Goal: Information Seeking & Learning: Learn about a topic

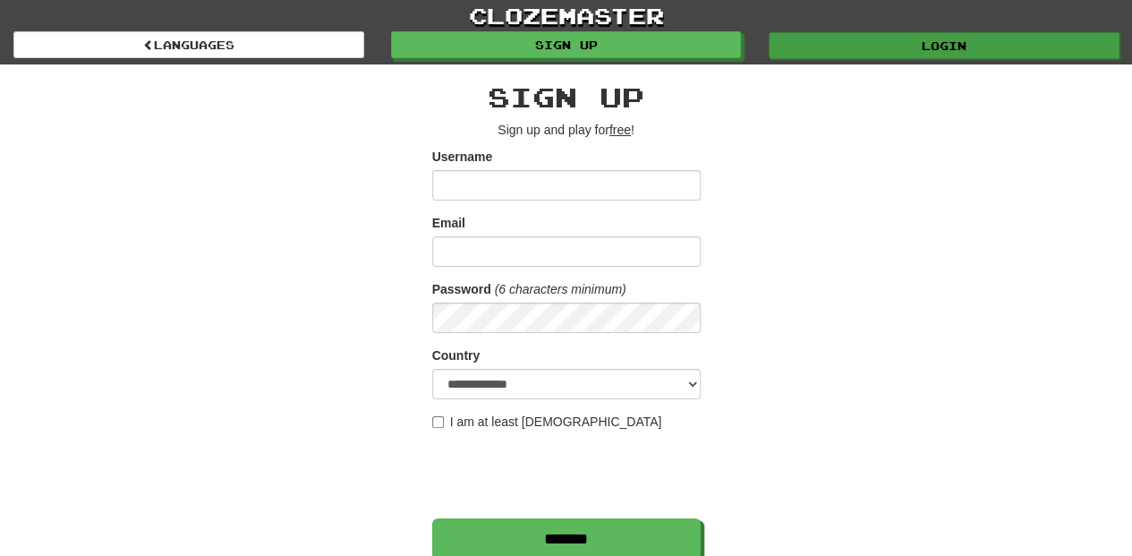
type input "**********"
click at [811, 49] on link "Login" at bounding box center [944, 45] width 351 height 27
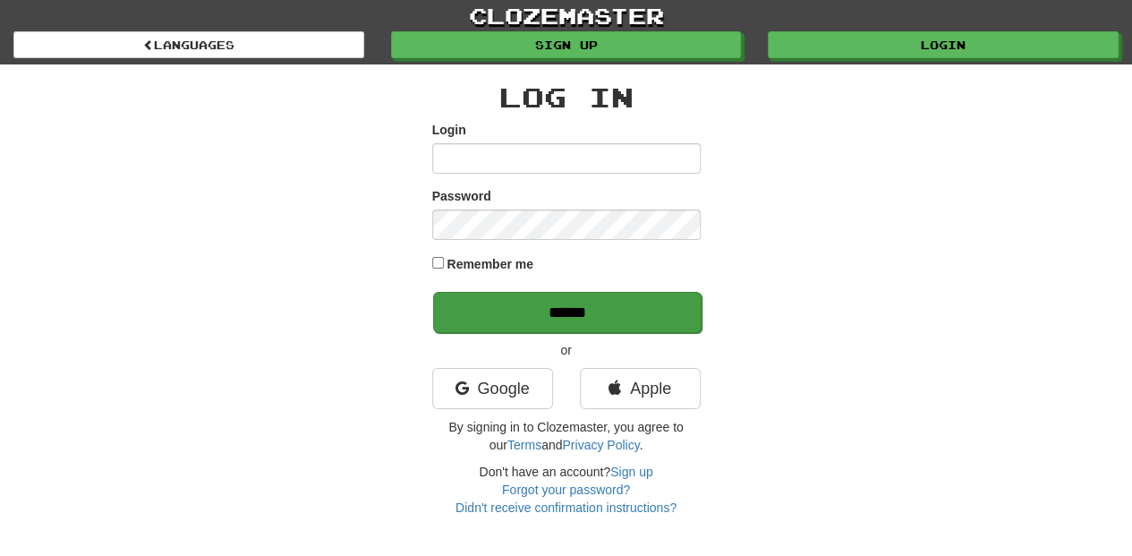
type input "**********"
click at [579, 304] on input "******" at bounding box center [567, 312] width 269 height 41
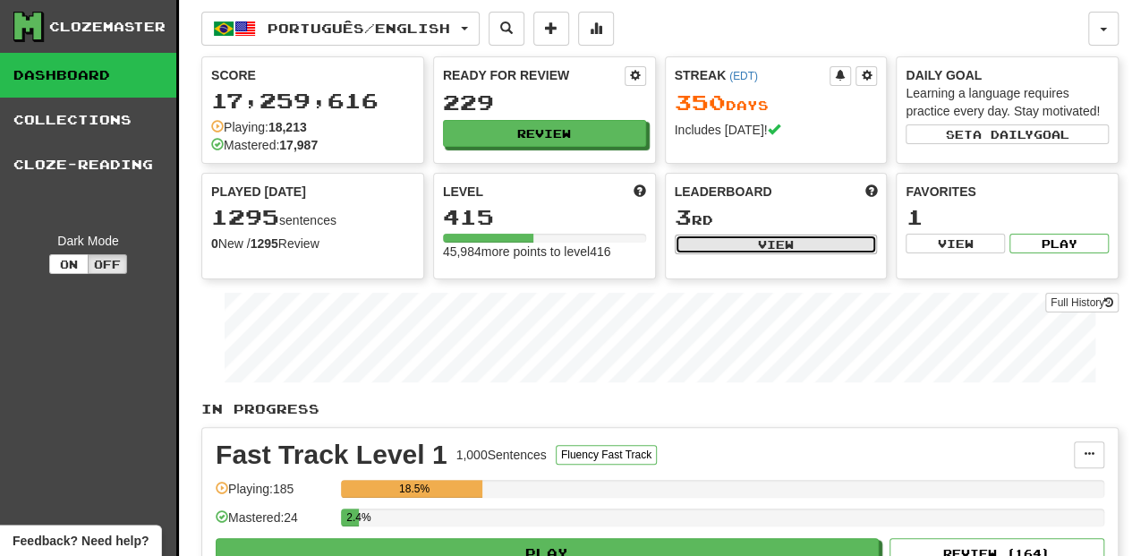
click at [728, 244] on button "View" at bounding box center [776, 245] width 203 height 20
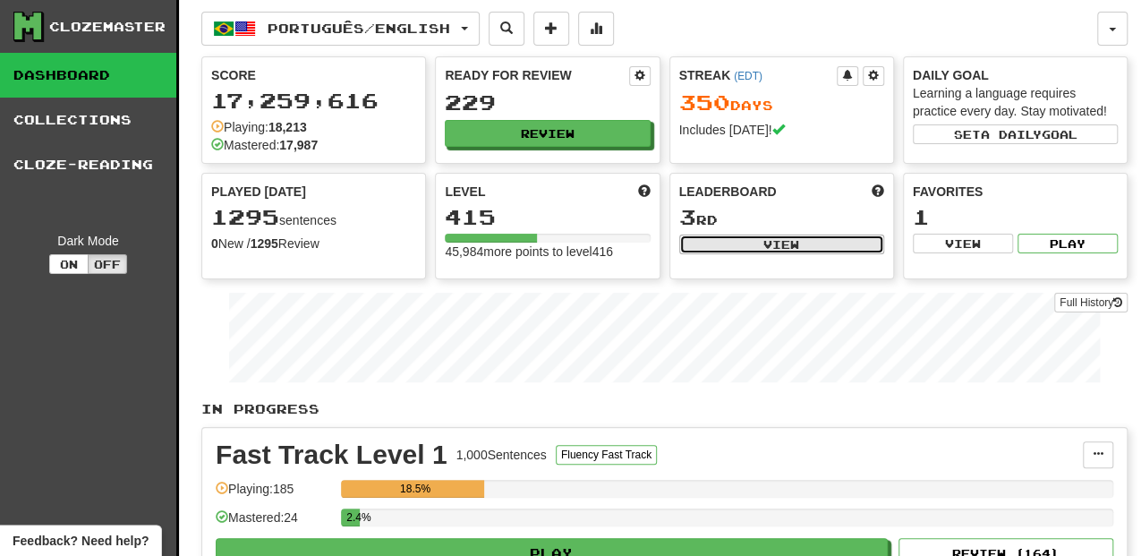
select select "**********"
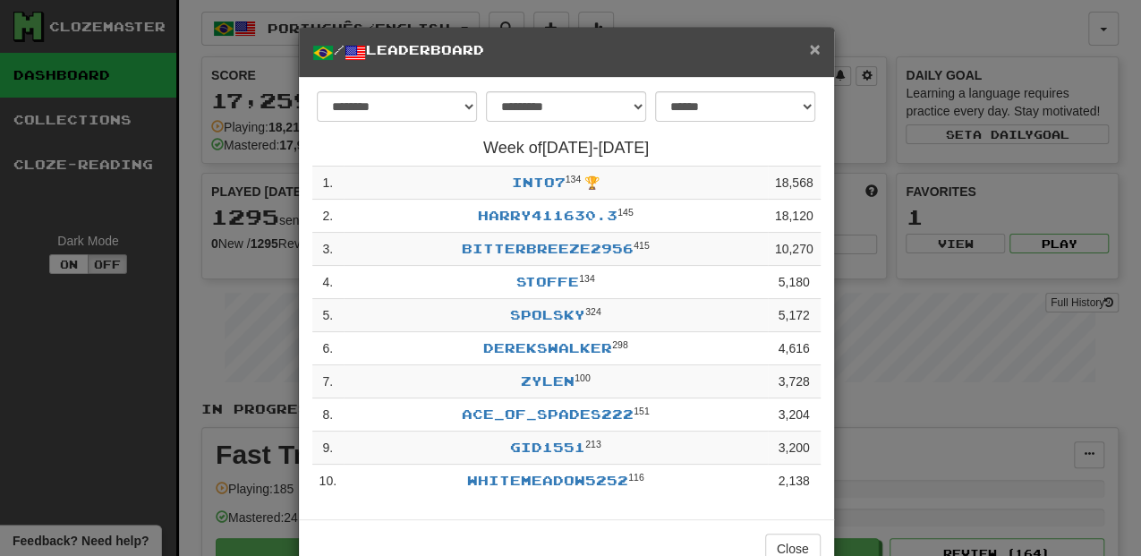
click at [809, 51] on span "×" at bounding box center [814, 48] width 11 height 21
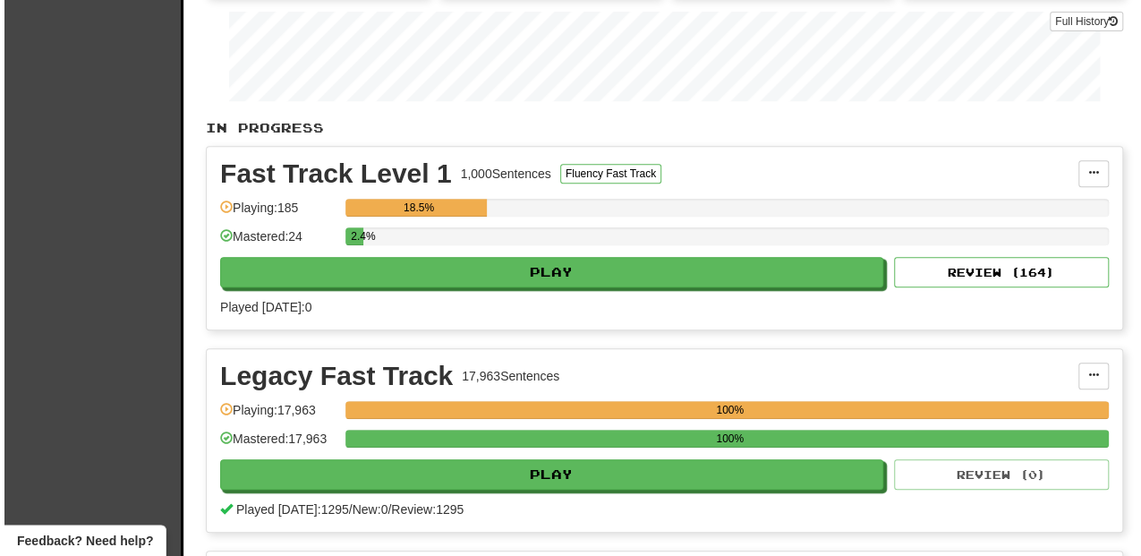
scroll to position [298, 0]
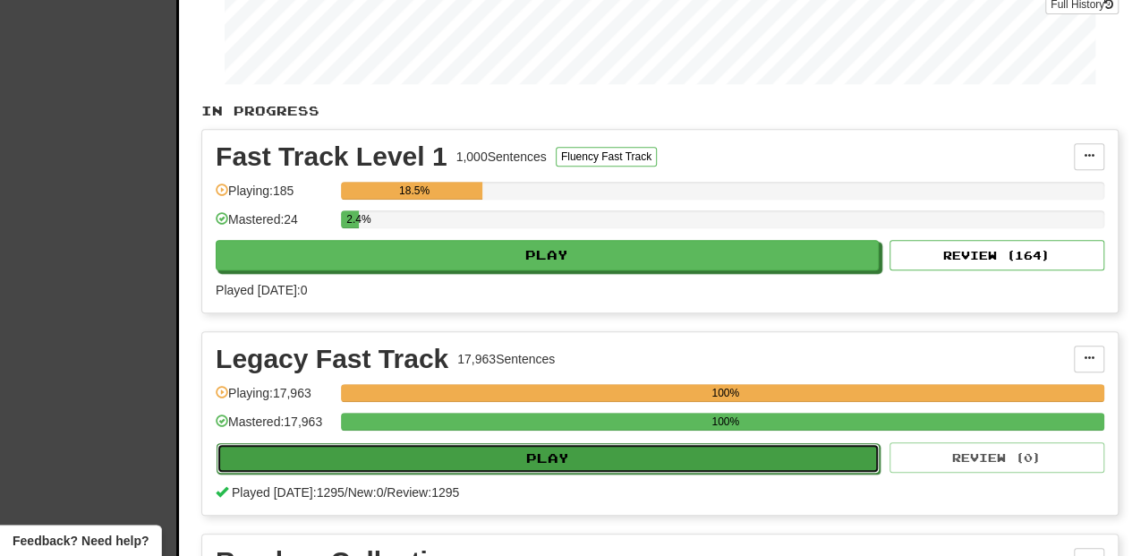
click at [467, 448] on button "Play" at bounding box center [548, 458] width 663 height 30
select select "**"
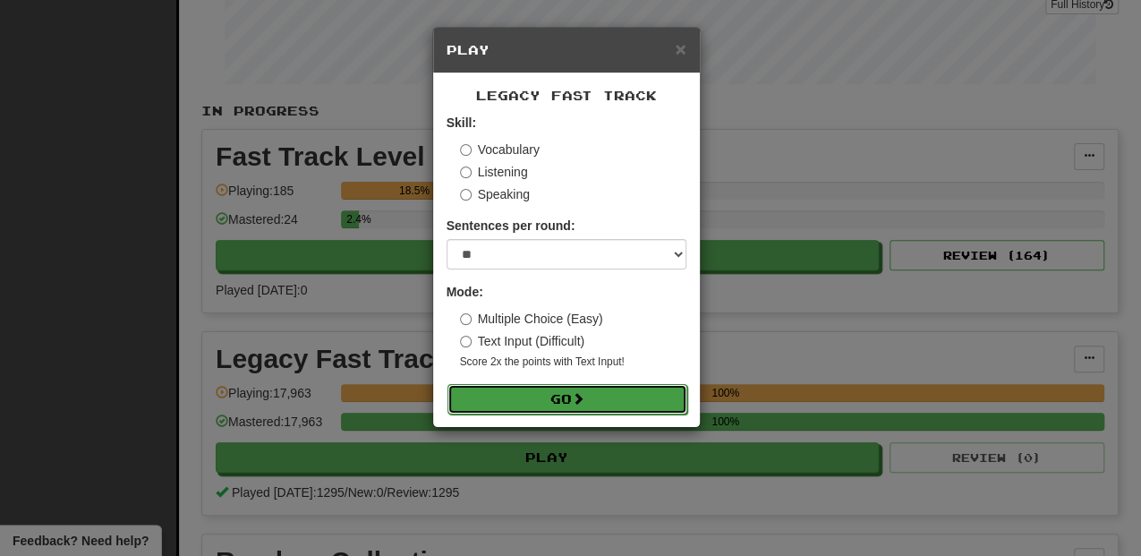
click at [539, 398] on button "Go" at bounding box center [568, 399] width 240 height 30
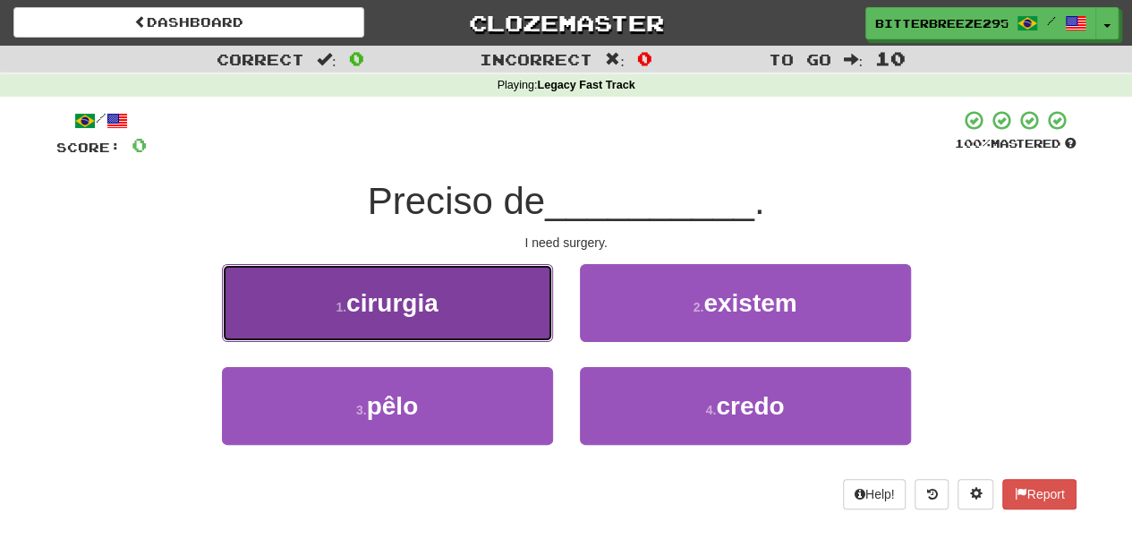
click at [469, 320] on button "1 . cirurgia" at bounding box center [387, 303] width 331 height 78
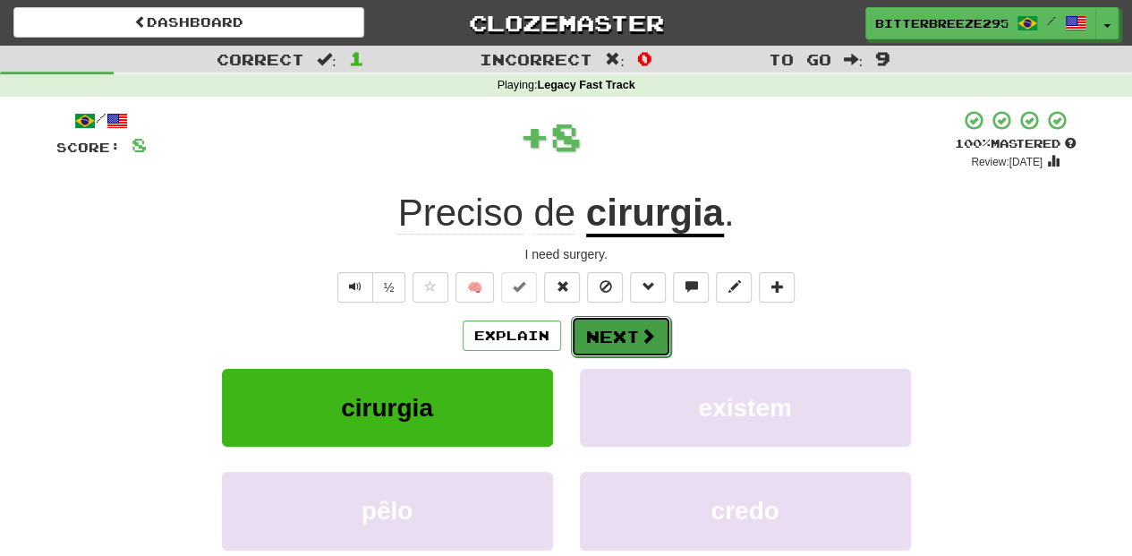
click at [625, 344] on button "Next" at bounding box center [621, 336] width 100 height 41
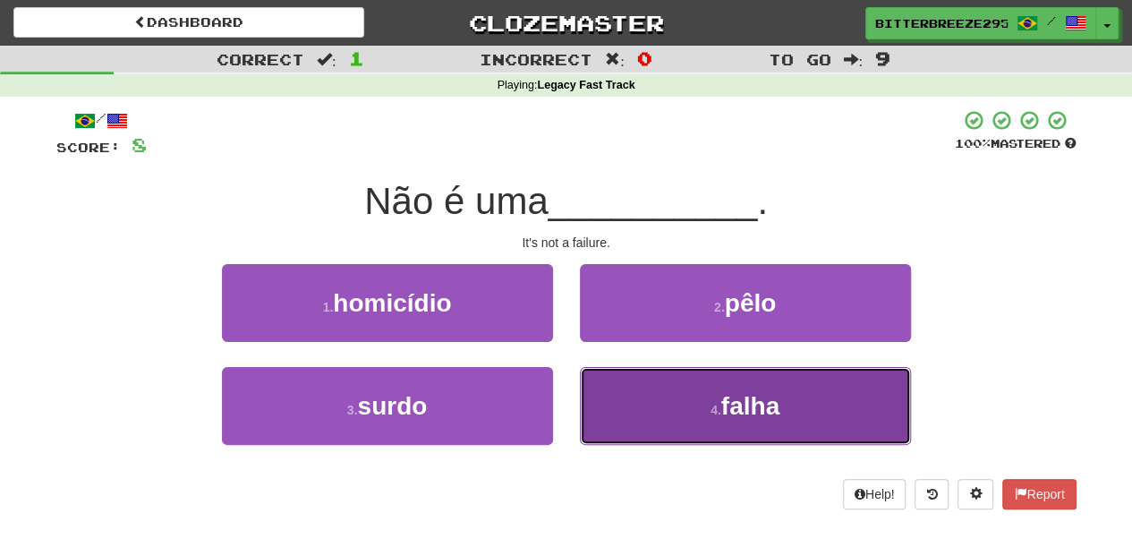
click at [607, 390] on button "4 . falha" at bounding box center [745, 406] width 331 height 78
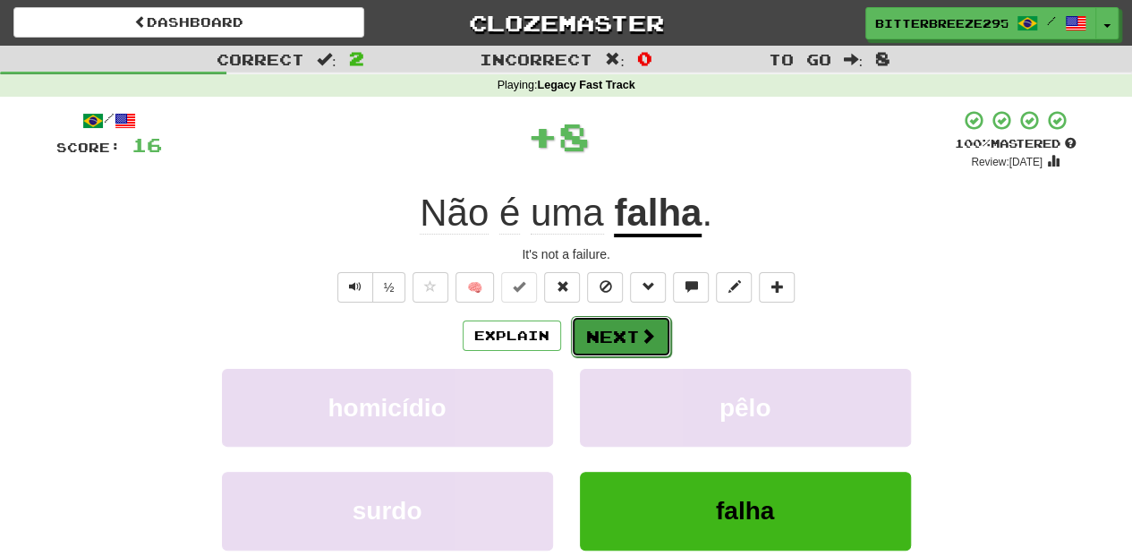
click at [601, 336] on button "Next" at bounding box center [621, 336] width 100 height 41
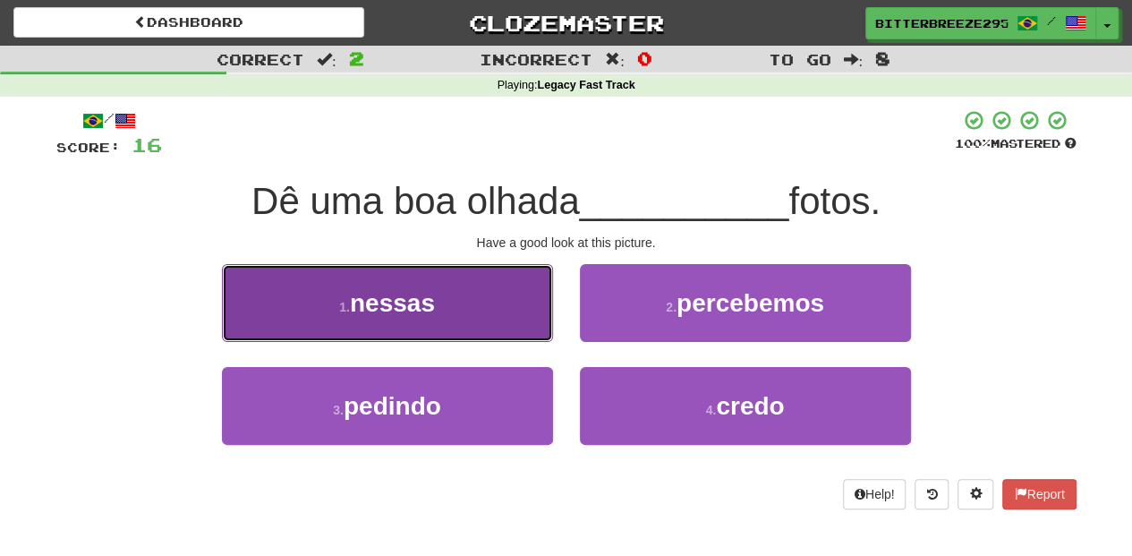
click at [482, 312] on button "1 . nessas" at bounding box center [387, 303] width 331 height 78
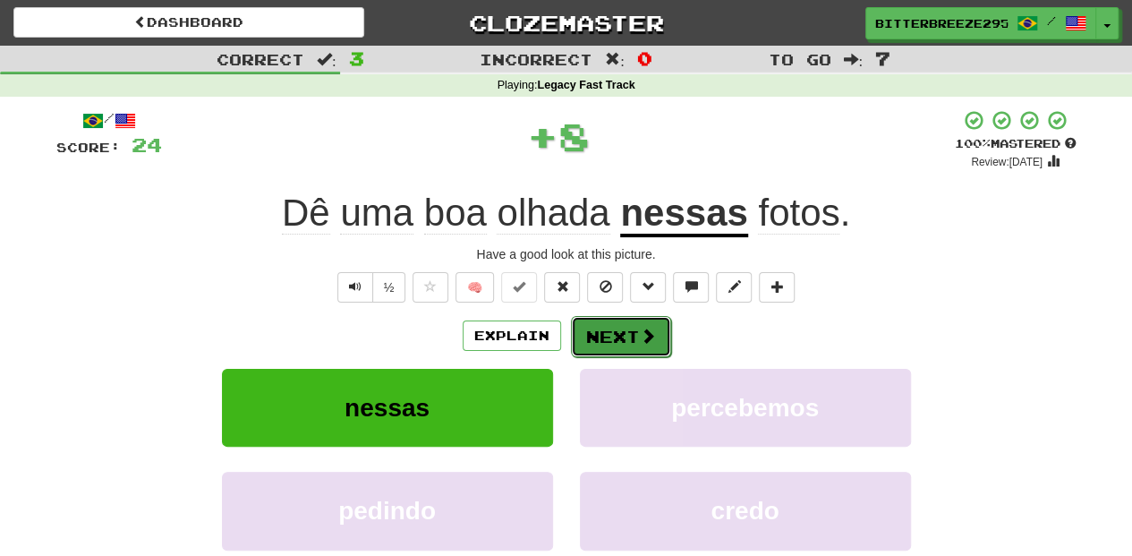
click at [599, 334] on button "Next" at bounding box center [621, 336] width 100 height 41
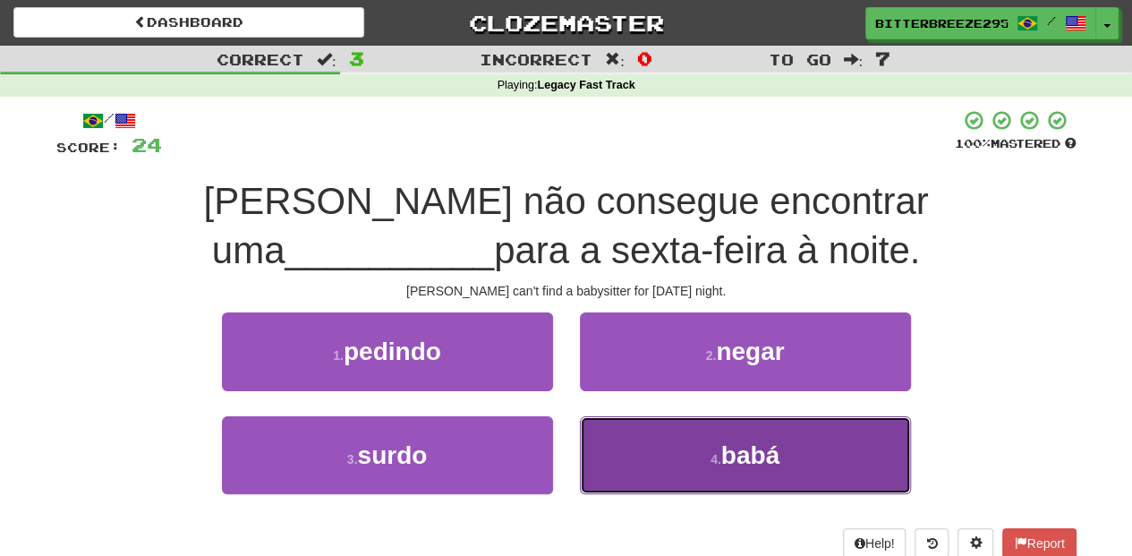
click at [614, 444] on button "4 . babá" at bounding box center [745, 455] width 331 height 78
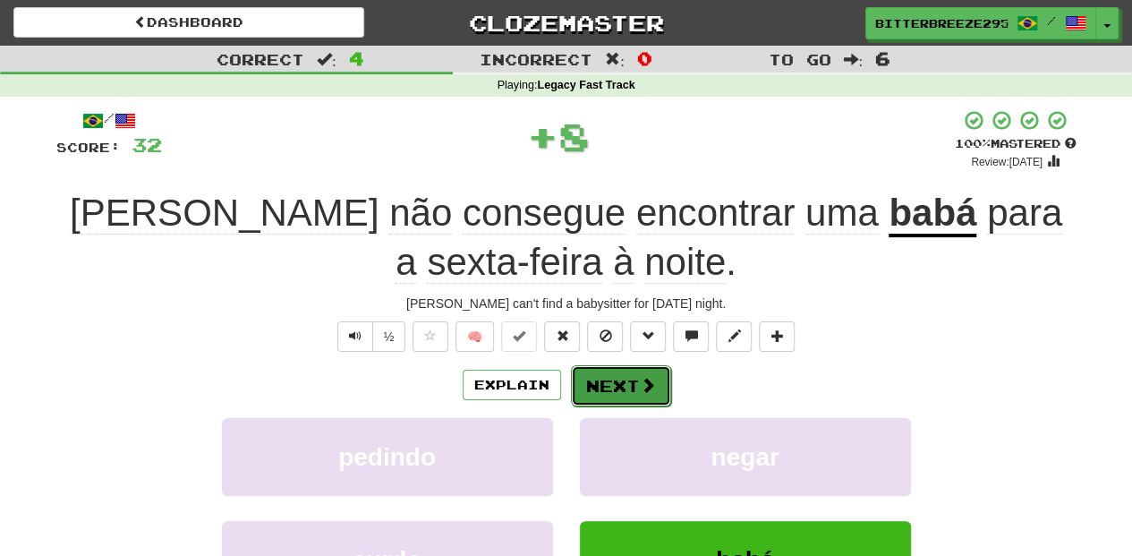
click at [616, 380] on button "Next" at bounding box center [621, 385] width 100 height 41
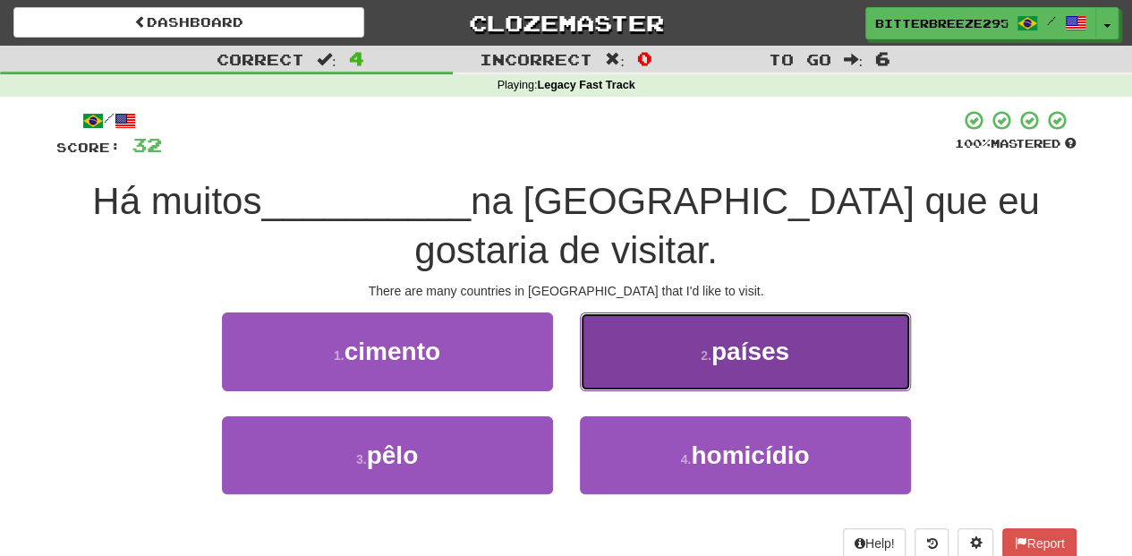
click at [614, 329] on button "2 . países" at bounding box center [745, 351] width 331 height 78
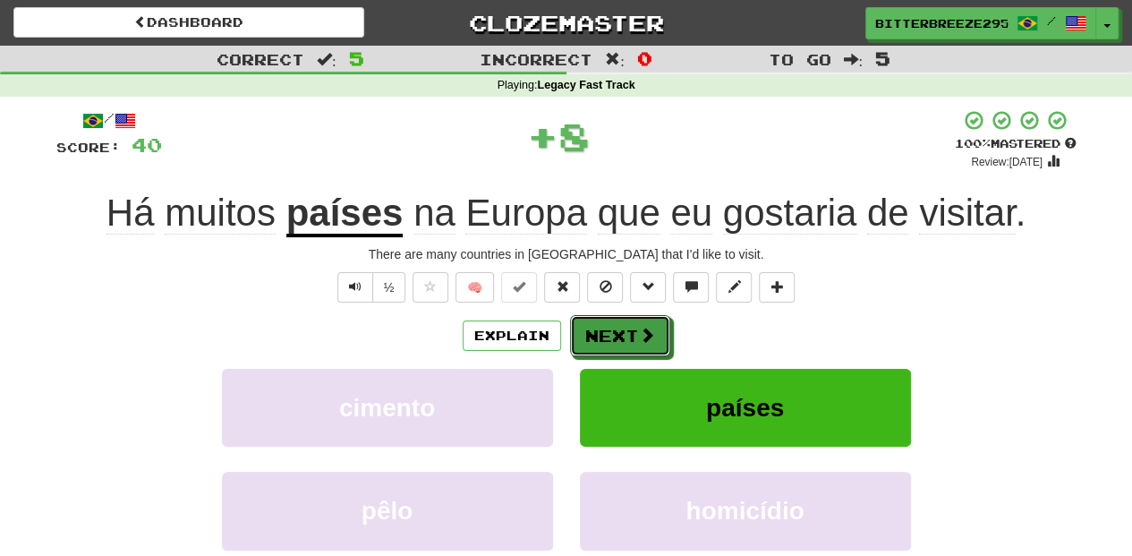
click at [614, 329] on button "Next" at bounding box center [620, 335] width 100 height 41
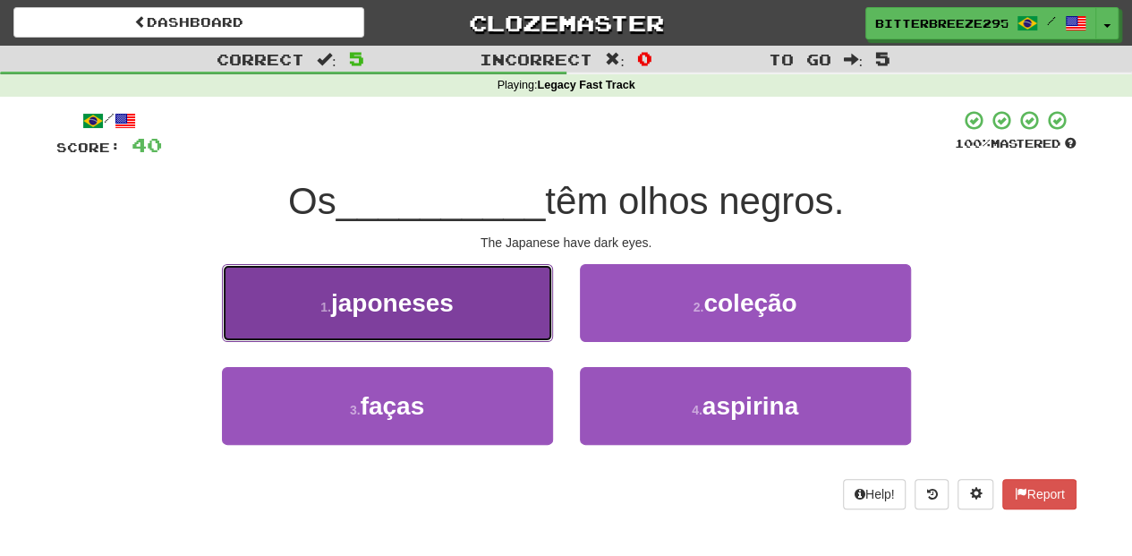
click at [492, 331] on button "1 . japoneses" at bounding box center [387, 303] width 331 height 78
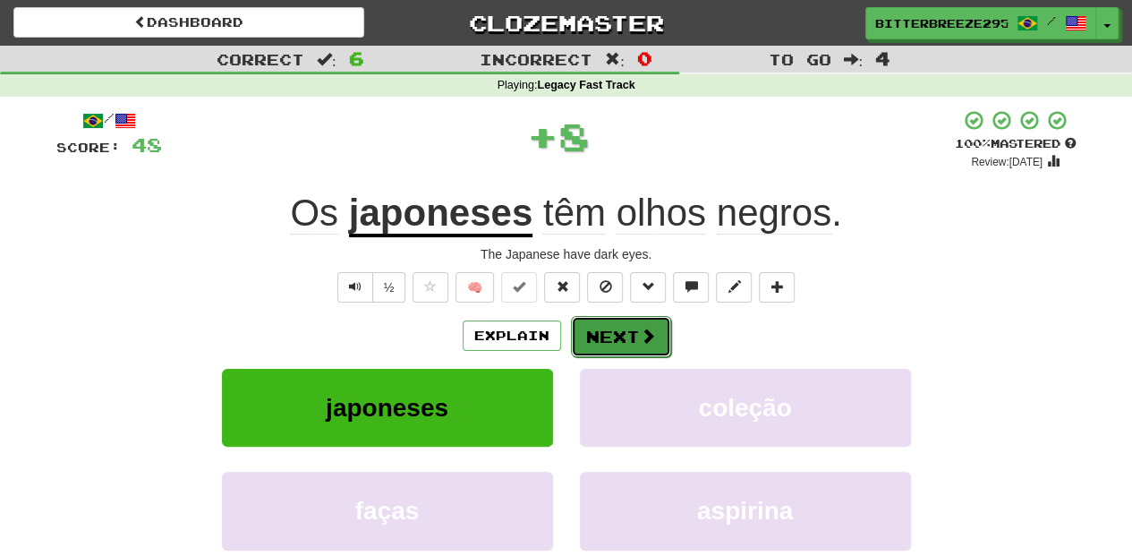
click at [589, 332] on button "Next" at bounding box center [621, 336] width 100 height 41
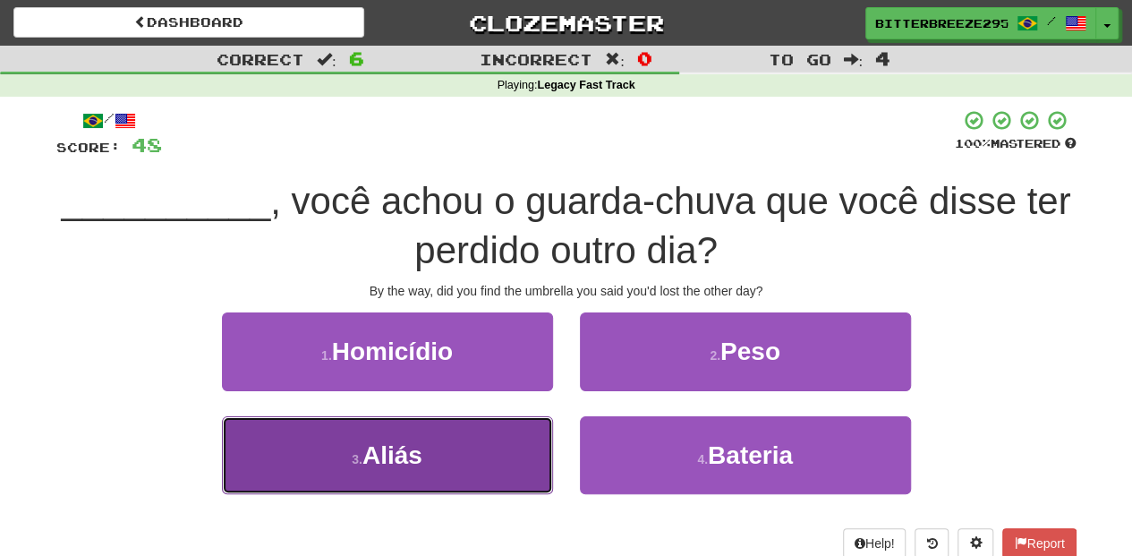
click at [482, 440] on button "3 . Aliás" at bounding box center [387, 455] width 331 height 78
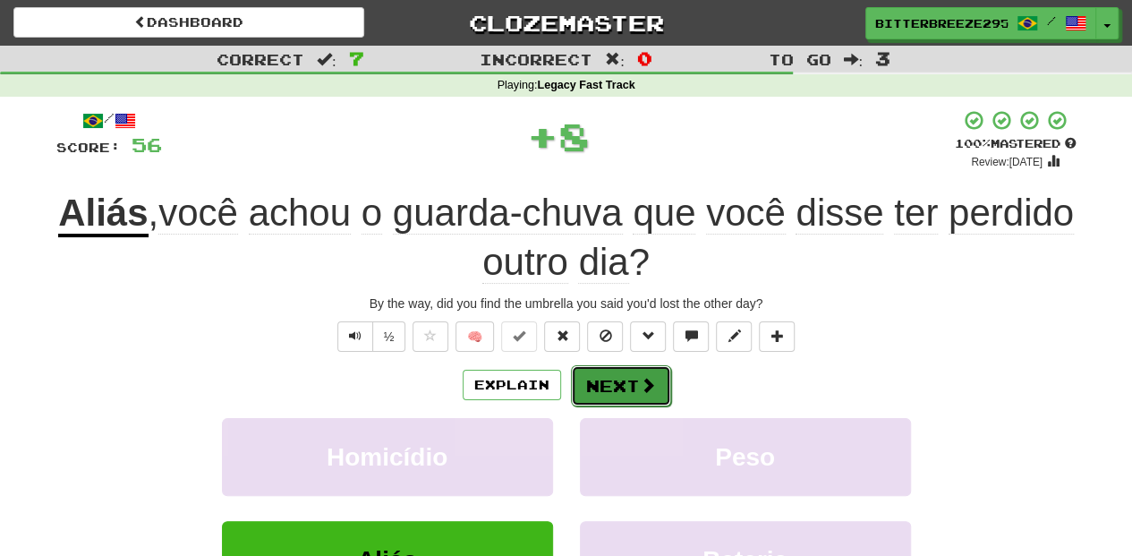
click at [616, 376] on button "Next" at bounding box center [621, 385] width 100 height 41
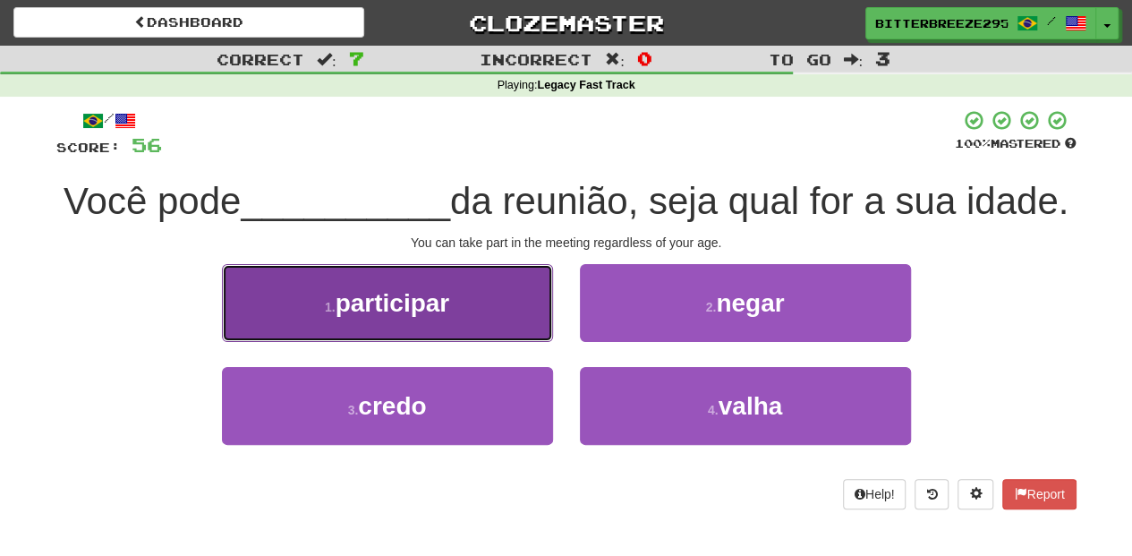
click at [436, 342] on button "1 . participar" at bounding box center [387, 303] width 331 height 78
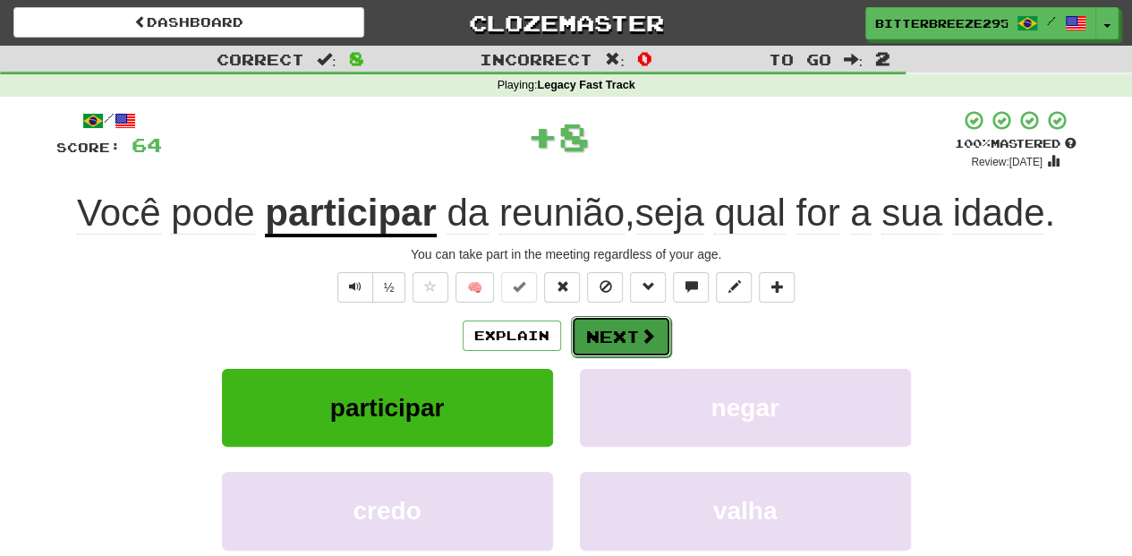
click at [604, 346] on button "Next" at bounding box center [621, 336] width 100 height 41
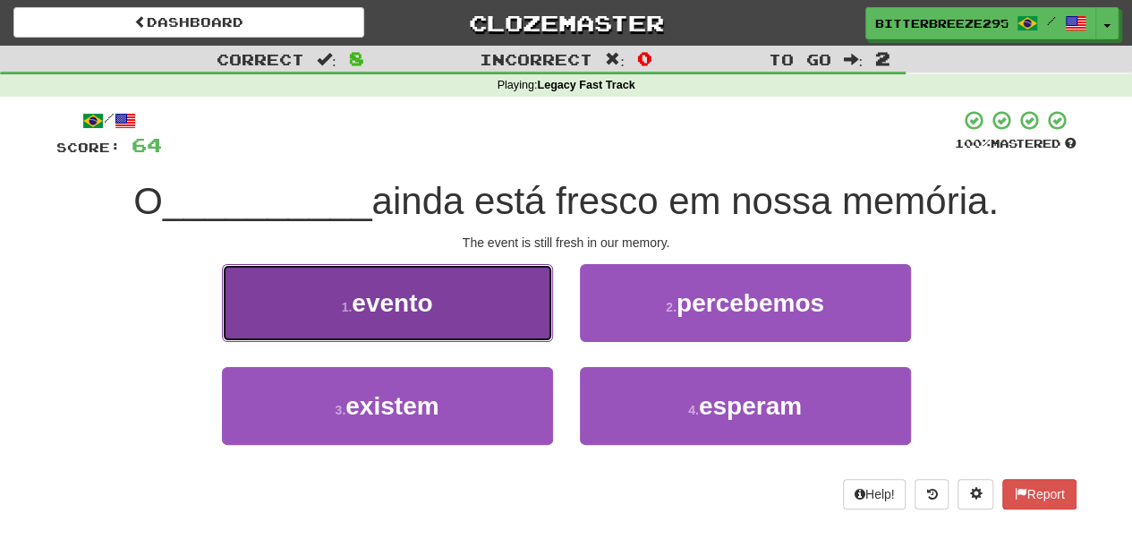
click at [461, 315] on button "1 . evento" at bounding box center [387, 303] width 331 height 78
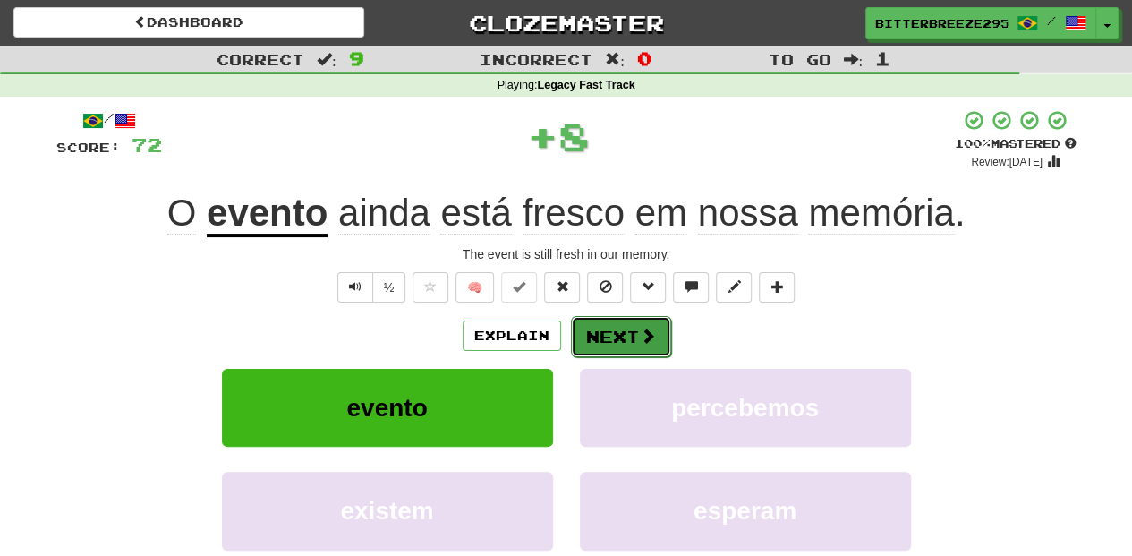
click at [609, 340] on button "Next" at bounding box center [621, 336] width 100 height 41
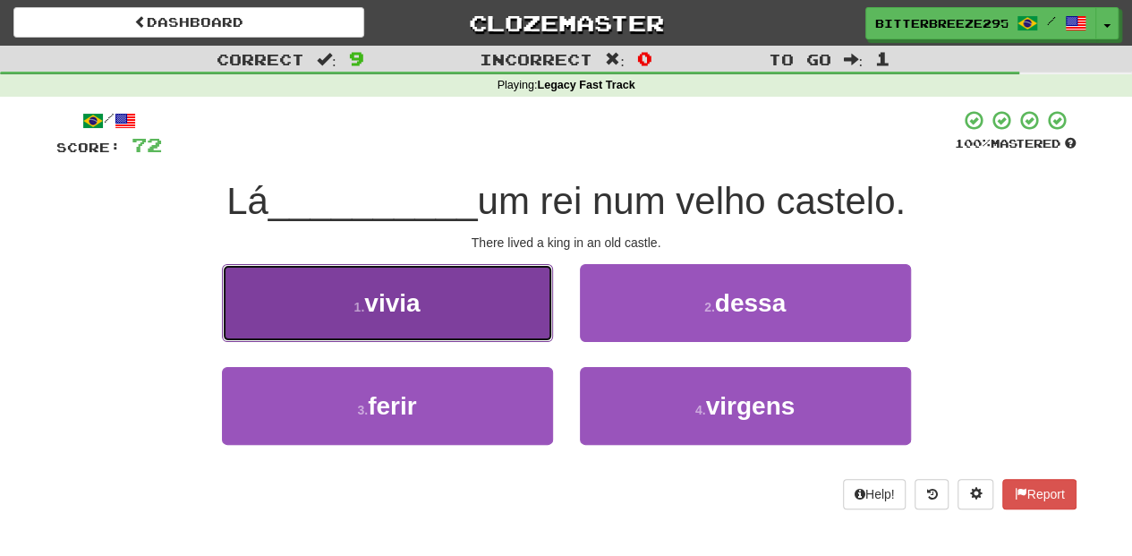
click at [517, 329] on button "1 . vivia" at bounding box center [387, 303] width 331 height 78
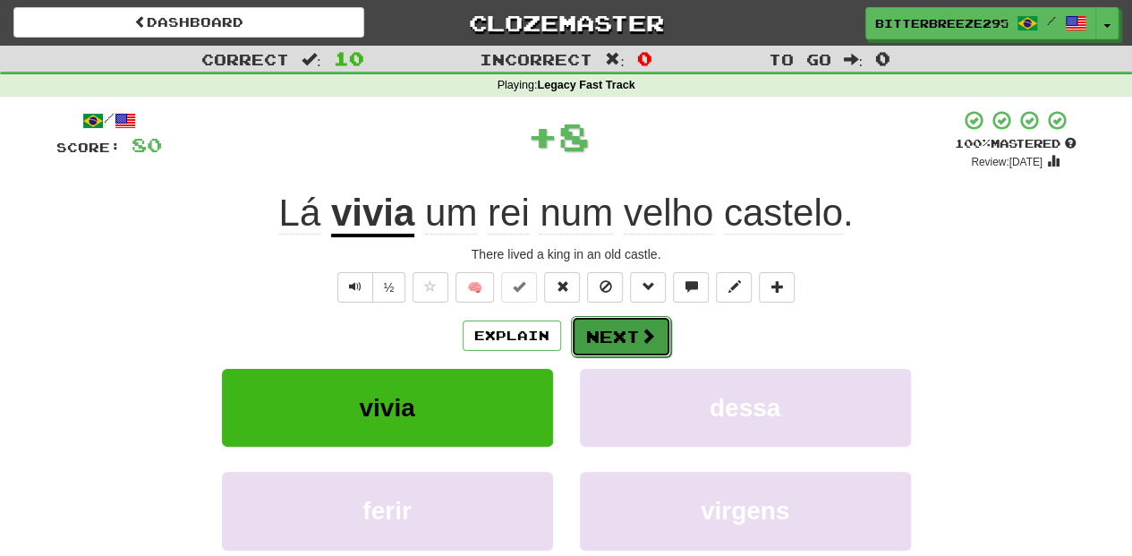
click at [591, 339] on button "Next" at bounding box center [621, 336] width 100 height 41
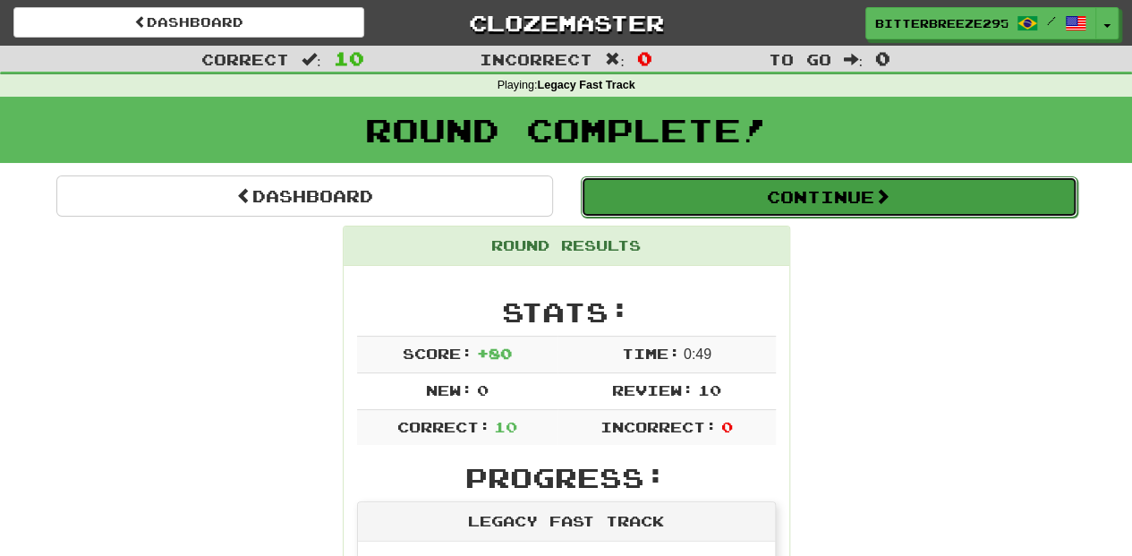
click at [659, 187] on button "Continue" at bounding box center [829, 196] width 497 height 41
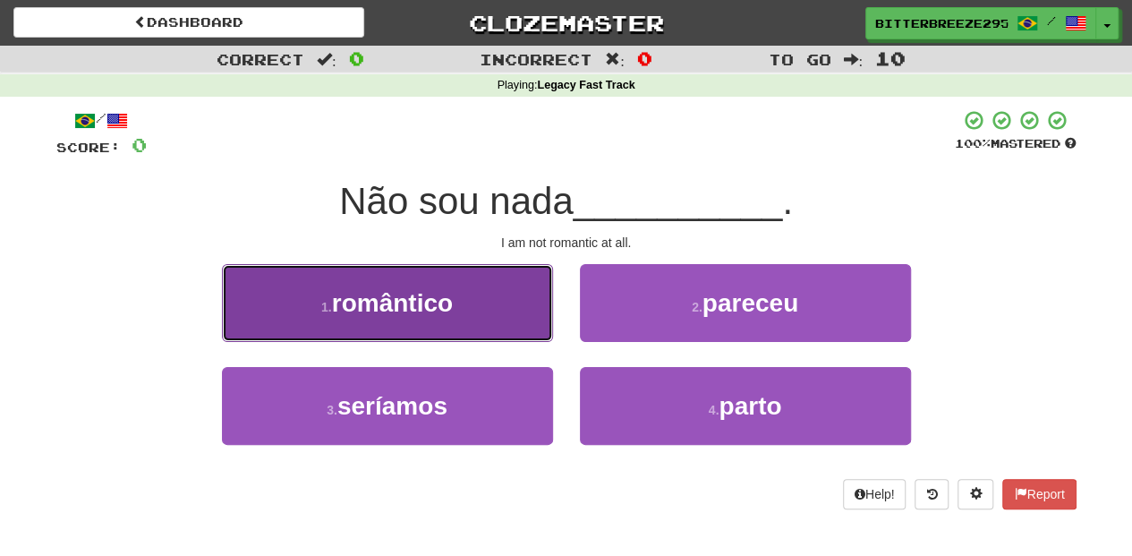
click at [478, 329] on button "1 . romântico" at bounding box center [387, 303] width 331 height 78
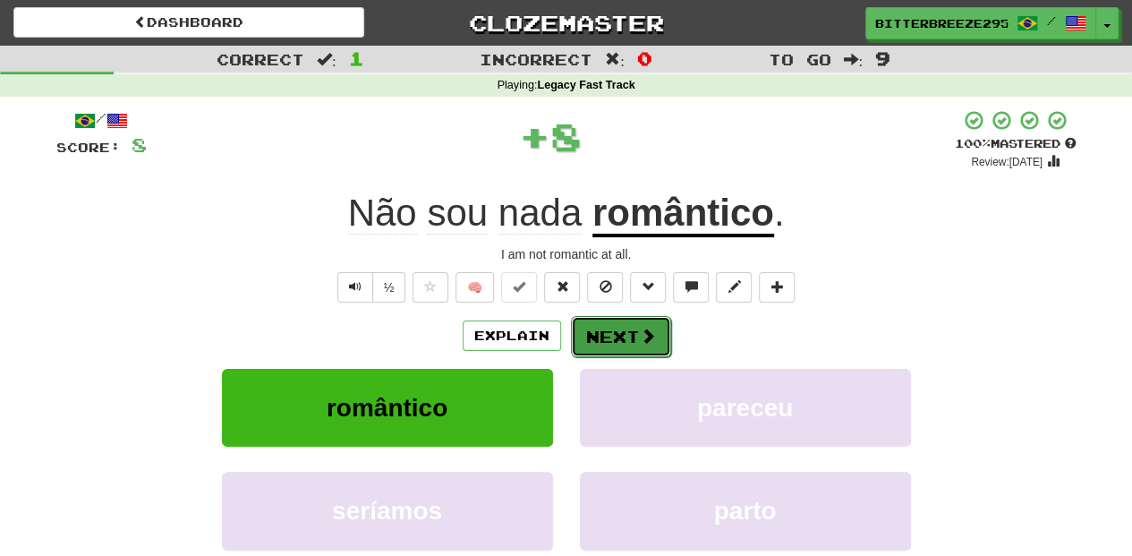
click at [592, 329] on button "Next" at bounding box center [621, 336] width 100 height 41
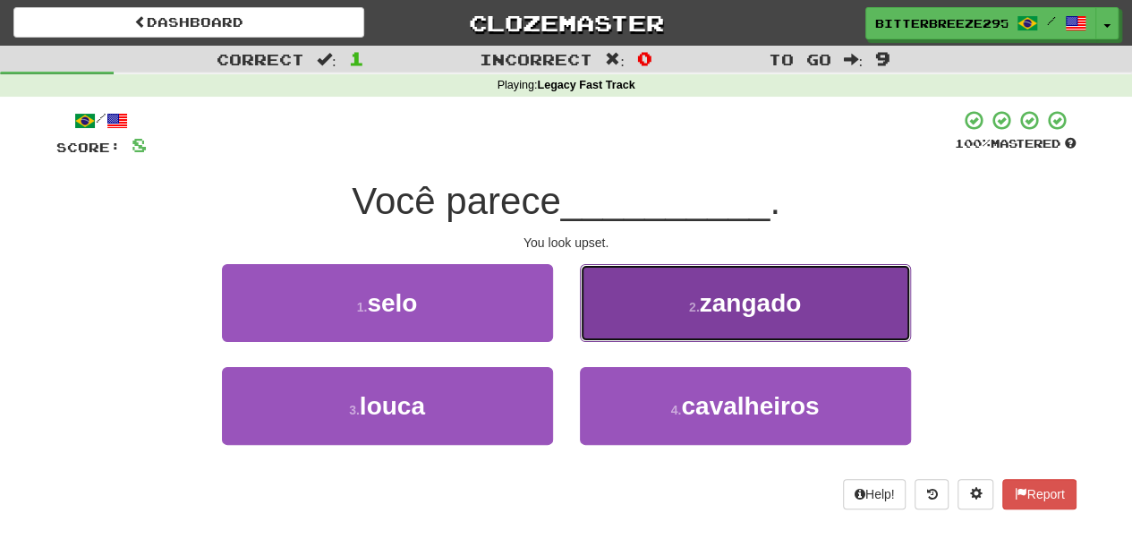
click at [597, 326] on button "2 . zangado" at bounding box center [745, 303] width 331 height 78
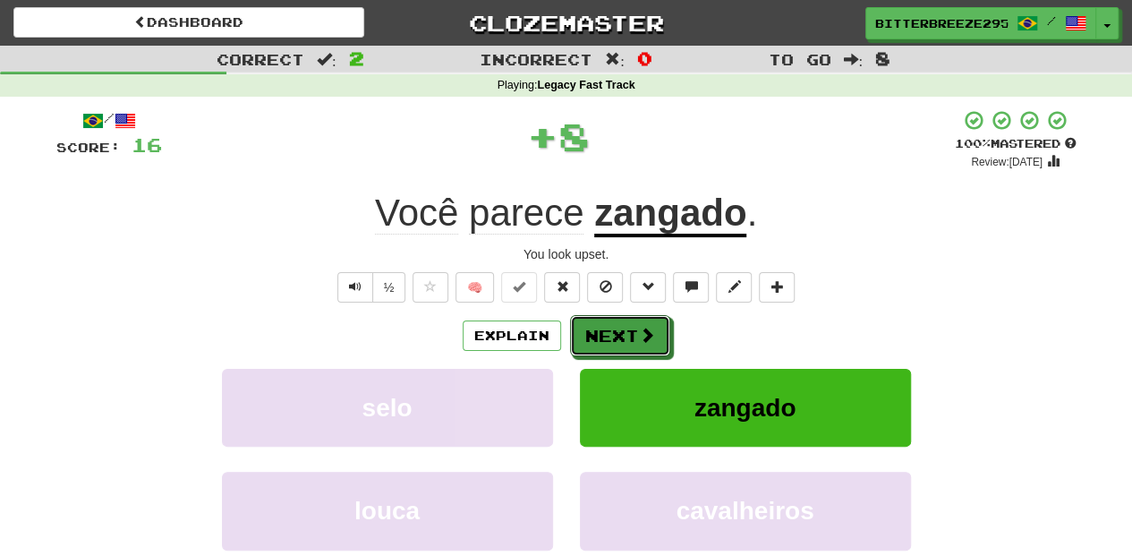
click at [597, 326] on button "Next" at bounding box center [620, 335] width 100 height 41
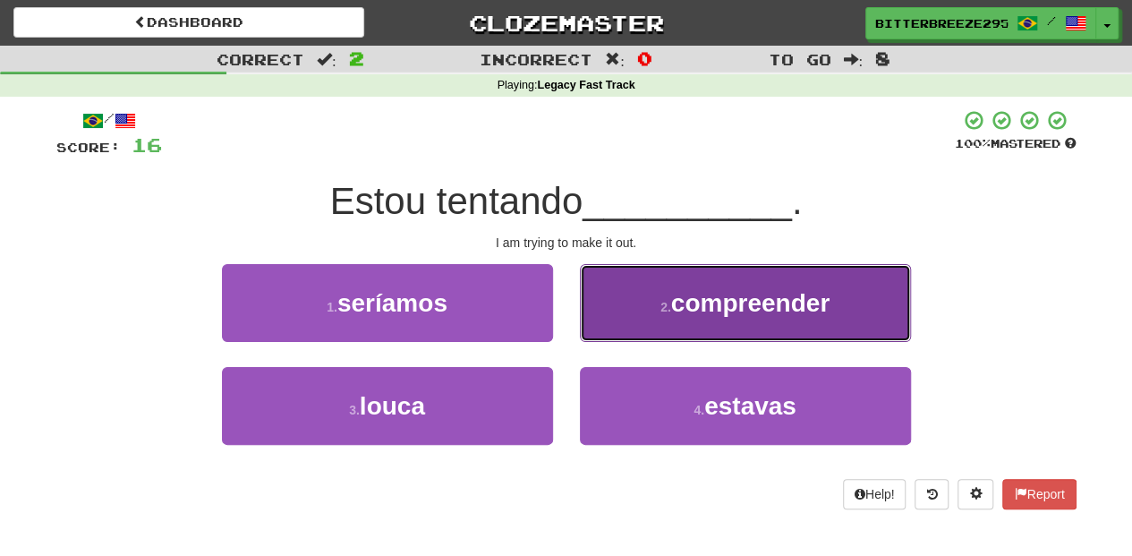
click at [600, 328] on button "2 . compreender" at bounding box center [745, 303] width 331 height 78
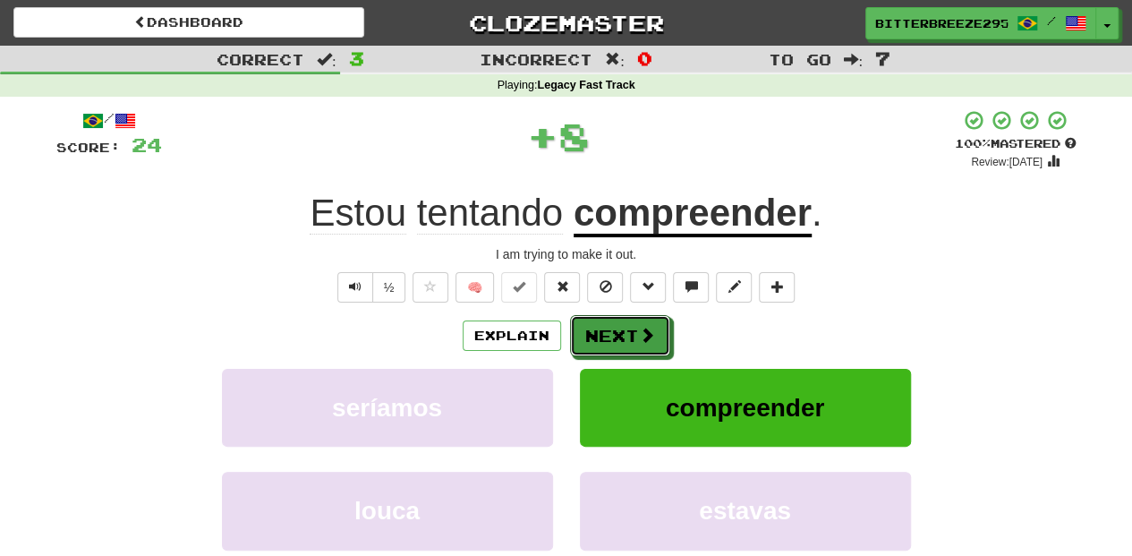
click at [600, 328] on button "Next" at bounding box center [620, 335] width 100 height 41
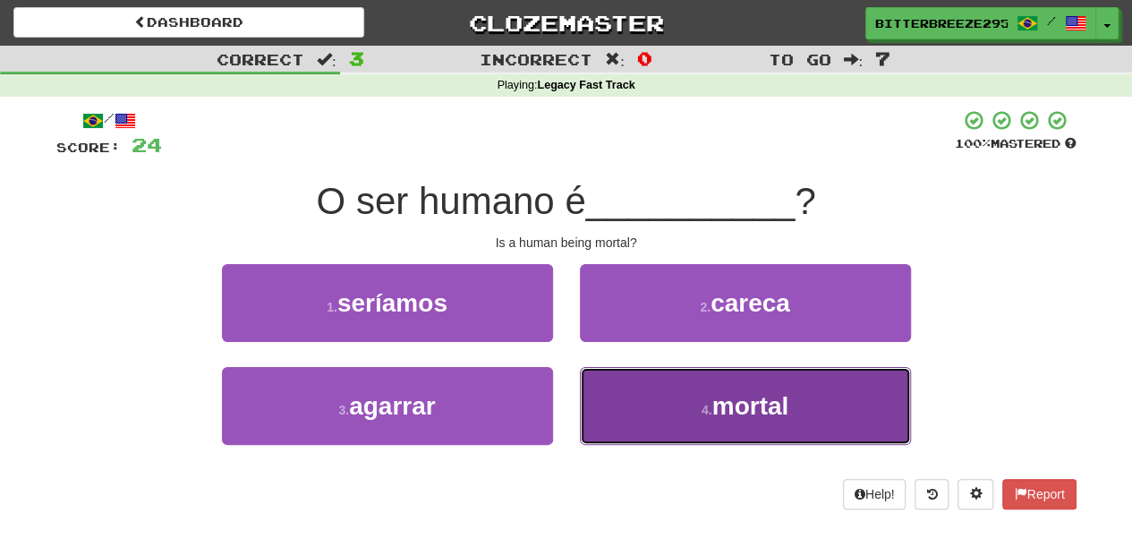
click at [616, 398] on button "4 . mortal" at bounding box center [745, 406] width 331 height 78
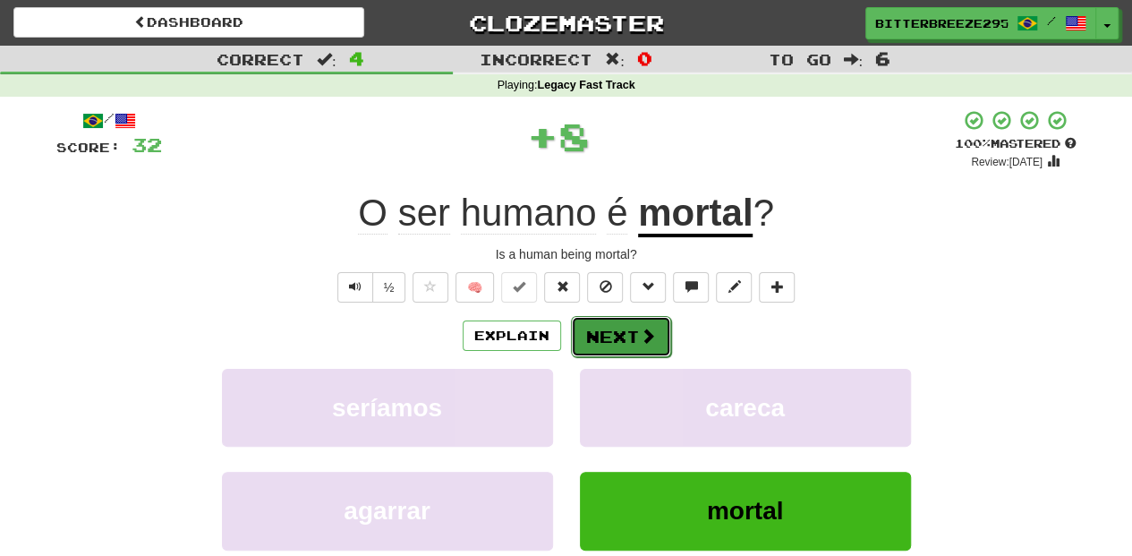
click at [606, 333] on button "Next" at bounding box center [621, 336] width 100 height 41
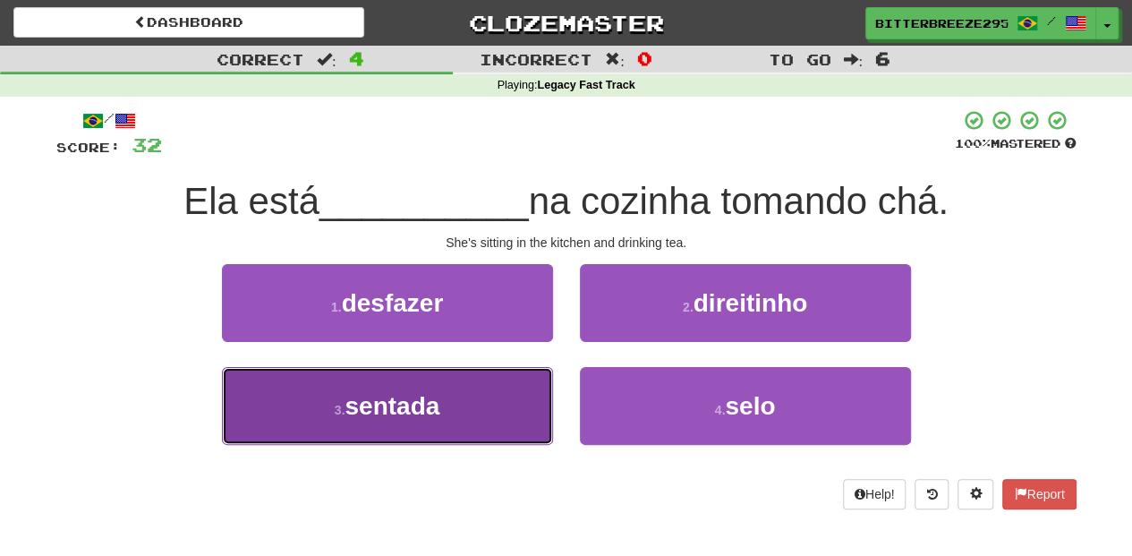
click at [500, 386] on button "3 . sentada" at bounding box center [387, 406] width 331 height 78
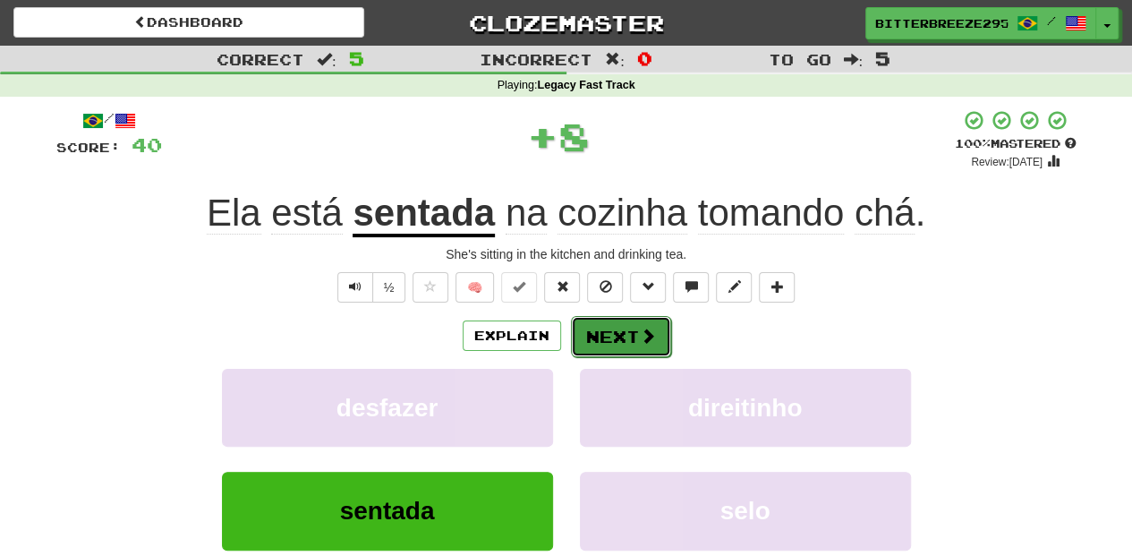
click at [618, 329] on button "Next" at bounding box center [621, 336] width 100 height 41
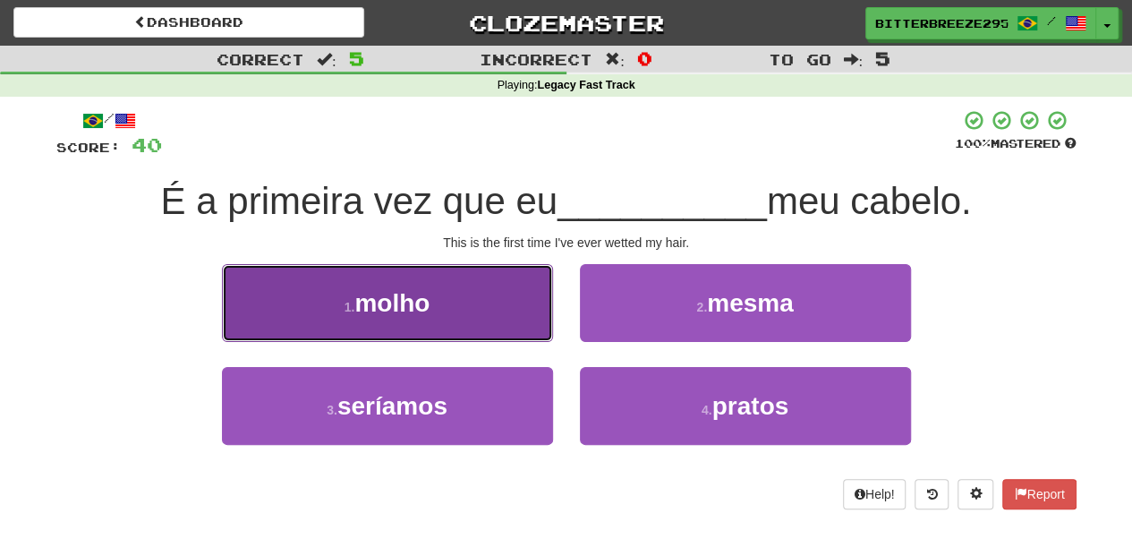
click at [507, 329] on button "1 . molho" at bounding box center [387, 303] width 331 height 78
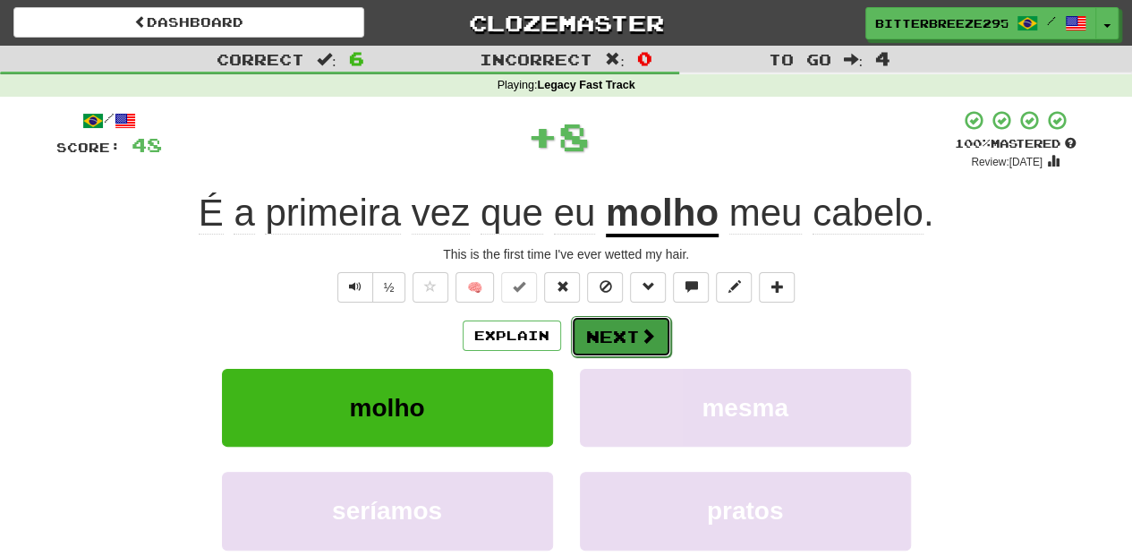
click at [607, 333] on button "Next" at bounding box center [621, 336] width 100 height 41
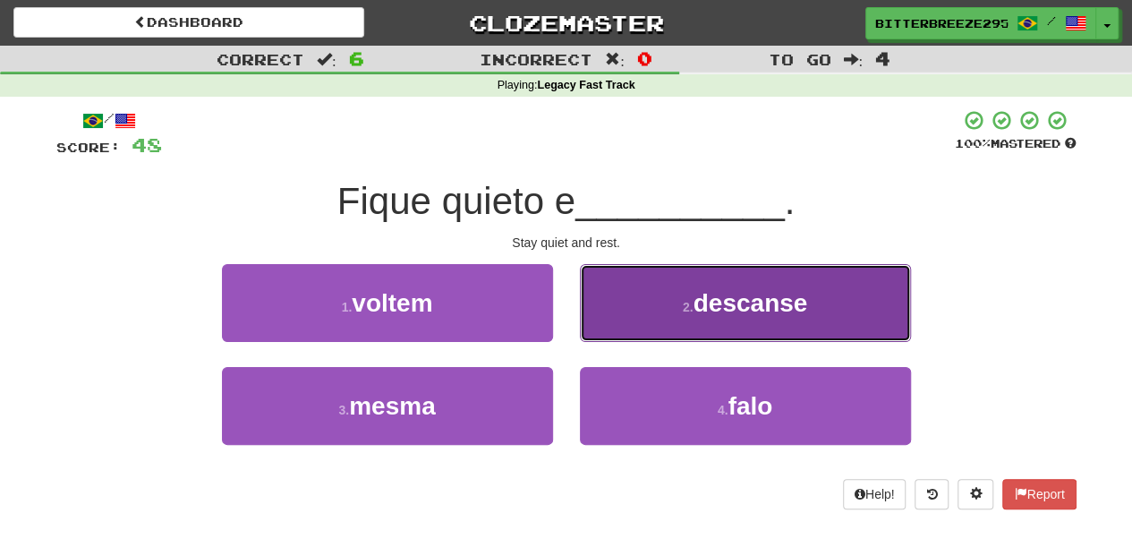
click at [631, 329] on button "2 . descanse" at bounding box center [745, 303] width 331 height 78
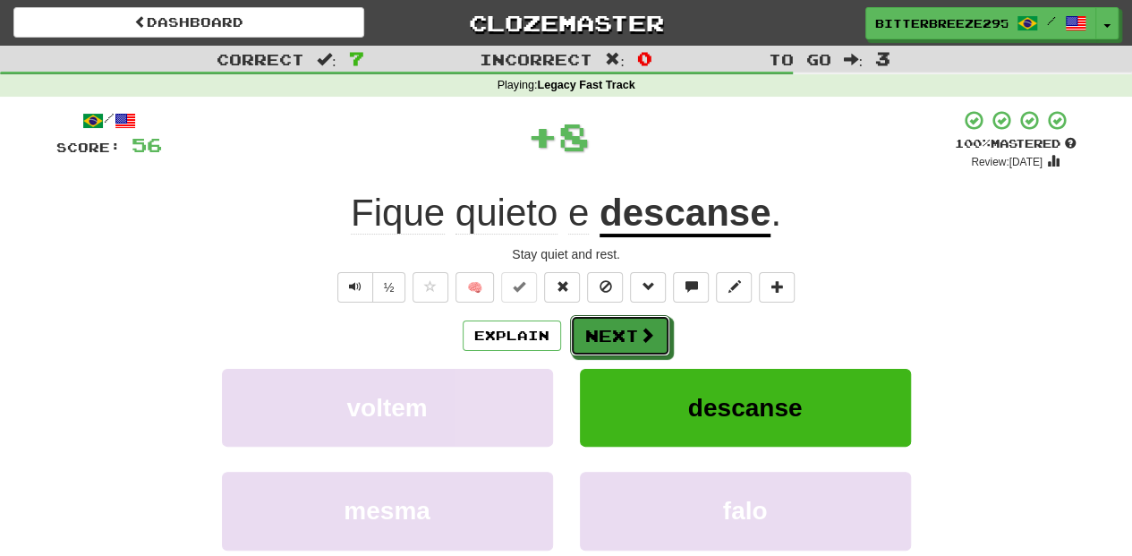
click at [631, 329] on button "Next" at bounding box center [620, 335] width 100 height 41
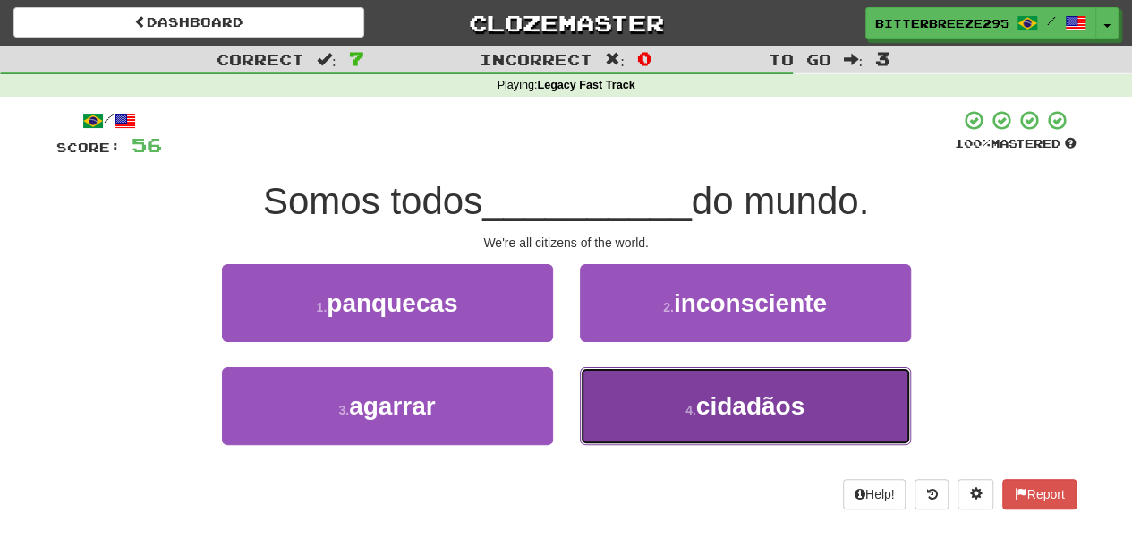
click at [631, 380] on button "4 . cidadãos" at bounding box center [745, 406] width 331 height 78
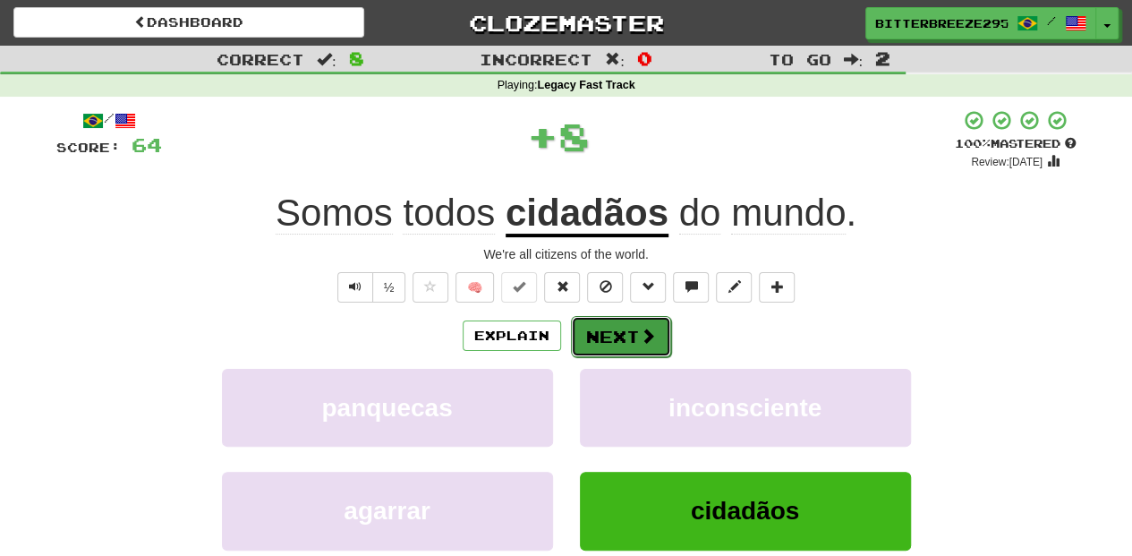
click at [621, 320] on button "Next" at bounding box center [621, 336] width 100 height 41
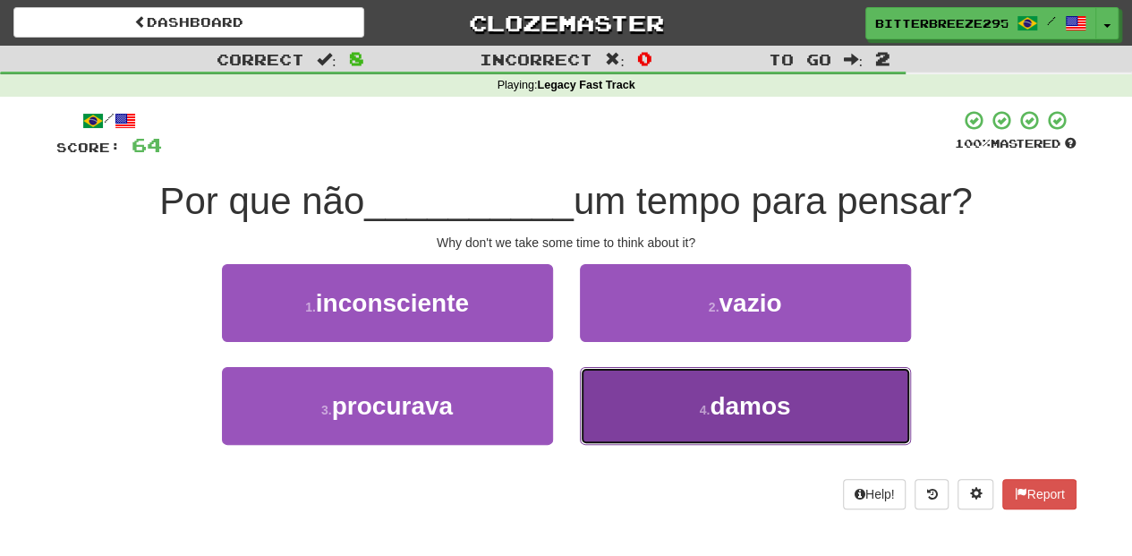
click at [667, 385] on button "4 . damos" at bounding box center [745, 406] width 331 height 78
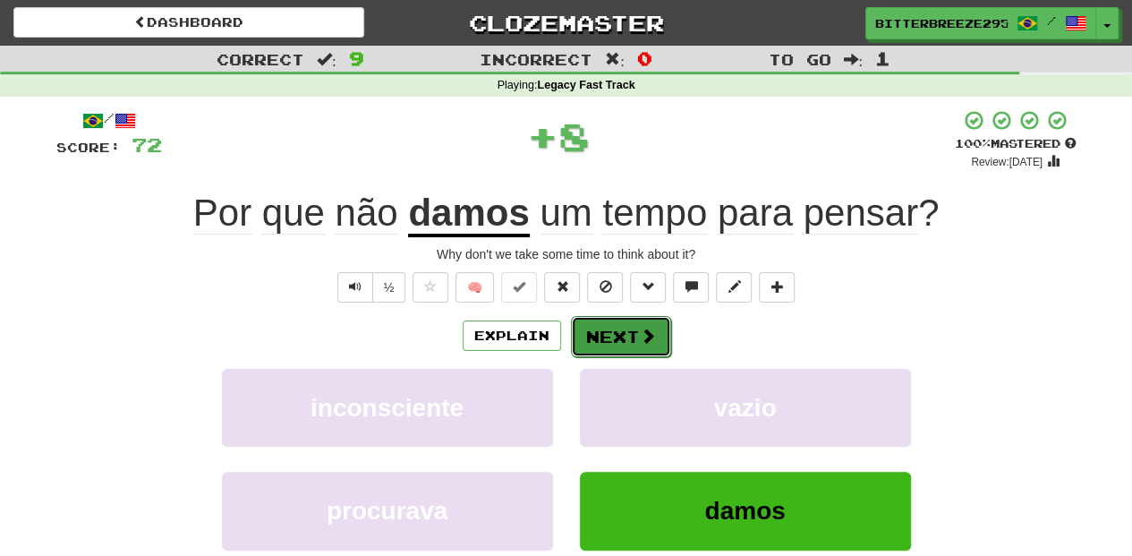
click at [629, 340] on button "Next" at bounding box center [621, 336] width 100 height 41
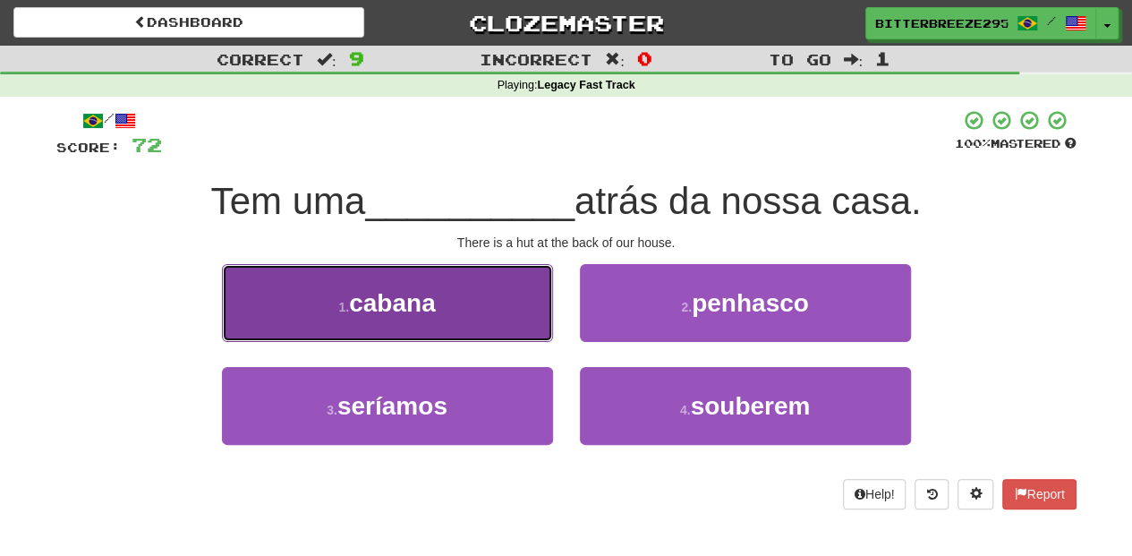
click at [467, 316] on button "1 . cabana" at bounding box center [387, 303] width 331 height 78
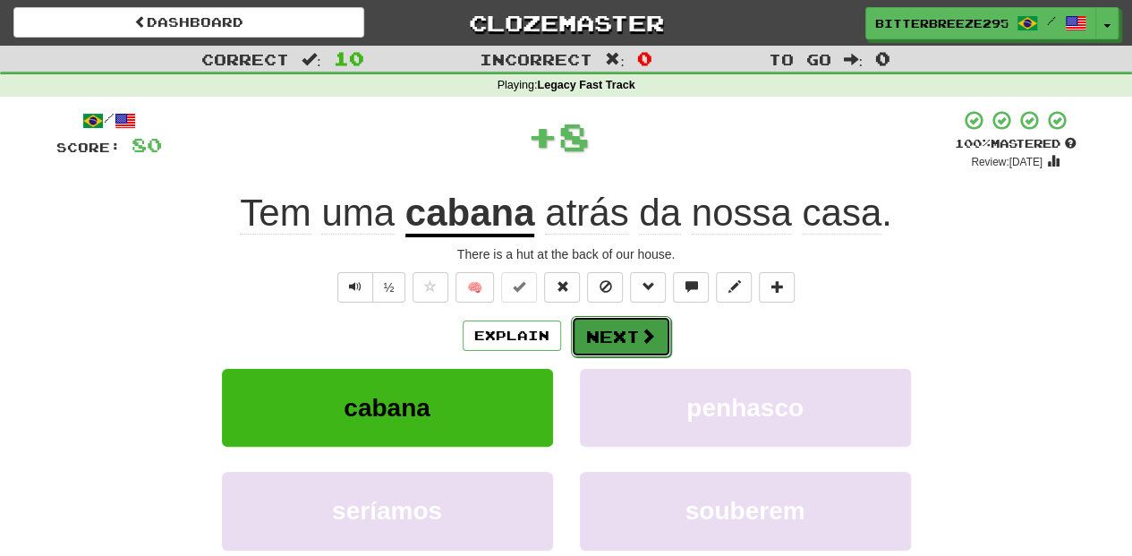
click at [620, 342] on button "Next" at bounding box center [621, 336] width 100 height 41
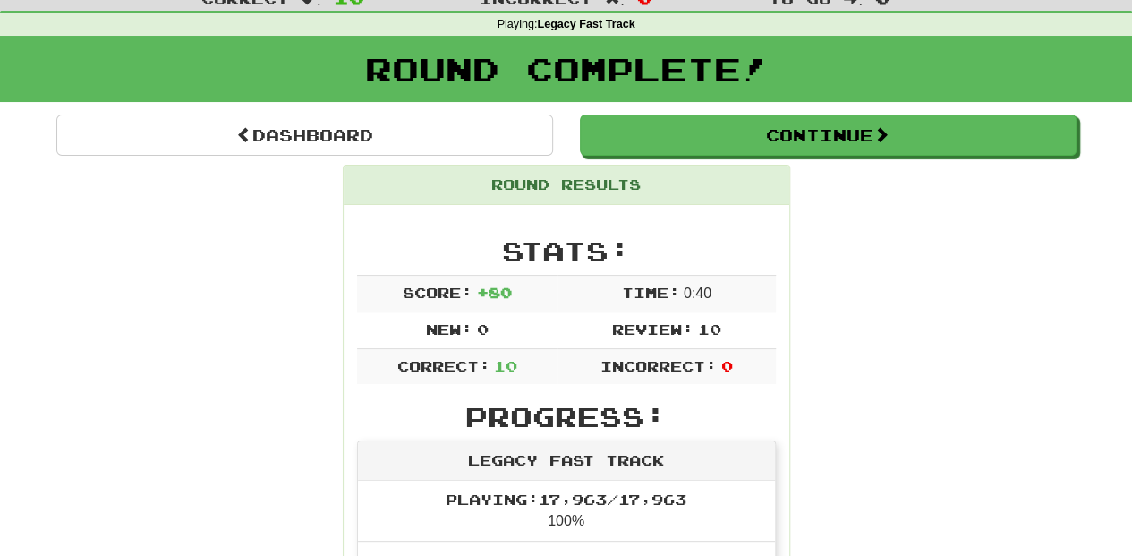
scroll to position [59, 0]
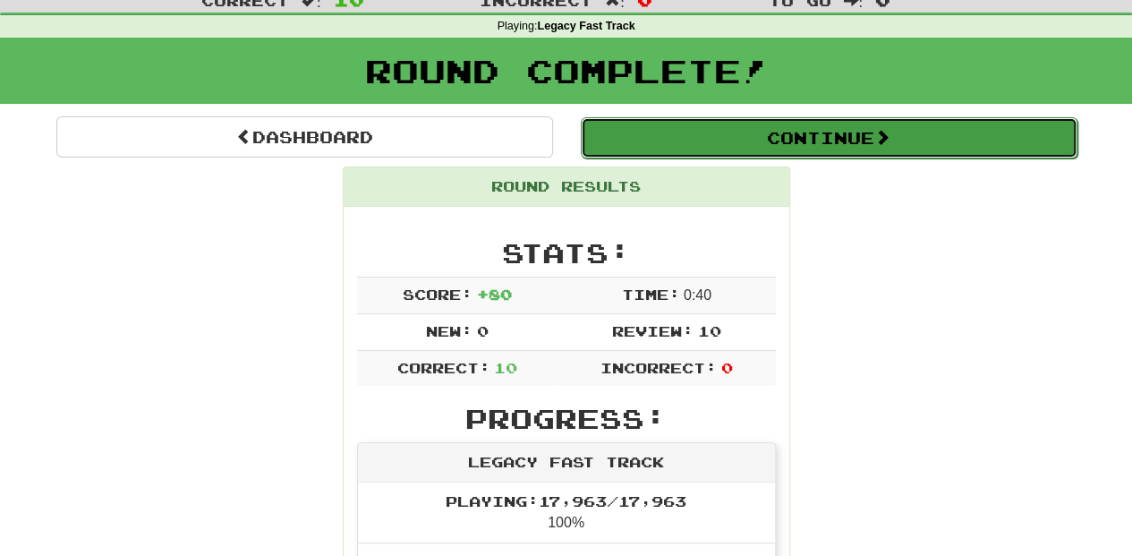
click at [734, 134] on button "Continue" at bounding box center [829, 137] width 497 height 41
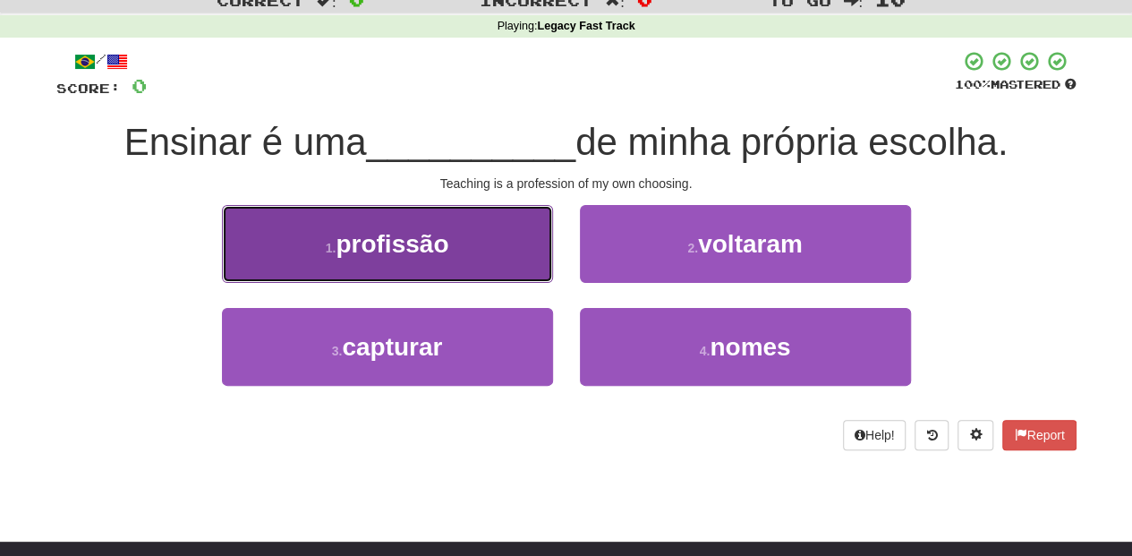
click at [470, 252] on button "1 . profissão" at bounding box center [387, 244] width 331 height 78
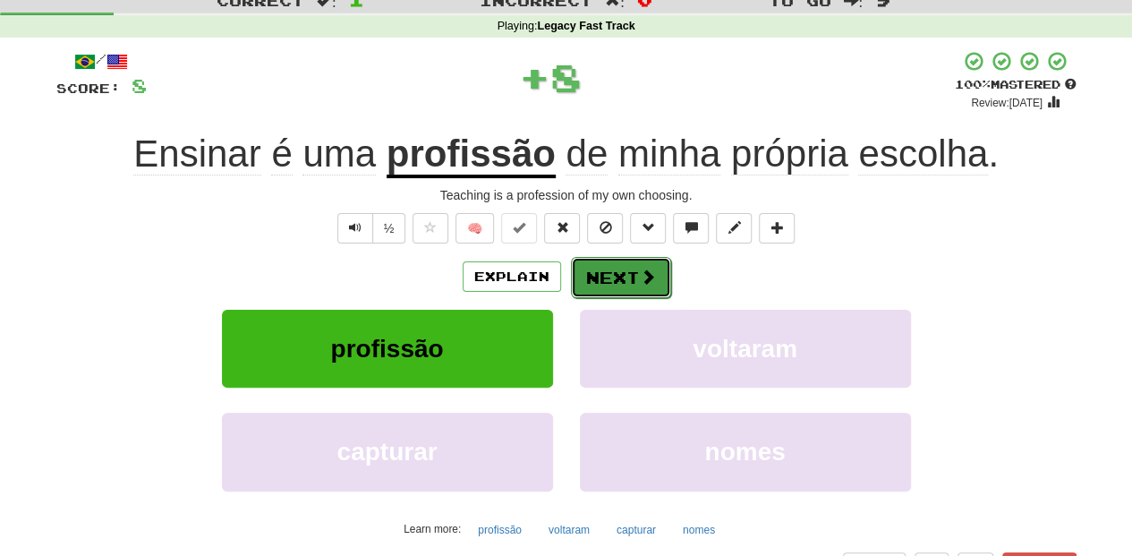
click at [621, 267] on button "Next" at bounding box center [621, 277] width 100 height 41
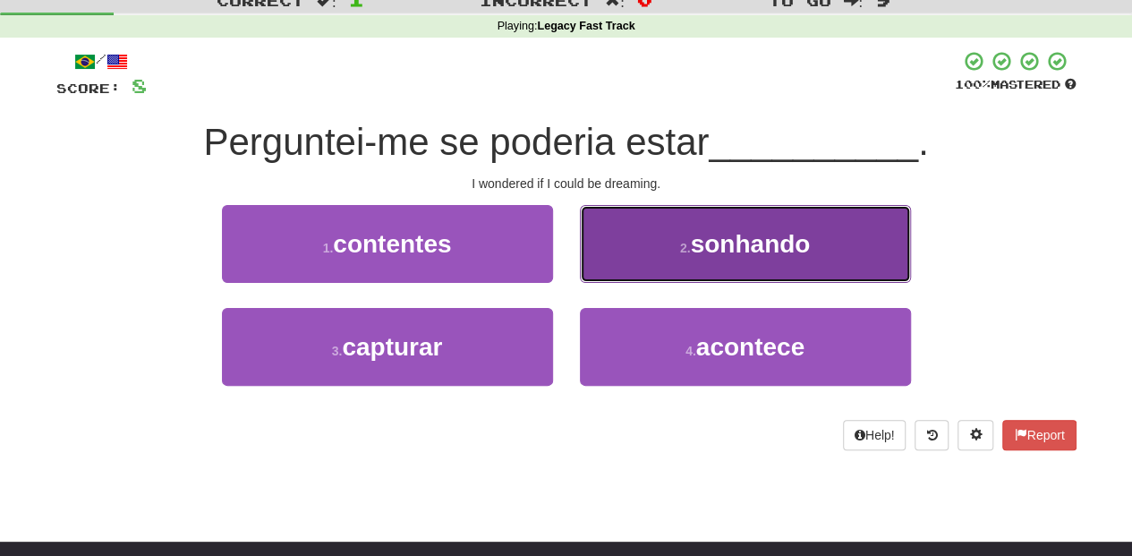
click at [620, 265] on button "2 . sonhando" at bounding box center [745, 244] width 331 height 78
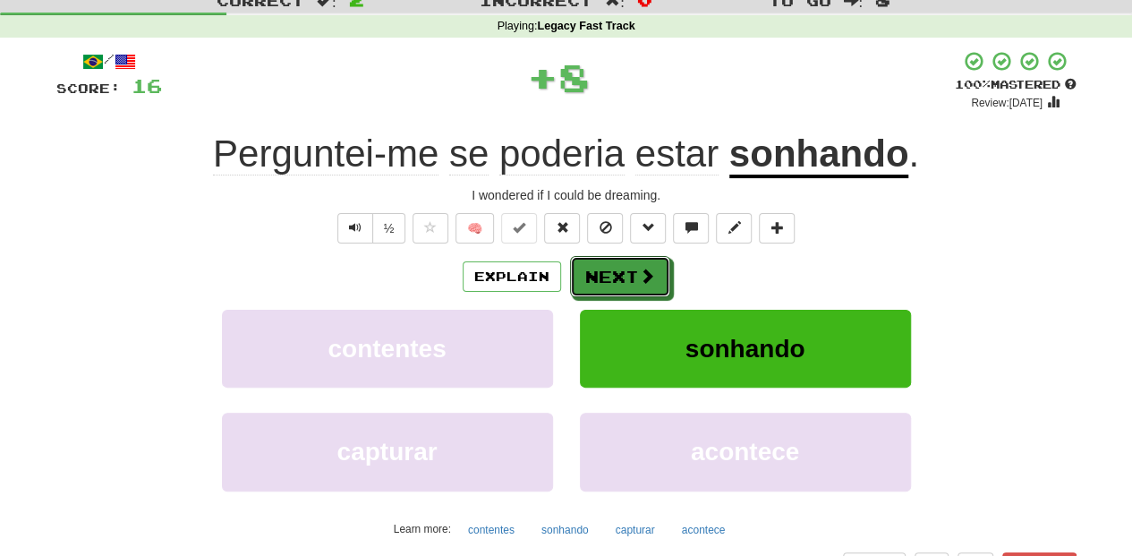
click at [620, 265] on button "Next" at bounding box center [620, 276] width 100 height 41
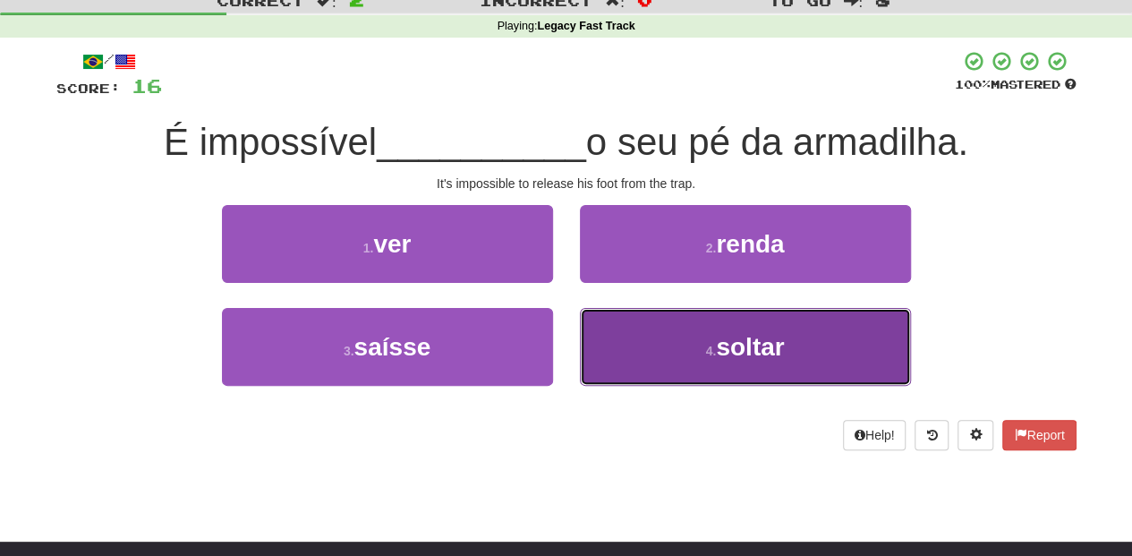
click at [603, 337] on button "4 . soltar" at bounding box center [745, 347] width 331 height 78
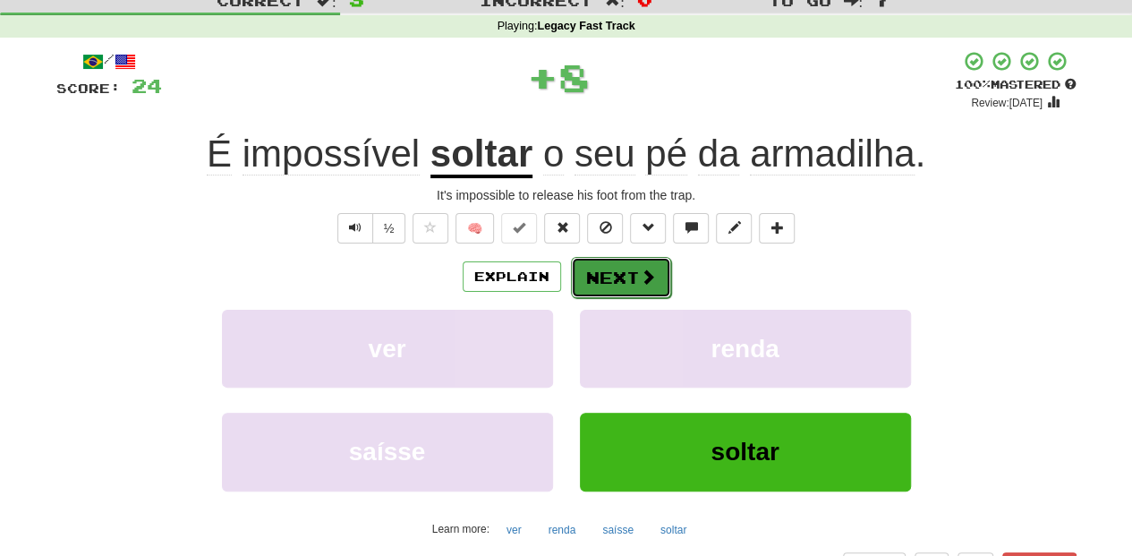
click at [602, 284] on button "Next" at bounding box center [621, 277] width 100 height 41
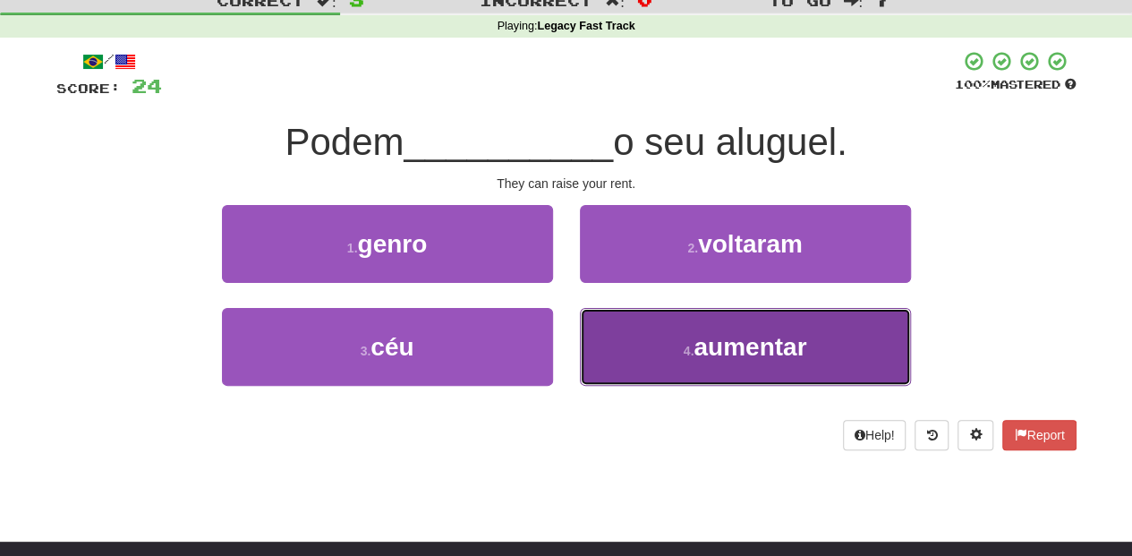
click at [605, 320] on button "4 . aumentar" at bounding box center [745, 347] width 331 height 78
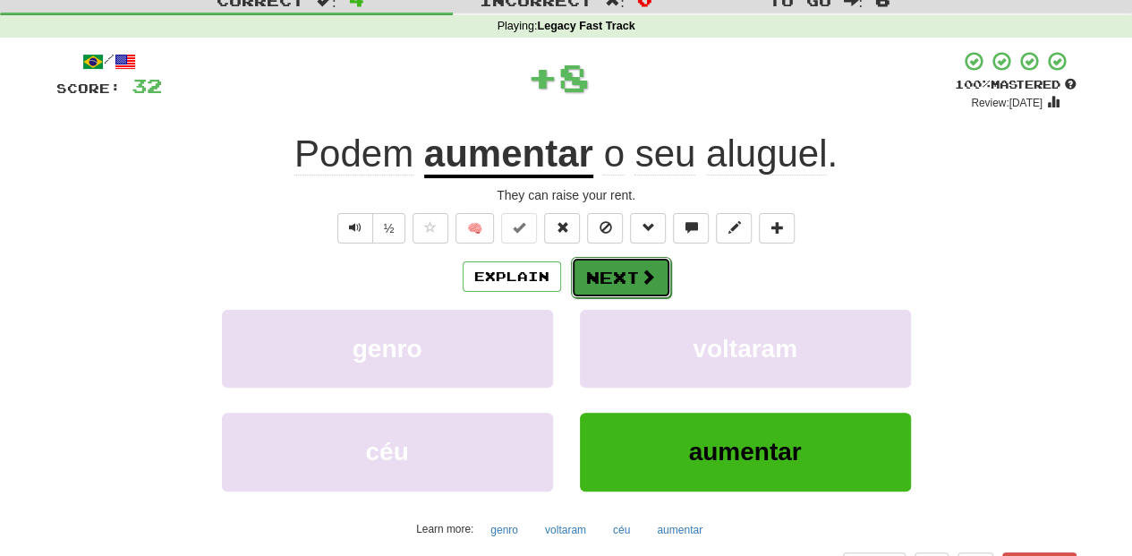
click at [607, 267] on button "Next" at bounding box center [621, 277] width 100 height 41
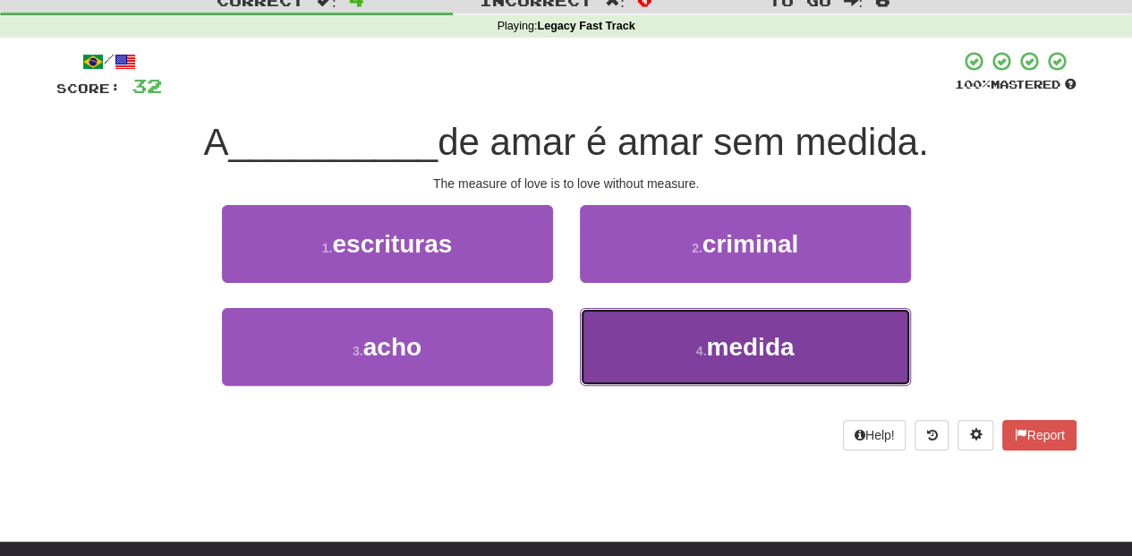
click at [612, 327] on button "4 . medida" at bounding box center [745, 347] width 331 height 78
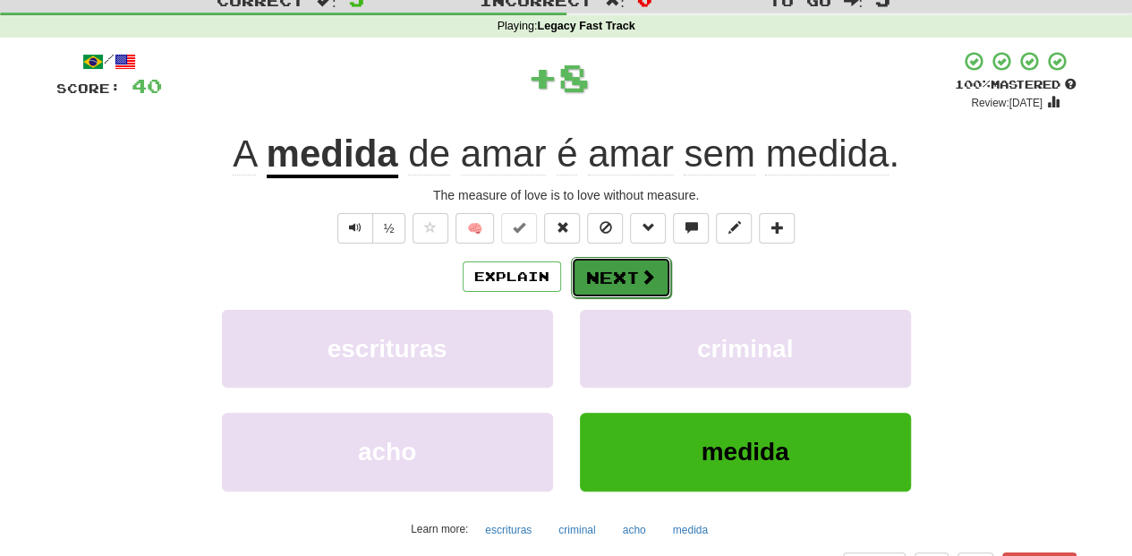
click at [608, 270] on button "Next" at bounding box center [621, 277] width 100 height 41
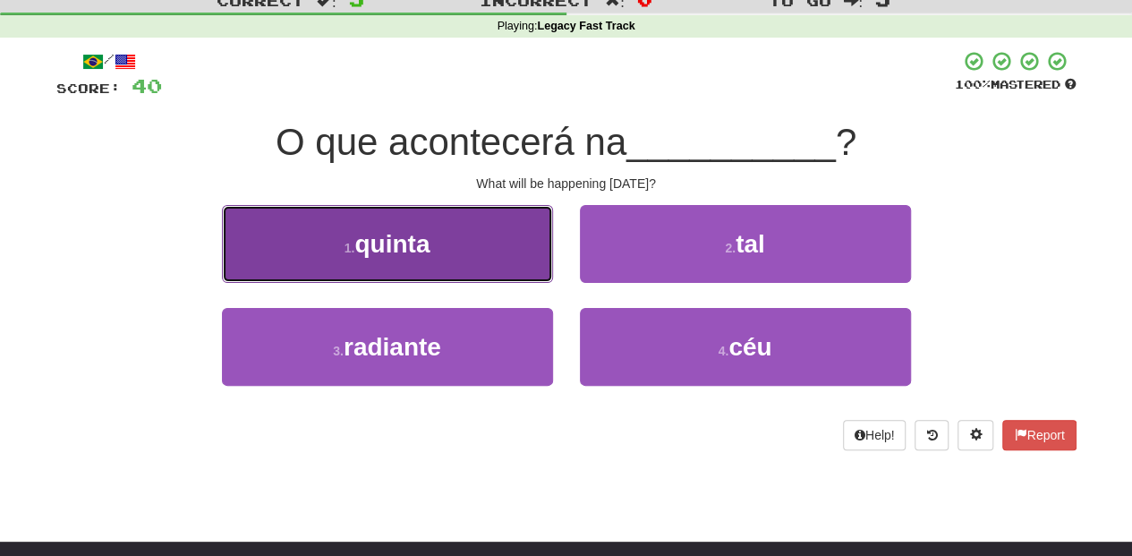
click at [501, 265] on button "1 . quinta" at bounding box center [387, 244] width 331 height 78
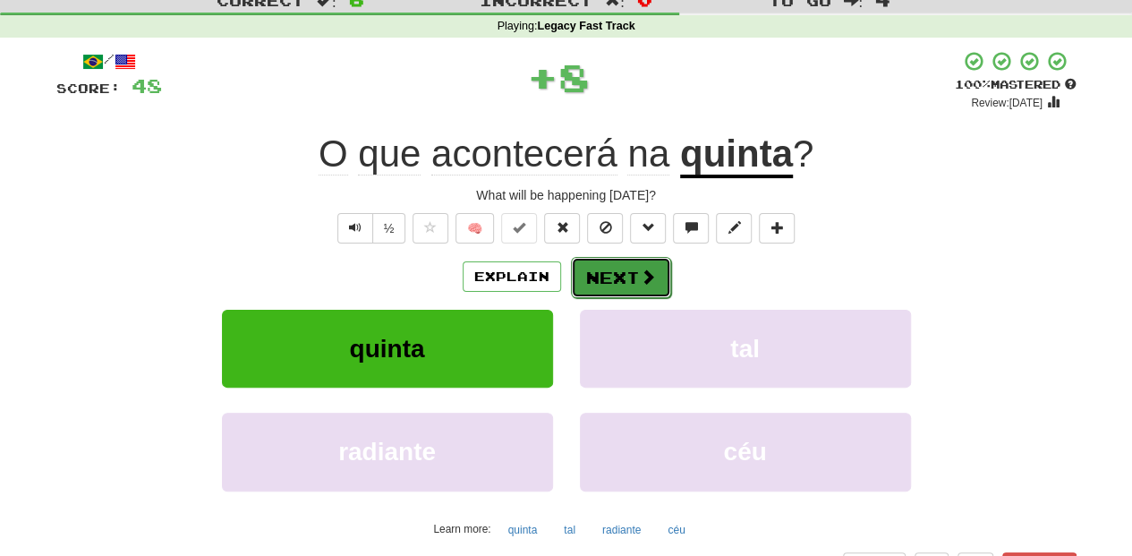
click at [611, 283] on button "Next" at bounding box center [621, 277] width 100 height 41
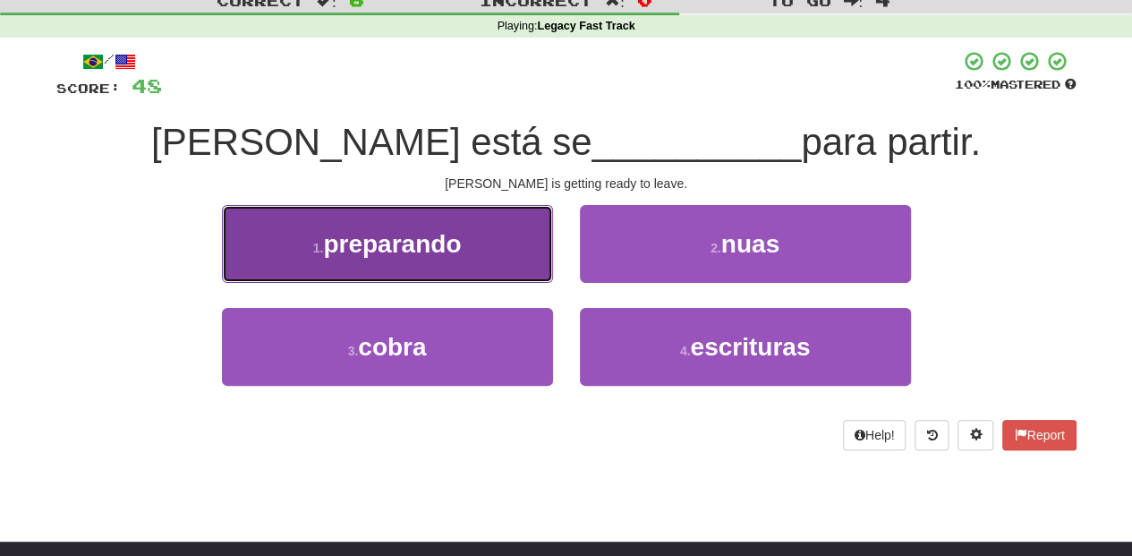
click at [510, 249] on button "1 . preparando" at bounding box center [387, 244] width 331 height 78
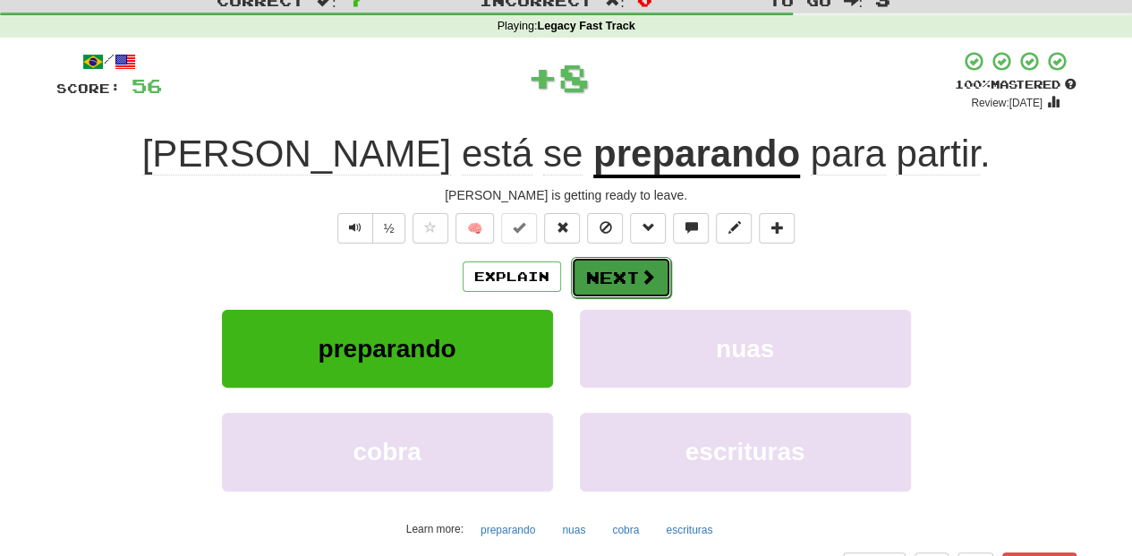
click at [592, 270] on button "Next" at bounding box center [621, 277] width 100 height 41
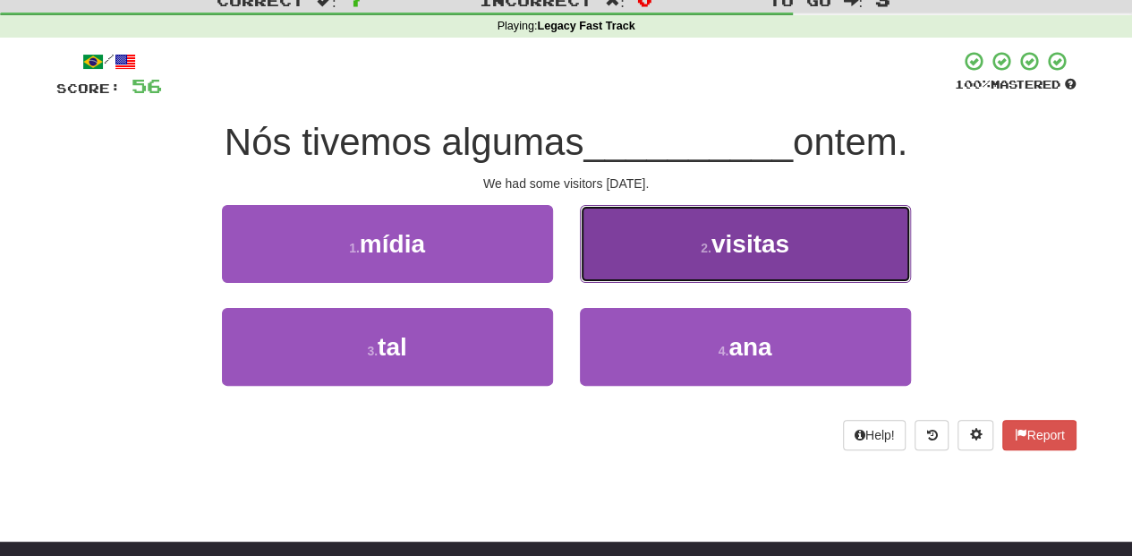
click at [612, 272] on button "2 . visitas" at bounding box center [745, 244] width 331 height 78
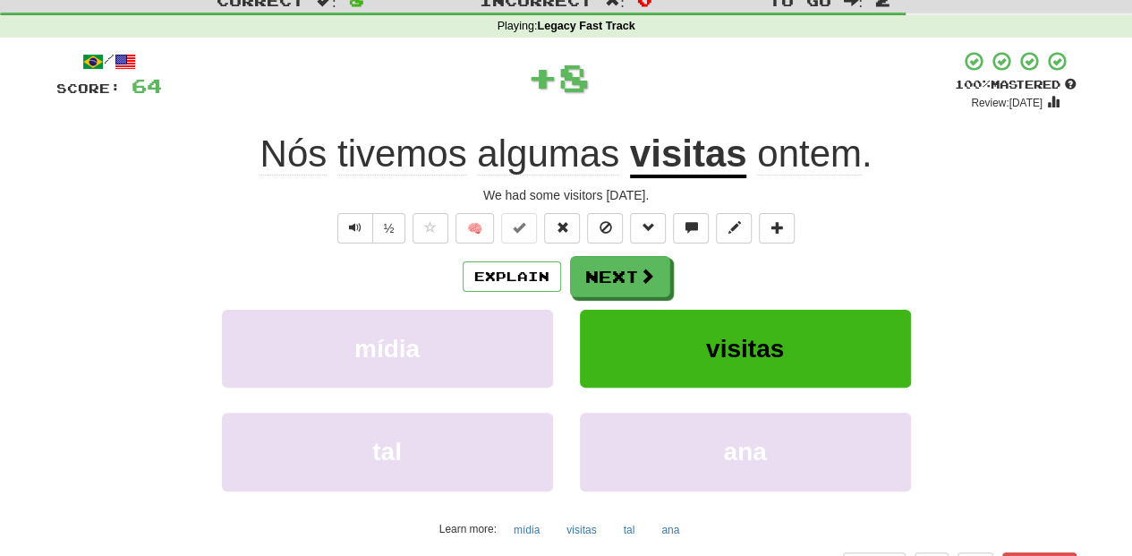
click at [612, 272] on button "Next" at bounding box center [620, 276] width 100 height 41
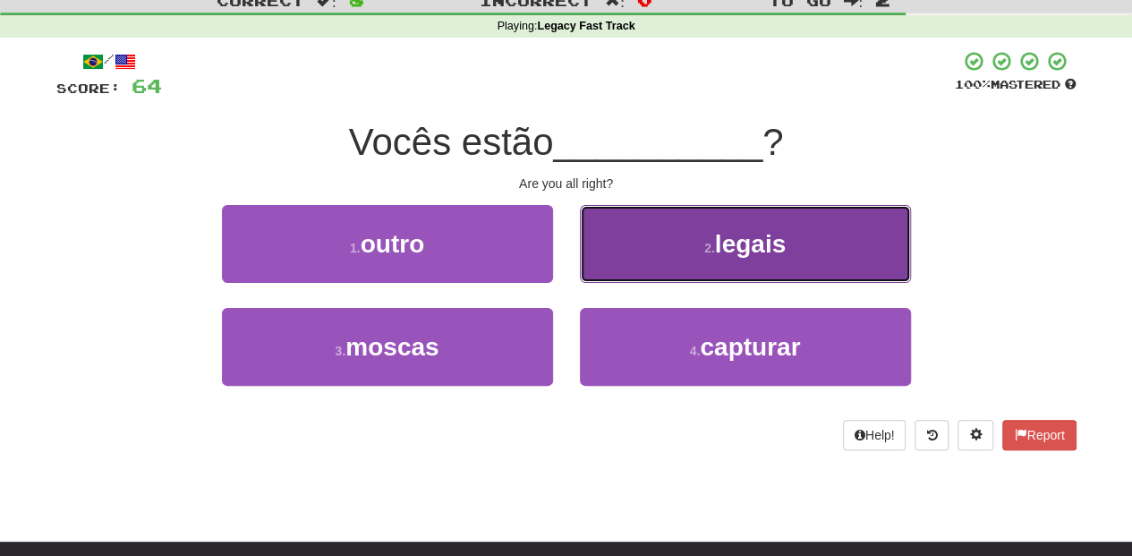
click at [617, 261] on button "2 . legais" at bounding box center [745, 244] width 331 height 78
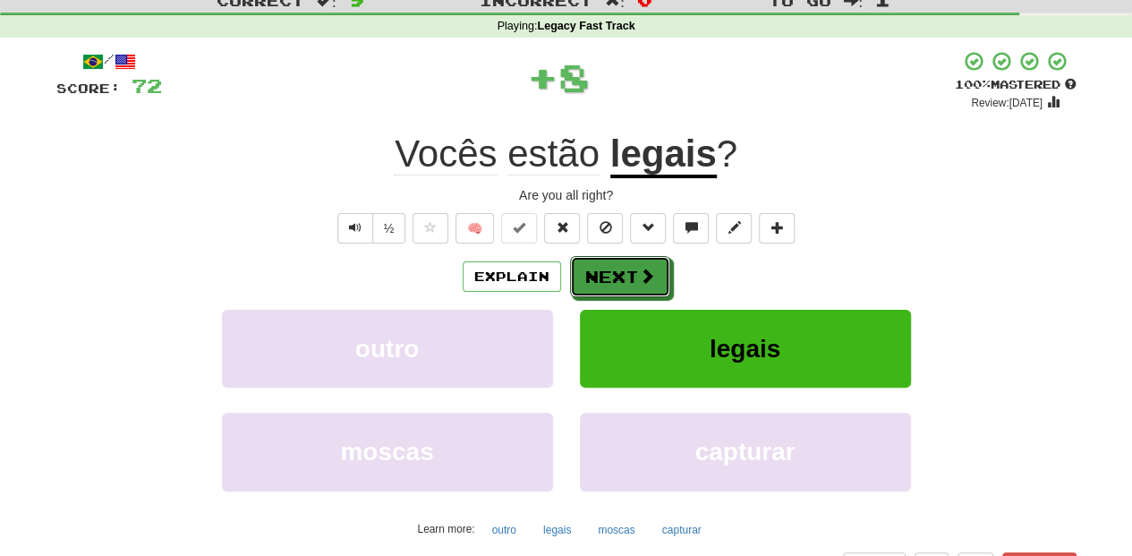
click at [616, 264] on button "Next" at bounding box center [620, 276] width 100 height 41
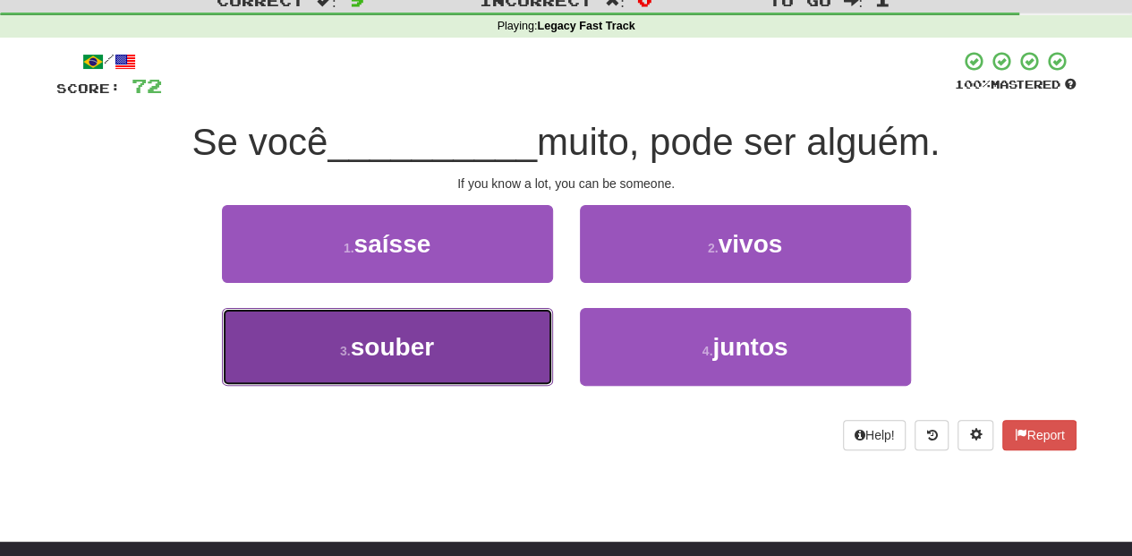
click at [514, 332] on button "3 . souber" at bounding box center [387, 347] width 331 height 78
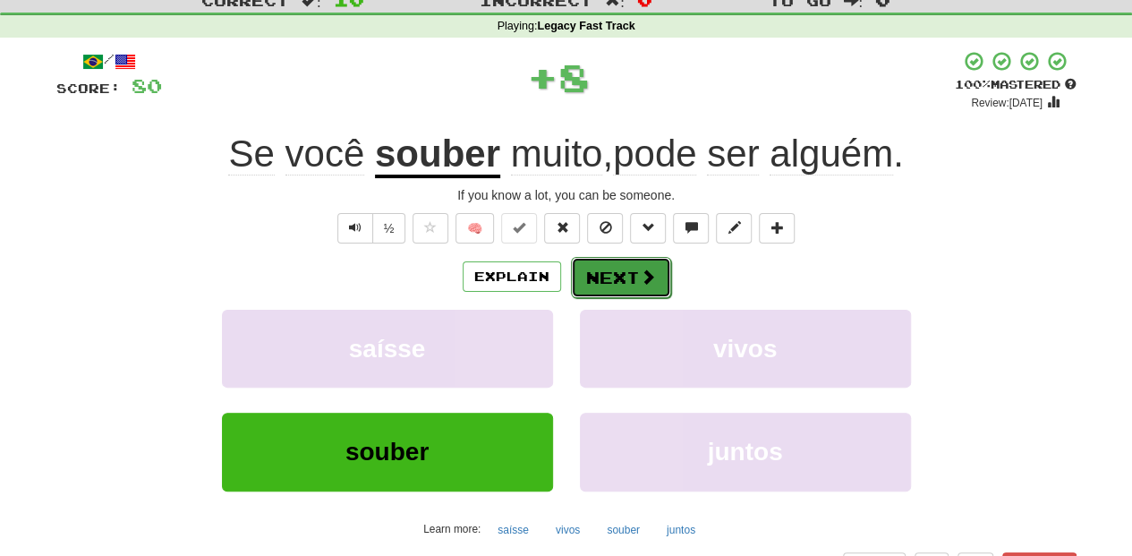
click at [630, 264] on button "Next" at bounding box center [621, 277] width 100 height 41
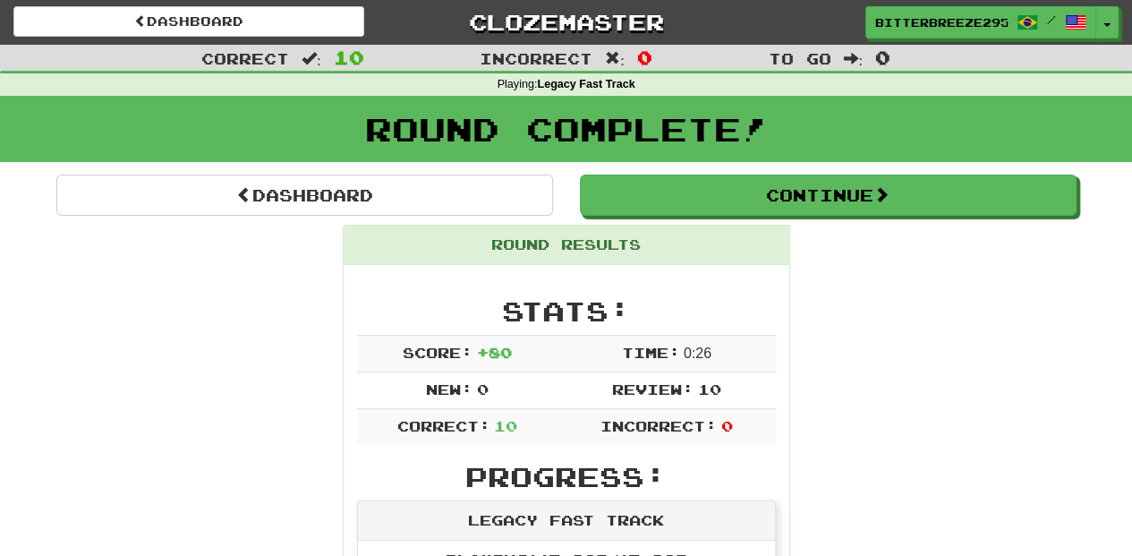
scroll to position [0, 0]
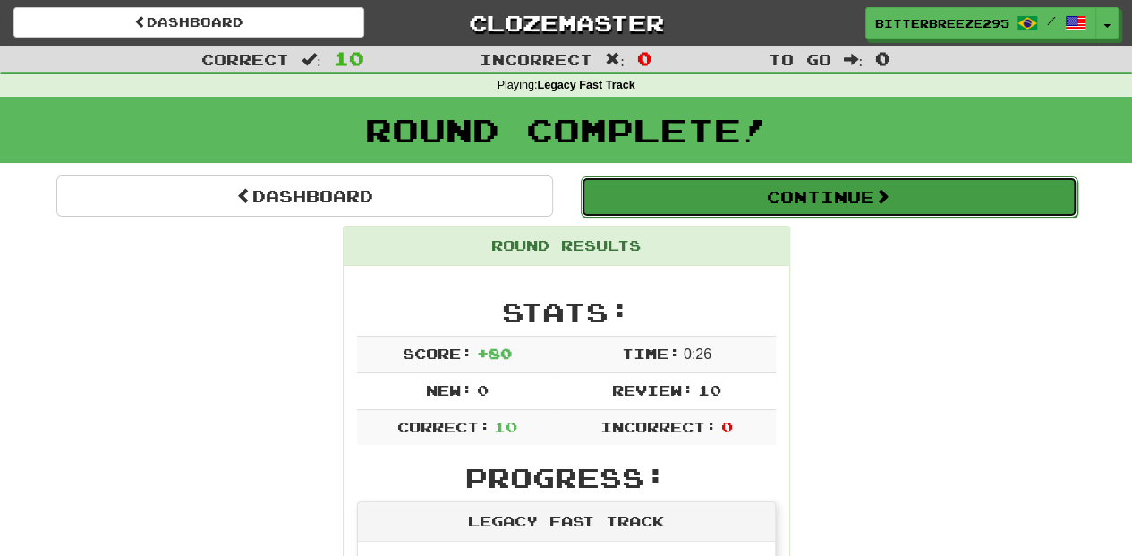
click at [629, 211] on button "Continue" at bounding box center [829, 196] width 497 height 41
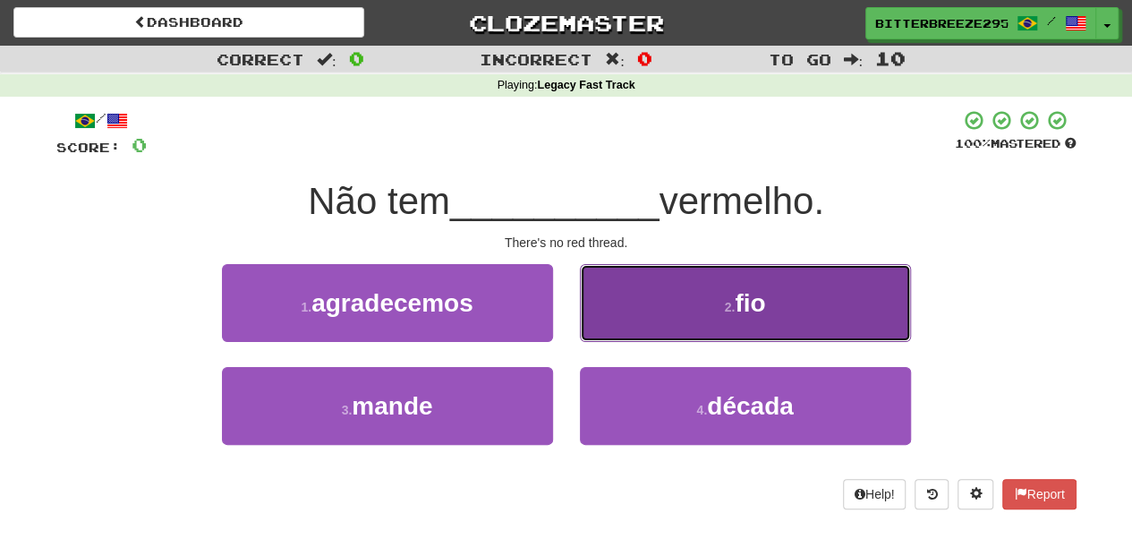
click at [629, 318] on button "2 . fio" at bounding box center [745, 303] width 331 height 78
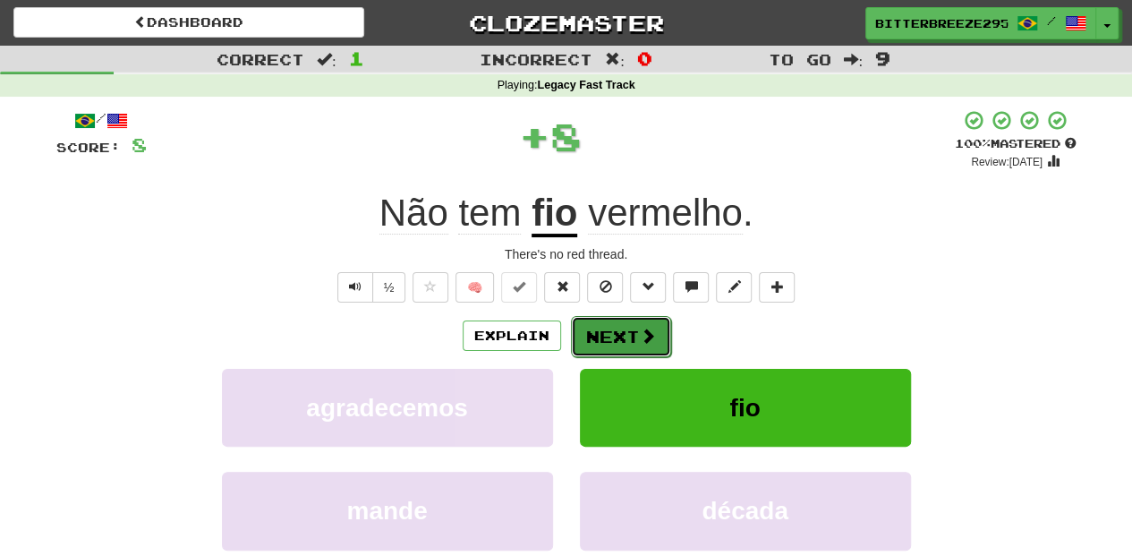
click at [630, 318] on button "Next" at bounding box center [621, 336] width 100 height 41
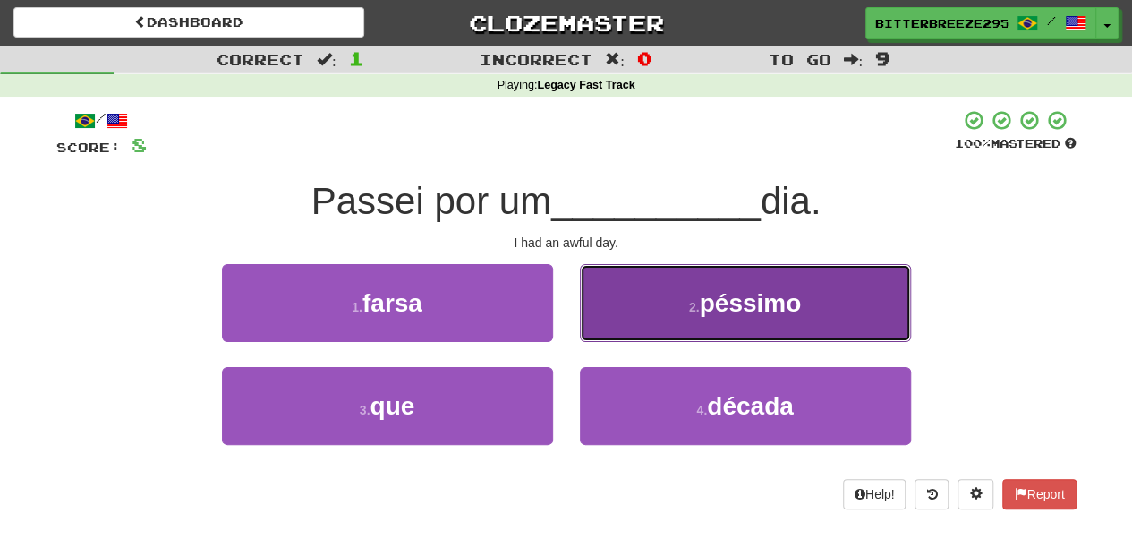
click at [624, 313] on button "2 . péssimo" at bounding box center [745, 303] width 331 height 78
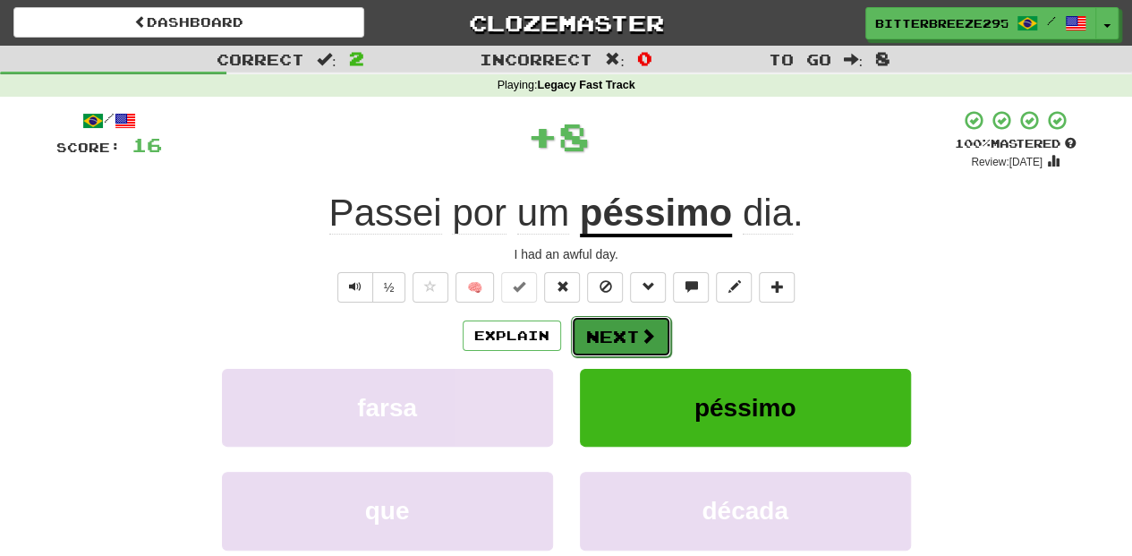
click at [620, 335] on button "Next" at bounding box center [621, 336] width 100 height 41
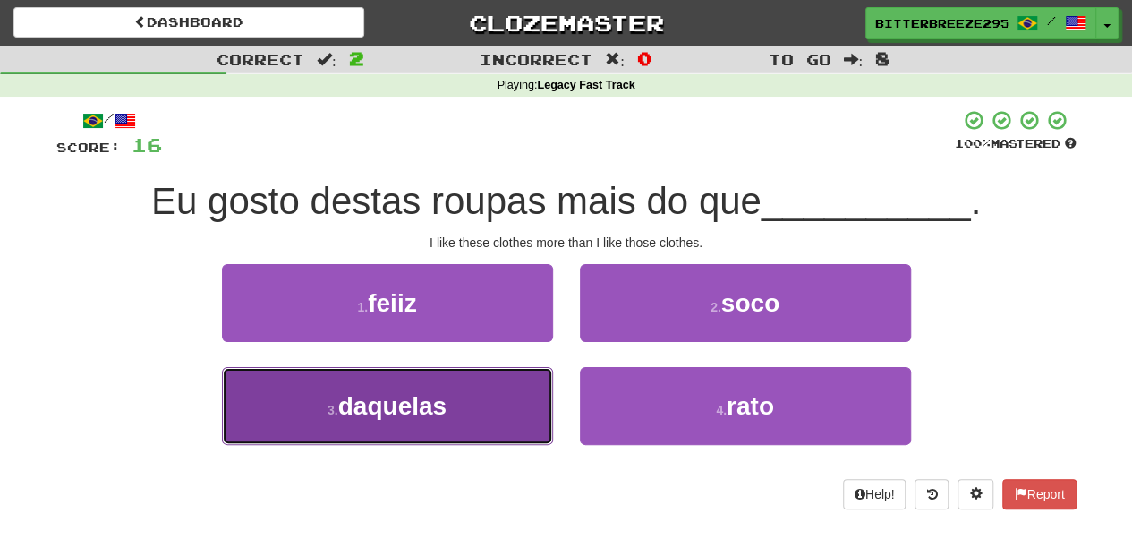
click at [462, 406] on button "3 . daquelas" at bounding box center [387, 406] width 331 height 78
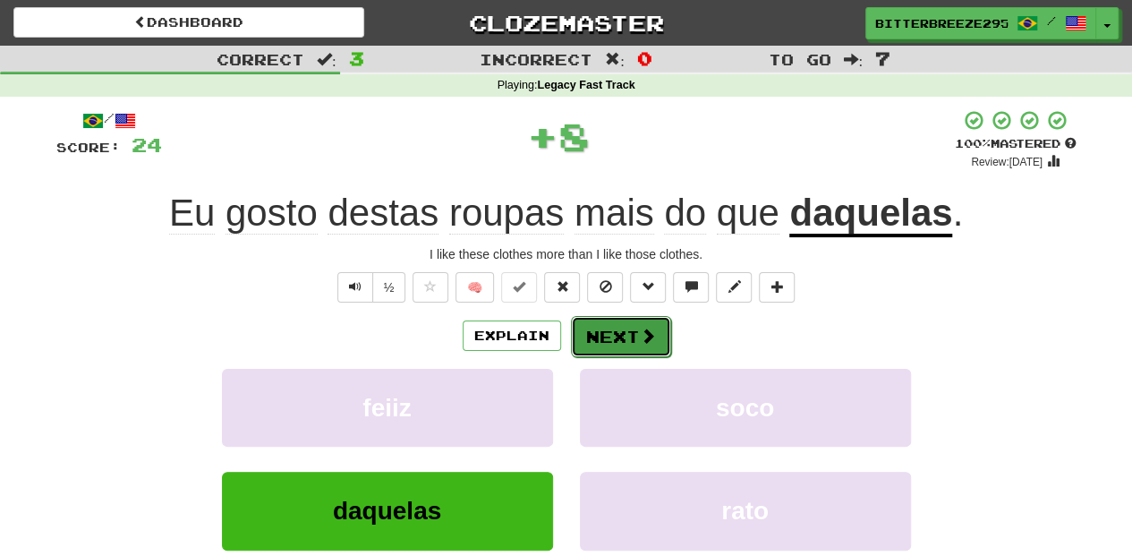
click at [606, 338] on button "Next" at bounding box center [621, 336] width 100 height 41
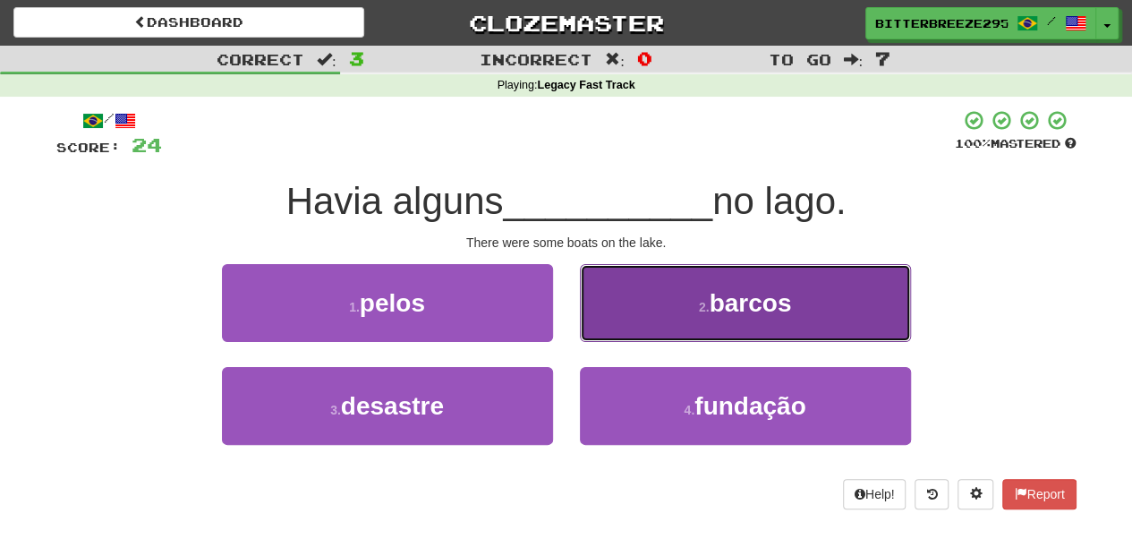
click at [641, 331] on button "2 . barcos" at bounding box center [745, 303] width 331 height 78
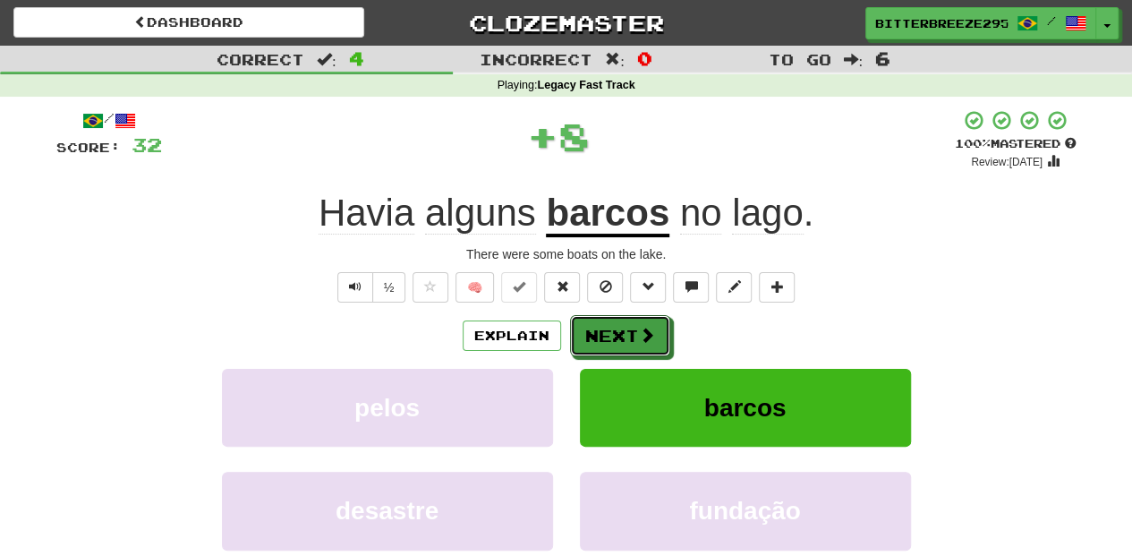
click at [641, 331] on span at bounding box center [647, 335] width 16 height 16
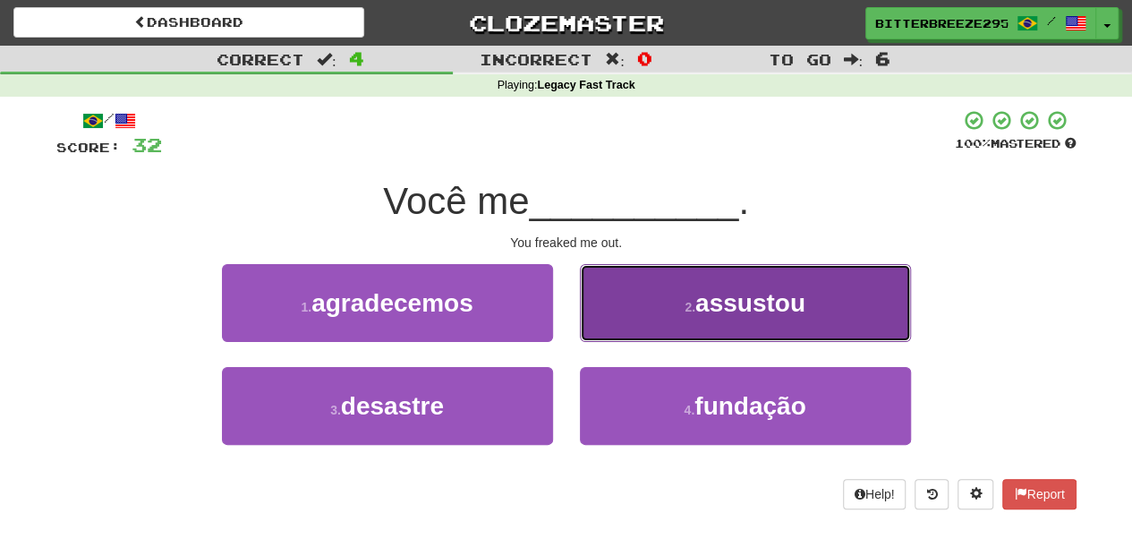
click at [622, 329] on button "2 . assustou" at bounding box center [745, 303] width 331 height 78
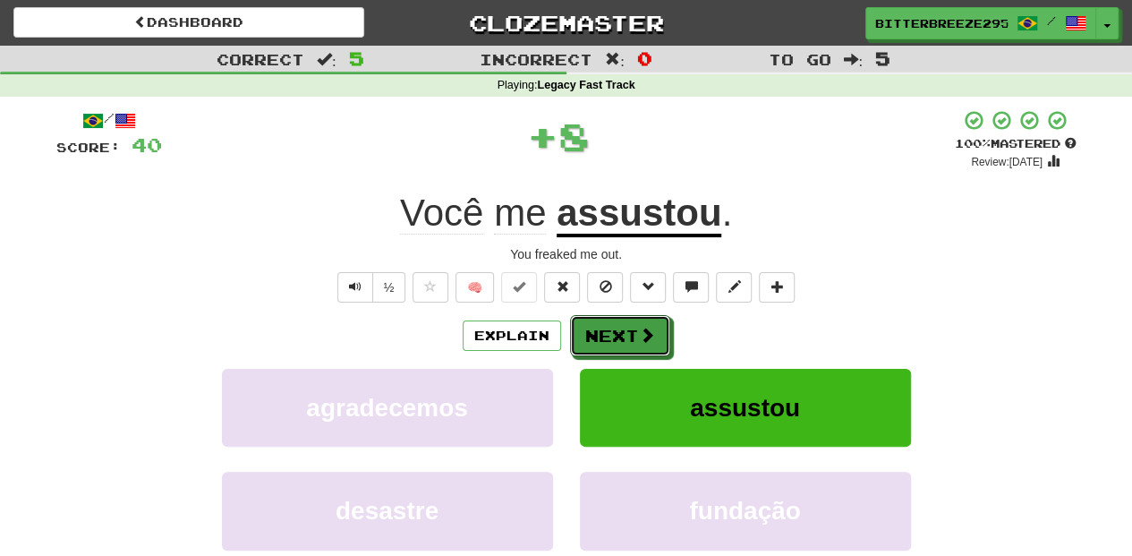
click at [622, 329] on button "Next" at bounding box center [620, 335] width 100 height 41
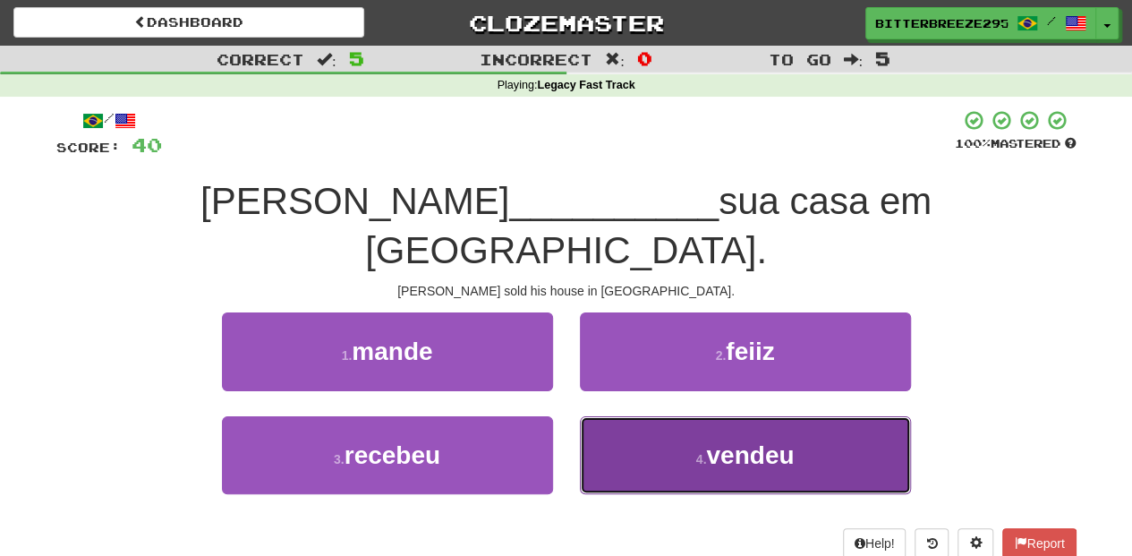
click at [622, 416] on button "4 . vendeu" at bounding box center [745, 455] width 331 height 78
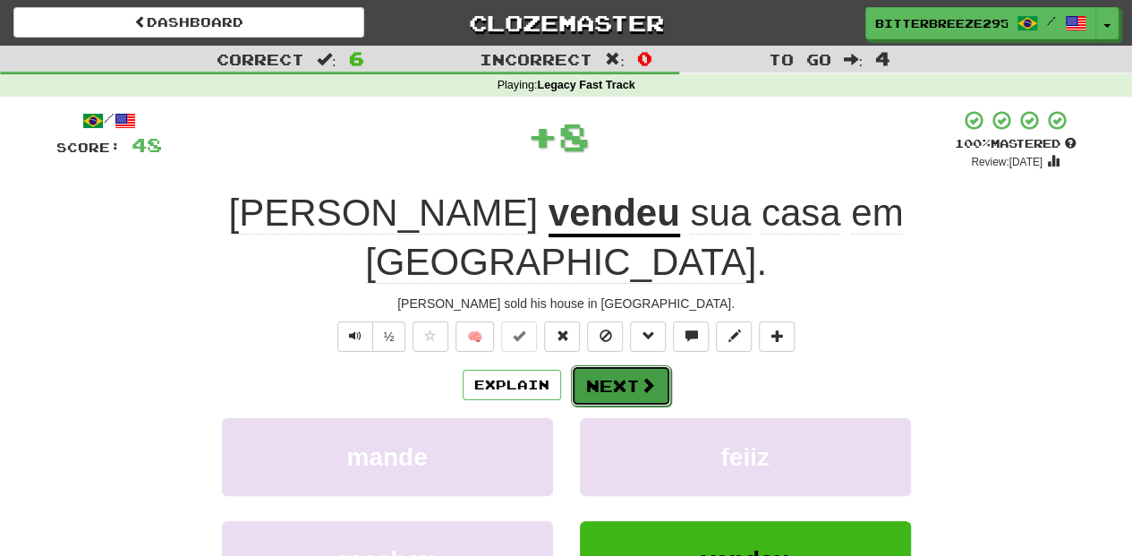
click at [605, 365] on button "Next" at bounding box center [621, 385] width 100 height 41
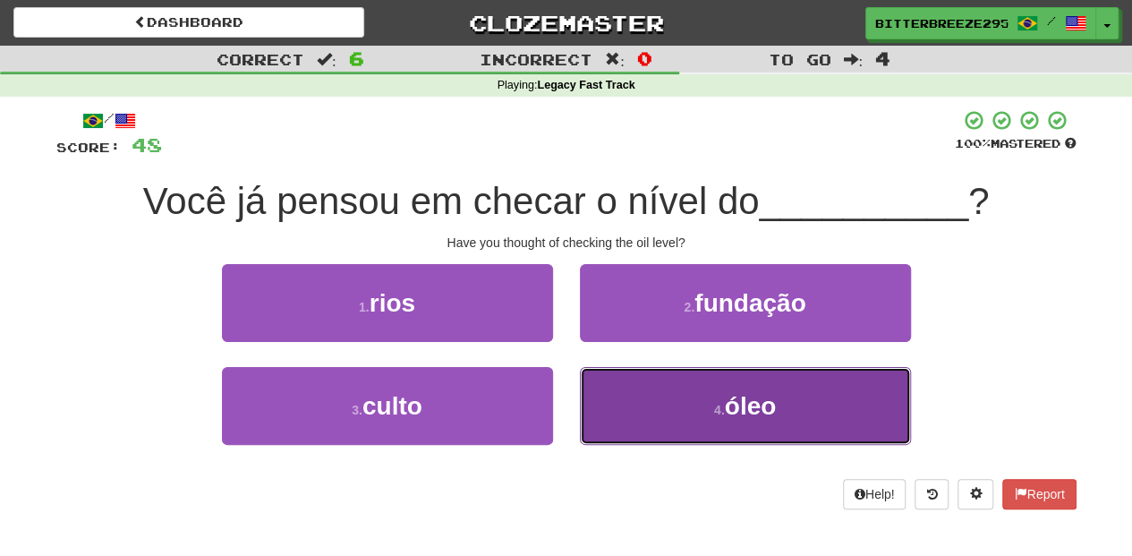
click at [635, 416] on button "4 . óleo" at bounding box center [745, 406] width 331 height 78
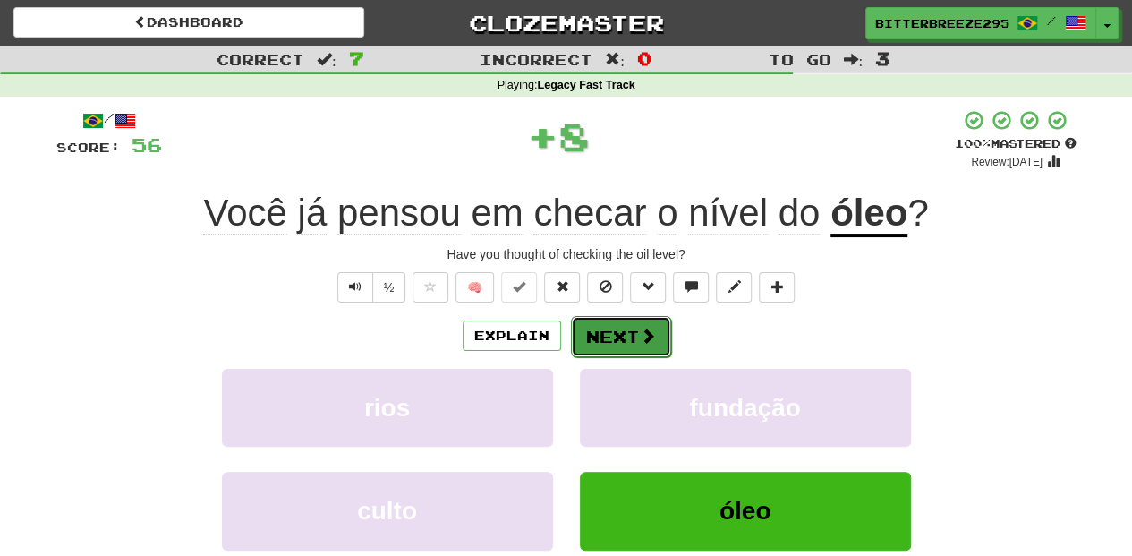
click at [619, 333] on button "Next" at bounding box center [621, 336] width 100 height 41
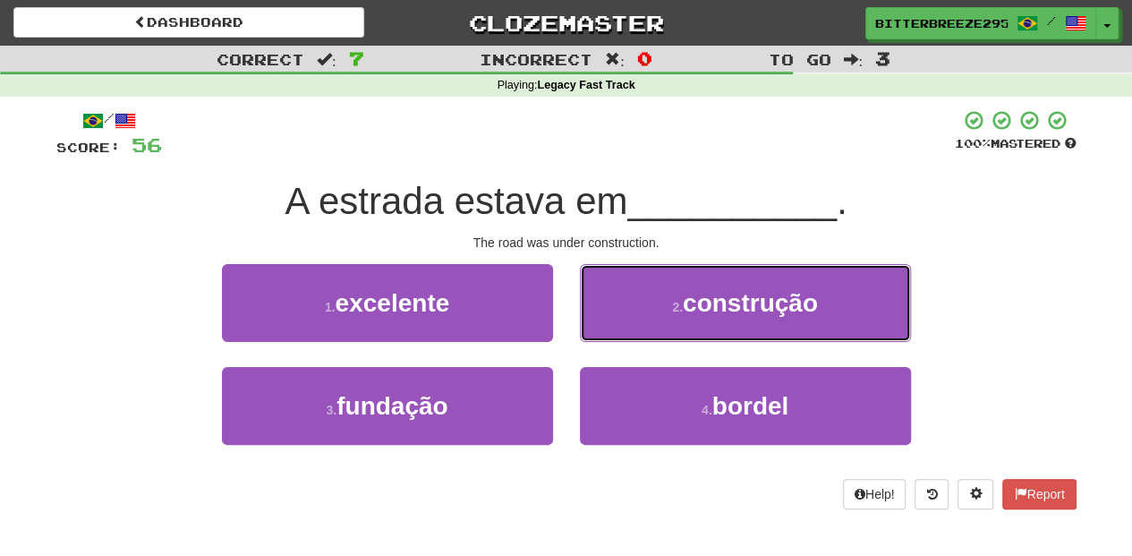
click at [619, 333] on button "2 . construção" at bounding box center [745, 303] width 331 height 78
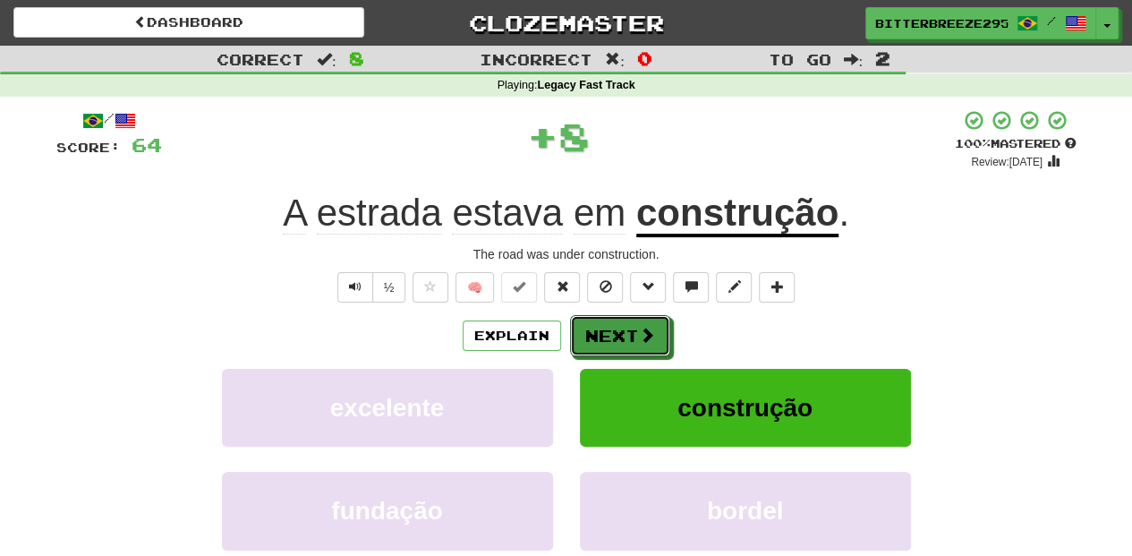
click at [619, 333] on button "Next" at bounding box center [620, 335] width 100 height 41
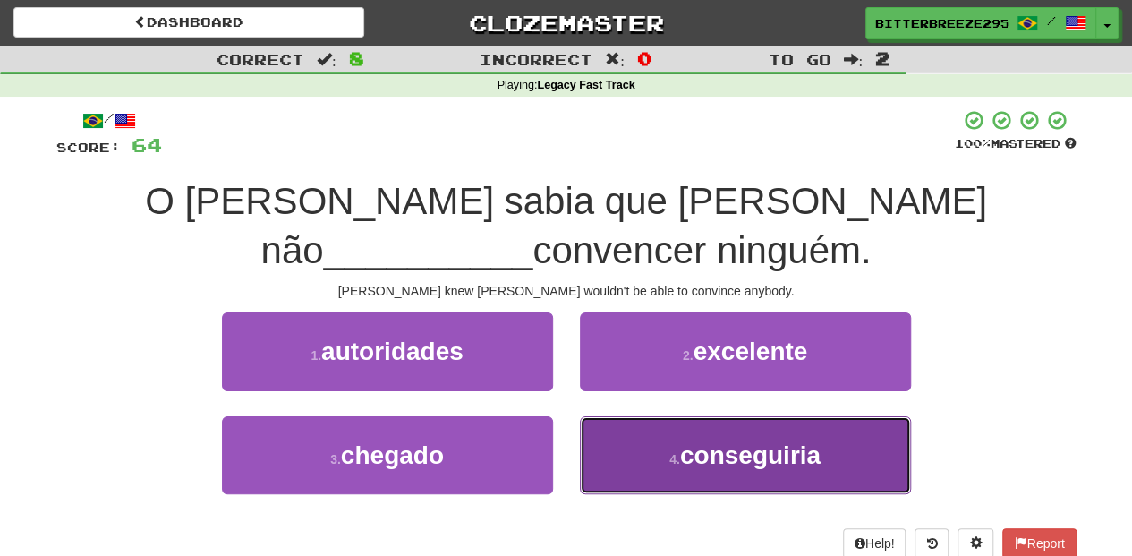
click at [601, 416] on button "4 . conseguiria" at bounding box center [745, 455] width 331 height 78
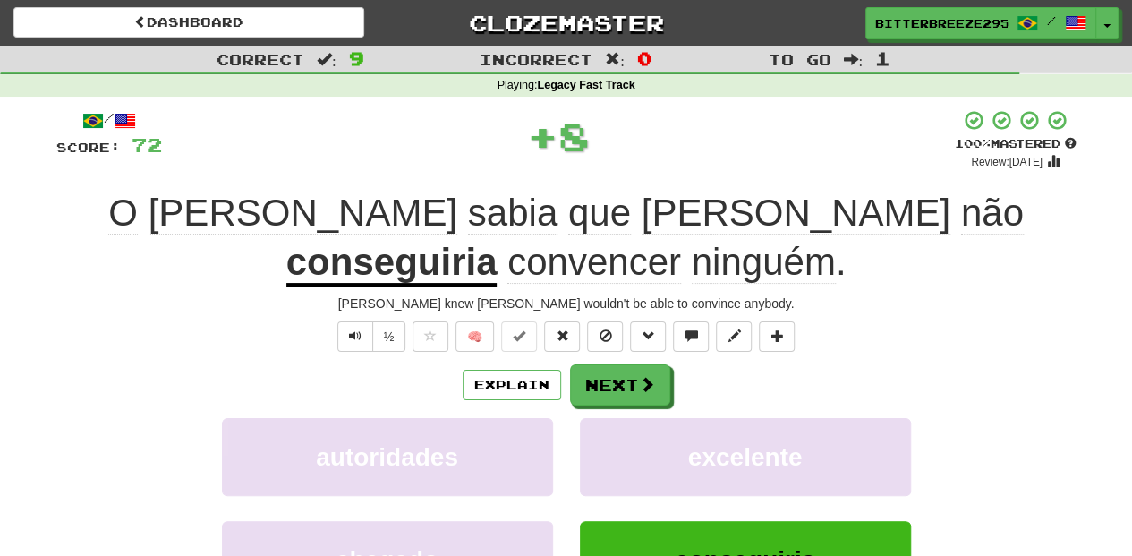
click at [584, 360] on div "/ Score: 72 + 8 100 % Mastered Review: 2026-02-14 O Tom sabia que Mary não cons…" at bounding box center [566, 414] width 1021 height 610
click at [584, 367] on button "Next" at bounding box center [621, 385] width 100 height 41
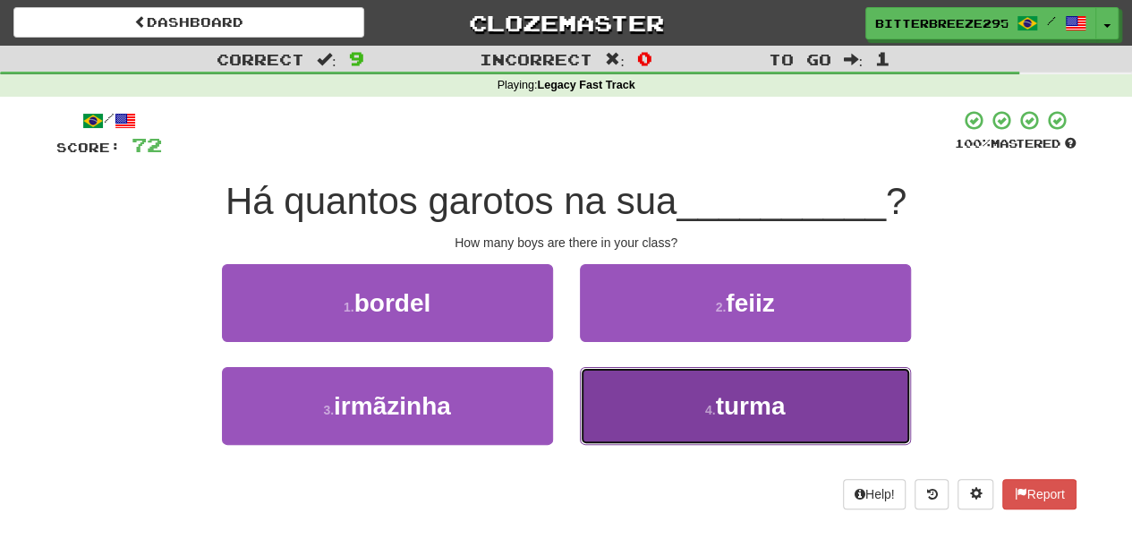
click at [666, 399] on button "4 . turma" at bounding box center [745, 406] width 331 height 78
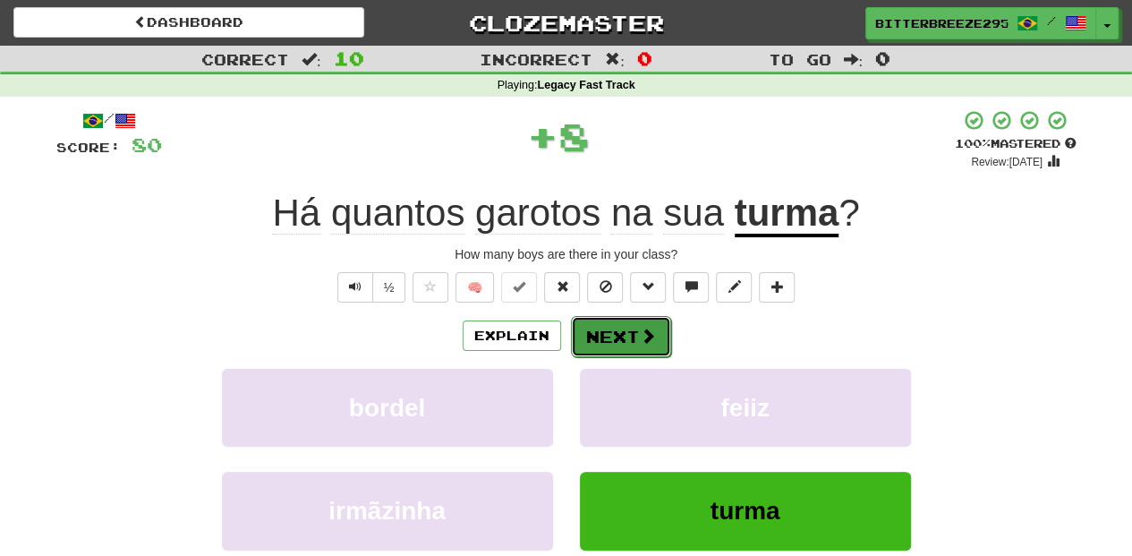
click at [600, 337] on button "Next" at bounding box center [621, 336] width 100 height 41
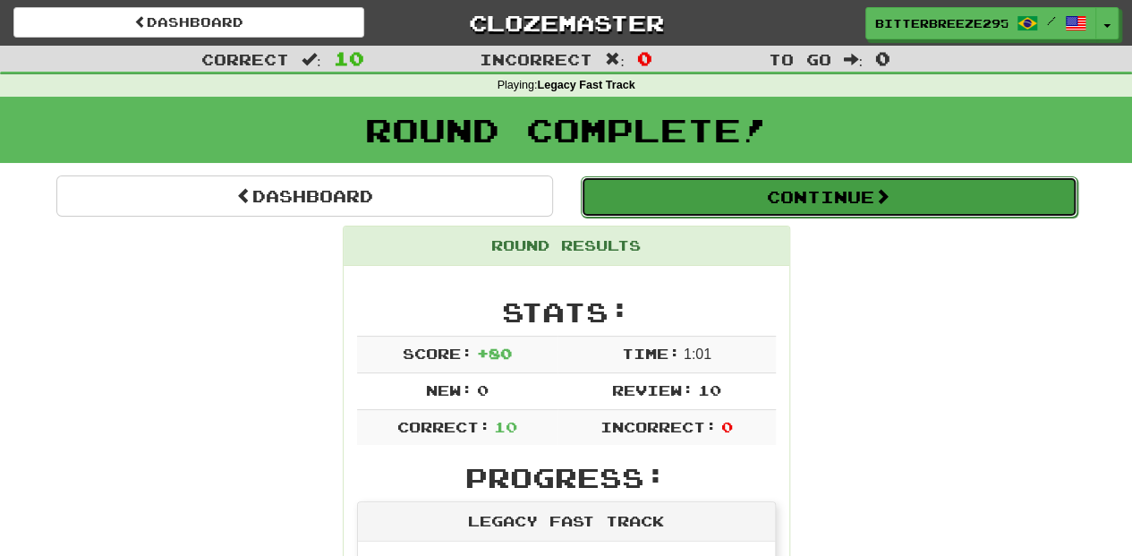
click at [679, 188] on button "Continue" at bounding box center [829, 196] width 497 height 41
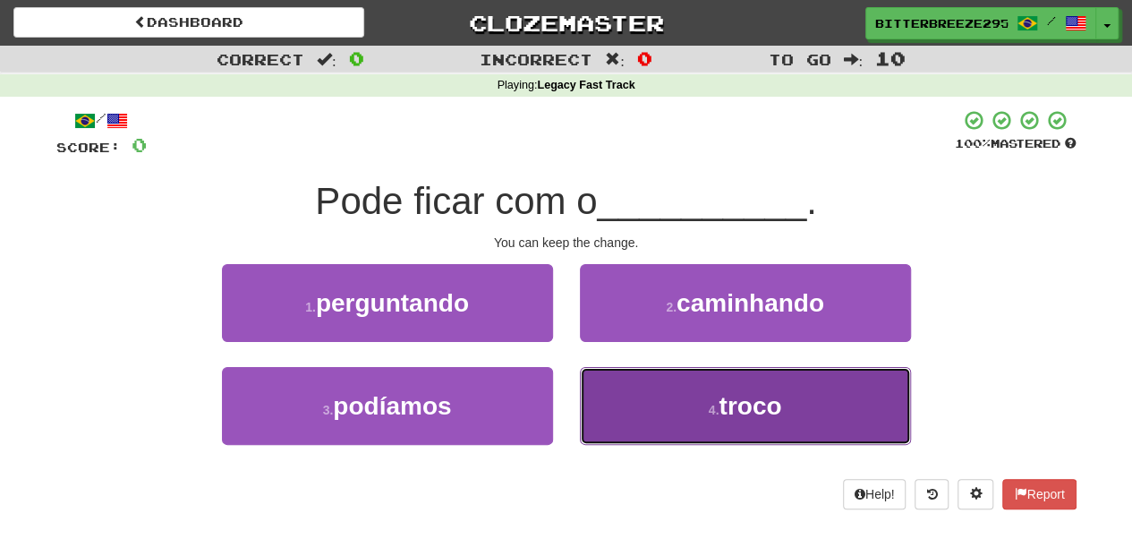
click at [654, 395] on button "4 . troco" at bounding box center [745, 406] width 331 height 78
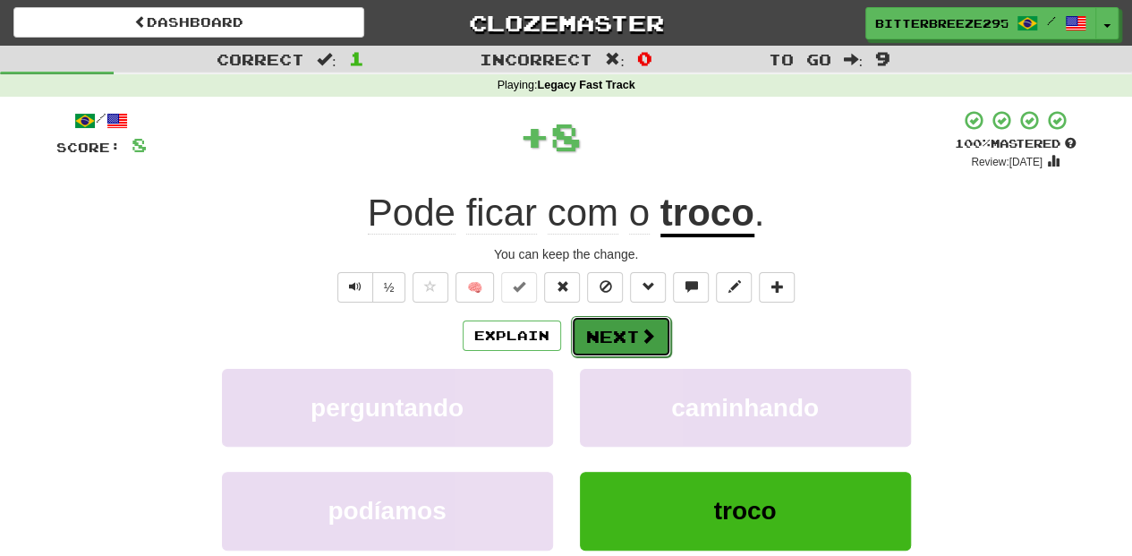
click at [615, 344] on button "Next" at bounding box center [621, 336] width 100 height 41
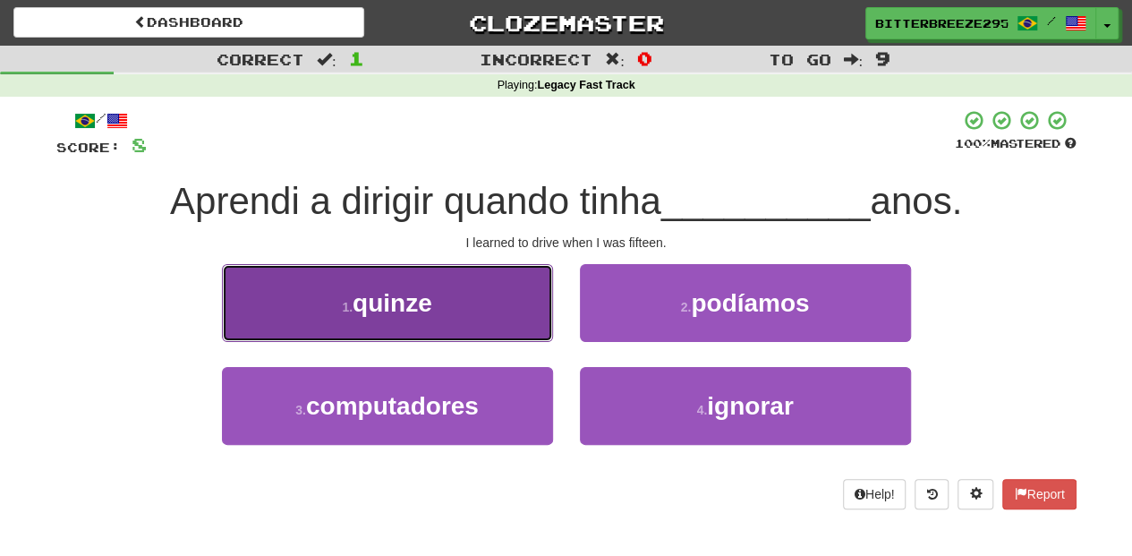
click at [480, 312] on button "1 . quinze" at bounding box center [387, 303] width 331 height 78
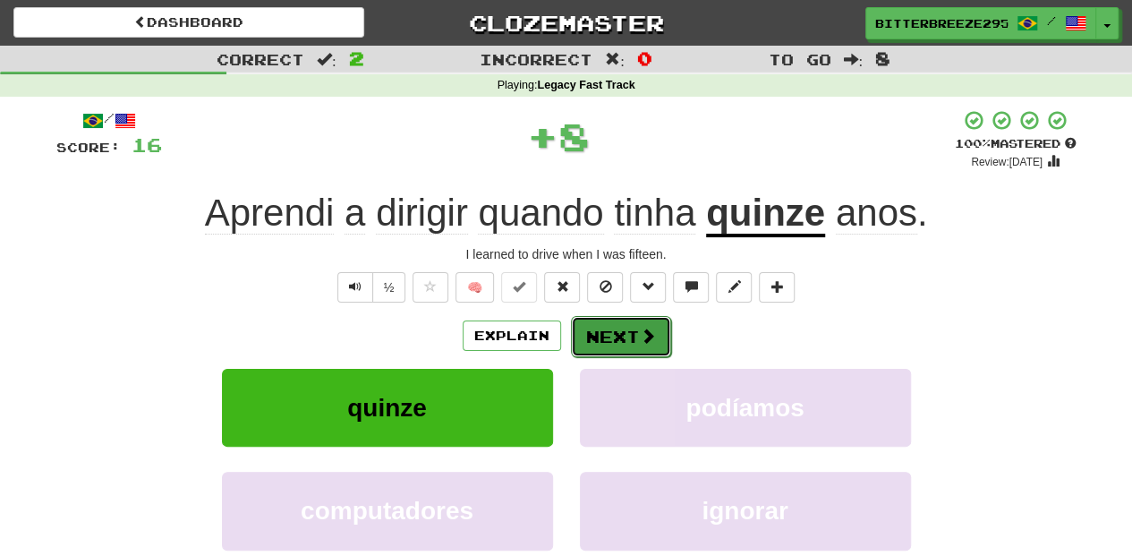
click at [628, 341] on button "Next" at bounding box center [621, 336] width 100 height 41
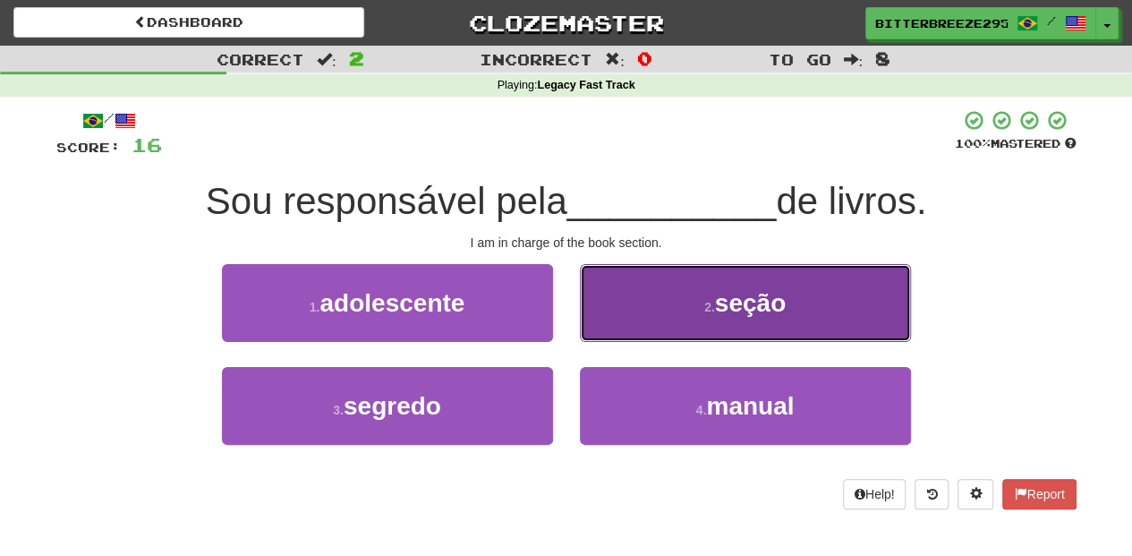
click at [607, 321] on button "2 . seção" at bounding box center [745, 303] width 331 height 78
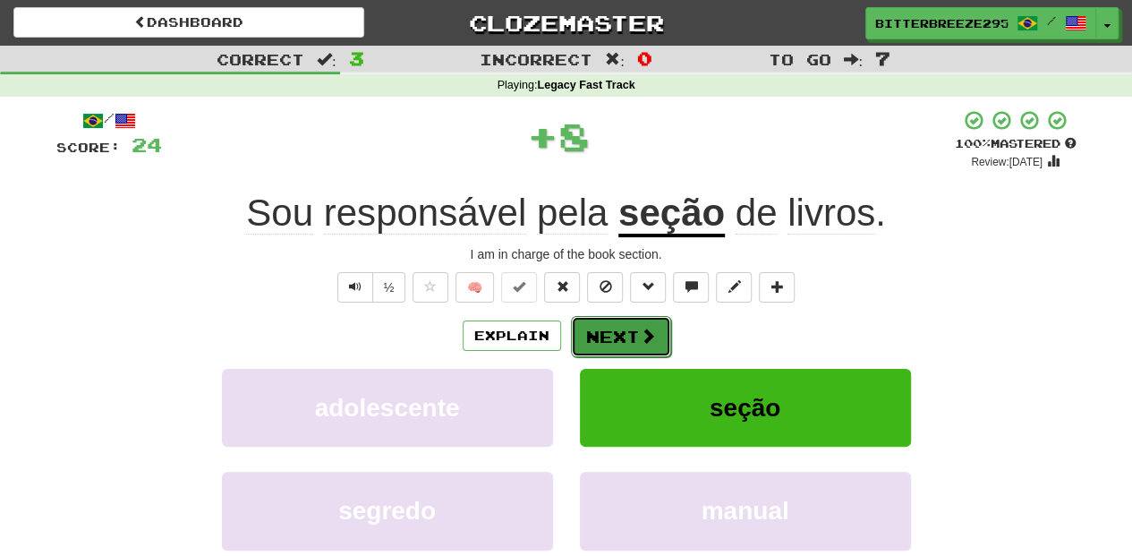
click at [591, 331] on button "Next" at bounding box center [621, 336] width 100 height 41
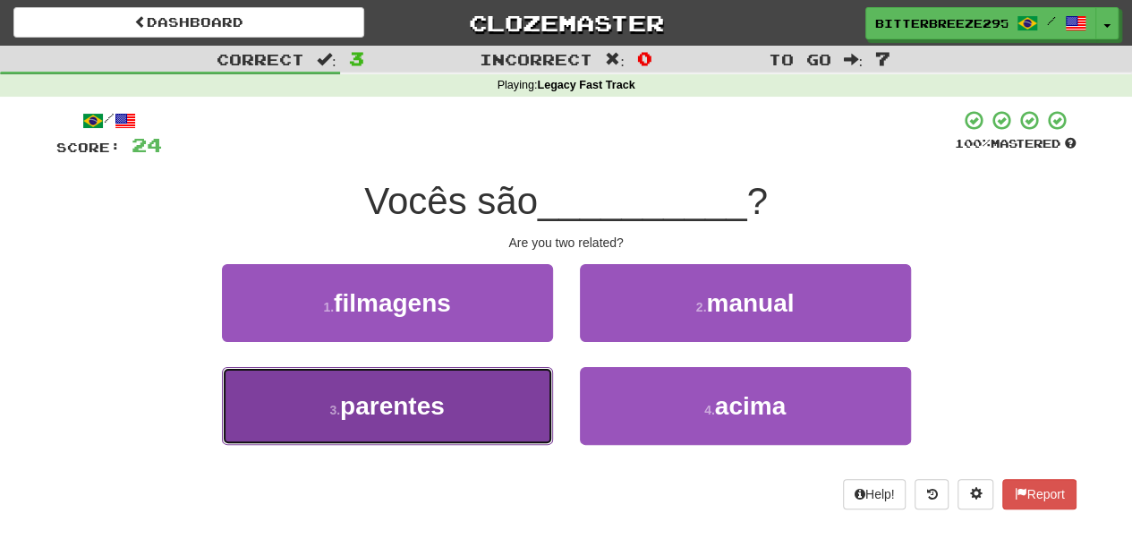
click at [450, 414] on button "3 . parentes" at bounding box center [387, 406] width 331 height 78
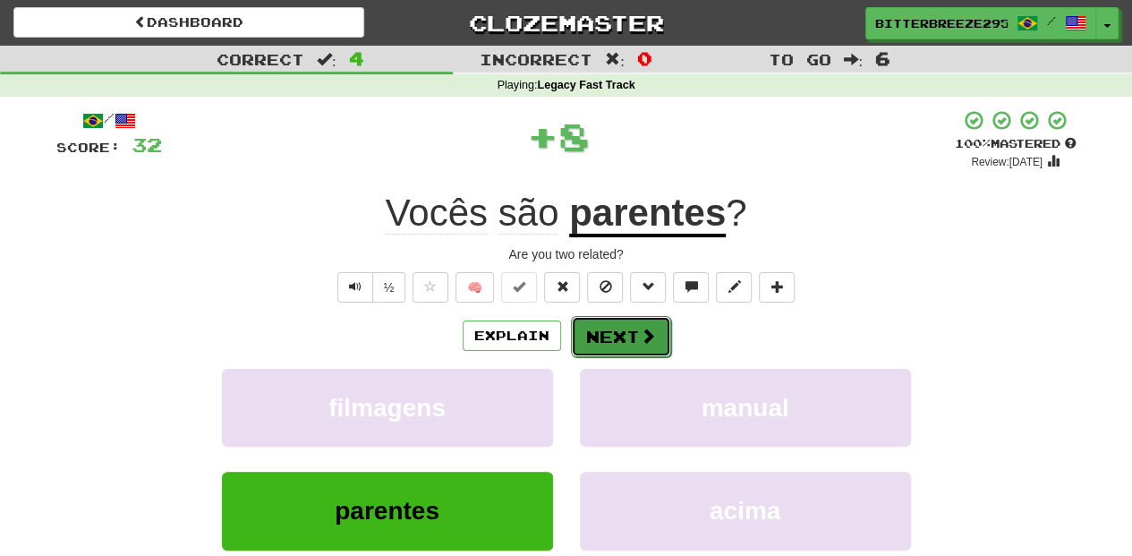
click at [617, 326] on button "Next" at bounding box center [621, 336] width 100 height 41
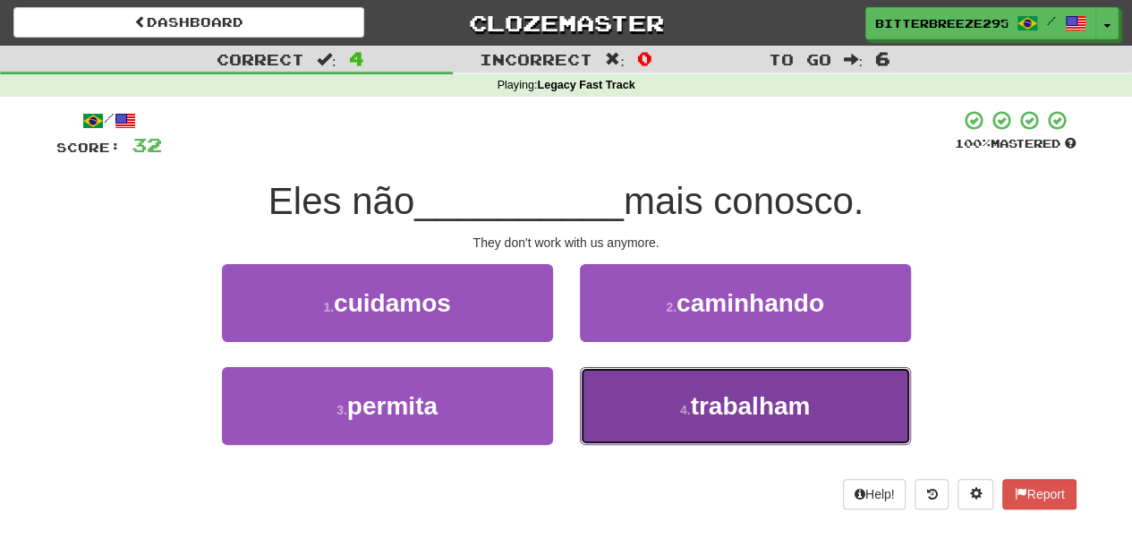
click at [636, 405] on button "4 . trabalham" at bounding box center [745, 406] width 331 height 78
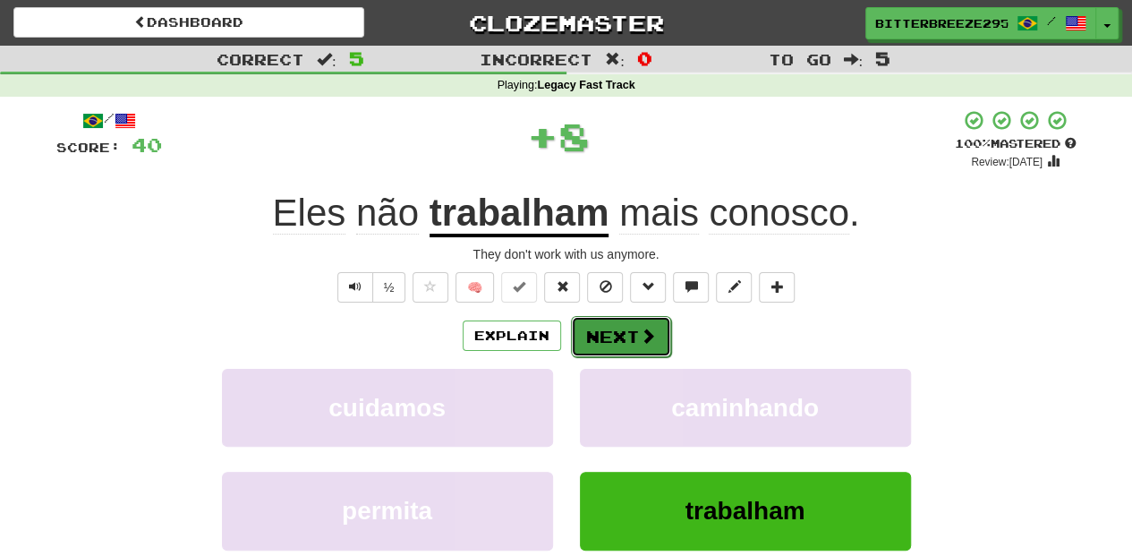
click at [618, 331] on button "Next" at bounding box center [621, 336] width 100 height 41
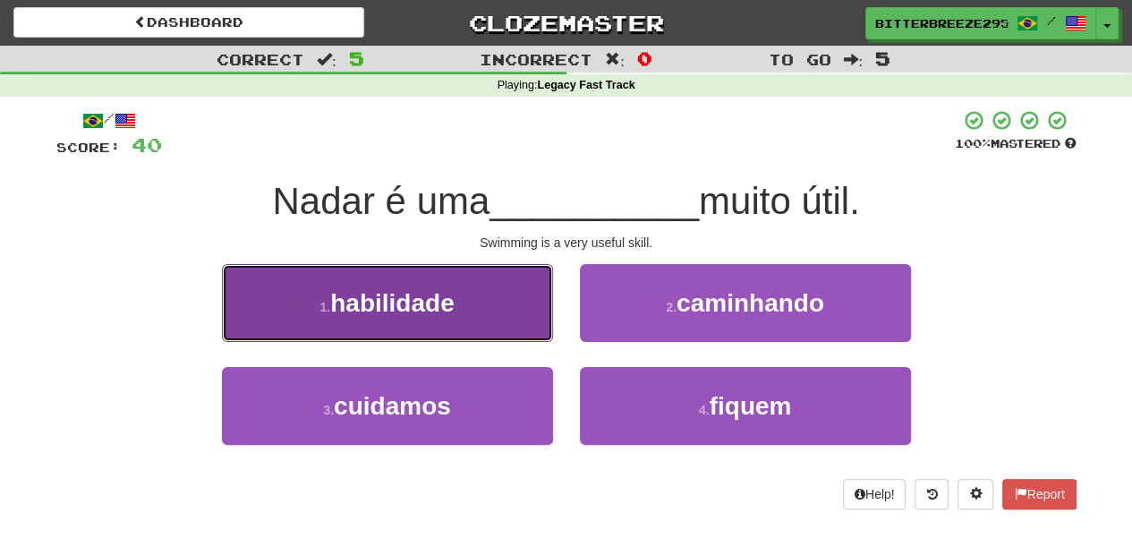
click at [466, 318] on button "1 . habilidade" at bounding box center [387, 303] width 331 height 78
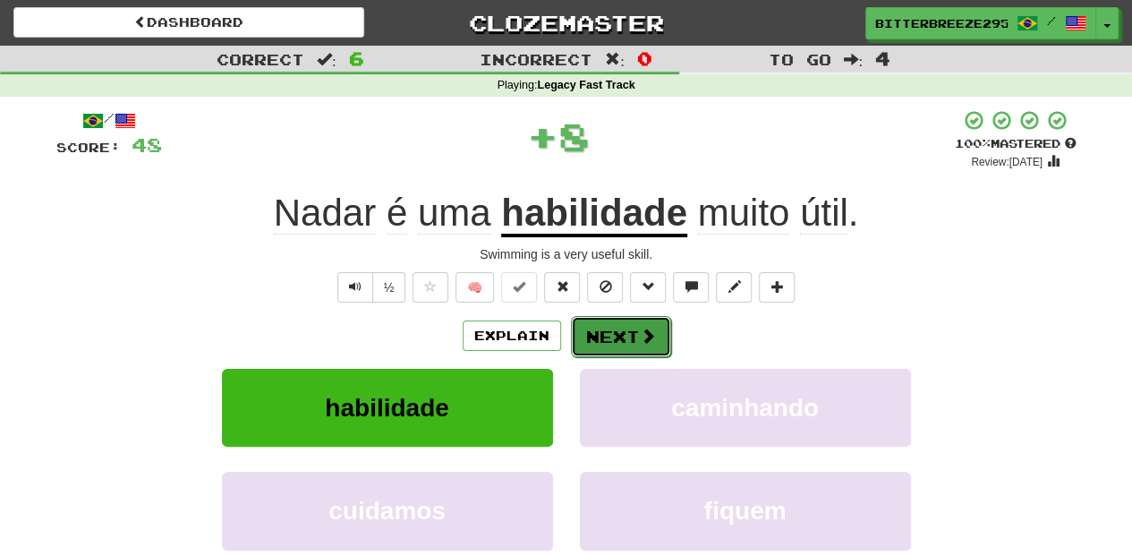
click at [616, 338] on button "Next" at bounding box center [621, 336] width 100 height 41
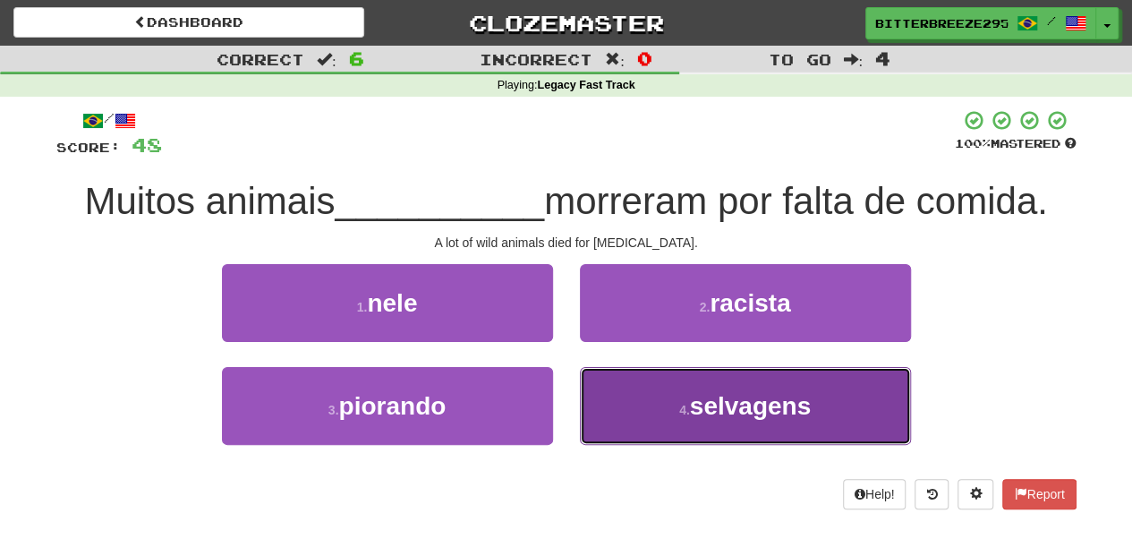
click at [627, 388] on button "4 . selvagens" at bounding box center [745, 406] width 331 height 78
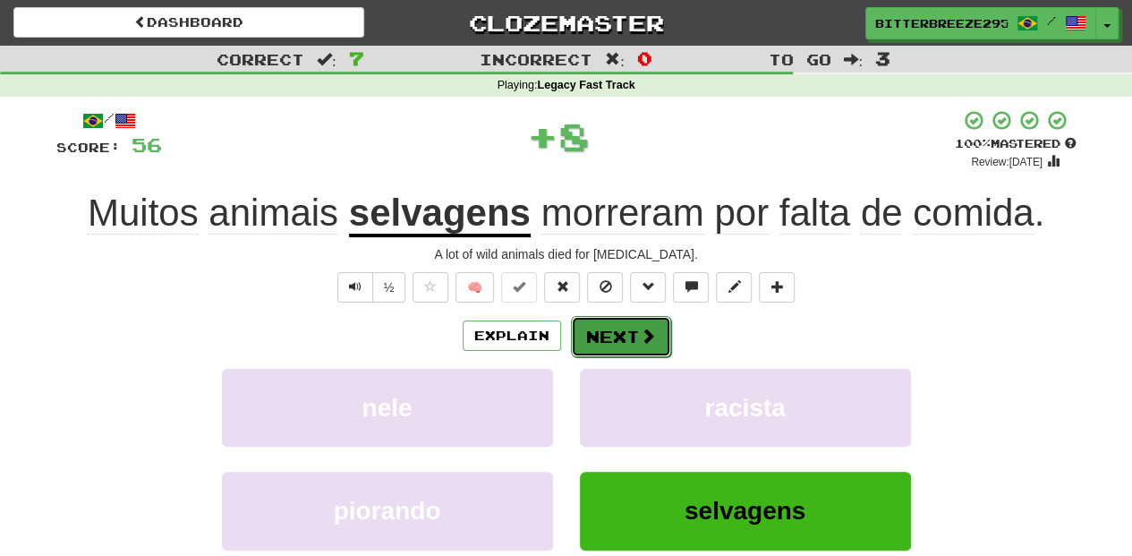
click at [611, 337] on button "Next" at bounding box center [621, 336] width 100 height 41
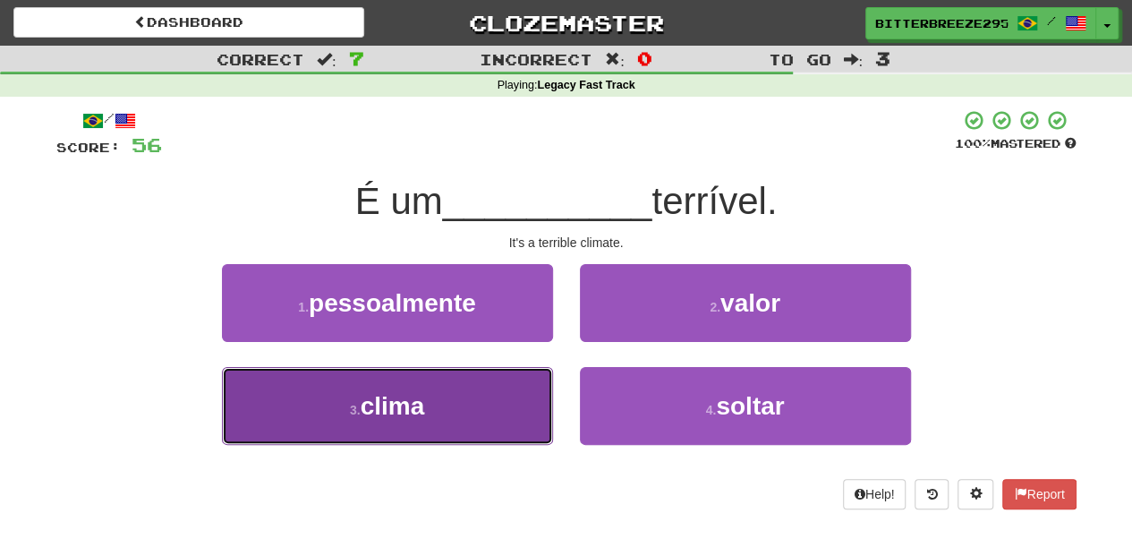
click at [491, 390] on button "3 . clima" at bounding box center [387, 406] width 331 height 78
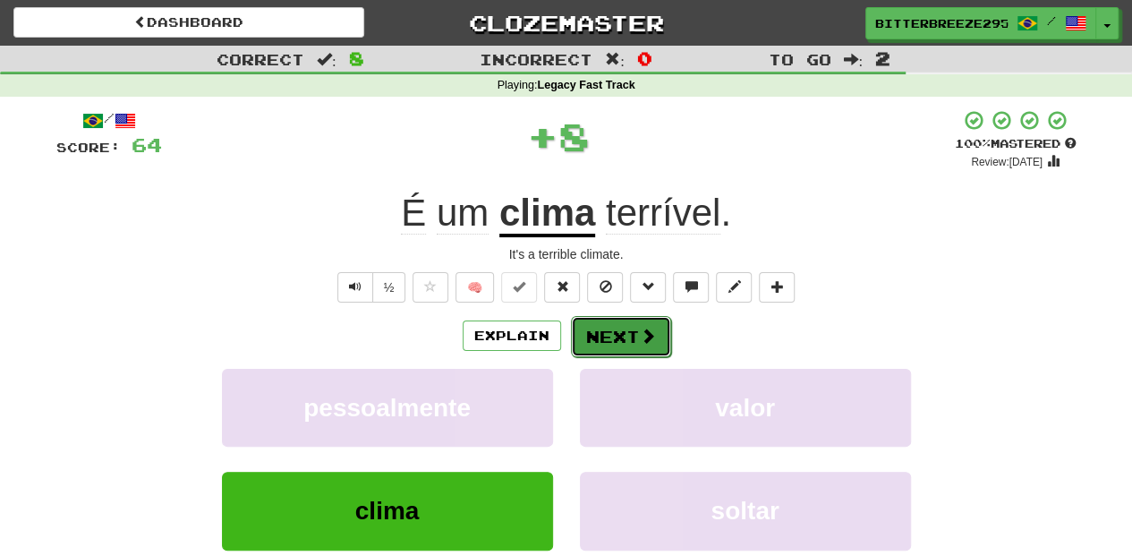
click at [609, 333] on button "Next" at bounding box center [621, 336] width 100 height 41
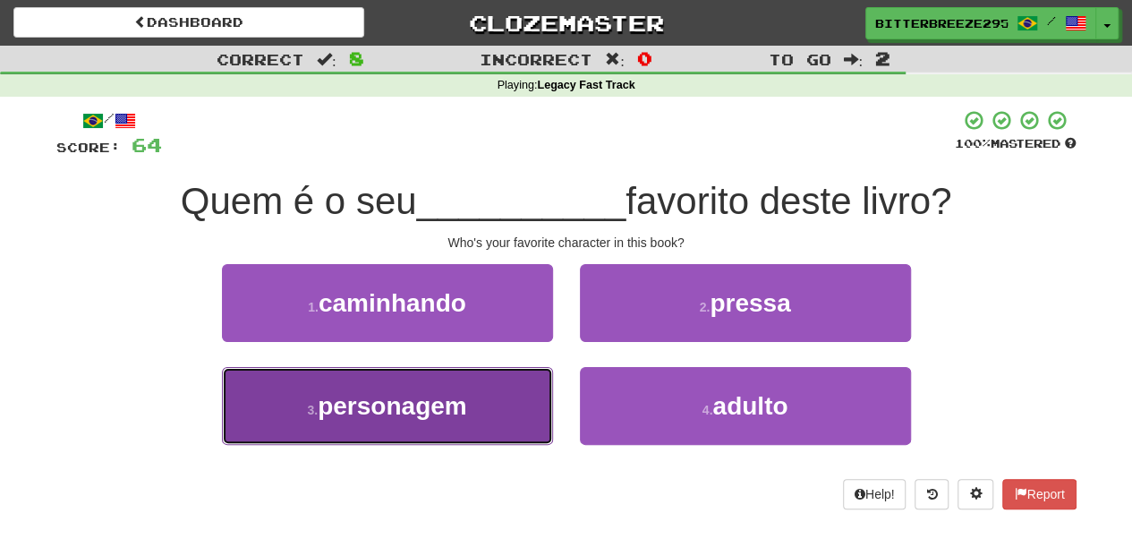
click at [473, 400] on button "3 . personagem" at bounding box center [387, 406] width 331 height 78
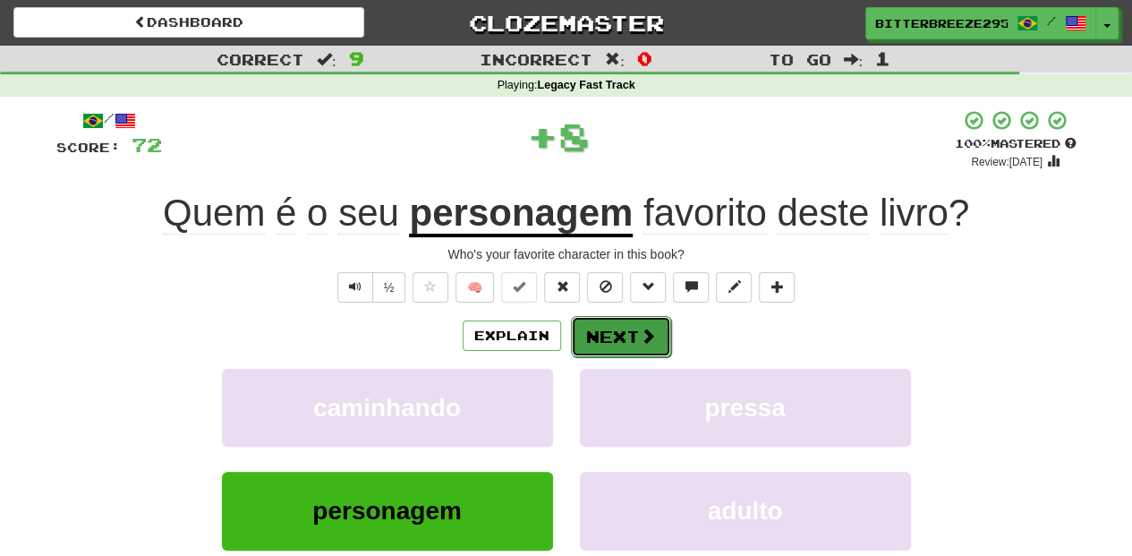
click at [598, 336] on button "Next" at bounding box center [621, 336] width 100 height 41
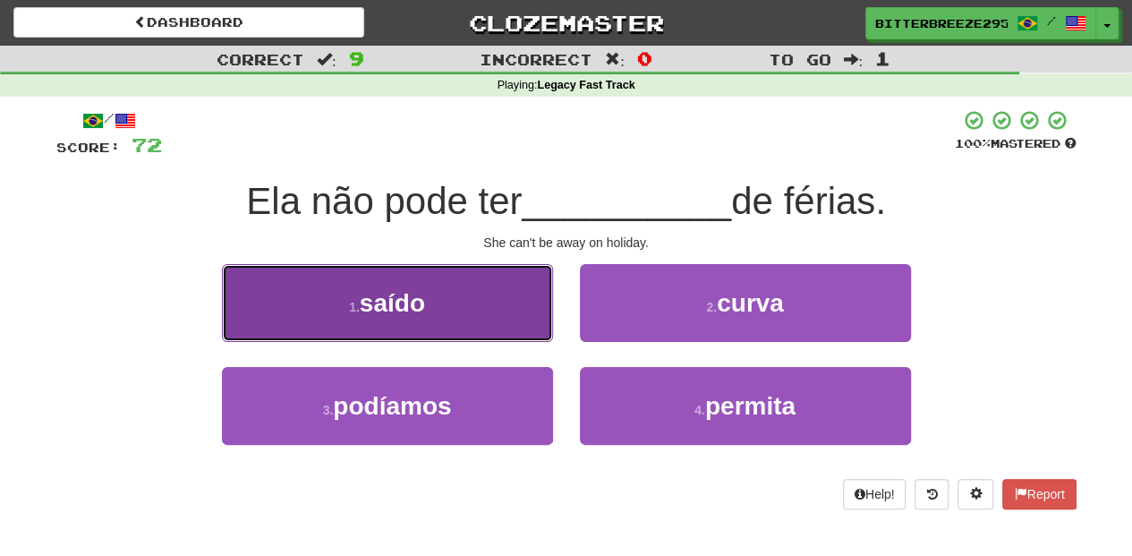
click at [467, 324] on button "1 . saído" at bounding box center [387, 303] width 331 height 78
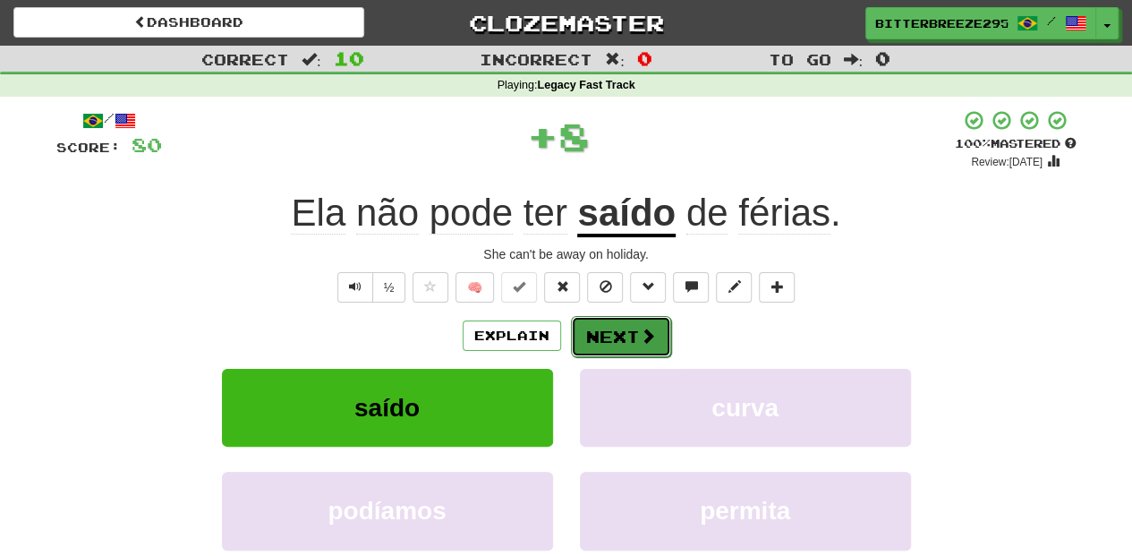
click at [624, 338] on button "Next" at bounding box center [621, 336] width 100 height 41
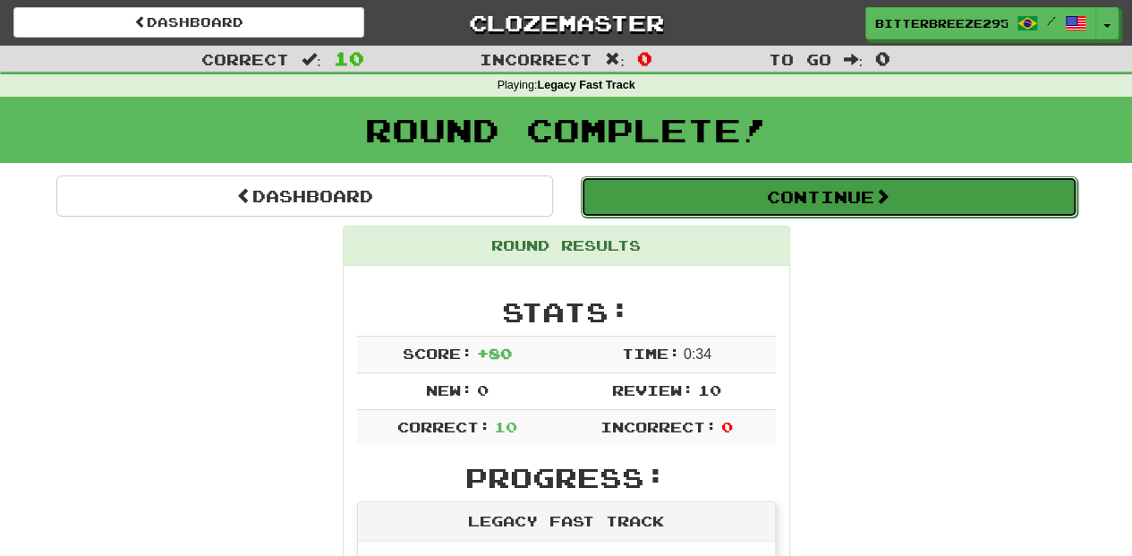
click at [677, 192] on button "Continue" at bounding box center [829, 196] width 497 height 41
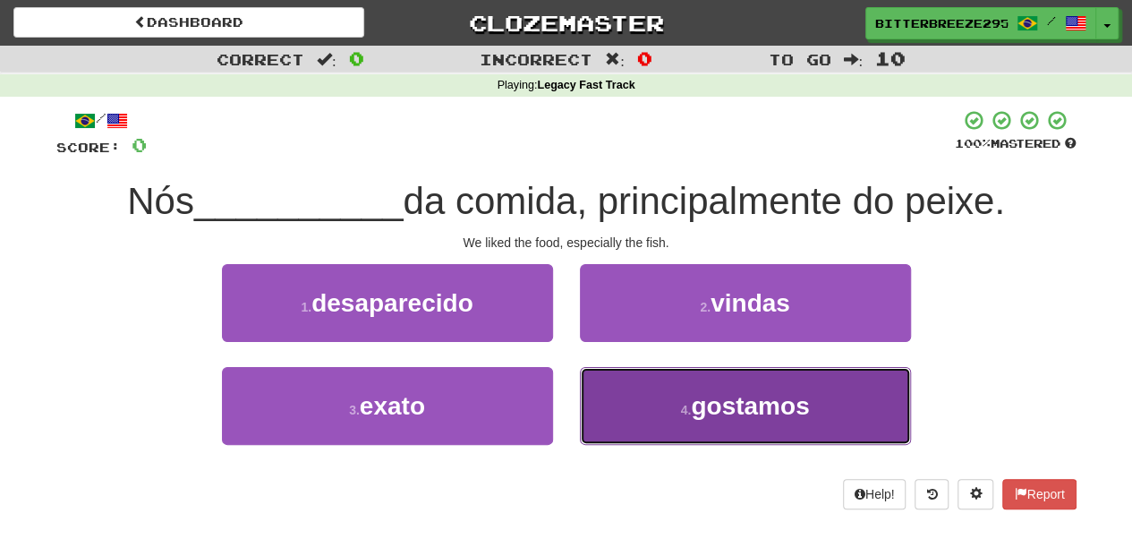
click at [611, 390] on button "4 . gostamos" at bounding box center [745, 406] width 331 height 78
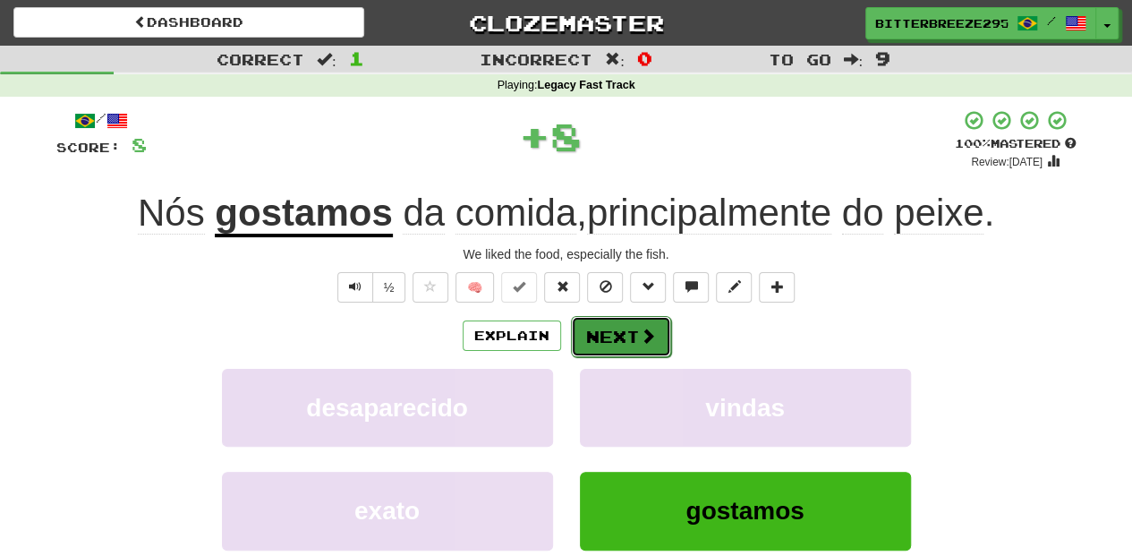
click at [594, 341] on button "Next" at bounding box center [621, 336] width 100 height 41
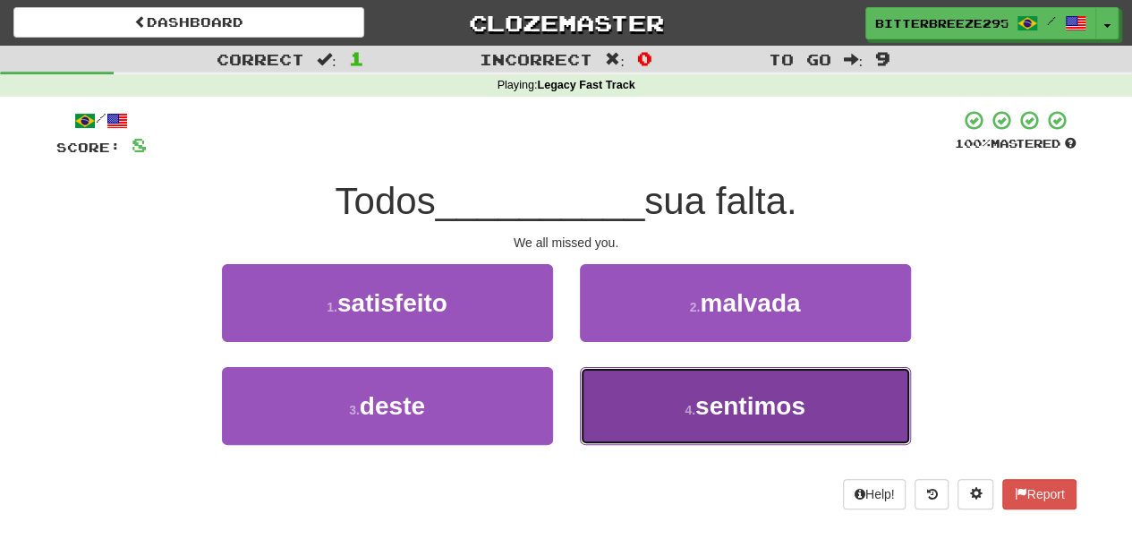
click at [609, 401] on button "4 . sentimos" at bounding box center [745, 406] width 331 height 78
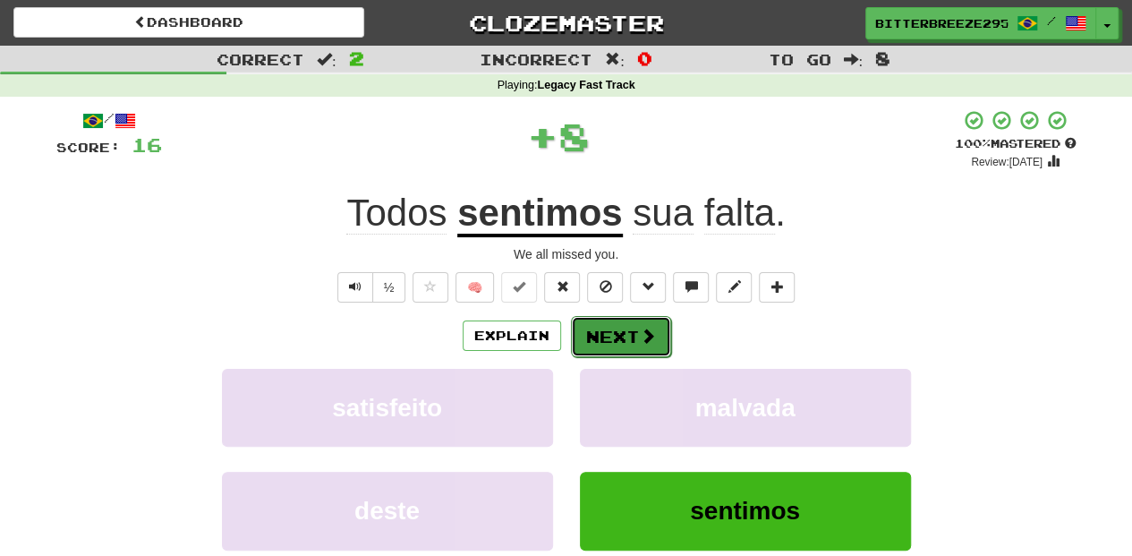
click at [585, 337] on button "Next" at bounding box center [621, 336] width 100 height 41
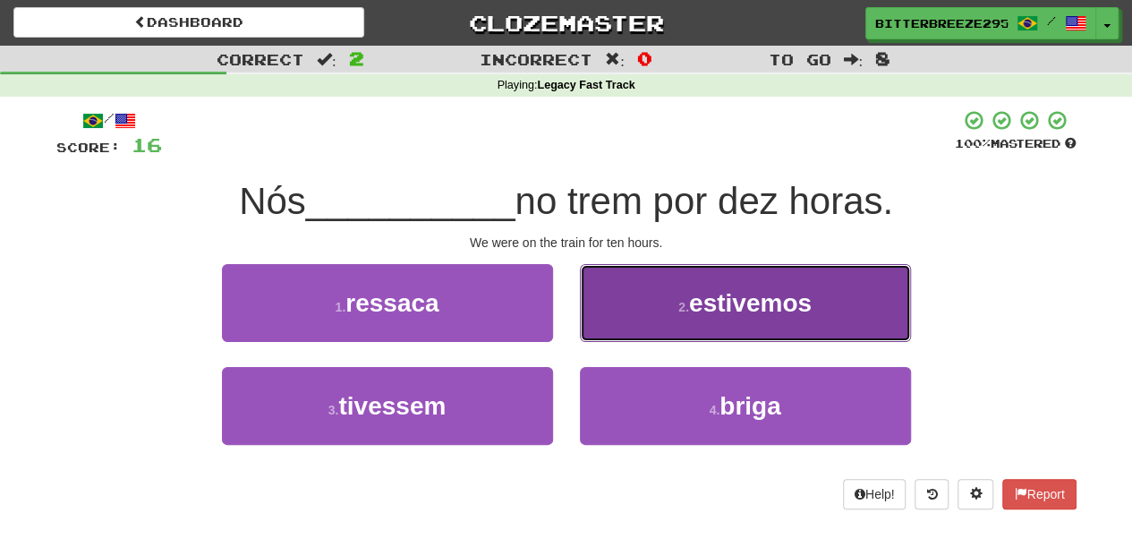
click at [637, 328] on button "2 . estivemos" at bounding box center [745, 303] width 331 height 78
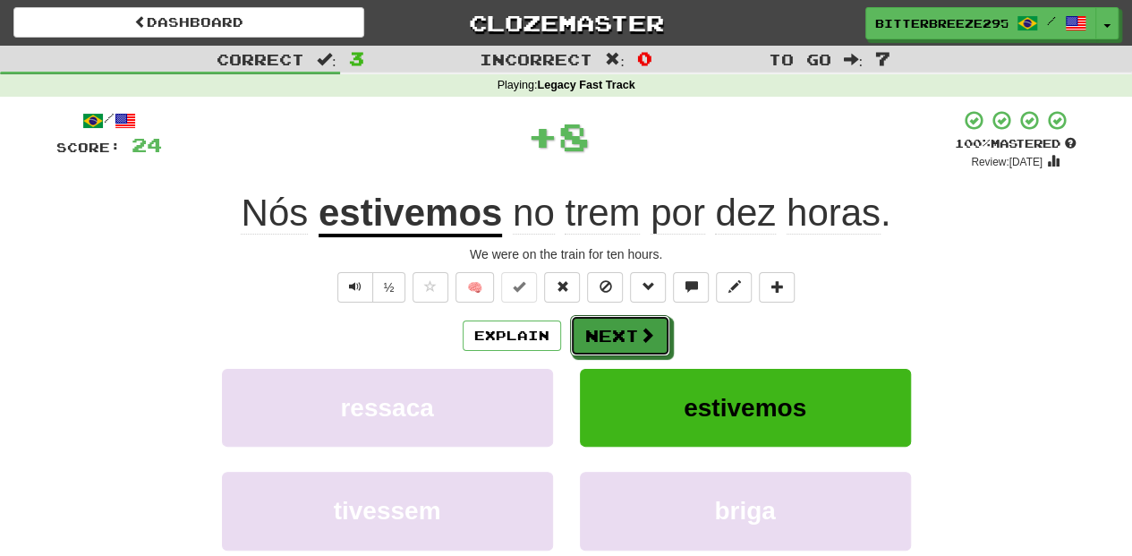
click at [637, 328] on button "Next" at bounding box center [620, 335] width 100 height 41
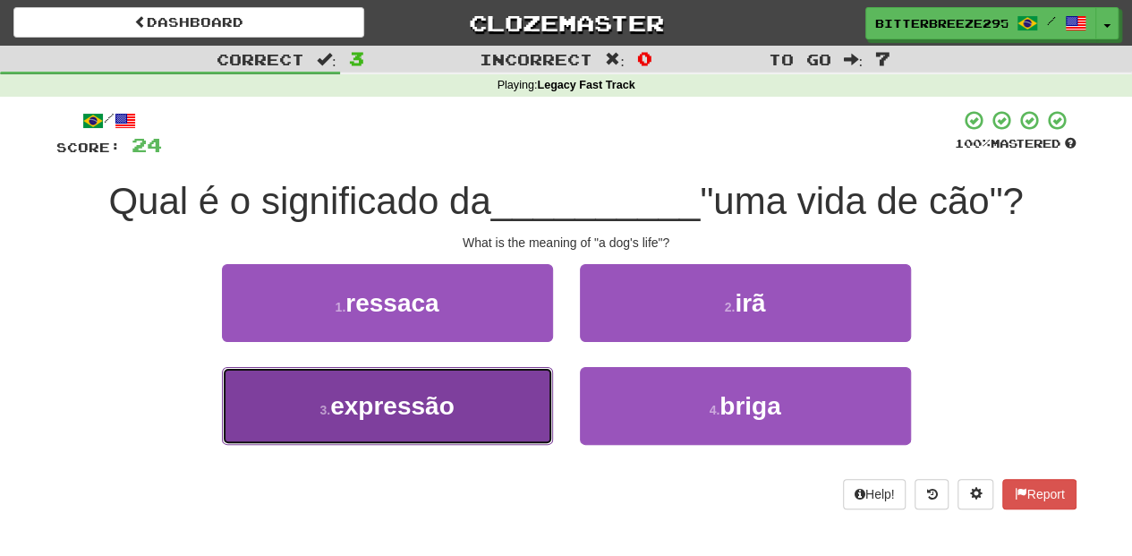
click at [487, 410] on button "3 . expressão" at bounding box center [387, 406] width 331 height 78
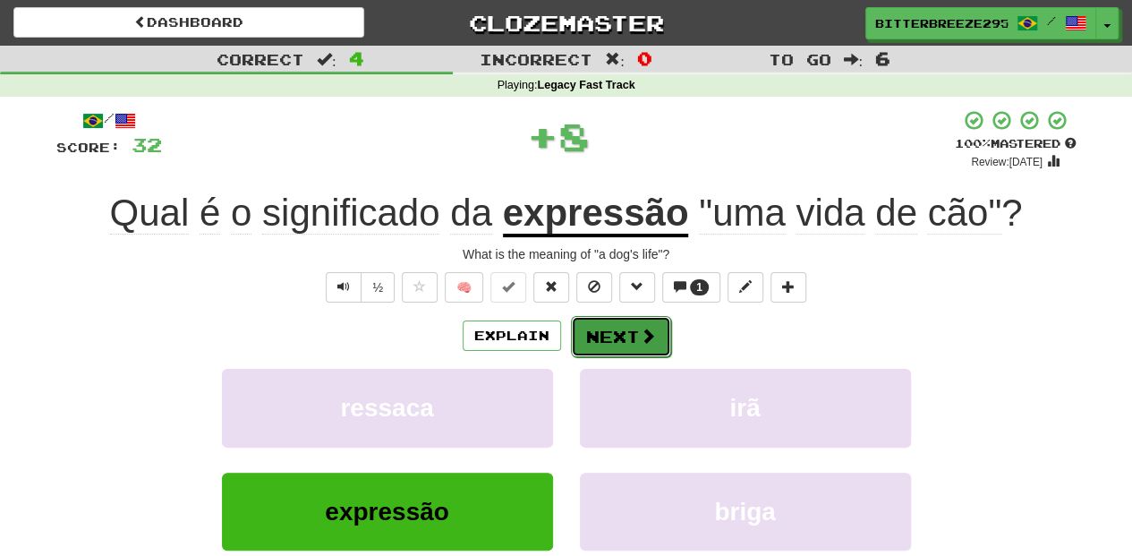
click at [604, 336] on button "Next" at bounding box center [621, 336] width 100 height 41
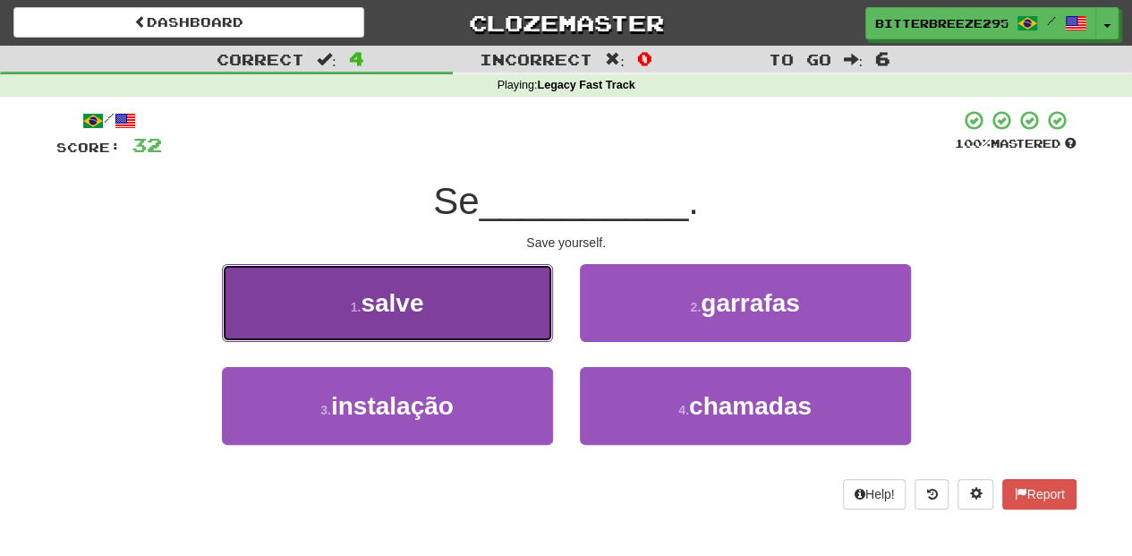
click at [433, 325] on button "1 . salve" at bounding box center [387, 303] width 331 height 78
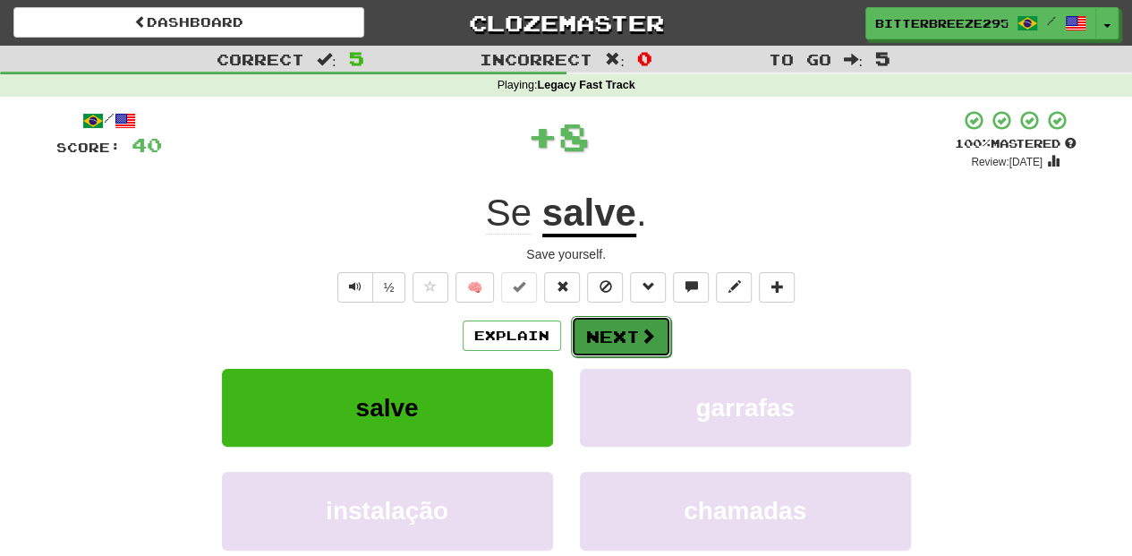
click at [612, 331] on button "Next" at bounding box center [621, 336] width 100 height 41
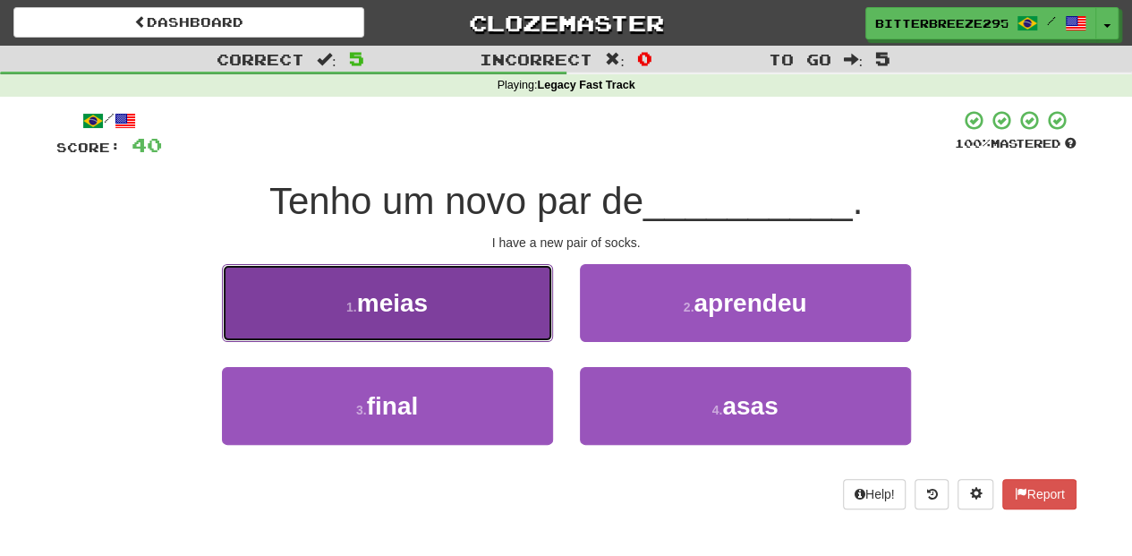
click at [493, 320] on button "1 . meias" at bounding box center [387, 303] width 331 height 78
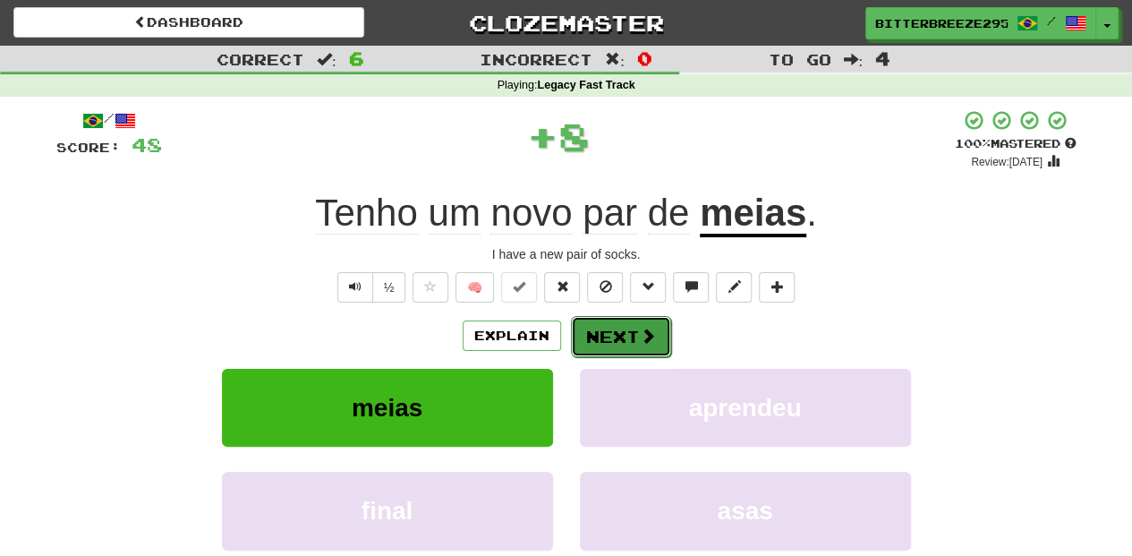
click at [605, 335] on button "Next" at bounding box center [621, 336] width 100 height 41
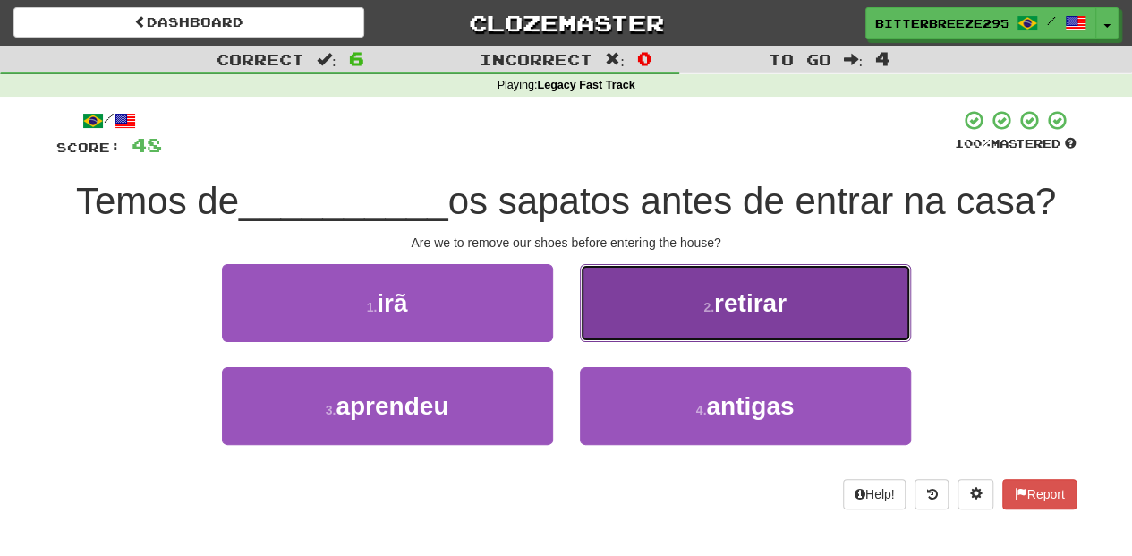
click at [671, 328] on button "2 . retirar" at bounding box center [745, 303] width 331 height 78
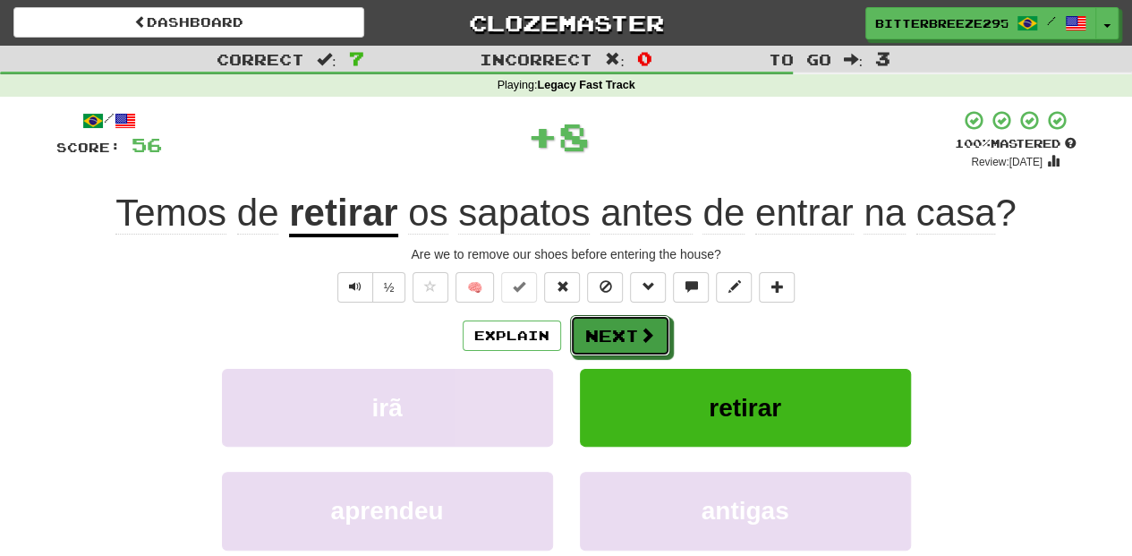
click at [637, 325] on button "Next" at bounding box center [620, 335] width 100 height 41
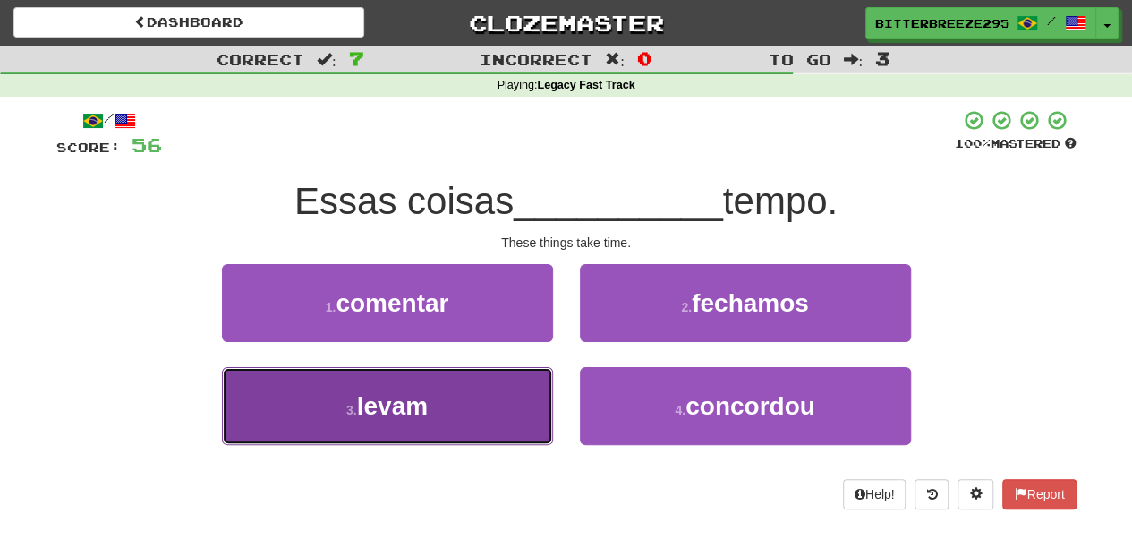
click at [461, 408] on button "3 . levam" at bounding box center [387, 406] width 331 height 78
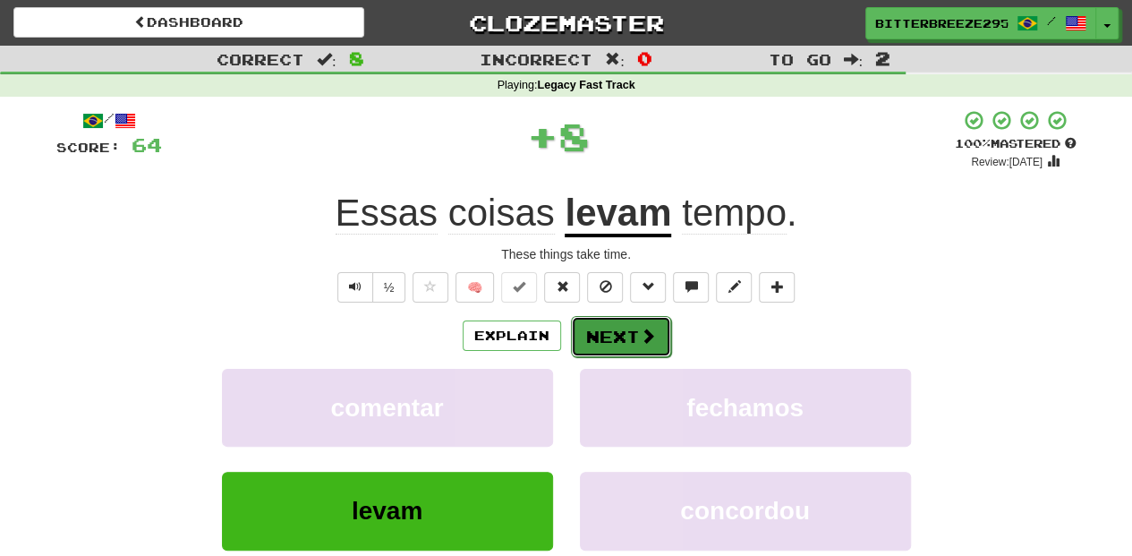
click at [624, 342] on button "Next" at bounding box center [621, 336] width 100 height 41
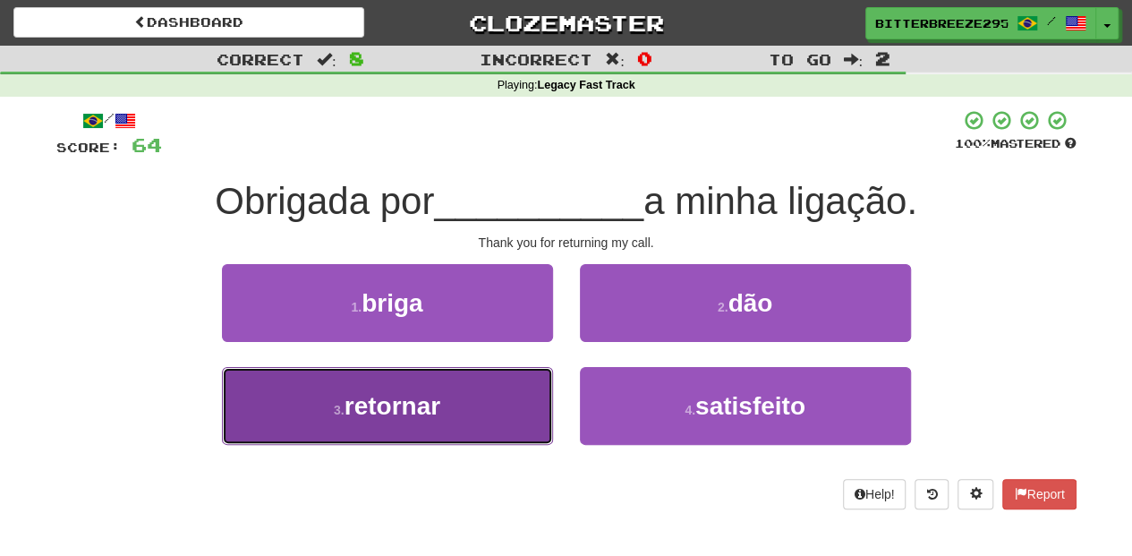
click at [486, 415] on button "3 . retornar" at bounding box center [387, 406] width 331 height 78
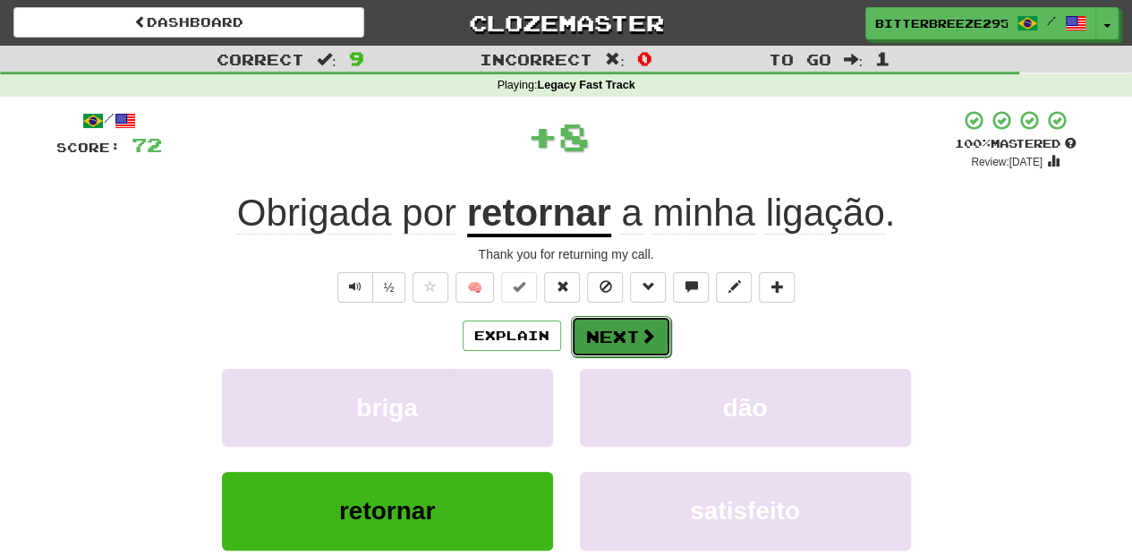
click at [620, 337] on button "Next" at bounding box center [621, 336] width 100 height 41
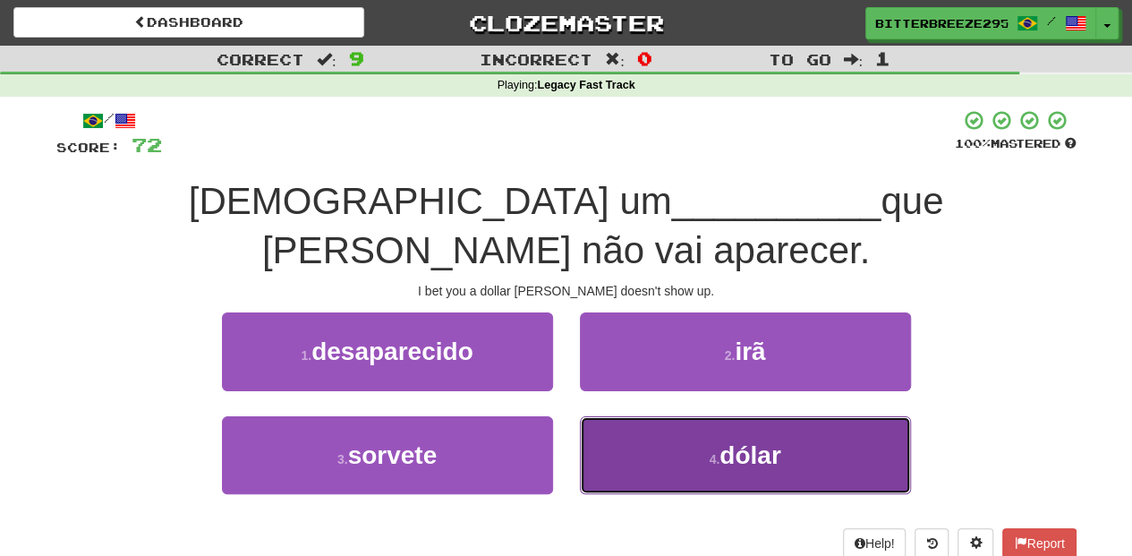
click at [613, 416] on button "4 . dólar" at bounding box center [745, 455] width 331 height 78
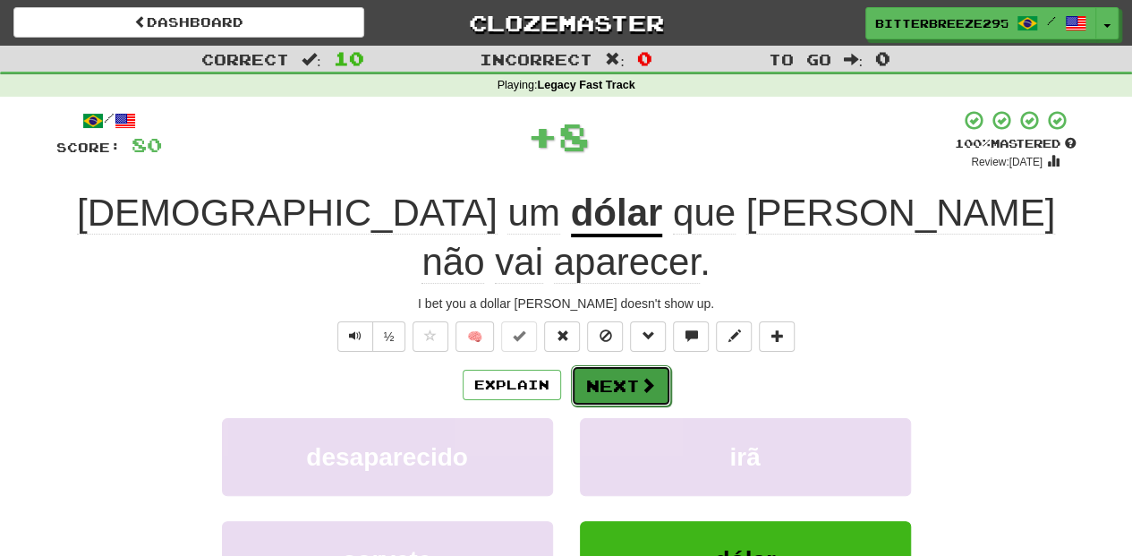
click at [607, 365] on button "Next" at bounding box center [621, 385] width 100 height 41
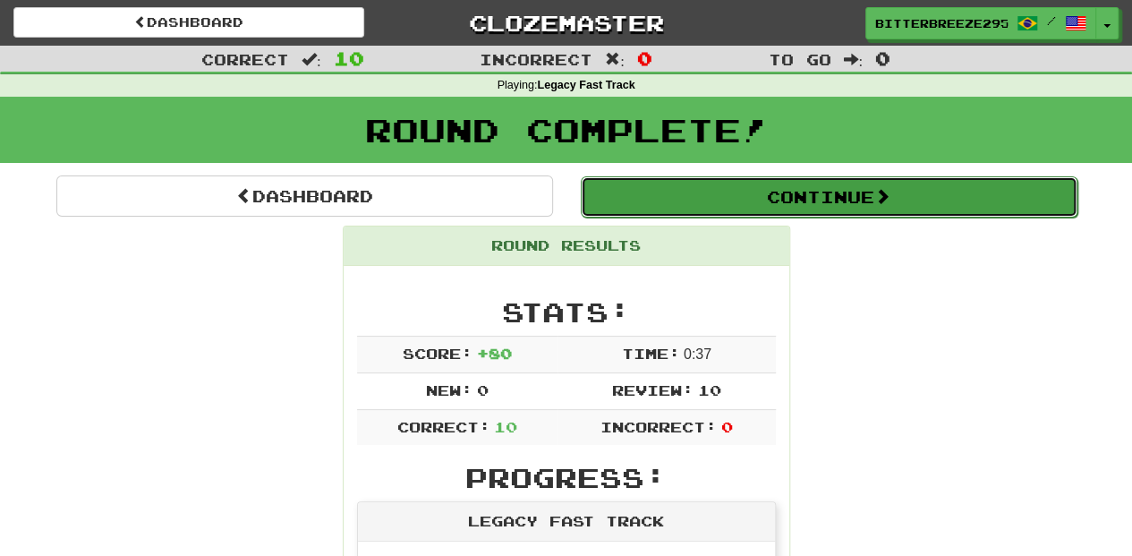
click at [648, 199] on button "Continue" at bounding box center [829, 196] width 497 height 41
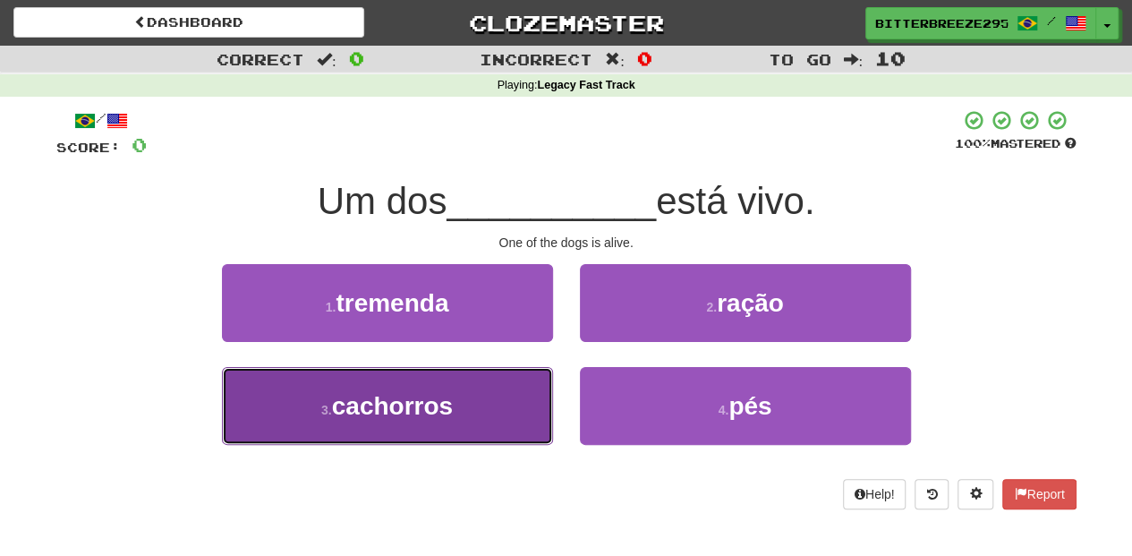
click at [502, 389] on button "3 . cachorros" at bounding box center [387, 406] width 331 height 78
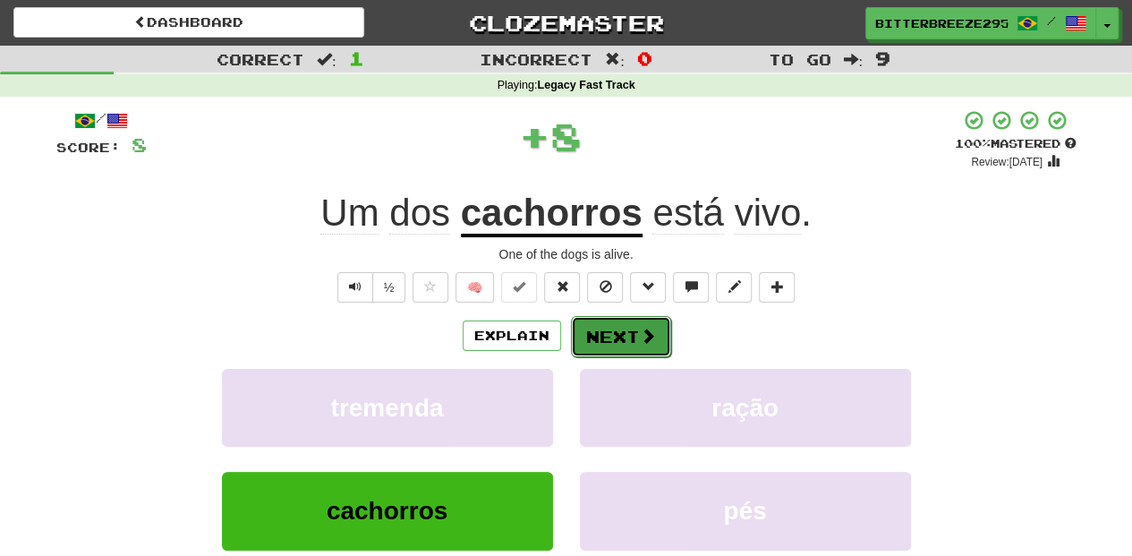
click at [620, 317] on button "Next" at bounding box center [621, 336] width 100 height 41
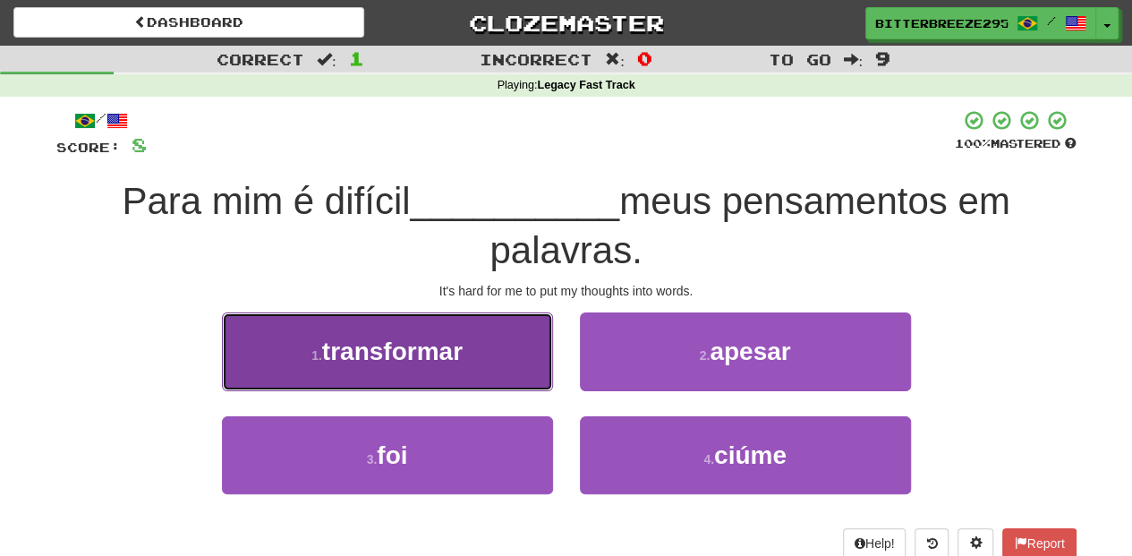
click at [463, 364] on span "transformar" at bounding box center [392, 352] width 141 height 28
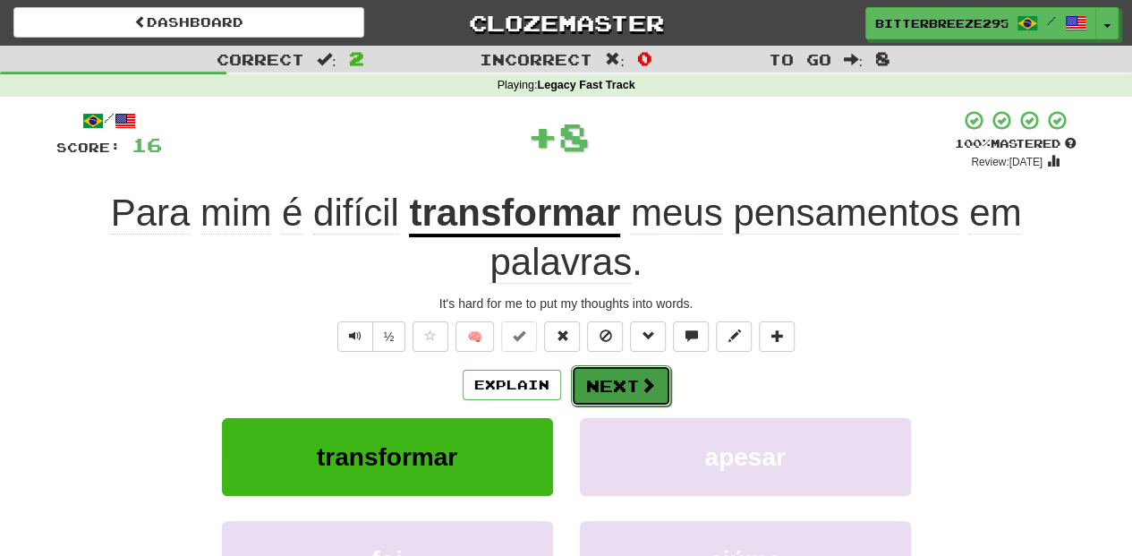
click at [607, 377] on button "Next" at bounding box center [621, 385] width 100 height 41
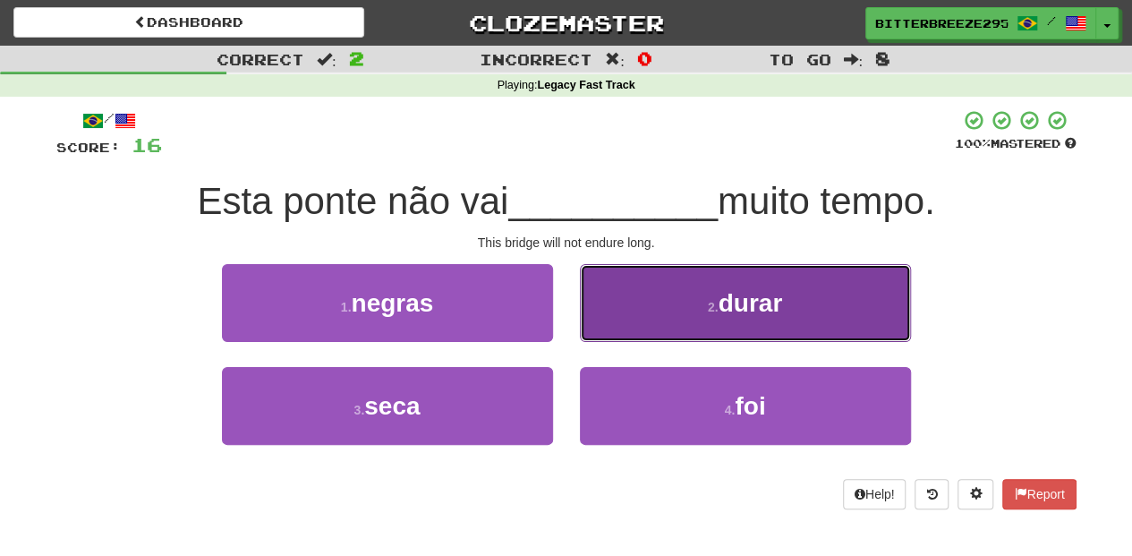
click at [611, 317] on button "2 . durar" at bounding box center [745, 303] width 331 height 78
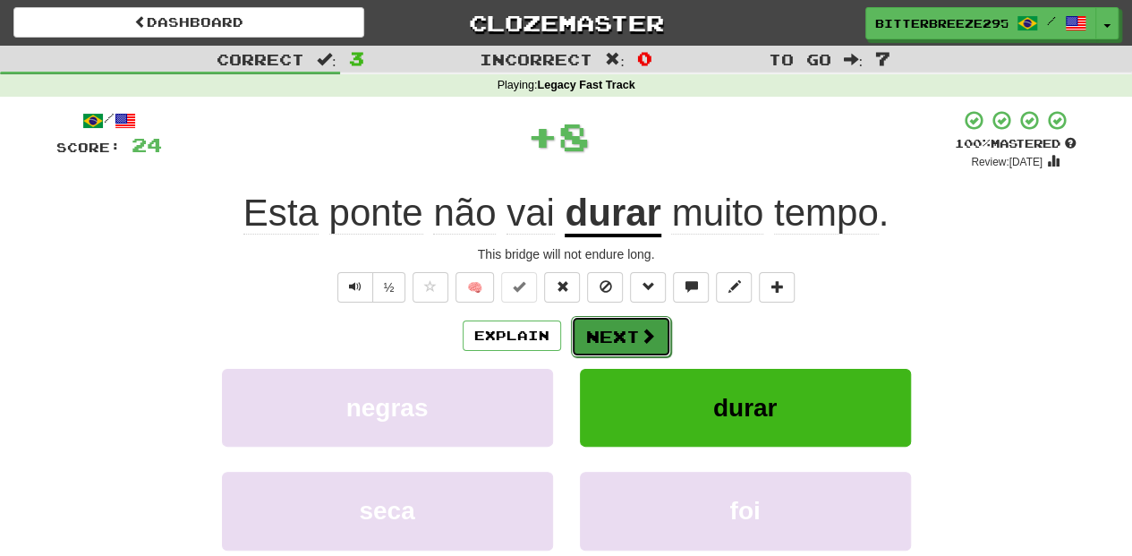
click at [611, 321] on button "Next" at bounding box center [621, 336] width 100 height 41
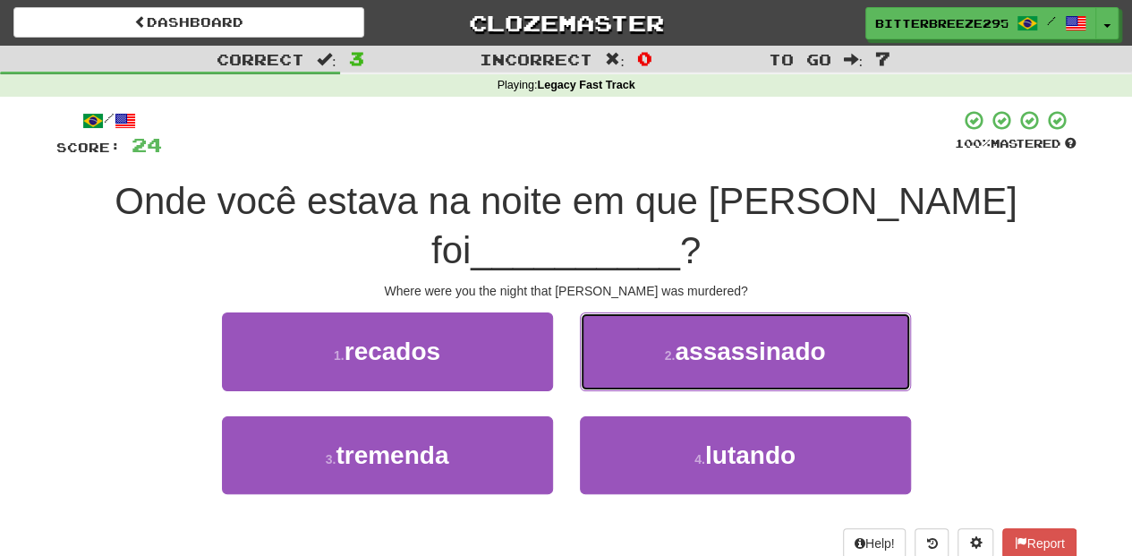
click at [611, 321] on button "2 . assassinado" at bounding box center [745, 351] width 331 height 78
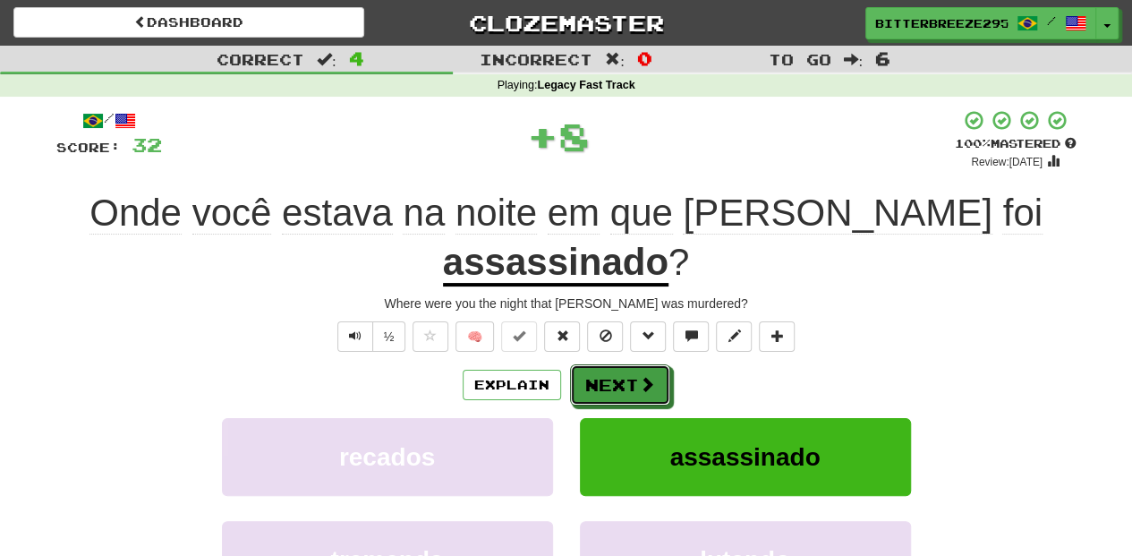
click at [611, 364] on button "Next" at bounding box center [620, 384] width 100 height 41
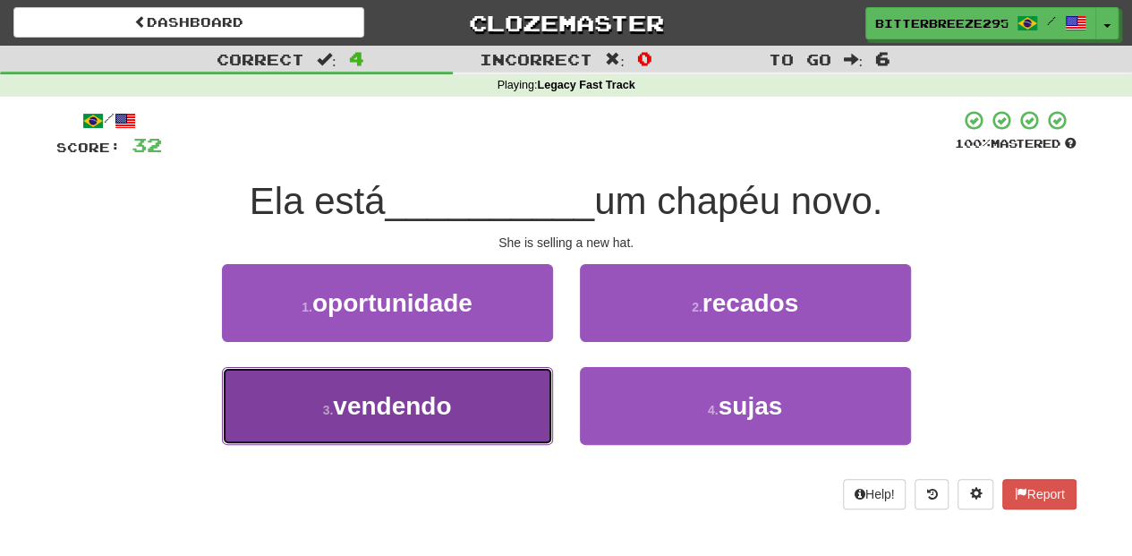
click at [430, 427] on button "3 . vendendo" at bounding box center [387, 406] width 331 height 78
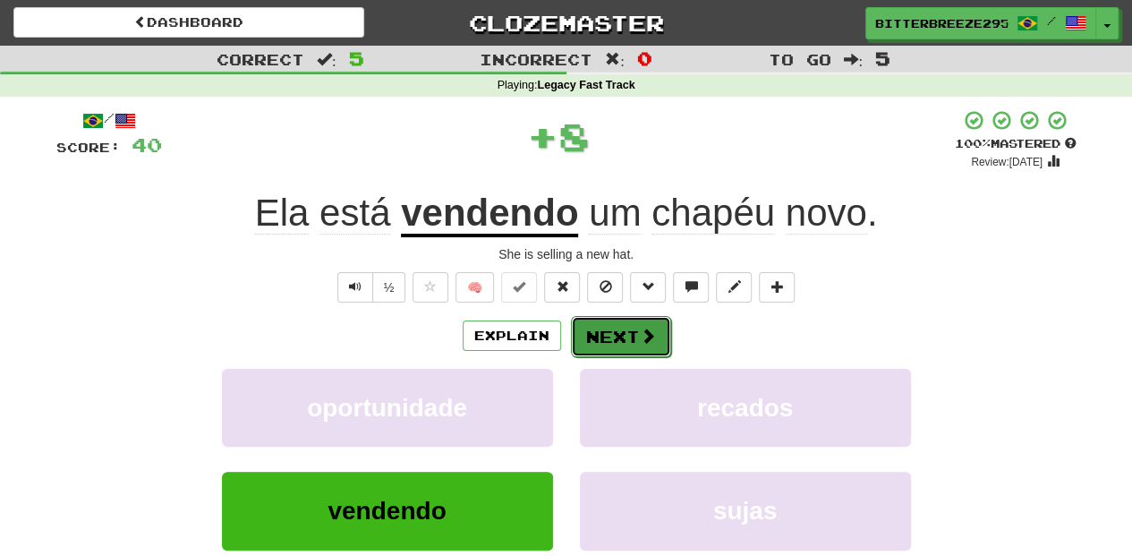
click at [608, 341] on button "Next" at bounding box center [621, 336] width 100 height 41
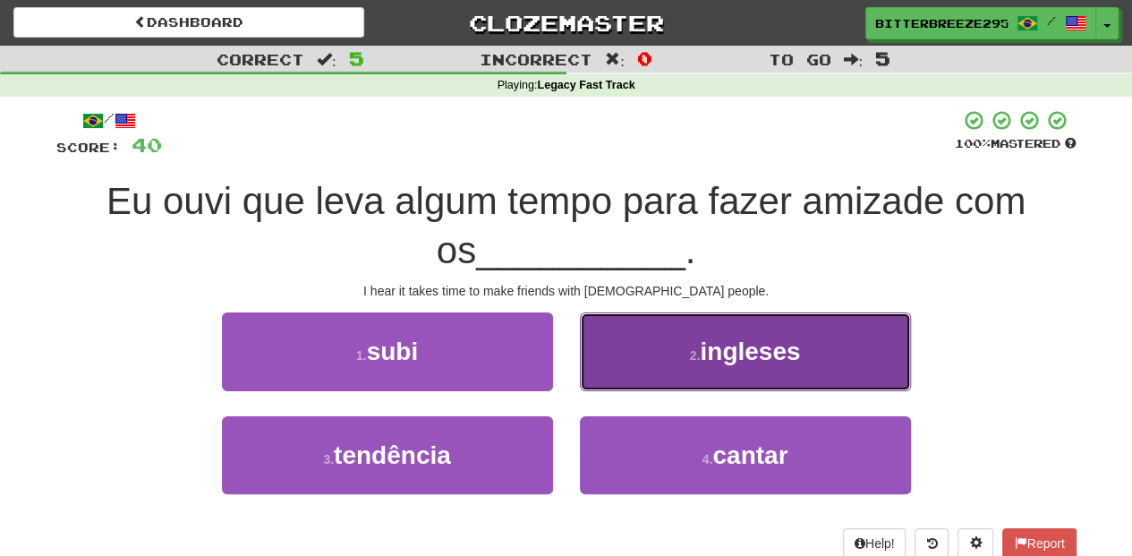
click at [623, 384] on button "2 . ingleses" at bounding box center [745, 351] width 331 height 78
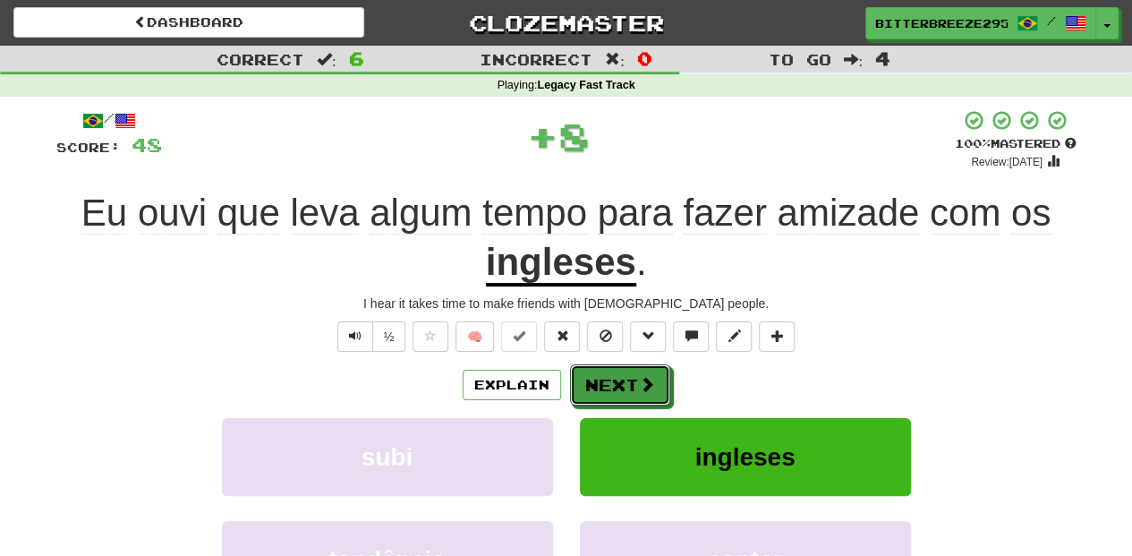
click at [623, 384] on button "Next" at bounding box center [620, 384] width 100 height 41
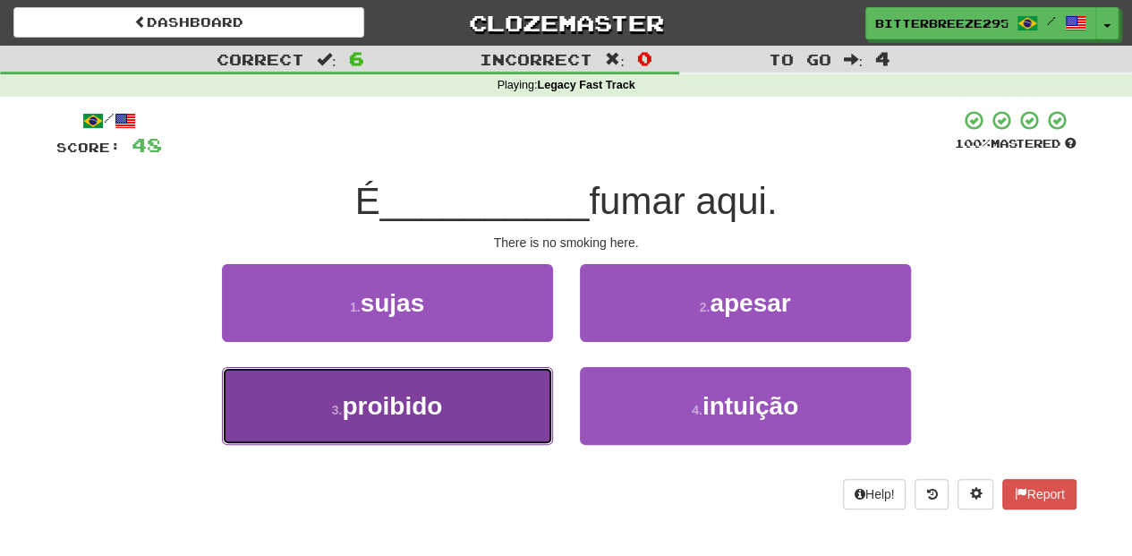
click at [509, 429] on button "3 . proibido" at bounding box center [387, 406] width 331 height 78
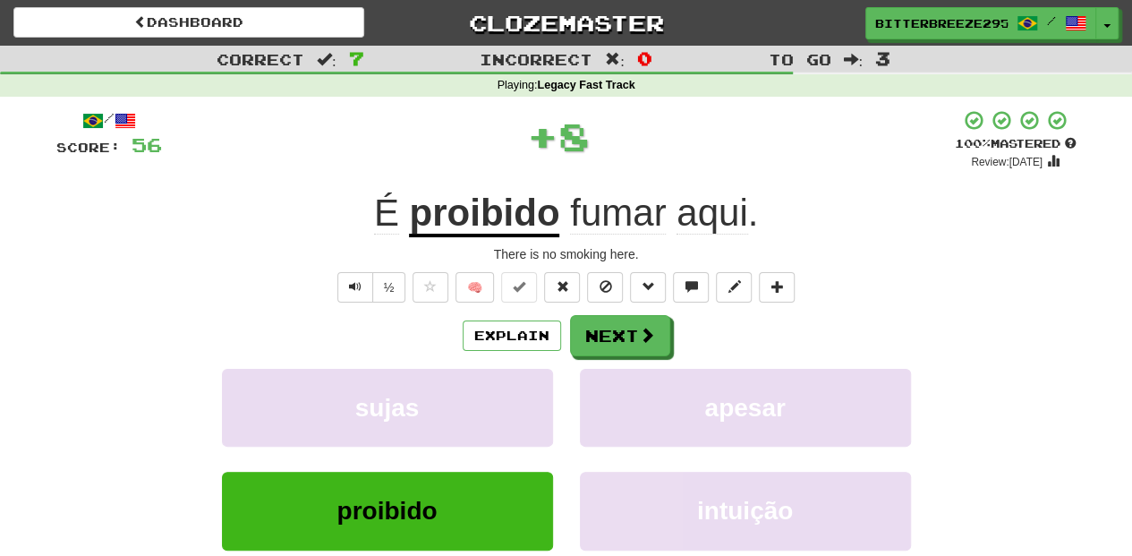
click at [566, 335] on div "Explain Next" at bounding box center [566, 335] width 1021 height 41
click at [600, 336] on button "Next" at bounding box center [621, 336] width 100 height 41
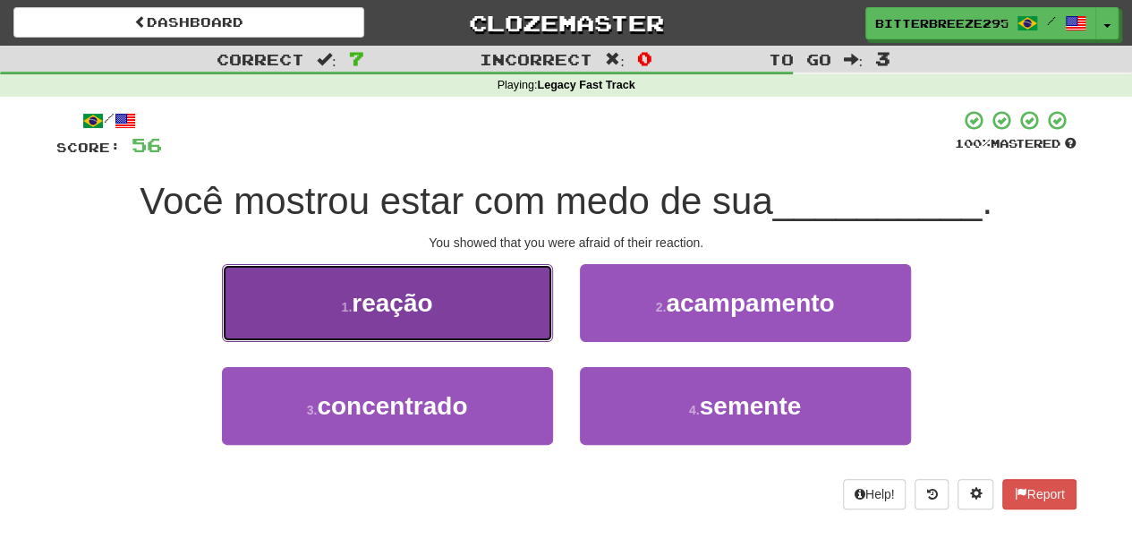
click at [464, 329] on button "1 . reação" at bounding box center [387, 303] width 331 height 78
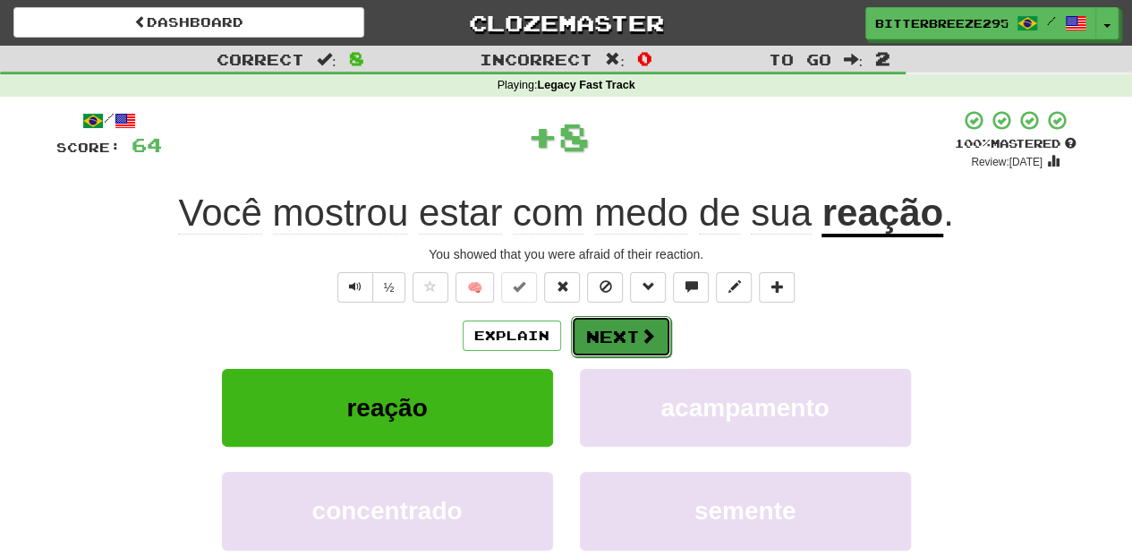
click at [596, 329] on button "Next" at bounding box center [621, 336] width 100 height 41
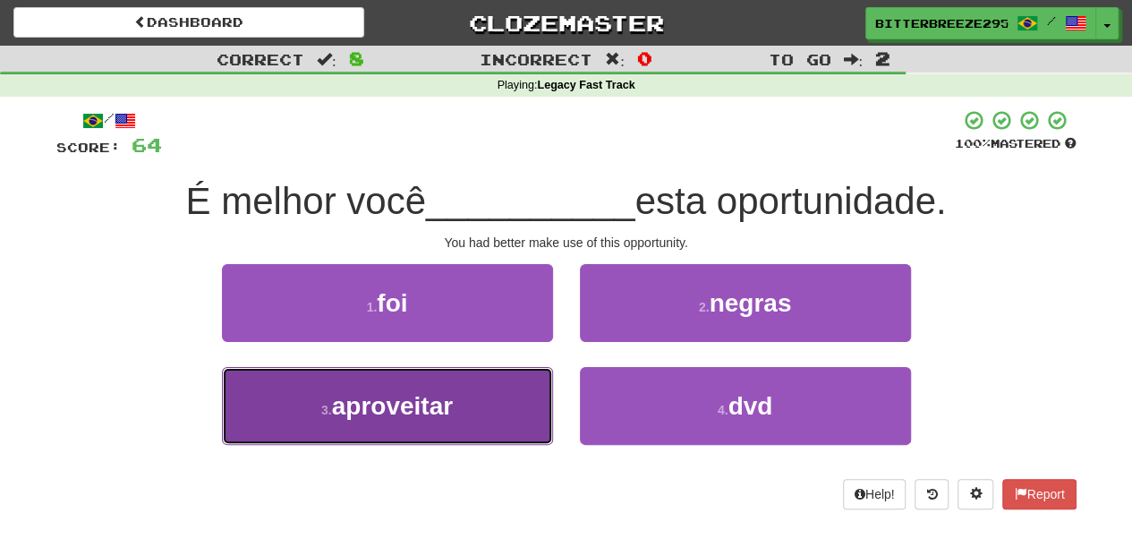
click at [483, 393] on button "3 . aproveitar" at bounding box center [387, 406] width 331 height 78
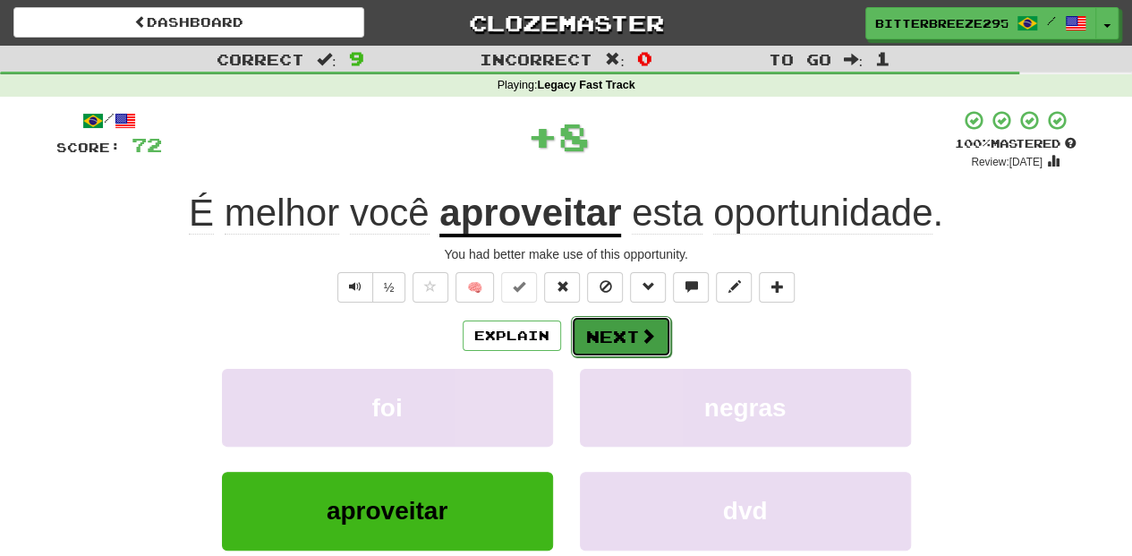
click at [604, 347] on button "Next" at bounding box center [621, 336] width 100 height 41
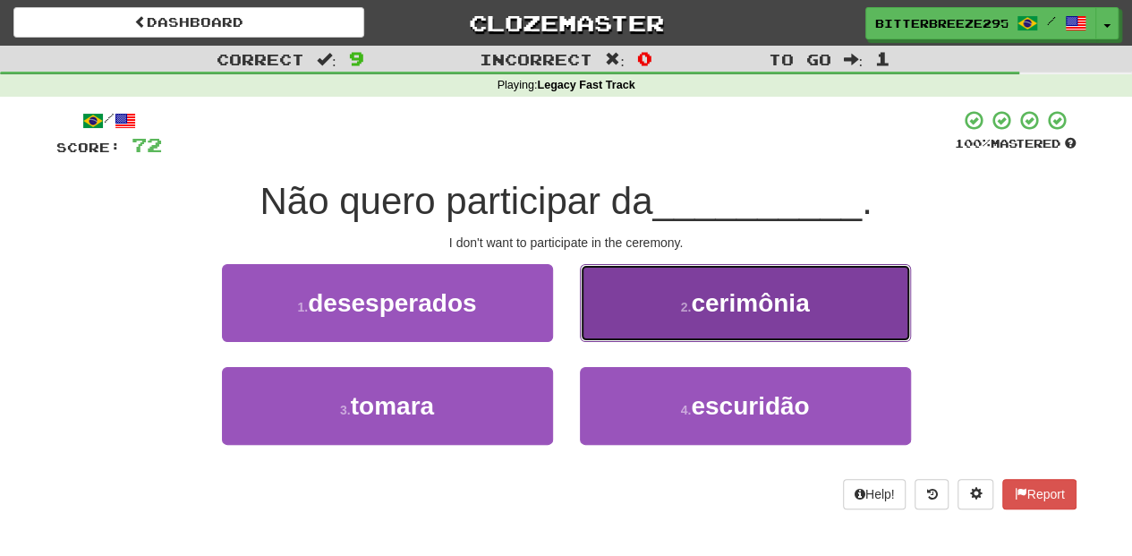
click at [622, 318] on button "2 . cerimônia" at bounding box center [745, 303] width 331 height 78
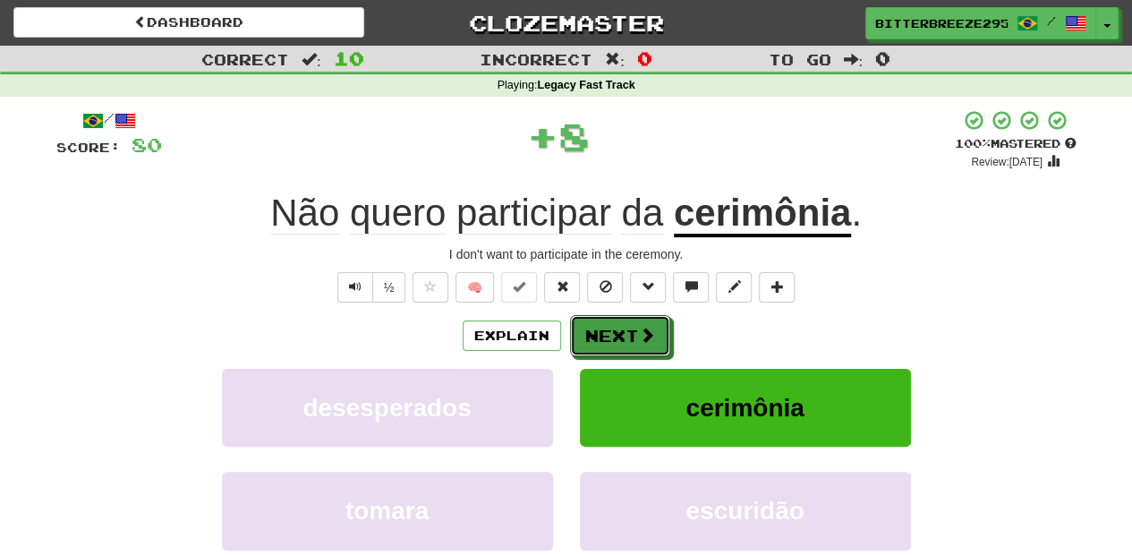
click at [622, 318] on button "Next" at bounding box center [620, 335] width 100 height 41
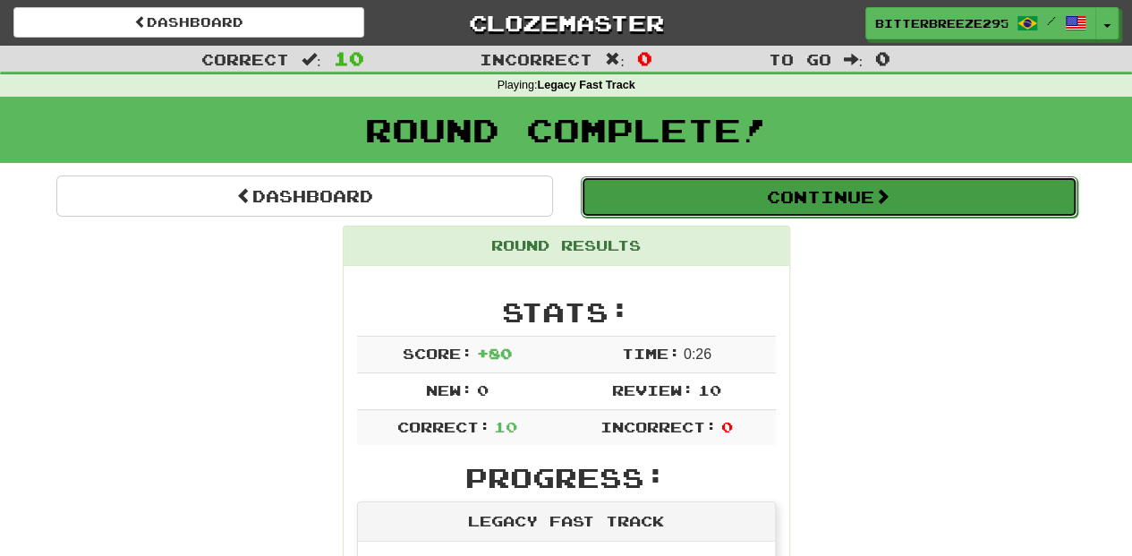
click at [757, 197] on button "Continue" at bounding box center [829, 196] width 497 height 41
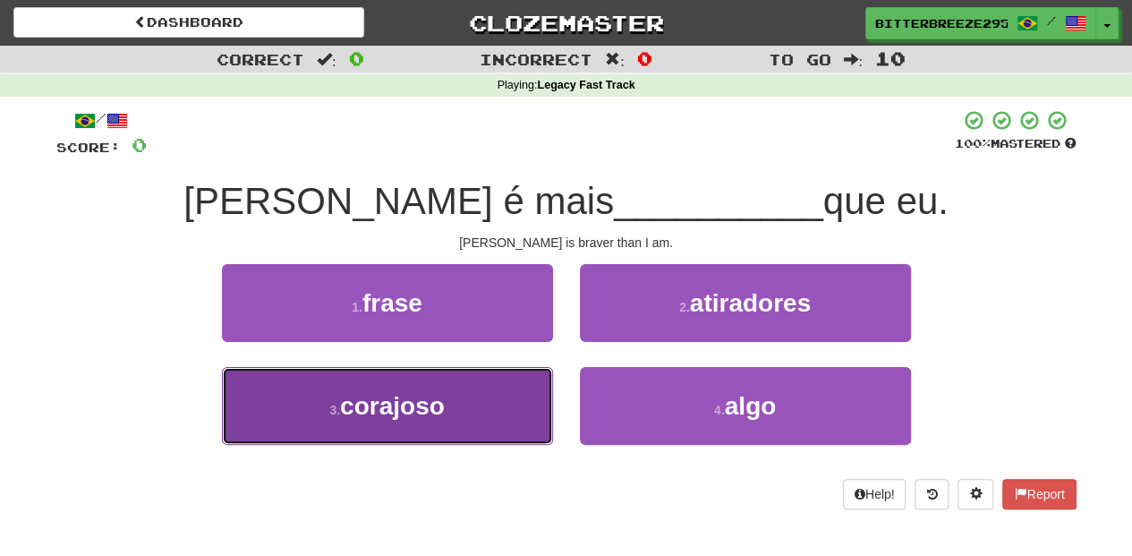
click at [489, 402] on button "3 . corajoso" at bounding box center [387, 406] width 331 height 78
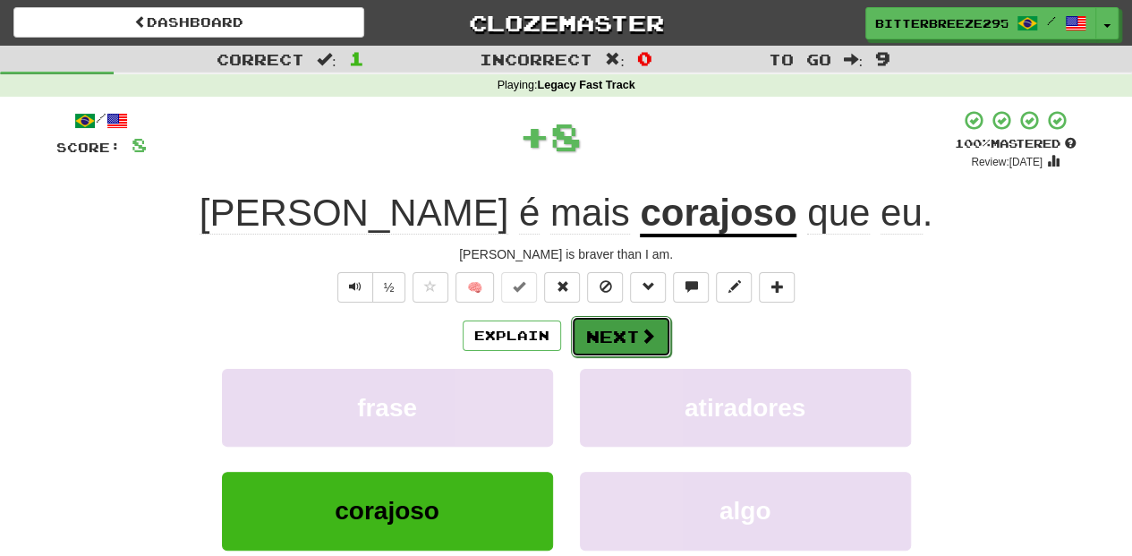
click at [605, 338] on button "Next" at bounding box center [621, 336] width 100 height 41
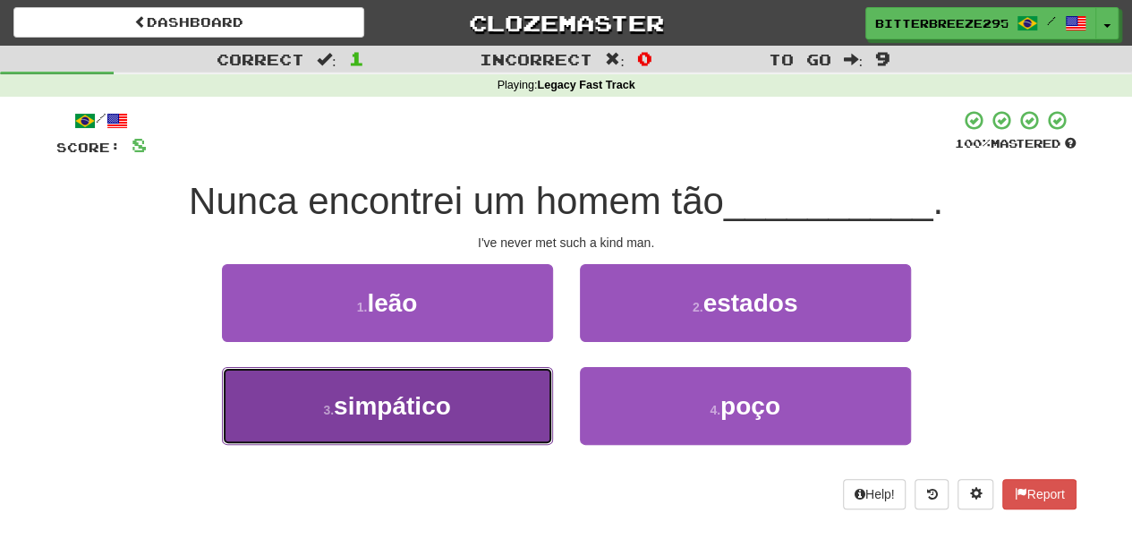
click at [494, 397] on button "3 . simpático" at bounding box center [387, 406] width 331 height 78
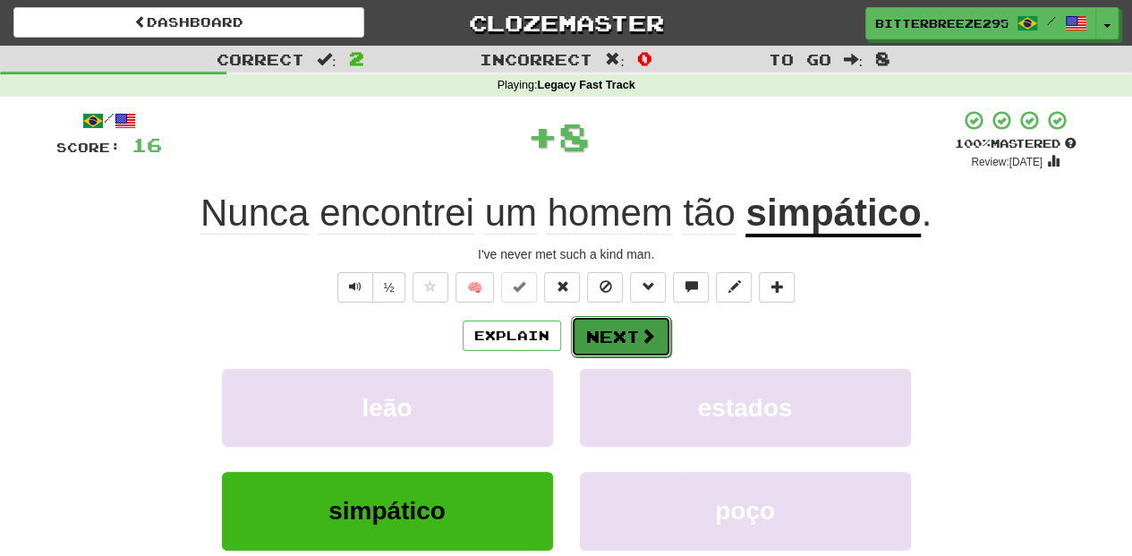
click at [610, 338] on button "Next" at bounding box center [621, 336] width 100 height 41
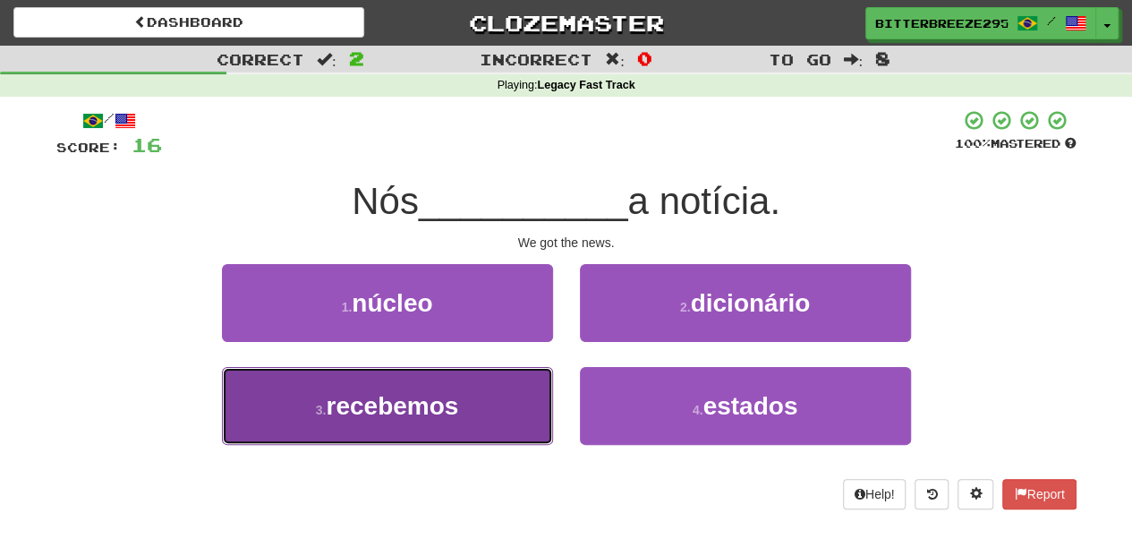
click at [494, 406] on button "3 . recebemos" at bounding box center [387, 406] width 331 height 78
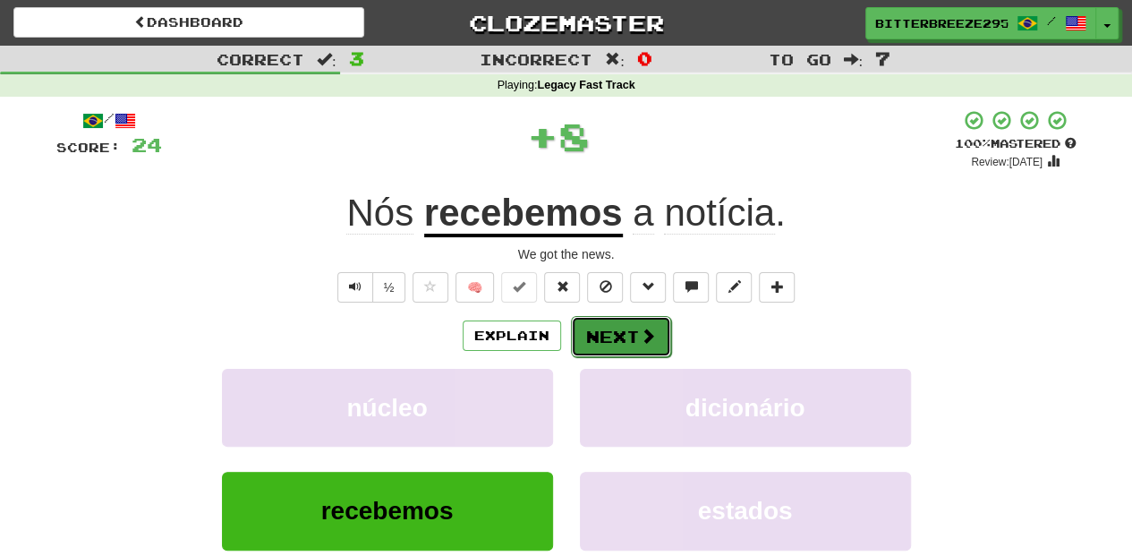
click at [591, 330] on button "Next" at bounding box center [621, 336] width 100 height 41
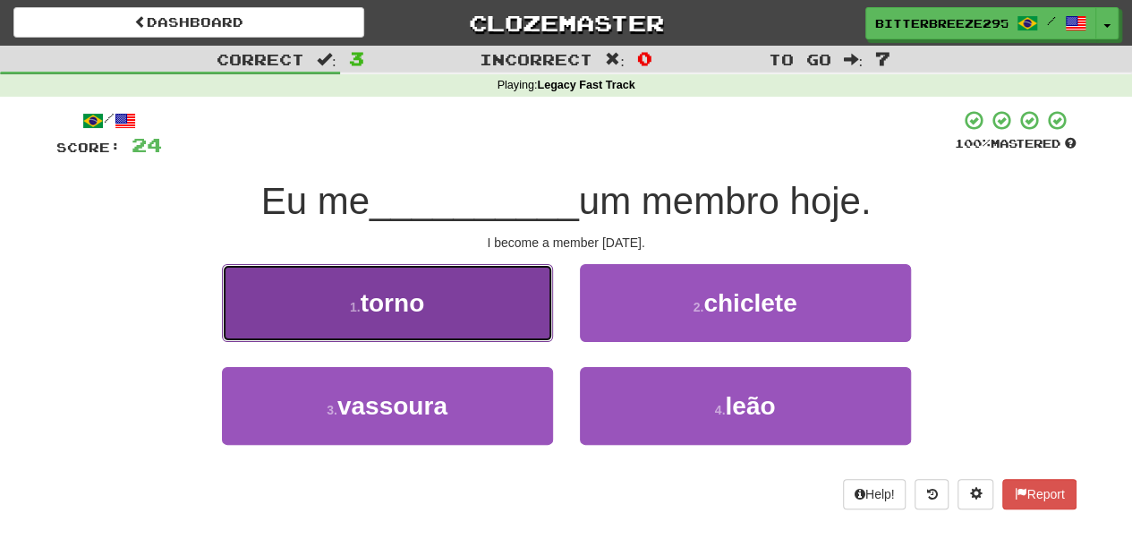
click at [453, 311] on button "1 . torno" at bounding box center [387, 303] width 331 height 78
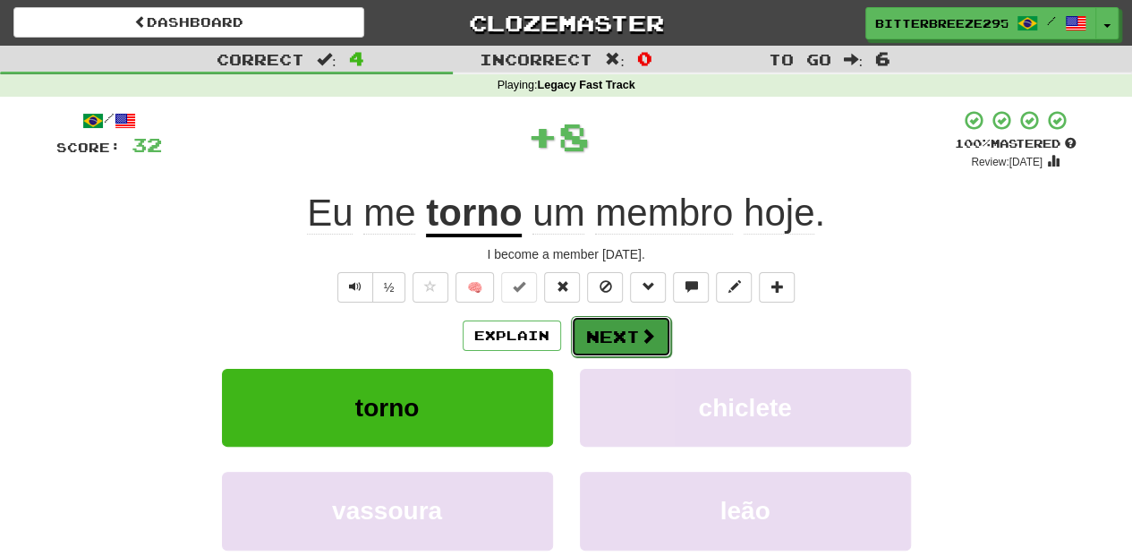
click at [609, 321] on button "Next" at bounding box center [621, 336] width 100 height 41
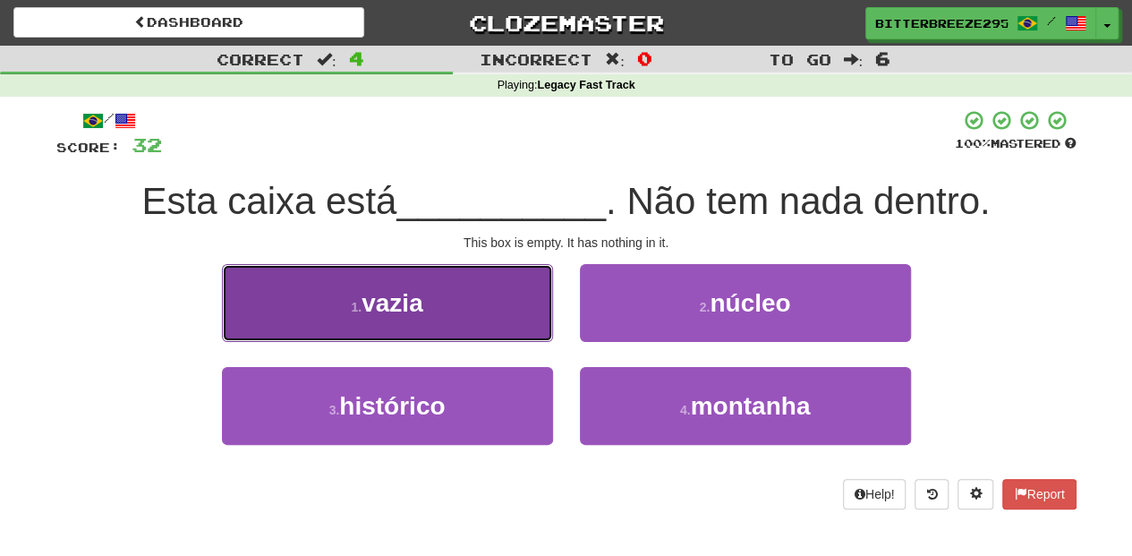
click at [485, 323] on button "1 . vazia" at bounding box center [387, 303] width 331 height 78
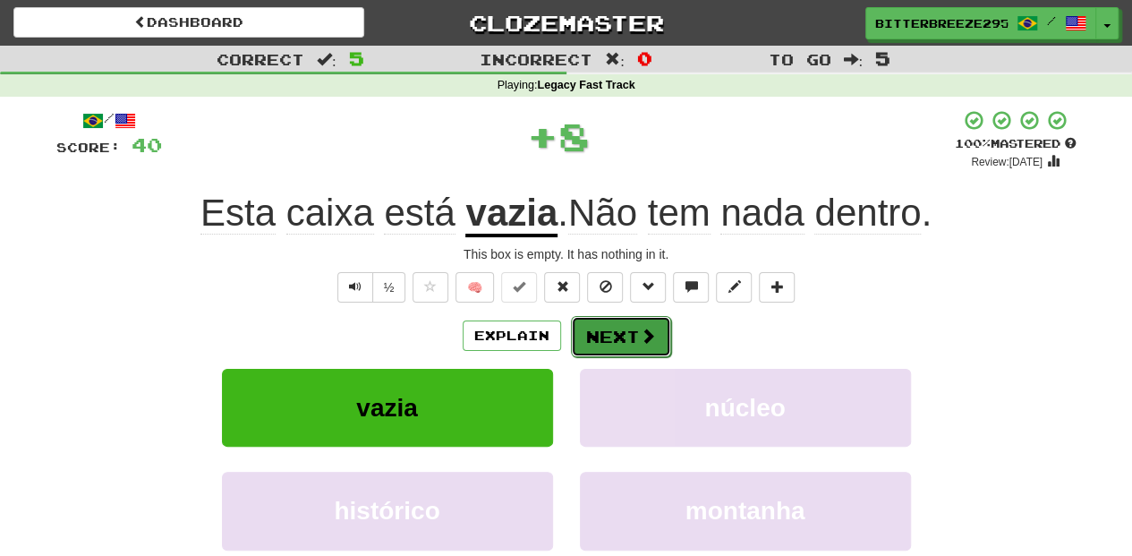
click at [632, 340] on button "Next" at bounding box center [621, 336] width 100 height 41
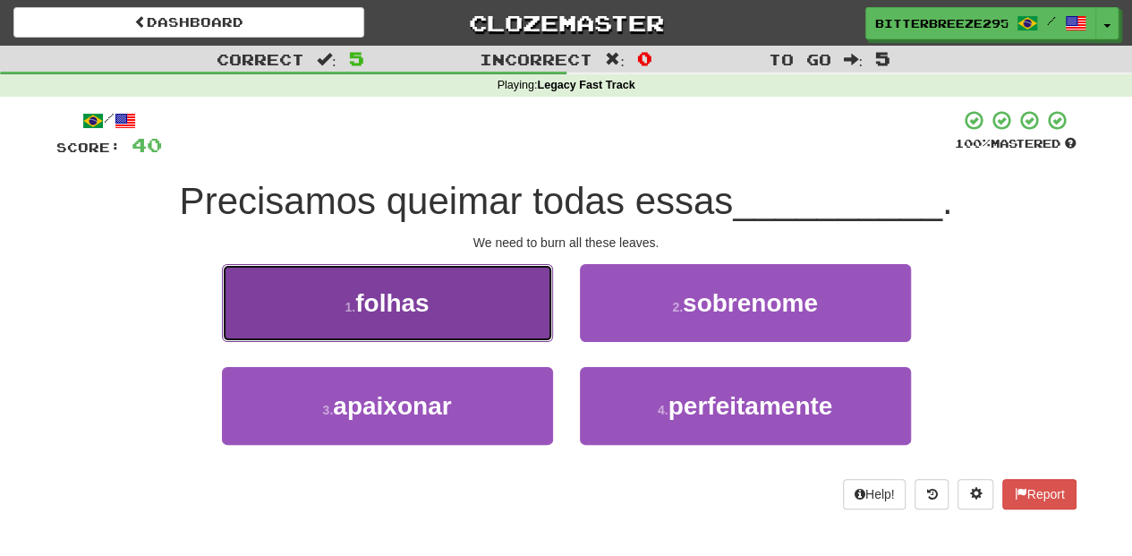
click at [432, 312] on button "1 . folhas" at bounding box center [387, 303] width 331 height 78
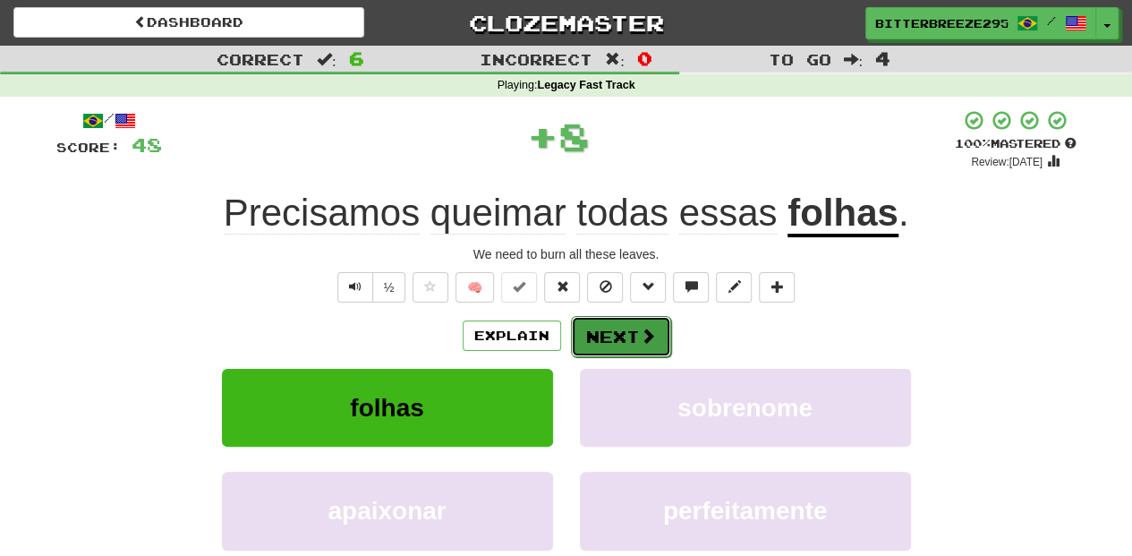
click at [598, 333] on button "Next" at bounding box center [621, 336] width 100 height 41
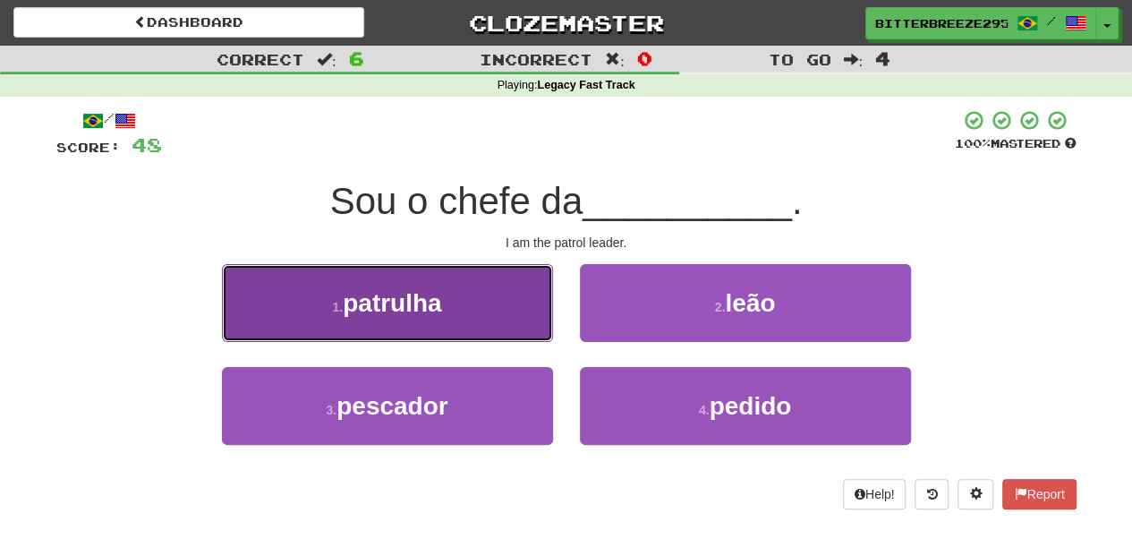
click at [491, 320] on button "1 . patrulha" at bounding box center [387, 303] width 331 height 78
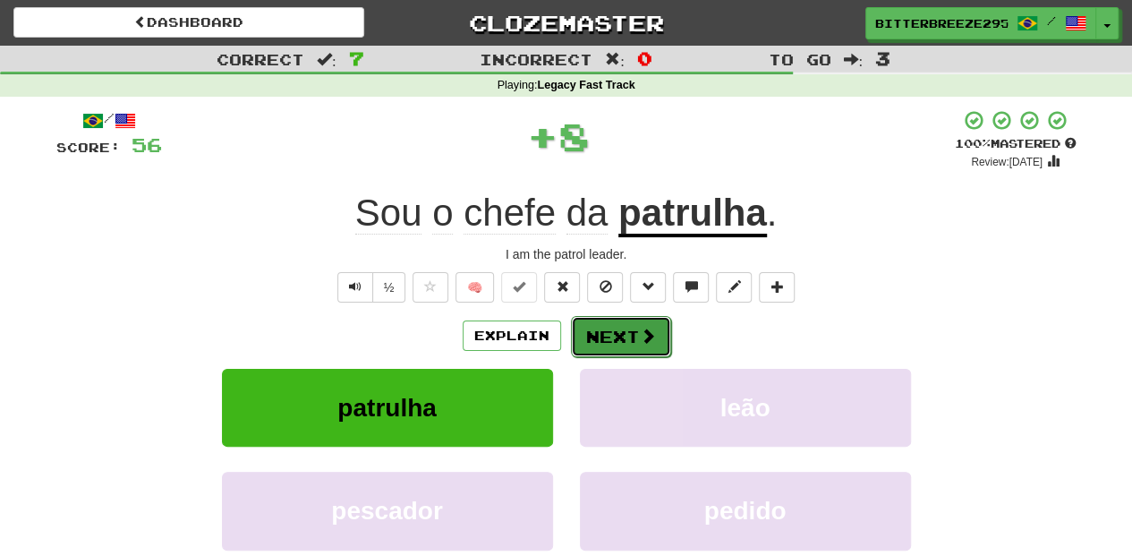
click at [584, 335] on button "Next" at bounding box center [621, 336] width 100 height 41
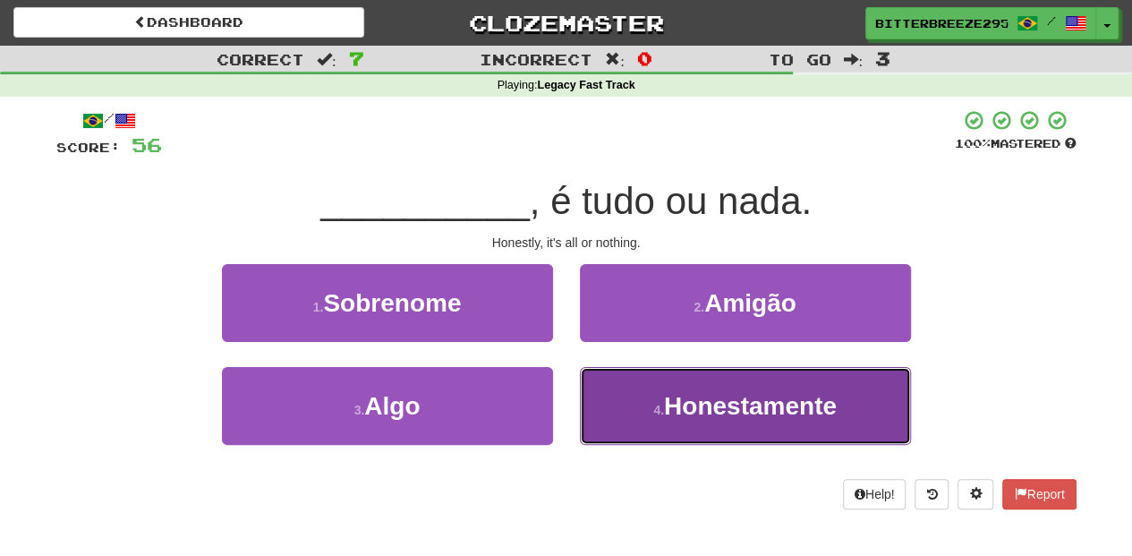
click at [606, 388] on button "4 . Honestamente" at bounding box center [745, 406] width 331 height 78
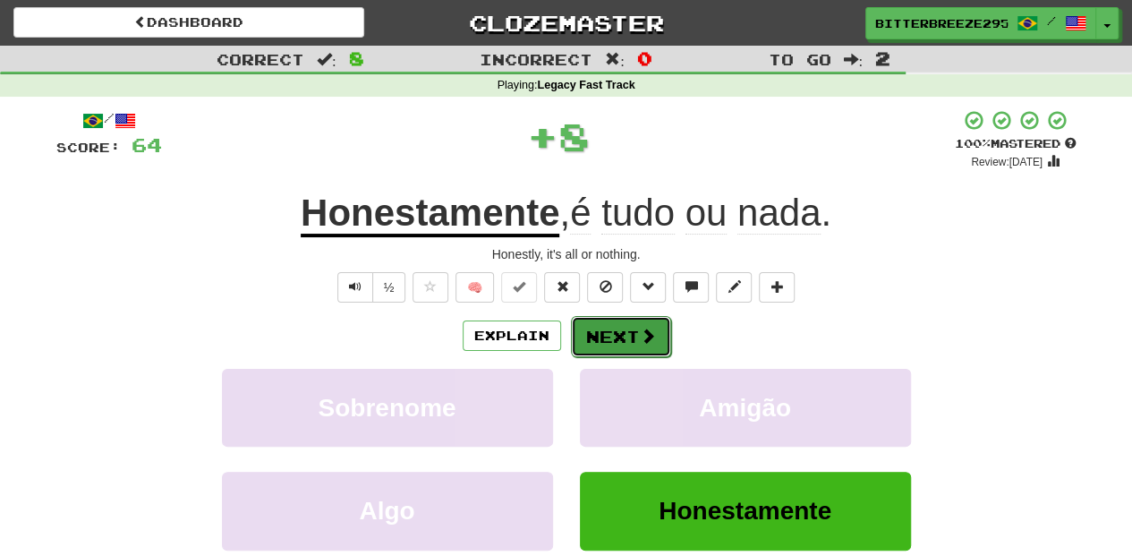
click at [602, 346] on button "Next" at bounding box center [621, 336] width 100 height 41
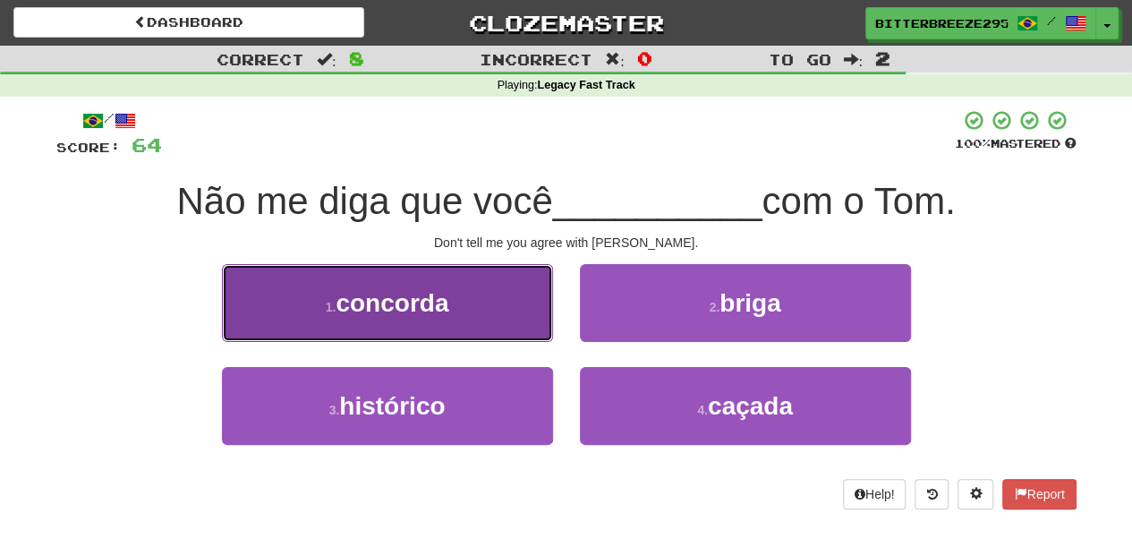
click at [500, 319] on button "1 . concorda" at bounding box center [387, 303] width 331 height 78
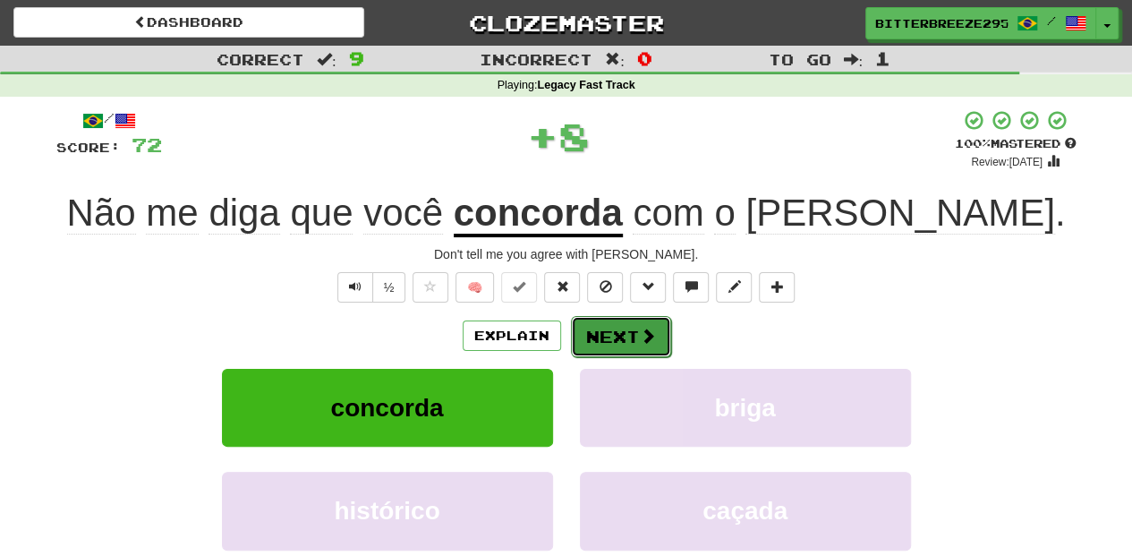
click at [623, 338] on button "Next" at bounding box center [621, 336] width 100 height 41
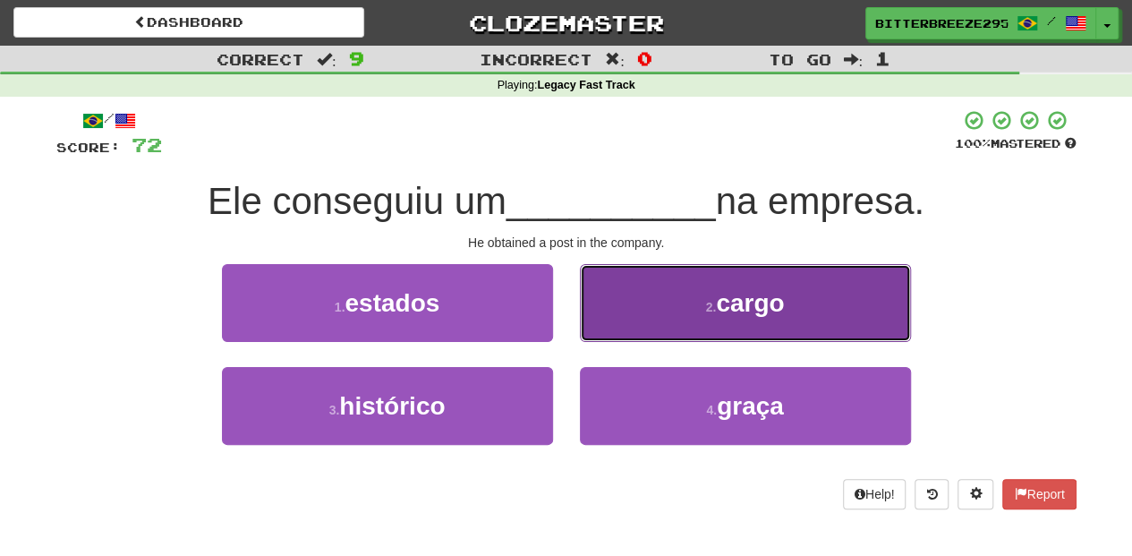
click at [629, 331] on button "2 . cargo" at bounding box center [745, 303] width 331 height 78
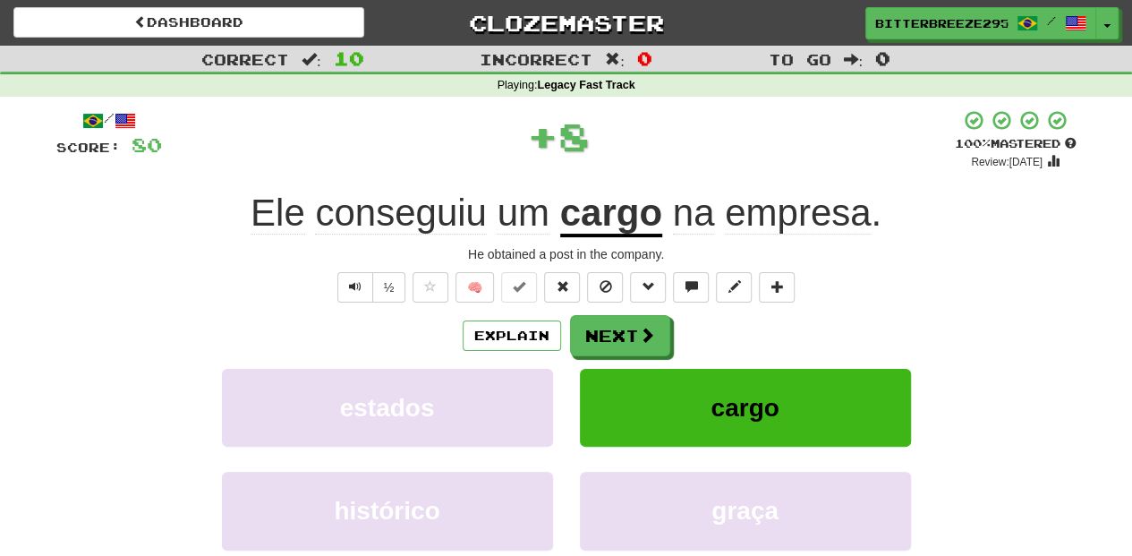
click at [629, 331] on button "Next" at bounding box center [620, 335] width 100 height 41
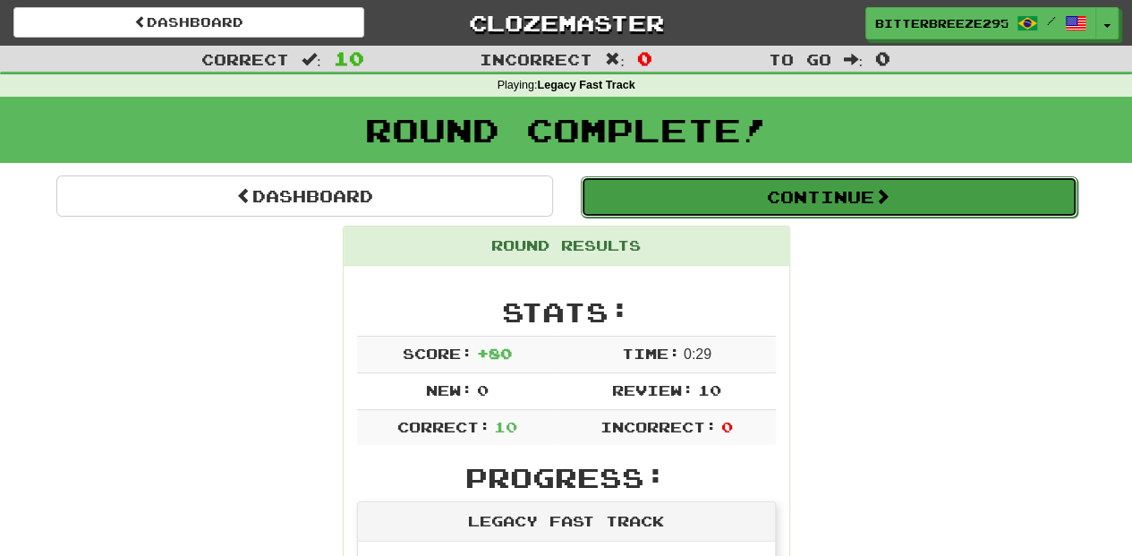
click at [659, 192] on button "Continue" at bounding box center [829, 196] width 497 height 41
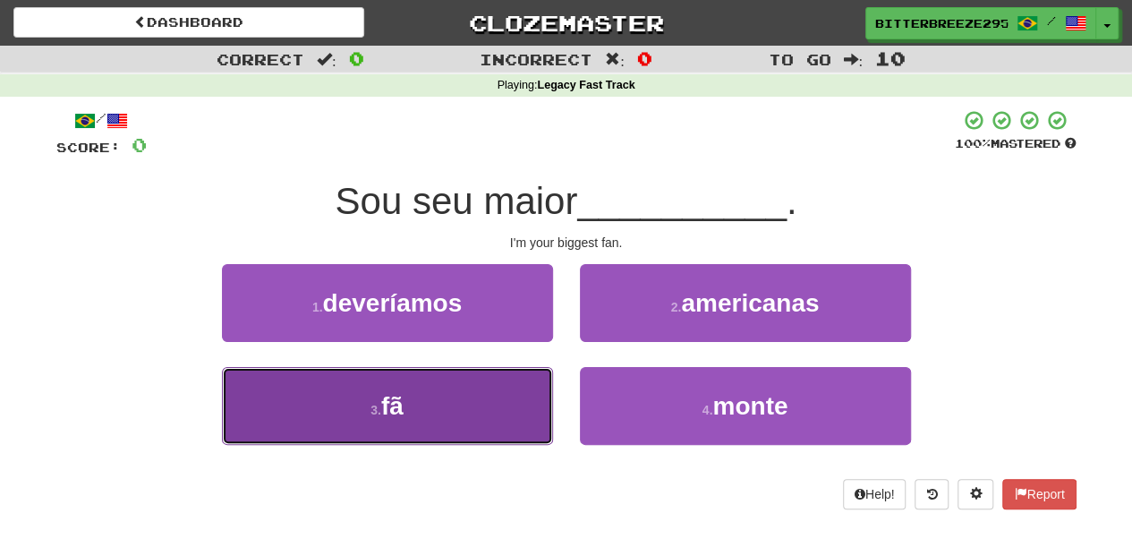
click at [474, 396] on button "3 . fã" at bounding box center [387, 406] width 331 height 78
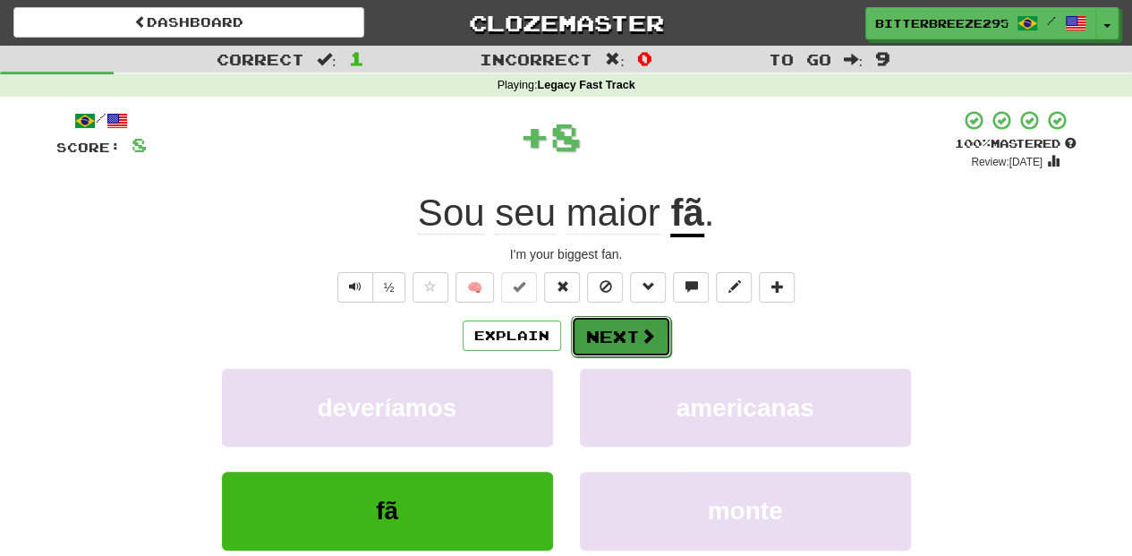
click at [617, 325] on button "Next" at bounding box center [621, 336] width 100 height 41
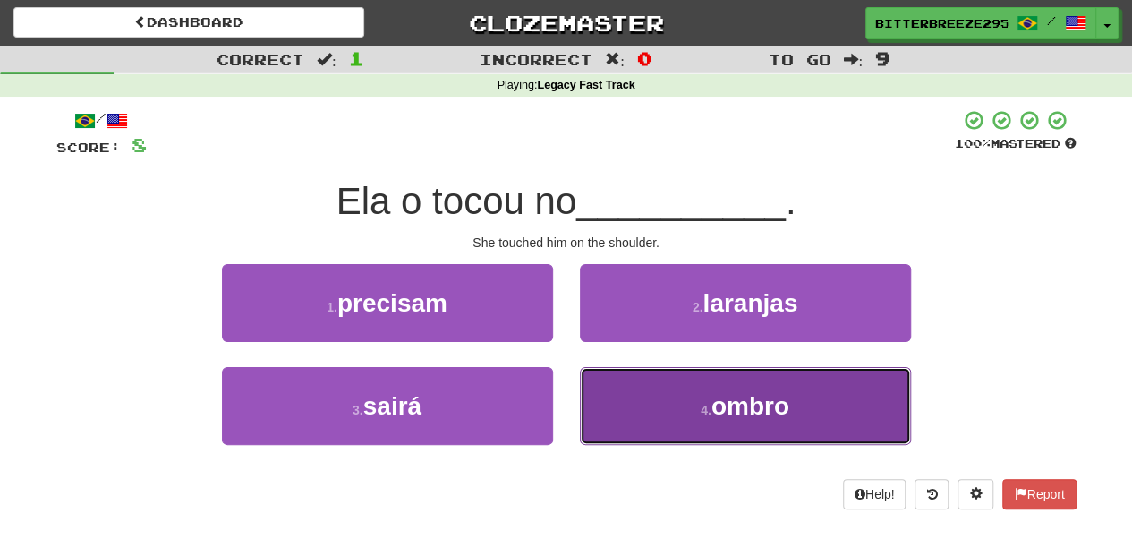
click at [635, 389] on button "4 . ombro" at bounding box center [745, 406] width 331 height 78
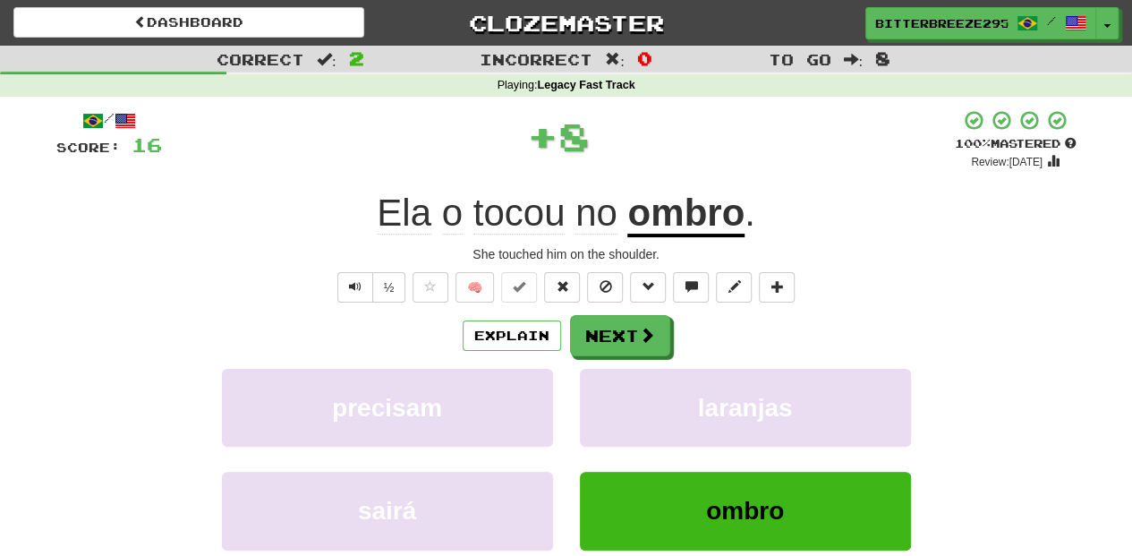
click at [609, 312] on div "/ Score: 16 + 8 100 % Mastered Review: 2026-02-14 Ela o tocou no ombro . She to…" at bounding box center [566, 389] width 1021 height 561
click at [608, 337] on button "Next" at bounding box center [621, 336] width 100 height 41
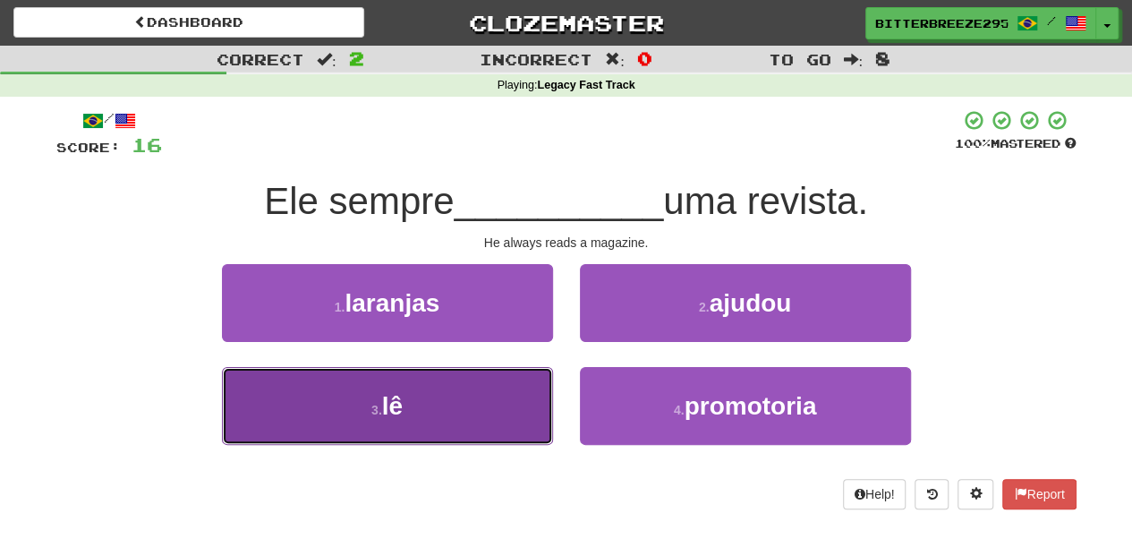
click at [500, 401] on button "3 . lê" at bounding box center [387, 406] width 331 height 78
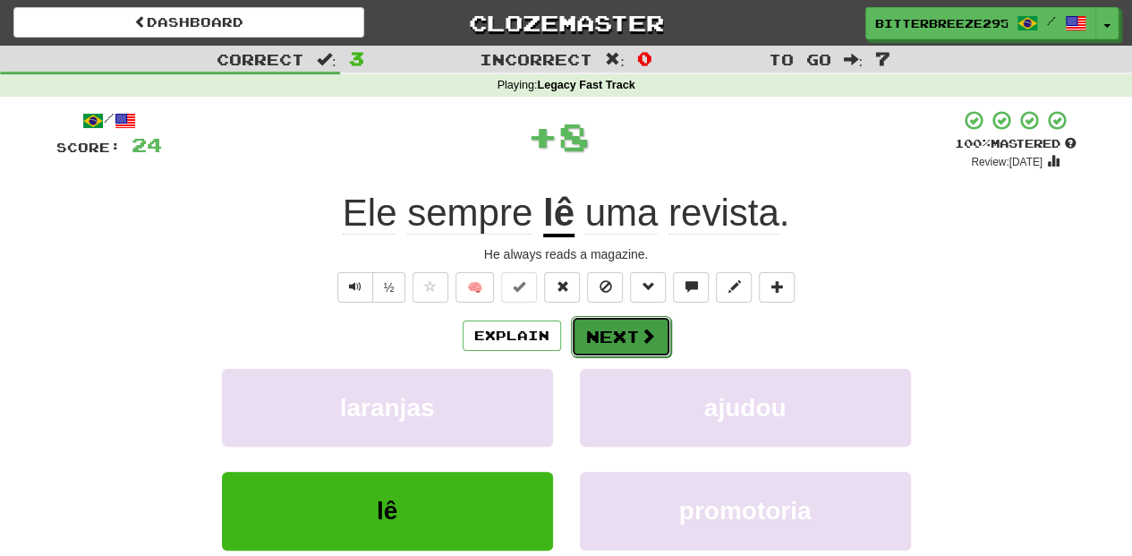
click at [628, 340] on button "Next" at bounding box center [621, 336] width 100 height 41
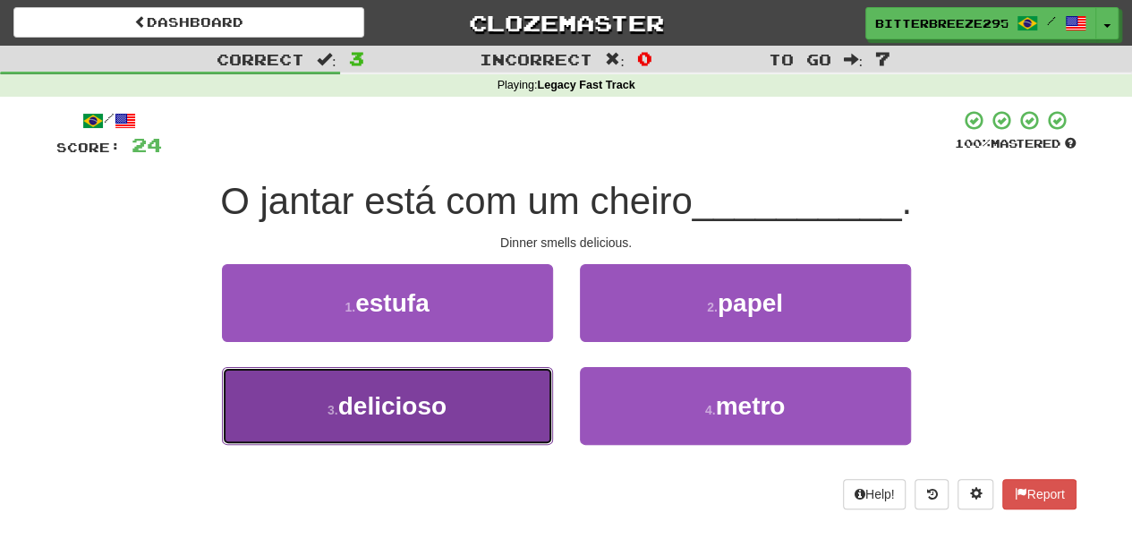
click at [525, 401] on button "3 . delicioso" at bounding box center [387, 406] width 331 height 78
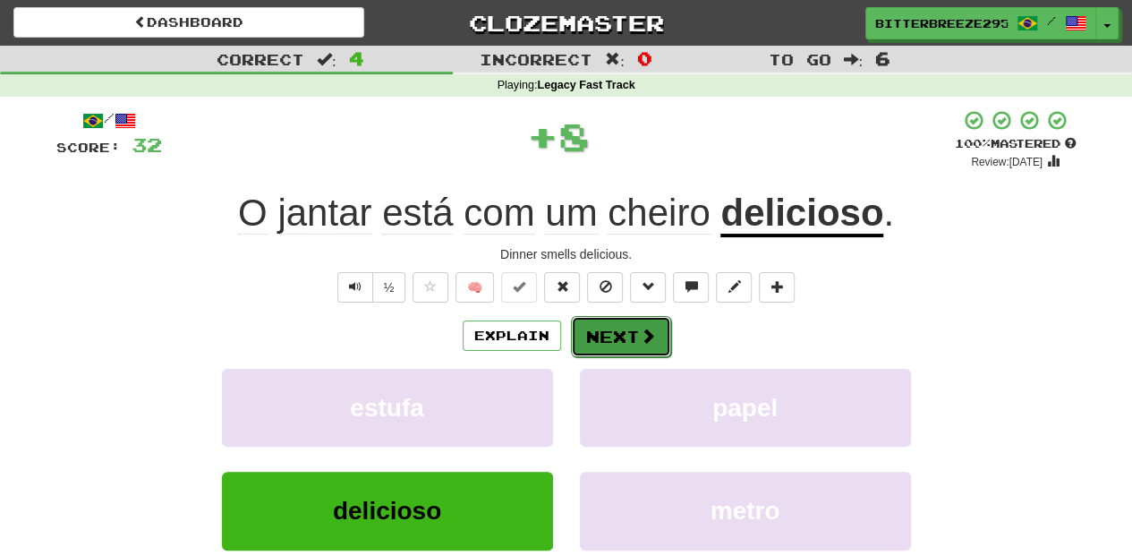
click at [609, 335] on button "Next" at bounding box center [621, 336] width 100 height 41
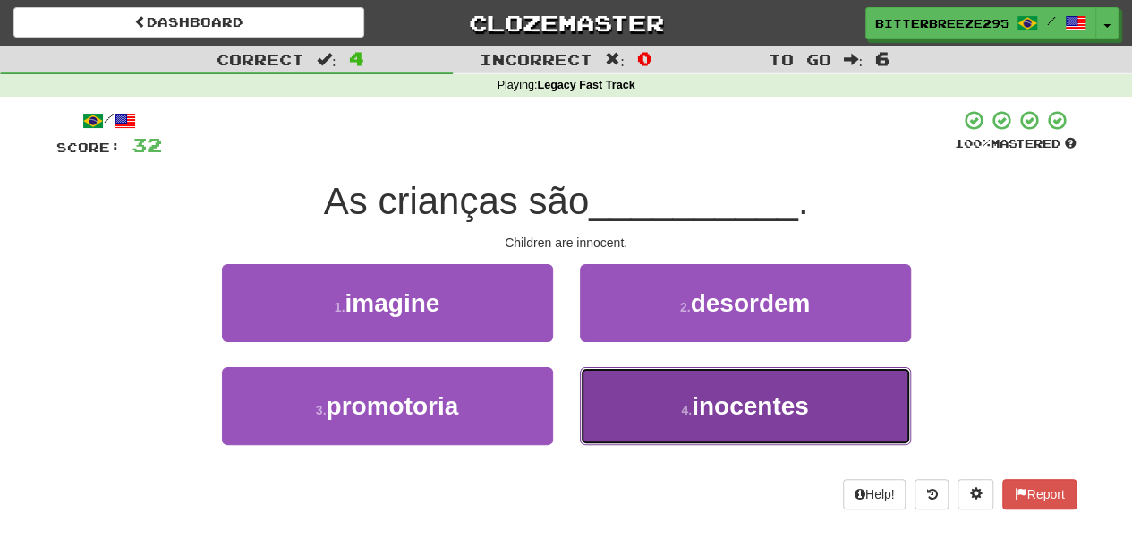
click at [646, 399] on button "4 . inocentes" at bounding box center [745, 406] width 331 height 78
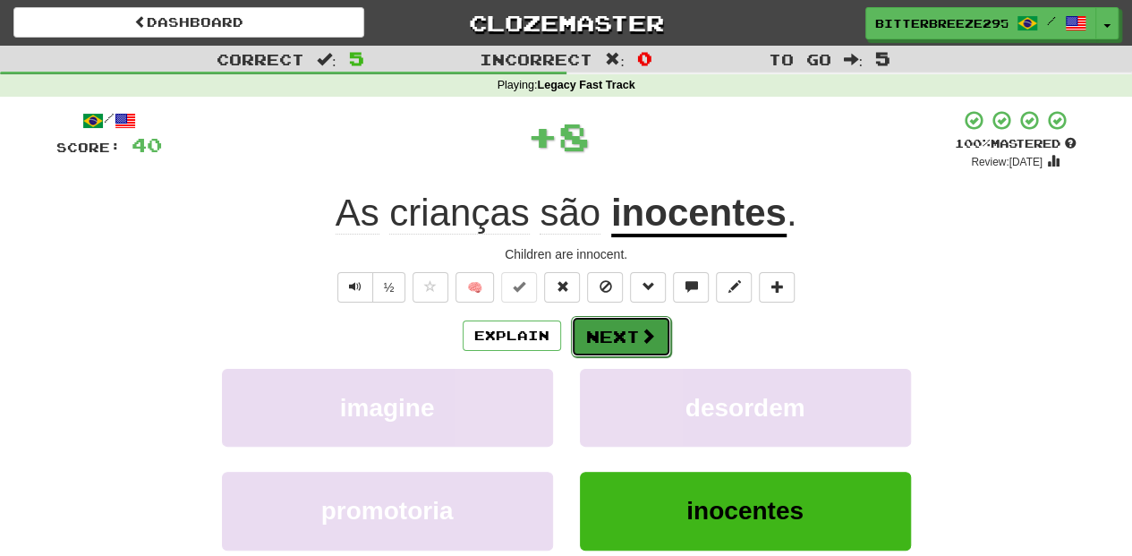
click at [620, 324] on button "Next" at bounding box center [621, 336] width 100 height 41
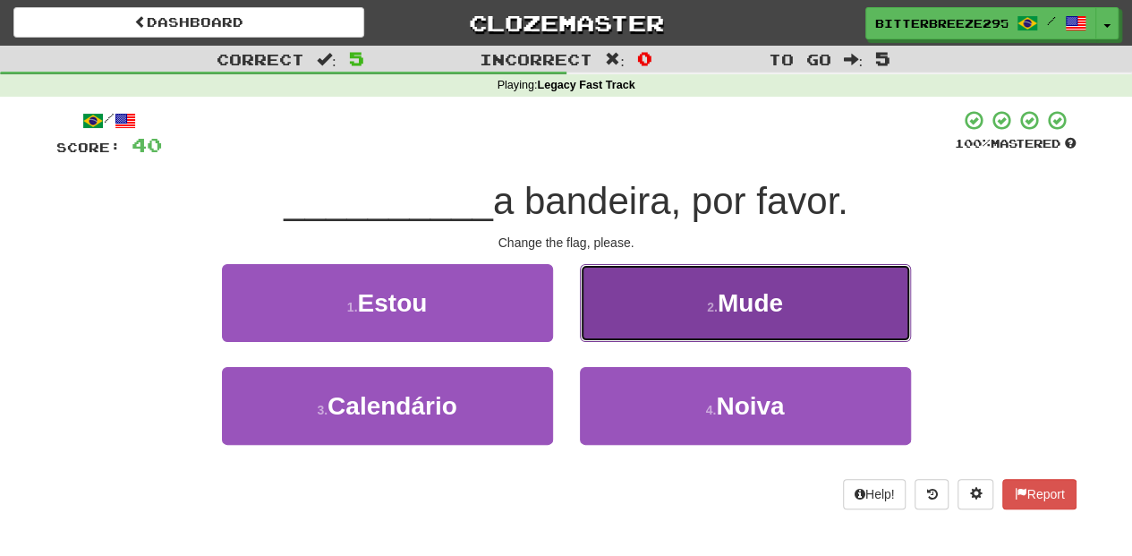
click at [637, 322] on button "2 . Mude" at bounding box center [745, 303] width 331 height 78
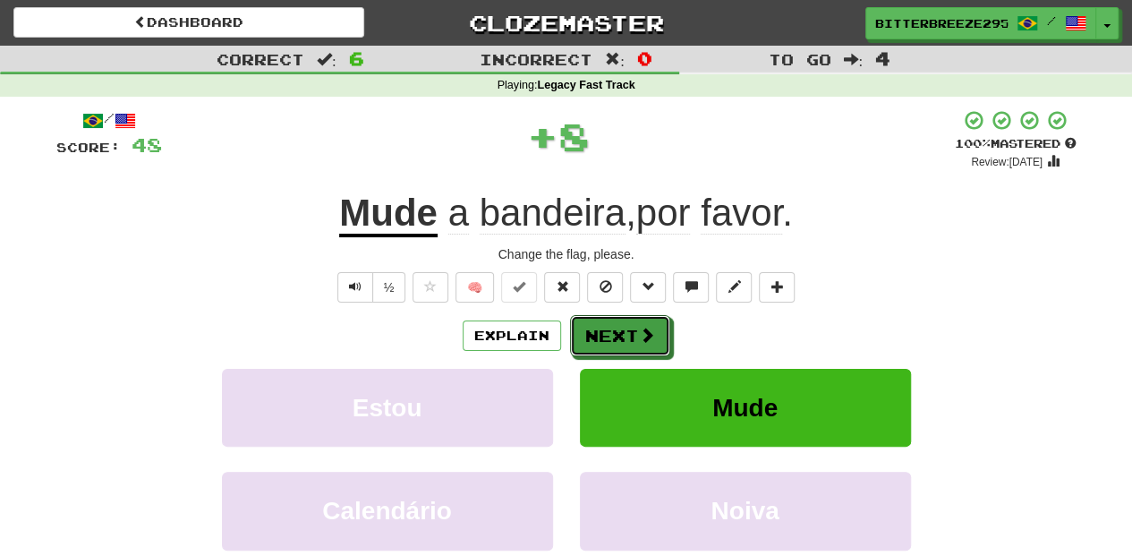
click at [637, 322] on button "Next" at bounding box center [620, 335] width 100 height 41
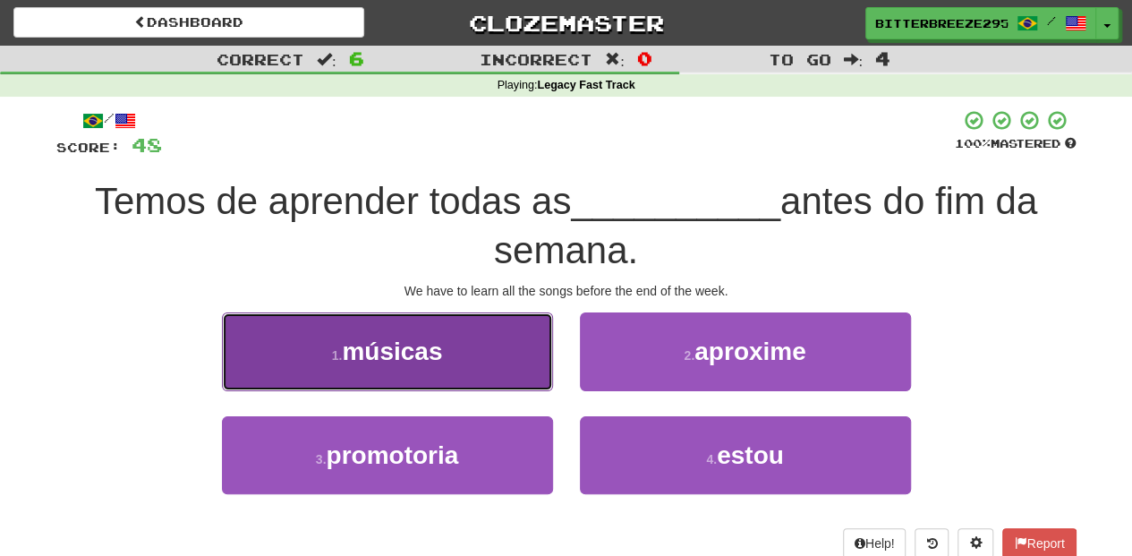
click at [485, 364] on button "1 . músicas" at bounding box center [387, 351] width 331 height 78
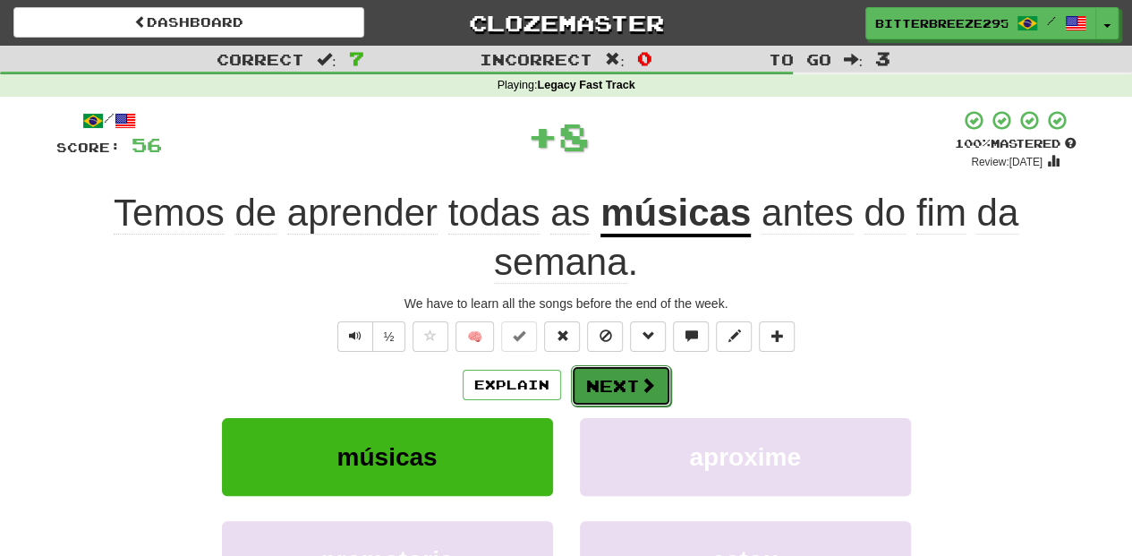
click at [587, 371] on button "Next" at bounding box center [621, 385] width 100 height 41
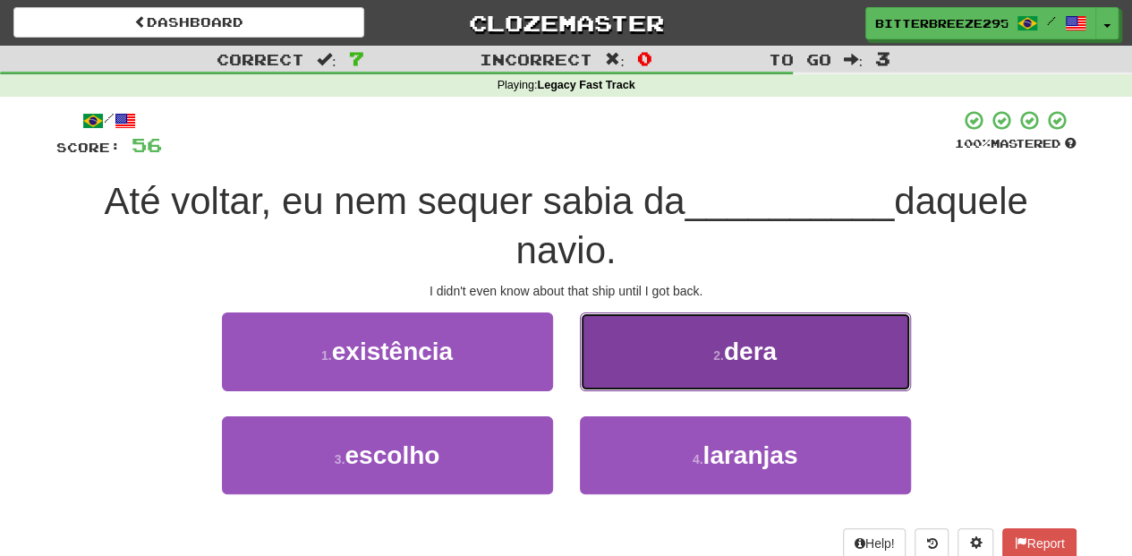
click at [611, 373] on button "2 . dera" at bounding box center [745, 351] width 331 height 78
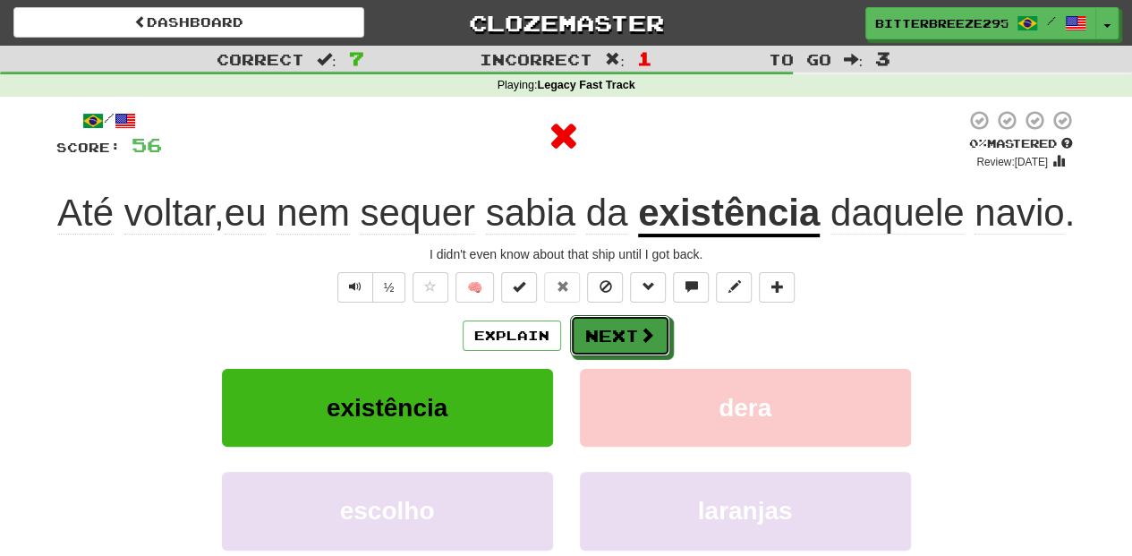
click at [611, 356] on button "Next" at bounding box center [620, 335] width 100 height 41
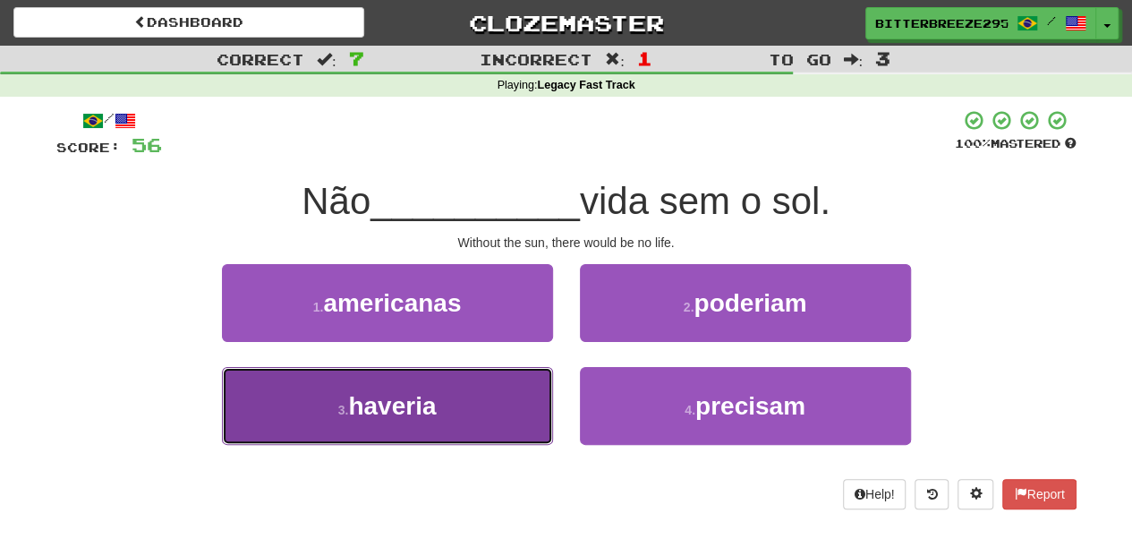
click at [517, 389] on button "3 . haveria" at bounding box center [387, 406] width 331 height 78
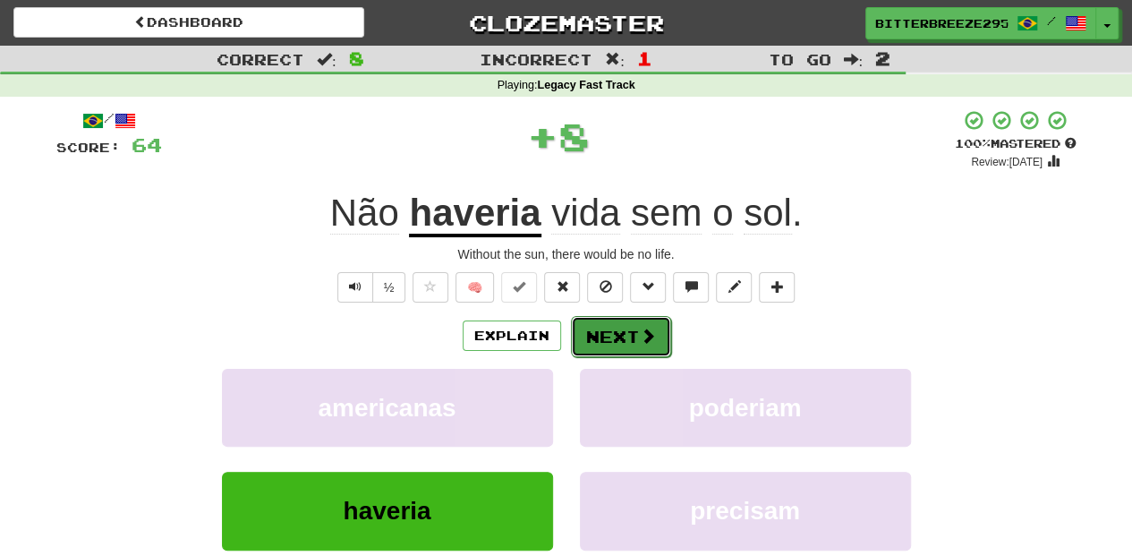
click at [626, 335] on button "Next" at bounding box center [621, 336] width 100 height 41
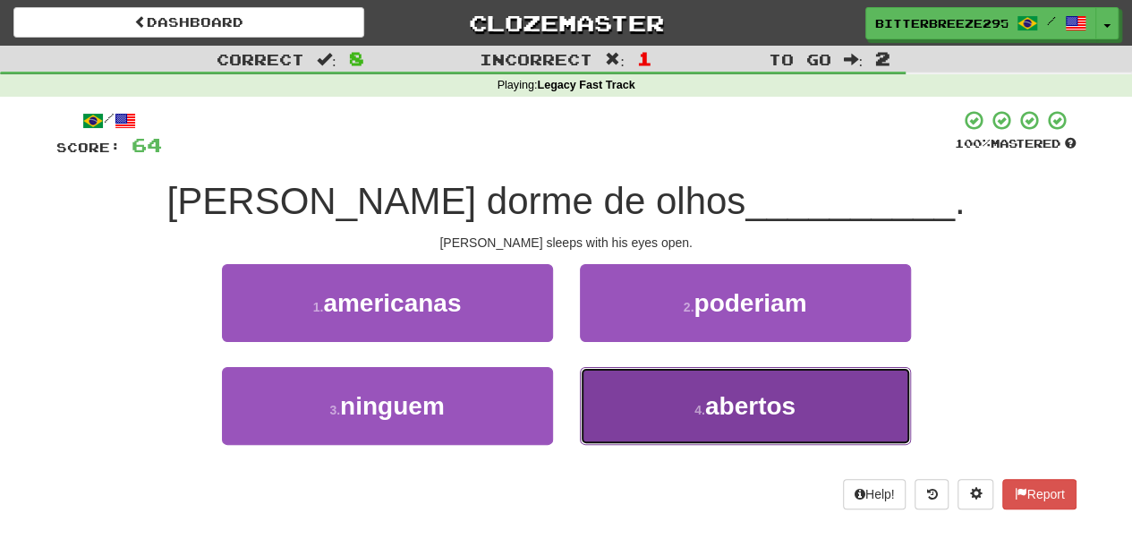
click at [634, 394] on button "4 . abertos" at bounding box center [745, 406] width 331 height 78
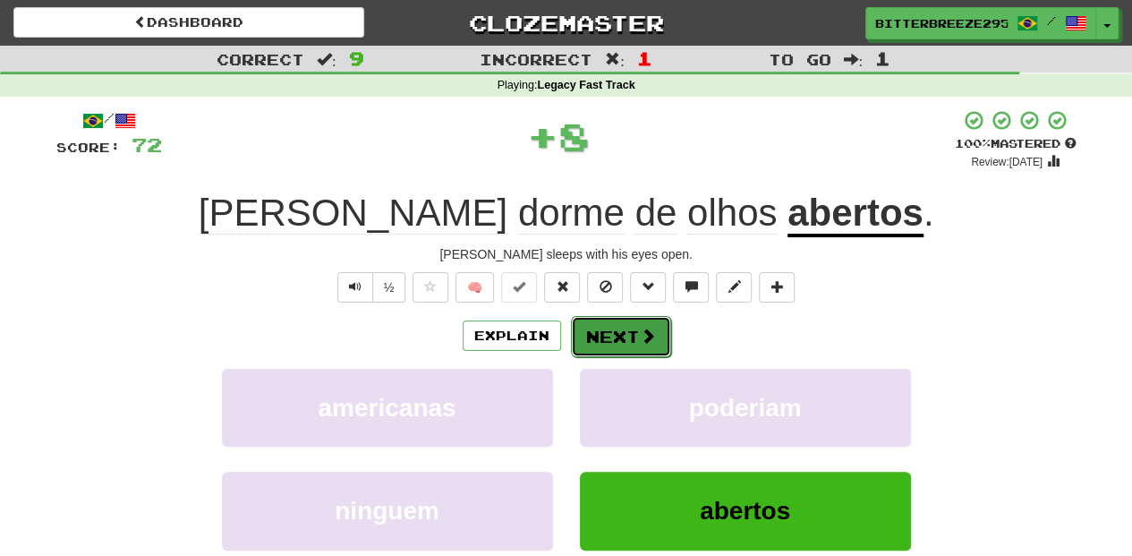
click at [623, 334] on button "Next" at bounding box center [621, 336] width 100 height 41
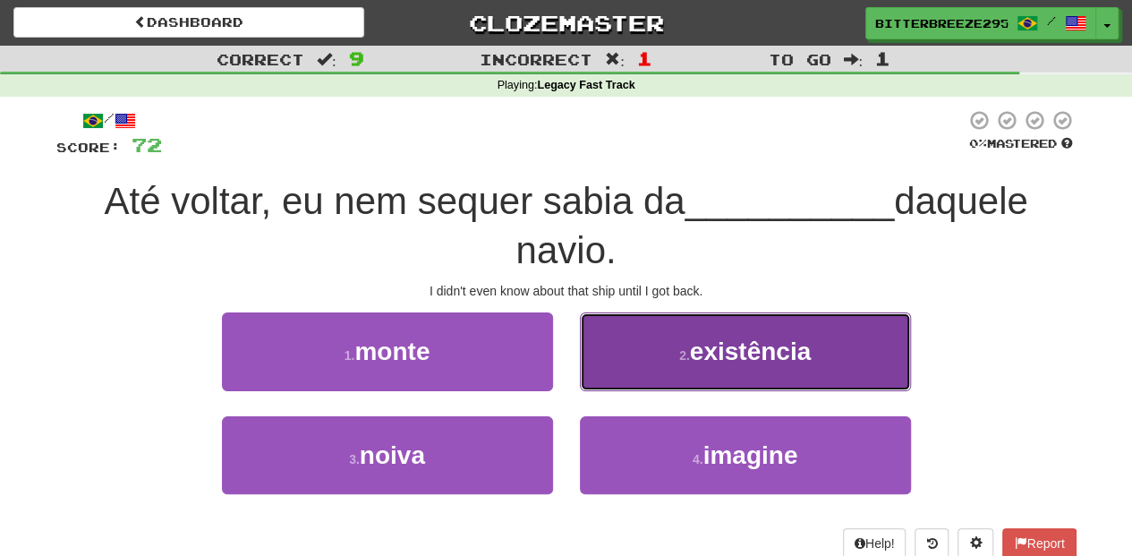
click at [620, 363] on button "2 . existência" at bounding box center [745, 351] width 331 height 78
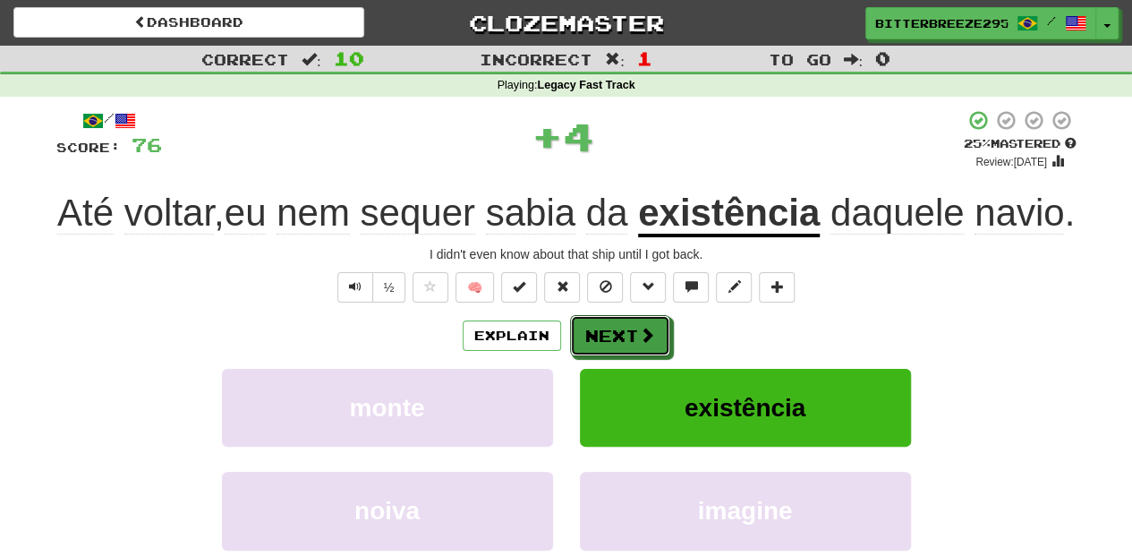
click at [620, 356] on button "Next" at bounding box center [620, 335] width 100 height 41
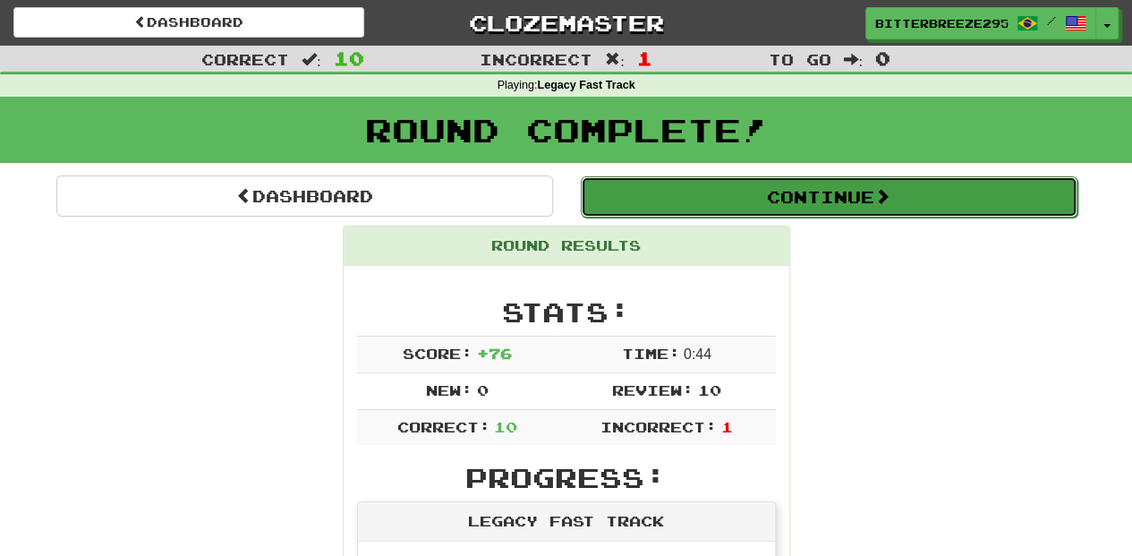
click at [702, 195] on button "Continue" at bounding box center [829, 196] width 497 height 41
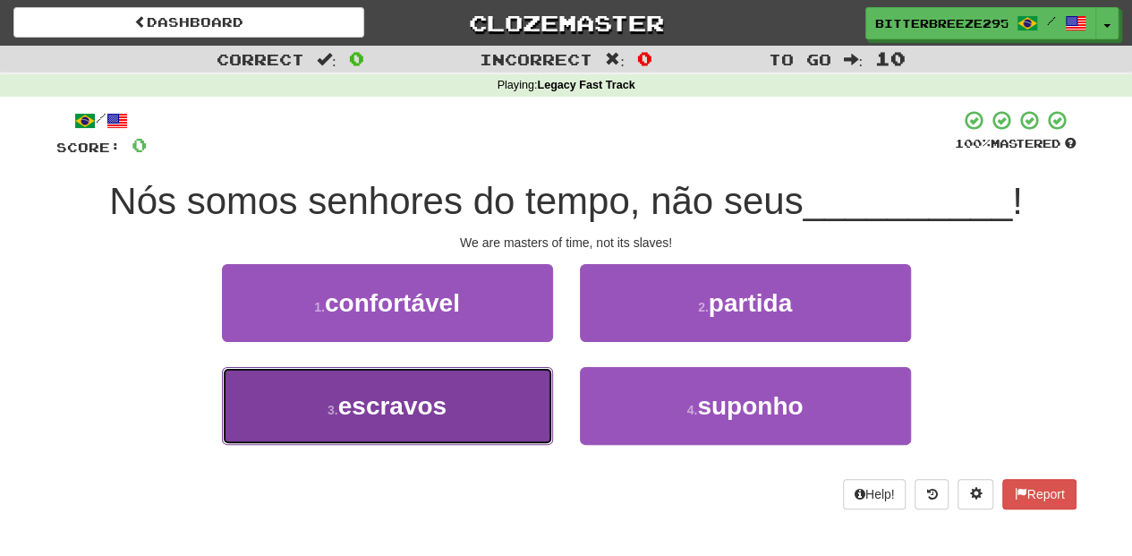
click at [495, 397] on button "3 . escravos" at bounding box center [387, 406] width 331 height 78
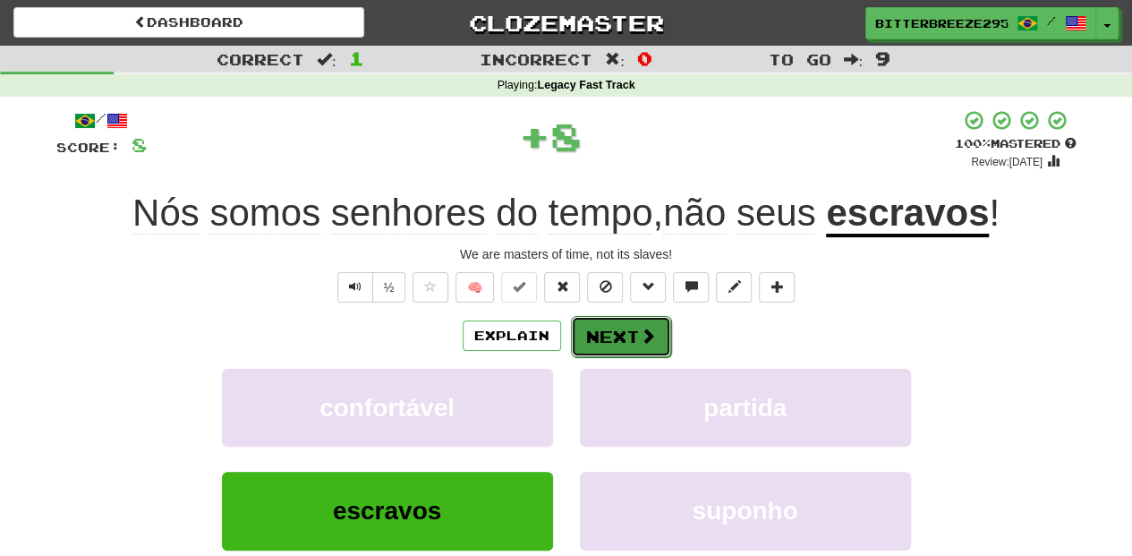
click at [618, 329] on button "Next" at bounding box center [621, 336] width 100 height 41
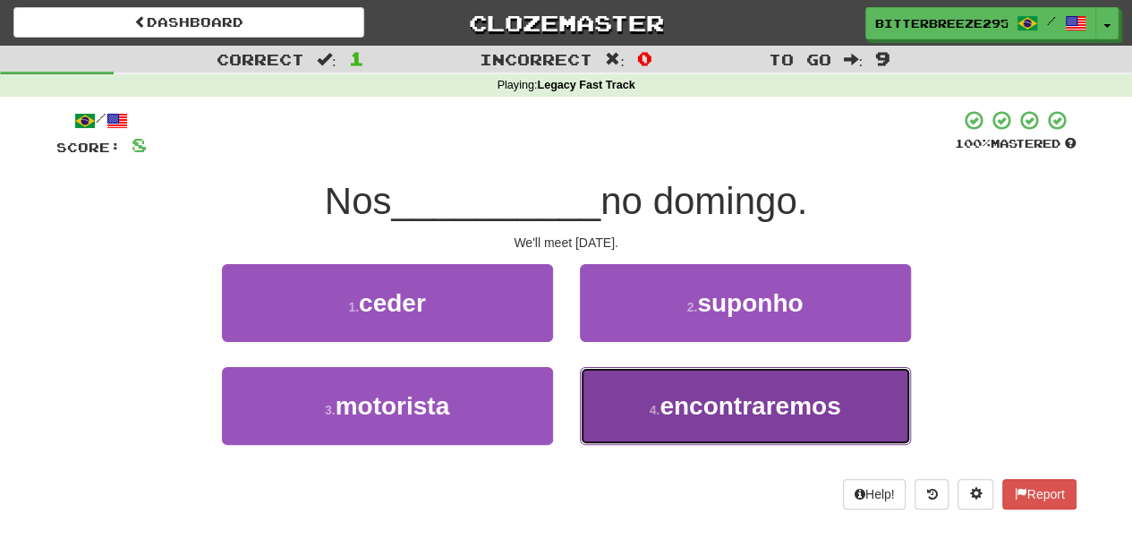
click at [627, 405] on button "4 . encontraremos" at bounding box center [745, 406] width 331 height 78
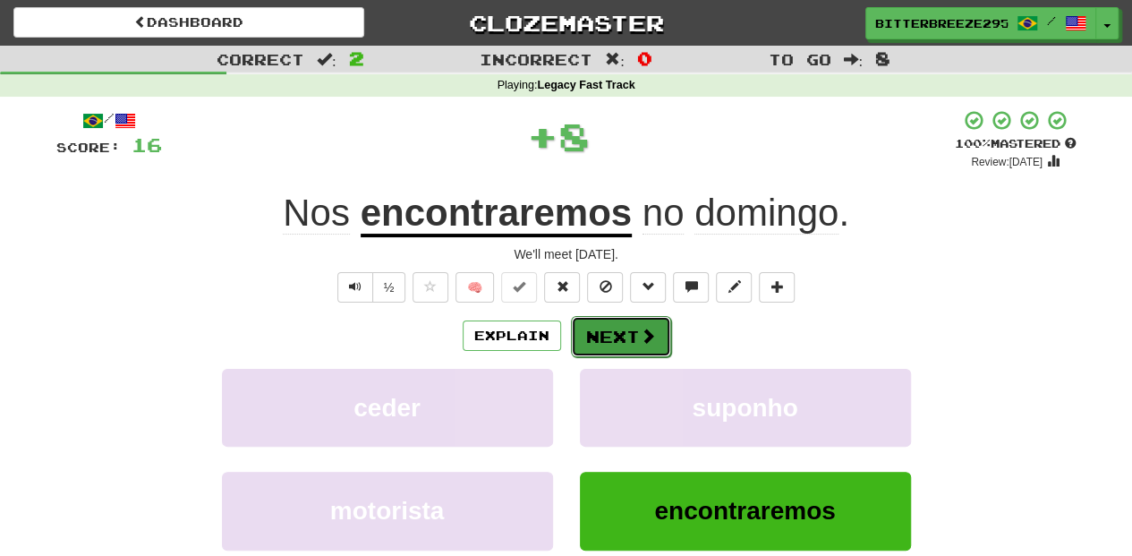
click at [615, 347] on button "Next" at bounding box center [621, 336] width 100 height 41
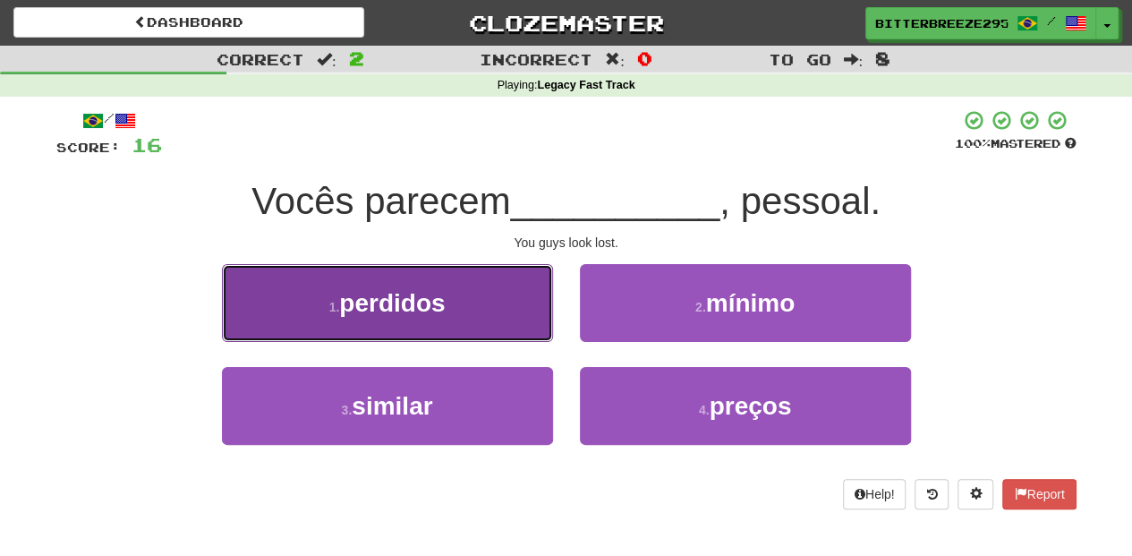
click at [512, 322] on button "1 . perdidos" at bounding box center [387, 303] width 331 height 78
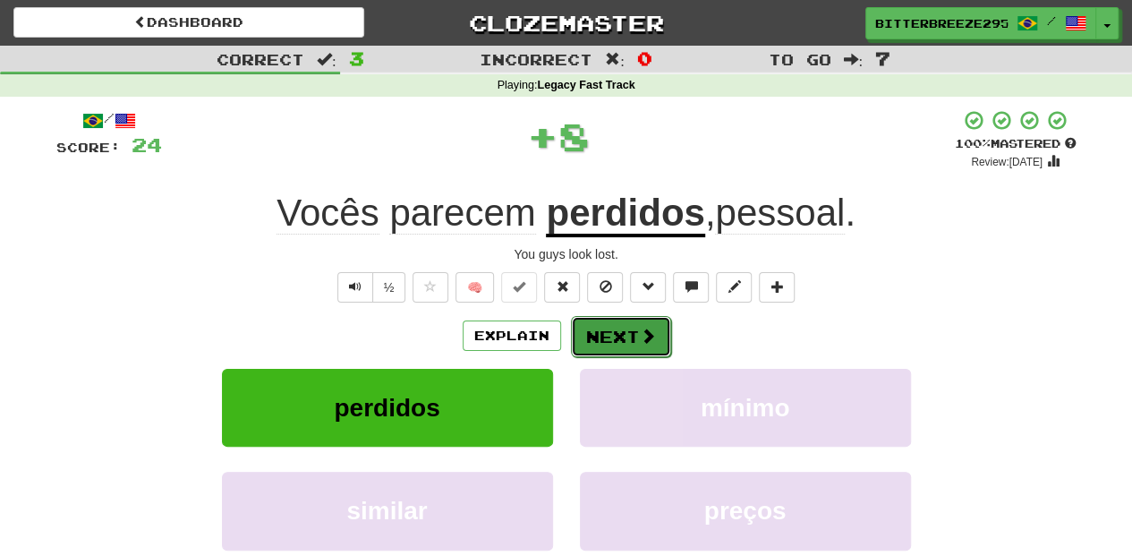
click at [623, 334] on button "Next" at bounding box center [621, 336] width 100 height 41
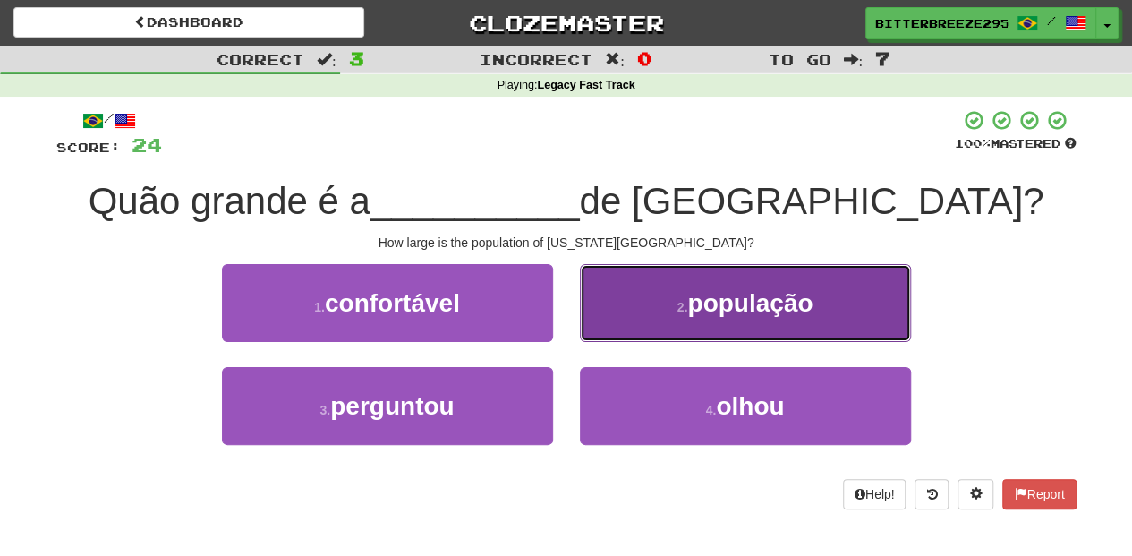
click at [624, 339] on button "2 . população" at bounding box center [745, 303] width 331 height 78
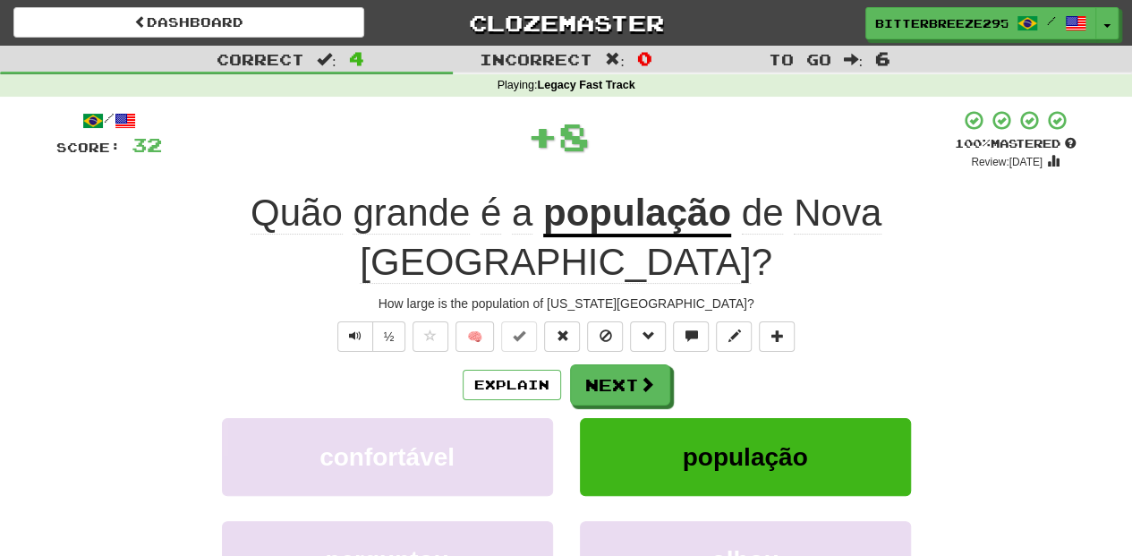
click at [624, 364] on button "Next" at bounding box center [620, 384] width 100 height 41
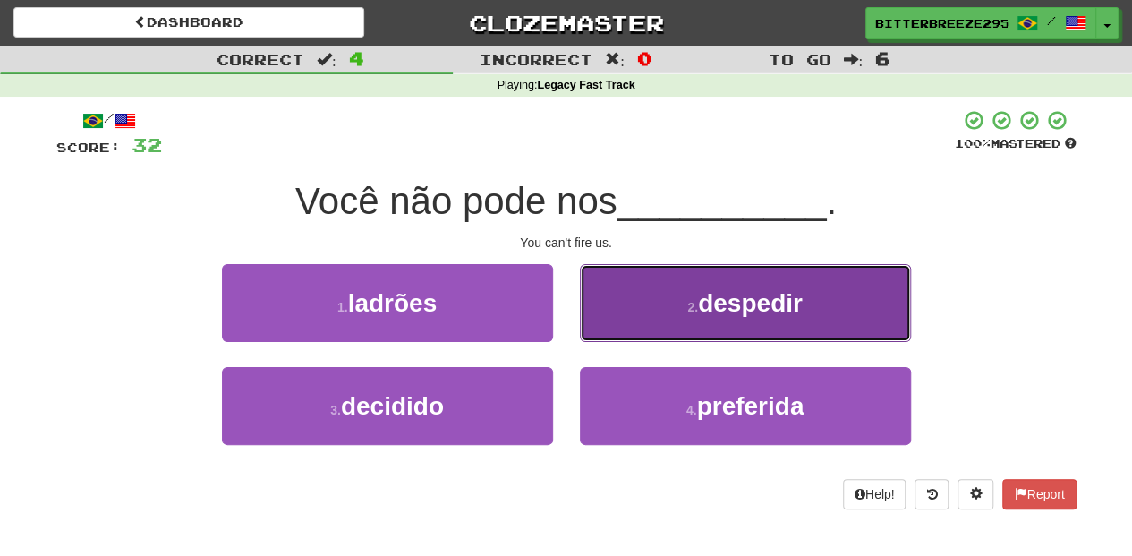
click at [634, 326] on button "2 . despedir" at bounding box center [745, 303] width 331 height 78
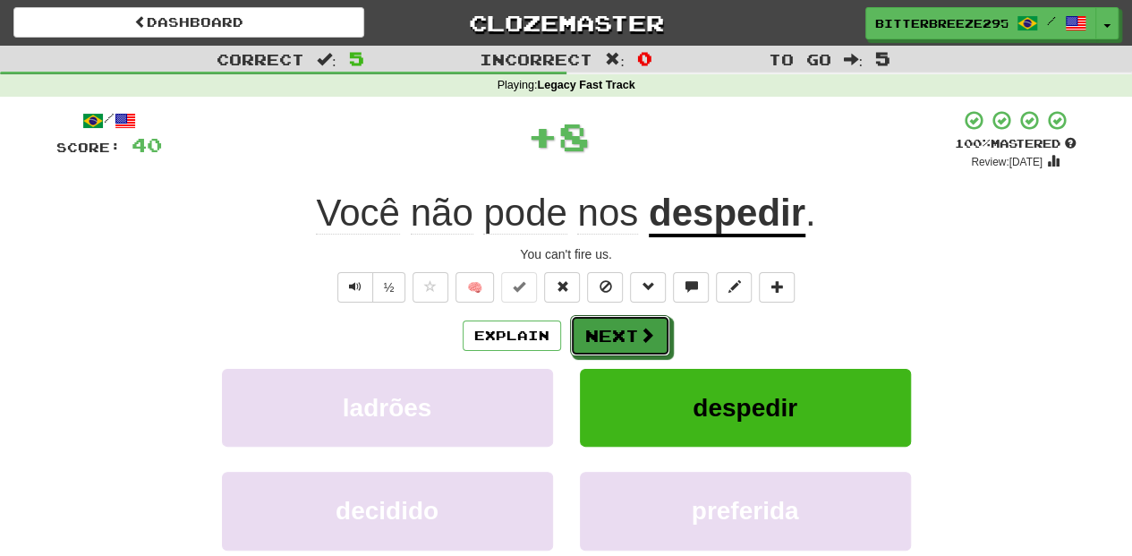
click at [634, 326] on button "Next" at bounding box center [620, 335] width 100 height 41
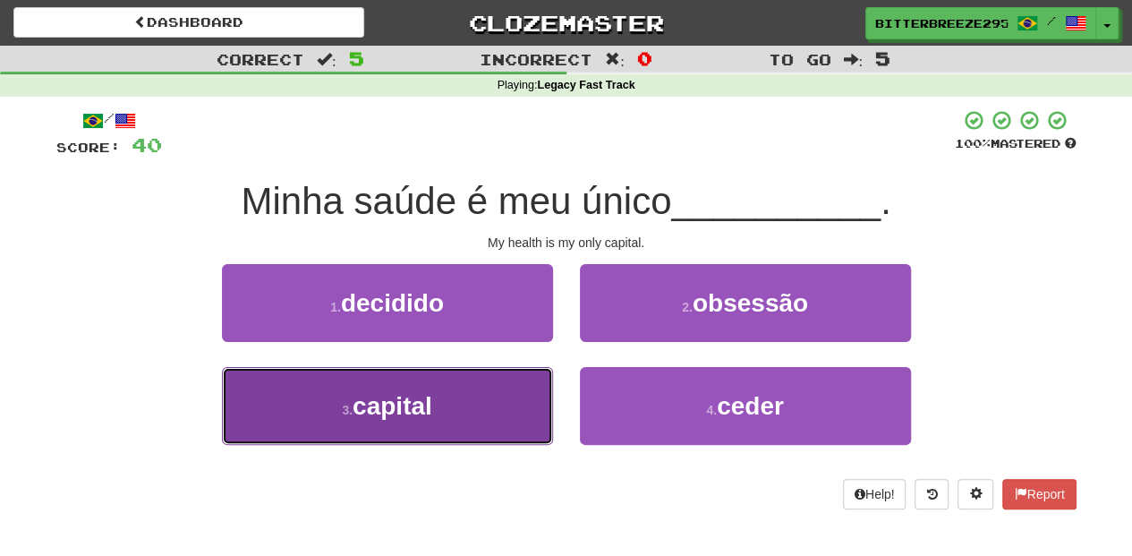
click at [479, 403] on button "3 . capital" at bounding box center [387, 406] width 331 height 78
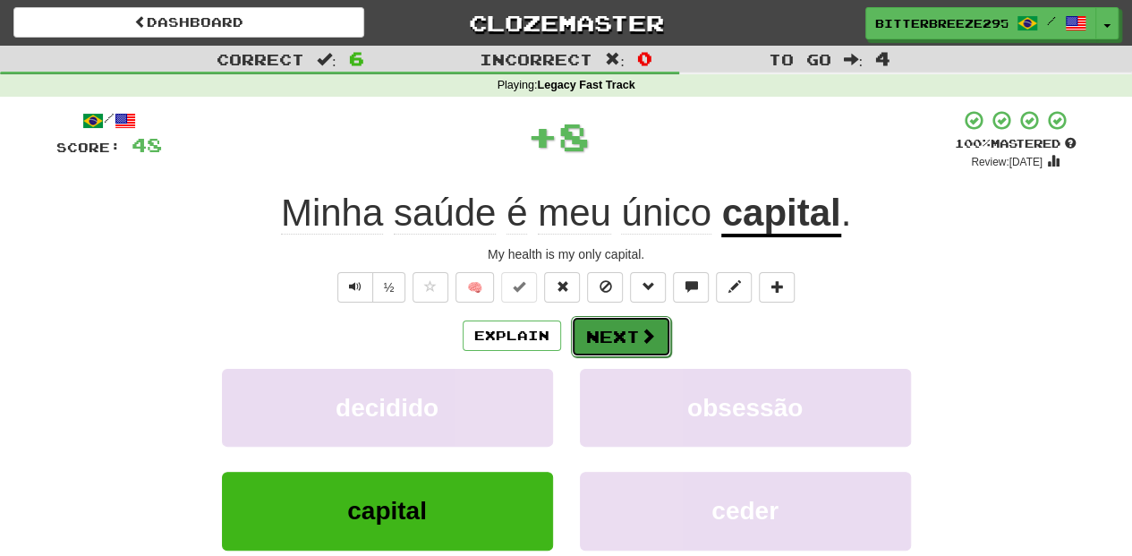
click at [587, 348] on button "Next" at bounding box center [621, 336] width 100 height 41
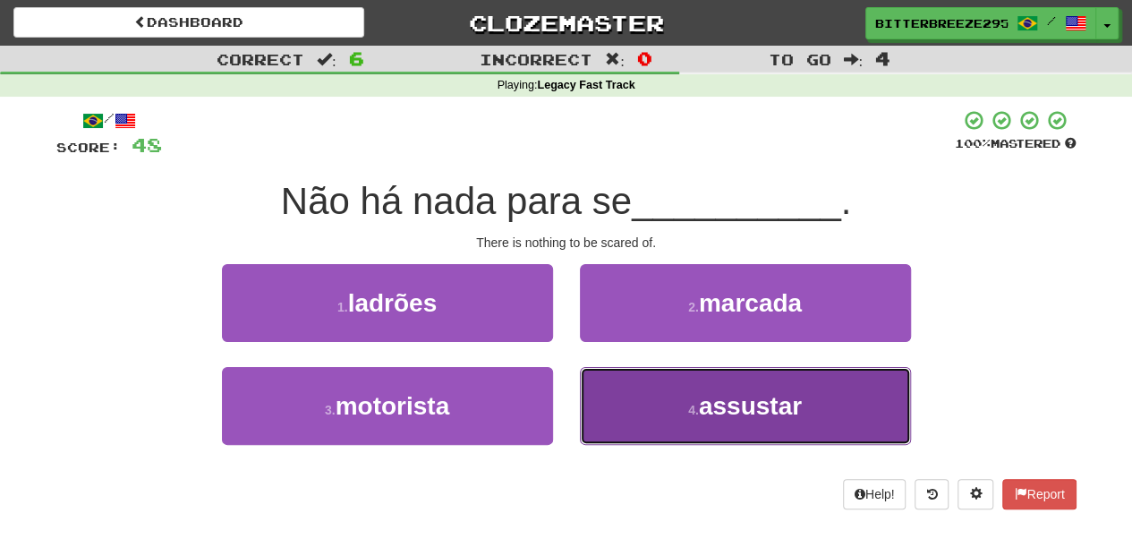
click at [628, 401] on button "4 . assustar" at bounding box center [745, 406] width 331 height 78
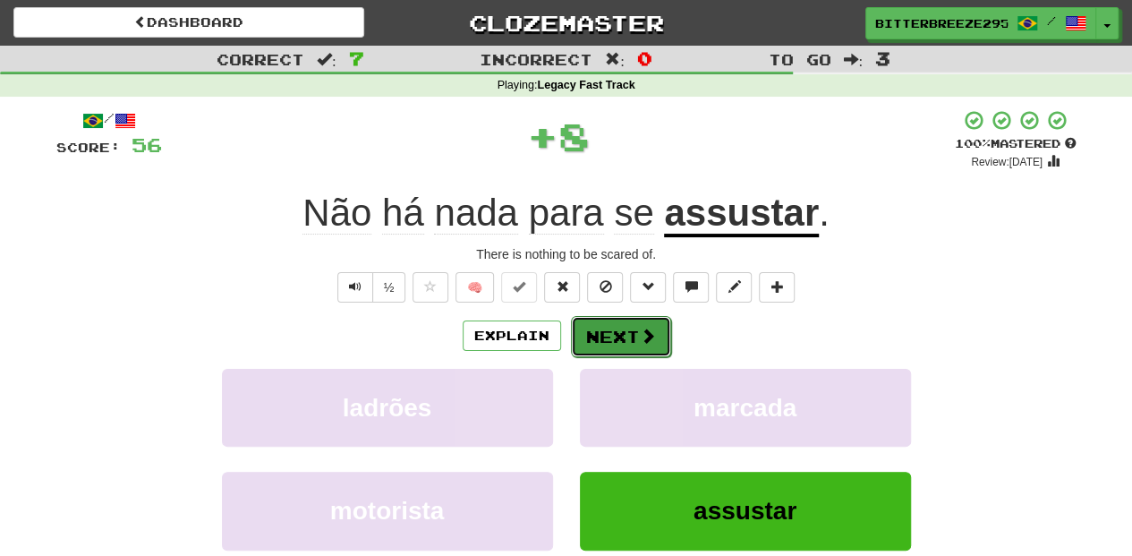
click at [614, 325] on button "Next" at bounding box center [621, 336] width 100 height 41
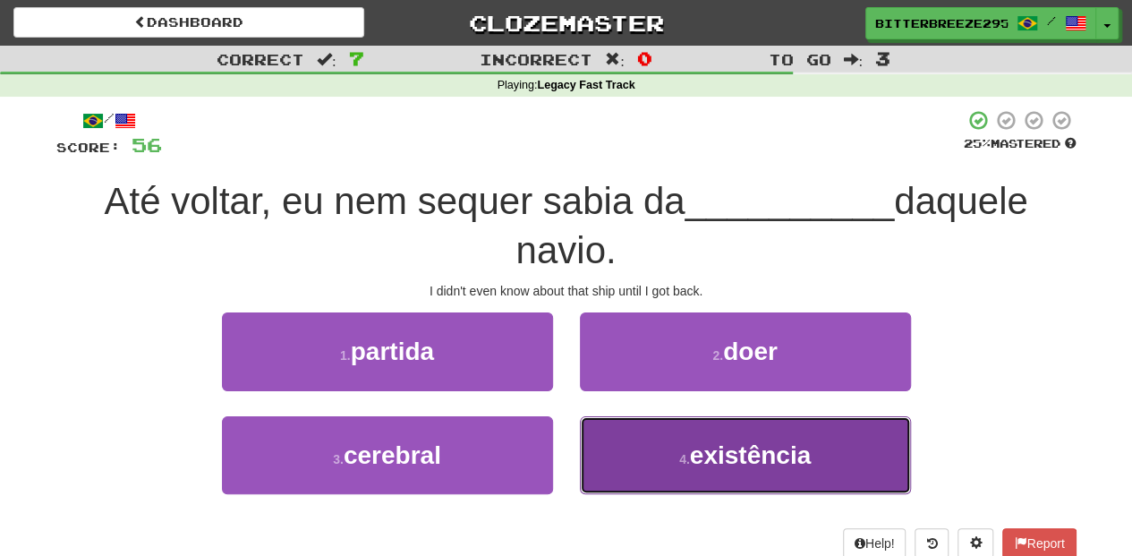
click at [621, 448] on button "4 . existência" at bounding box center [745, 455] width 331 height 78
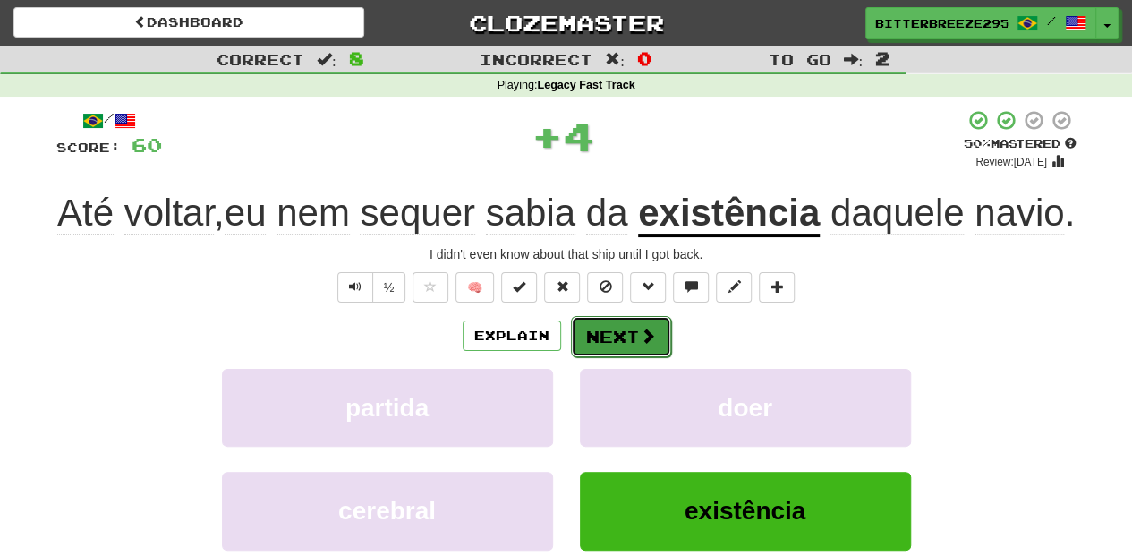
click at [615, 357] on button "Next" at bounding box center [621, 336] width 100 height 41
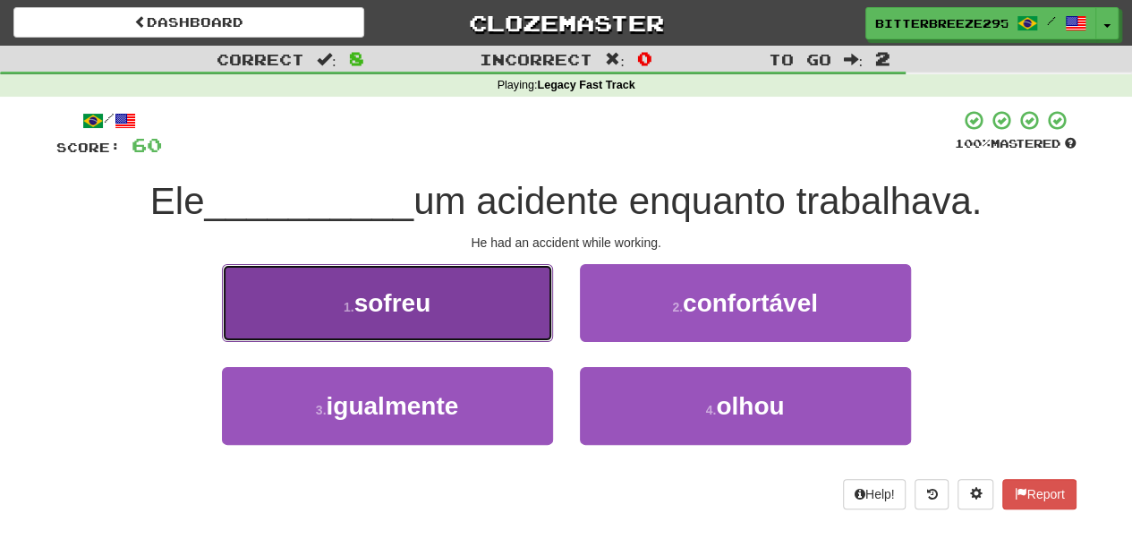
click at [470, 324] on button "1 . sofreu" at bounding box center [387, 303] width 331 height 78
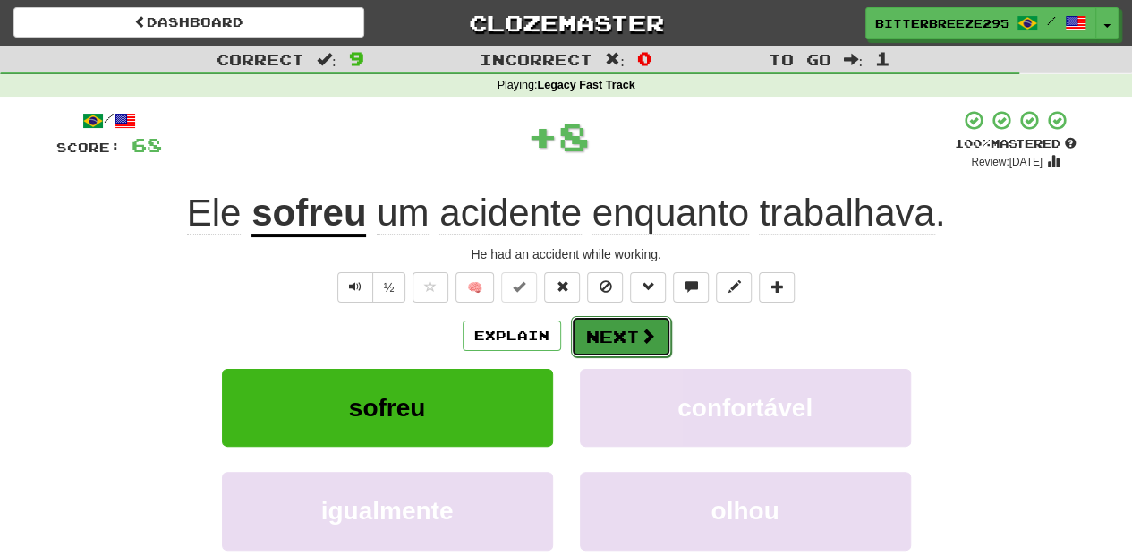
click at [614, 333] on button "Next" at bounding box center [621, 336] width 100 height 41
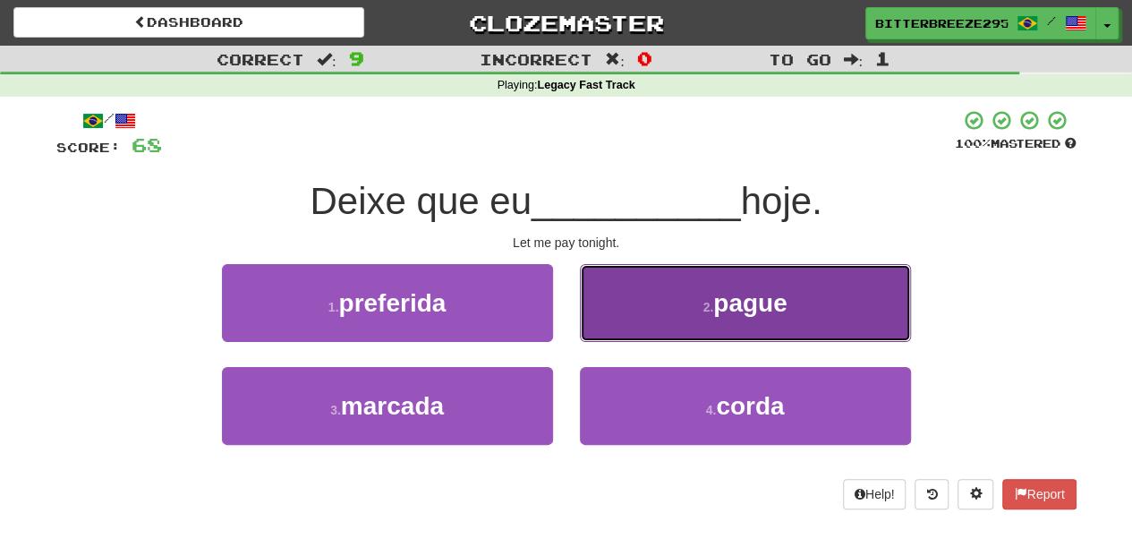
click at [618, 324] on button "2 . pague" at bounding box center [745, 303] width 331 height 78
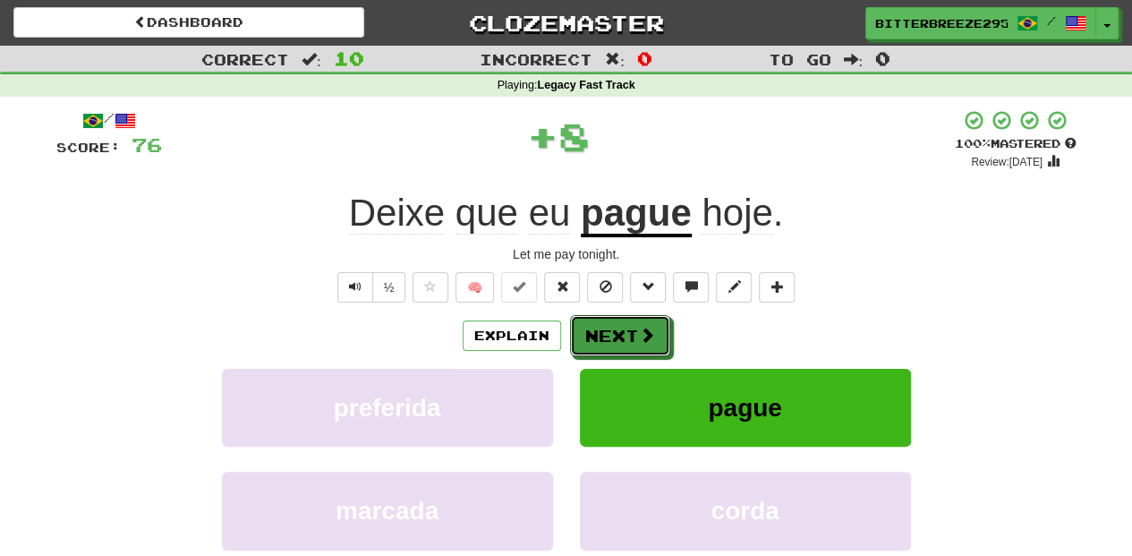
click at [618, 324] on button "Next" at bounding box center [620, 335] width 100 height 41
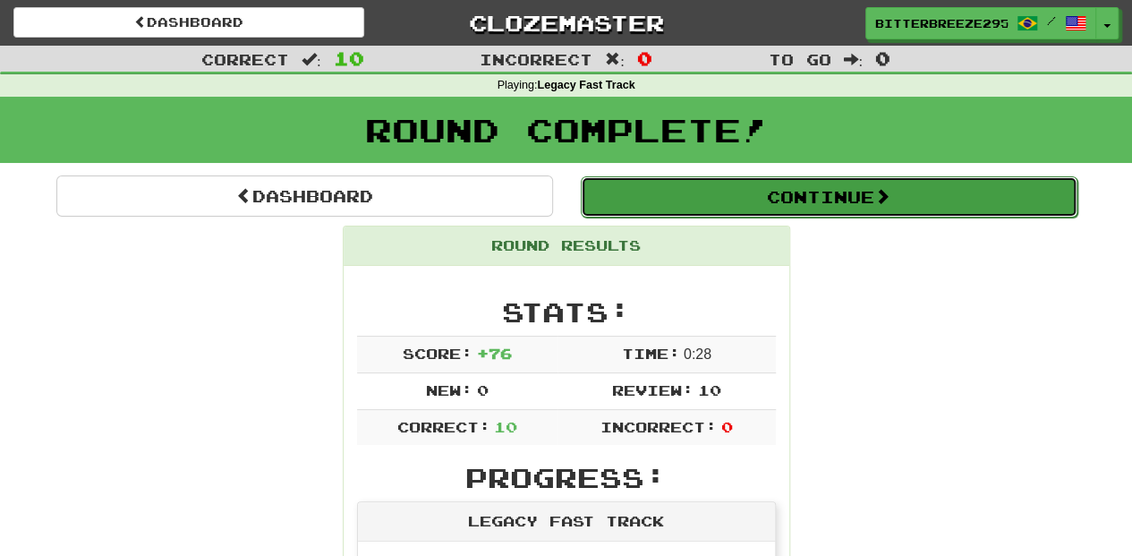
click at [662, 184] on button "Continue" at bounding box center [829, 196] width 497 height 41
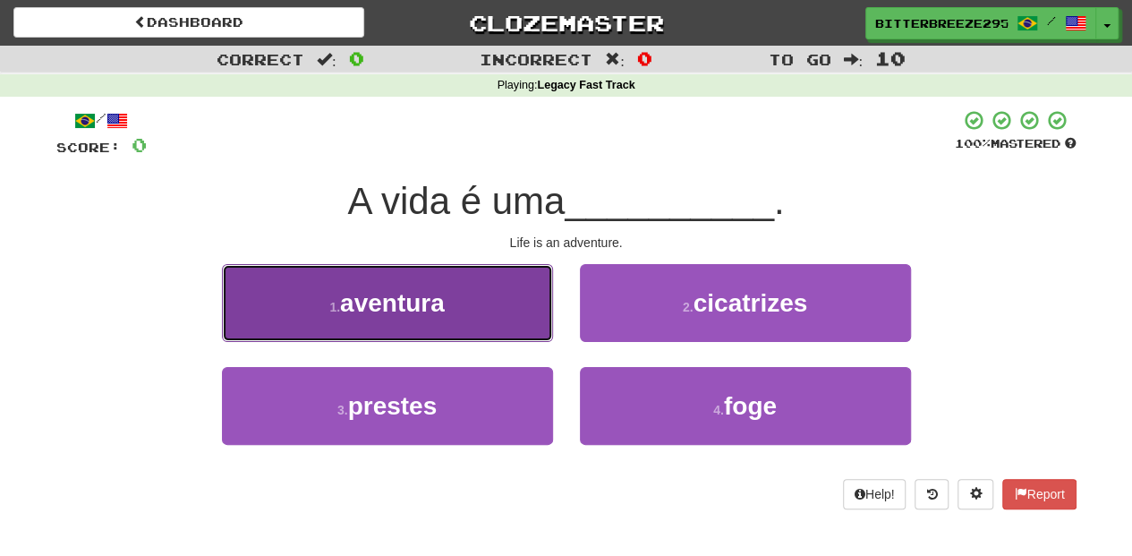
click at [476, 315] on button "1 . aventura" at bounding box center [387, 303] width 331 height 78
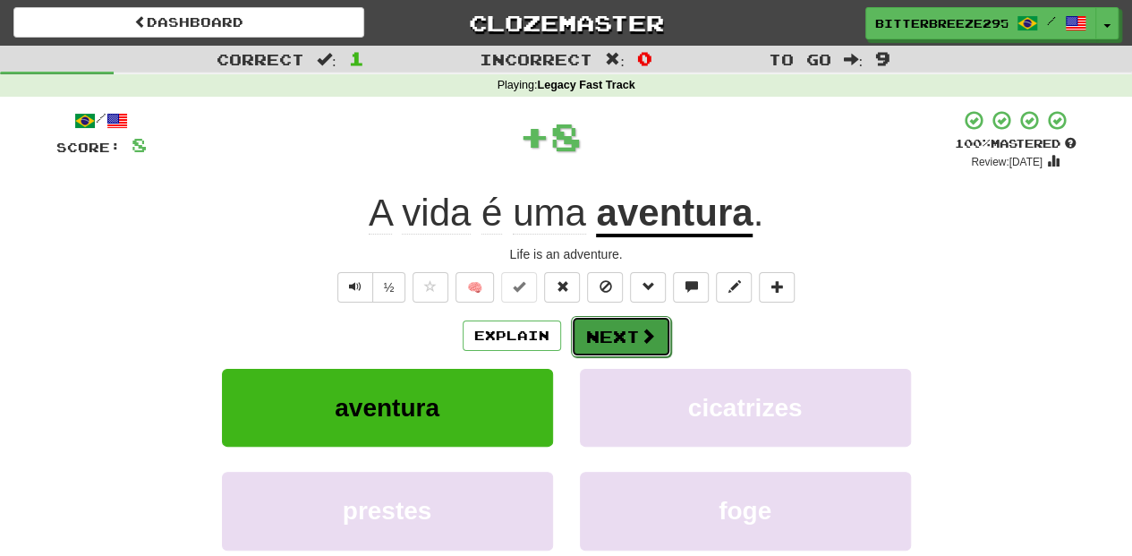
click at [607, 331] on button "Next" at bounding box center [621, 336] width 100 height 41
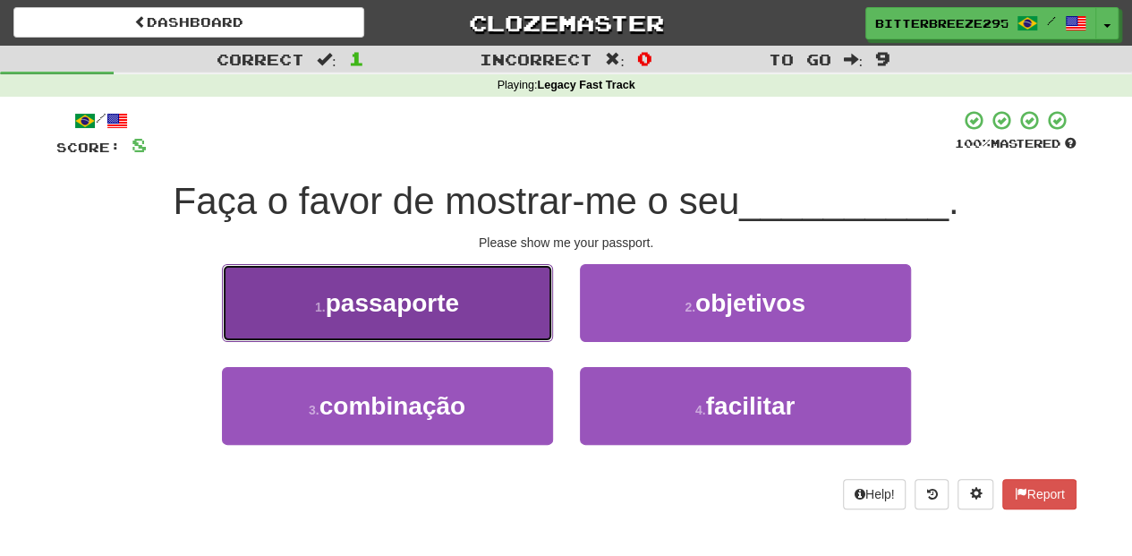
click at [500, 320] on button "1 . passaporte" at bounding box center [387, 303] width 331 height 78
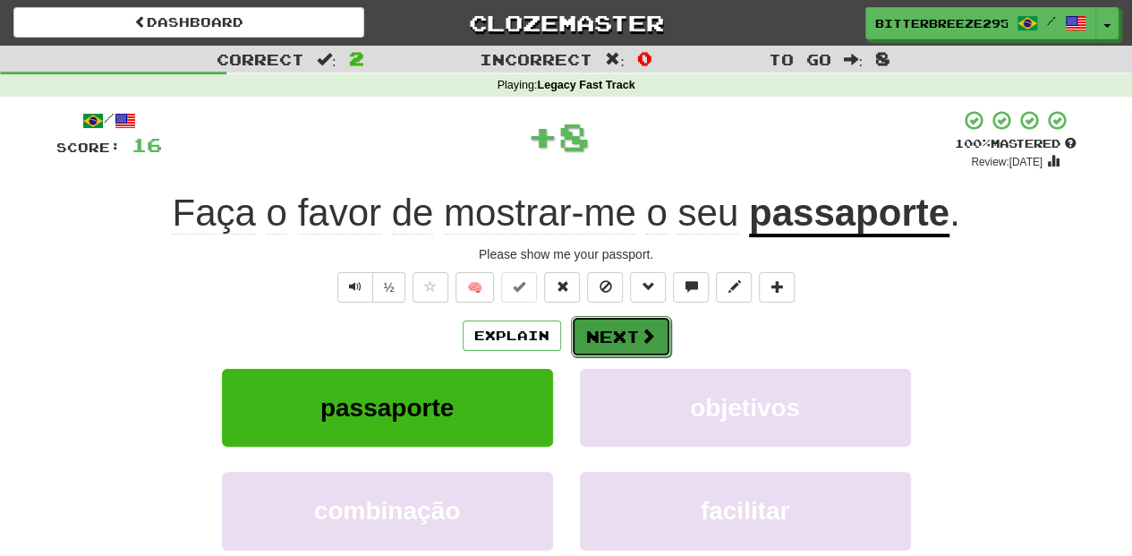
click at [631, 344] on button "Next" at bounding box center [621, 336] width 100 height 41
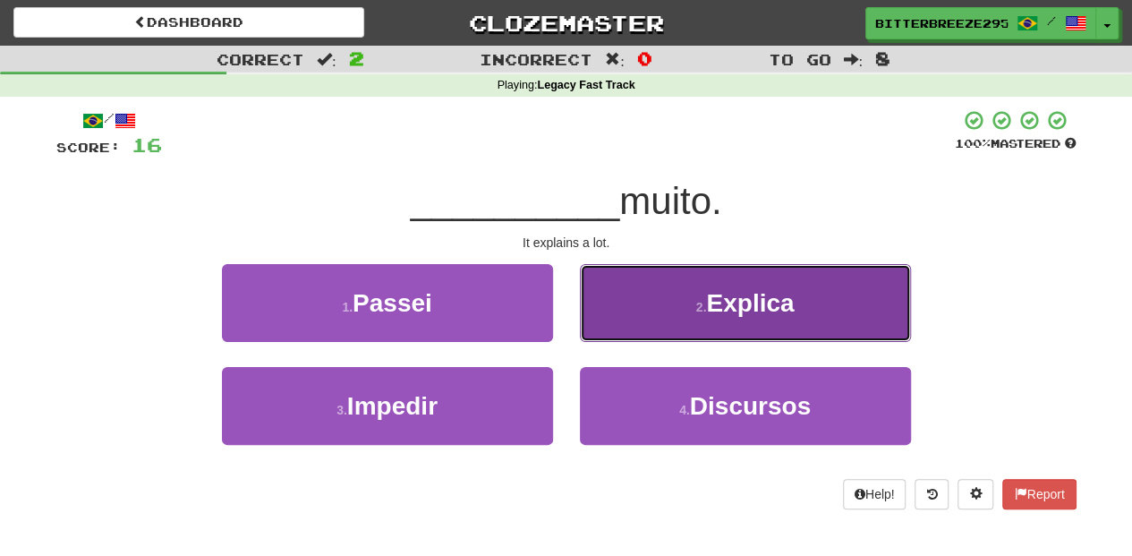
click at [634, 313] on button "2 . Explica" at bounding box center [745, 303] width 331 height 78
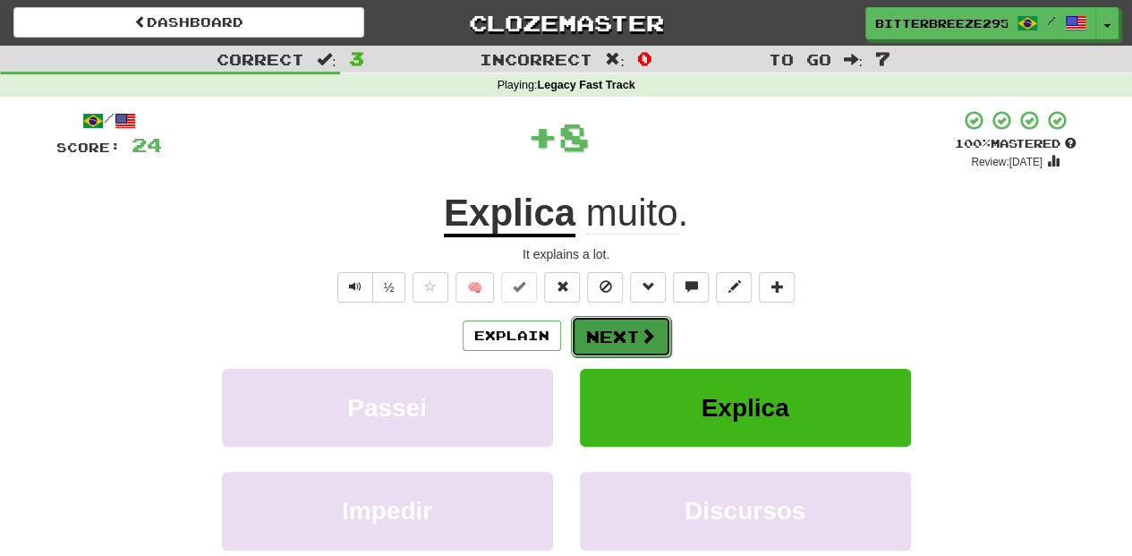
click at [631, 325] on button "Next" at bounding box center [621, 336] width 100 height 41
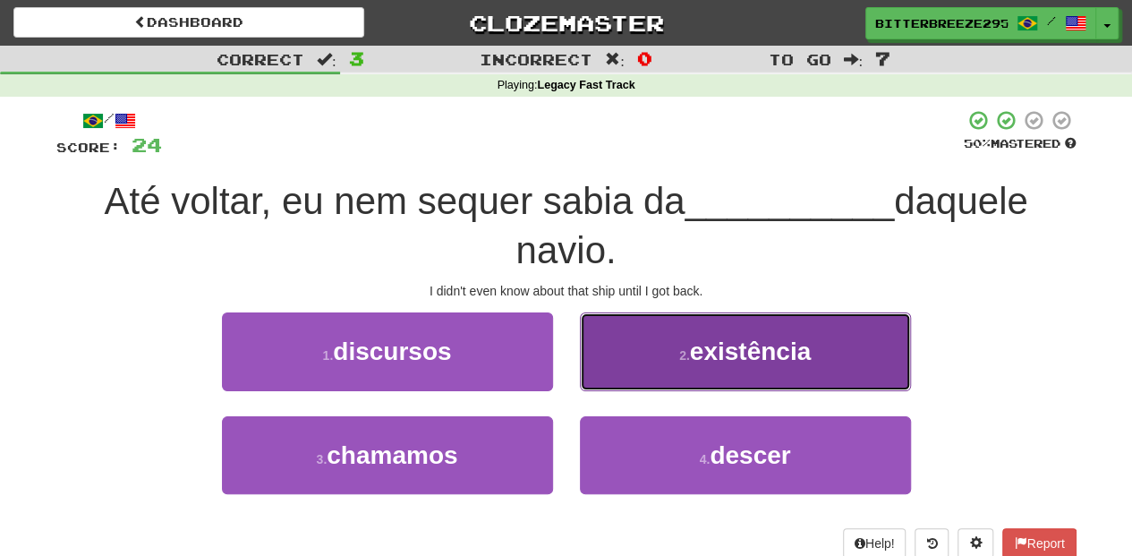
click at [635, 361] on button "2 . existência" at bounding box center [745, 351] width 331 height 78
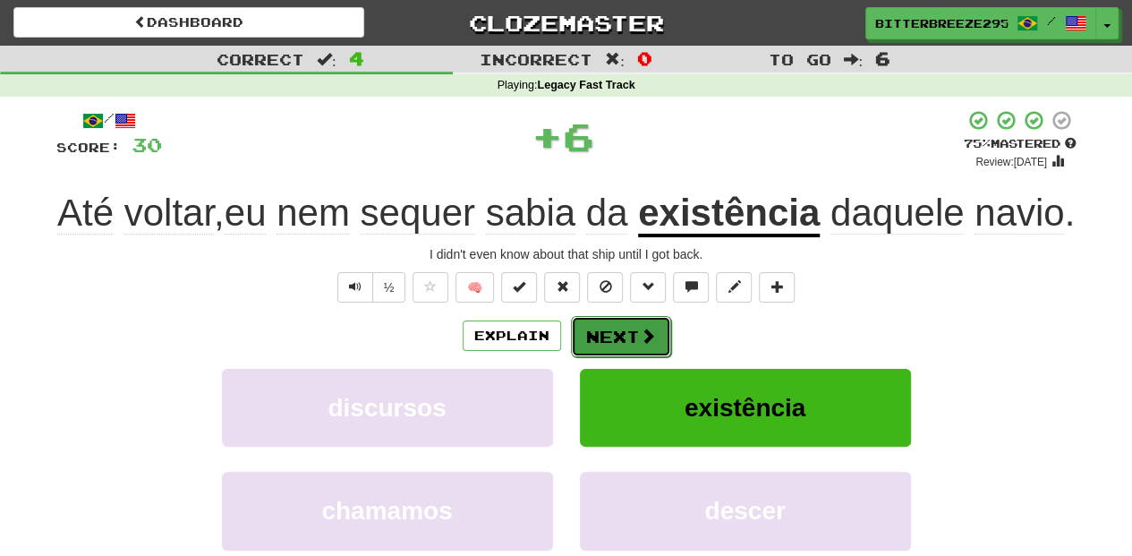
click at [624, 357] on button "Next" at bounding box center [621, 336] width 100 height 41
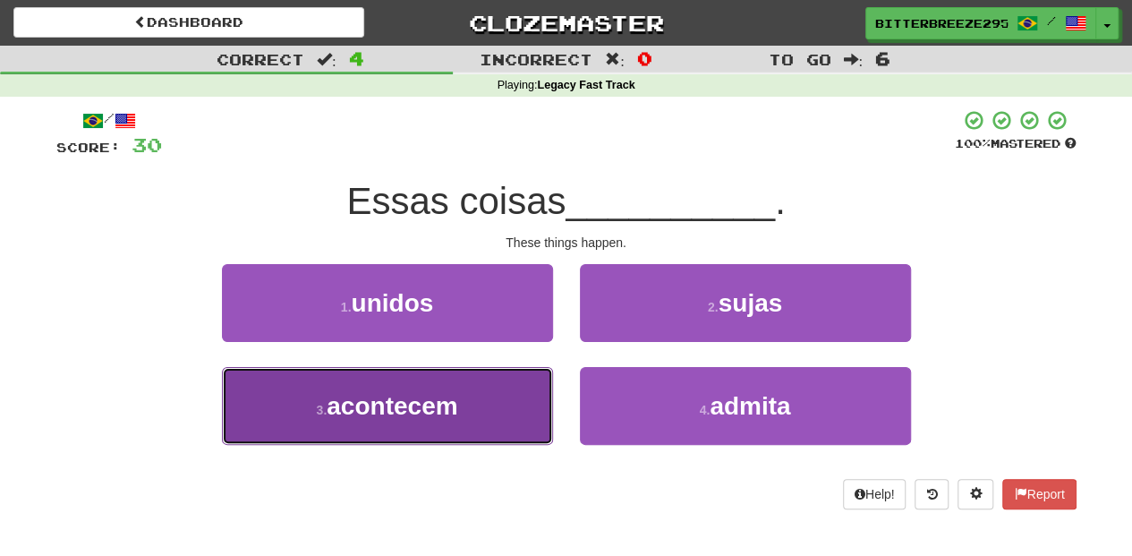
click at [503, 402] on button "3 . acontecem" at bounding box center [387, 406] width 331 height 78
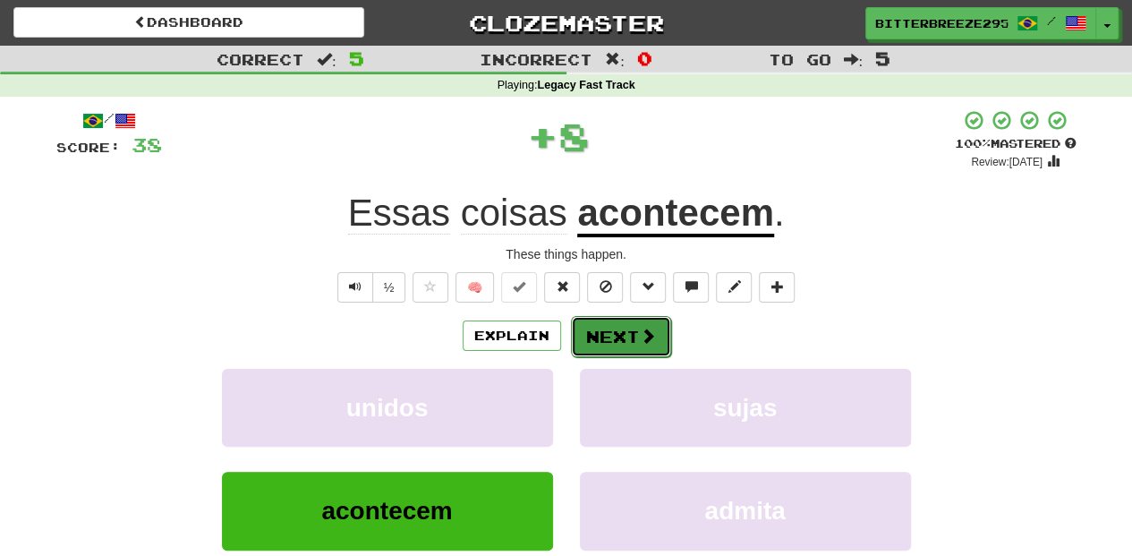
click at [610, 340] on button "Next" at bounding box center [621, 336] width 100 height 41
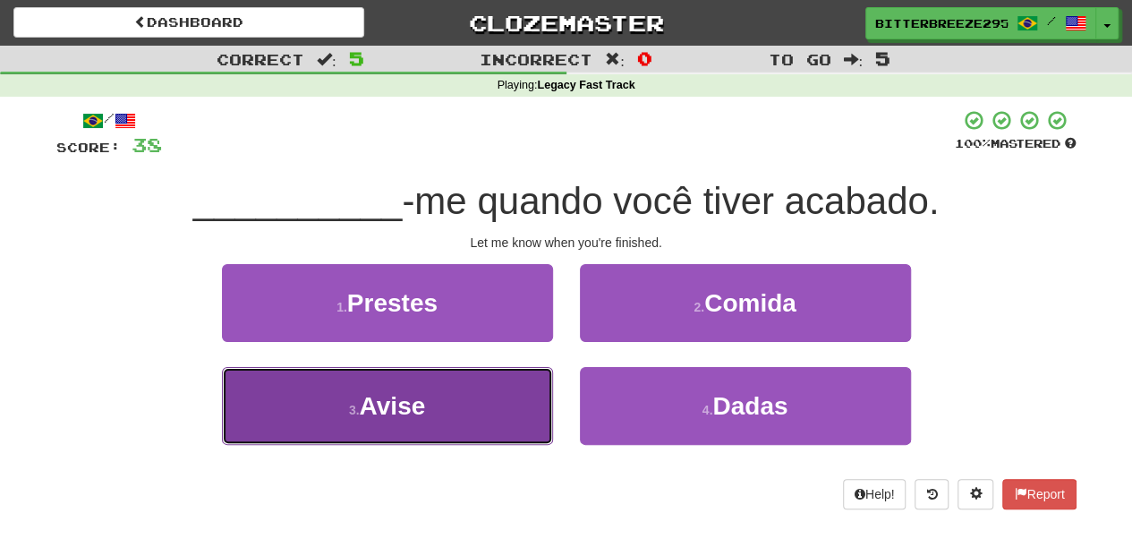
click at [519, 406] on button "3 . Avise" at bounding box center [387, 406] width 331 height 78
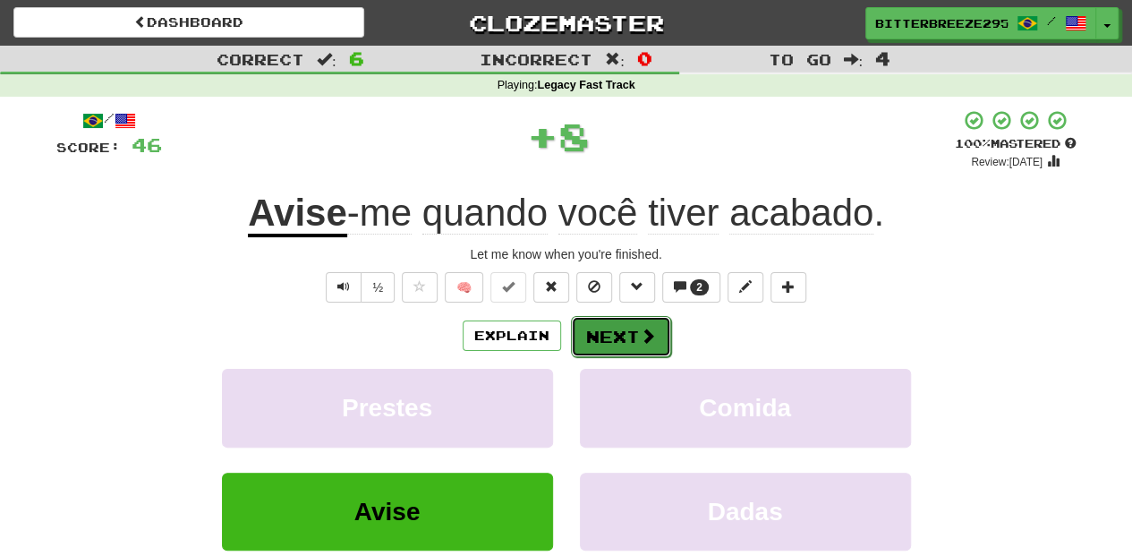
click at [609, 338] on button "Next" at bounding box center [621, 336] width 100 height 41
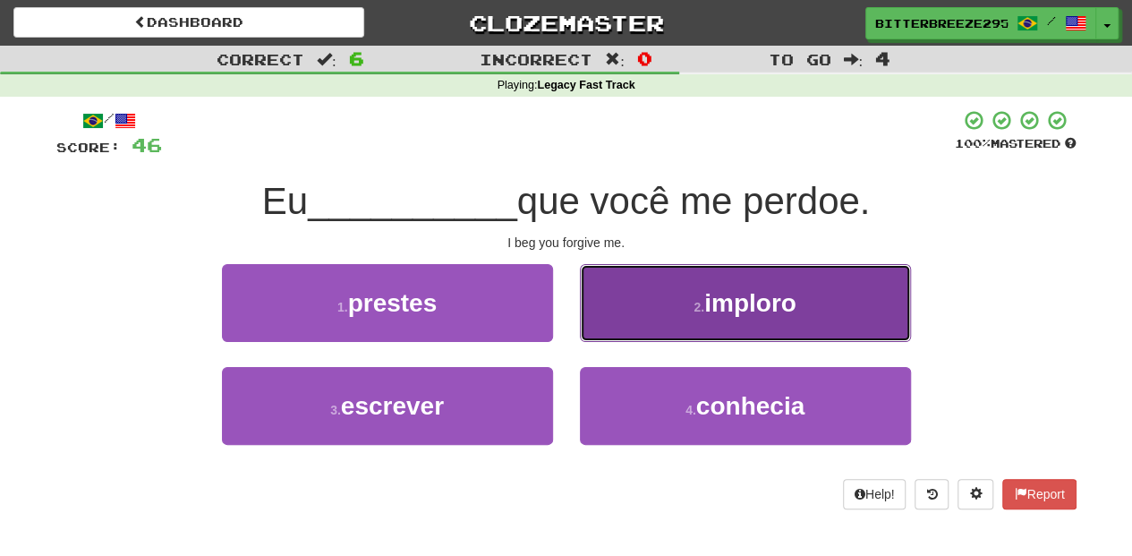
click at [639, 313] on button "2 . imploro" at bounding box center [745, 303] width 331 height 78
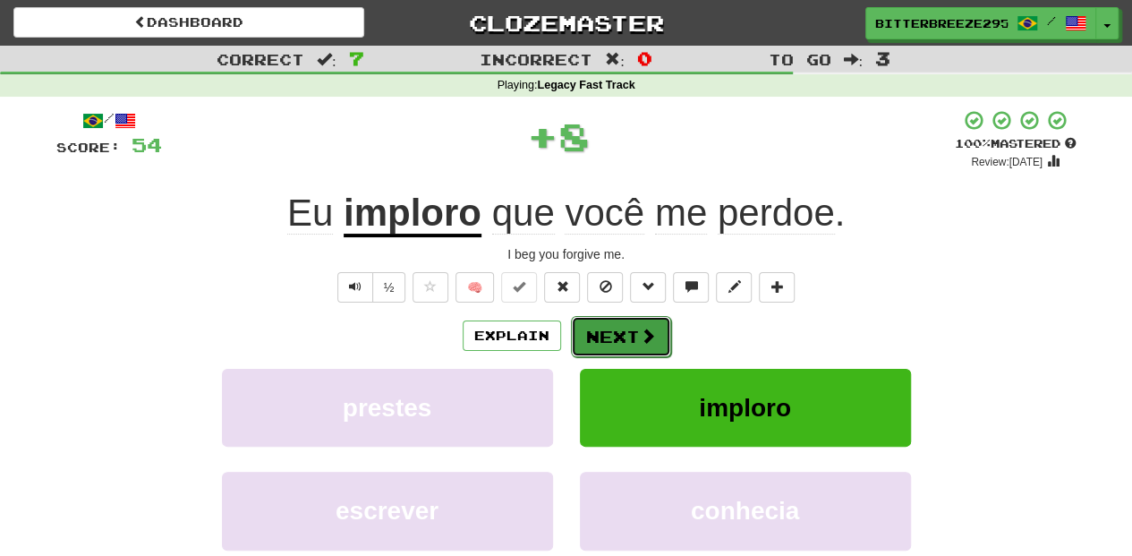
click at [637, 322] on button "Next" at bounding box center [621, 336] width 100 height 41
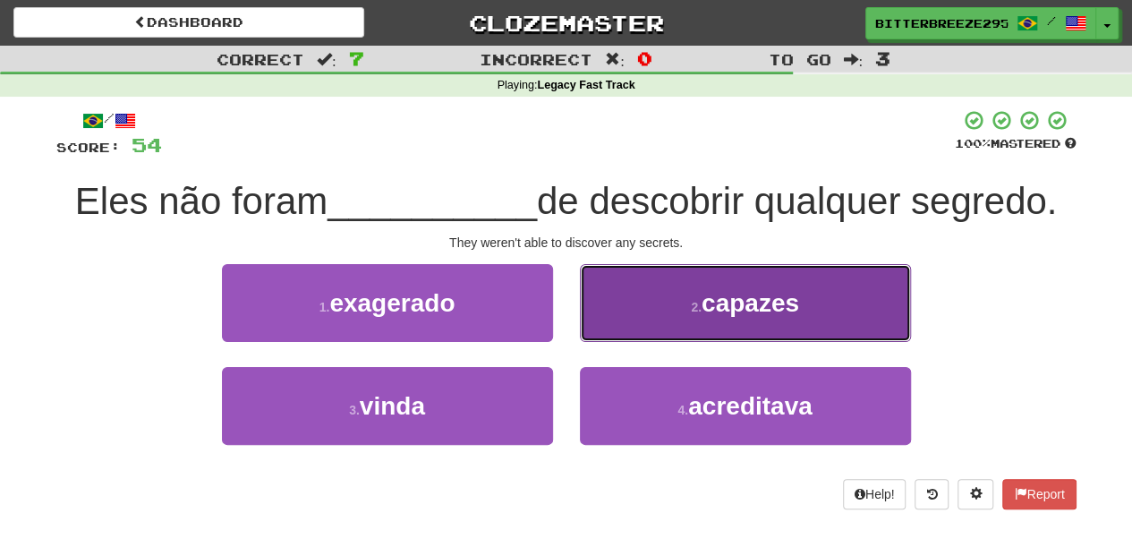
click at [634, 319] on button "2 . capazes" at bounding box center [745, 303] width 331 height 78
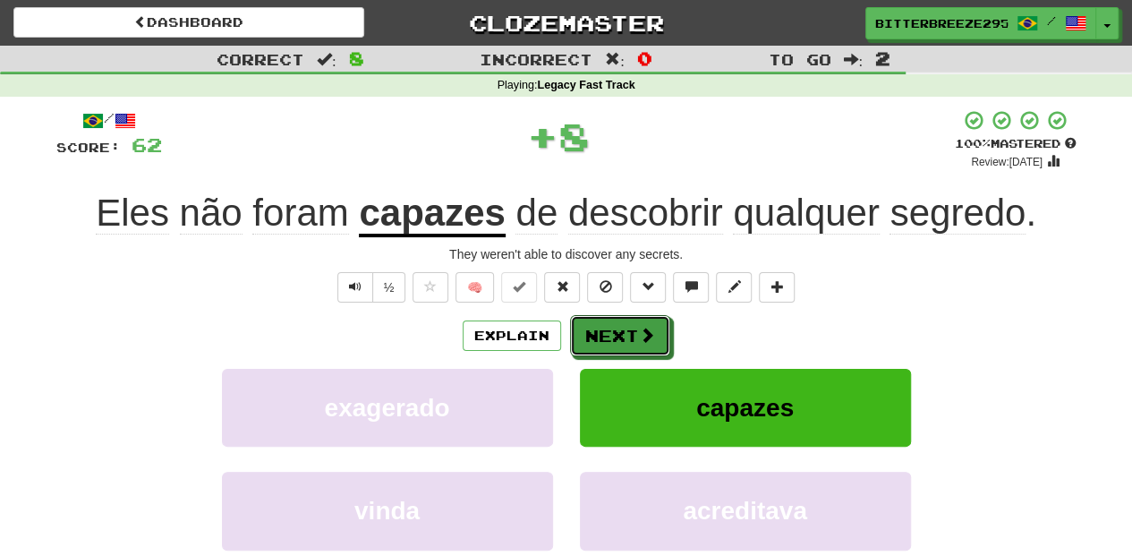
click at [634, 319] on button "Next" at bounding box center [620, 335] width 100 height 41
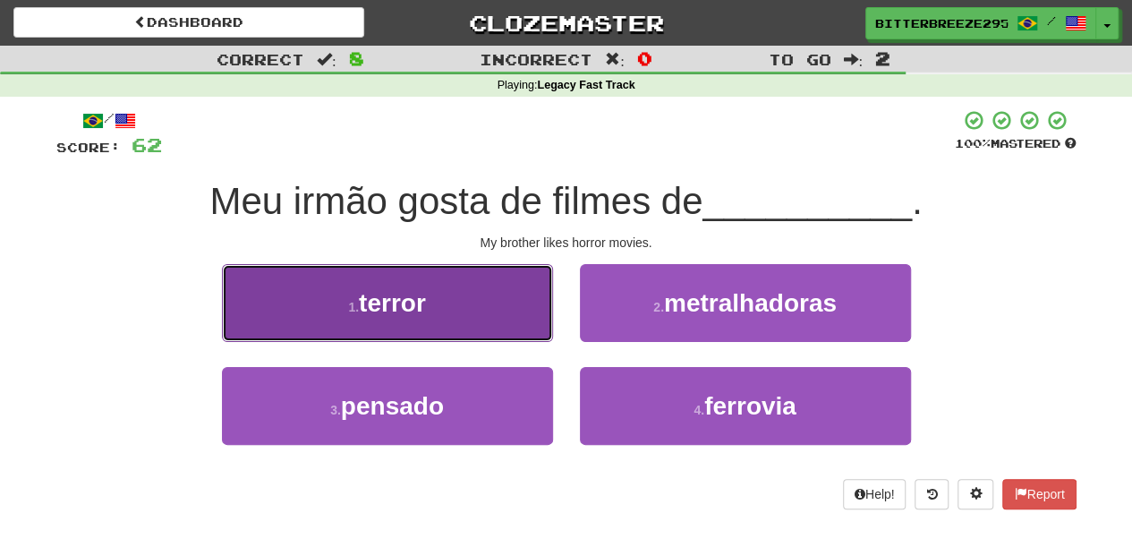
click at [476, 327] on button "1 . terror" at bounding box center [387, 303] width 331 height 78
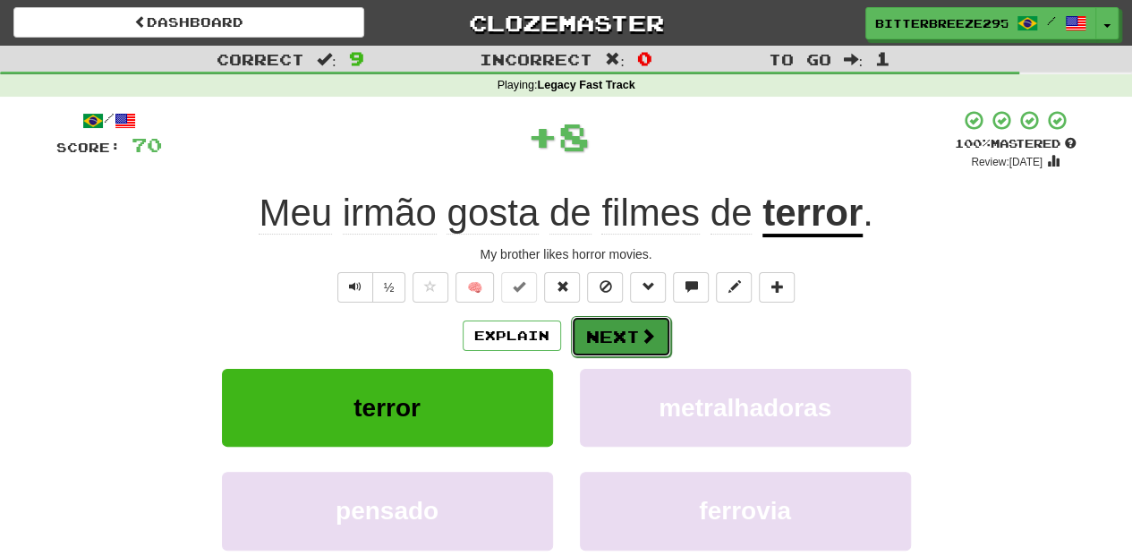
click at [660, 321] on button "Next" at bounding box center [621, 336] width 100 height 41
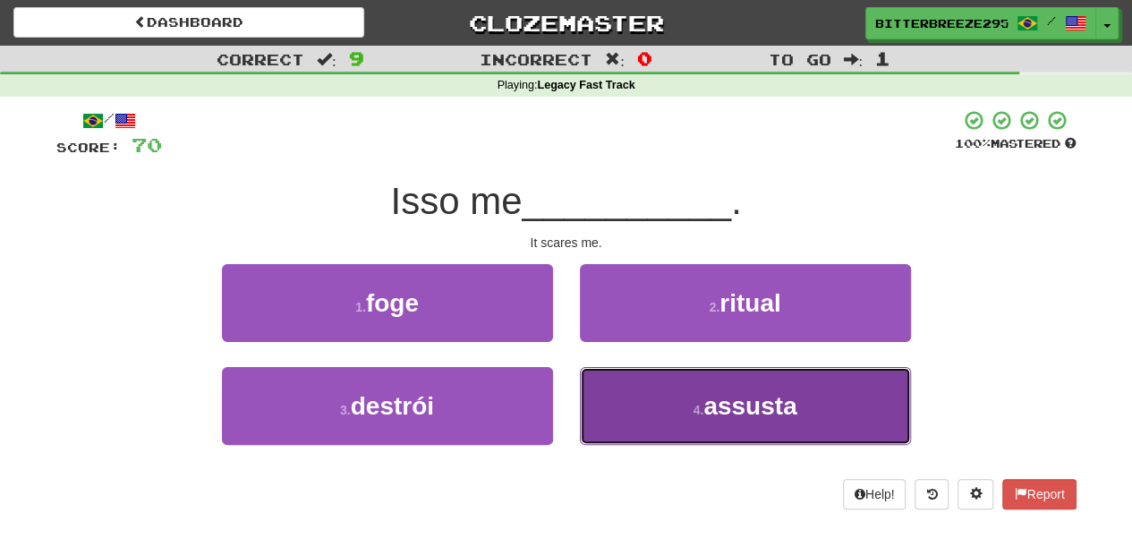
click at [651, 406] on button "4 . assusta" at bounding box center [745, 406] width 331 height 78
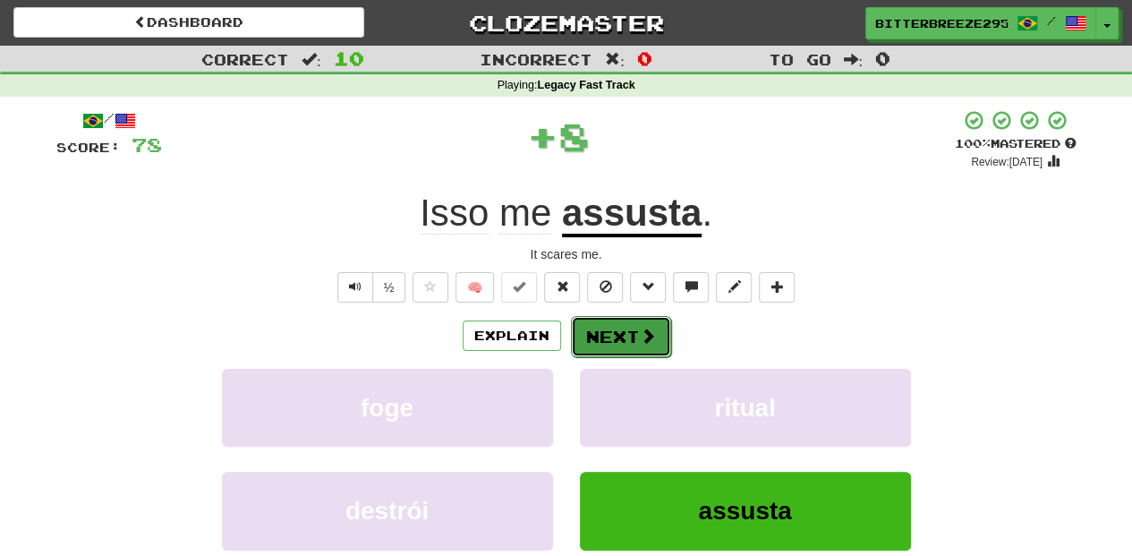
click at [629, 334] on button "Next" at bounding box center [621, 336] width 100 height 41
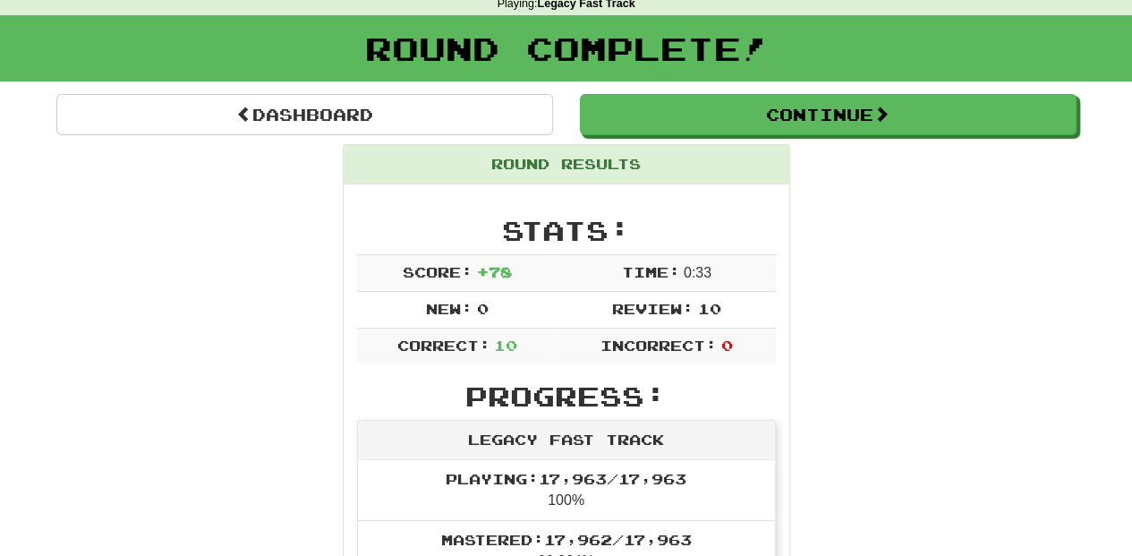
scroll to position [59, 0]
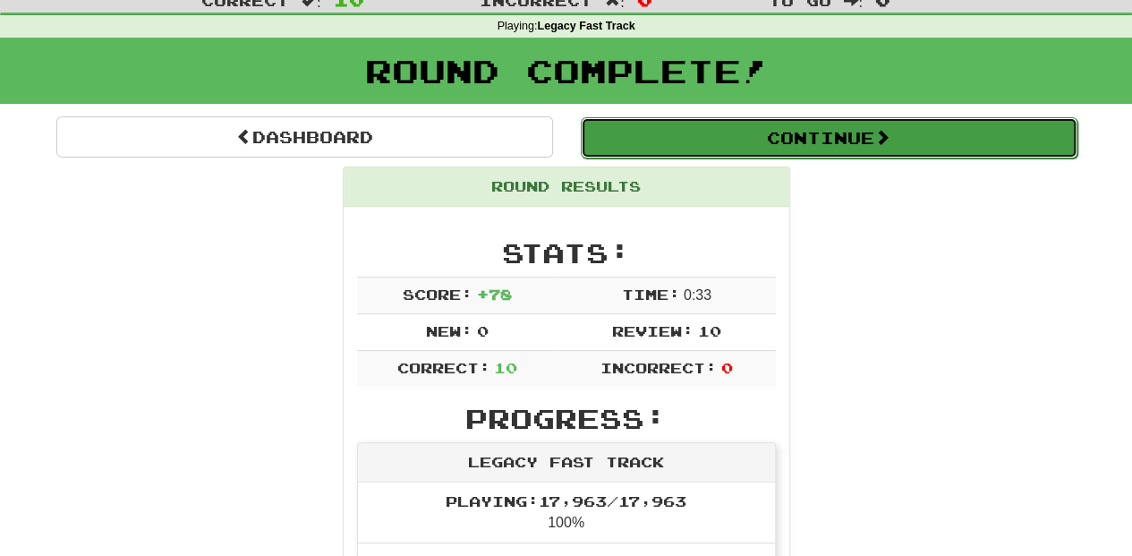
click at [657, 126] on button "Continue" at bounding box center [829, 137] width 497 height 41
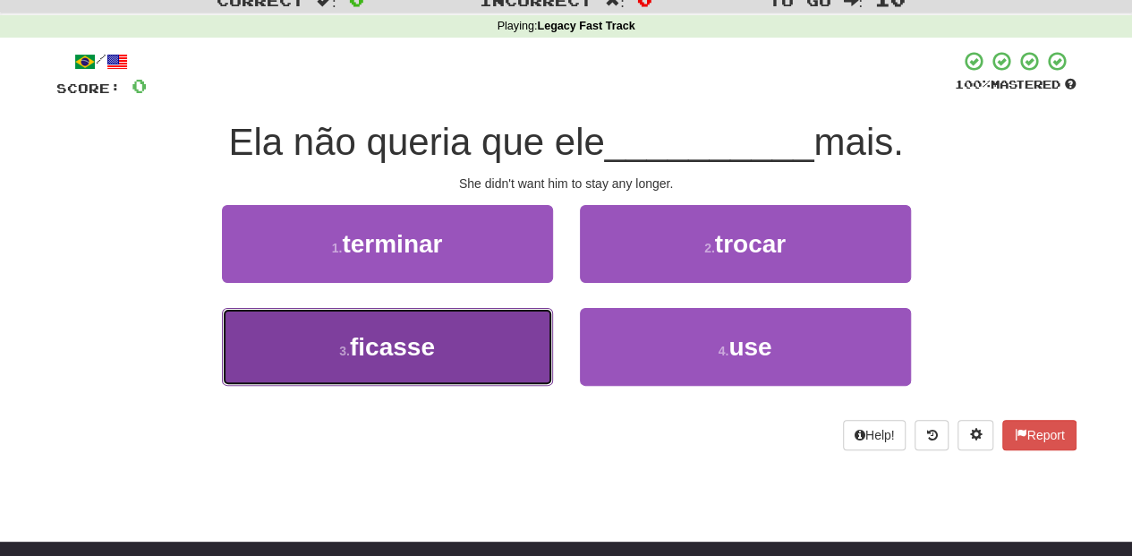
click at [482, 353] on button "3 . ficasse" at bounding box center [387, 347] width 331 height 78
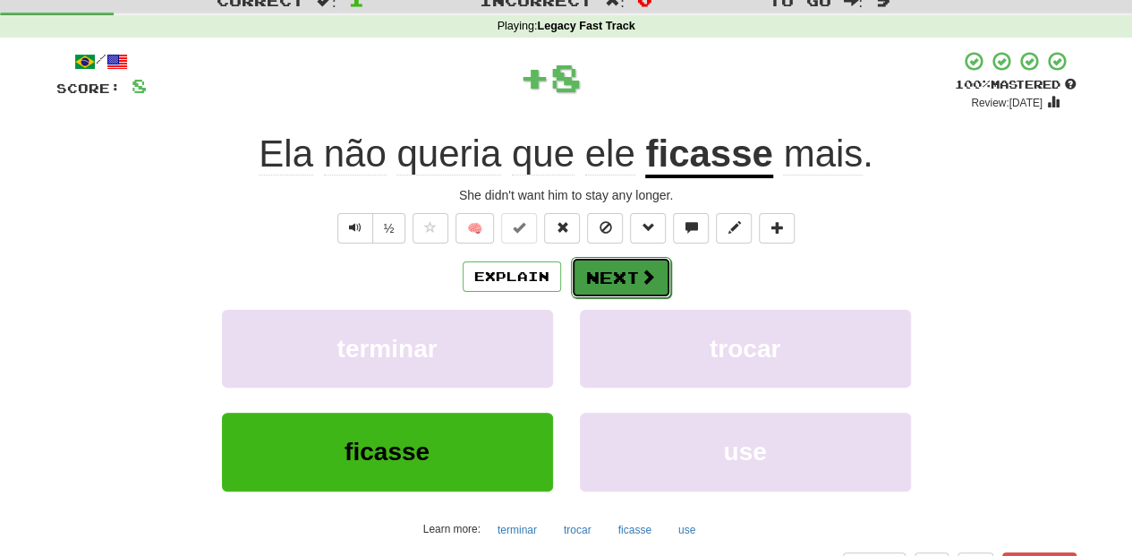
click at [586, 283] on button "Next" at bounding box center [621, 277] width 100 height 41
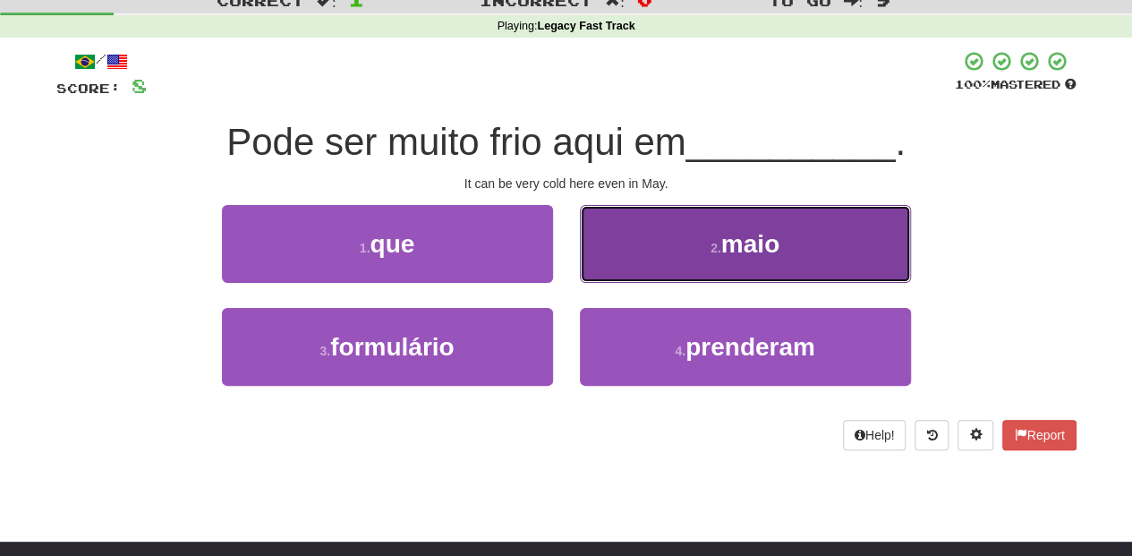
click at [591, 265] on button "2 . maio" at bounding box center [745, 244] width 331 height 78
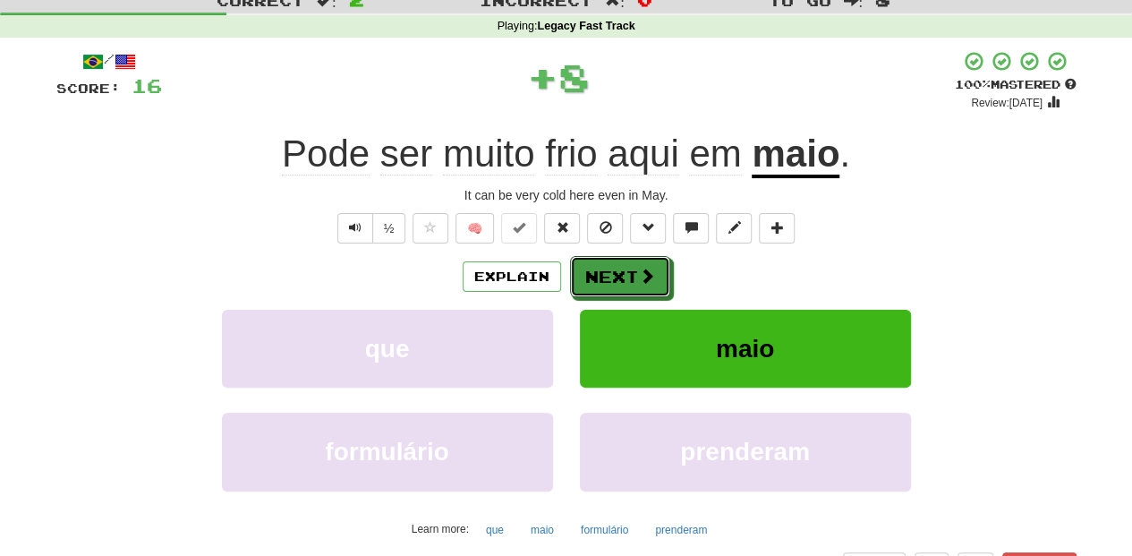
click at [591, 265] on button "Next" at bounding box center [620, 276] width 100 height 41
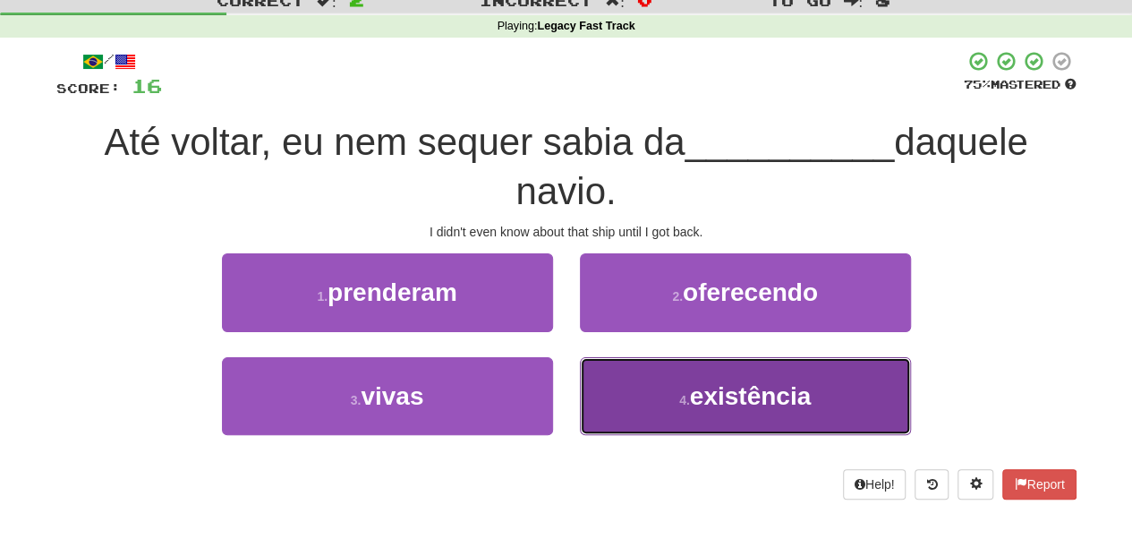
click at [612, 401] on button "4 . existência" at bounding box center [745, 396] width 331 height 78
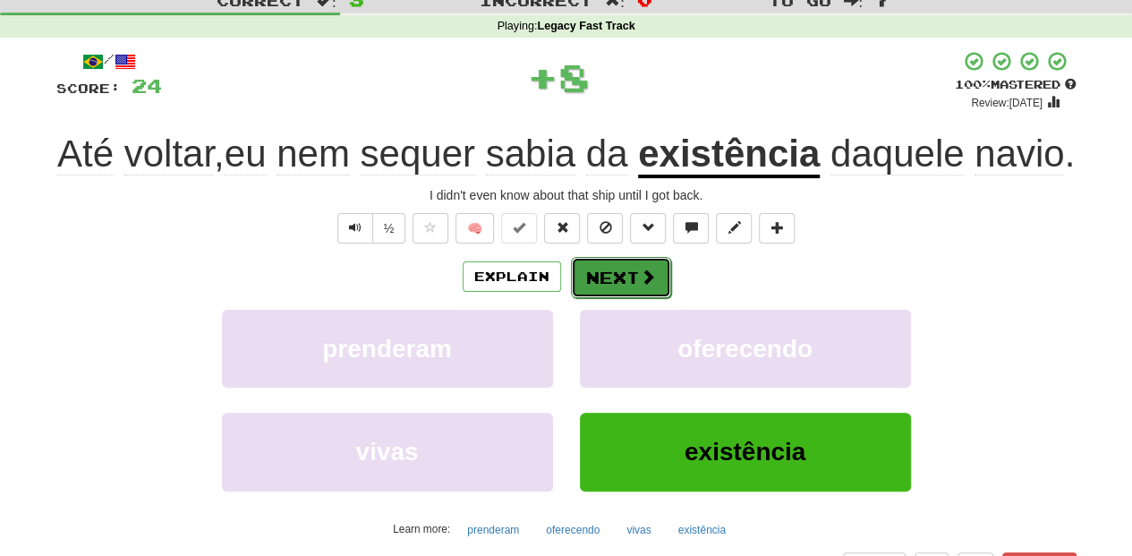
click at [603, 298] on button "Next" at bounding box center [621, 277] width 100 height 41
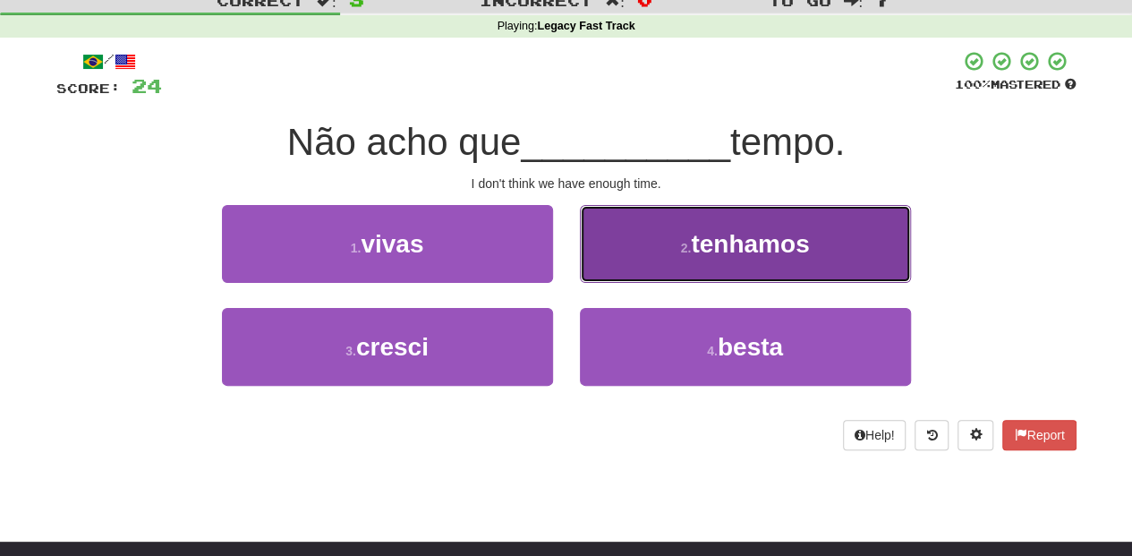
click at [613, 273] on button "2 . tenhamos" at bounding box center [745, 244] width 331 height 78
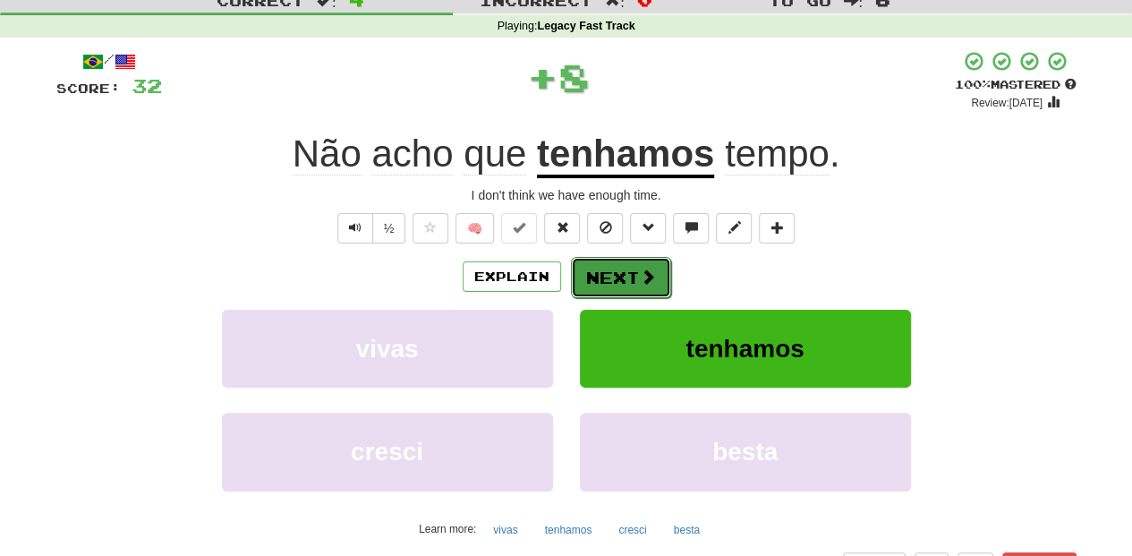
click at [609, 273] on button "Next" at bounding box center [621, 277] width 100 height 41
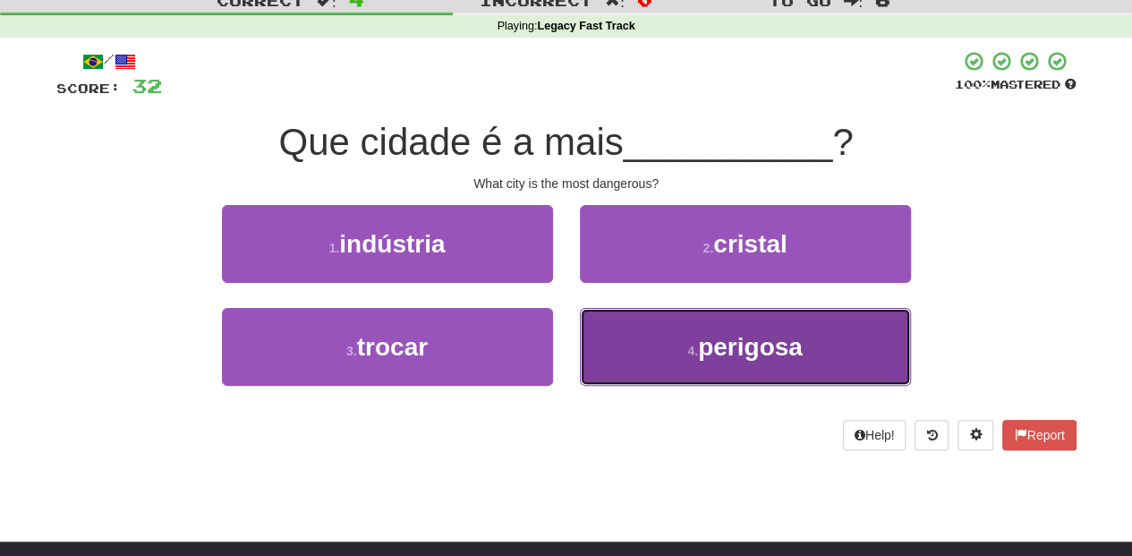
click at [604, 320] on button "4 . perigosa" at bounding box center [745, 347] width 331 height 78
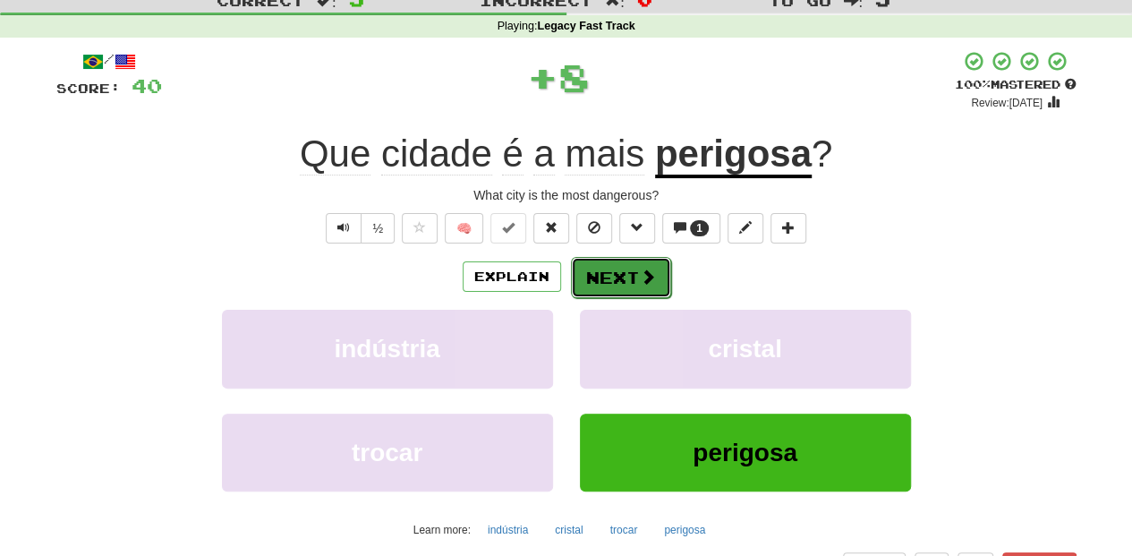
click at [600, 282] on button "Next" at bounding box center [621, 277] width 100 height 41
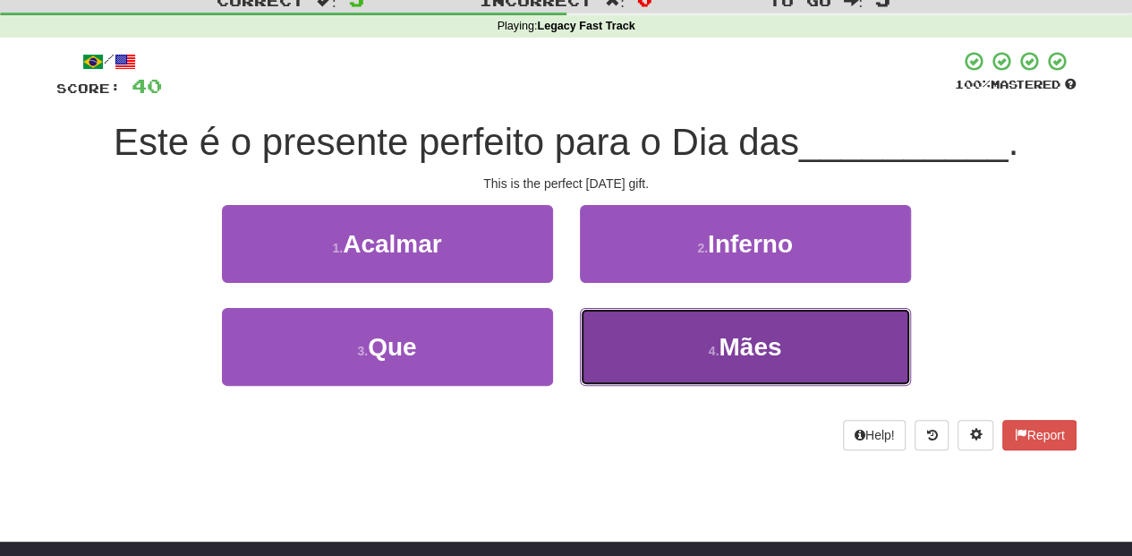
click at [597, 327] on button "4 . Mães" at bounding box center [745, 347] width 331 height 78
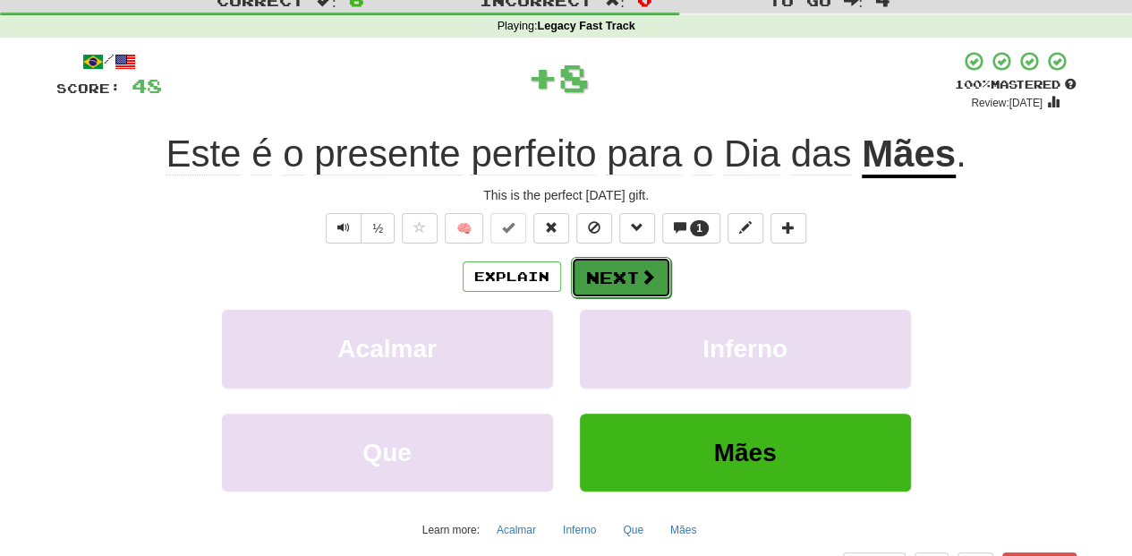
click at [595, 273] on button "Next" at bounding box center [621, 277] width 100 height 41
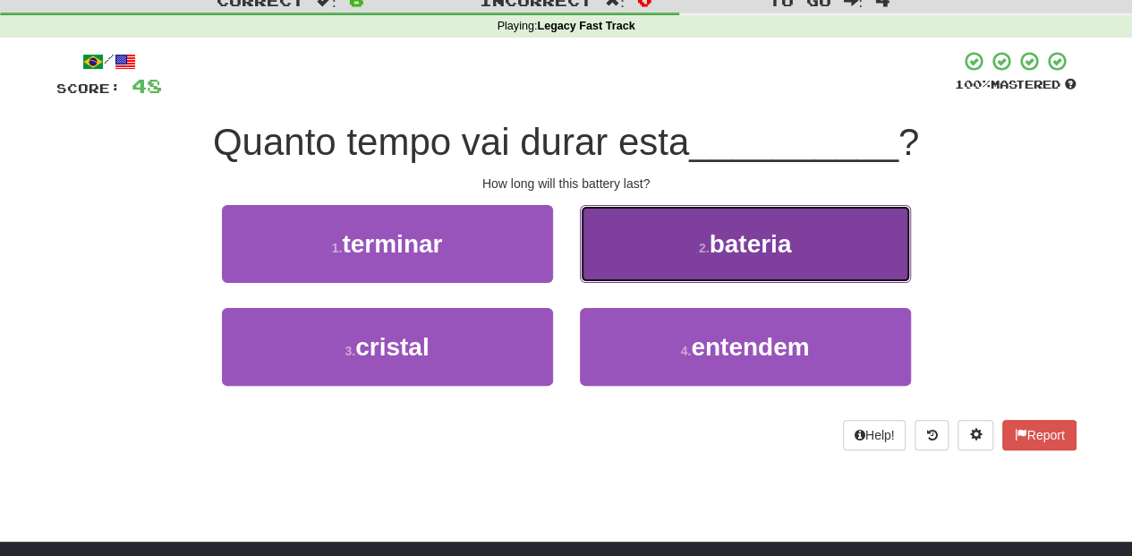
click at [607, 269] on button "2 . bateria" at bounding box center [745, 244] width 331 height 78
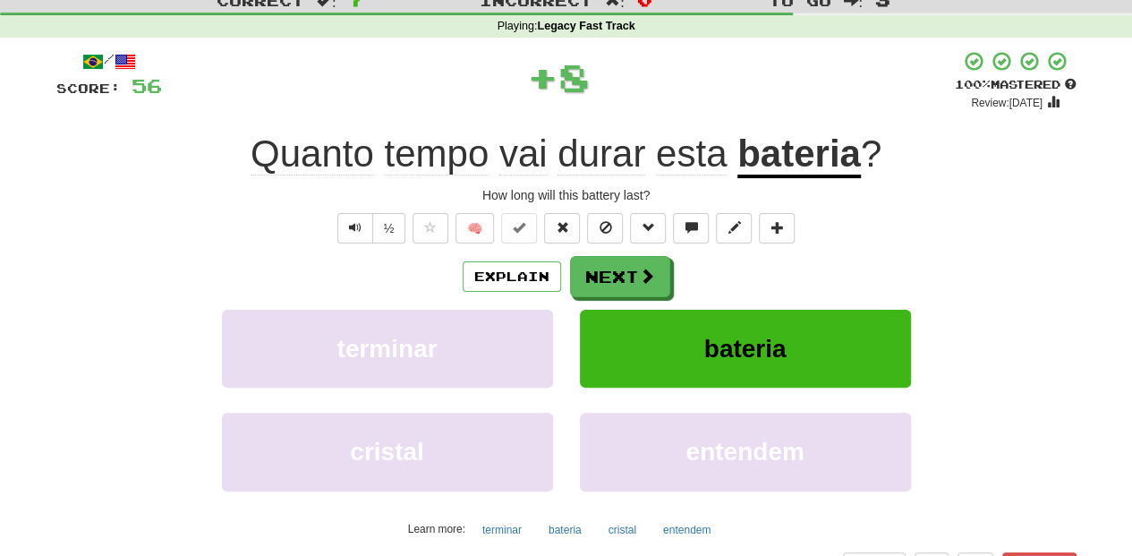
click at [606, 269] on button "Next" at bounding box center [620, 276] width 100 height 41
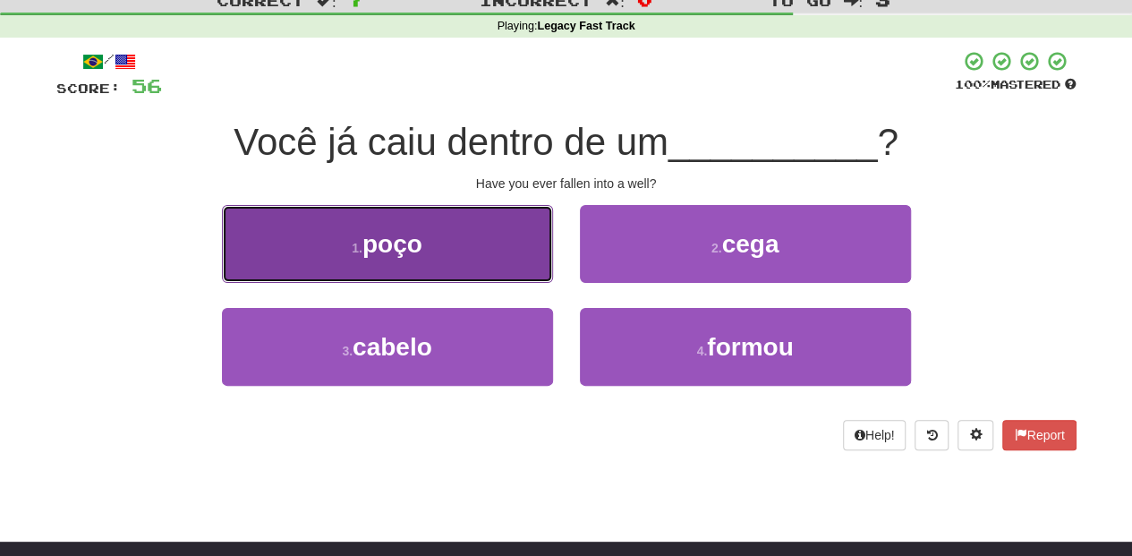
click at [446, 257] on button "1 . poço" at bounding box center [387, 244] width 331 height 78
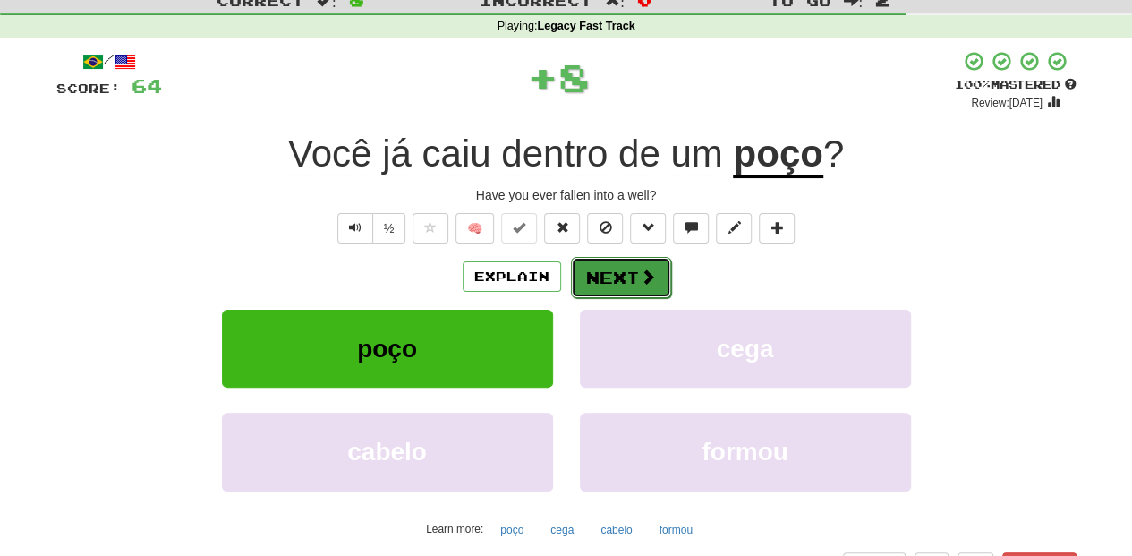
click at [586, 264] on button "Next" at bounding box center [621, 277] width 100 height 41
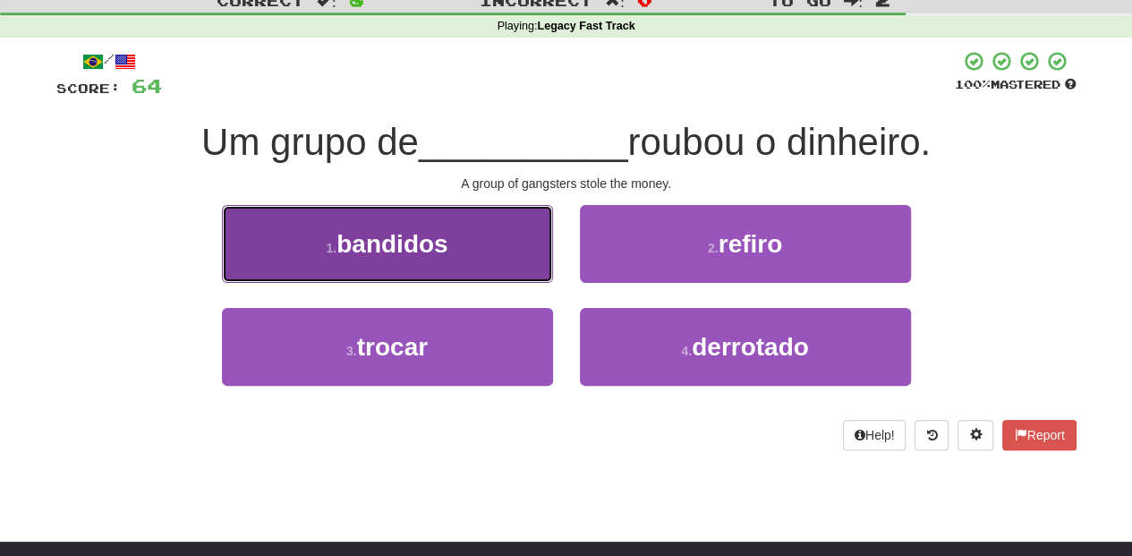
click at [483, 269] on button "1 . bandidos" at bounding box center [387, 244] width 331 height 78
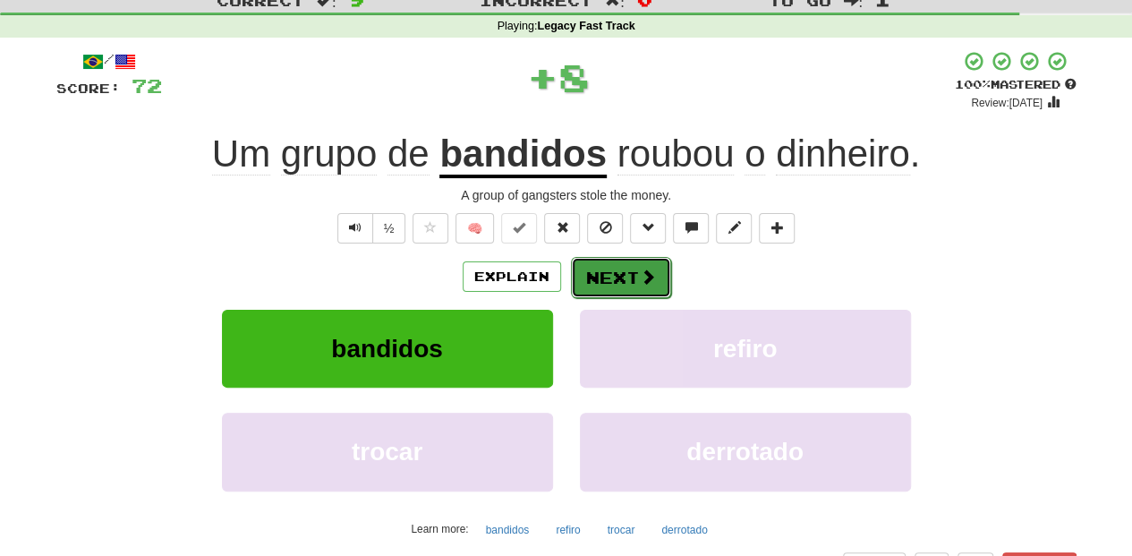
click at [615, 269] on button "Next" at bounding box center [621, 277] width 100 height 41
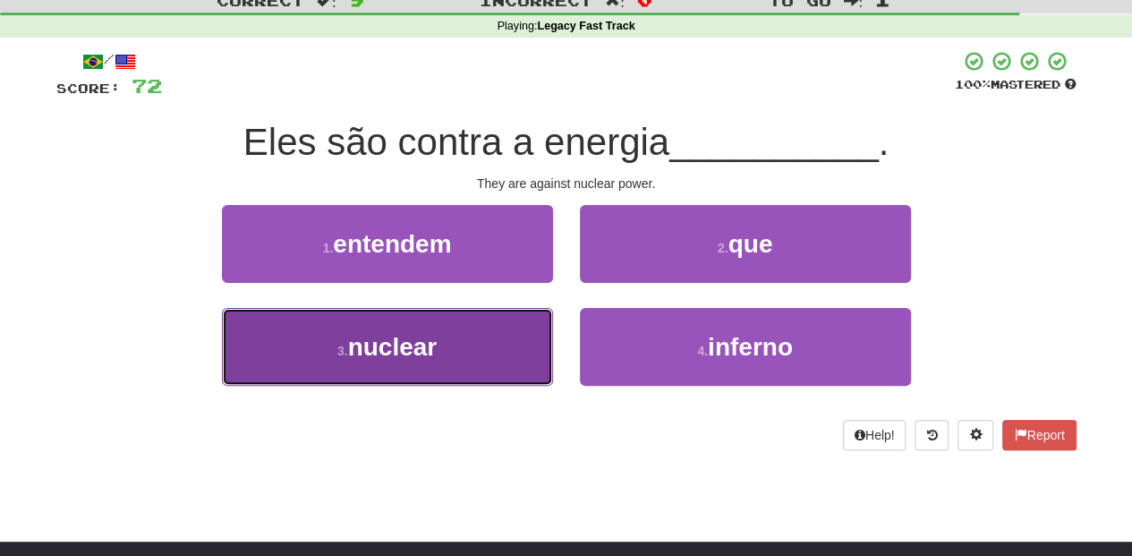
click at [444, 340] on button "3 . nuclear" at bounding box center [387, 347] width 331 height 78
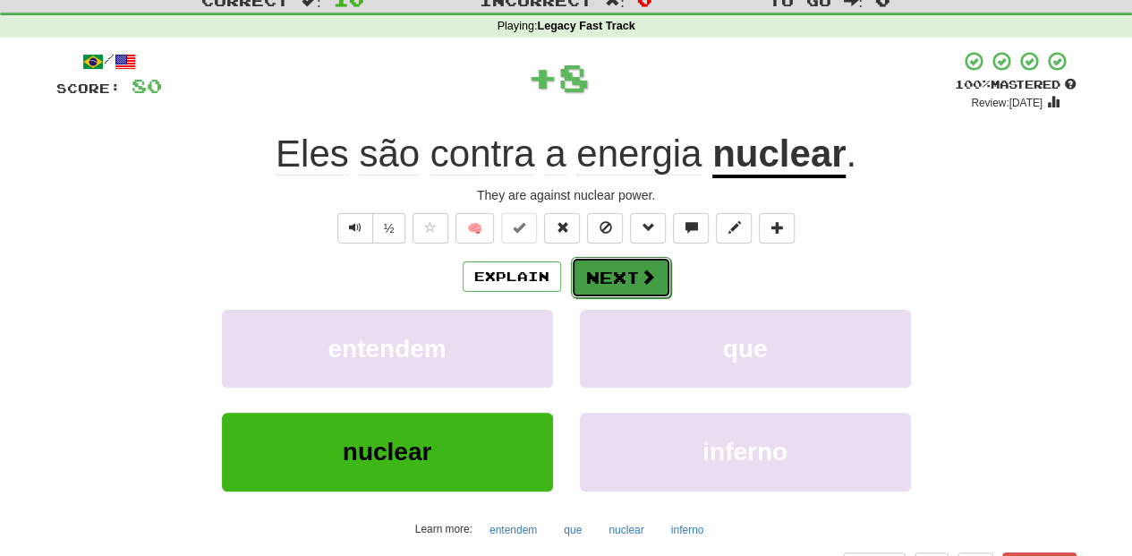
click at [584, 274] on button "Next" at bounding box center [621, 277] width 100 height 41
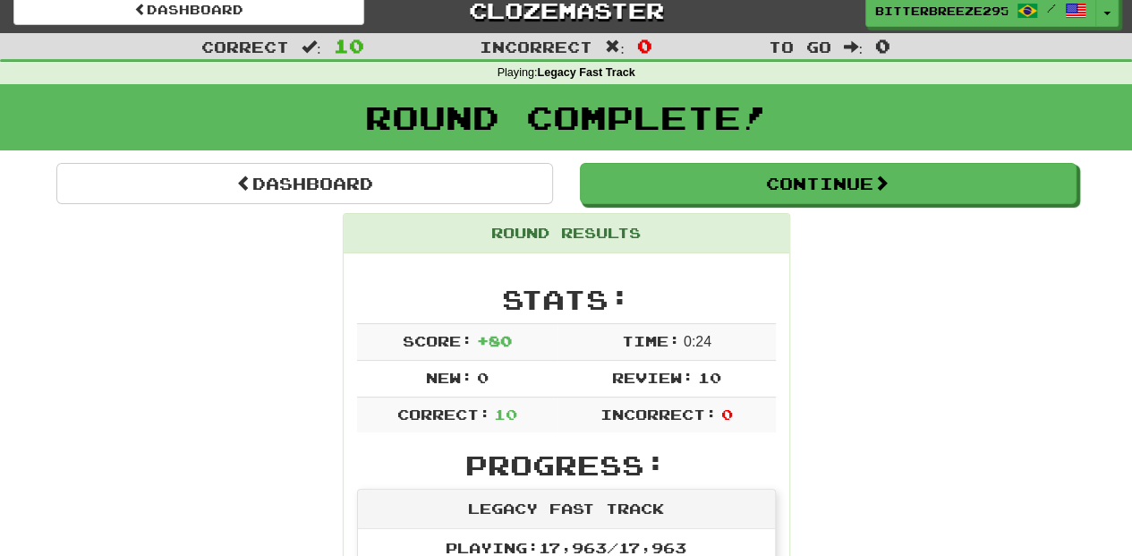
scroll to position [0, 0]
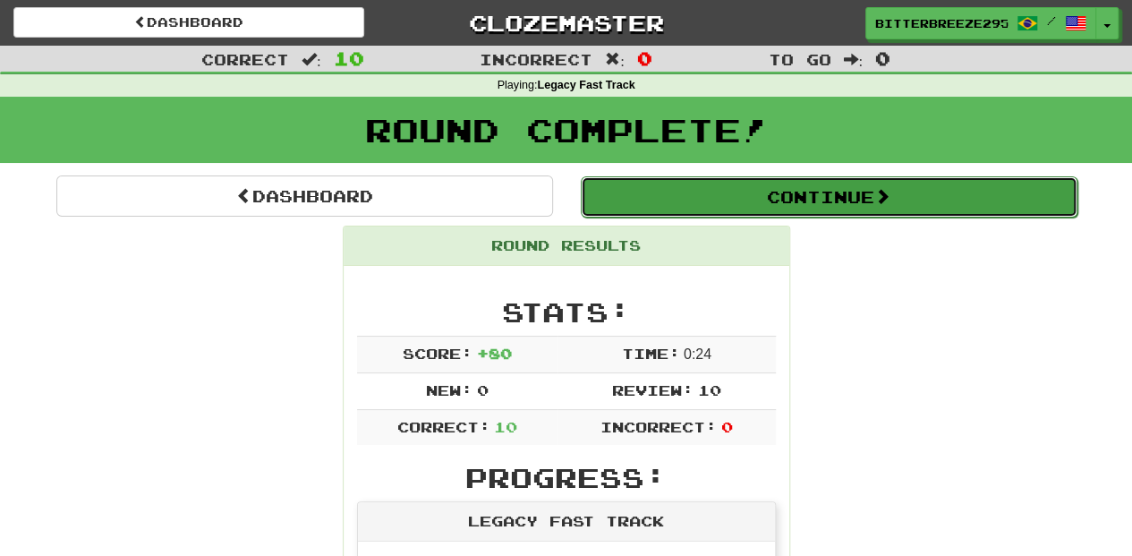
click at [686, 199] on button "Continue" at bounding box center [829, 196] width 497 height 41
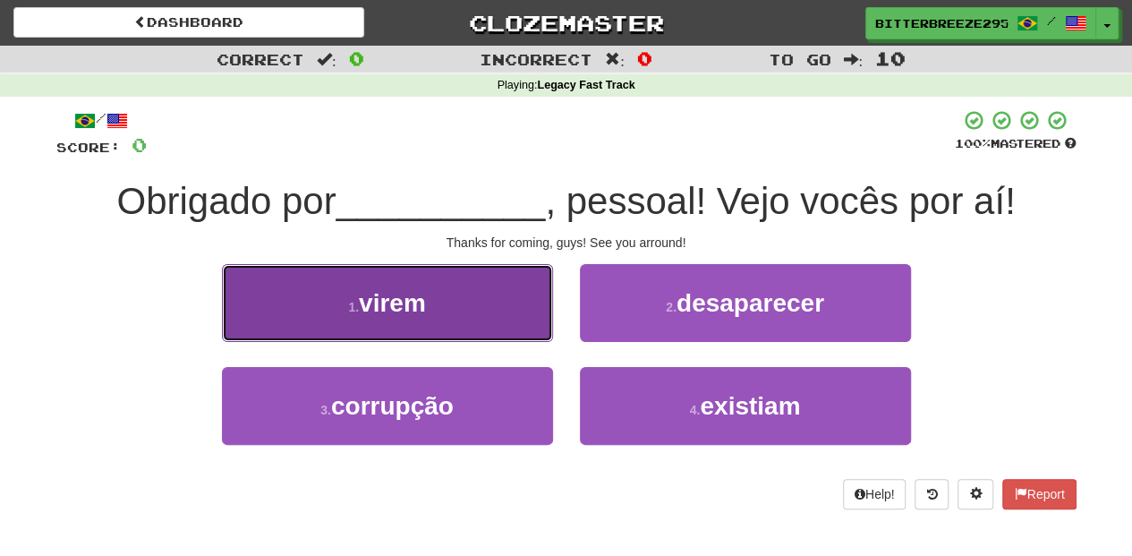
click at [469, 311] on button "1 . virem" at bounding box center [387, 303] width 331 height 78
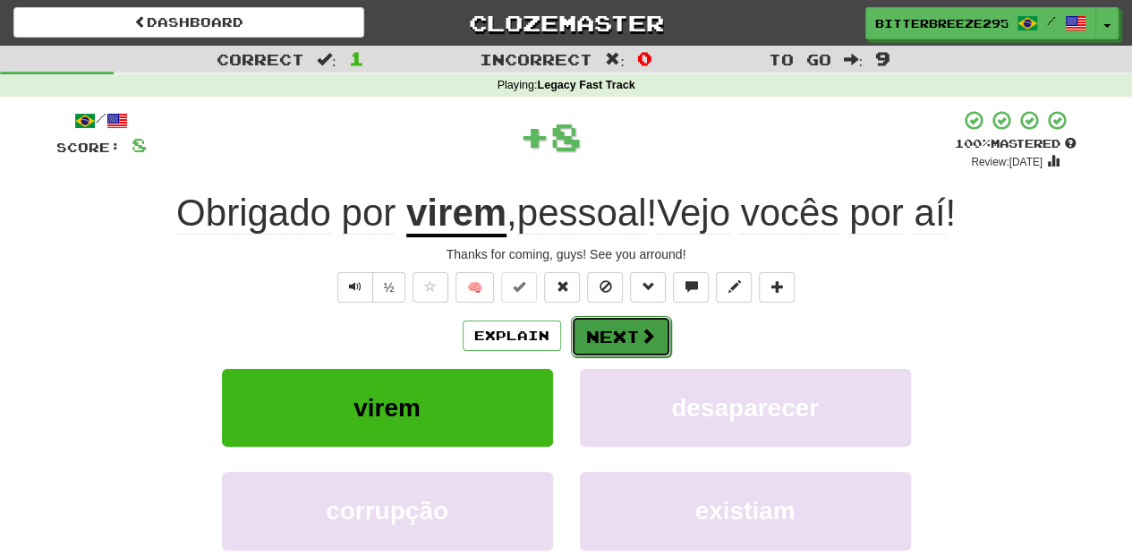
click at [594, 340] on button "Next" at bounding box center [621, 336] width 100 height 41
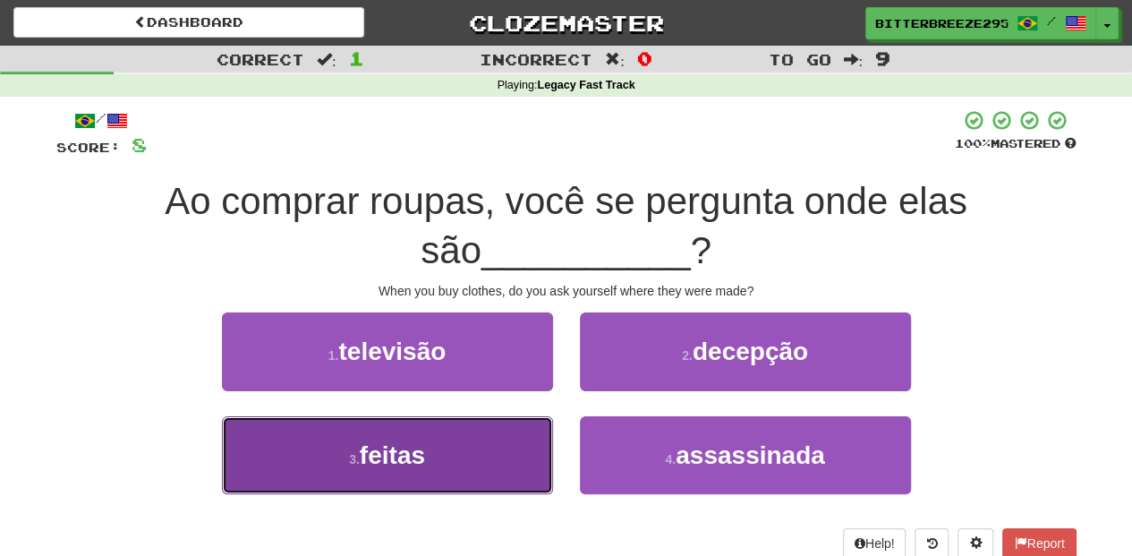
click at [485, 462] on button "3 . feitas" at bounding box center [387, 455] width 331 height 78
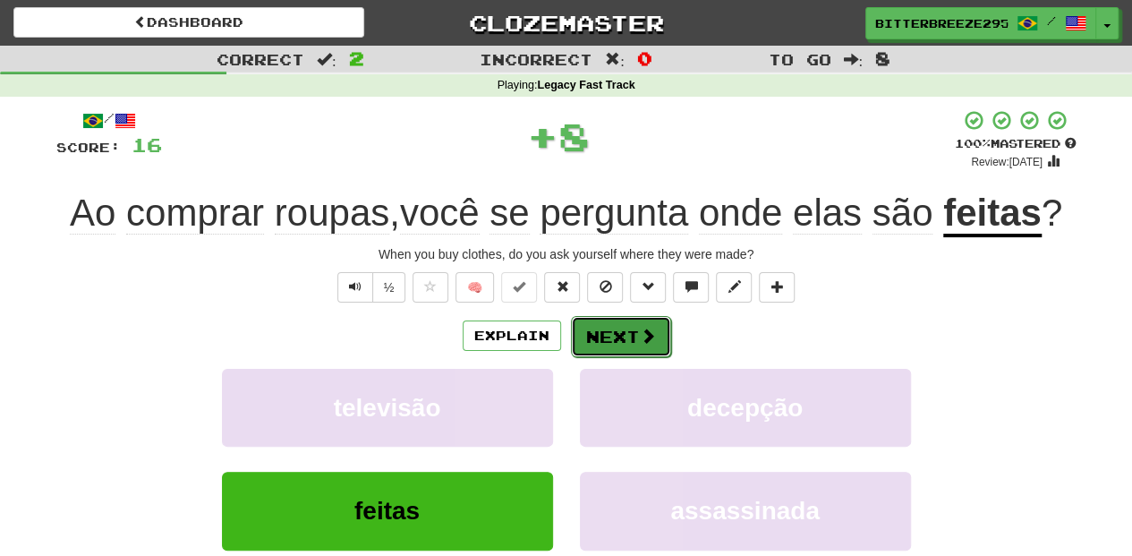
click at [637, 324] on button "Next" at bounding box center [621, 336] width 100 height 41
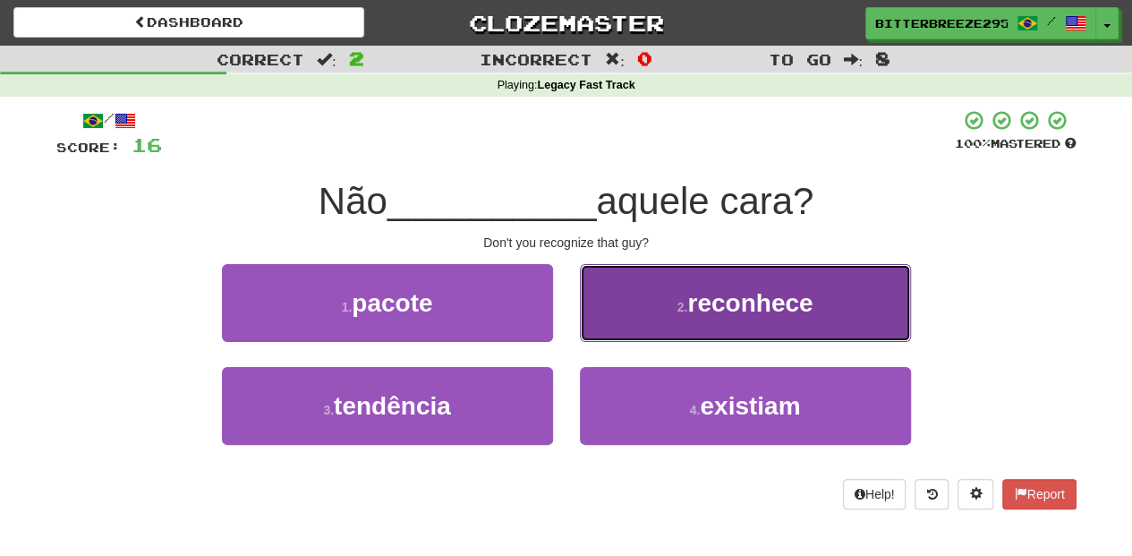
click at [625, 334] on button "2 . reconhece" at bounding box center [745, 303] width 331 height 78
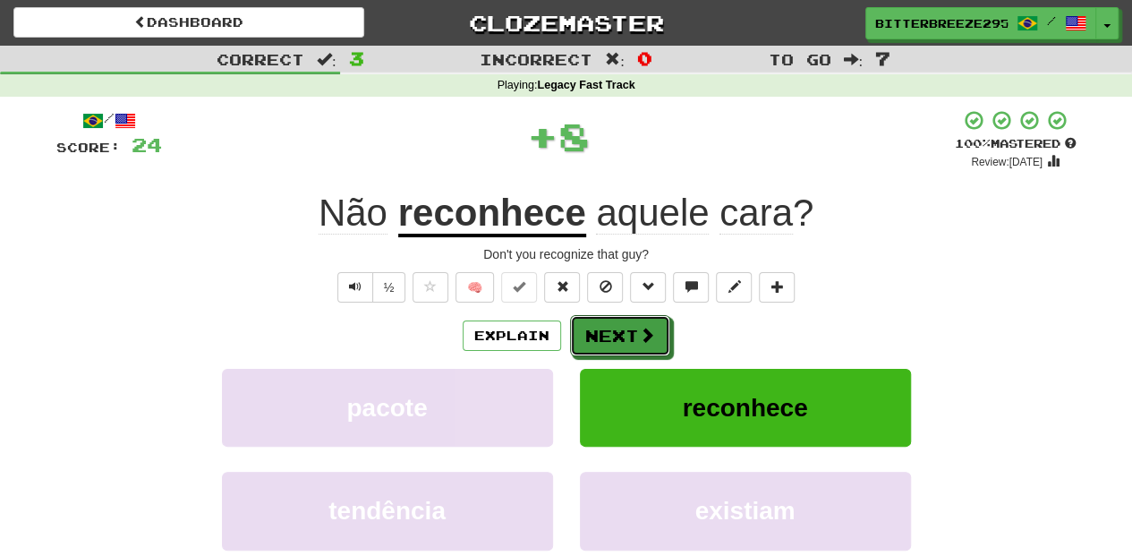
click at [625, 334] on button "Next" at bounding box center [620, 335] width 100 height 41
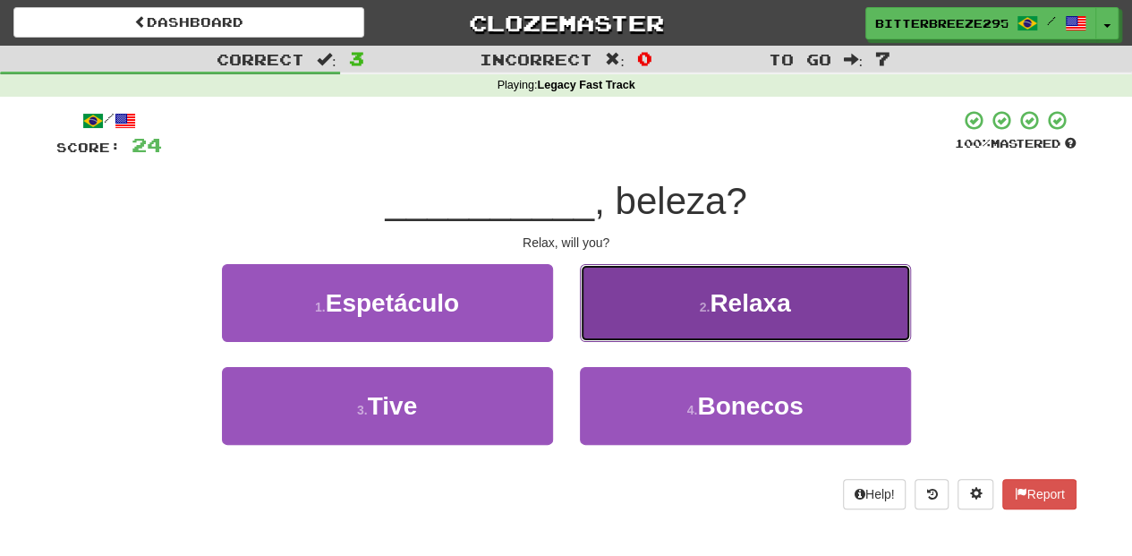
click at [585, 326] on button "2 . Relaxa" at bounding box center [745, 303] width 331 height 78
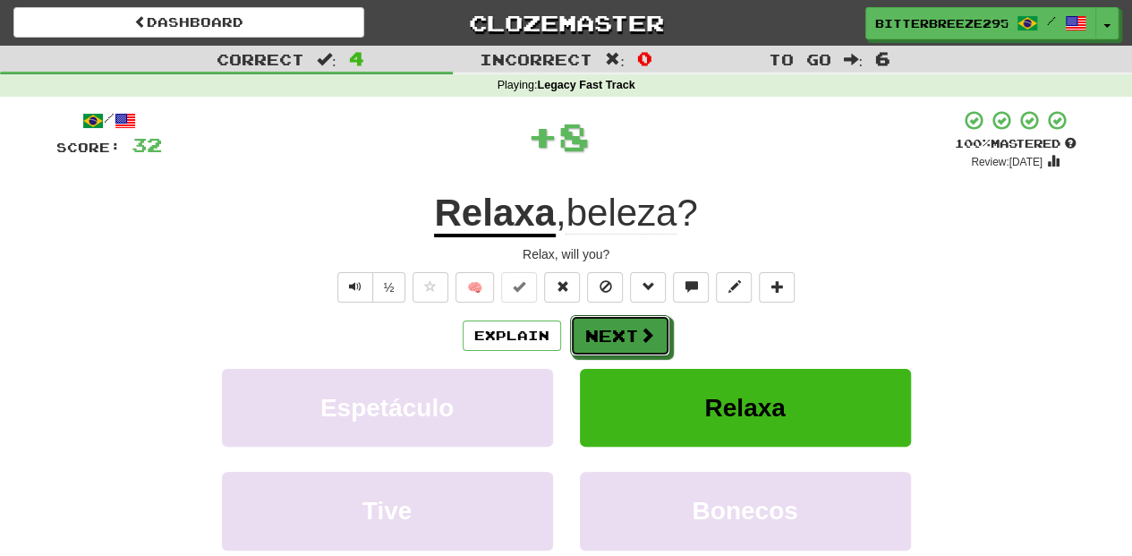
click at [585, 327] on button "Next" at bounding box center [620, 335] width 100 height 41
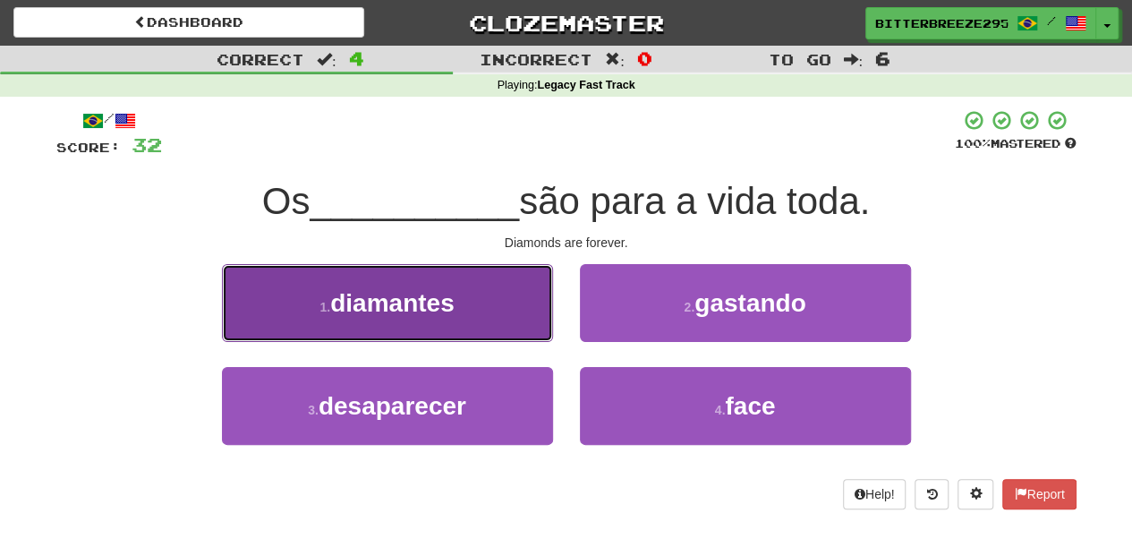
click at [475, 315] on button "1 . diamantes" at bounding box center [387, 303] width 331 height 78
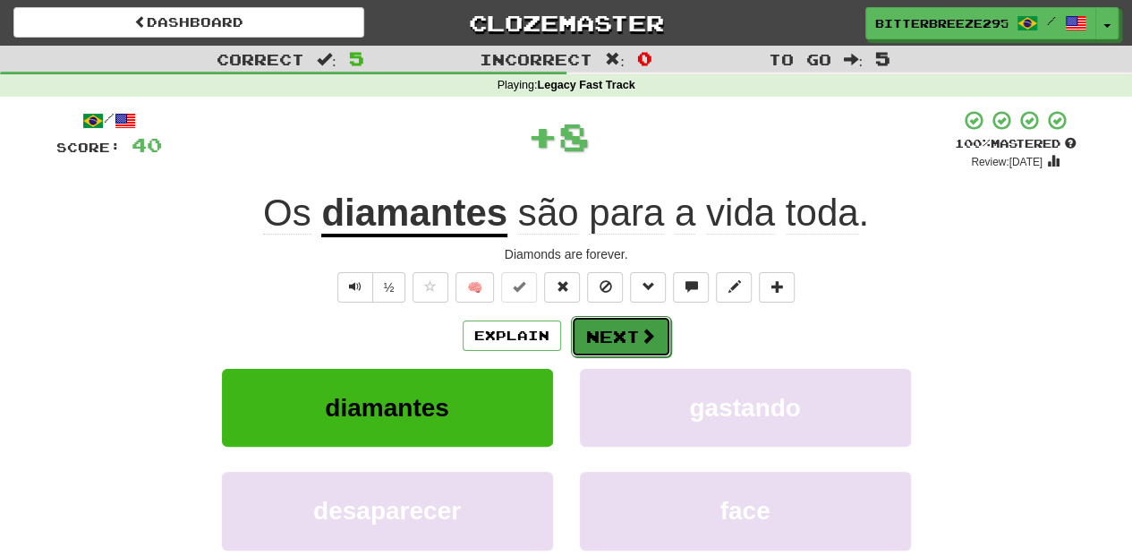
click at [633, 339] on button "Next" at bounding box center [621, 336] width 100 height 41
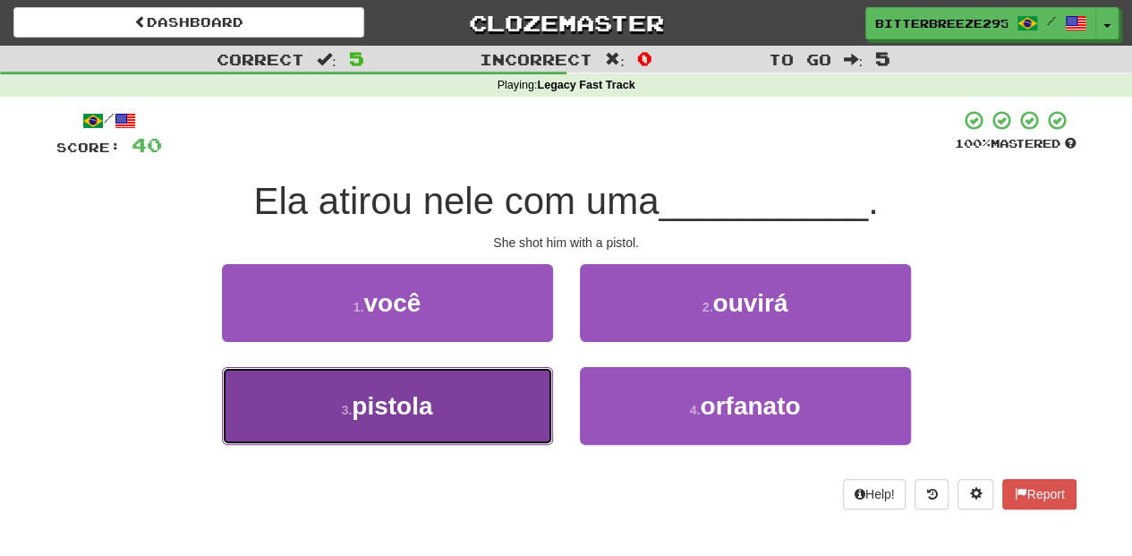
click at [507, 407] on button "3 . pistola" at bounding box center [387, 406] width 331 height 78
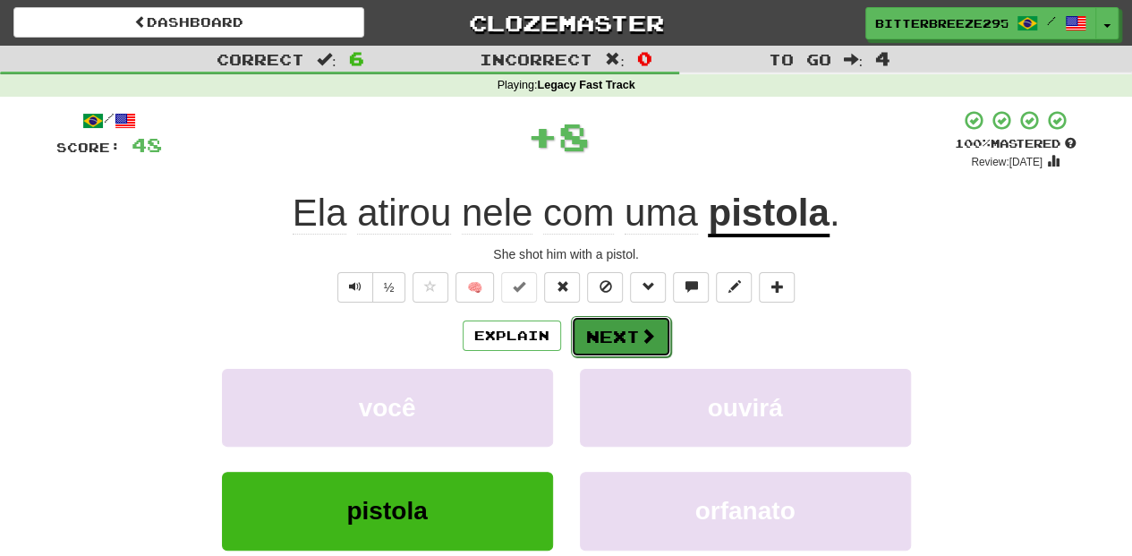
click at [612, 337] on button "Next" at bounding box center [621, 336] width 100 height 41
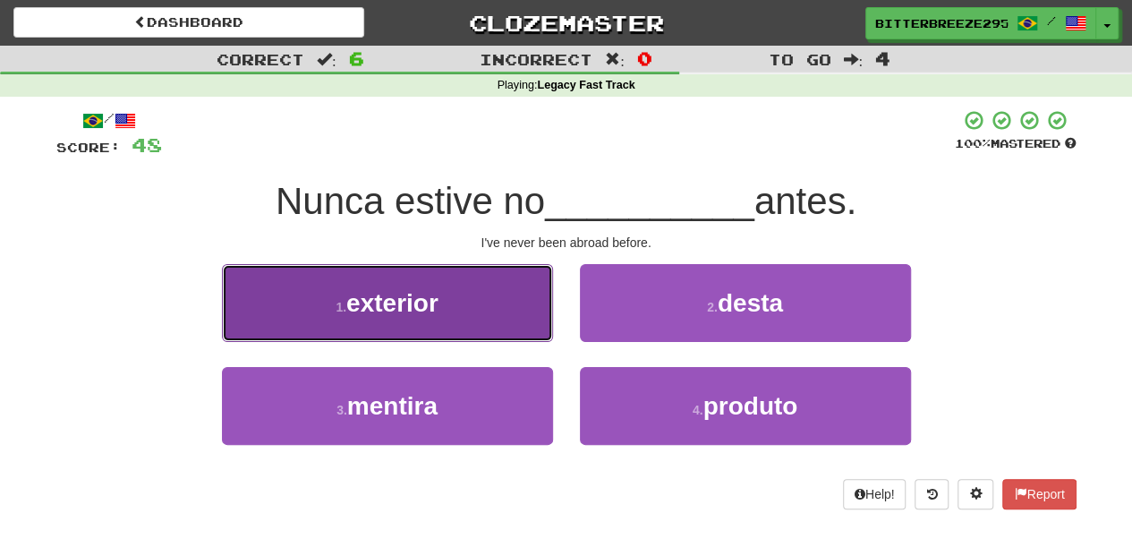
click at [452, 321] on button "1 . exterior" at bounding box center [387, 303] width 331 height 78
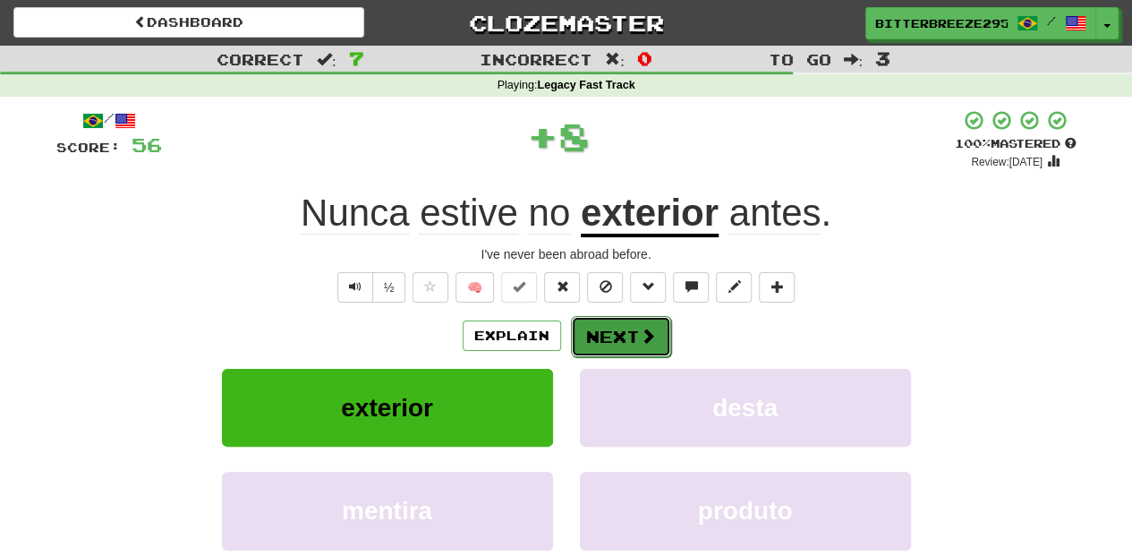
click at [590, 320] on button "Next" at bounding box center [621, 336] width 100 height 41
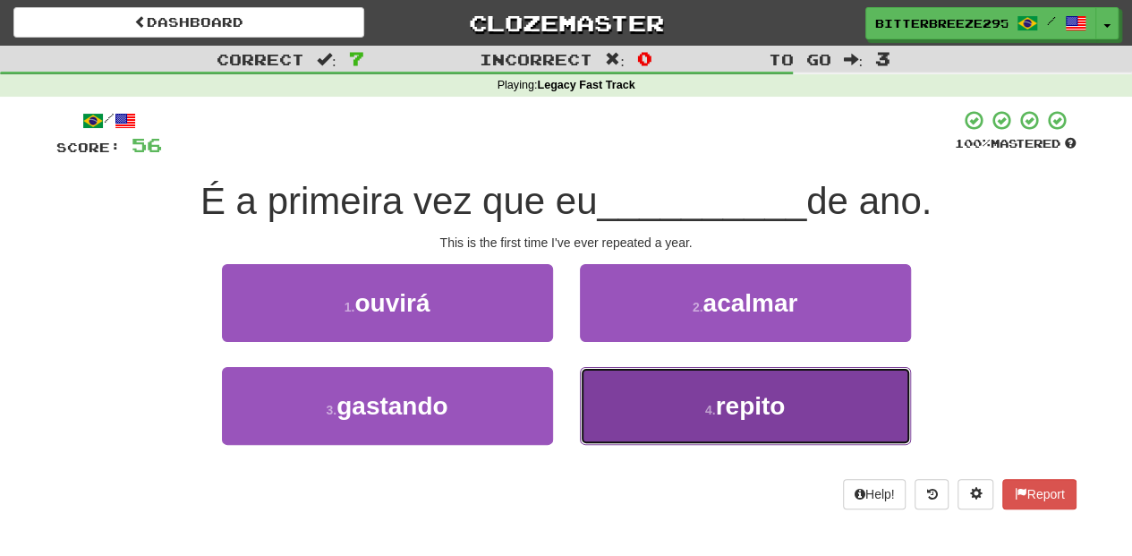
click at [630, 390] on button "4 . repito" at bounding box center [745, 406] width 331 height 78
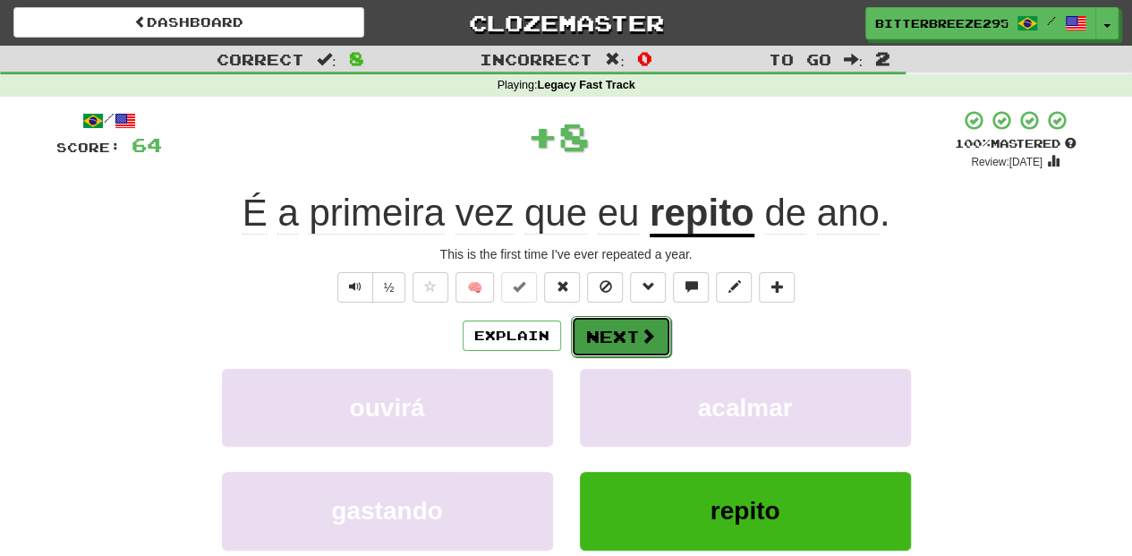
click at [614, 320] on button "Next" at bounding box center [621, 336] width 100 height 41
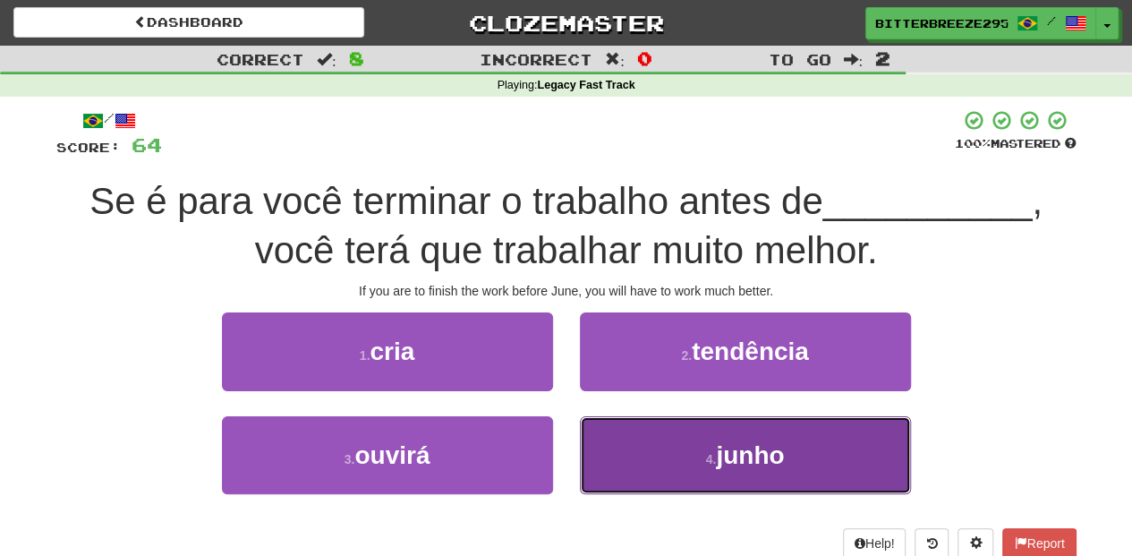
click at [657, 455] on button "4 . junho" at bounding box center [745, 455] width 331 height 78
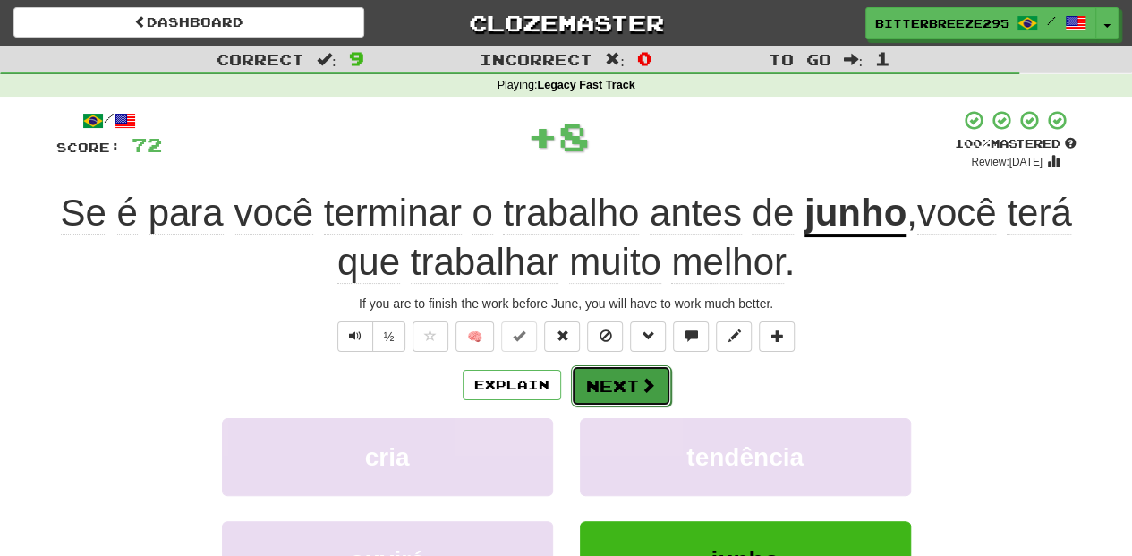
click at [625, 372] on button "Next" at bounding box center [621, 385] width 100 height 41
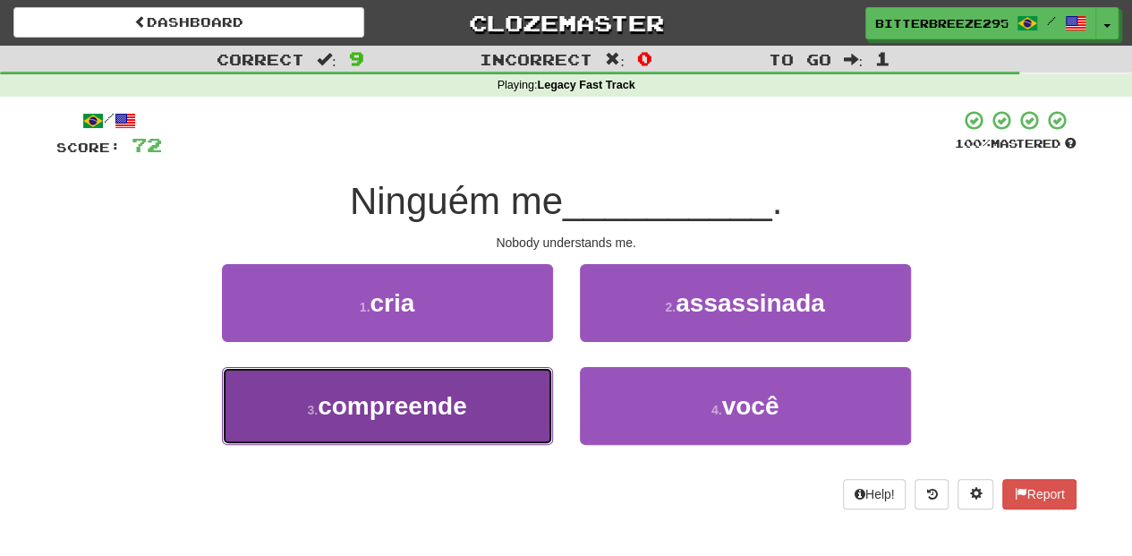
click at [492, 414] on button "3 . compreende" at bounding box center [387, 406] width 331 height 78
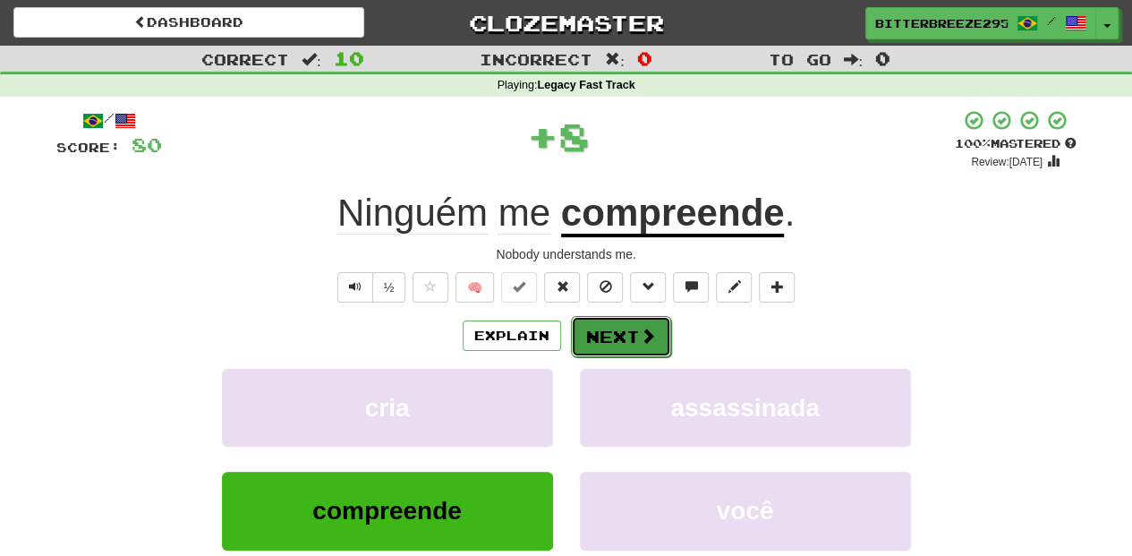
click at [623, 333] on button "Next" at bounding box center [621, 336] width 100 height 41
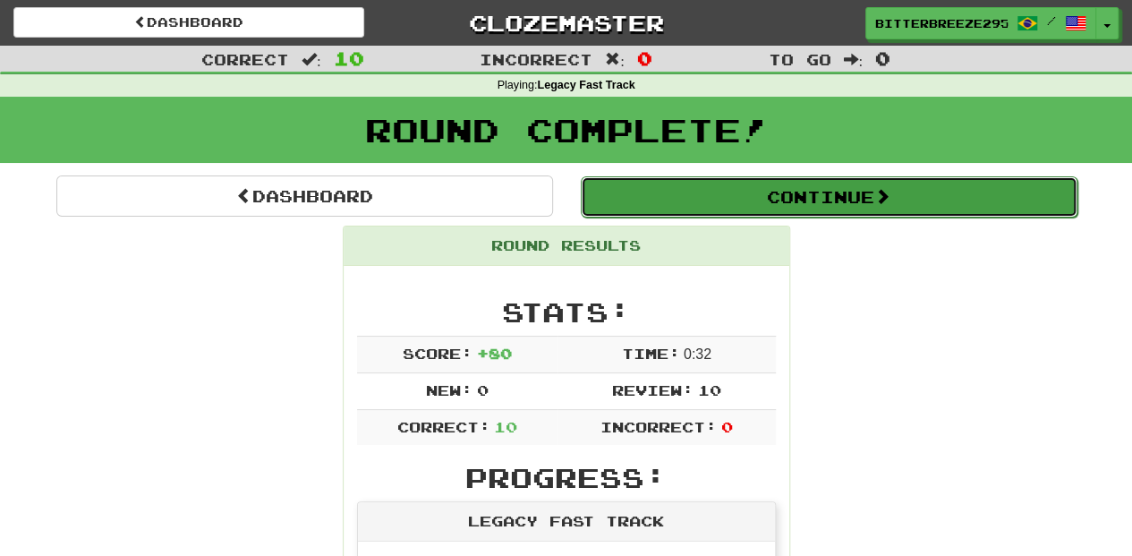
click at [681, 193] on button "Continue" at bounding box center [829, 196] width 497 height 41
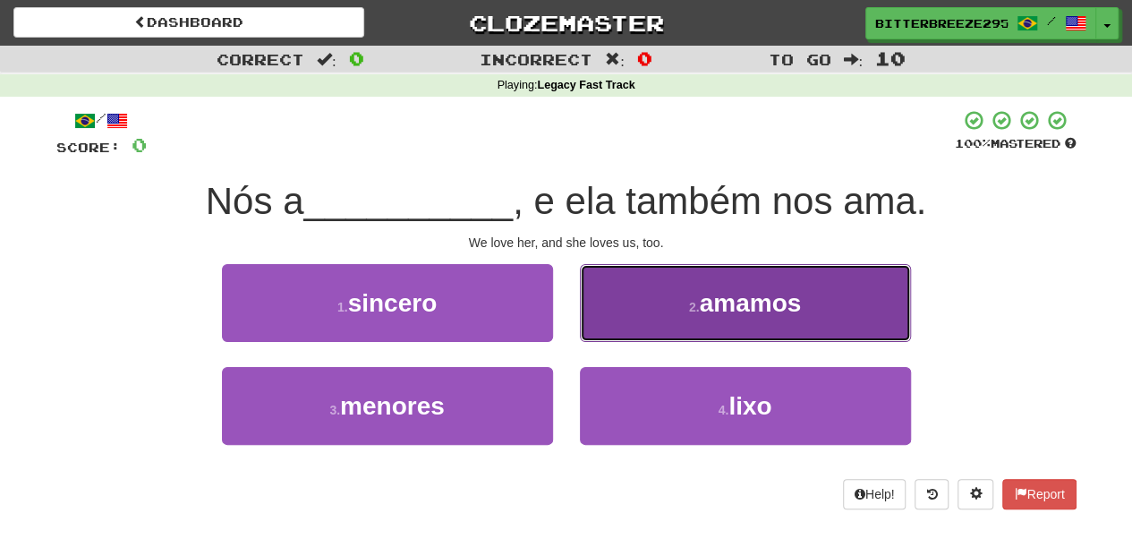
click at [625, 333] on button "2 . amamos" at bounding box center [745, 303] width 331 height 78
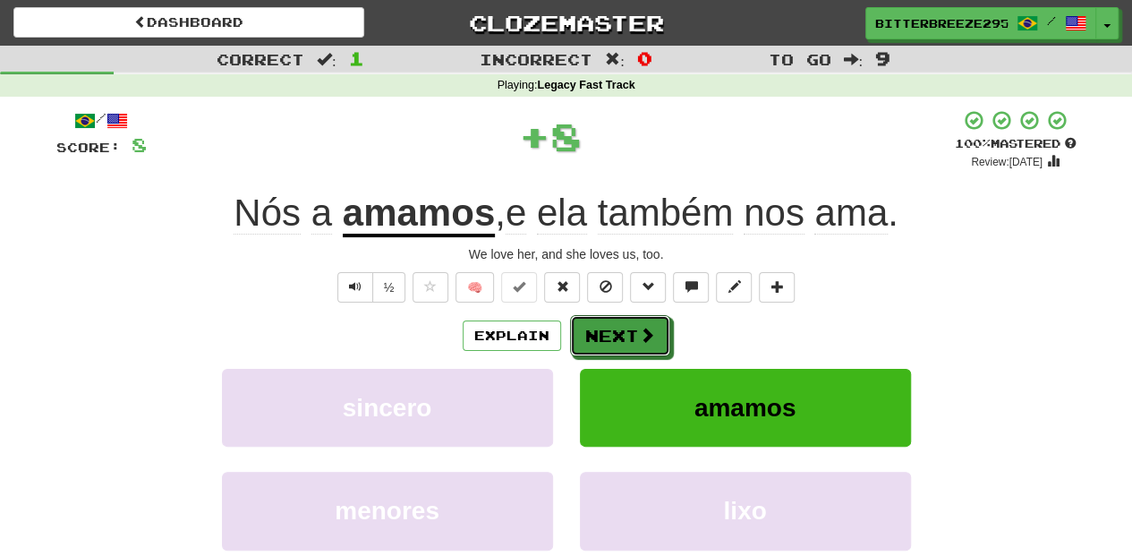
click at [625, 333] on button "Next" at bounding box center [620, 335] width 100 height 41
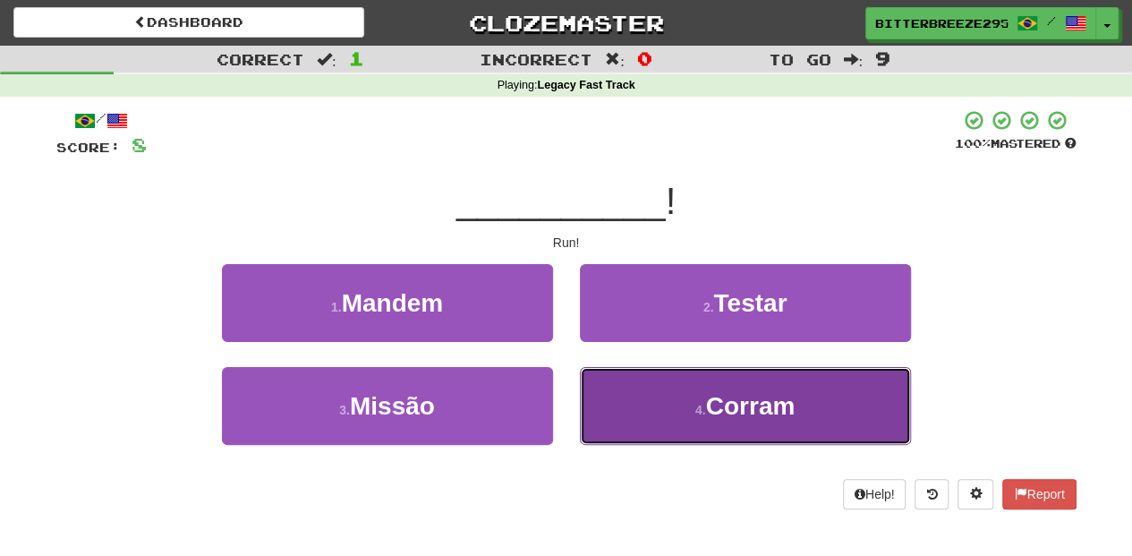
click at [625, 410] on button "4 . Corram" at bounding box center [745, 406] width 331 height 78
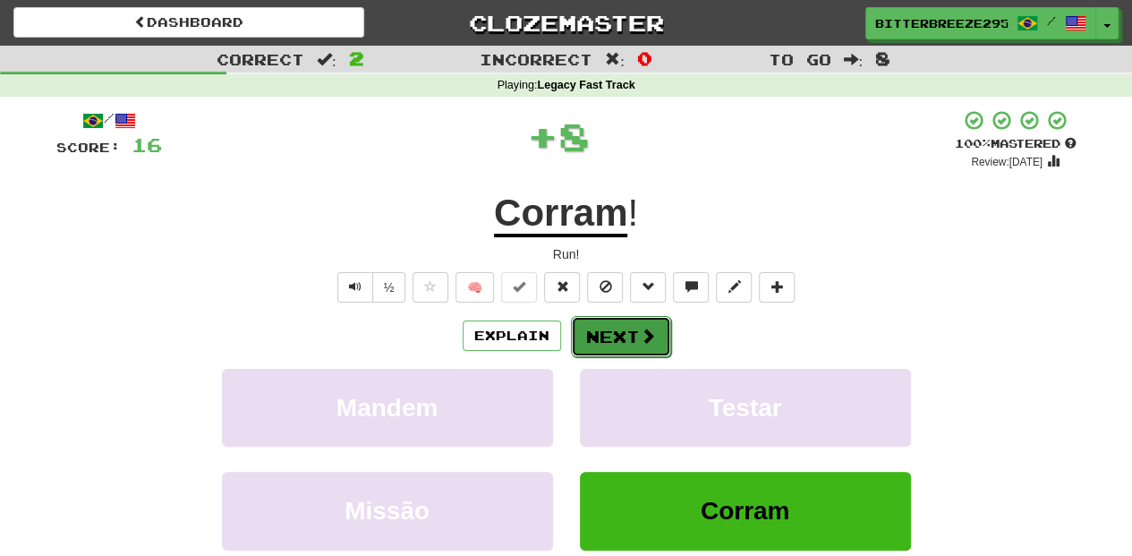
click at [614, 335] on button "Next" at bounding box center [621, 336] width 100 height 41
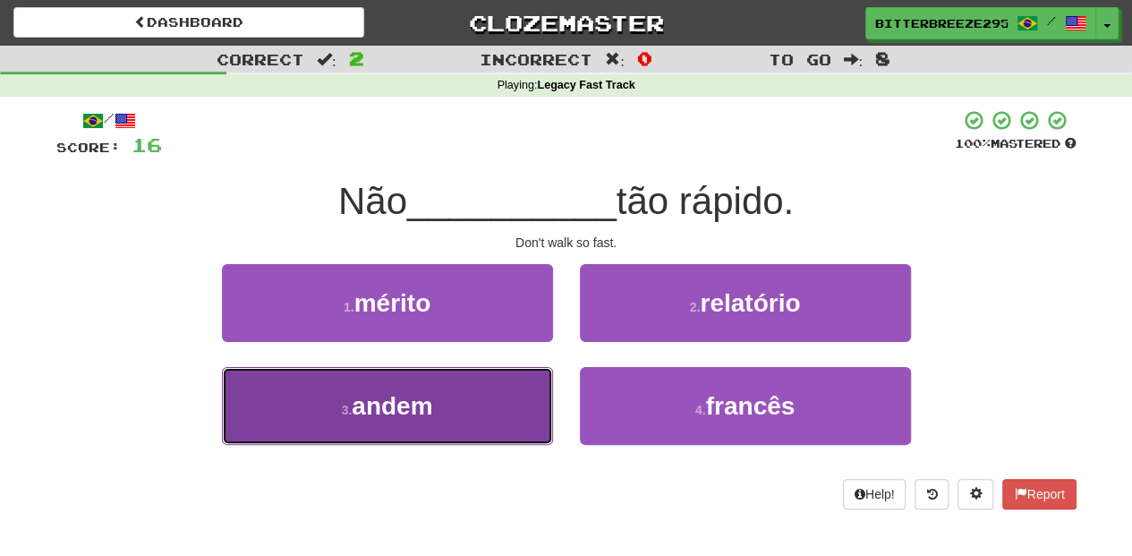
click at [482, 411] on button "3 . andem" at bounding box center [387, 406] width 331 height 78
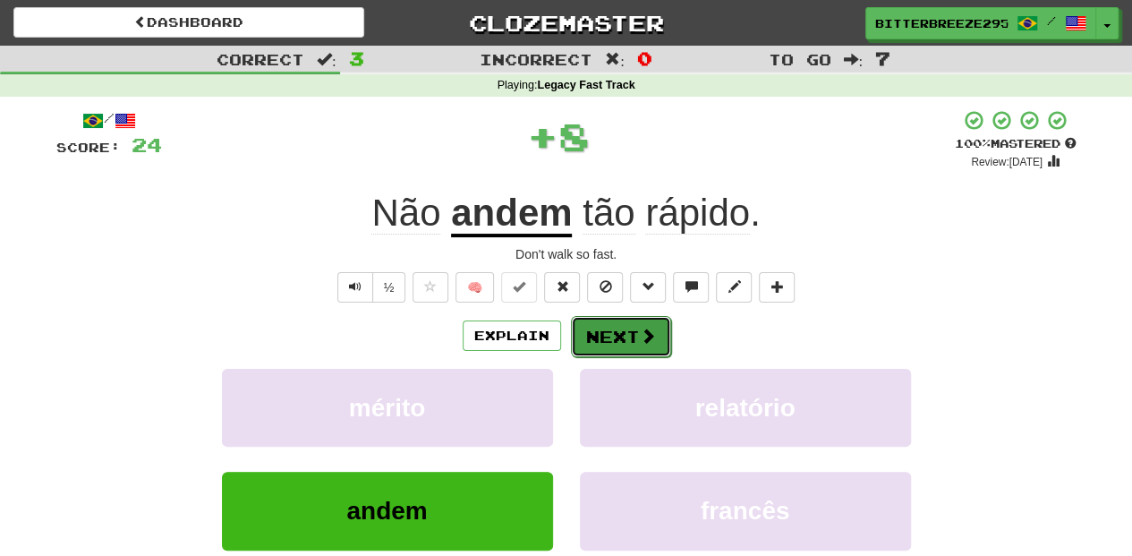
click at [611, 340] on button "Next" at bounding box center [621, 336] width 100 height 41
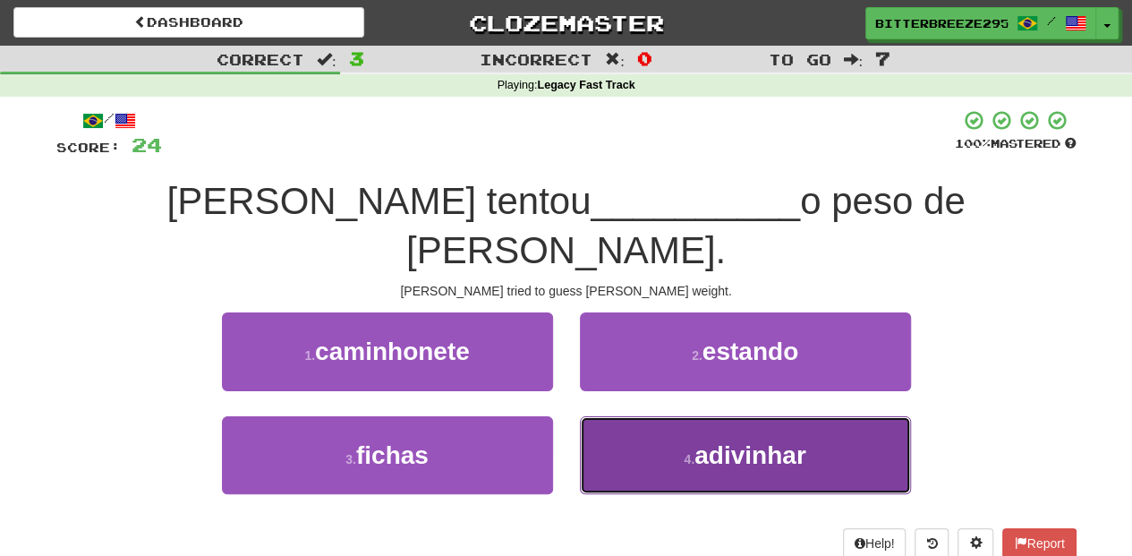
click at [628, 416] on button "4 . adivinhar" at bounding box center [745, 455] width 331 height 78
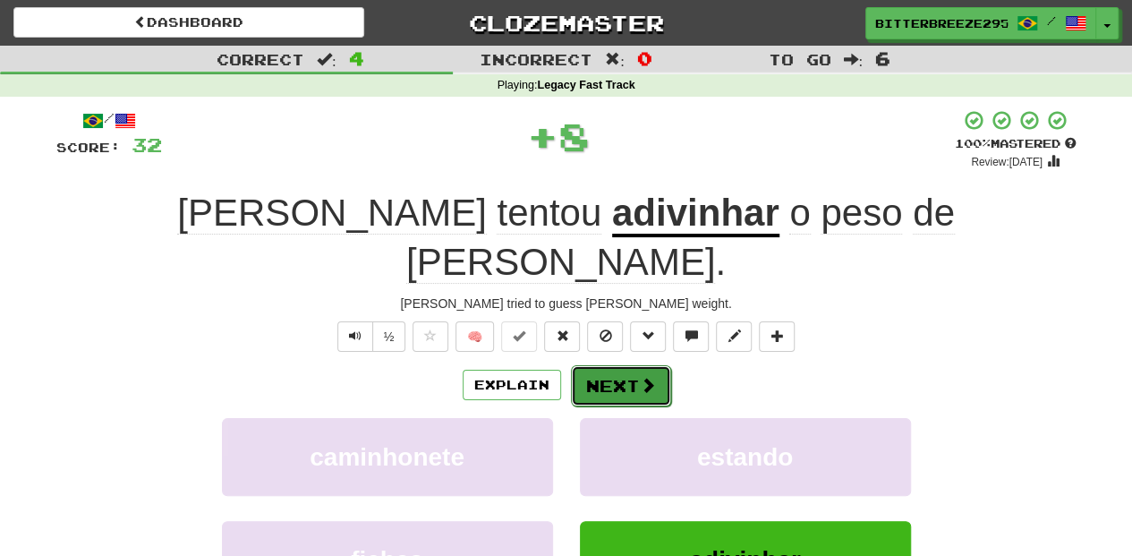
click at [613, 365] on button "Next" at bounding box center [621, 385] width 100 height 41
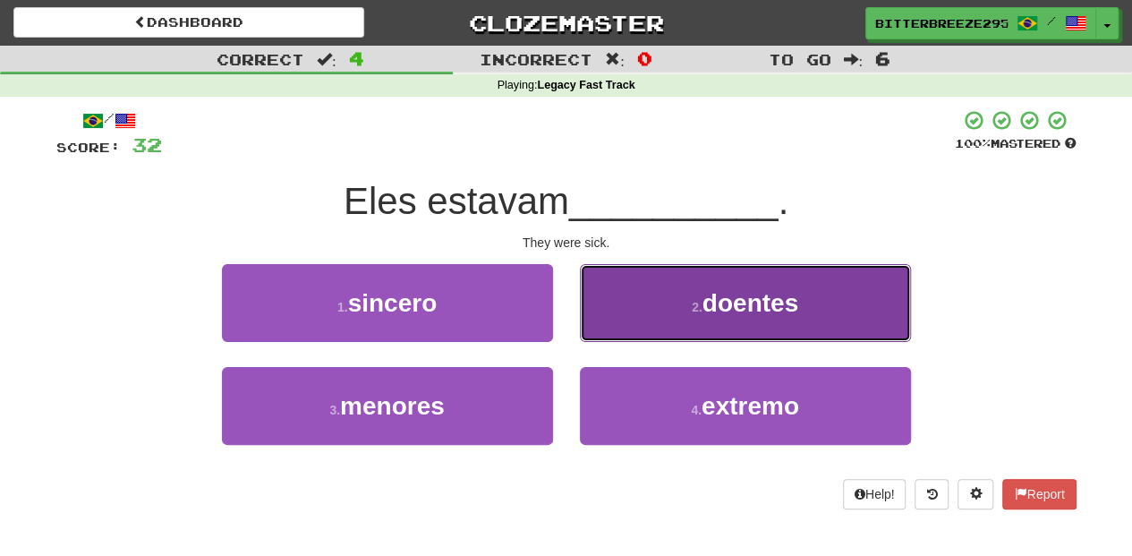
click at [620, 319] on button "2 . doentes" at bounding box center [745, 303] width 331 height 78
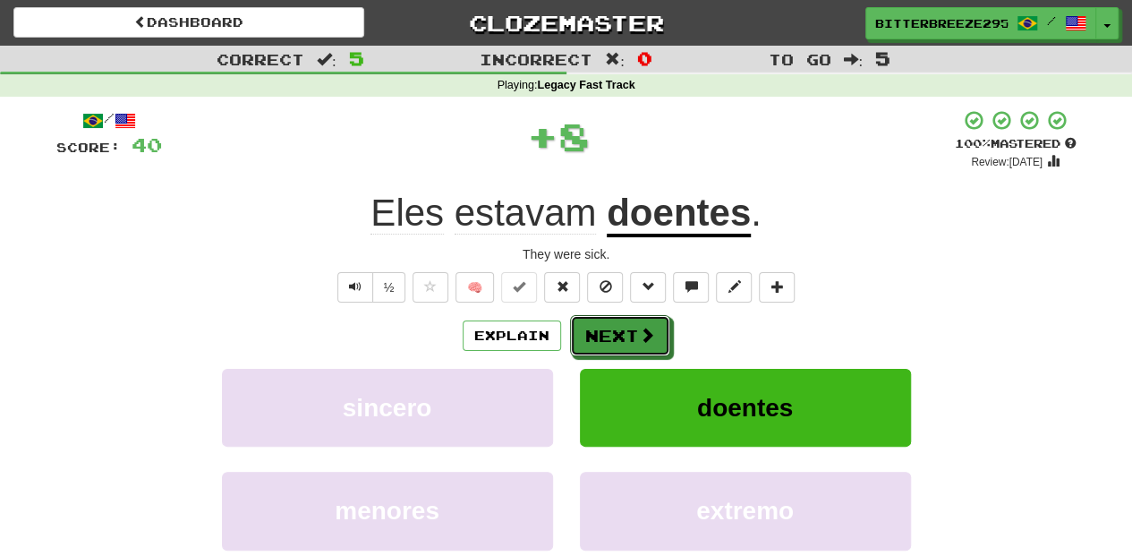
click at [620, 319] on button "Next" at bounding box center [620, 335] width 100 height 41
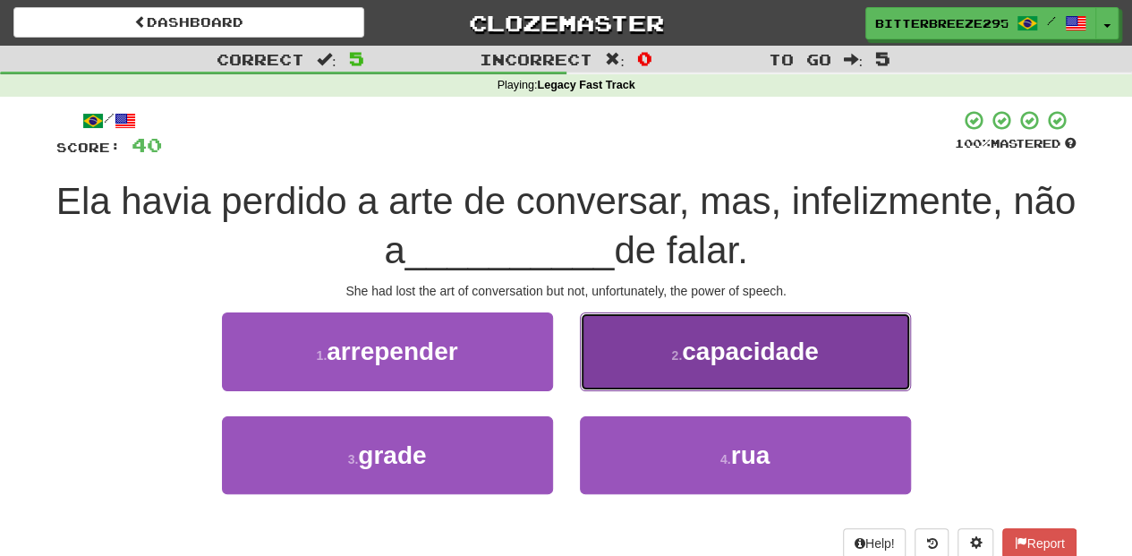
click at [631, 371] on button "2 . capacidade" at bounding box center [745, 351] width 331 height 78
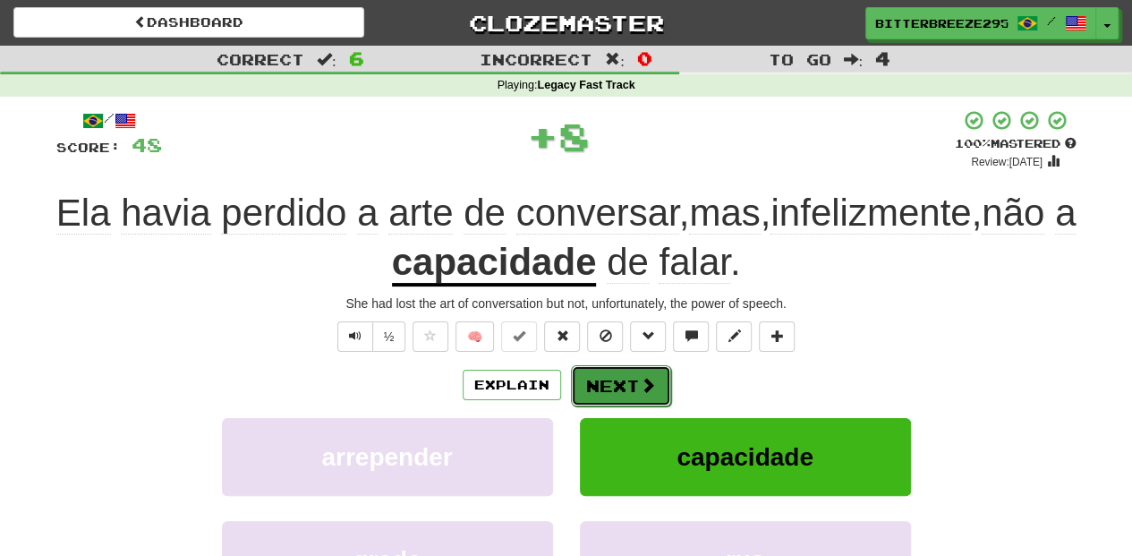
click at [628, 371] on button "Next" at bounding box center [621, 385] width 100 height 41
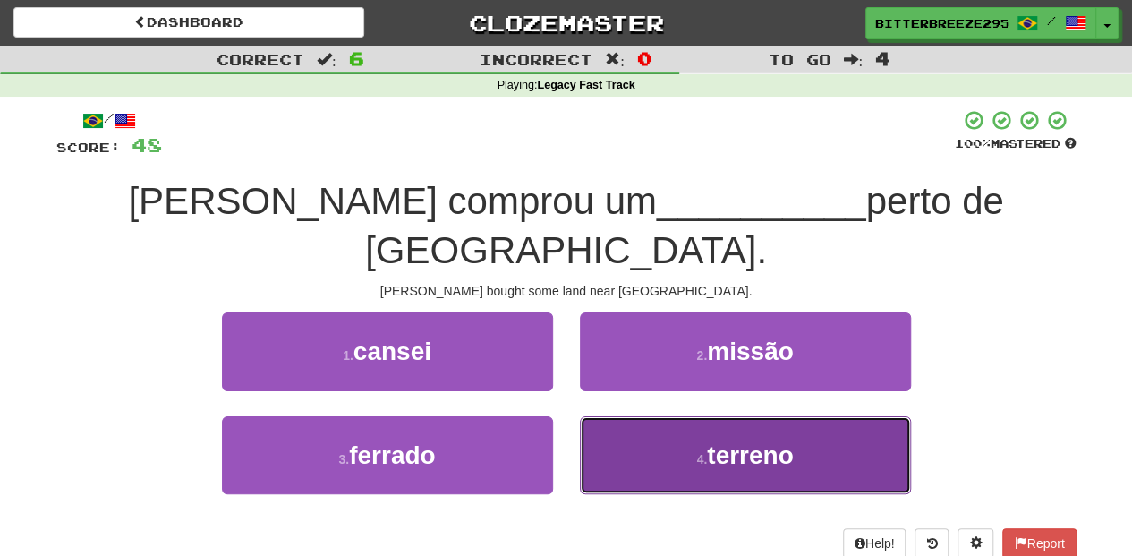
click at [619, 424] on button "4 . terreno" at bounding box center [745, 455] width 331 height 78
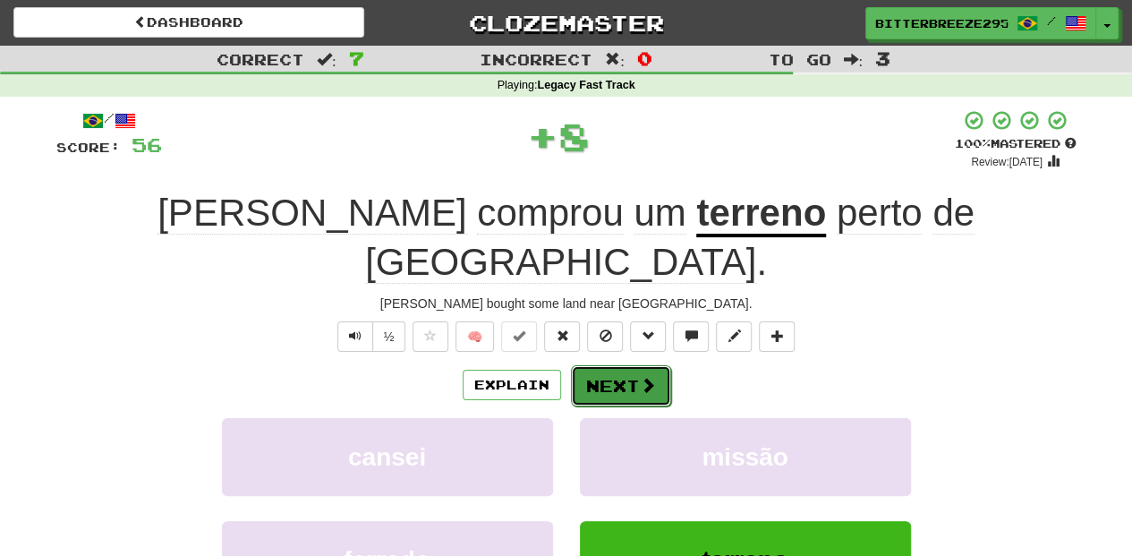
click at [603, 365] on button "Next" at bounding box center [621, 385] width 100 height 41
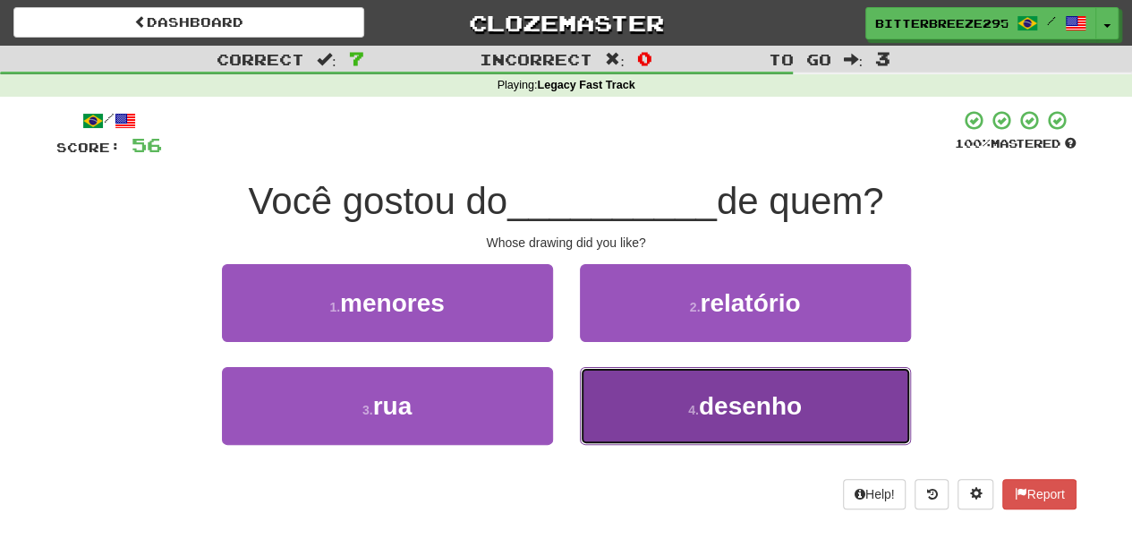
click at [654, 406] on button "4 . desenho" at bounding box center [745, 406] width 331 height 78
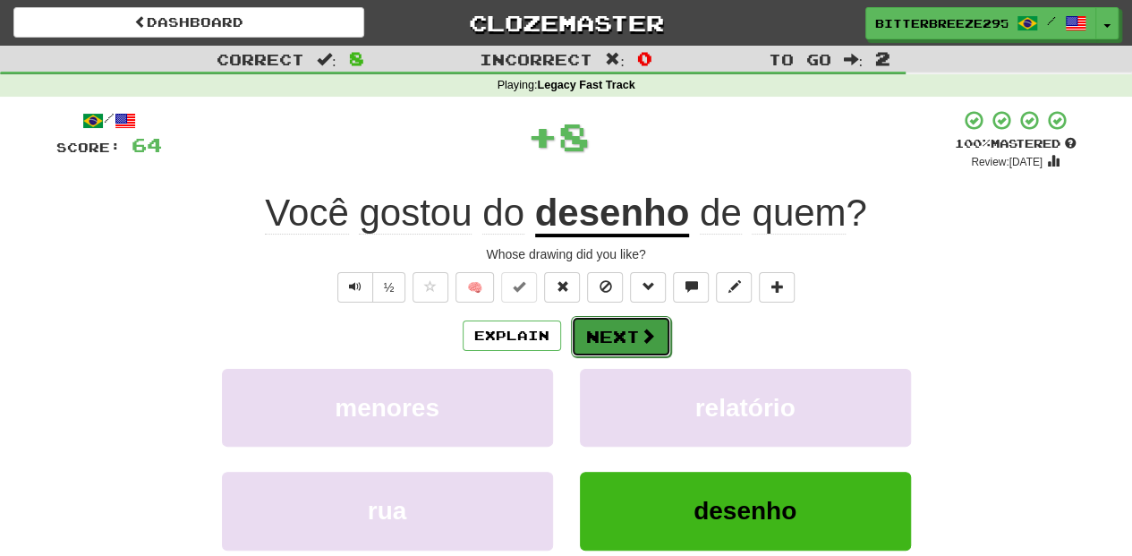
click at [617, 329] on button "Next" at bounding box center [621, 336] width 100 height 41
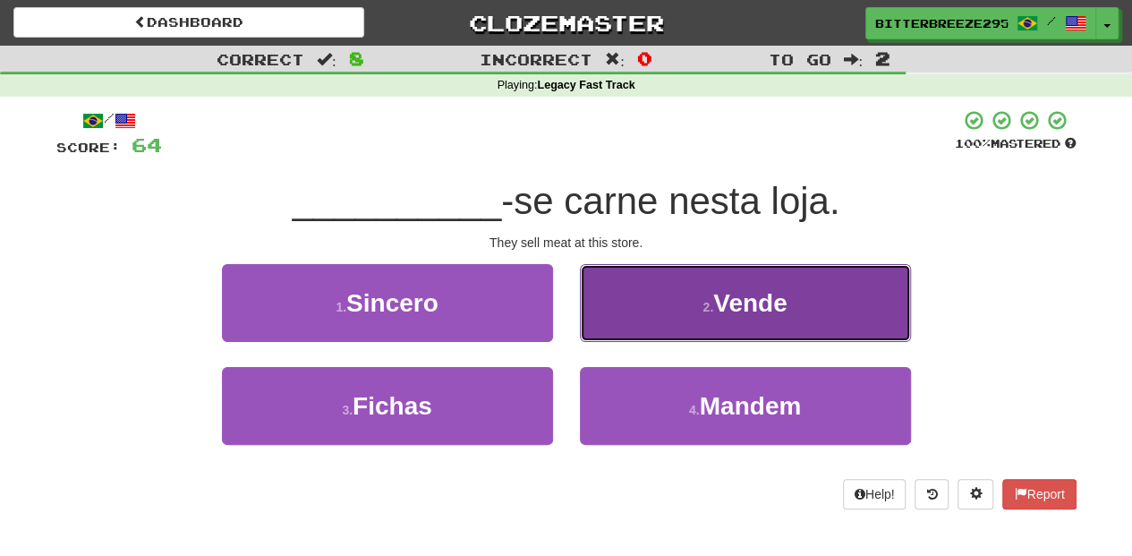
click at [636, 314] on button "2 . Vende" at bounding box center [745, 303] width 331 height 78
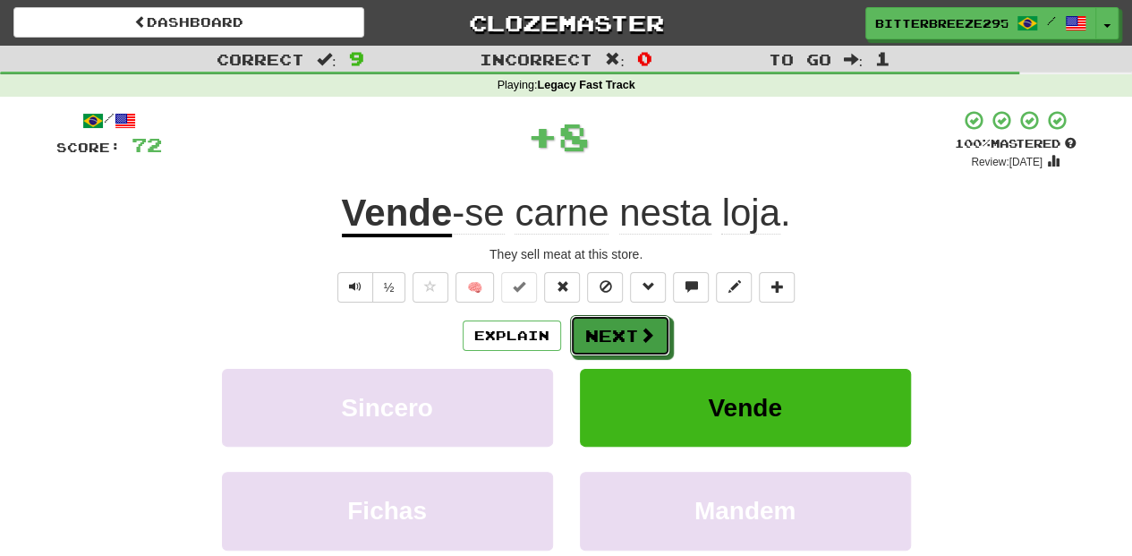
click at [629, 315] on button "Next" at bounding box center [620, 335] width 100 height 41
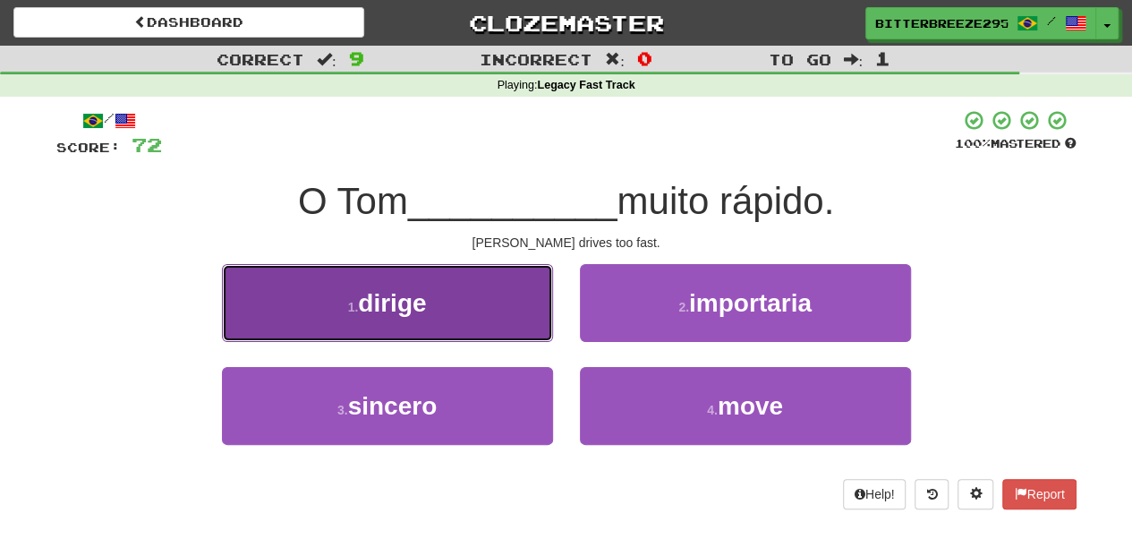
click at [501, 314] on button "1 . dirige" at bounding box center [387, 303] width 331 height 78
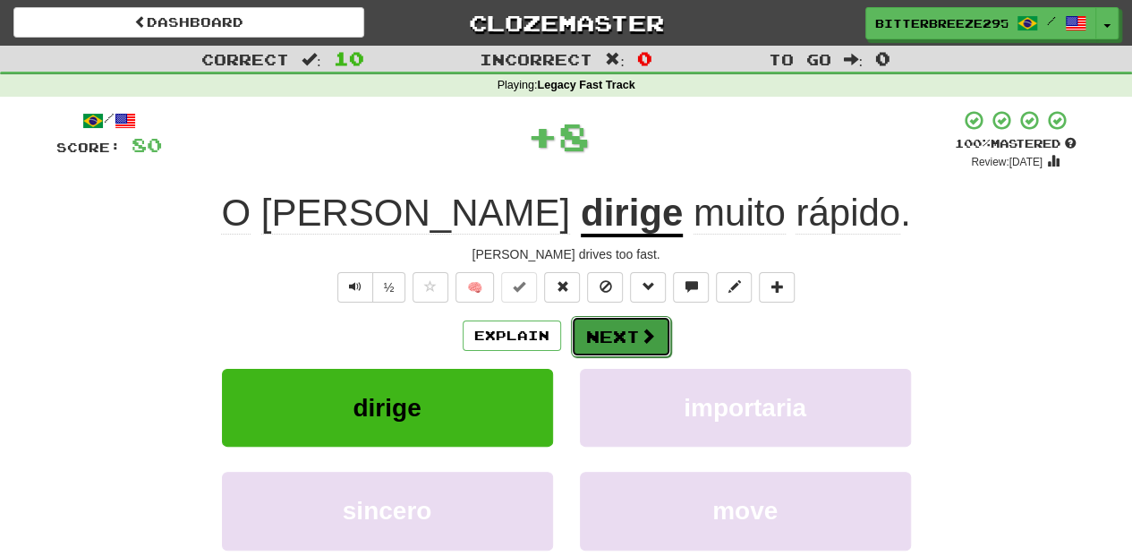
click at [634, 346] on button "Next" at bounding box center [621, 336] width 100 height 41
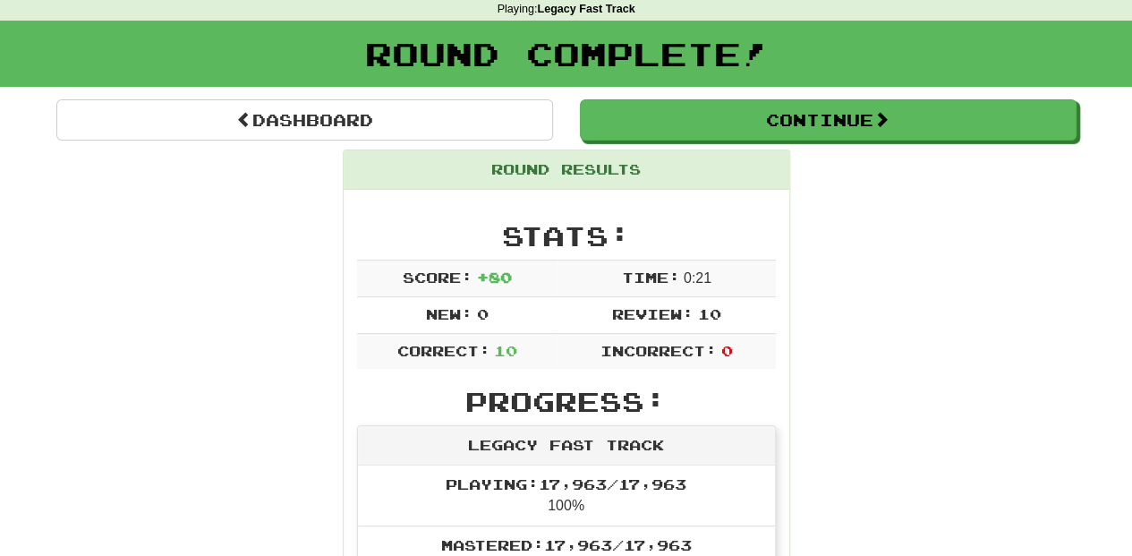
scroll to position [59, 0]
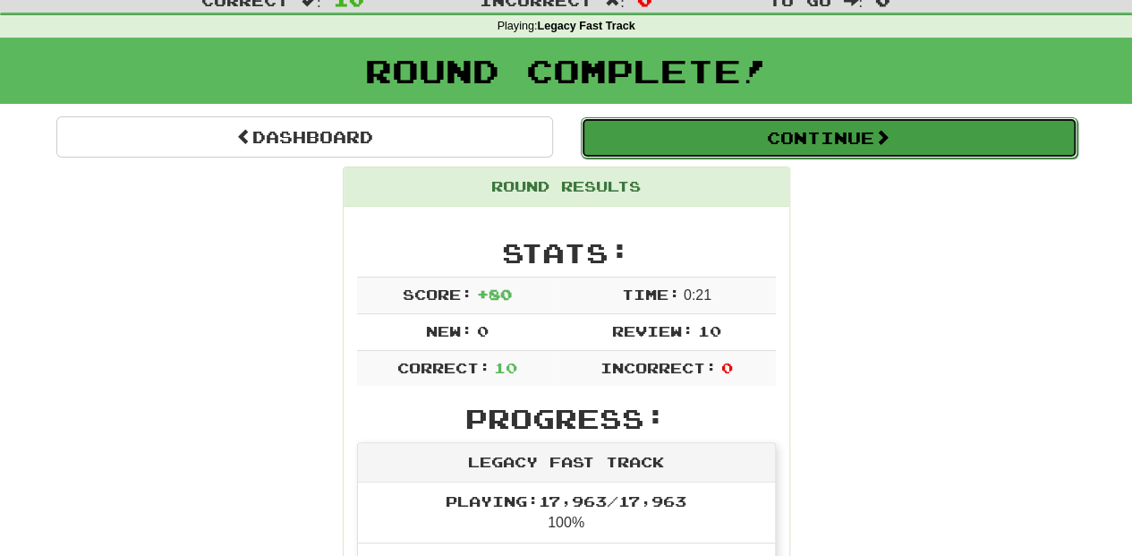
click at [697, 146] on button "Continue" at bounding box center [829, 137] width 497 height 41
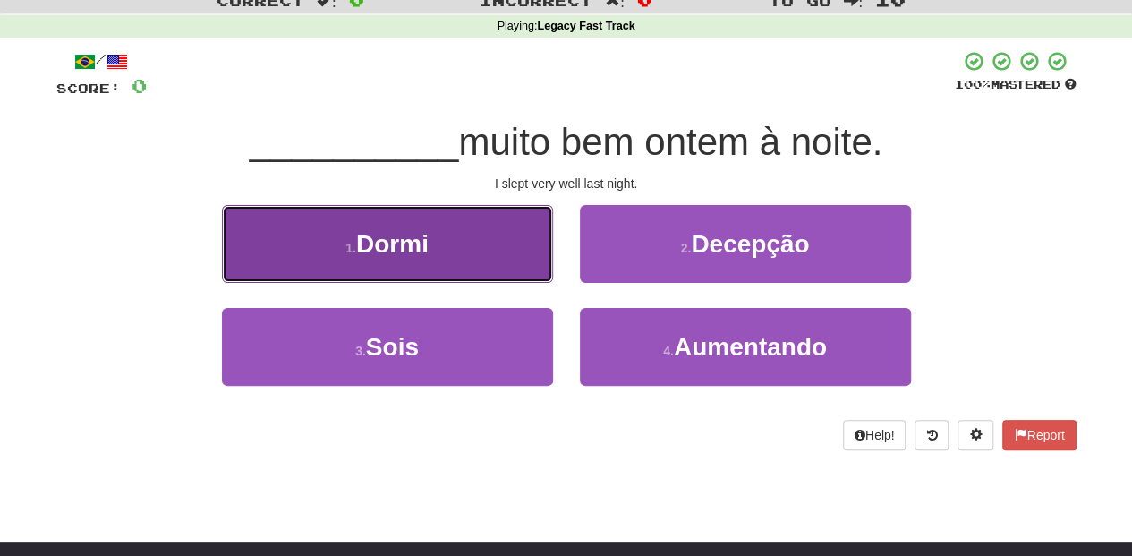
click at [481, 244] on button "1 . Dormi" at bounding box center [387, 244] width 331 height 78
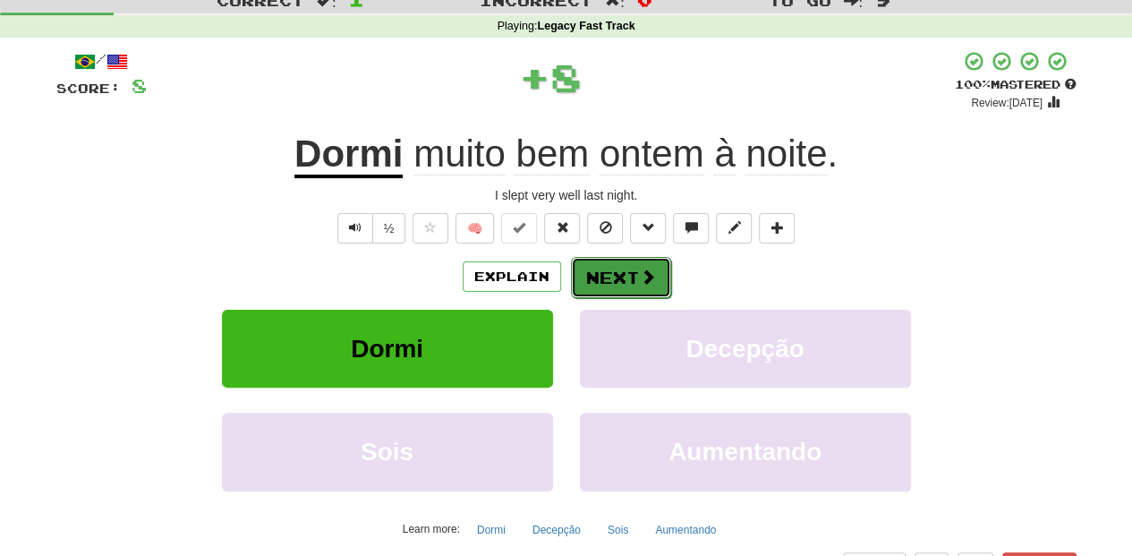
click at [593, 279] on button "Next" at bounding box center [621, 277] width 100 height 41
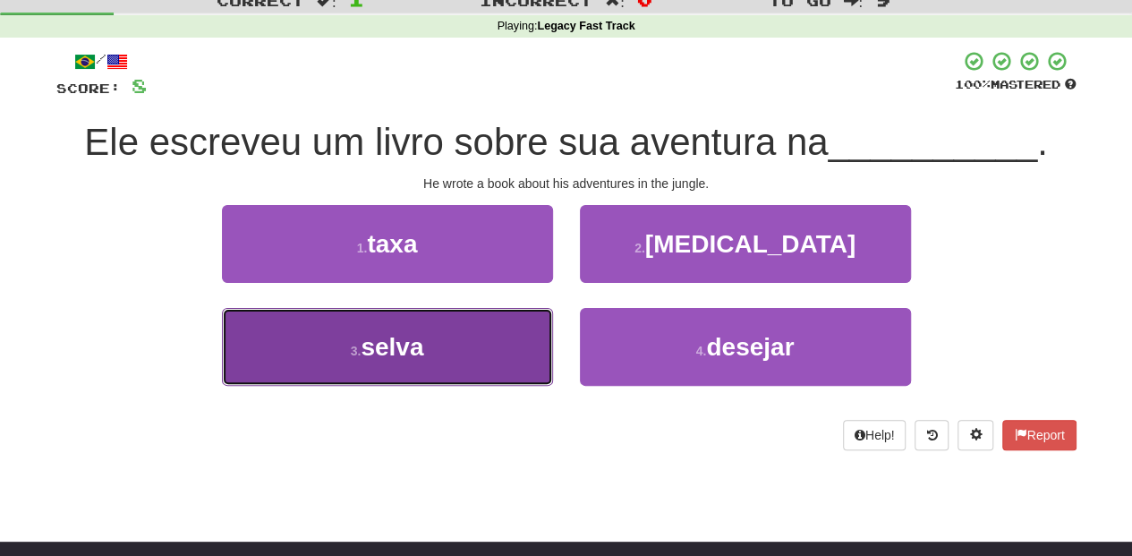
click at [505, 329] on button "3 . selva" at bounding box center [387, 347] width 331 height 78
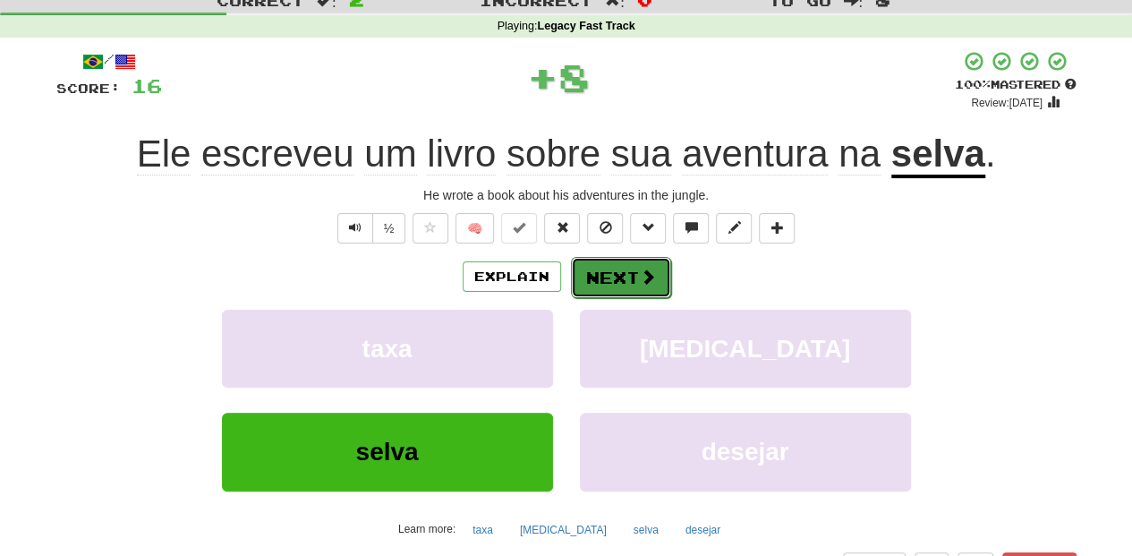
click at [616, 270] on button "Next" at bounding box center [621, 277] width 100 height 41
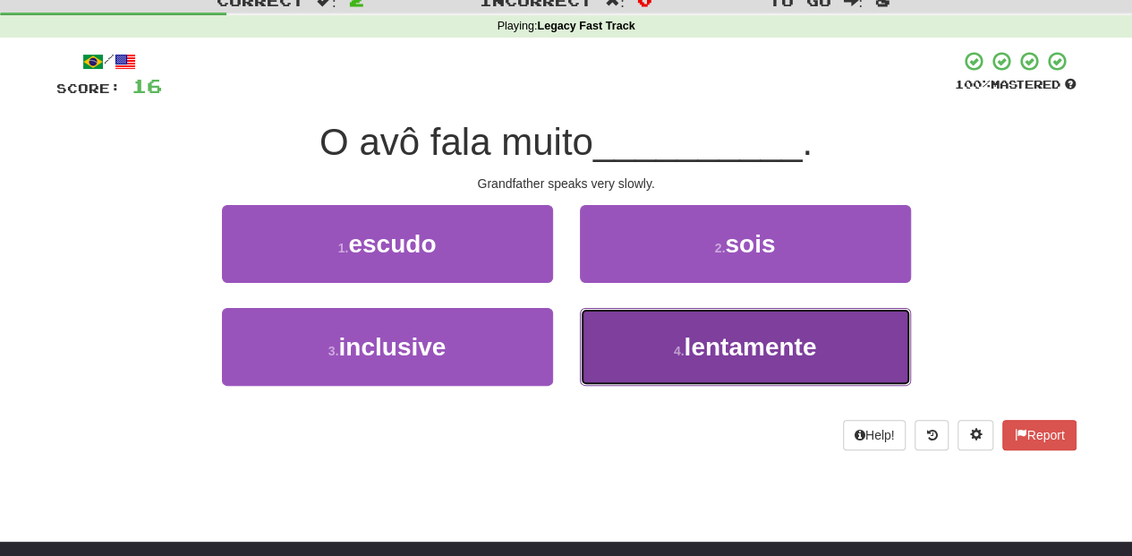
click at [656, 346] on button "4 . lentamente" at bounding box center [745, 347] width 331 height 78
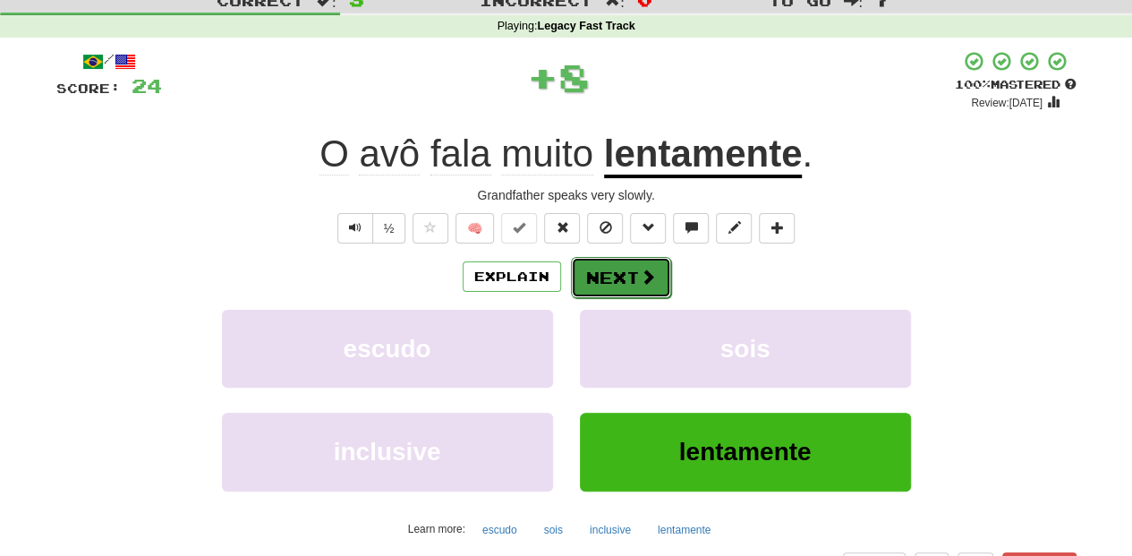
click at [612, 283] on button "Next" at bounding box center [621, 277] width 100 height 41
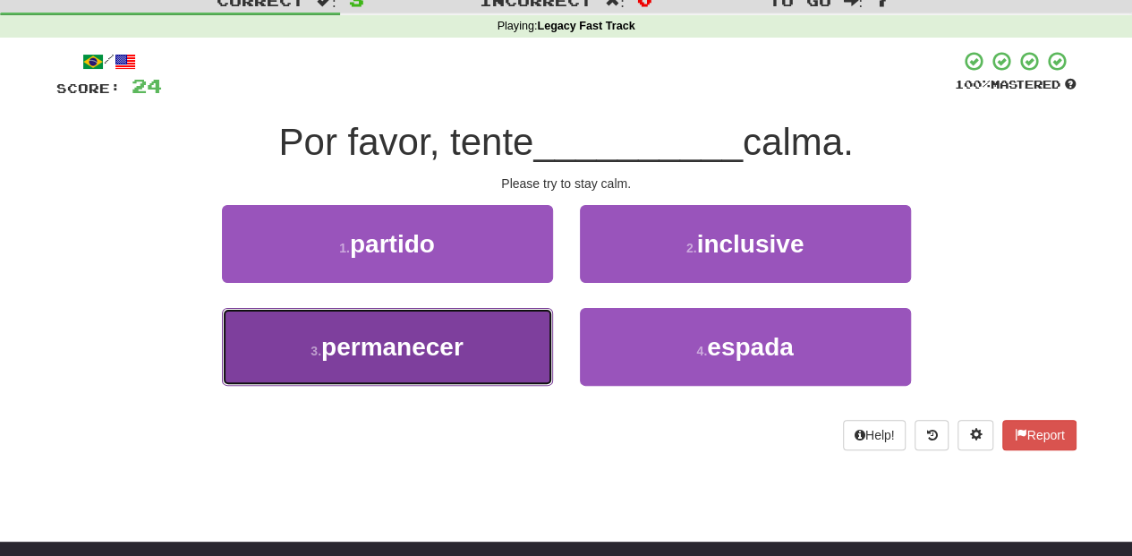
click at [507, 335] on button "3 . permanecer" at bounding box center [387, 347] width 331 height 78
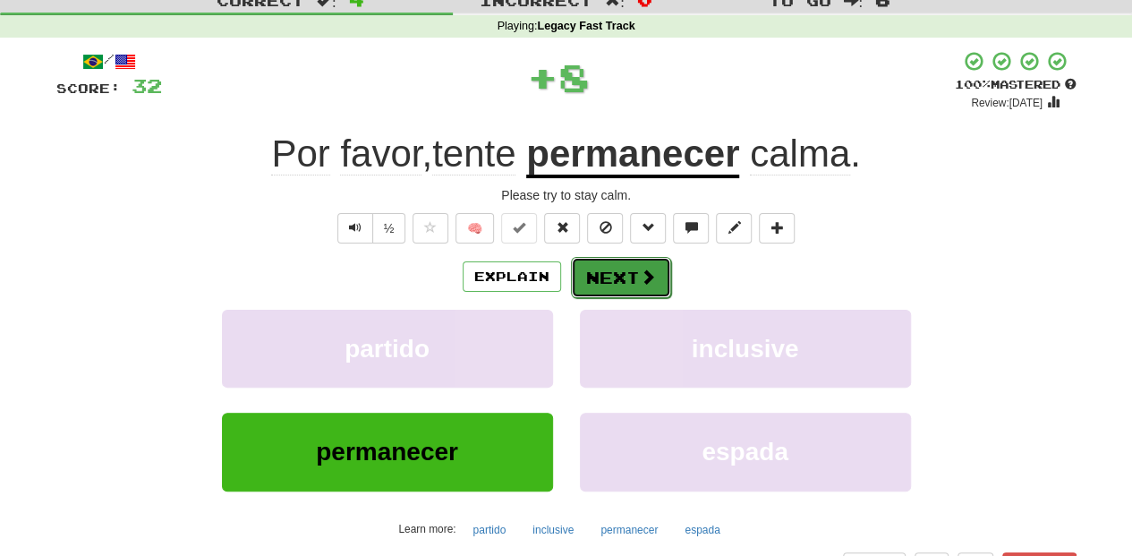
click at [577, 281] on button "Next" at bounding box center [621, 277] width 100 height 41
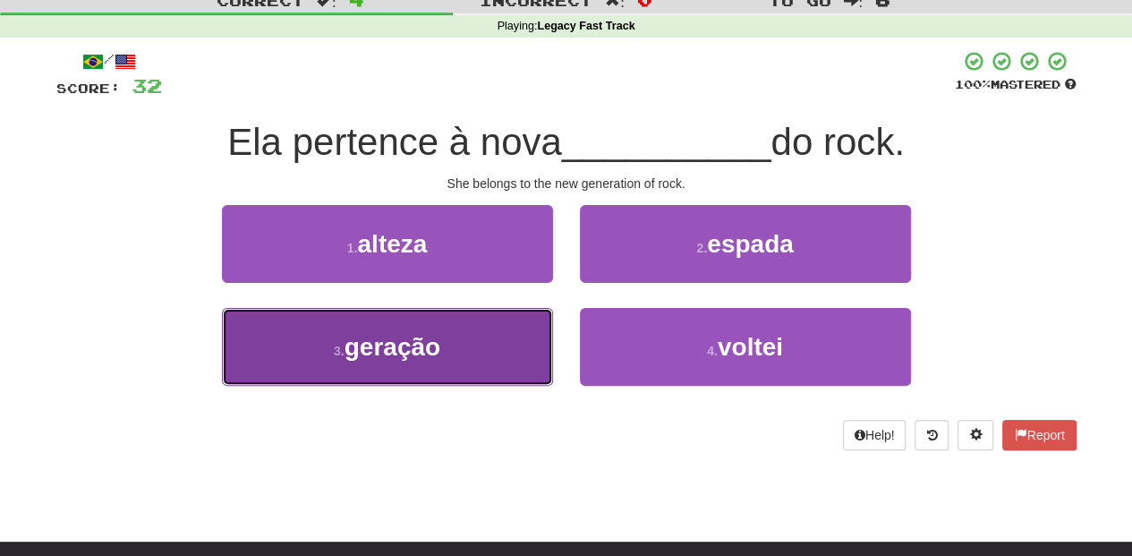
click at [512, 337] on button "3 . geração" at bounding box center [387, 347] width 331 height 78
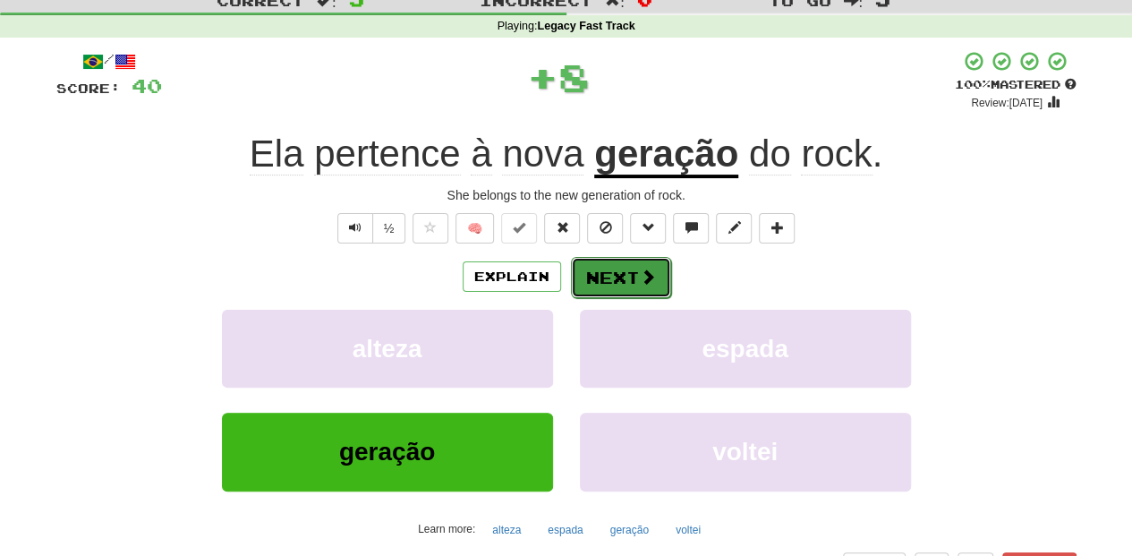
click at [621, 278] on button "Next" at bounding box center [621, 277] width 100 height 41
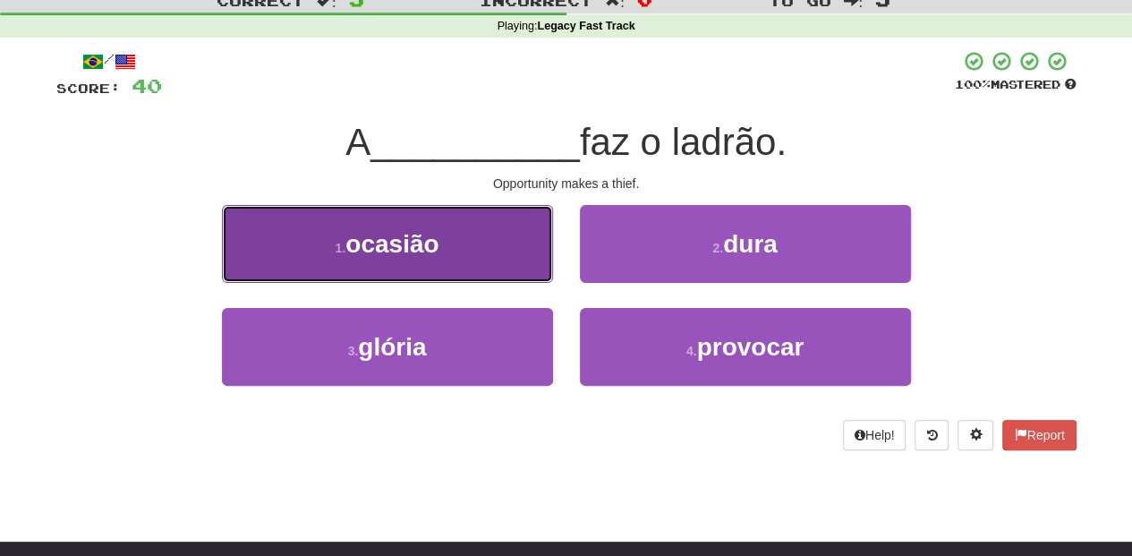
click at [487, 270] on button "1 . ocasião" at bounding box center [387, 244] width 331 height 78
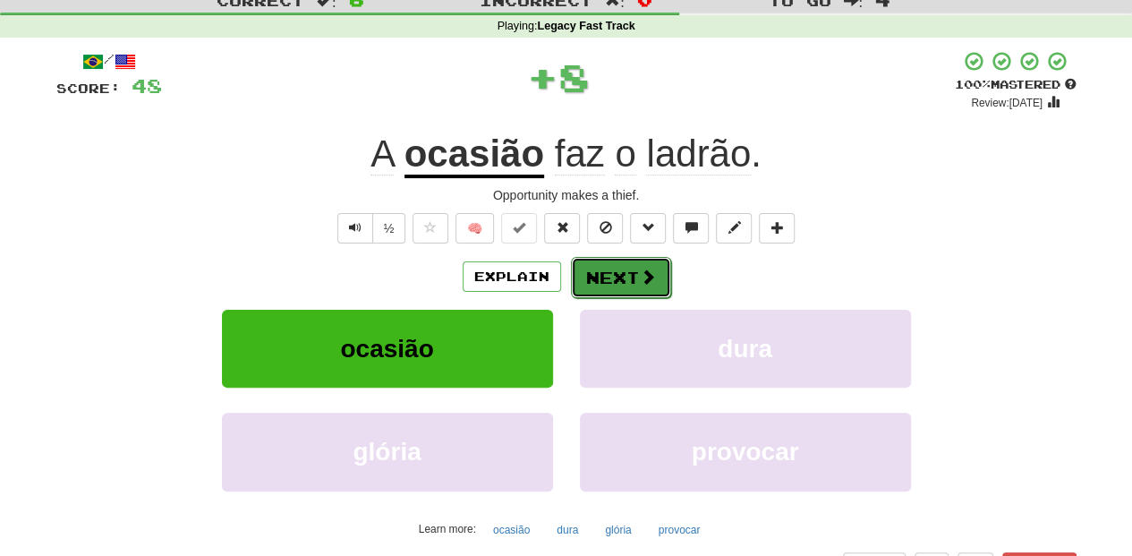
click at [605, 278] on button "Next" at bounding box center [621, 277] width 100 height 41
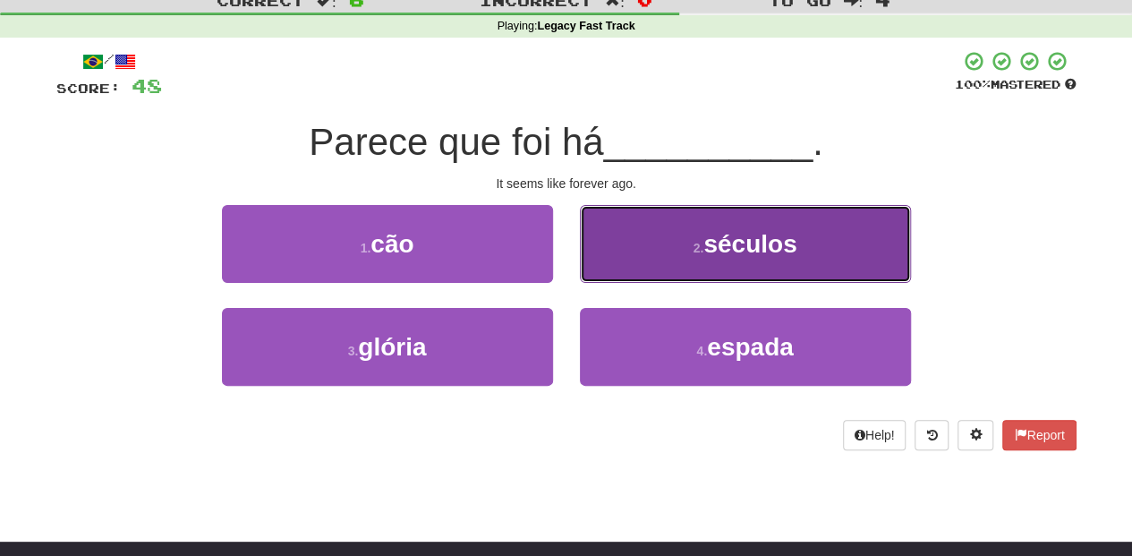
click at [637, 267] on button "2 . séculos" at bounding box center [745, 244] width 331 height 78
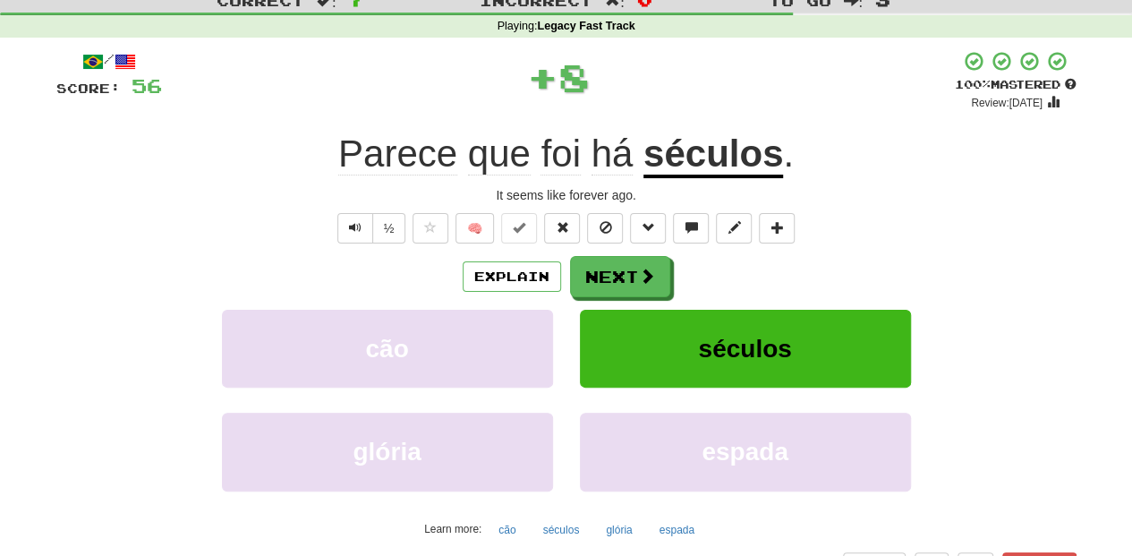
click at [639, 268] on span at bounding box center [647, 276] width 16 height 16
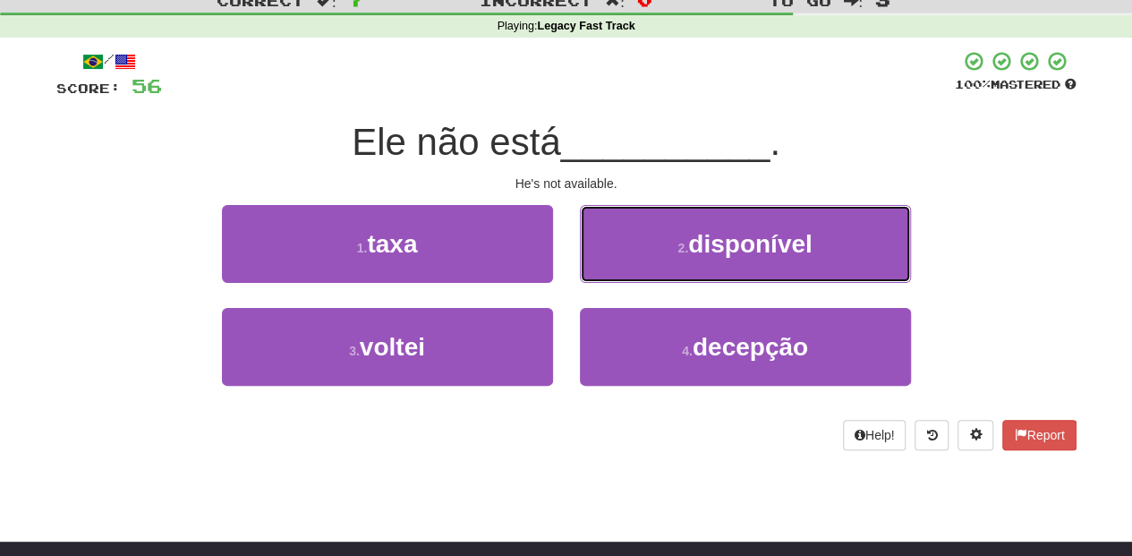
click at [637, 267] on button "2 . disponível" at bounding box center [745, 244] width 331 height 78
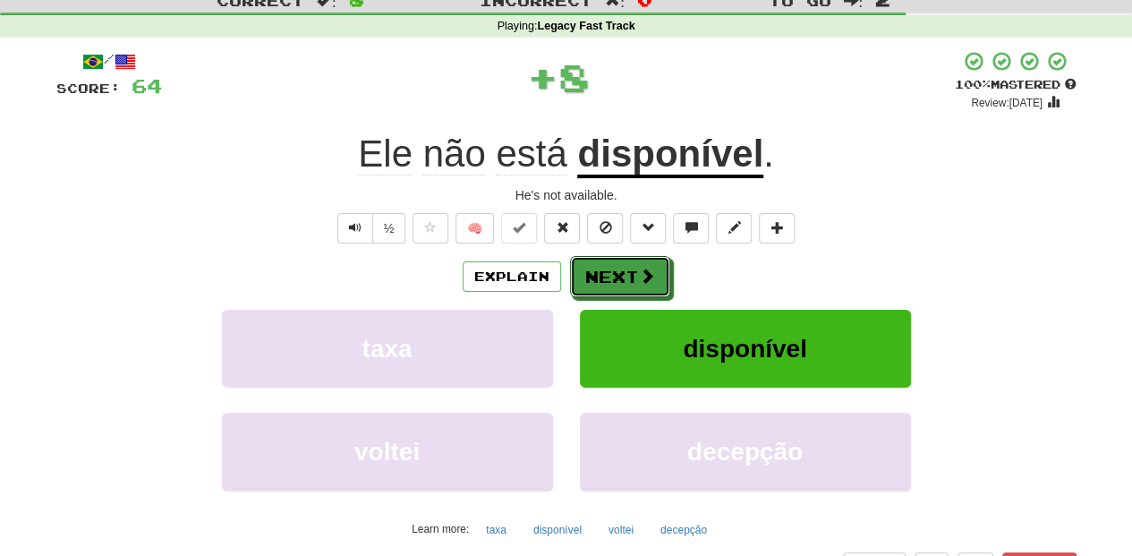
click at [639, 268] on span at bounding box center [647, 276] width 16 height 16
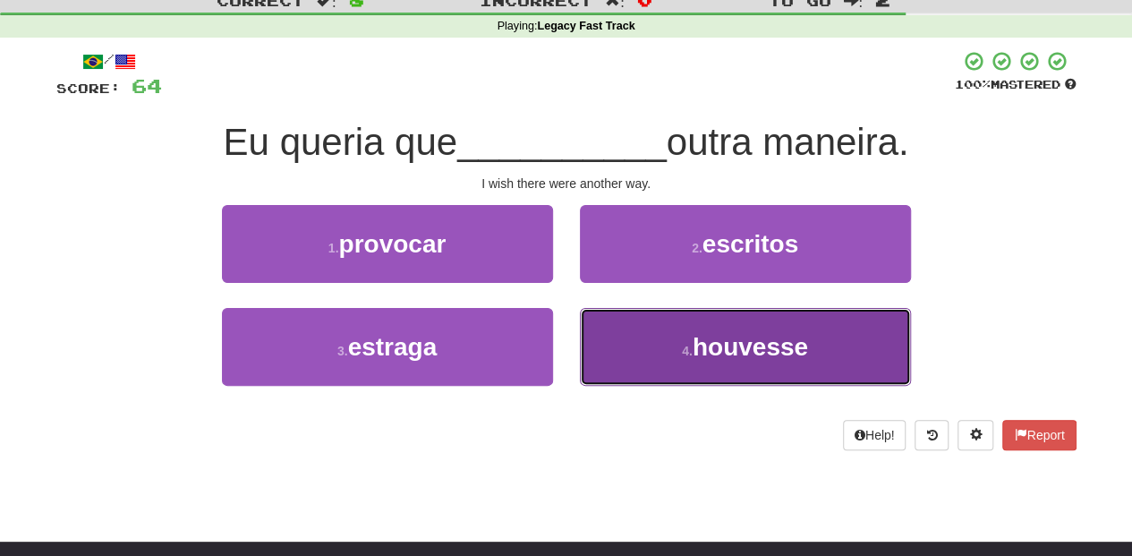
click at [636, 342] on button "4 . houvesse" at bounding box center [745, 347] width 331 height 78
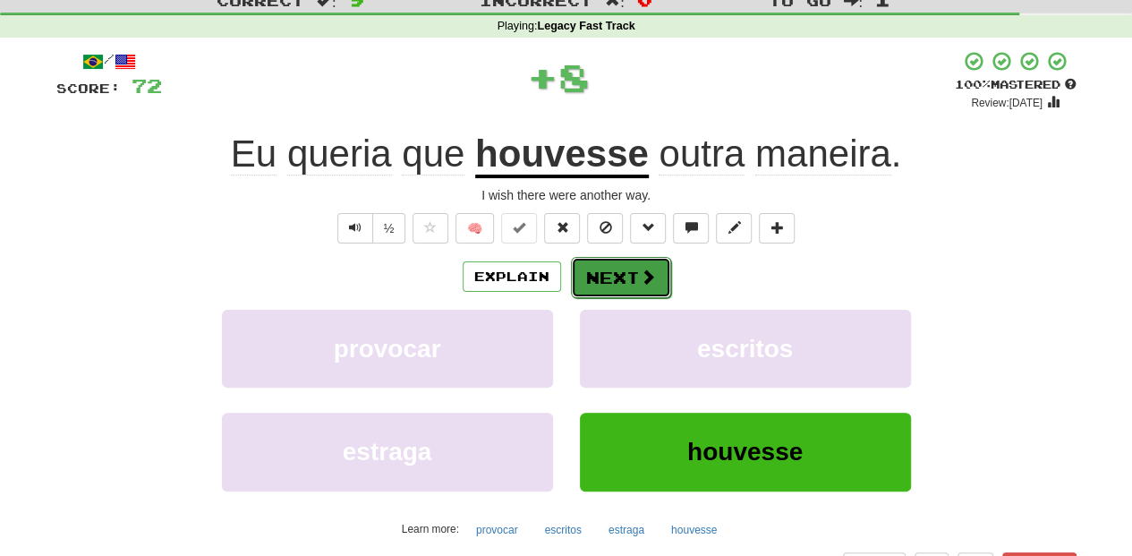
click at [600, 277] on button "Next" at bounding box center [621, 277] width 100 height 41
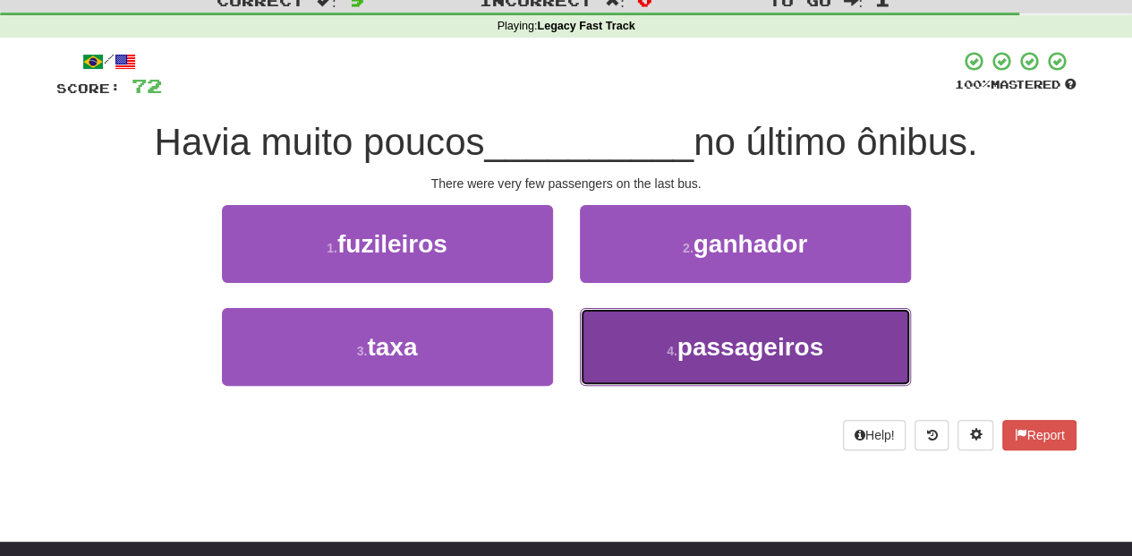
click at [630, 350] on button "4 . passageiros" at bounding box center [745, 347] width 331 height 78
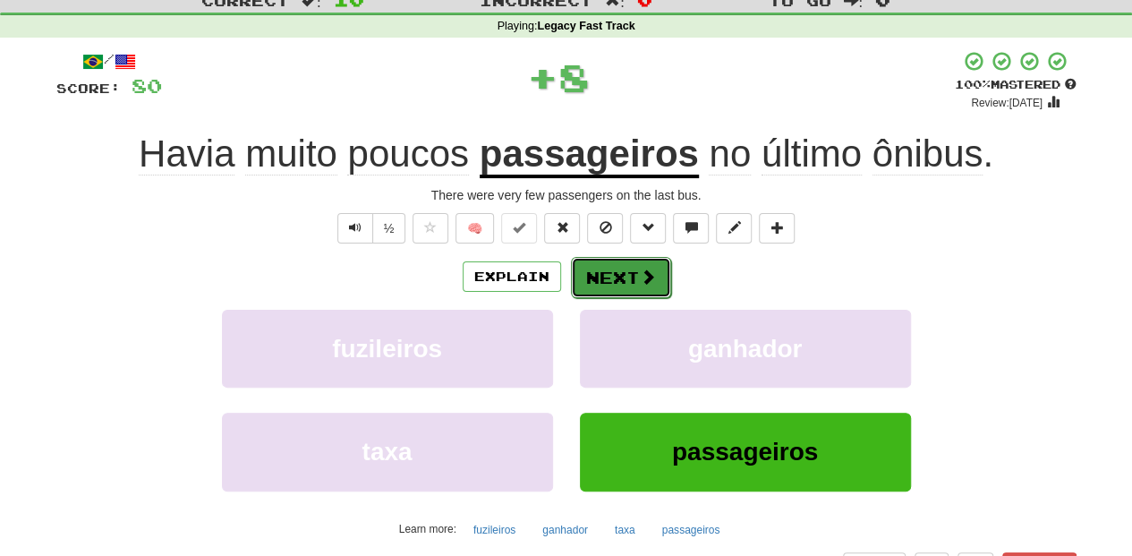
click at [603, 278] on button "Next" at bounding box center [621, 277] width 100 height 41
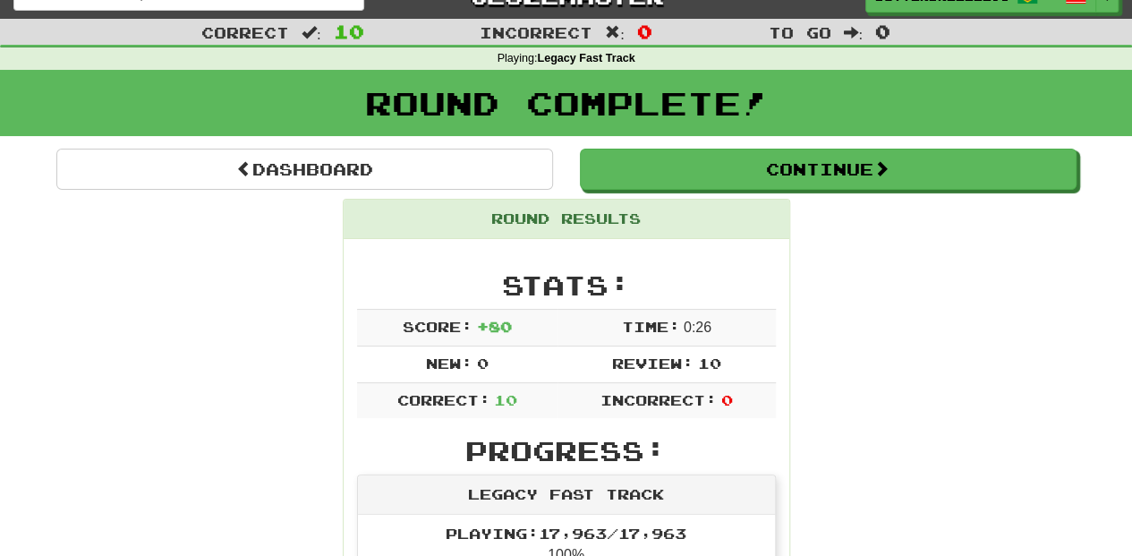
scroll to position [0, 0]
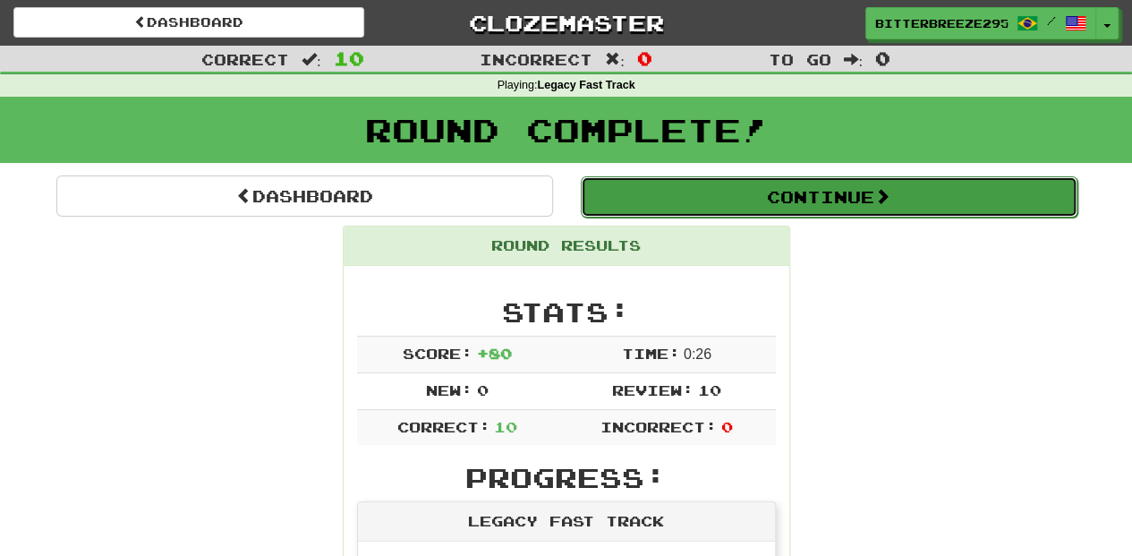
click at [704, 188] on button "Continue" at bounding box center [829, 196] width 497 height 41
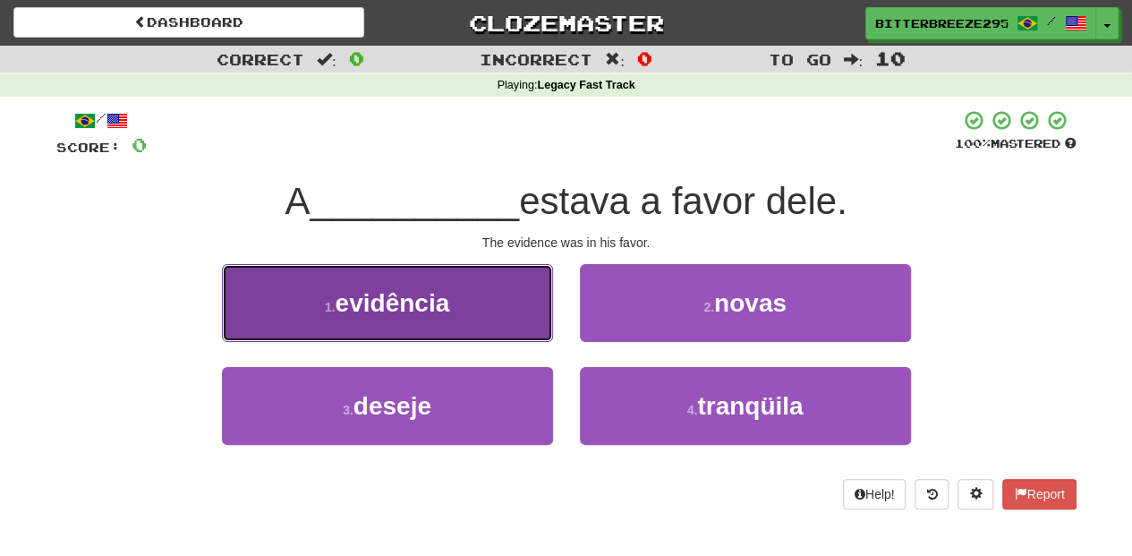
drag, startPoint x: 464, startPoint y: 318, endPoint x: 477, endPoint y: 324, distance: 14.8
click at [477, 324] on button "1 . evidência" at bounding box center [387, 303] width 331 height 78
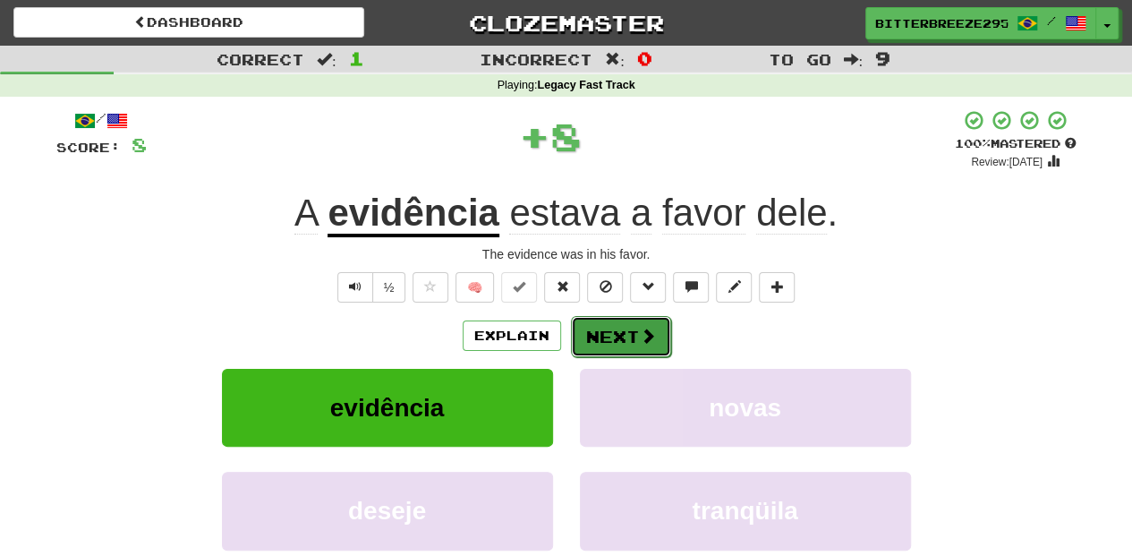
click at [625, 336] on button "Next" at bounding box center [621, 336] width 100 height 41
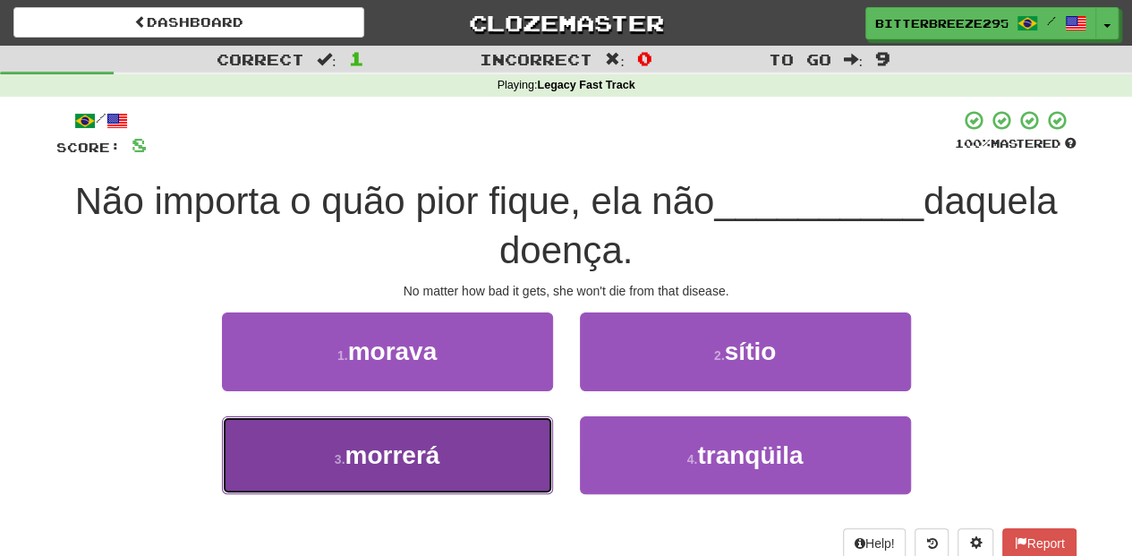
click at [480, 446] on button "3 . morrerá" at bounding box center [387, 455] width 331 height 78
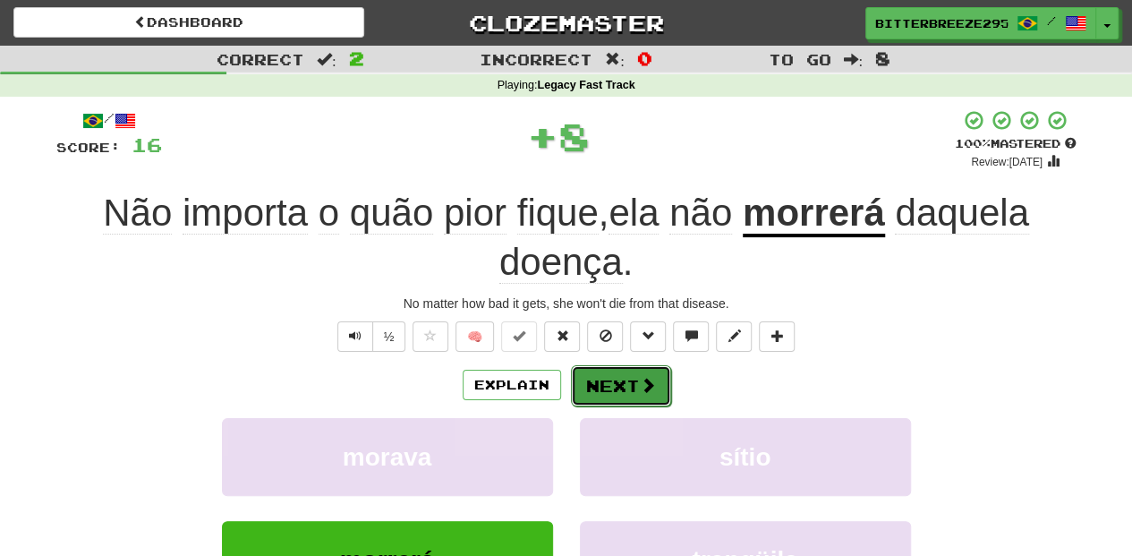
click at [611, 388] on button "Next" at bounding box center [621, 385] width 100 height 41
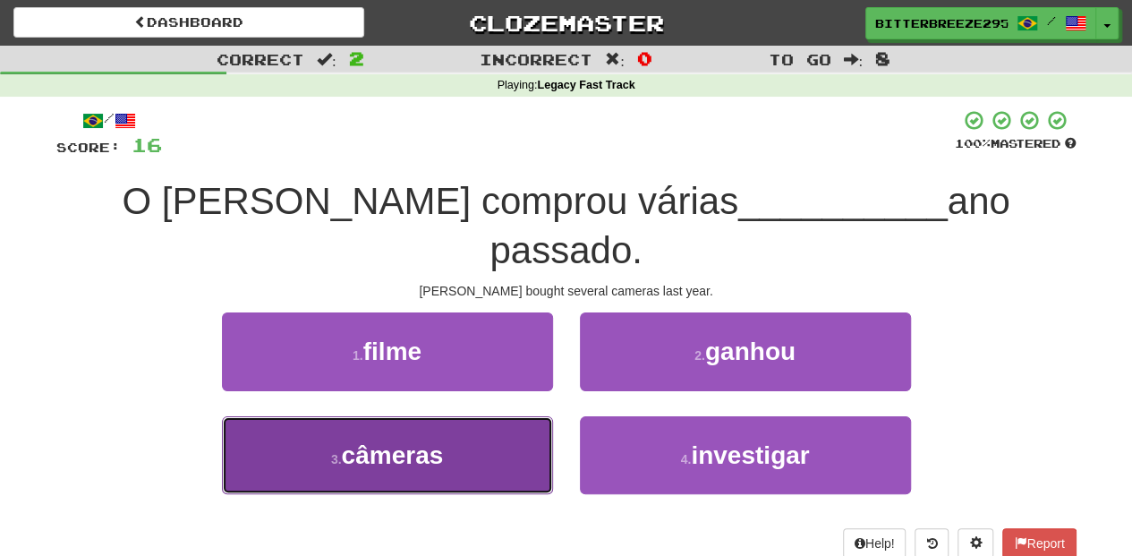
click at [469, 416] on button "3 . câmeras" at bounding box center [387, 455] width 331 height 78
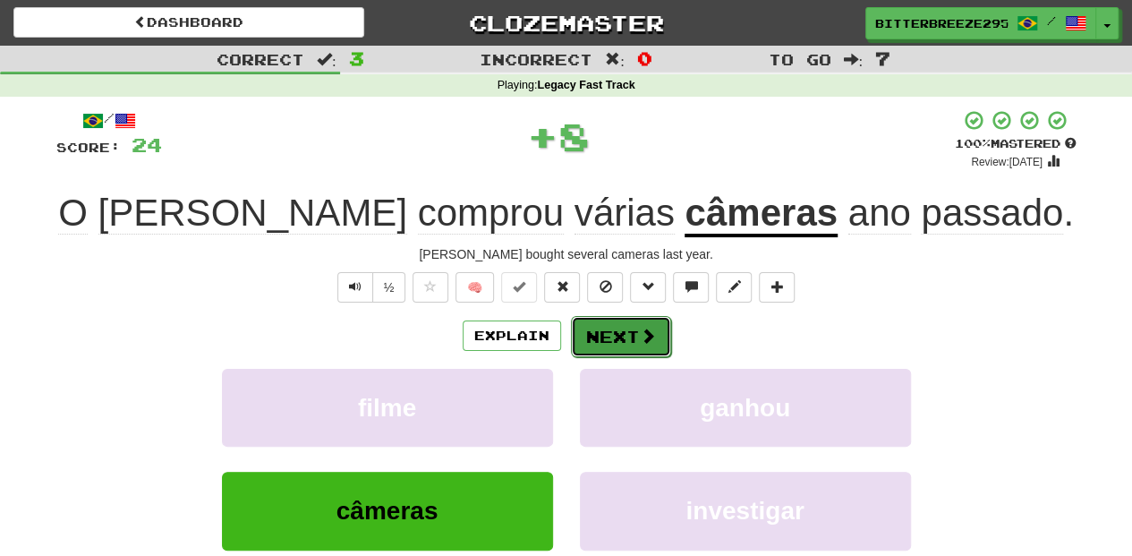
click at [608, 329] on button "Next" at bounding box center [621, 336] width 100 height 41
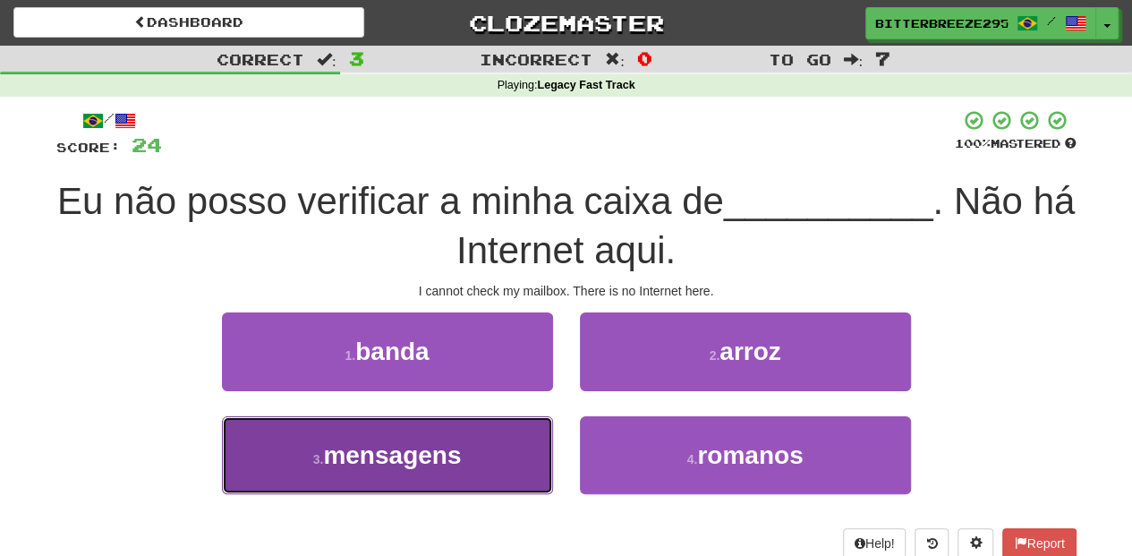
click at [485, 460] on button "3 . mensagens" at bounding box center [387, 455] width 331 height 78
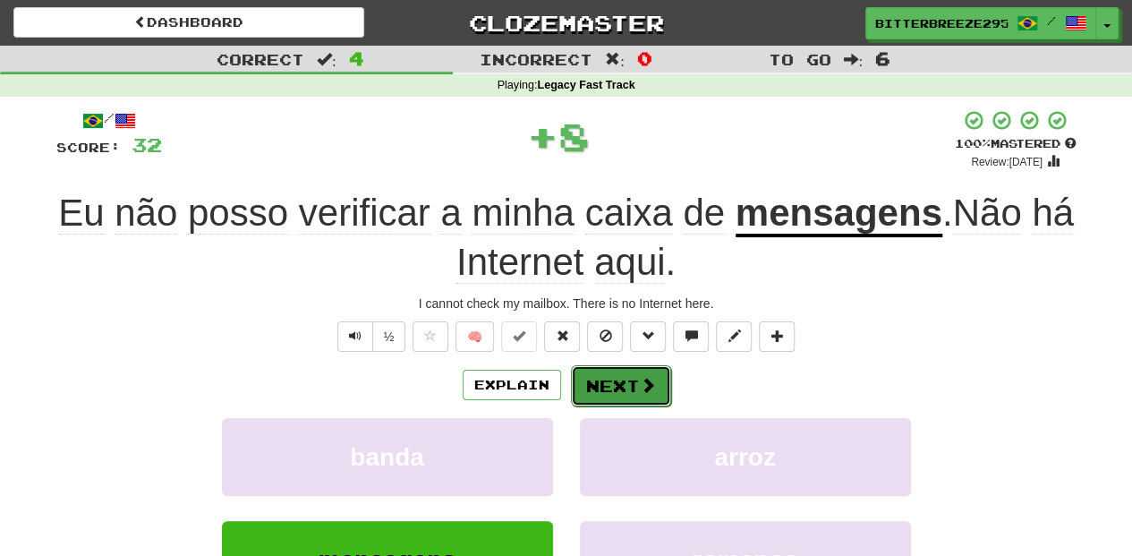
click at [616, 386] on button "Next" at bounding box center [621, 385] width 100 height 41
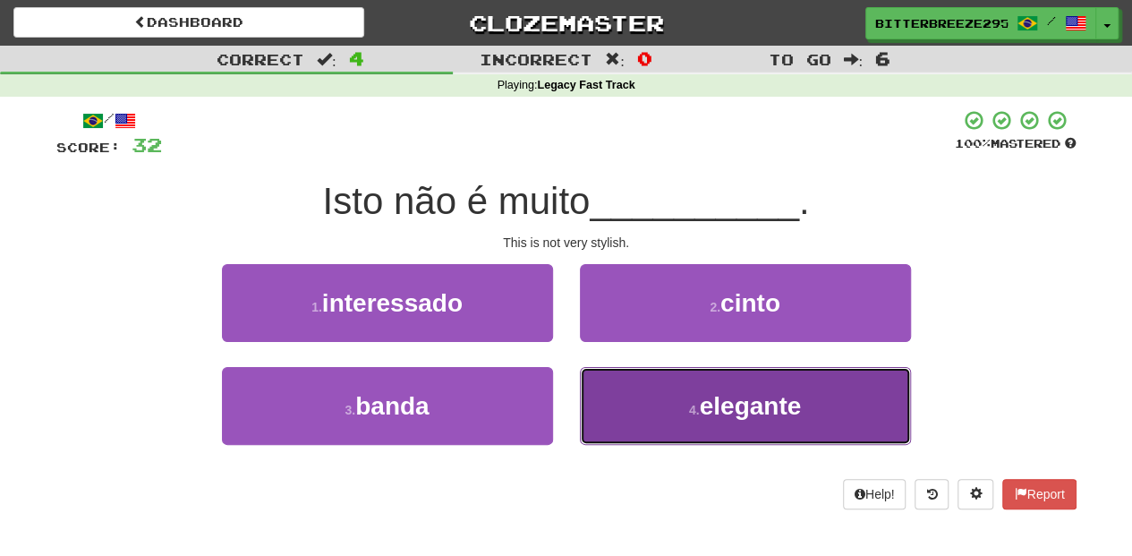
click at [637, 398] on button "4 . elegante" at bounding box center [745, 406] width 331 height 78
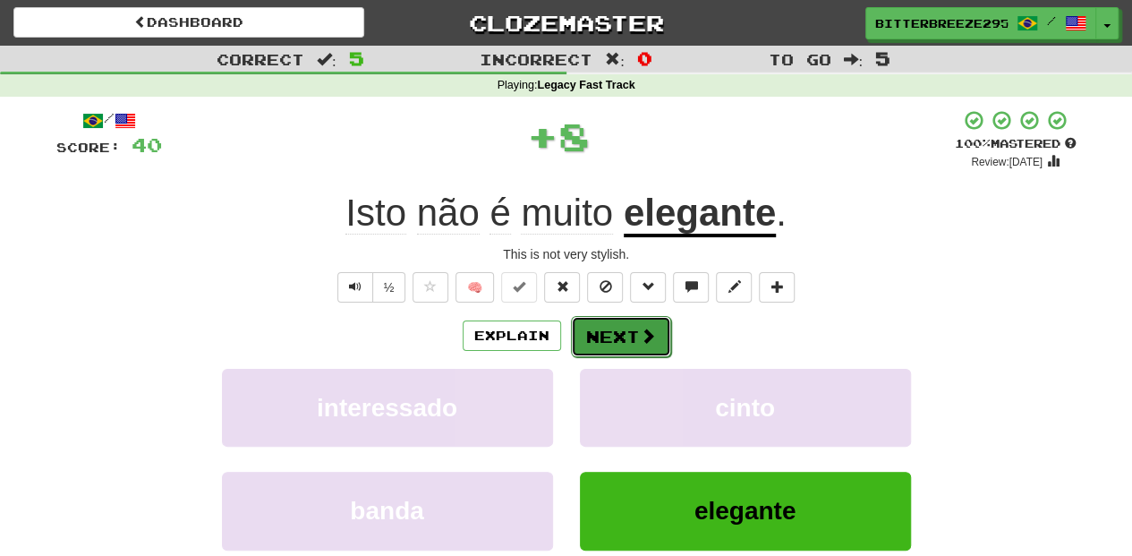
click at [632, 333] on button "Next" at bounding box center [621, 336] width 100 height 41
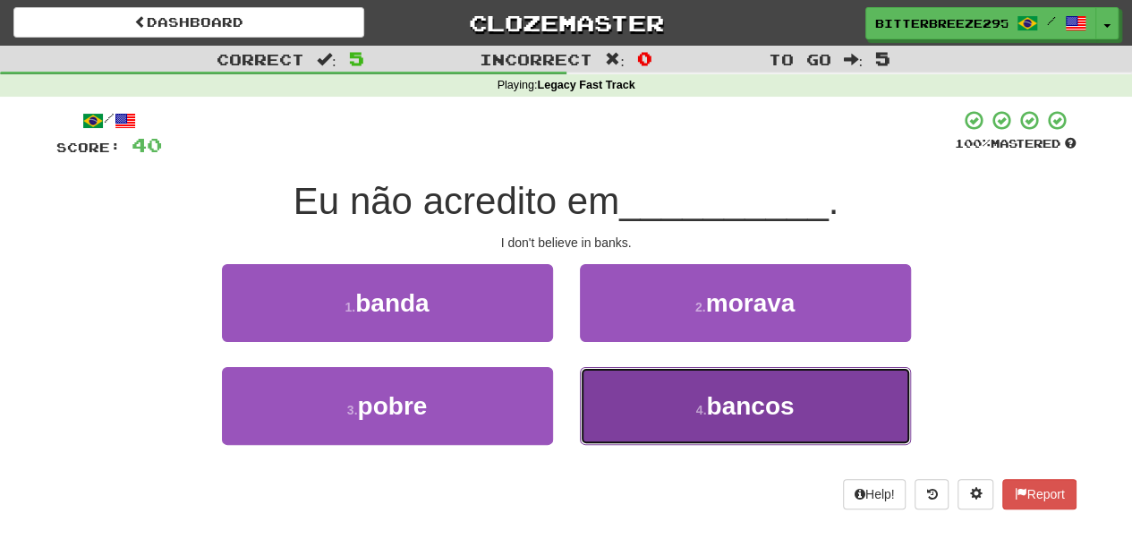
click at [639, 369] on button "4 . bancos" at bounding box center [745, 406] width 331 height 78
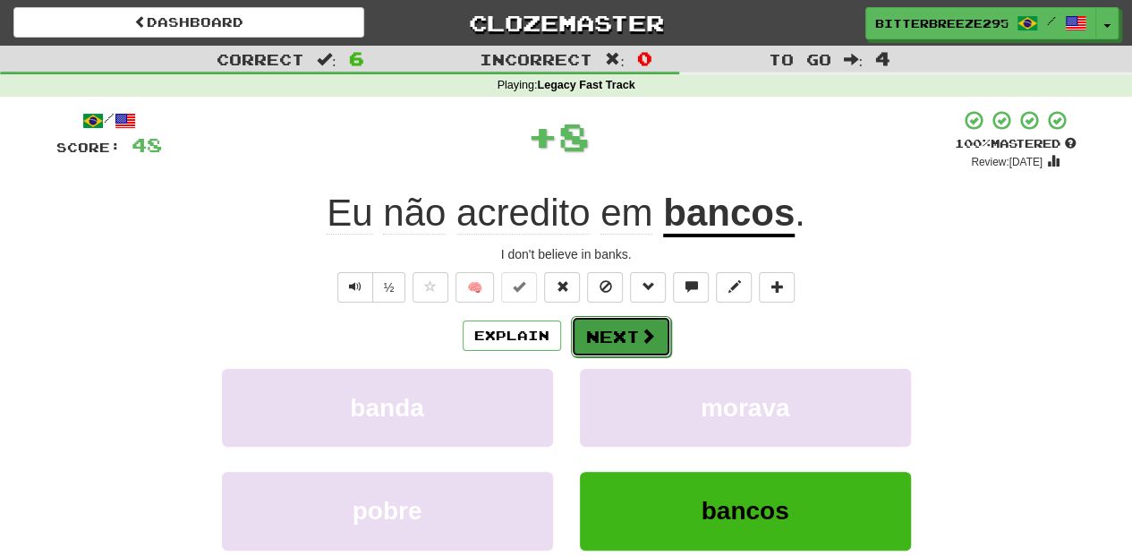
click at [626, 328] on button "Next" at bounding box center [621, 336] width 100 height 41
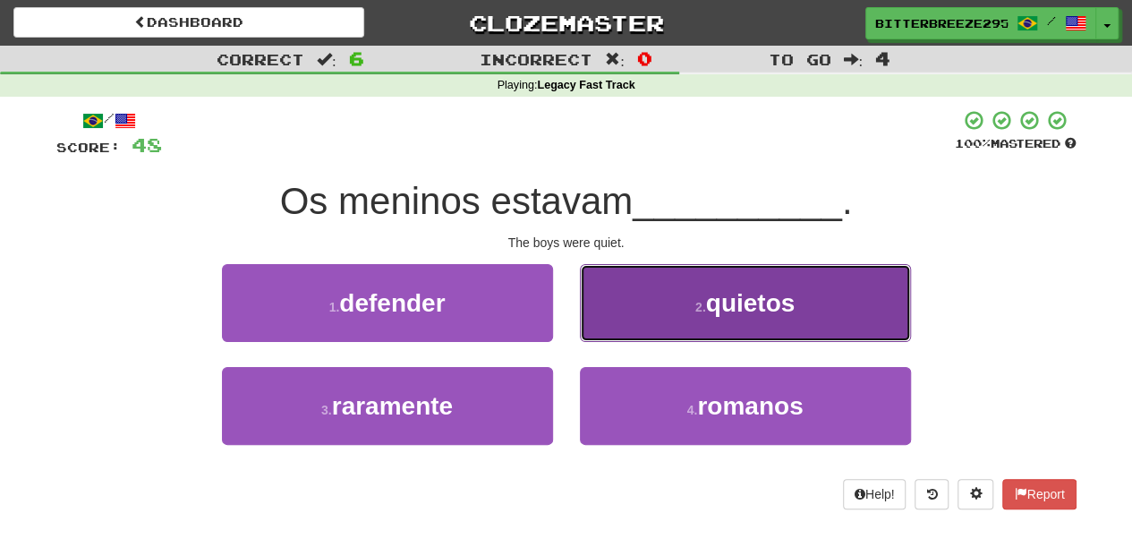
click at [636, 329] on button "2 . quietos" at bounding box center [745, 303] width 331 height 78
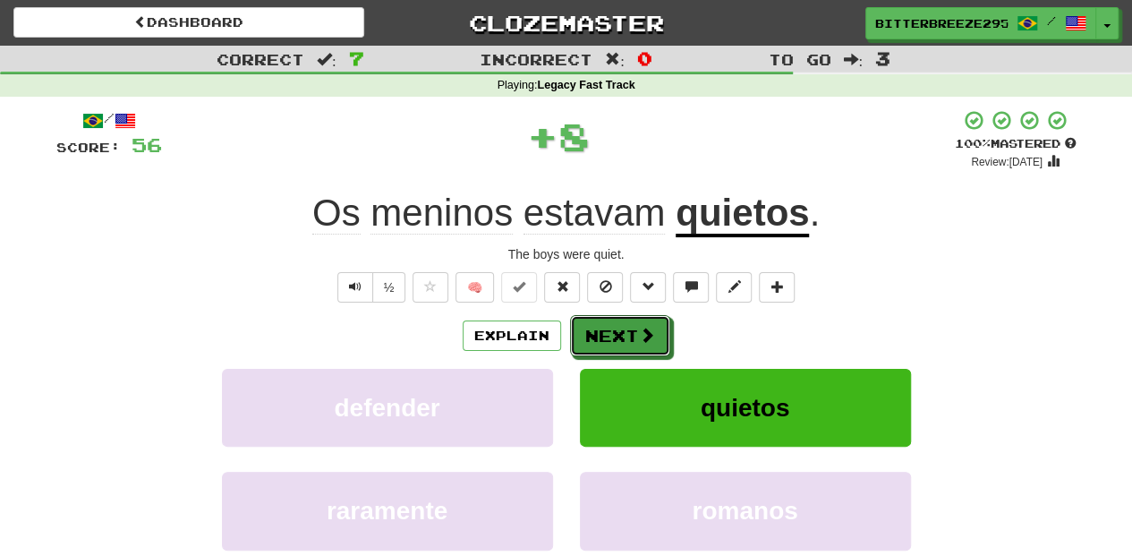
click at [634, 330] on button "Next" at bounding box center [620, 335] width 100 height 41
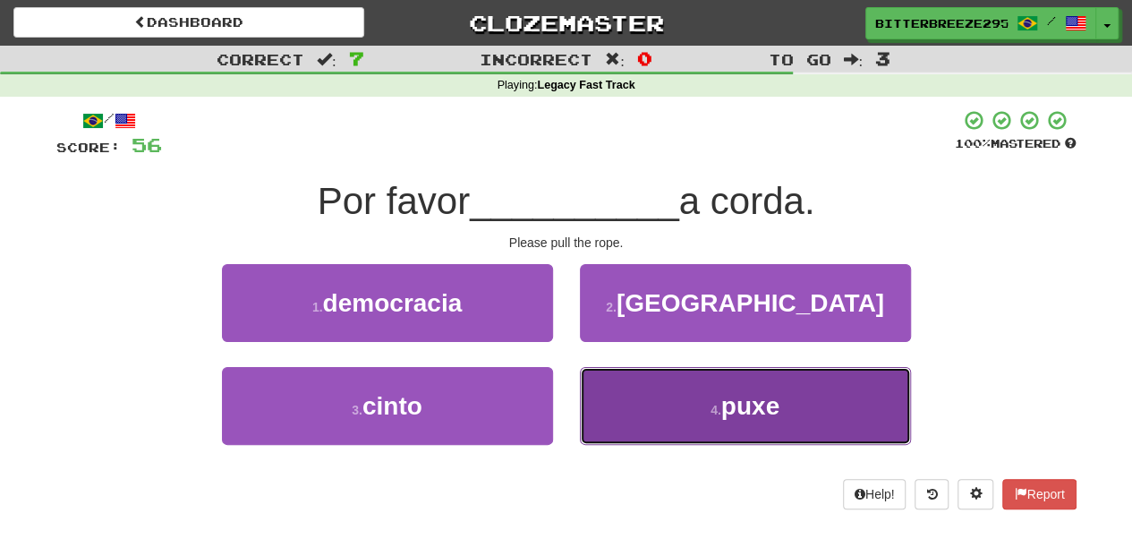
click at [606, 427] on button "4 . puxe" at bounding box center [745, 406] width 331 height 78
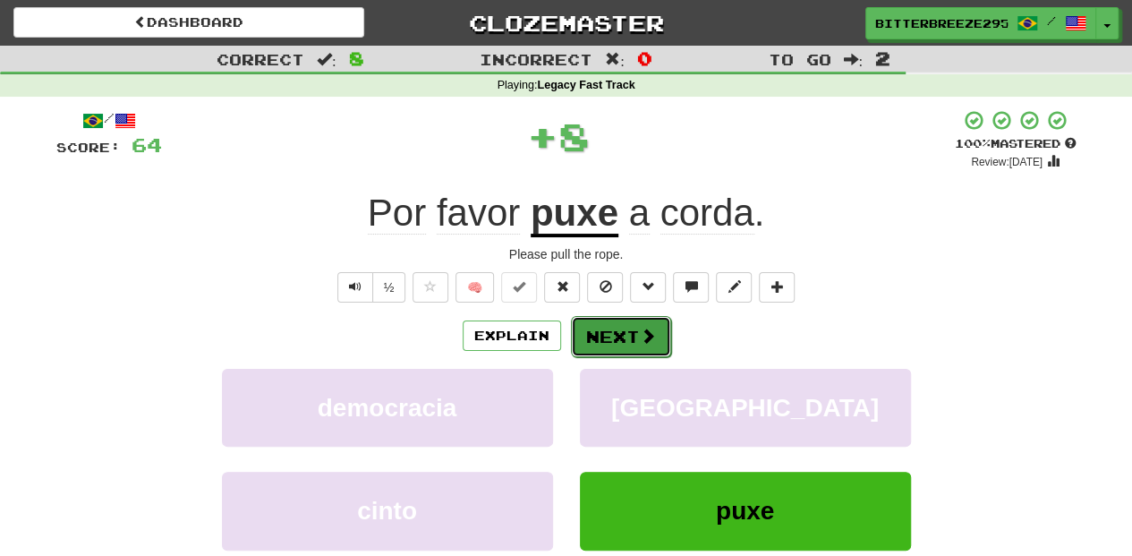
click at [602, 344] on button "Next" at bounding box center [621, 336] width 100 height 41
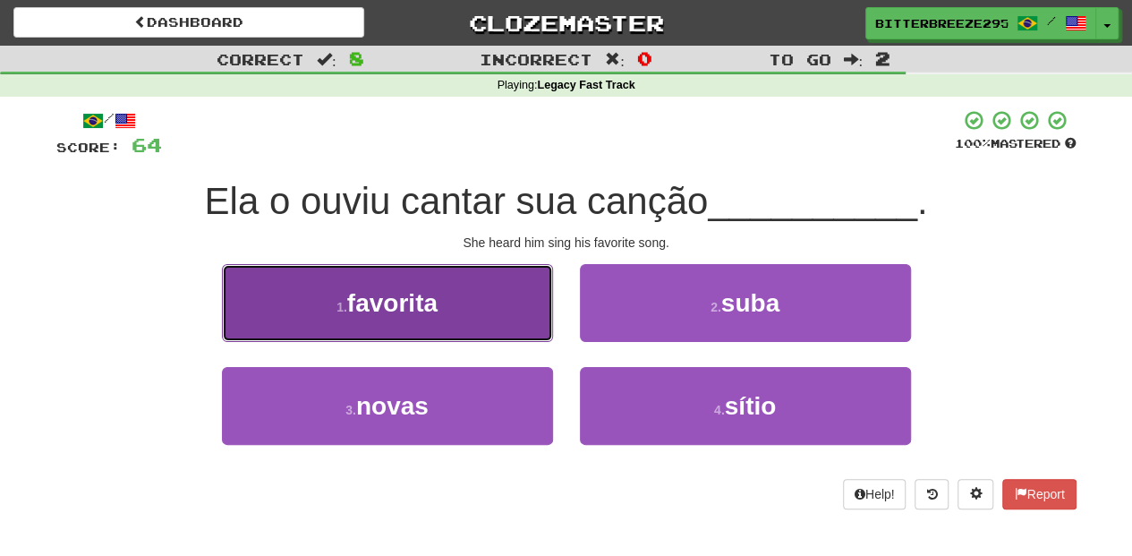
click at [516, 326] on button "1 . favorita" at bounding box center [387, 303] width 331 height 78
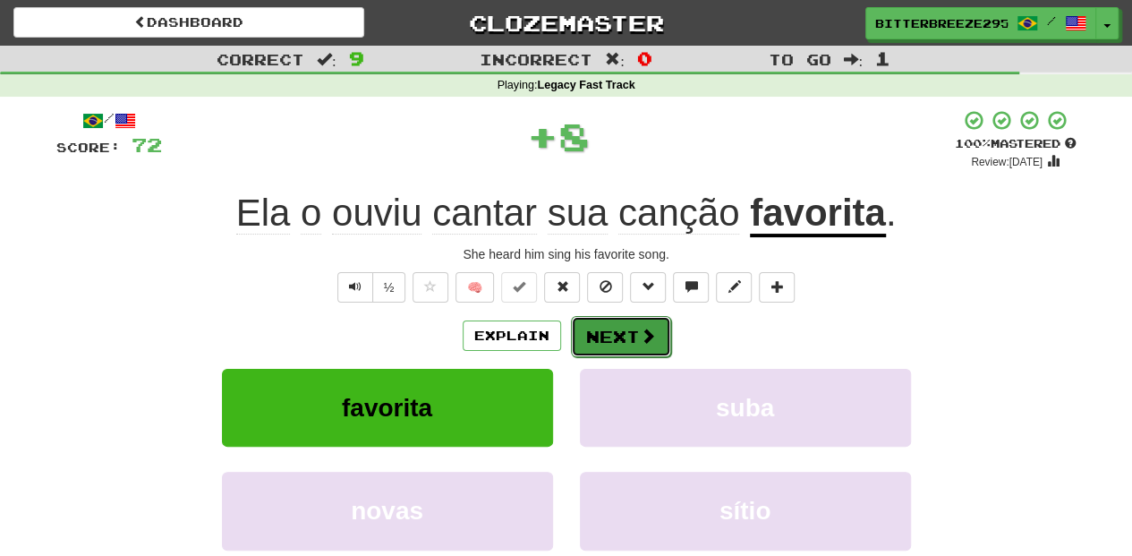
click at [601, 334] on button "Next" at bounding box center [621, 336] width 100 height 41
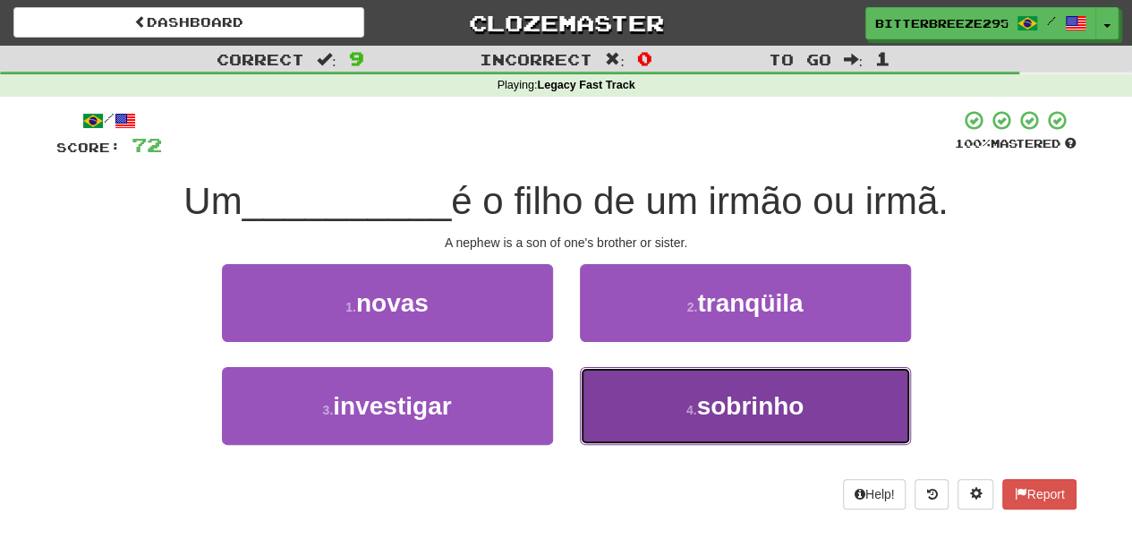
click at [661, 408] on button "4 . sobrinho" at bounding box center [745, 406] width 331 height 78
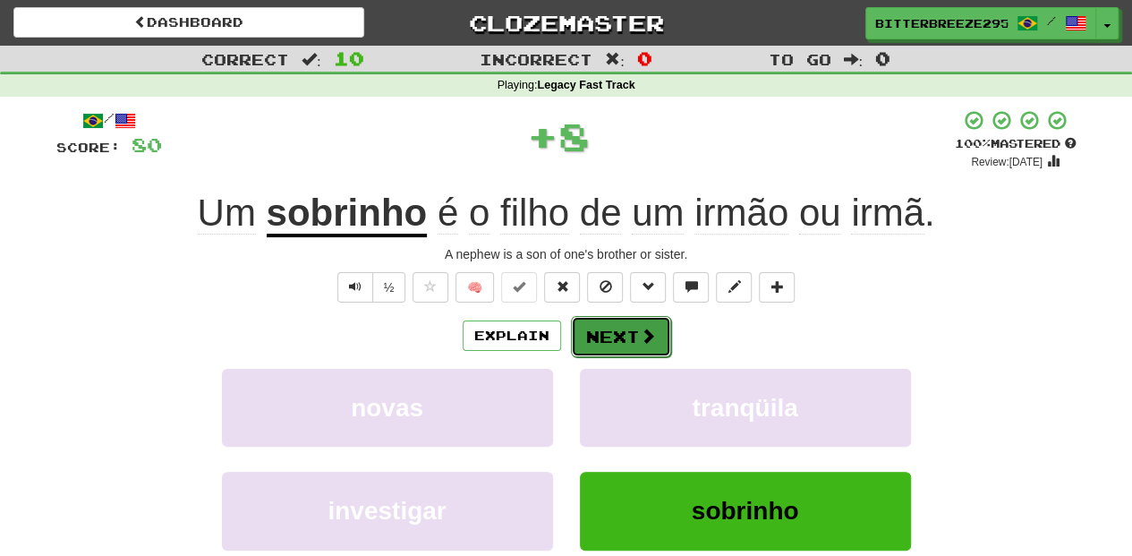
click at [621, 338] on button "Next" at bounding box center [621, 336] width 100 height 41
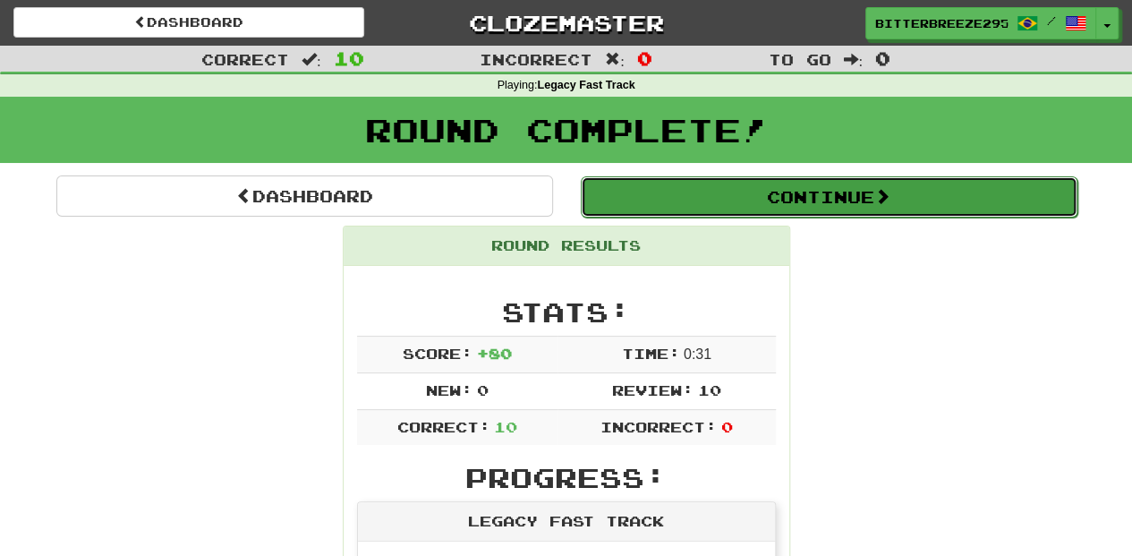
click at [694, 202] on button "Continue" at bounding box center [829, 196] width 497 height 41
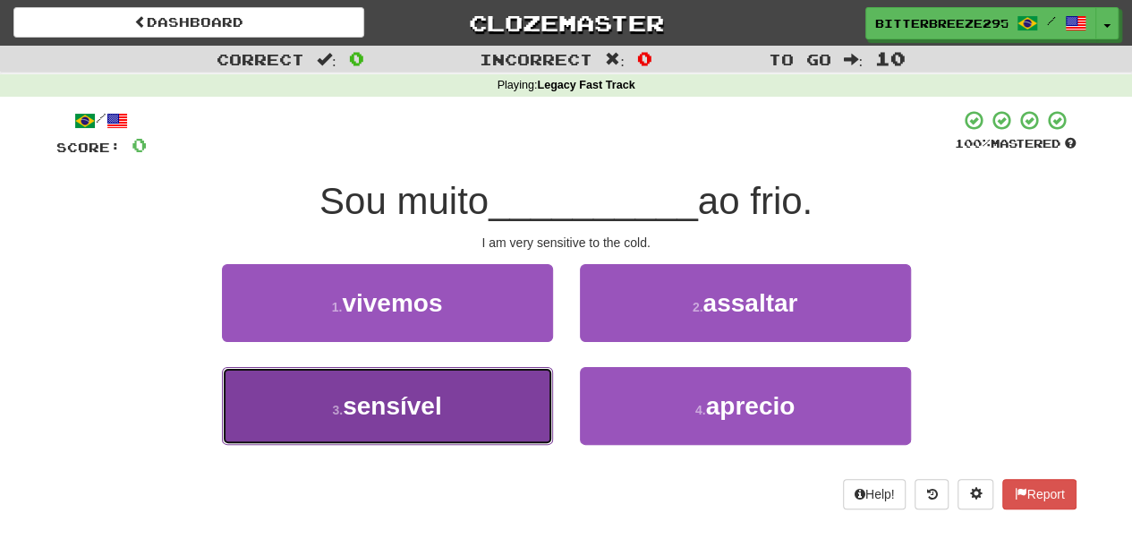
click at [439, 392] on span "sensível" at bounding box center [392, 406] width 99 height 28
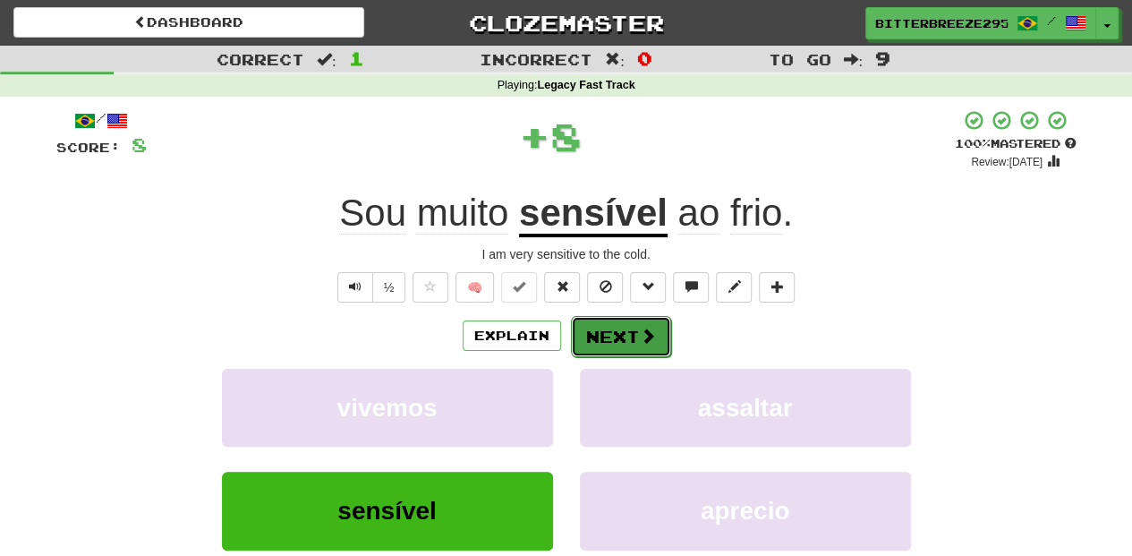
click at [589, 340] on button "Next" at bounding box center [621, 336] width 100 height 41
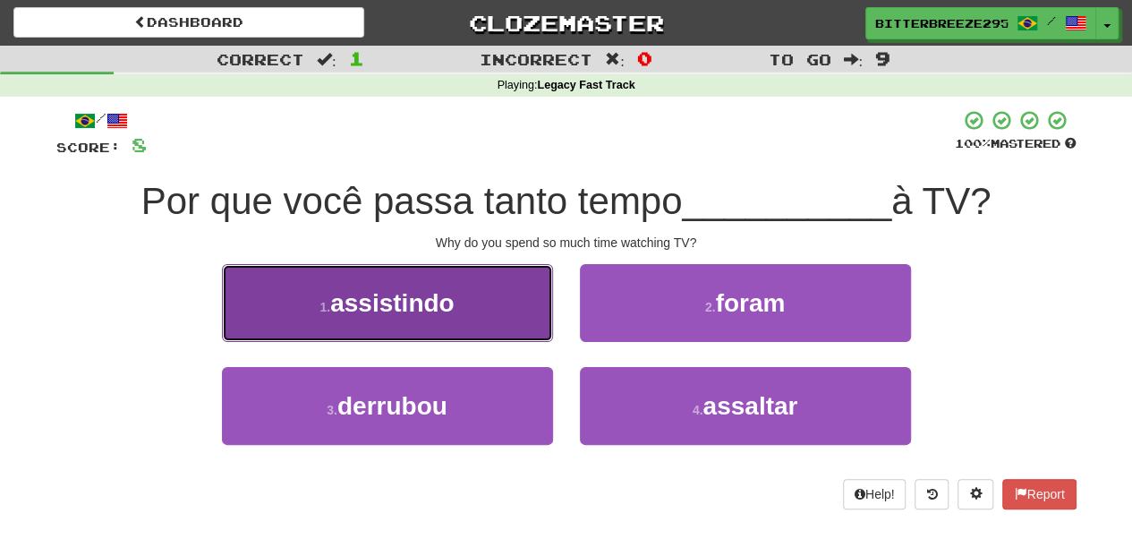
click at [491, 329] on button "1 . assistindo" at bounding box center [387, 303] width 331 height 78
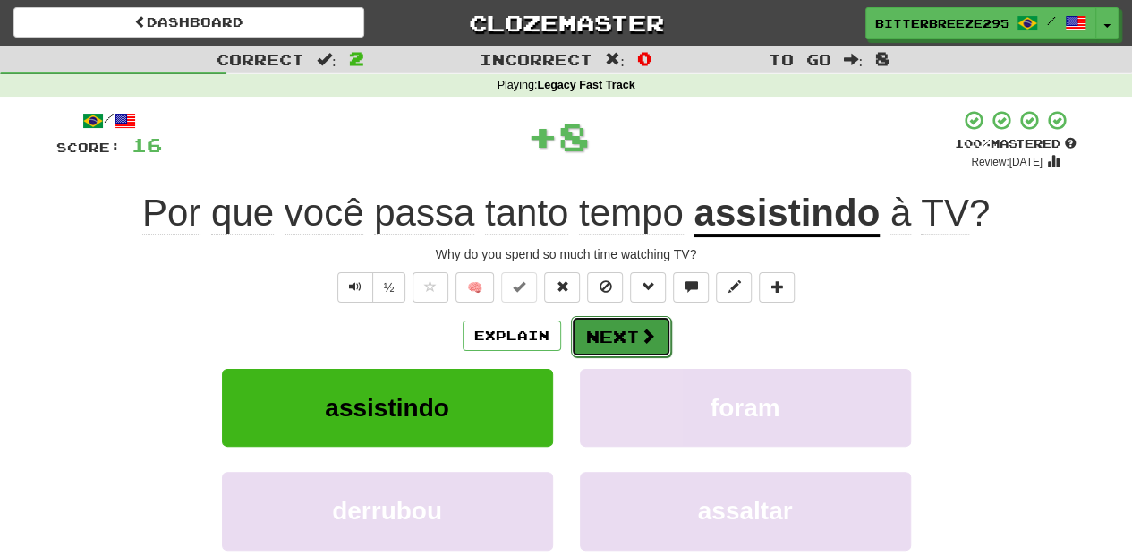
click at [588, 329] on button "Next" at bounding box center [621, 336] width 100 height 41
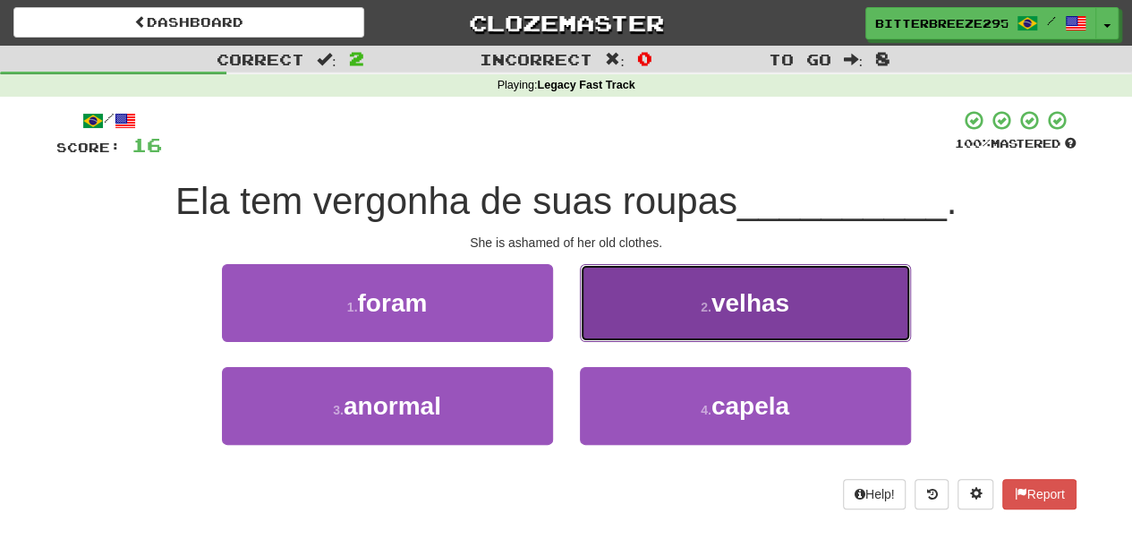
click at [611, 325] on button "2 . velhas" at bounding box center [745, 303] width 331 height 78
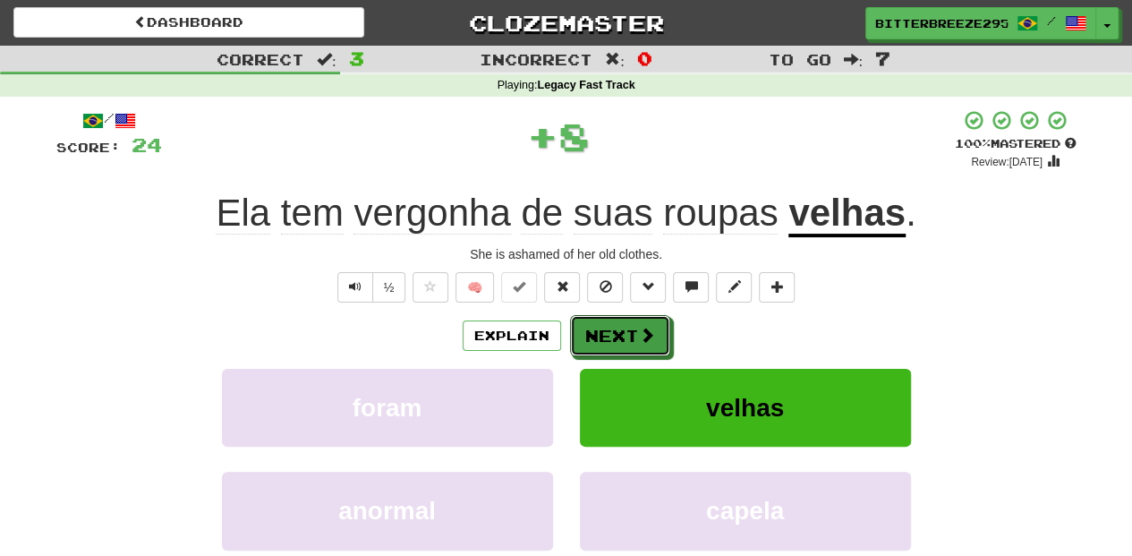
click at [611, 325] on button "Next" at bounding box center [620, 335] width 100 height 41
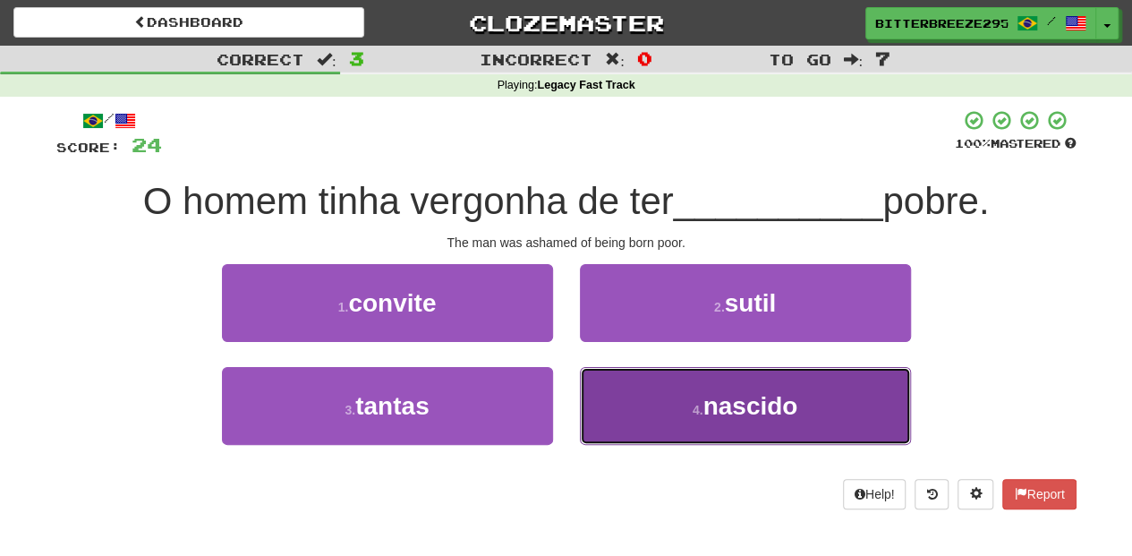
click at [645, 401] on button "4 . nascido" at bounding box center [745, 406] width 331 height 78
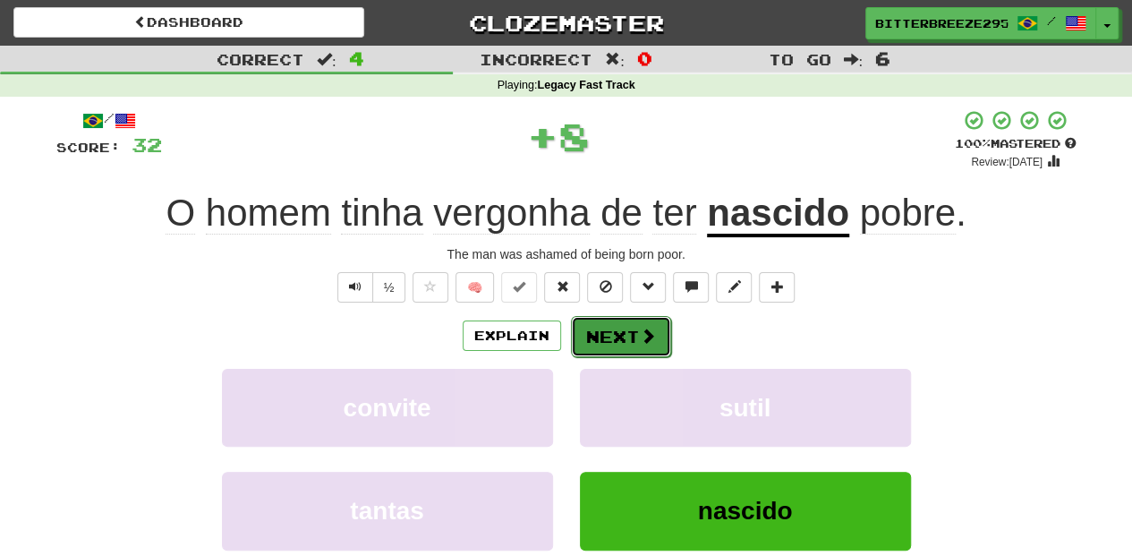
click at [625, 335] on button "Next" at bounding box center [621, 336] width 100 height 41
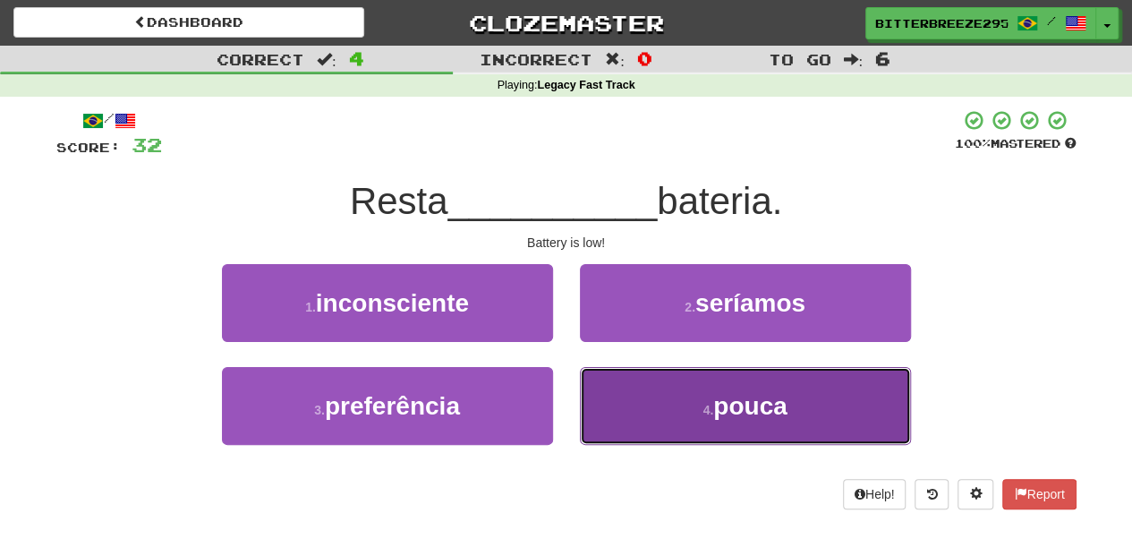
click at [643, 412] on button "4 . pouca" at bounding box center [745, 406] width 331 height 78
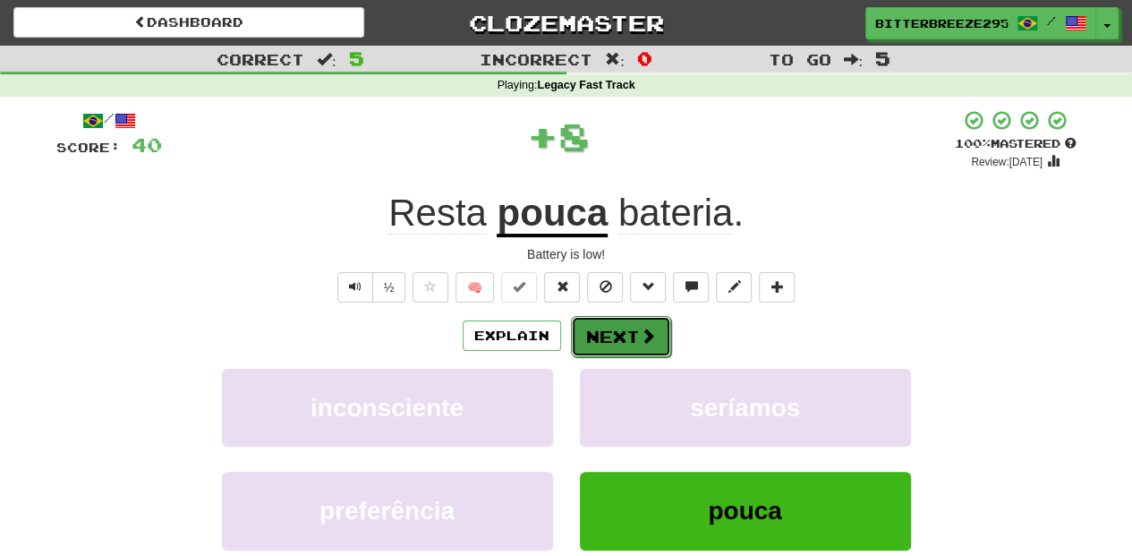
click at [611, 317] on button "Next" at bounding box center [621, 336] width 100 height 41
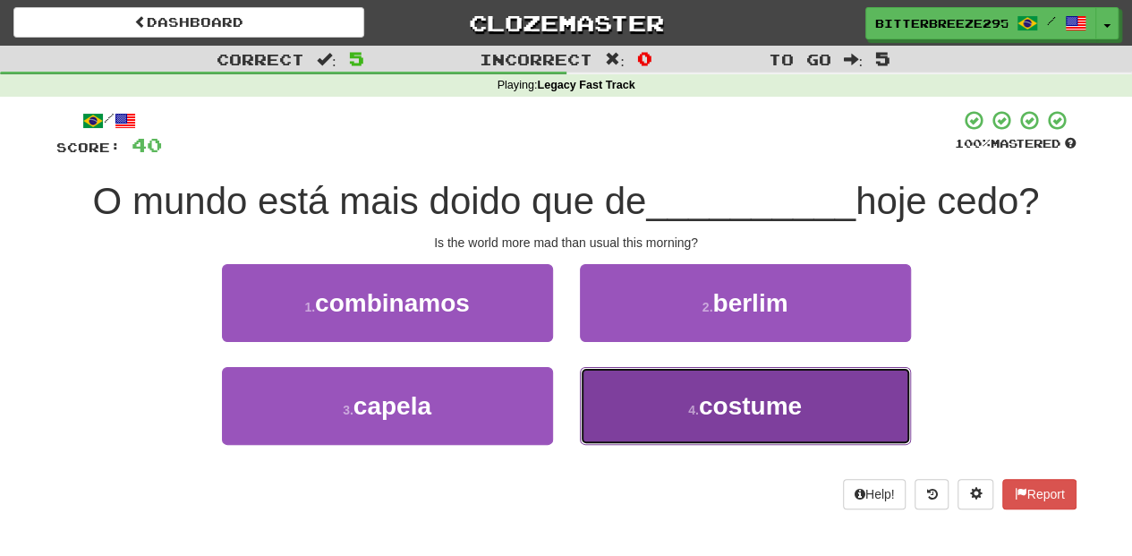
click at [616, 392] on button "4 . costume" at bounding box center [745, 406] width 331 height 78
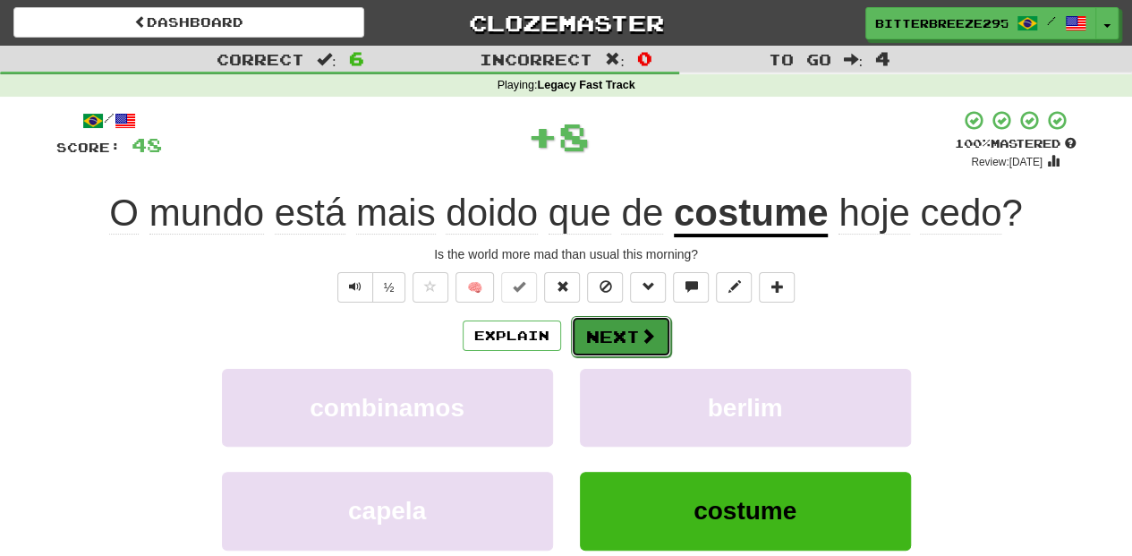
click at [603, 335] on button "Next" at bounding box center [621, 336] width 100 height 41
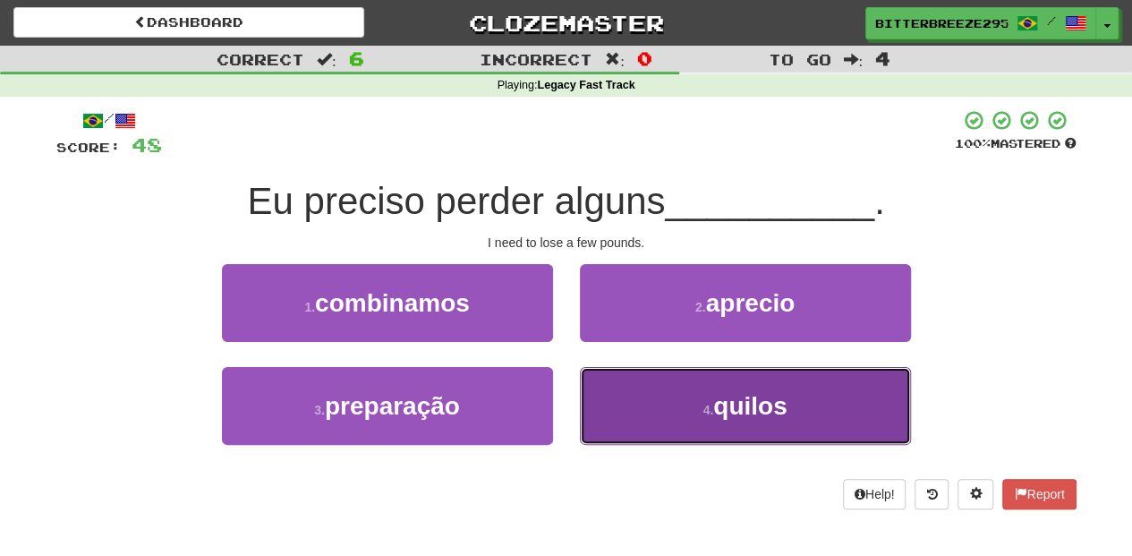
click at [615, 390] on button "4 . quilos" at bounding box center [745, 406] width 331 height 78
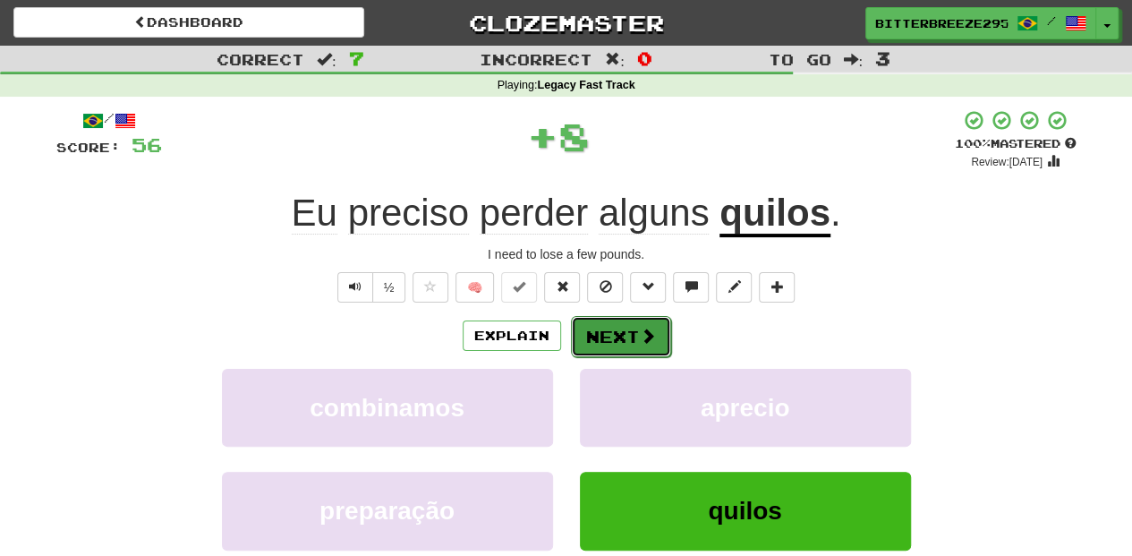
click at [604, 340] on button "Next" at bounding box center [621, 336] width 100 height 41
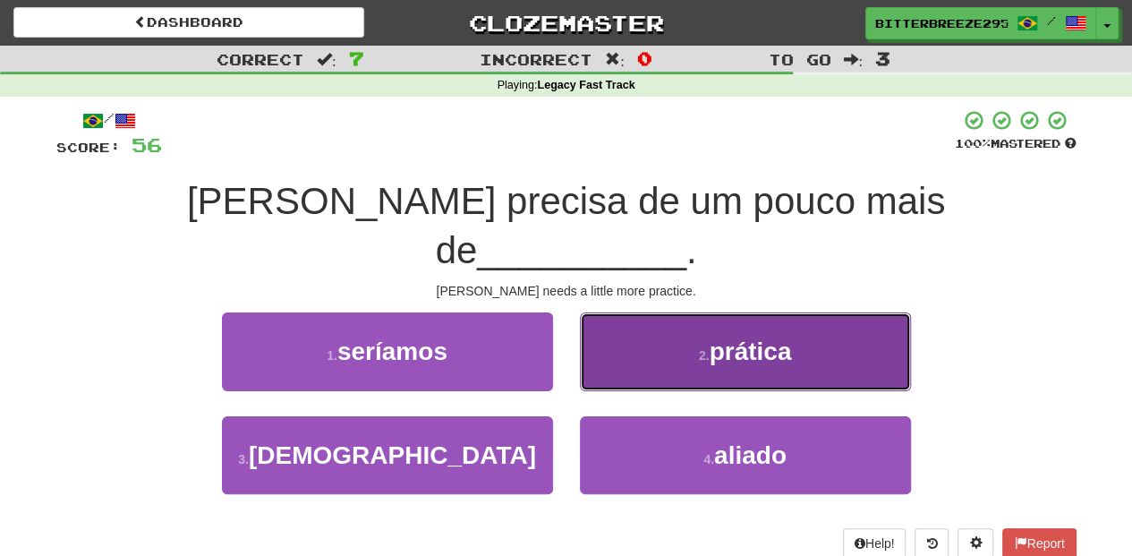
click at [603, 322] on button "2 . prática" at bounding box center [745, 351] width 331 height 78
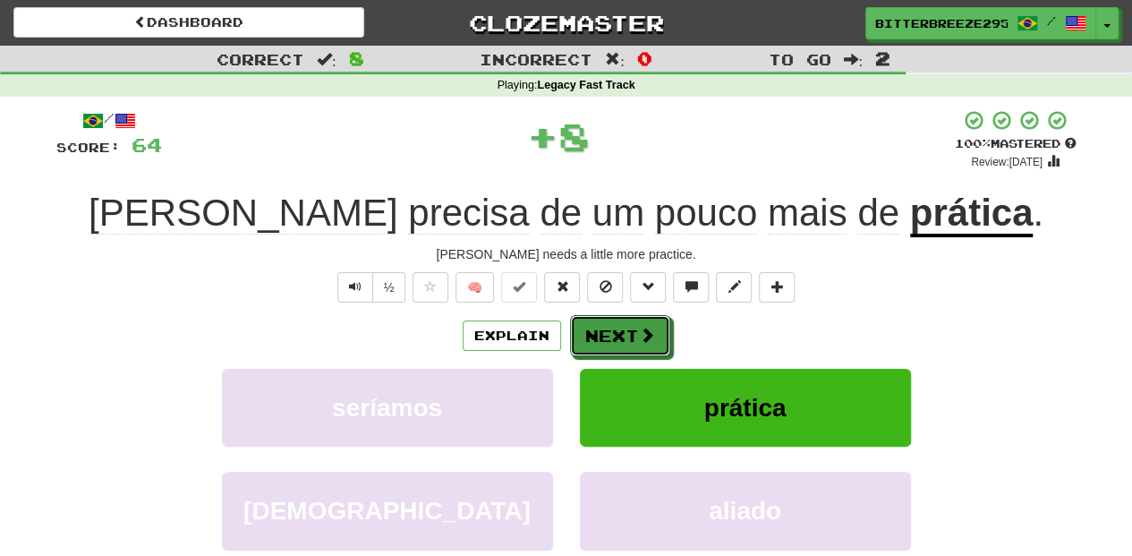
click at [603, 322] on button "Next" at bounding box center [620, 335] width 100 height 41
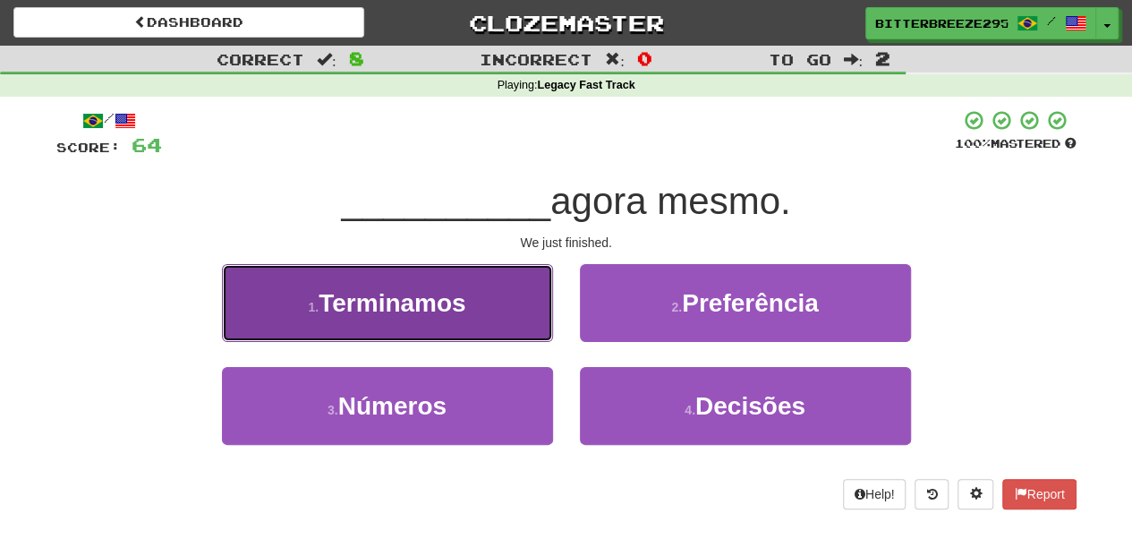
click at [510, 315] on button "1 . Terminamos" at bounding box center [387, 303] width 331 height 78
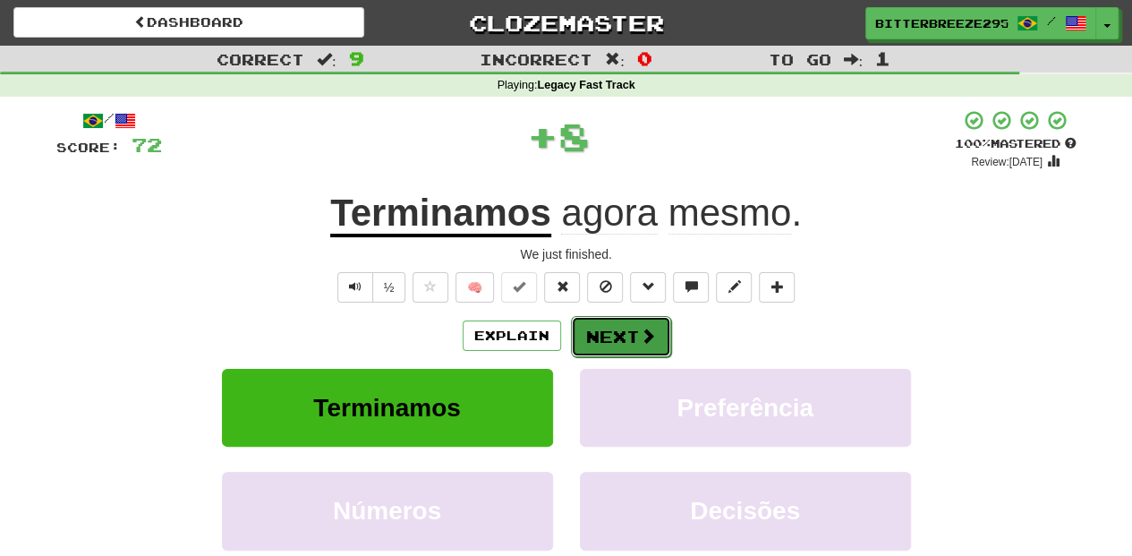
click at [571, 325] on button "Next" at bounding box center [621, 336] width 100 height 41
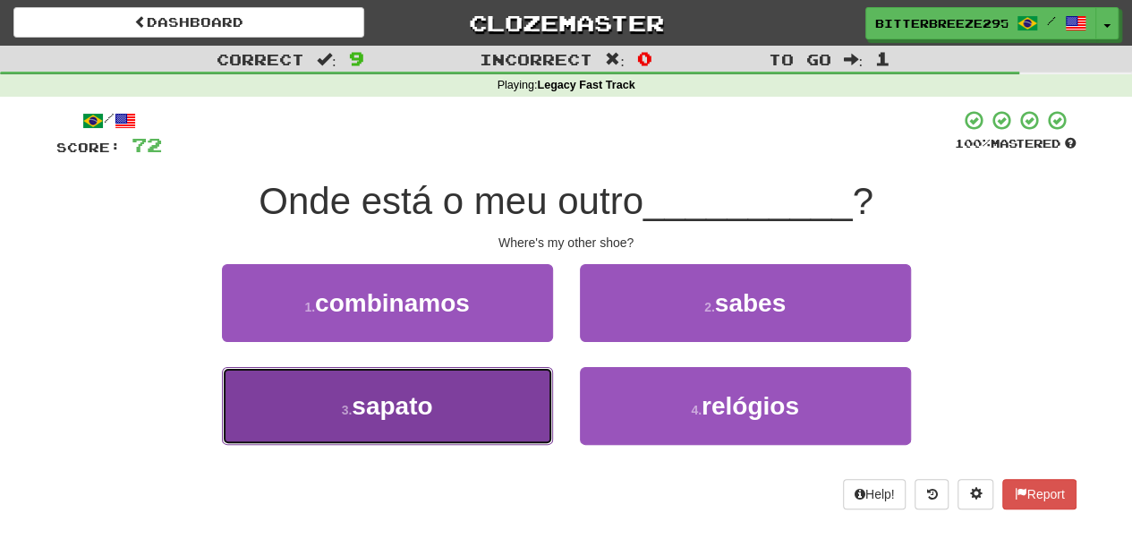
click at [508, 392] on button "3 . sapato" at bounding box center [387, 406] width 331 height 78
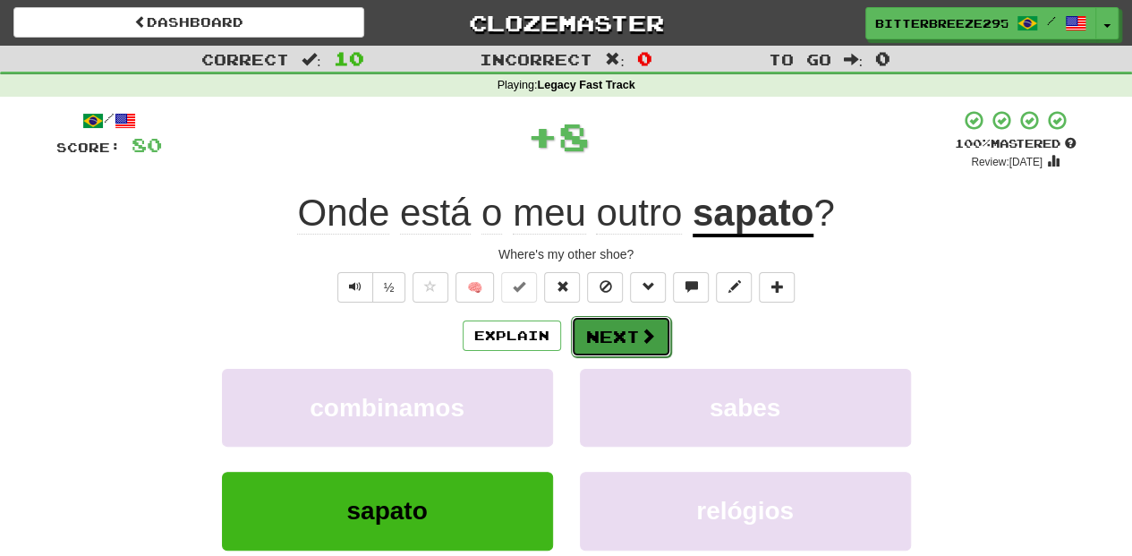
click at [615, 333] on button "Next" at bounding box center [621, 336] width 100 height 41
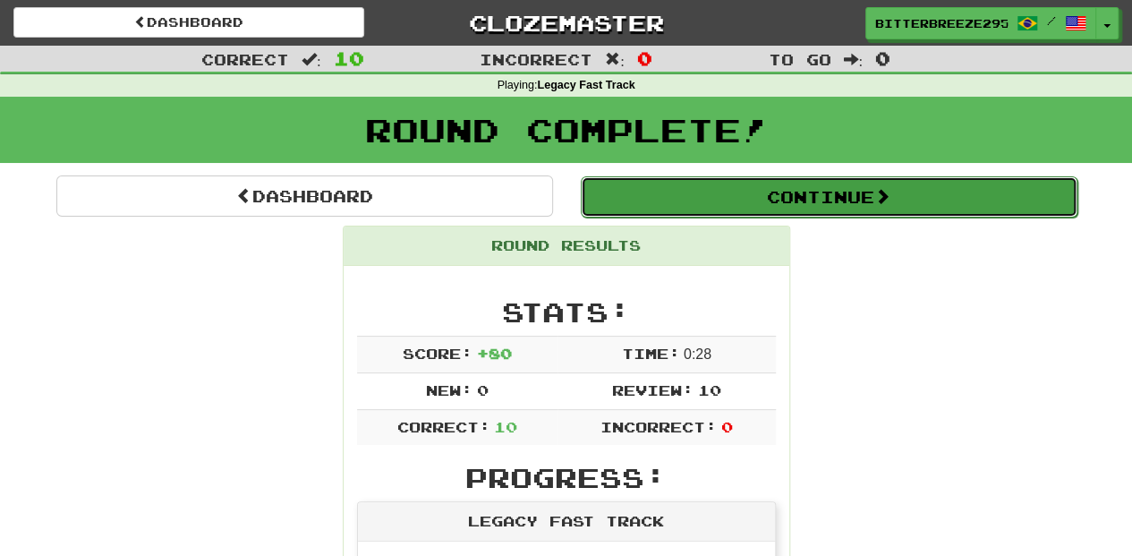
click at [700, 199] on button "Continue" at bounding box center [829, 196] width 497 height 41
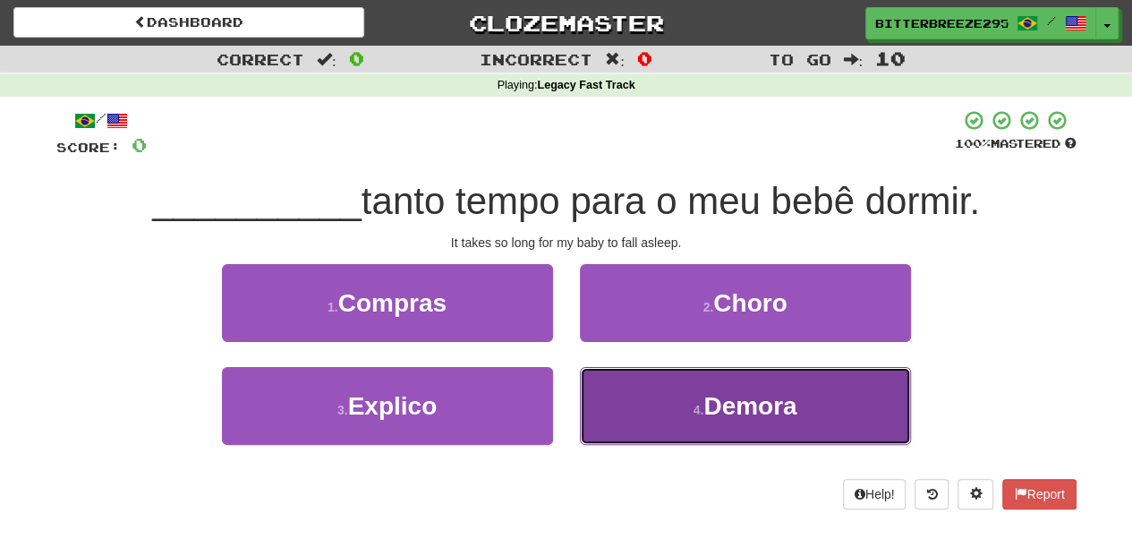
click at [641, 396] on button "4 . Demora" at bounding box center [745, 406] width 331 height 78
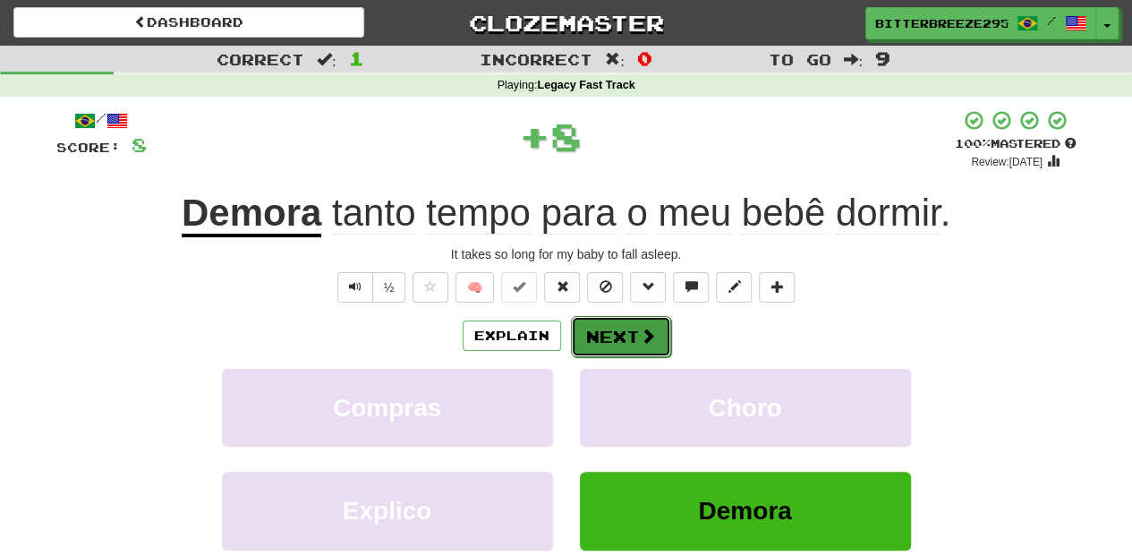
click at [577, 328] on button "Next" at bounding box center [621, 336] width 100 height 41
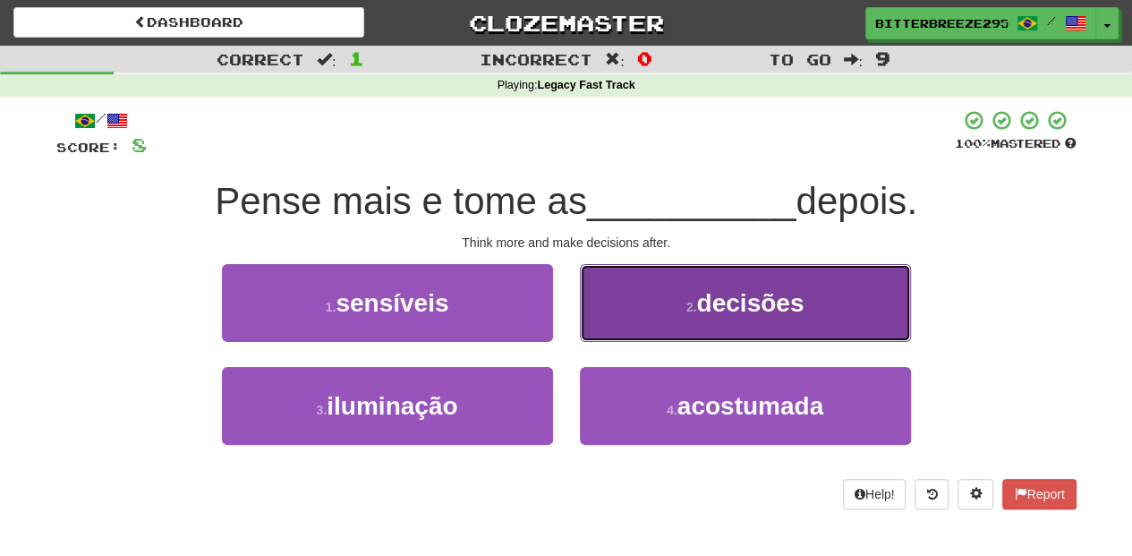
click at [646, 319] on button "2 . decisões" at bounding box center [745, 303] width 331 height 78
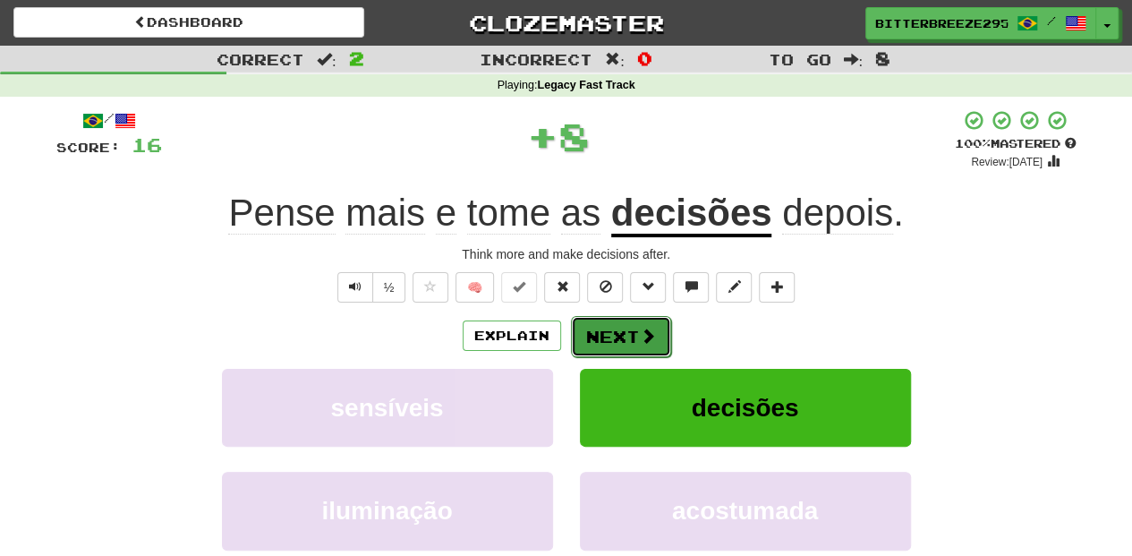
click at [596, 350] on button "Next" at bounding box center [621, 336] width 100 height 41
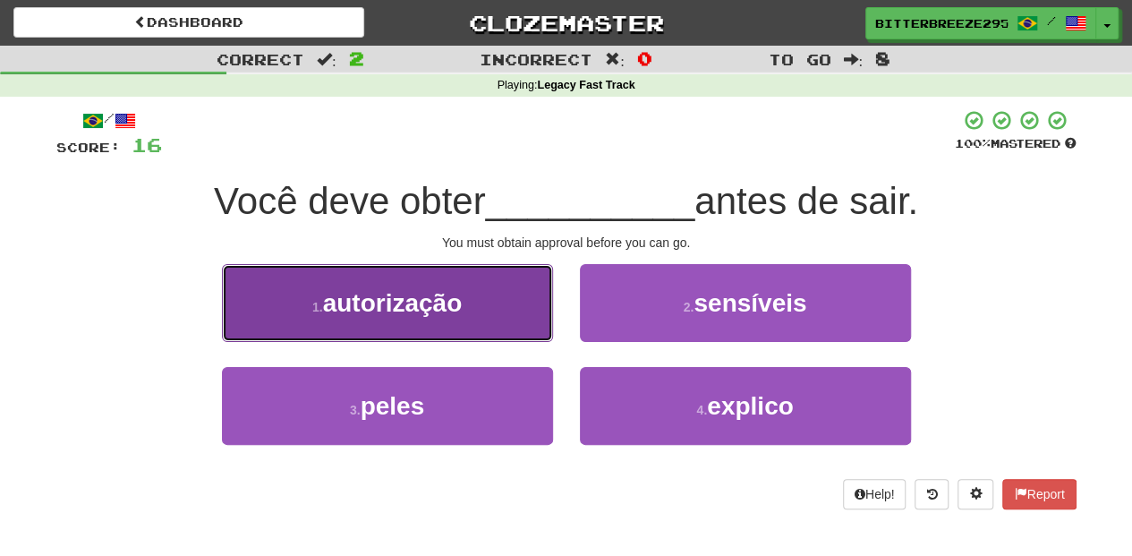
click at [490, 336] on button "1 . autorização" at bounding box center [387, 303] width 331 height 78
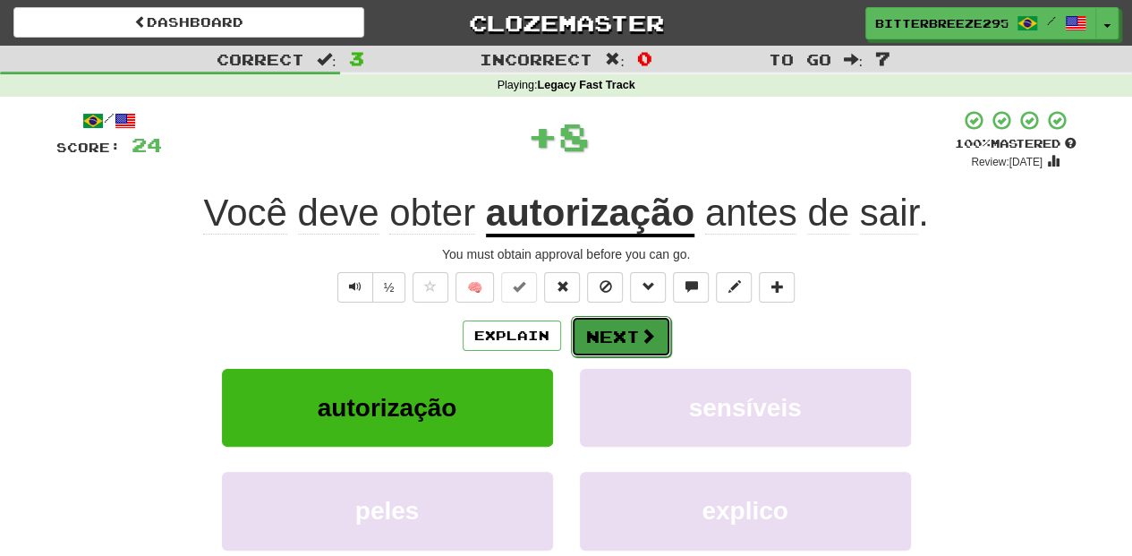
click at [621, 330] on button "Next" at bounding box center [621, 336] width 100 height 41
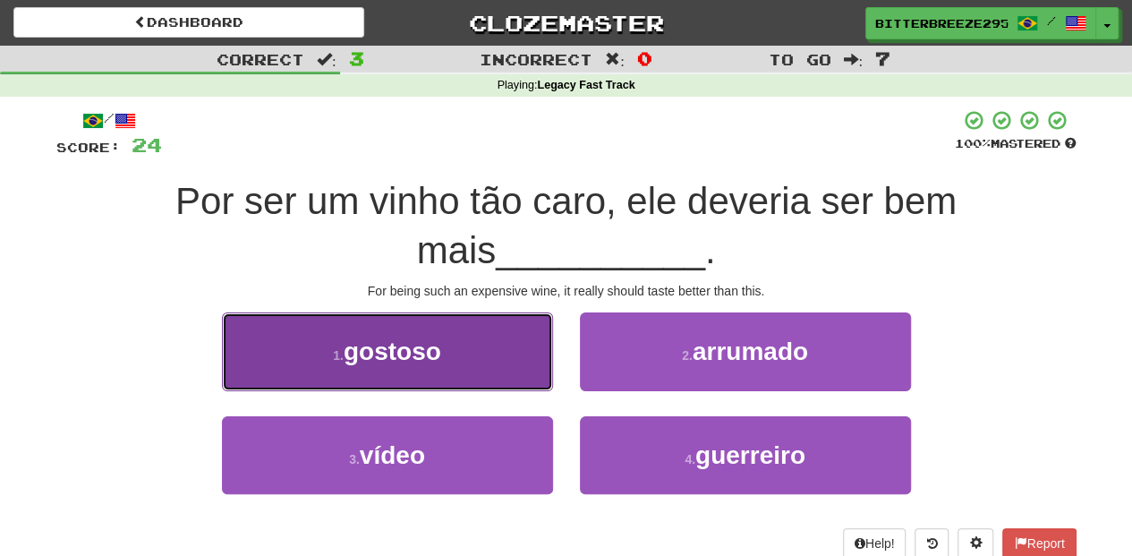
click at [480, 369] on button "1 . gostoso" at bounding box center [387, 351] width 331 height 78
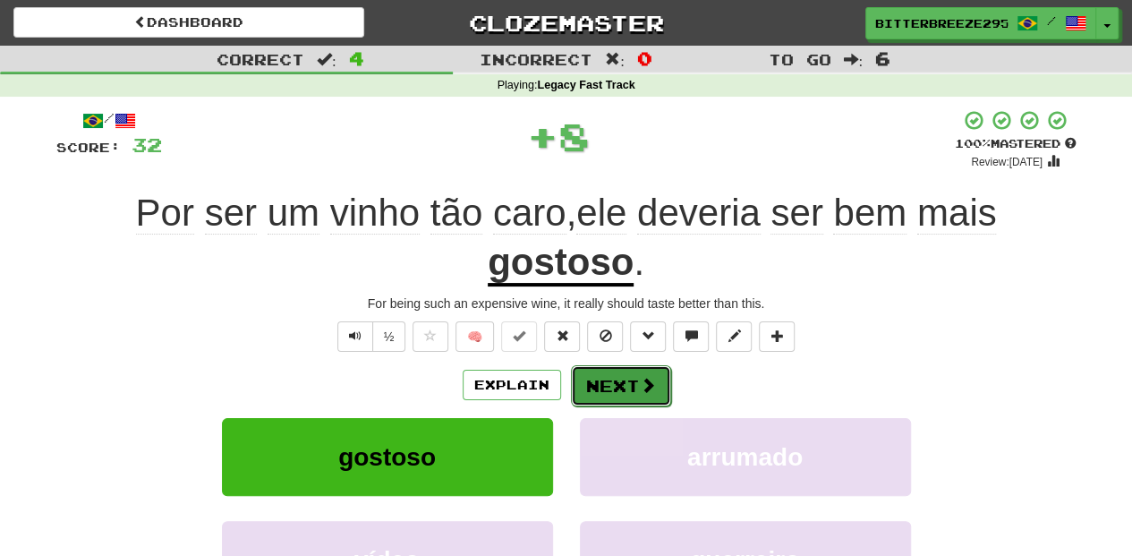
click at [611, 380] on button "Next" at bounding box center [621, 385] width 100 height 41
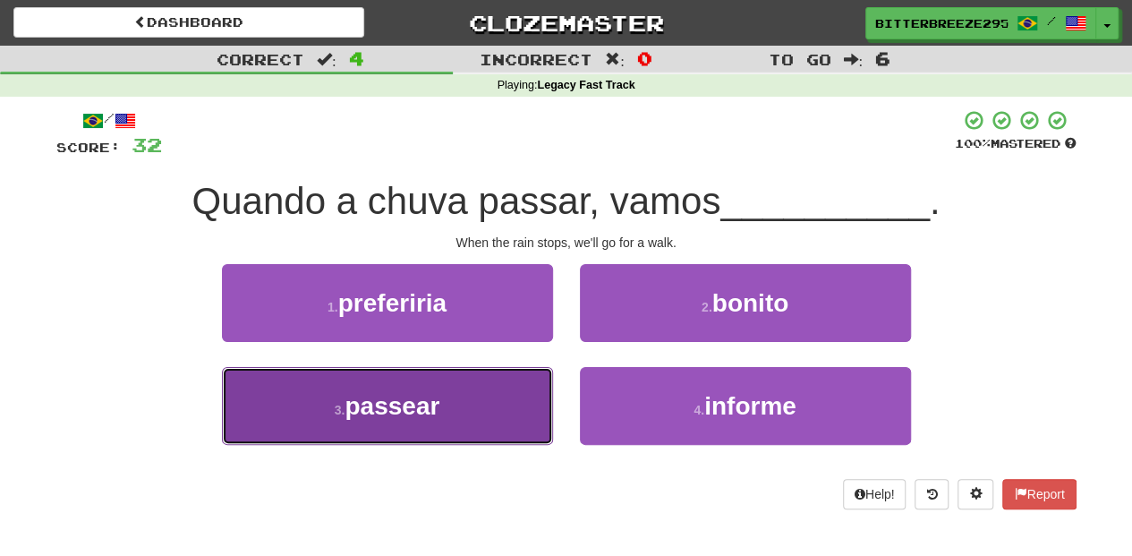
click at [473, 412] on button "3 . passear" at bounding box center [387, 406] width 331 height 78
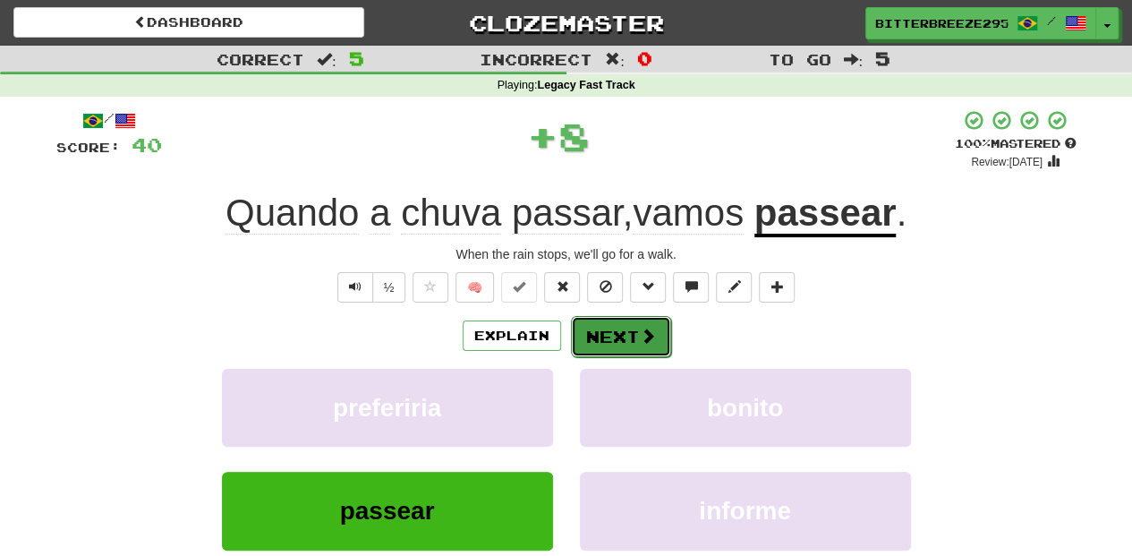
click at [596, 327] on button "Next" at bounding box center [621, 336] width 100 height 41
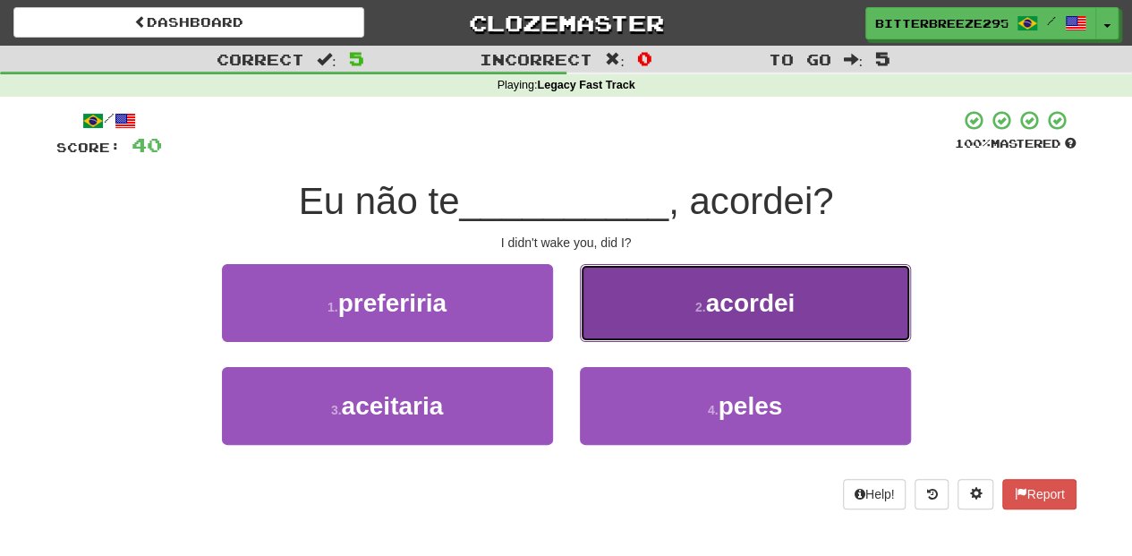
click at [598, 320] on button "2 . acordei" at bounding box center [745, 303] width 331 height 78
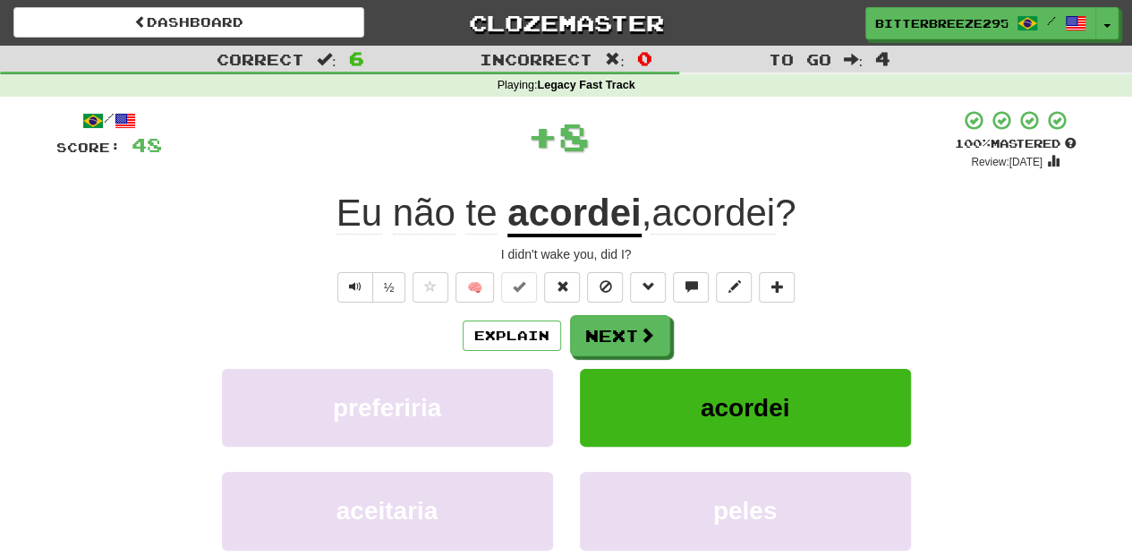
click at [598, 320] on button "Next" at bounding box center [620, 335] width 100 height 41
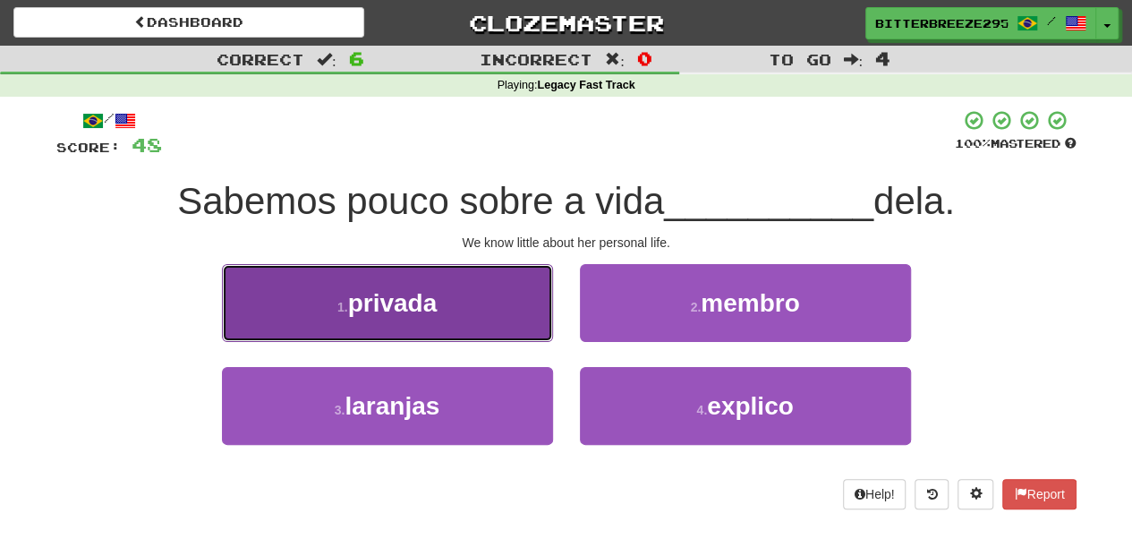
click at [482, 322] on button "1 . privada" at bounding box center [387, 303] width 331 height 78
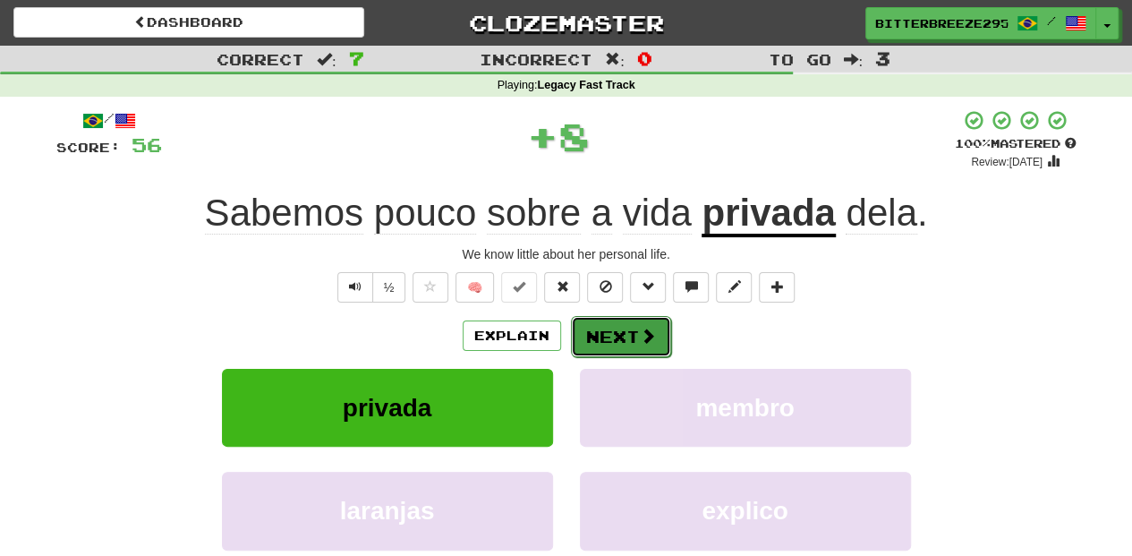
click at [587, 325] on button "Next" at bounding box center [621, 336] width 100 height 41
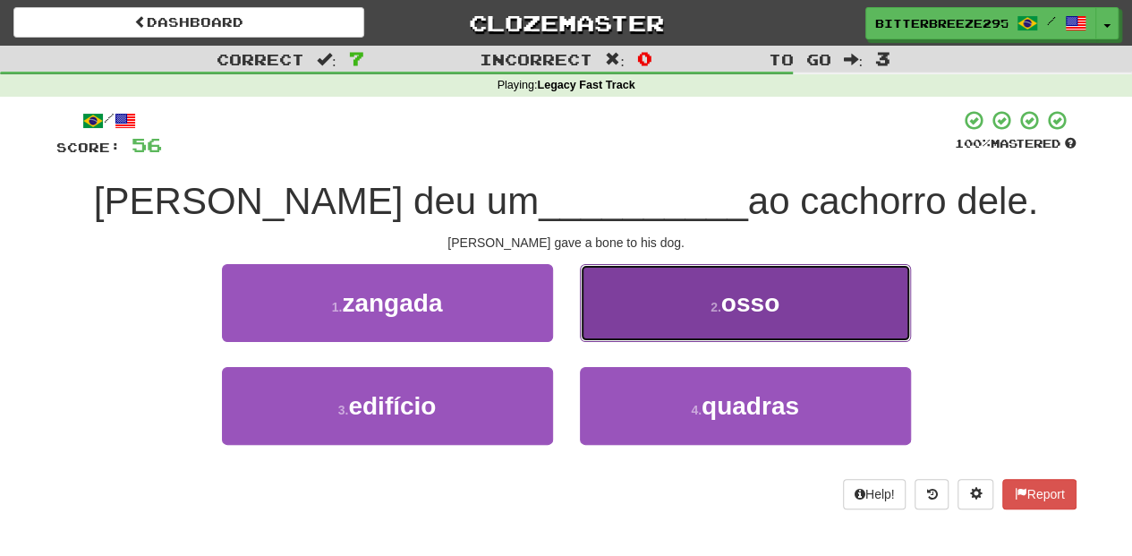
click at [605, 320] on button "2 . osso" at bounding box center [745, 303] width 331 height 78
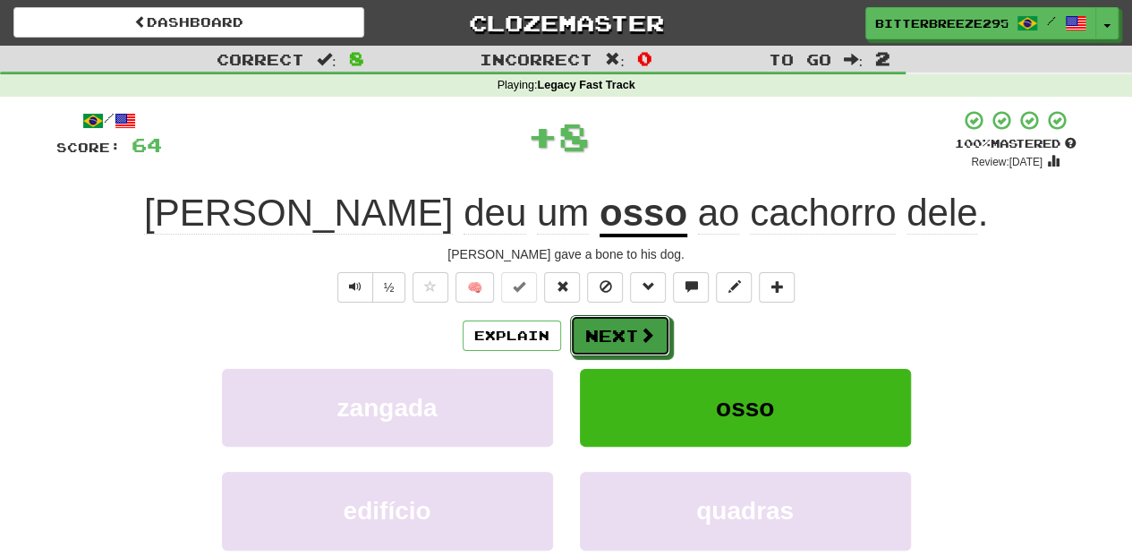
click at [599, 325] on button "Next" at bounding box center [620, 335] width 100 height 41
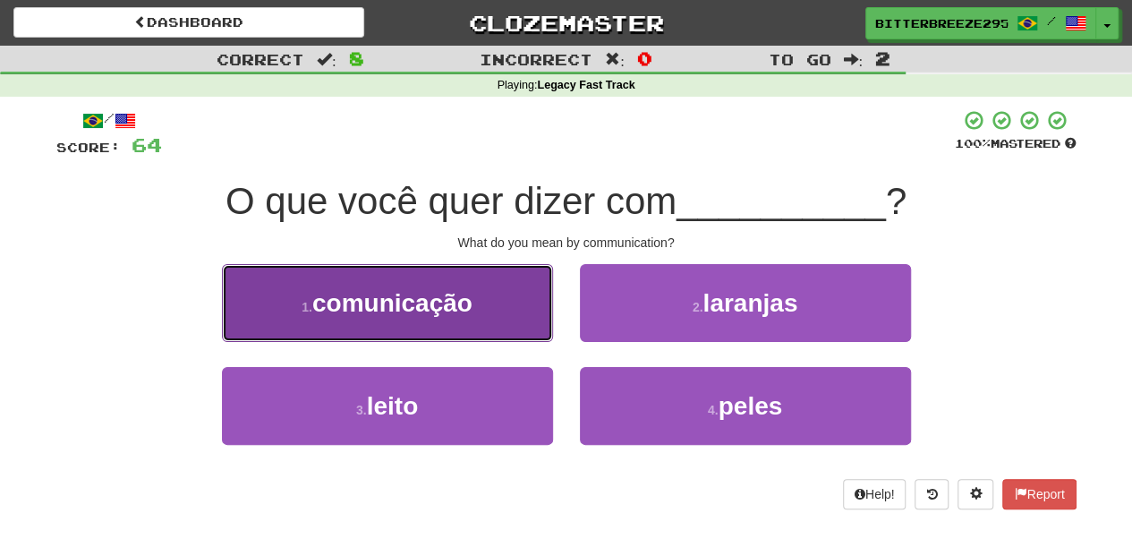
click at [485, 315] on button "1 . comunicação" at bounding box center [387, 303] width 331 height 78
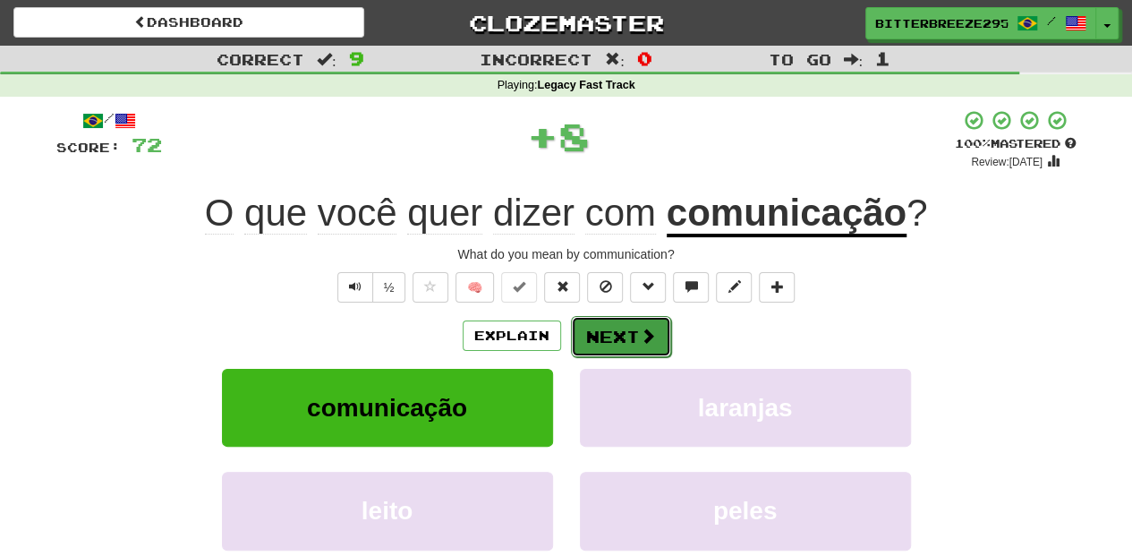
click at [579, 328] on button "Next" at bounding box center [621, 336] width 100 height 41
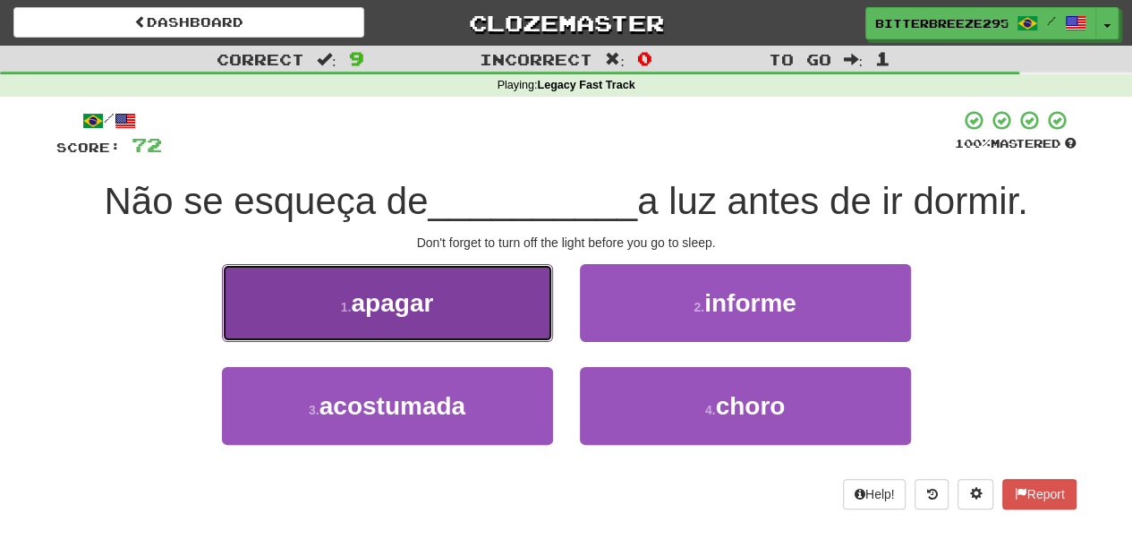
click at [498, 329] on button "1 . apagar" at bounding box center [387, 303] width 331 height 78
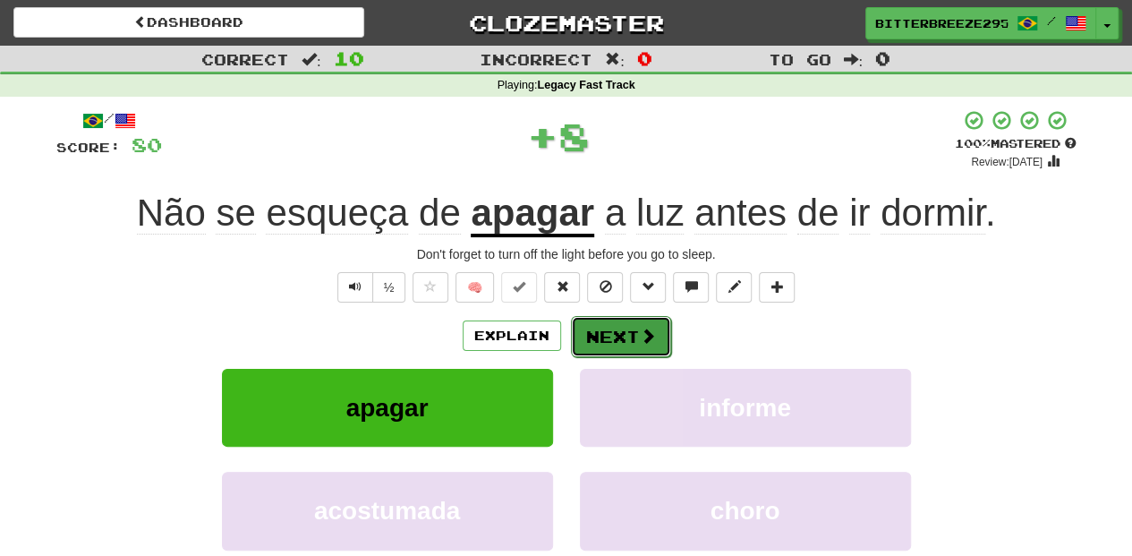
click at [577, 329] on button "Next" at bounding box center [621, 336] width 100 height 41
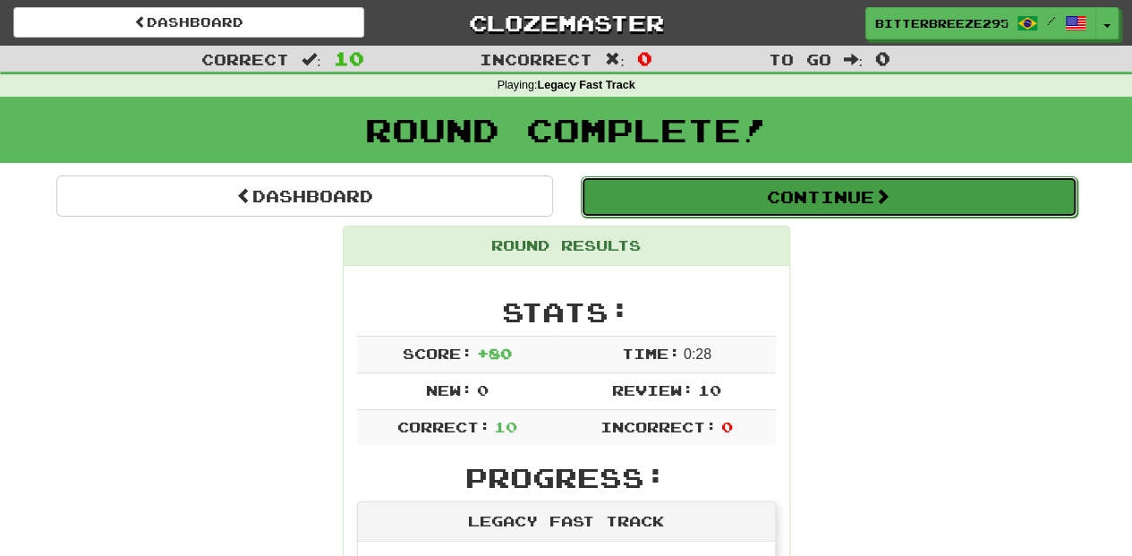
click at [699, 201] on button "Continue" at bounding box center [829, 196] width 497 height 41
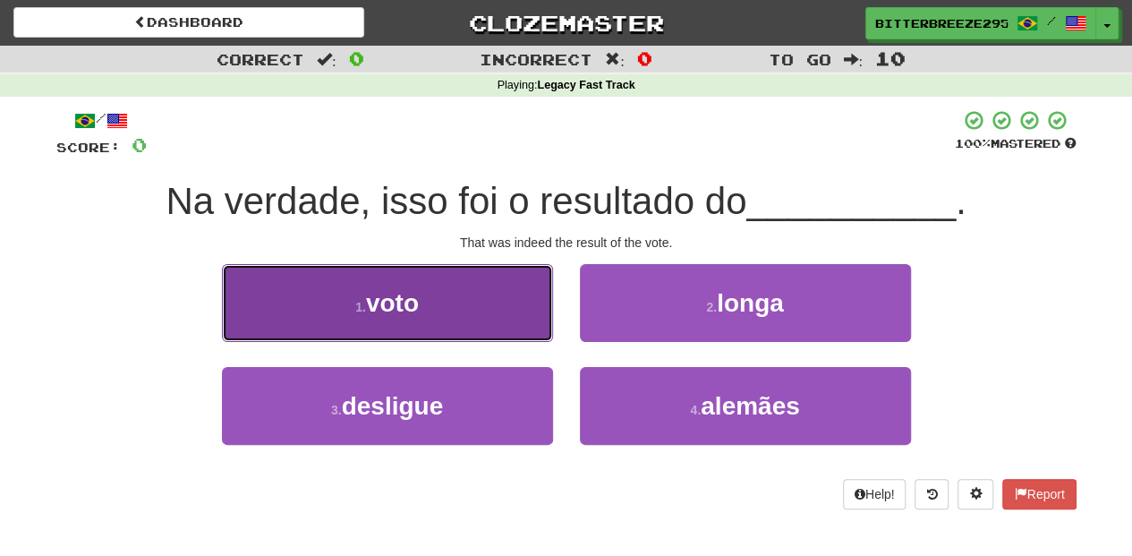
click at [472, 320] on button "1 . voto" at bounding box center [387, 303] width 331 height 78
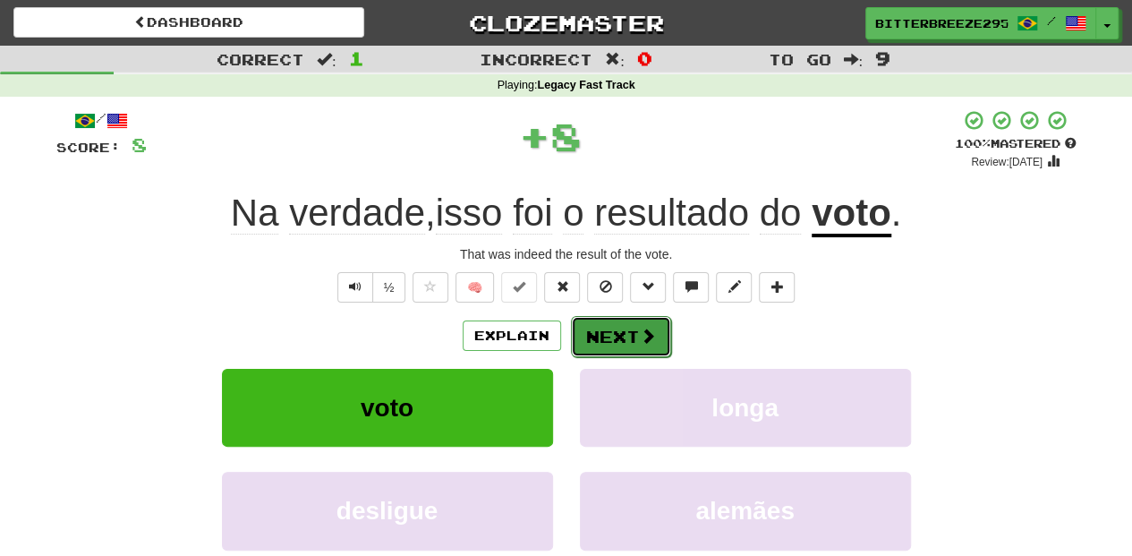
click at [625, 333] on button "Next" at bounding box center [621, 336] width 100 height 41
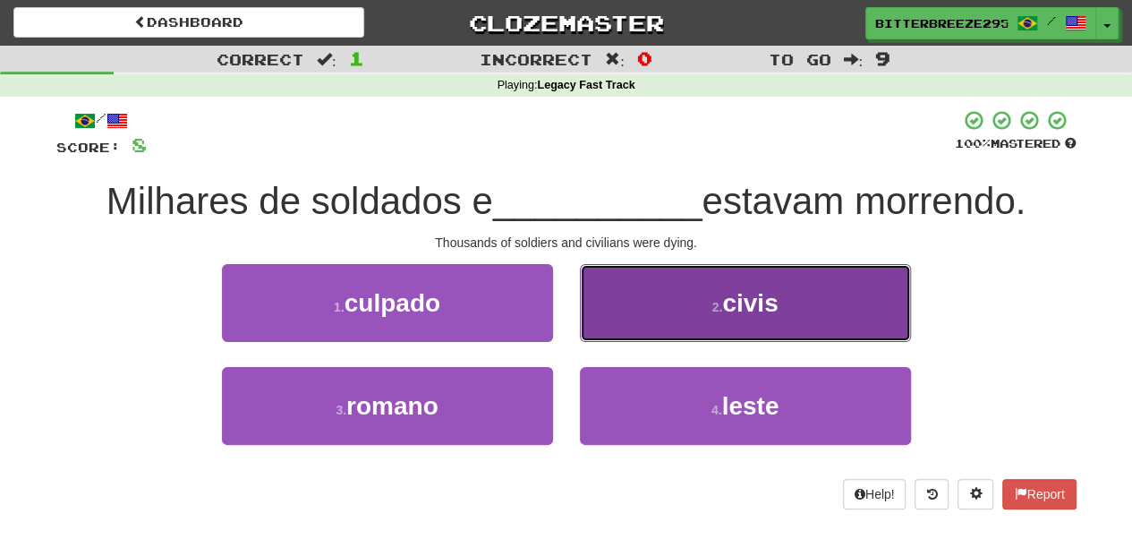
click at [605, 322] on button "2 . civis" at bounding box center [745, 303] width 331 height 78
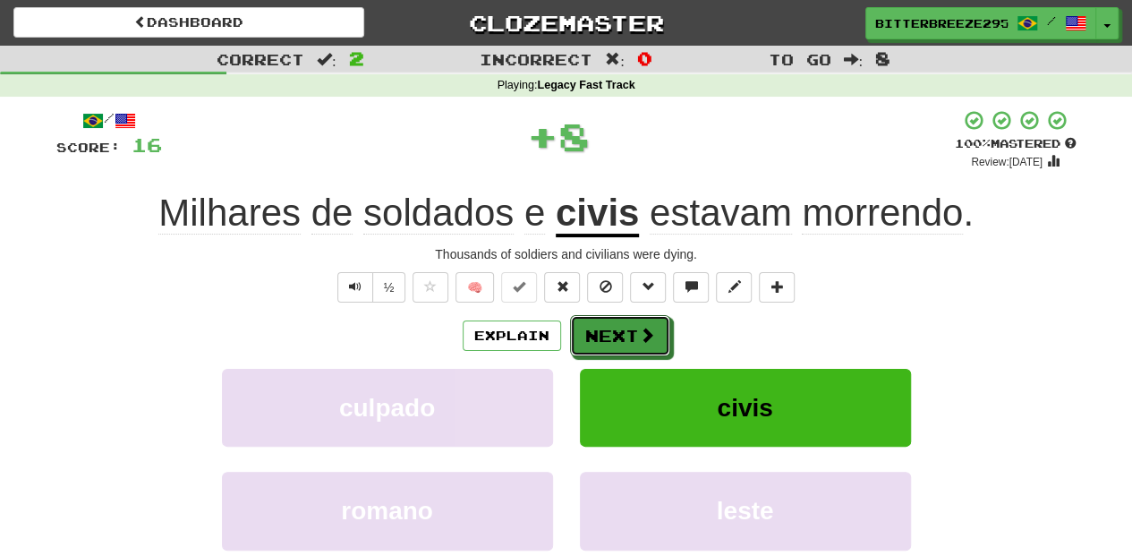
click at [595, 331] on button "Next" at bounding box center [620, 335] width 100 height 41
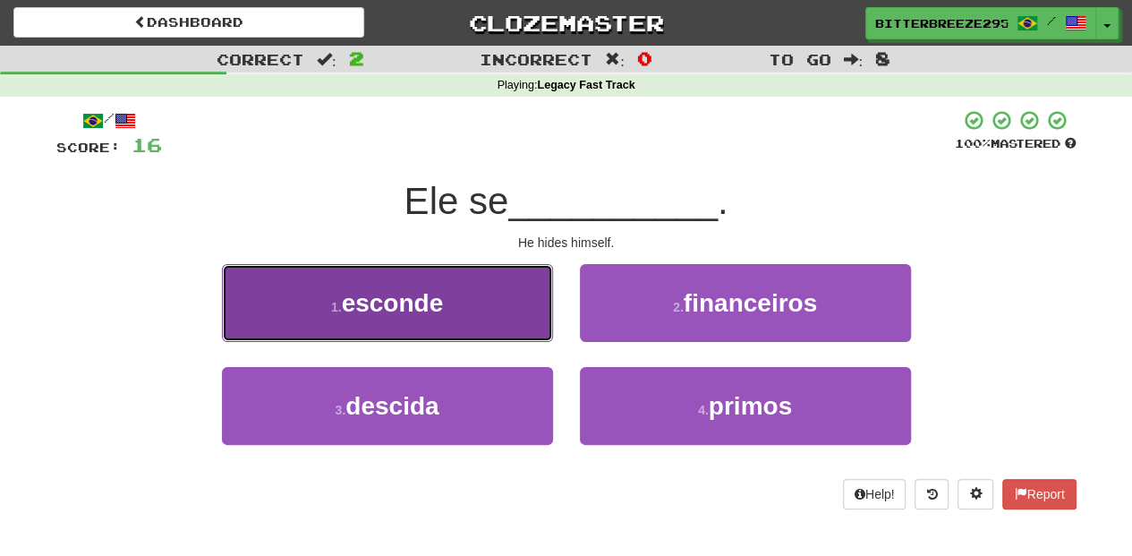
click at [455, 332] on button "1 . esconde" at bounding box center [387, 303] width 331 height 78
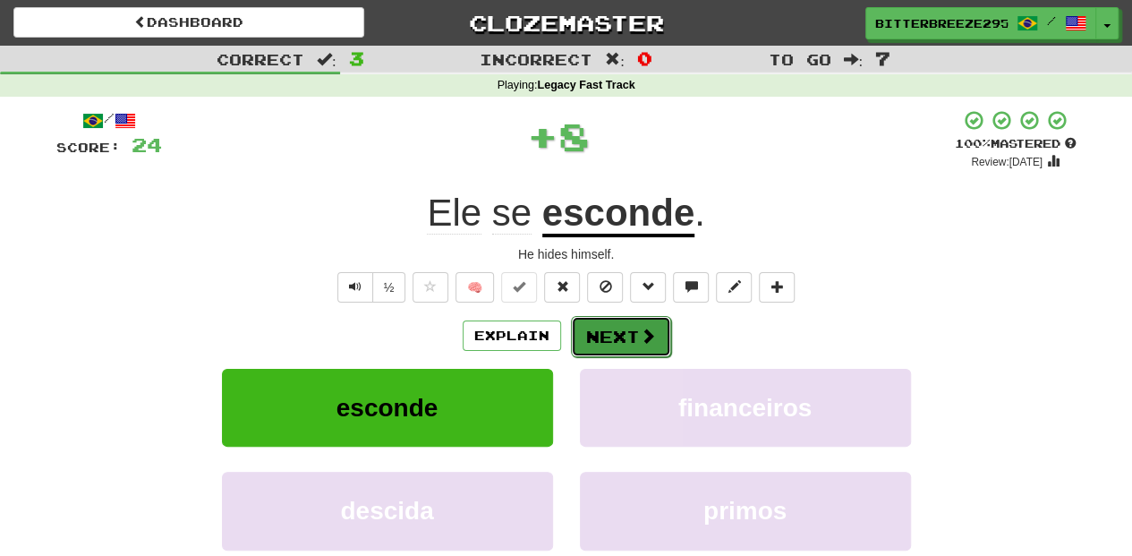
click at [590, 340] on button "Next" at bounding box center [621, 336] width 100 height 41
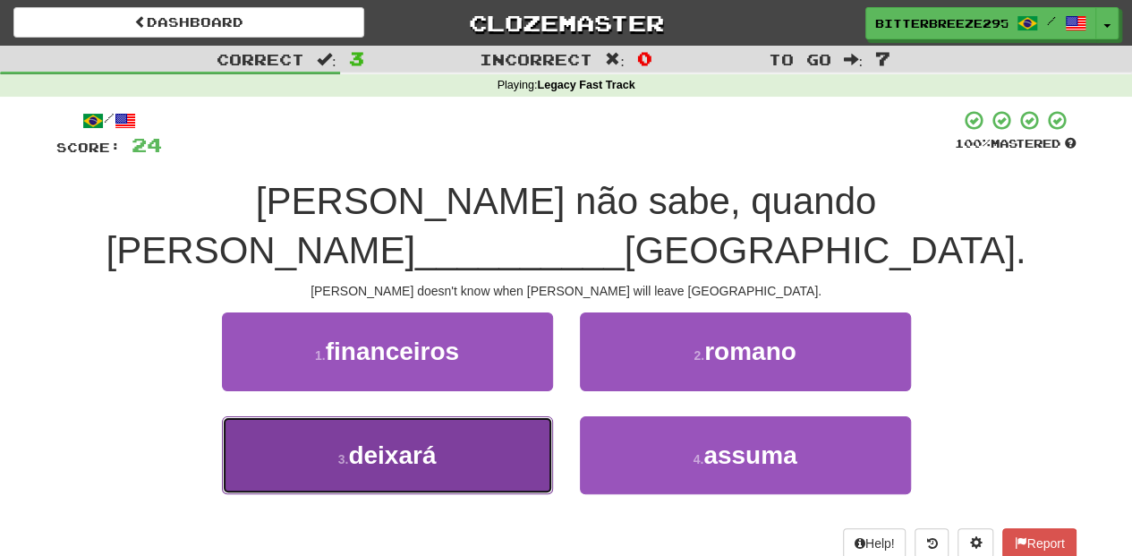
click at [497, 416] on button "3 . deixará" at bounding box center [387, 455] width 331 height 78
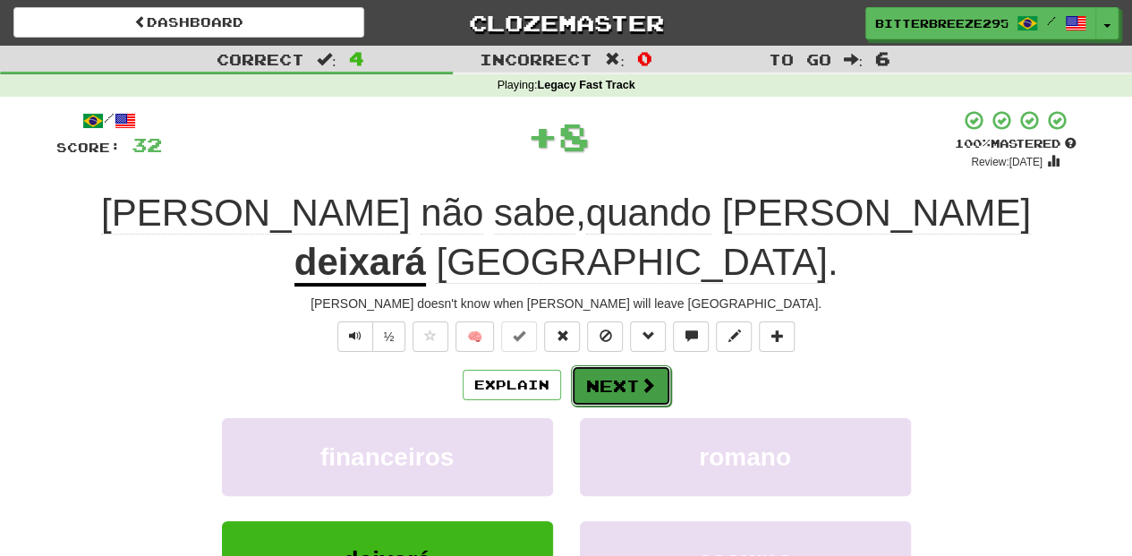
click at [578, 365] on button "Next" at bounding box center [621, 385] width 100 height 41
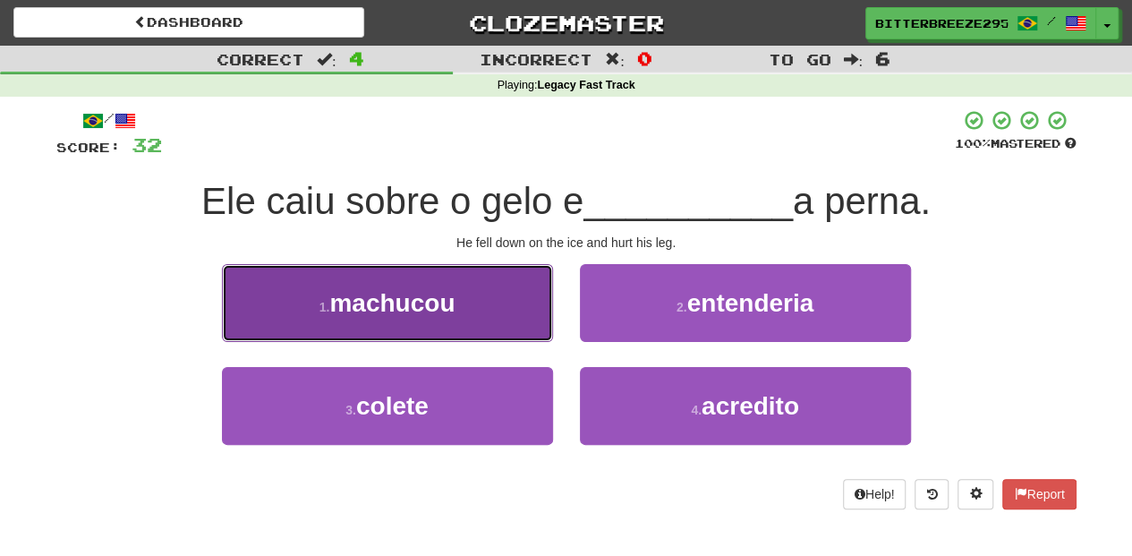
click at [503, 320] on button "1 . machucou" at bounding box center [387, 303] width 331 height 78
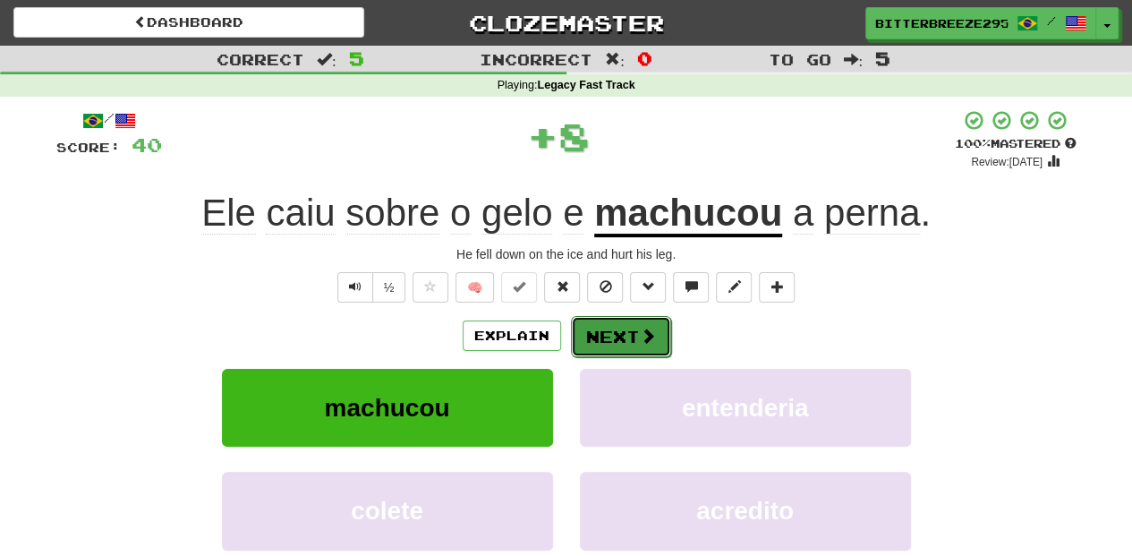
click at [571, 325] on button "Next" at bounding box center [621, 336] width 100 height 41
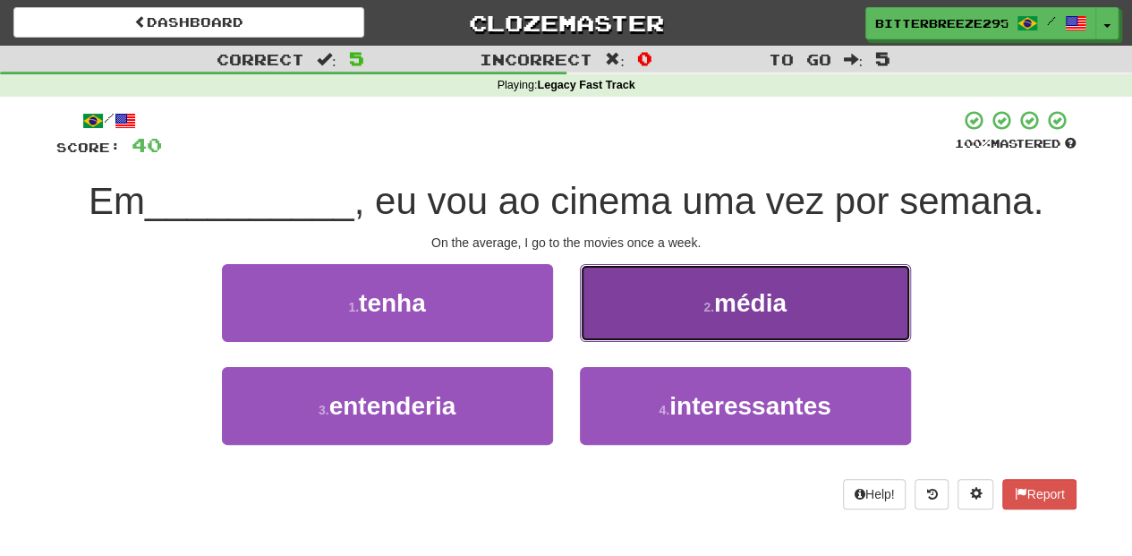
click at [628, 326] on button "2 . média" at bounding box center [745, 303] width 331 height 78
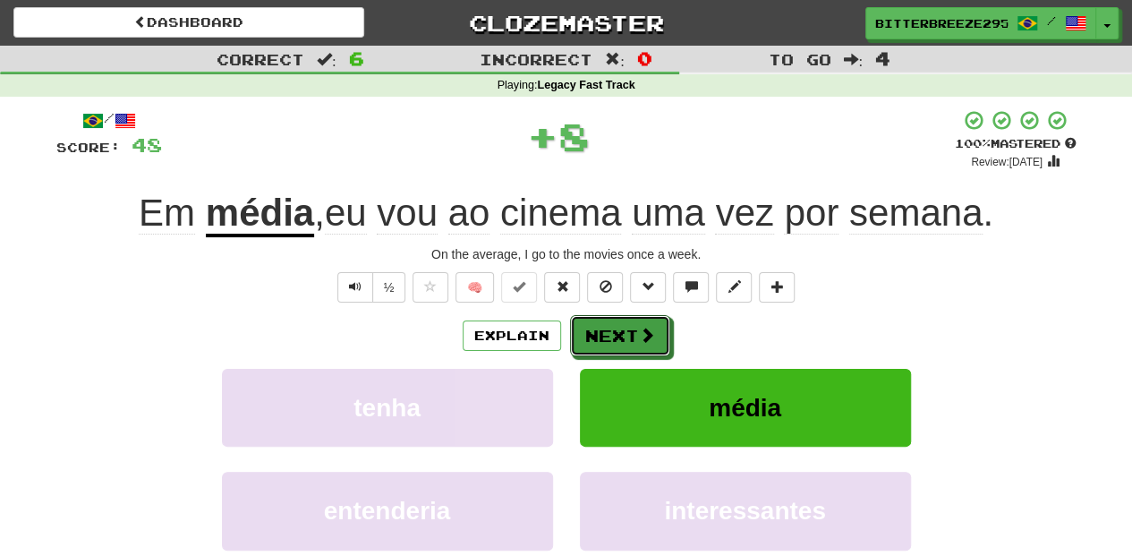
click at [628, 326] on button "Next" at bounding box center [620, 335] width 100 height 41
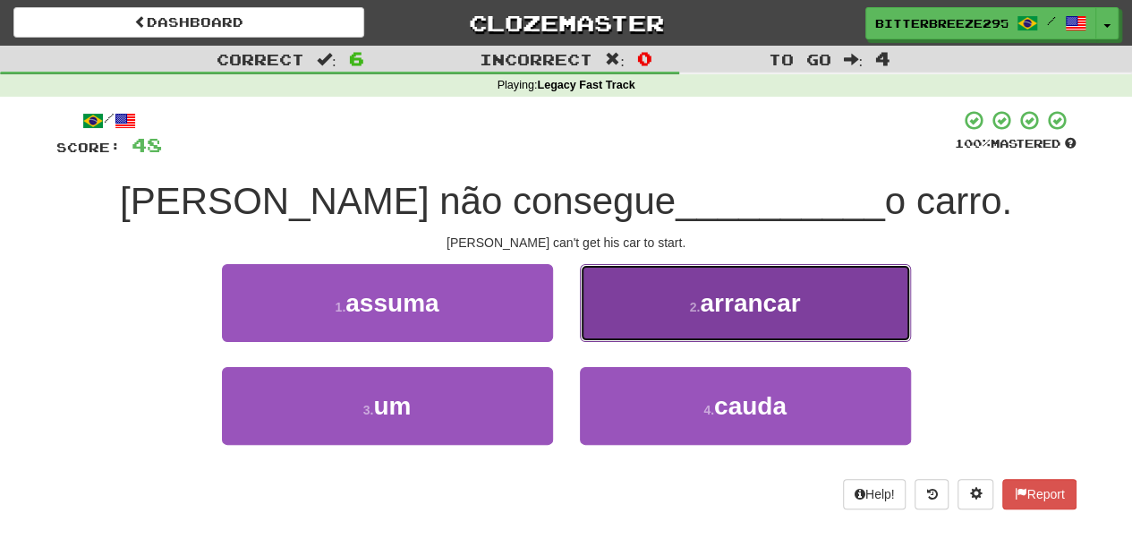
click at [626, 319] on button "2 . arrancar" at bounding box center [745, 303] width 331 height 78
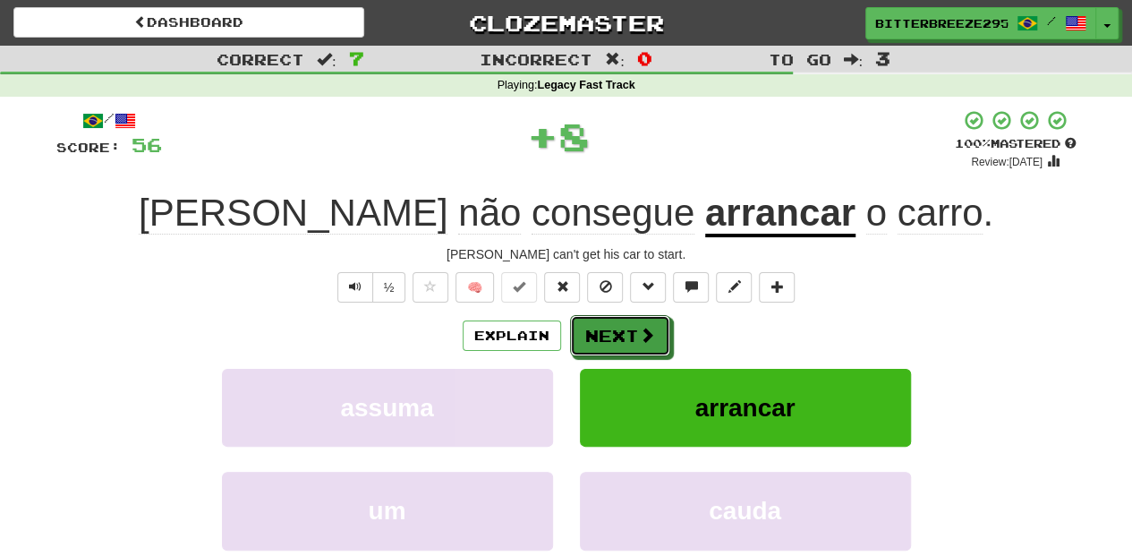
click at [623, 323] on button "Next" at bounding box center [620, 335] width 100 height 41
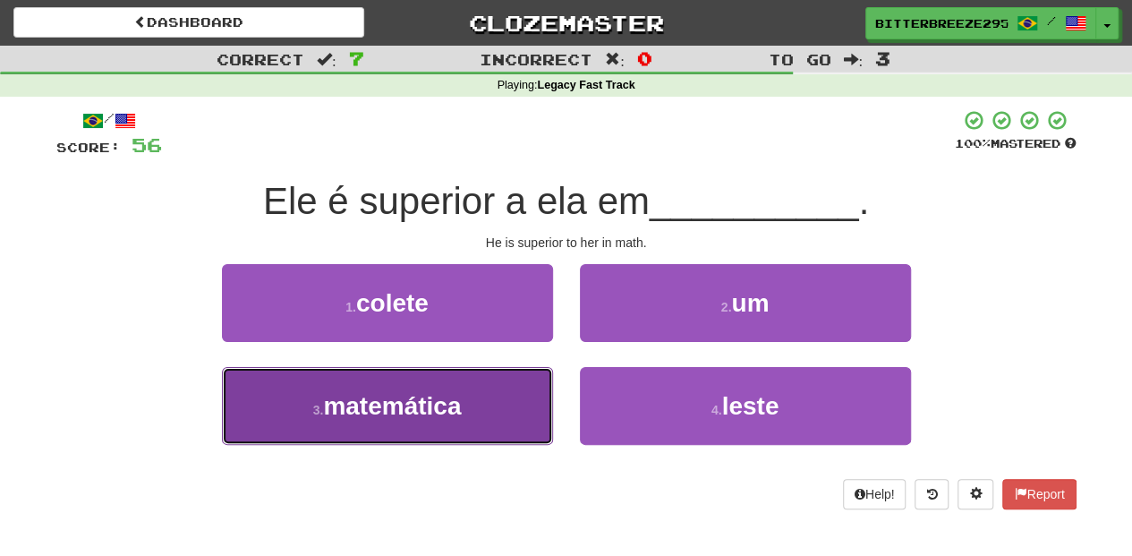
click at [480, 405] on button "3 . matemática" at bounding box center [387, 406] width 331 height 78
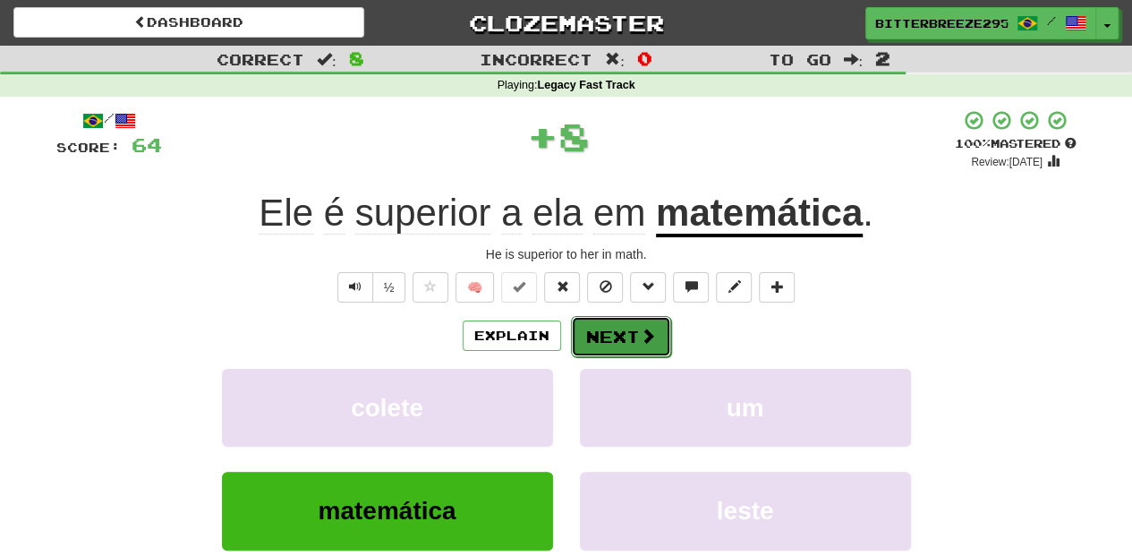
click at [640, 328] on span at bounding box center [648, 336] width 16 height 16
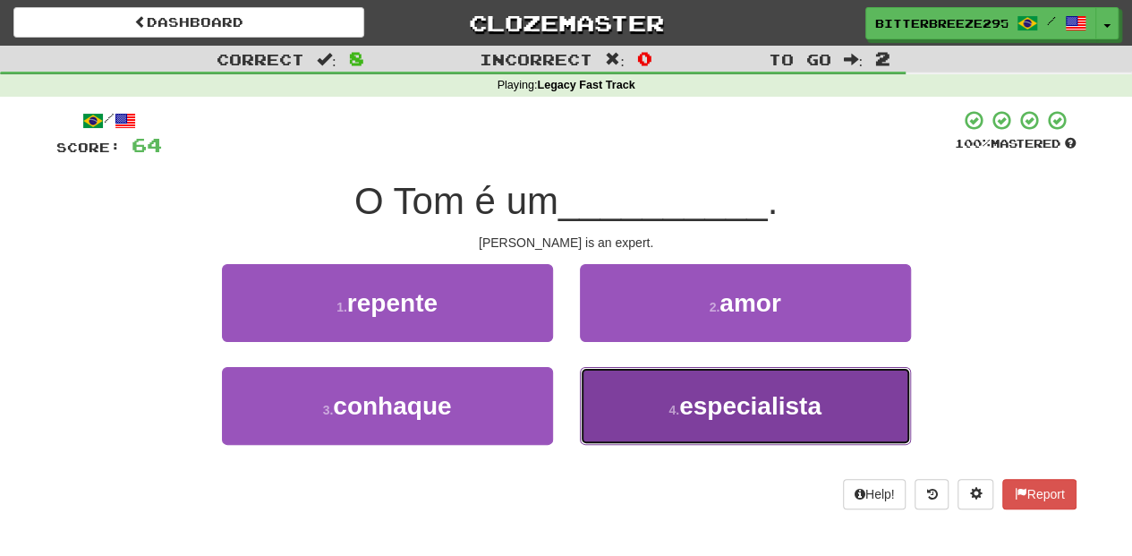
click at [645, 419] on button "4 . especialista" at bounding box center [745, 406] width 331 height 78
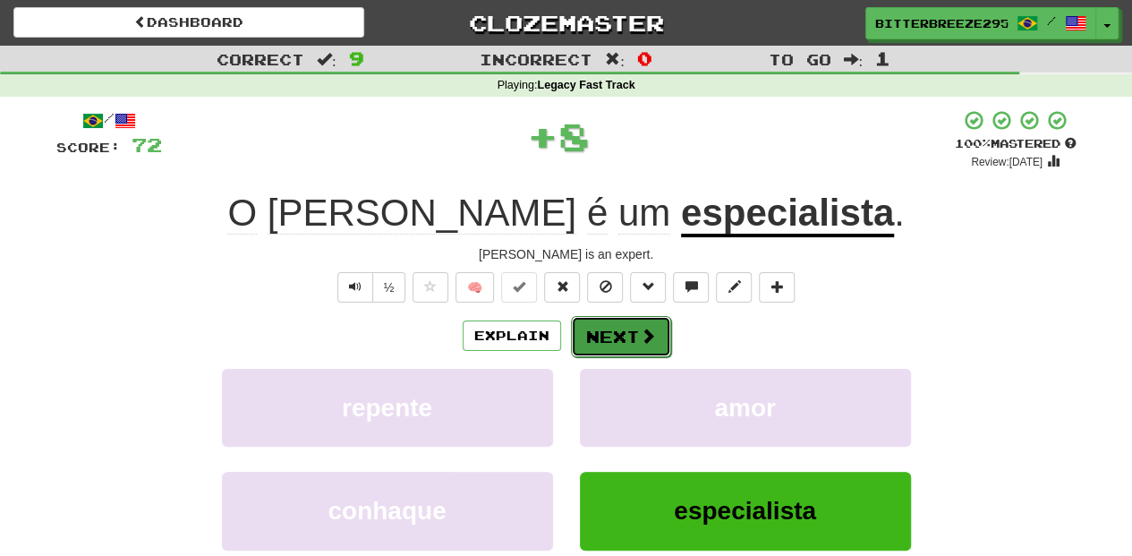
click at [602, 338] on button "Next" at bounding box center [621, 336] width 100 height 41
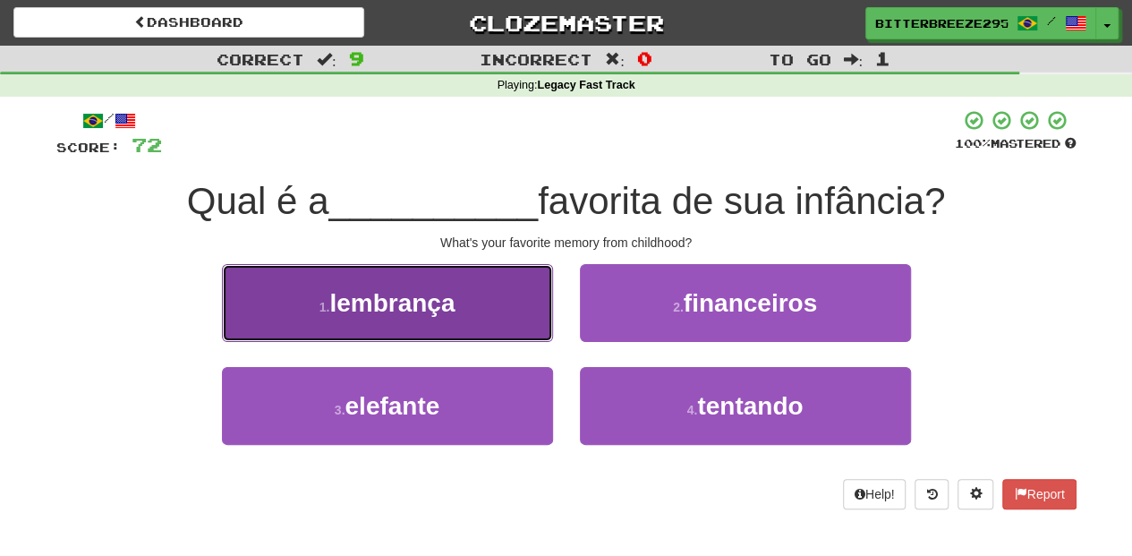
click at [482, 322] on button "1 . lembrança" at bounding box center [387, 303] width 331 height 78
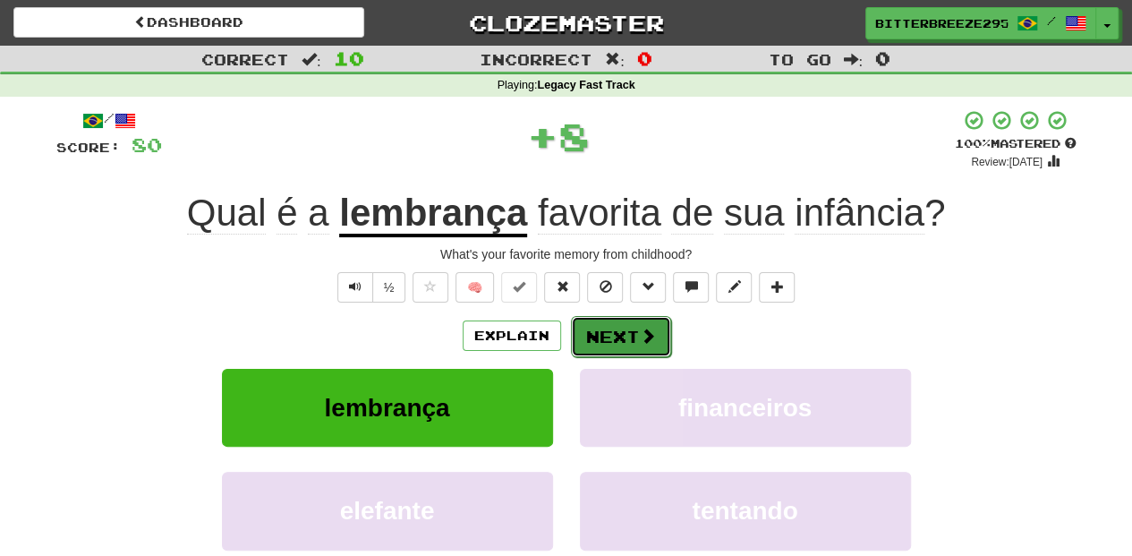
click at [591, 338] on button "Next" at bounding box center [621, 336] width 100 height 41
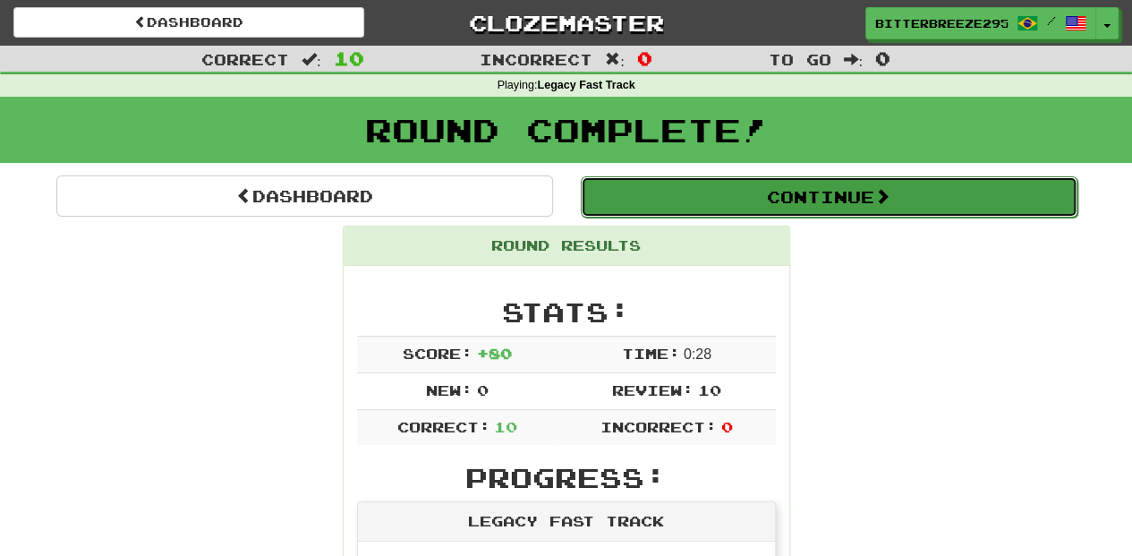
click at [679, 195] on button "Continue" at bounding box center [829, 196] width 497 height 41
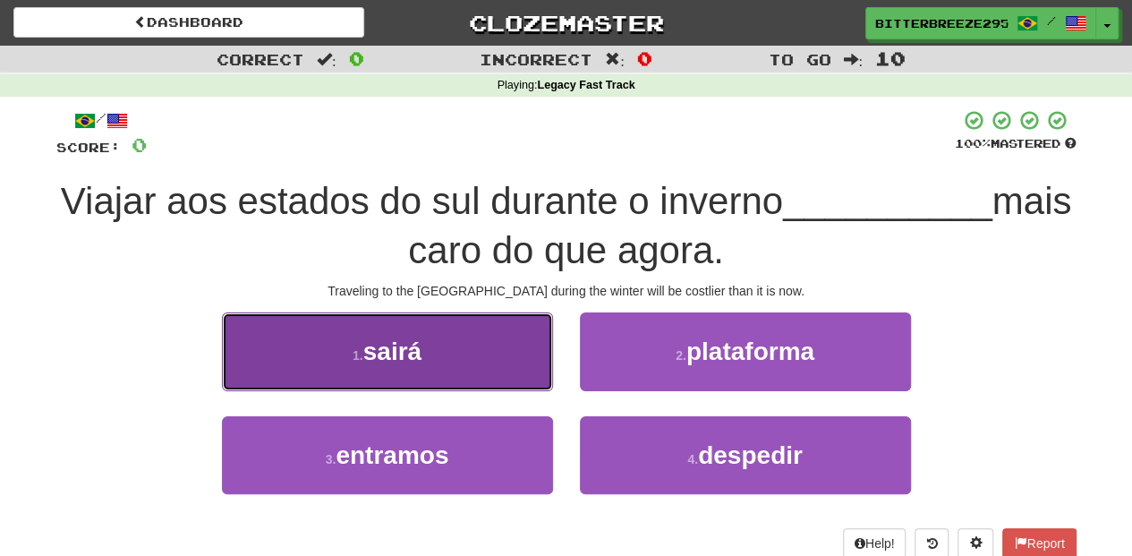
click at [499, 372] on button "1 . sairá" at bounding box center [387, 351] width 331 height 78
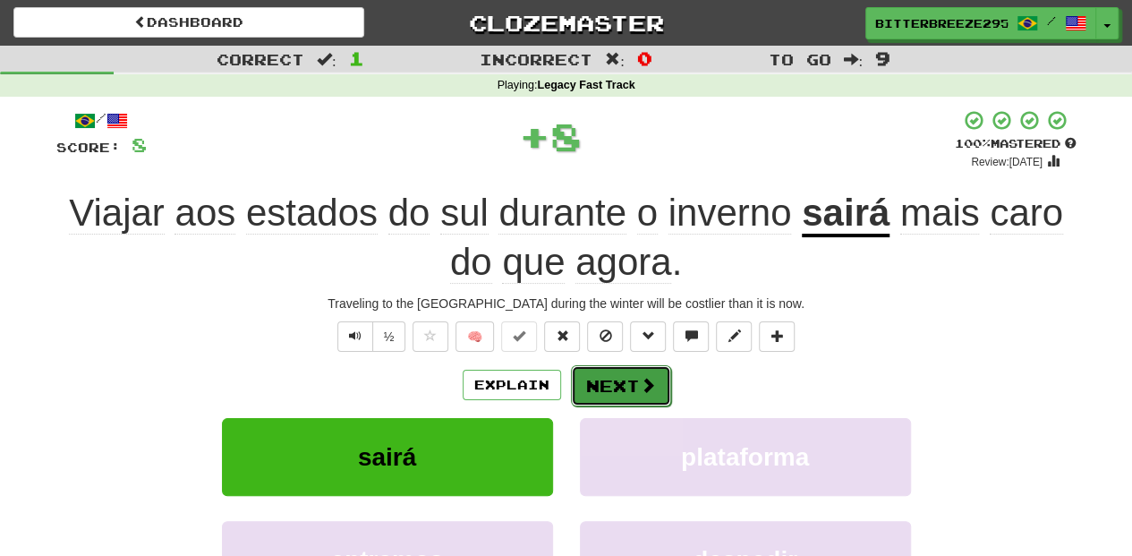
click at [602, 380] on button "Next" at bounding box center [621, 385] width 100 height 41
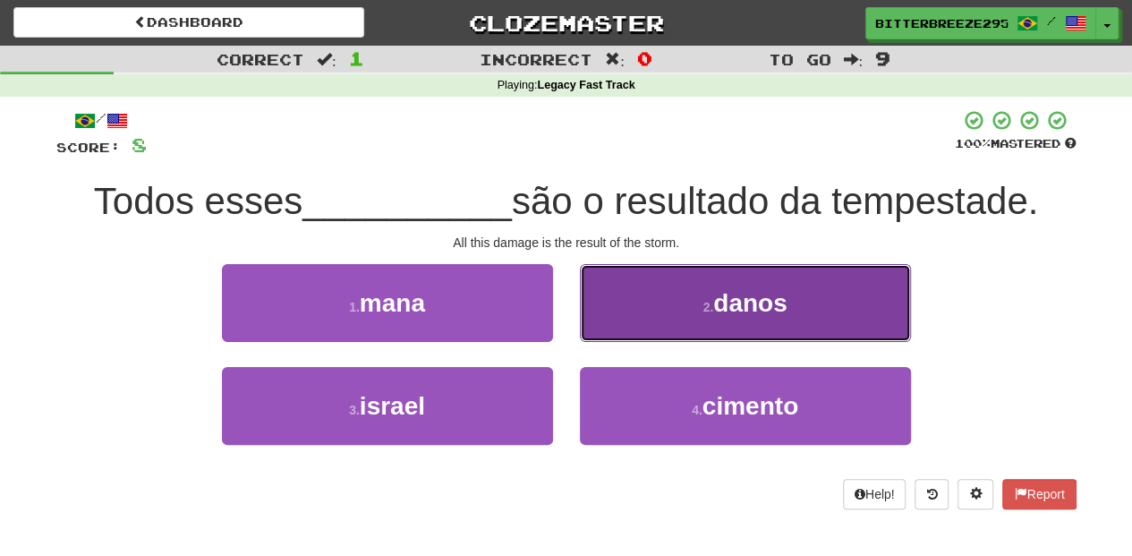
click at [613, 325] on button "2 . danos" at bounding box center [745, 303] width 331 height 78
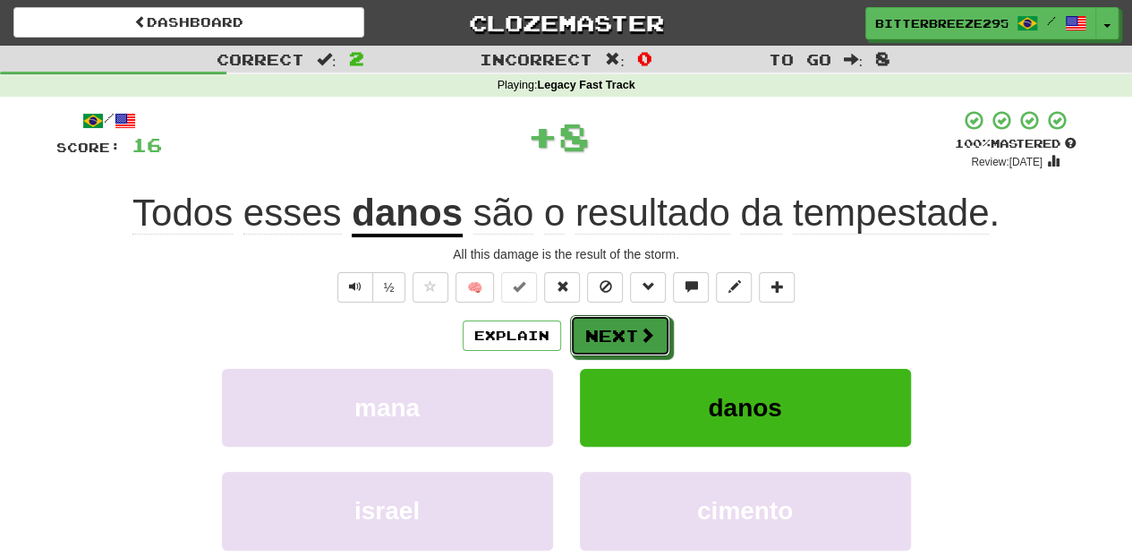
click at [613, 325] on button "Next" at bounding box center [620, 335] width 100 height 41
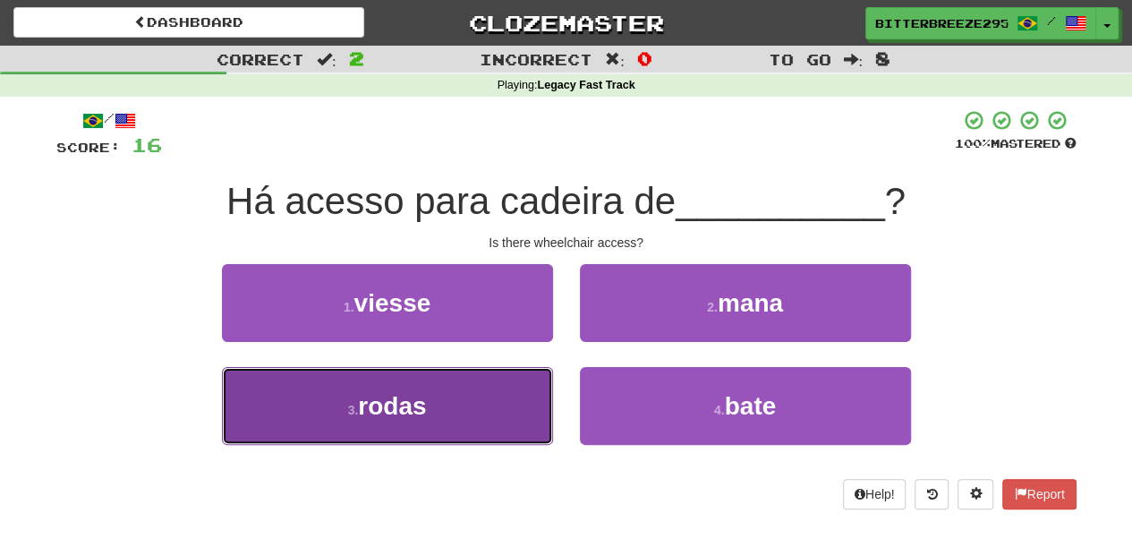
click at [524, 398] on button "3 . rodas" at bounding box center [387, 406] width 331 height 78
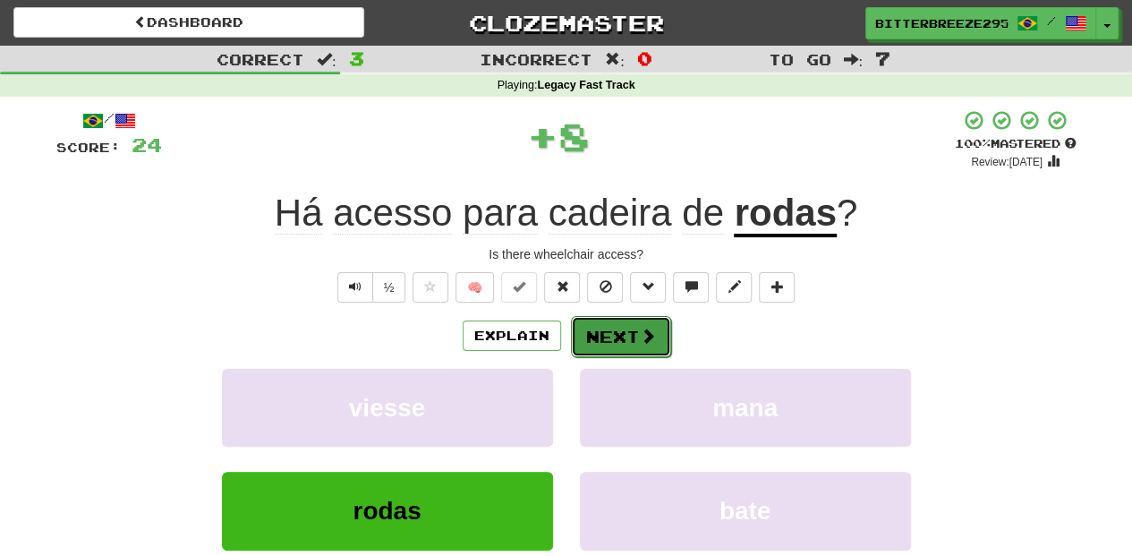
click at [596, 338] on button "Next" at bounding box center [621, 336] width 100 height 41
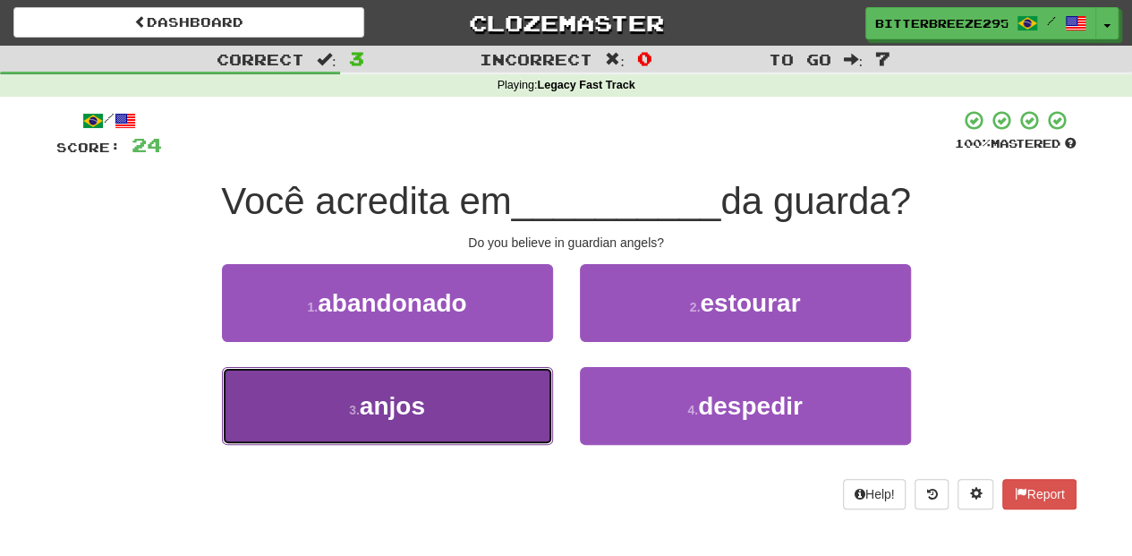
click at [501, 392] on button "3 . anjos" at bounding box center [387, 406] width 331 height 78
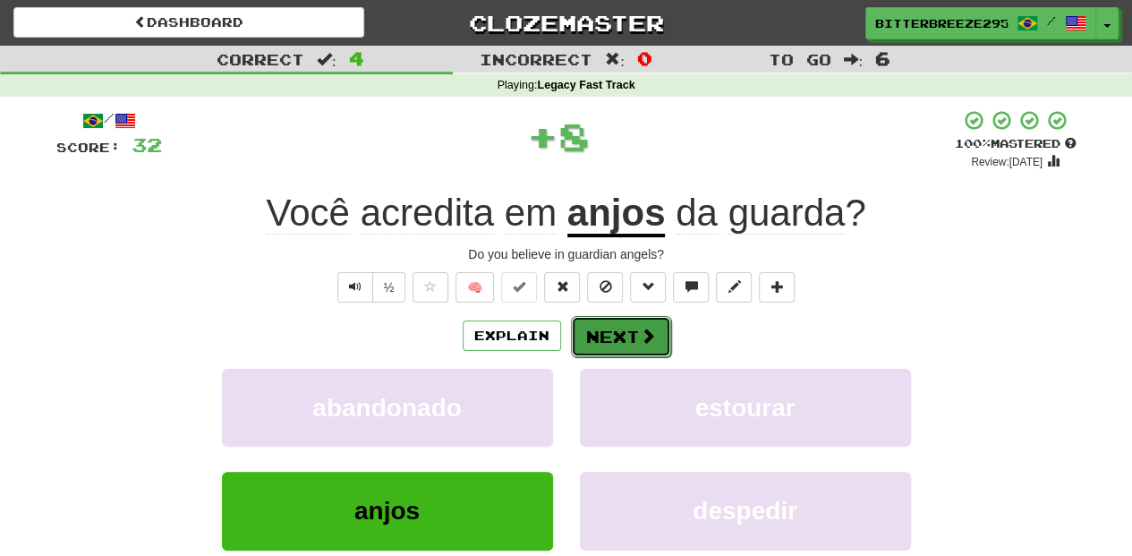
click at [602, 331] on button "Next" at bounding box center [621, 336] width 100 height 41
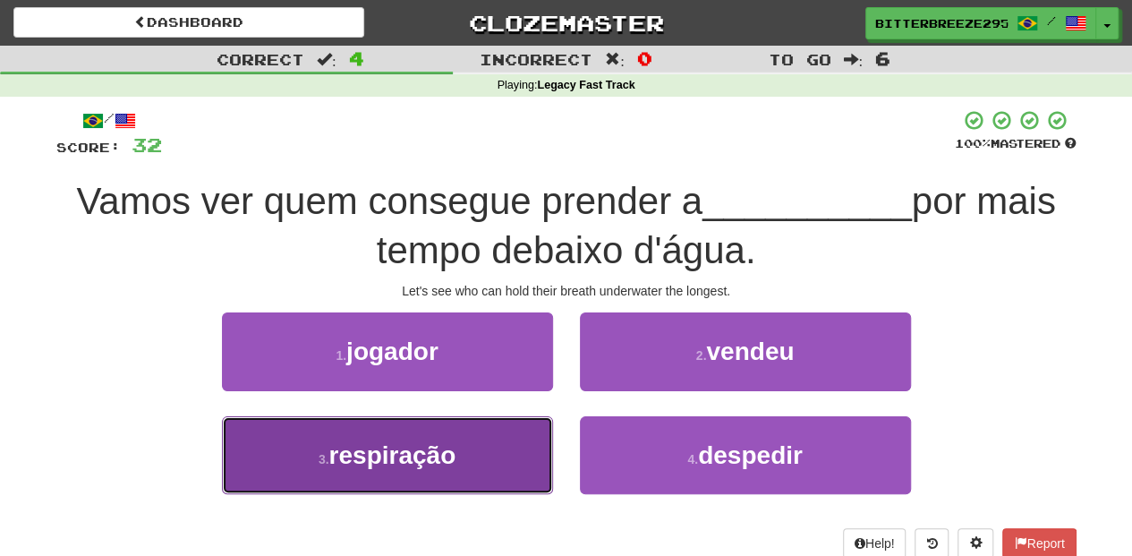
click at [466, 455] on button "3 . respiração" at bounding box center [387, 455] width 331 height 78
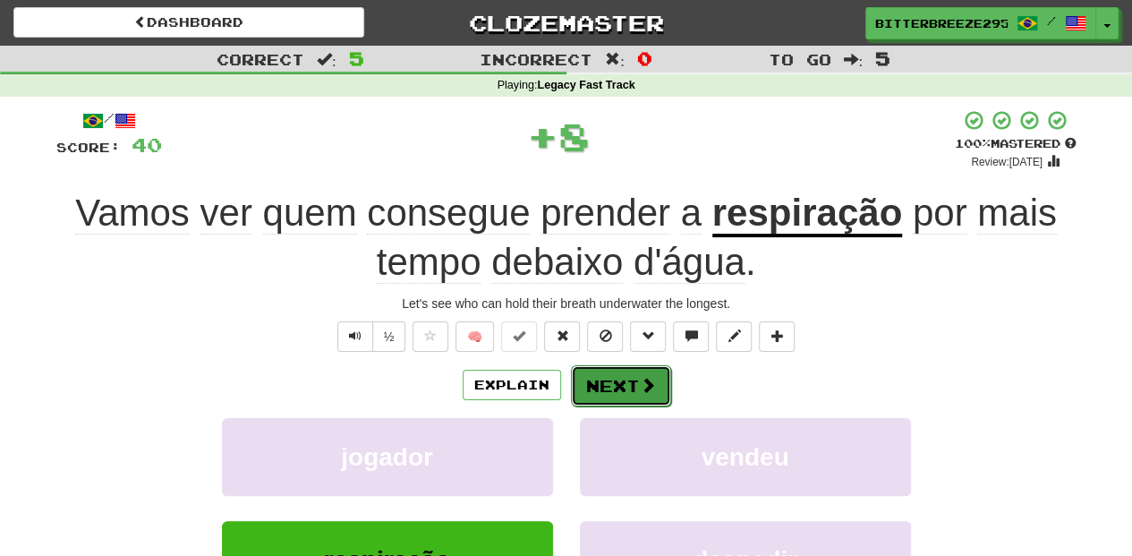
click at [648, 377] on span at bounding box center [648, 385] width 16 height 16
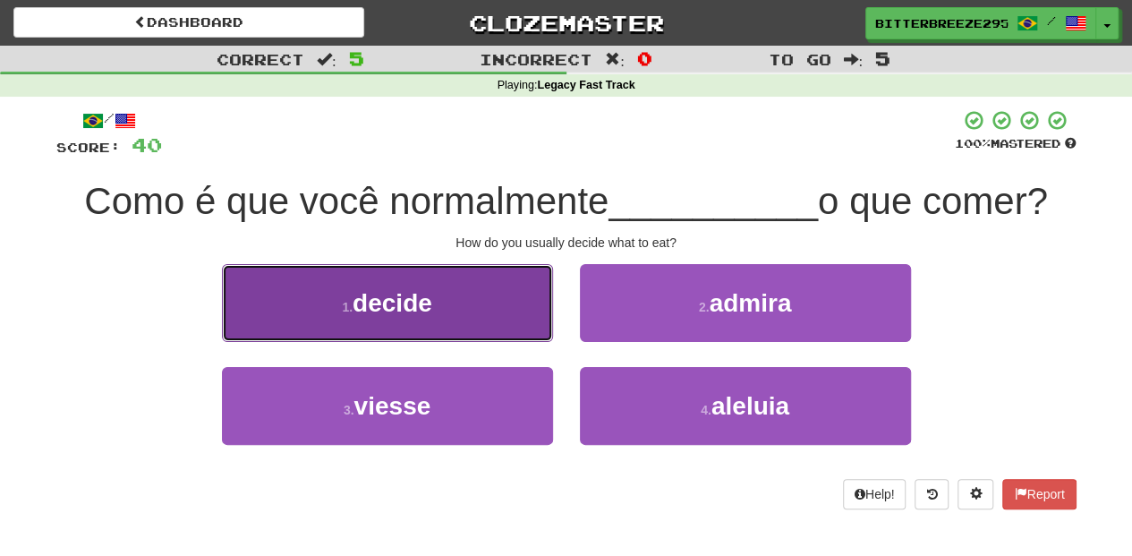
click at [467, 320] on button "1 . decide" at bounding box center [387, 303] width 331 height 78
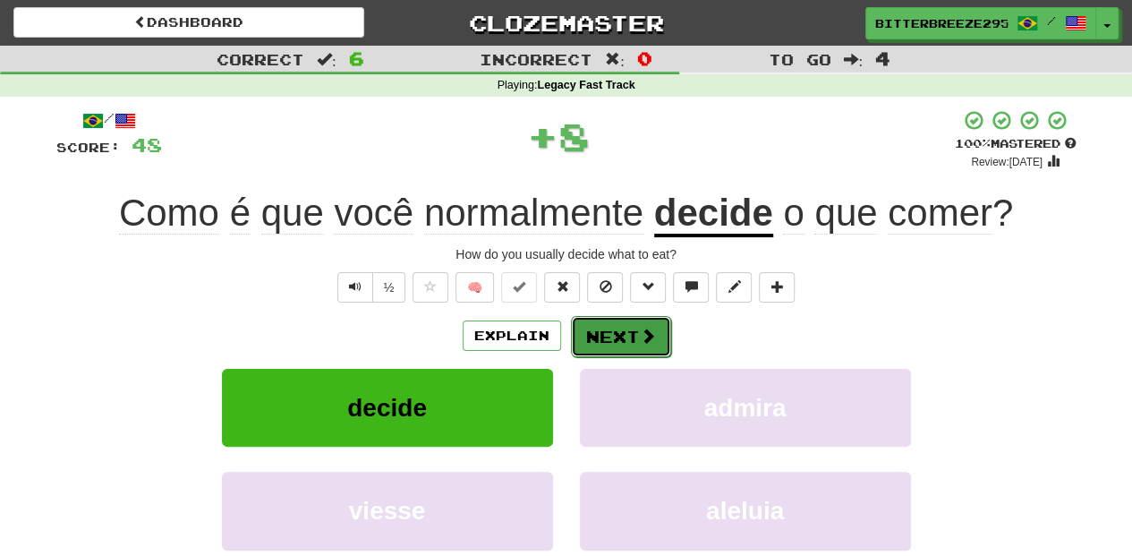
click at [591, 351] on button "Next" at bounding box center [621, 336] width 100 height 41
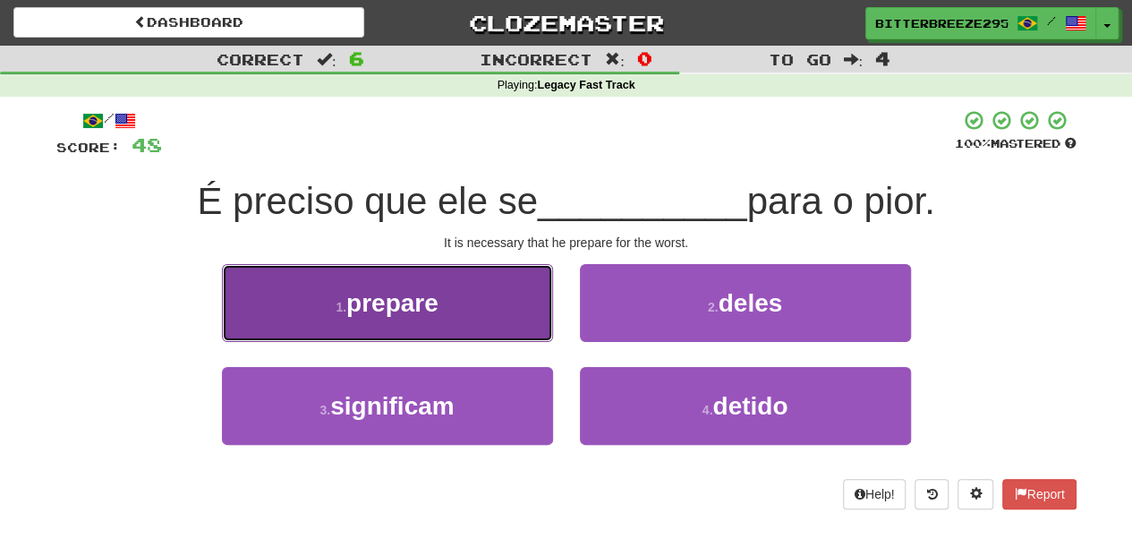
click at [510, 320] on button "1 . prepare" at bounding box center [387, 303] width 331 height 78
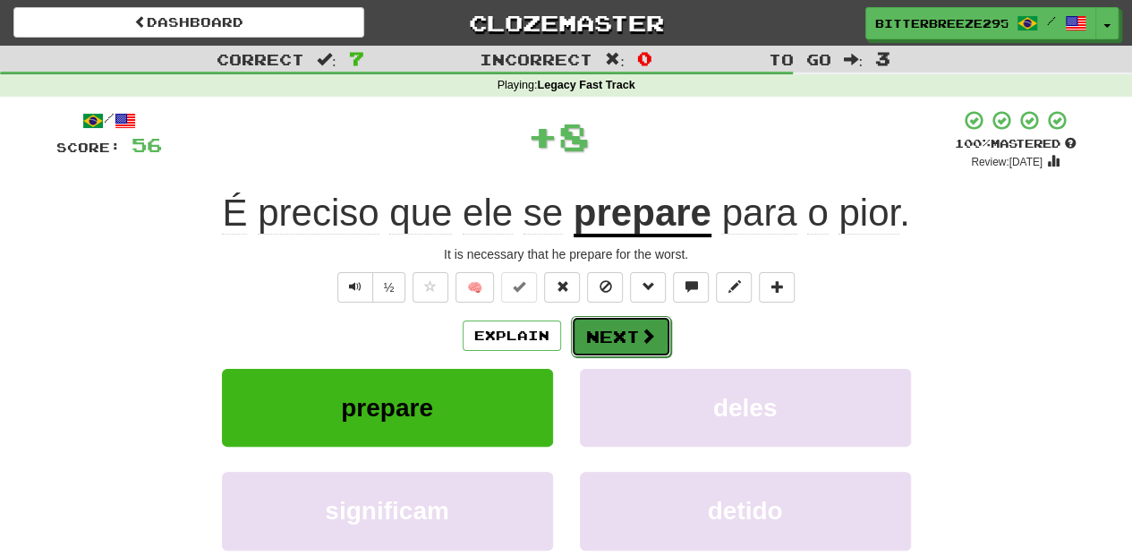
click at [621, 346] on button "Next" at bounding box center [621, 336] width 100 height 41
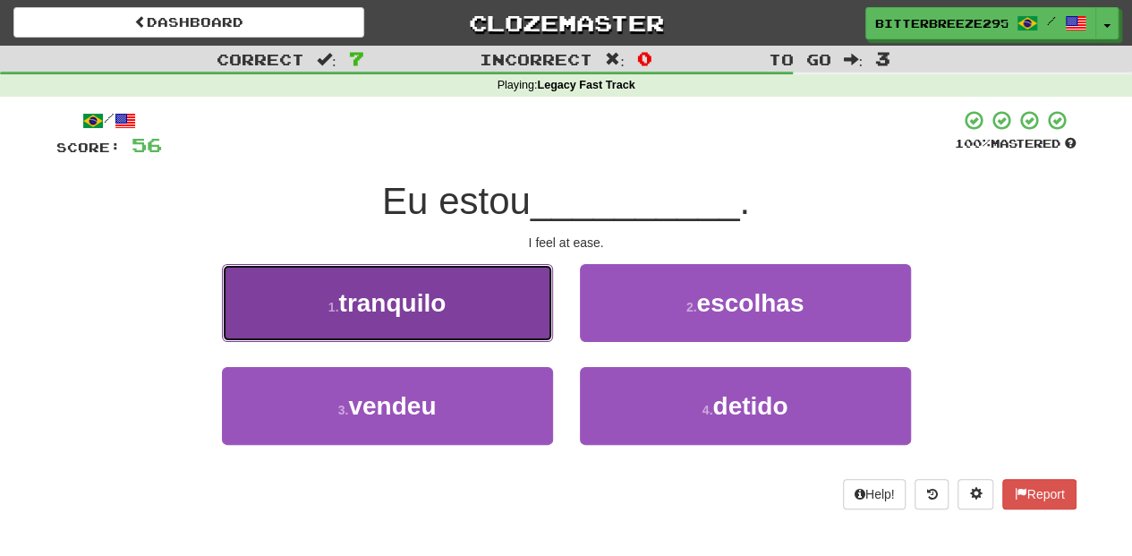
click at [540, 334] on button "1 . tranquilo" at bounding box center [387, 303] width 331 height 78
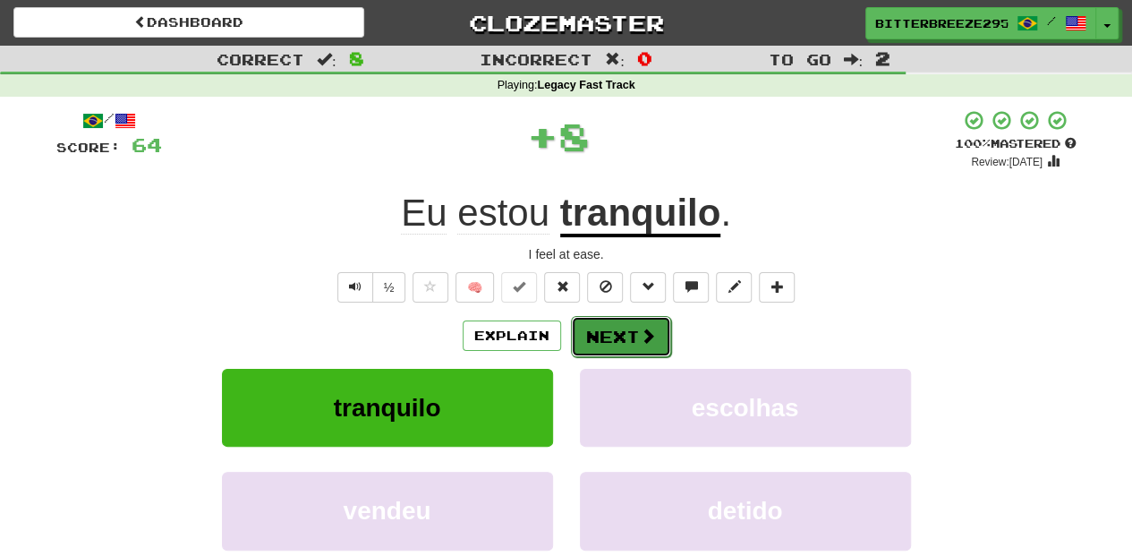
click at [602, 332] on button "Next" at bounding box center [621, 336] width 100 height 41
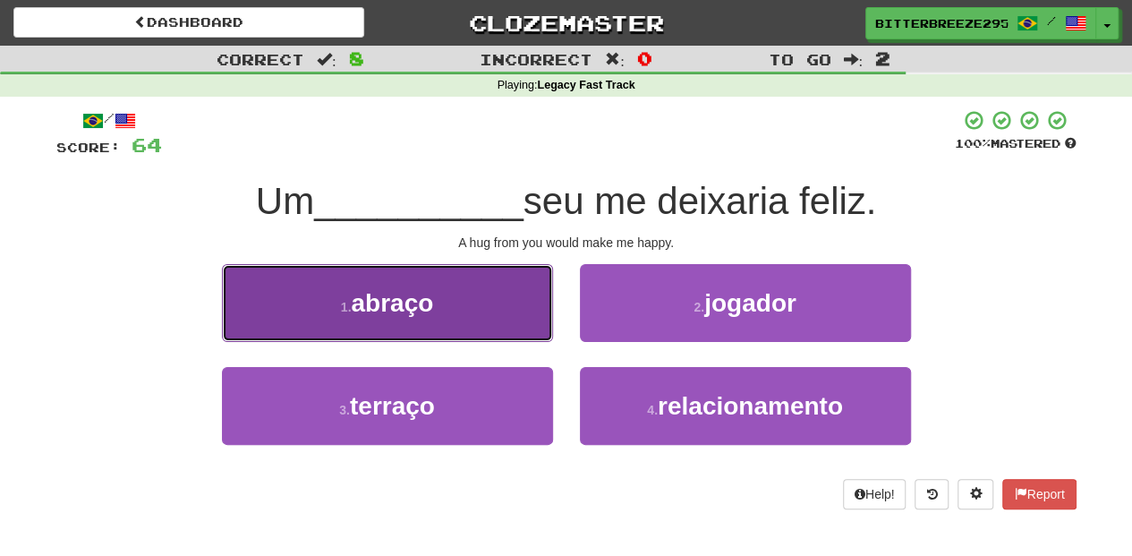
click at [479, 304] on button "1 . abraço" at bounding box center [387, 303] width 331 height 78
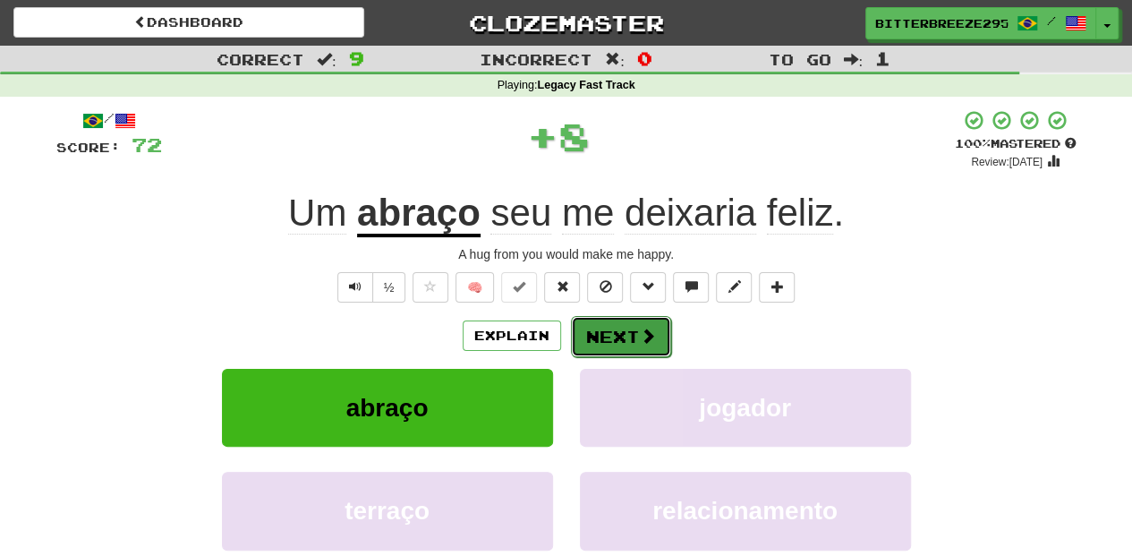
click at [596, 332] on button "Next" at bounding box center [621, 336] width 100 height 41
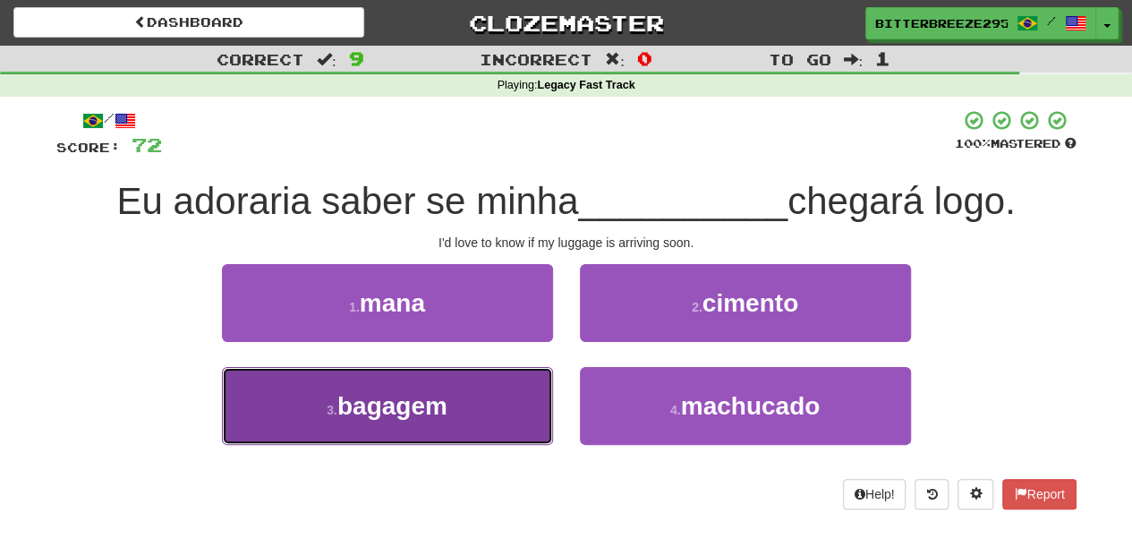
click at [478, 401] on button "3 . bagagem" at bounding box center [387, 406] width 331 height 78
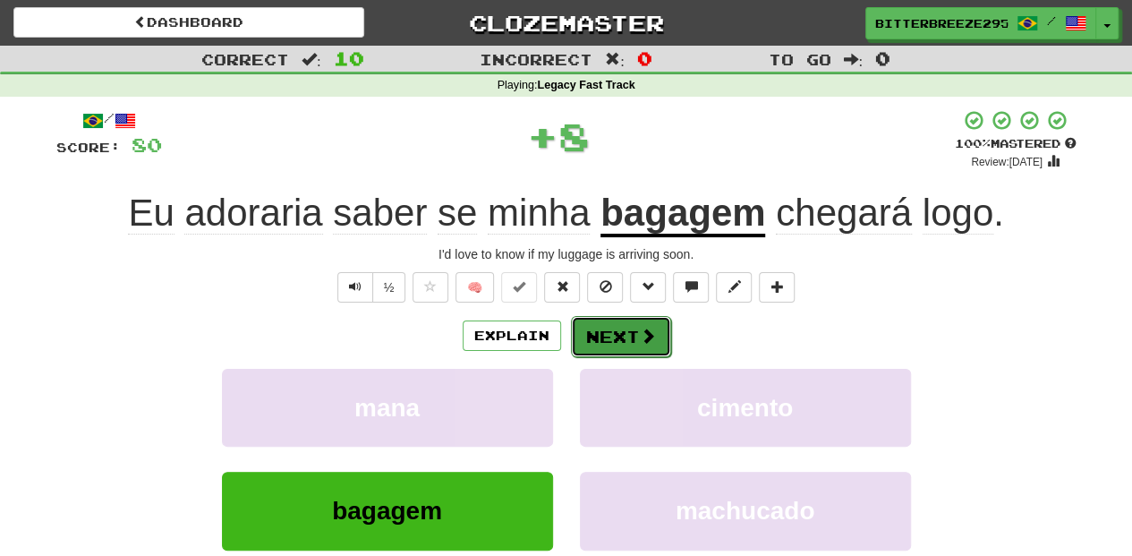
click at [633, 340] on button "Next" at bounding box center [621, 336] width 100 height 41
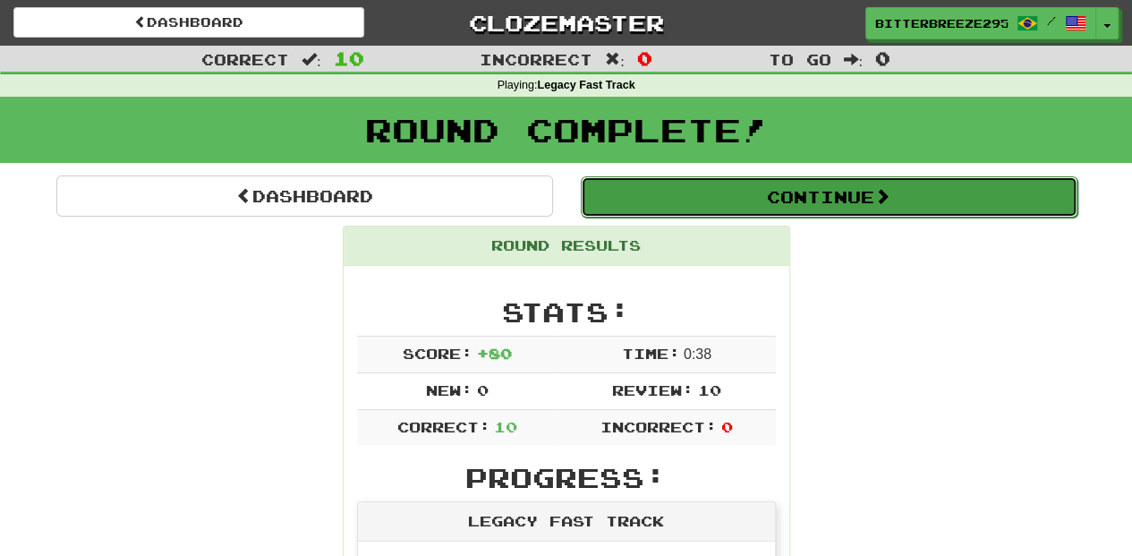
click at [685, 200] on button "Continue" at bounding box center [829, 196] width 497 height 41
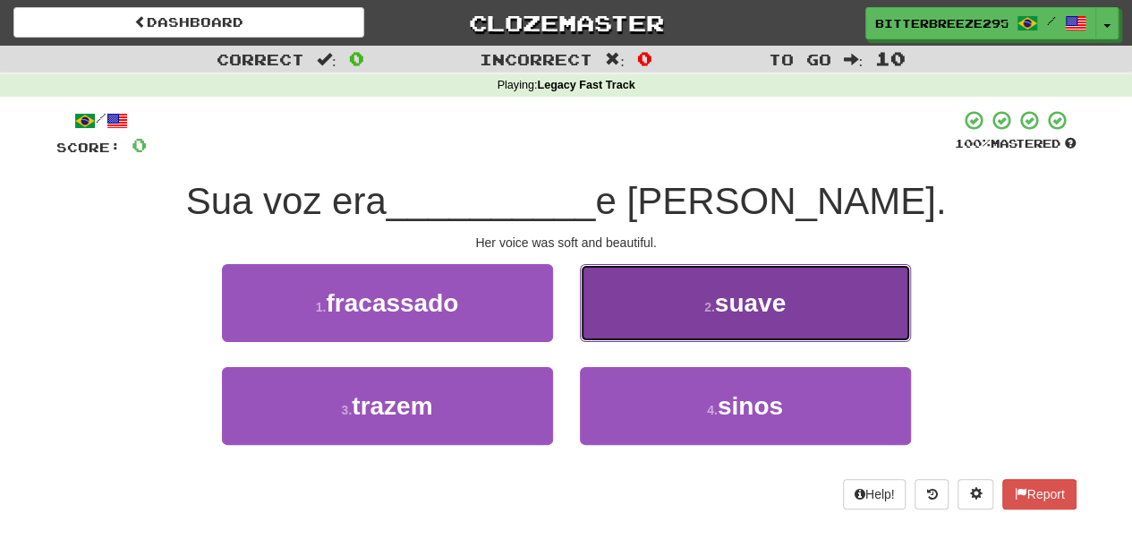
click at [624, 321] on button "2 . suave" at bounding box center [745, 303] width 331 height 78
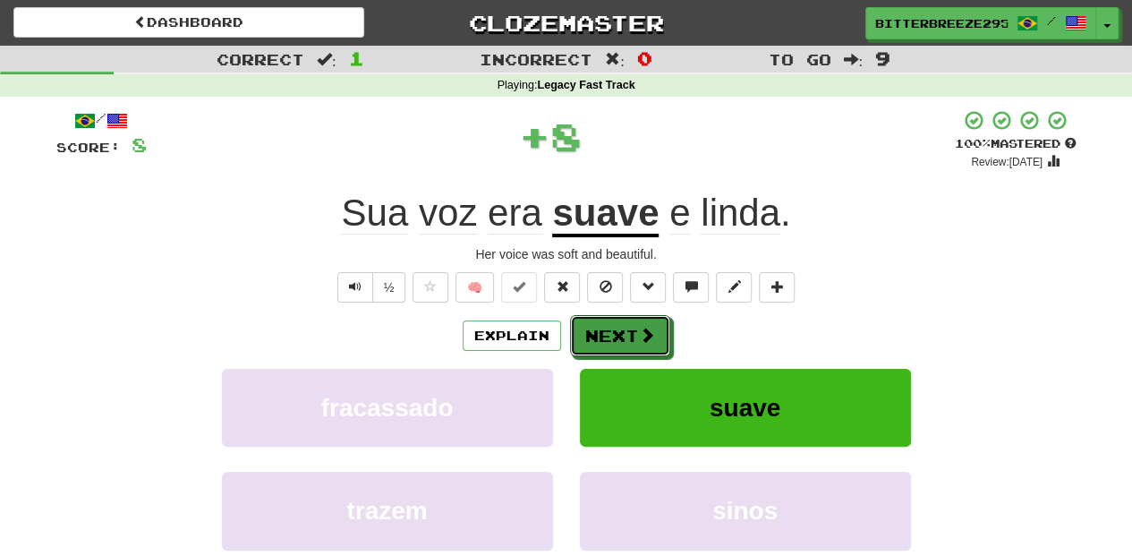
click at [624, 321] on button "Next" at bounding box center [620, 335] width 100 height 41
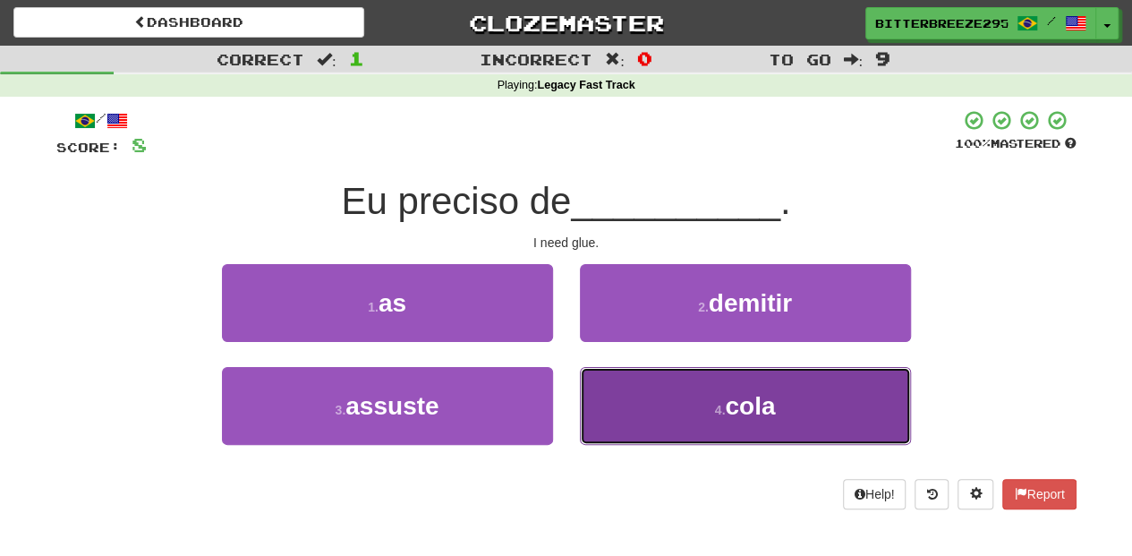
click at [637, 386] on button "4 . cola" at bounding box center [745, 406] width 331 height 78
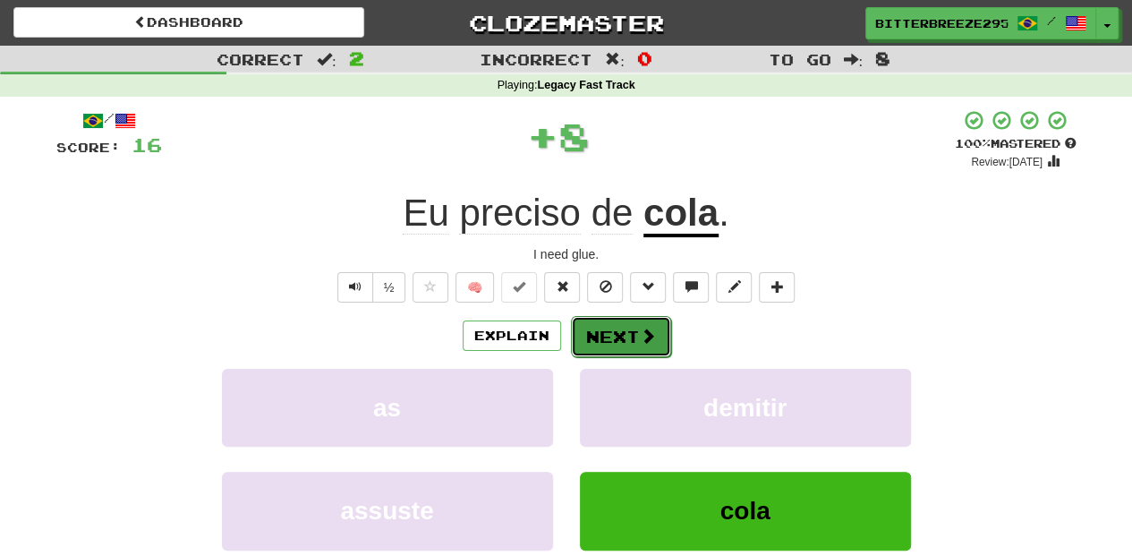
click at [621, 337] on button "Next" at bounding box center [621, 336] width 100 height 41
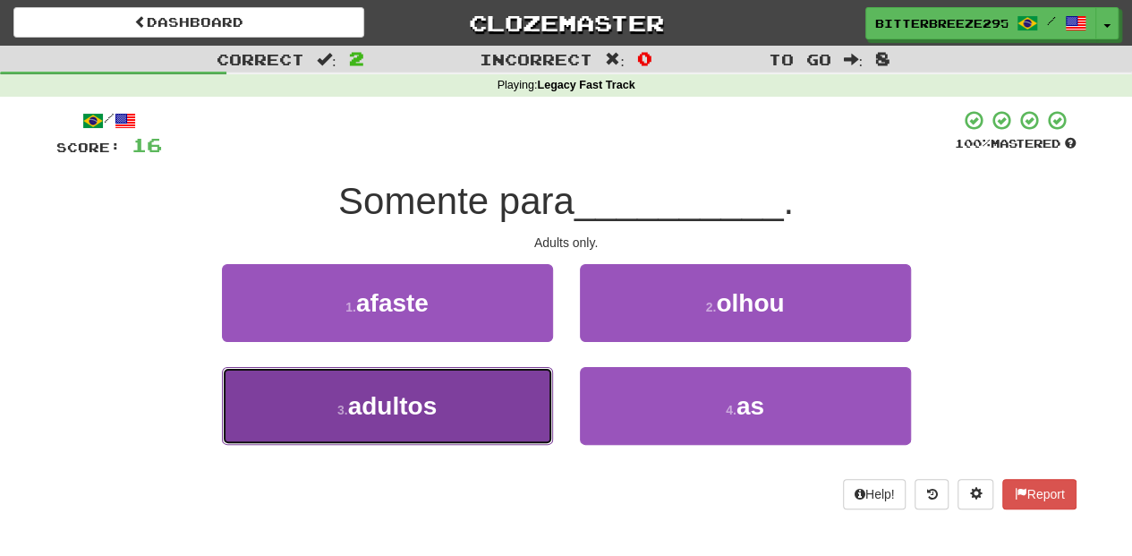
click at [492, 394] on button "3 . adultos" at bounding box center [387, 406] width 331 height 78
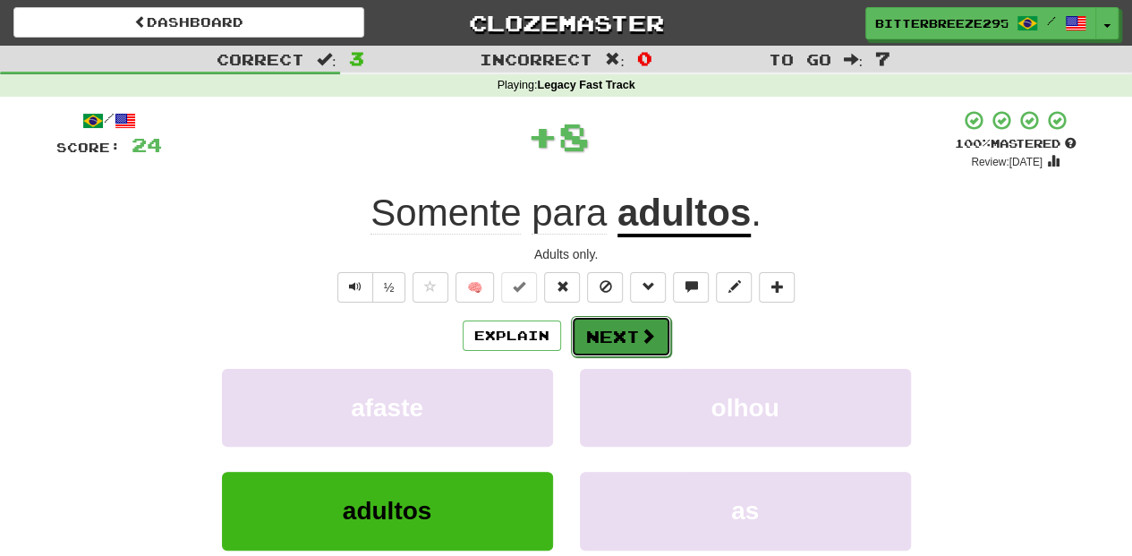
click at [593, 341] on button "Next" at bounding box center [621, 336] width 100 height 41
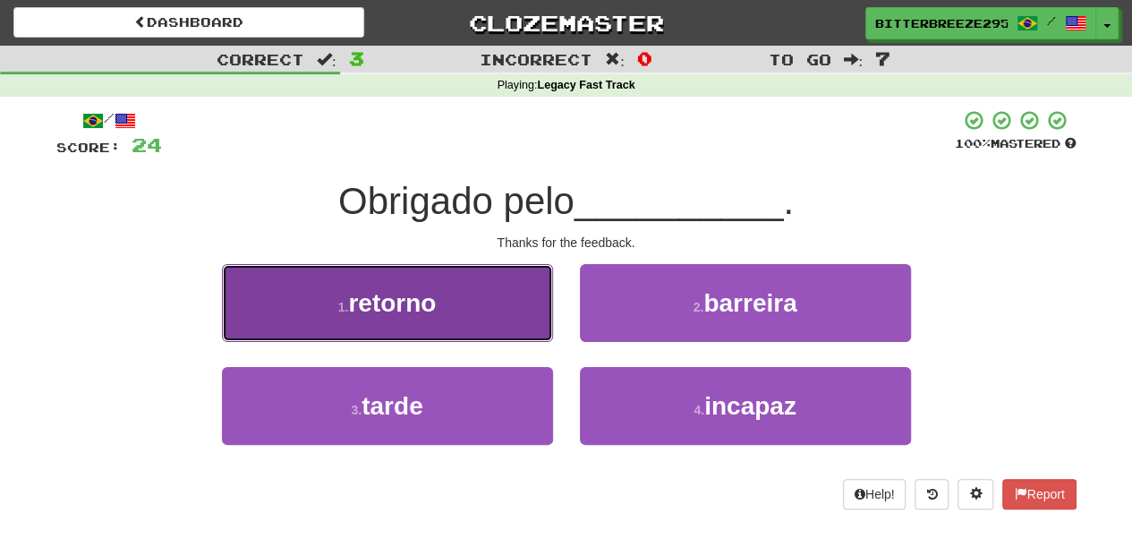
click at [491, 329] on button "1 . retorno" at bounding box center [387, 303] width 331 height 78
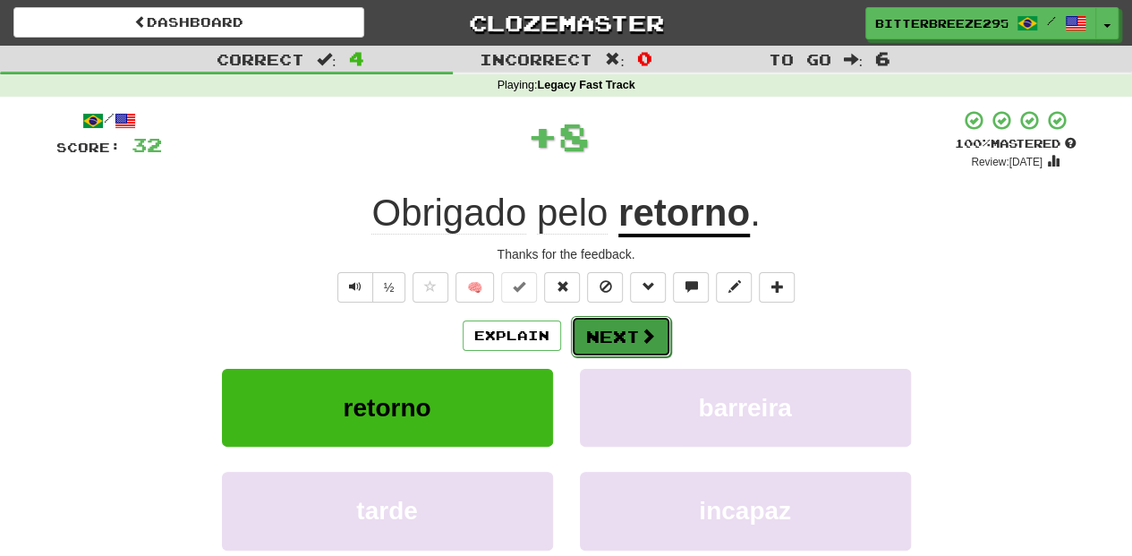
click at [594, 329] on button "Next" at bounding box center [621, 336] width 100 height 41
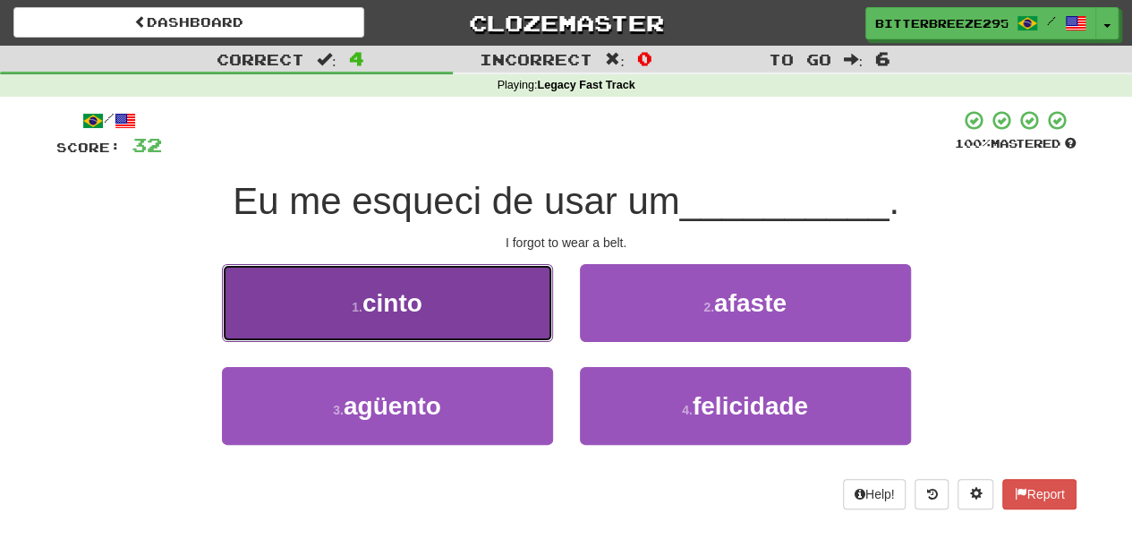
click at [501, 316] on button "1 . cinto" at bounding box center [387, 303] width 331 height 78
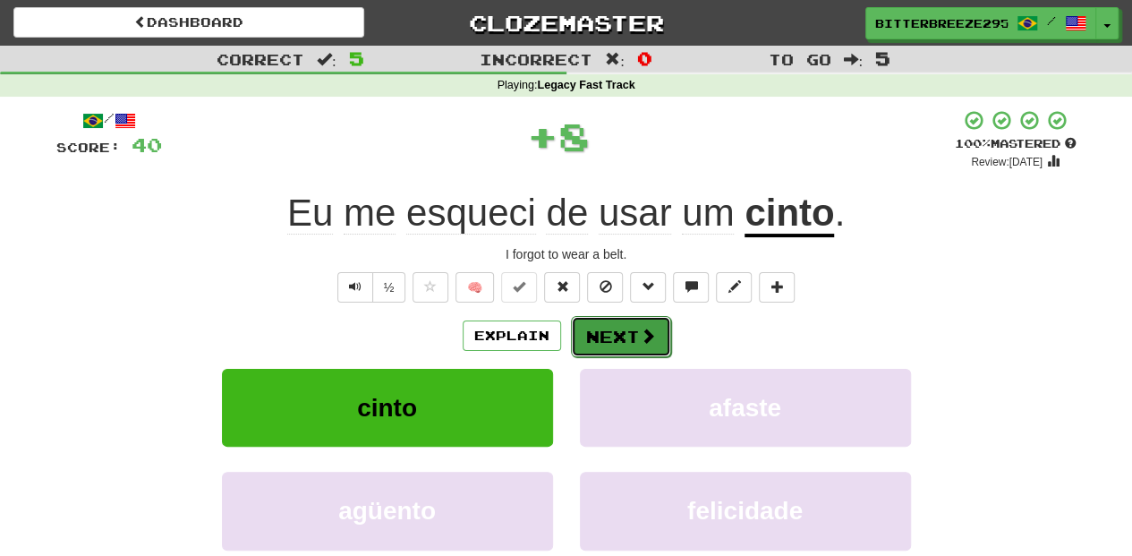
click at [594, 326] on button "Next" at bounding box center [621, 336] width 100 height 41
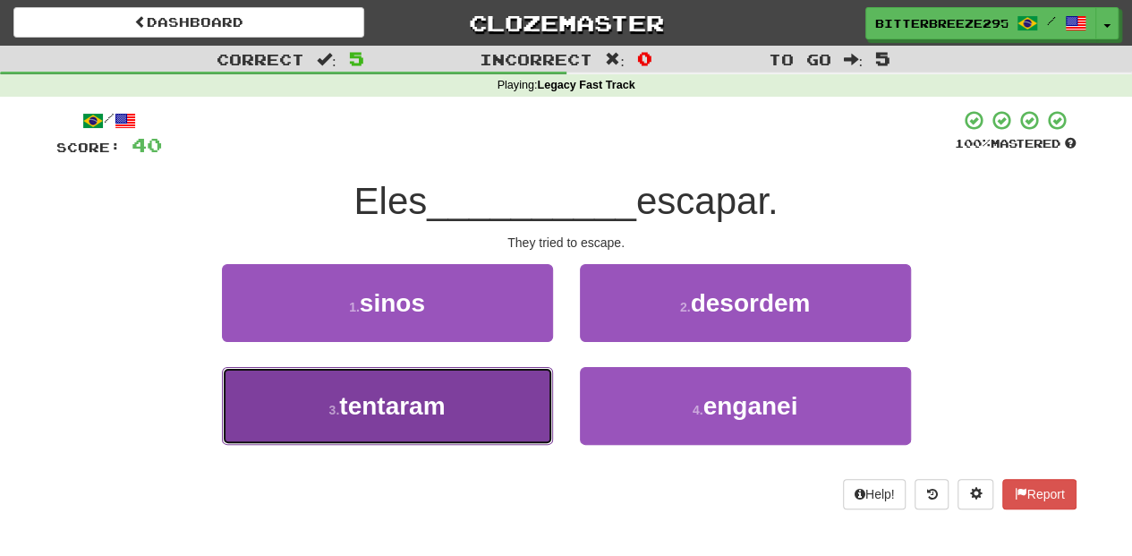
click at [500, 389] on button "3 . tentaram" at bounding box center [387, 406] width 331 height 78
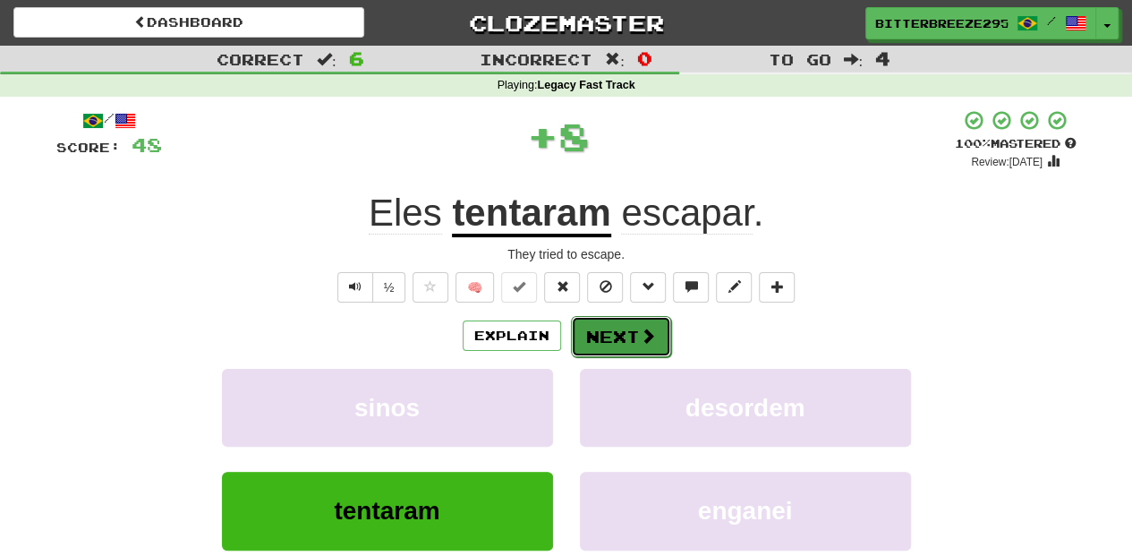
click at [602, 339] on button "Next" at bounding box center [621, 336] width 100 height 41
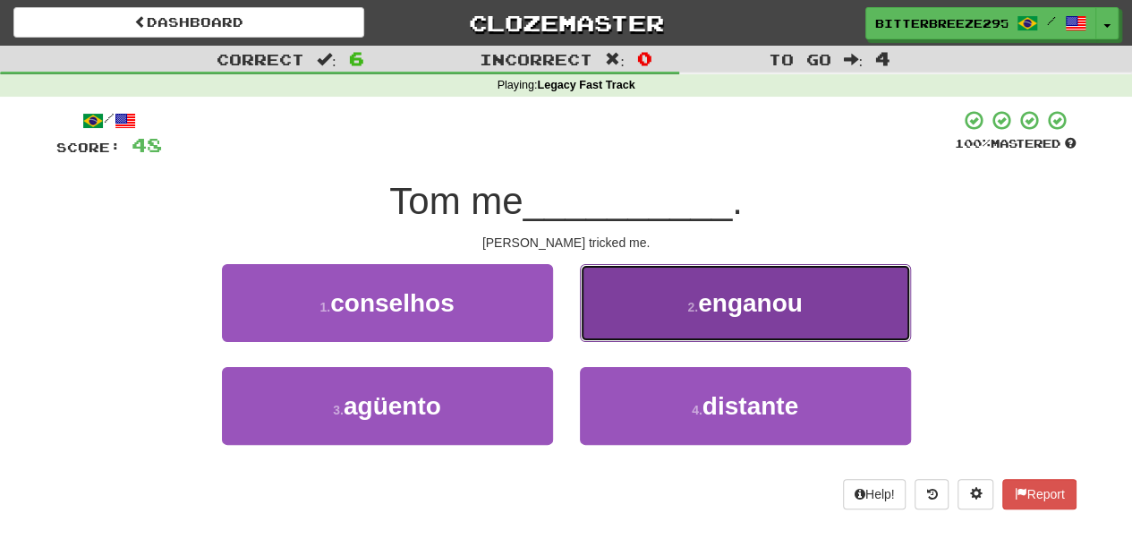
click at [611, 329] on button "2 . enganou" at bounding box center [745, 303] width 331 height 78
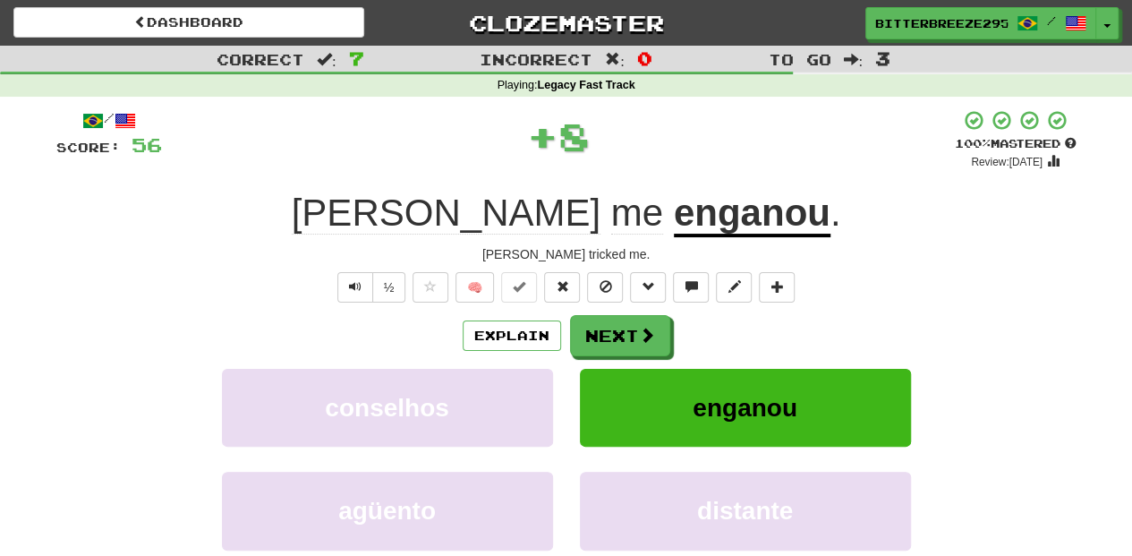
click at [611, 329] on button "Next" at bounding box center [620, 335] width 100 height 41
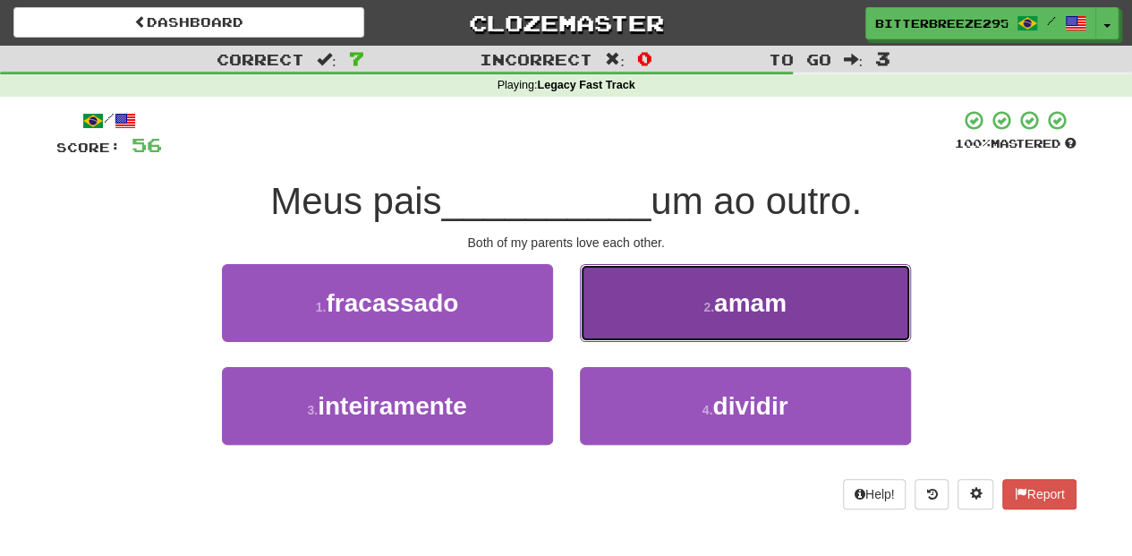
click at [620, 331] on button "2 . amam" at bounding box center [745, 303] width 331 height 78
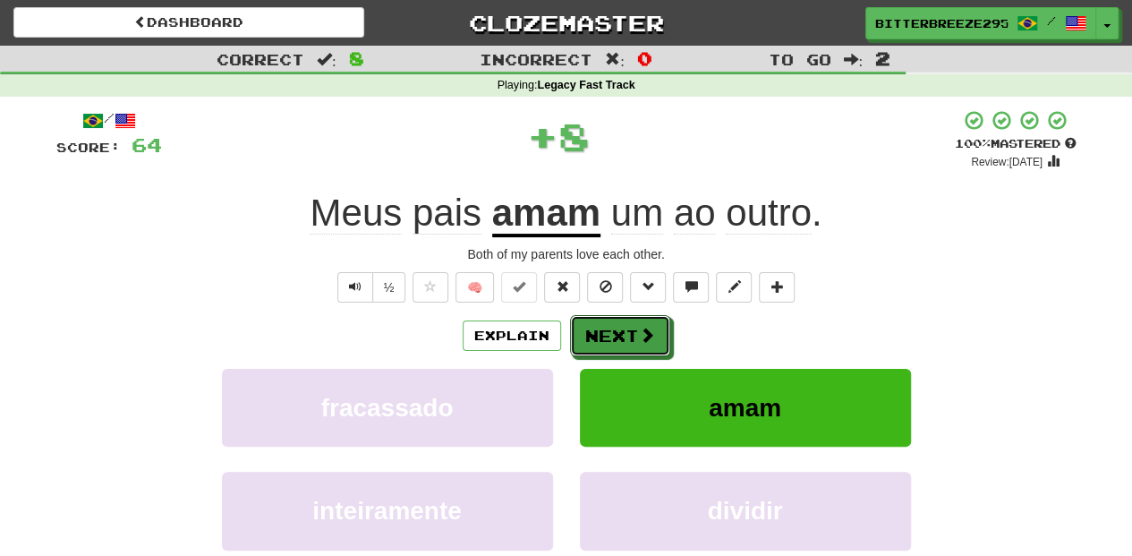
click at [620, 331] on button "Next" at bounding box center [620, 335] width 100 height 41
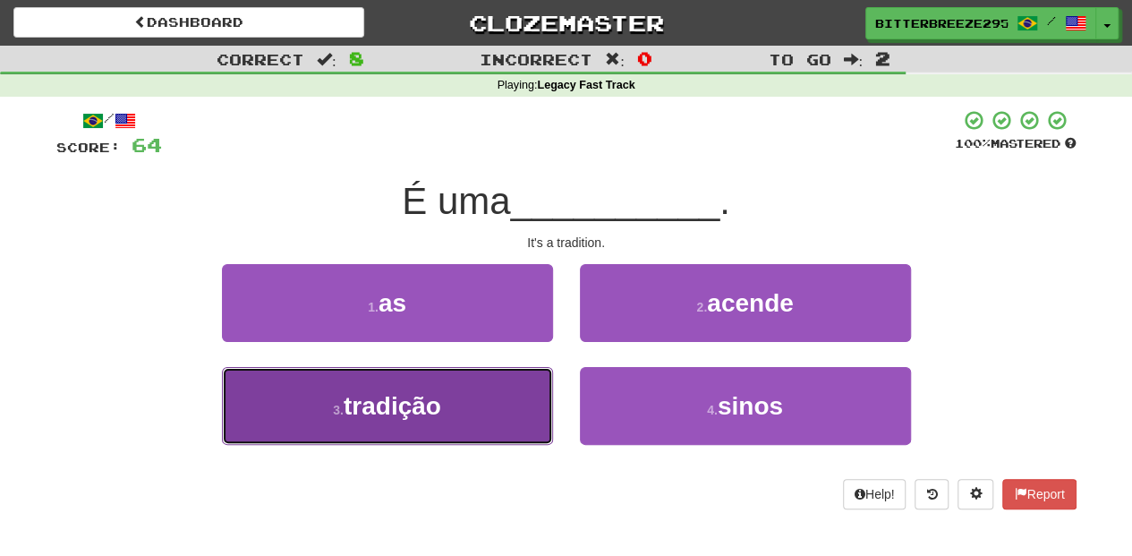
click at [509, 388] on button "3 . tradição" at bounding box center [387, 406] width 331 height 78
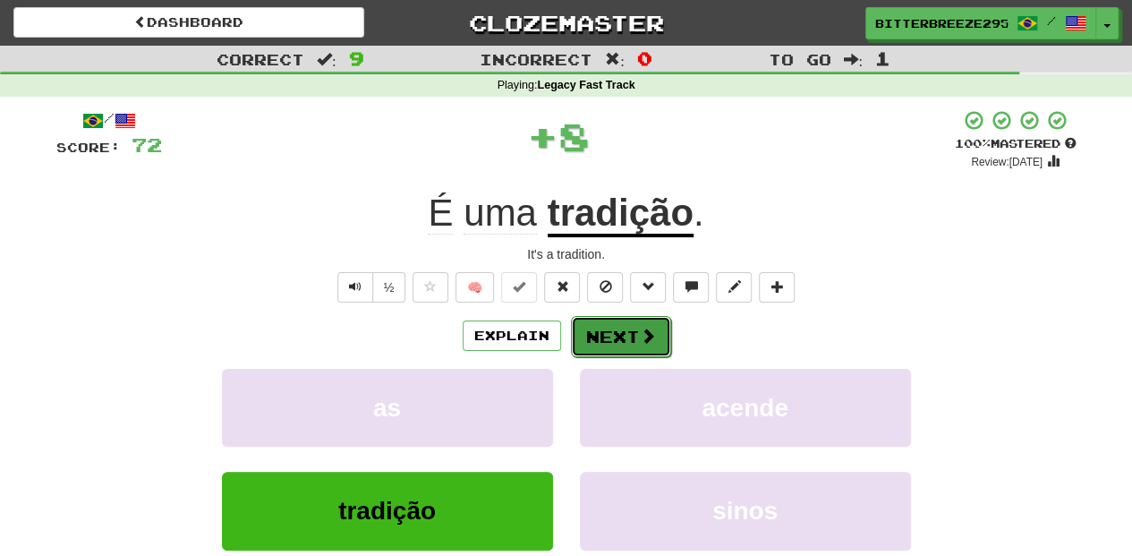
click at [585, 335] on button "Next" at bounding box center [621, 336] width 100 height 41
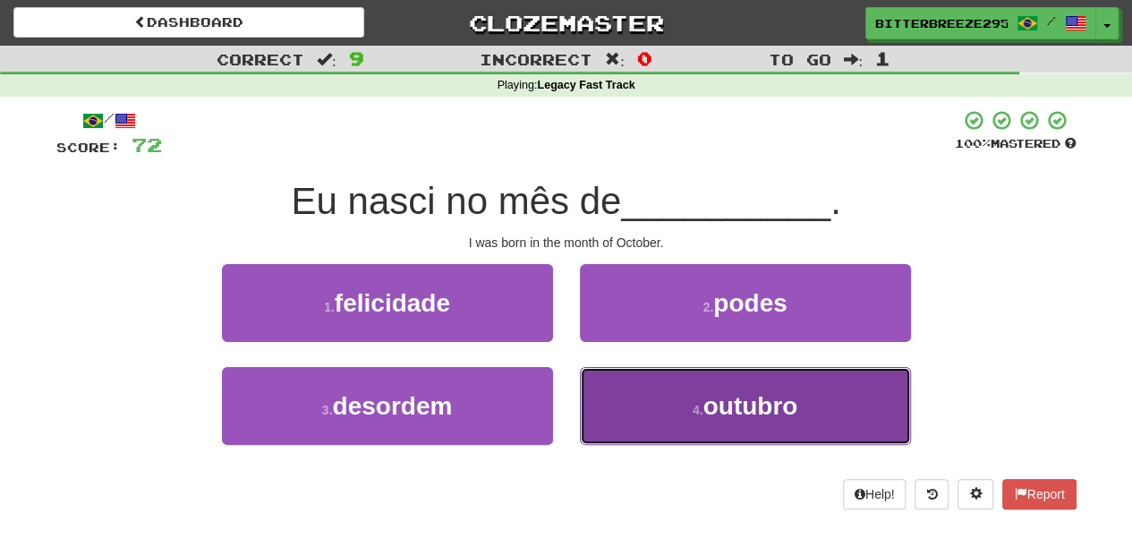
click at [645, 407] on button "4 . outubro" at bounding box center [745, 406] width 331 height 78
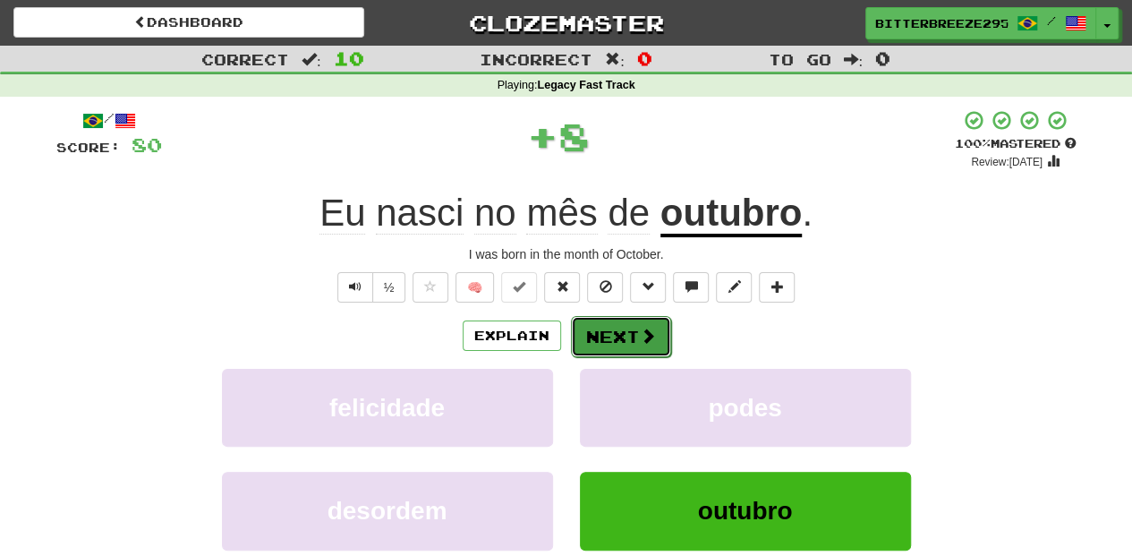
click at [620, 331] on button "Next" at bounding box center [621, 336] width 100 height 41
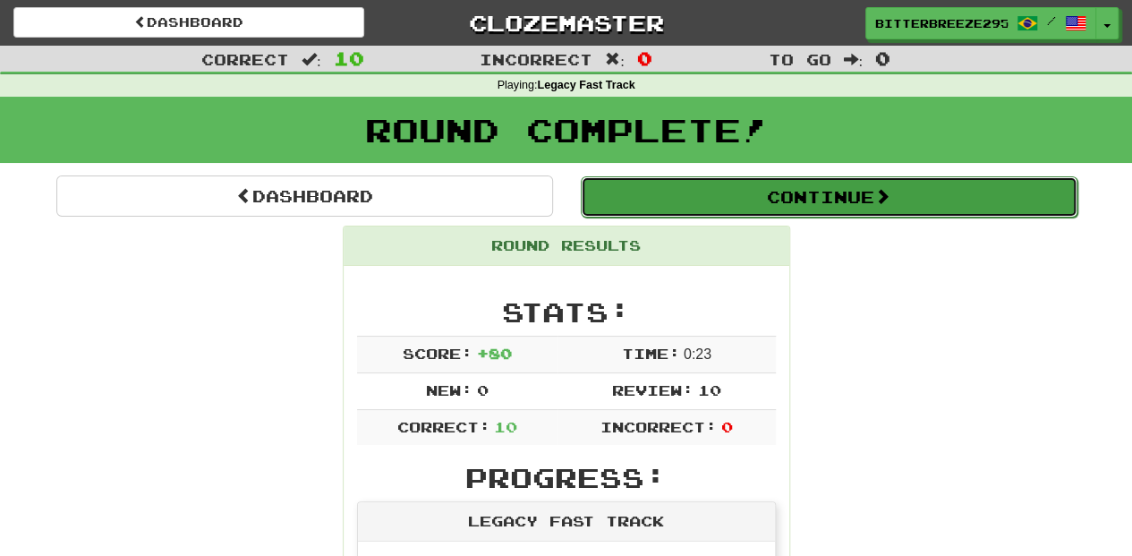
click at [673, 192] on button "Continue" at bounding box center [829, 196] width 497 height 41
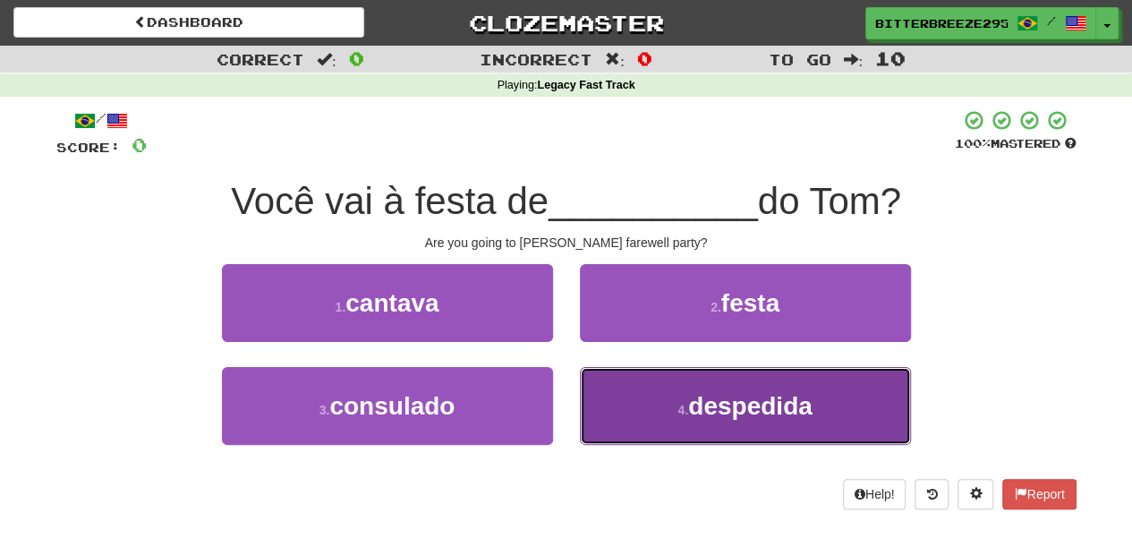
click at [677, 422] on button "4 . despedida" at bounding box center [745, 406] width 331 height 78
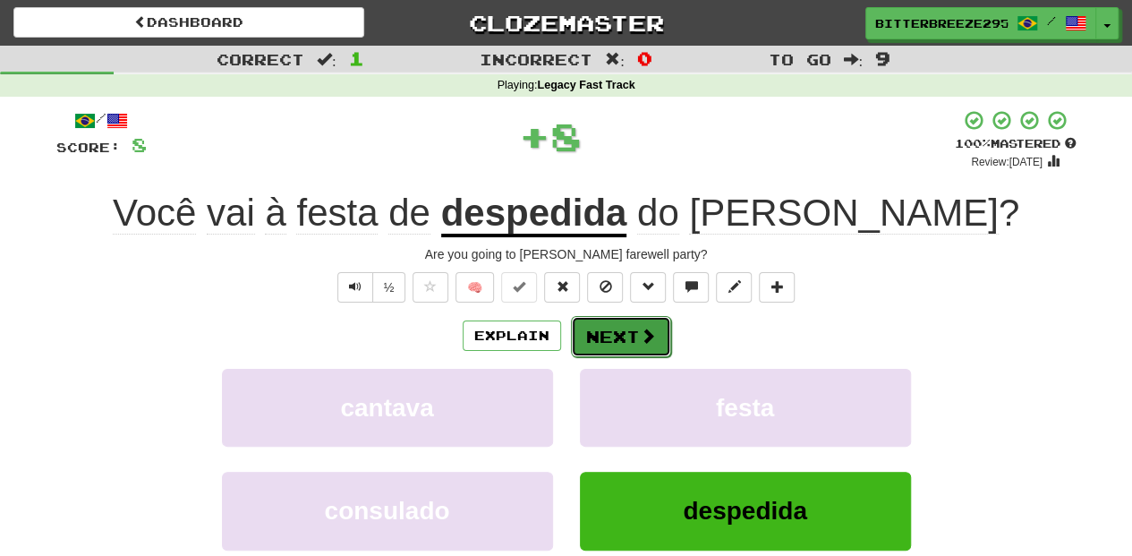
click at [594, 348] on button "Next" at bounding box center [621, 336] width 100 height 41
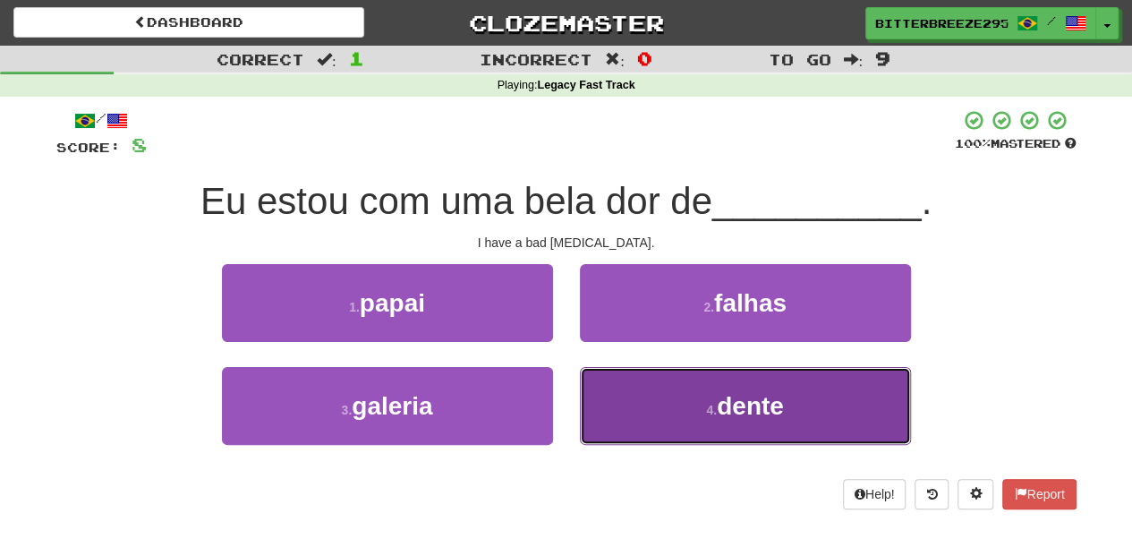
click at [639, 387] on button "4 . dente" at bounding box center [745, 406] width 331 height 78
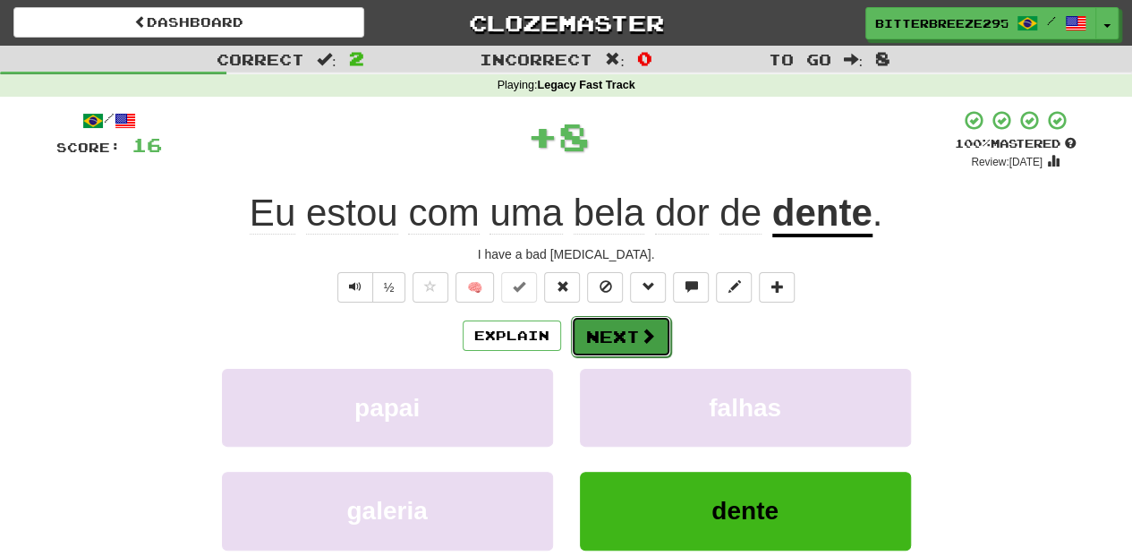
click at [631, 338] on button "Next" at bounding box center [621, 336] width 100 height 41
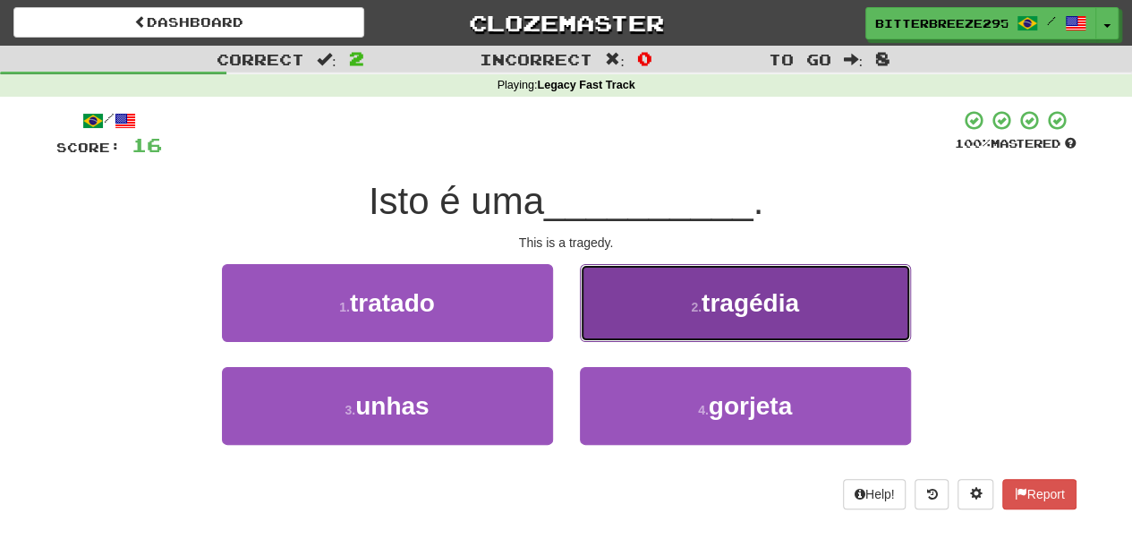
click at [636, 328] on button "2 . tragédia" at bounding box center [745, 303] width 331 height 78
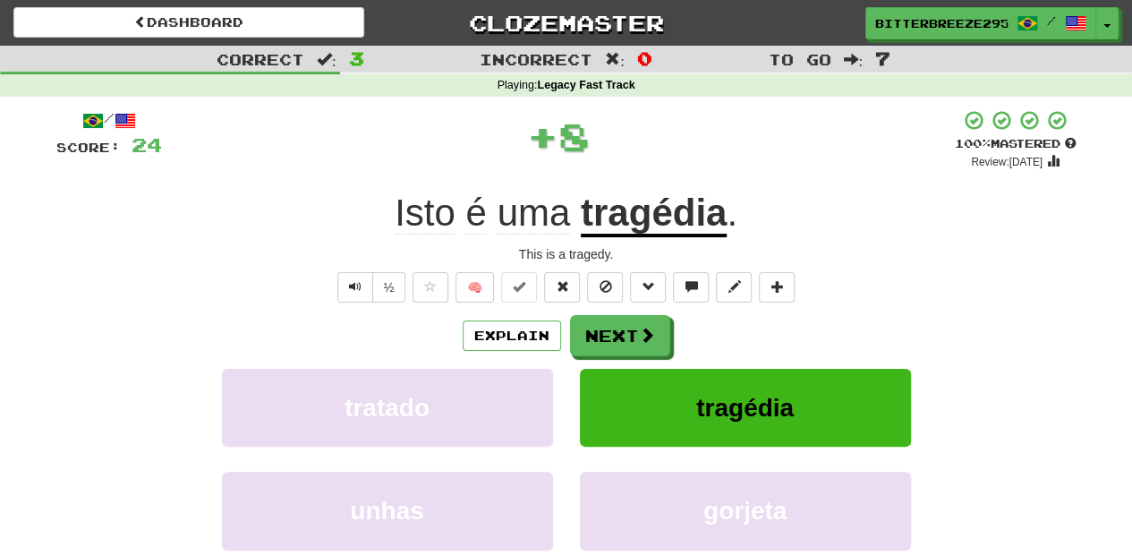
click at [636, 328] on button "Next" at bounding box center [620, 335] width 100 height 41
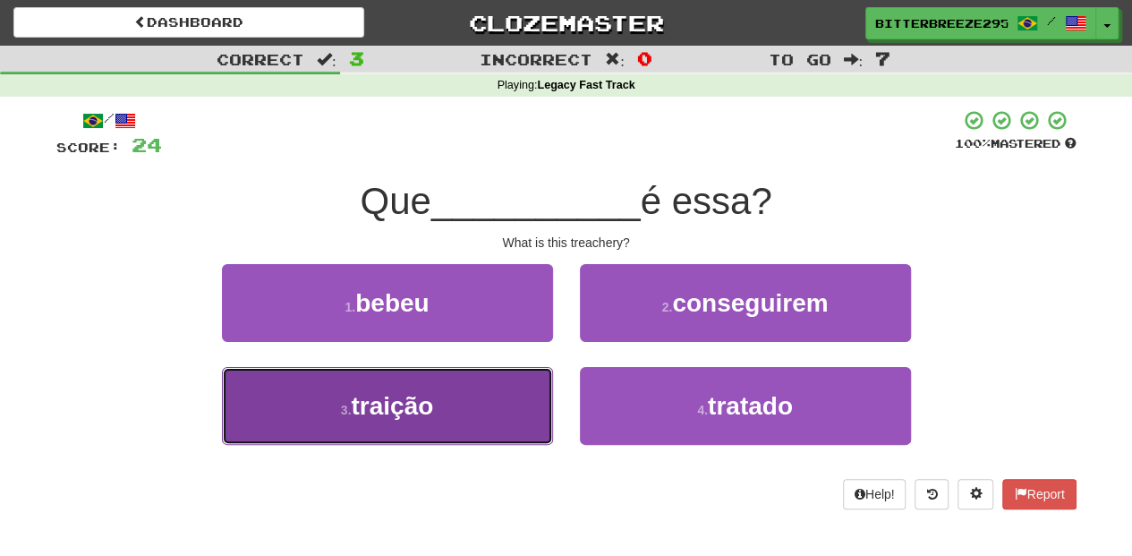
click at [534, 402] on button "3 . traição" at bounding box center [387, 406] width 331 height 78
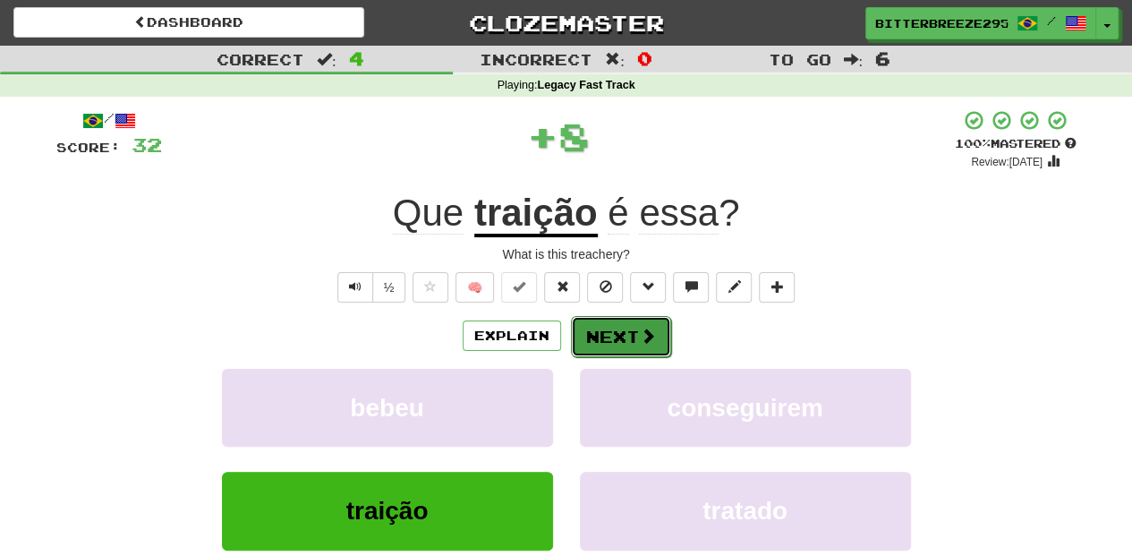
click at [616, 339] on button "Next" at bounding box center [621, 336] width 100 height 41
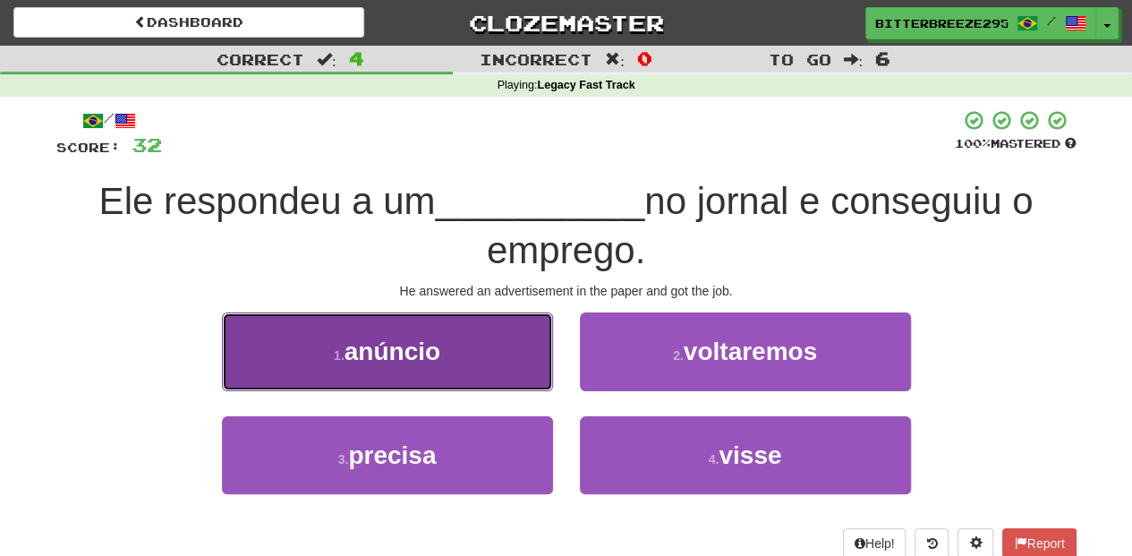
click at [488, 367] on button "1 . anúncio" at bounding box center [387, 351] width 331 height 78
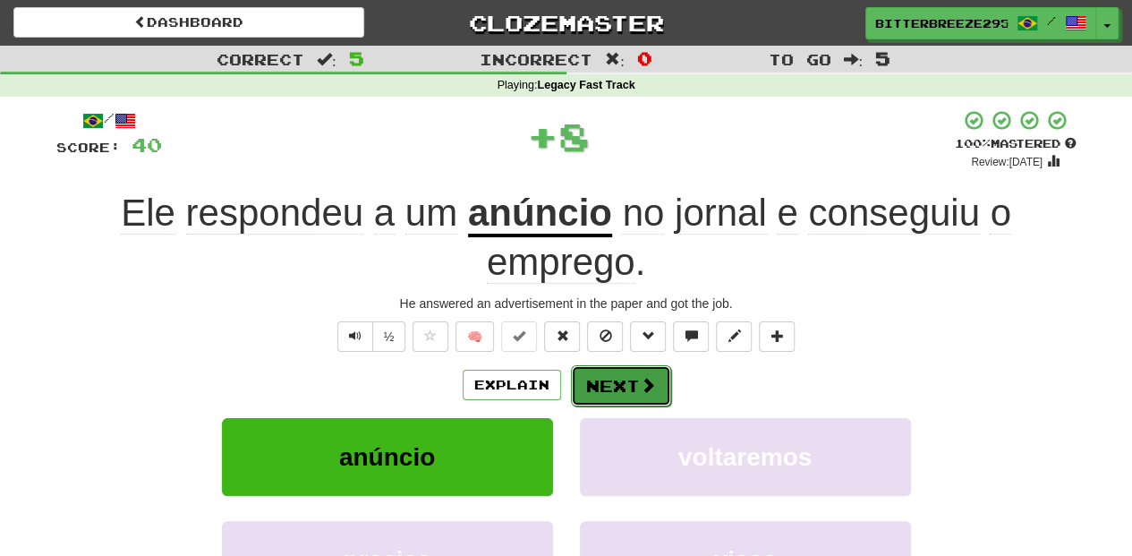
click at [624, 378] on button "Next" at bounding box center [621, 385] width 100 height 41
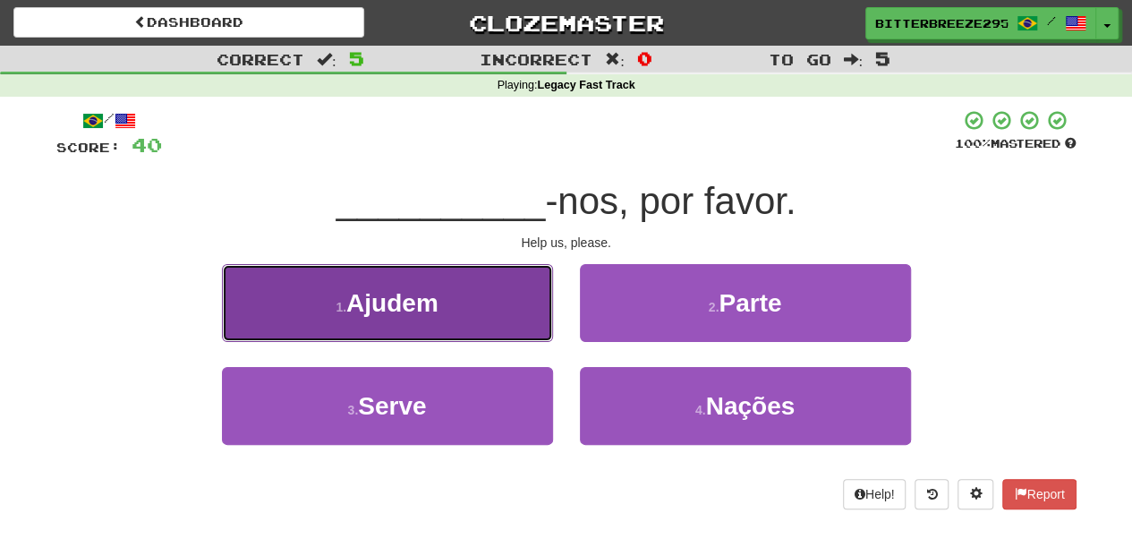
click at [480, 333] on button "1 . Ajudem" at bounding box center [387, 303] width 331 height 78
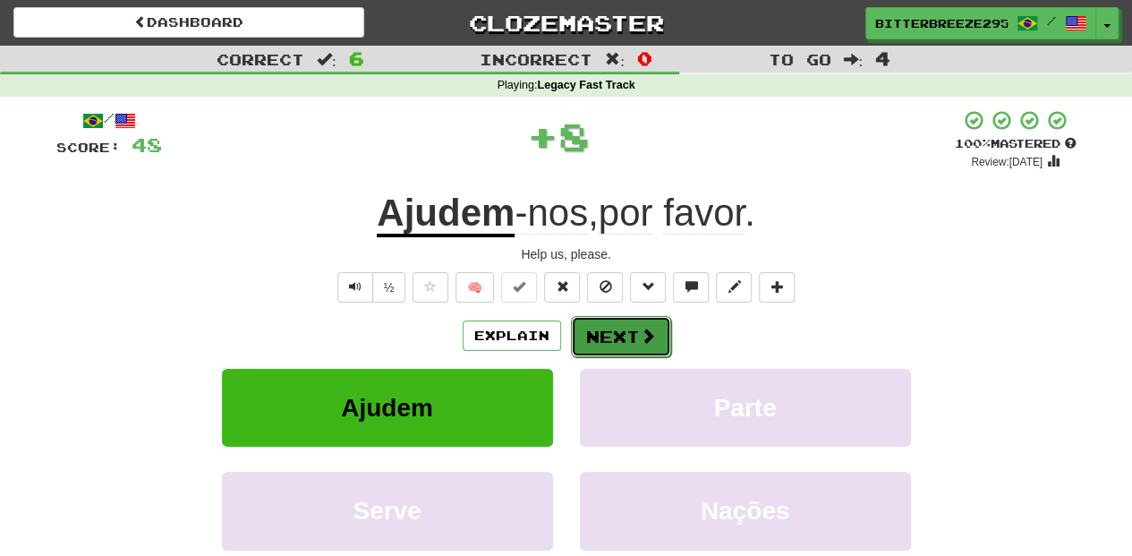
click at [628, 332] on button "Next" at bounding box center [621, 336] width 100 height 41
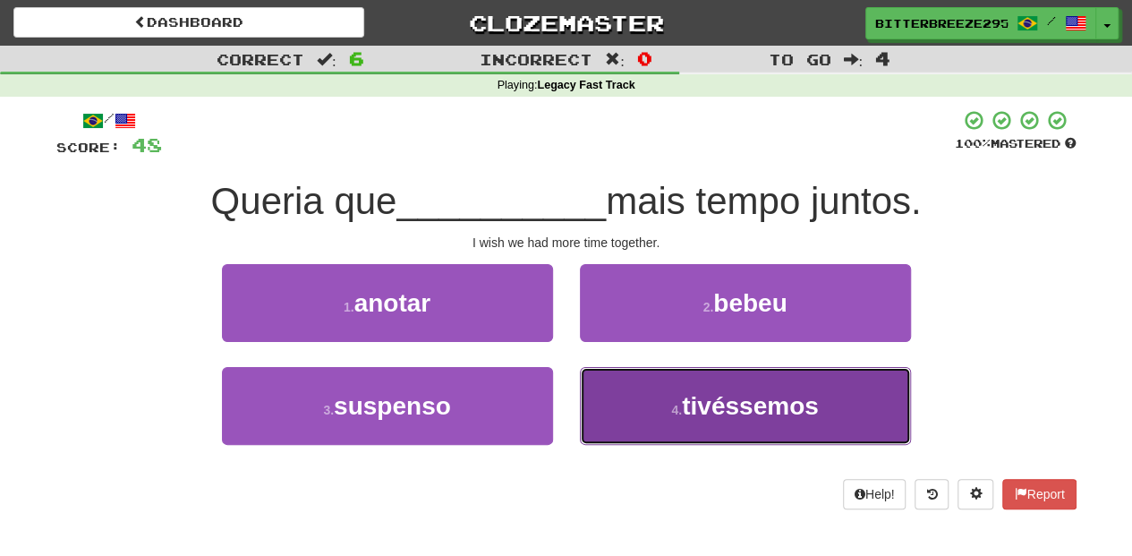
click at [632, 398] on button "4 . tivéssemos" at bounding box center [745, 406] width 331 height 78
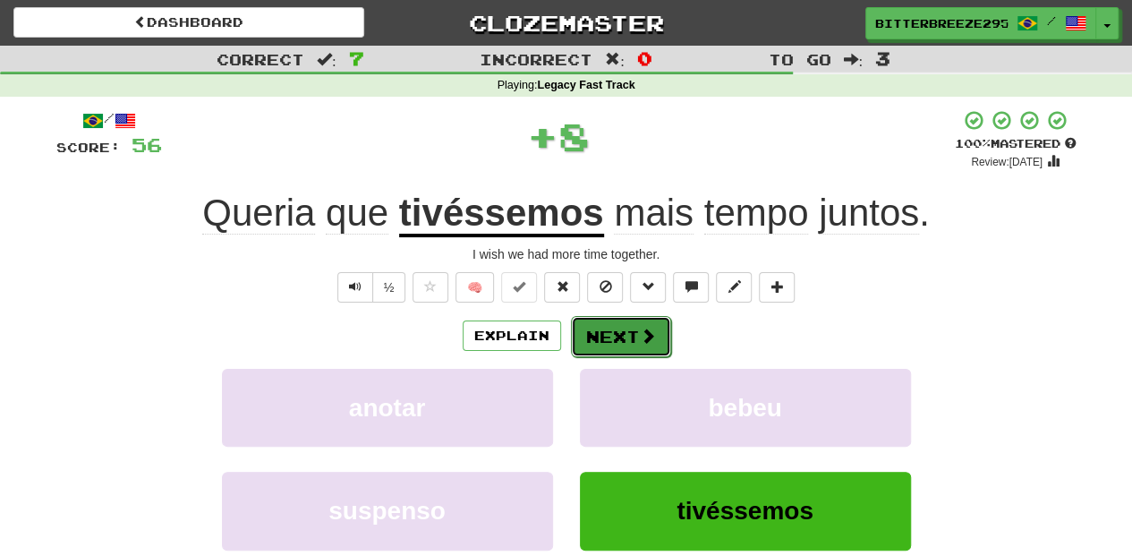
click at [628, 345] on button "Next" at bounding box center [621, 336] width 100 height 41
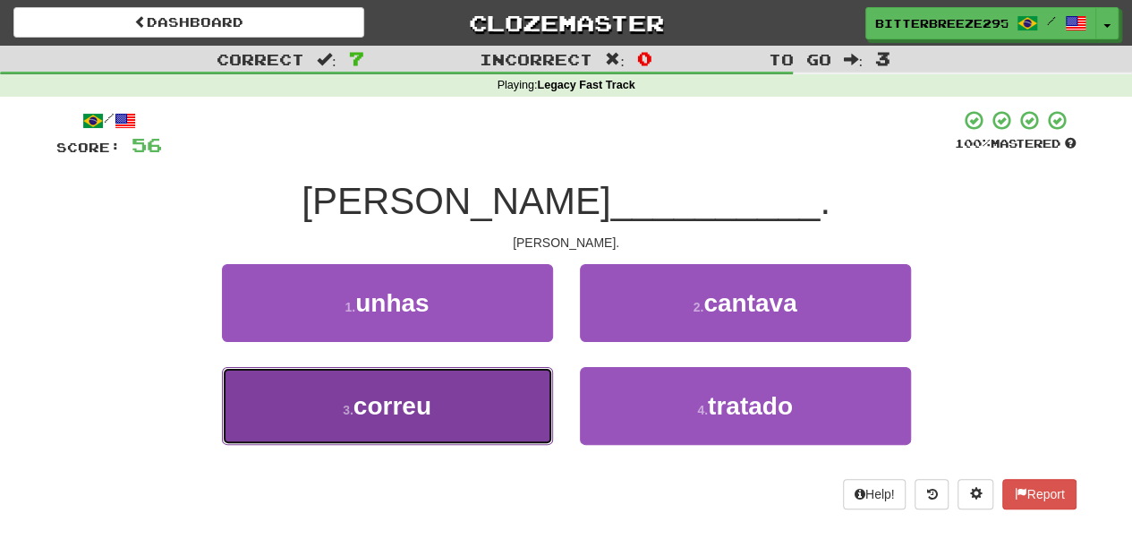
click at [480, 392] on button "3 . correu" at bounding box center [387, 406] width 331 height 78
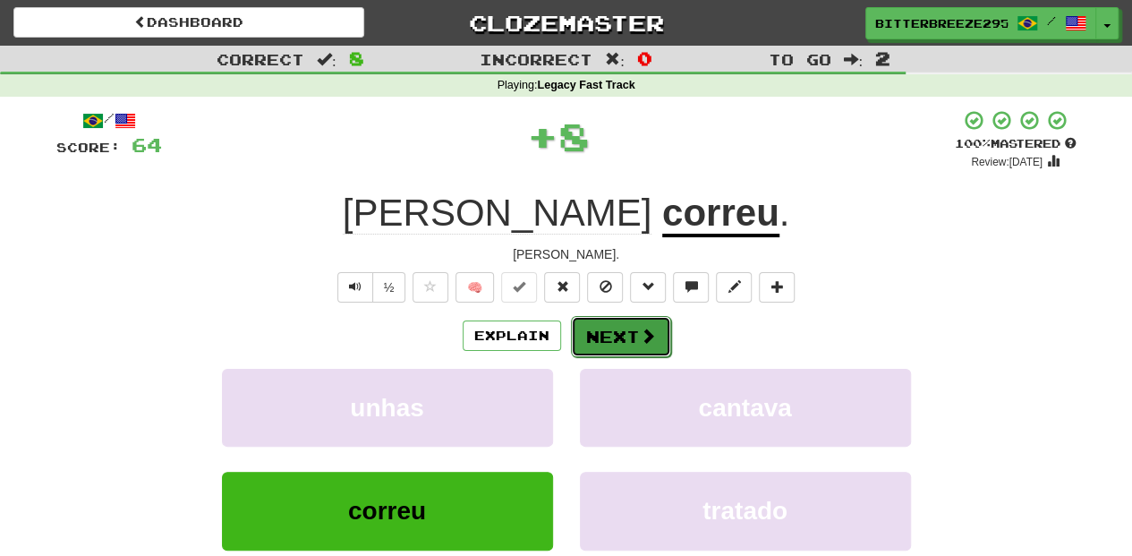
click at [634, 320] on button "Next" at bounding box center [621, 336] width 100 height 41
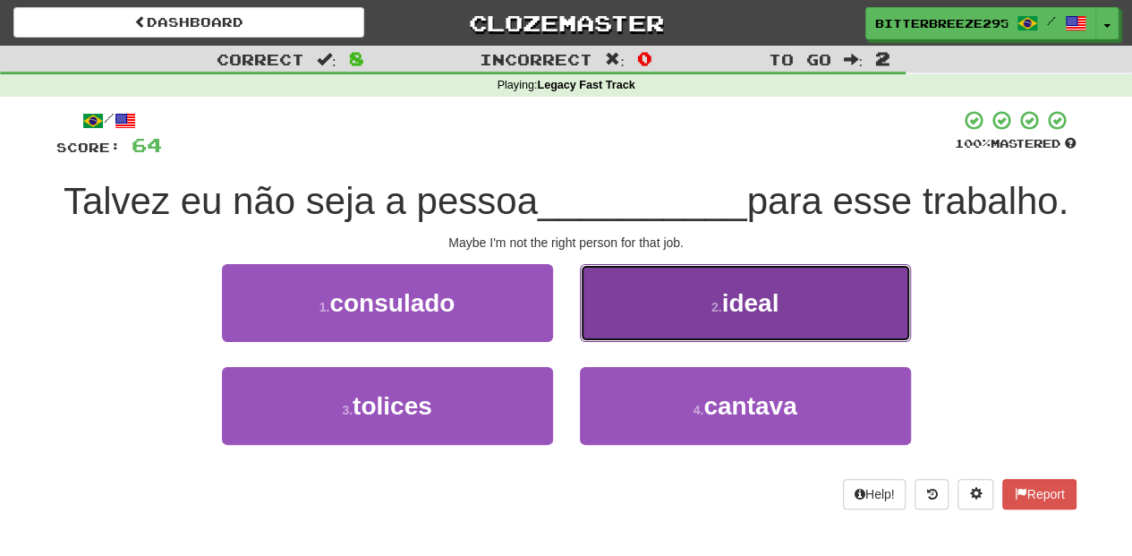
click at [634, 342] on button "2 . ideal" at bounding box center [745, 303] width 331 height 78
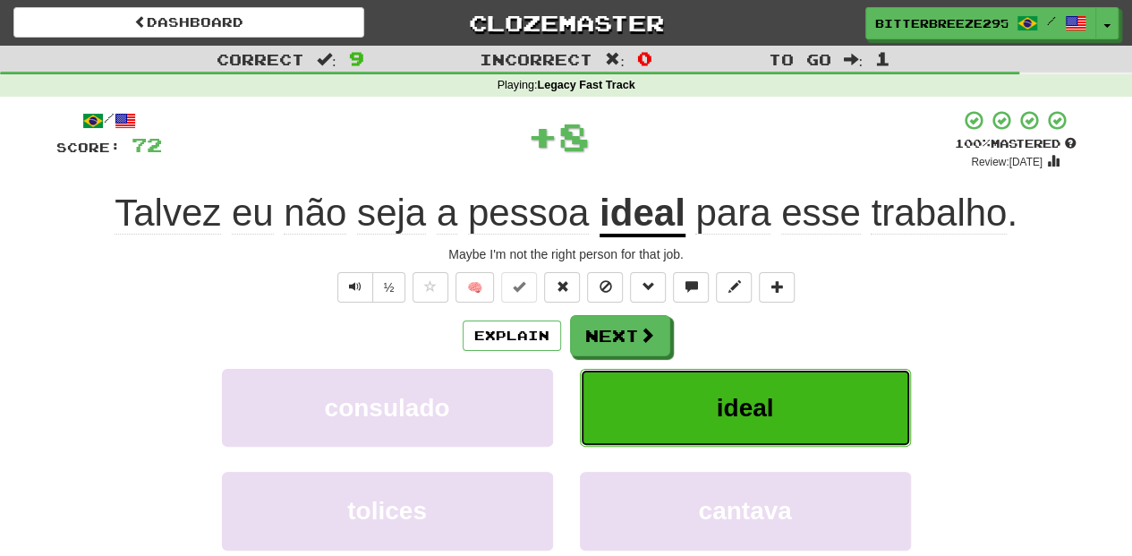
click at [626, 375] on button "ideal" at bounding box center [745, 408] width 331 height 78
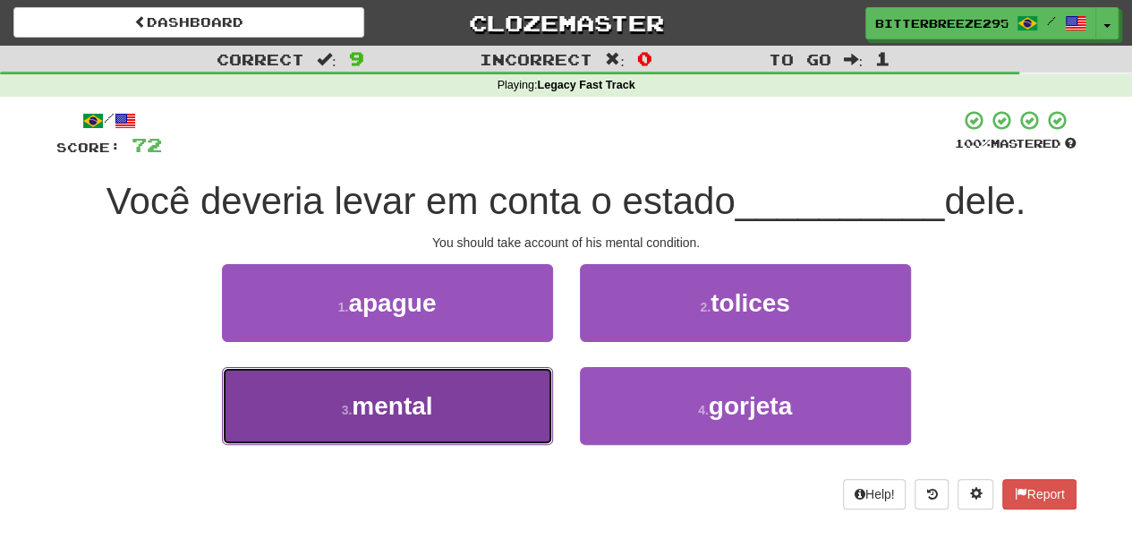
click at [466, 399] on button "3 . mental" at bounding box center [387, 406] width 331 height 78
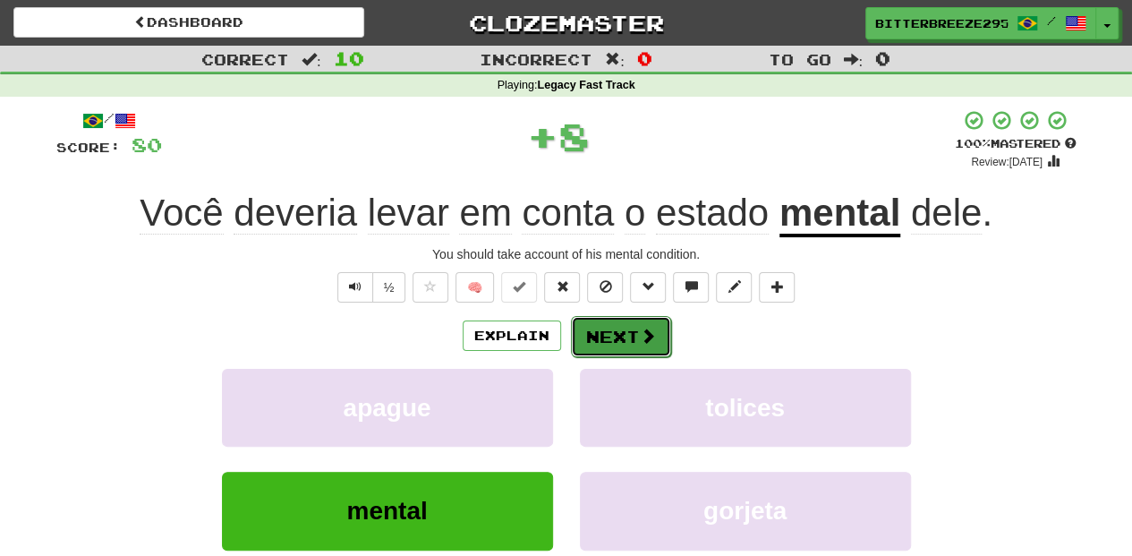
click at [608, 339] on button "Next" at bounding box center [621, 336] width 100 height 41
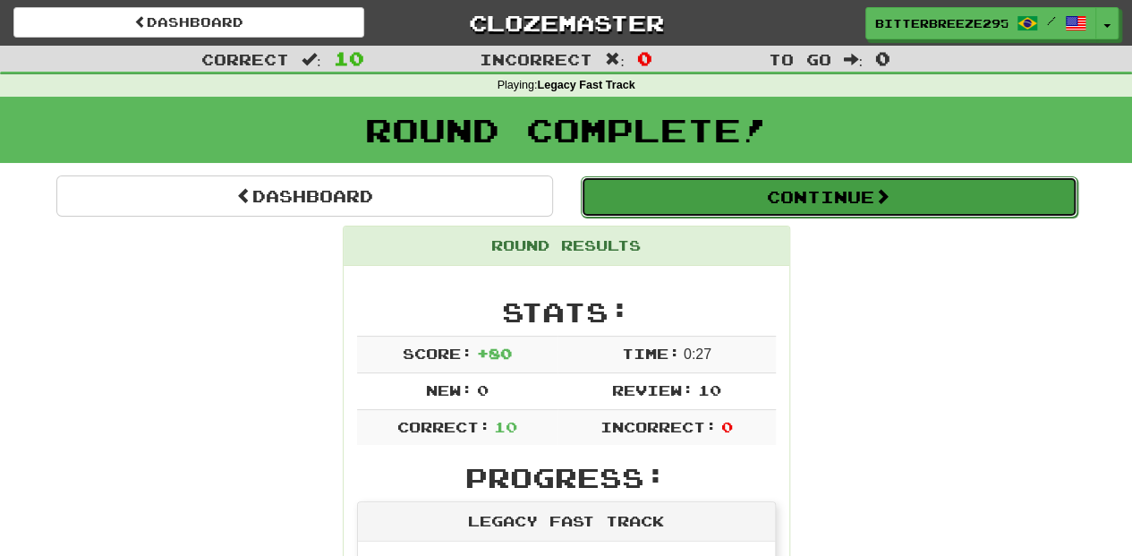
click at [738, 193] on button "Continue" at bounding box center [829, 196] width 497 height 41
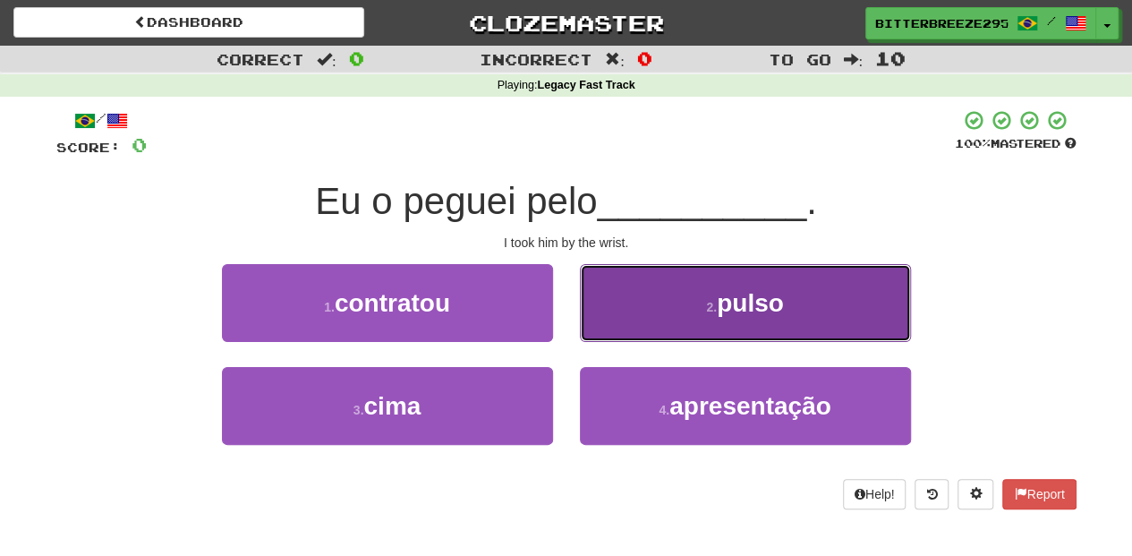
click at [655, 312] on button "2 . pulso" at bounding box center [745, 303] width 331 height 78
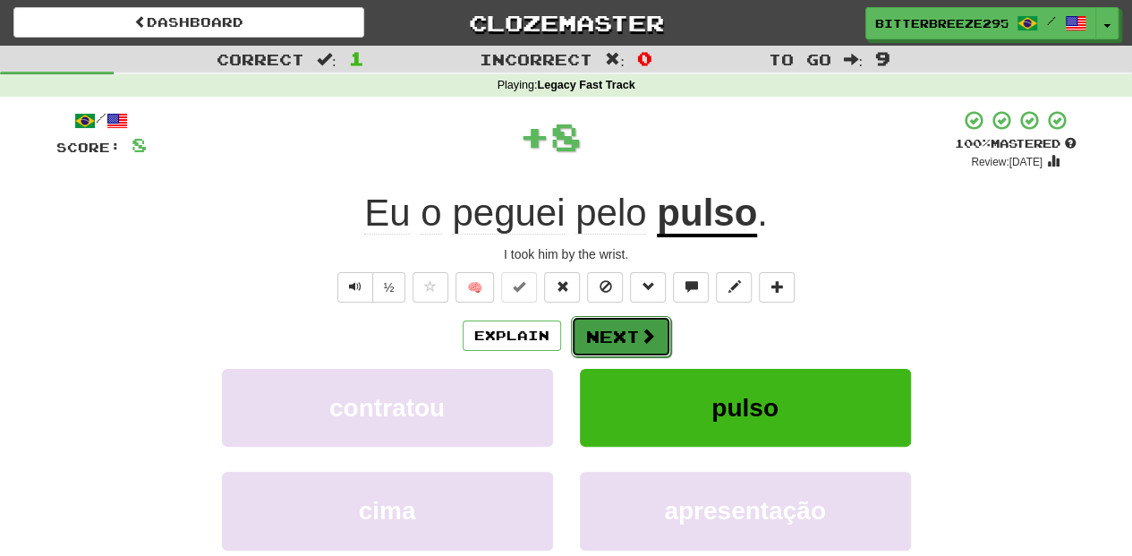
click at [613, 328] on button "Next" at bounding box center [621, 336] width 100 height 41
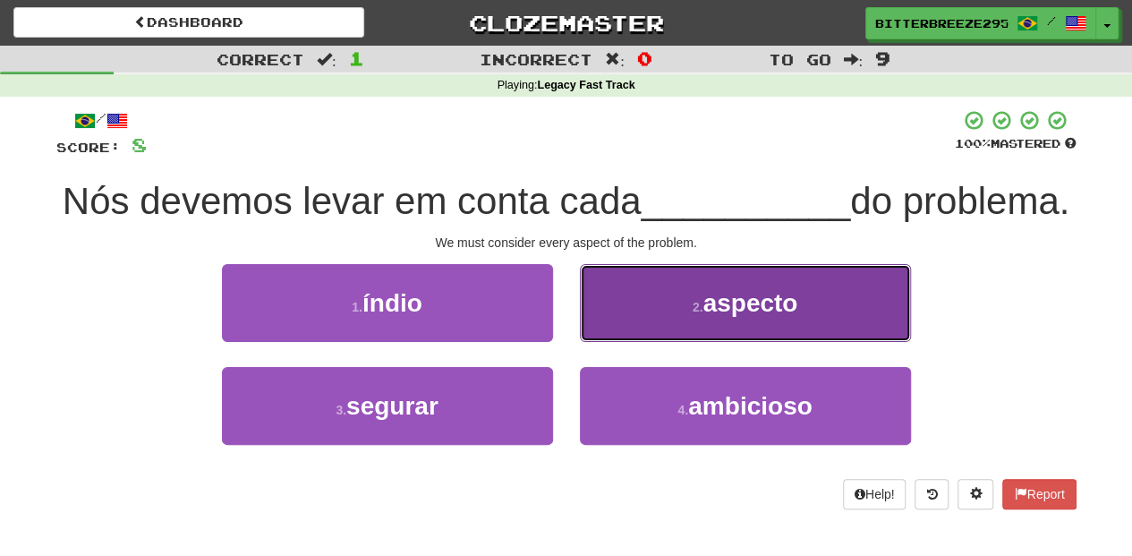
click at [631, 342] on button "2 . aspecto" at bounding box center [745, 303] width 331 height 78
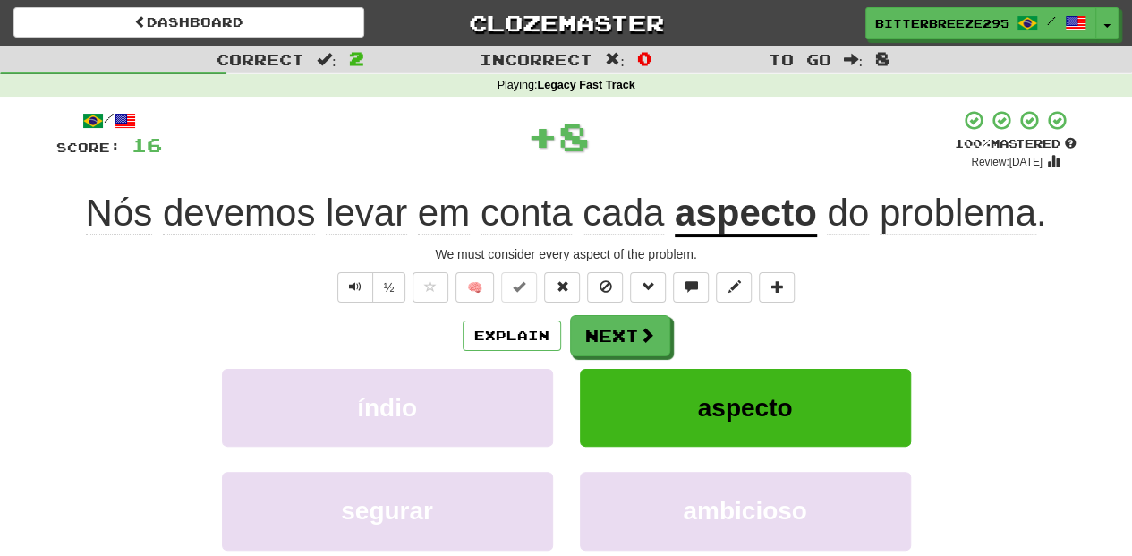
click at [631, 363] on div "Explain Next índio aspecto segurar ambicioso Learn more: índio aspecto segurar …" at bounding box center [566, 458] width 1021 height 287
drag, startPoint x: 631, startPoint y: 363, endPoint x: 620, endPoint y: 346, distance: 20.1
click at [620, 346] on button "Next" at bounding box center [621, 336] width 100 height 41
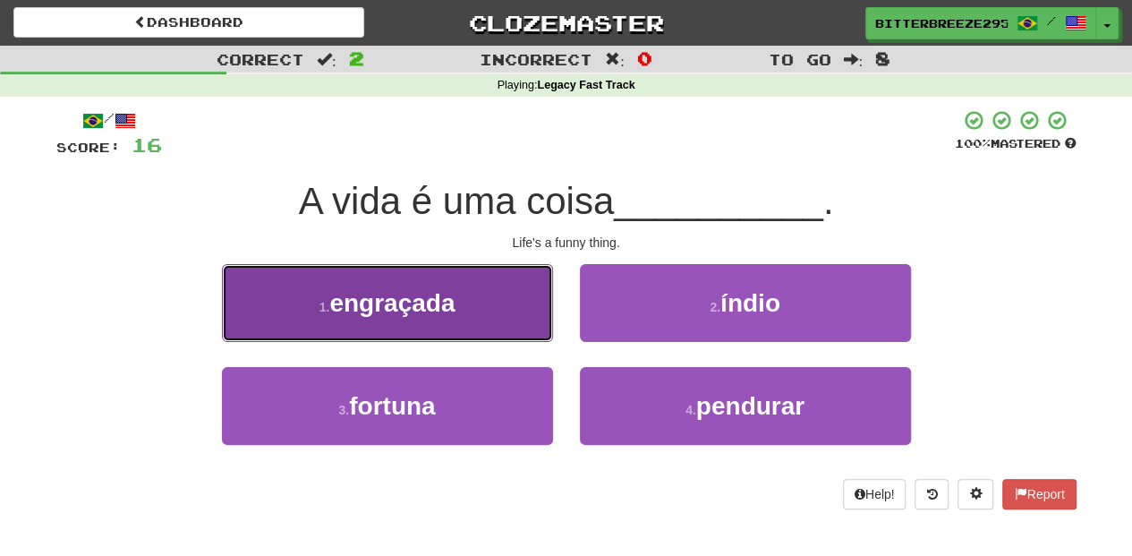
click at [499, 317] on button "1 . engraçada" at bounding box center [387, 303] width 331 height 78
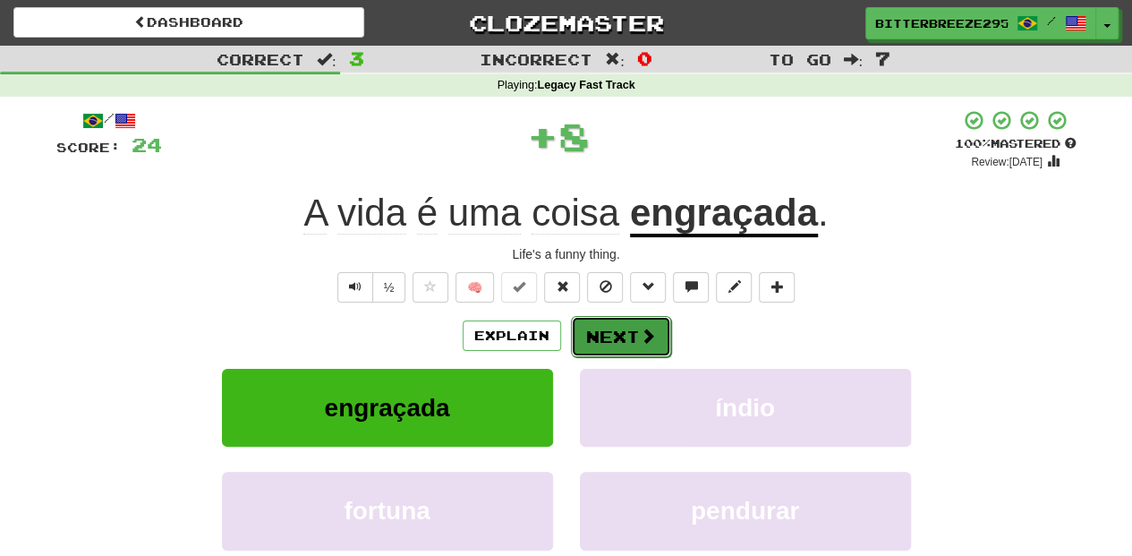
click at [634, 337] on button "Next" at bounding box center [621, 336] width 100 height 41
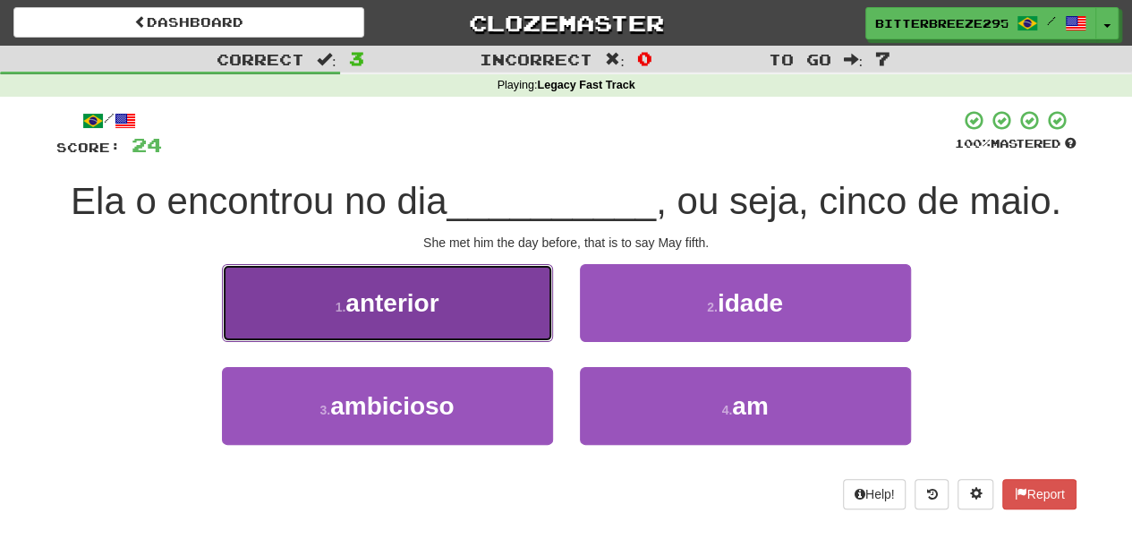
click at [476, 321] on button "1 . anterior" at bounding box center [387, 303] width 331 height 78
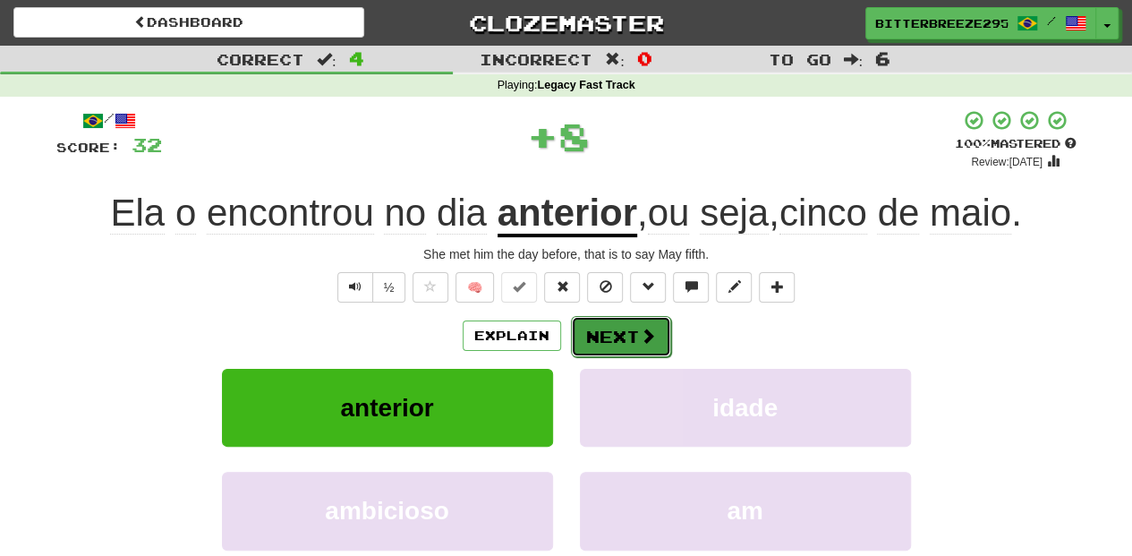
click at [626, 337] on button "Next" at bounding box center [621, 336] width 100 height 41
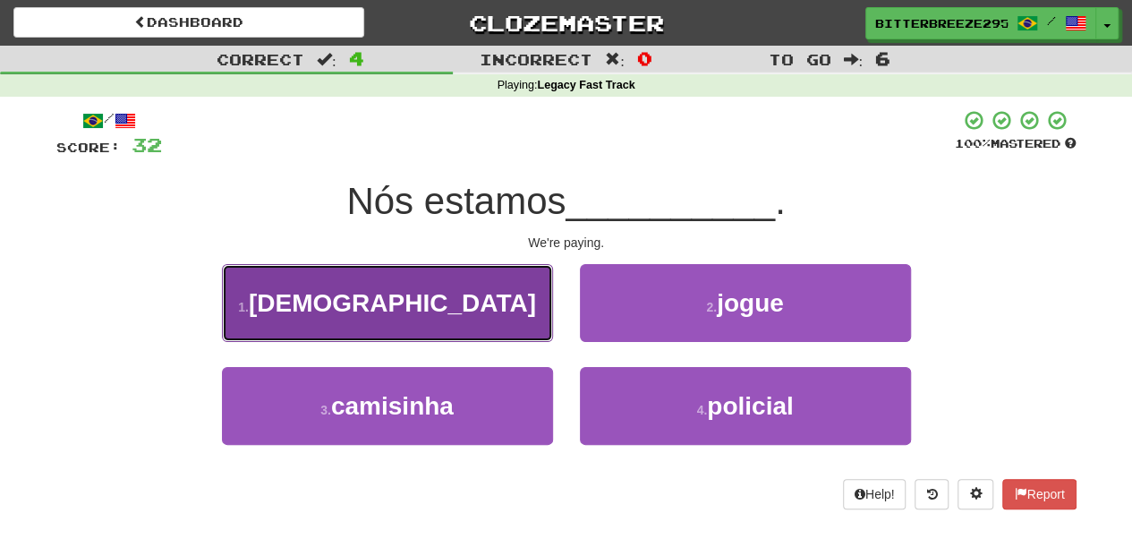
click at [490, 316] on button "1 . pagando" at bounding box center [387, 303] width 331 height 78
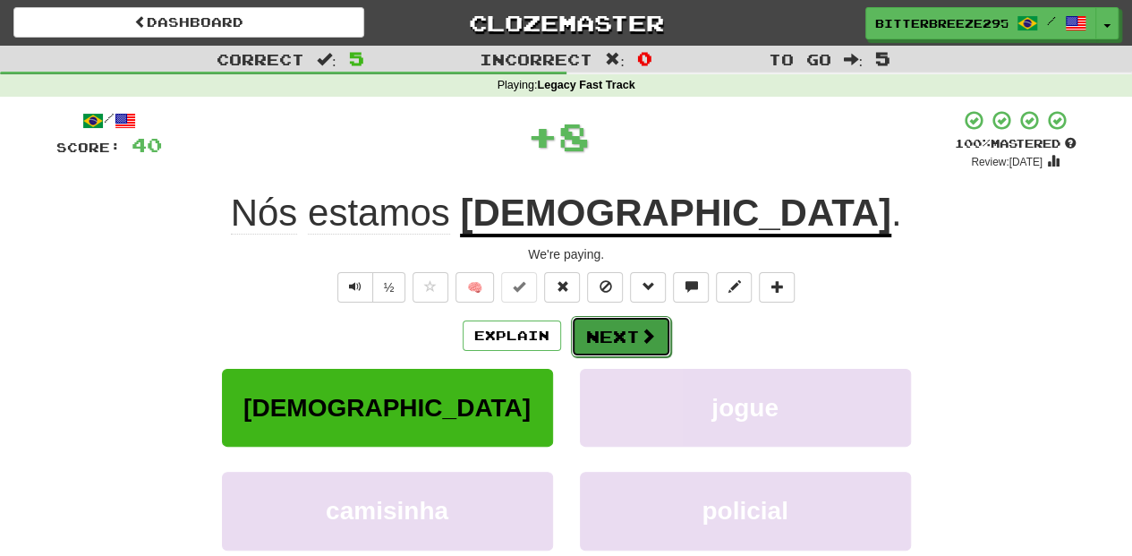
click at [582, 322] on button "Next" at bounding box center [621, 336] width 100 height 41
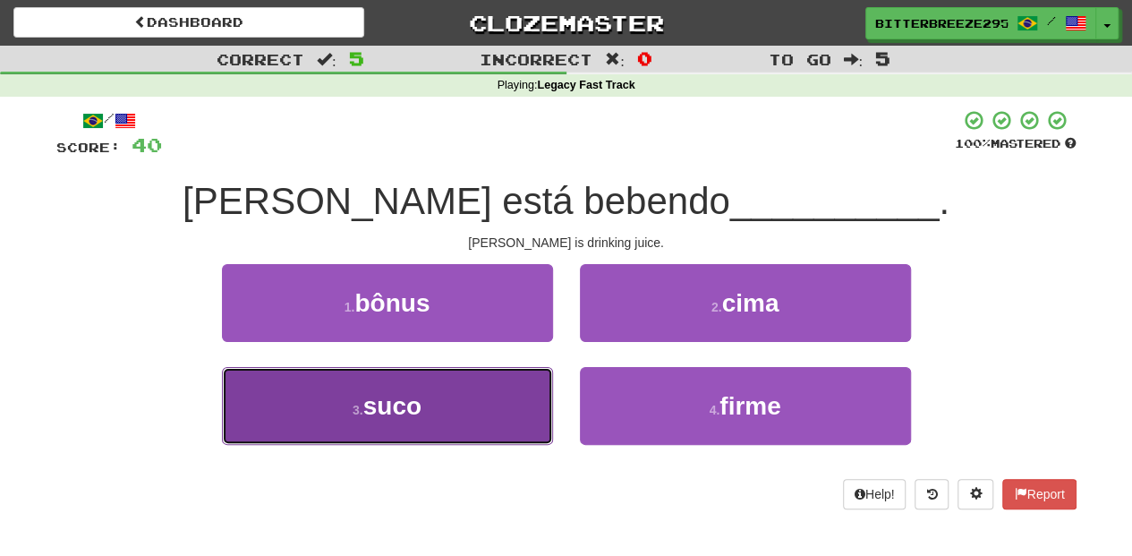
click at [485, 410] on button "3 . suco" at bounding box center [387, 406] width 331 height 78
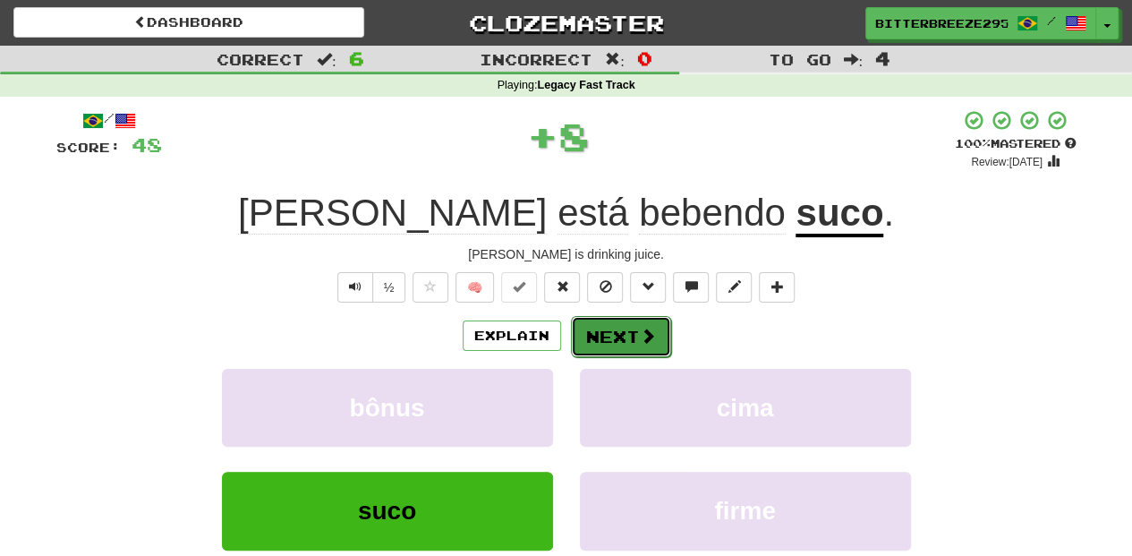
click at [620, 338] on button "Next" at bounding box center [621, 336] width 100 height 41
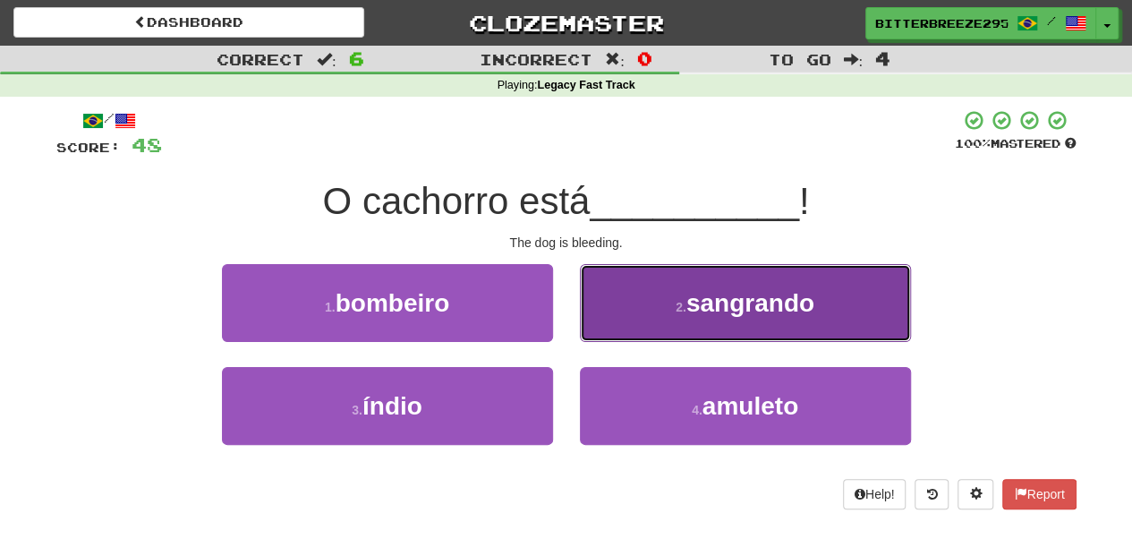
click at [646, 320] on button "2 . sangrando" at bounding box center [745, 303] width 331 height 78
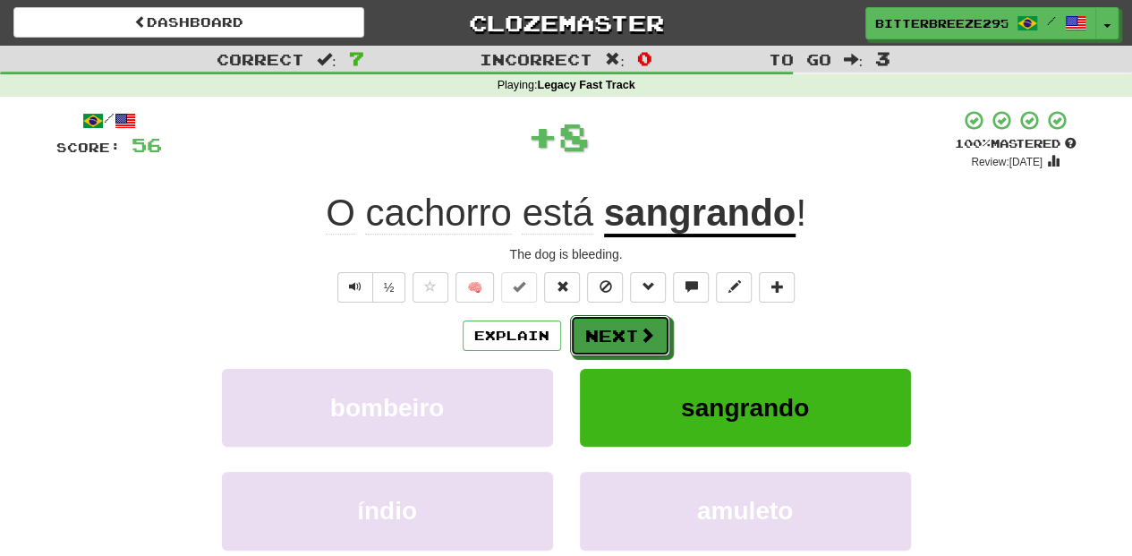
click at [646, 320] on button "Next" at bounding box center [620, 335] width 100 height 41
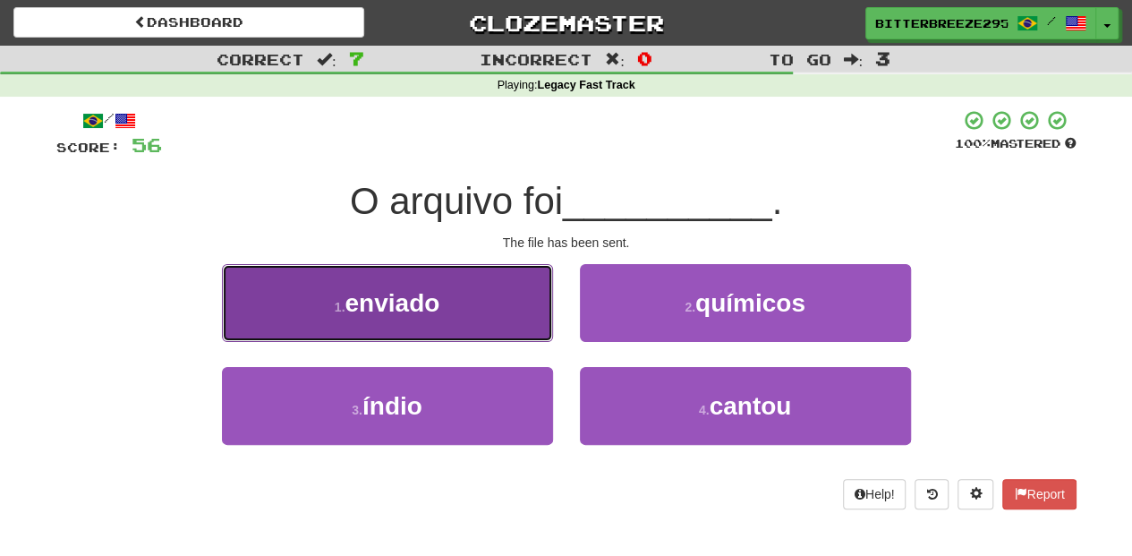
click at [495, 320] on button "1 . enviado" at bounding box center [387, 303] width 331 height 78
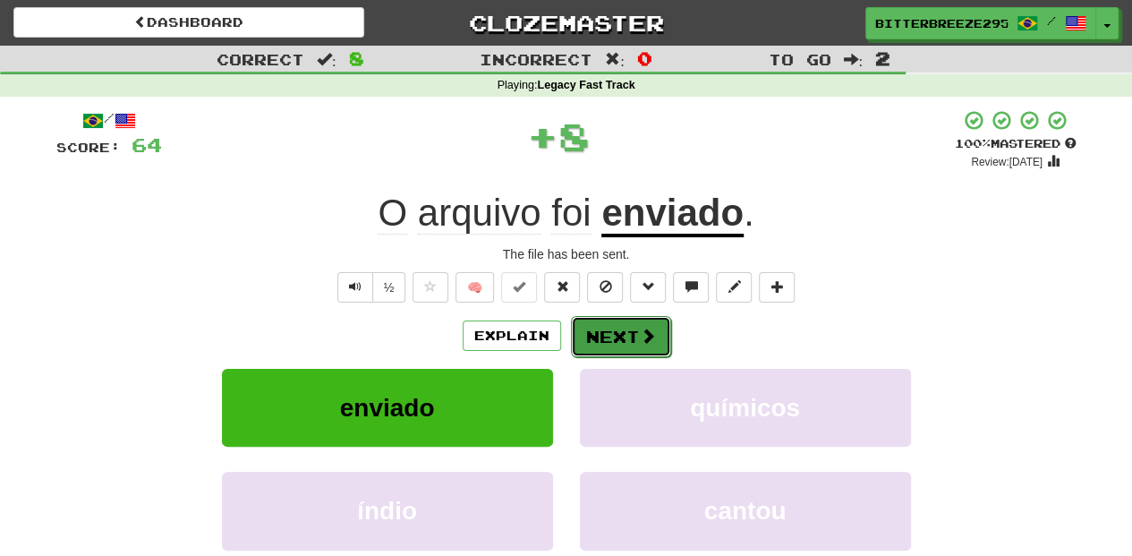
click at [633, 329] on button "Next" at bounding box center [621, 336] width 100 height 41
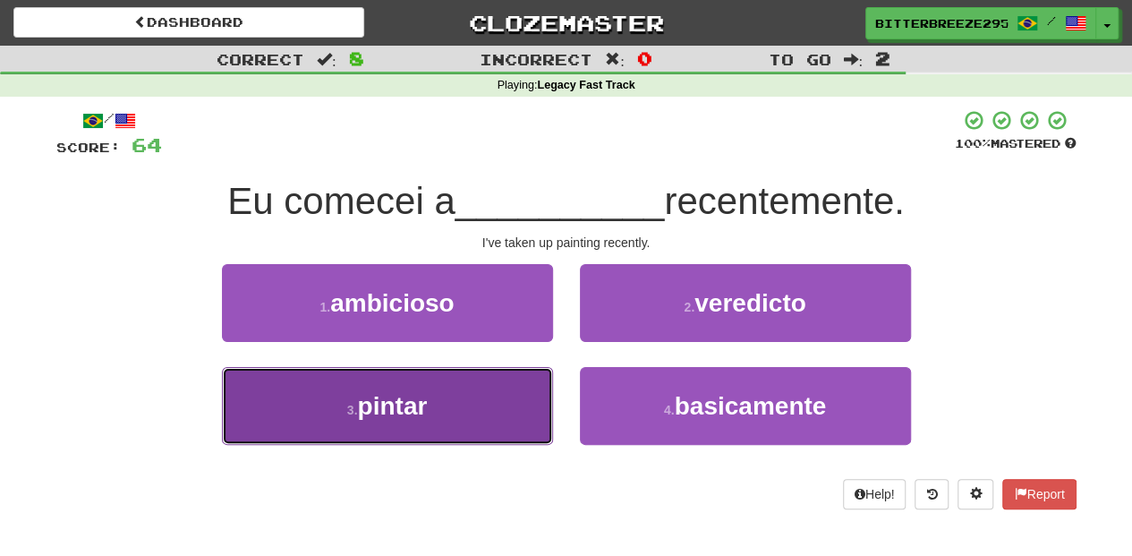
click at [511, 392] on button "3 . pintar" at bounding box center [387, 406] width 331 height 78
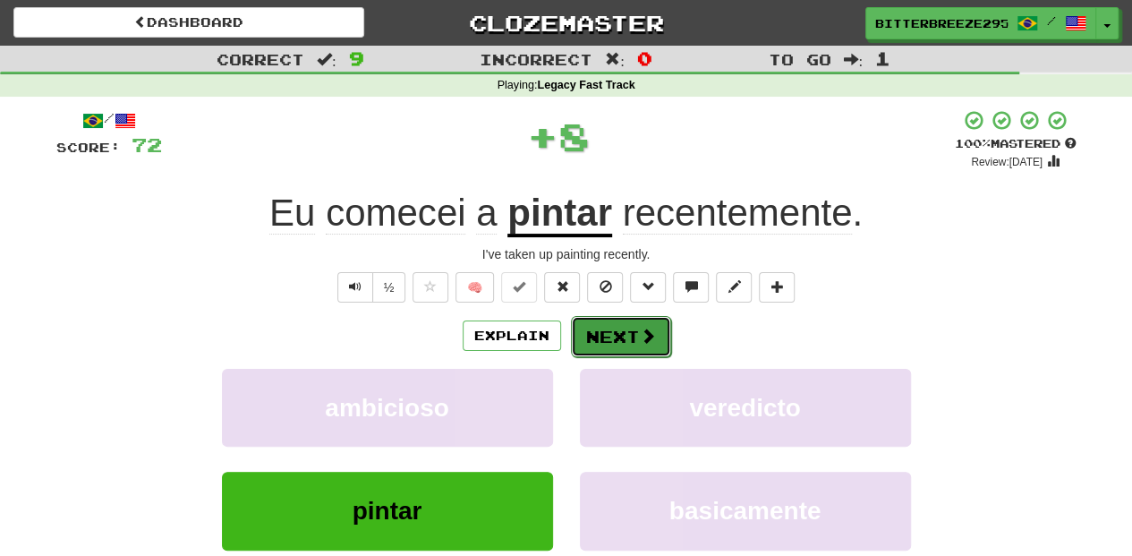
click at [612, 335] on button "Next" at bounding box center [621, 336] width 100 height 41
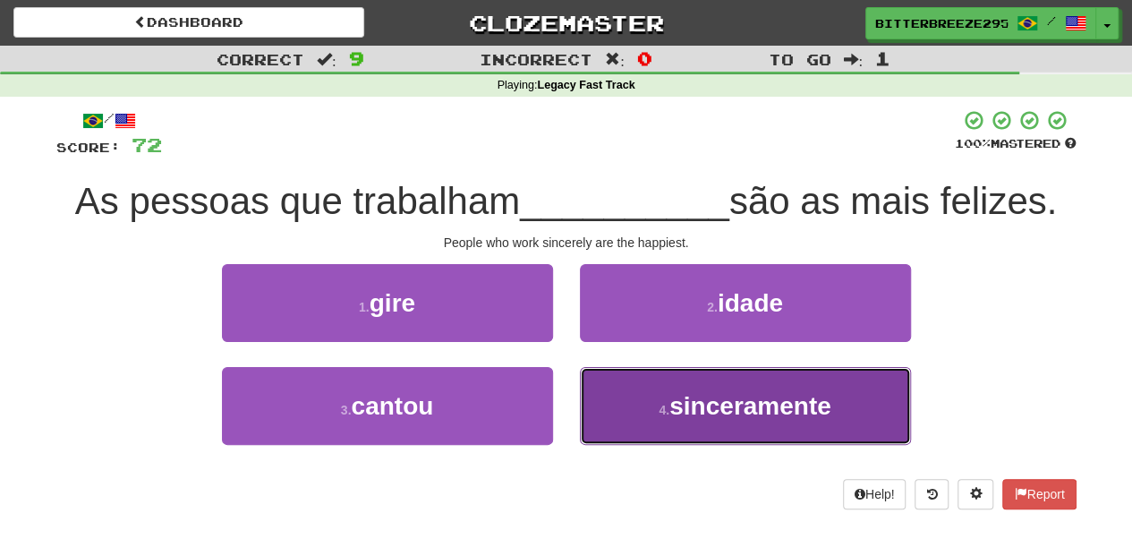
click at [636, 404] on button "4 . sinceramente" at bounding box center [745, 406] width 331 height 78
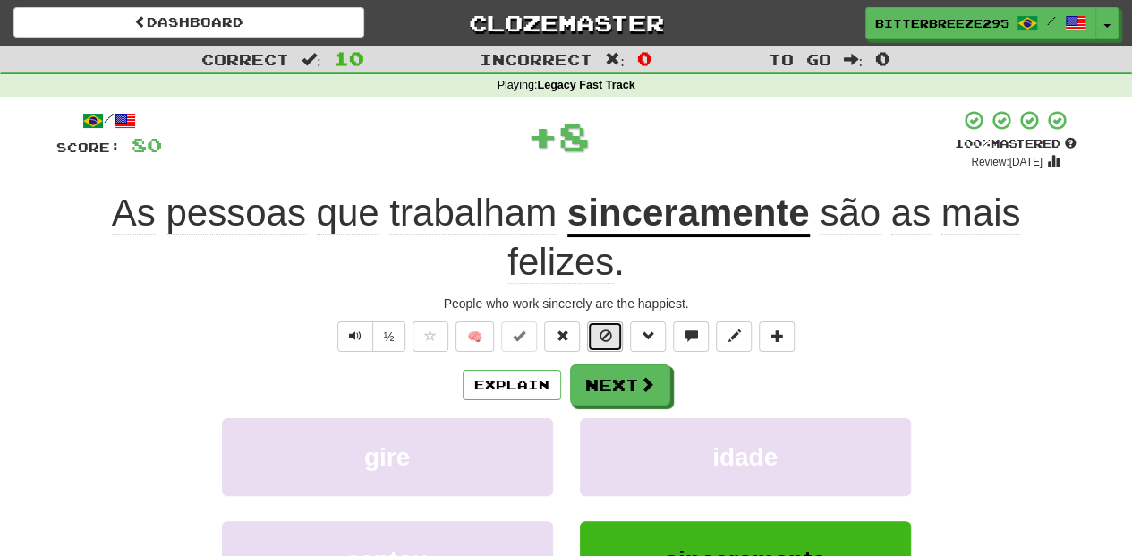
click at [596, 338] on button at bounding box center [605, 336] width 36 height 30
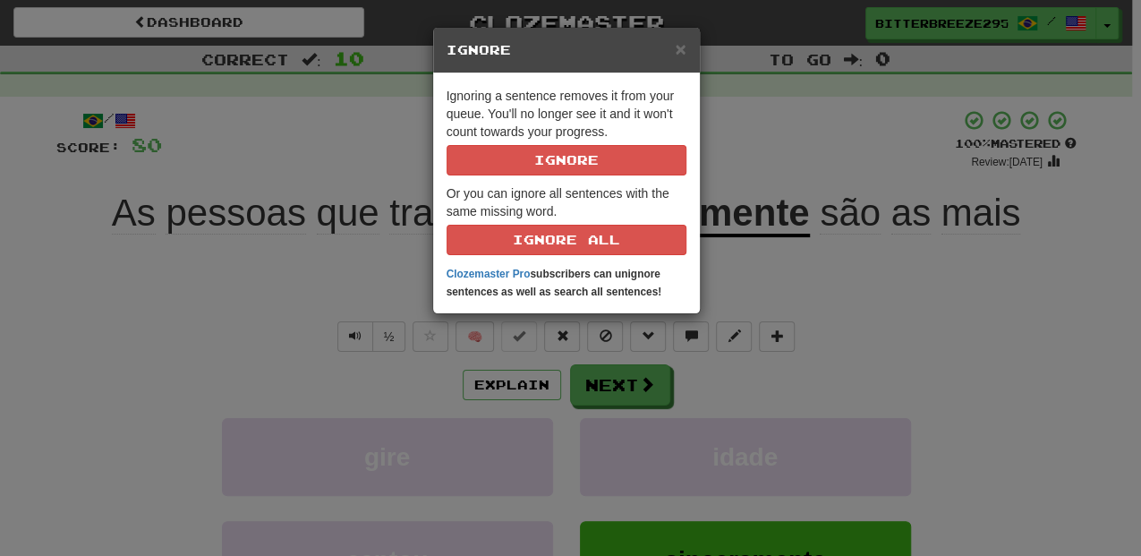
click at [588, 383] on div "× Ignore Ignoring a sentence removes it from your queue. You'll no longer see i…" at bounding box center [570, 278] width 1141 height 556
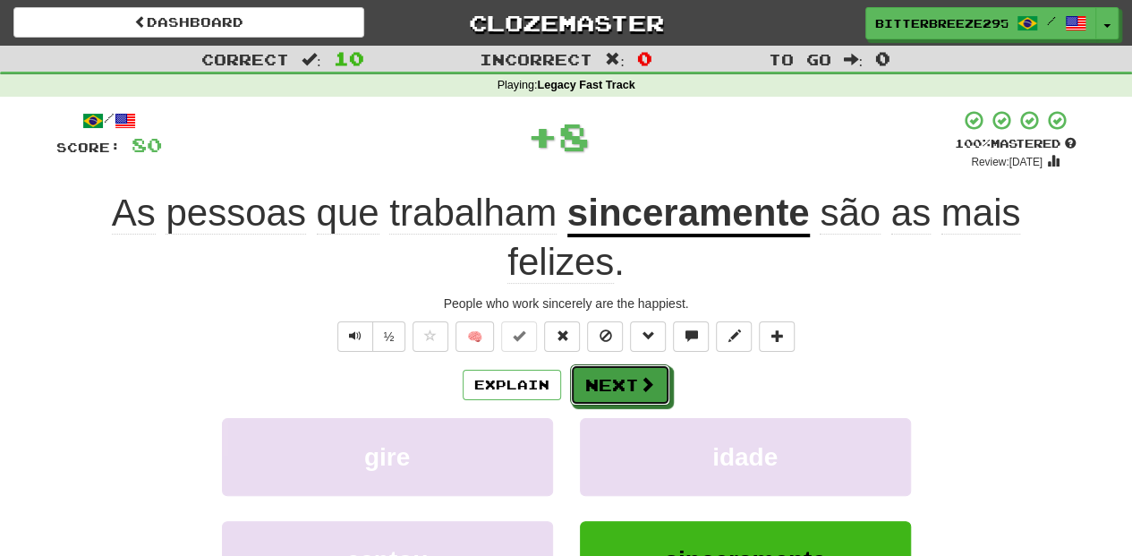
click at [588, 383] on button "Next" at bounding box center [620, 384] width 100 height 41
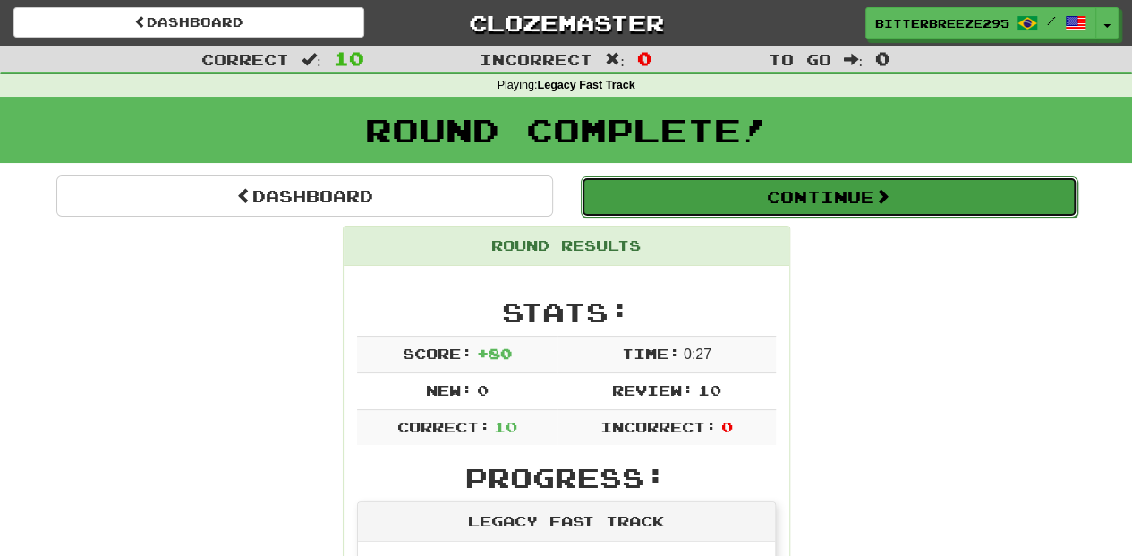
click at [703, 199] on button "Continue" at bounding box center [829, 196] width 497 height 41
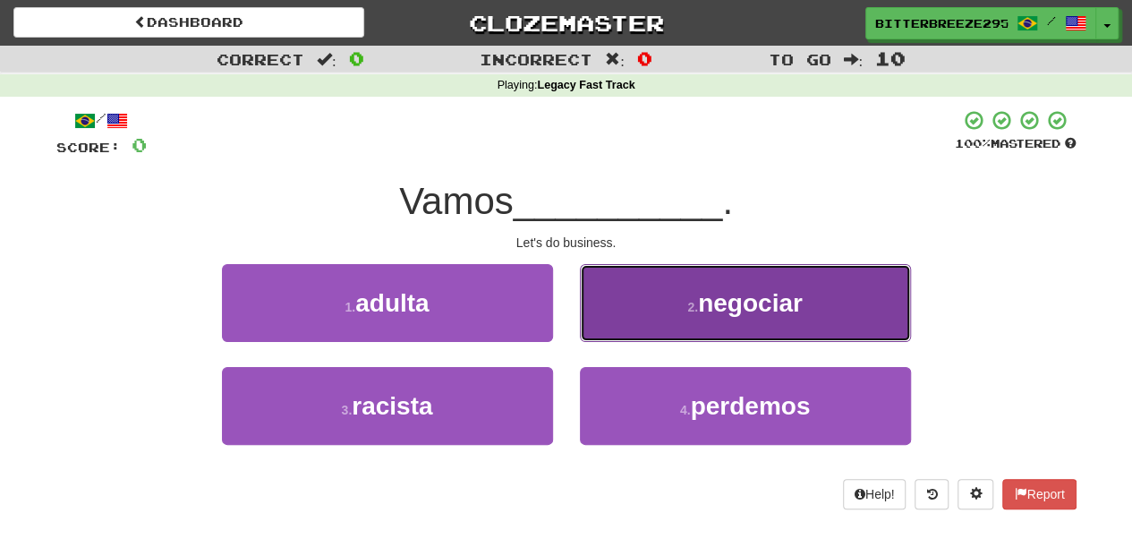
click at [662, 310] on button "2 . negociar" at bounding box center [745, 303] width 331 height 78
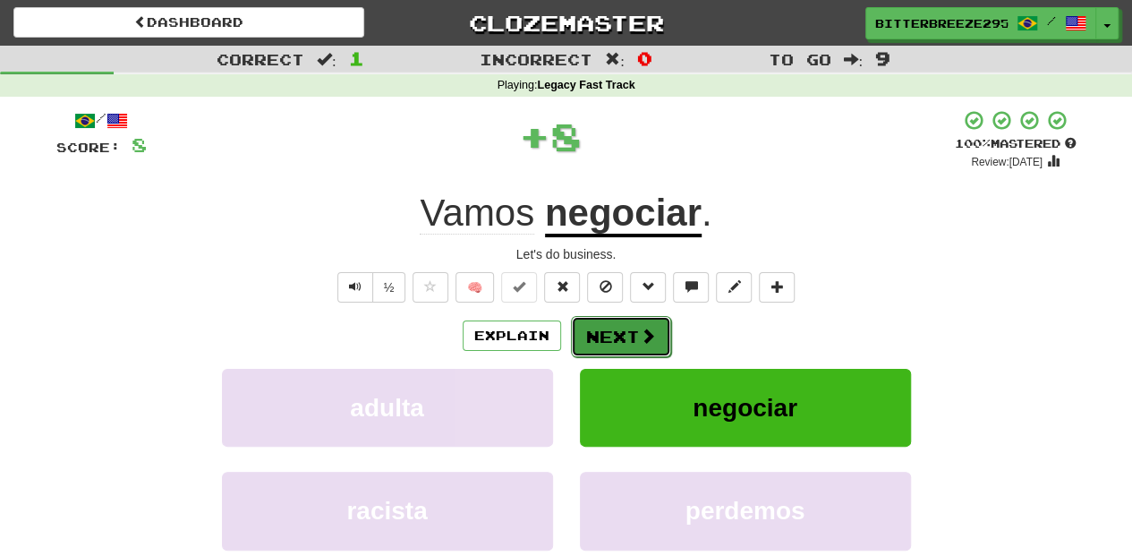
click at [656, 326] on button "Next" at bounding box center [621, 336] width 100 height 41
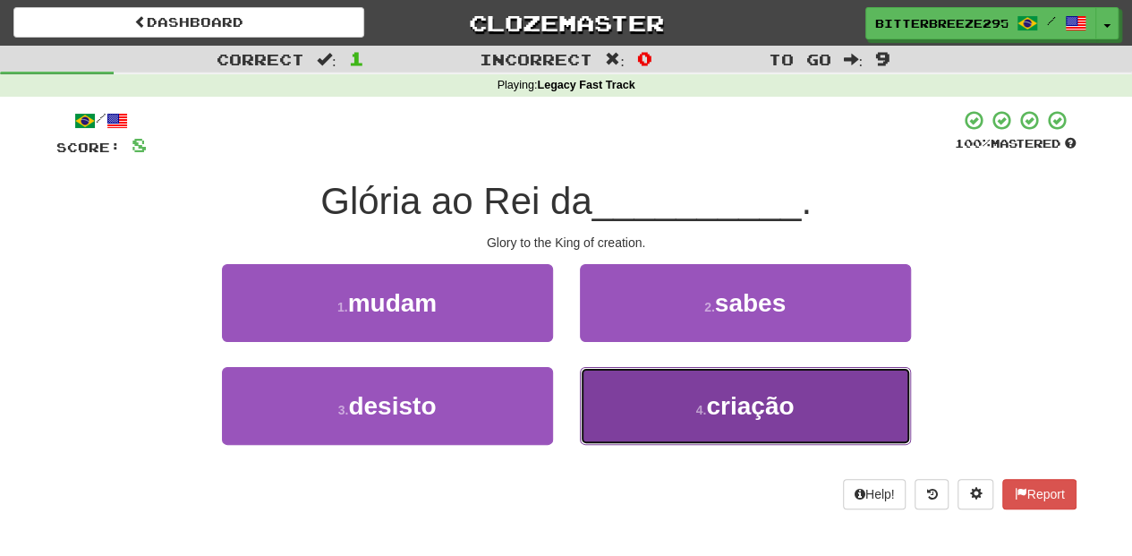
click at [654, 399] on button "4 . criação" at bounding box center [745, 406] width 331 height 78
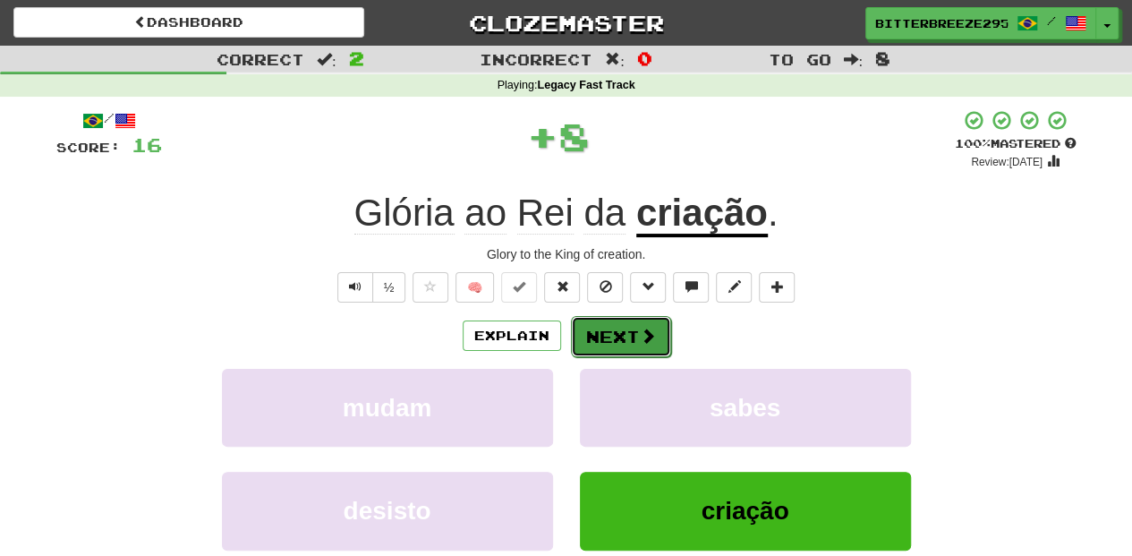
click at [636, 337] on button "Next" at bounding box center [621, 336] width 100 height 41
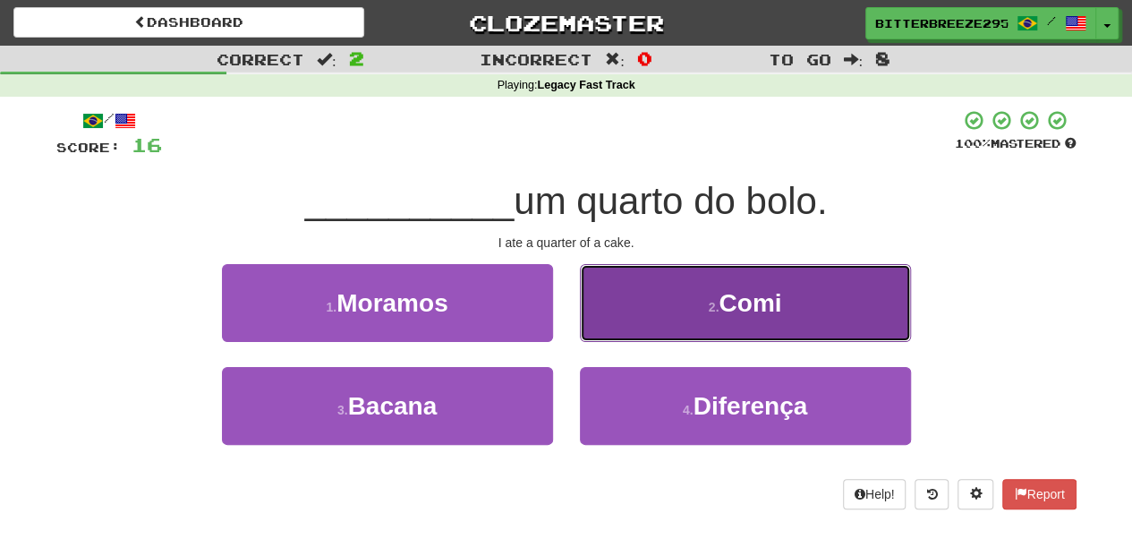
click at [634, 322] on button "2 . Comi" at bounding box center [745, 303] width 331 height 78
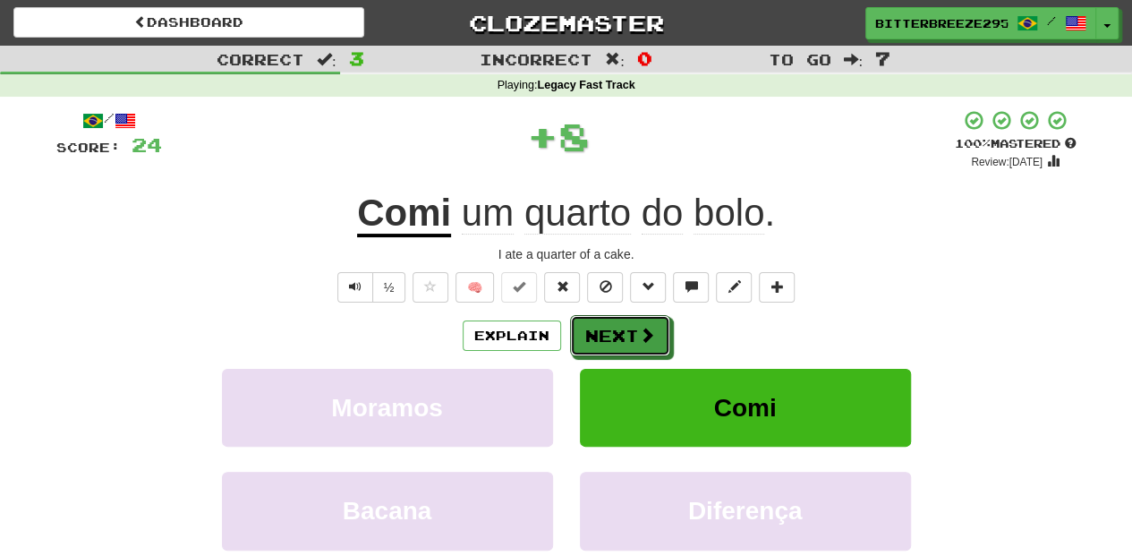
click at [634, 322] on button "Next" at bounding box center [620, 335] width 100 height 41
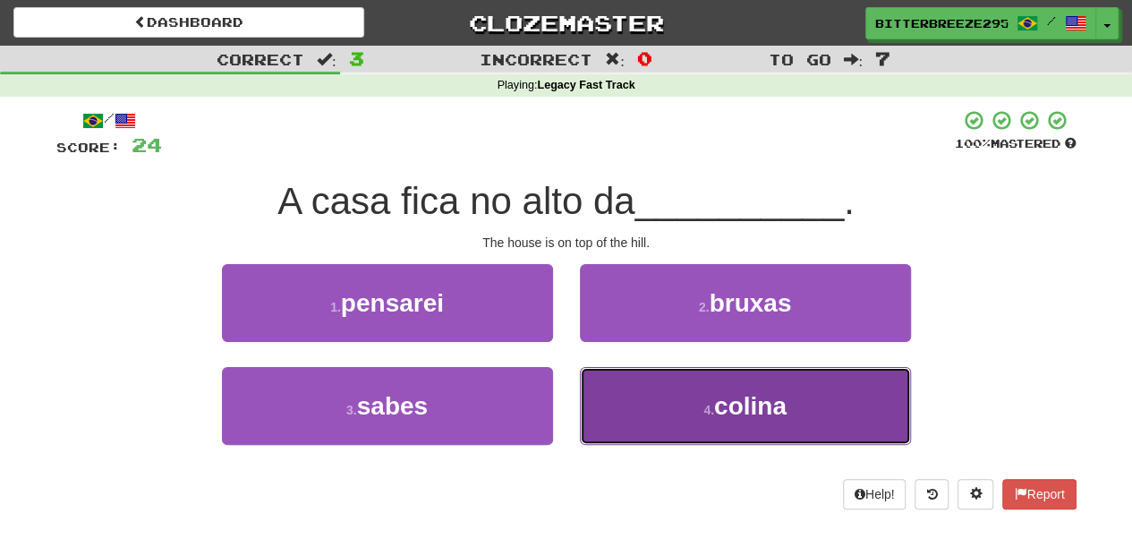
click at [671, 397] on button "4 . colina" at bounding box center [745, 406] width 331 height 78
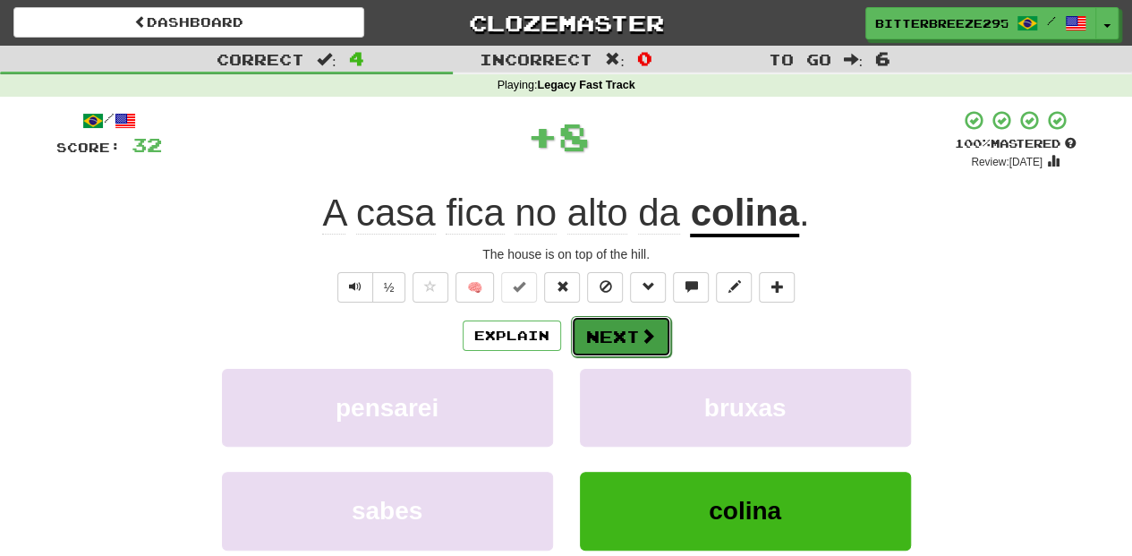
click at [636, 338] on button "Next" at bounding box center [621, 336] width 100 height 41
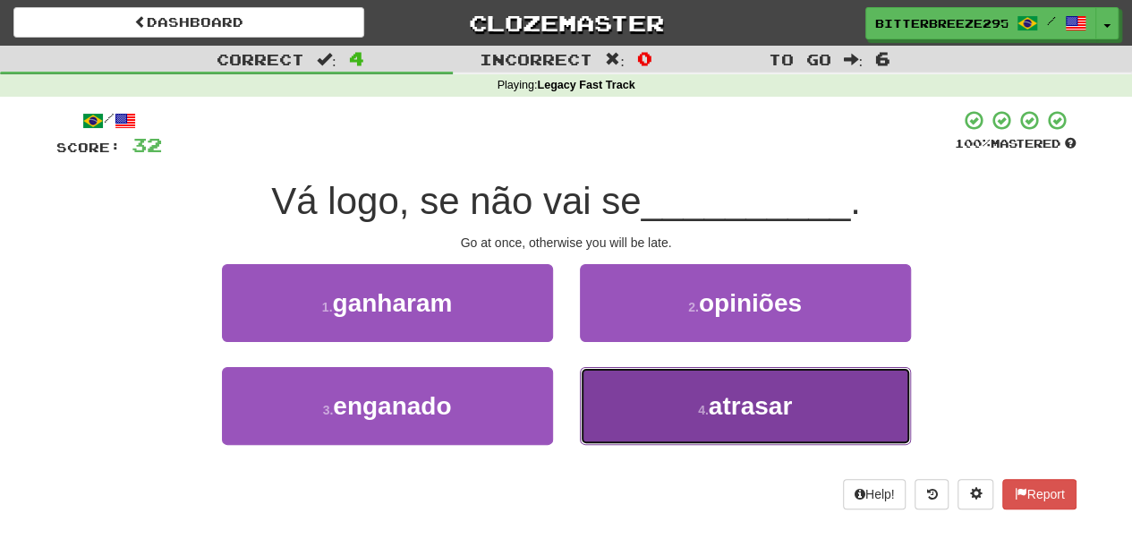
click at [651, 394] on button "4 . atrasar" at bounding box center [745, 406] width 331 height 78
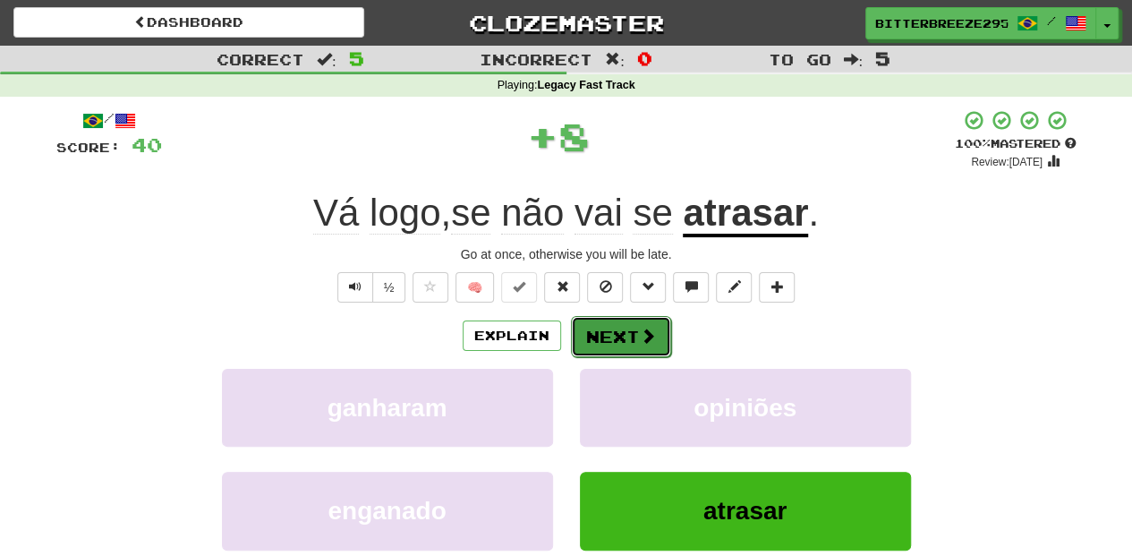
click at [612, 318] on button "Next" at bounding box center [621, 336] width 100 height 41
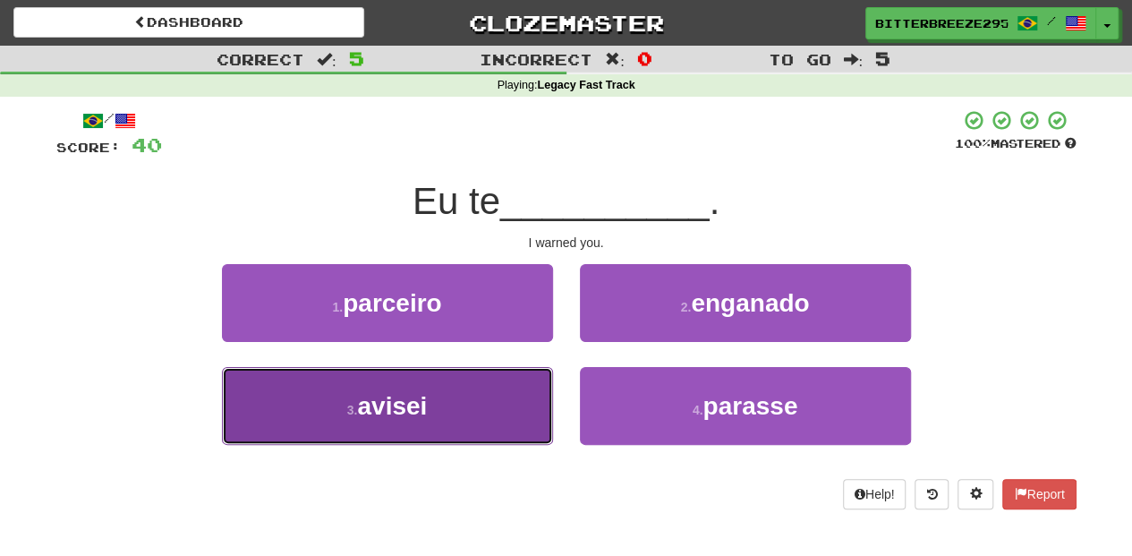
click at [499, 394] on button "3 . avisei" at bounding box center [387, 406] width 331 height 78
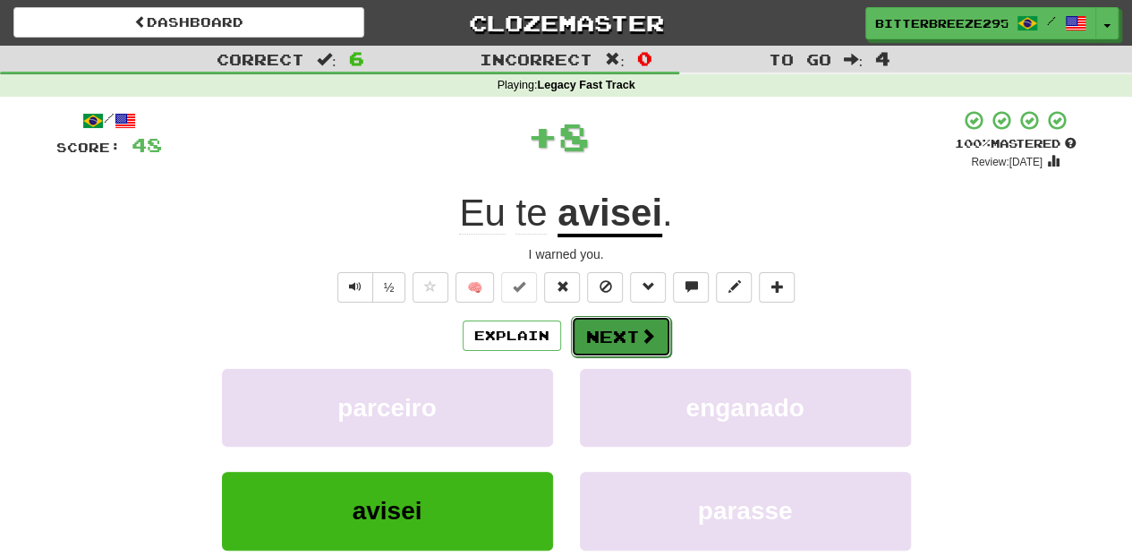
click at [627, 340] on button "Next" at bounding box center [621, 336] width 100 height 41
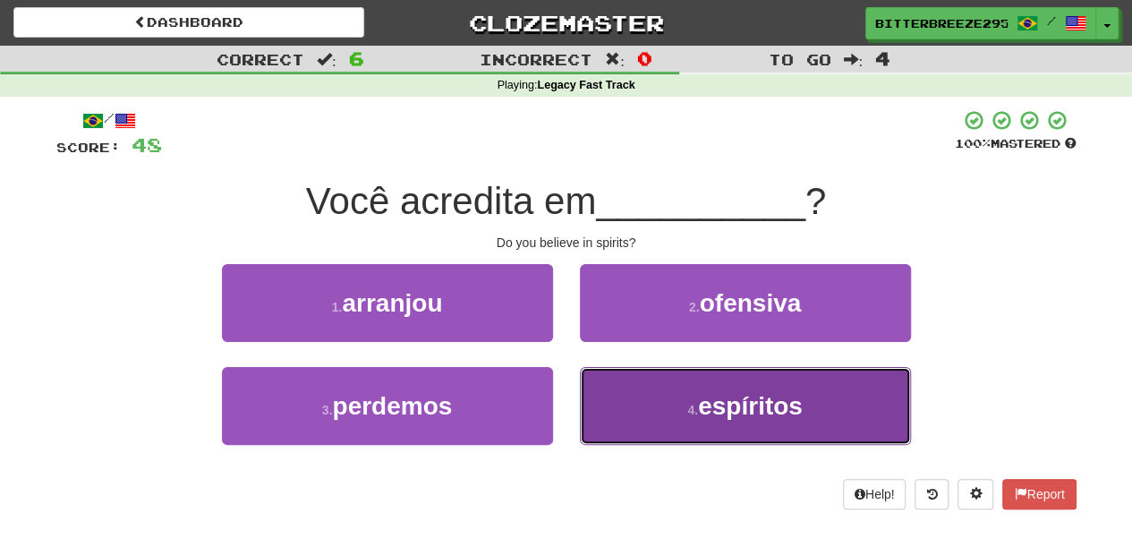
click at [655, 380] on button "4 . espíritos" at bounding box center [745, 406] width 331 height 78
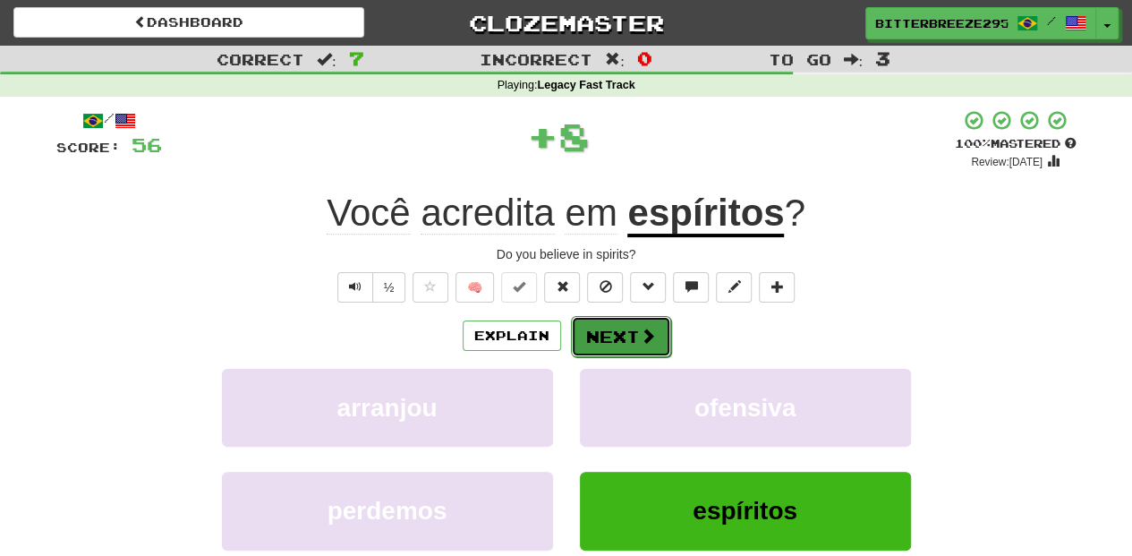
click at [631, 336] on button "Next" at bounding box center [621, 336] width 100 height 41
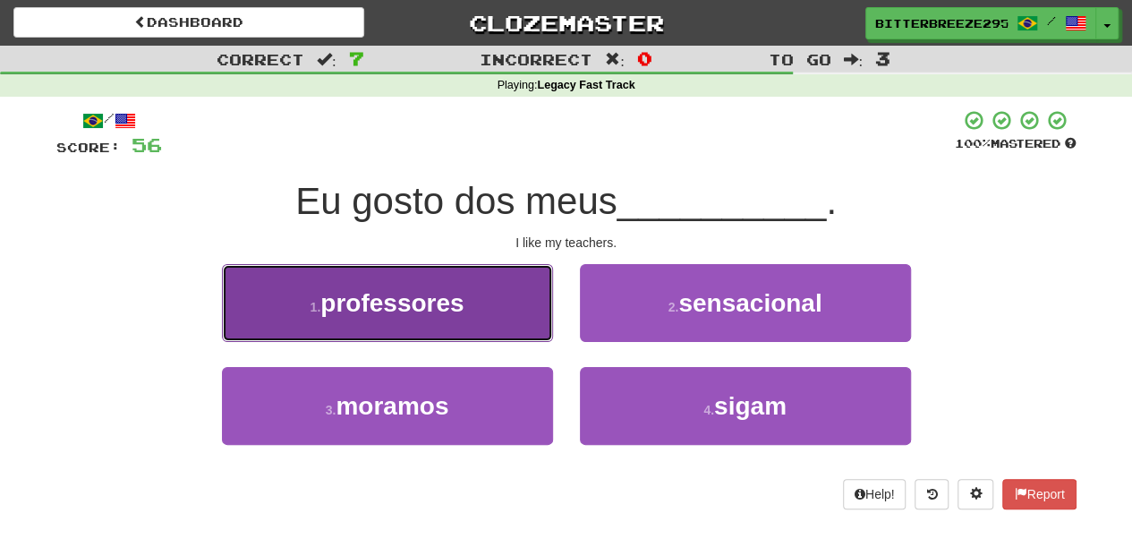
click at [496, 324] on button "1 . professores" at bounding box center [387, 303] width 331 height 78
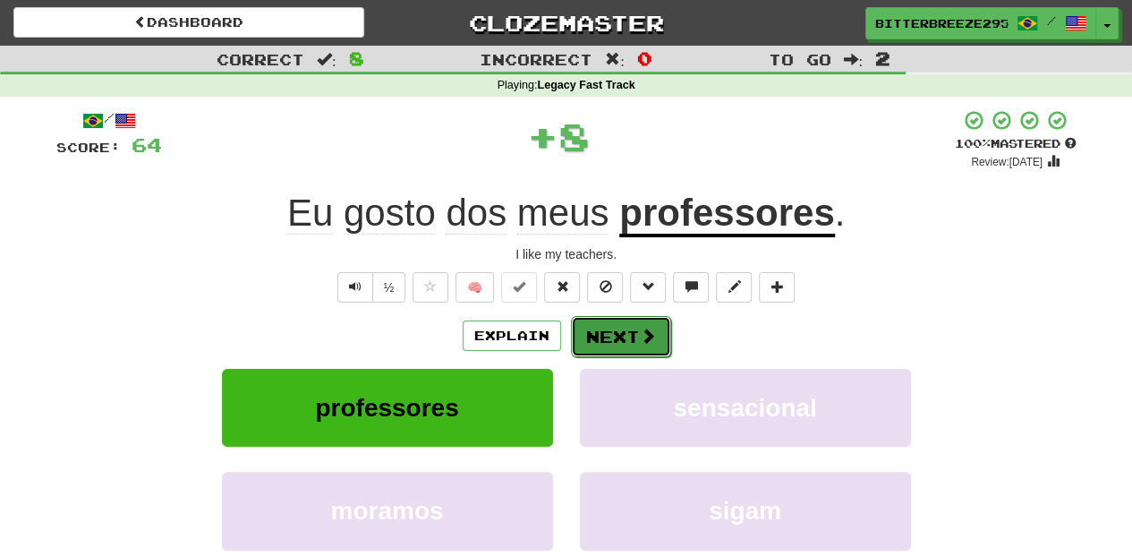
click at [633, 344] on button "Next" at bounding box center [621, 336] width 100 height 41
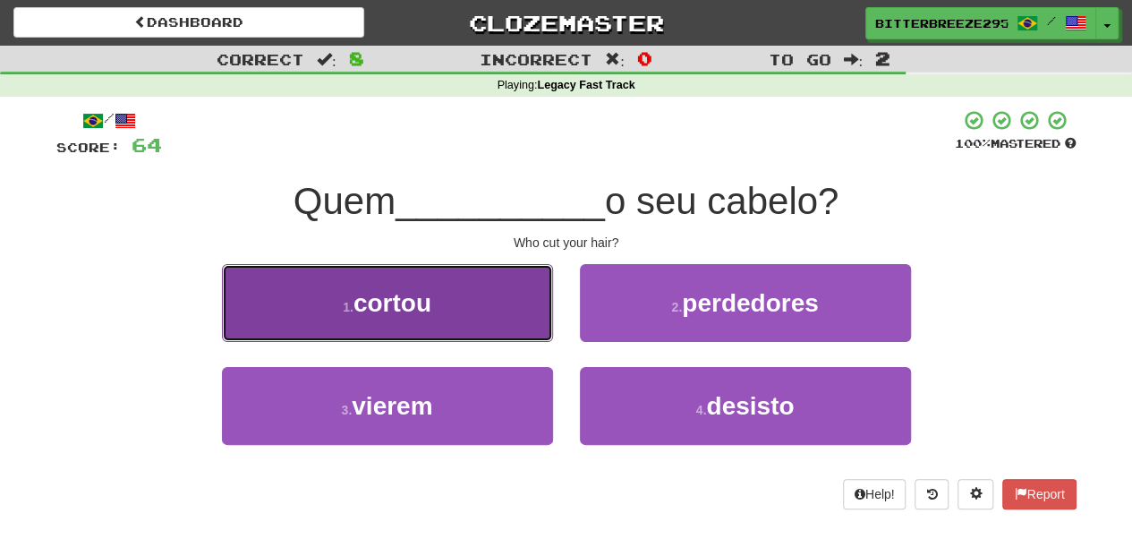
click at [495, 317] on button "1 . cortou" at bounding box center [387, 303] width 331 height 78
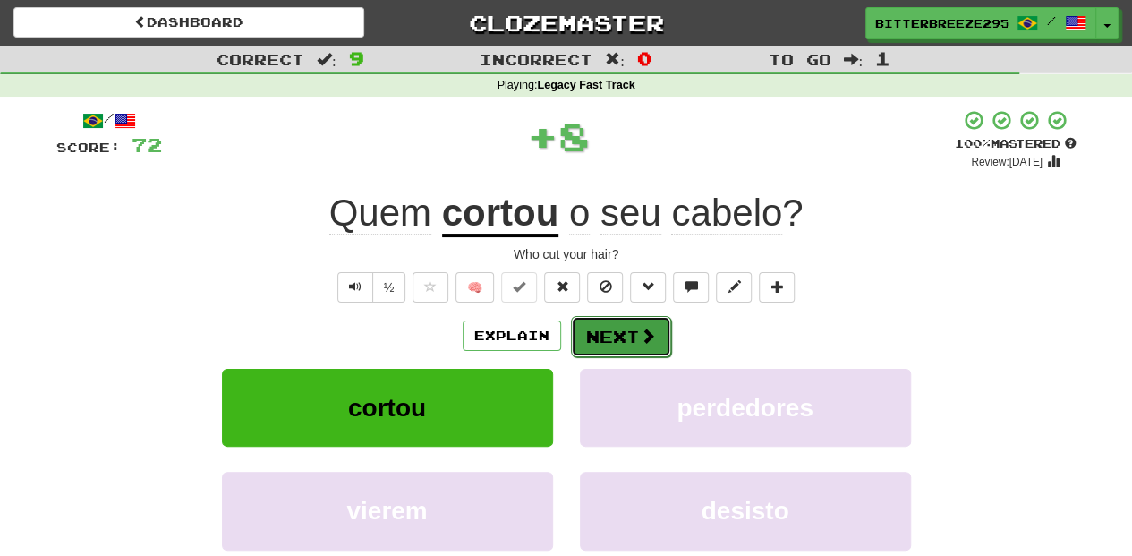
click at [605, 330] on button "Next" at bounding box center [621, 336] width 100 height 41
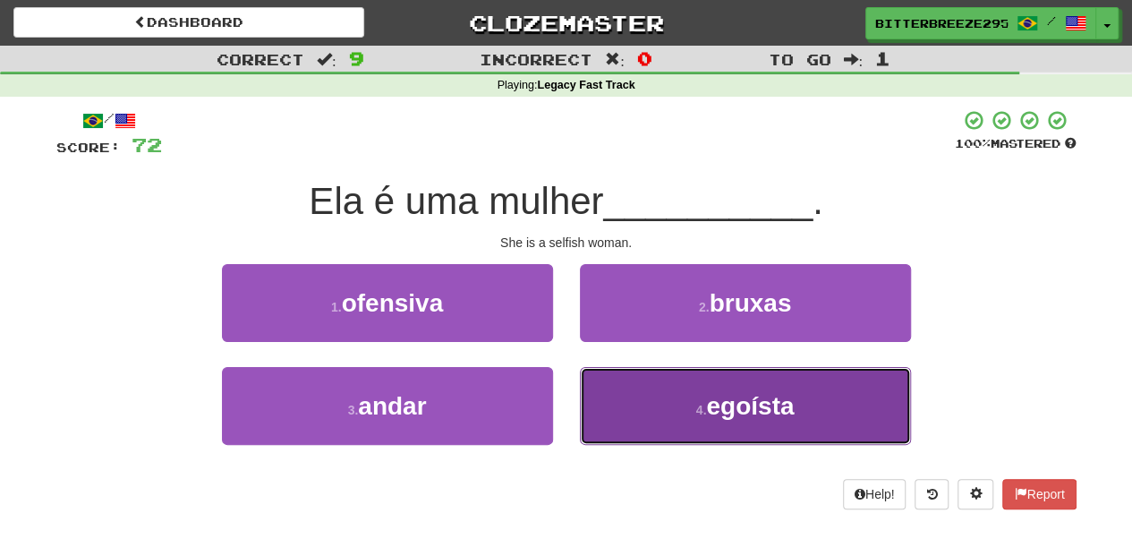
click at [646, 392] on button "4 . egoísta" at bounding box center [745, 406] width 331 height 78
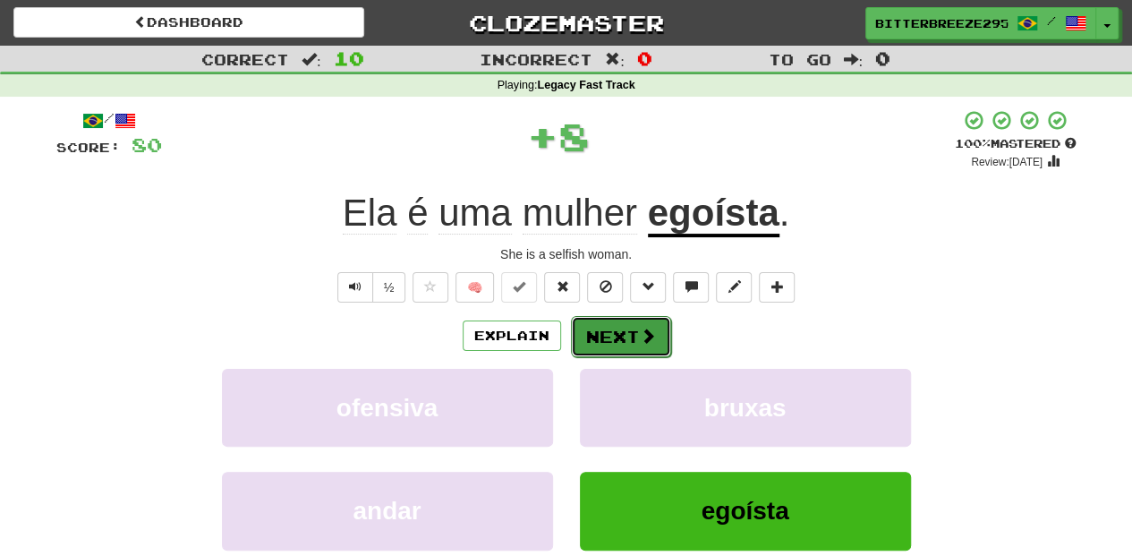
click at [609, 326] on button "Next" at bounding box center [621, 336] width 100 height 41
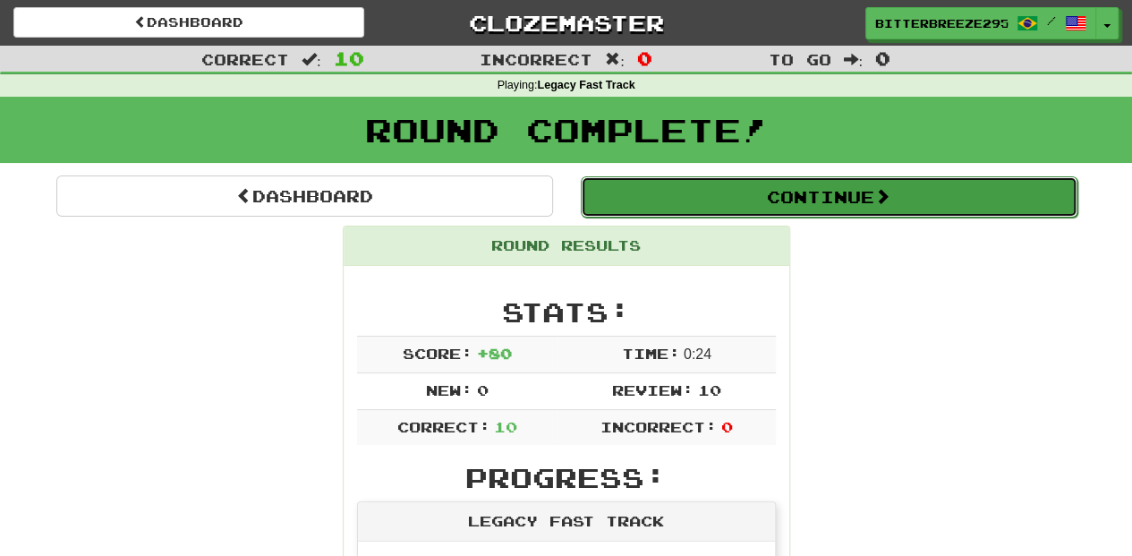
click at [654, 201] on button "Continue" at bounding box center [829, 196] width 497 height 41
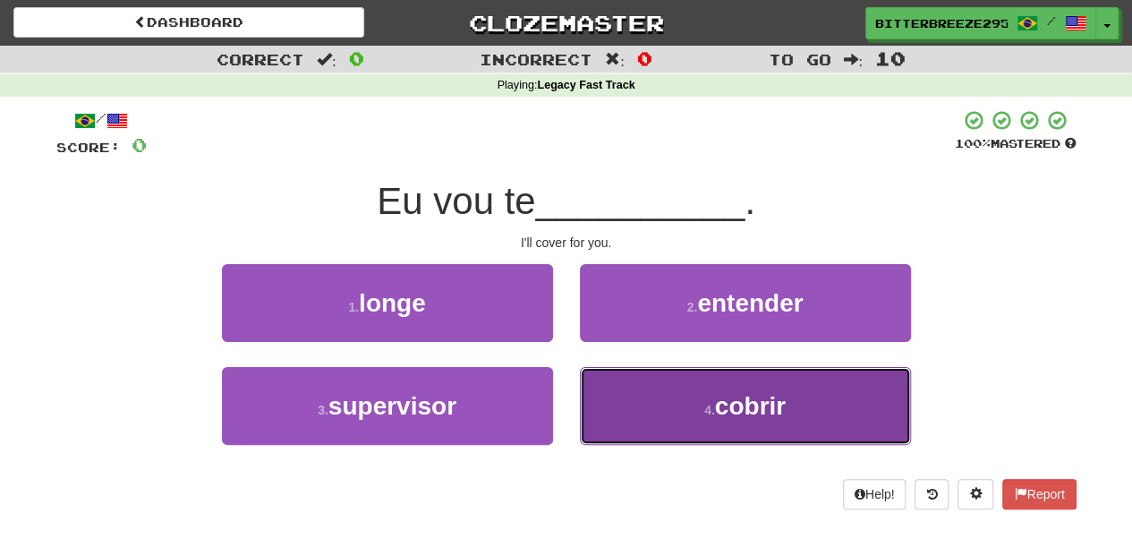
click at [648, 394] on button "4 . cobrir" at bounding box center [745, 406] width 331 height 78
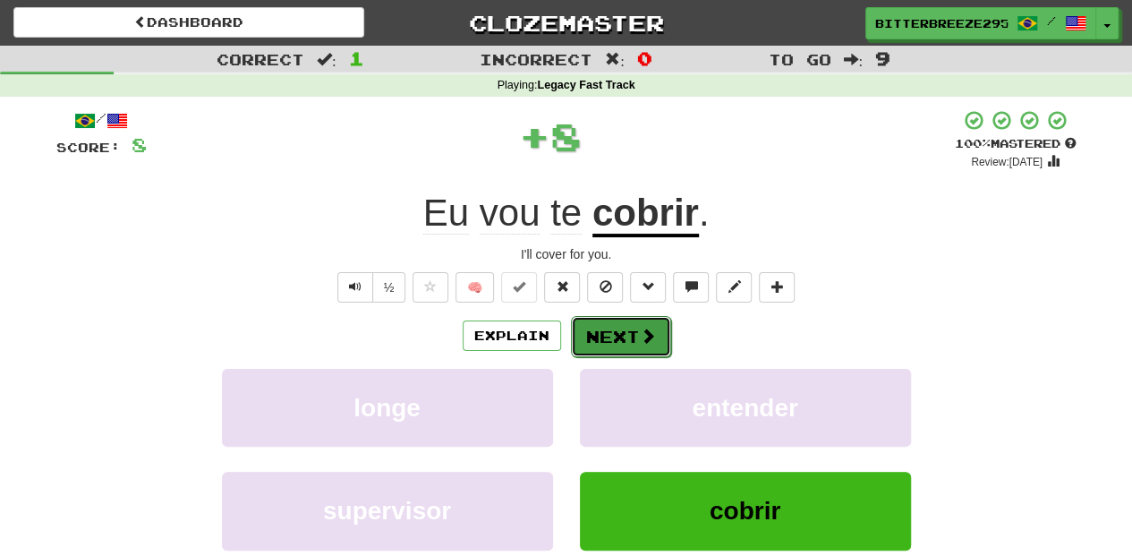
click at [610, 346] on button "Next" at bounding box center [621, 336] width 100 height 41
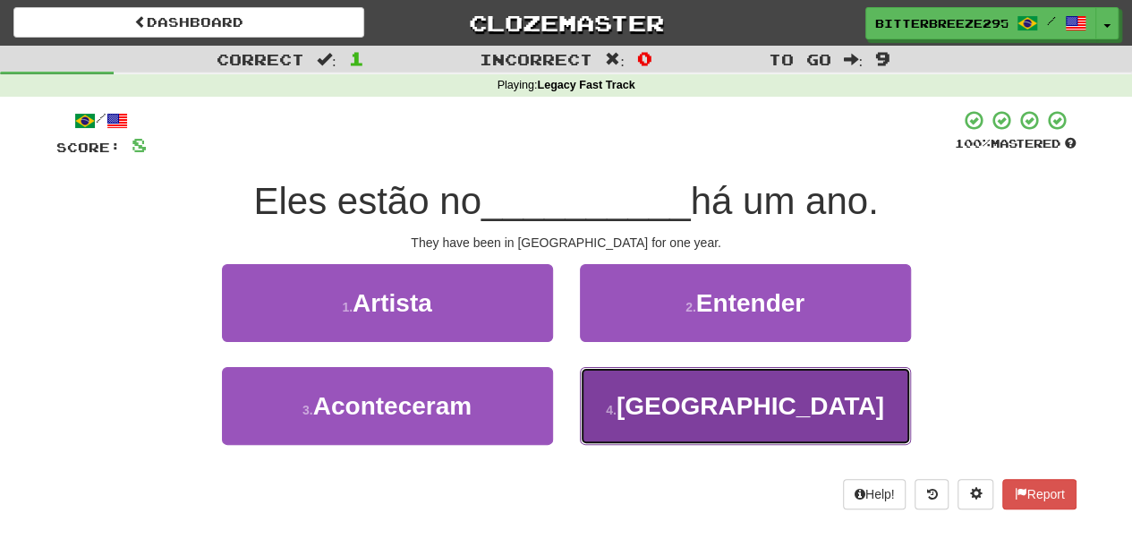
click at [616, 386] on button "4 . Brasil" at bounding box center [745, 406] width 331 height 78
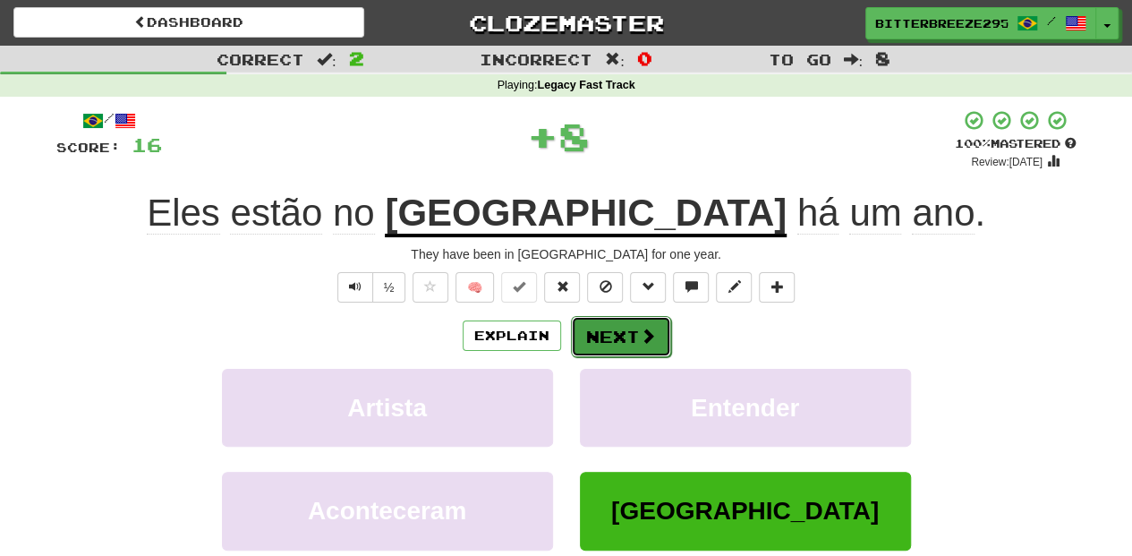
click at [606, 326] on button "Next" at bounding box center [621, 336] width 100 height 41
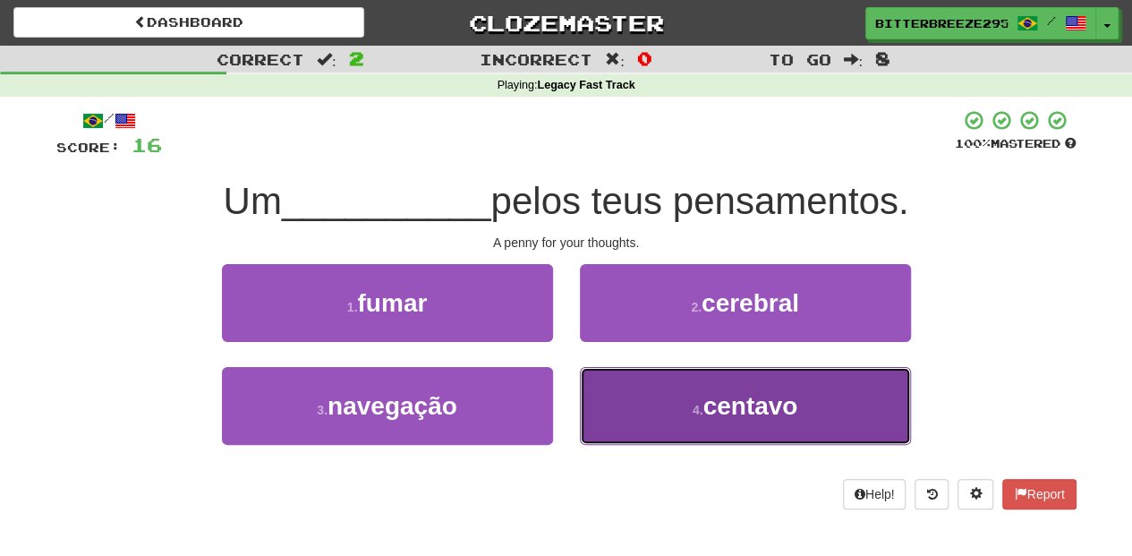
click at [627, 383] on button "4 . centavo" at bounding box center [745, 406] width 331 height 78
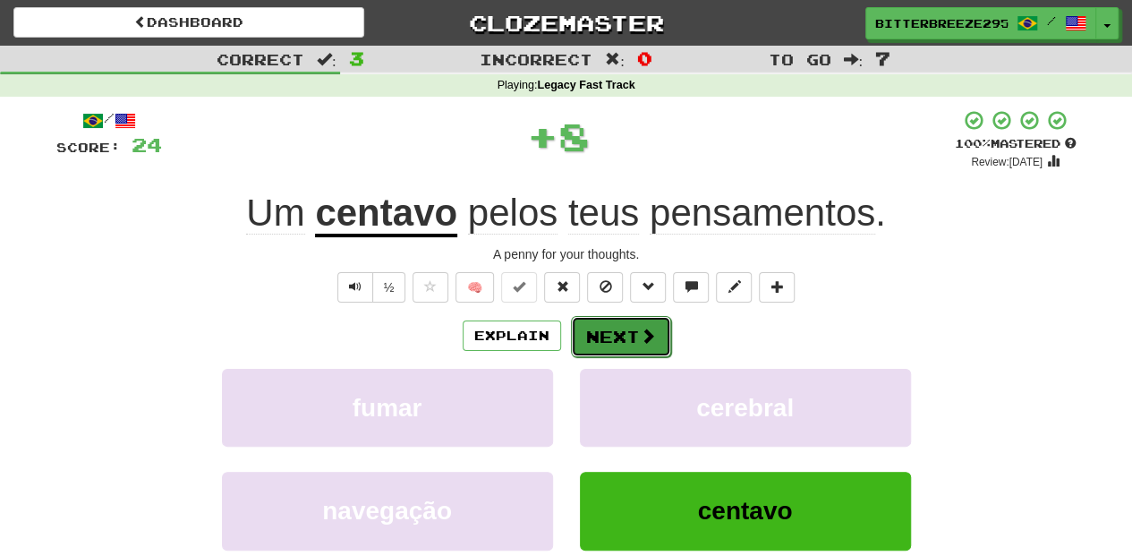
click at [609, 338] on button "Next" at bounding box center [621, 336] width 100 height 41
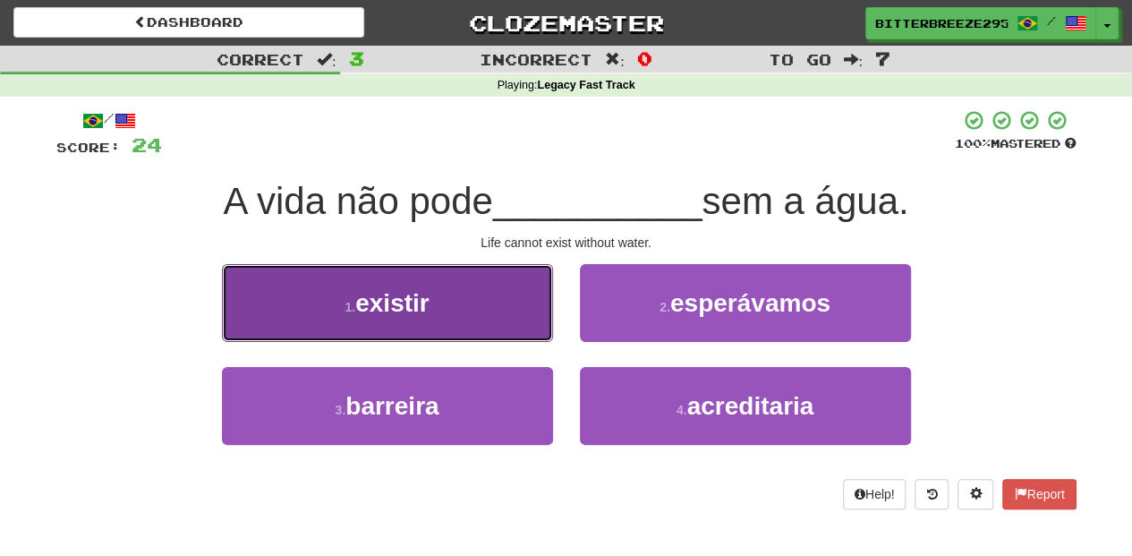
click at [470, 322] on button "1 . existir" at bounding box center [387, 303] width 331 height 78
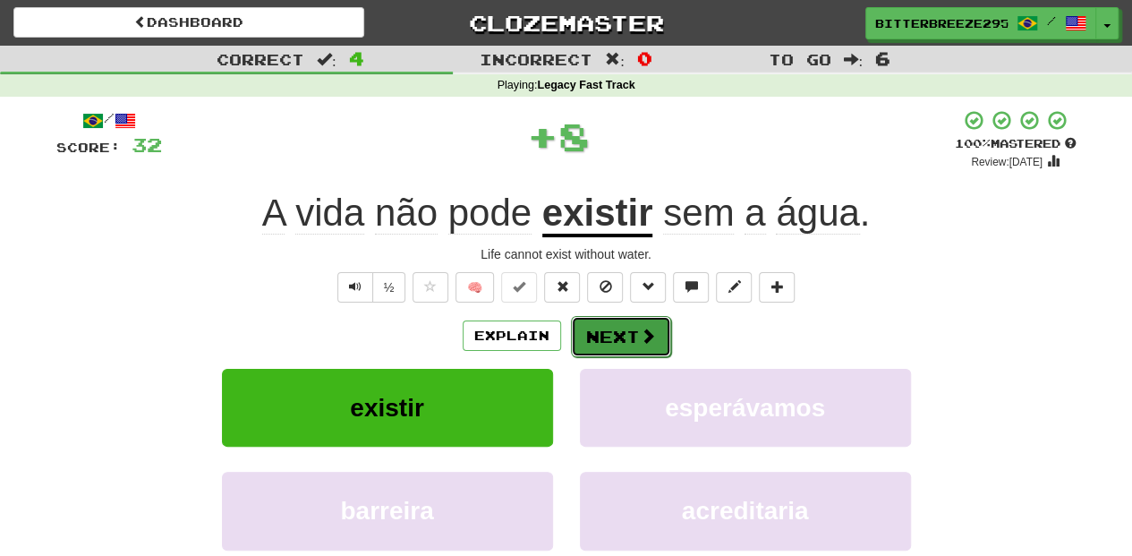
click at [600, 330] on button "Next" at bounding box center [621, 336] width 100 height 41
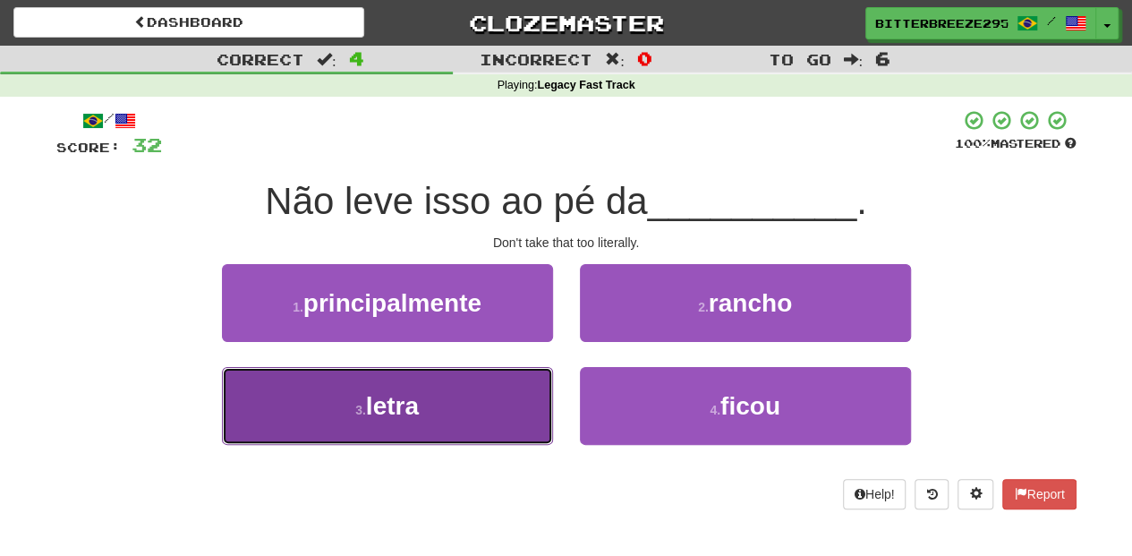
click at [507, 412] on button "3 . letra" at bounding box center [387, 406] width 331 height 78
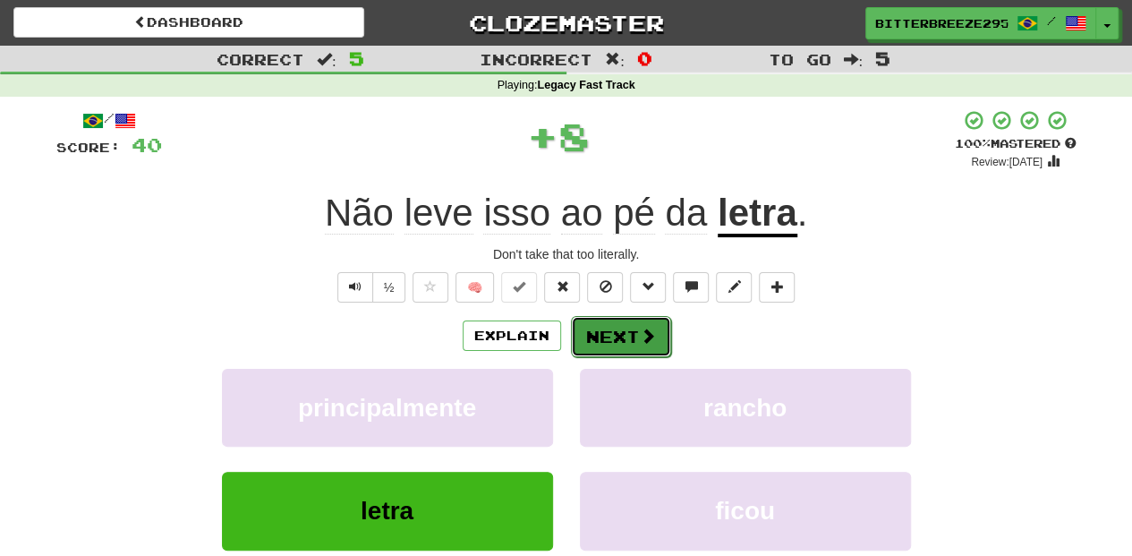
click at [635, 335] on button "Next" at bounding box center [621, 336] width 100 height 41
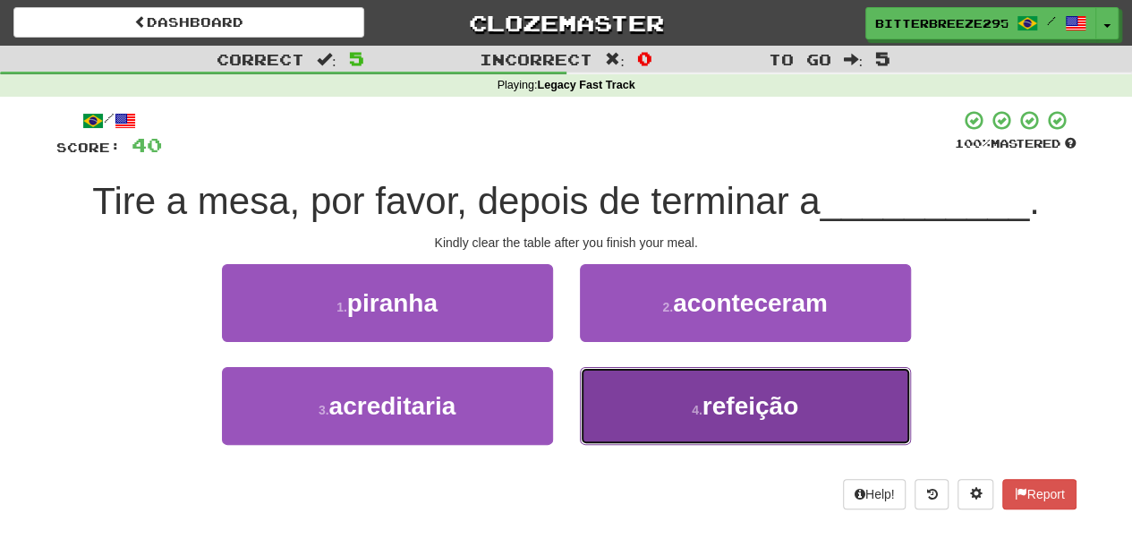
click at [623, 385] on button "4 . refeição" at bounding box center [745, 406] width 331 height 78
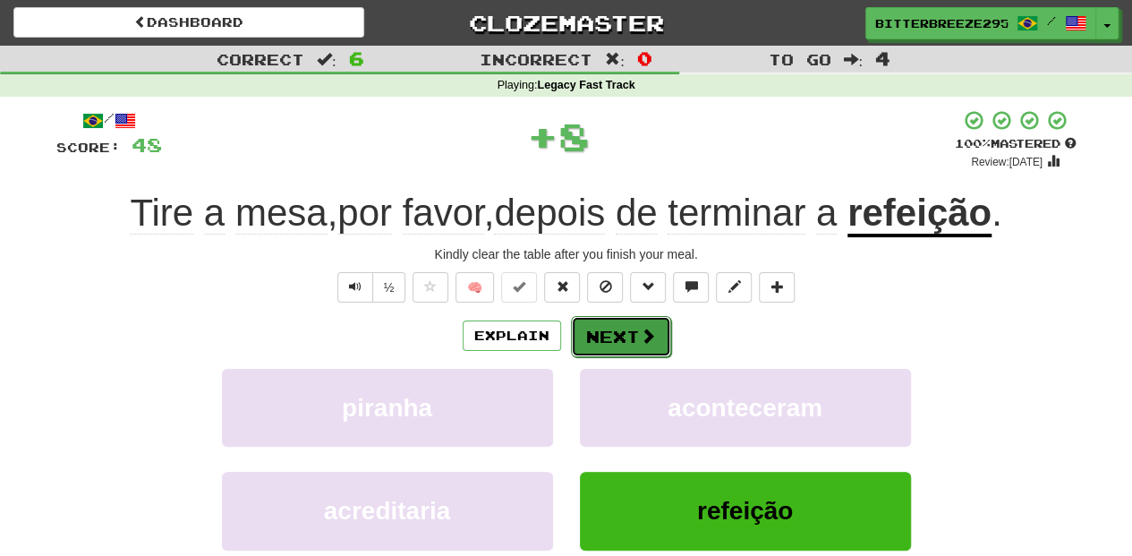
click at [613, 329] on button "Next" at bounding box center [621, 336] width 100 height 41
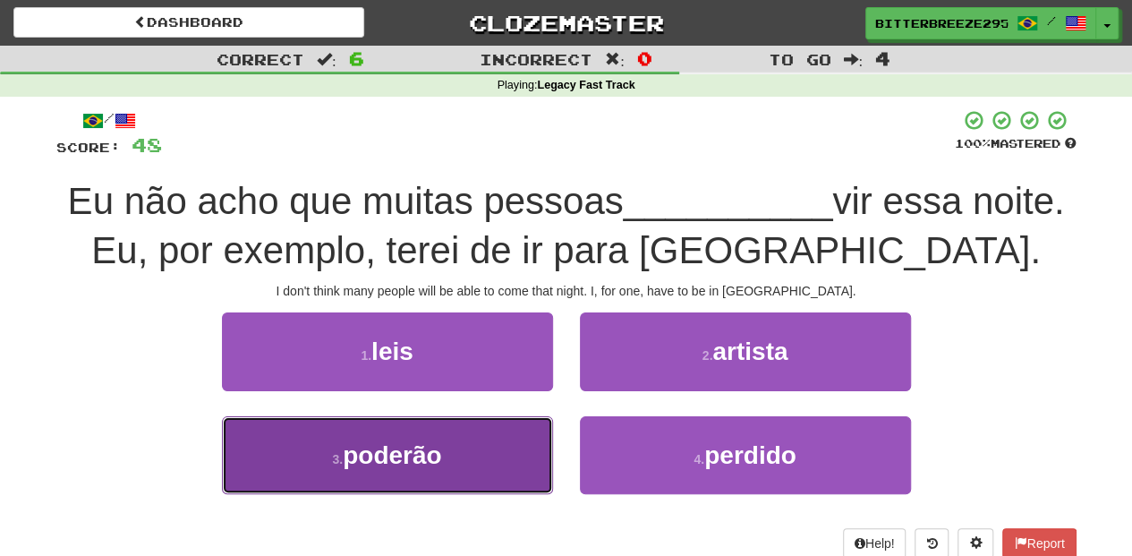
click at [418, 433] on button "3 . poderão" at bounding box center [387, 455] width 331 height 78
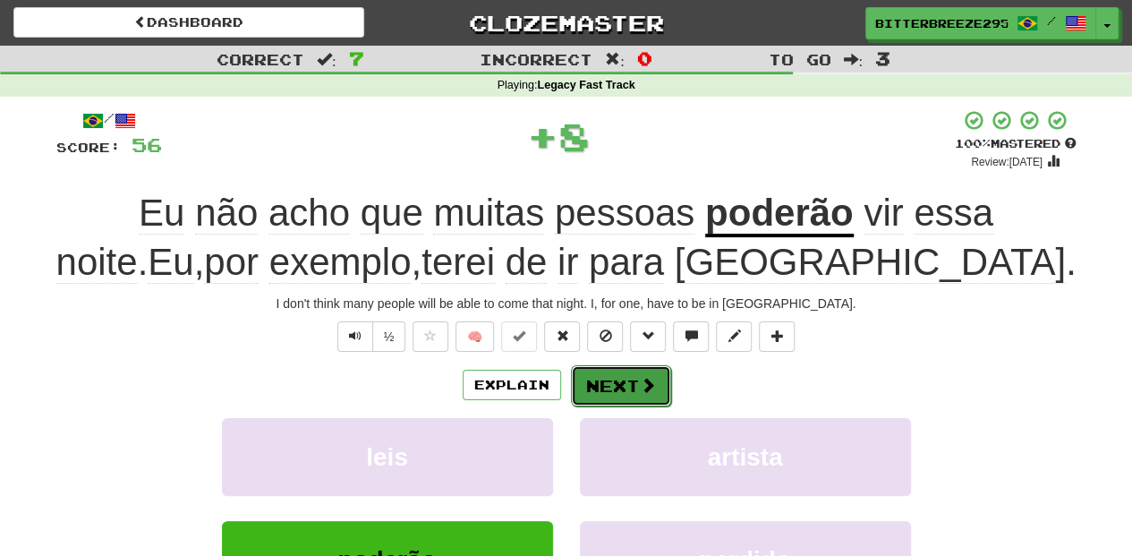
click at [614, 378] on button "Next" at bounding box center [621, 385] width 100 height 41
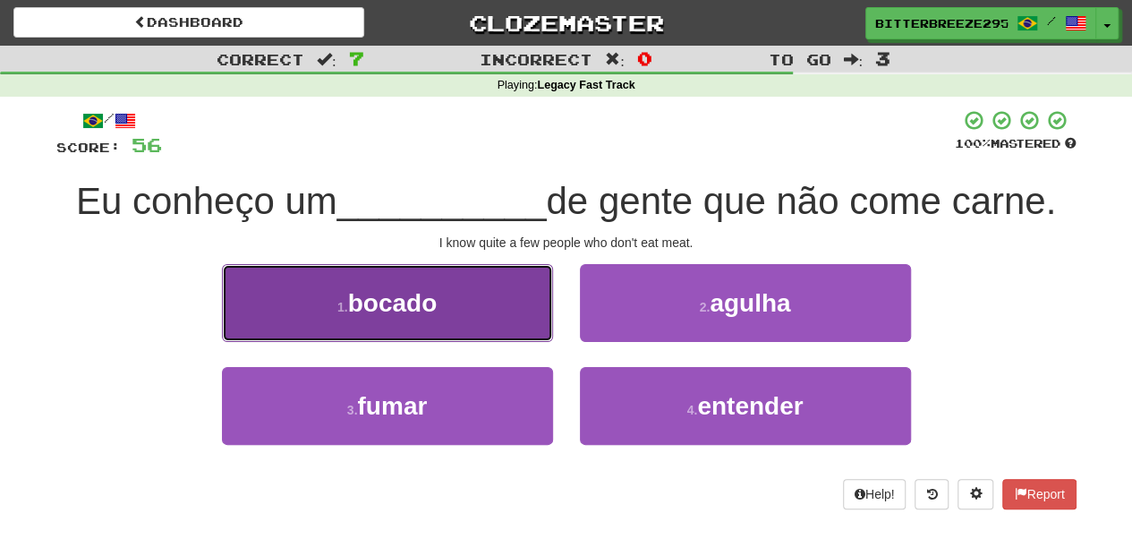
click at [497, 319] on button "1 . bocado" at bounding box center [387, 303] width 331 height 78
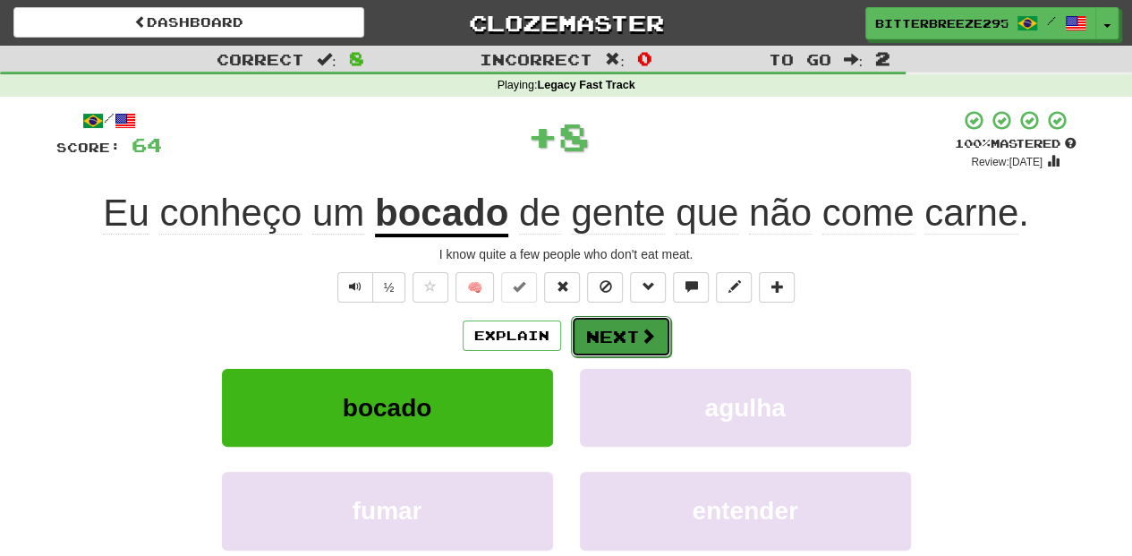
click at [605, 326] on button "Next" at bounding box center [621, 336] width 100 height 41
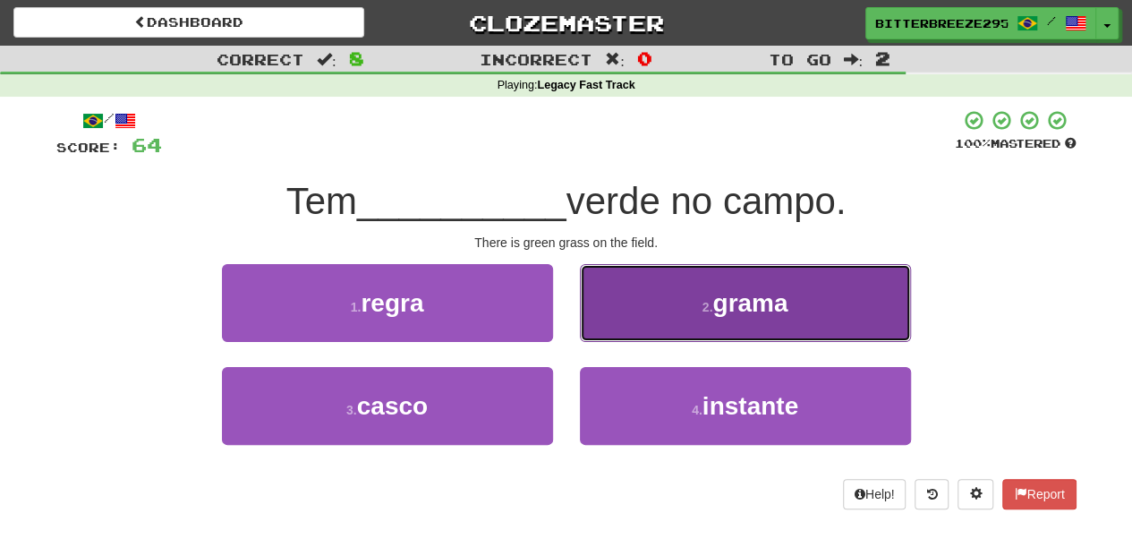
click at [607, 325] on button "2 . grama" at bounding box center [745, 303] width 331 height 78
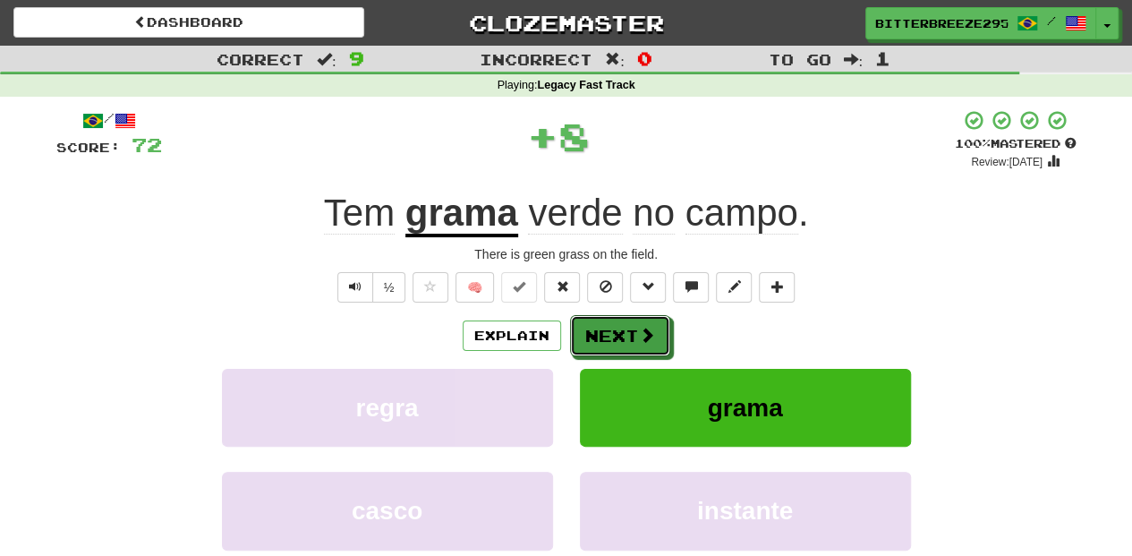
click at [607, 325] on button "Next" at bounding box center [620, 335] width 100 height 41
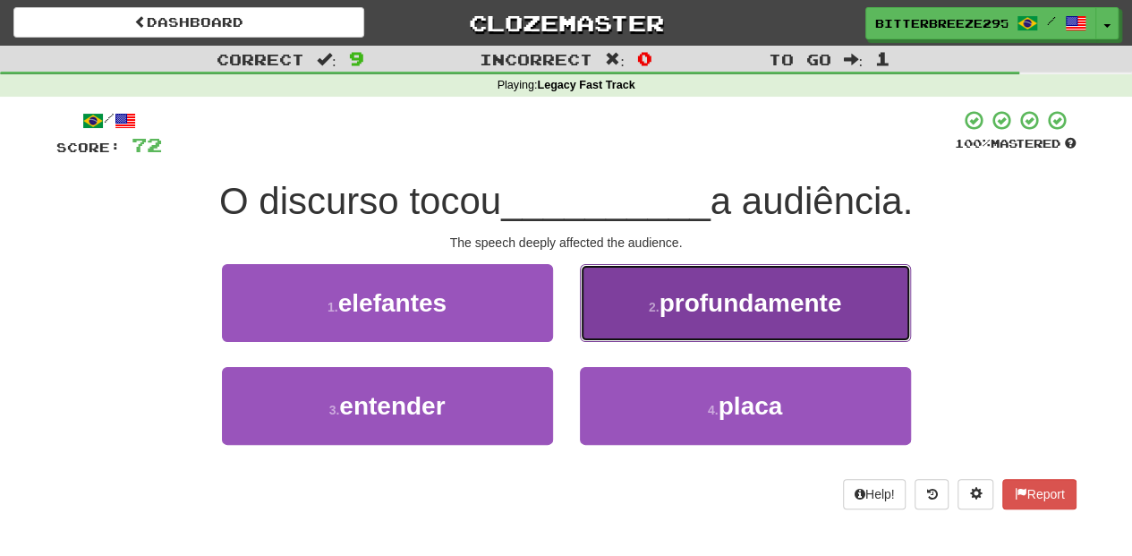
click at [598, 324] on button "2 . profundamente" at bounding box center [745, 303] width 331 height 78
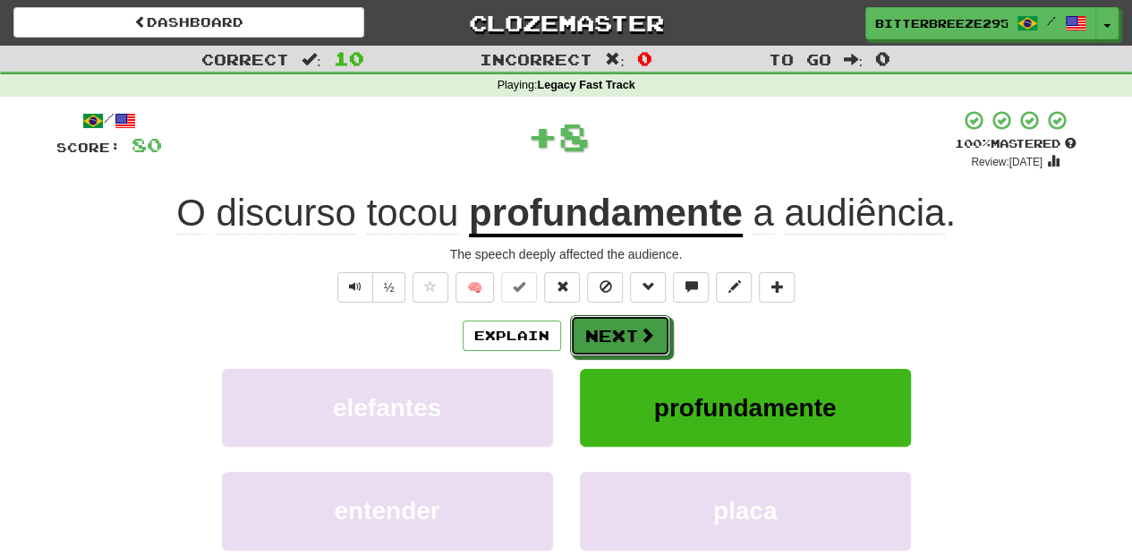
click at [598, 328] on button "Next" at bounding box center [620, 335] width 100 height 41
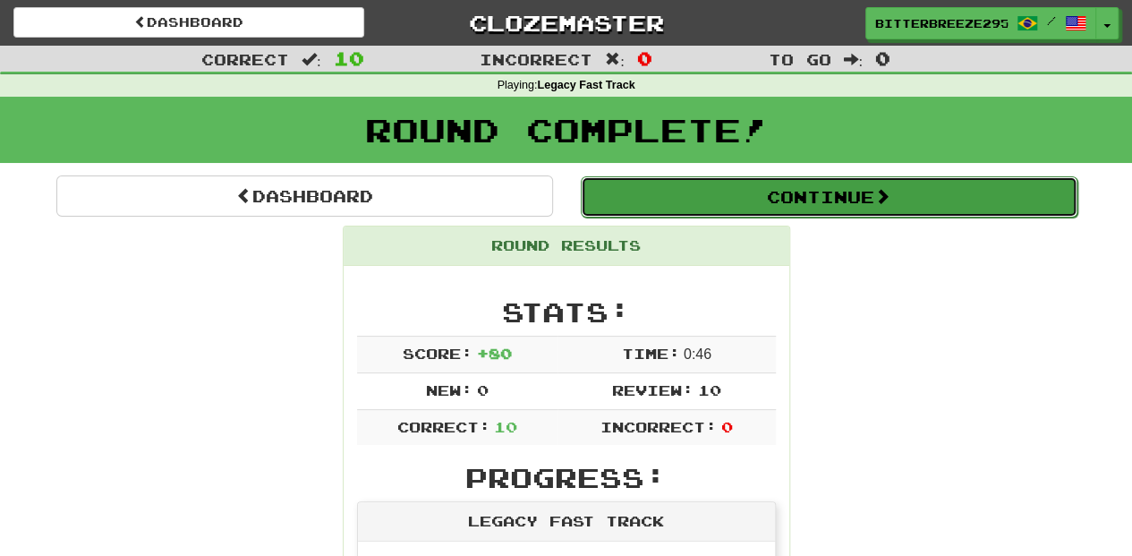
click at [671, 179] on button "Continue" at bounding box center [829, 196] width 497 height 41
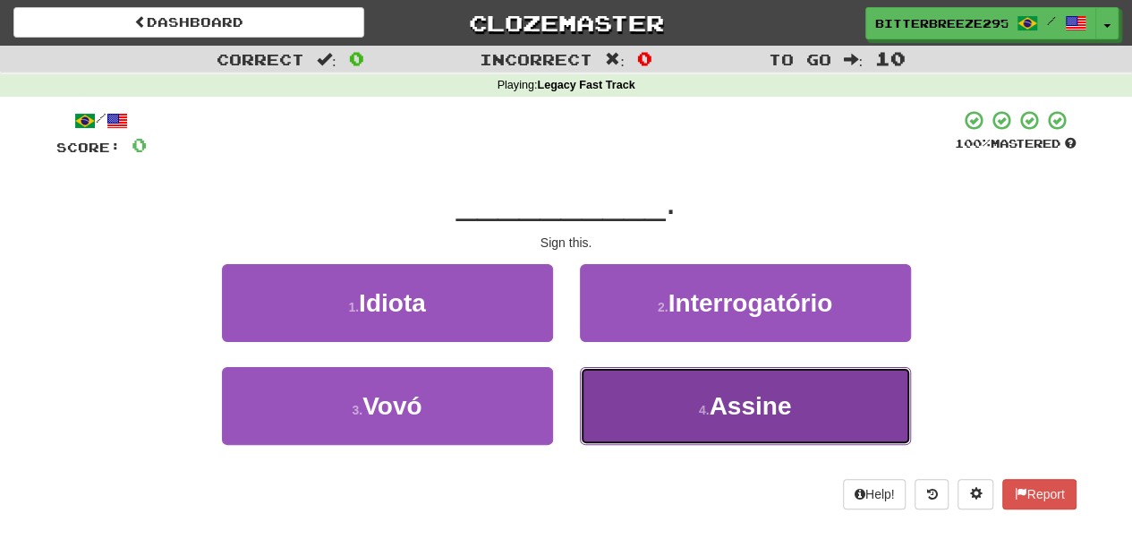
click at [628, 416] on button "4 . Assine" at bounding box center [745, 406] width 331 height 78
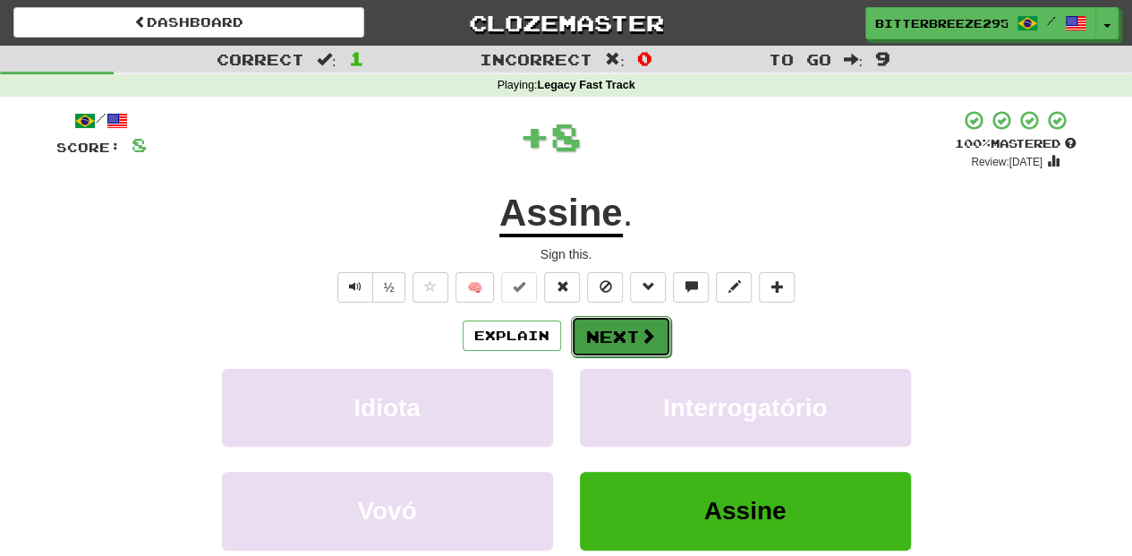
click at [603, 337] on button "Next" at bounding box center [621, 336] width 100 height 41
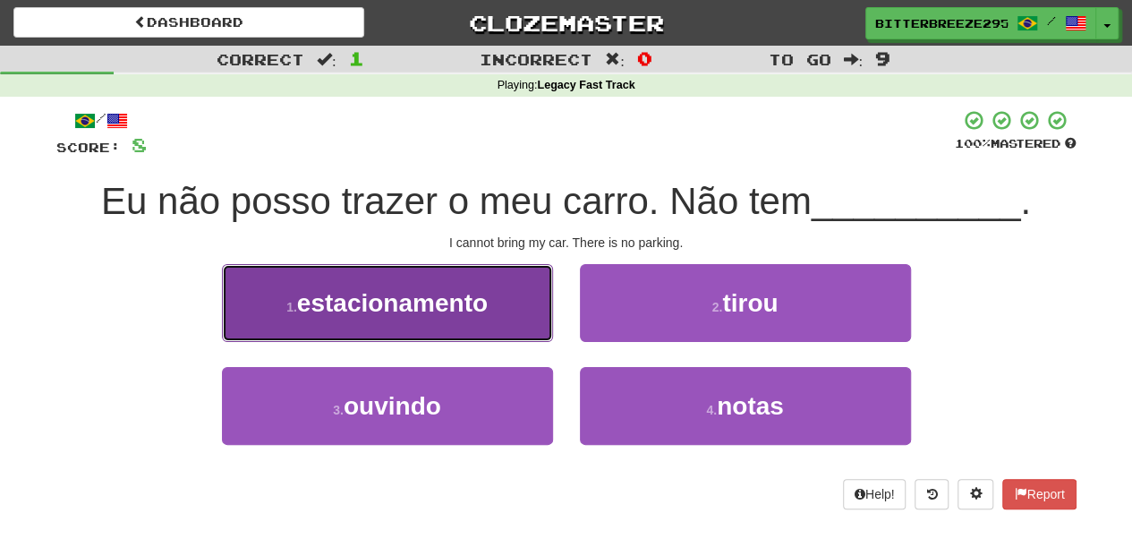
click at [473, 317] on button "1 . estacionamento" at bounding box center [387, 303] width 331 height 78
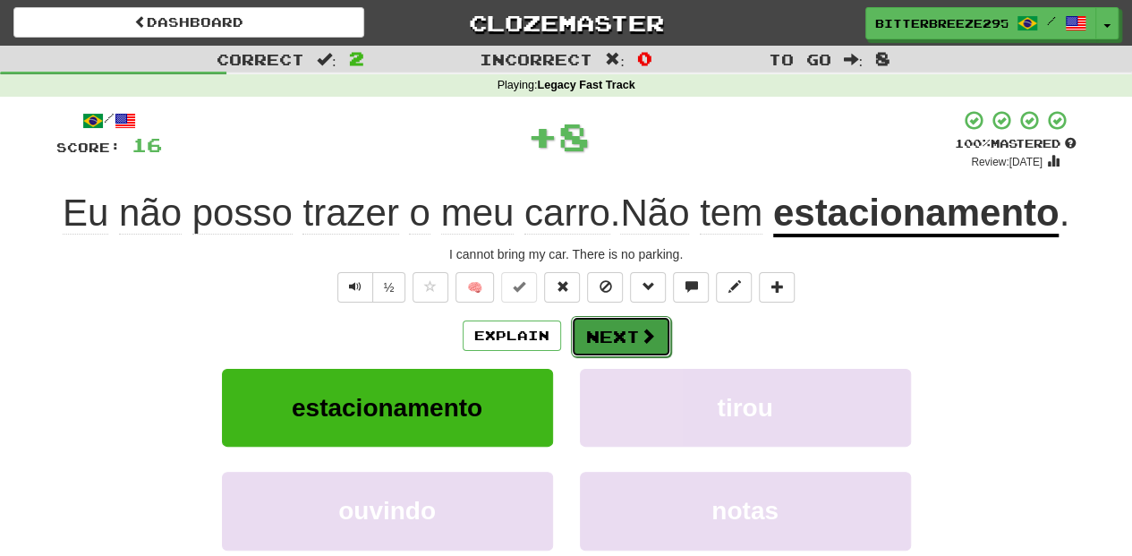
click at [577, 334] on button "Next" at bounding box center [621, 336] width 100 height 41
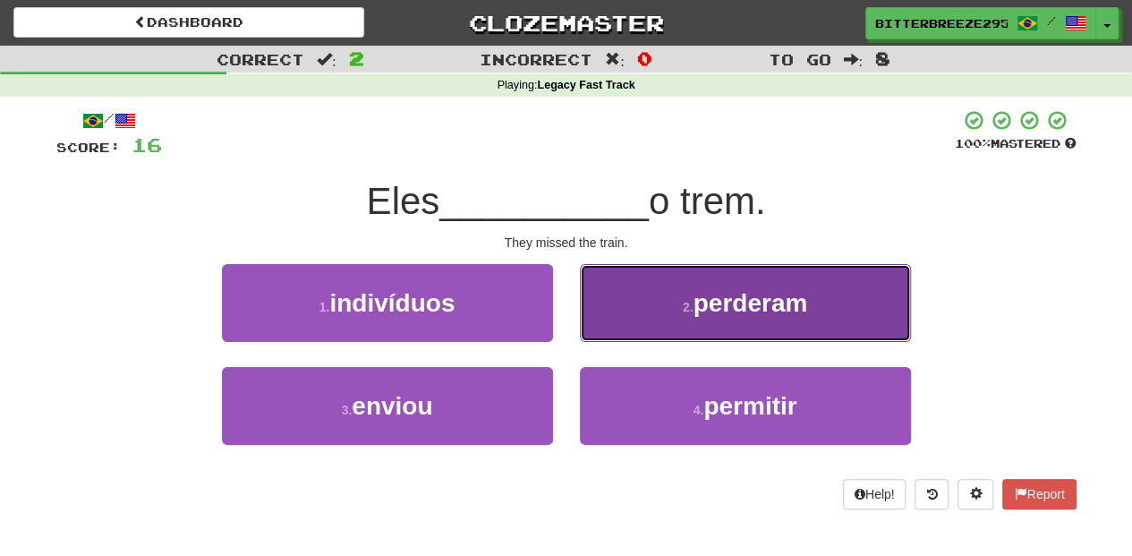
click at [639, 309] on button "2 . perderam" at bounding box center [745, 303] width 331 height 78
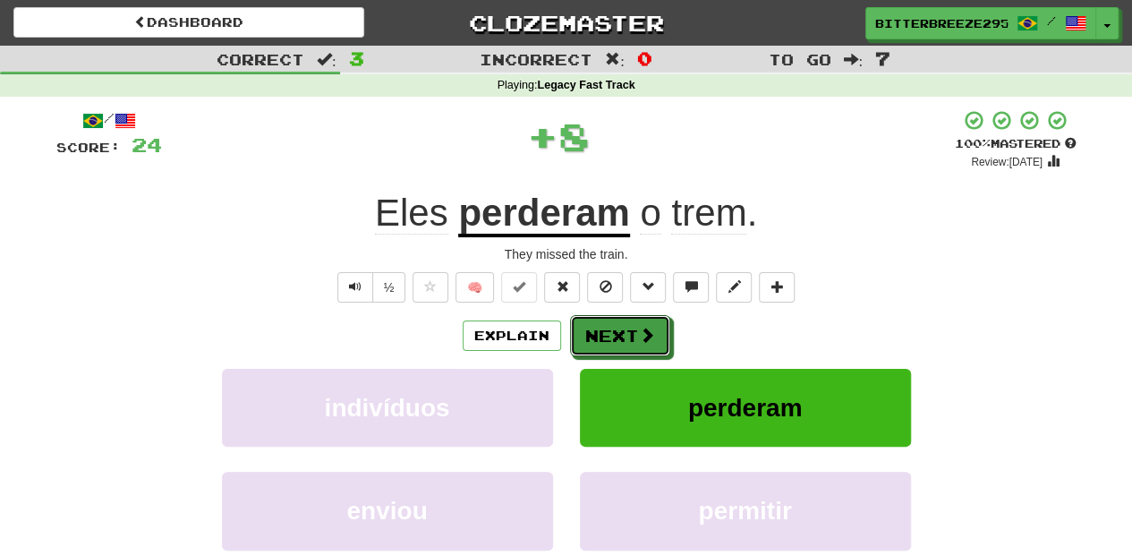
click at [627, 335] on button "Next" at bounding box center [620, 335] width 100 height 41
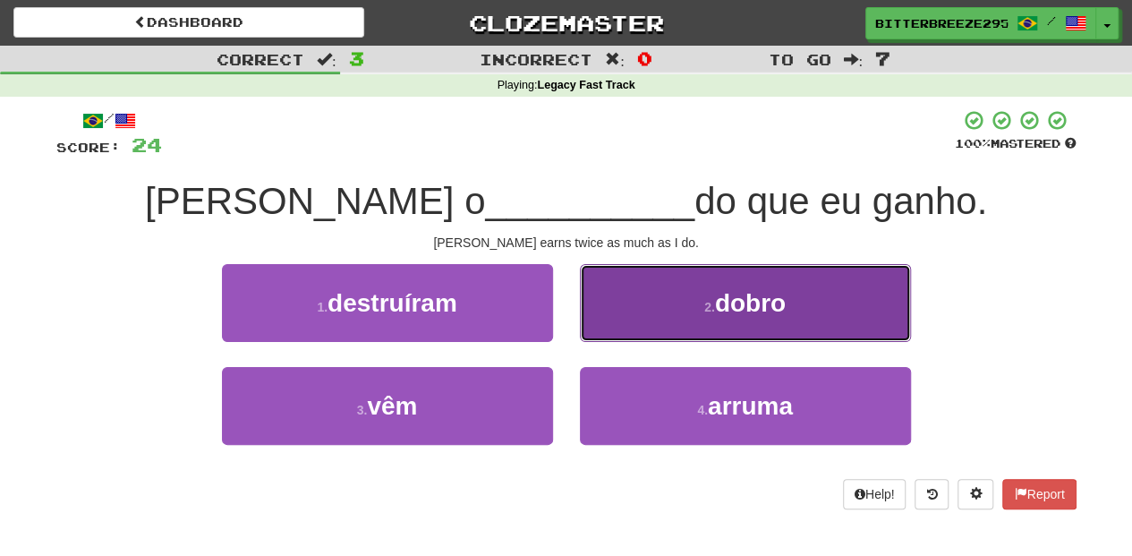
click at [596, 324] on button "2 . dobro" at bounding box center [745, 303] width 331 height 78
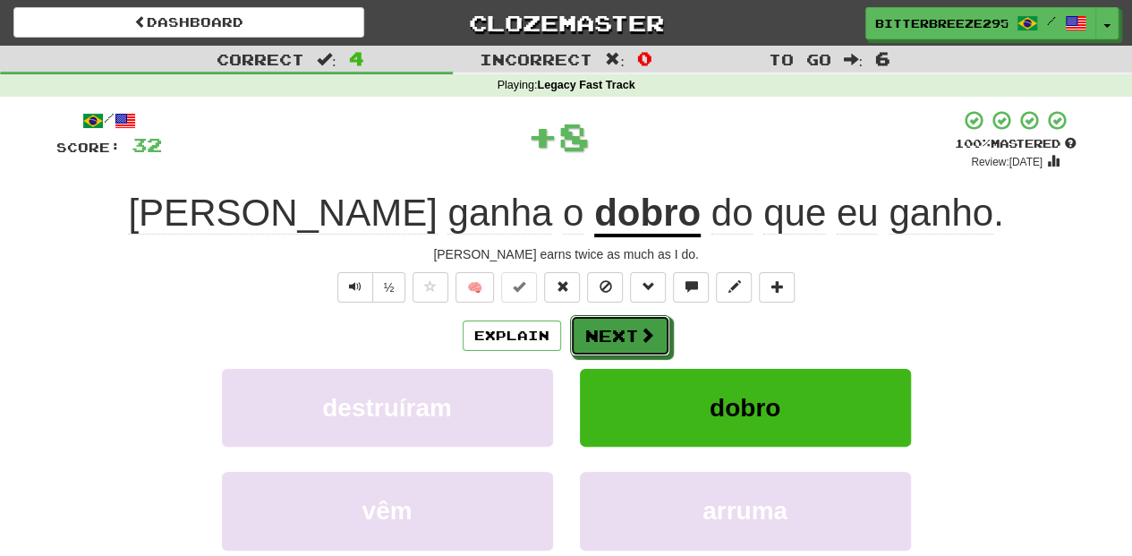
click at [596, 324] on button "Next" at bounding box center [620, 335] width 100 height 41
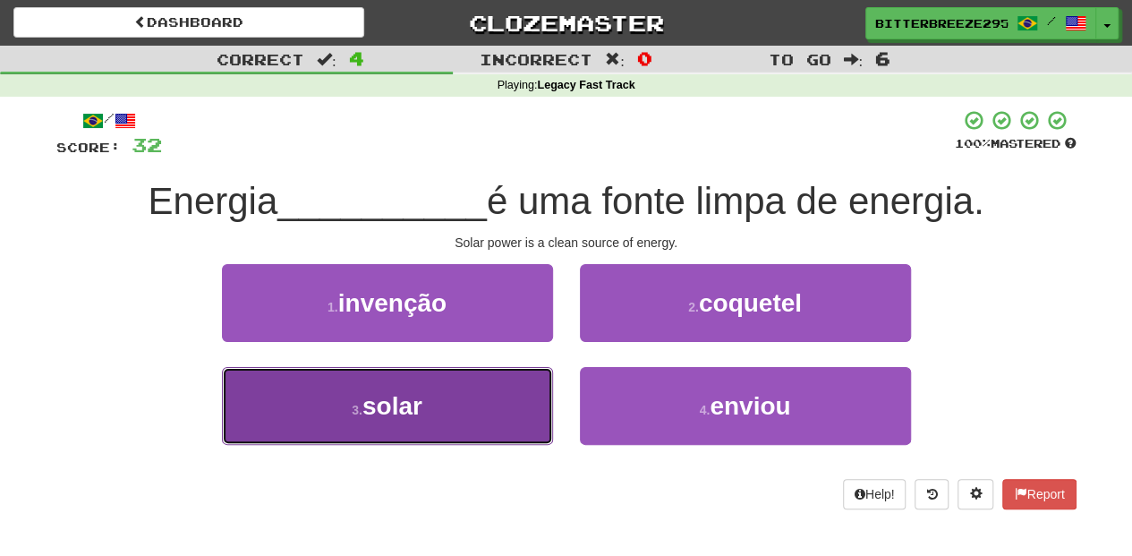
click at [479, 389] on button "3 . solar" at bounding box center [387, 406] width 331 height 78
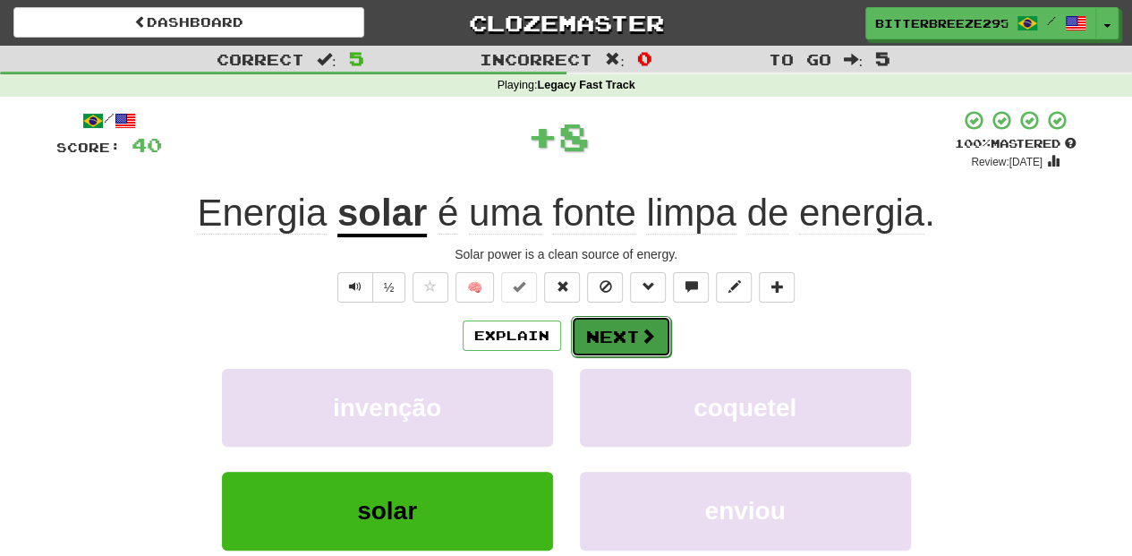
click at [625, 329] on button "Next" at bounding box center [621, 336] width 100 height 41
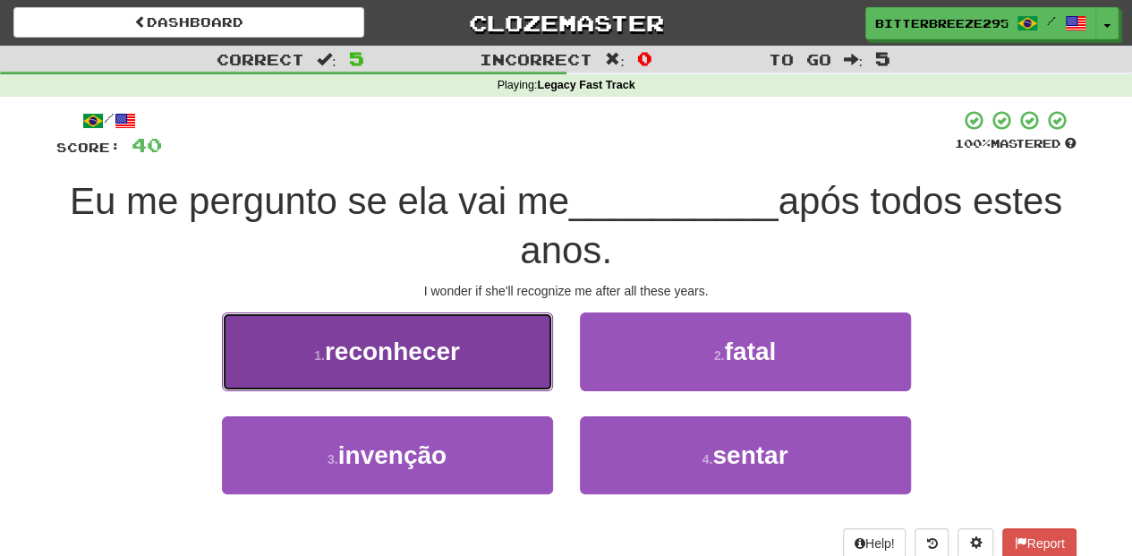
click at [494, 374] on button "1 . reconhecer" at bounding box center [387, 351] width 331 height 78
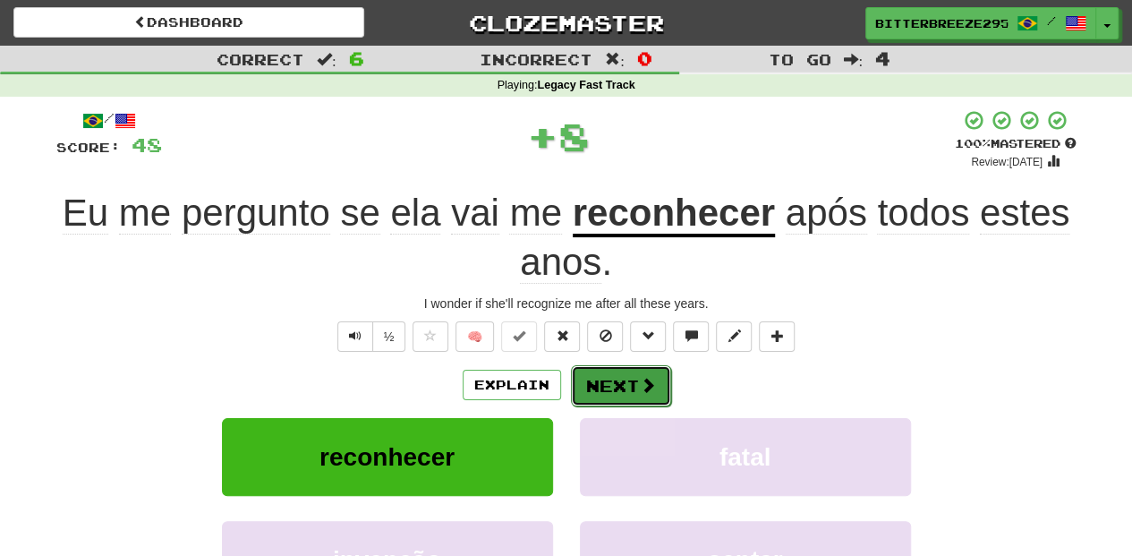
click at [605, 380] on button "Next" at bounding box center [621, 385] width 100 height 41
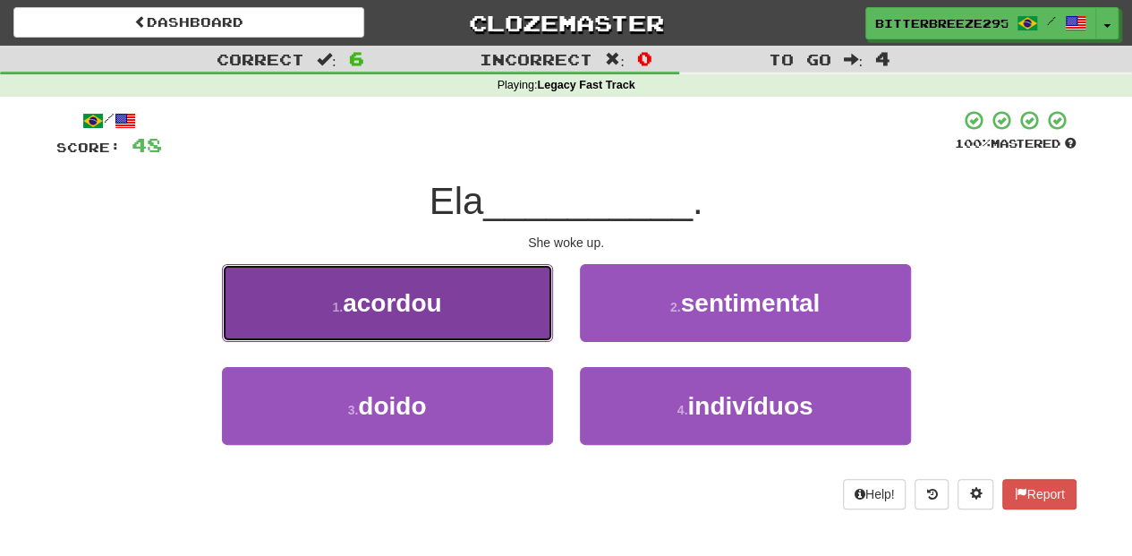
click at [480, 326] on button "1 . acordou" at bounding box center [387, 303] width 331 height 78
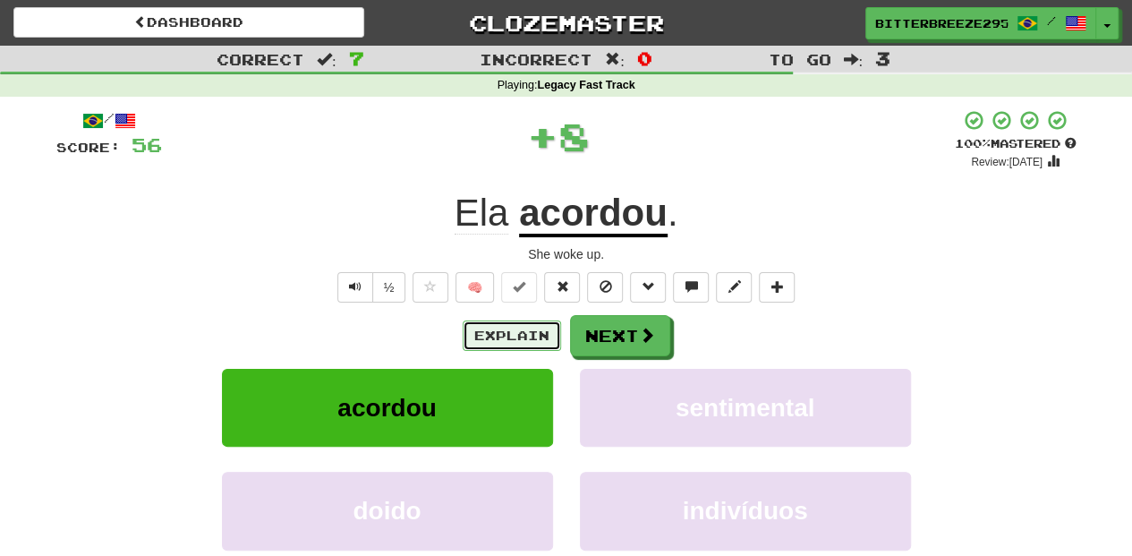
click at [543, 334] on button "Explain" at bounding box center [512, 335] width 98 height 30
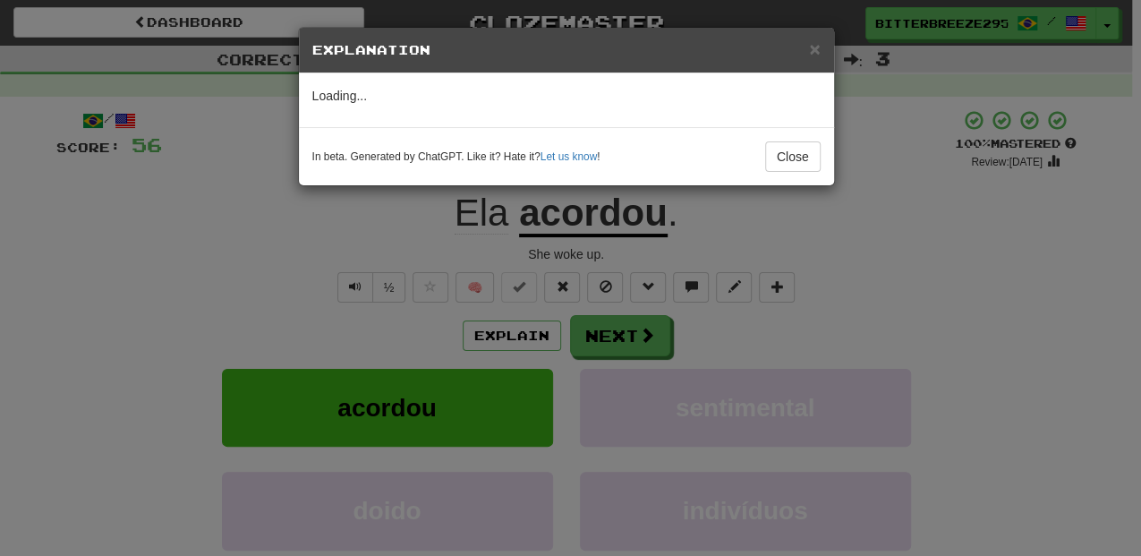
click at [626, 334] on div "× Explanation Loading... In beta. Generated by ChatGPT. Like it? Hate it? Let u…" at bounding box center [570, 278] width 1141 height 556
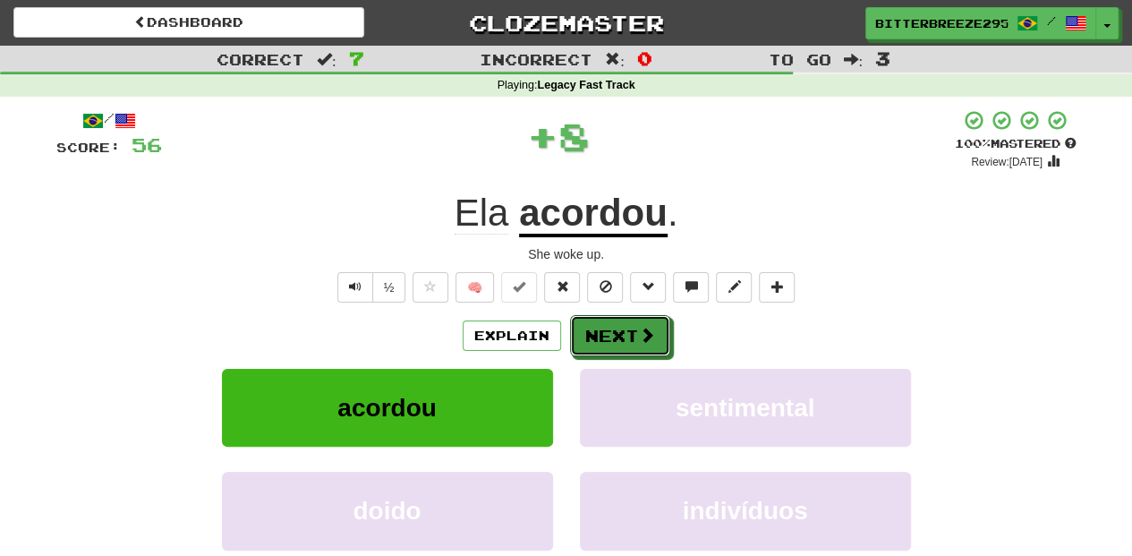
click at [626, 334] on button "Next" at bounding box center [620, 335] width 100 height 41
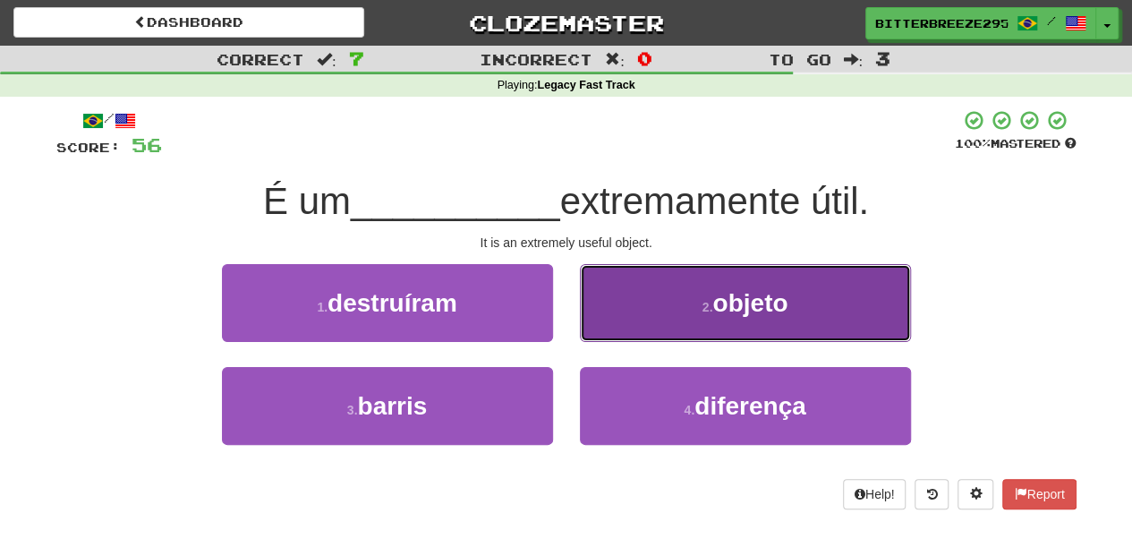
click at [617, 319] on button "2 . objeto" at bounding box center [745, 303] width 331 height 78
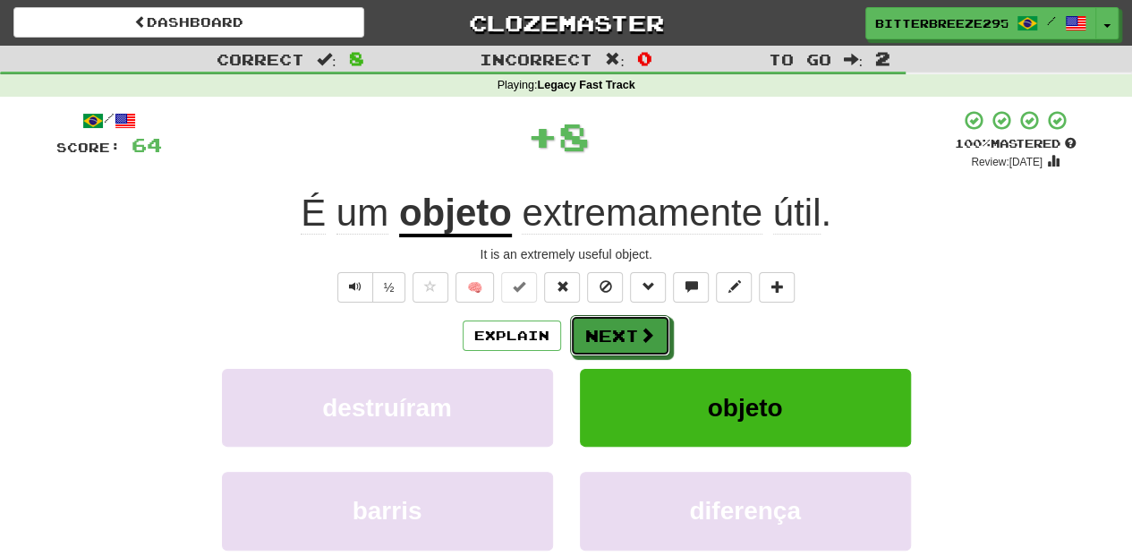
click at [617, 319] on button "Next" at bounding box center [620, 335] width 100 height 41
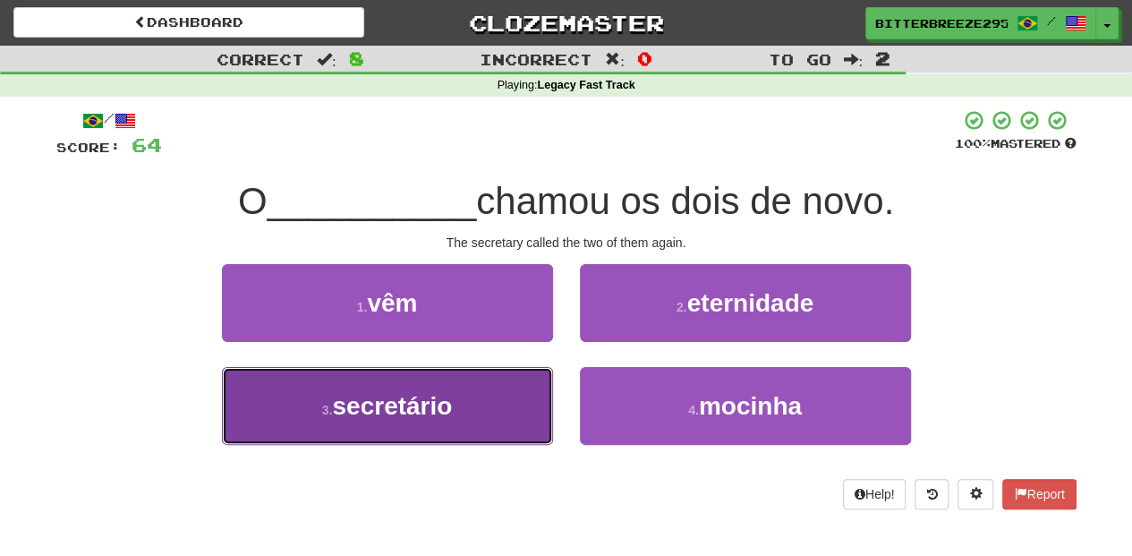
click at [471, 409] on button "3 . secretário" at bounding box center [387, 406] width 331 height 78
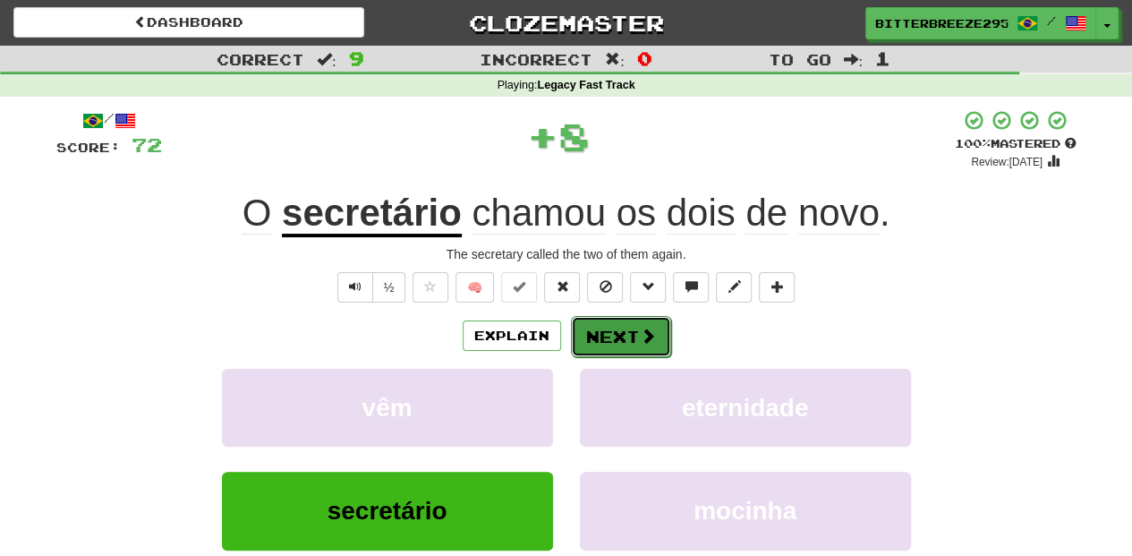
click at [584, 343] on button "Next" at bounding box center [621, 336] width 100 height 41
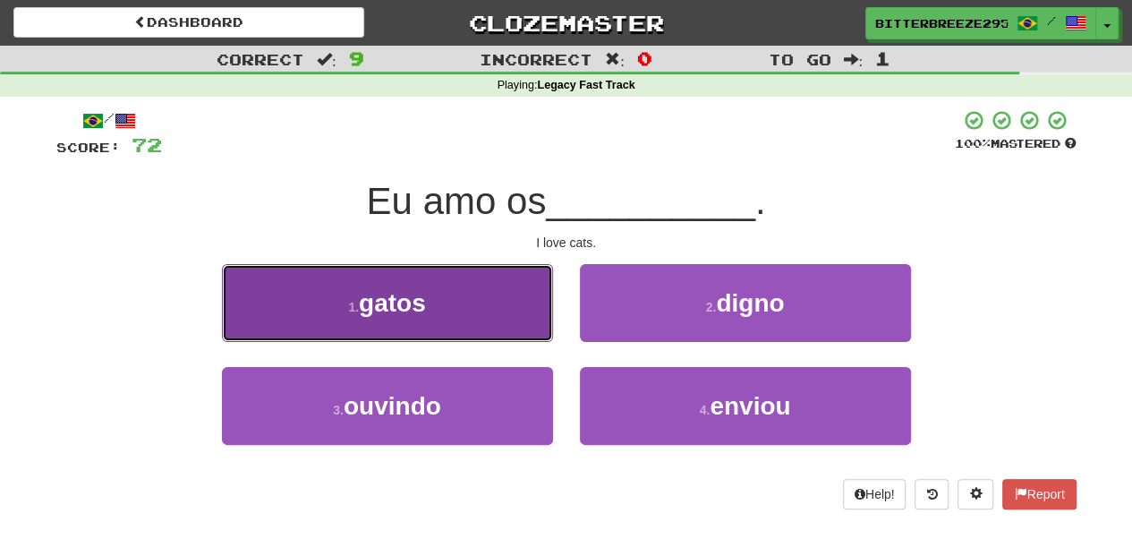
click at [485, 295] on button "1 . gatos" at bounding box center [387, 303] width 331 height 78
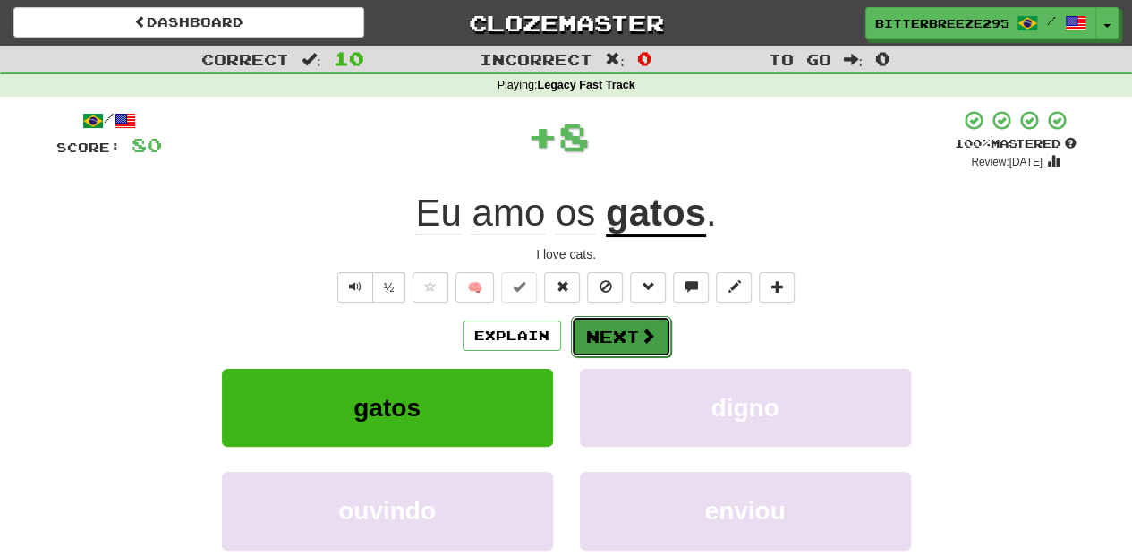
click at [603, 326] on button "Next" at bounding box center [621, 336] width 100 height 41
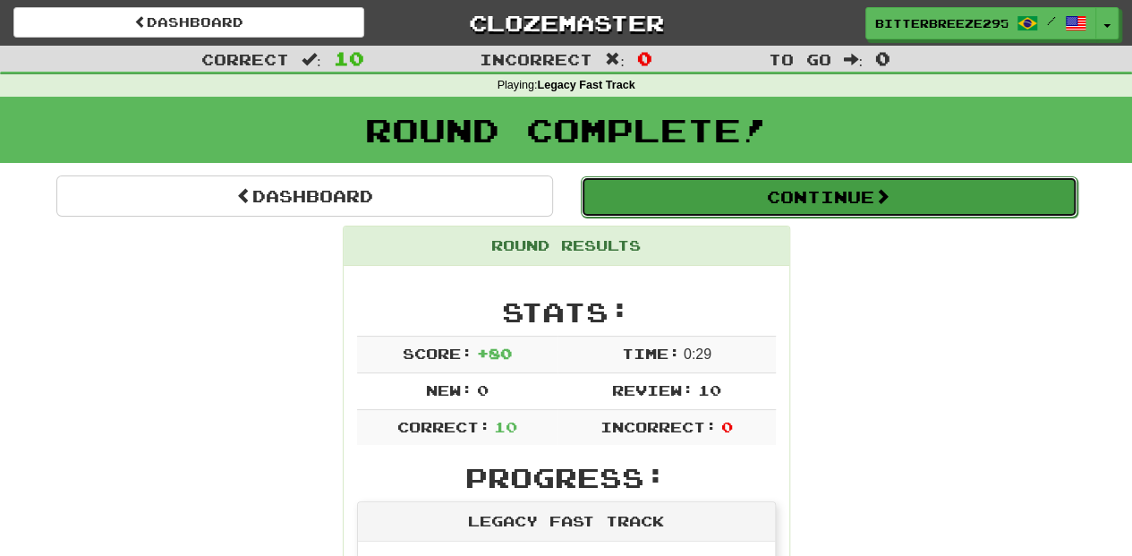
click at [675, 192] on button "Continue" at bounding box center [829, 196] width 497 height 41
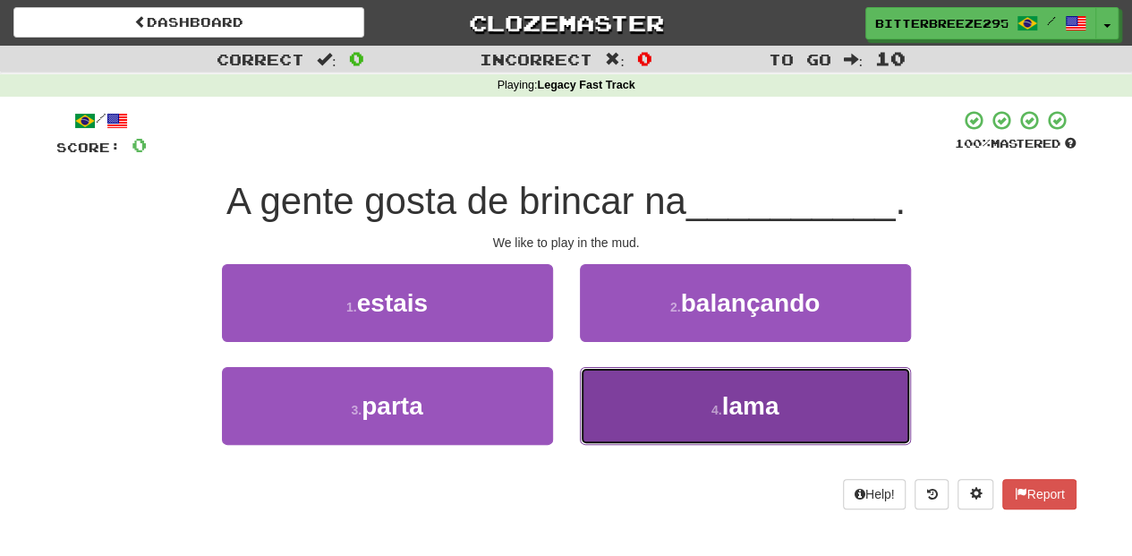
click at [648, 394] on button "4 . lama" at bounding box center [745, 406] width 331 height 78
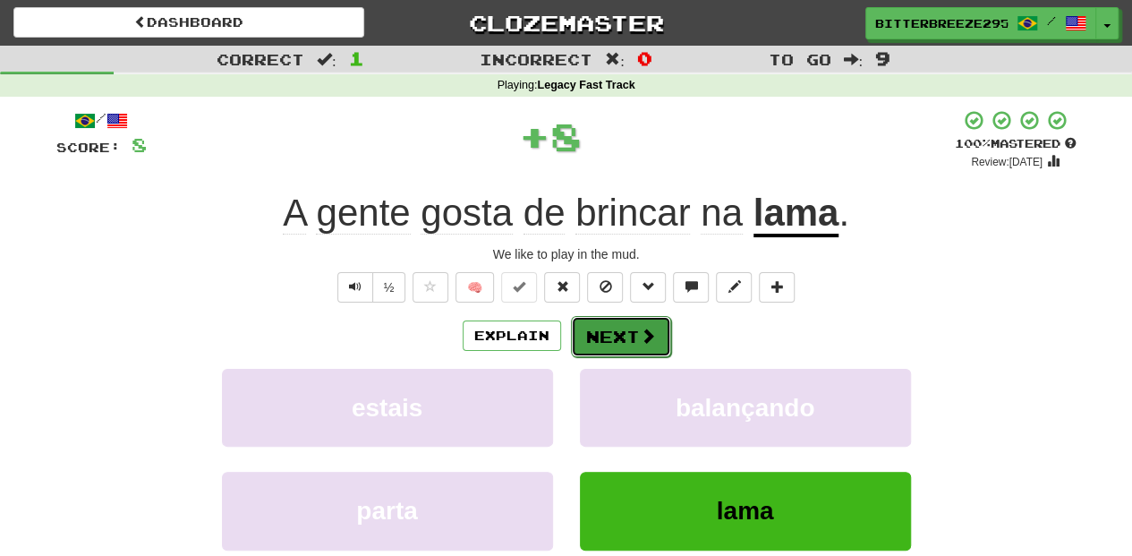
click at [595, 338] on button "Next" at bounding box center [621, 336] width 100 height 41
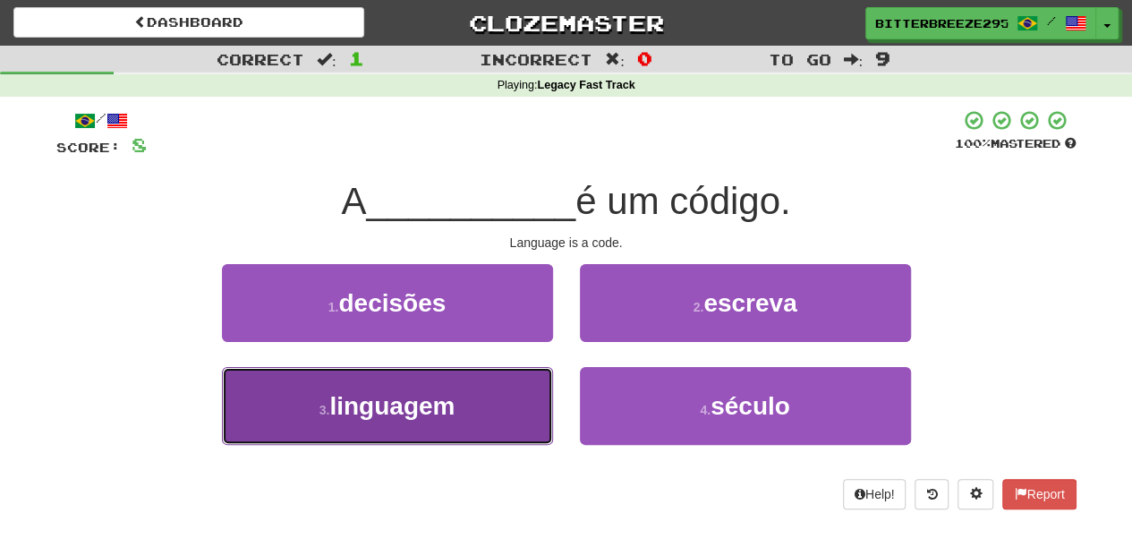
click at [476, 405] on button "3 . linguagem" at bounding box center [387, 406] width 331 height 78
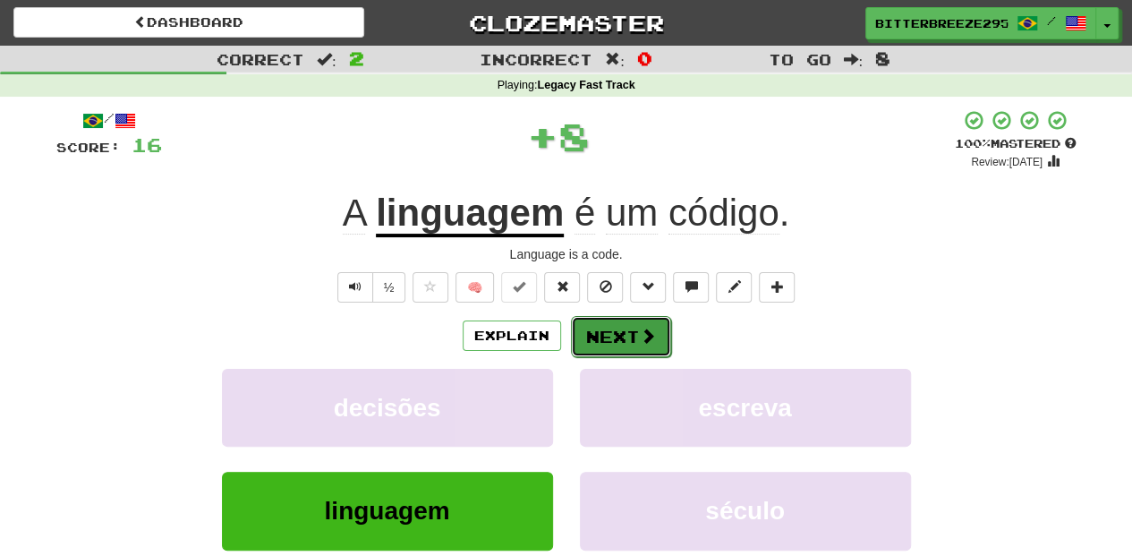
click at [620, 336] on button "Next" at bounding box center [621, 336] width 100 height 41
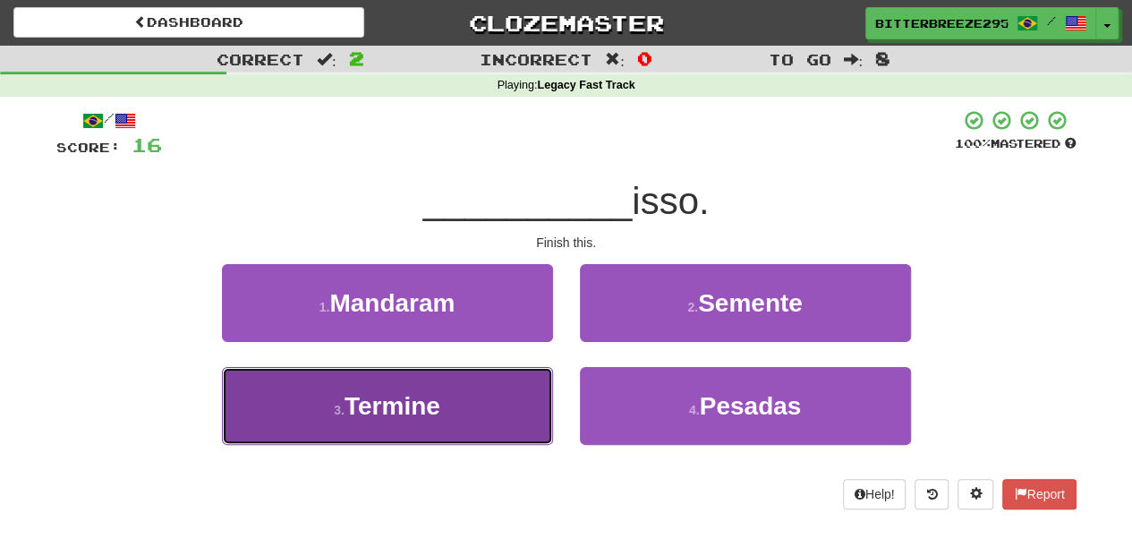
click at [464, 401] on button "3 . Termine" at bounding box center [387, 406] width 331 height 78
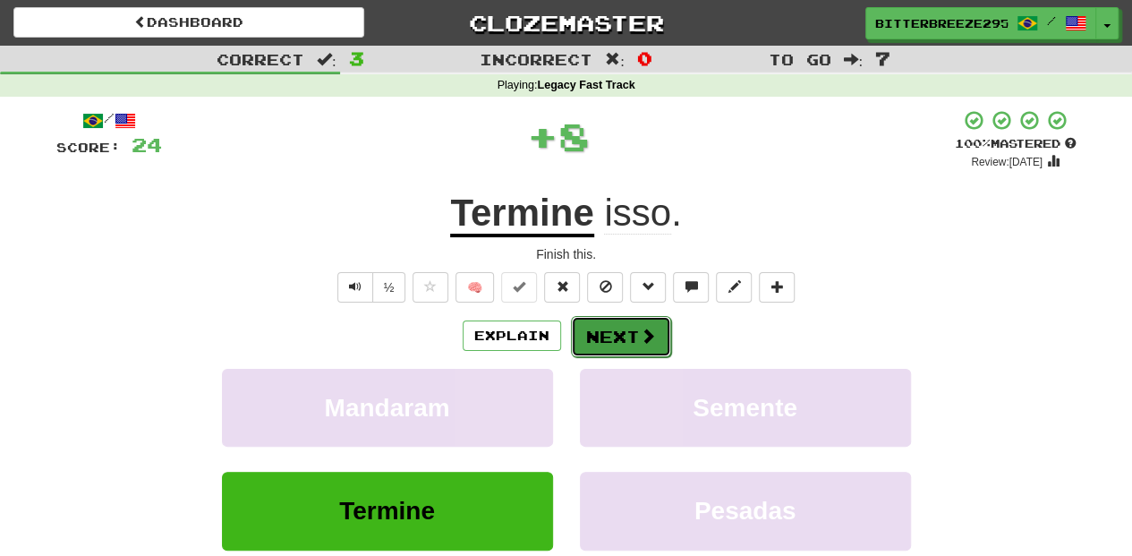
click at [611, 331] on button "Next" at bounding box center [621, 336] width 100 height 41
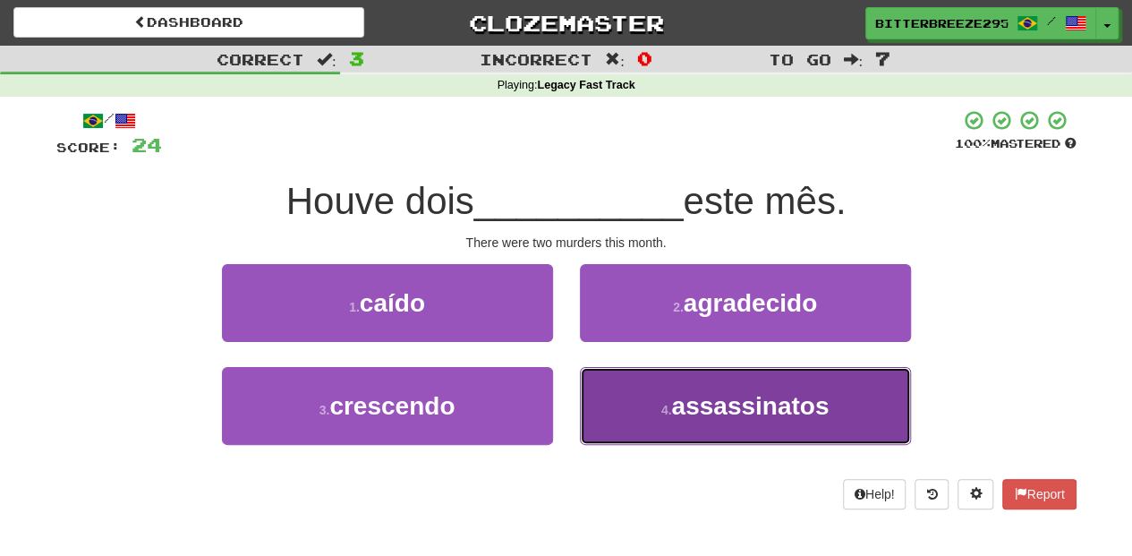
click at [609, 394] on button "4 . assassinatos" at bounding box center [745, 406] width 331 height 78
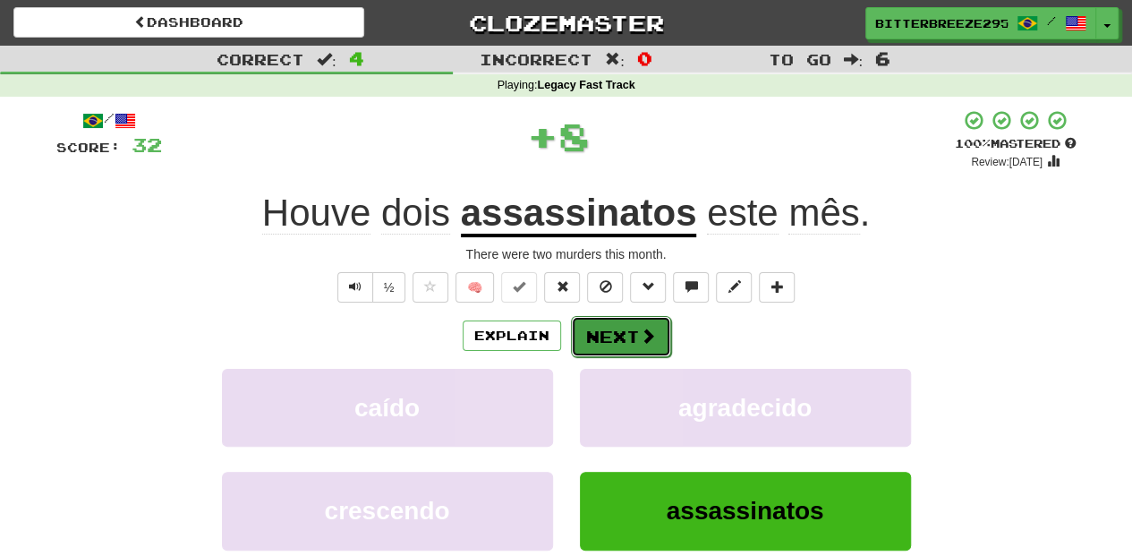
click at [610, 330] on button "Next" at bounding box center [621, 336] width 100 height 41
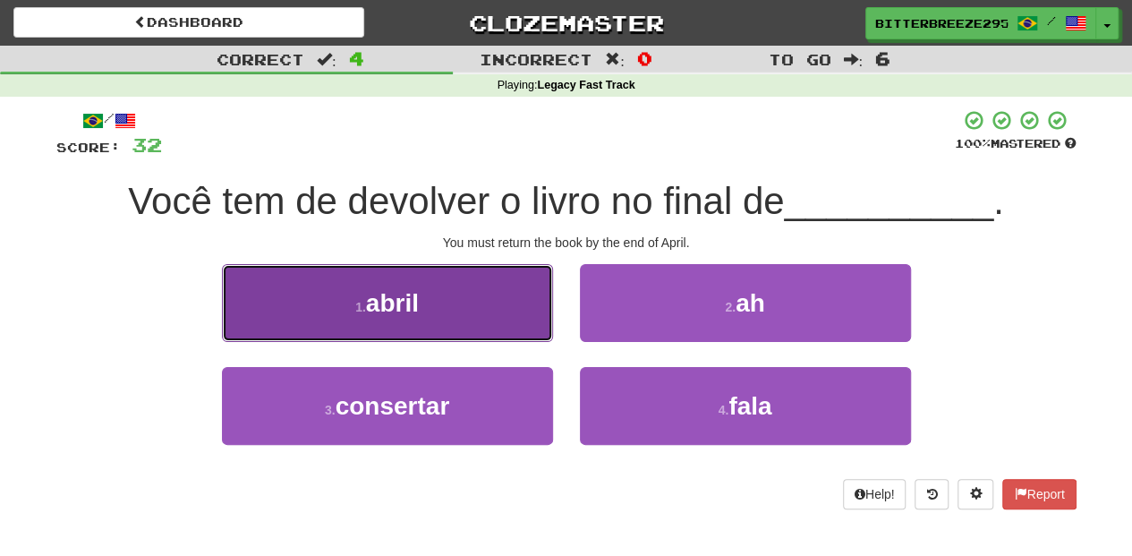
click at [503, 313] on button "1 . abril" at bounding box center [387, 303] width 331 height 78
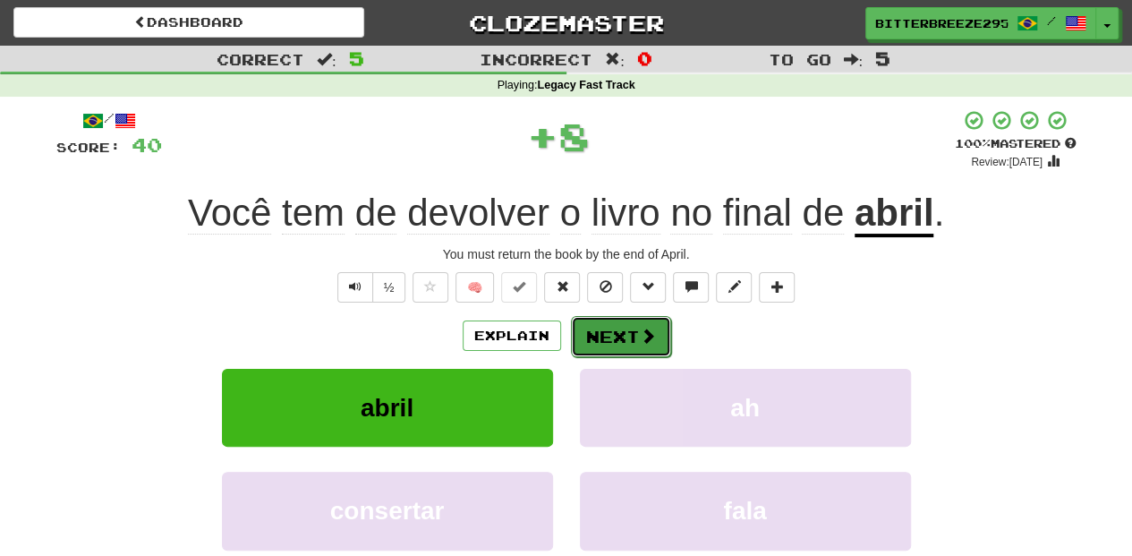
click at [603, 338] on button "Next" at bounding box center [621, 336] width 100 height 41
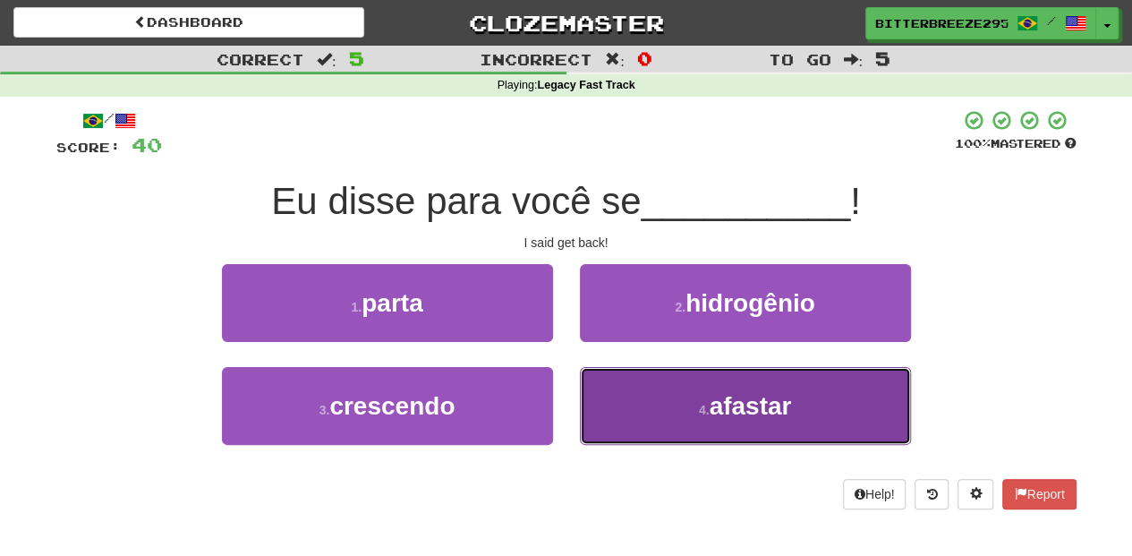
click at [636, 412] on button "4 . afastar" at bounding box center [745, 406] width 331 height 78
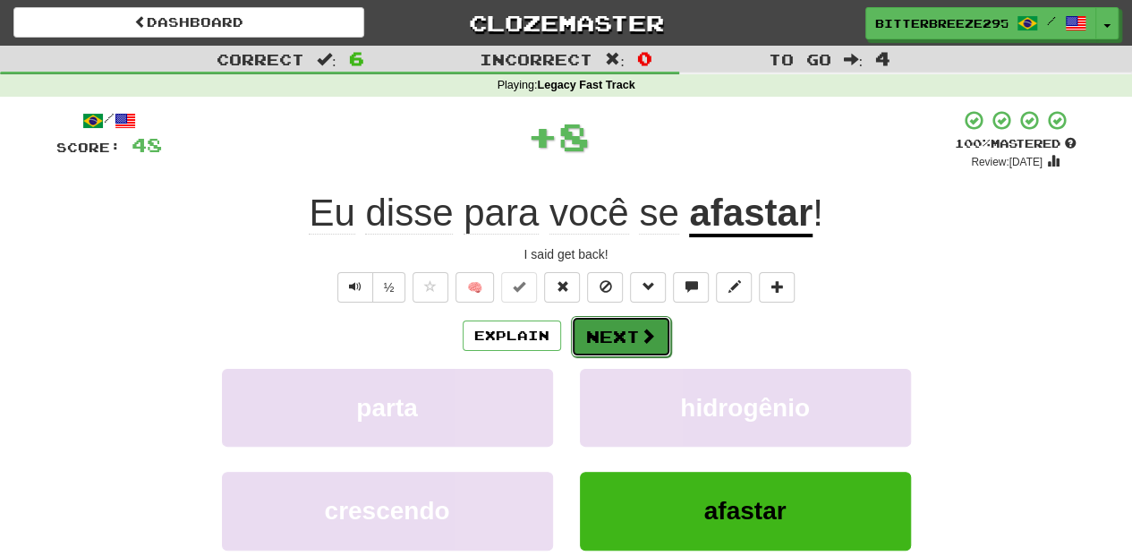
click at [613, 337] on button "Next" at bounding box center [621, 336] width 100 height 41
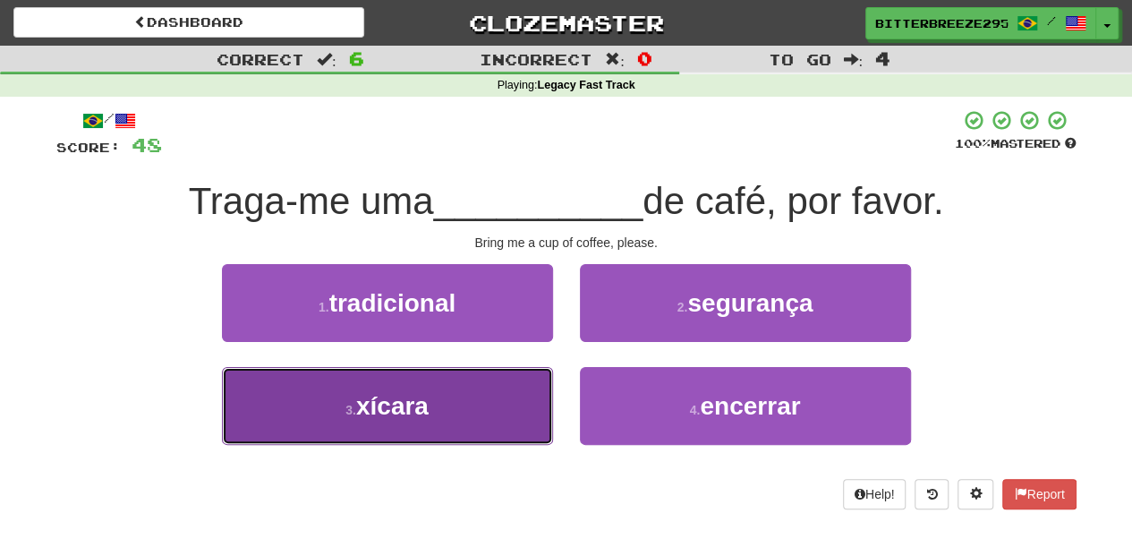
click at [491, 391] on button "3 . xícara" at bounding box center [387, 406] width 331 height 78
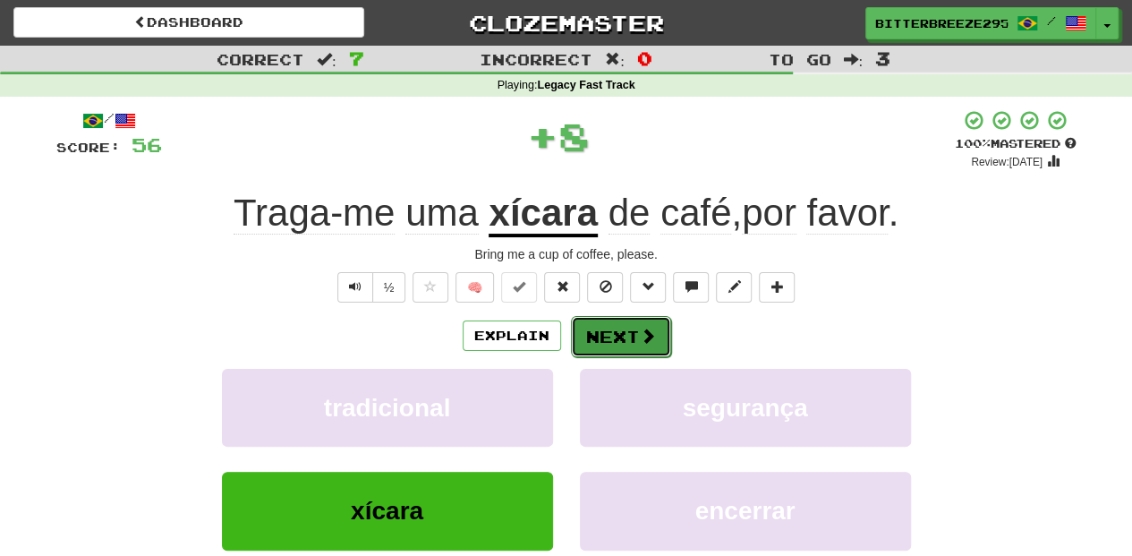
click at [621, 328] on button "Next" at bounding box center [621, 336] width 100 height 41
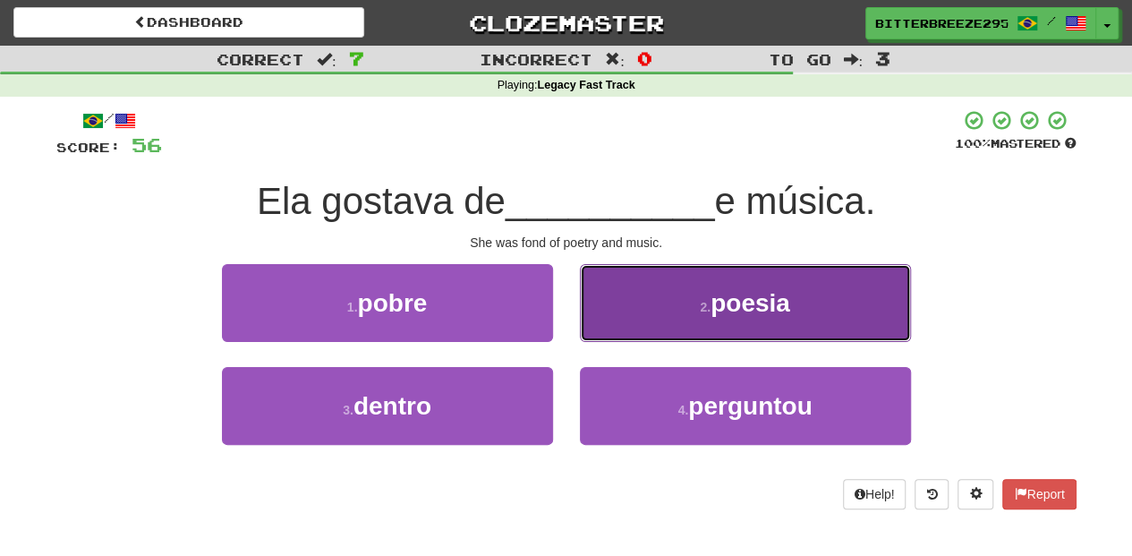
click at [648, 318] on button "2 . poesia" at bounding box center [745, 303] width 331 height 78
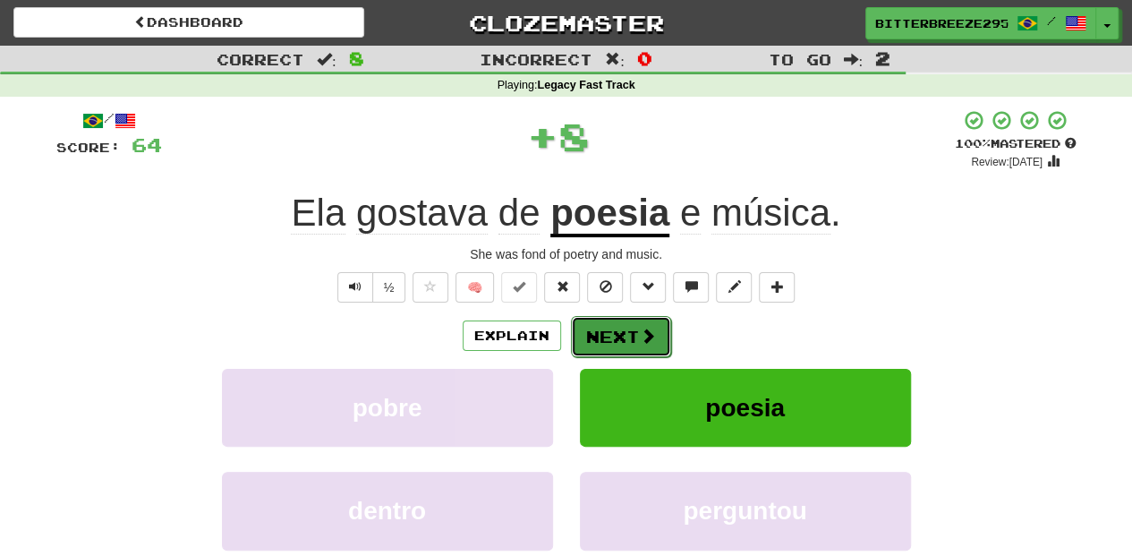
click at [620, 329] on button "Next" at bounding box center [621, 336] width 100 height 41
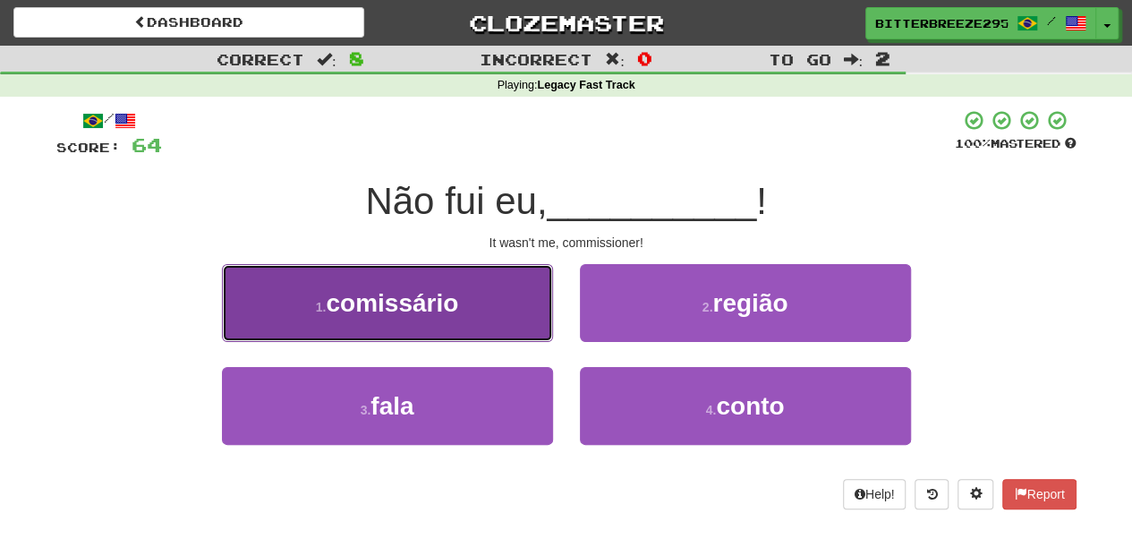
click at [487, 315] on button "1 . comissário" at bounding box center [387, 303] width 331 height 78
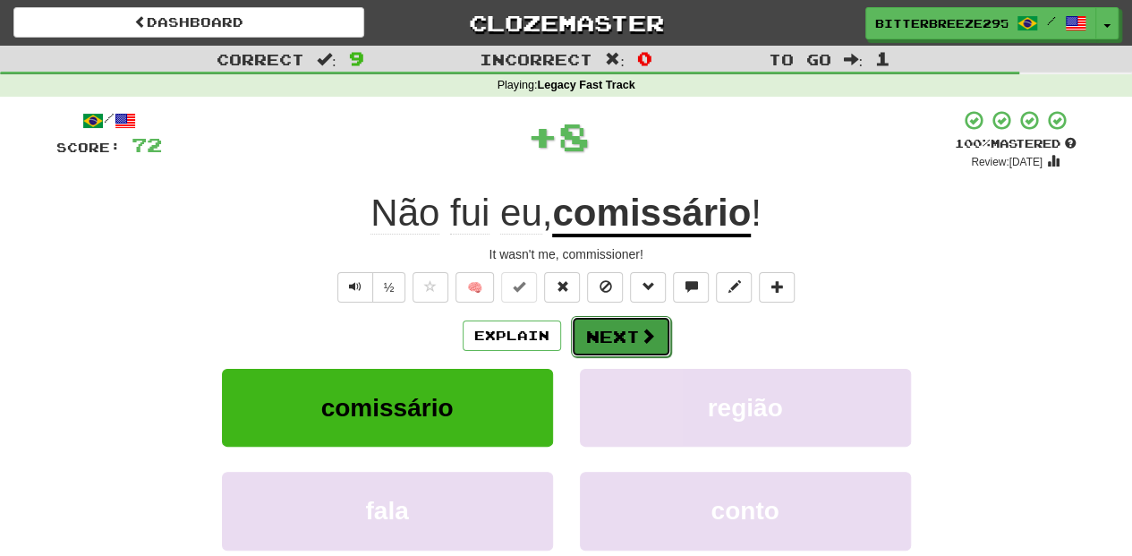
click at [620, 317] on button "Next" at bounding box center [621, 336] width 100 height 41
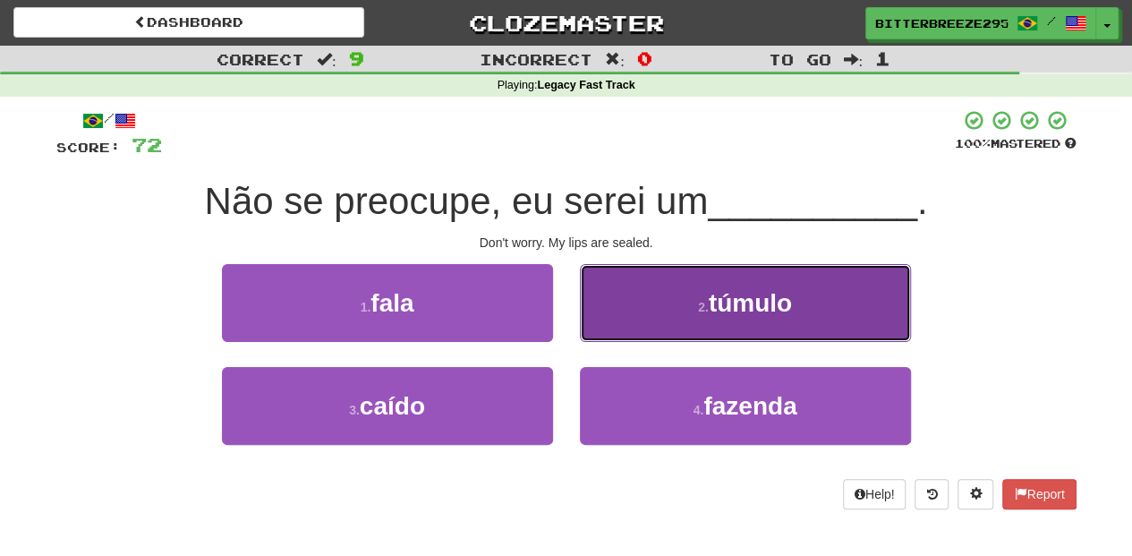
click at [627, 322] on button "2 . túmulo" at bounding box center [745, 303] width 331 height 78
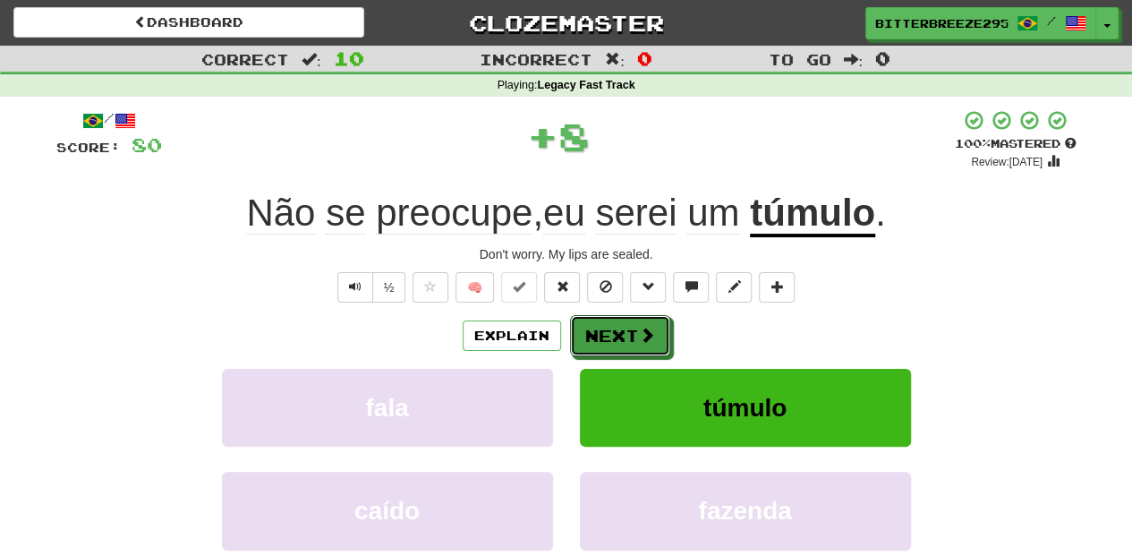
click at [618, 328] on button "Next" at bounding box center [620, 335] width 100 height 41
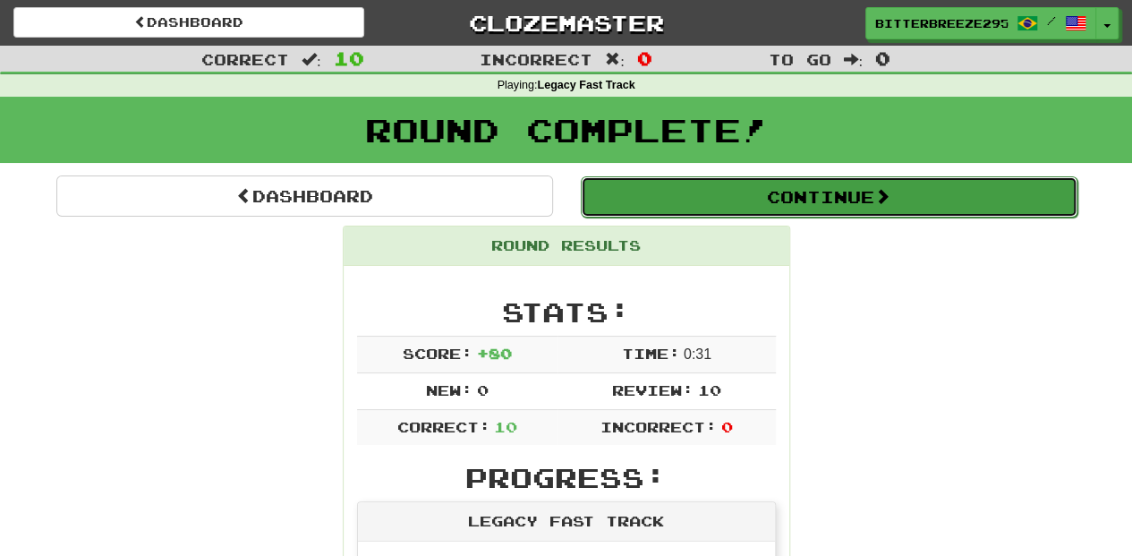
click at [763, 194] on button "Continue" at bounding box center [829, 196] width 497 height 41
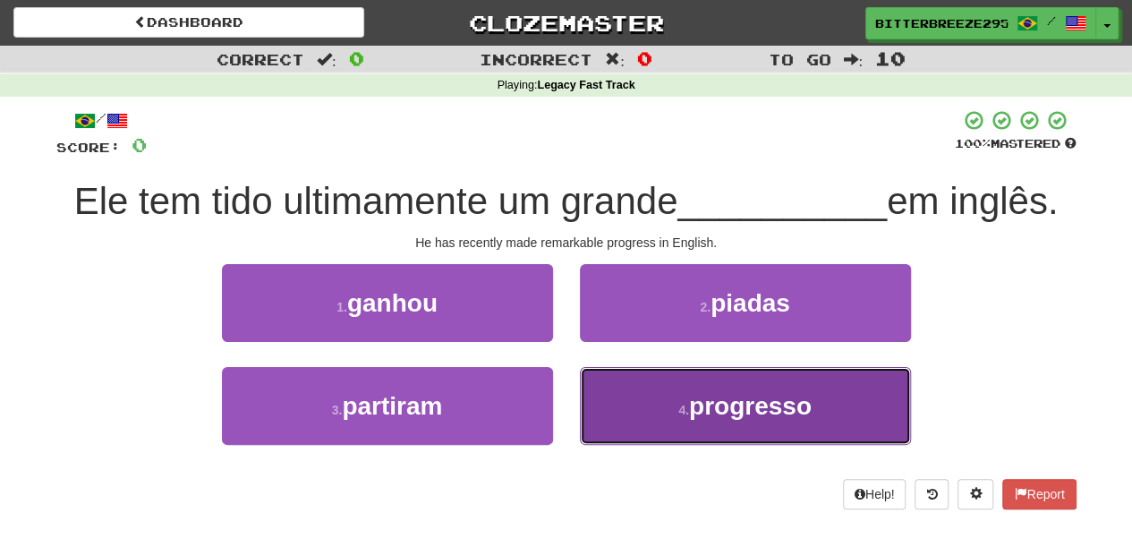
click at [675, 404] on button "4 . progresso" at bounding box center [745, 406] width 331 height 78
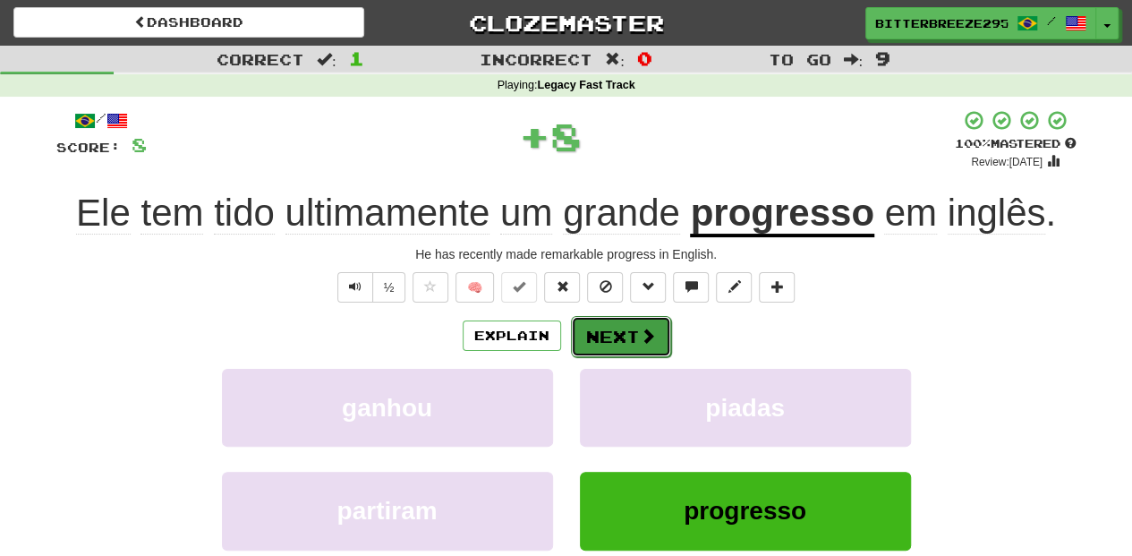
click at [622, 333] on button "Next" at bounding box center [621, 336] width 100 height 41
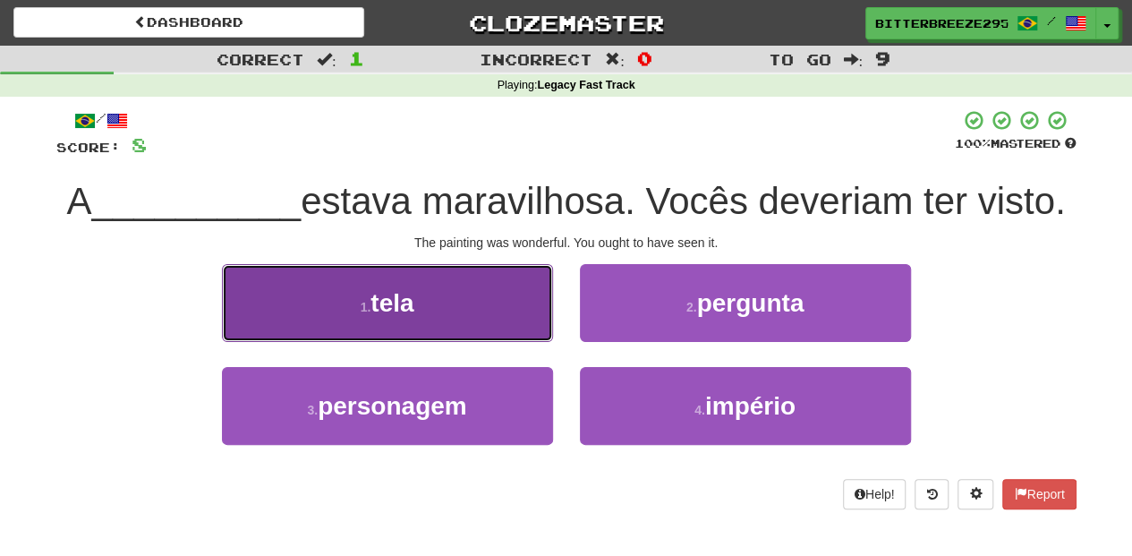
click at [449, 324] on button "1 . tela" at bounding box center [387, 303] width 331 height 78
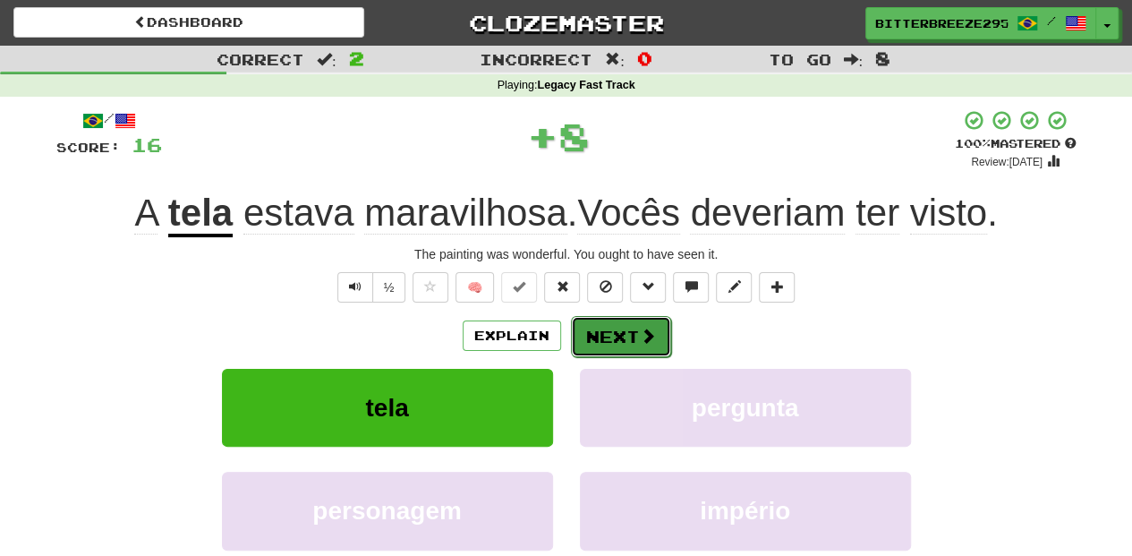
click at [644, 333] on span at bounding box center [648, 336] width 16 height 16
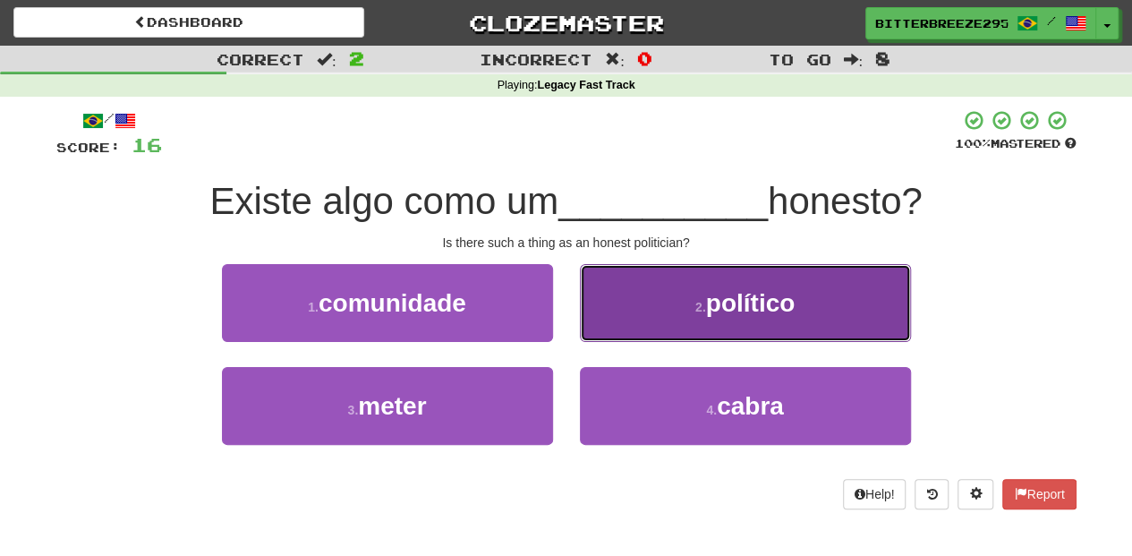
click at [663, 312] on button "2 . político" at bounding box center [745, 303] width 331 height 78
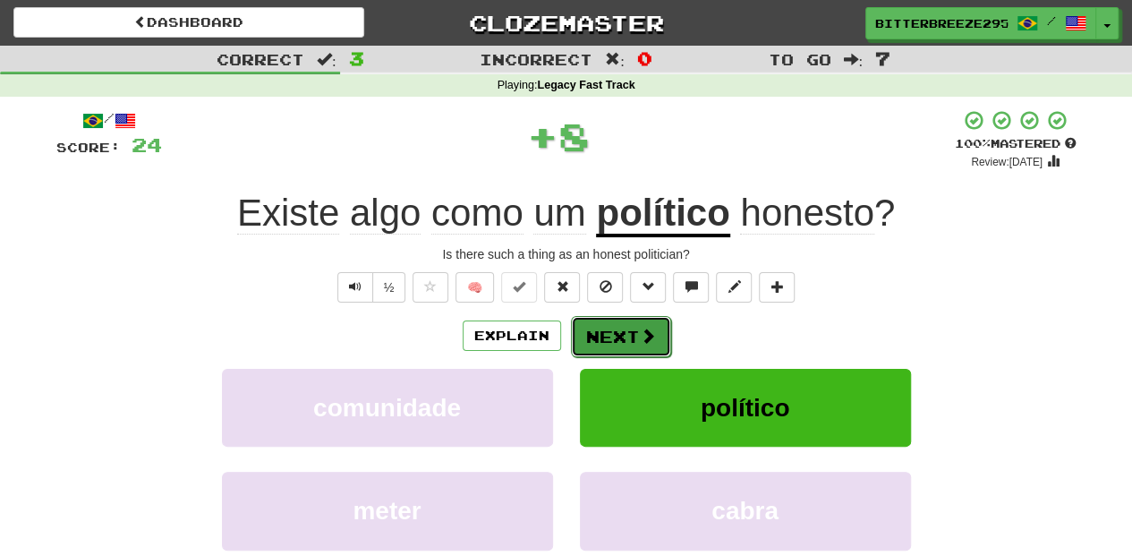
click at [643, 332] on span at bounding box center [648, 336] width 16 height 16
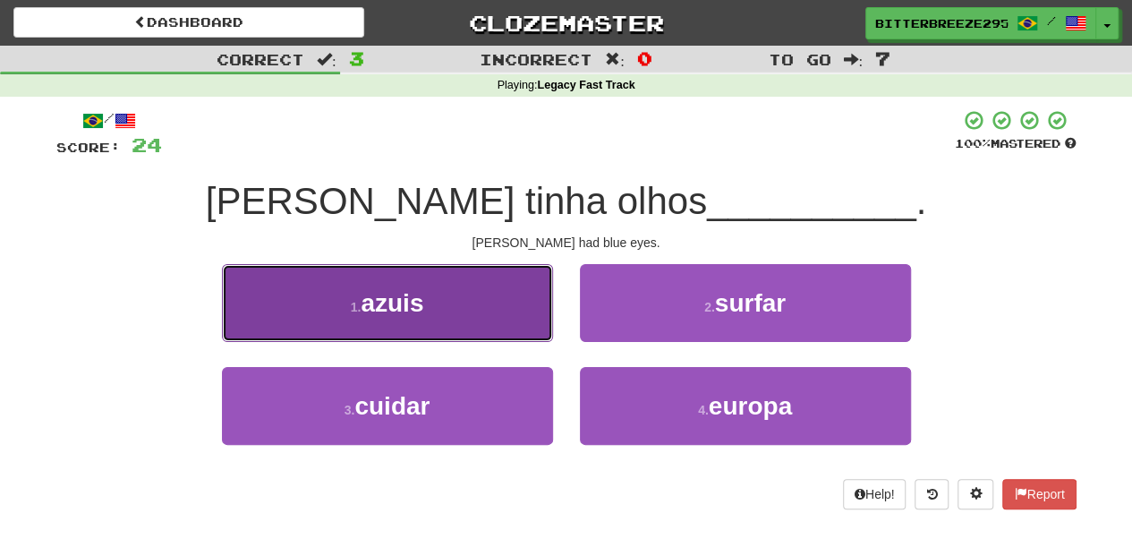
click at [497, 328] on button "1 . azuis" at bounding box center [387, 303] width 331 height 78
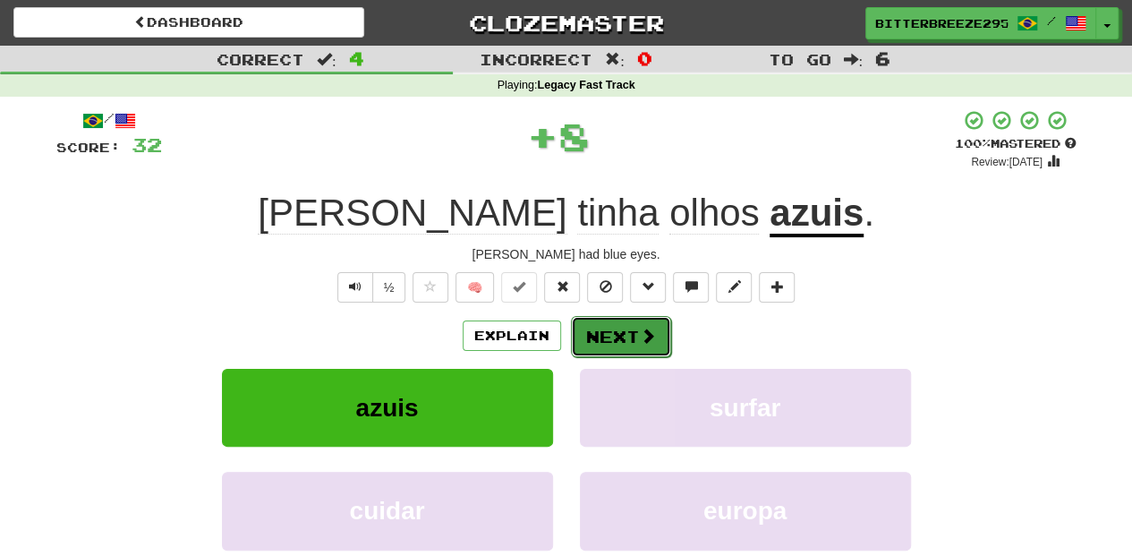
click at [582, 325] on button "Next" at bounding box center [621, 336] width 100 height 41
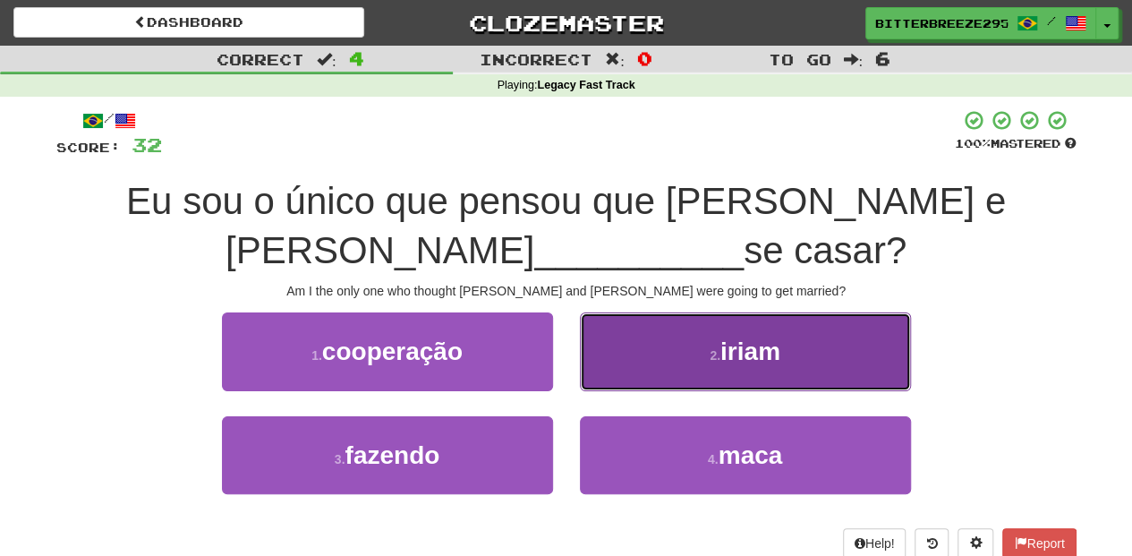
click at [625, 371] on button "2 . iriam" at bounding box center [745, 351] width 331 height 78
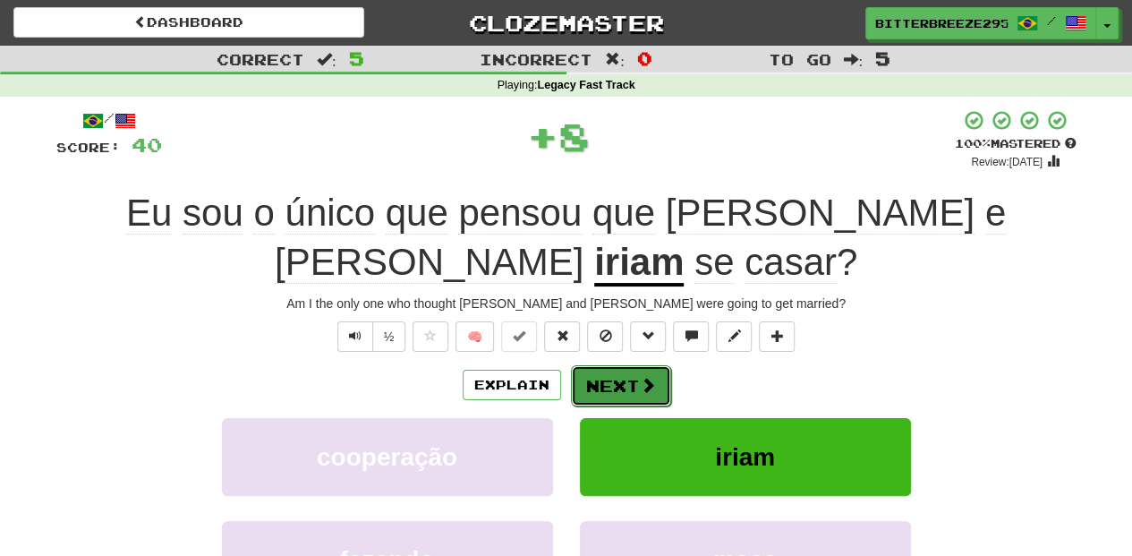
click at [628, 365] on button "Next" at bounding box center [621, 385] width 100 height 41
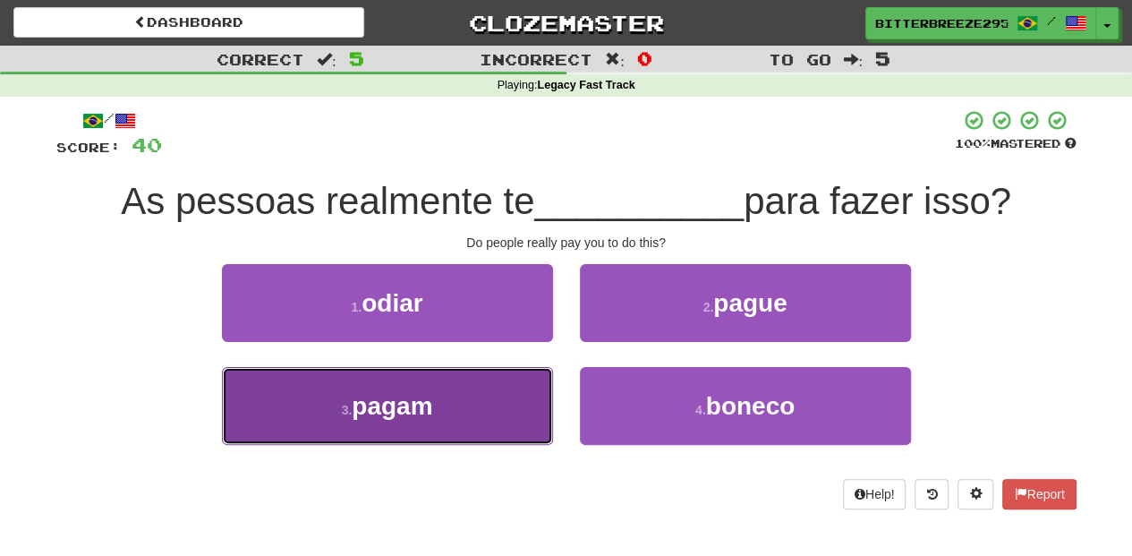
click at [478, 406] on button "3 . pagam" at bounding box center [387, 406] width 331 height 78
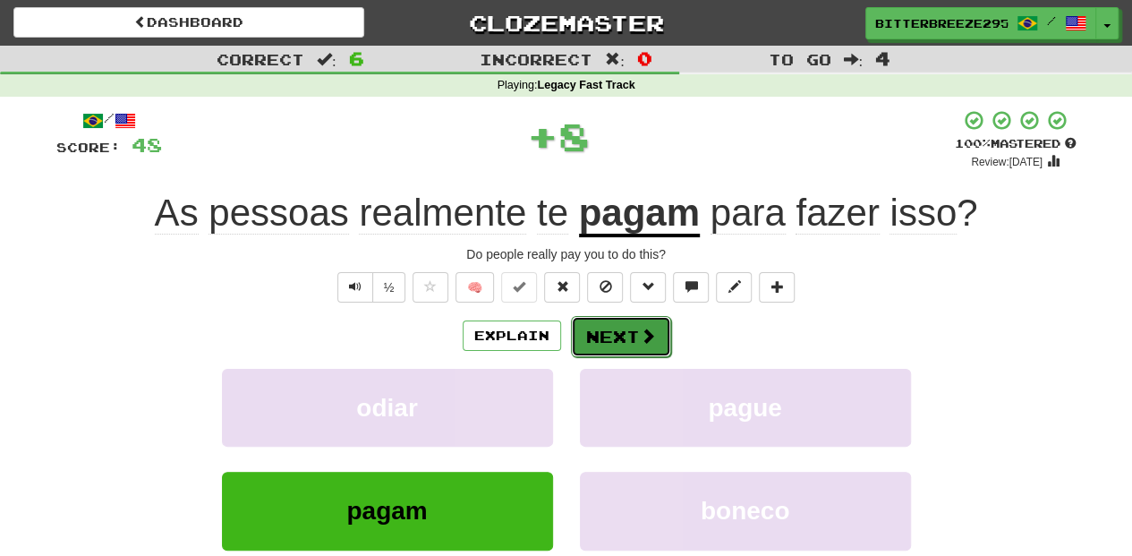
click at [587, 345] on button "Next" at bounding box center [621, 336] width 100 height 41
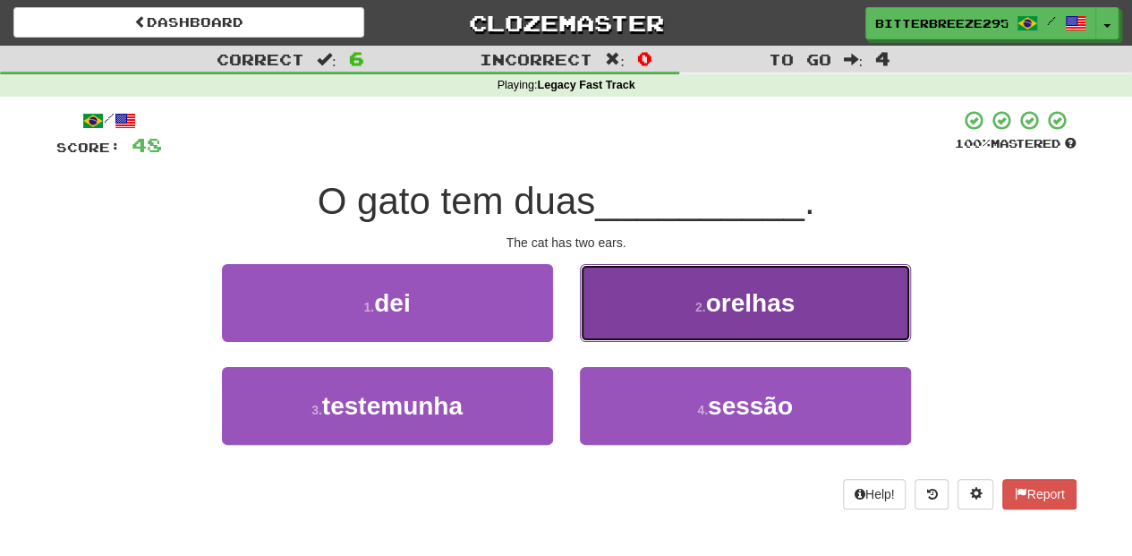
click at [626, 321] on button "2 . orelhas" at bounding box center [745, 303] width 331 height 78
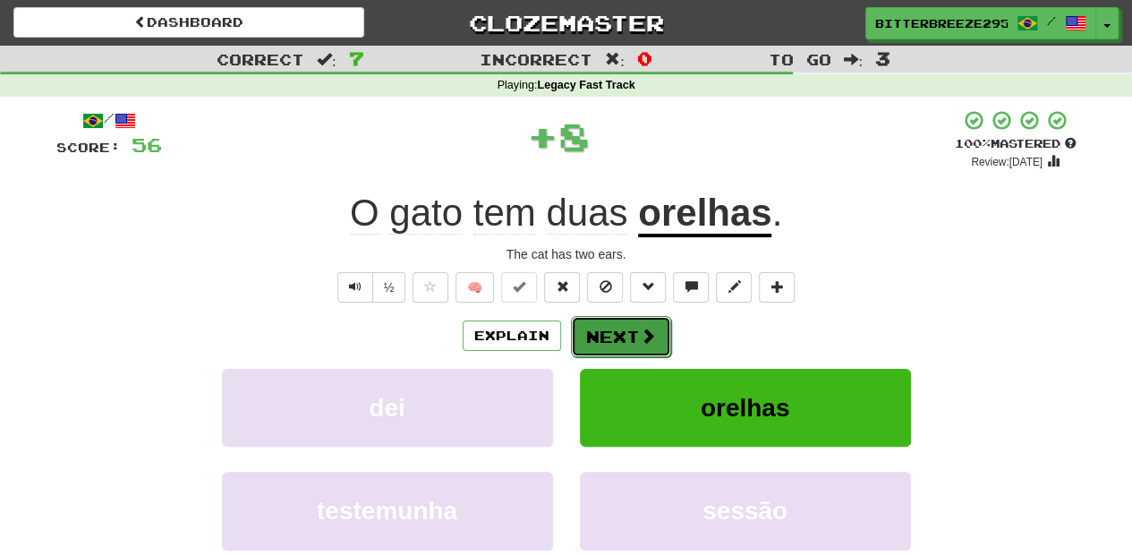
click at [603, 331] on button "Next" at bounding box center [621, 336] width 100 height 41
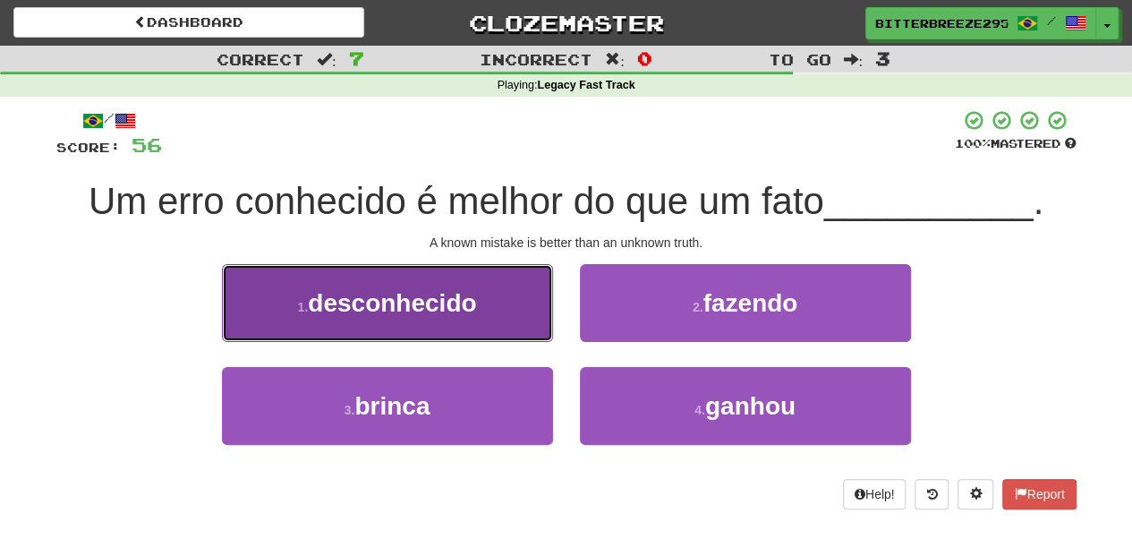
click at [483, 321] on button "1 . desconhecido" at bounding box center [387, 303] width 331 height 78
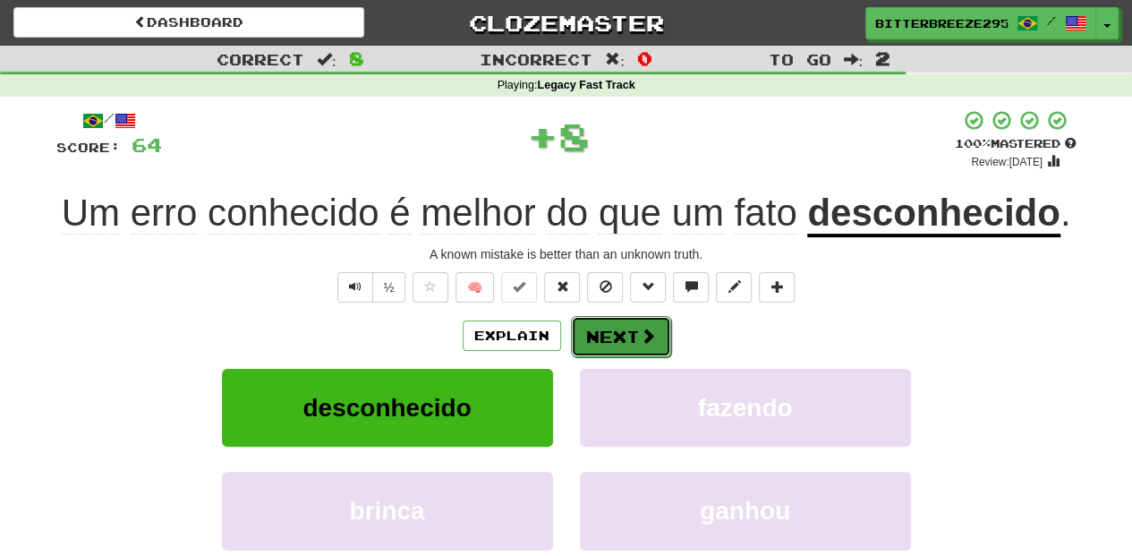
click at [610, 329] on button "Next" at bounding box center [621, 336] width 100 height 41
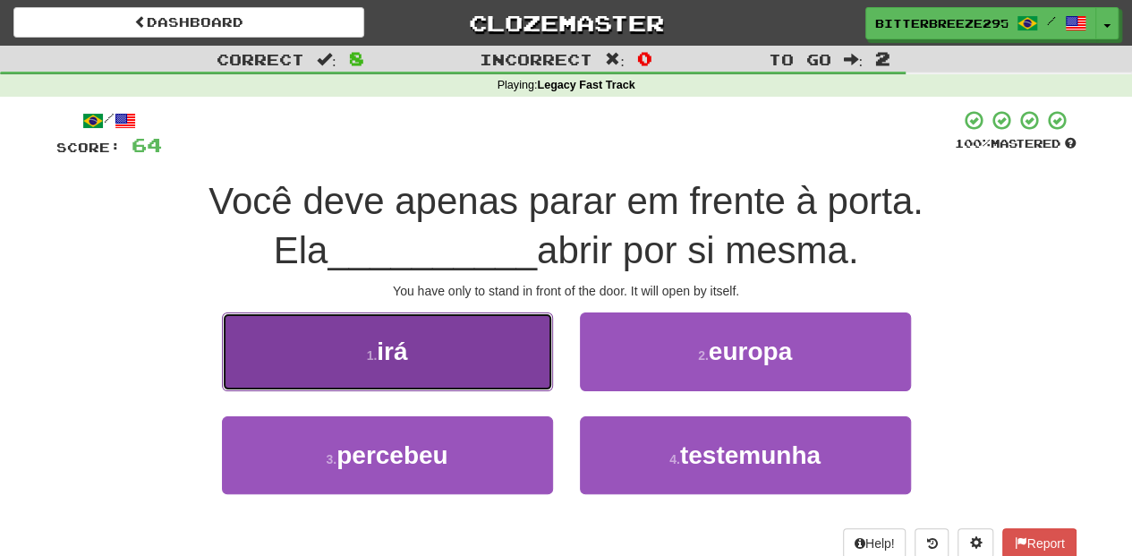
click at [460, 366] on button "1 . irá" at bounding box center [387, 351] width 331 height 78
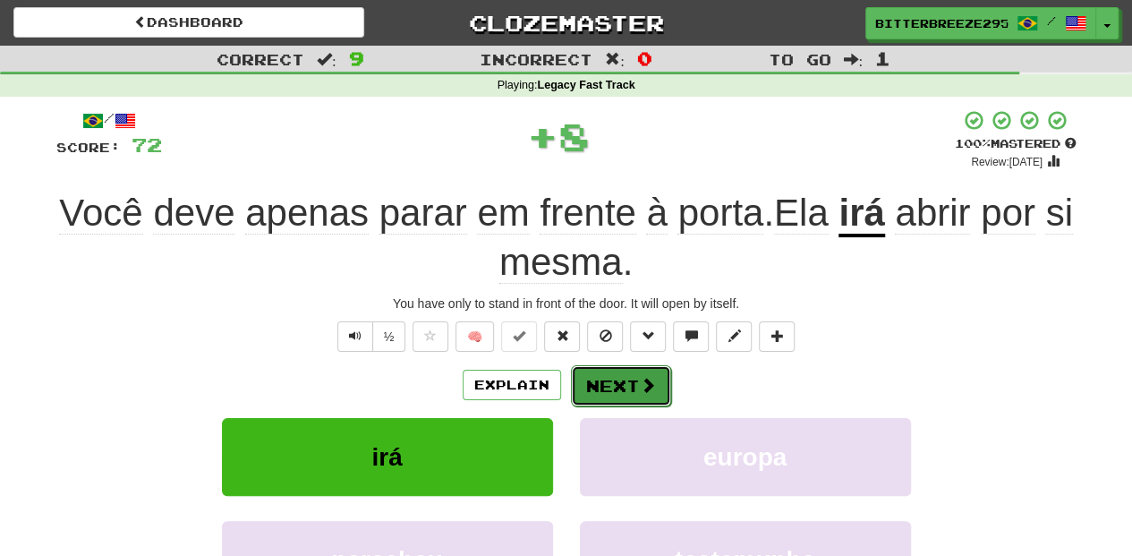
click at [648, 378] on span at bounding box center [648, 385] width 16 height 16
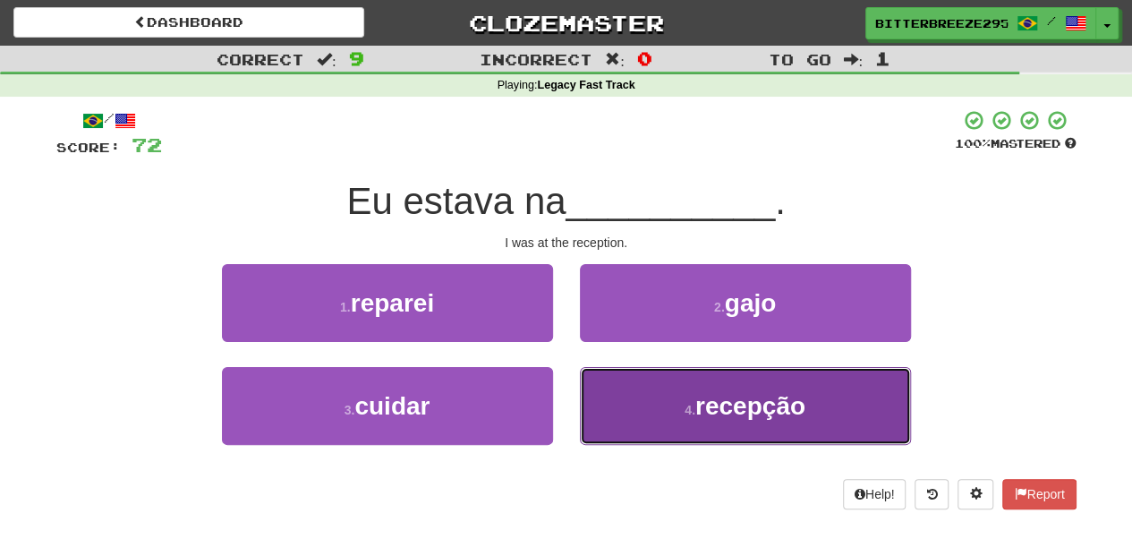
click at [621, 404] on button "4 . recepção" at bounding box center [745, 406] width 331 height 78
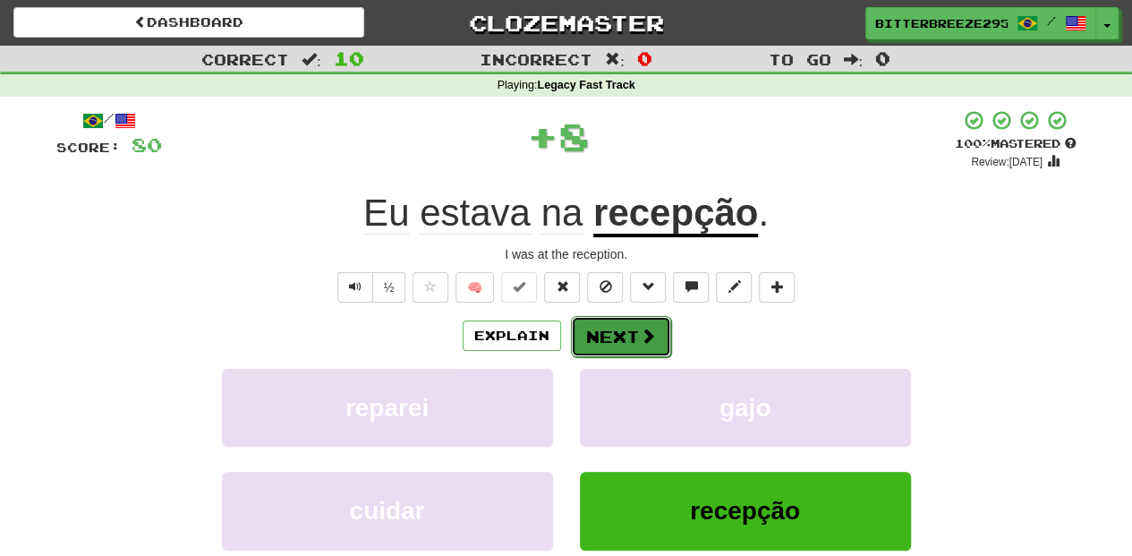
click at [615, 342] on button "Next" at bounding box center [621, 336] width 100 height 41
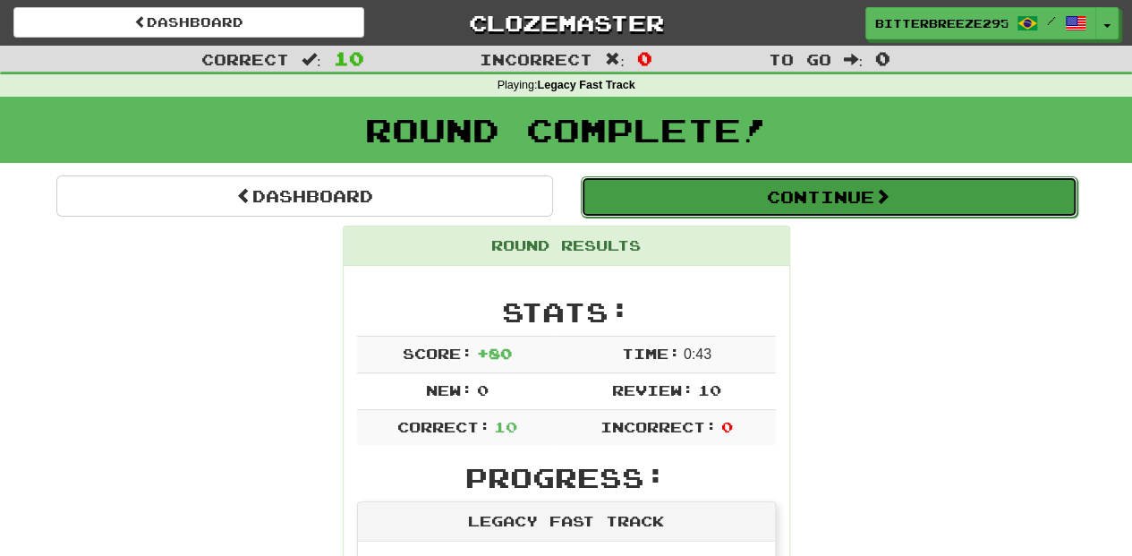
click at [715, 194] on button "Continue" at bounding box center [829, 196] width 497 height 41
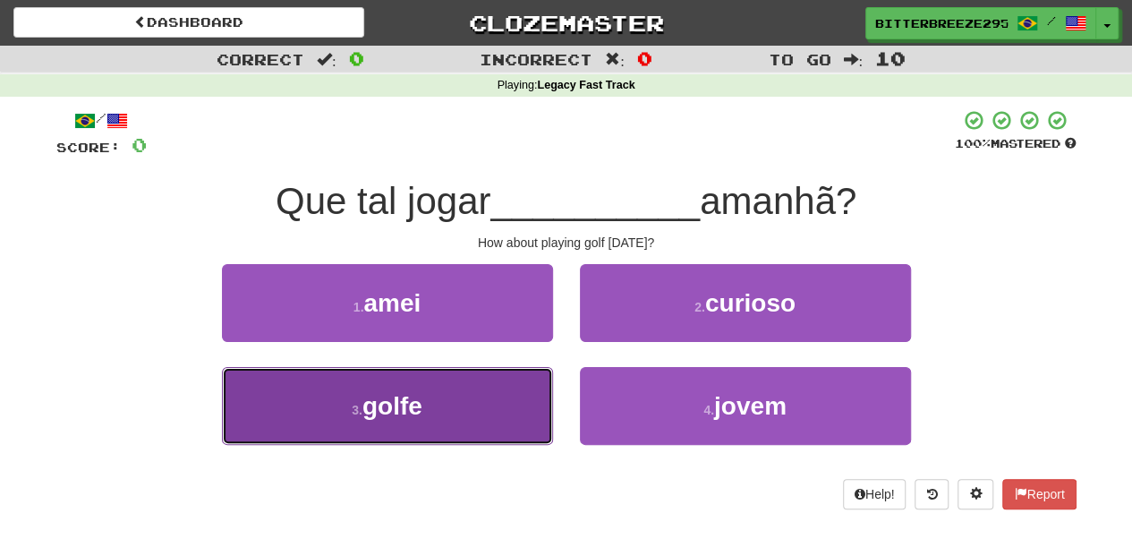
click at [452, 382] on button "3 . golfe" at bounding box center [387, 406] width 331 height 78
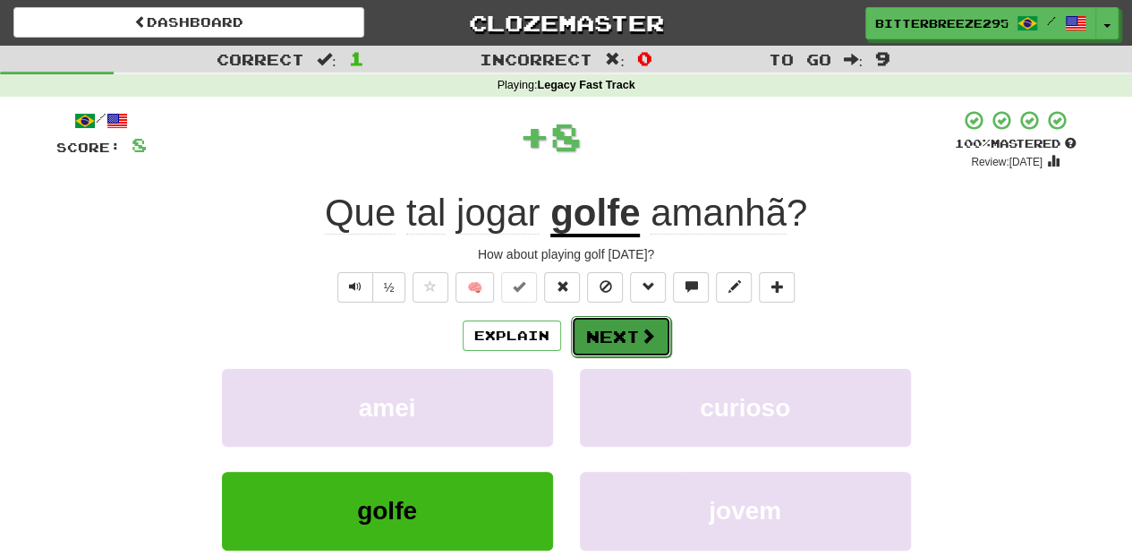
click at [644, 329] on span at bounding box center [648, 336] width 16 height 16
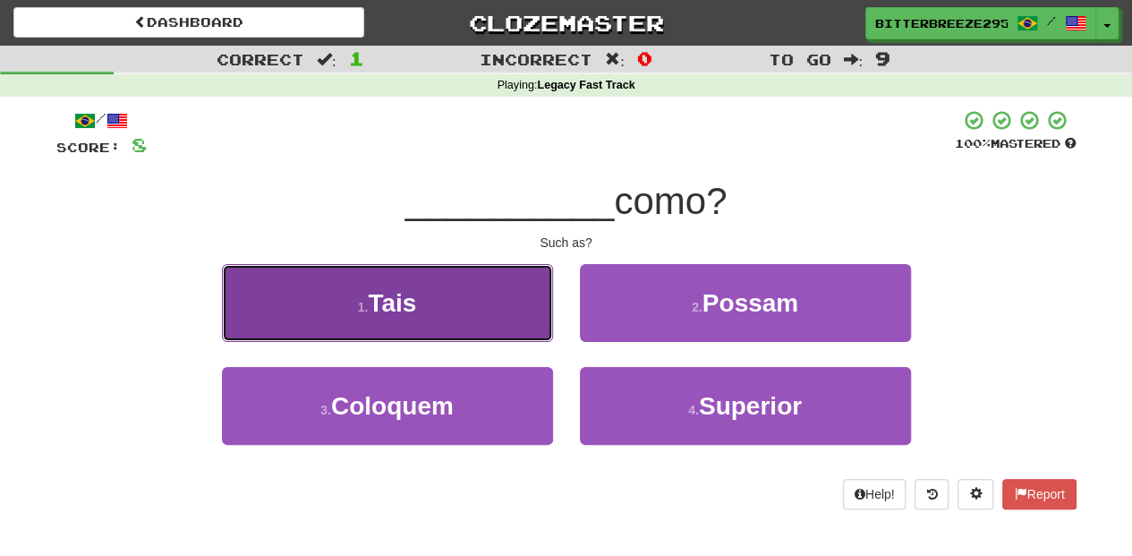
click at [514, 325] on button "1 . Tais" at bounding box center [387, 303] width 331 height 78
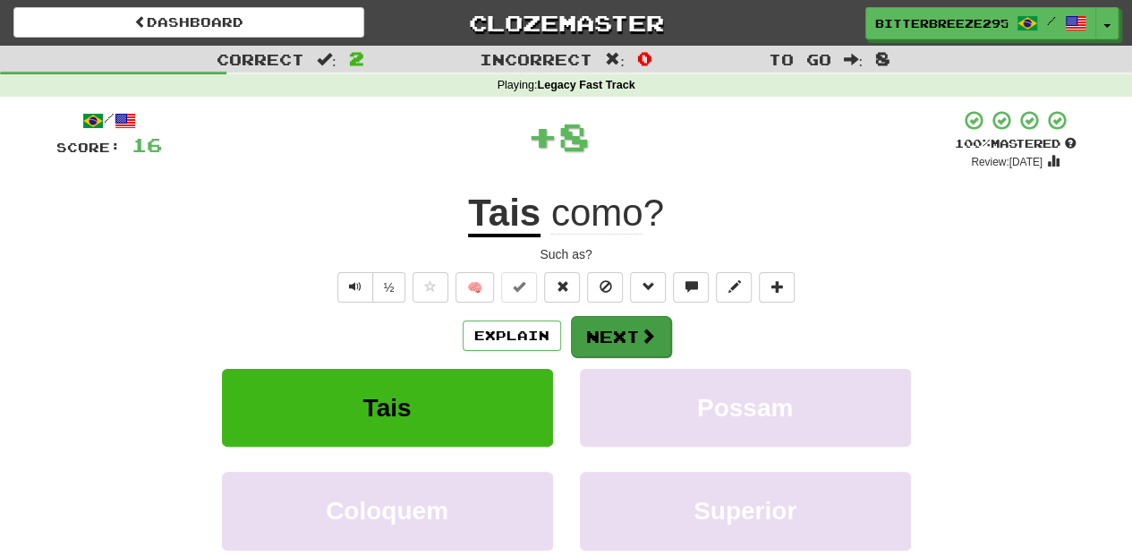
click at [568, 324] on div "Explain Next" at bounding box center [566, 335] width 1021 height 41
click at [581, 328] on button "Next" at bounding box center [621, 336] width 100 height 41
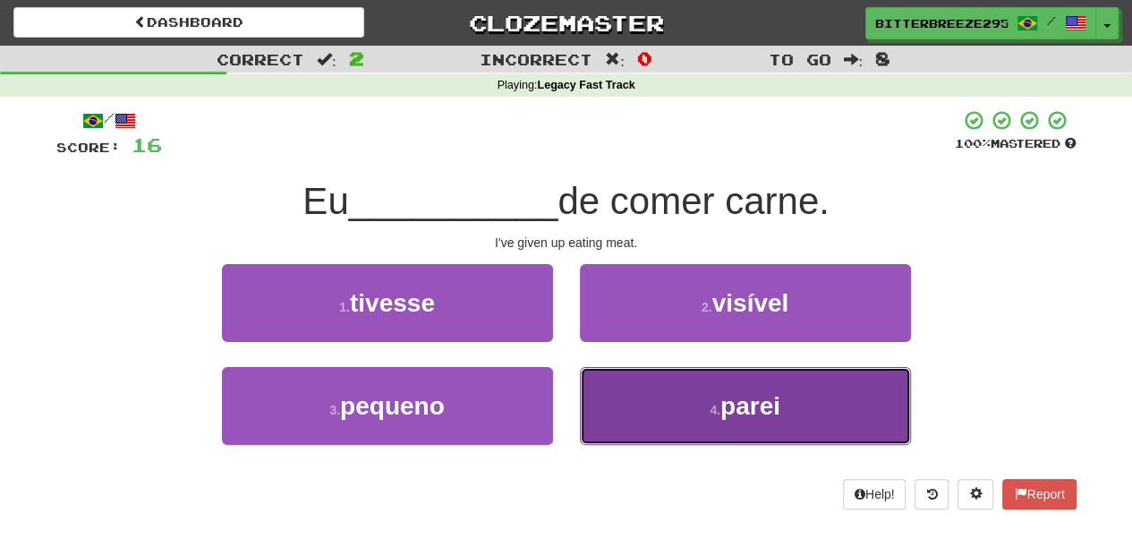
click at [645, 401] on button "4 . parei" at bounding box center [745, 406] width 331 height 78
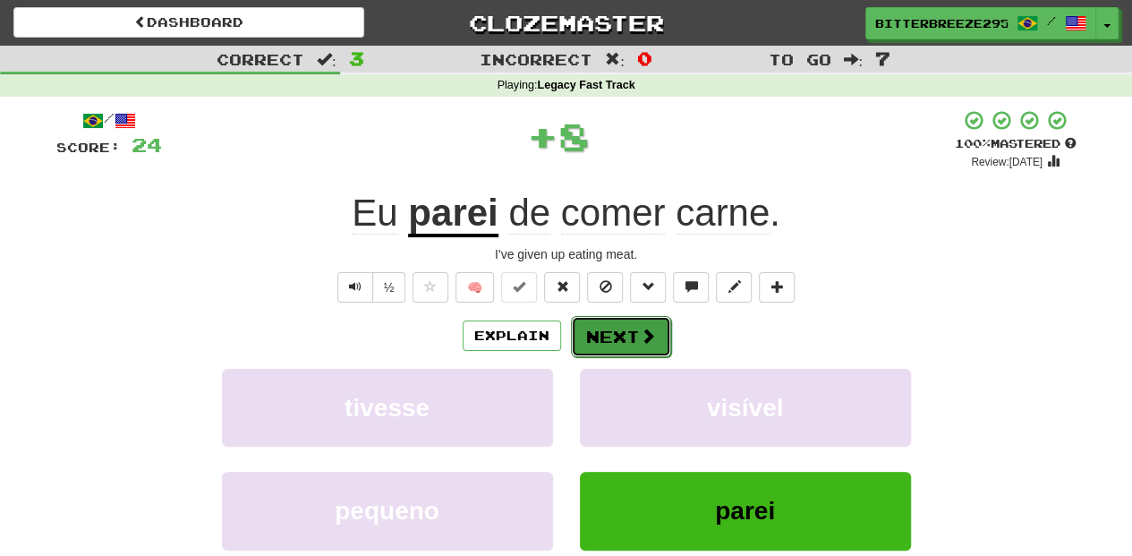
click at [616, 327] on button "Next" at bounding box center [621, 336] width 100 height 41
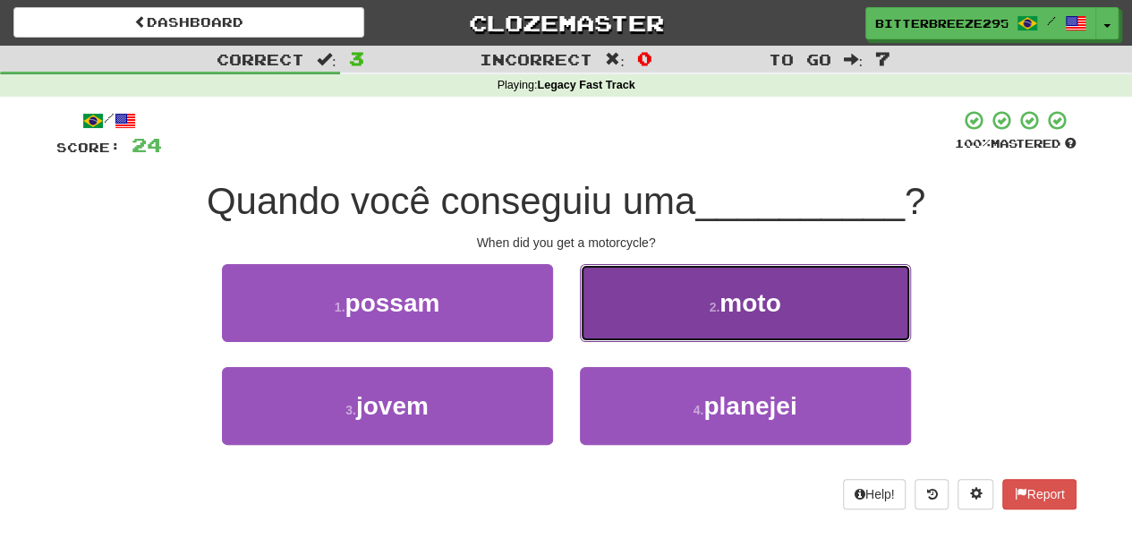
click at [646, 320] on button "2 . moto" at bounding box center [745, 303] width 331 height 78
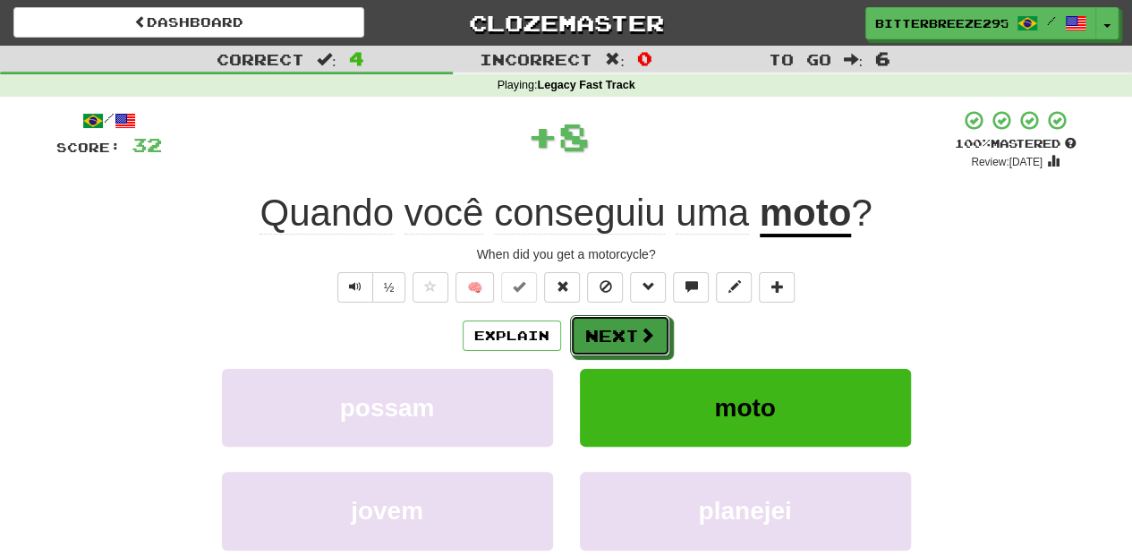
click at [640, 327] on span at bounding box center [647, 335] width 16 height 16
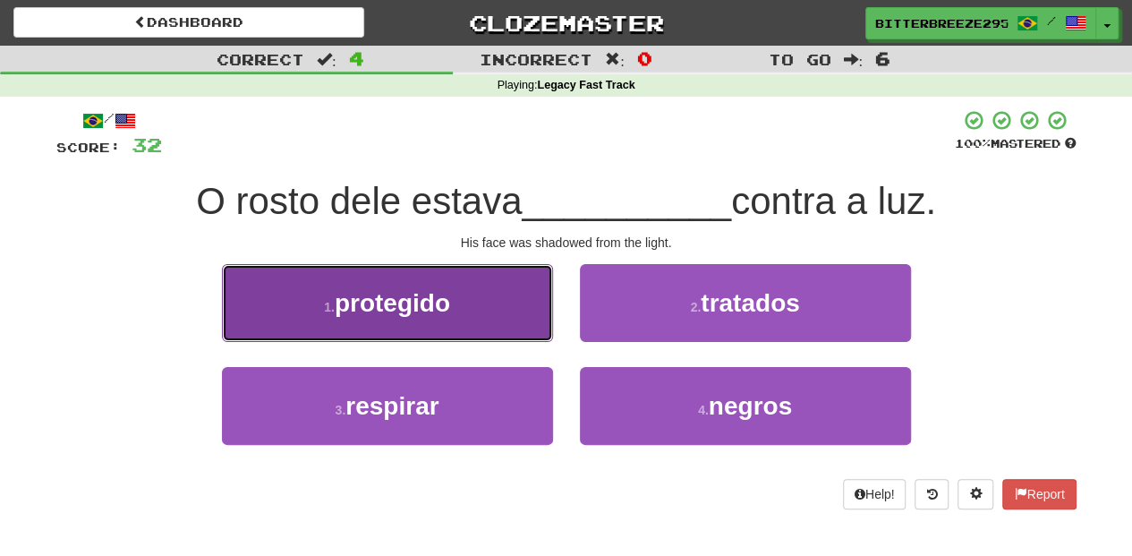
click at [505, 333] on button "1 . protegido" at bounding box center [387, 303] width 331 height 78
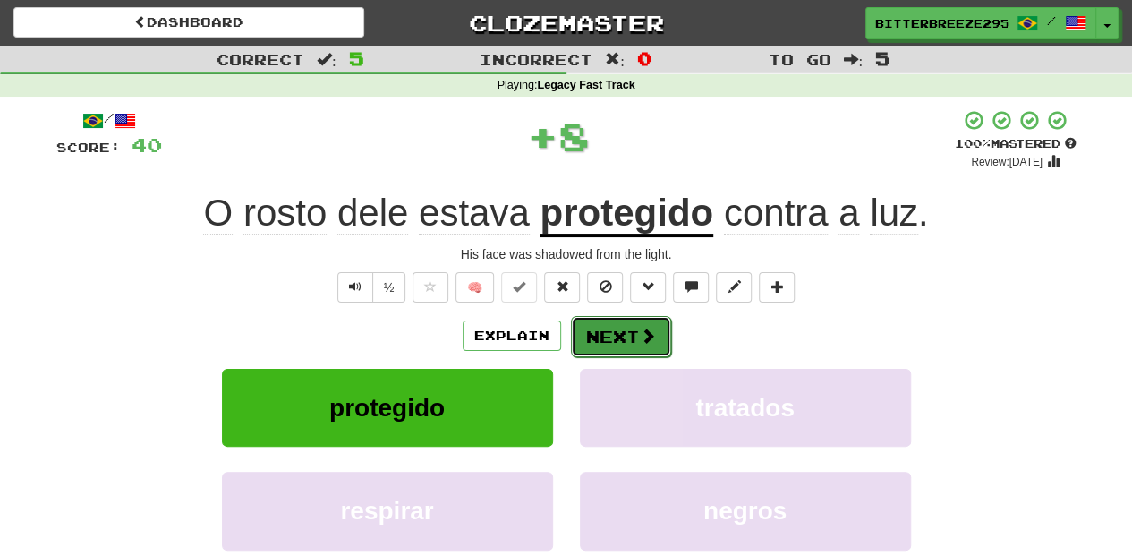
click at [612, 342] on button "Next" at bounding box center [621, 336] width 100 height 41
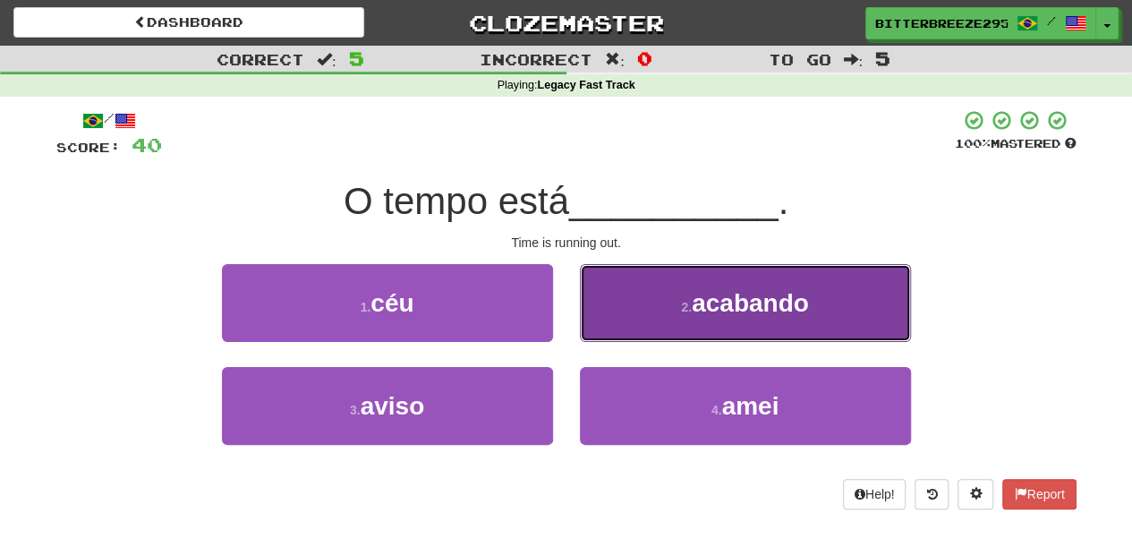
click at [648, 324] on button "2 . acabando" at bounding box center [745, 303] width 331 height 78
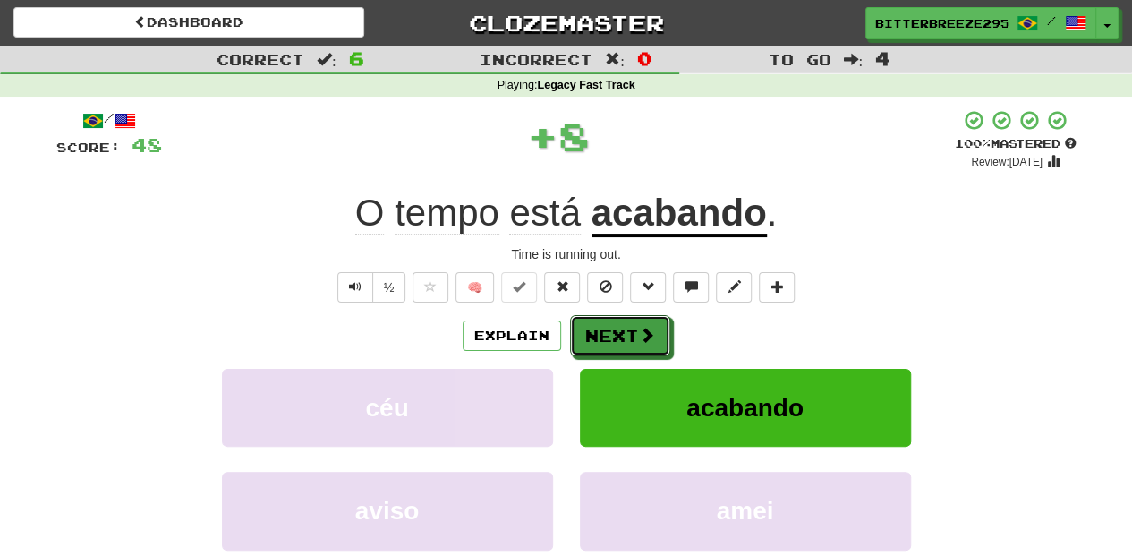
click at [648, 324] on button "Next" at bounding box center [620, 335] width 100 height 41
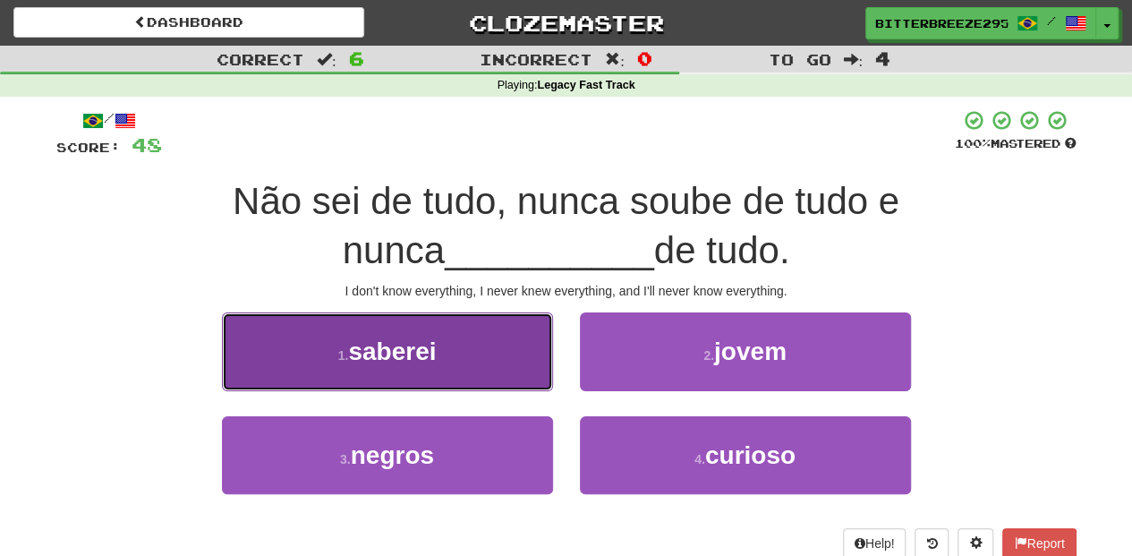
click at [456, 360] on button "1 . saberei" at bounding box center [387, 351] width 331 height 78
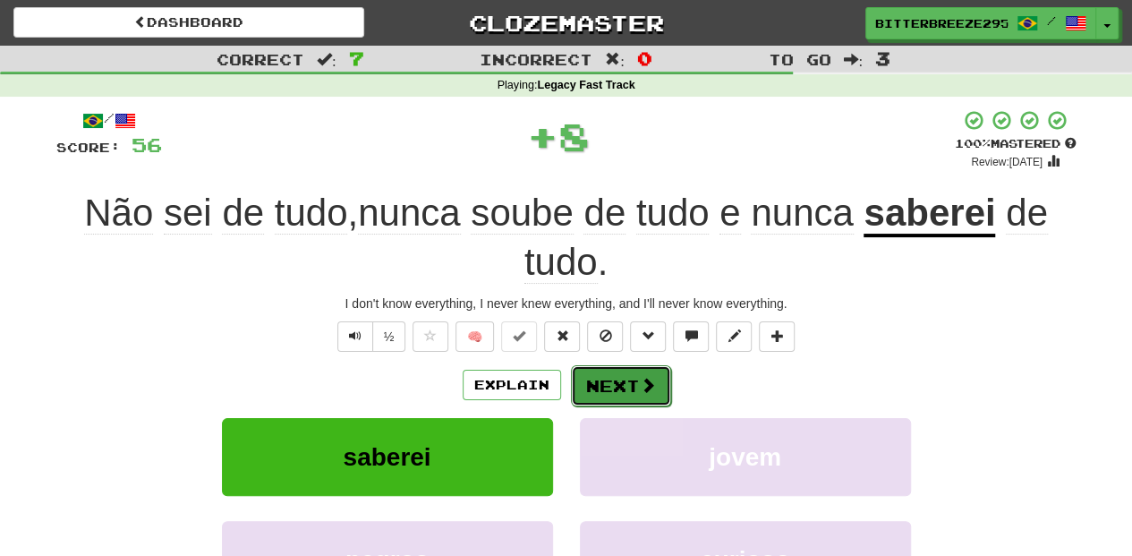
click at [618, 378] on button "Next" at bounding box center [621, 385] width 100 height 41
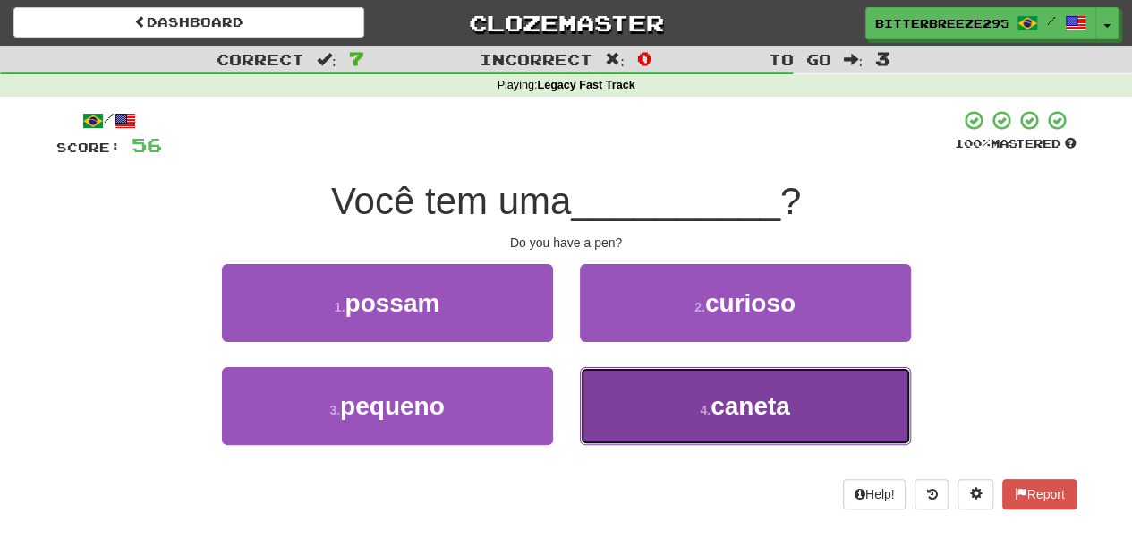
click at [658, 394] on button "4 . caneta" at bounding box center [745, 406] width 331 height 78
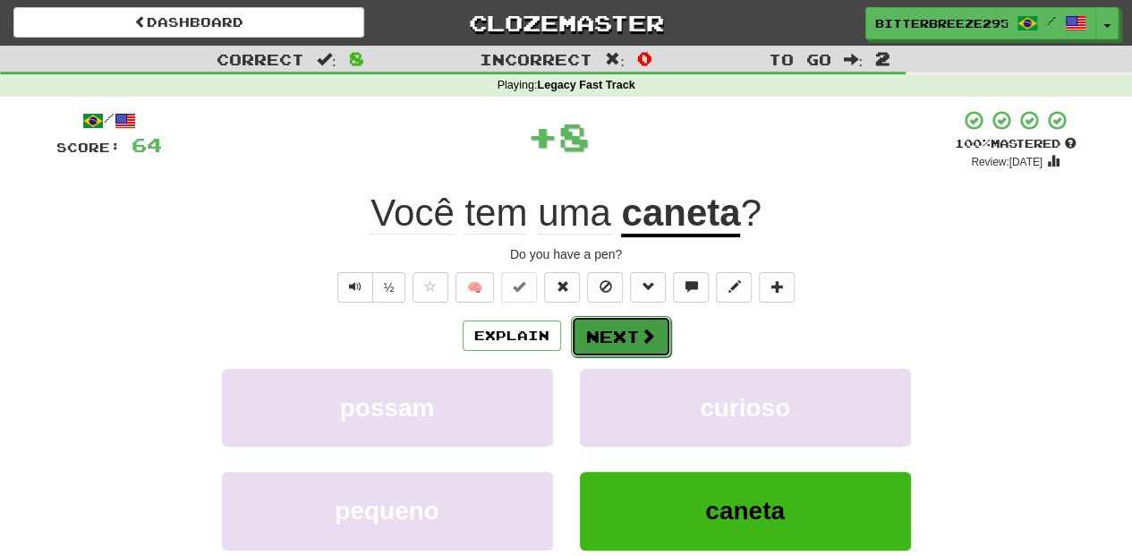
click at [622, 338] on button "Next" at bounding box center [621, 336] width 100 height 41
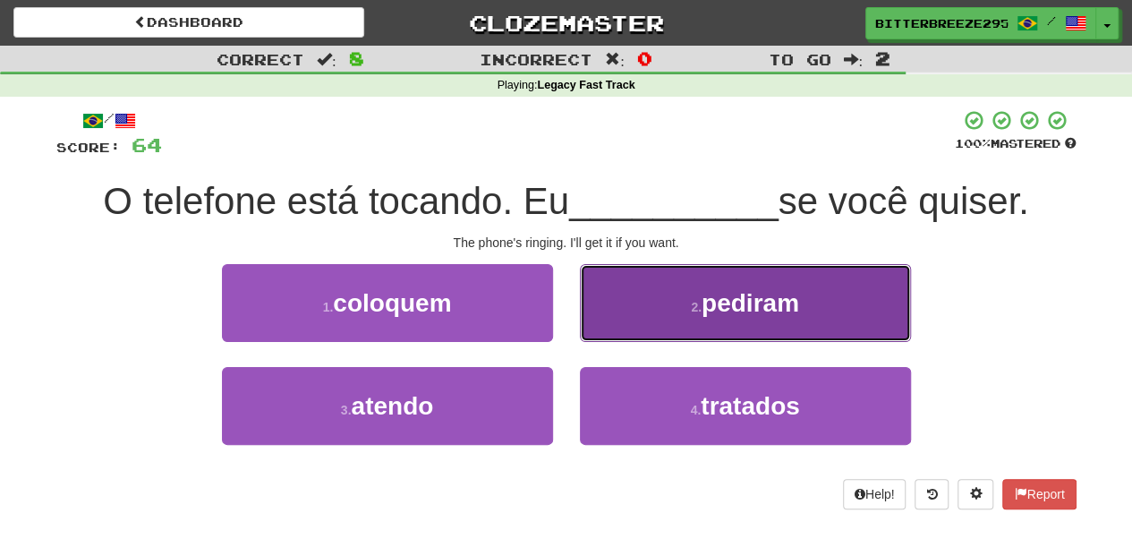
click at [754, 322] on button "2 . pediram" at bounding box center [745, 303] width 331 height 78
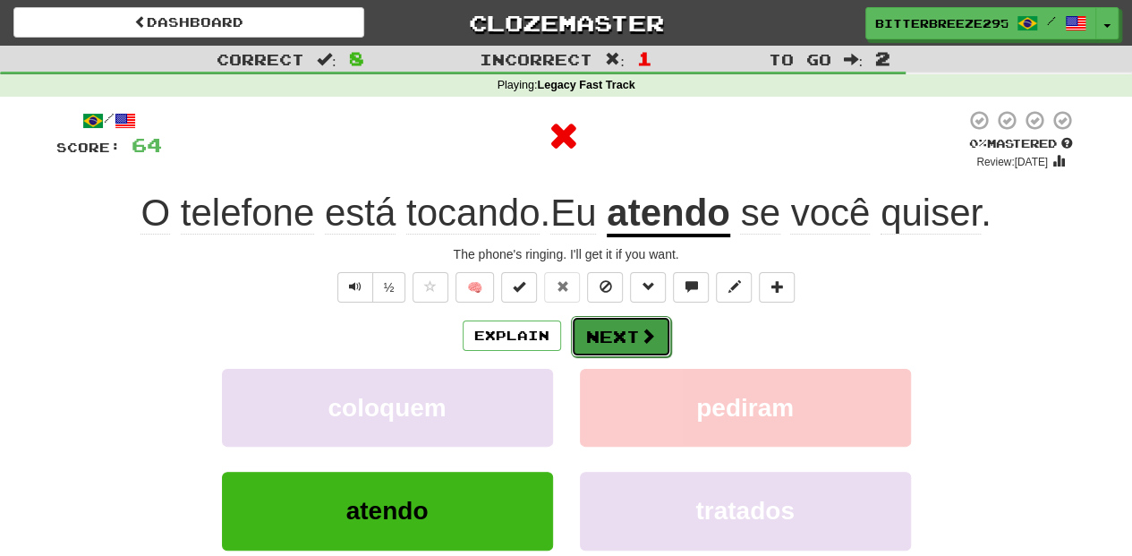
click at [609, 337] on button "Next" at bounding box center [621, 336] width 100 height 41
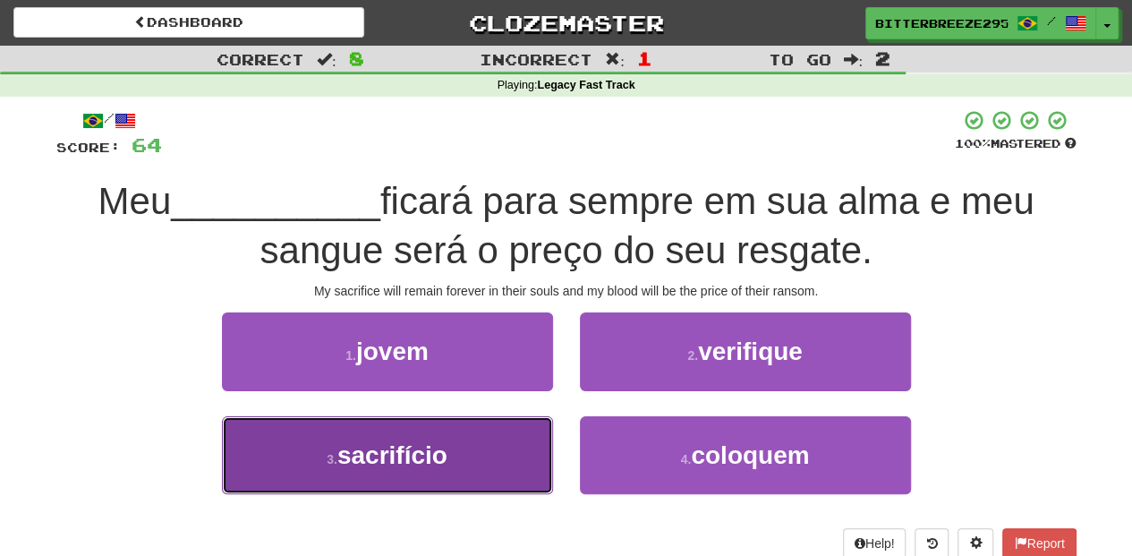
click at [487, 446] on button "3 . sacrifício" at bounding box center [387, 455] width 331 height 78
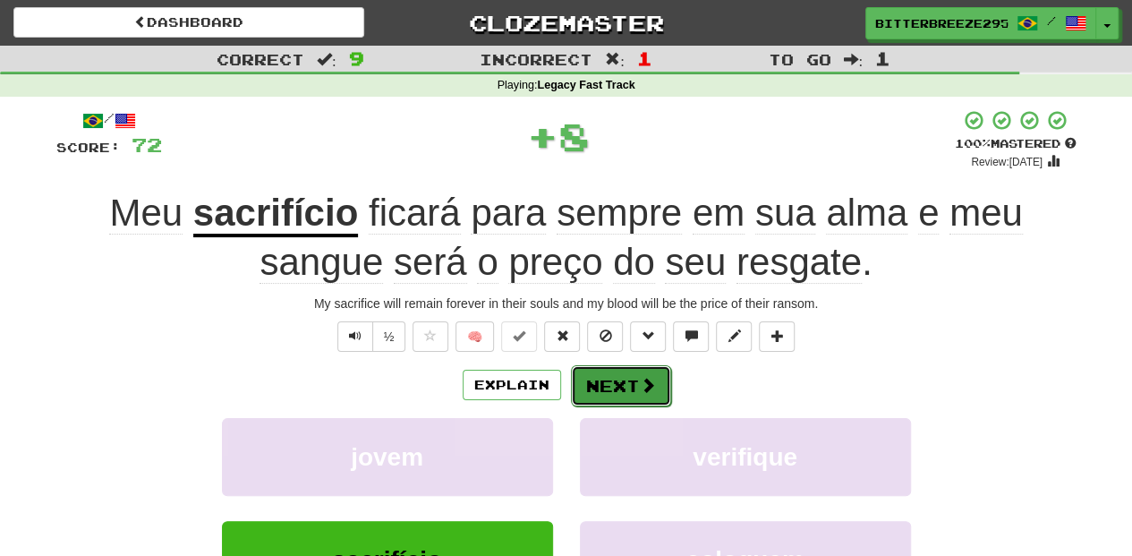
click at [594, 382] on button "Next" at bounding box center [621, 385] width 100 height 41
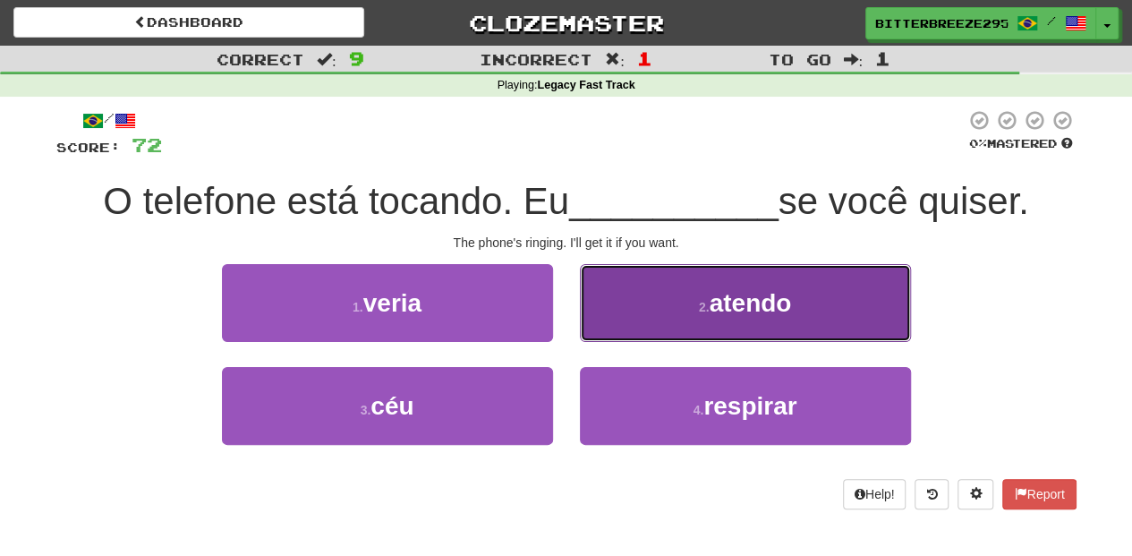
click at [620, 309] on button "2 . atendo" at bounding box center [745, 303] width 331 height 78
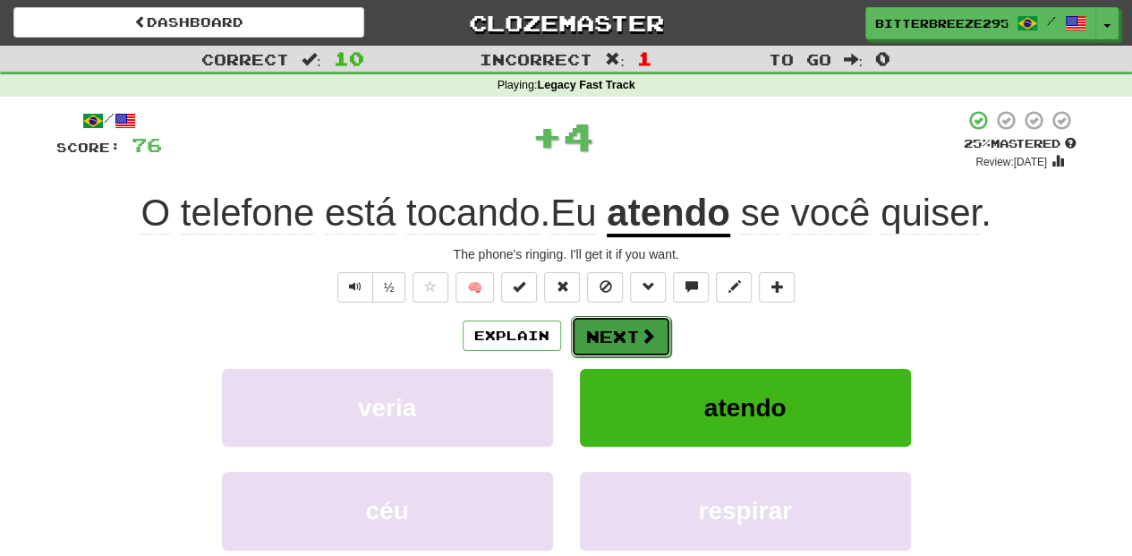
click at [620, 320] on button "Next" at bounding box center [621, 336] width 100 height 41
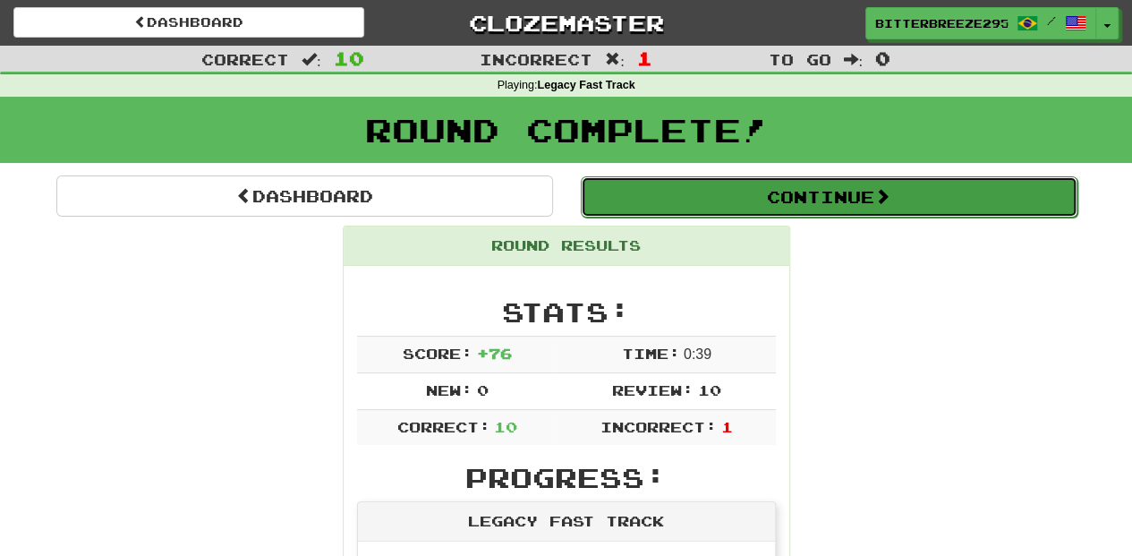
click at [683, 192] on button "Continue" at bounding box center [829, 196] width 497 height 41
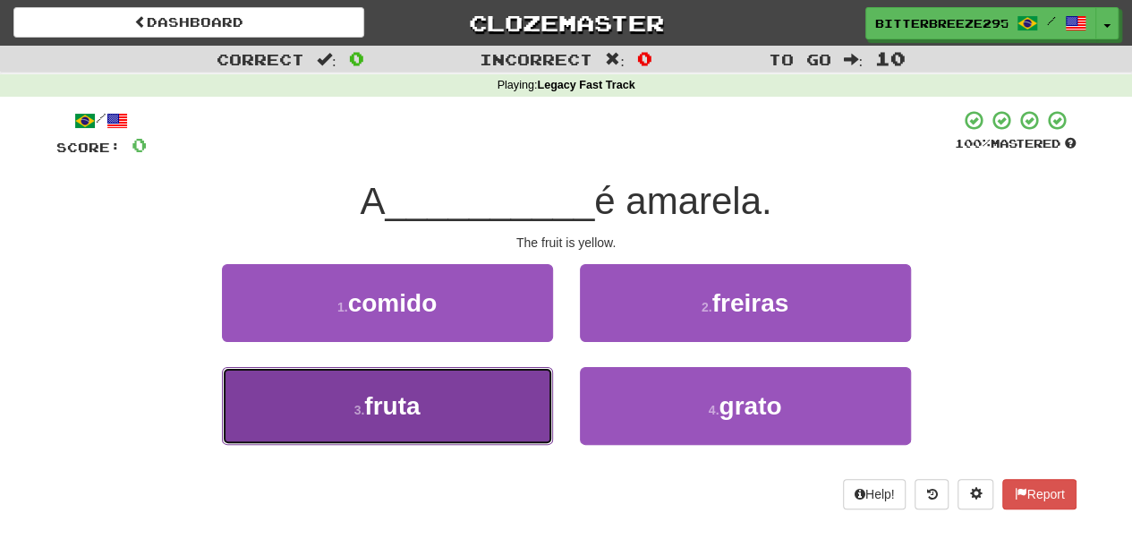
click at [492, 406] on button "3 . fruta" at bounding box center [387, 406] width 331 height 78
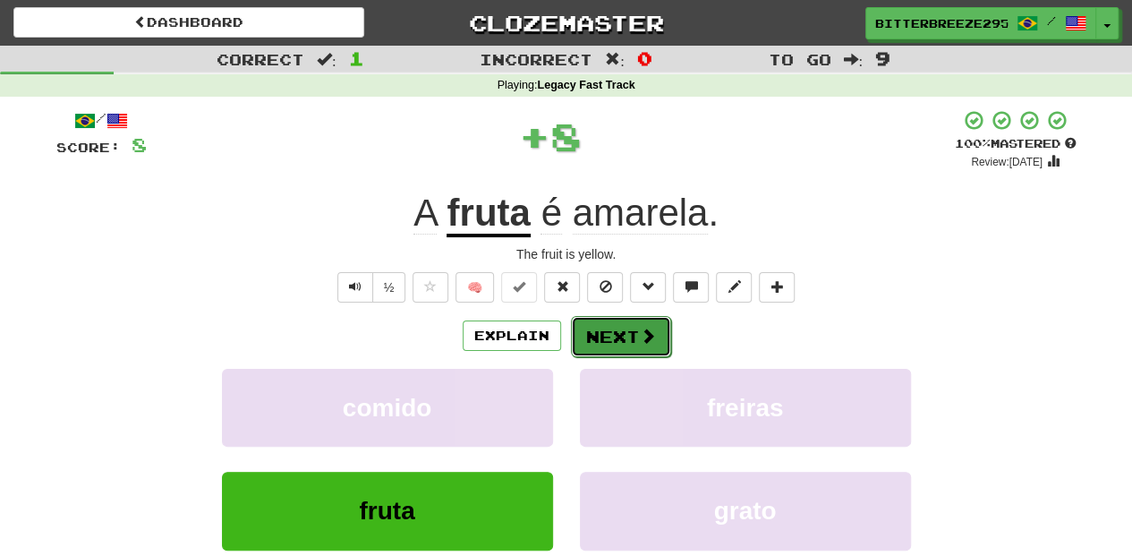
click at [643, 329] on span at bounding box center [648, 336] width 16 height 16
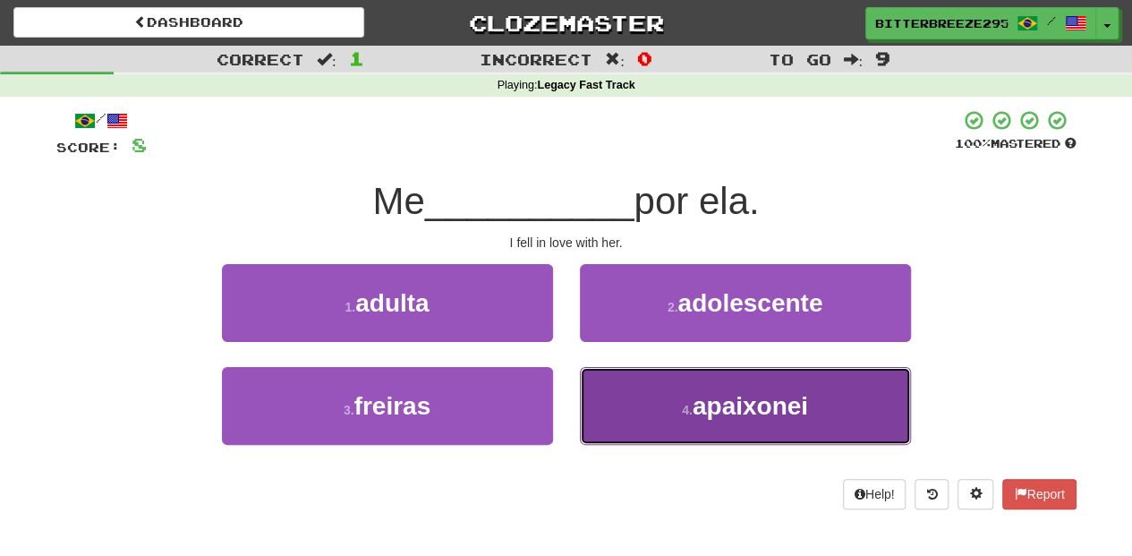
click at [652, 376] on button "4 . apaixonei" at bounding box center [745, 406] width 331 height 78
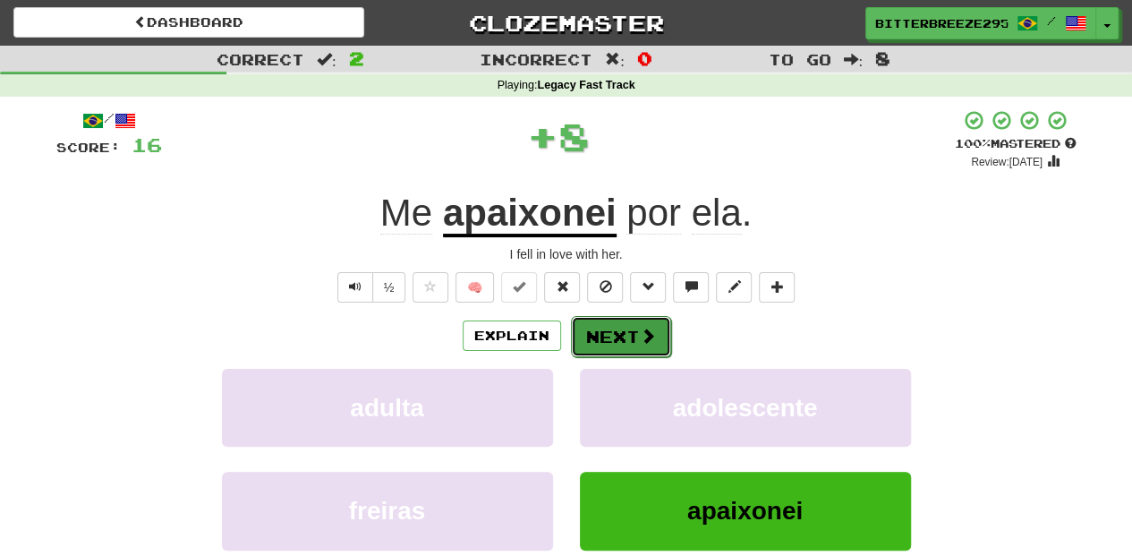
click at [631, 335] on button "Next" at bounding box center [621, 336] width 100 height 41
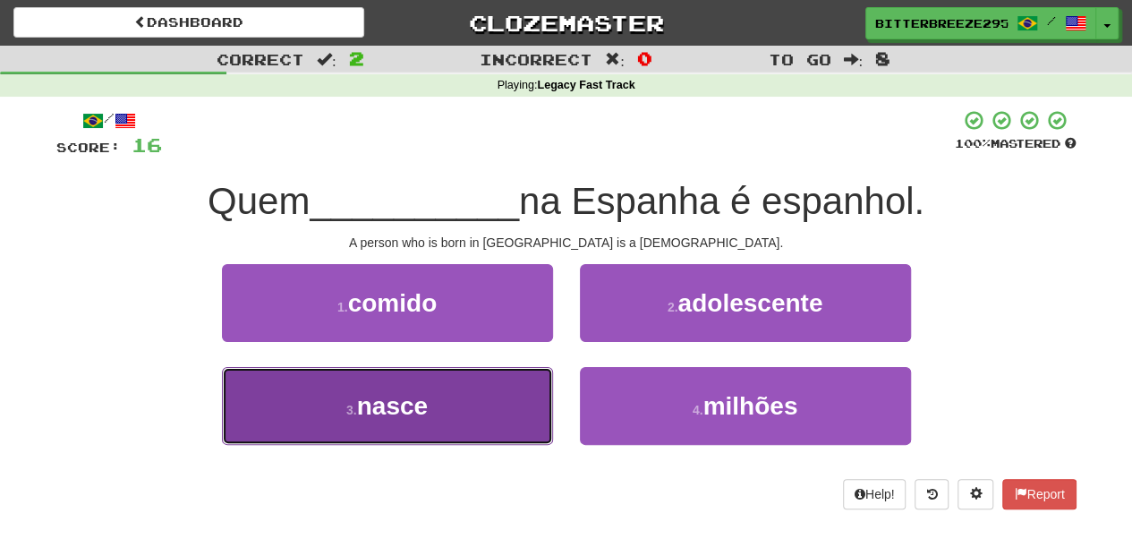
click at [515, 401] on button "3 . nasce" at bounding box center [387, 406] width 331 height 78
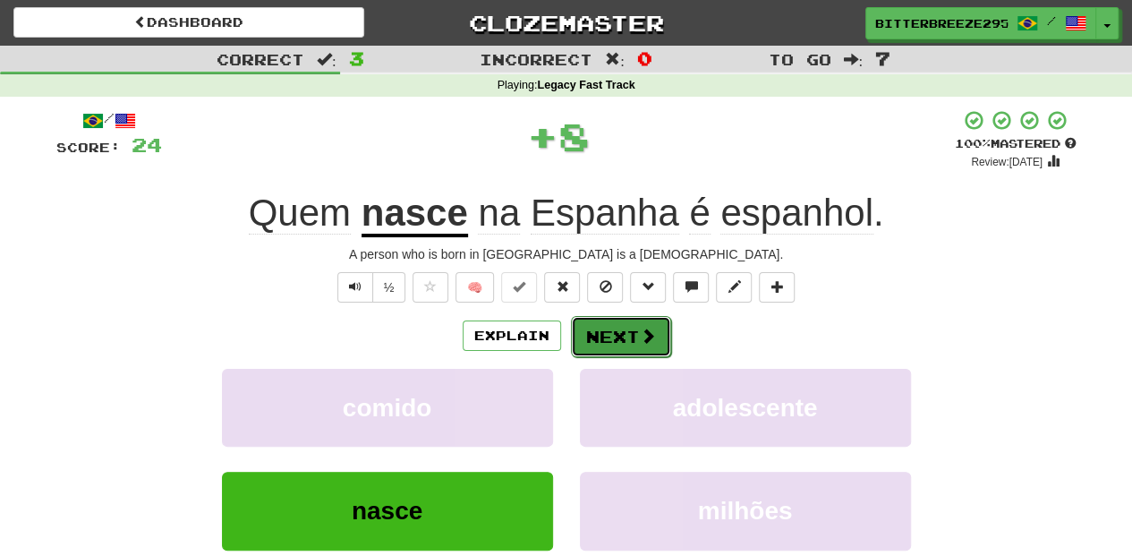
click at [619, 329] on button "Next" at bounding box center [621, 336] width 100 height 41
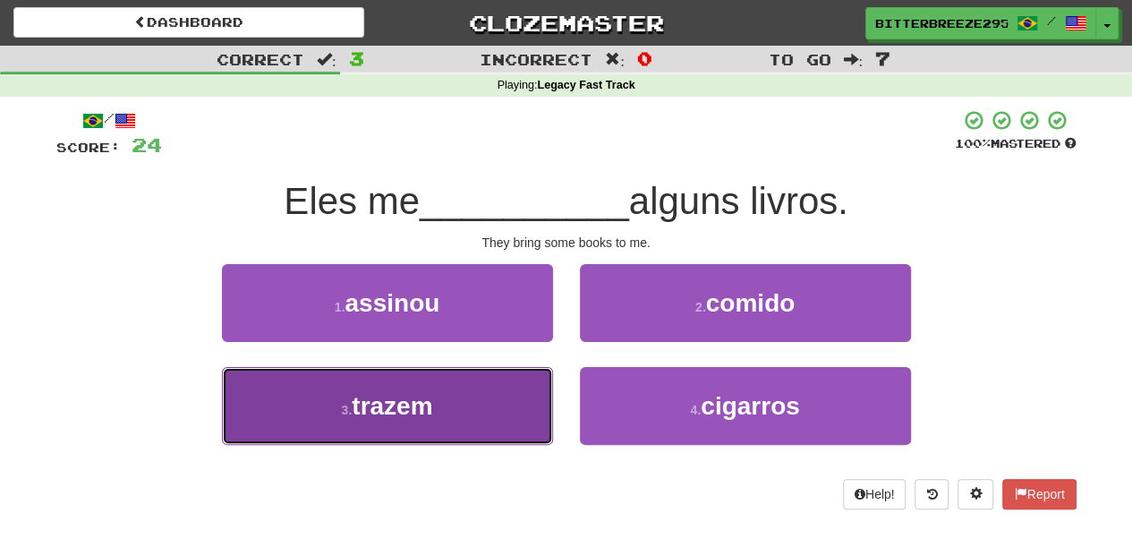
click at [483, 400] on button "3 . trazem" at bounding box center [387, 406] width 331 height 78
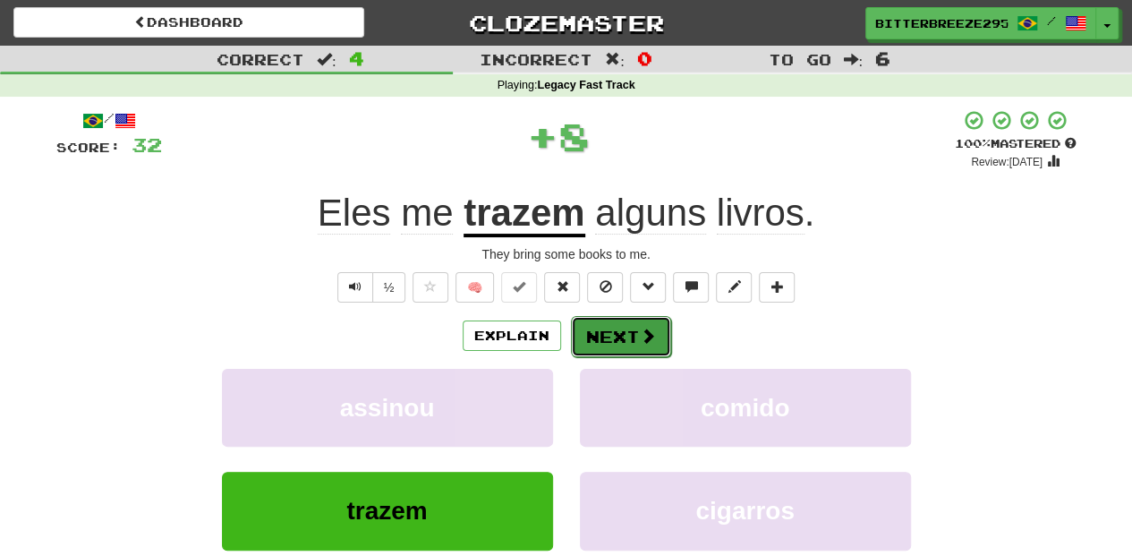
click at [618, 342] on button "Next" at bounding box center [621, 336] width 100 height 41
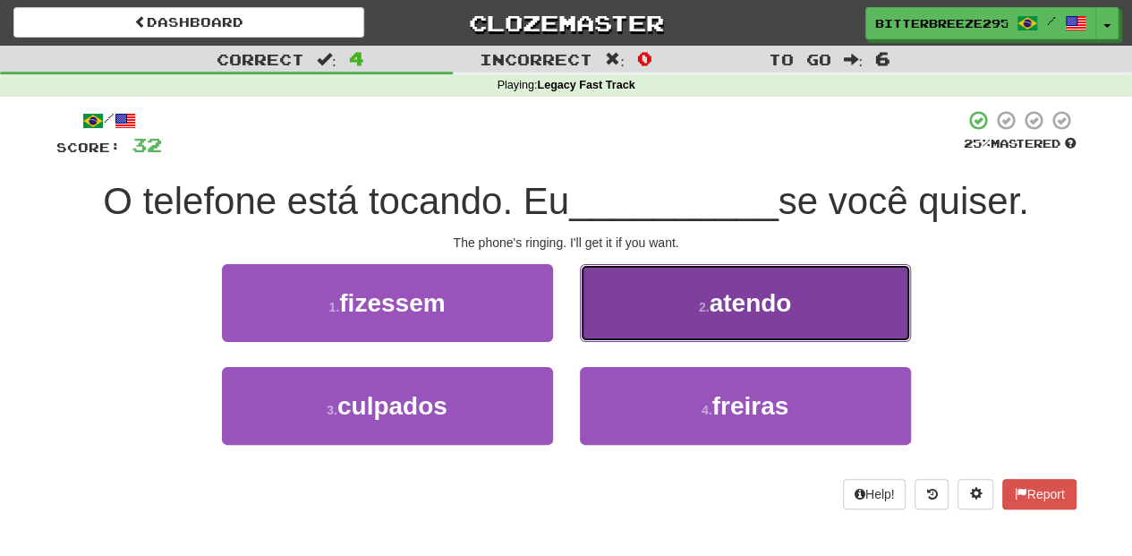
click at [622, 331] on button "2 . atendo" at bounding box center [745, 303] width 331 height 78
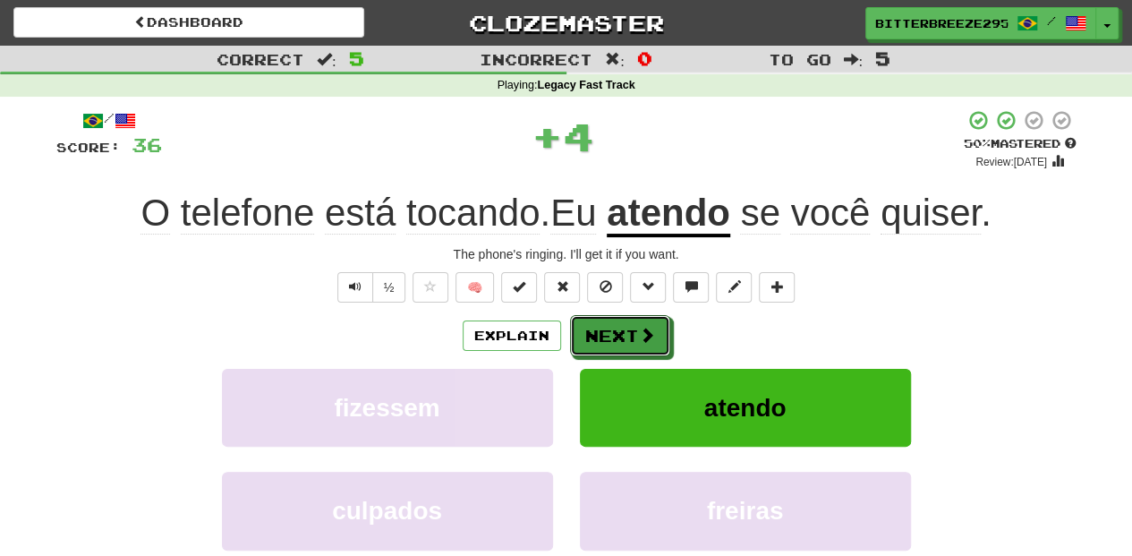
click at [622, 331] on button "Next" at bounding box center [620, 335] width 100 height 41
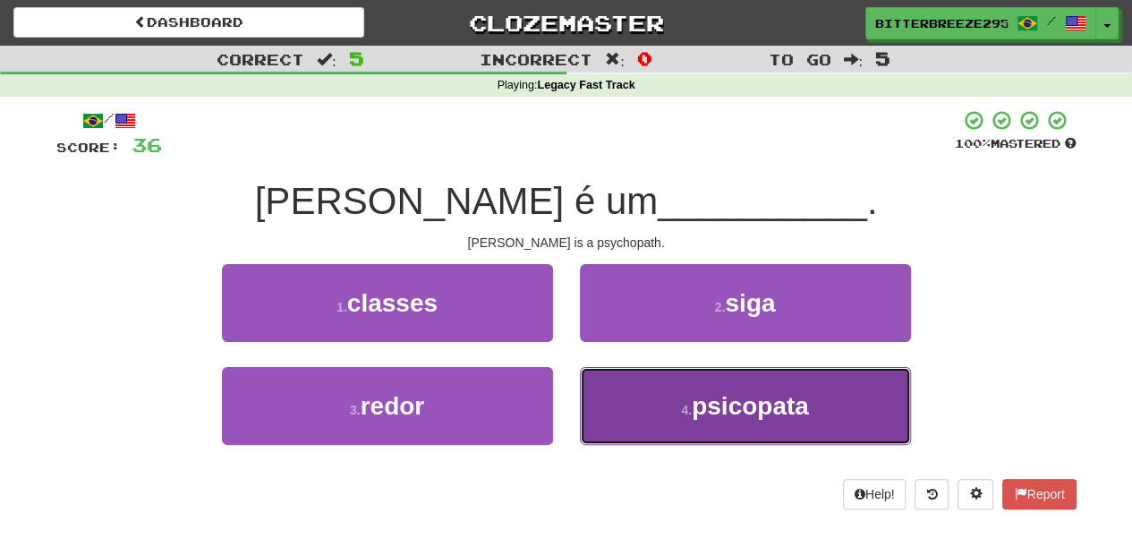
click at [628, 394] on button "4 . psicopata" at bounding box center [745, 406] width 331 height 78
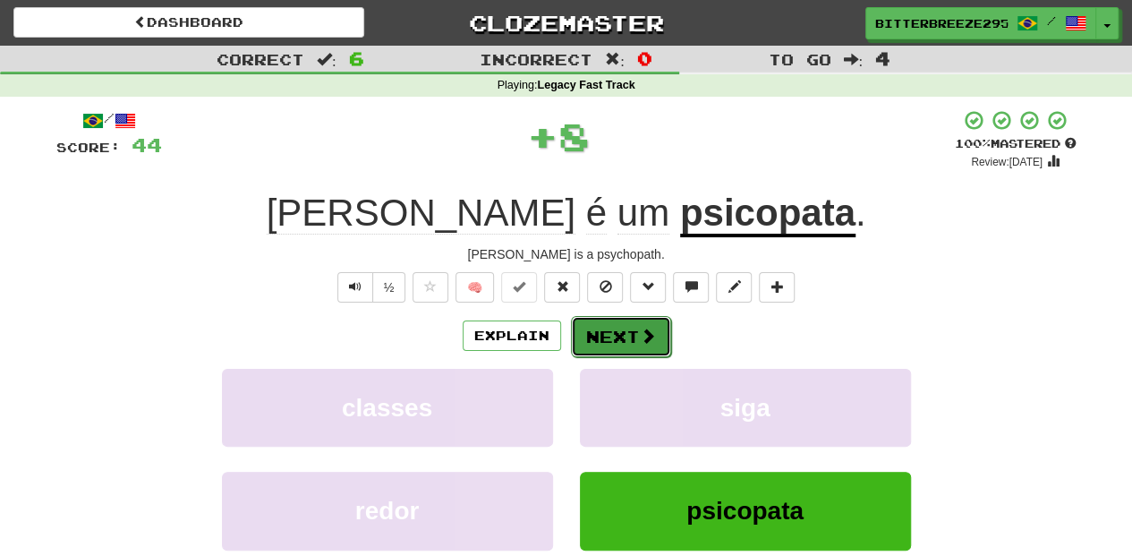
click at [612, 334] on button "Next" at bounding box center [621, 336] width 100 height 41
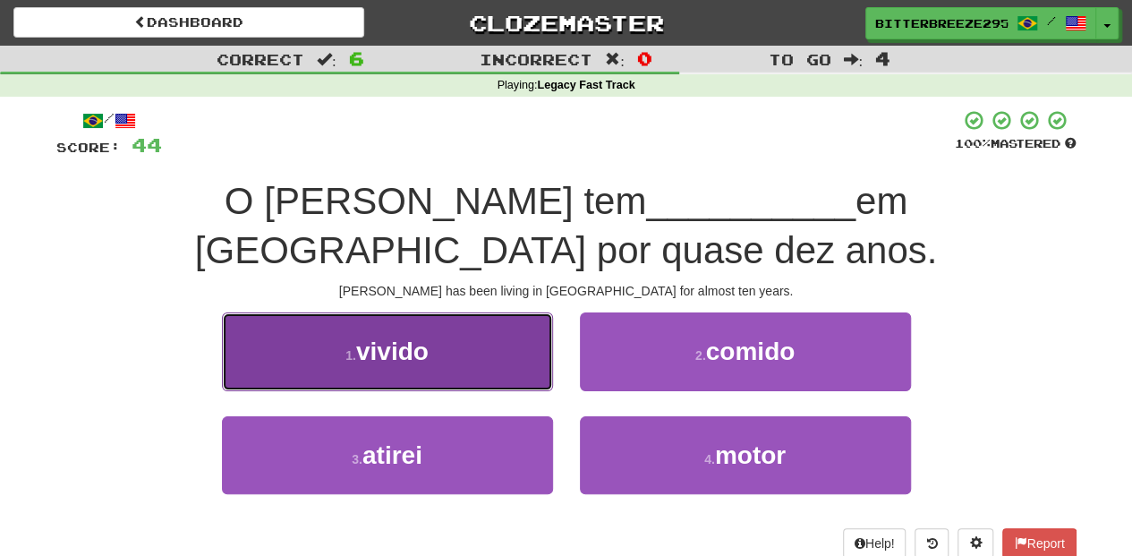
click at [480, 322] on button "1 . vivido" at bounding box center [387, 351] width 331 height 78
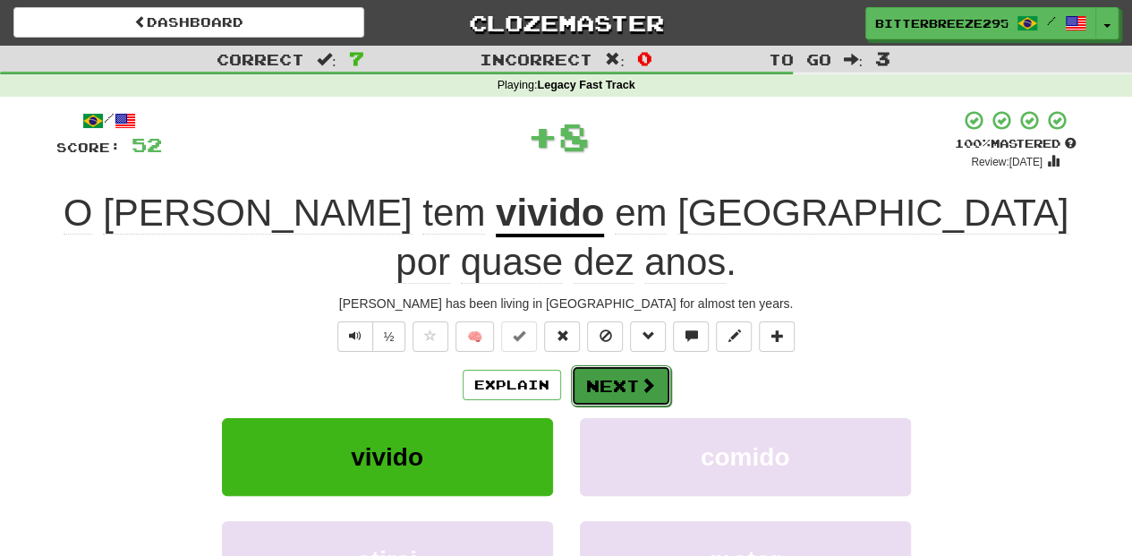
click at [623, 365] on button "Next" at bounding box center [621, 385] width 100 height 41
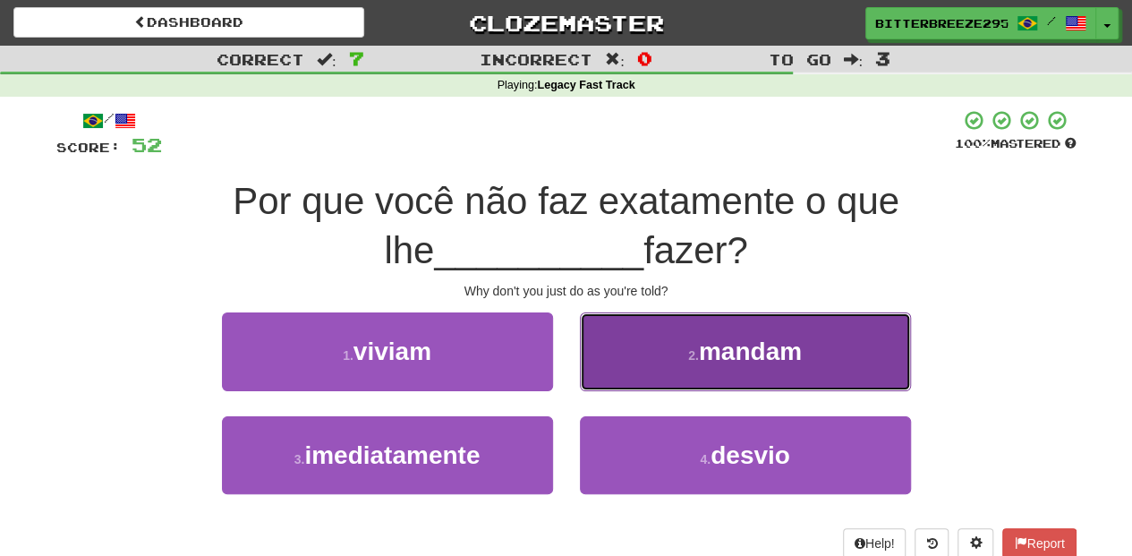
click at [622, 364] on button "2 . mandam" at bounding box center [745, 351] width 331 height 78
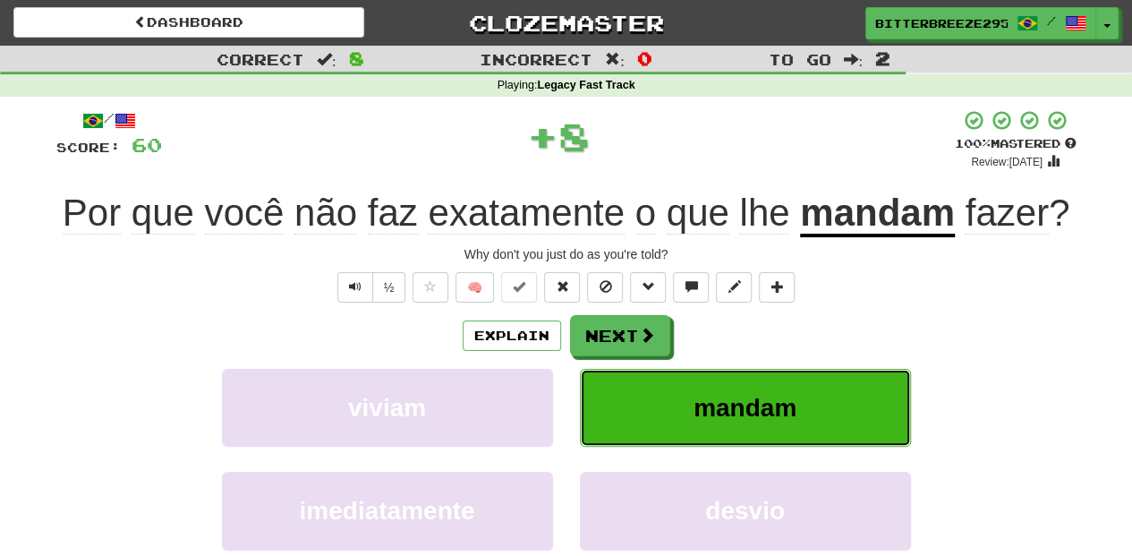
click at [621, 372] on button "mandam" at bounding box center [745, 408] width 331 height 78
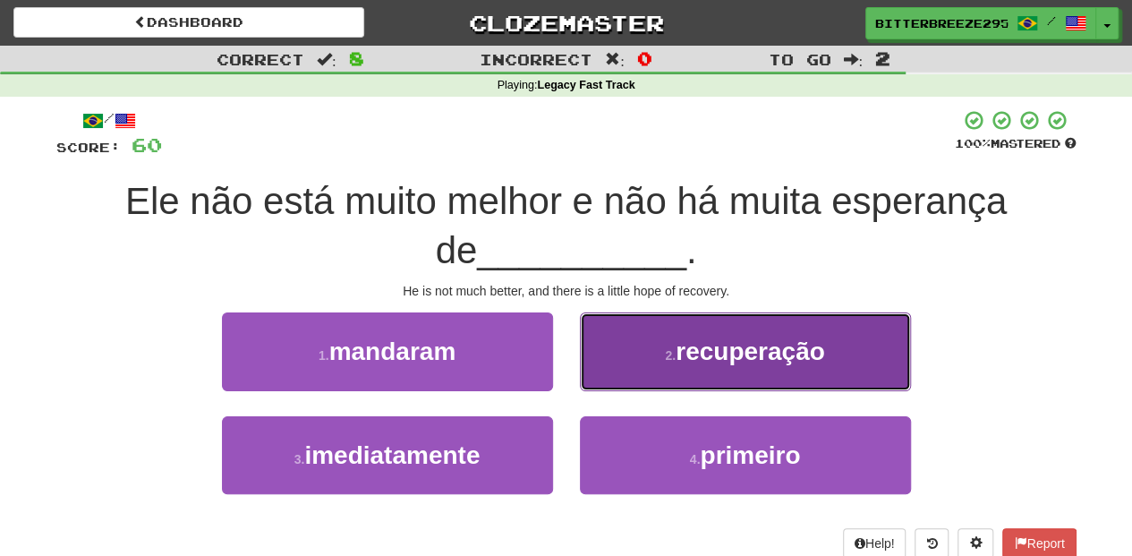
click at [620, 363] on button "2 . recuperação" at bounding box center [745, 351] width 331 height 78
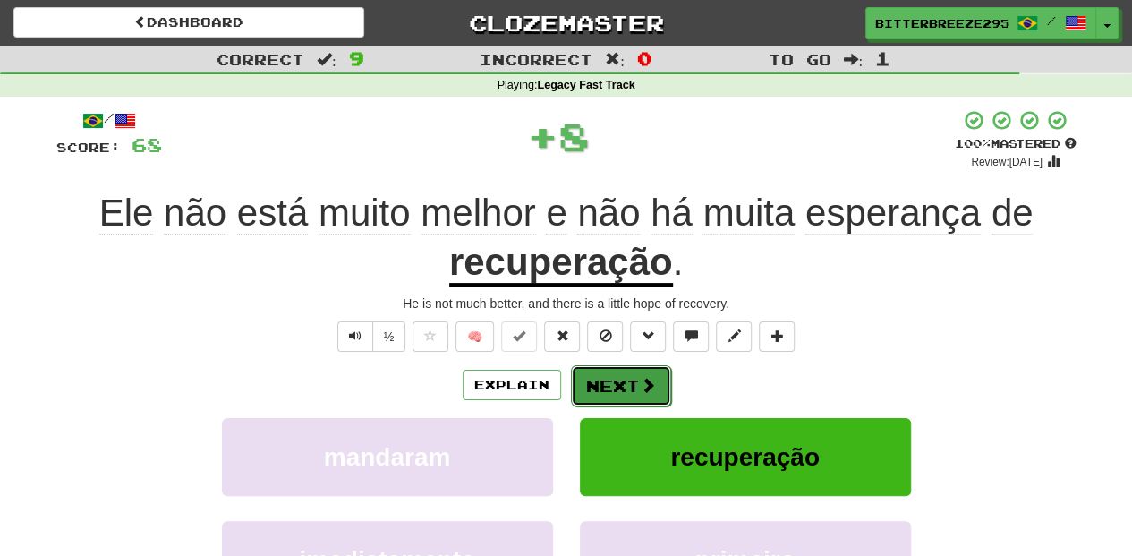
click at [615, 374] on button "Next" at bounding box center [621, 385] width 100 height 41
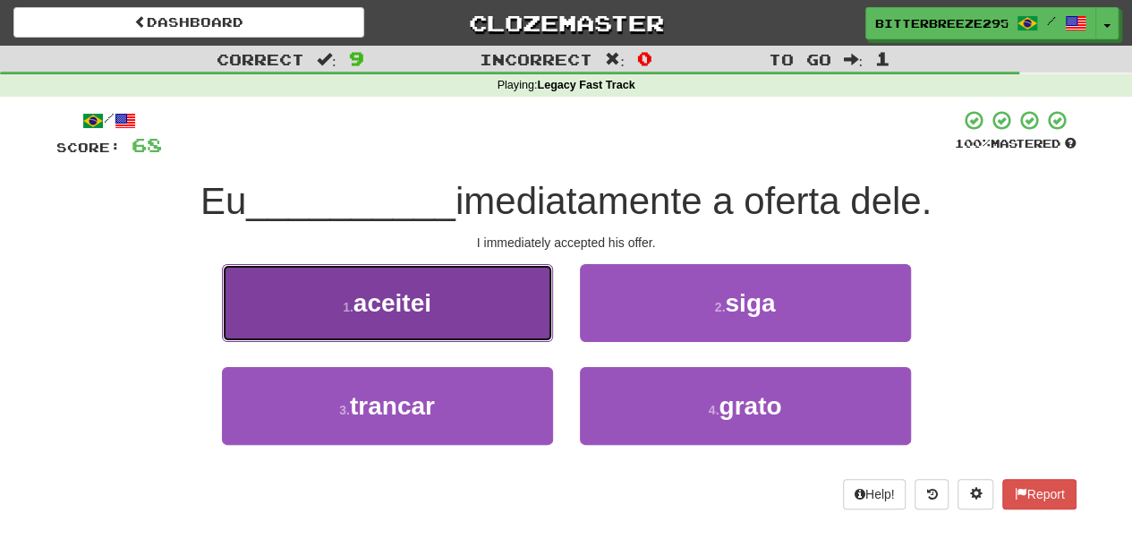
click at [467, 317] on button "1 . aceitei" at bounding box center [387, 303] width 331 height 78
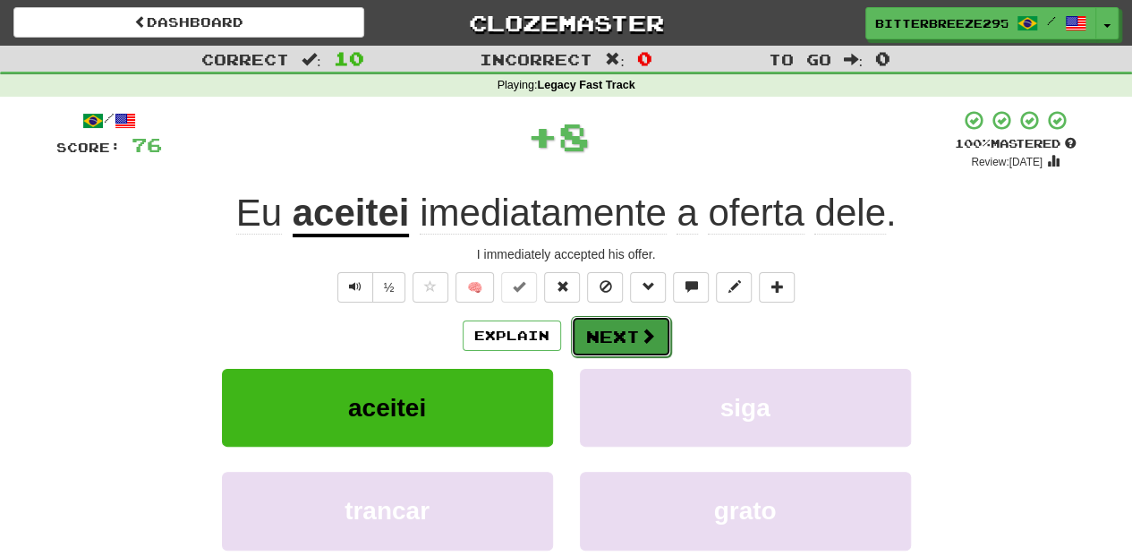
click at [626, 332] on button "Next" at bounding box center [621, 336] width 100 height 41
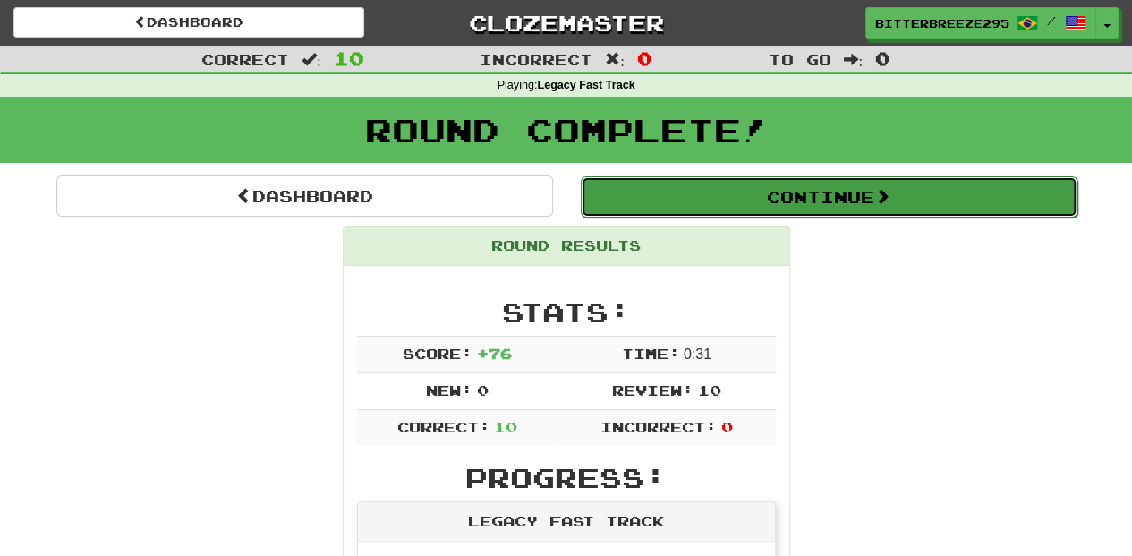
click at [683, 199] on button "Continue" at bounding box center [829, 196] width 497 height 41
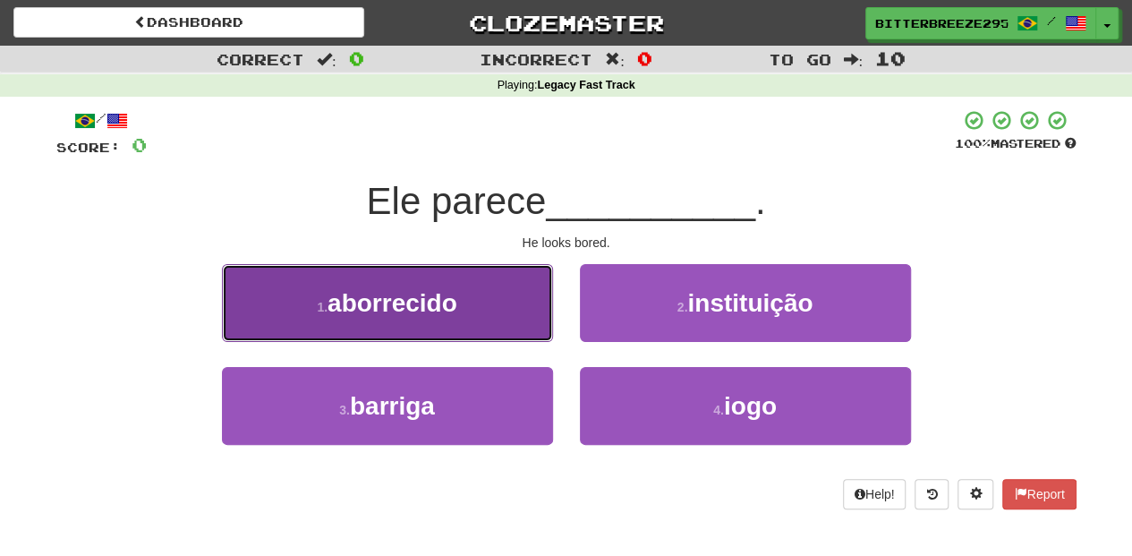
click at [500, 309] on button "1 . aborrecido" at bounding box center [387, 303] width 331 height 78
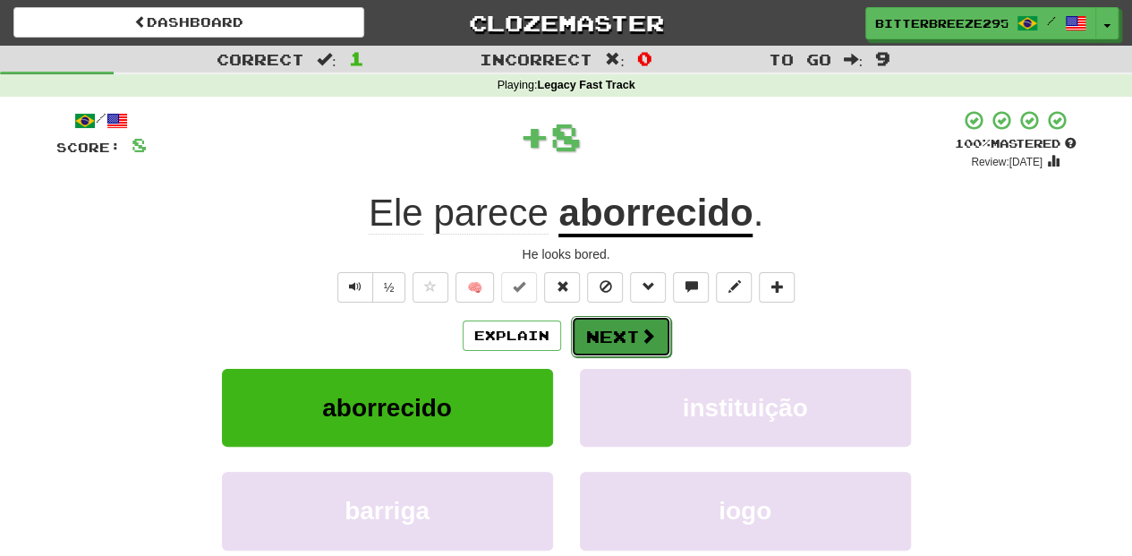
click at [611, 331] on button "Next" at bounding box center [621, 336] width 100 height 41
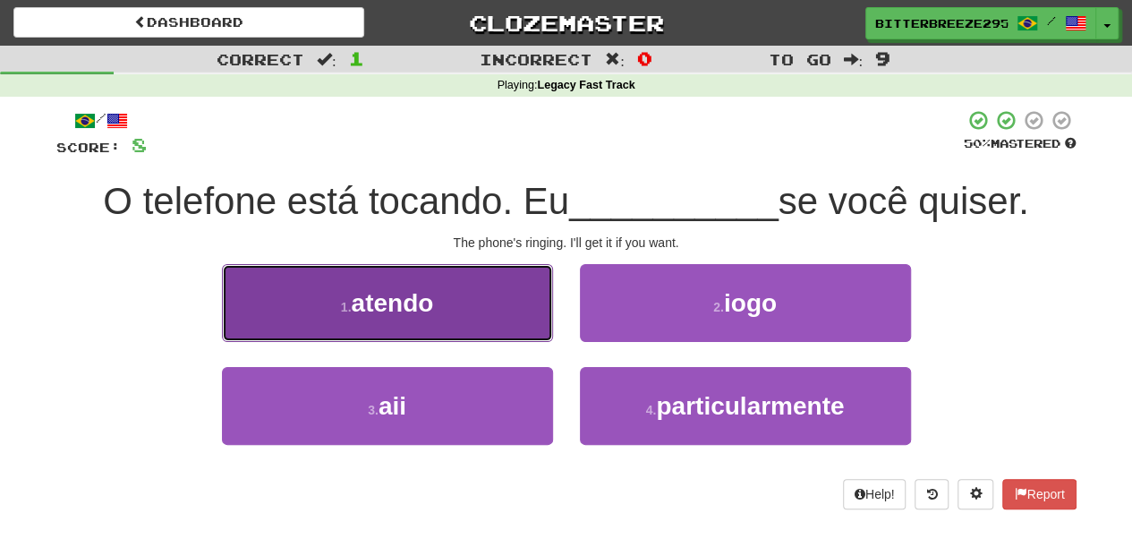
click at [493, 333] on button "1 . atendo" at bounding box center [387, 303] width 331 height 78
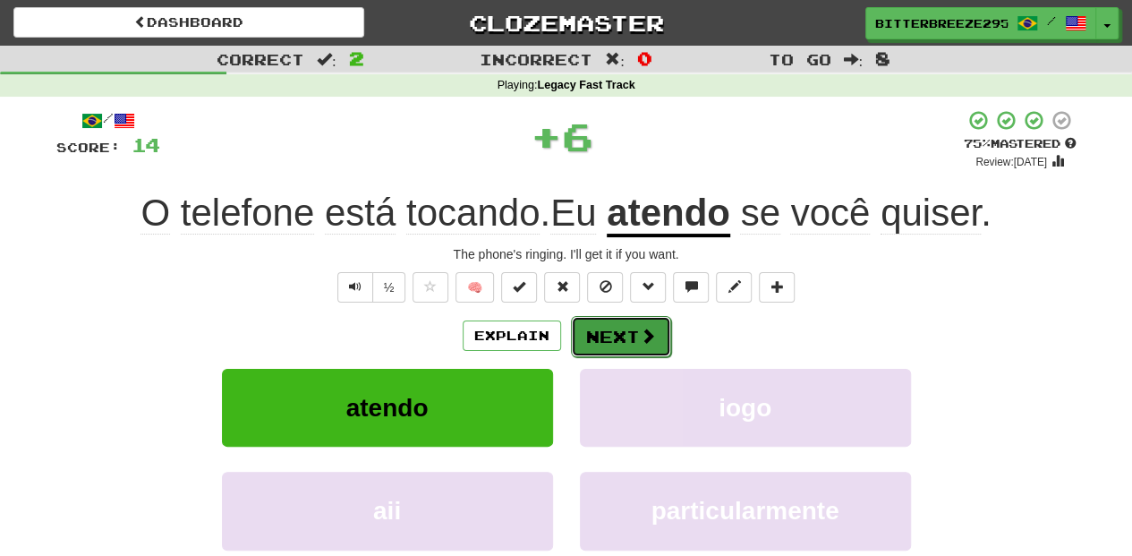
click at [620, 331] on button "Next" at bounding box center [621, 336] width 100 height 41
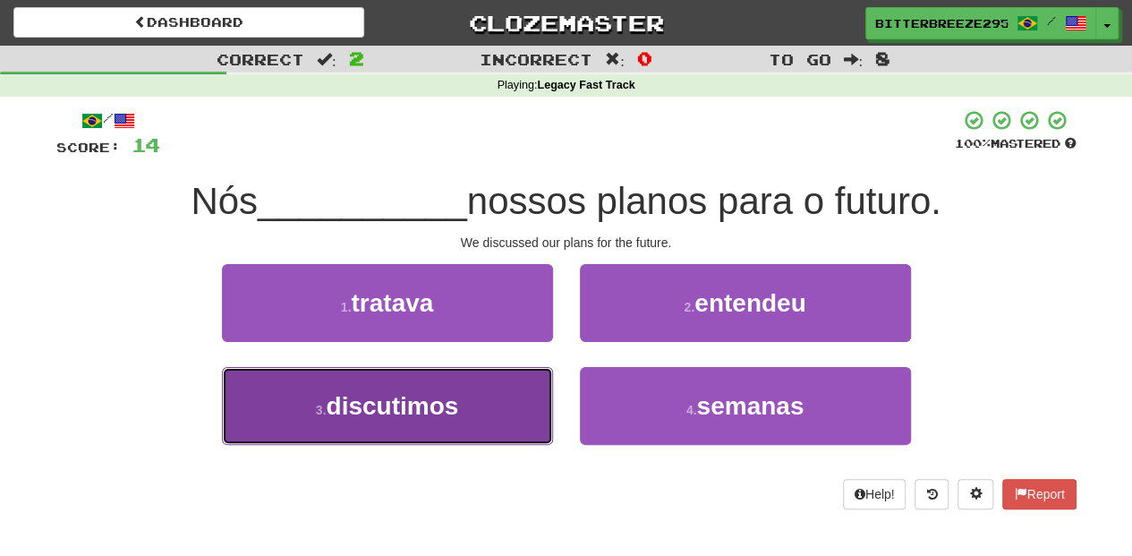
click at [515, 415] on button "3 . discutimos" at bounding box center [387, 406] width 331 height 78
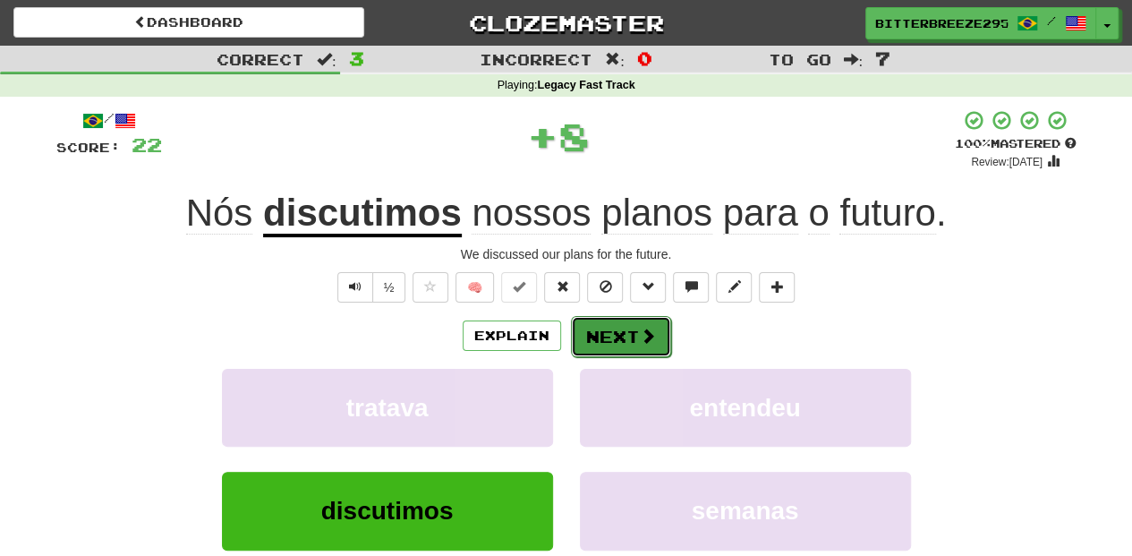
click at [636, 338] on button "Next" at bounding box center [621, 336] width 100 height 41
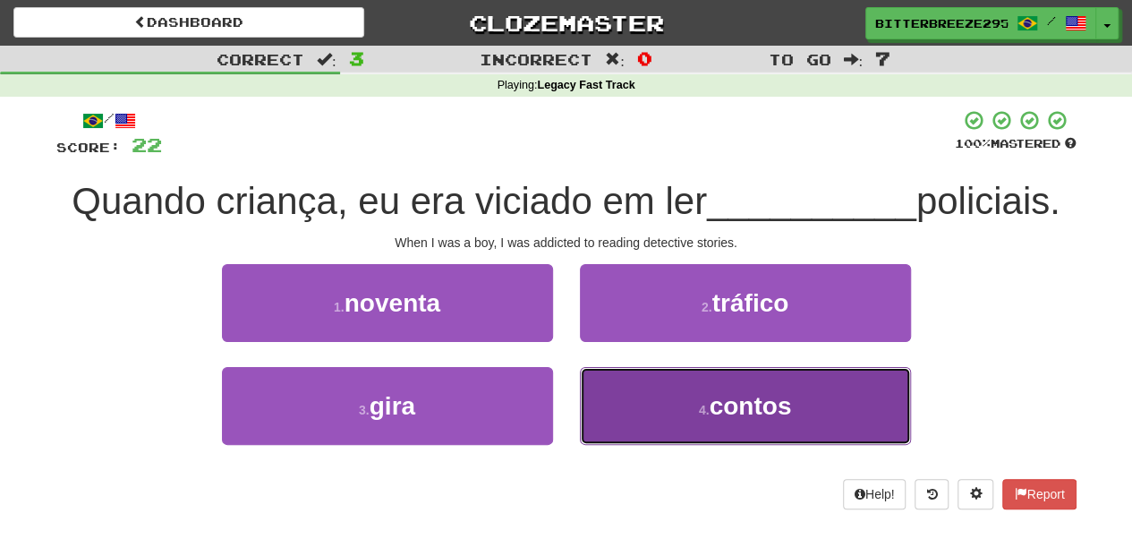
click at [637, 397] on button "4 . contos" at bounding box center [745, 406] width 331 height 78
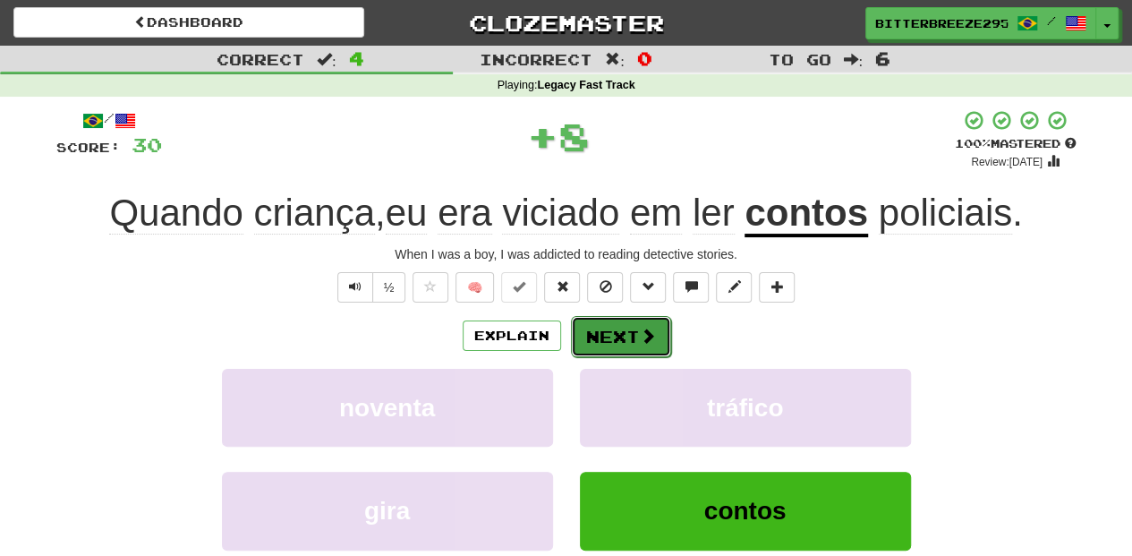
click at [625, 335] on button "Next" at bounding box center [621, 336] width 100 height 41
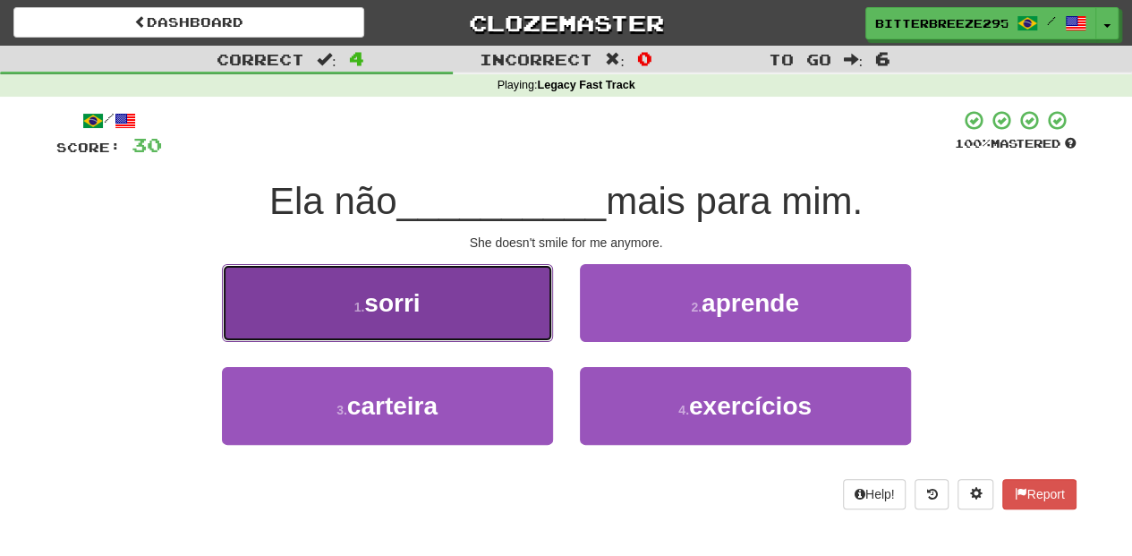
click at [486, 331] on button "1 . sorri" at bounding box center [387, 303] width 331 height 78
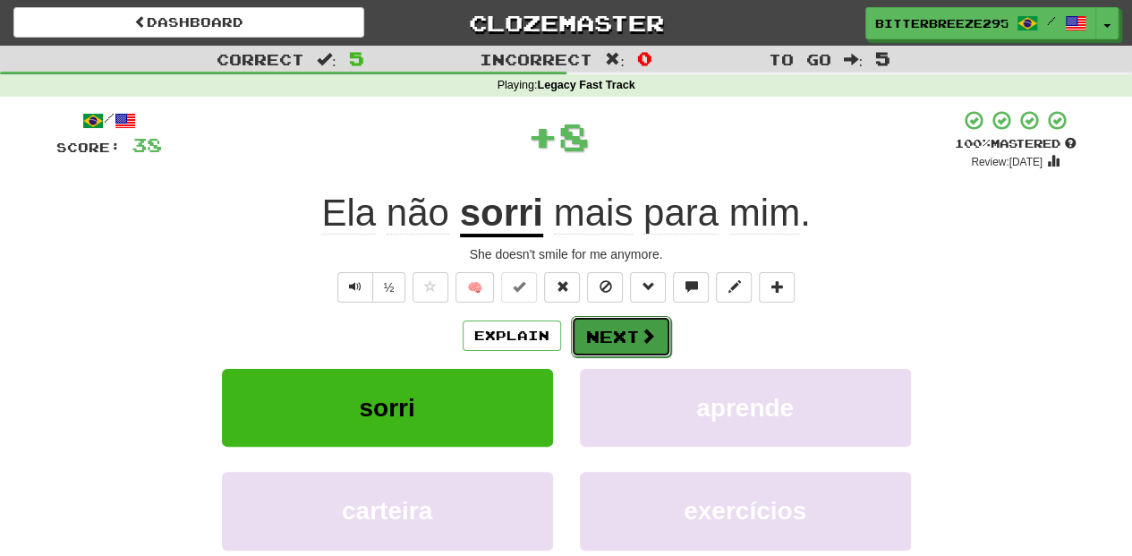
click at [632, 331] on button "Next" at bounding box center [621, 336] width 100 height 41
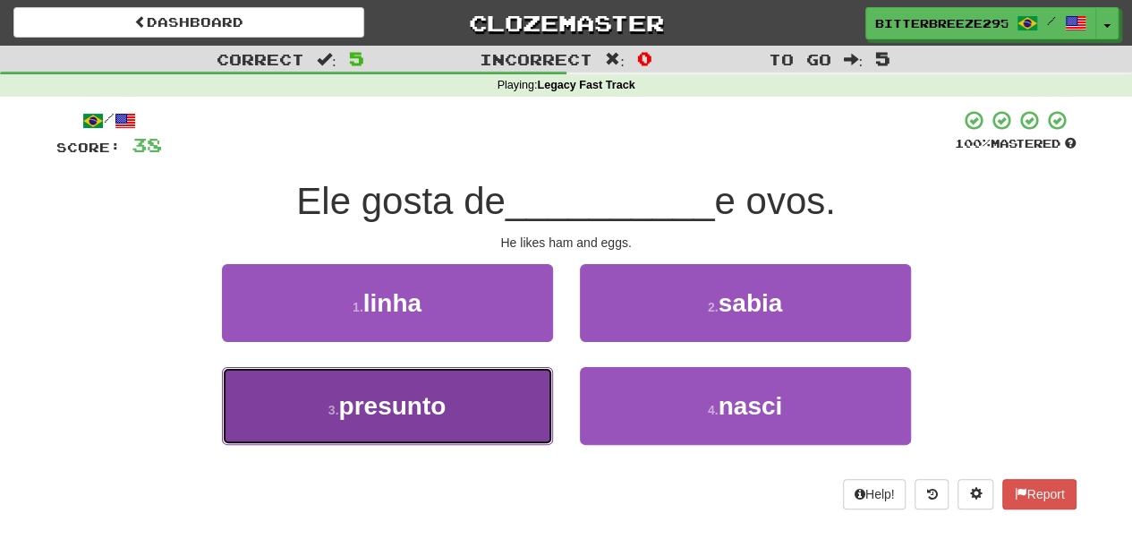
click at [551, 392] on button "3 . presunto" at bounding box center [387, 406] width 331 height 78
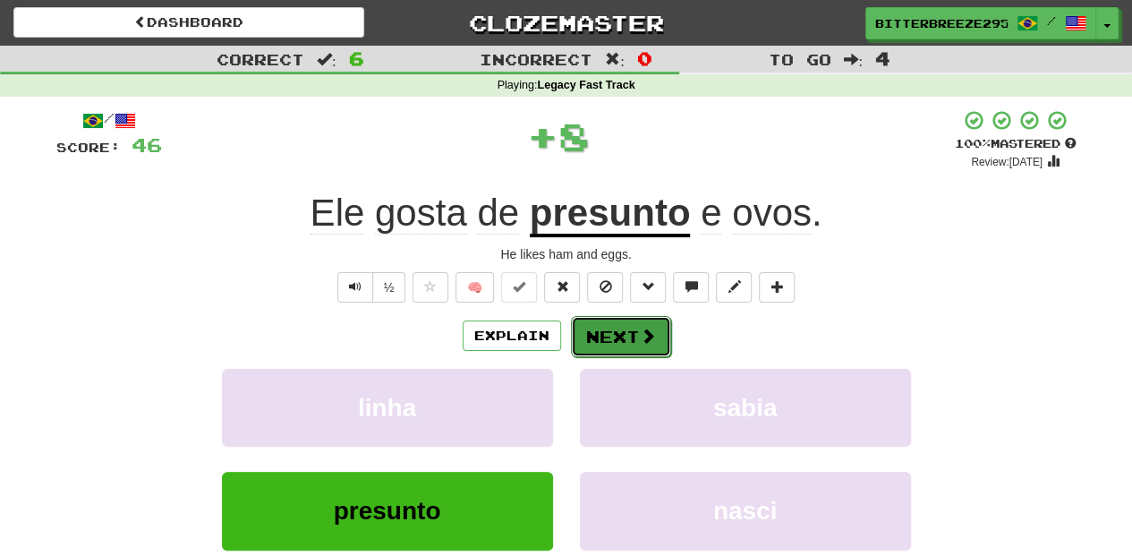
click at [603, 333] on button "Next" at bounding box center [621, 336] width 100 height 41
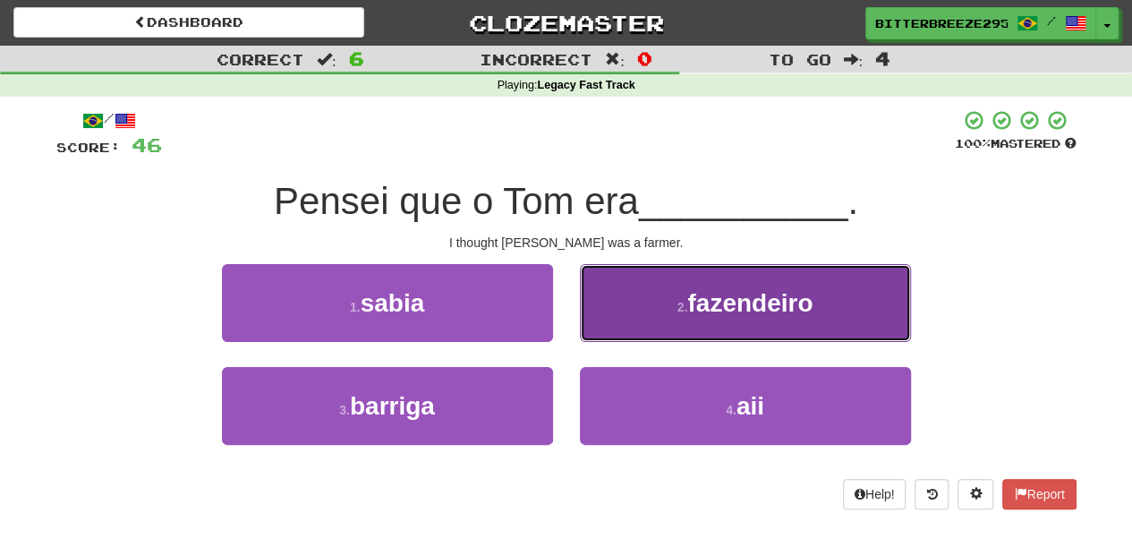
click at [608, 328] on button "2 . fazendeiro" at bounding box center [745, 303] width 331 height 78
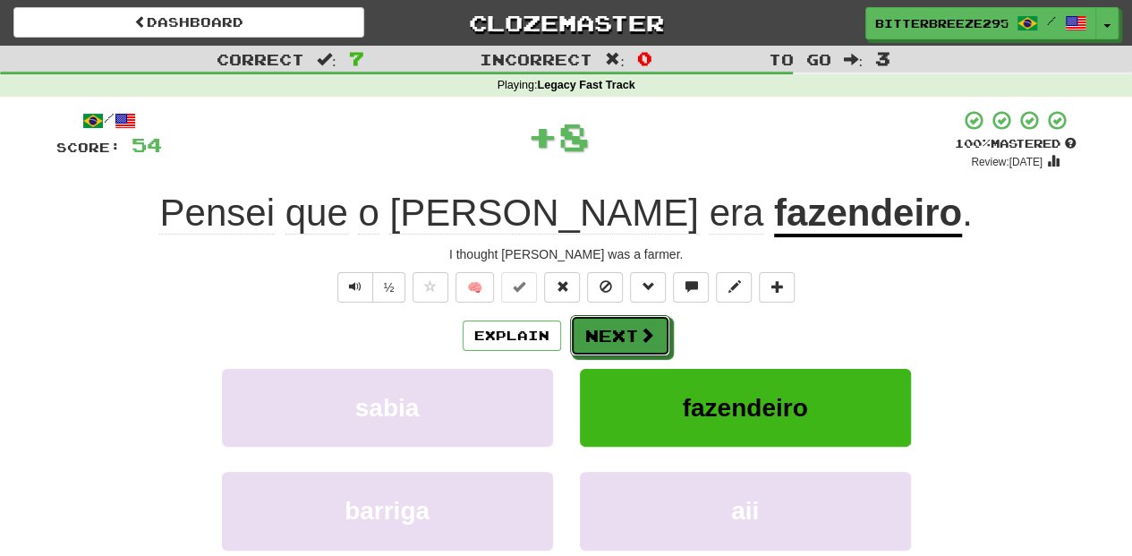
click at [608, 328] on button "Next" at bounding box center [620, 335] width 100 height 41
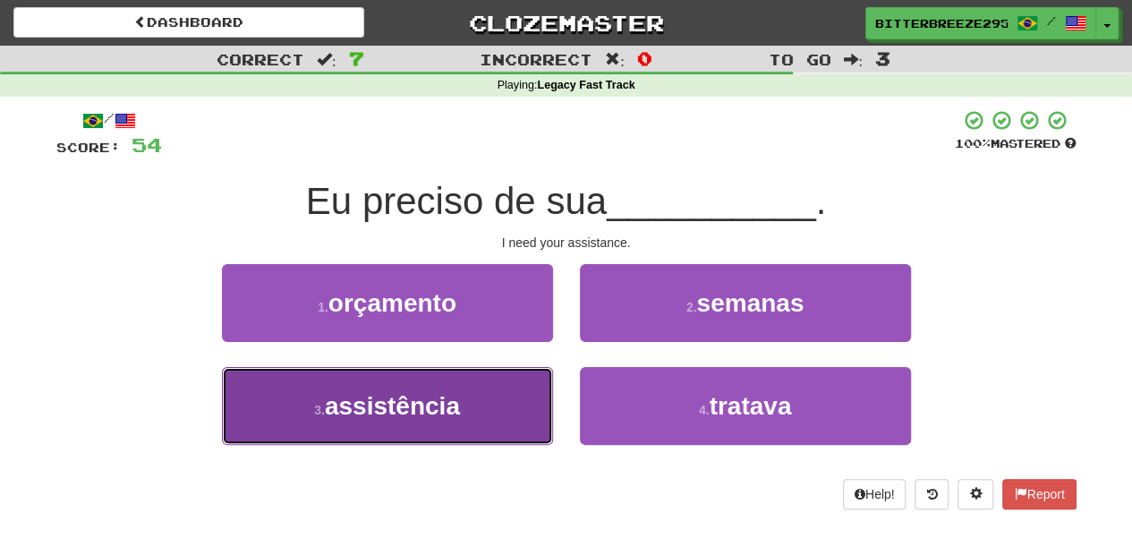
click at [489, 382] on button "3 . assistência" at bounding box center [387, 406] width 331 height 78
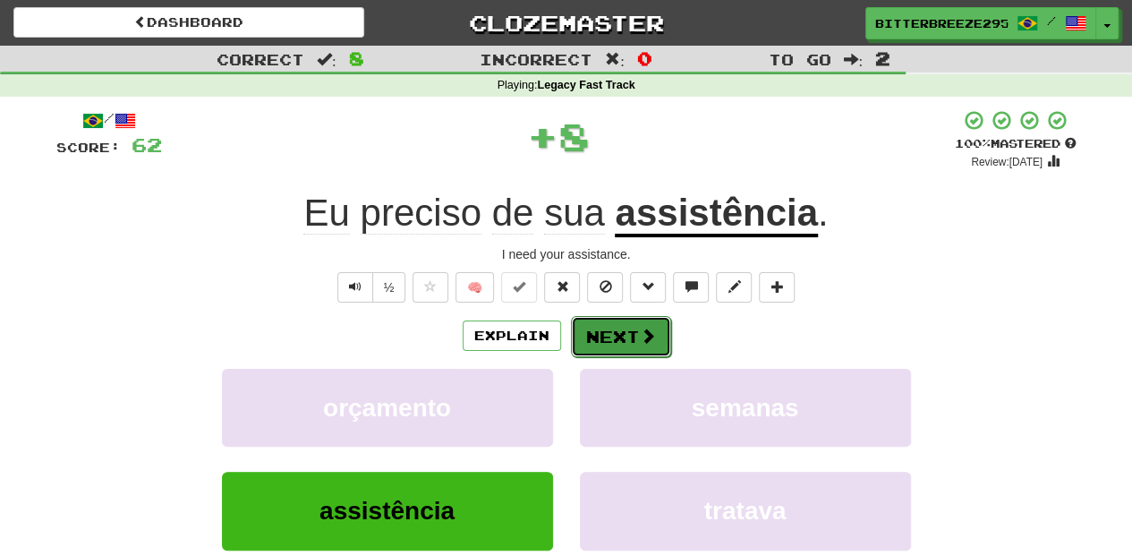
click at [605, 329] on button "Next" at bounding box center [621, 336] width 100 height 41
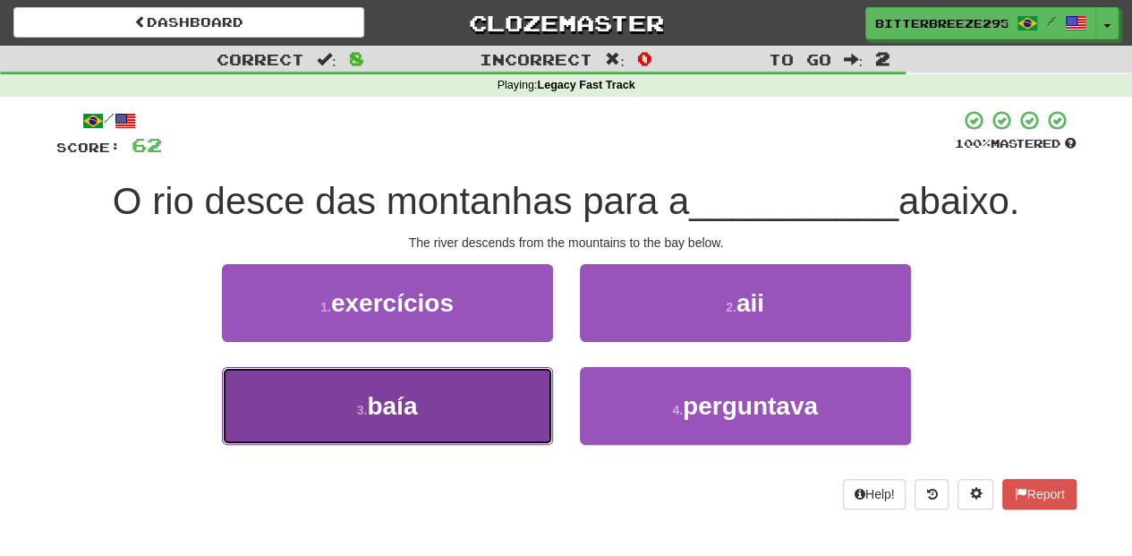
click at [491, 406] on button "3 . baía" at bounding box center [387, 406] width 331 height 78
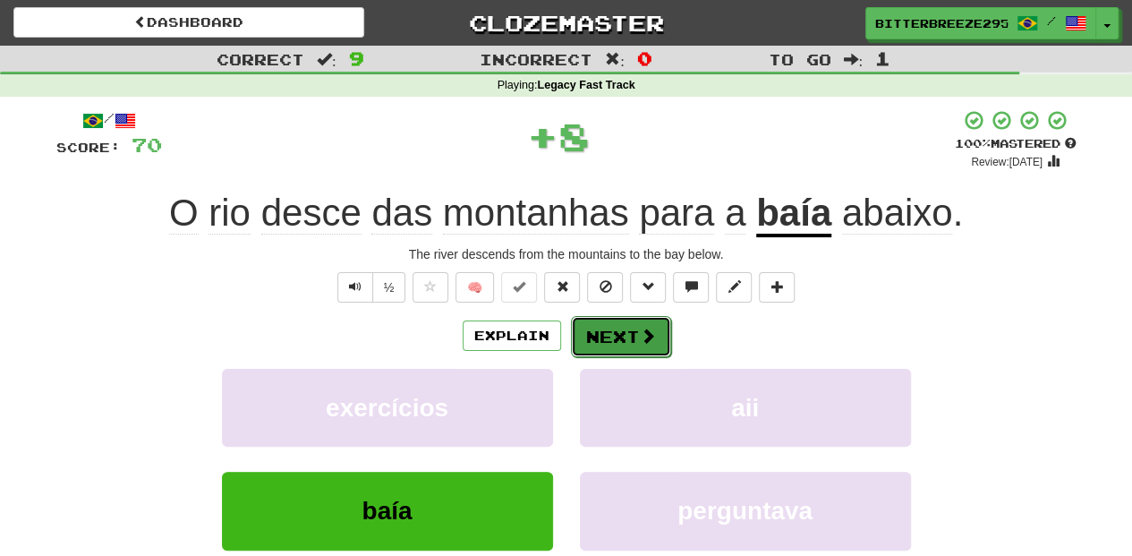
click at [602, 332] on button "Next" at bounding box center [621, 336] width 100 height 41
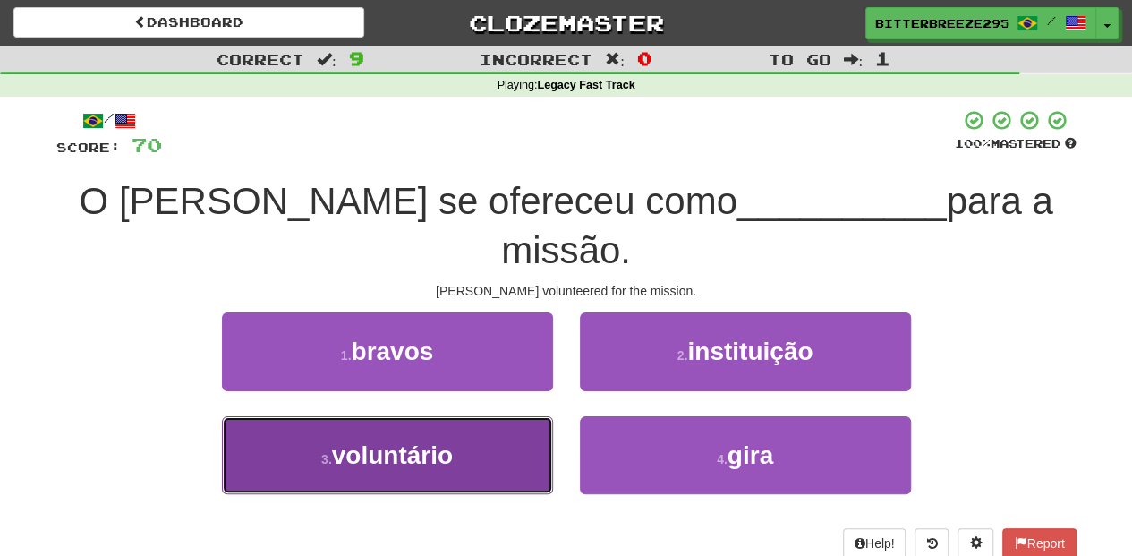
click at [515, 416] on button "3 . voluntário" at bounding box center [387, 455] width 331 height 78
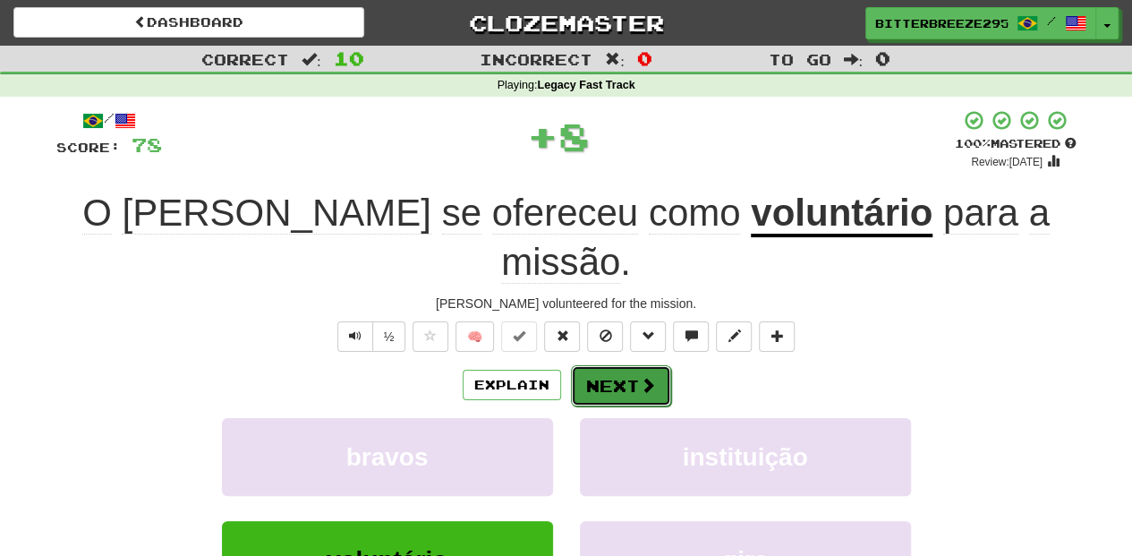
click at [596, 365] on button "Next" at bounding box center [621, 385] width 100 height 41
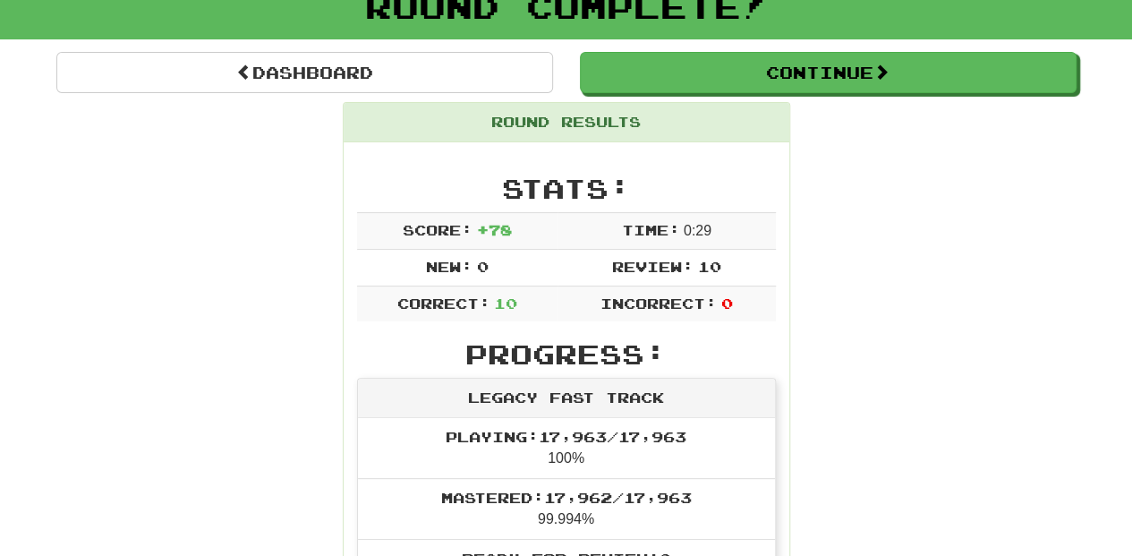
scroll to position [119, 0]
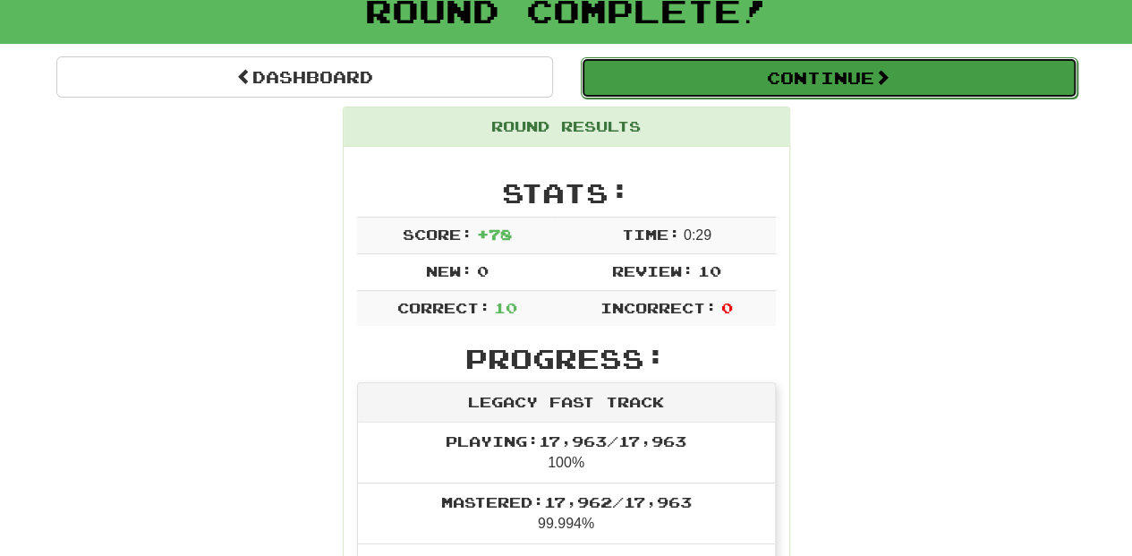
click at [732, 70] on button "Continue" at bounding box center [829, 77] width 497 height 41
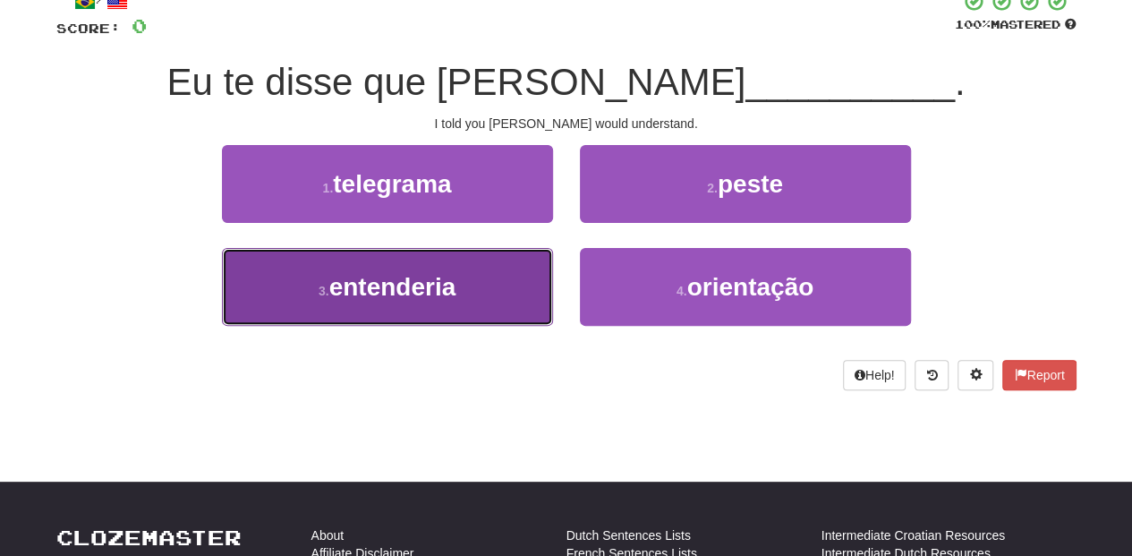
click at [466, 276] on button "3 . entenderia" at bounding box center [387, 287] width 331 height 78
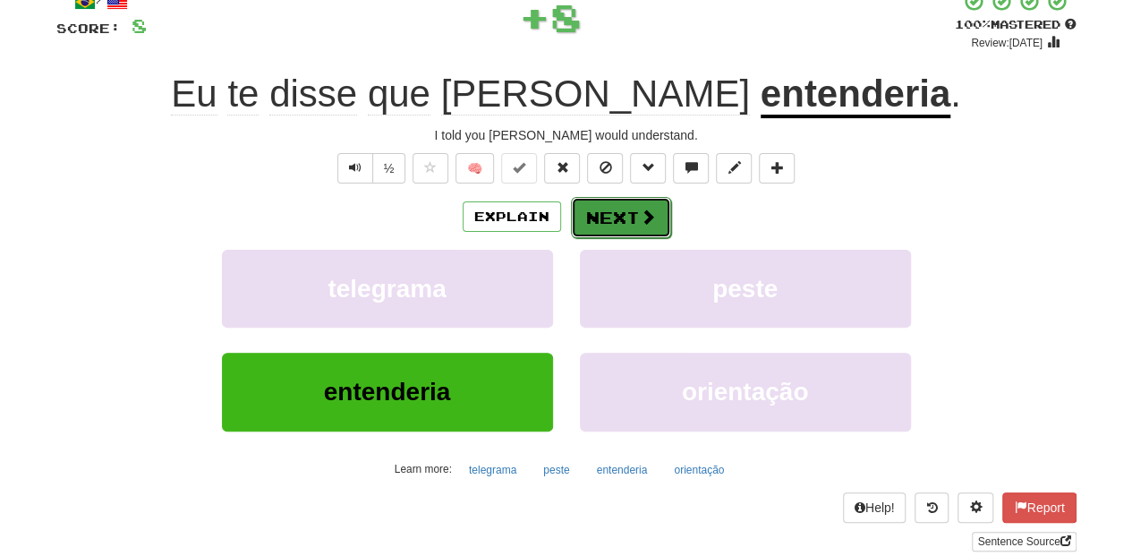
click at [596, 226] on button "Next" at bounding box center [621, 217] width 100 height 41
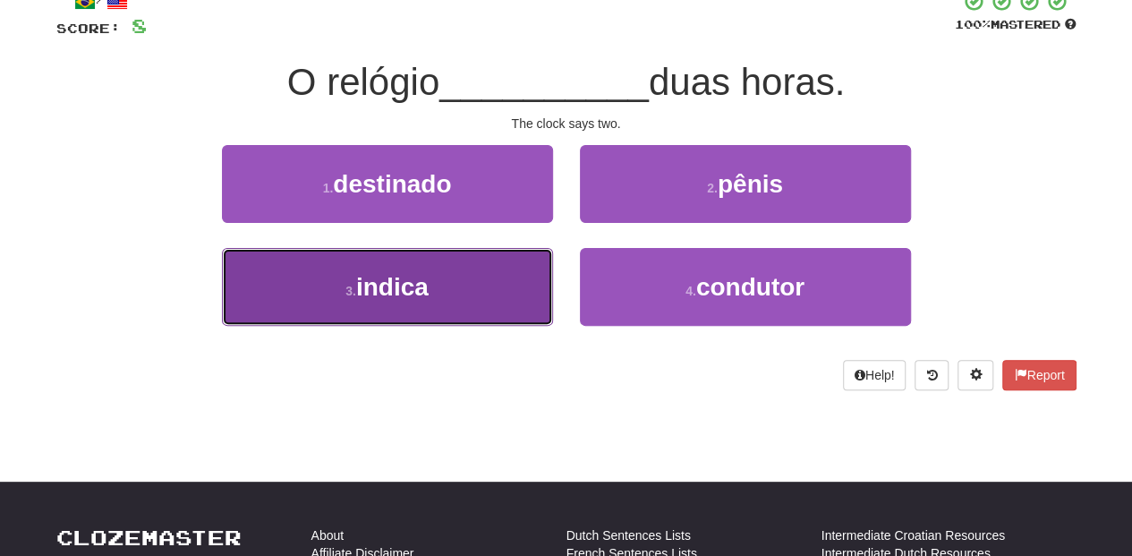
click at [441, 283] on button "3 . indica" at bounding box center [387, 287] width 331 height 78
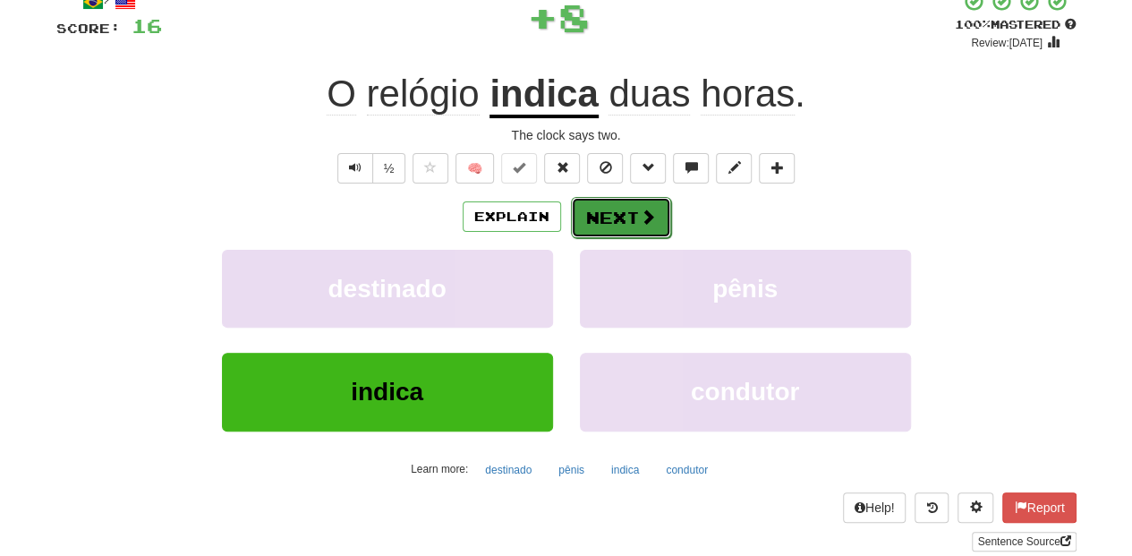
click at [607, 215] on button "Next" at bounding box center [621, 217] width 100 height 41
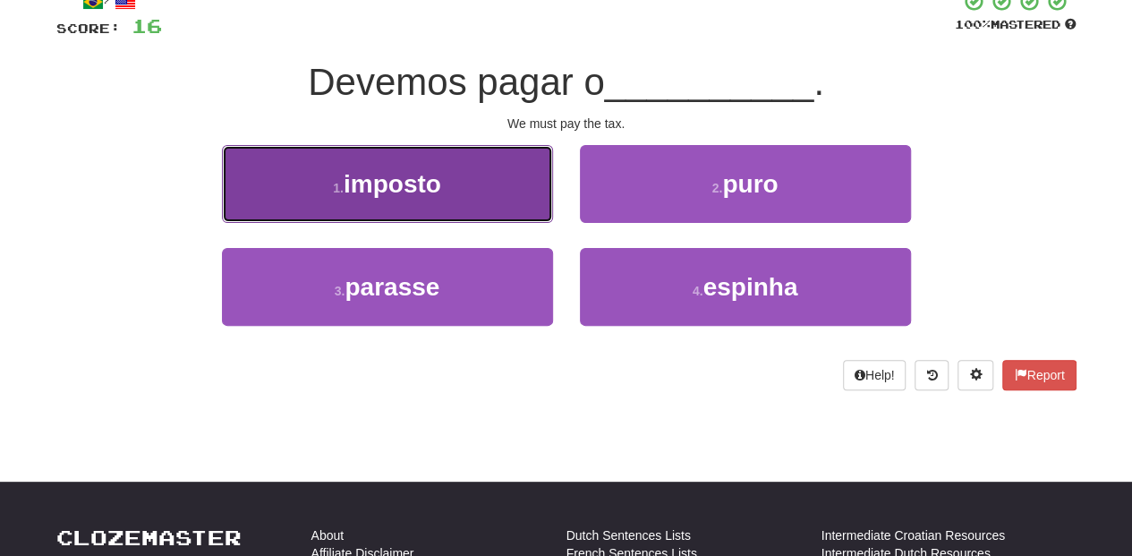
click at [493, 205] on button "1 . imposto" at bounding box center [387, 184] width 331 height 78
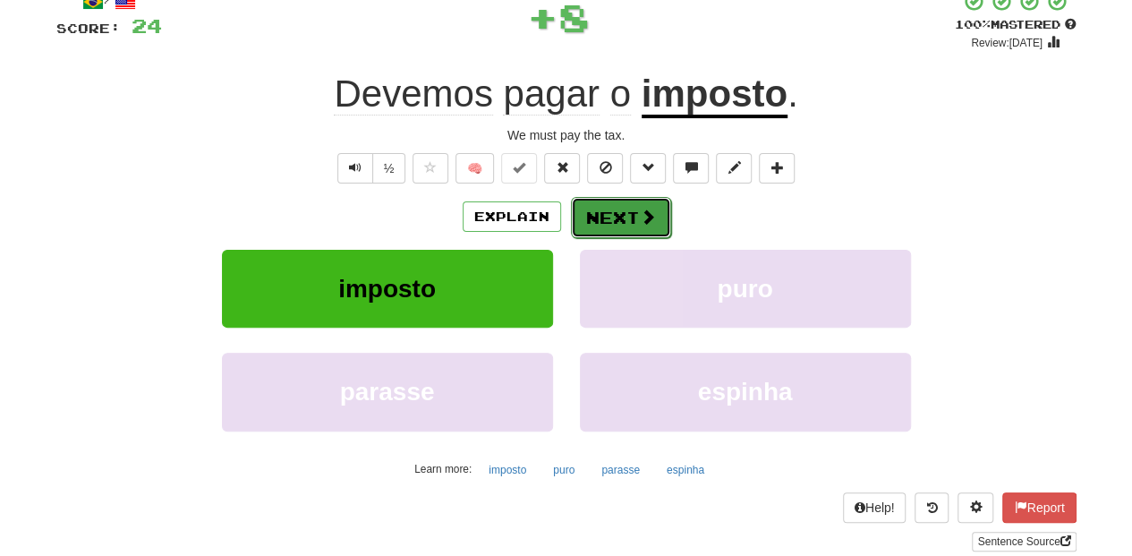
click at [607, 213] on button "Next" at bounding box center [621, 217] width 100 height 41
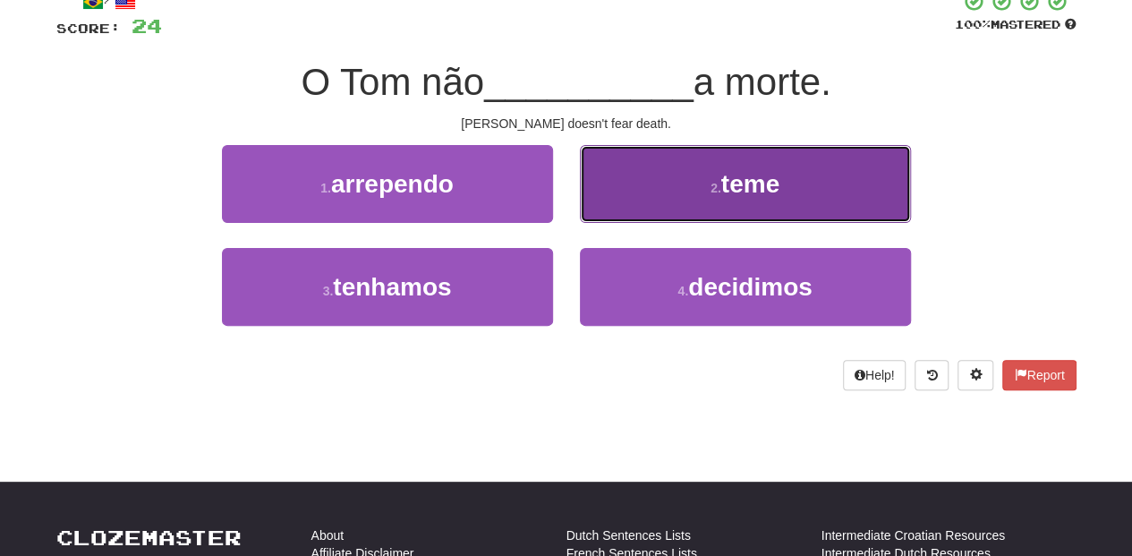
click at [618, 206] on button "2 . teme" at bounding box center [745, 184] width 331 height 78
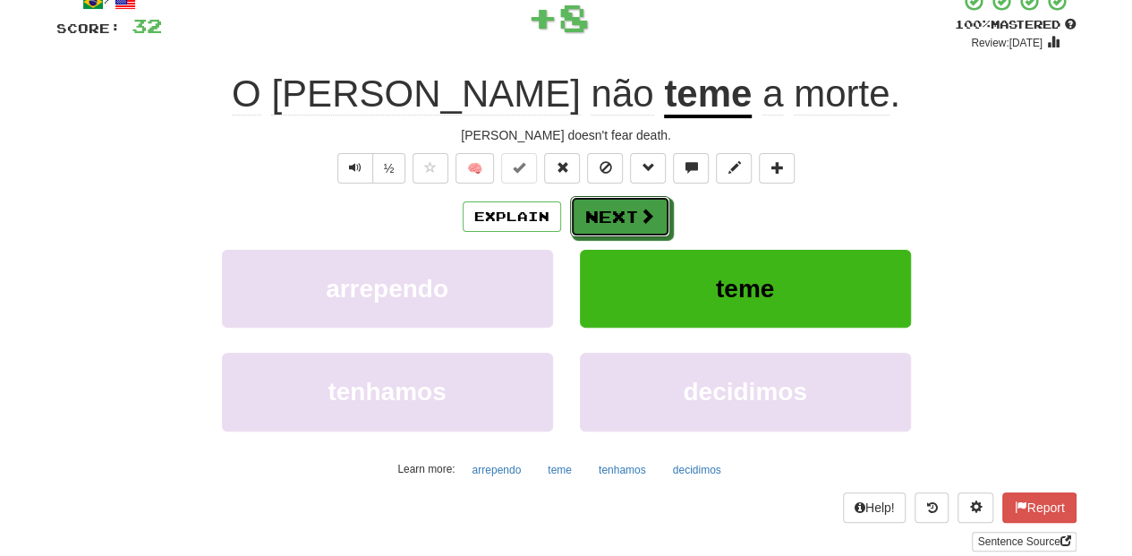
click at [611, 213] on button "Next" at bounding box center [620, 216] width 100 height 41
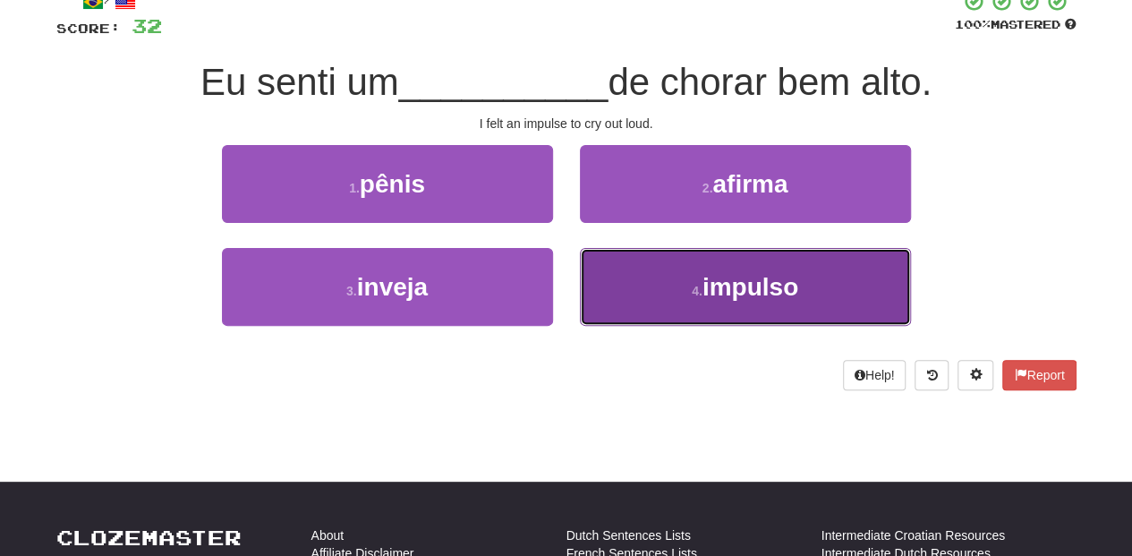
click at [603, 273] on button "4 . impulso" at bounding box center [745, 287] width 331 height 78
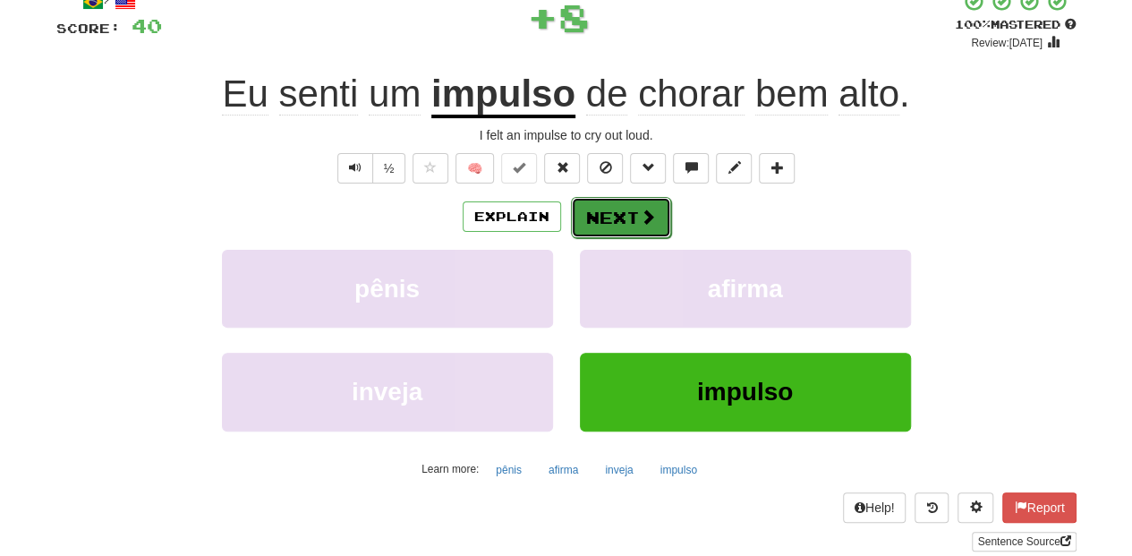
click at [595, 218] on button "Next" at bounding box center [621, 217] width 100 height 41
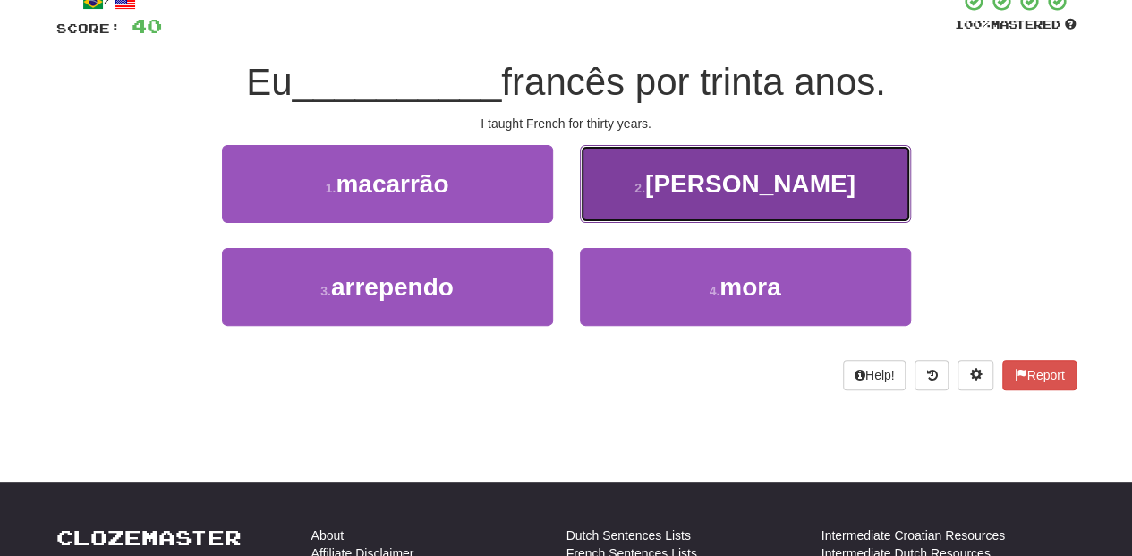
click at [604, 218] on button "2 . ensinei" at bounding box center [745, 184] width 331 height 78
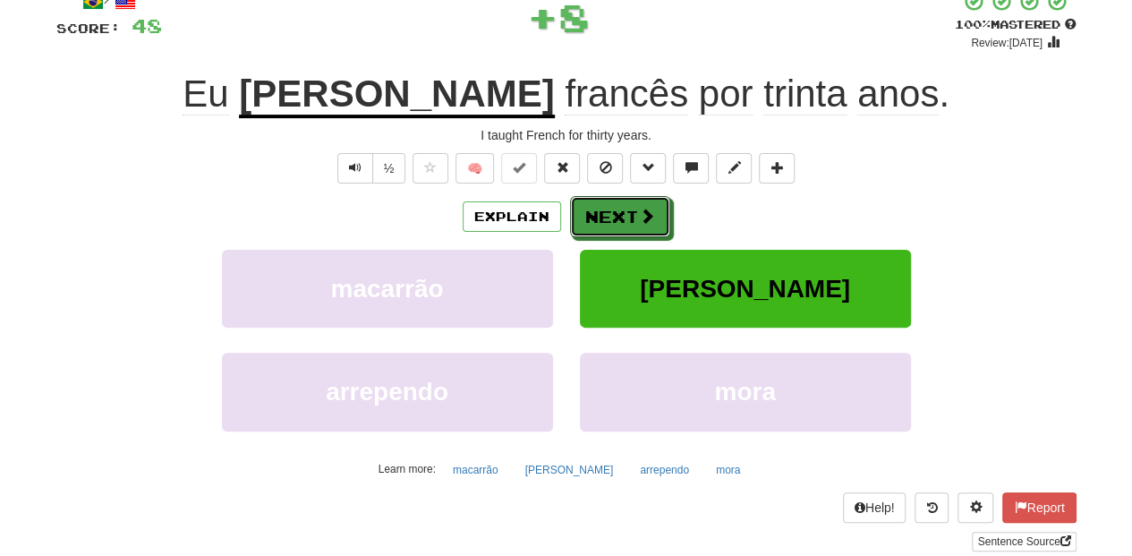
click at [604, 218] on button "Next" at bounding box center [620, 216] width 100 height 41
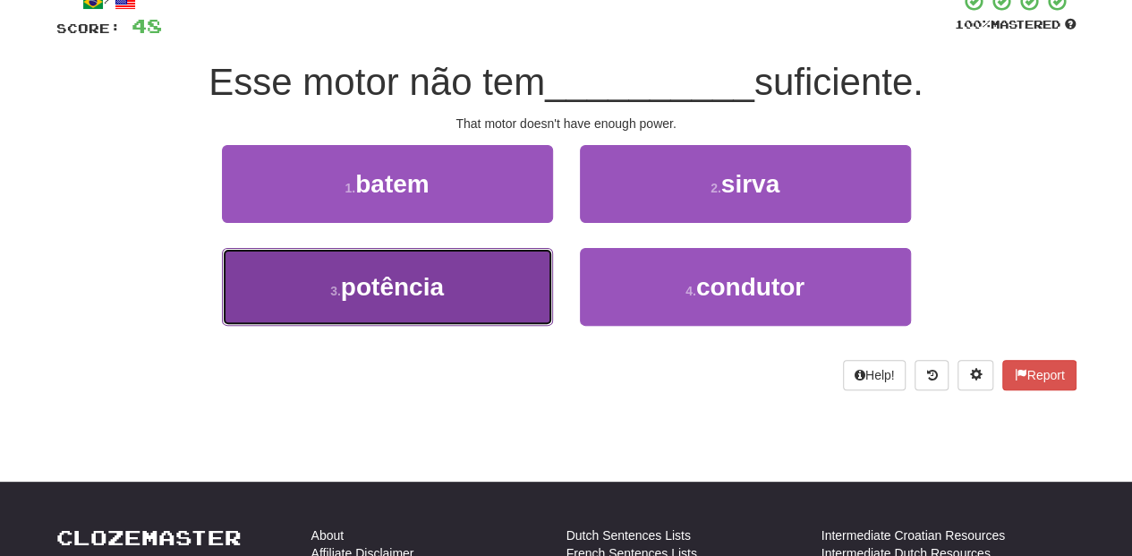
click at [462, 293] on button "3 . potência" at bounding box center [387, 287] width 331 height 78
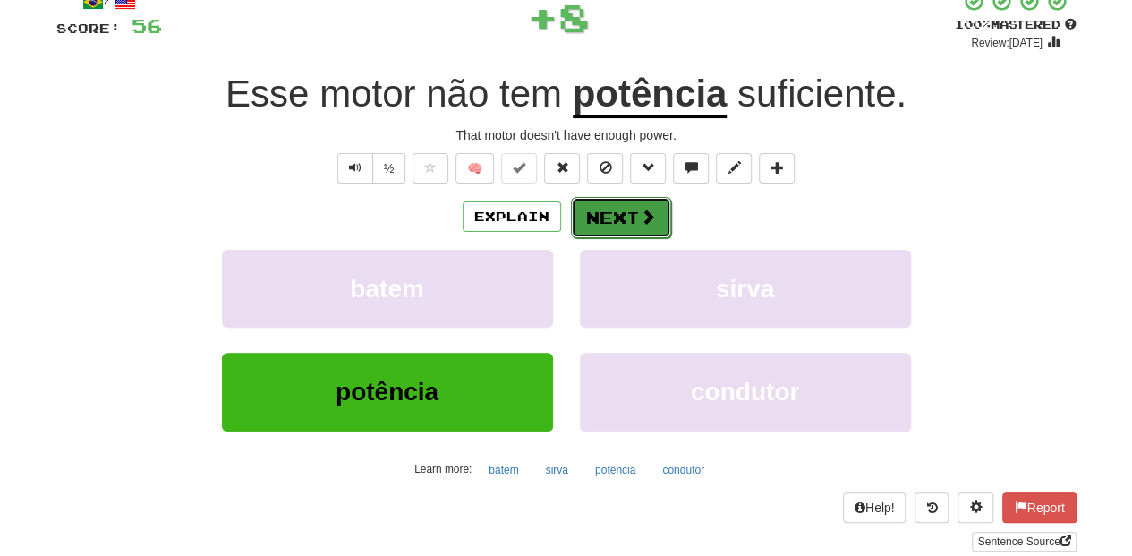
click at [597, 224] on button "Next" at bounding box center [621, 217] width 100 height 41
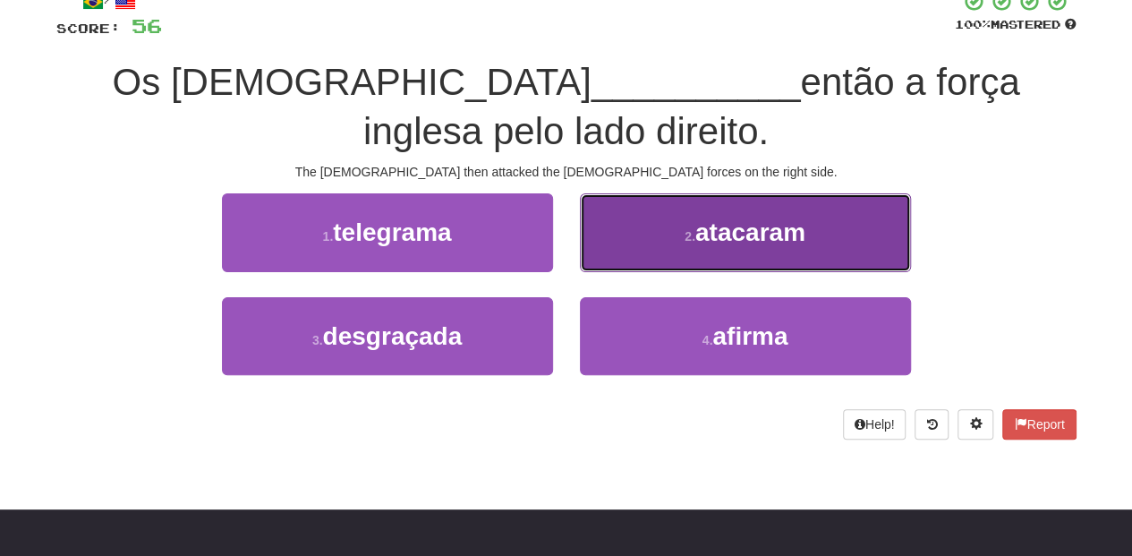
click at [629, 243] on button "2 . atacaram" at bounding box center [745, 232] width 331 height 78
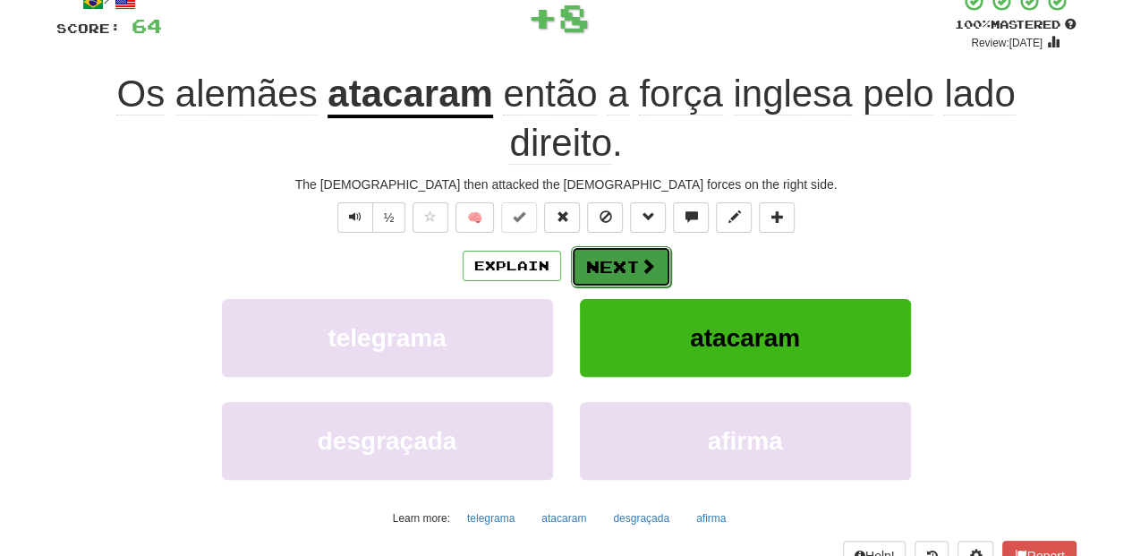
click at [622, 253] on button "Next" at bounding box center [621, 266] width 100 height 41
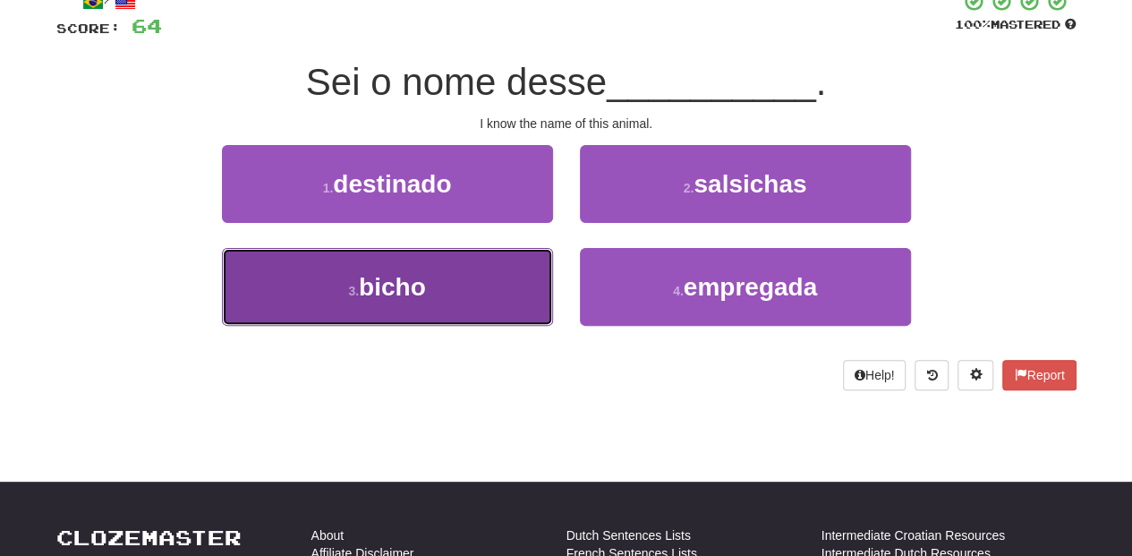
click at [448, 294] on button "3 . bicho" at bounding box center [387, 287] width 331 height 78
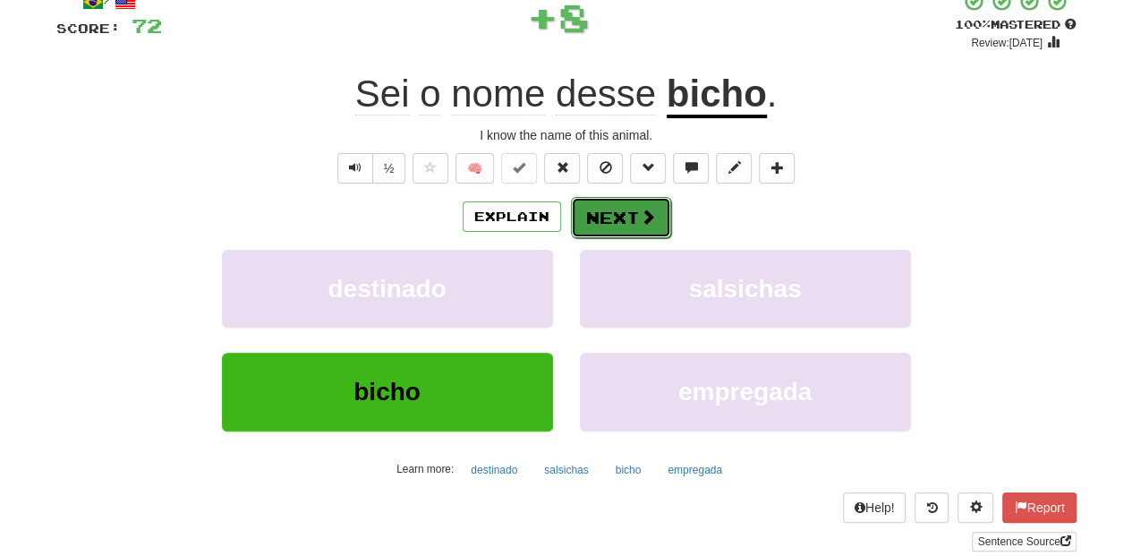
click at [597, 217] on button "Next" at bounding box center [621, 217] width 100 height 41
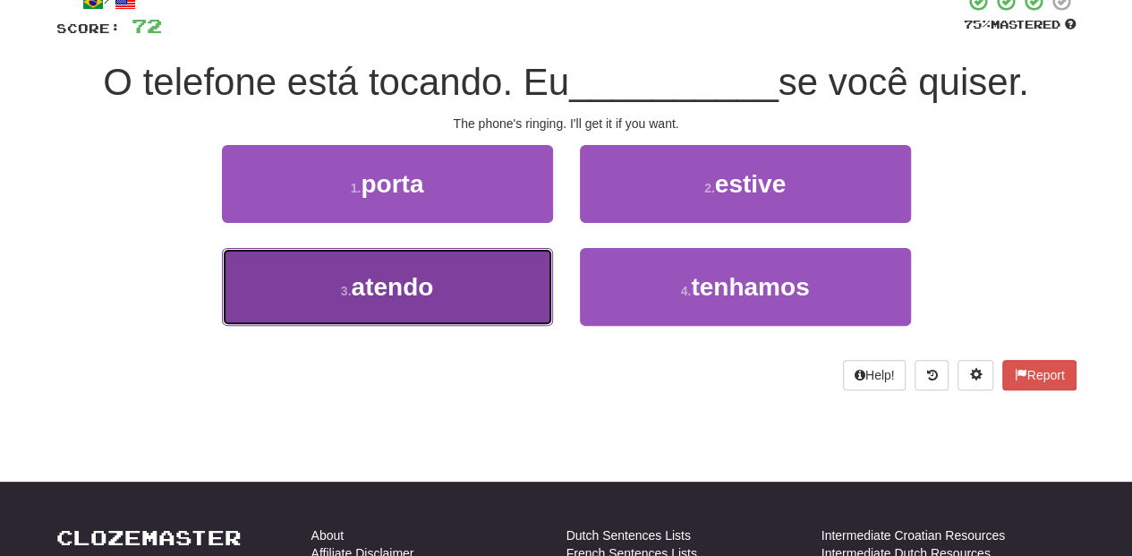
click at [471, 280] on button "3 . atendo" at bounding box center [387, 287] width 331 height 78
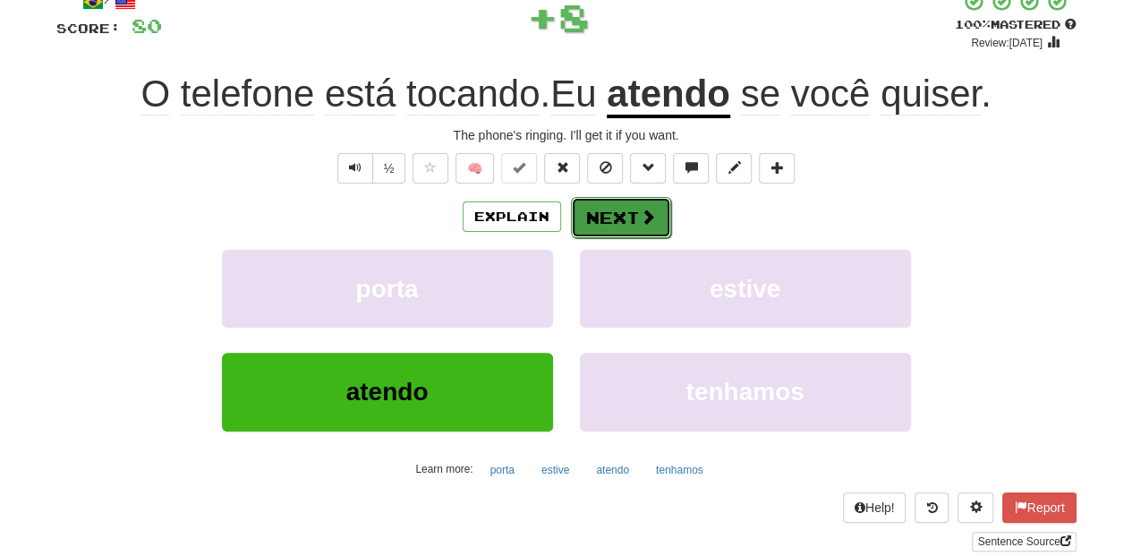
click at [614, 217] on button "Next" at bounding box center [621, 217] width 100 height 41
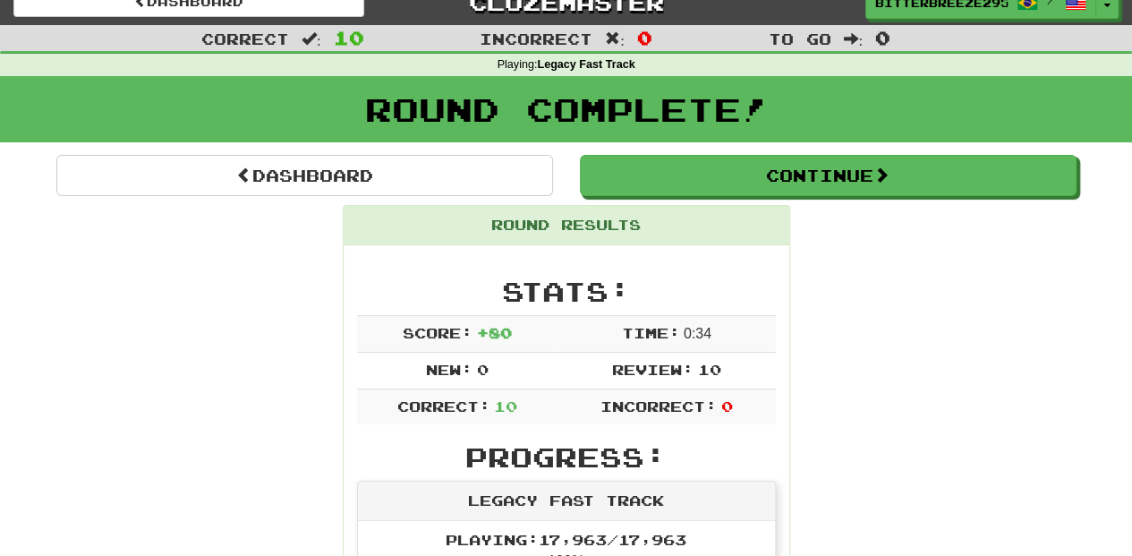
scroll to position [18, 0]
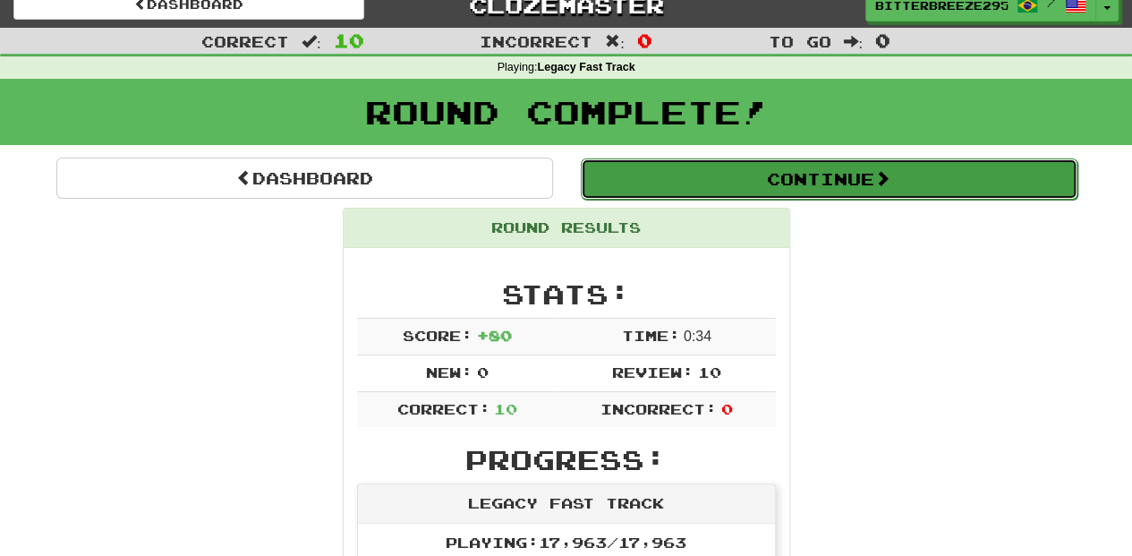
click at [659, 177] on button "Continue" at bounding box center [829, 178] width 497 height 41
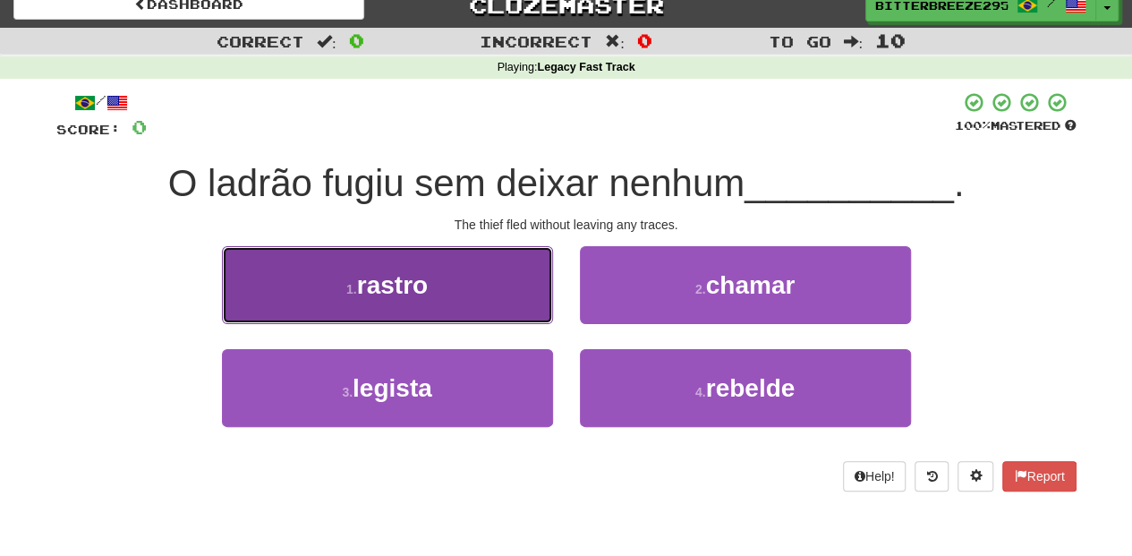
click at [491, 295] on button "1 . rastro" at bounding box center [387, 285] width 331 height 78
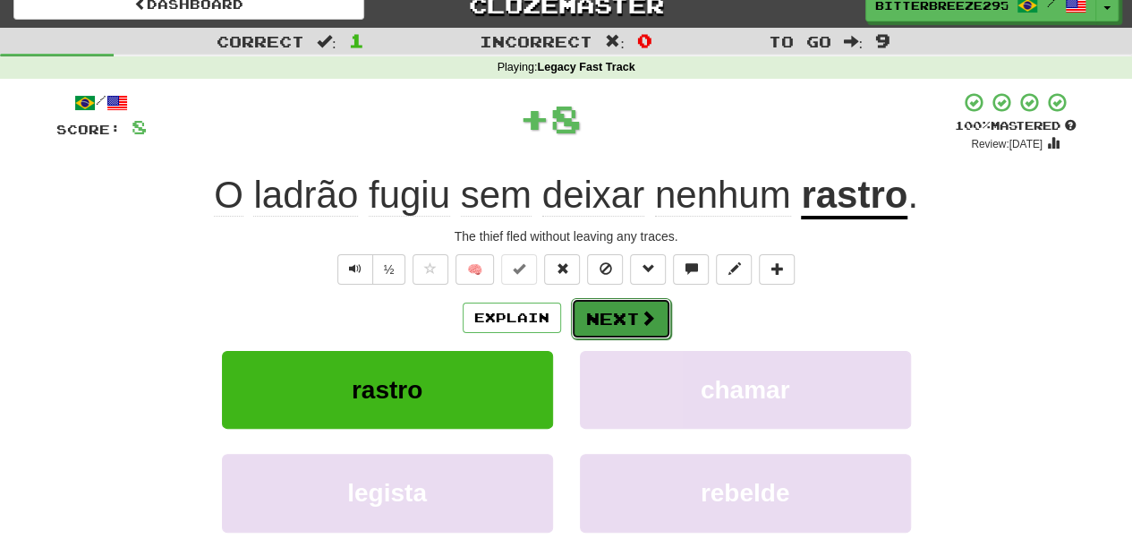
click at [611, 311] on button "Next" at bounding box center [621, 318] width 100 height 41
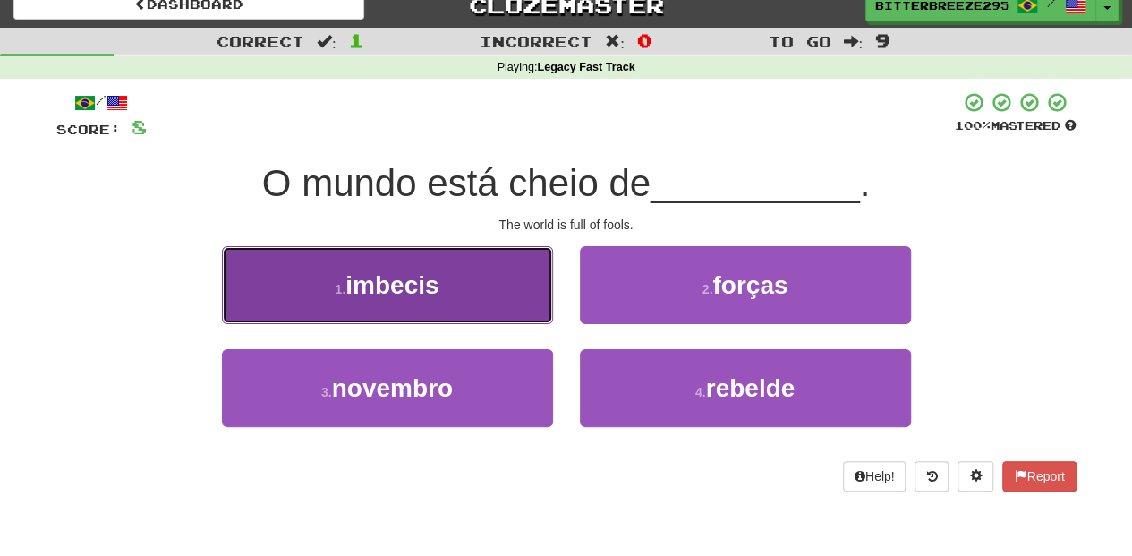
click at [505, 304] on button "1 . imbecis" at bounding box center [387, 285] width 331 height 78
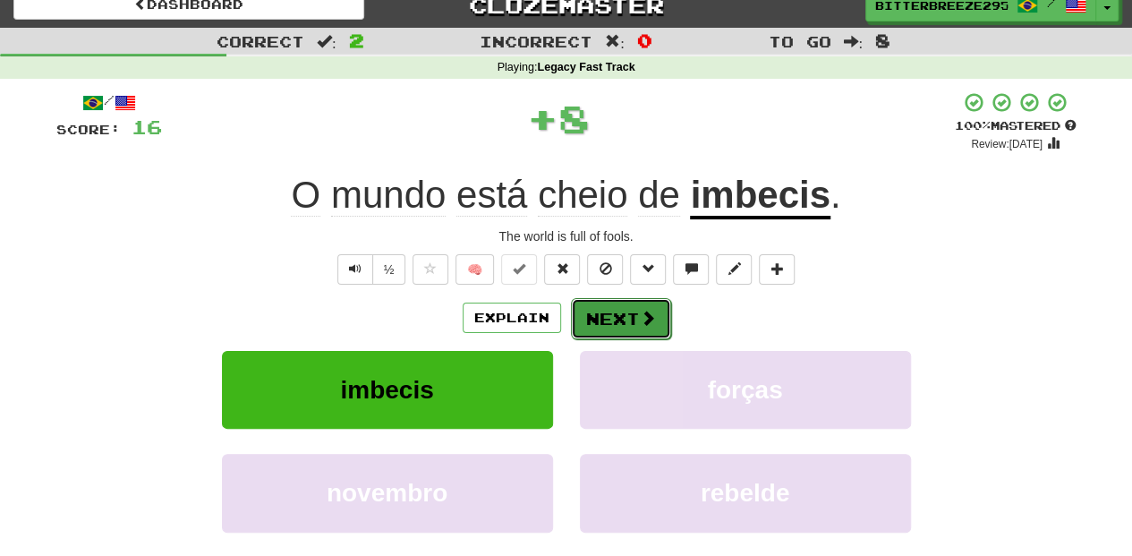
click at [609, 316] on button "Next" at bounding box center [621, 318] width 100 height 41
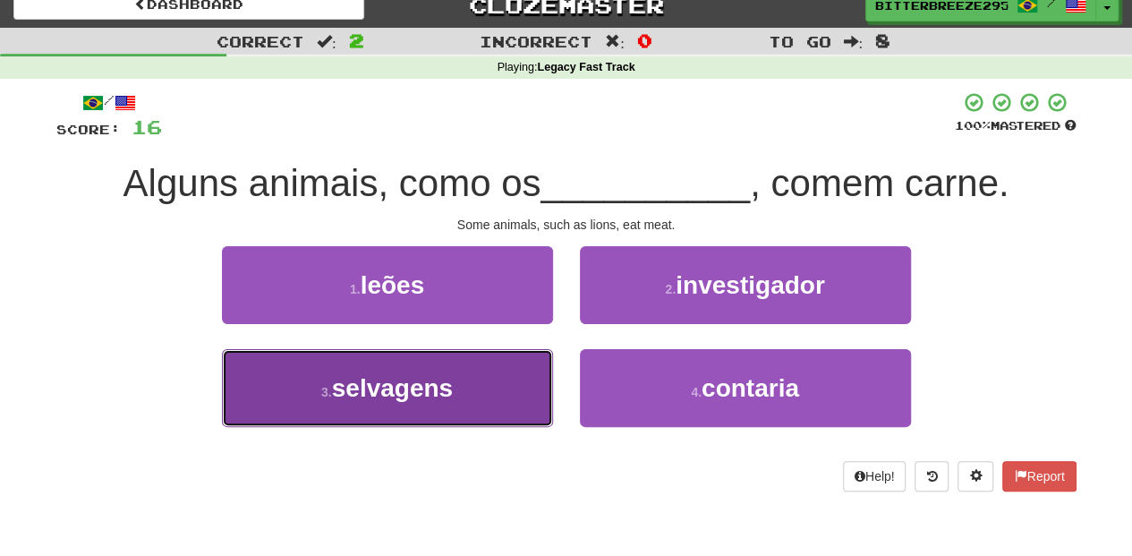
click at [460, 367] on button "3 . selvagens" at bounding box center [387, 388] width 331 height 78
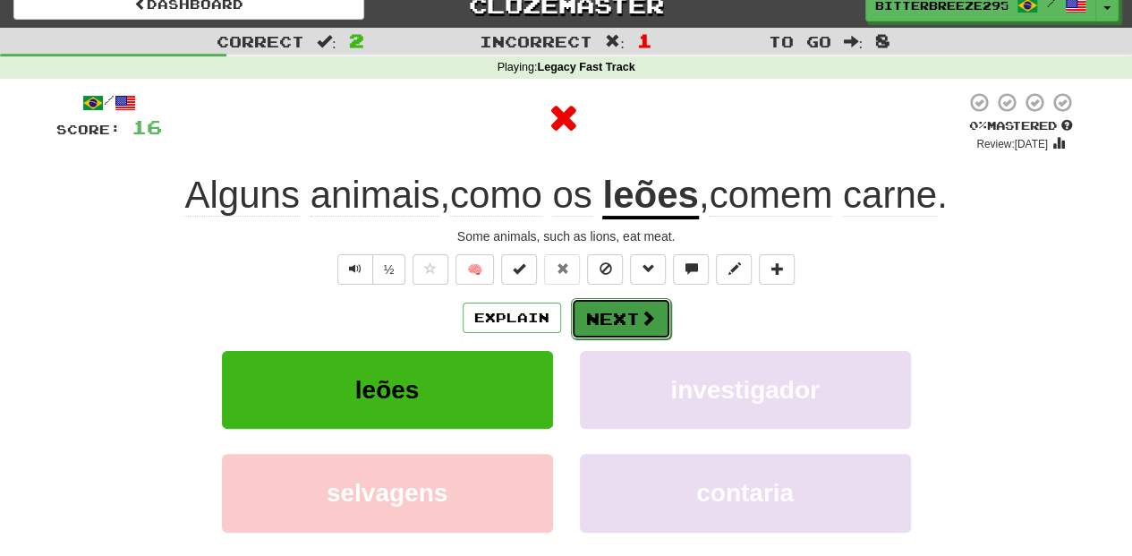
click at [609, 310] on button "Next" at bounding box center [621, 318] width 100 height 41
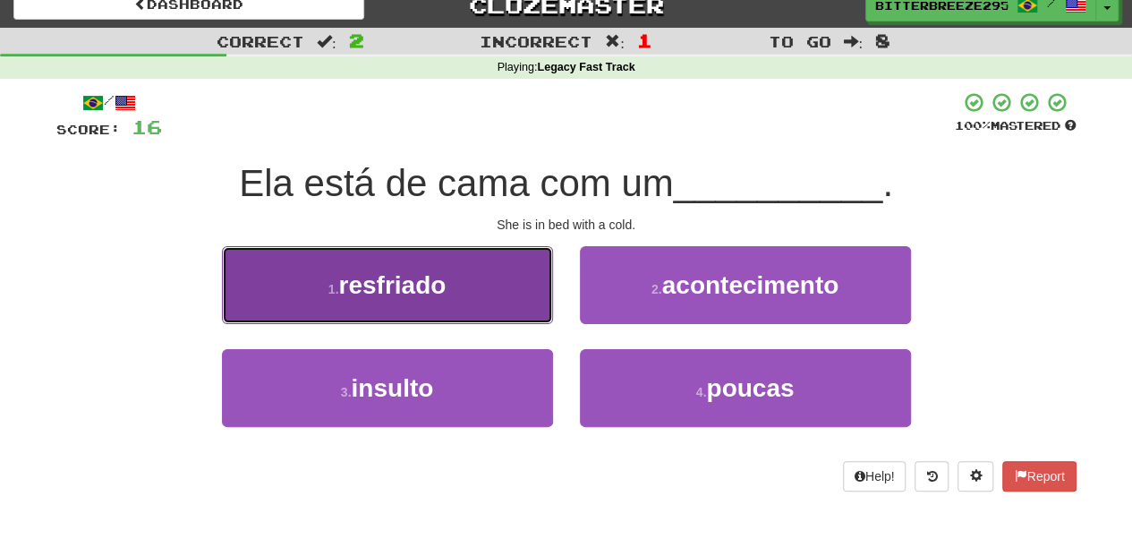
click at [461, 300] on button "1 . resfriado" at bounding box center [387, 285] width 331 height 78
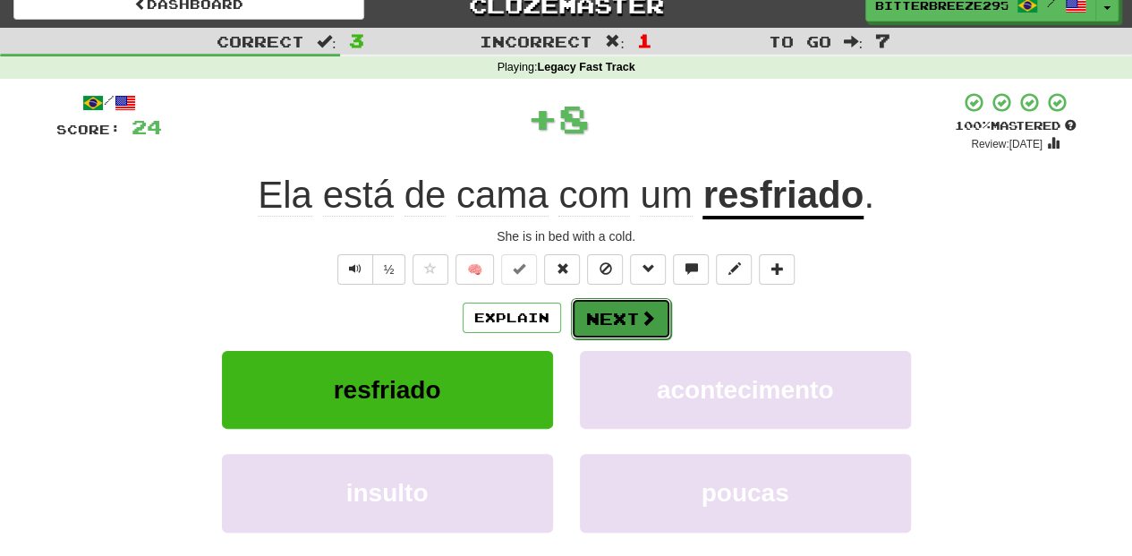
click at [597, 306] on button "Next" at bounding box center [621, 318] width 100 height 41
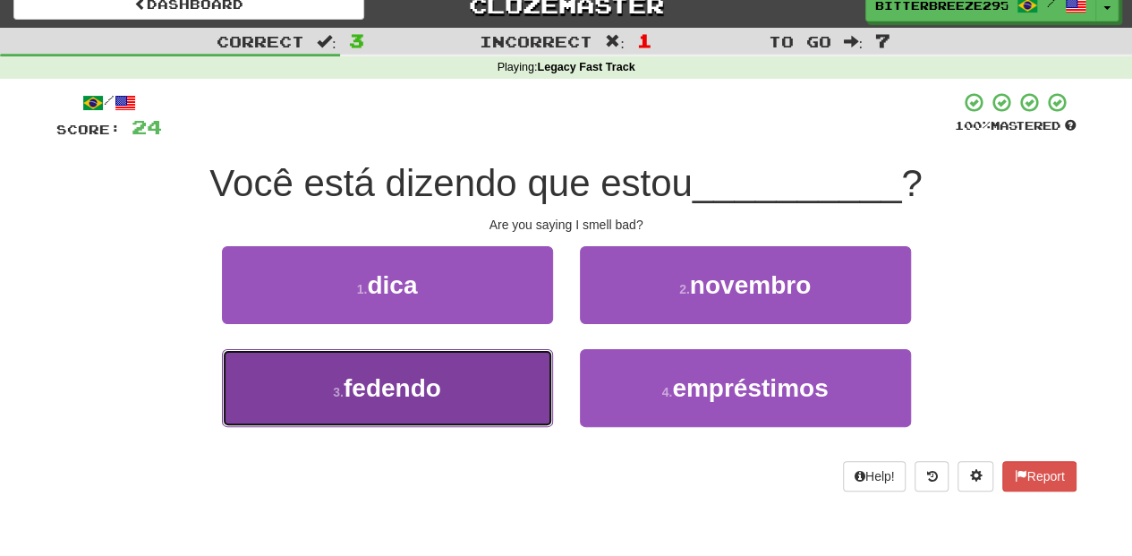
click at [429, 383] on span "fedendo" at bounding box center [393, 388] width 98 height 28
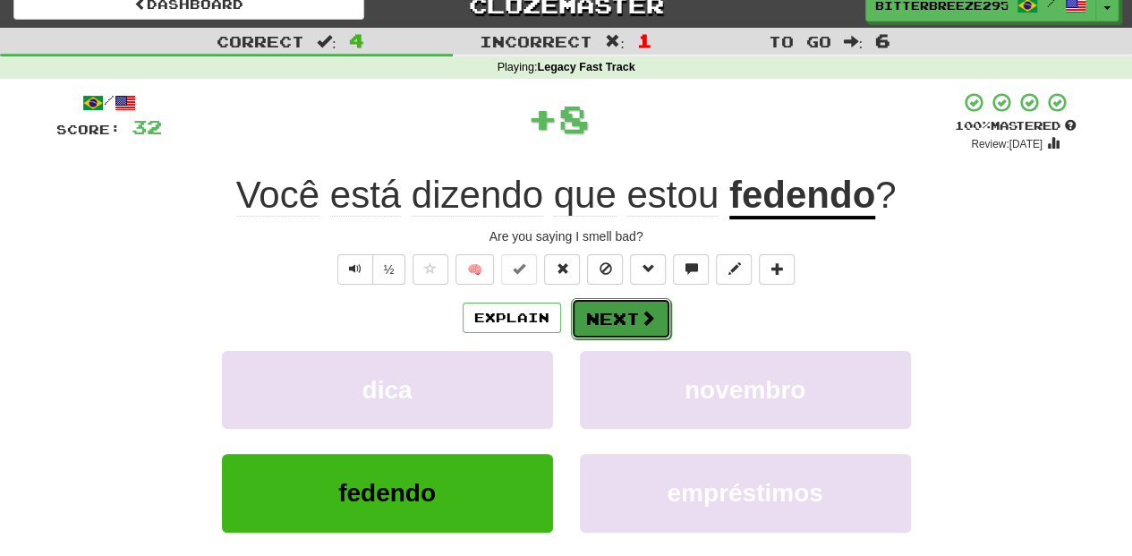
click at [589, 310] on button "Next" at bounding box center [621, 318] width 100 height 41
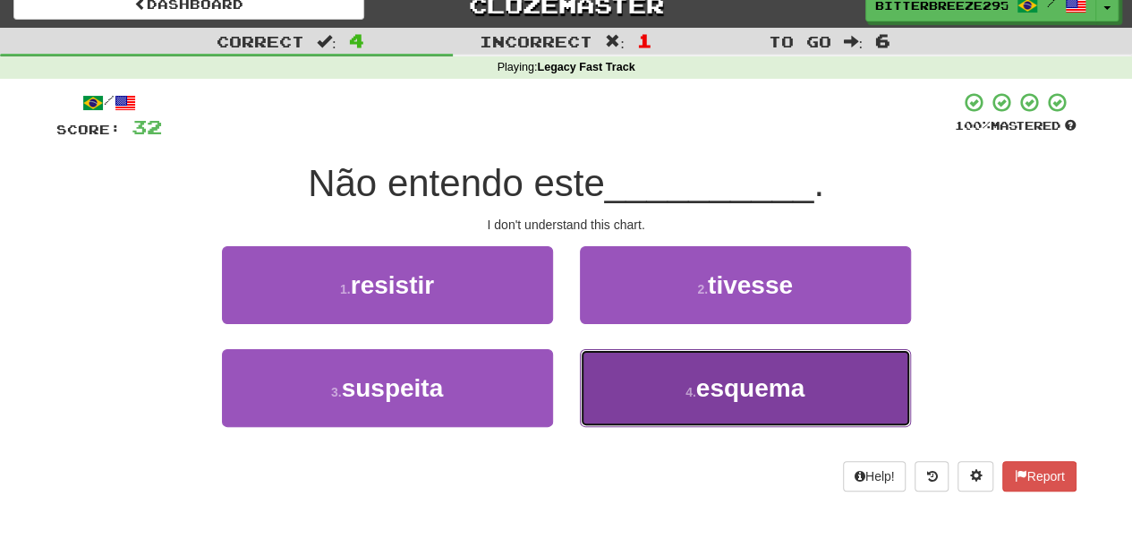
click at [594, 372] on button "4 . esquema" at bounding box center [745, 388] width 331 height 78
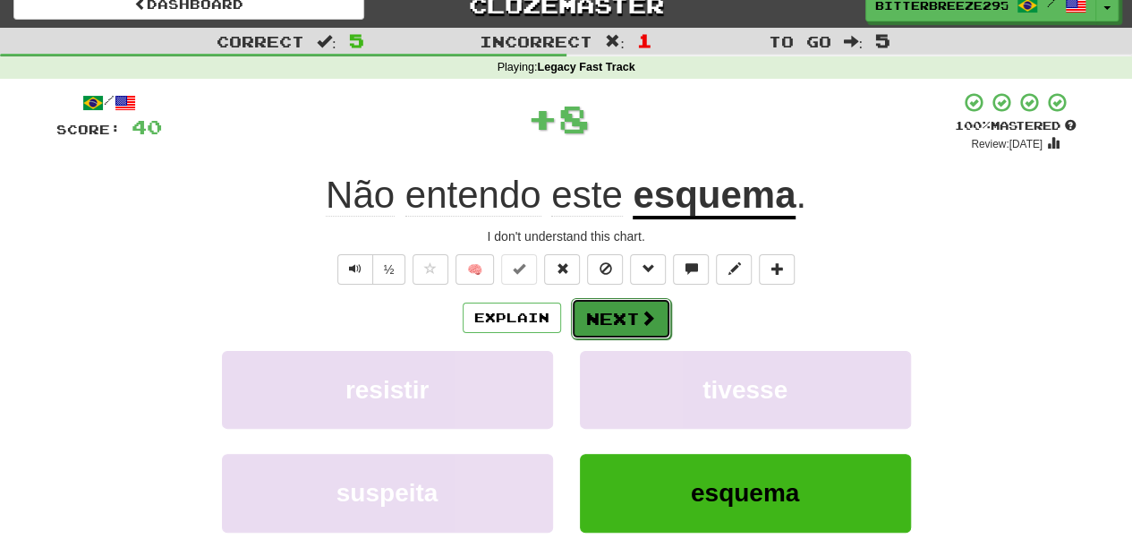
click at [600, 315] on button "Next" at bounding box center [621, 318] width 100 height 41
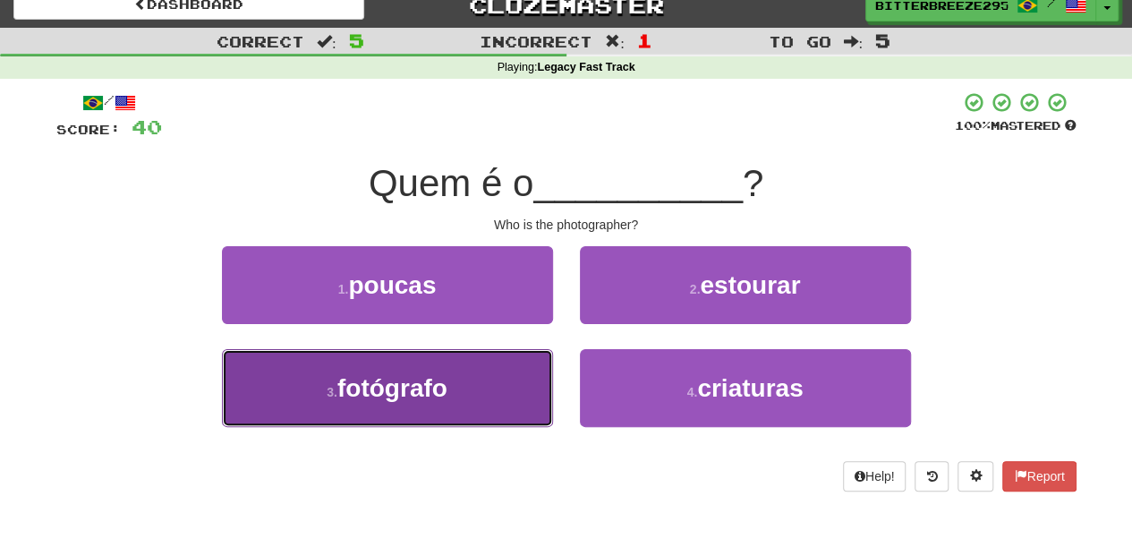
click at [478, 397] on button "3 . fotógrafo" at bounding box center [387, 388] width 331 height 78
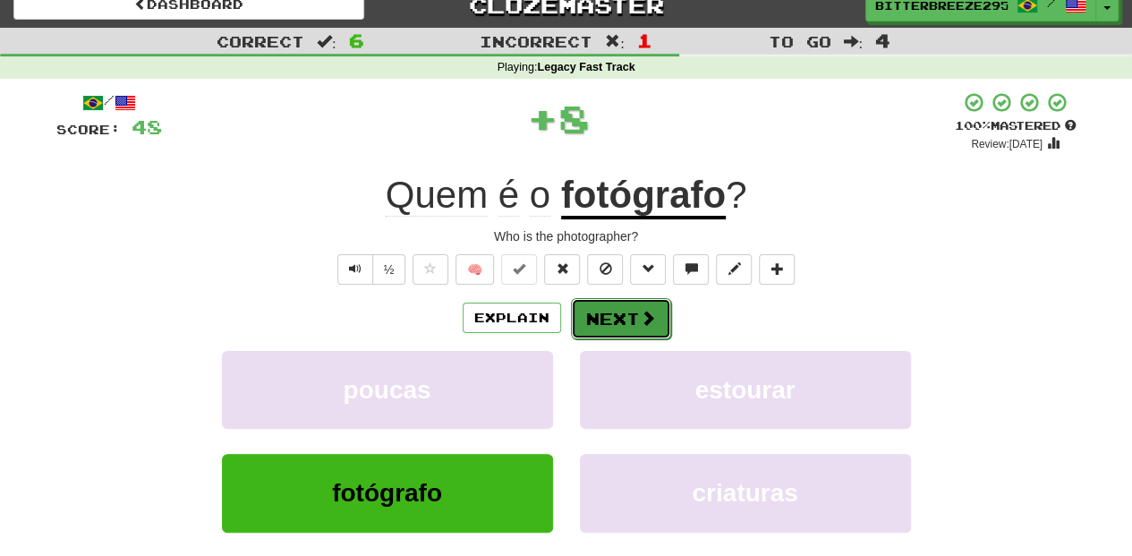
click at [603, 319] on button "Next" at bounding box center [621, 318] width 100 height 41
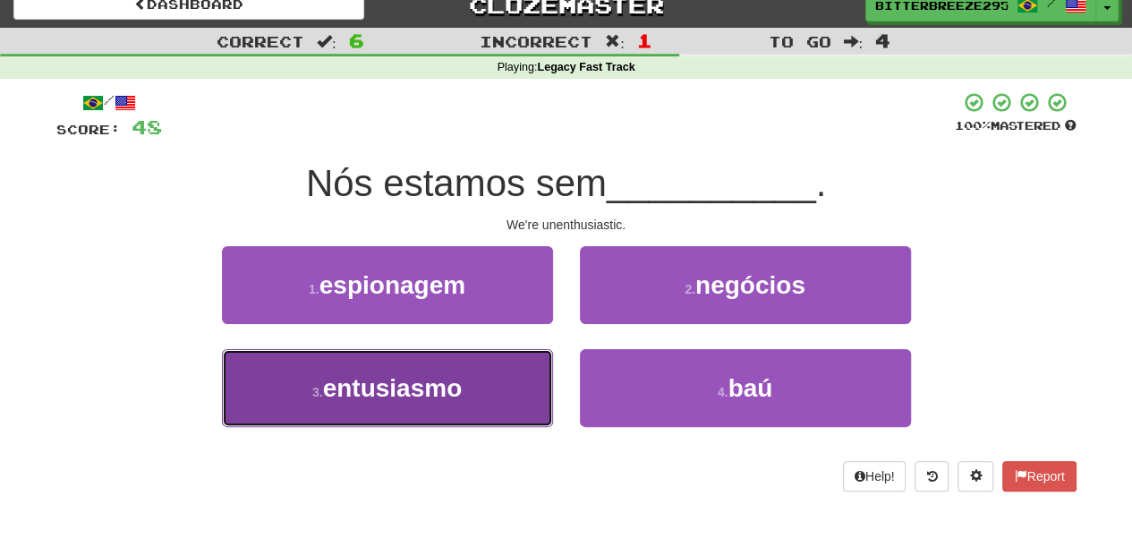
click at [497, 376] on button "3 . entusiasmo" at bounding box center [387, 388] width 331 height 78
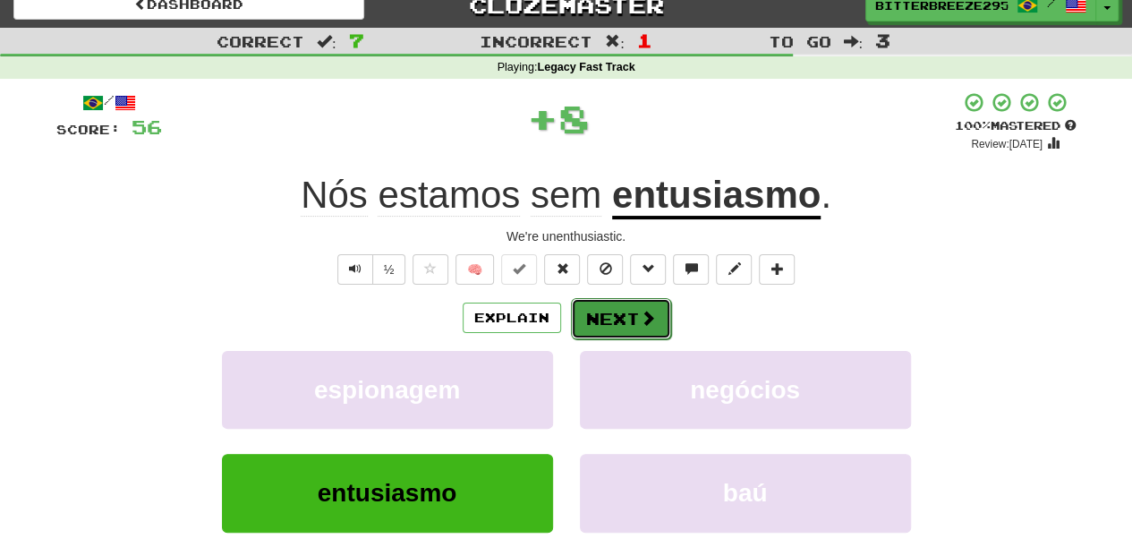
click at [600, 320] on button "Next" at bounding box center [621, 318] width 100 height 41
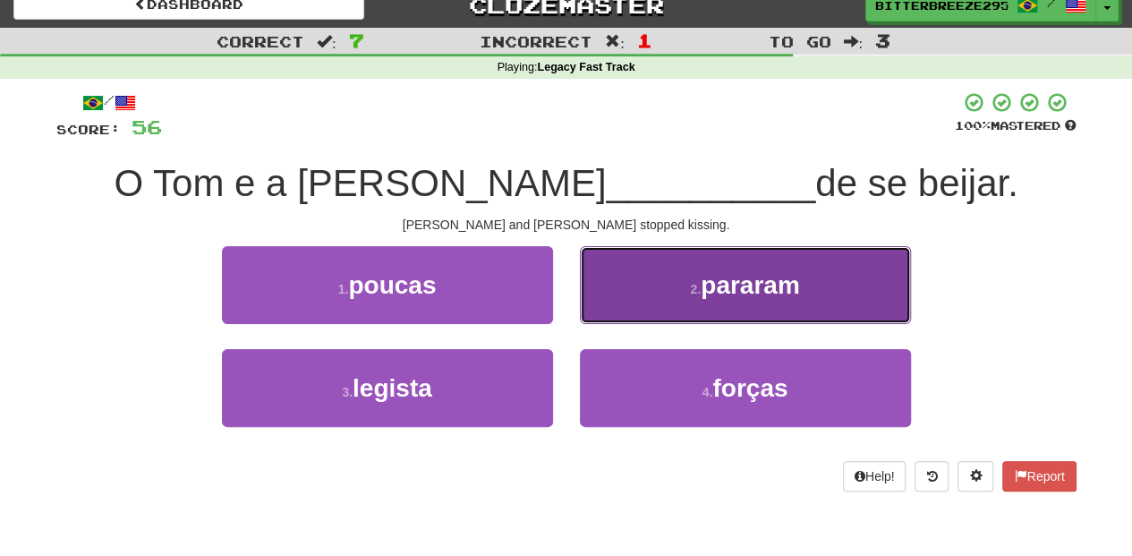
click at [614, 312] on button "2 . pararam" at bounding box center [745, 285] width 331 height 78
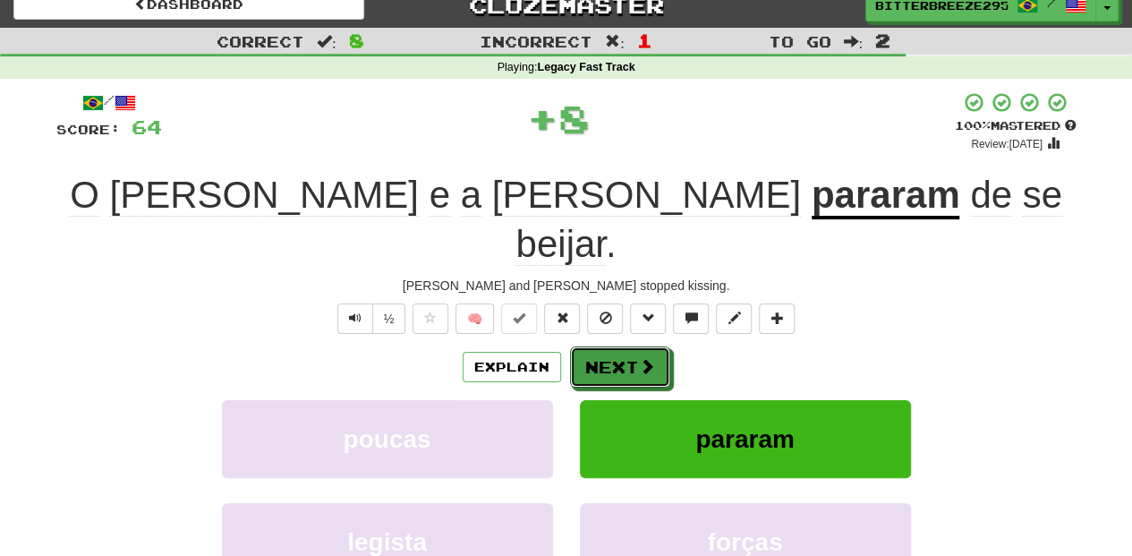
click at [614, 346] on button "Next" at bounding box center [620, 366] width 100 height 41
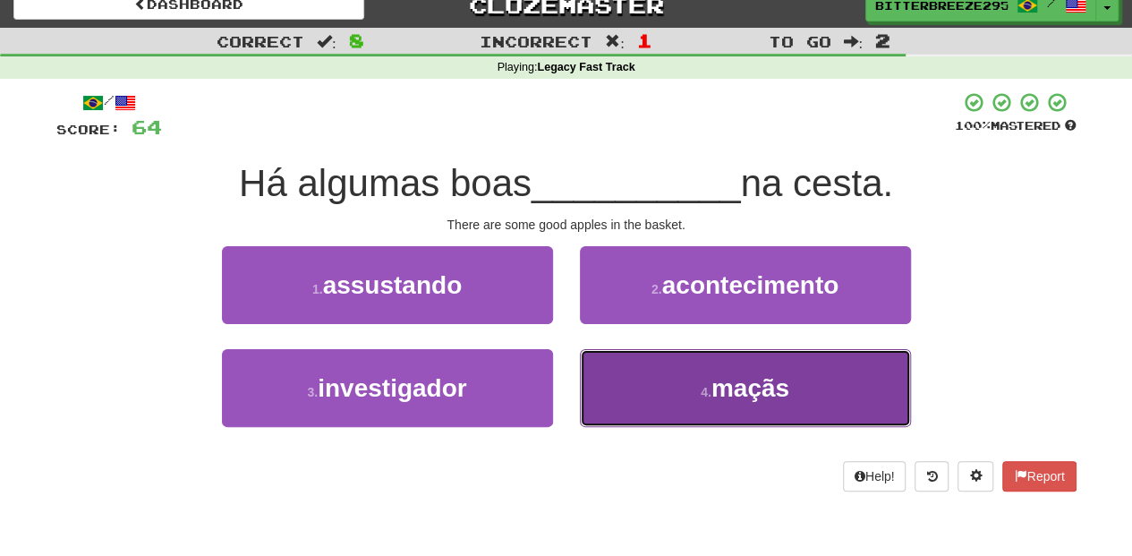
click at [627, 390] on button "4 . maçãs" at bounding box center [745, 388] width 331 height 78
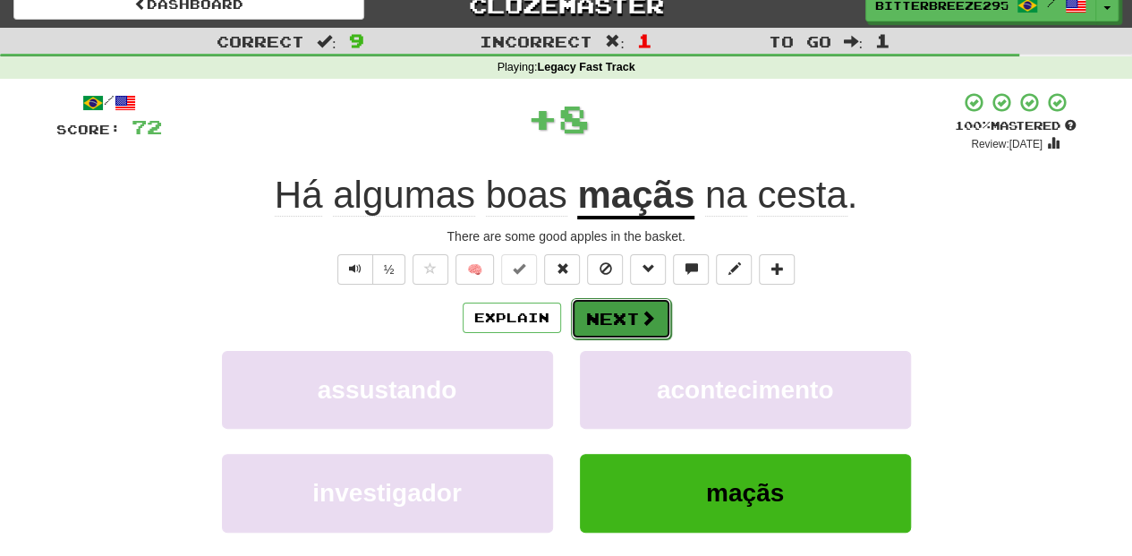
click at [592, 311] on button "Next" at bounding box center [621, 318] width 100 height 41
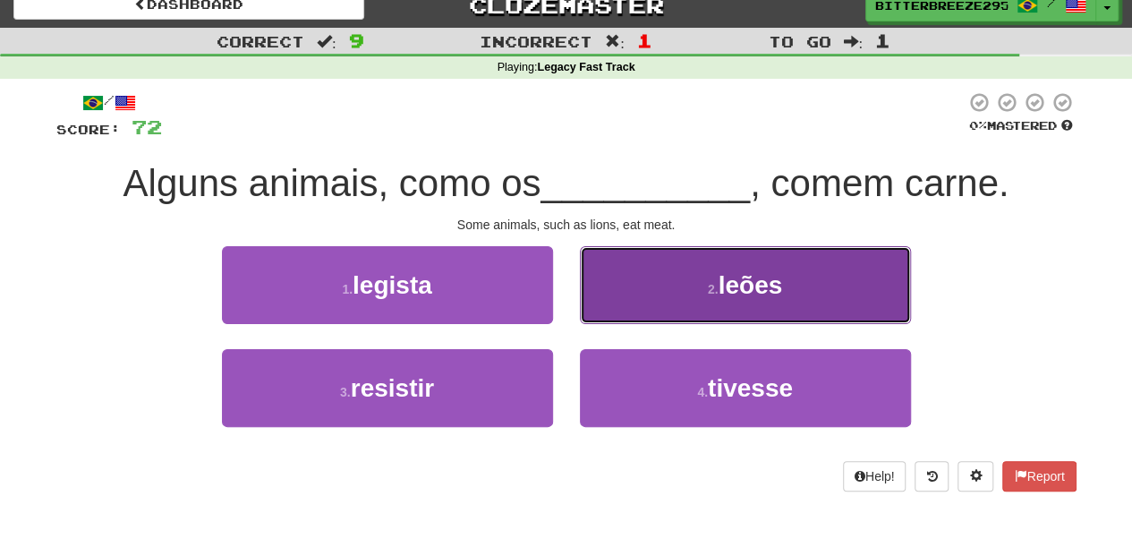
click at [613, 302] on button "2 . leões" at bounding box center [745, 285] width 331 height 78
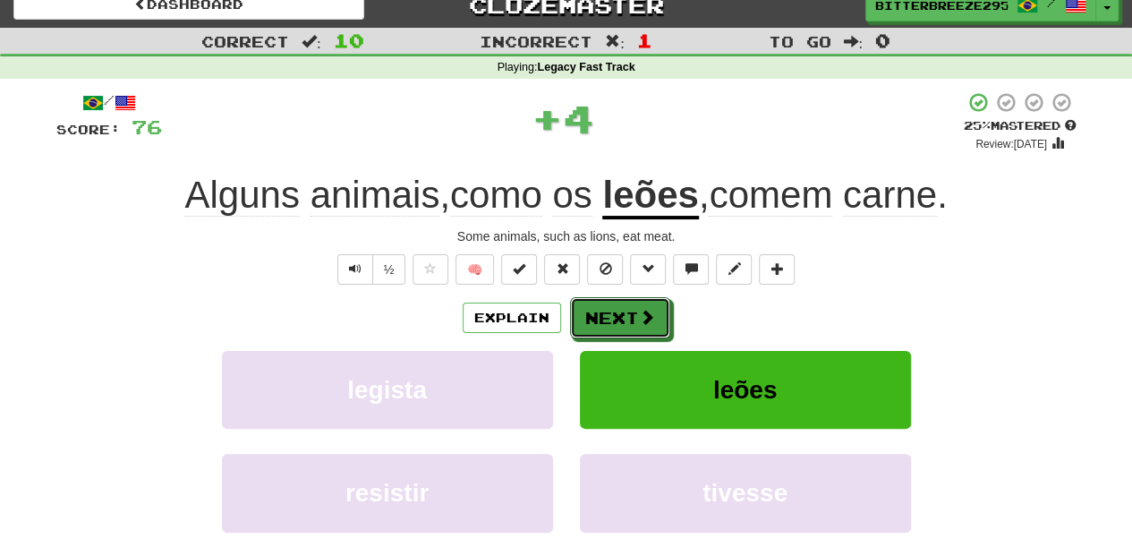
click at [613, 302] on button "Next" at bounding box center [620, 317] width 100 height 41
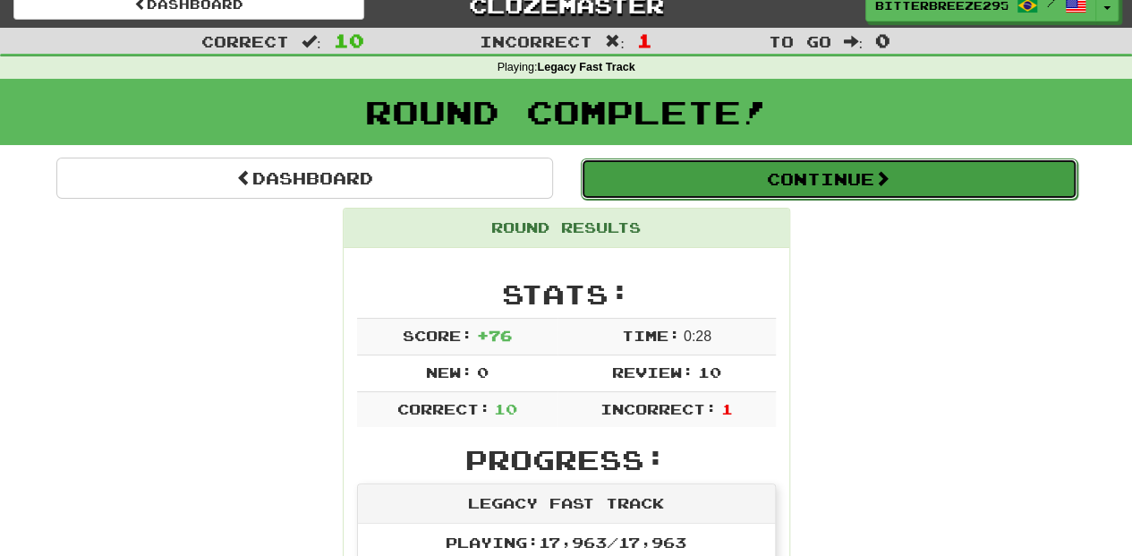
click at [665, 174] on button "Continue" at bounding box center [829, 178] width 497 height 41
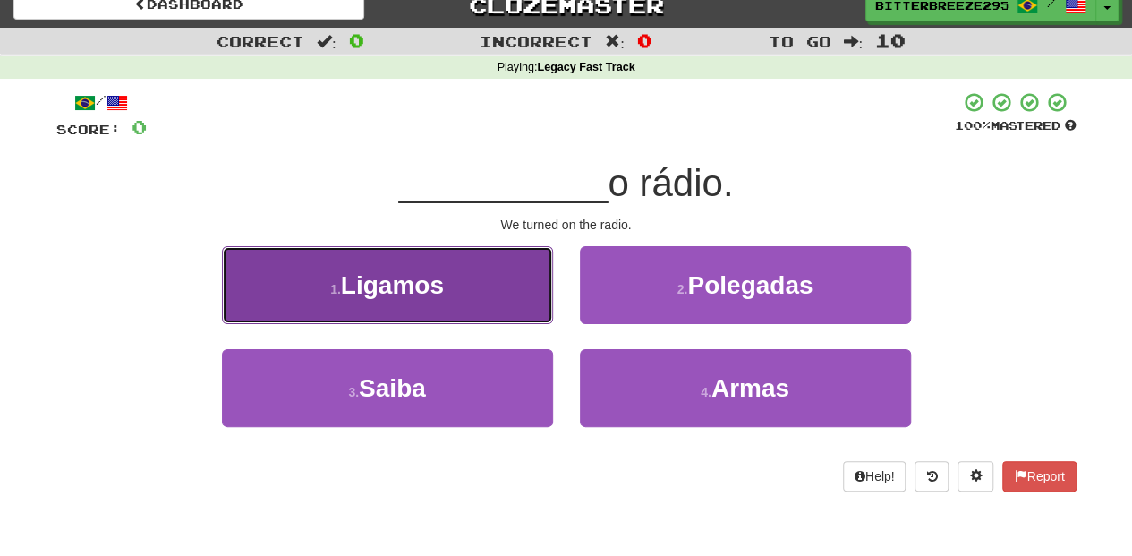
click at [503, 303] on button "1 . Ligamos" at bounding box center [387, 285] width 331 height 78
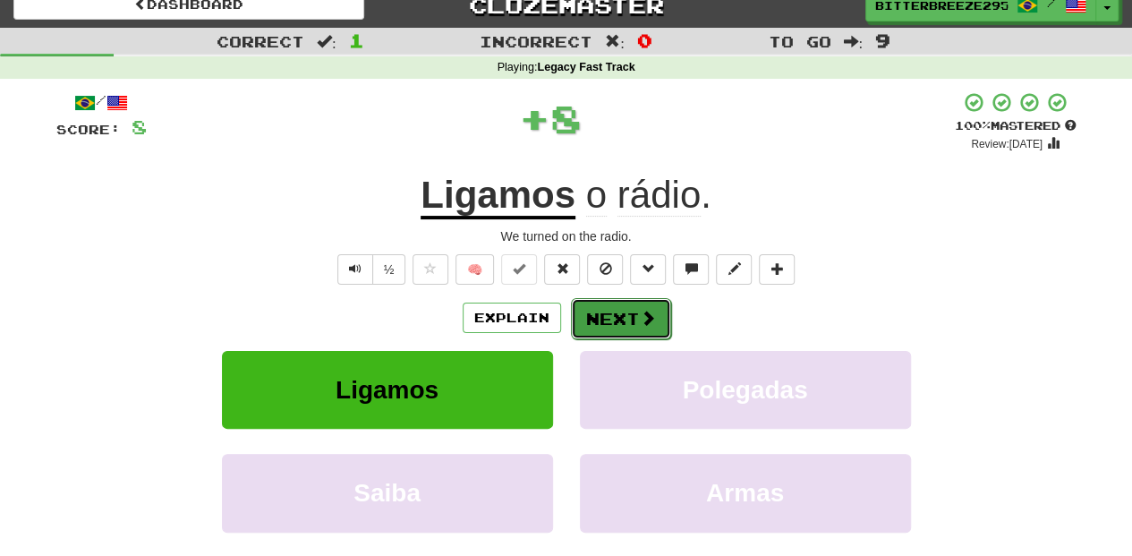
click at [594, 309] on button "Next" at bounding box center [621, 318] width 100 height 41
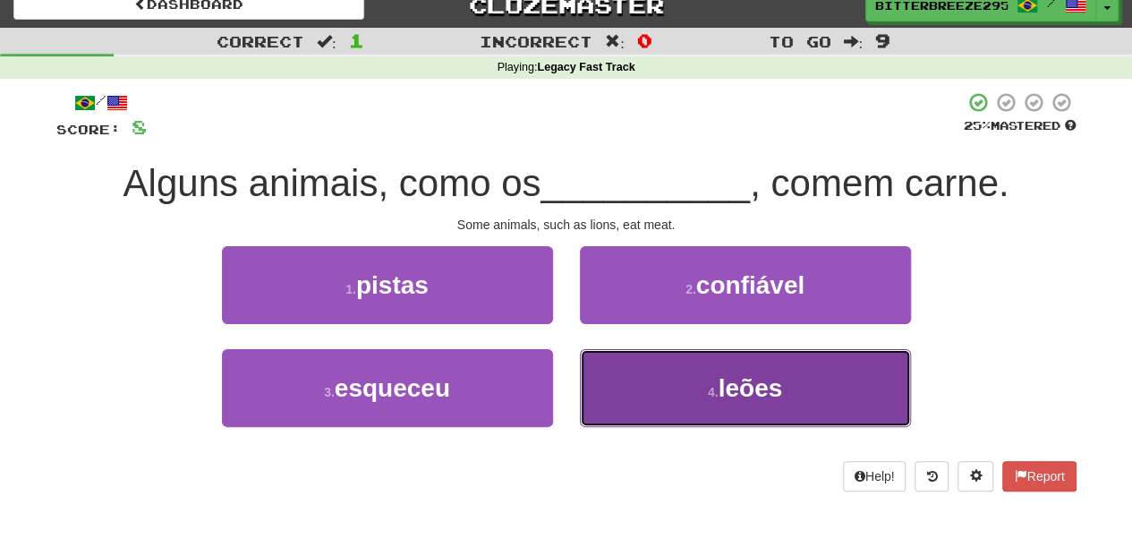
click at [665, 380] on button "4 . leões" at bounding box center [745, 388] width 331 height 78
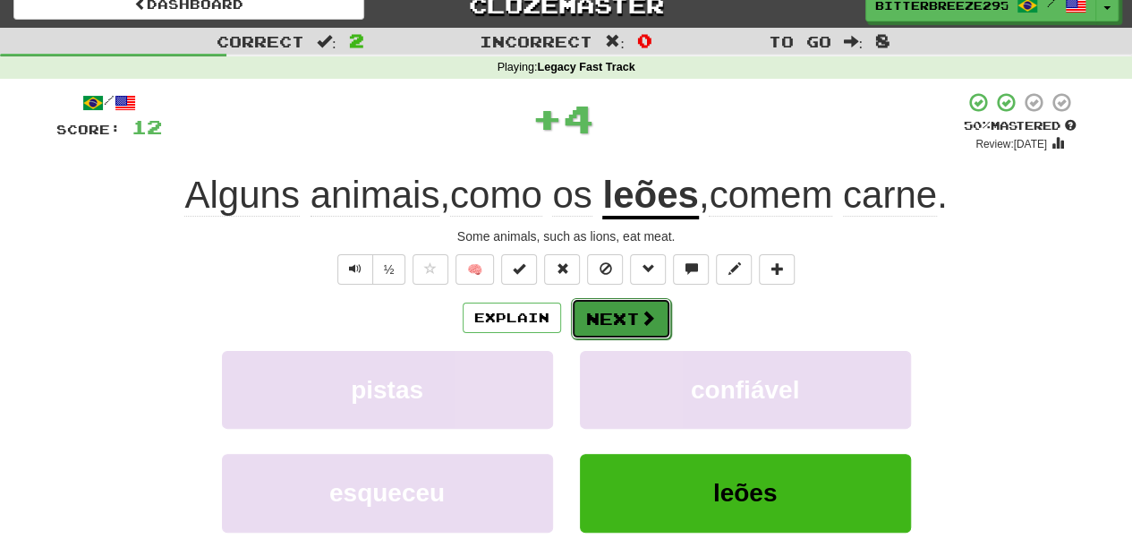
click at [620, 319] on button "Next" at bounding box center [621, 318] width 100 height 41
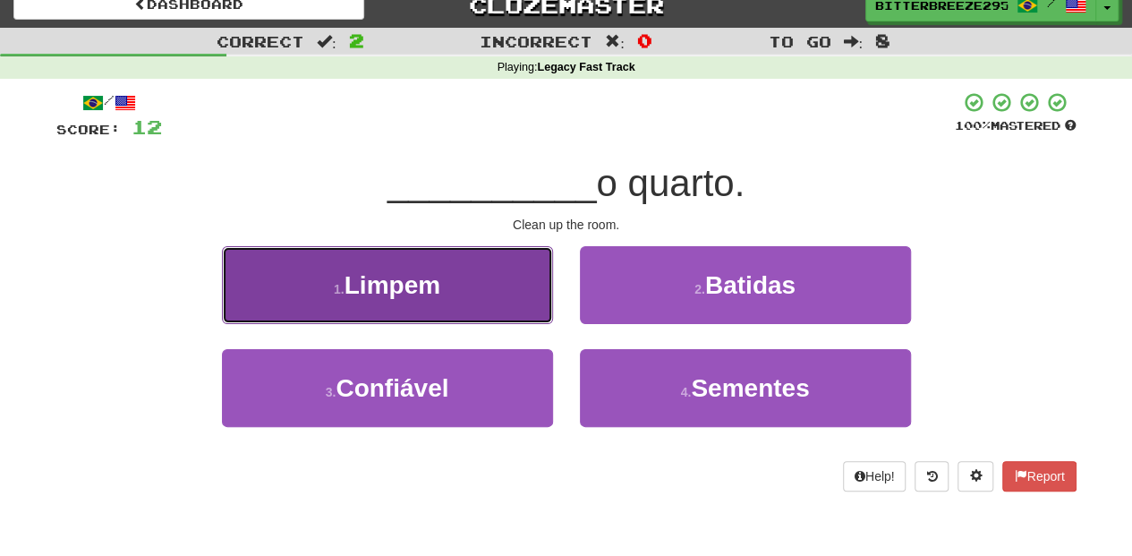
click at [488, 306] on button "1 . Limpem" at bounding box center [387, 285] width 331 height 78
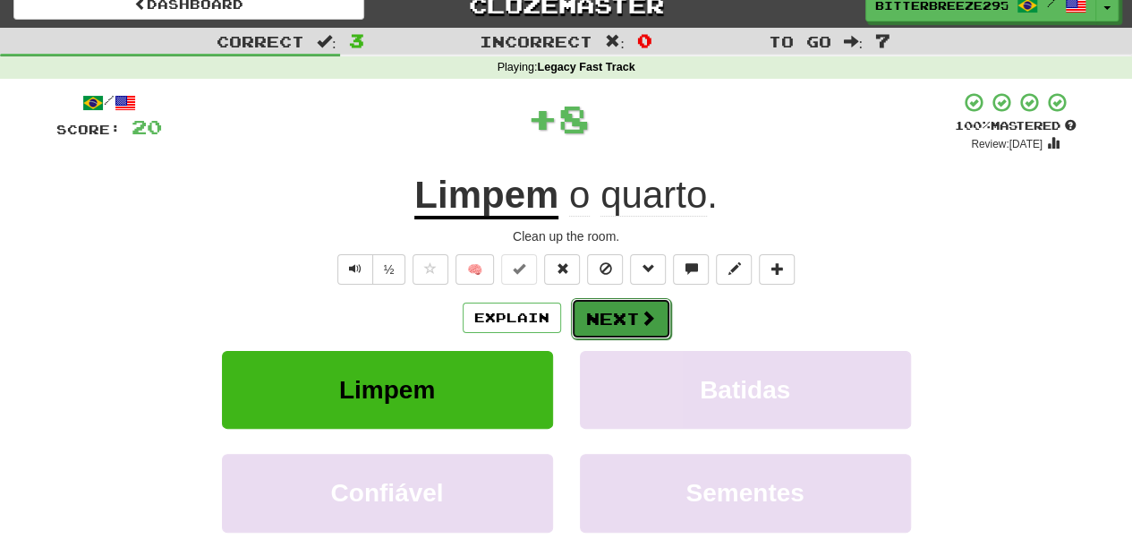
click at [622, 330] on button "Next" at bounding box center [621, 318] width 100 height 41
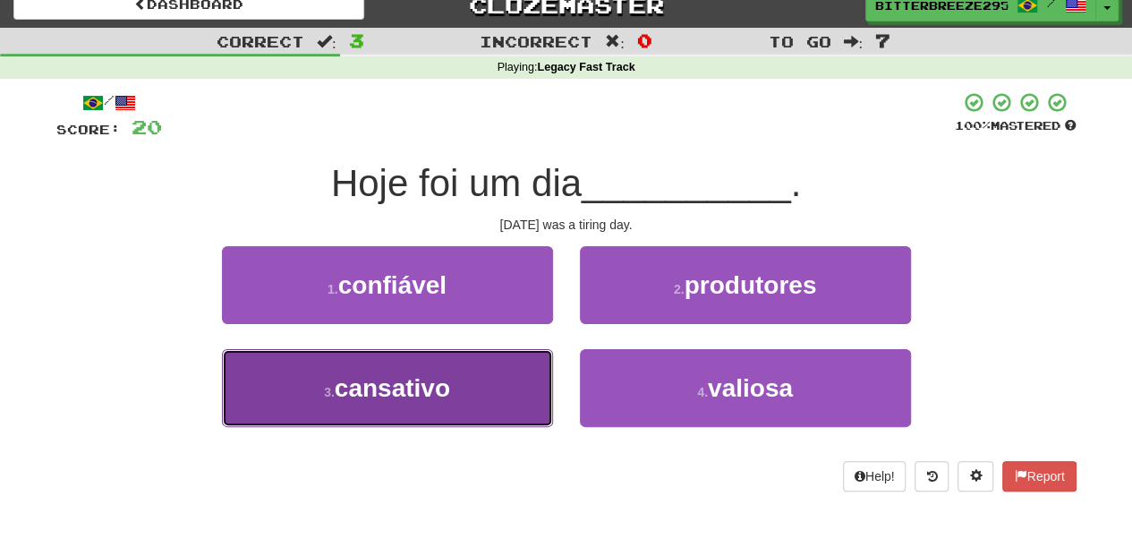
click at [455, 400] on button "3 . cansativo" at bounding box center [387, 388] width 331 height 78
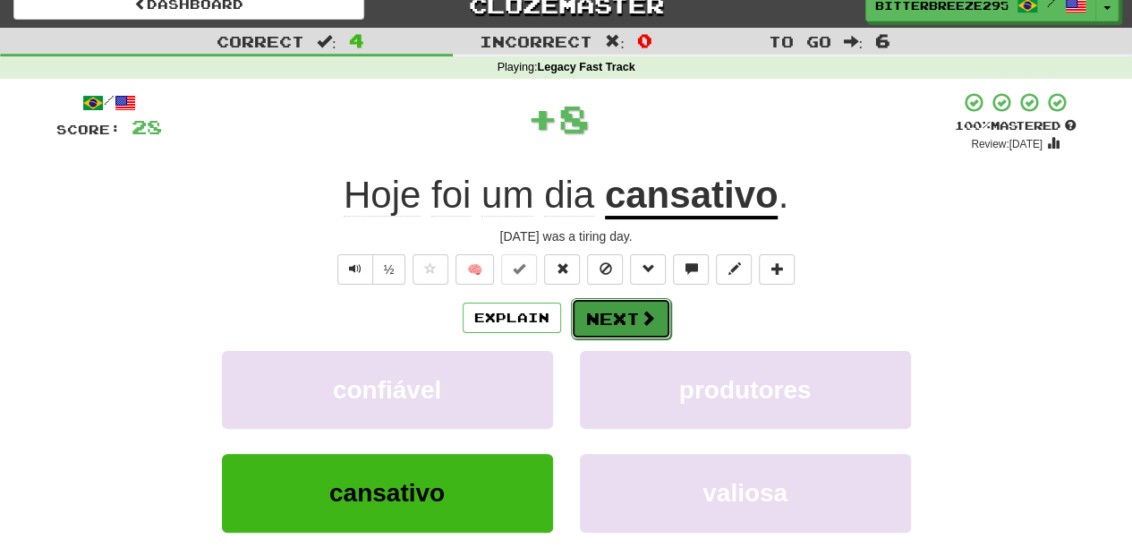
click at [612, 322] on button "Next" at bounding box center [621, 318] width 100 height 41
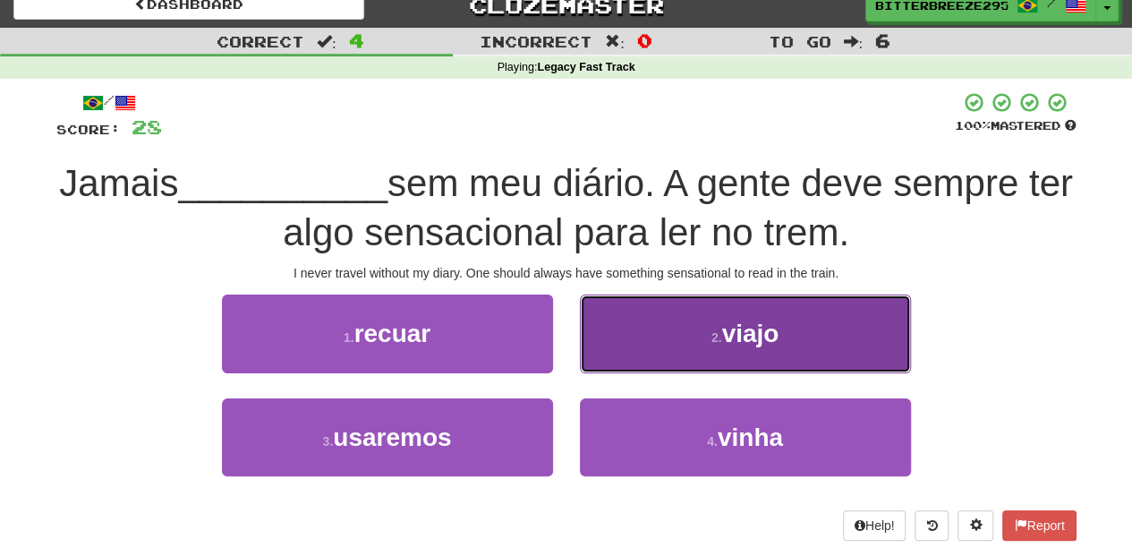
click at [627, 345] on button "2 . viajo" at bounding box center [745, 334] width 331 height 78
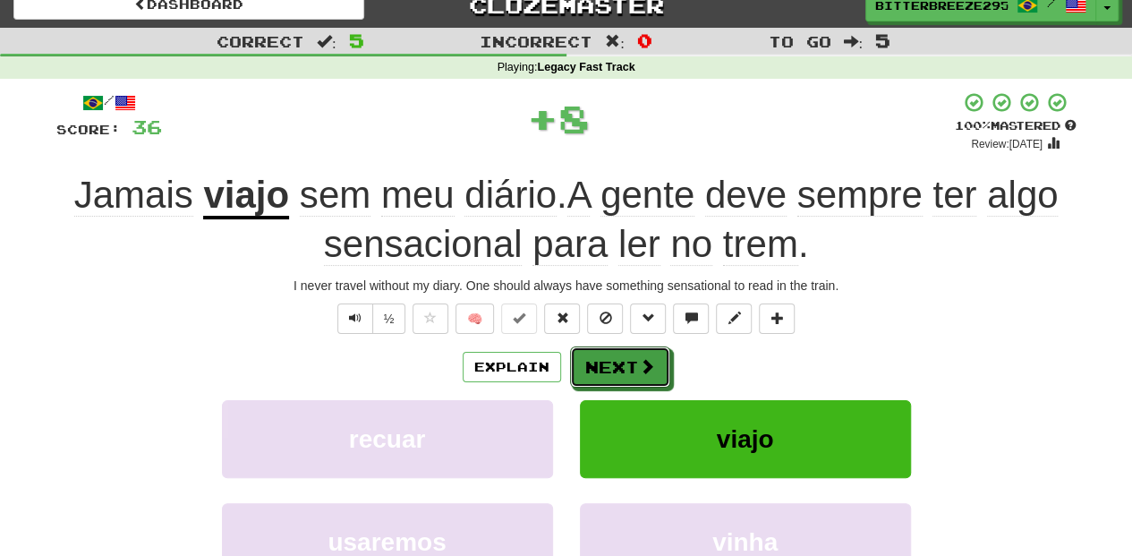
click at [620, 351] on button "Next" at bounding box center [620, 366] width 100 height 41
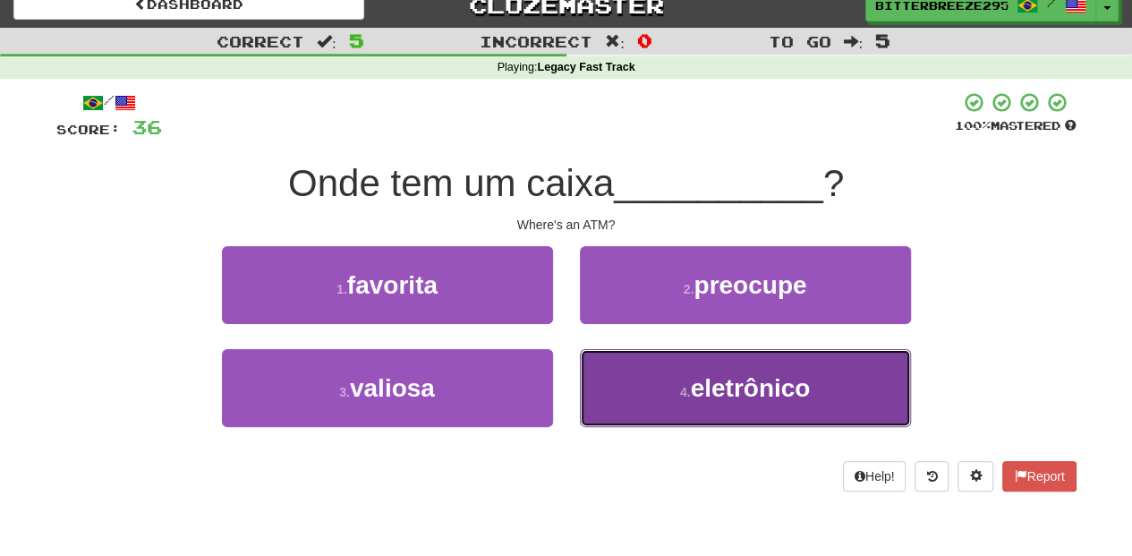
click at [643, 369] on button "4 . eletrônico" at bounding box center [745, 388] width 331 height 78
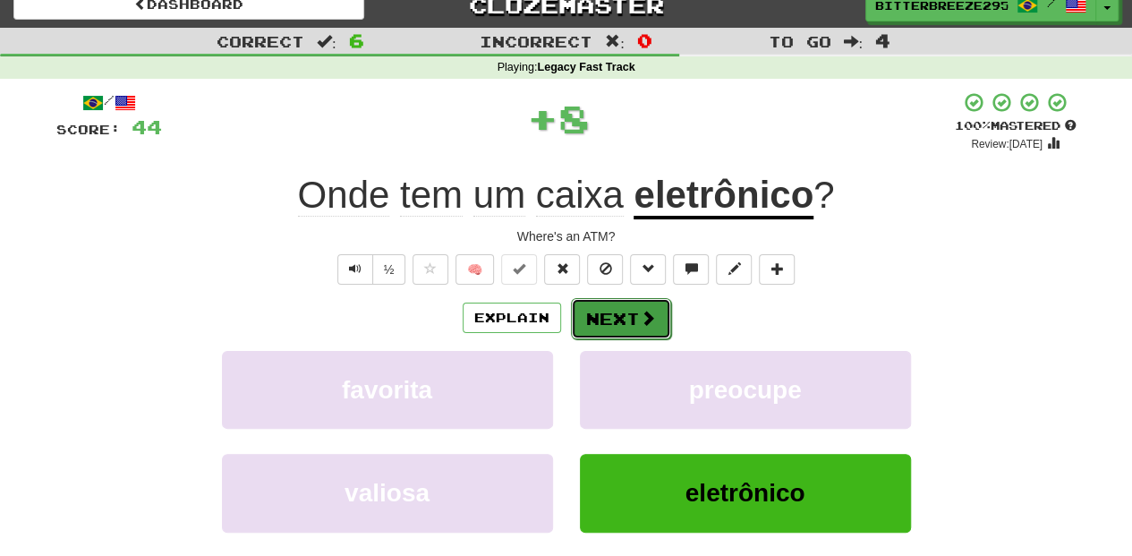
click at [621, 331] on button "Next" at bounding box center [621, 318] width 100 height 41
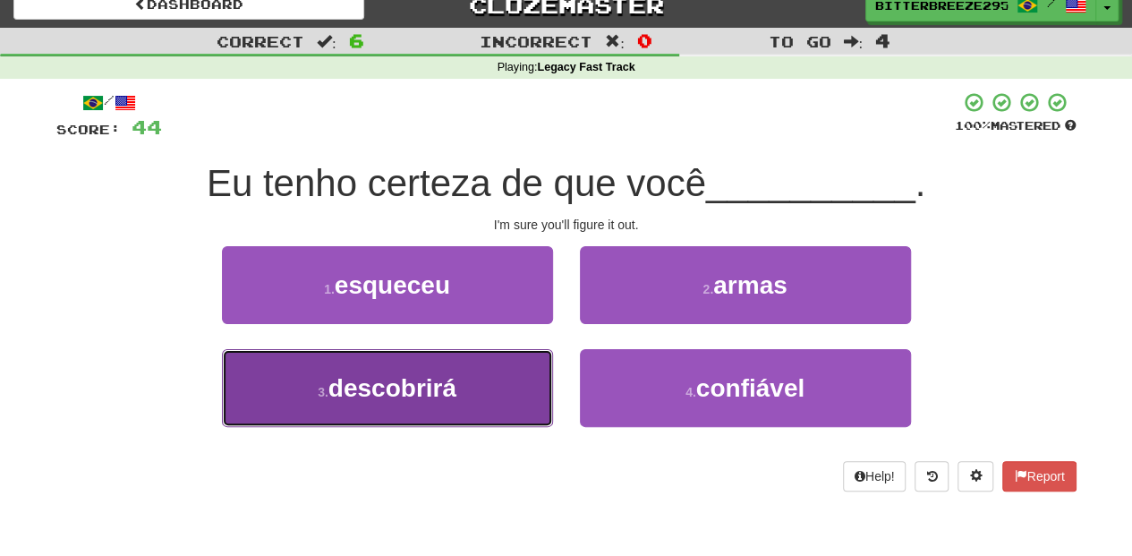
click at [488, 390] on button "3 . descobrirá" at bounding box center [387, 388] width 331 height 78
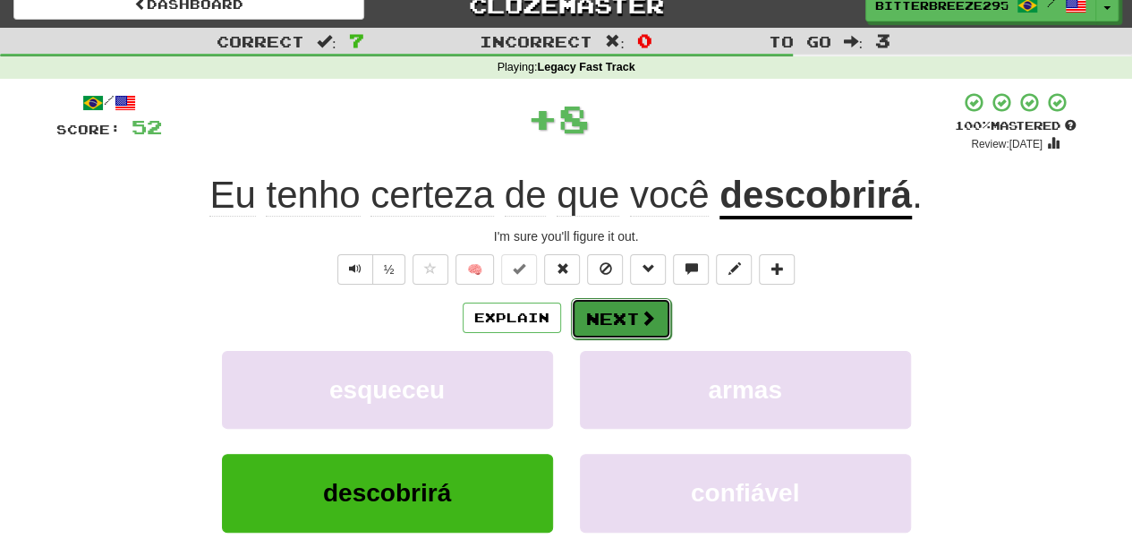
click at [605, 319] on button "Next" at bounding box center [621, 318] width 100 height 41
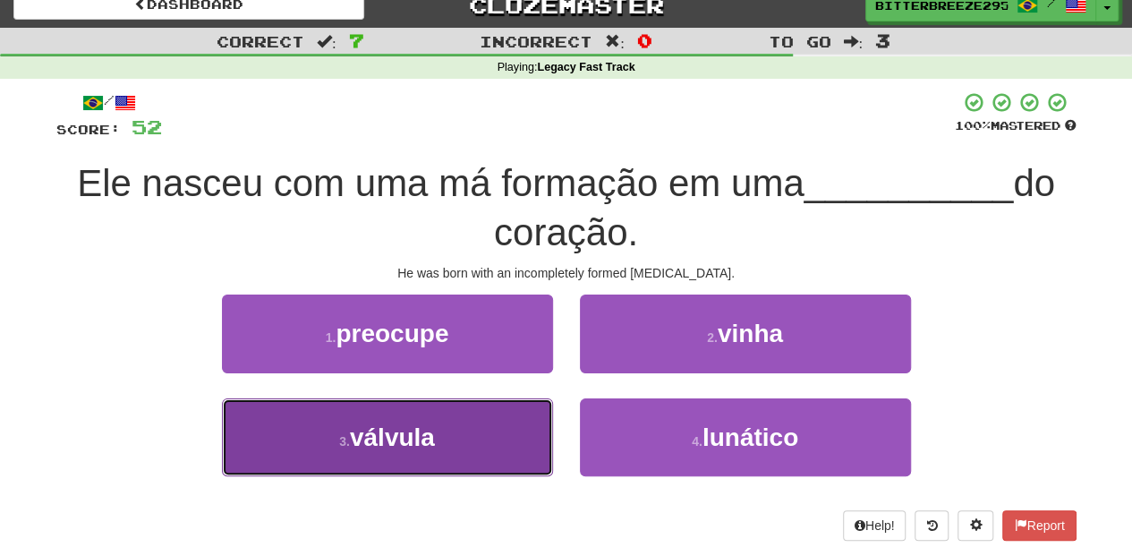
click at [471, 414] on button "3 . válvula" at bounding box center [387, 437] width 331 height 78
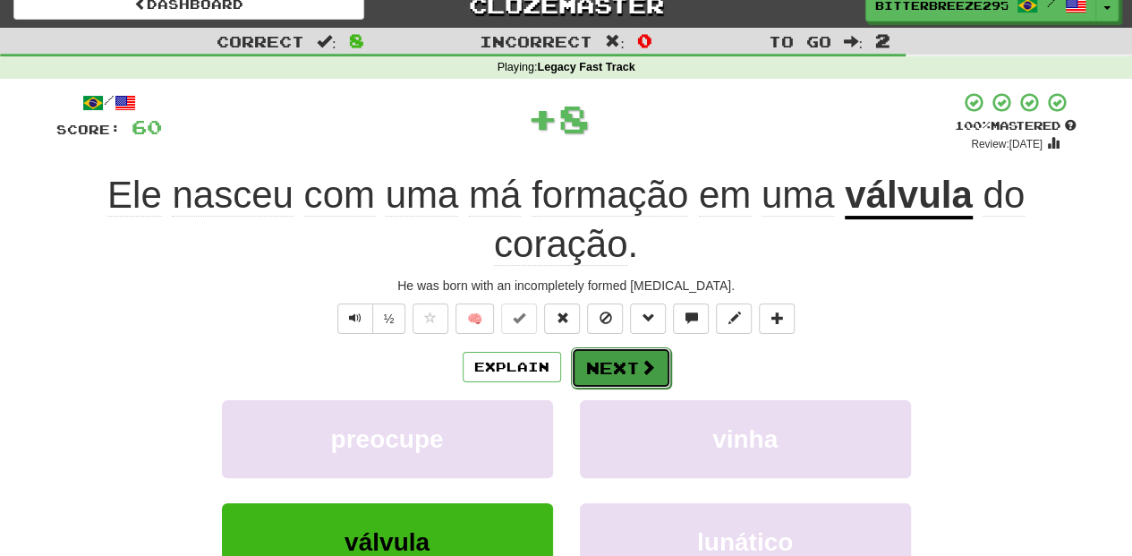
click at [594, 369] on button "Next" at bounding box center [621, 367] width 100 height 41
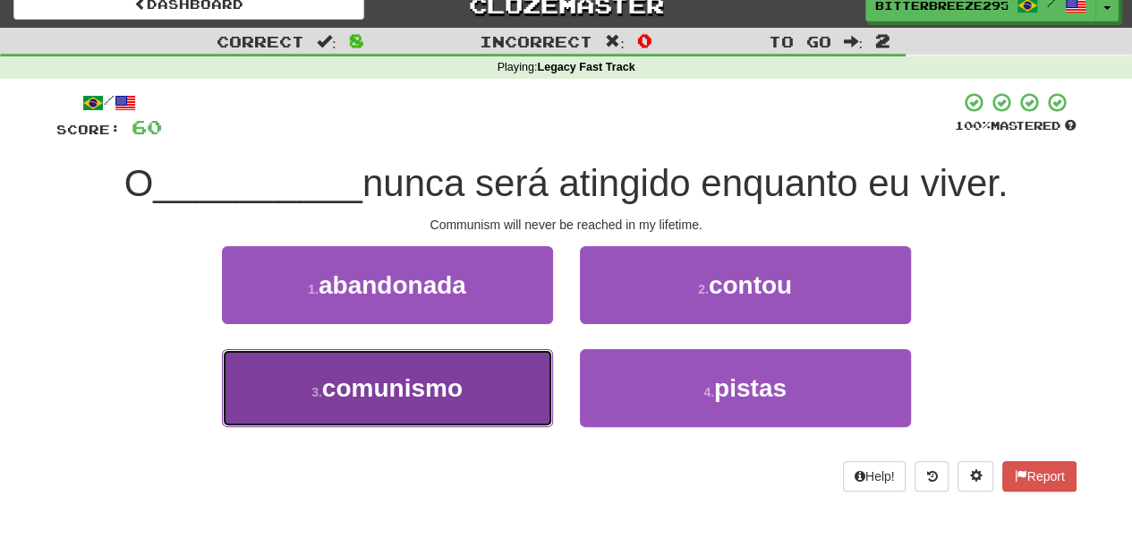
click at [467, 387] on button "3 . comunismo" at bounding box center [387, 388] width 331 height 78
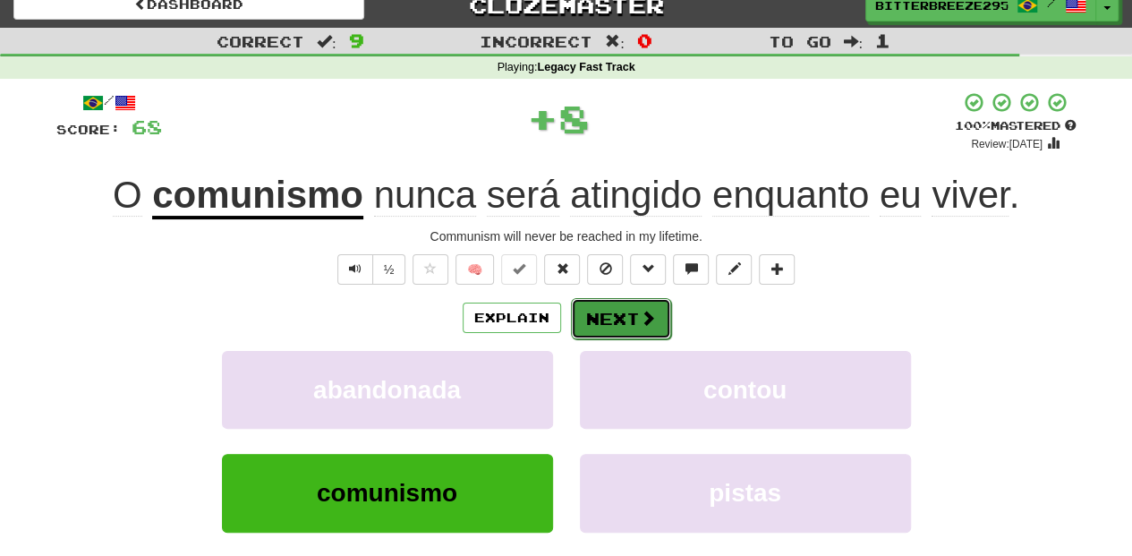
click at [621, 319] on button "Next" at bounding box center [621, 318] width 100 height 41
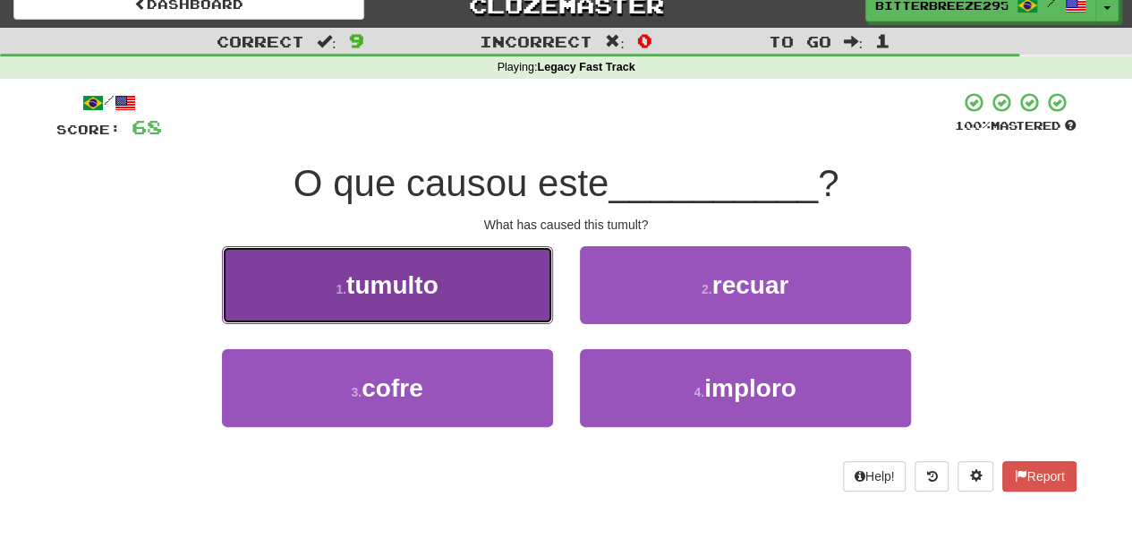
click at [474, 300] on button "1 . tumulto" at bounding box center [387, 285] width 331 height 78
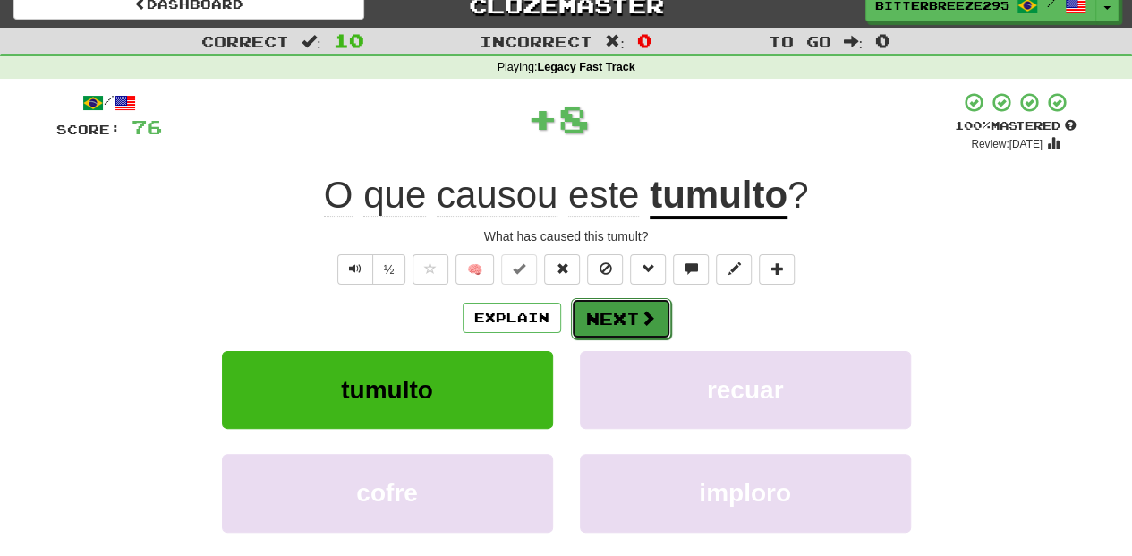
click at [613, 310] on button "Next" at bounding box center [621, 318] width 100 height 41
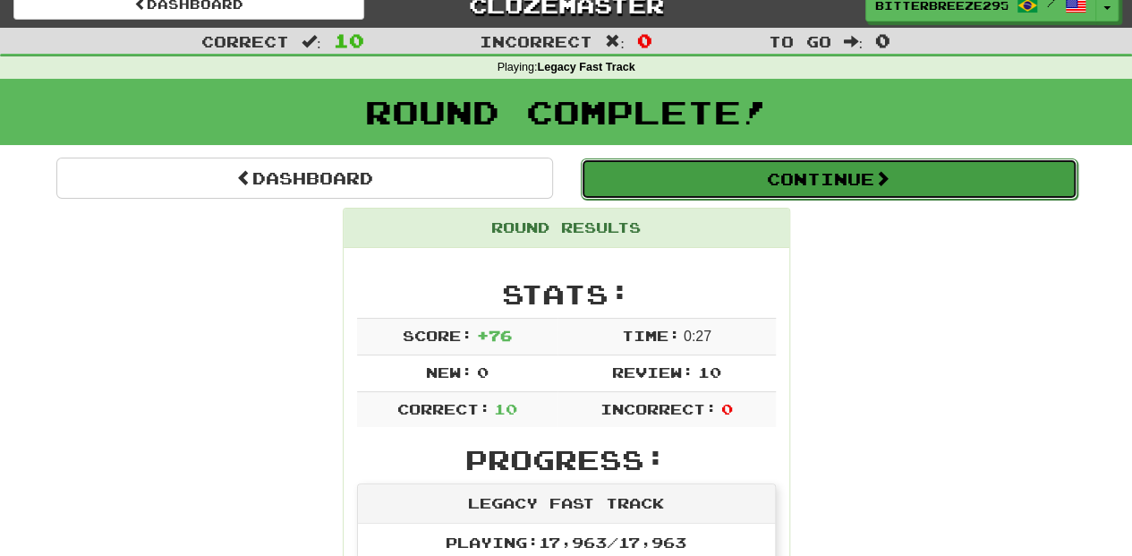
click at [641, 183] on button "Continue" at bounding box center [829, 178] width 497 height 41
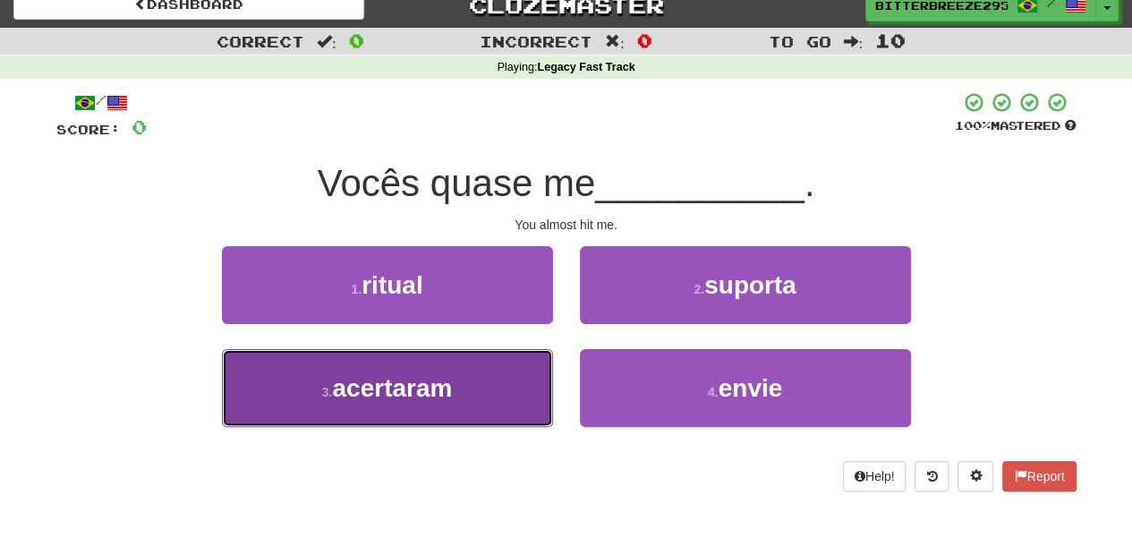
click at [498, 389] on button "3 . acertaram" at bounding box center [387, 388] width 331 height 78
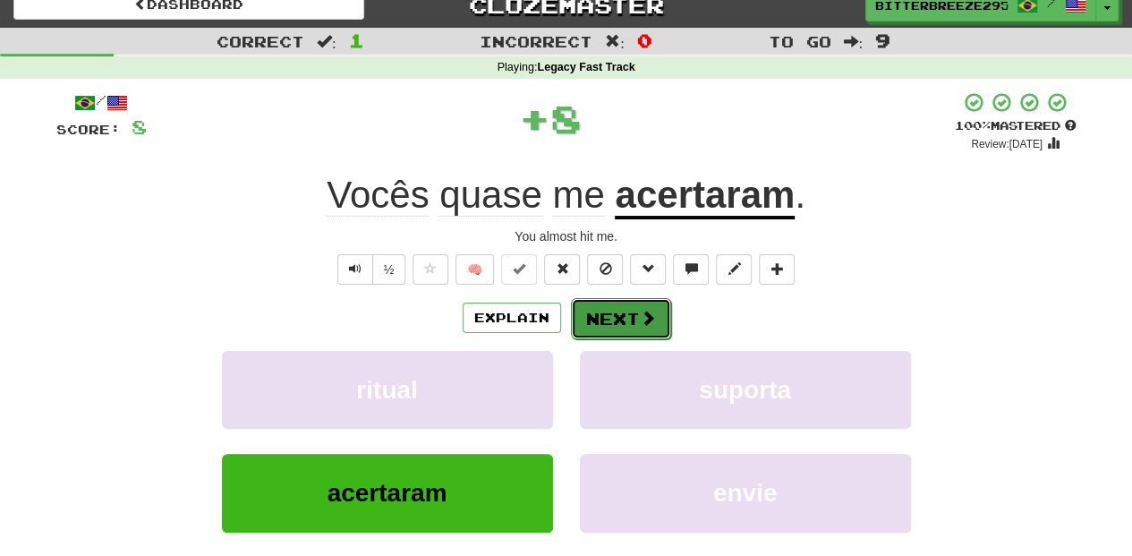
click at [616, 312] on button "Next" at bounding box center [621, 318] width 100 height 41
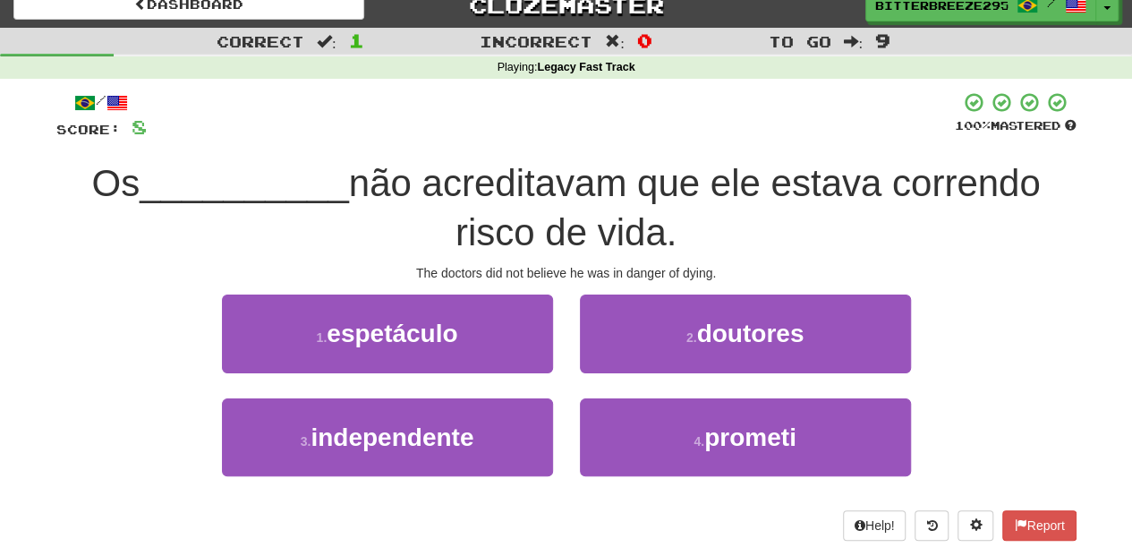
click at [621, 376] on div "2 . doutores" at bounding box center [746, 346] width 358 height 103
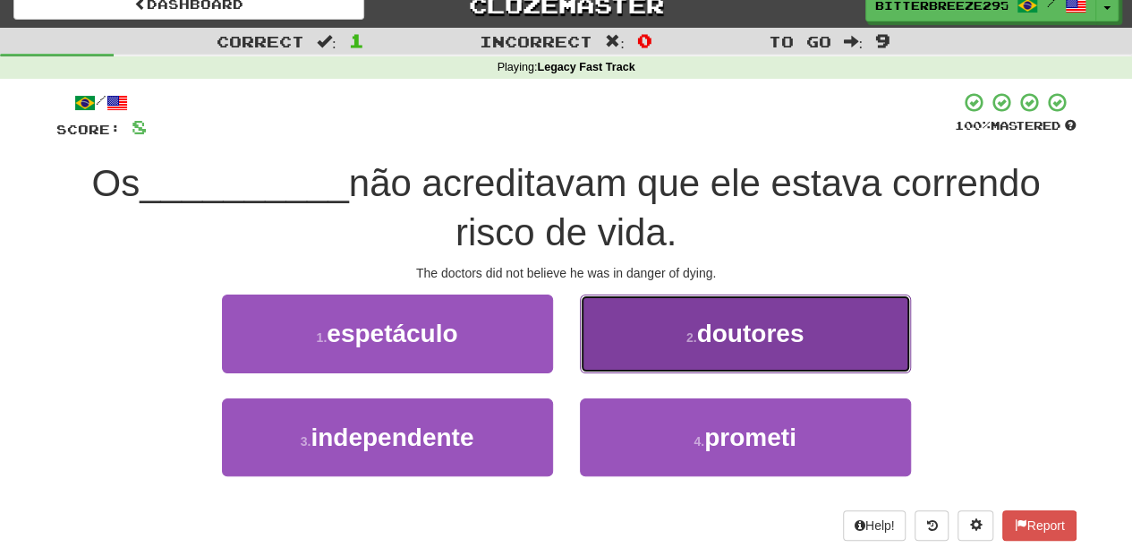
click at [620, 358] on button "2 . doutores" at bounding box center [745, 334] width 331 height 78
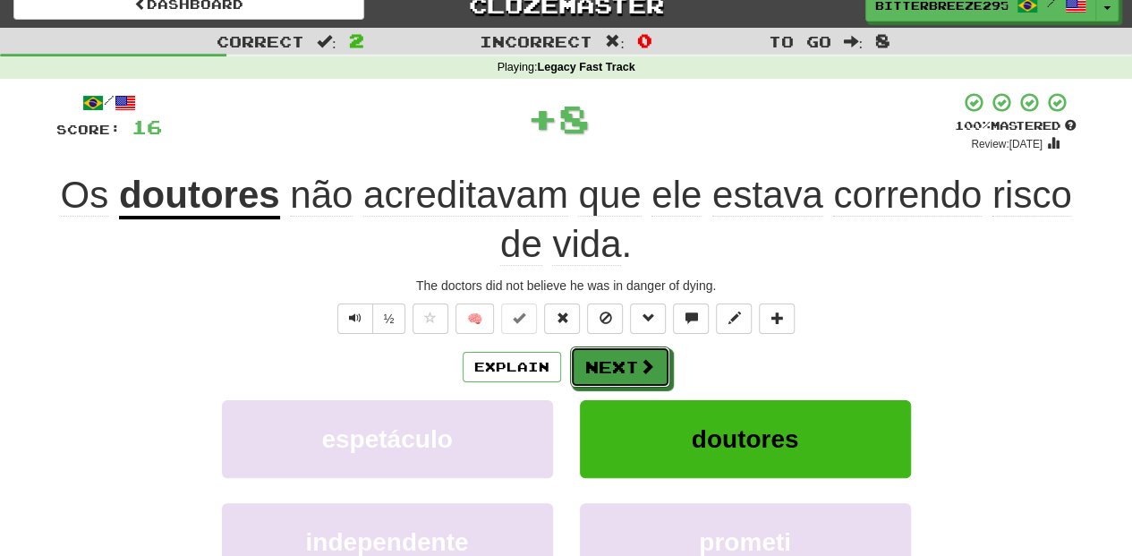
click at [620, 358] on button "Next" at bounding box center [620, 366] width 100 height 41
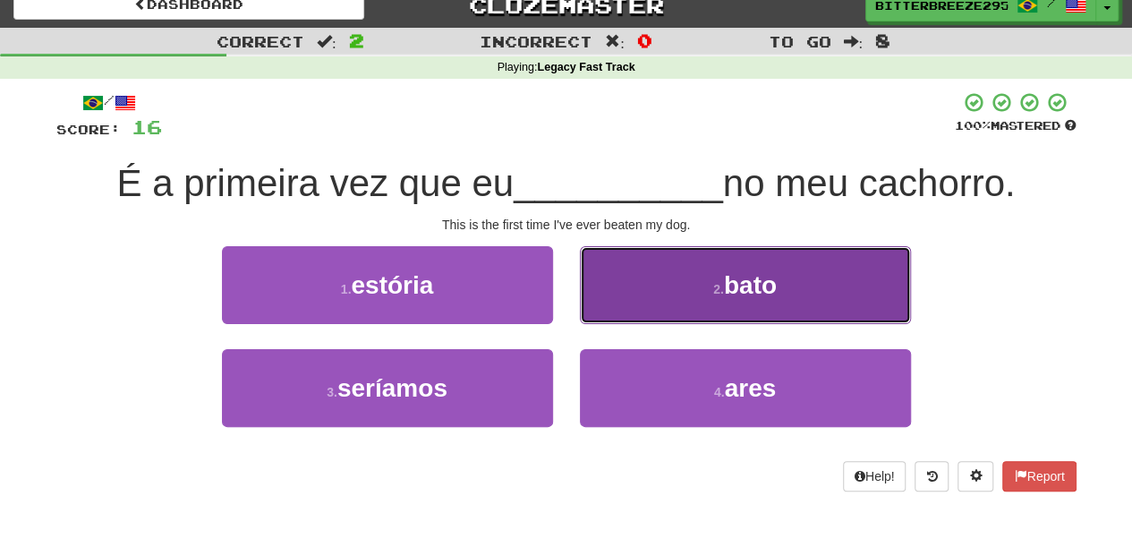
click at [614, 315] on button "2 . bato" at bounding box center [745, 285] width 331 height 78
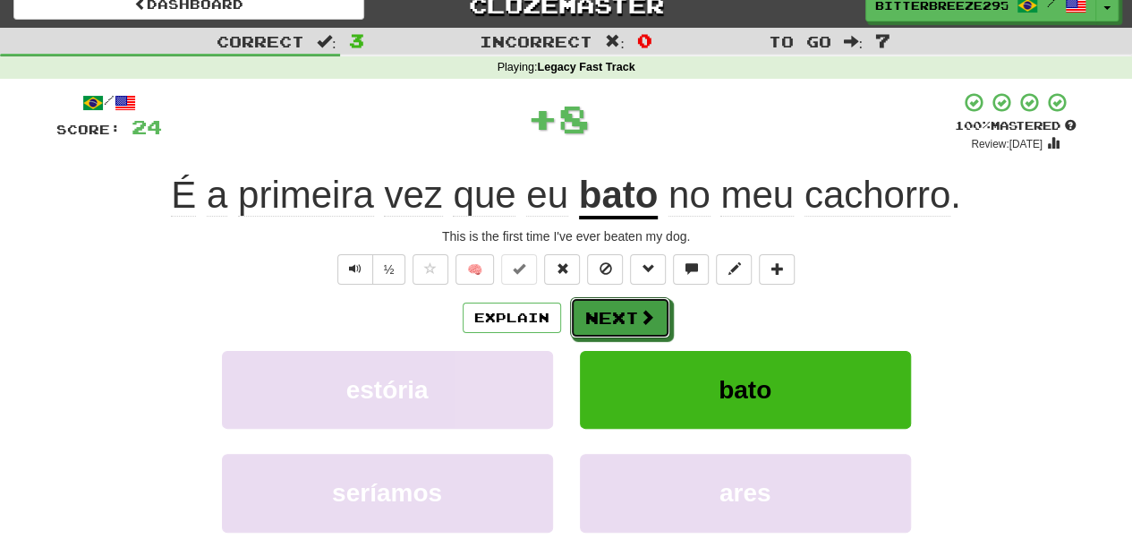
click at [614, 315] on button "Next" at bounding box center [620, 317] width 100 height 41
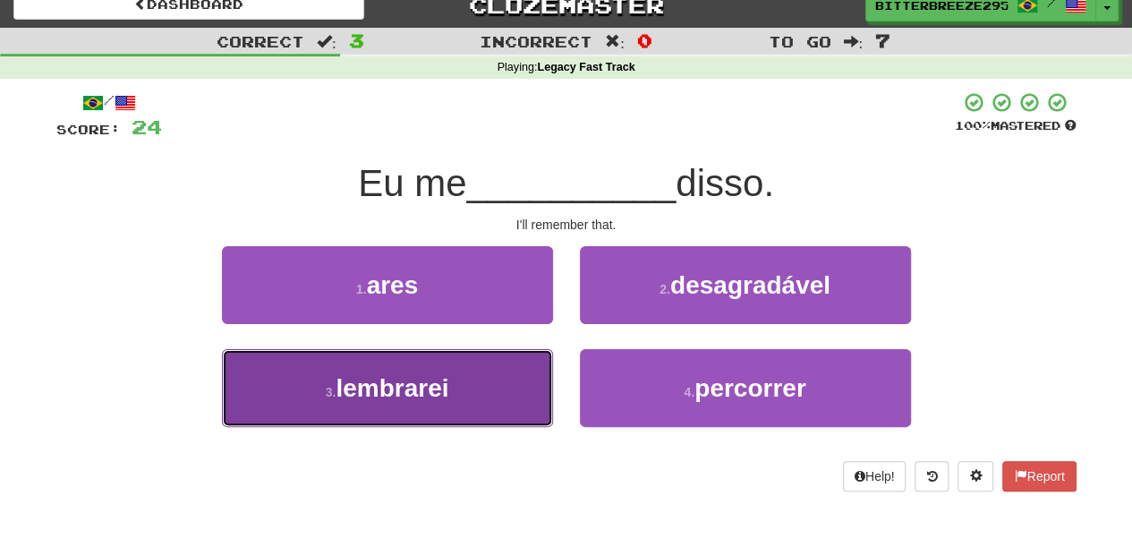
click at [487, 385] on button "3 . lembrarei" at bounding box center [387, 388] width 331 height 78
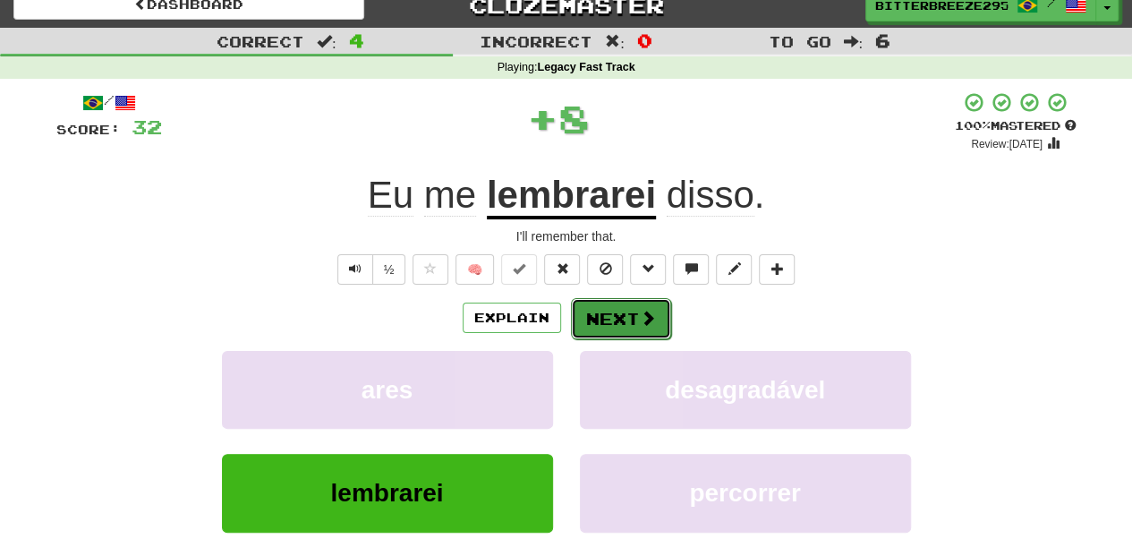
click at [585, 313] on button "Next" at bounding box center [621, 318] width 100 height 41
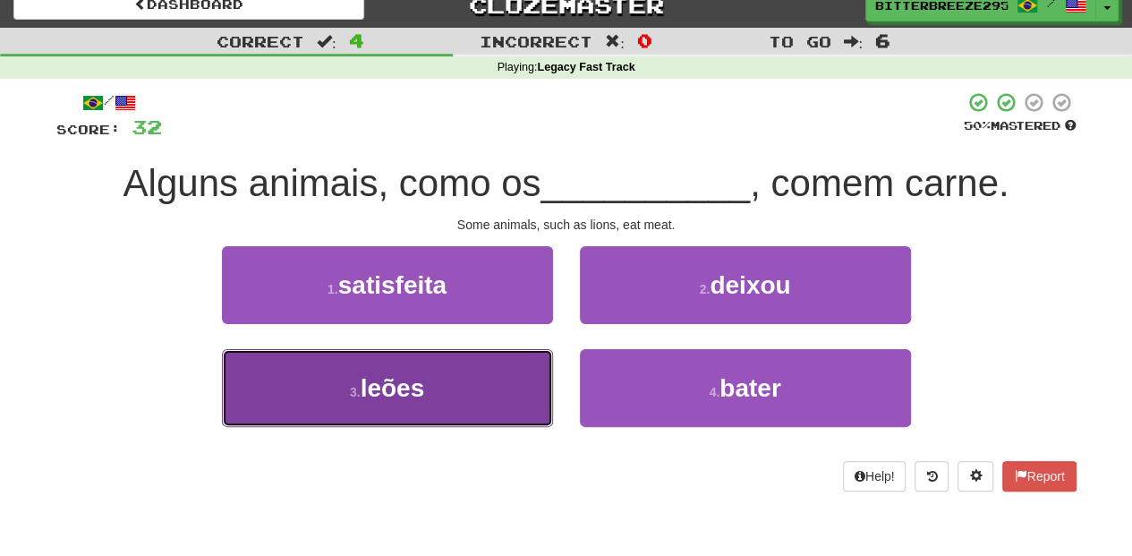
click at [469, 380] on button "3 . leões" at bounding box center [387, 388] width 331 height 78
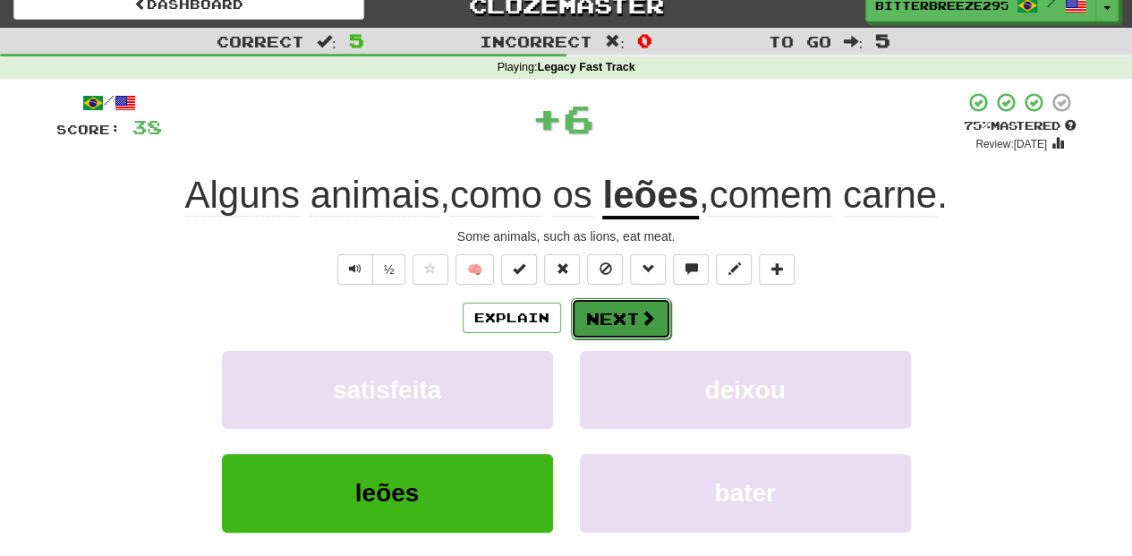
click at [591, 312] on button "Next" at bounding box center [621, 318] width 100 height 41
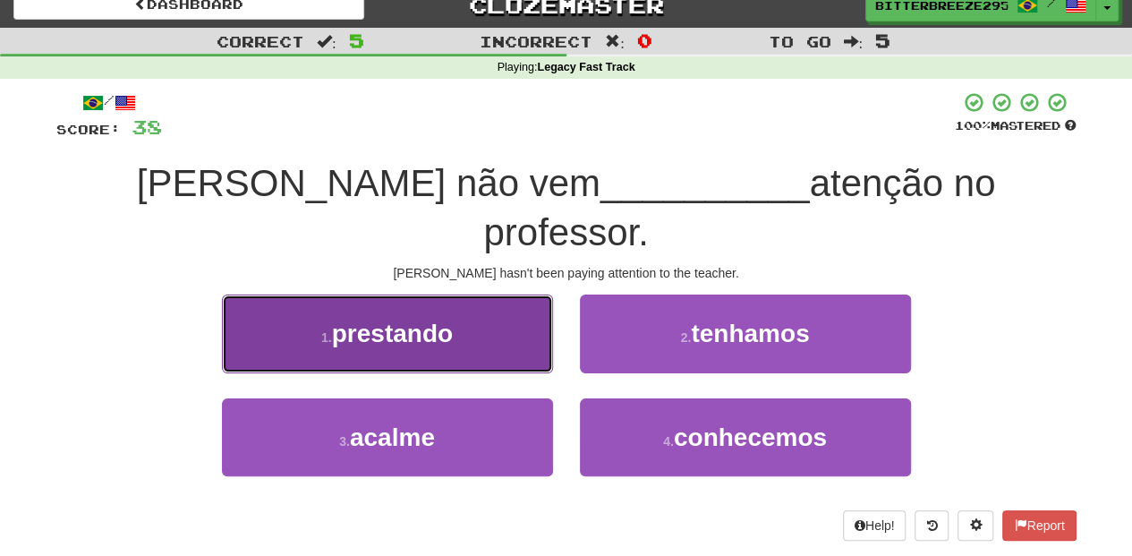
click at [473, 301] on button "1 . prestando" at bounding box center [387, 334] width 331 height 78
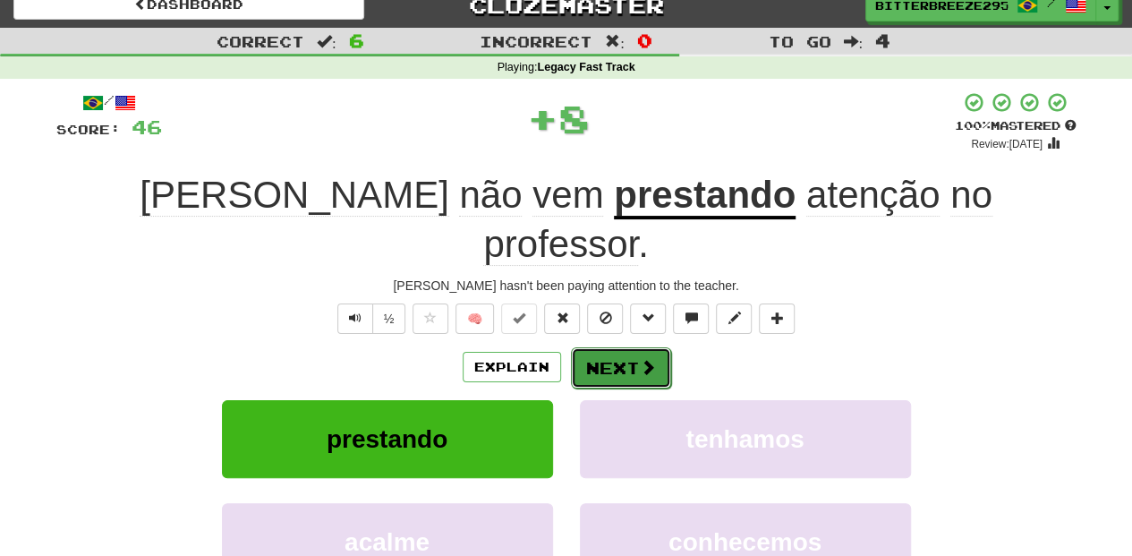
click at [600, 347] on button "Next" at bounding box center [621, 367] width 100 height 41
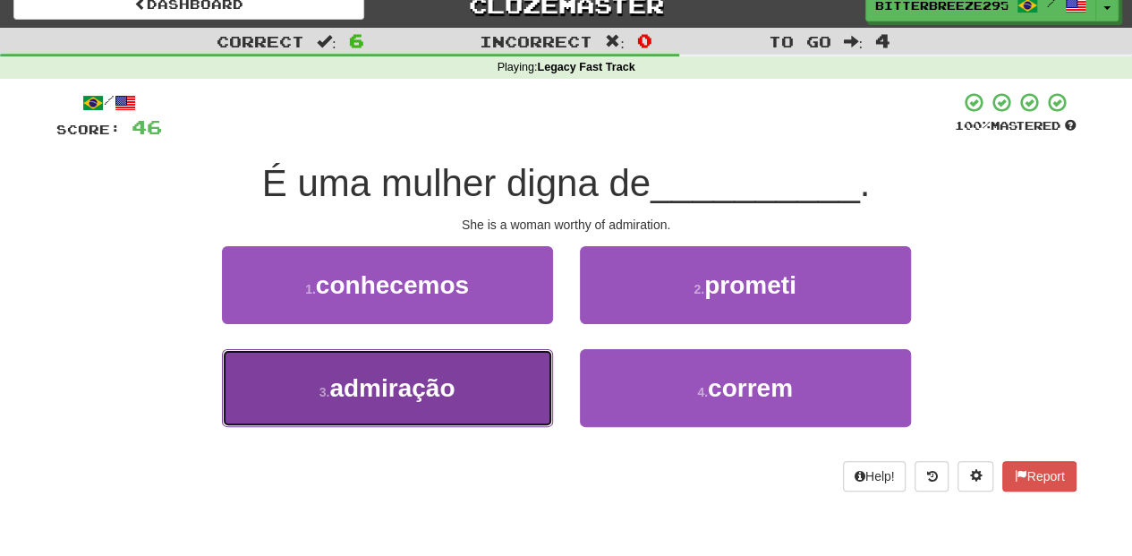
click at [527, 381] on button "3 . admiração" at bounding box center [387, 388] width 331 height 78
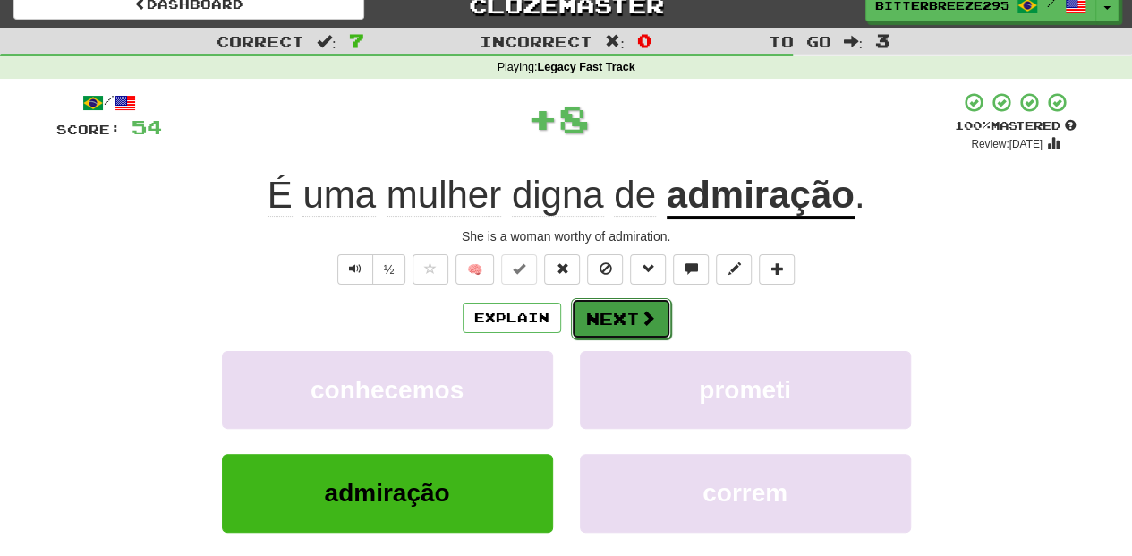
click at [591, 312] on button "Next" at bounding box center [621, 318] width 100 height 41
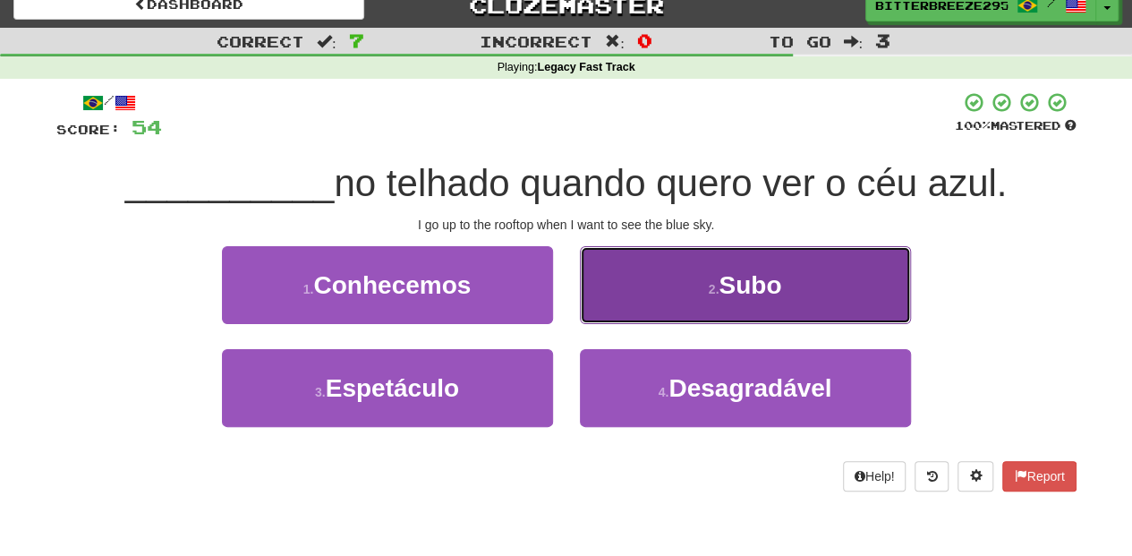
click at [623, 303] on button "2 . Subo" at bounding box center [745, 285] width 331 height 78
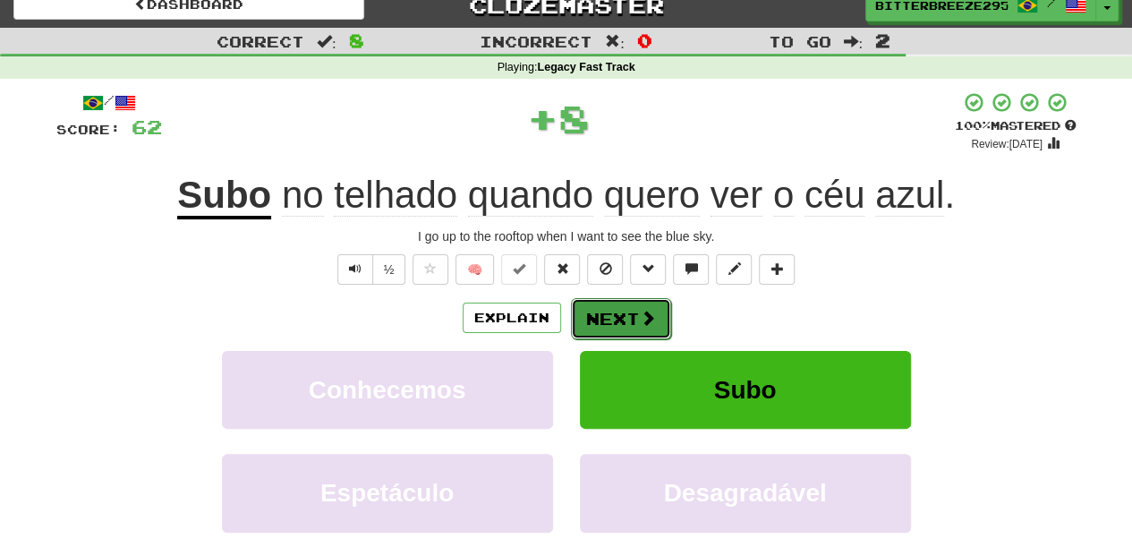
click at [616, 303] on button "Next" at bounding box center [621, 318] width 100 height 41
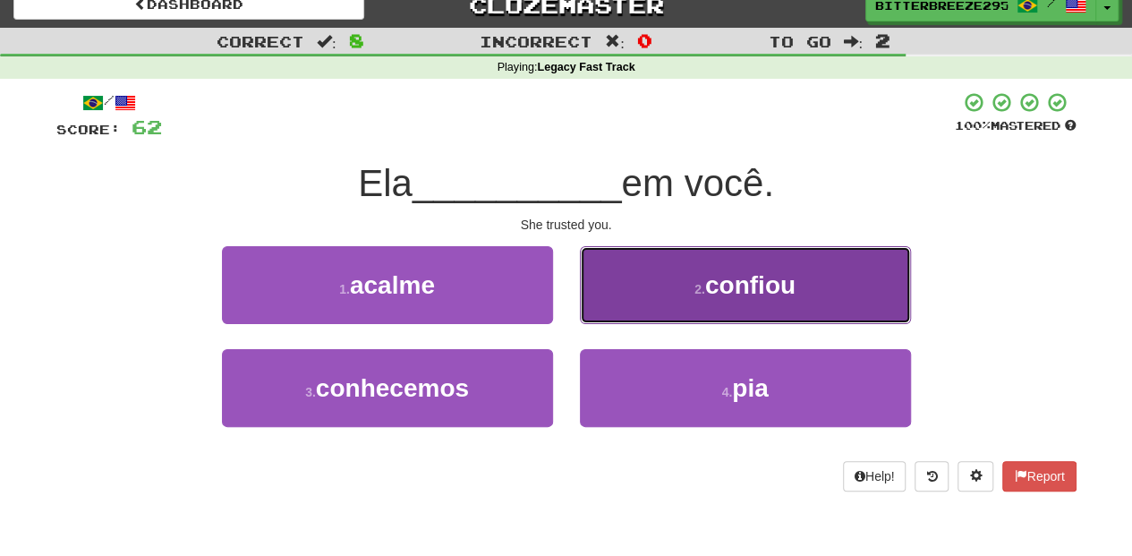
click at [616, 304] on button "2 . confiou" at bounding box center [745, 285] width 331 height 78
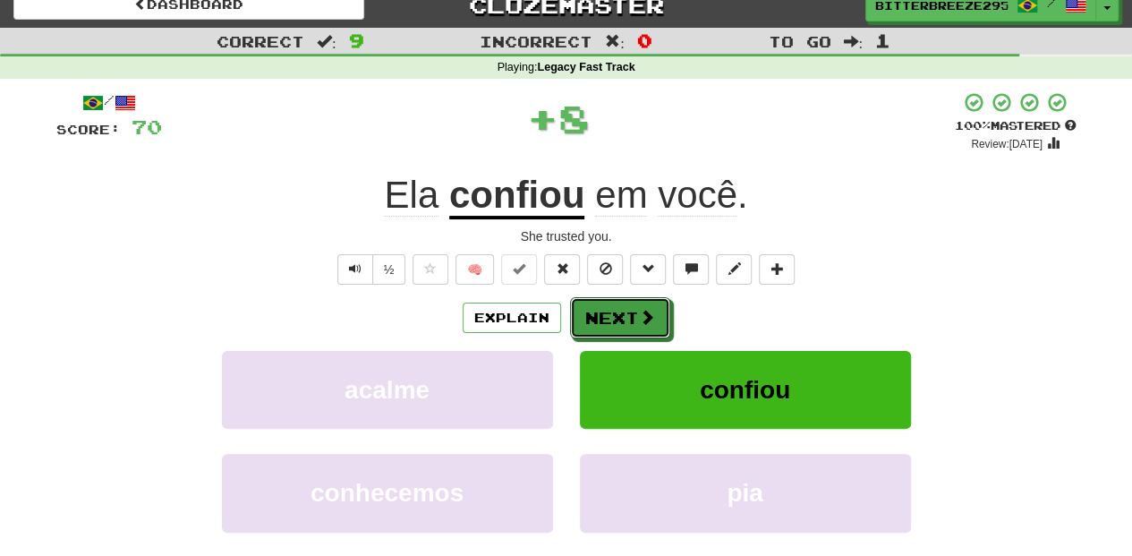
click at [616, 304] on button "Next" at bounding box center [620, 317] width 100 height 41
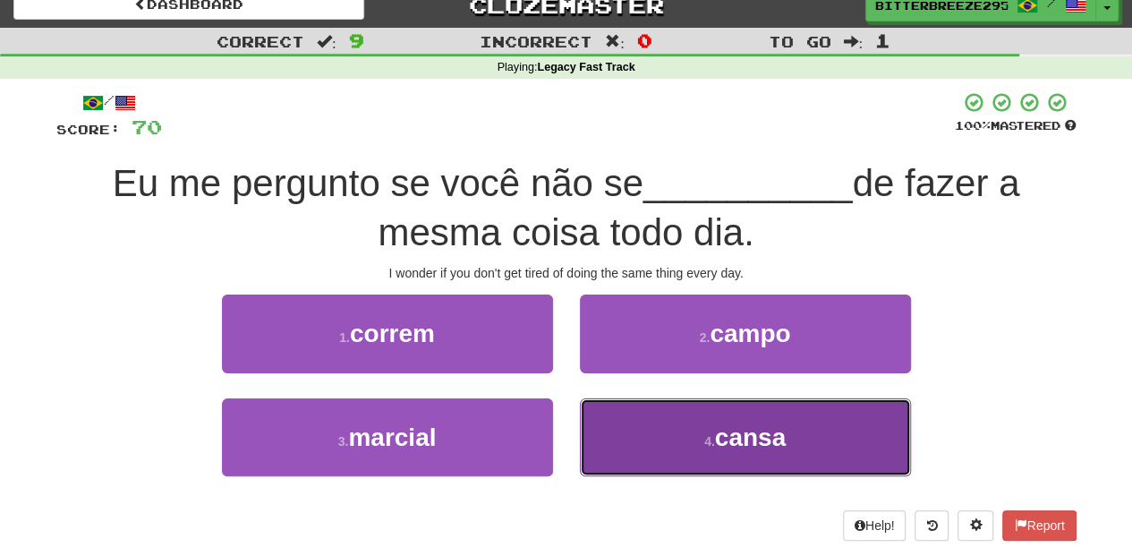
click at [649, 408] on button "4 . cansa" at bounding box center [745, 437] width 331 height 78
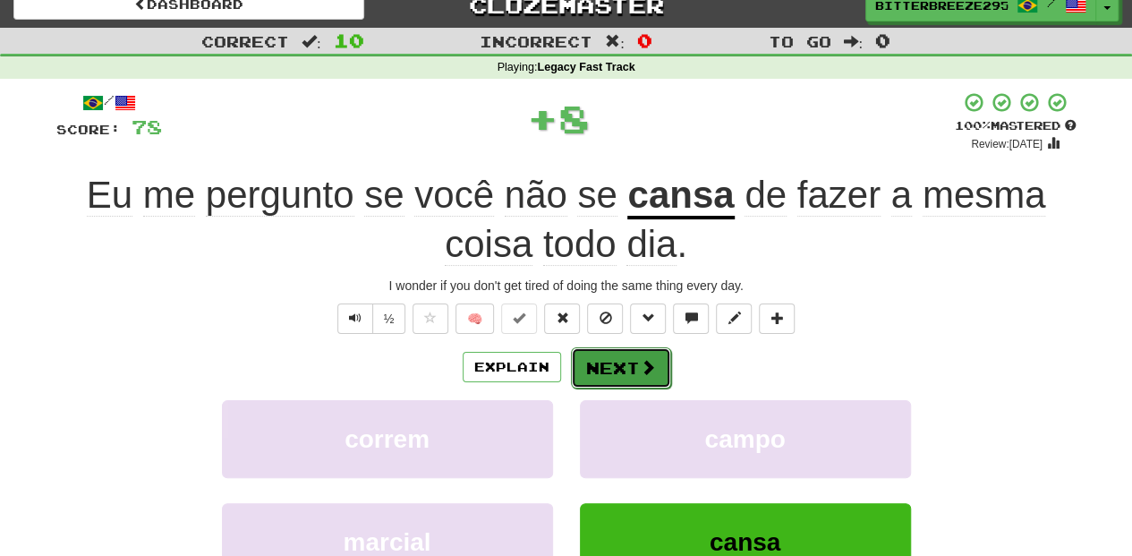
click at [634, 358] on button "Next" at bounding box center [621, 367] width 100 height 41
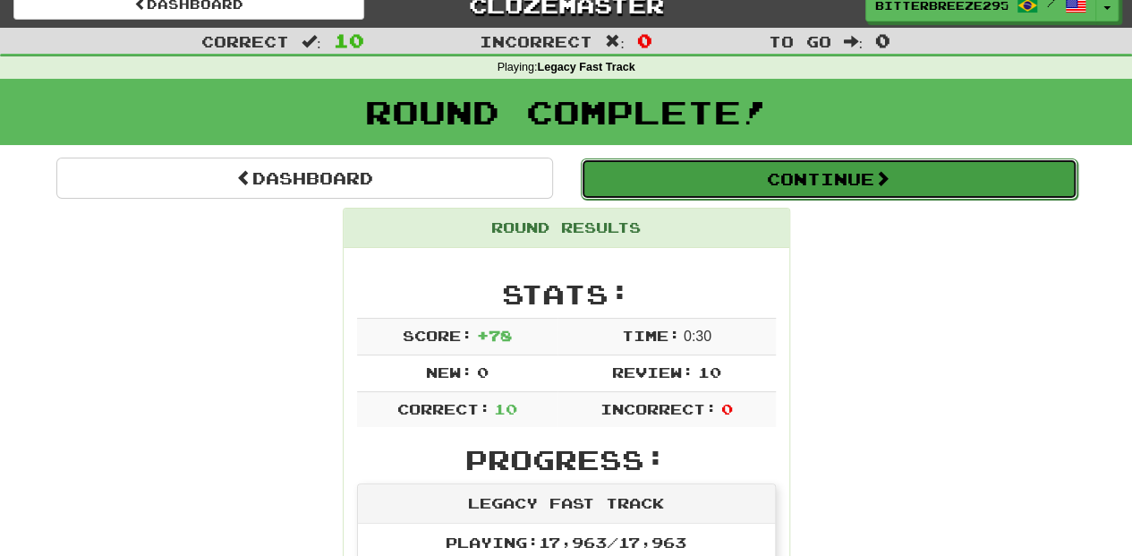
click at [671, 175] on button "Continue" at bounding box center [829, 178] width 497 height 41
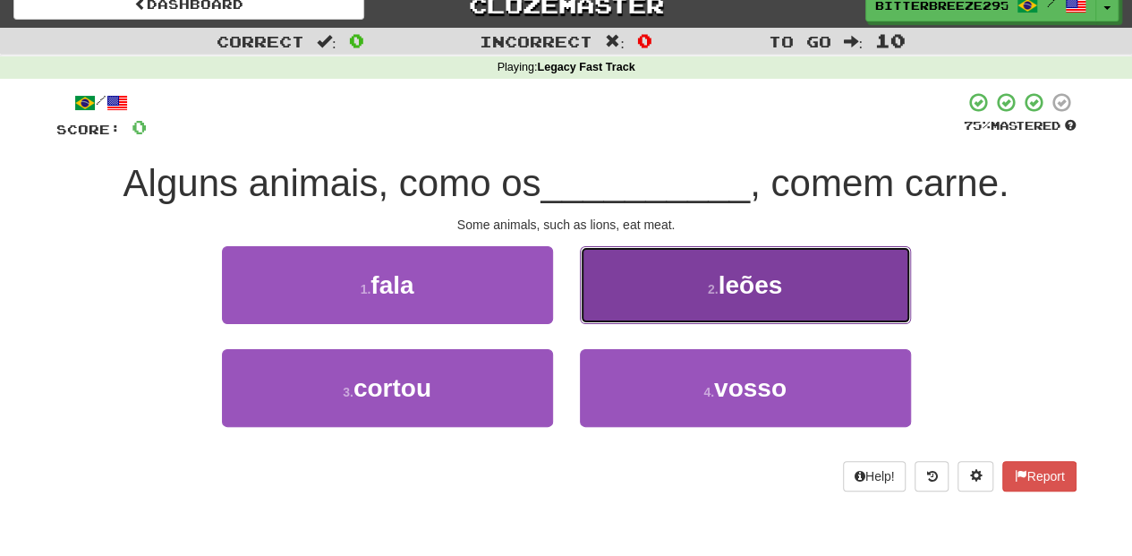
click at [661, 289] on button "2 . leões" at bounding box center [745, 285] width 331 height 78
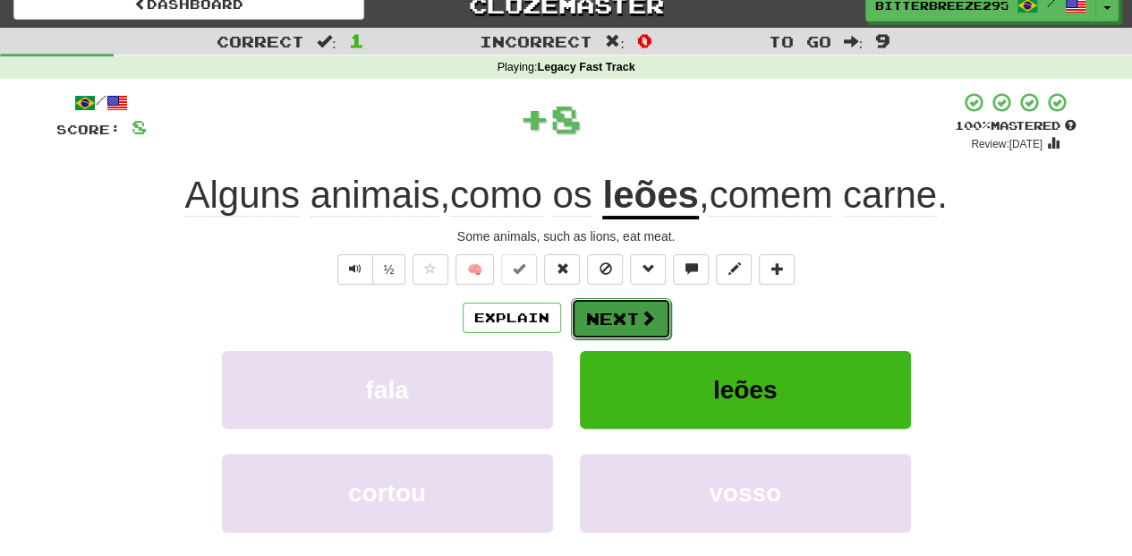
click at [620, 306] on button "Next" at bounding box center [621, 318] width 100 height 41
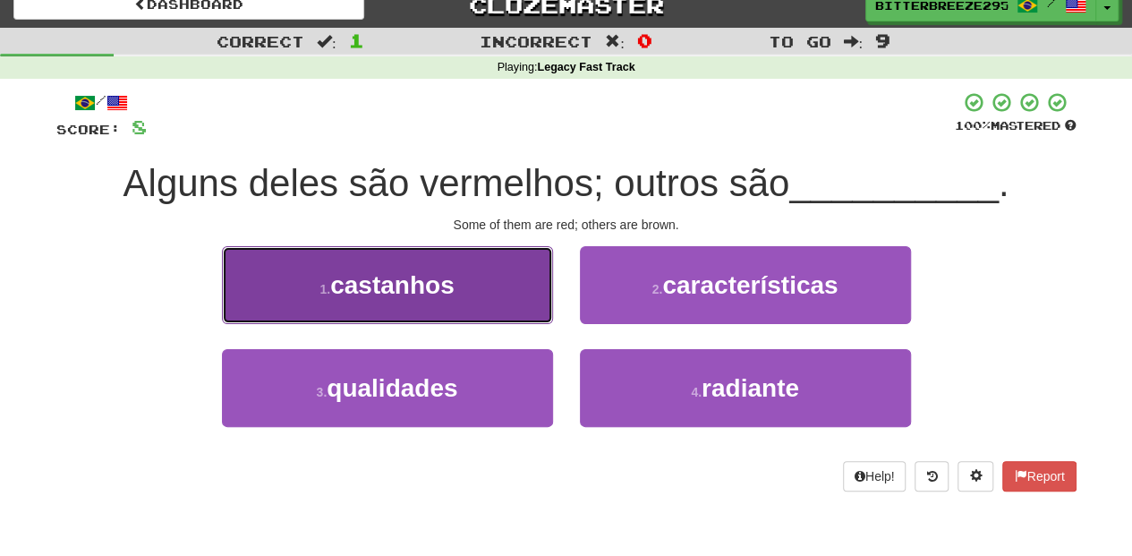
click at [500, 297] on button "1 . castanhos" at bounding box center [387, 285] width 331 height 78
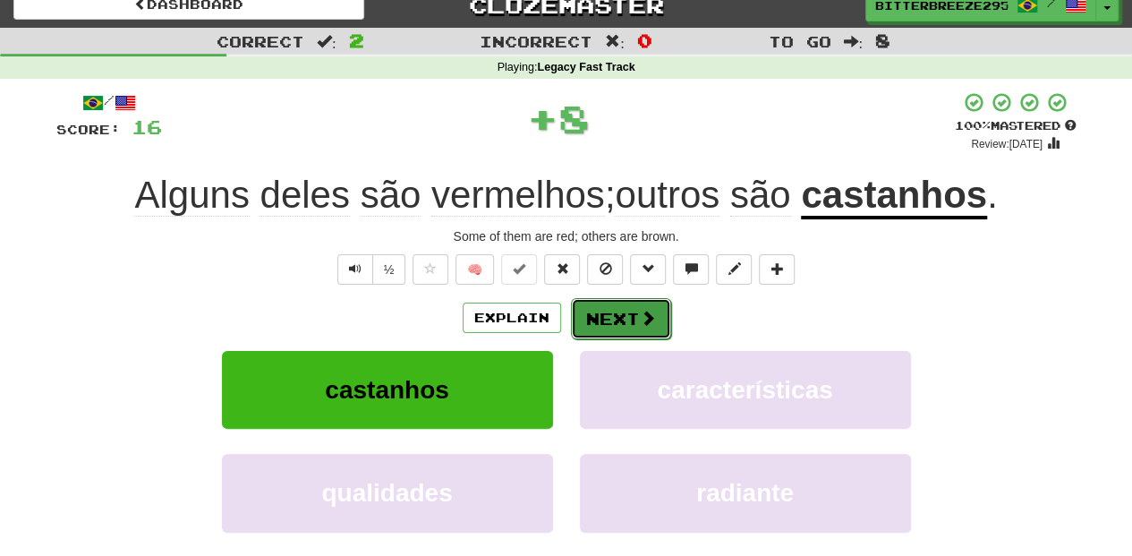
click at [572, 313] on button "Next" at bounding box center [621, 318] width 100 height 41
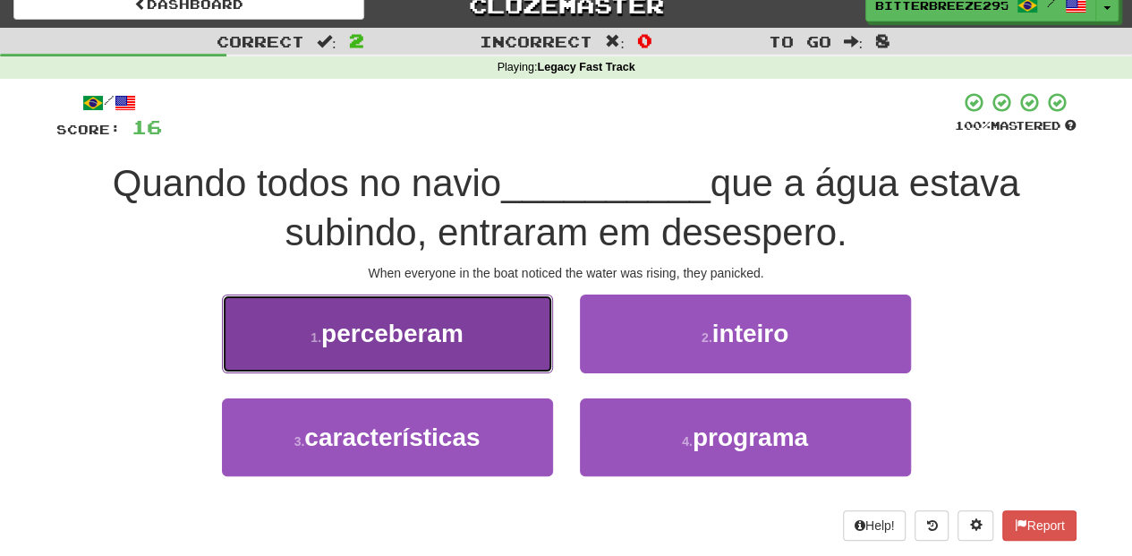
click at [478, 351] on button "1 . perceberam" at bounding box center [387, 334] width 331 height 78
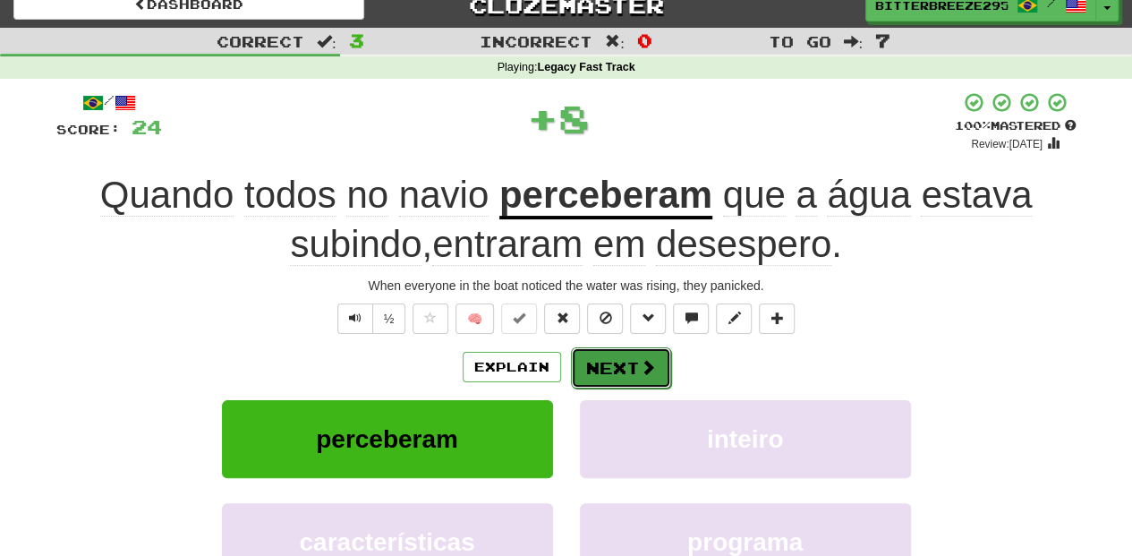
click at [589, 356] on button "Next" at bounding box center [621, 367] width 100 height 41
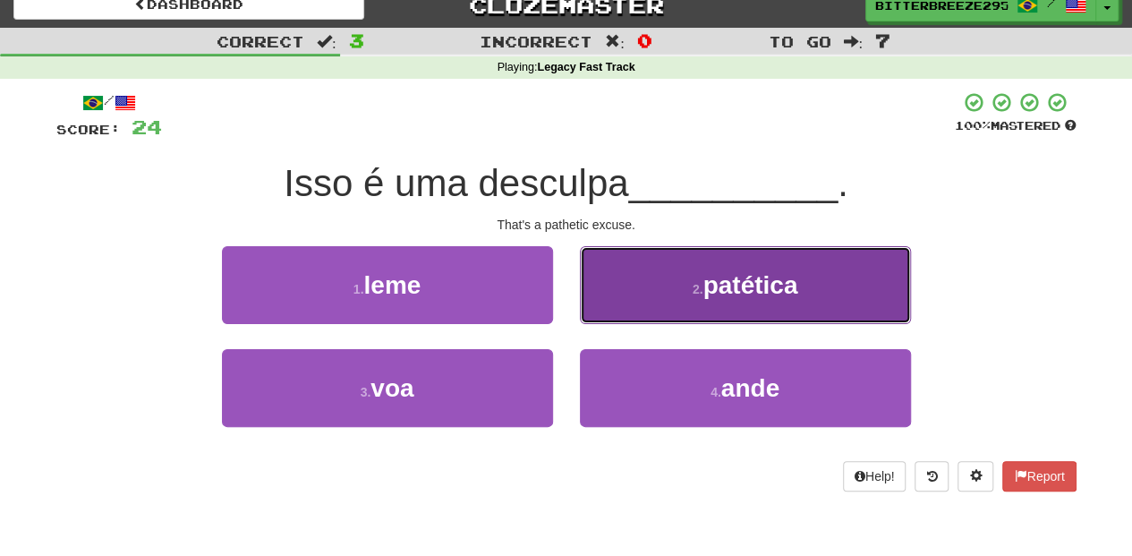
click at [635, 320] on button "2 . patética" at bounding box center [745, 285] width 331 height 78
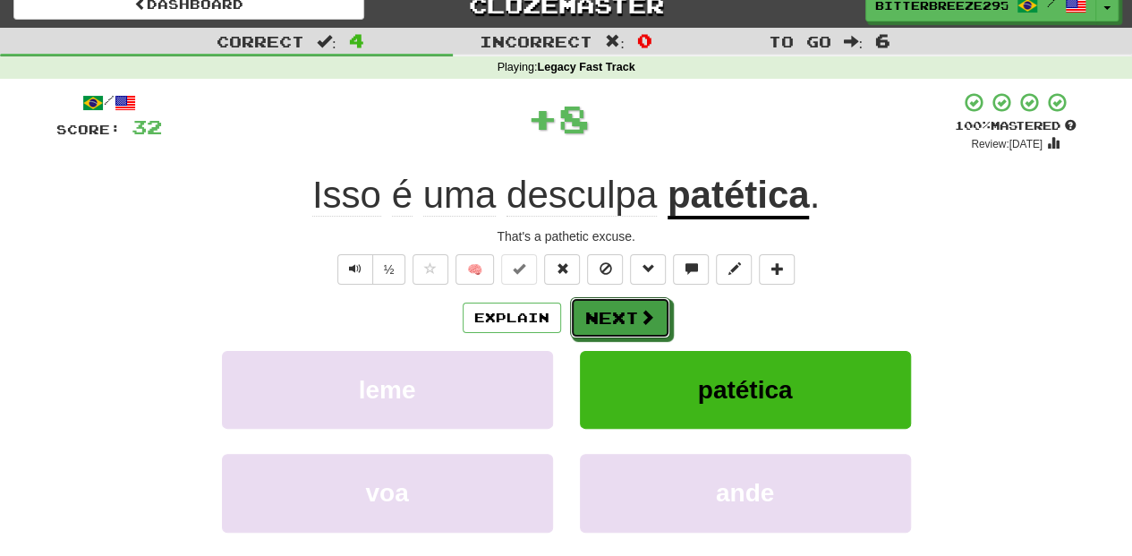
click at [635, 320] on button "Next" at bounding box center [620, 317] width 100 height 41
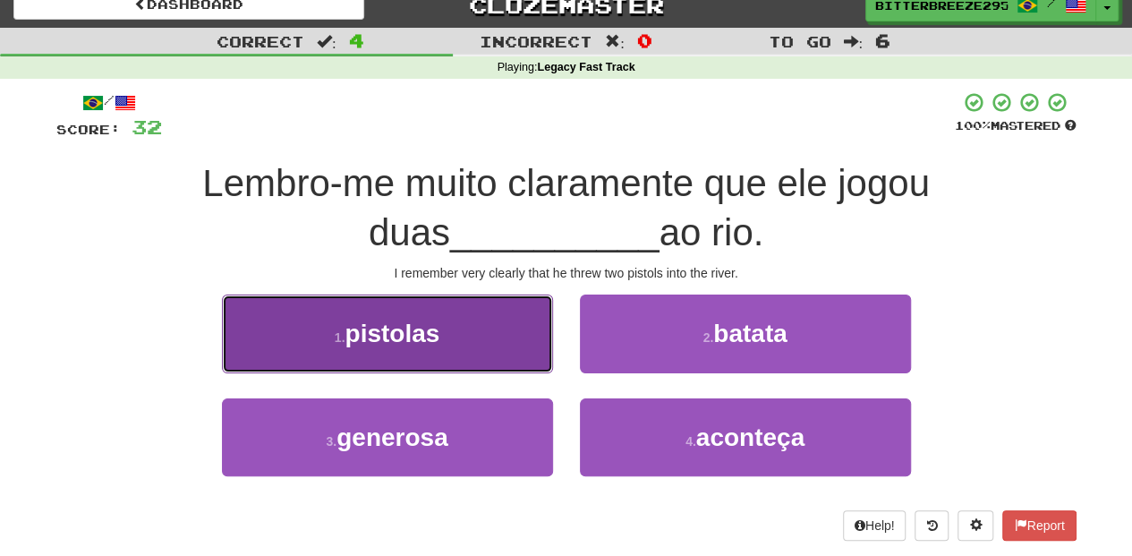
click at [499, 356] on button "1 . pistolas" at bounding box center [387, 334] width 331 height 78
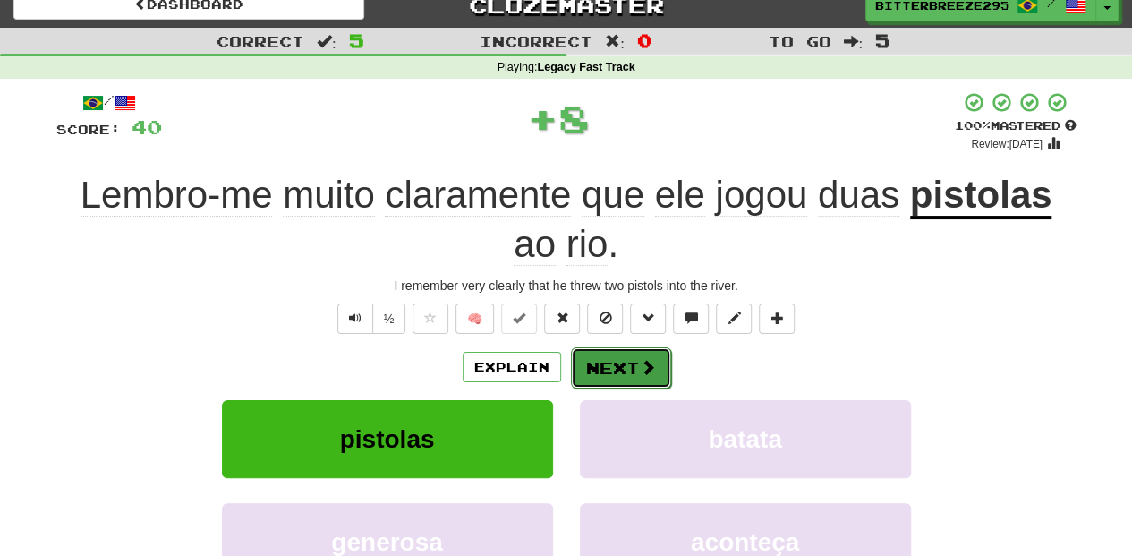
click at [600, 356] on button "Next" at bounding box center [621, 367] width 100 height 41
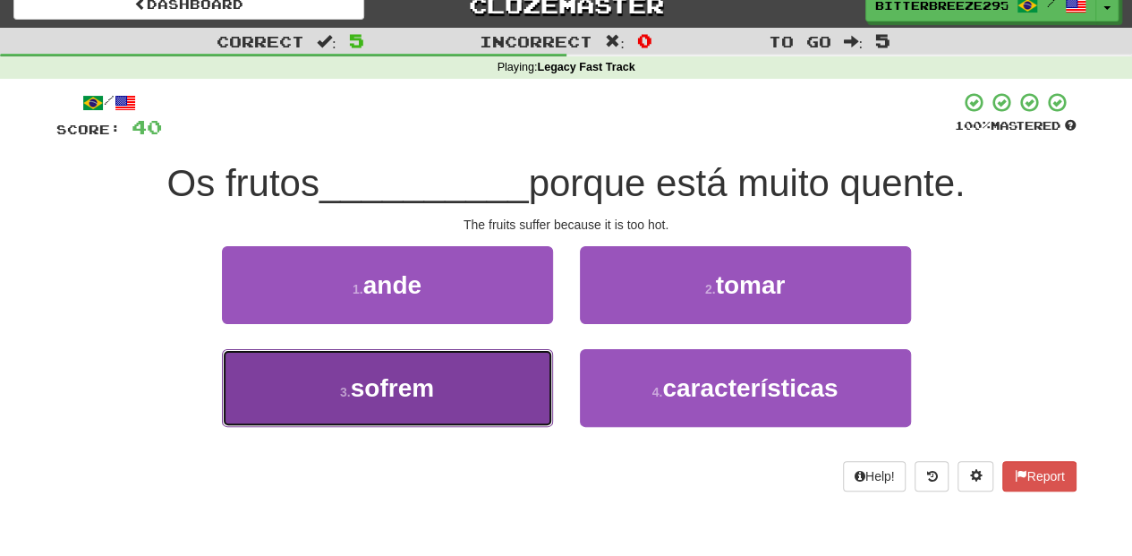
click at [512, 389] on button "3 . sofrem" at bounding box center [387, 388] width 331 height 78
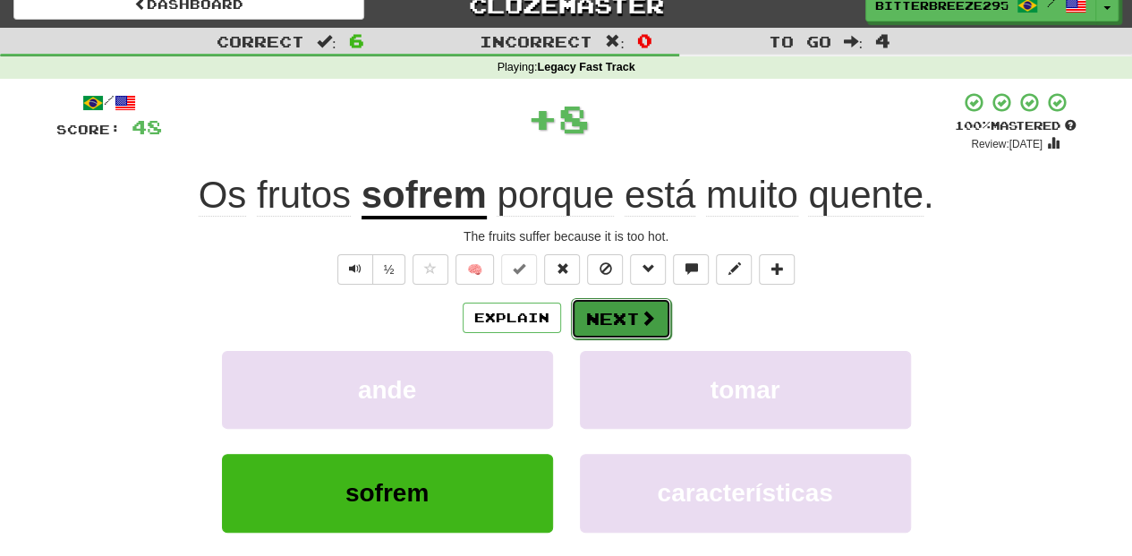
click at [610, 322] on button "Next" at bounding box center [621, 318] width 100 height 41
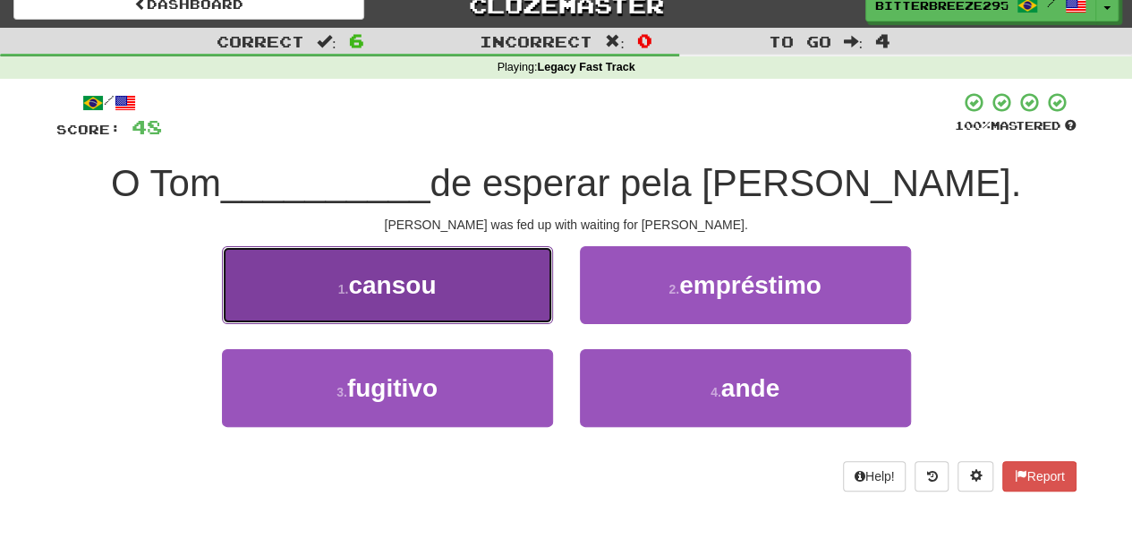
click at [491, 313] on button "1 . cansou" at bounding box center [387, 285] width 331 height 78
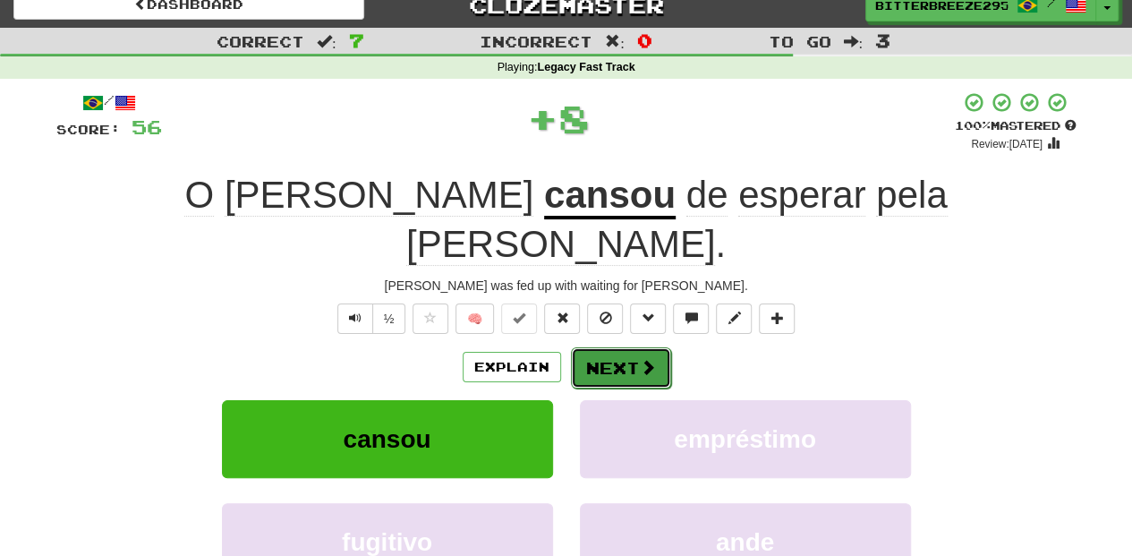
click at [581, 347] on button "Next" at bounding box center [621, 367] width 100 height 41
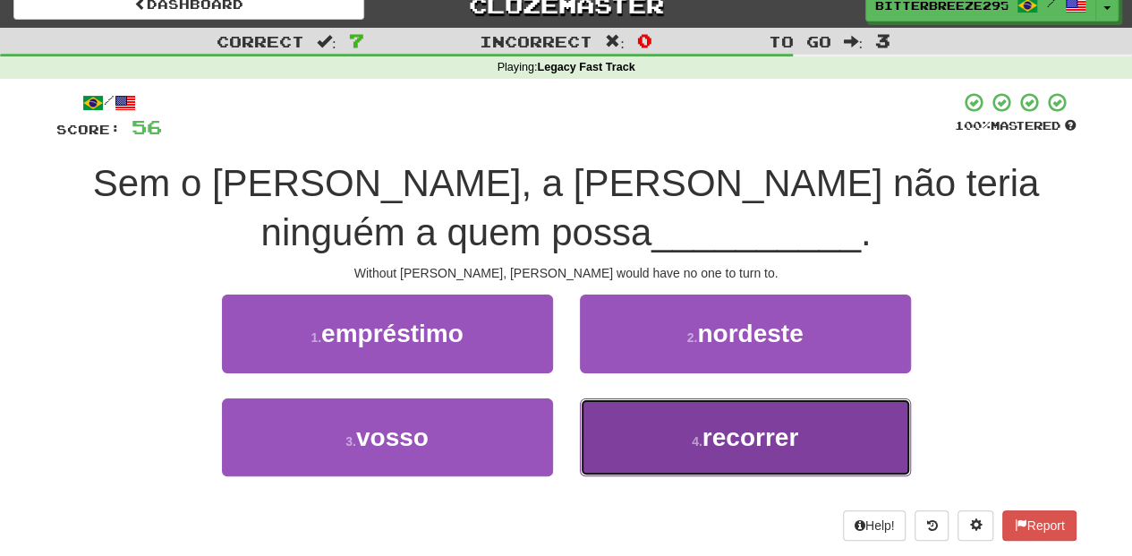
click at [622, 426] on button "4 . recorrer" at bounding box center [745, 437] width 331 height 78
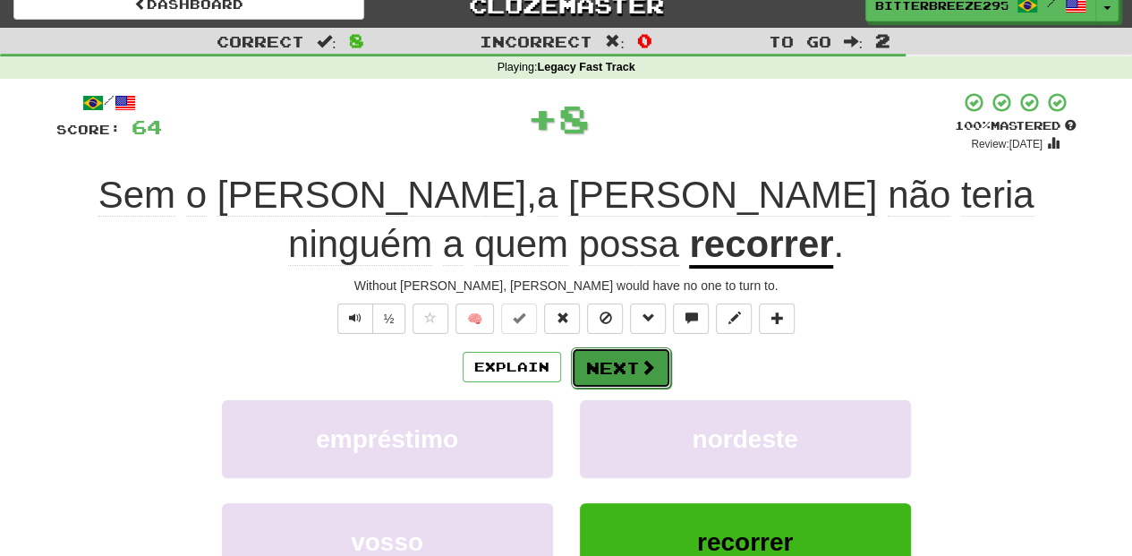
click at [598, 360] on button "Next" at bounding box center [621, 367] width 100 height 41
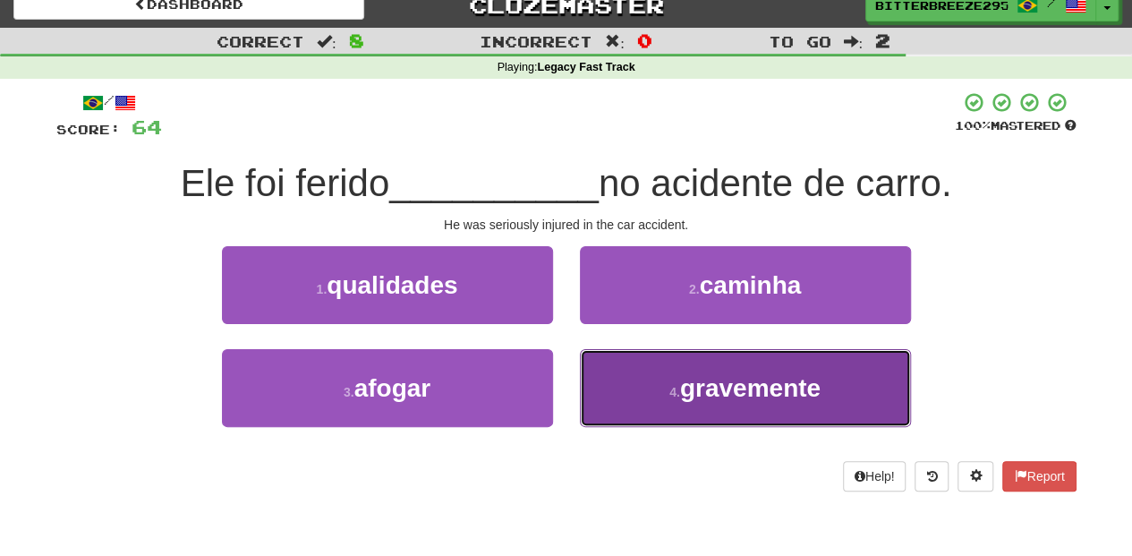
click at [603, 389] on button "4 . gravemente" at bounding box center [745, 388] width 331 height 78
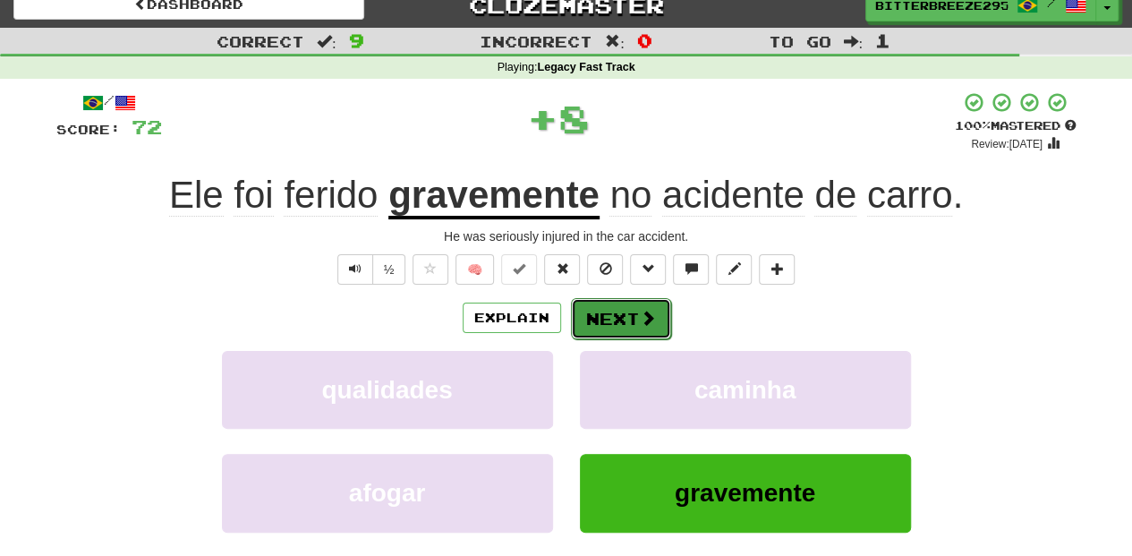
click at [607, 310] on button "Next" at bounding box center [621, 318] width 100 height 41
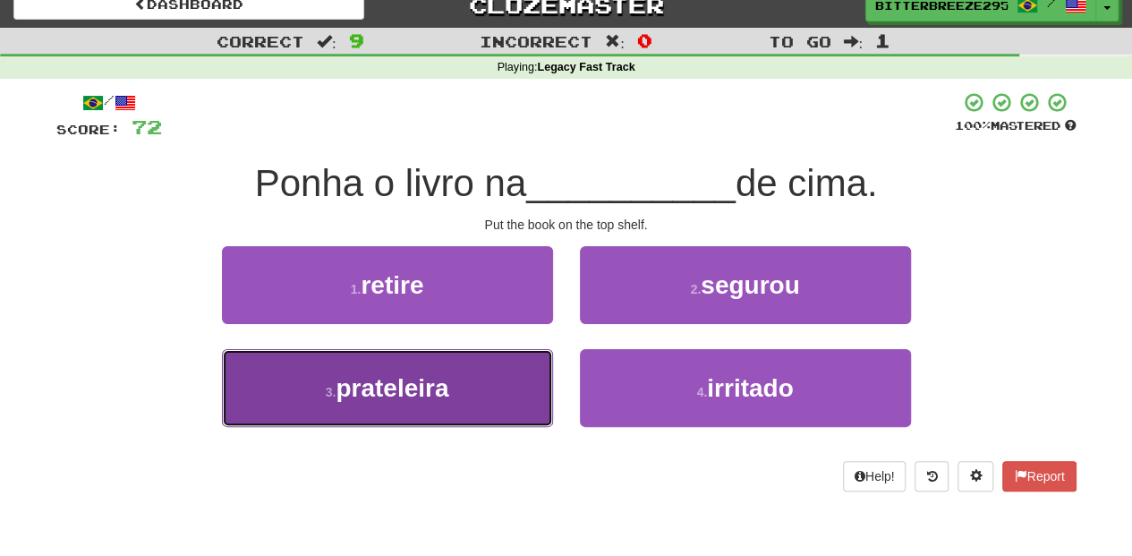
click at [494, 389] on button "3 . prateleira" at bounding box center [387, 388] width 331 height 78
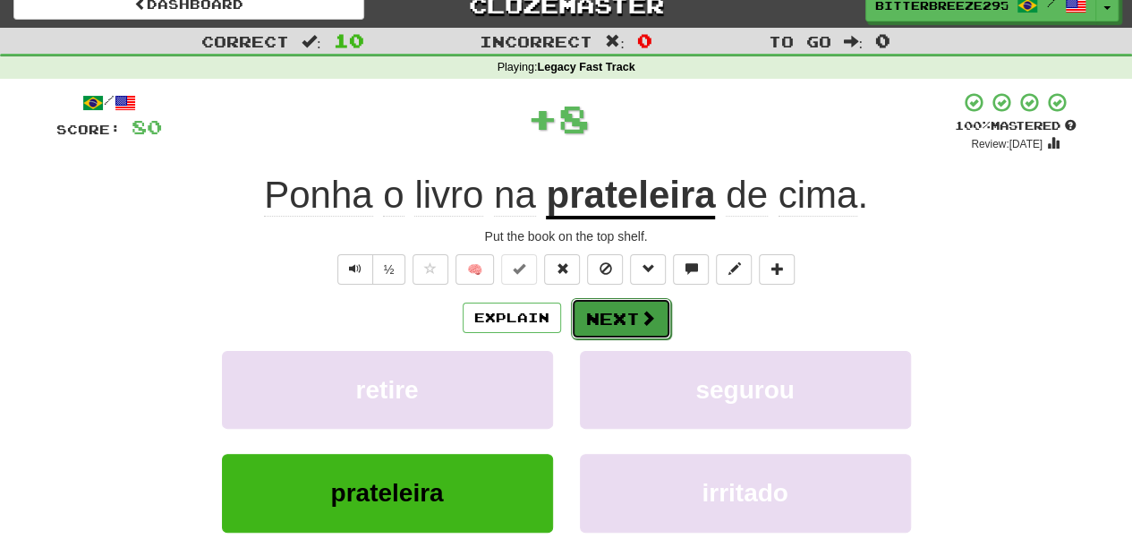
click at [620, 317] on button "Next" at bounding box center [621, 318] width 100 height 41
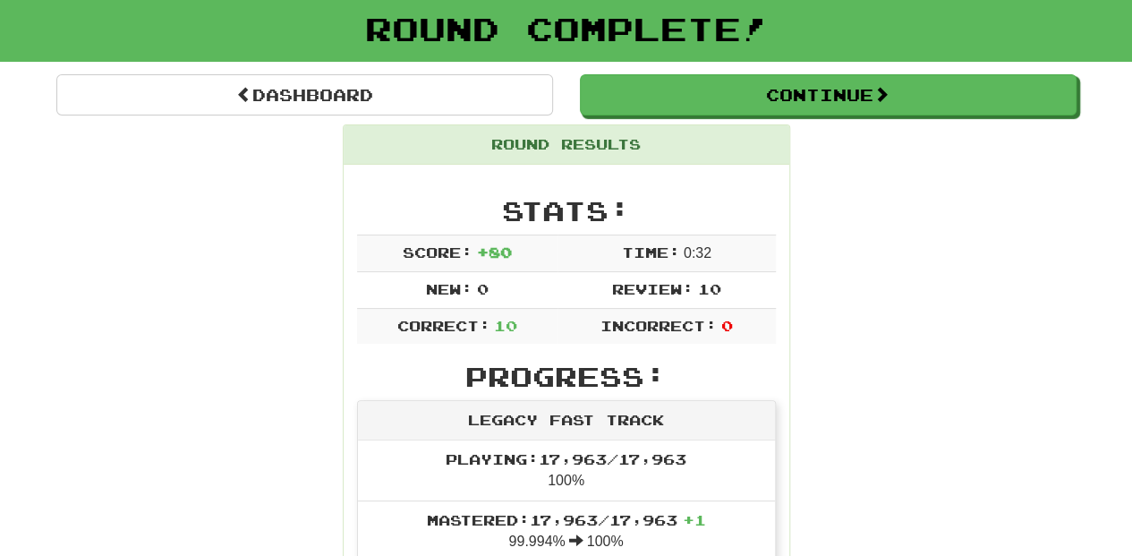
scroll to position [78, 0]
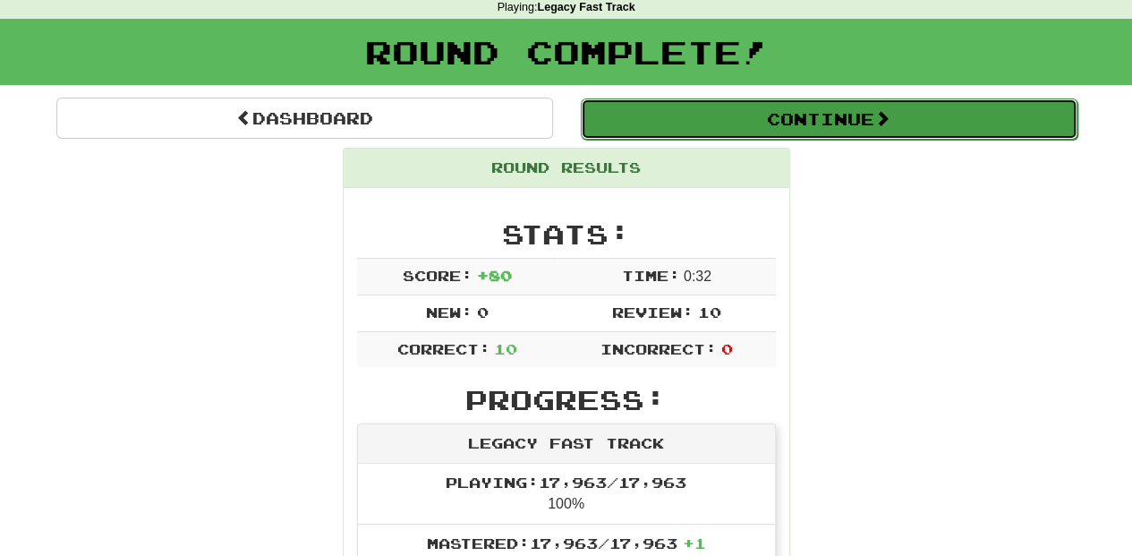
click at [675, 127] on button "Continue" at bounding box center [829, 118] width 497 height 41
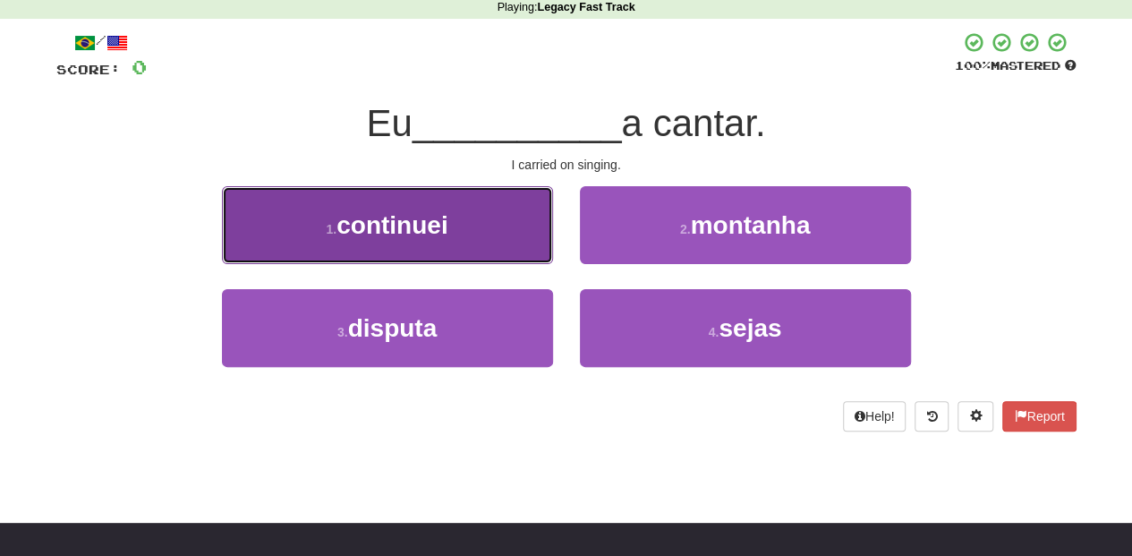
click at [457, 230] on button "1 . continuei" at bounding box center [387, 225] width 331 height 78
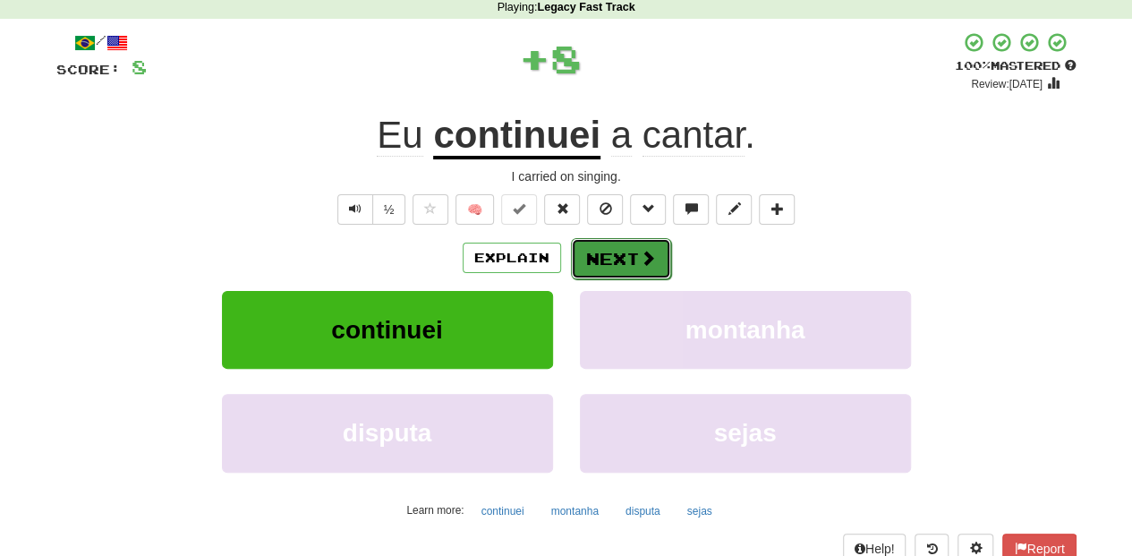
click at [630, 258] on button "Next" at bounding box center [621, 258] width 100 height 41
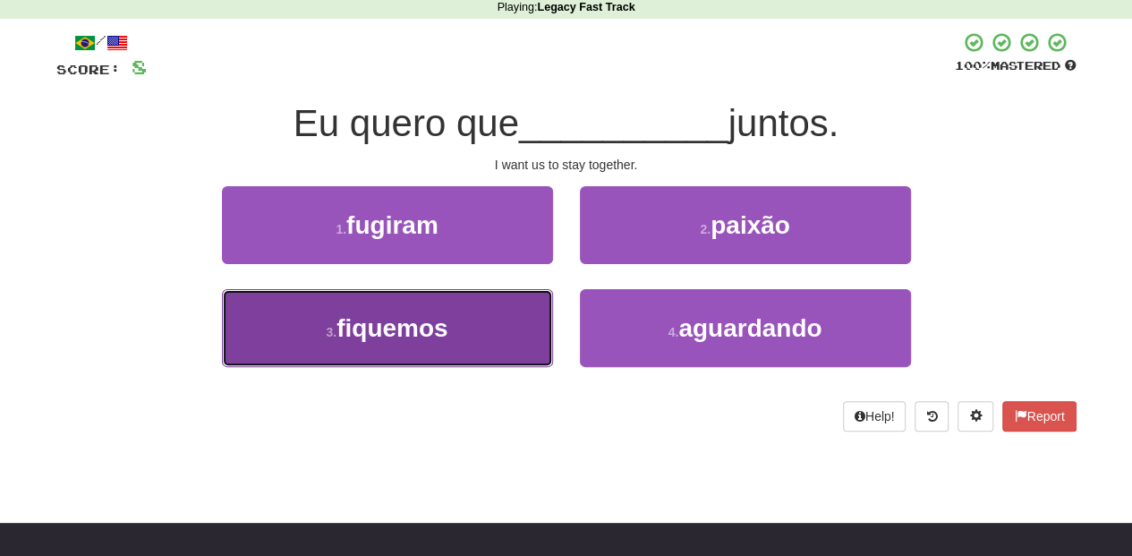
click at [459, 318] on button "3 . fiquemos" at bounding box center [387, 328] width 331 height 78
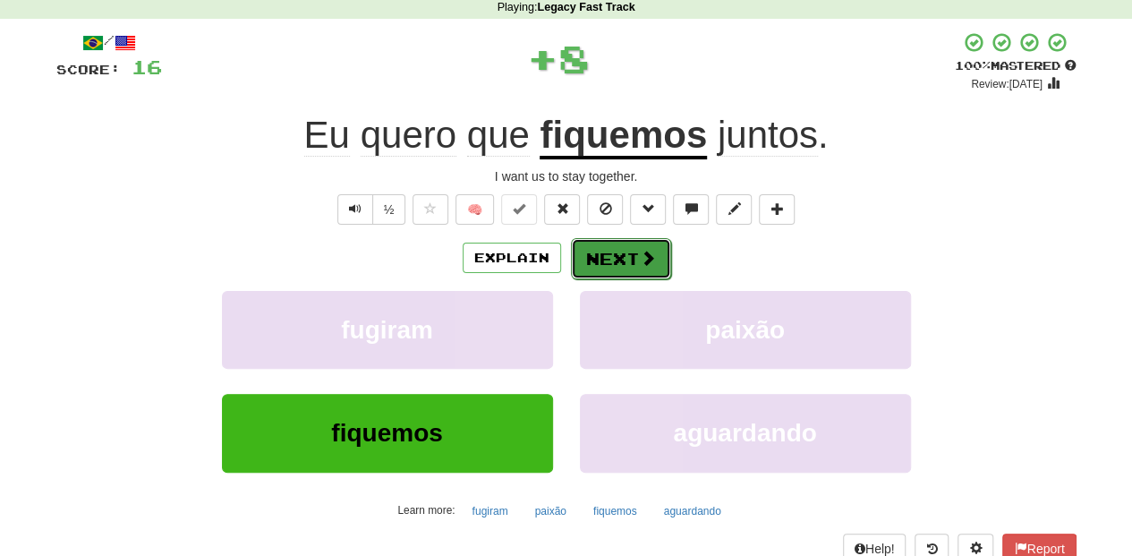
click at [605, 252] on button "Next" at bounding box center [621, 258] width 100 height 41
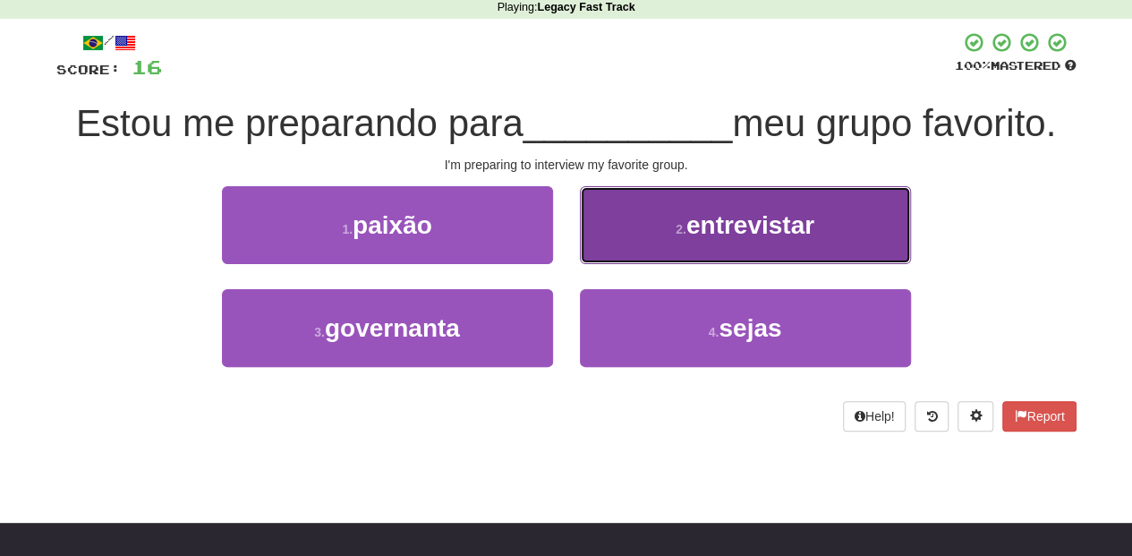
click at [618, 252] on button "2 . entrevistar" at bounding box center [745, 225] width 331 height 78
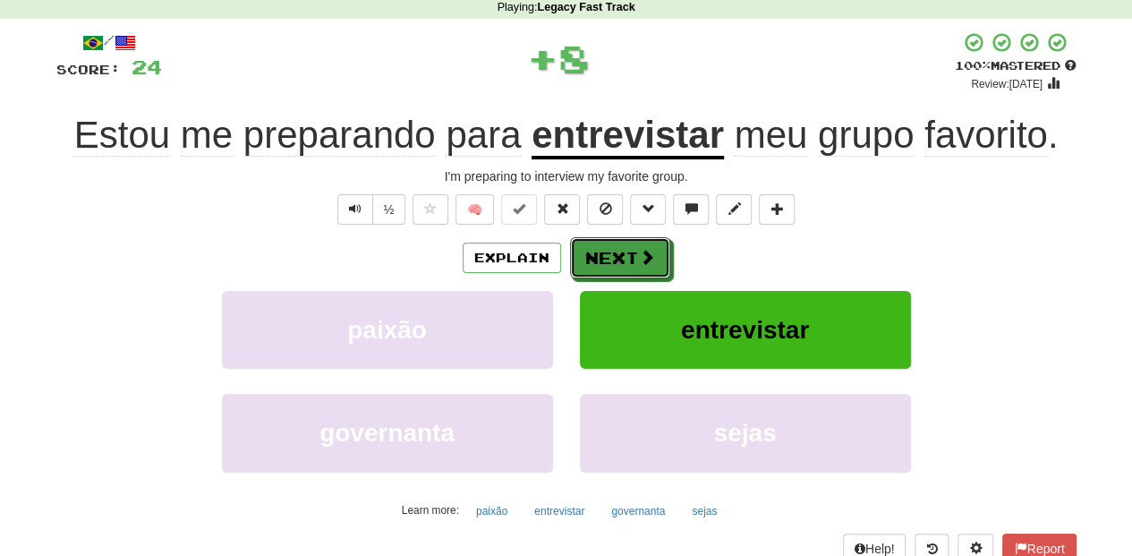
click at [618, 252] on button "Next" at bounding box center [620, 257] width 100 height 41
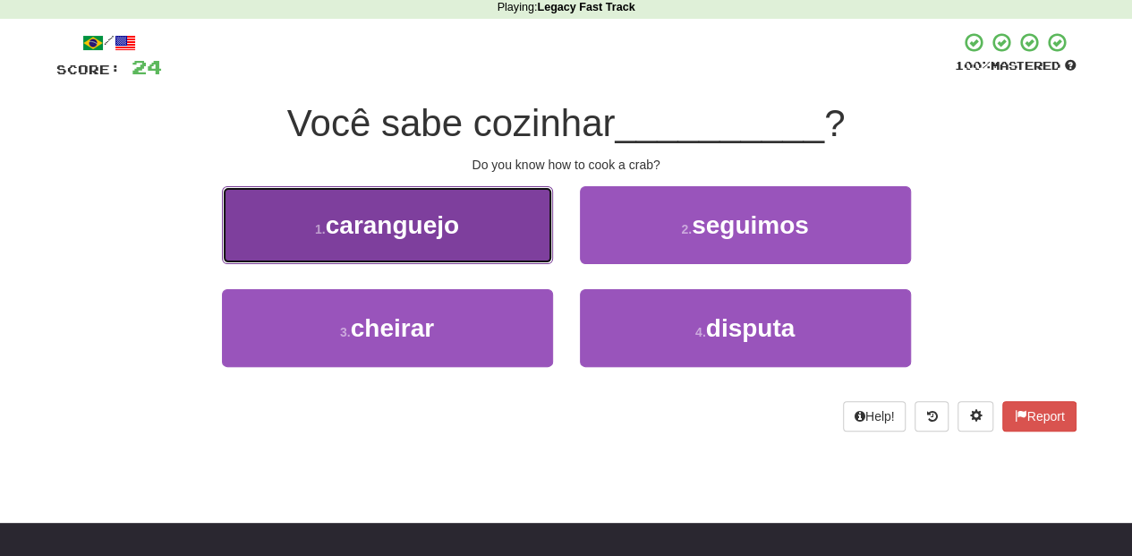
click at [445, 243] on button "1 . caranguejo" at bounding box center [387, 225] width 331 height 78
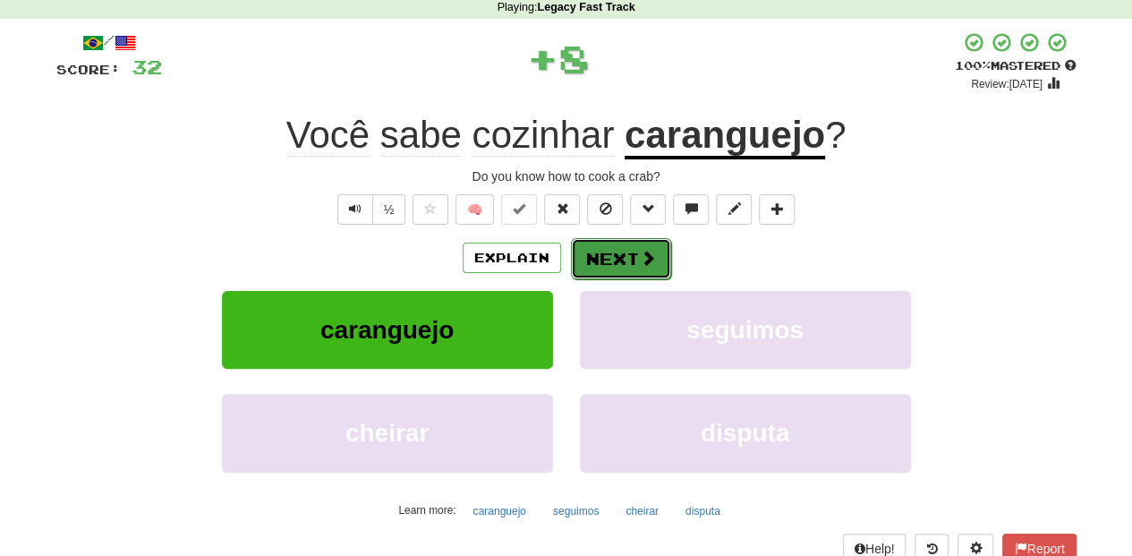
click at [581, 259] on button "Next" at bounding box center [621, 258] width 100 height 41
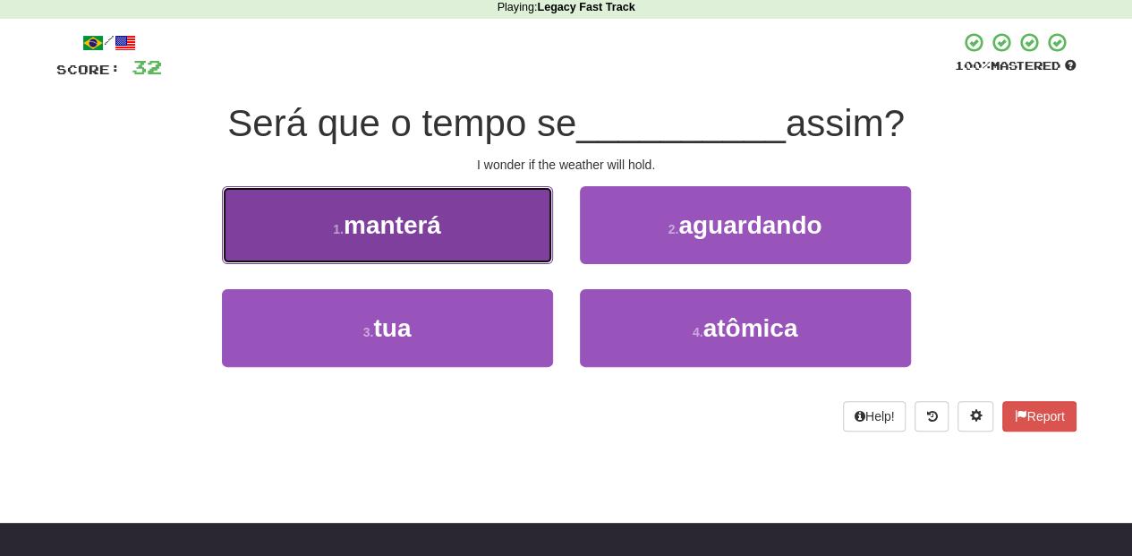
click at [494, 249] on button "1 . manterá" at bounding box center [387, 225] width 331 height 78
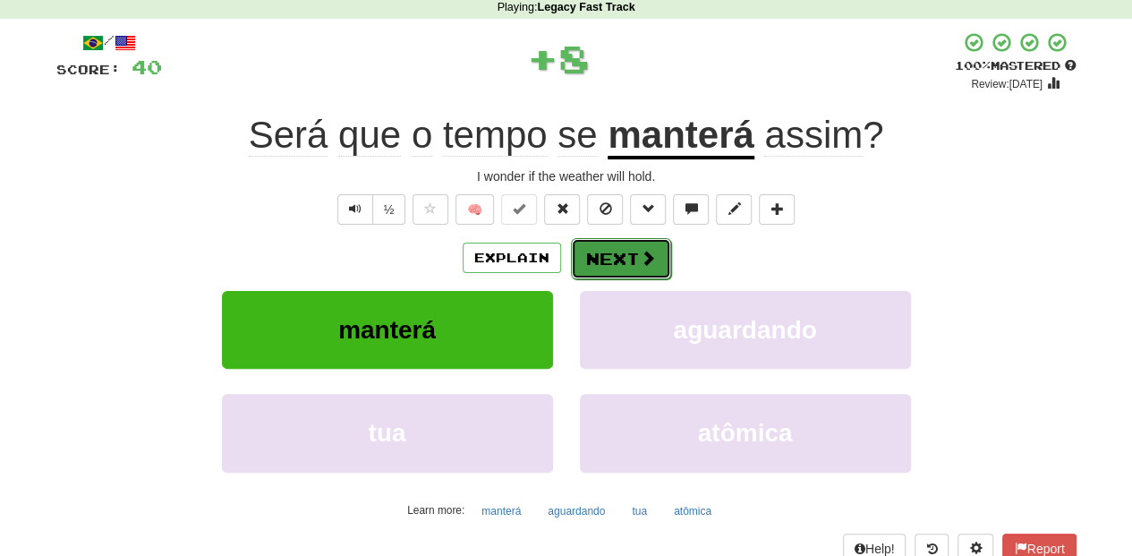
click at [576, 252] on button "Next" at bounding box center [621, 258] width 100 height 41
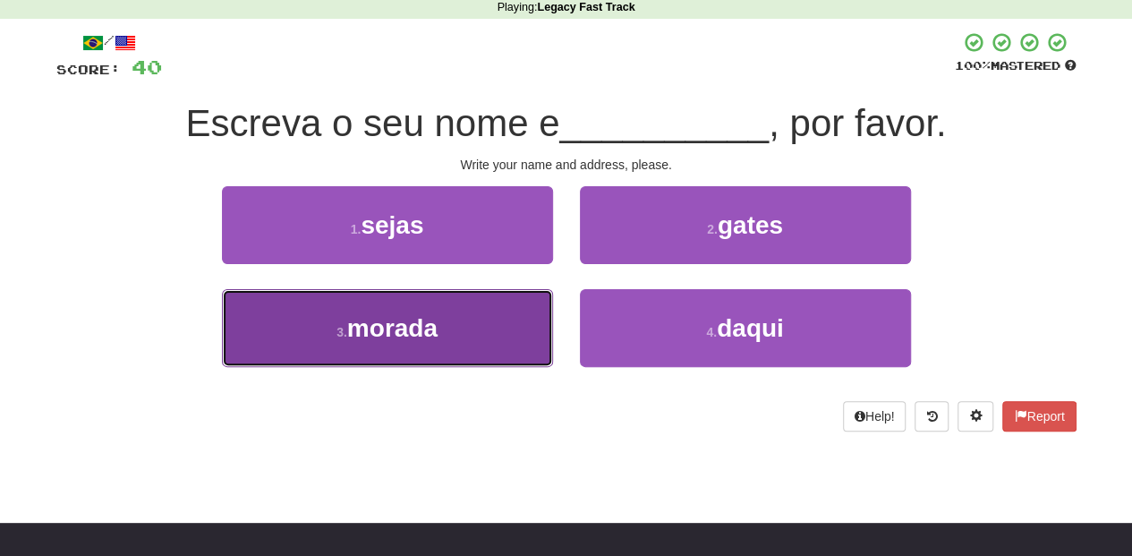
click at [471, 320] on button "3 . morada" at bounding box center [387, 328] width 331 height 78
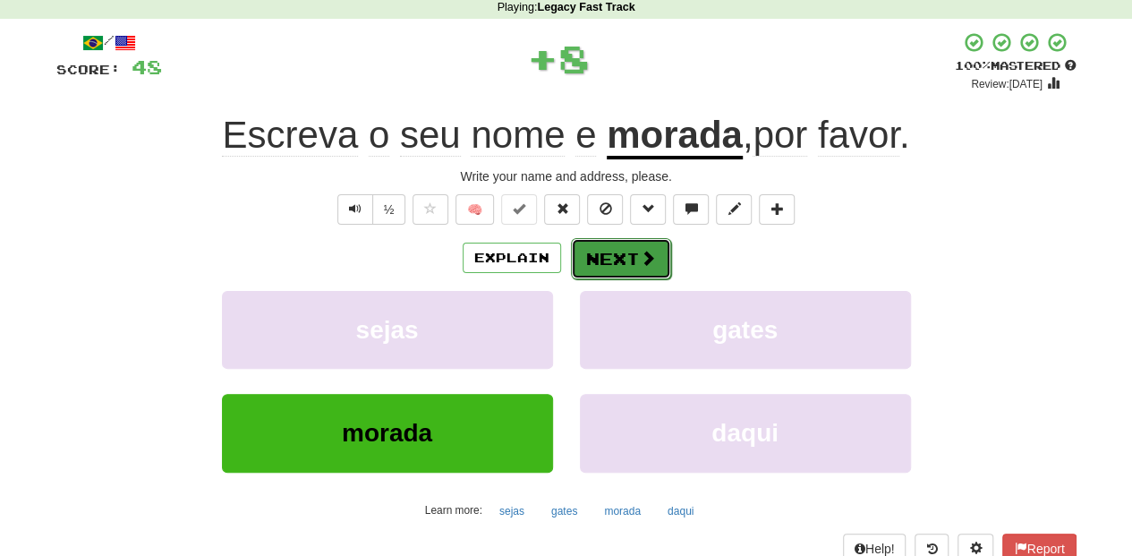
click at [600, 254] on button "Next" at bounding box center [621, 258] width 100 height 41
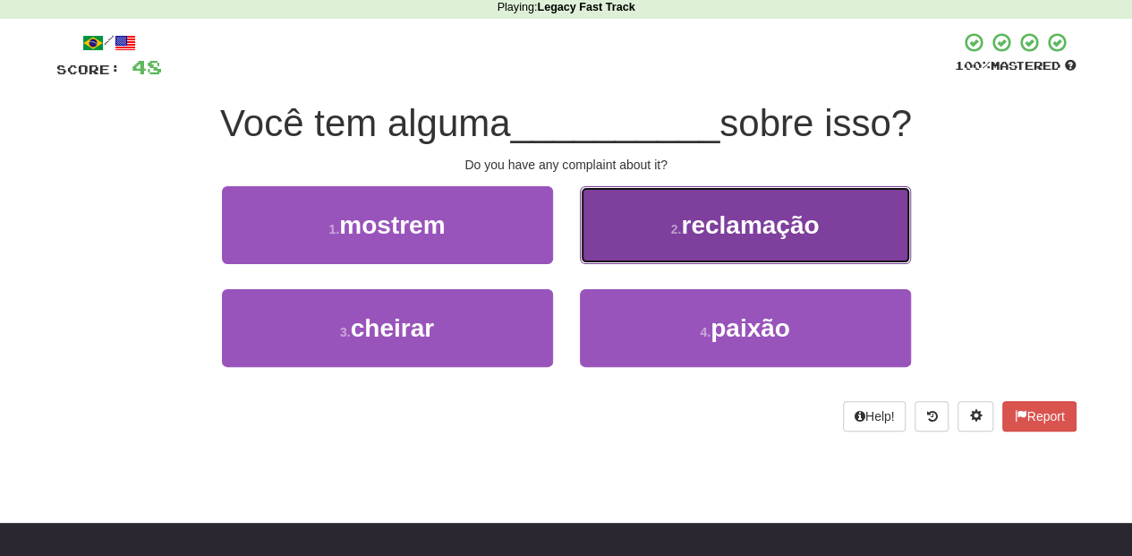
click at [618, 245] on button "2 . reclamação" at bounding box center [745, 225] width 331 height 78
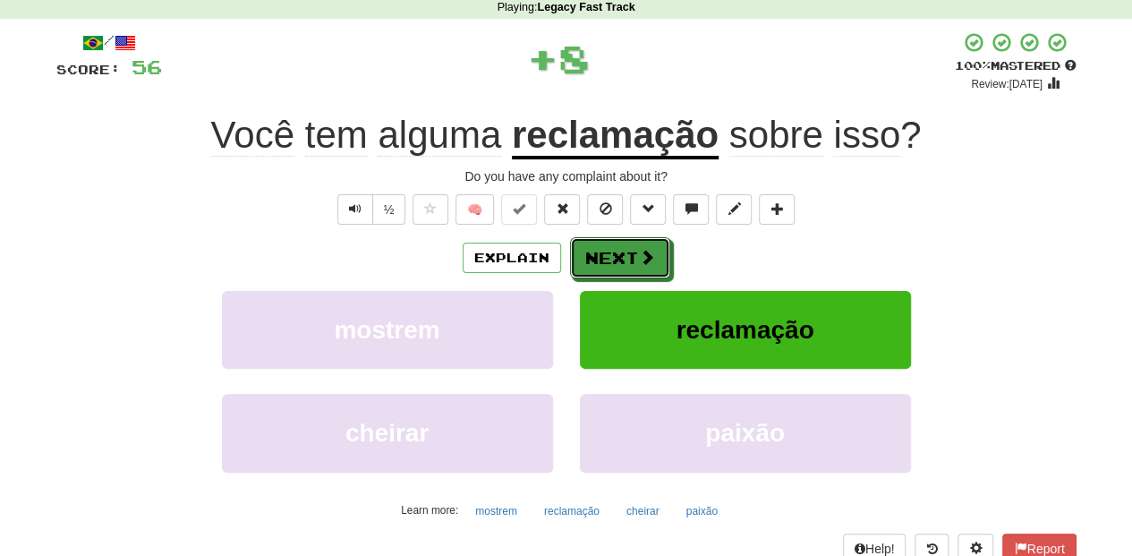
click at [618, 245] on button "Next" at bounding box center [620, 257] width 100 height 41
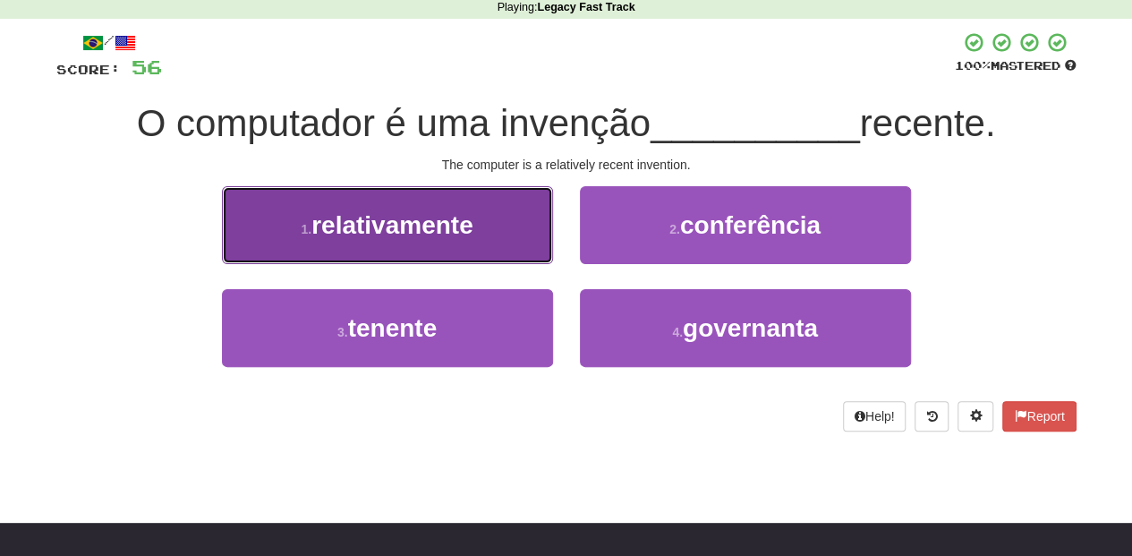
click at [457, 251] on button "1 . relativamente" at bounding box center [387, 225] width 331 height 78
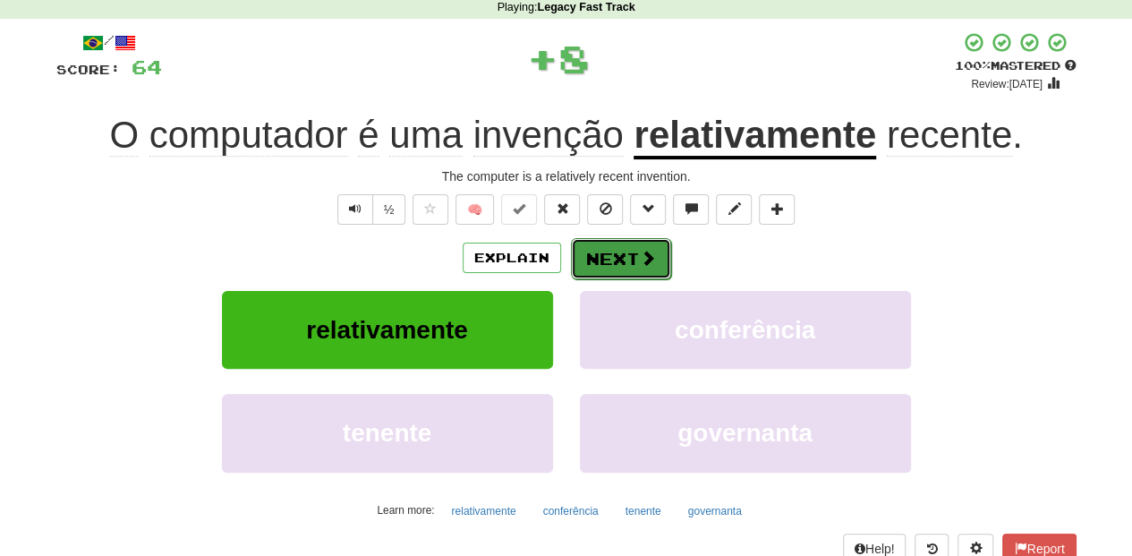
click at [605, 261] on button "Next" at bounding box center [621, 258] width 100 height 41
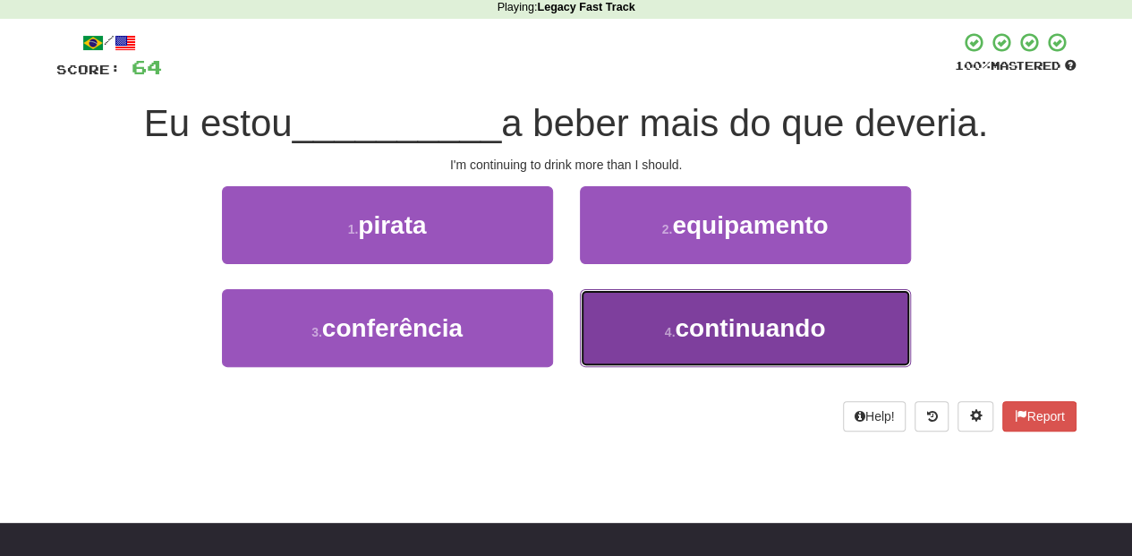
click at [654, 325] on button "4 . continuando" at bounding box center [745, 328] width 331 height 78
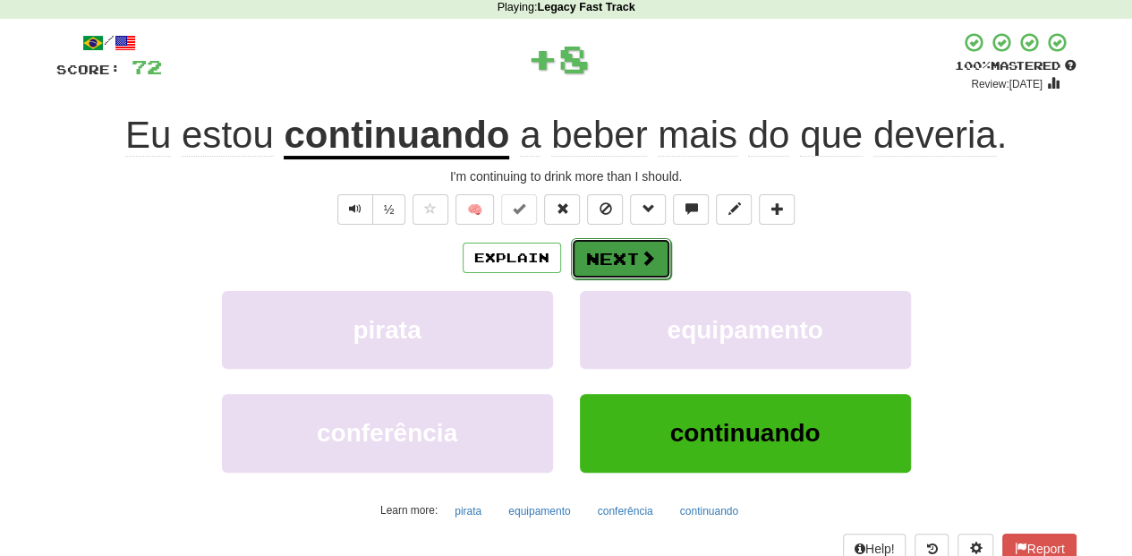
click at [626, 262] on button "Next" at bounding box center [621, 258] width 100 height 41
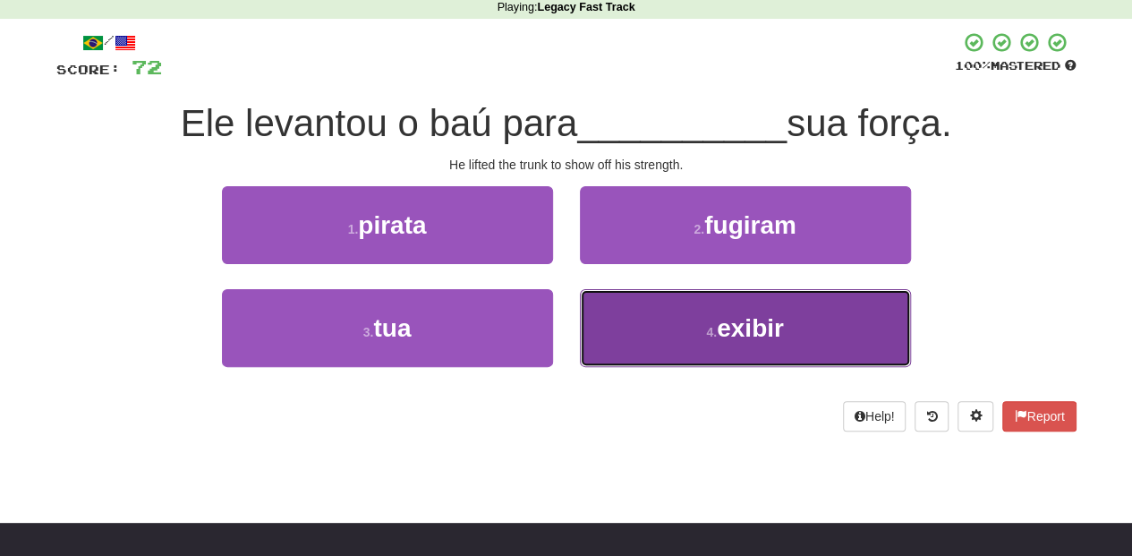
click at [620, 299] on button "4 . exibir" at bounding box center [745, 328] width 331 height 78
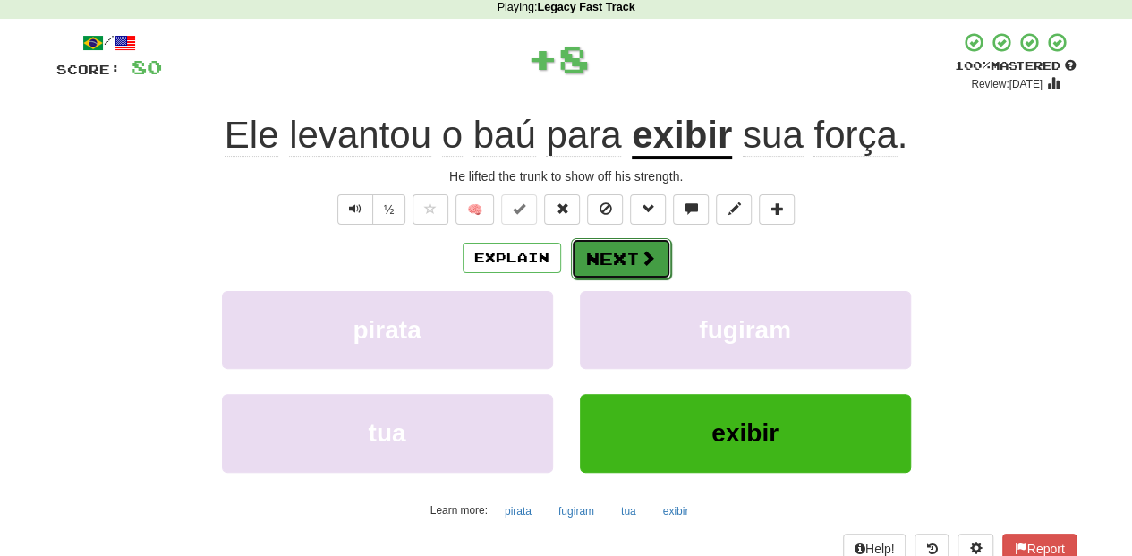
click at [611, 254] on button "Next" at bounding box center [621, 258] width 100 height 41
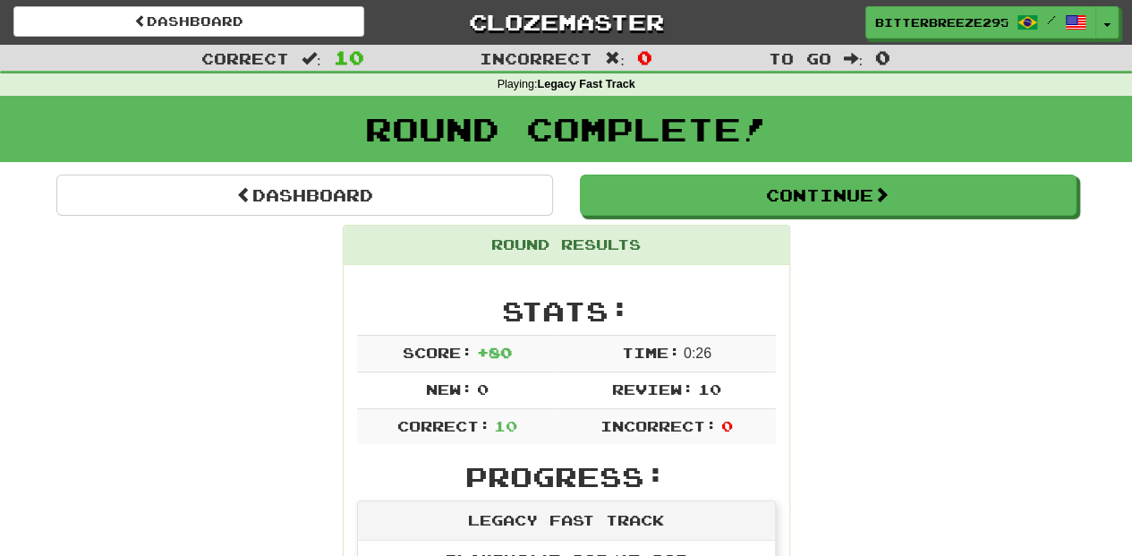
scroll to position [0, 0]
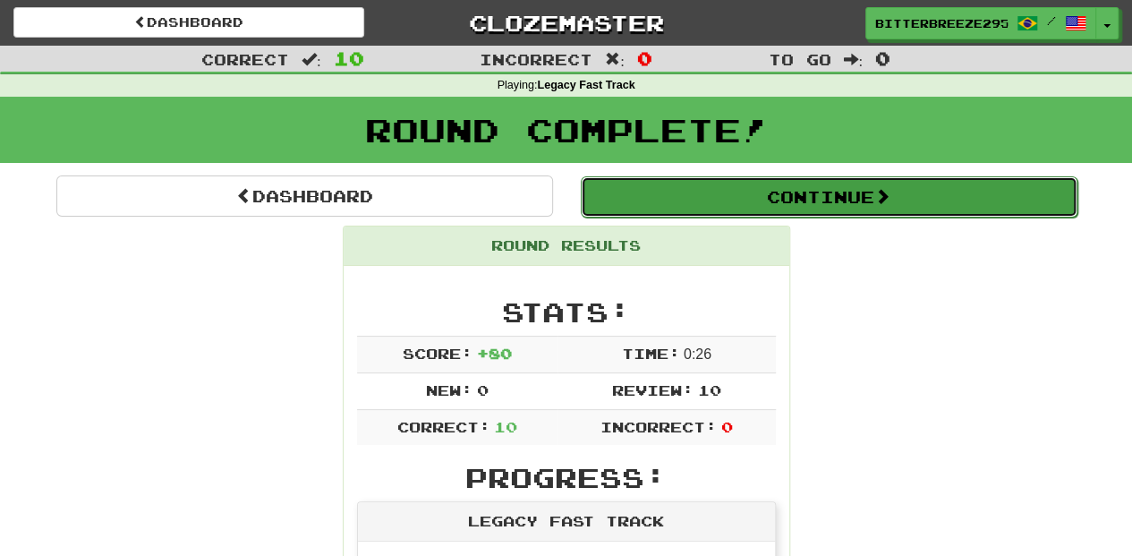
click at [668, 188] on button "Continue" at bounding box center [829, 196] width 497 height 41
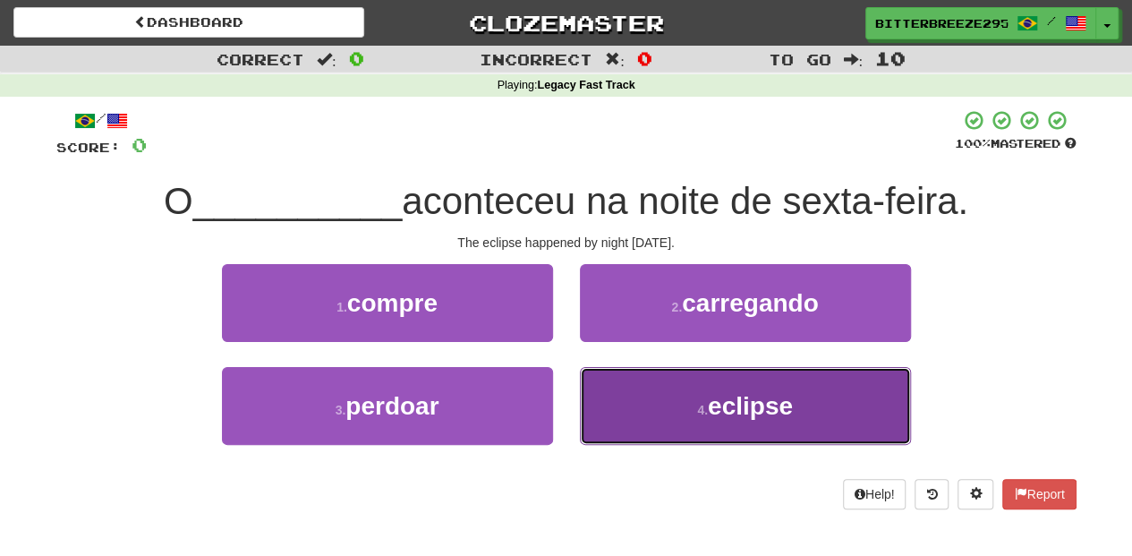
click at [637, 423] on button "4 . eclipse" at bounding box center [745, 406] width 331 height 78
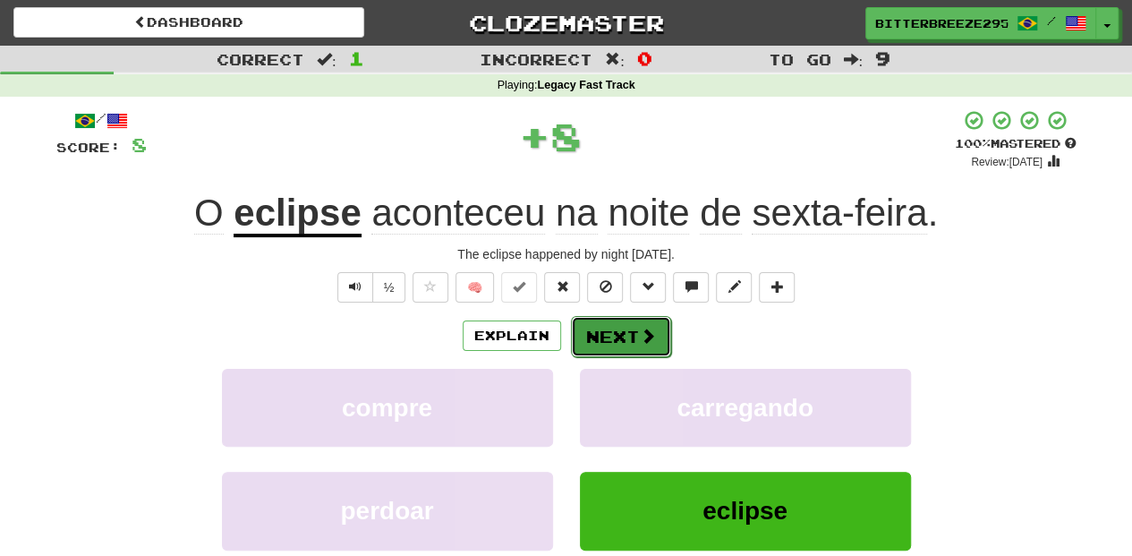
click at [628, 330] on button "Next" at bounding box center [621, 336] width 100 height 41
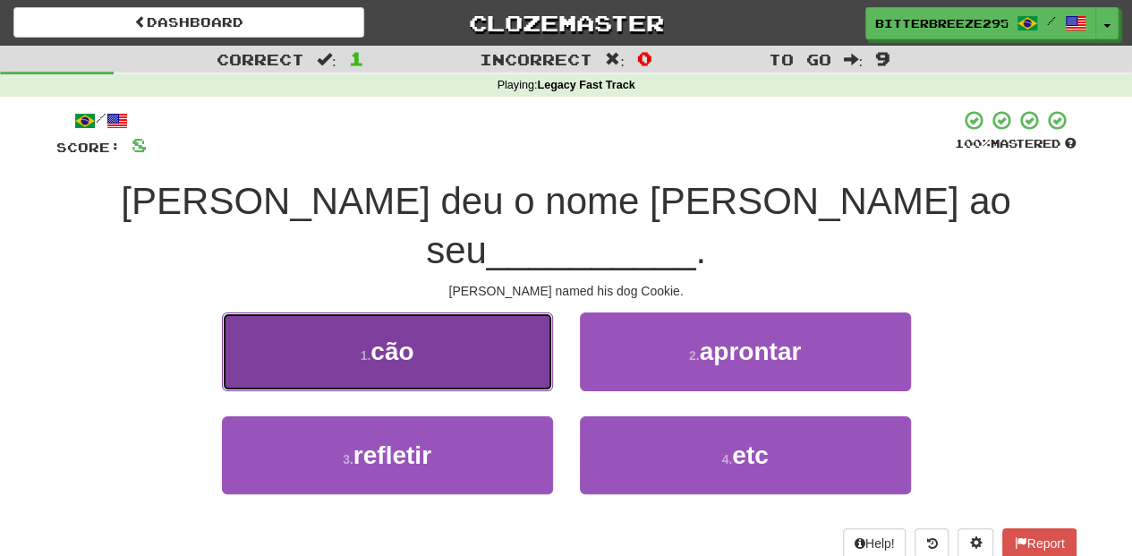
click at [473, 324] on button "1 . cão" at bounding box center [387, 351] width 331 height 78
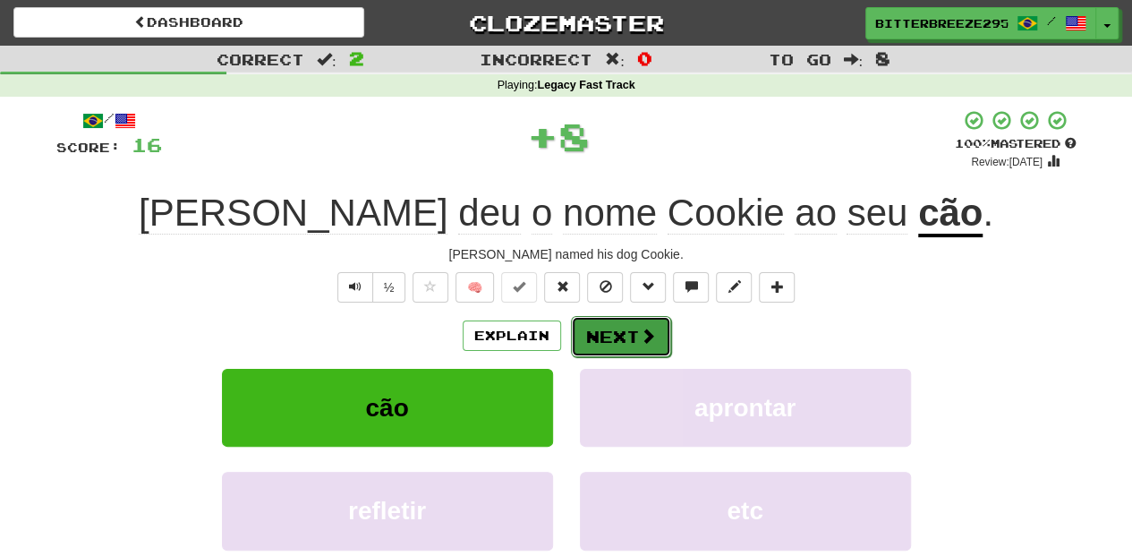
click at [612, 338] on button "Next" at bounding box center [621, 336] width 100 height 41
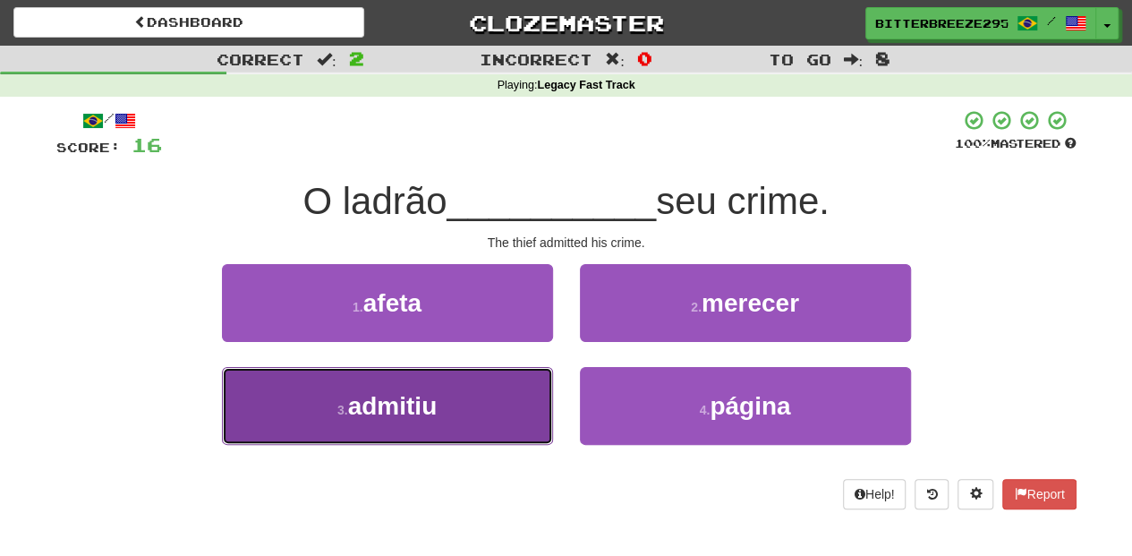
click at [499, 390] on button "3 . admitiu" at bounding box center [387, 406] width 331 height 78
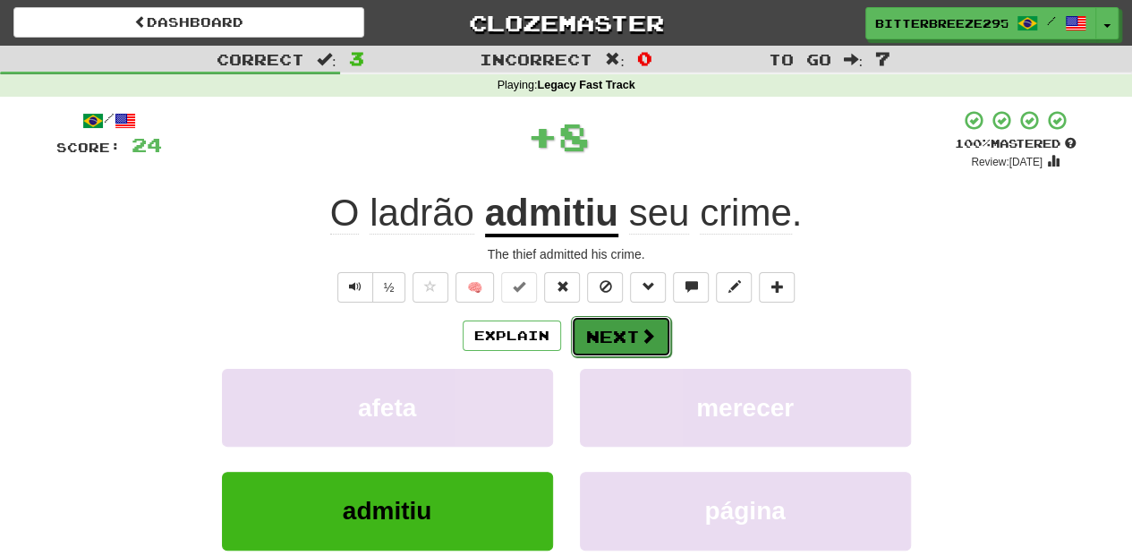
click at [640, 330] on span at bounding box center [648, 336] width 16 height 16
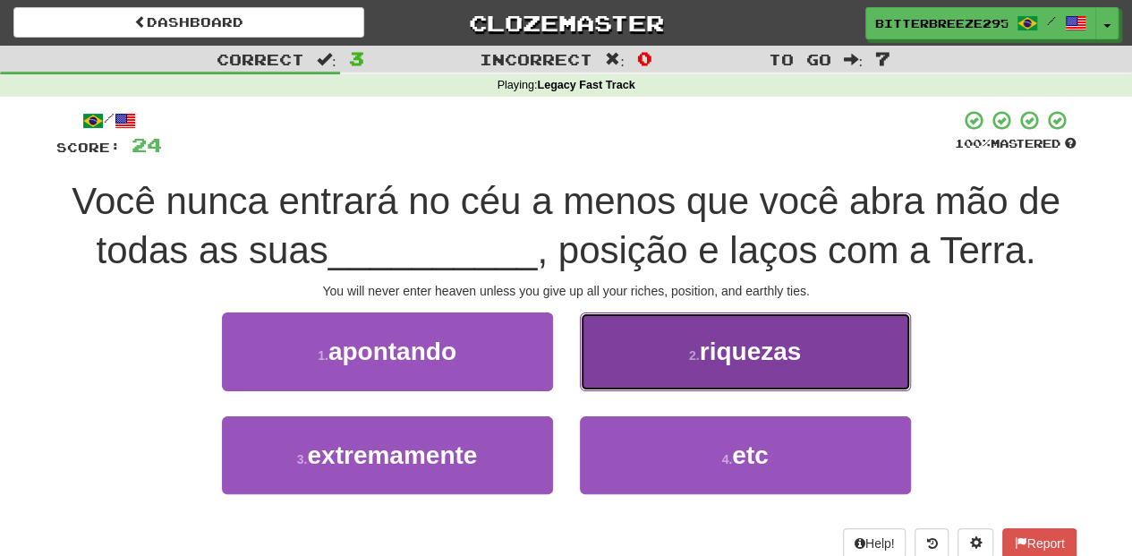
click at [630, 363] on button "2 . riquezas" at bounding box center [745, 351] width 331 height 78
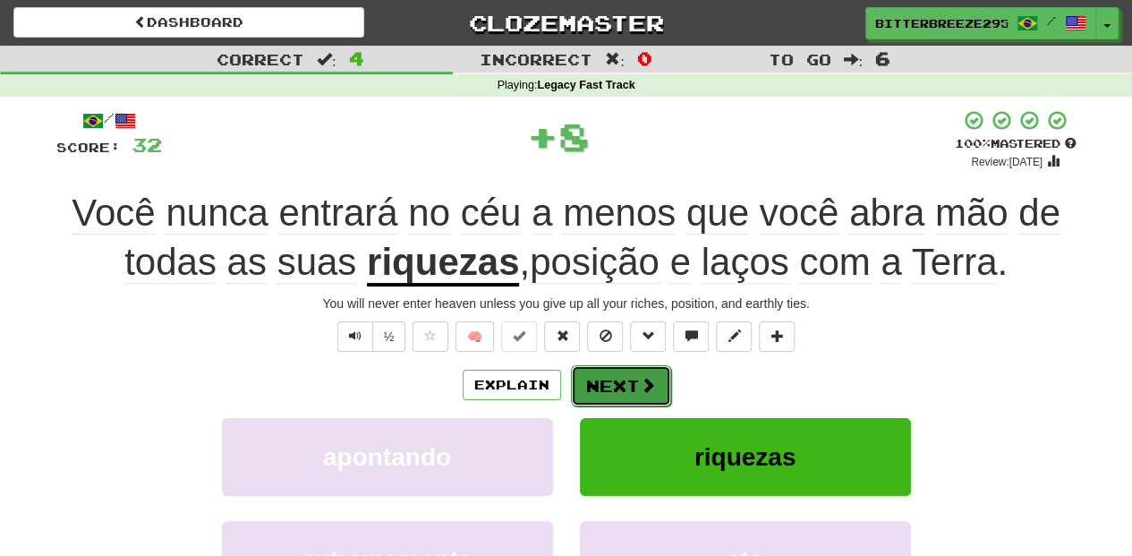
click at [611, 380] on button "Next" at bounding box center [621, 385] width 100 height 41
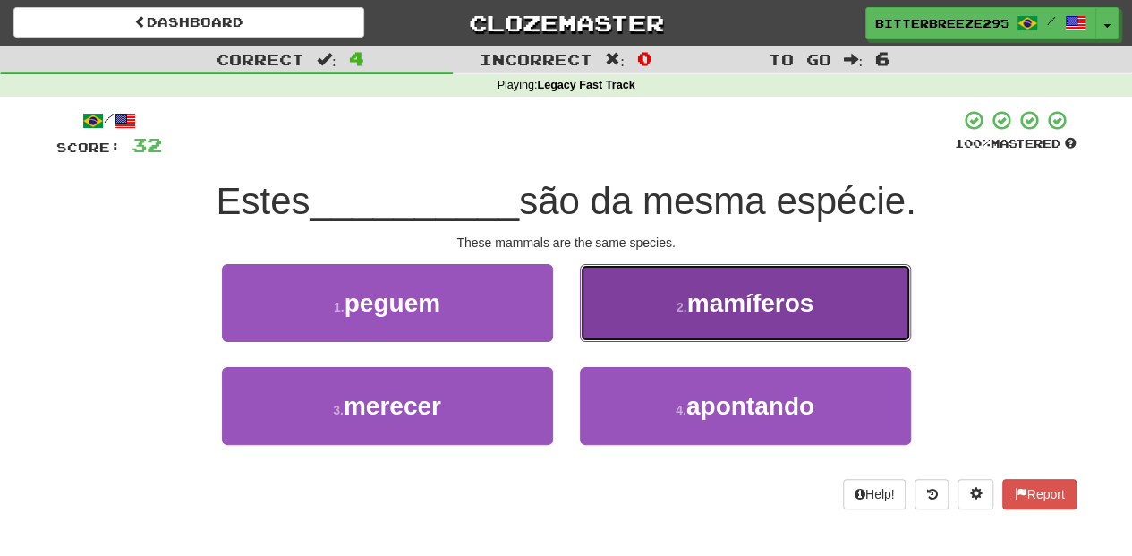
click at [618, 333] on button "2 . mamíferos" at bounding box center [745, 303] width 331 height 78
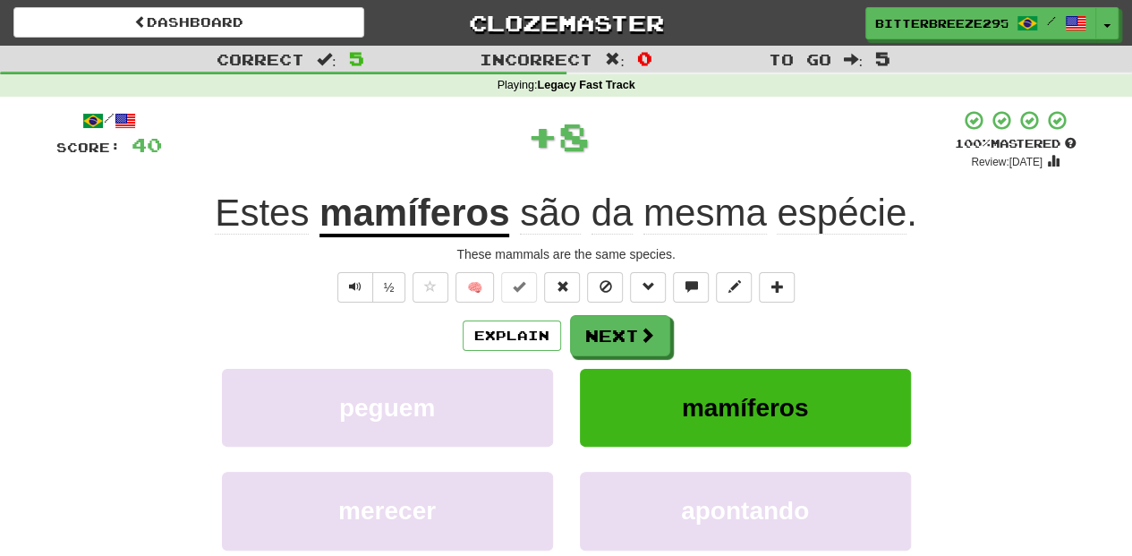
click at [618, 333] on button "Next" at bounding box center [620, 335] width 100 height 41
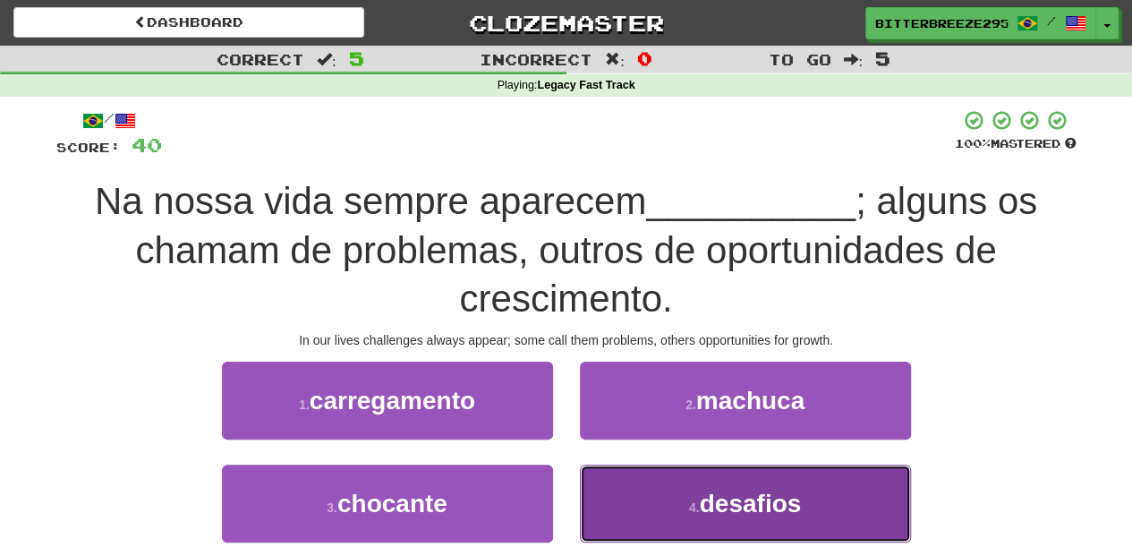
click at [625, 501] on button "4 . desafios" at bounding box center [745, 504] width 331 height 78
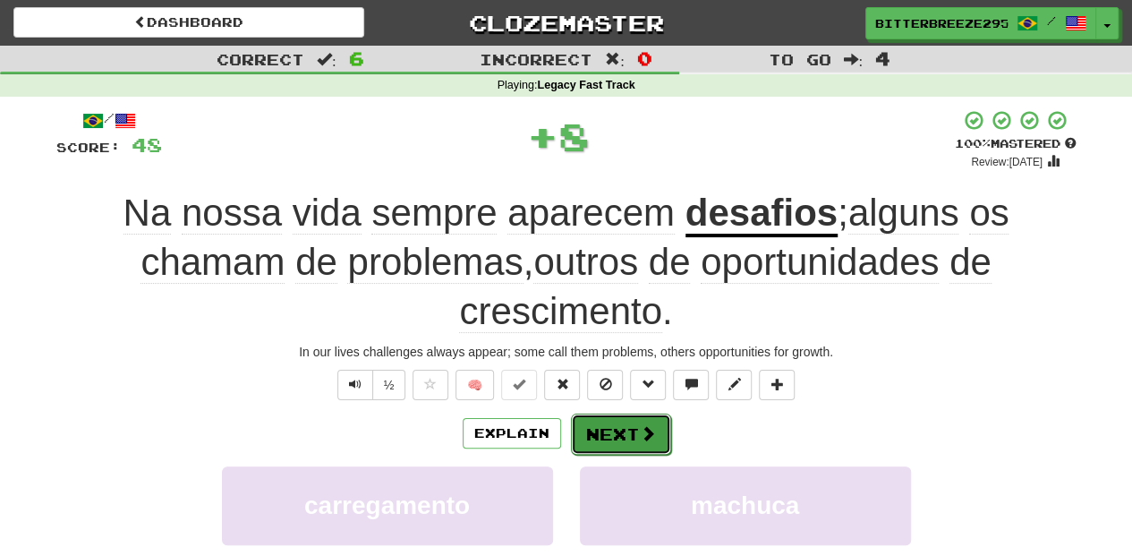
click at [626, 424] on button "Next" at bounding box center [621, 434] width 100 height 41
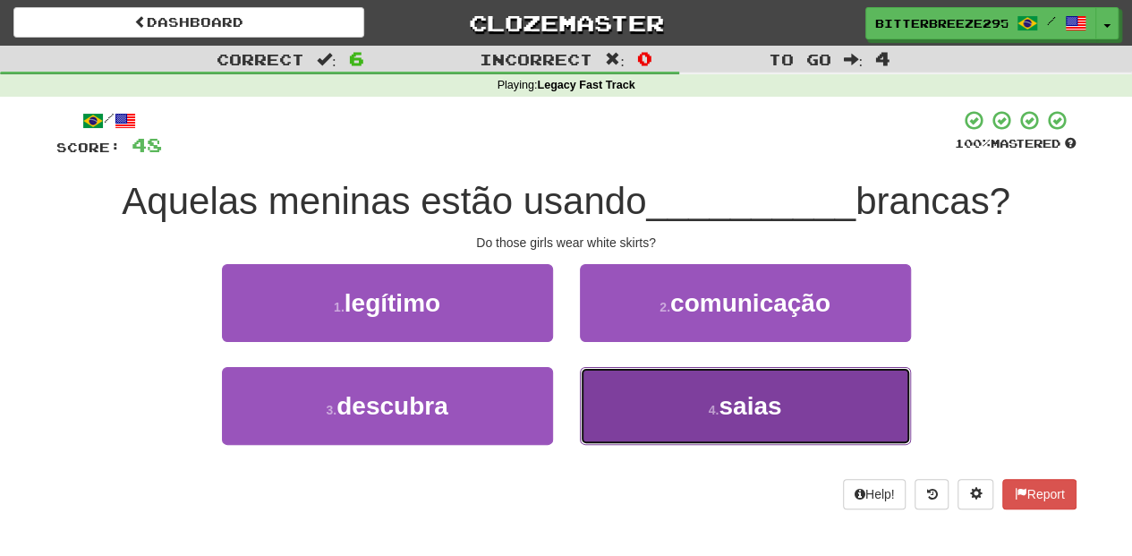
click at [645, 406] on button "4 . saias" at bounding box center [745, 406] width 331 height 78
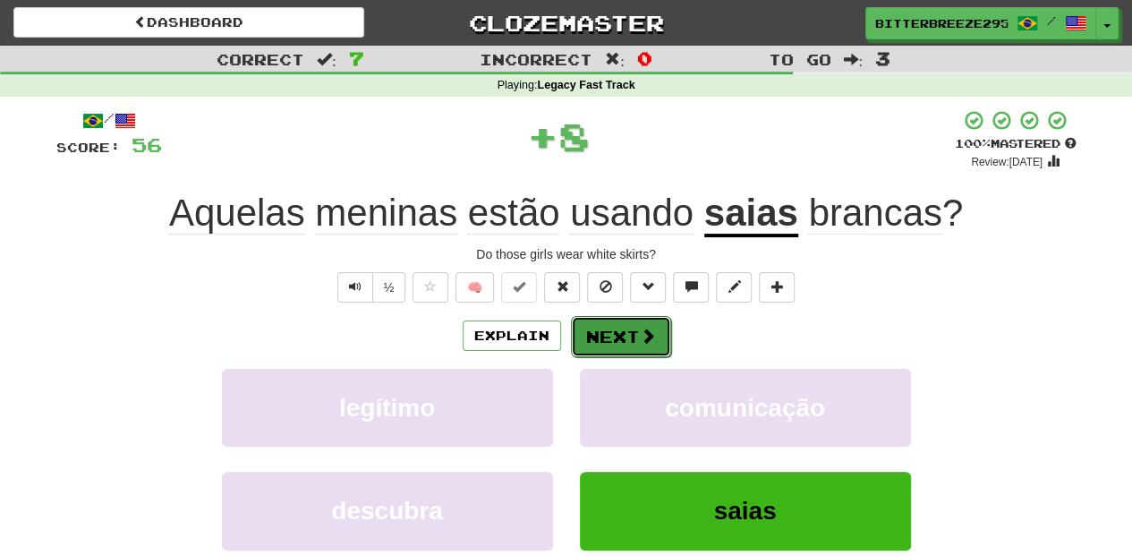
click at [604, 337] on button "Next" at bounding box center [621, 336] width 100 height 41
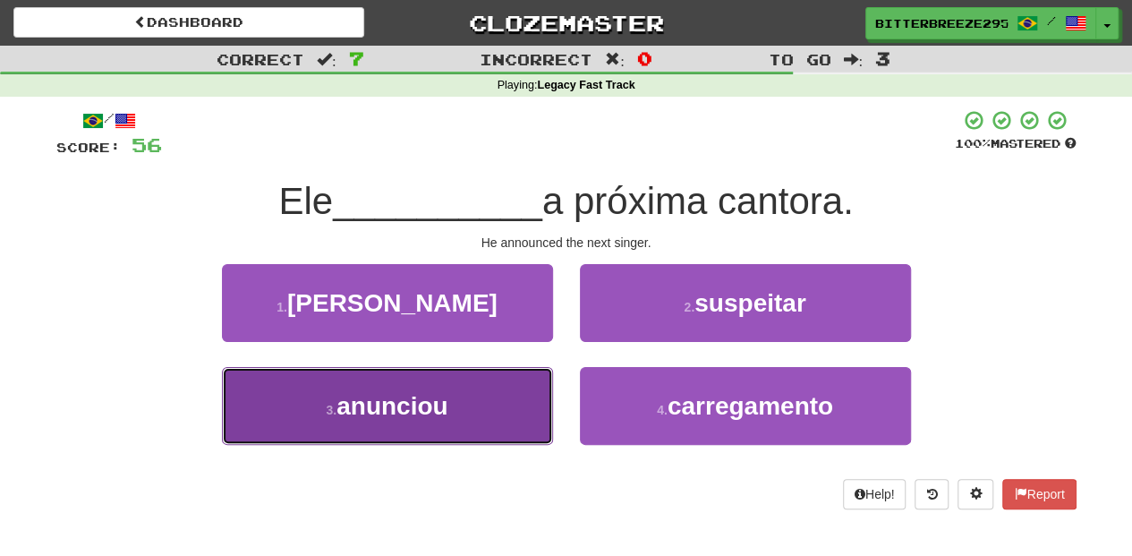
click at [501, 405] on button "3 . anunciou" at bounding box center [387, 406] width 331 height 78
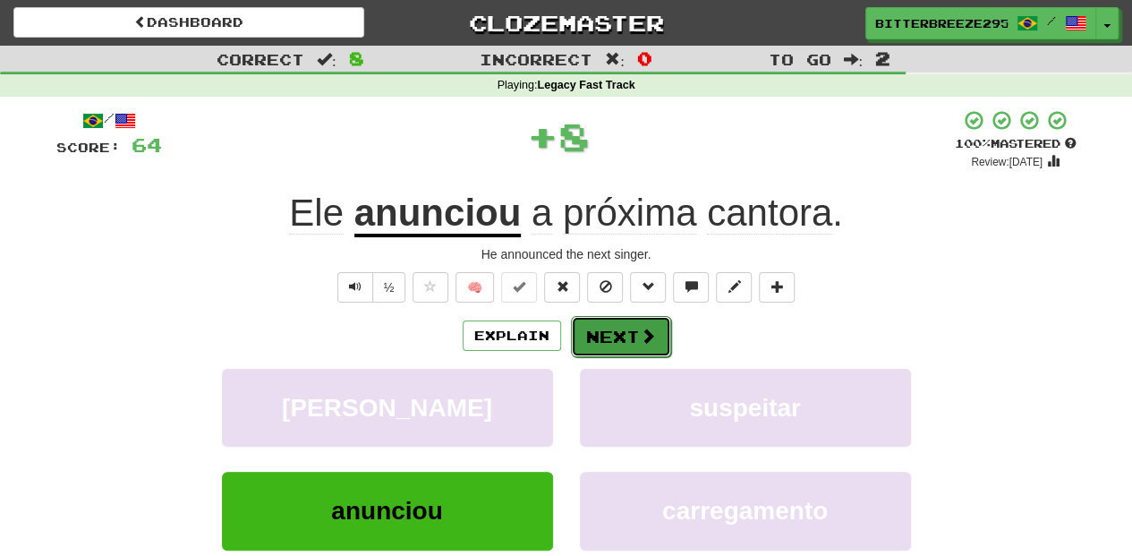
click at [611, 326] on button "Next" at bounding box center [621, 336] width 100 height 41
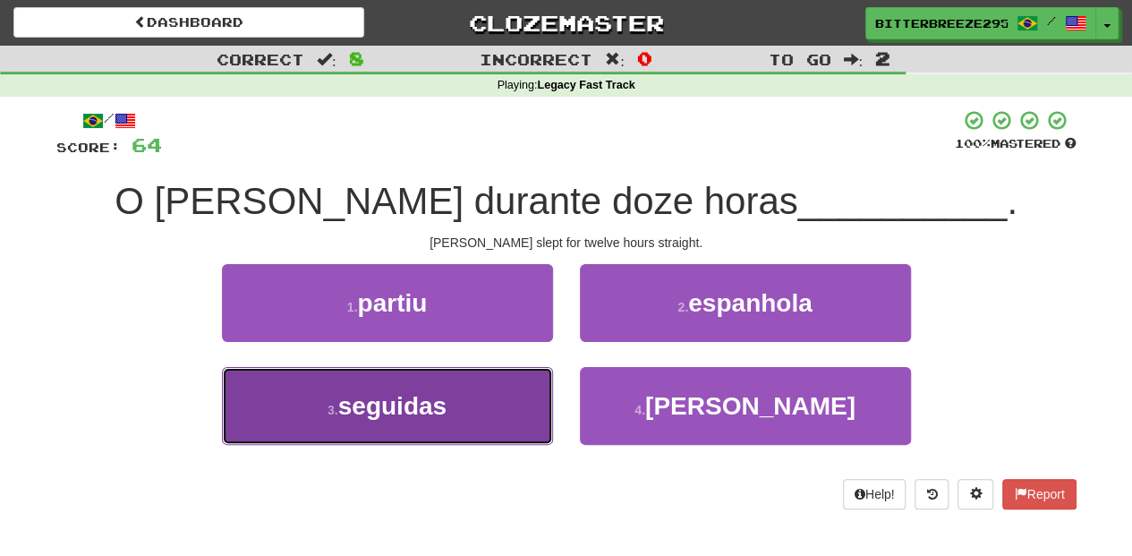
click at [518, 397] on button "3 . seguidas" at bounding box center [387, 406] width 331 height 78
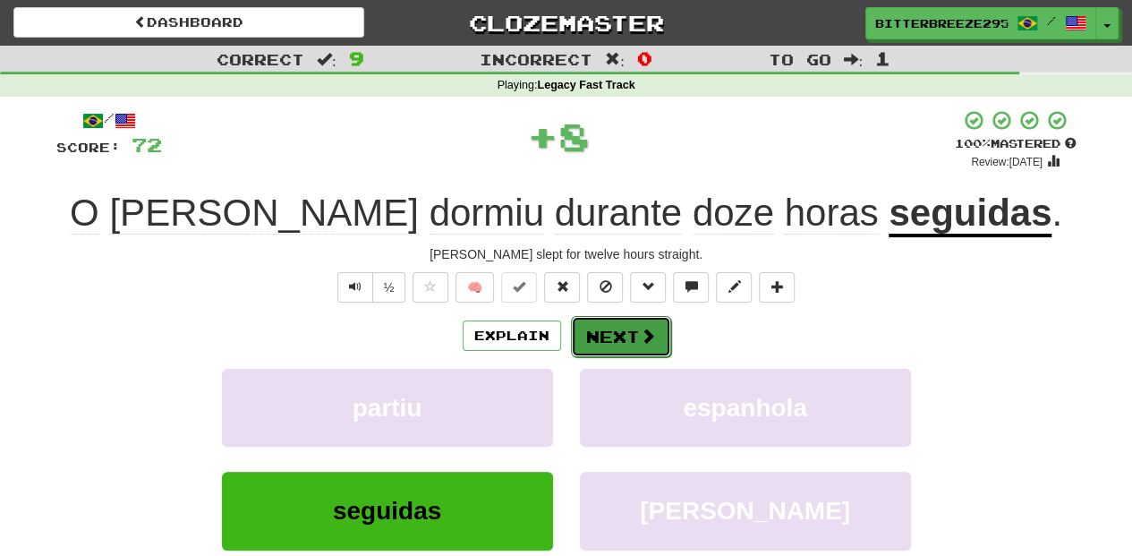
click at [636, 332] on button "Next" at bounding box center [621, 336] width 100 height 41
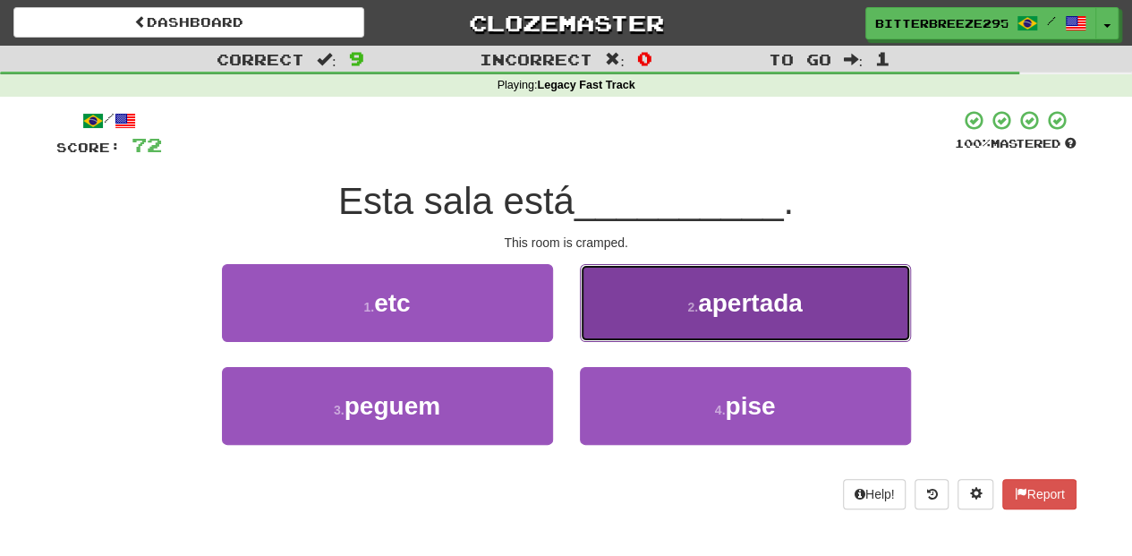
click at [620, 325] on button "2 . apertada" at bounding box center [745, 303] width 331 height 78
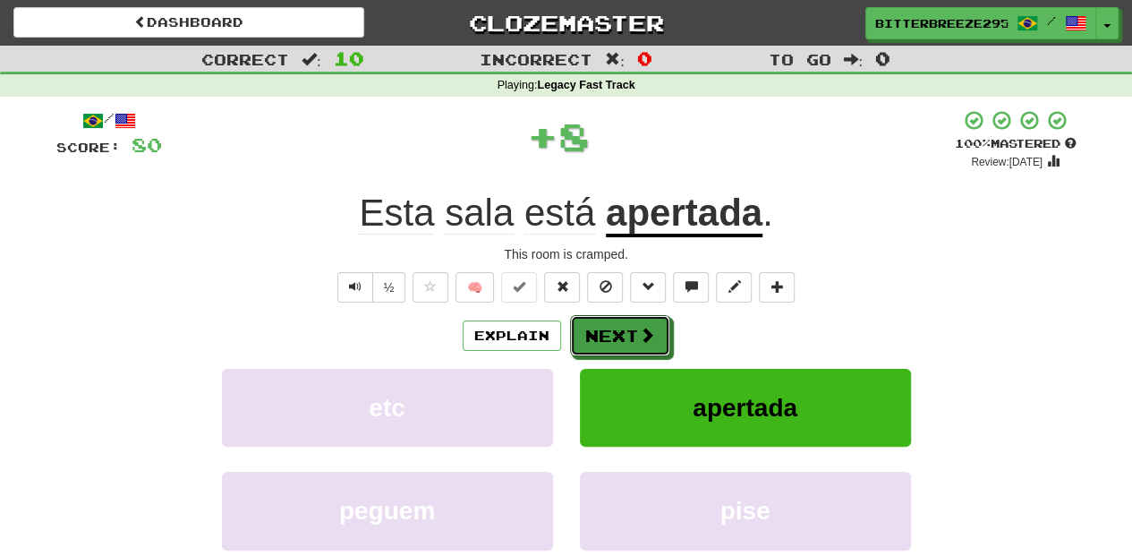
click at [620, 325] on button "Next" at bounding box center [620, 335] width 100 height 41
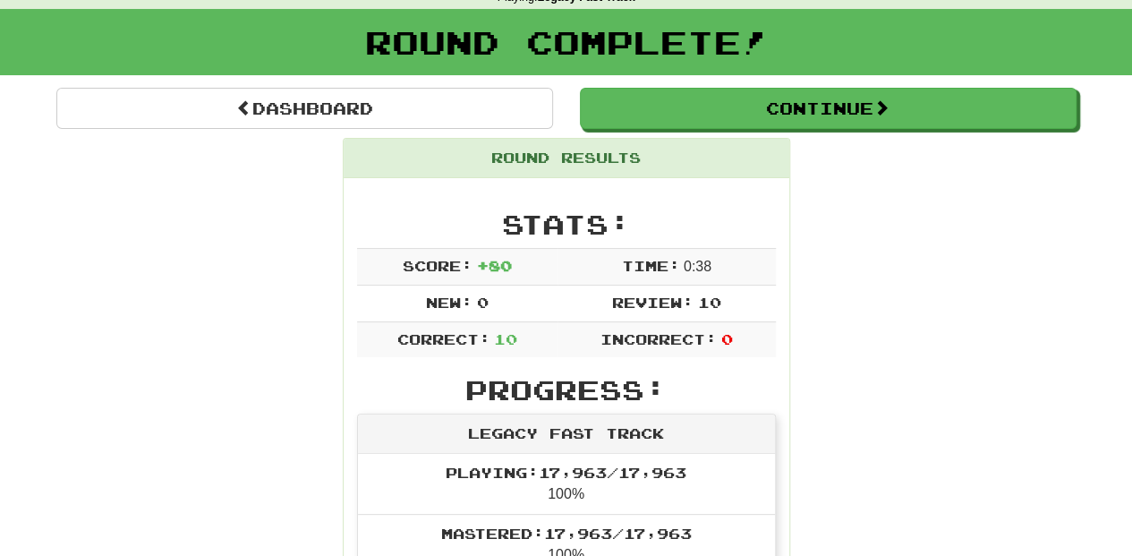
scroll to position [59, 0]
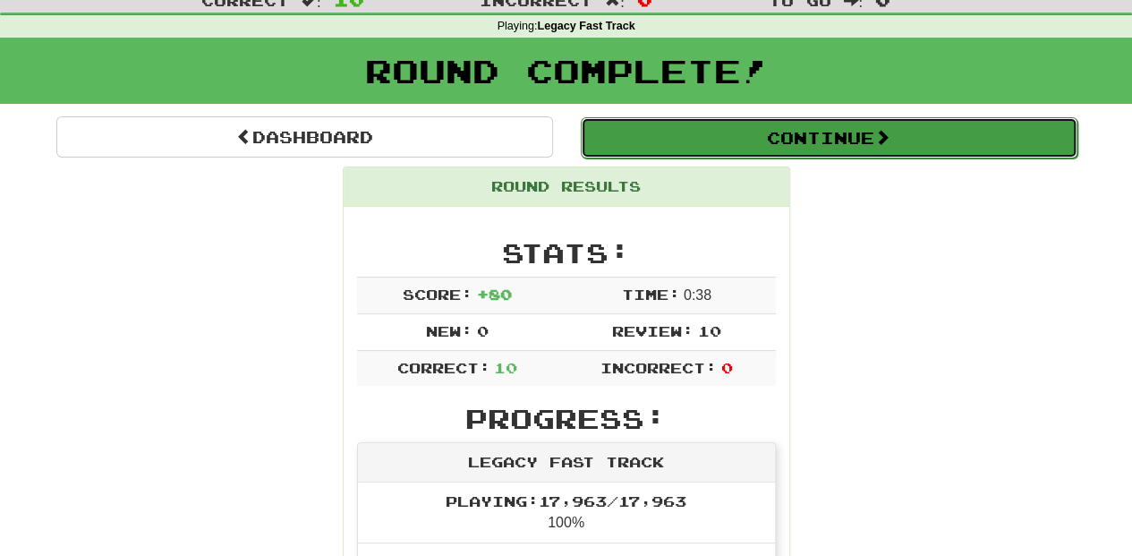
click at [770, 138] on button "Continue" at bounding box center [829, 137] width 497 height 41
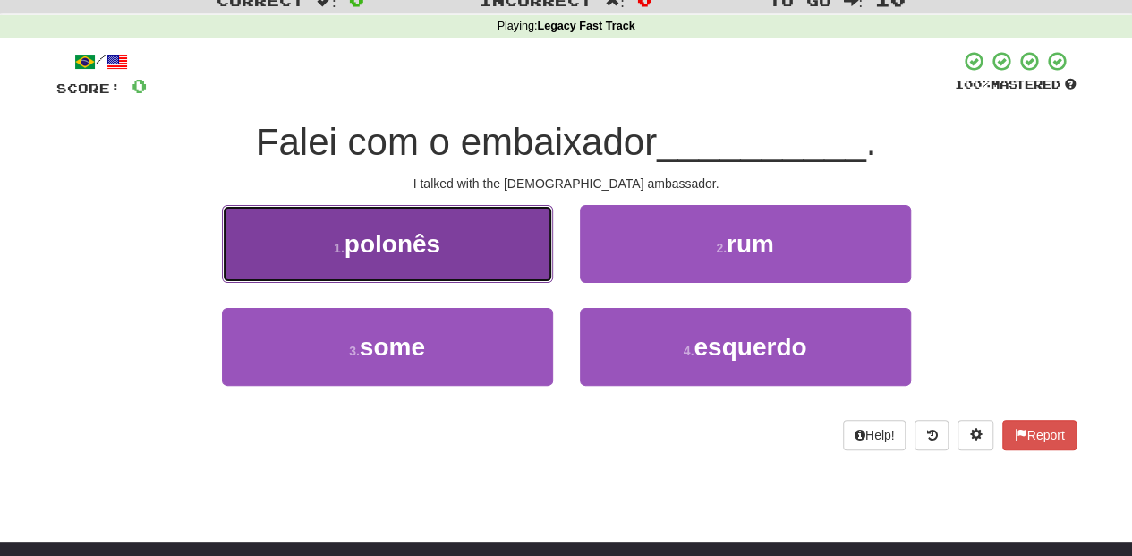
click at [508, 260] on button "1 . polonês" at bounding box center [387, 244] width 331 height 78
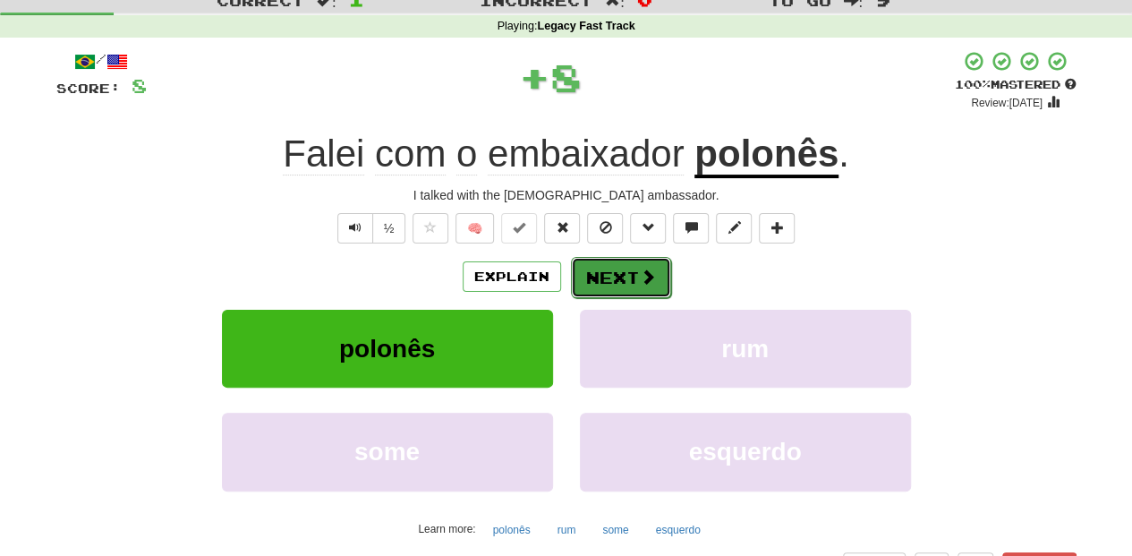
click at [644, 269] on span at bounding box center [648, 277] width 16 height 16
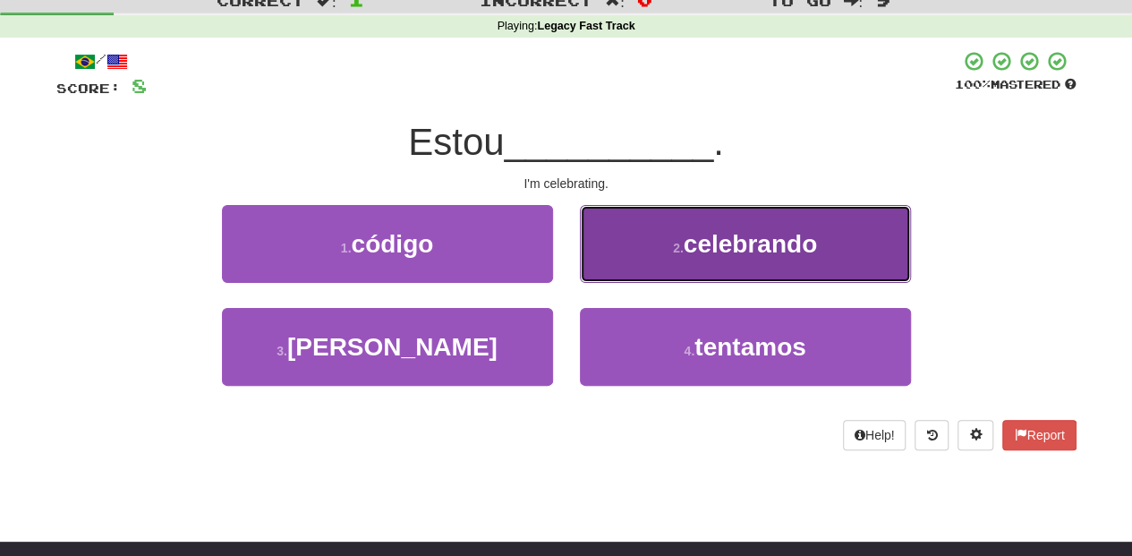
click at [634, 259] on button "2 . celebrando" at bounding box center [745, 244] width 331 height 78
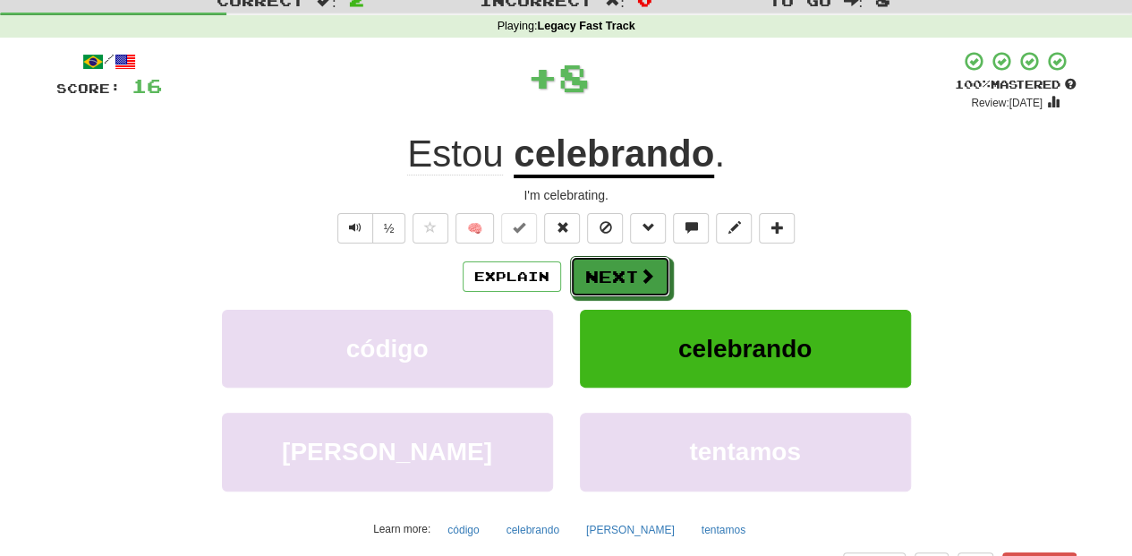
click at [628, 269] on button "Next" at bounding box center [620, 276] width 100 height 41
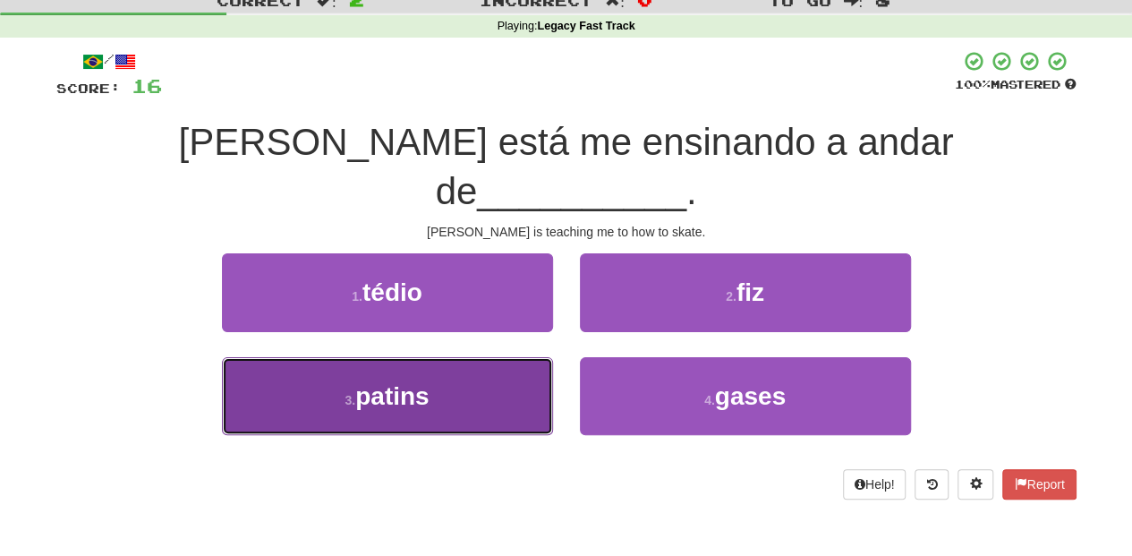
click at [485, 357] on button "3 . patins" at bounding box center [387, 396] width 331 height 78
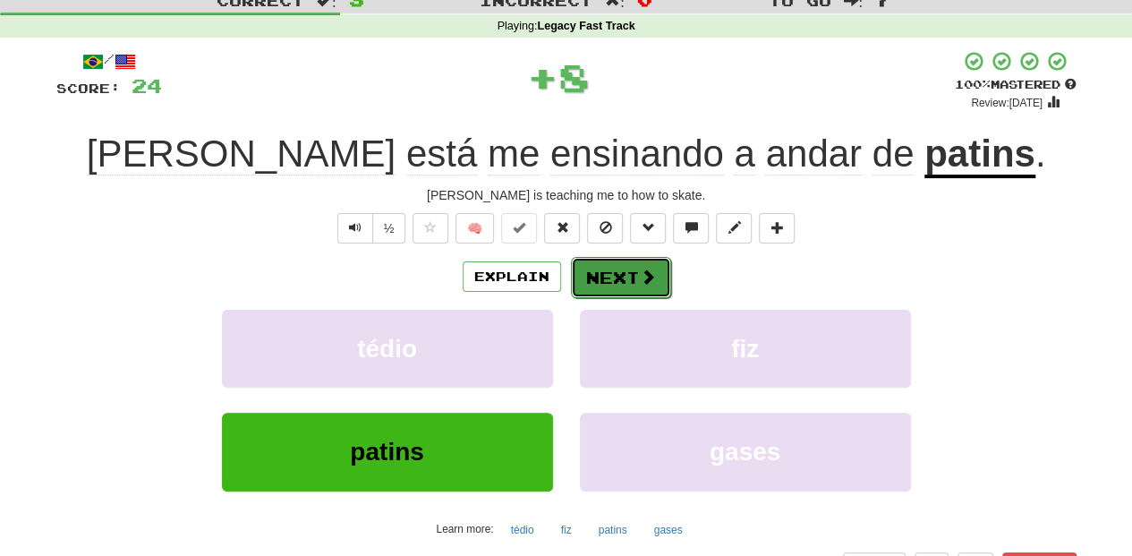
click at [603, 270] on button "Next" at bounding box center [621, 277] width 100 height 41
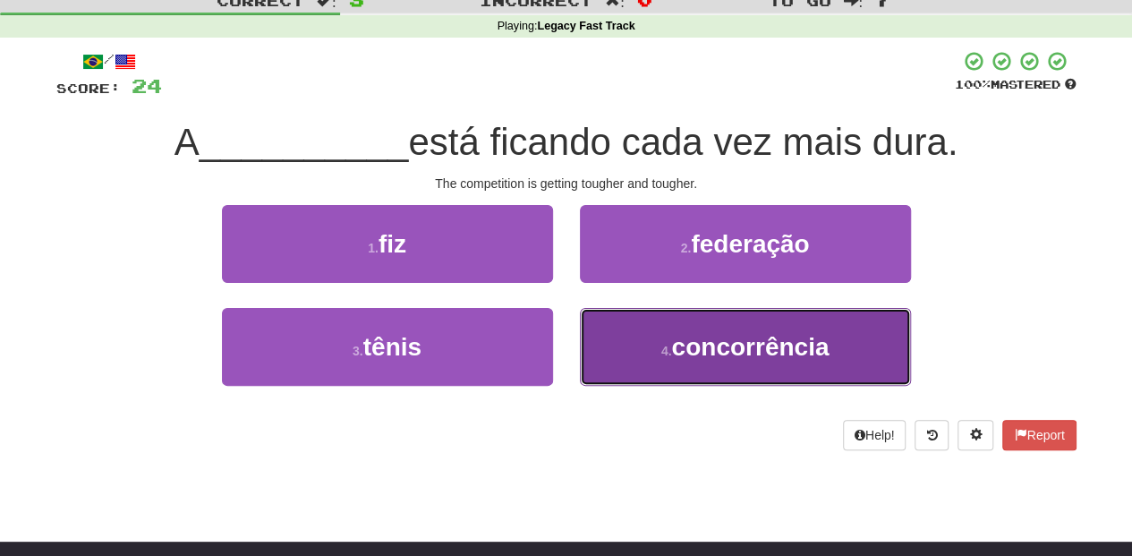
click at [620, 331] on button "4 . concorrência" at bounding box center [745, 347] width 331 height 78
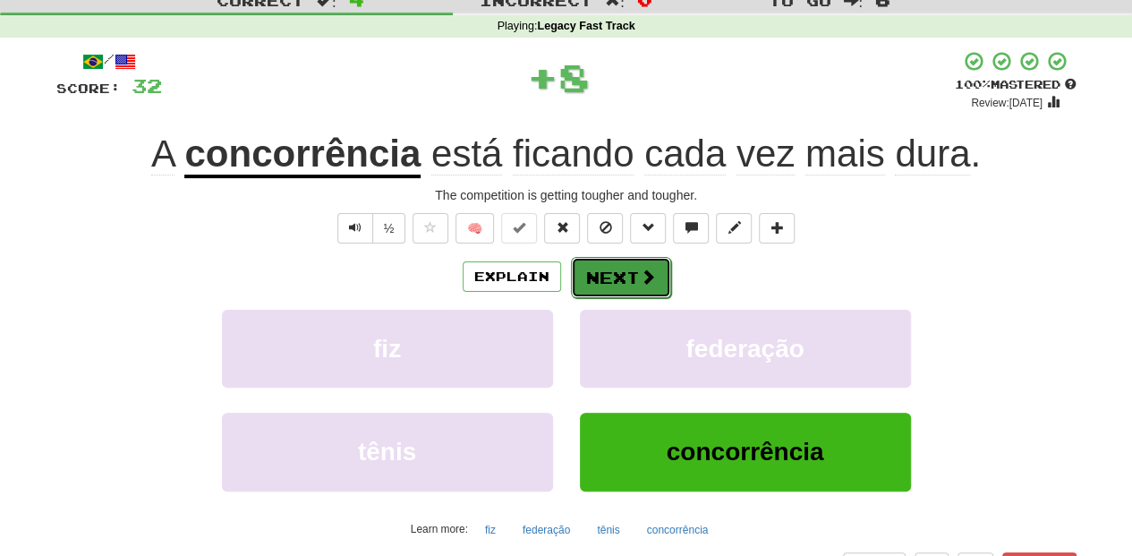
click at [597, 268] on button "Next" at bounding box center [621, 277] width 100 height 41
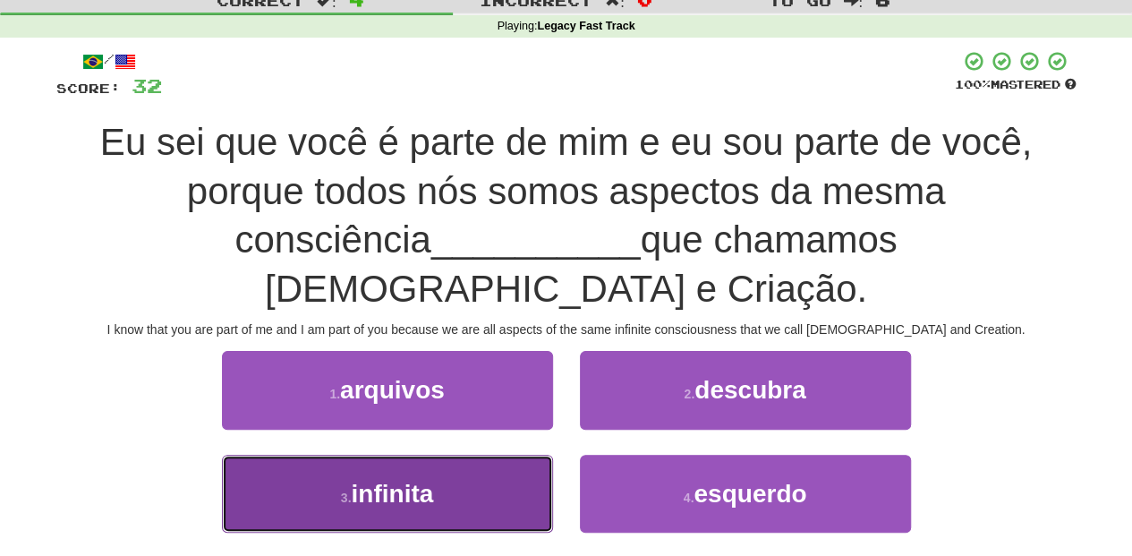
click at [474, 455] on button "3 . infinita" at bounding box center [387, 494] width 331 height 78
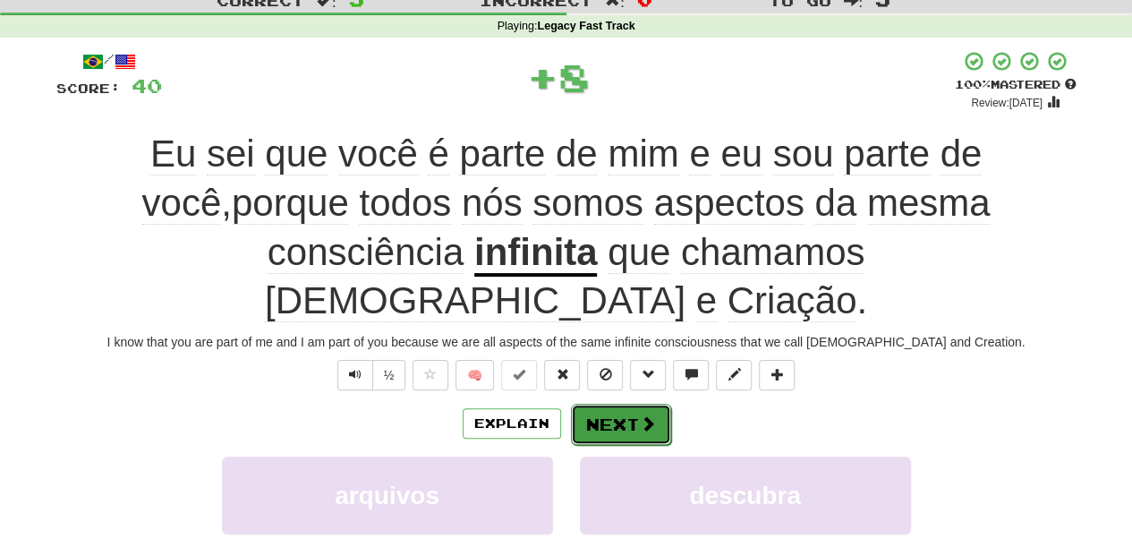
click at [631, 404] on button "Next" at bounding box center [621, 424] width 100 height 41
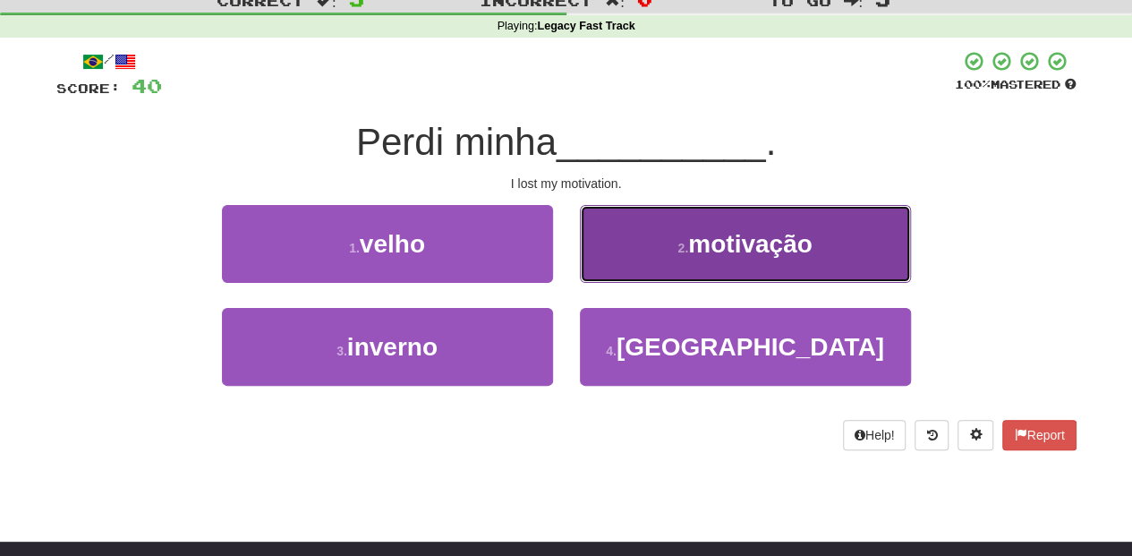
click at [649, 263] on button "2 . motivação" at bounding box center [745, 244] width 331 height 78
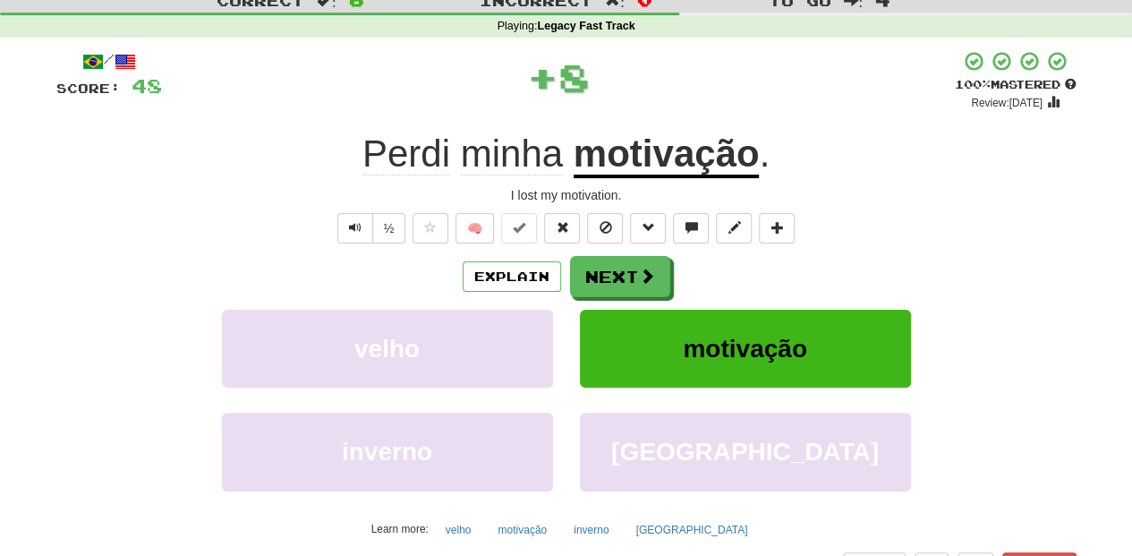
click at [649, 263] on button "Next" at bounding box center [620, 276] width 100 height 41
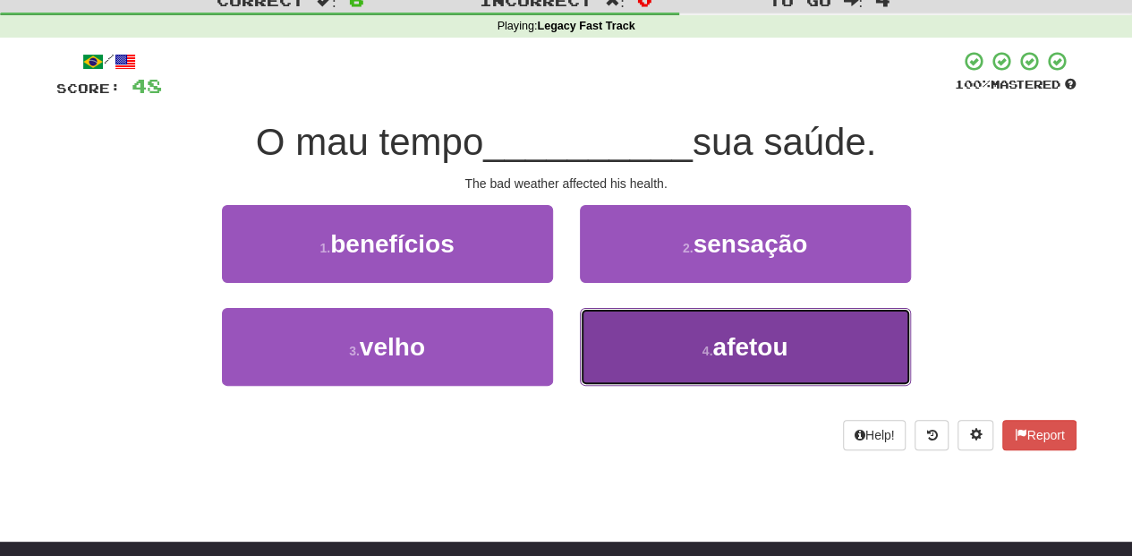
click at [633, 339] on button "4 . afetou" at bounding box center [745, 347] width 331 height 78
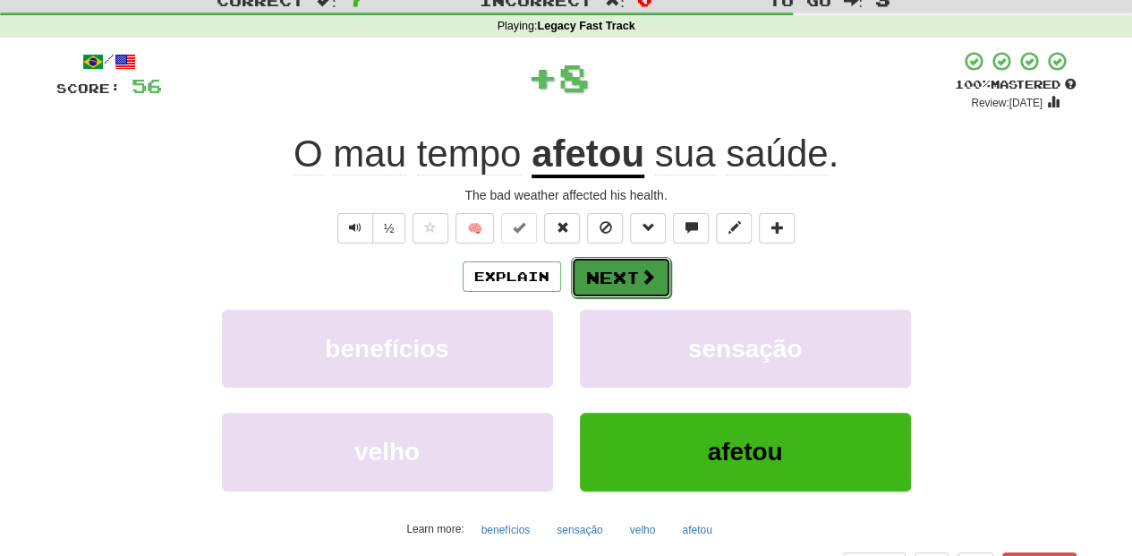
click at [583, 263] on button "Next" at bounding box center [621, 277] width 100 height 41
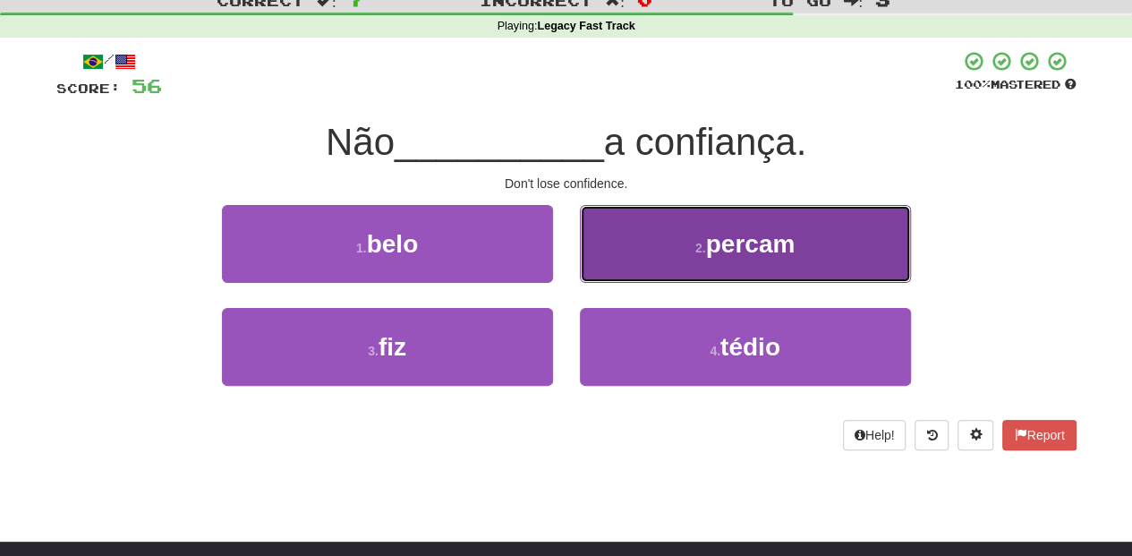
click at [636, 266] on button "2 . percam" at bounding box center [745, 244] width 331 height 78
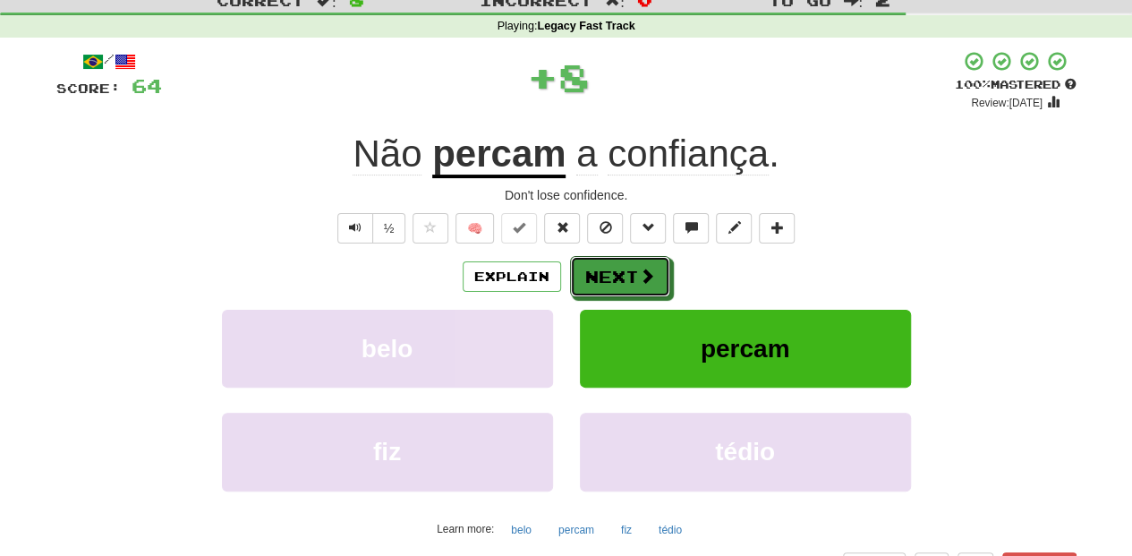
click at [636, 265] on button "Next" at bounding box center [620, 276] width 100 height 41
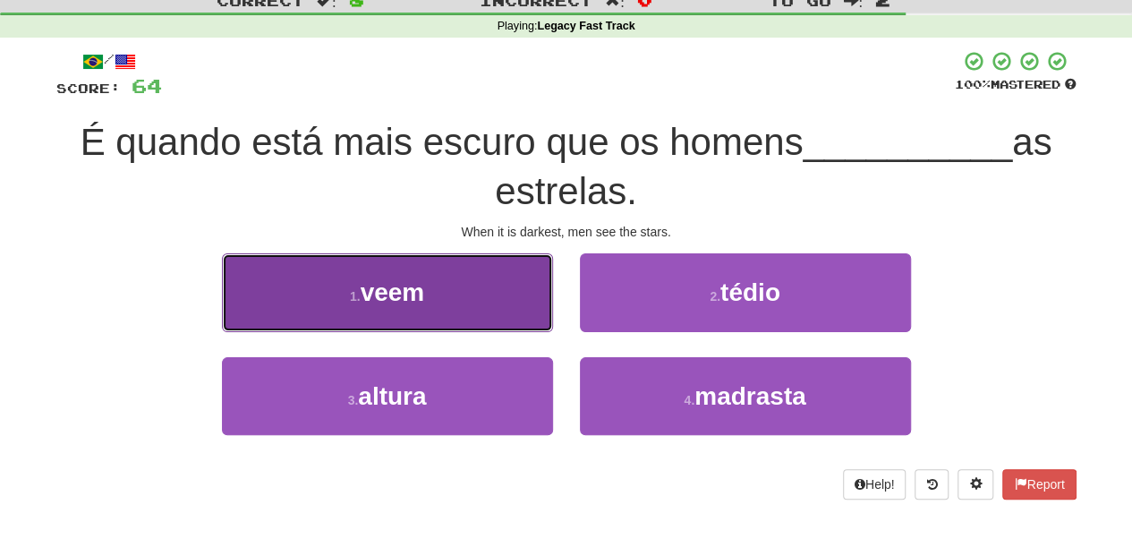
click at [489, 320] on button "1 . veem" at bounding box center [387, 292] width 331 height 78
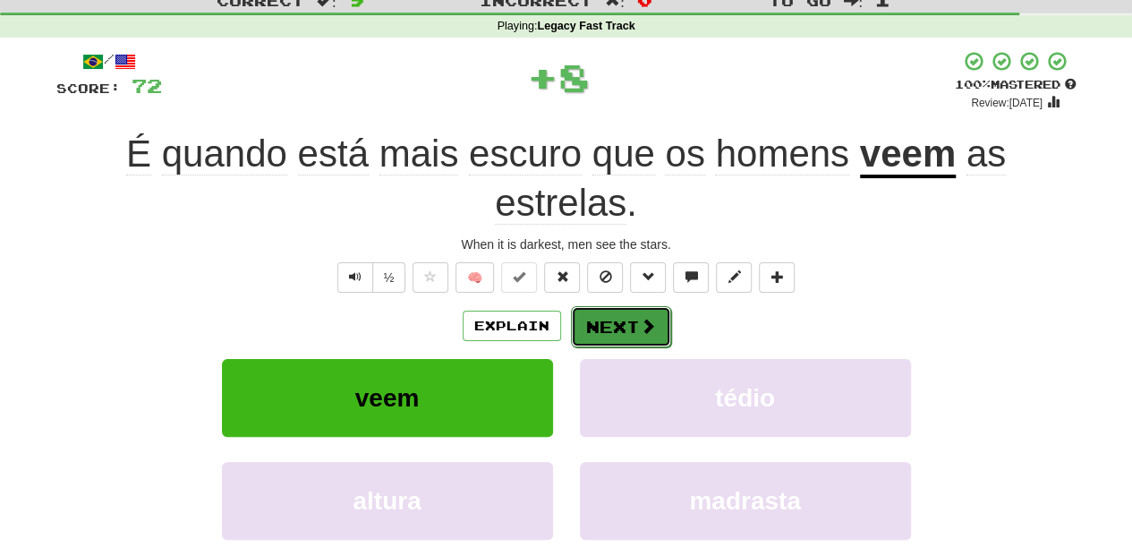
click at [634, 314] on button "Next" at bounding box center [621, 326] width 100 height 41
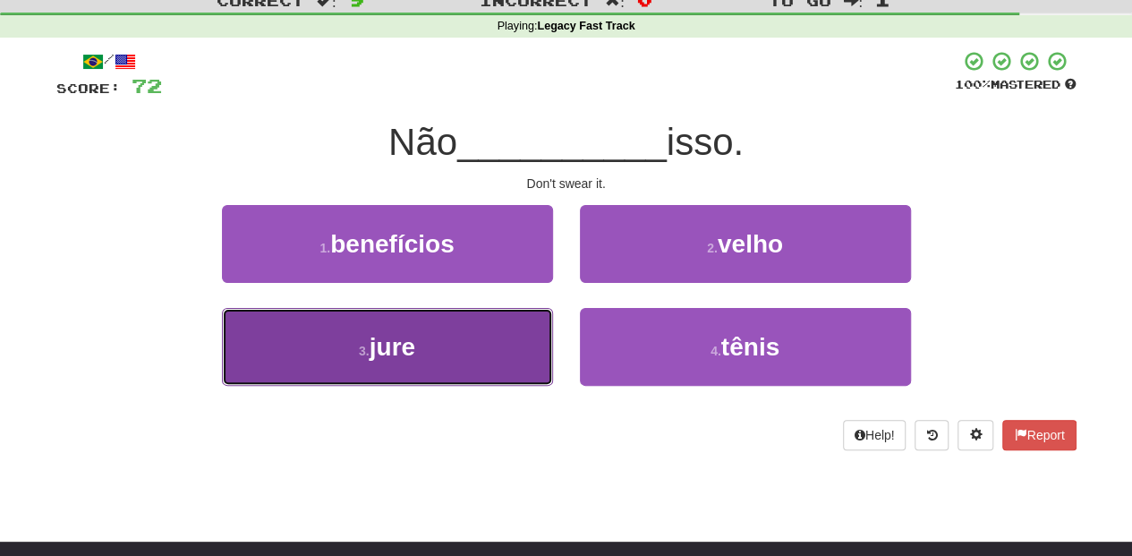
click at [511, 356] on button "3 . jure" at bounding box center [387, 347] width 331 height 78
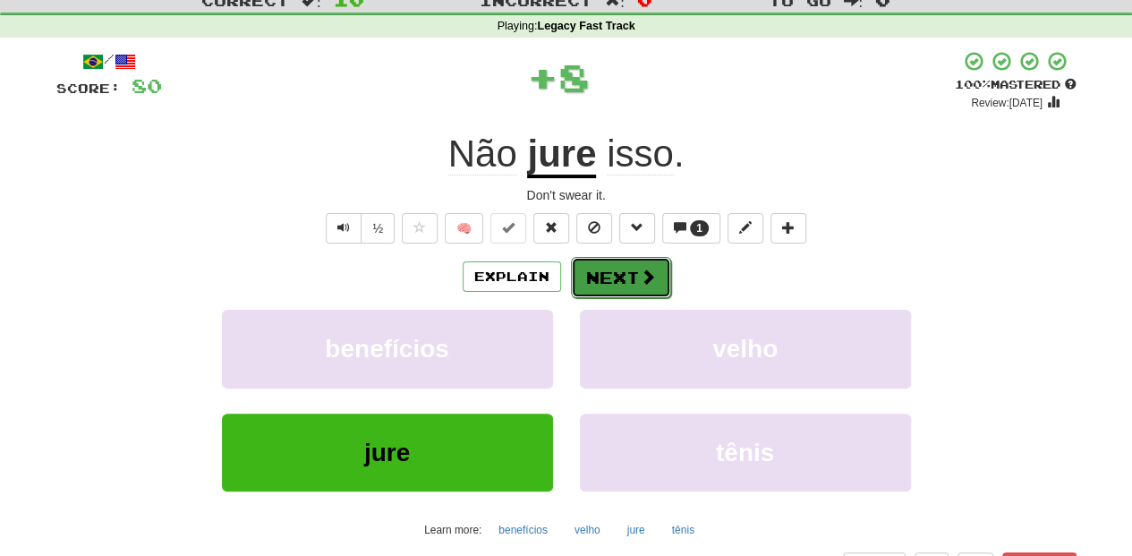
click at [586, 270] on button "Next" at bounding box center [621, 277] width 100 height 41
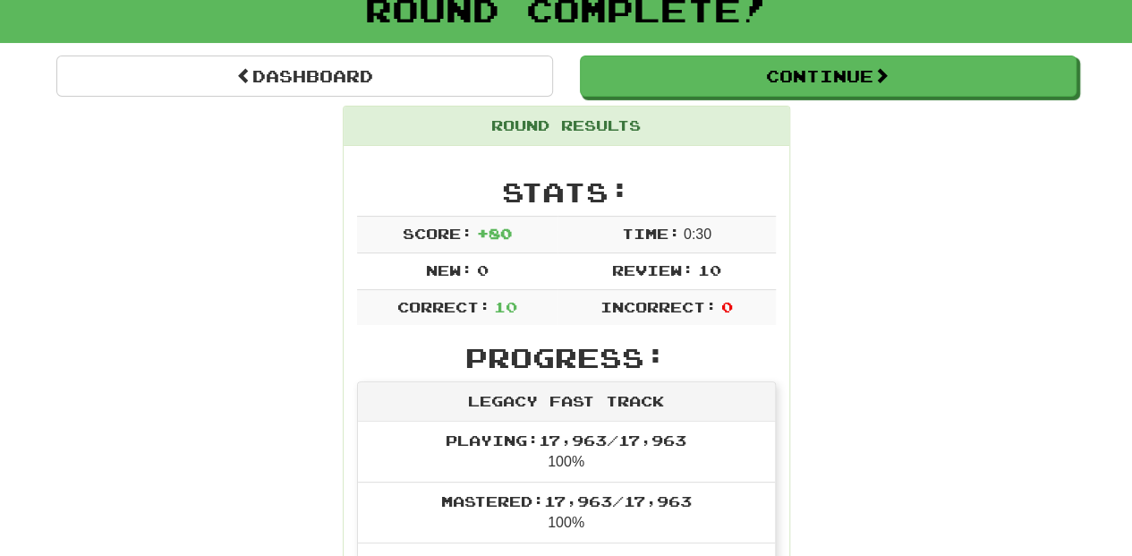
scroll to position [119, 0]
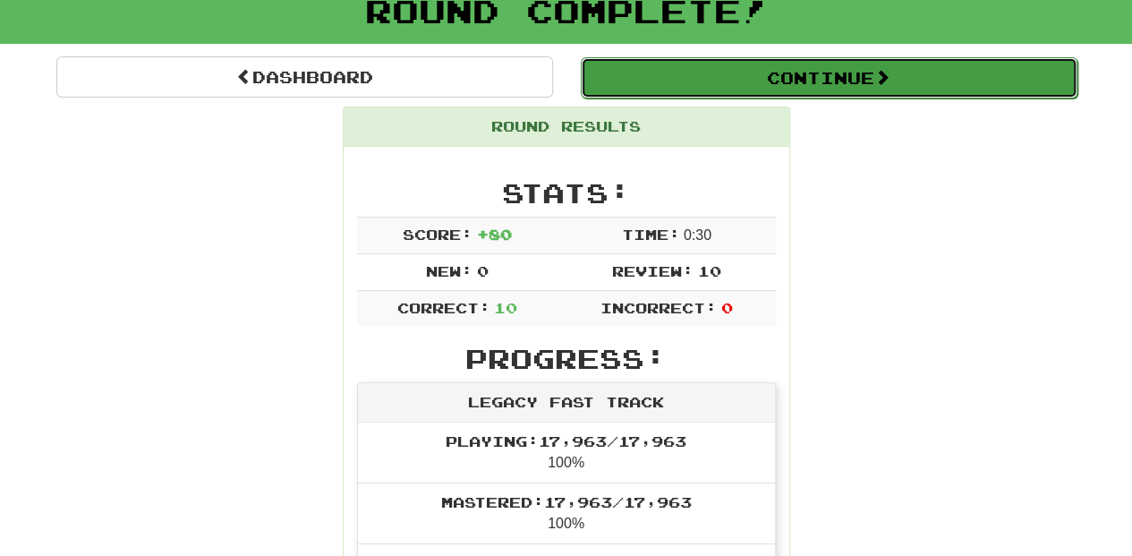
click at [713, 64] on button "Continue" at bounding box center [829, 77] width 497 height 41
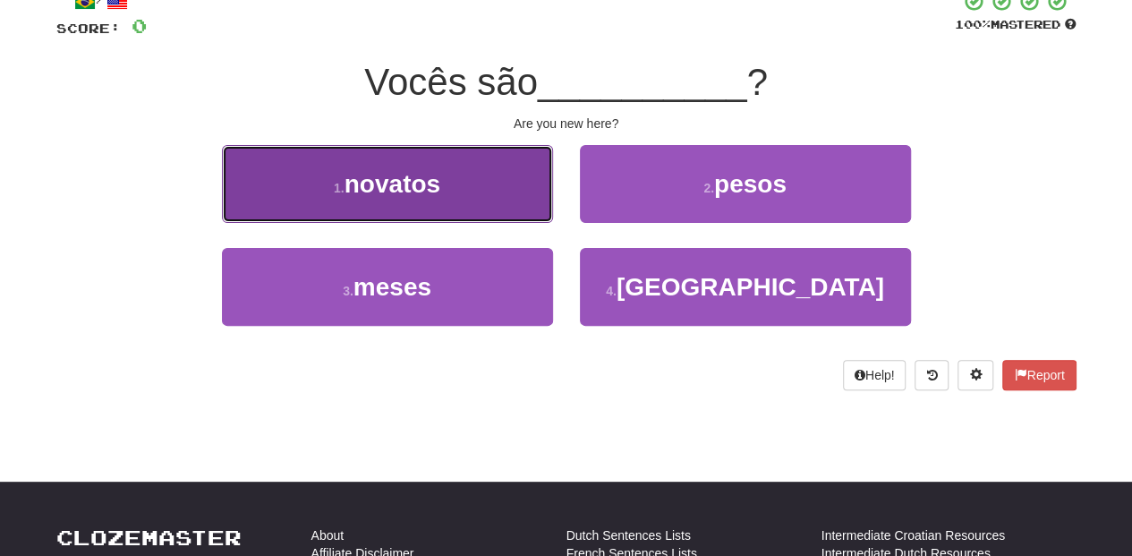
click at [507, 199] on button "1 . novatos" at bounding box center [387, 184] width 331 height 78
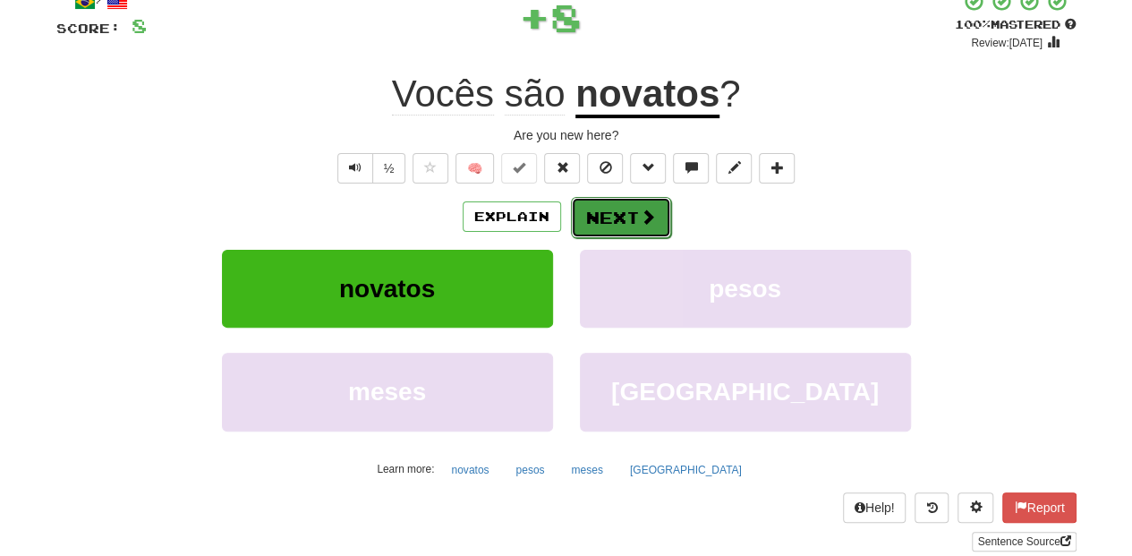
click at [593, 206] on button "Next" at bounding box center [621, 217] width 100 height 41
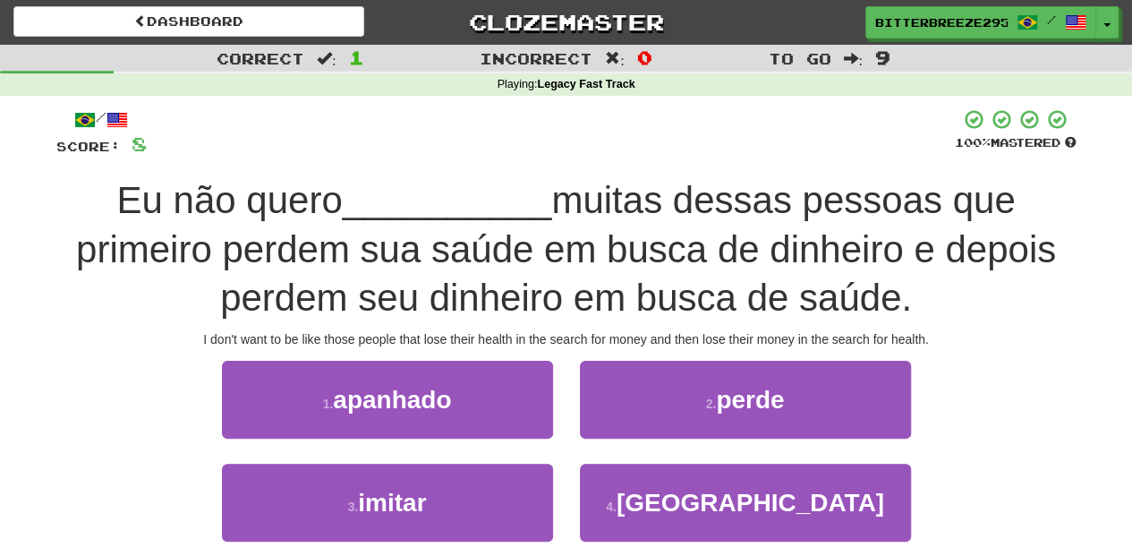
scroll to position [0, 0]
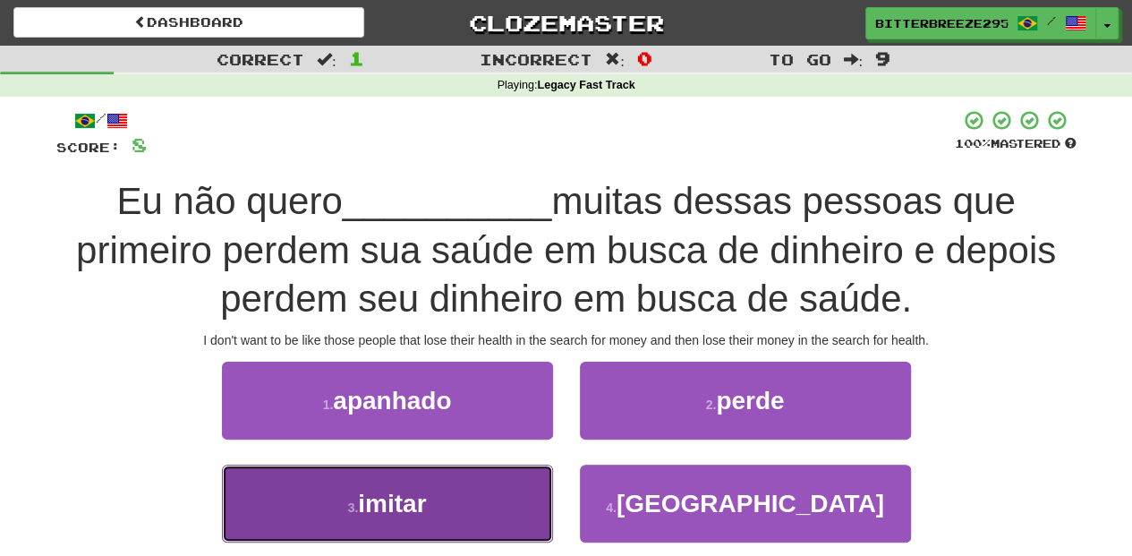
click at [490, 501] on button "3 . imitar" at bounding box center [387, 504] width 331 height 78
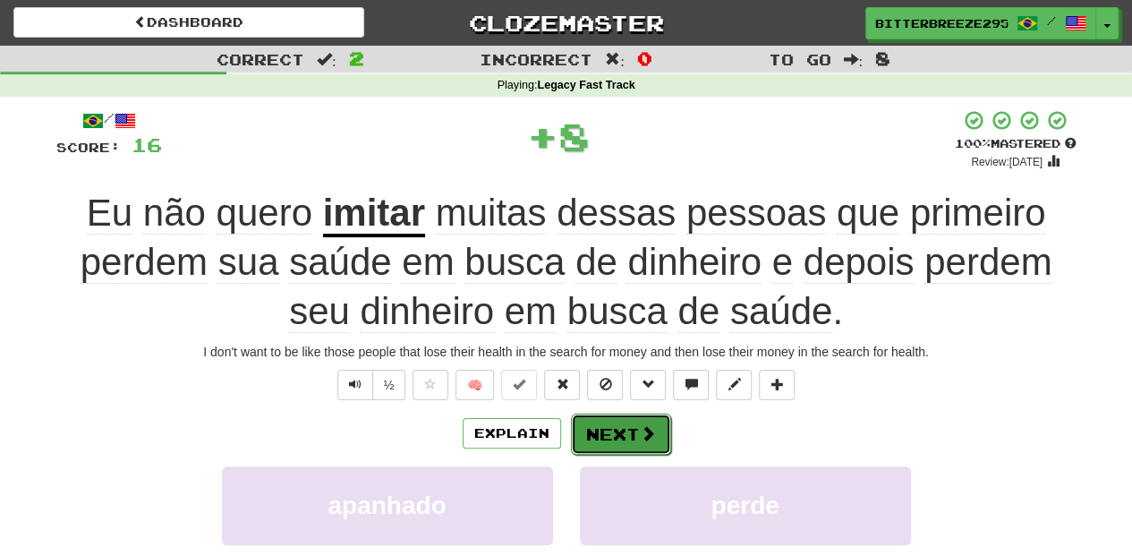
click at [602, 433] on button "Next" at bounding box center [621, 434] width 100 height 41
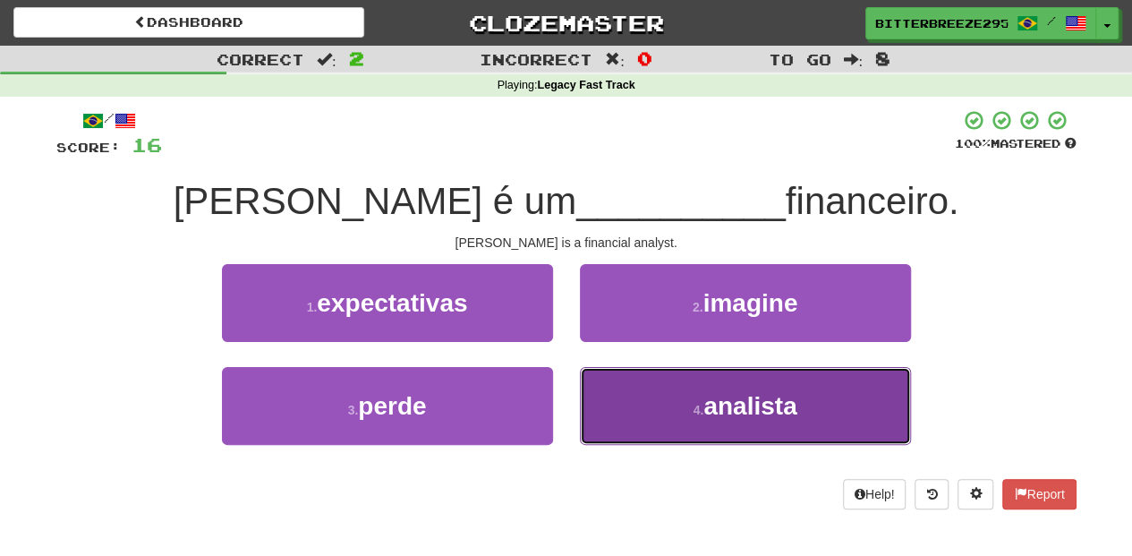
click at [620, 389] on button "4 . analista" at bounding box center [745, 406] width 331 height 78
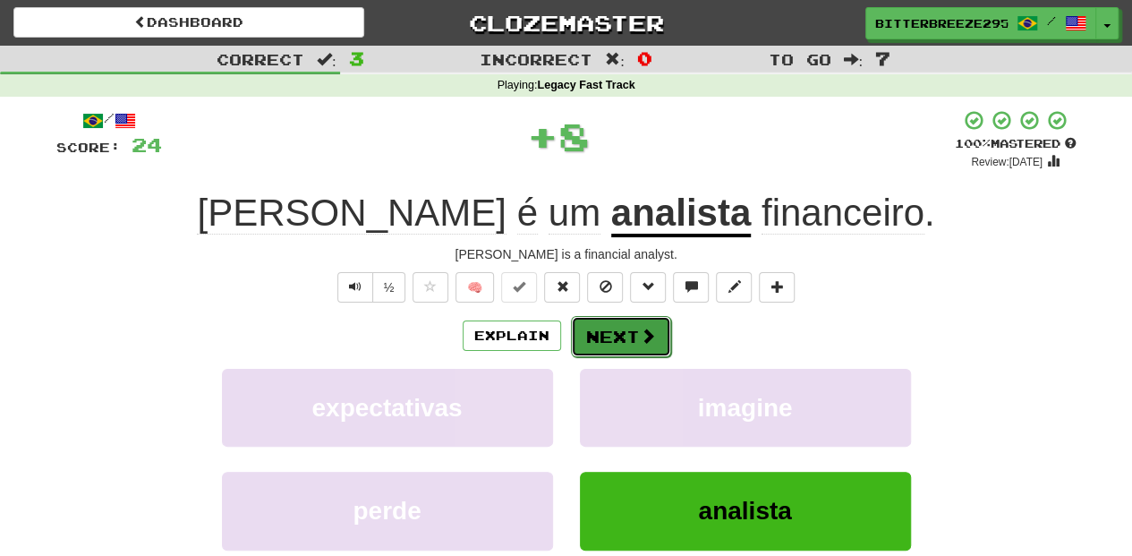
click at [613, 338] on button "Next" at bounding box center [621, 336] width 100 height 41
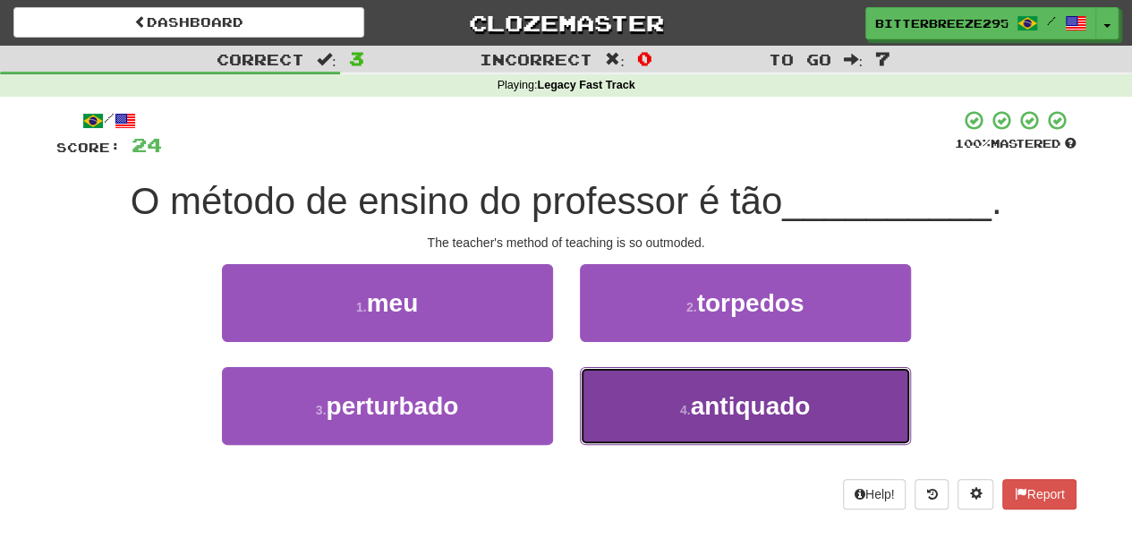
click at [650, 401] on button "4 . antiquado" at bounding box center [745, 406] width 331 height 78
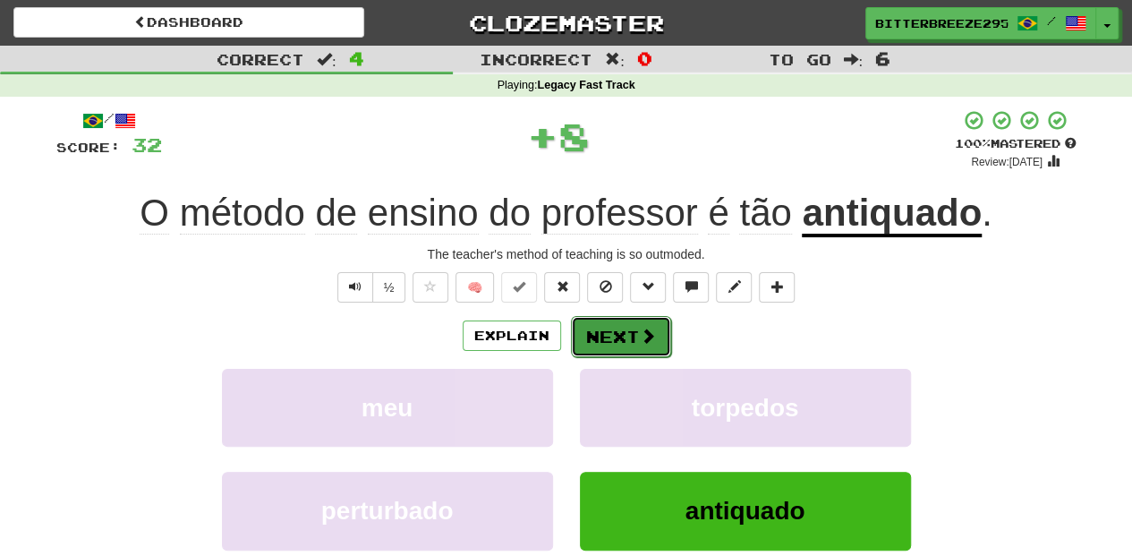
click at [613, 323] on button "Next" at bounding box center [621, 336] width 100 height 41
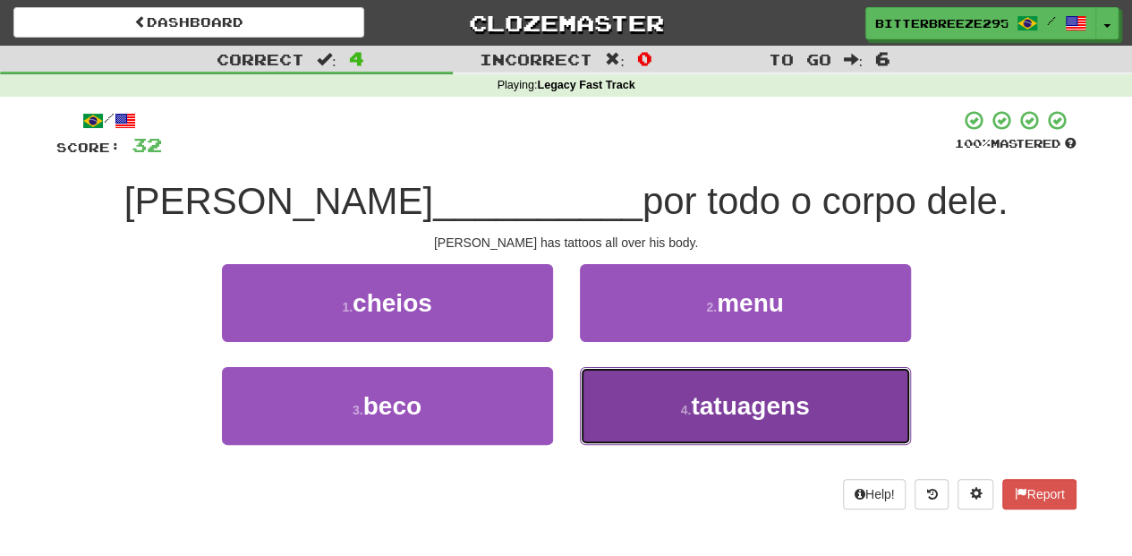
click at [615, 398] on button "4 . tatuagens" at bounding box center [745, 406] width 331 height 78
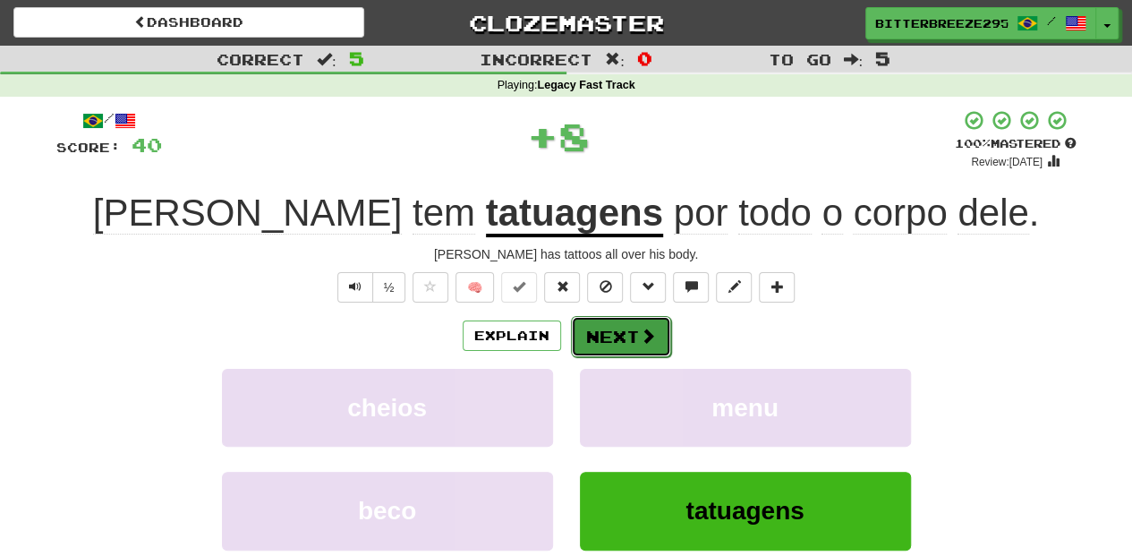
click at [605, 350] on button "Next" at bounding box center [621, 336] width 100 height 41
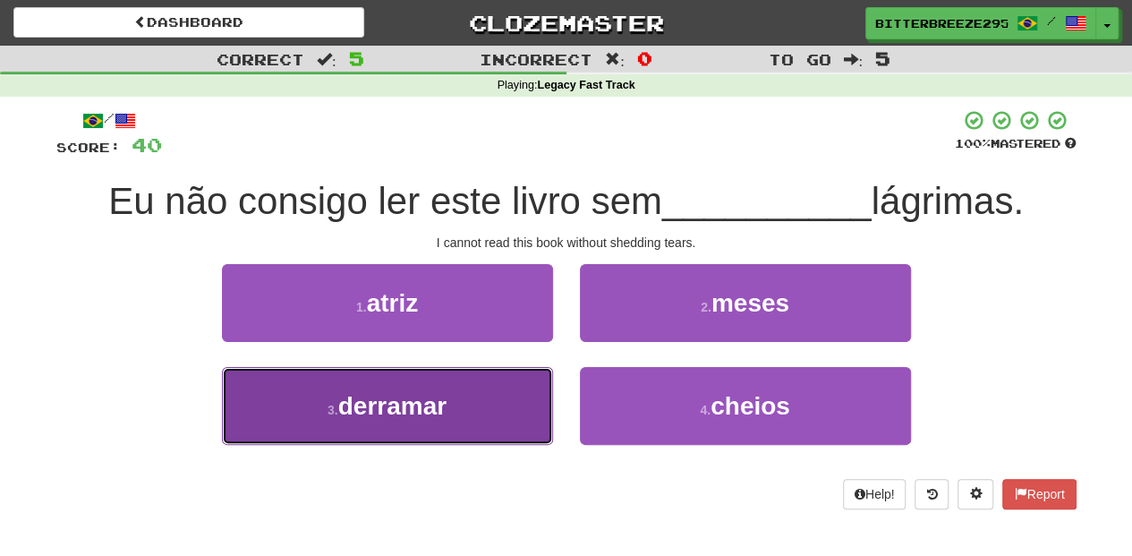
click at [516, 389] on button "3 . derramar" at bounding box center [387, 406] width 331 height 78
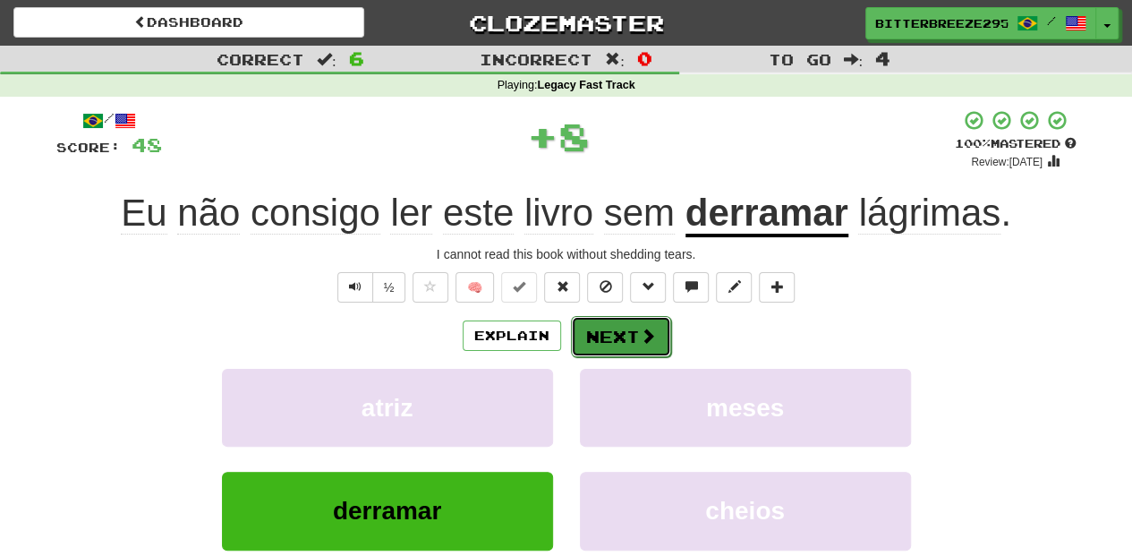
click at [625, 332] on button "Next" at bounding box center [621, 336] width 100 height 41
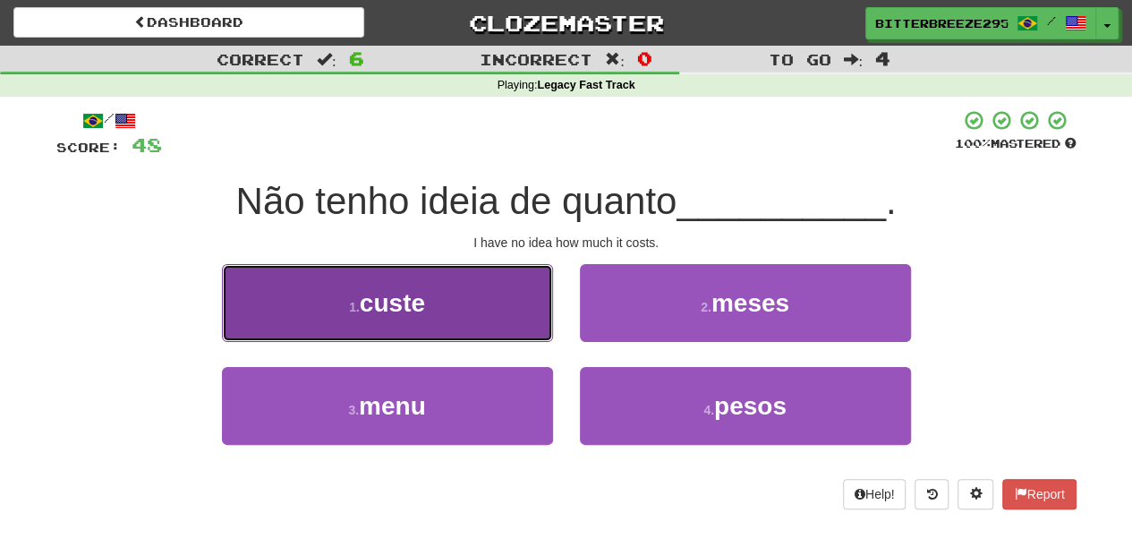
click at [438, 322] on button "1 . custe" at bounding box center [387, 303] width 331 height 78
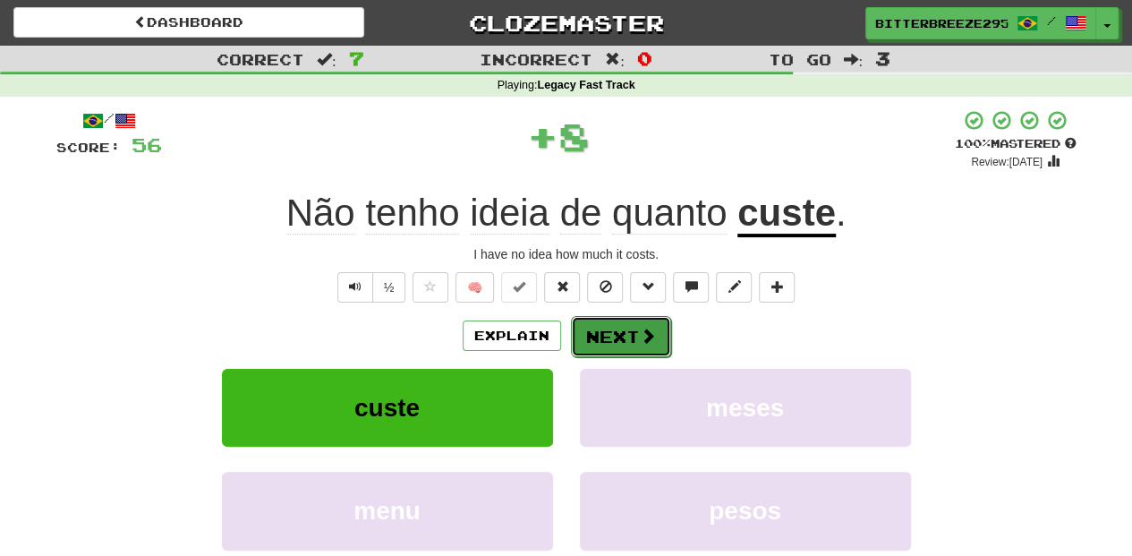
click at [593, 342] on button "Next" at bounding box center [621, 336] width 100 height 41
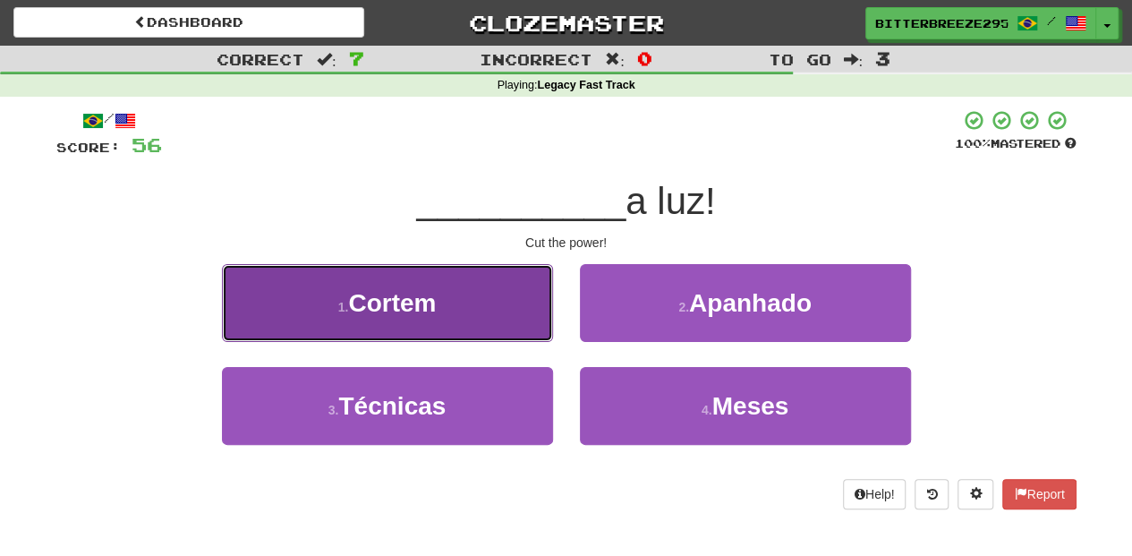
click at [476, 322] on button "1 . Cortem" at bounding box center [387, 303] width 331 height 78
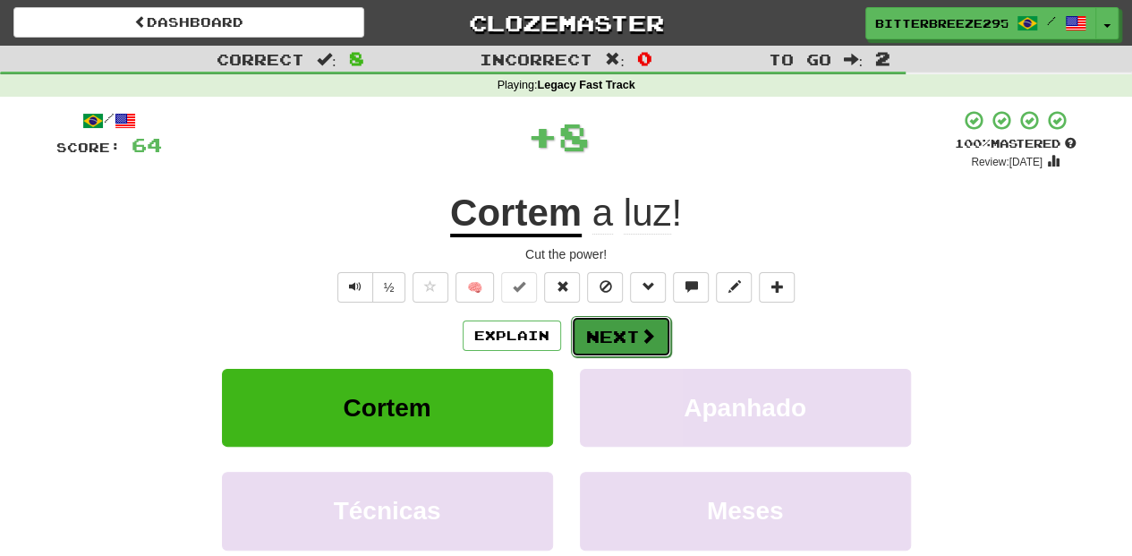
click at [605, 329] on button "Next" at bounding box center [621, 336] width 100 height 41
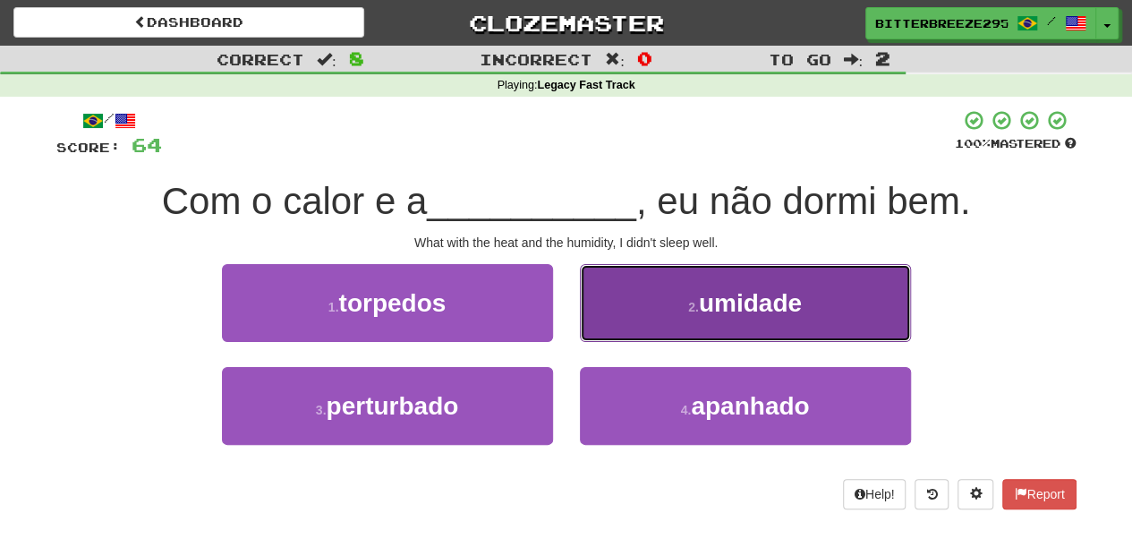
click at [648, 331] on button "2 . umidade" at bounding box center [745, 303] width 331 height 78
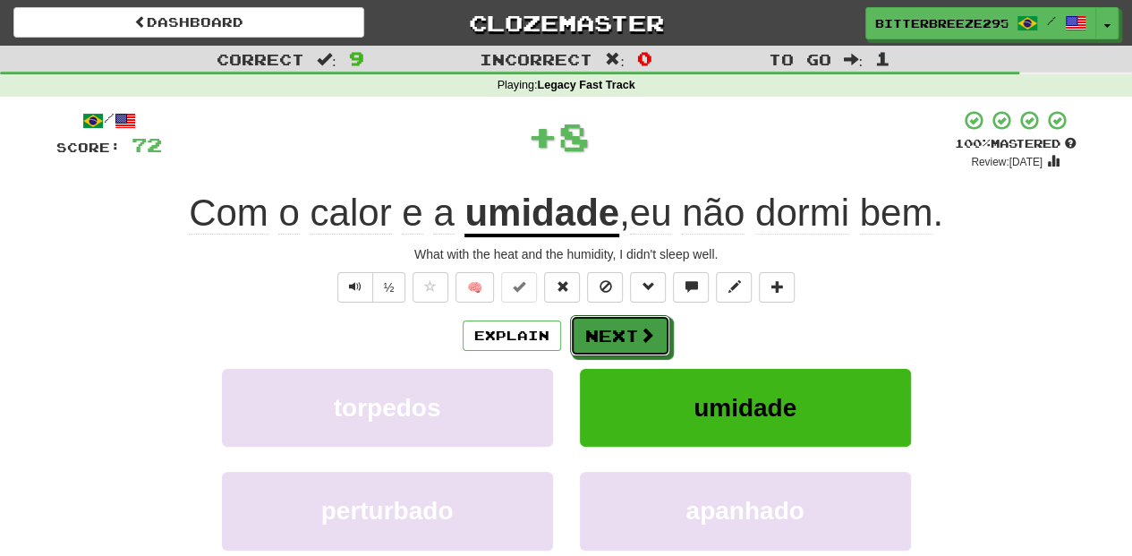
click at [648, 331] on span at bounding box center [647, 335] width 16 height 16
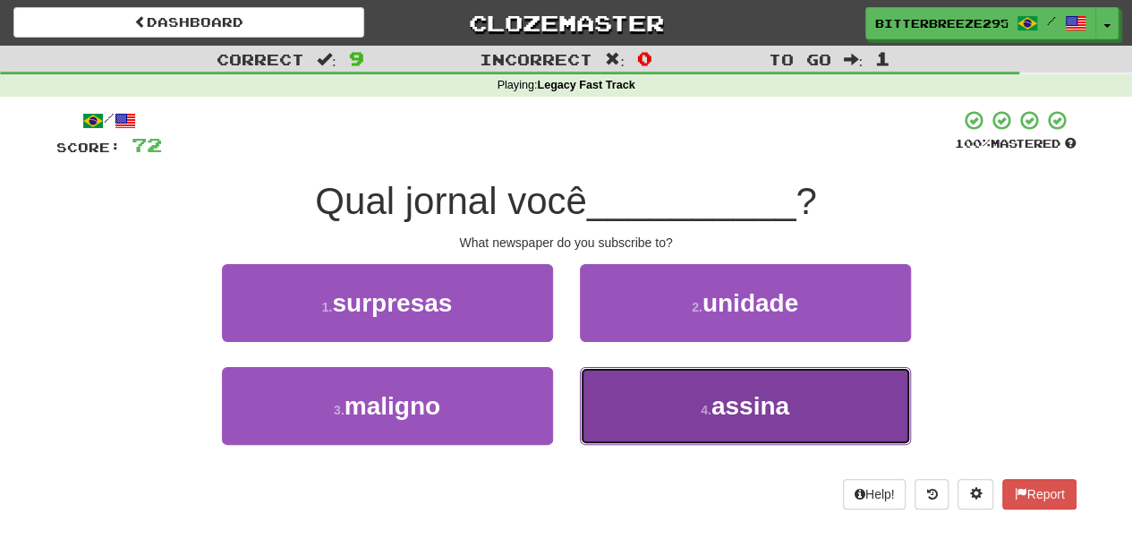
click at [628, 392] on button "4 . assina" at bounding box center [745, 406] width 331 height 78
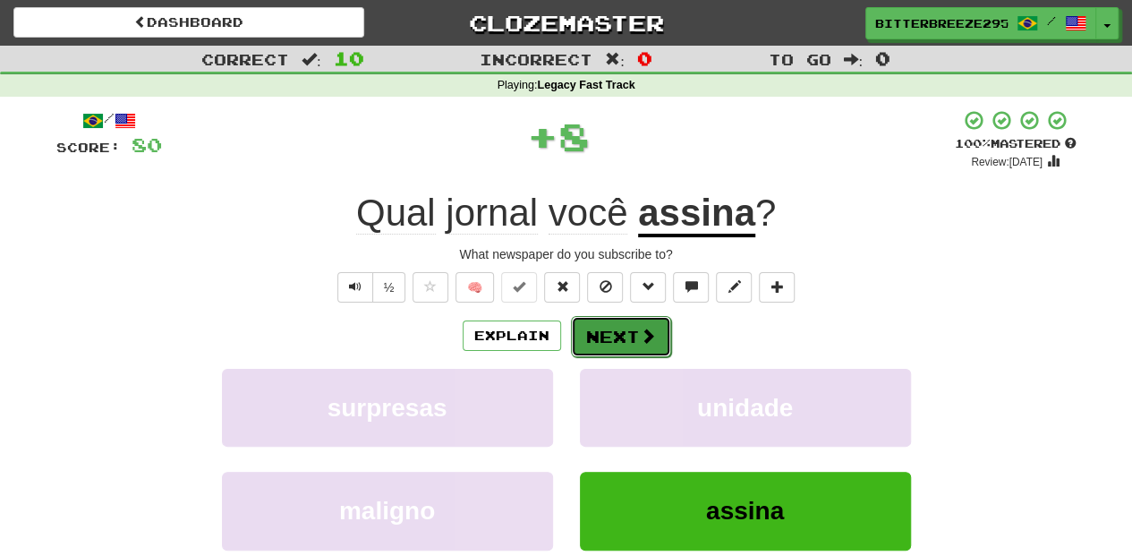
click at [611, 327] on button "Next" at bounding box center [621, 336] width 100 height 41
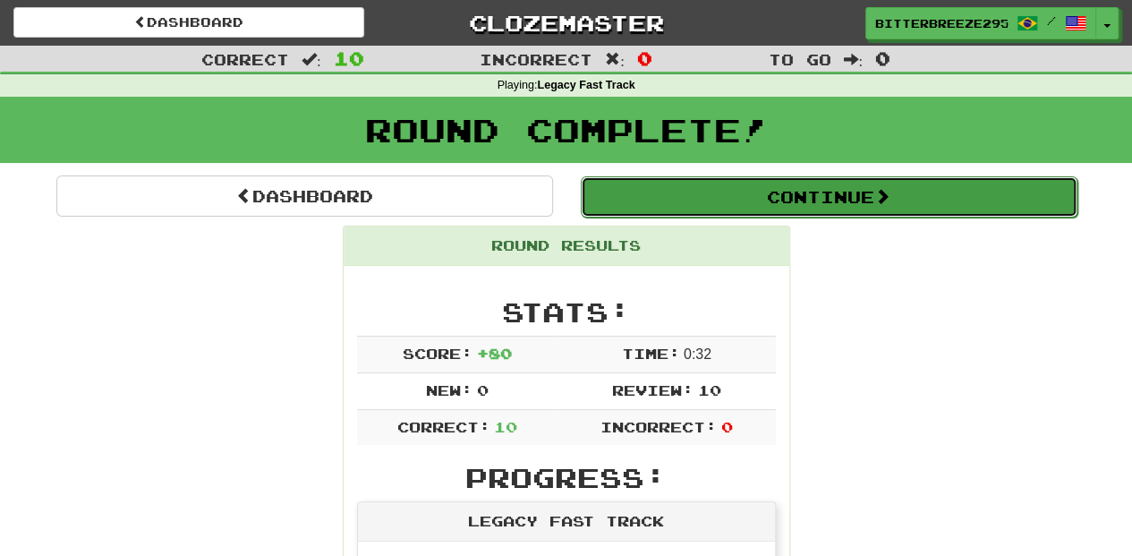
click at [691, 192] on button "Continue" at bounding box center [829, 196] width 497 height 41
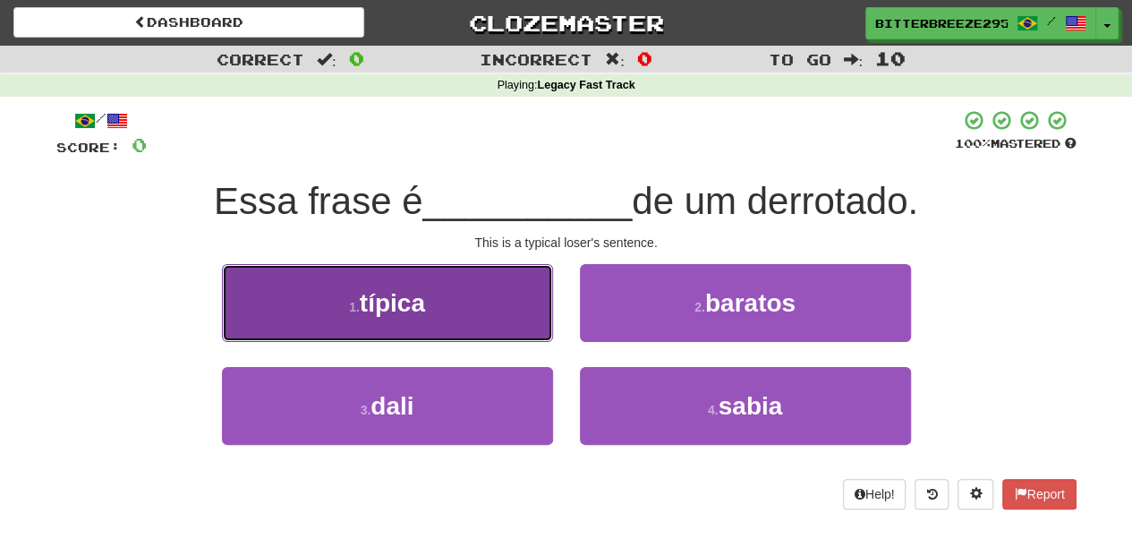
click at [508, 329] on button "1 . típica" at bounding box center [387, 303] width 331 height 78
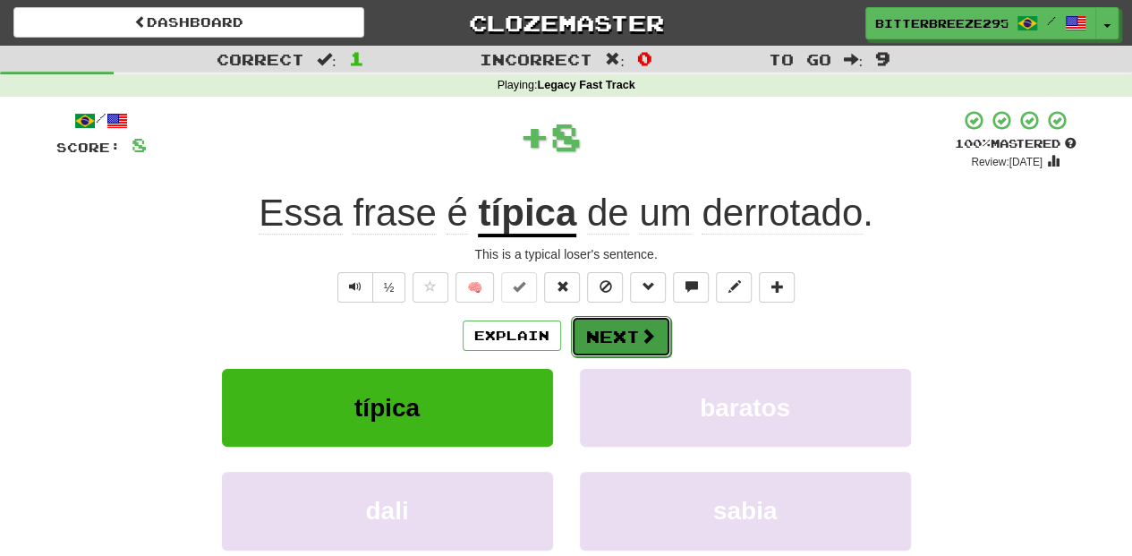
click at [626, 341] on button "Next" at bounding box center [621, 336] width 100 height 41
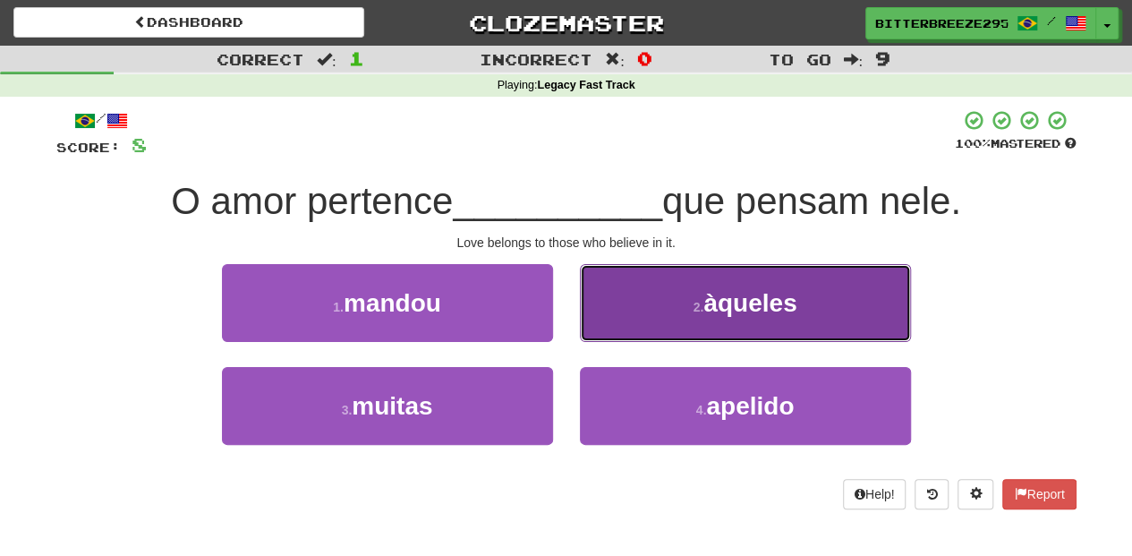
click at [618, 316] on button "2 . àqueles" at bounding box center [745, 303] width 331 height 78
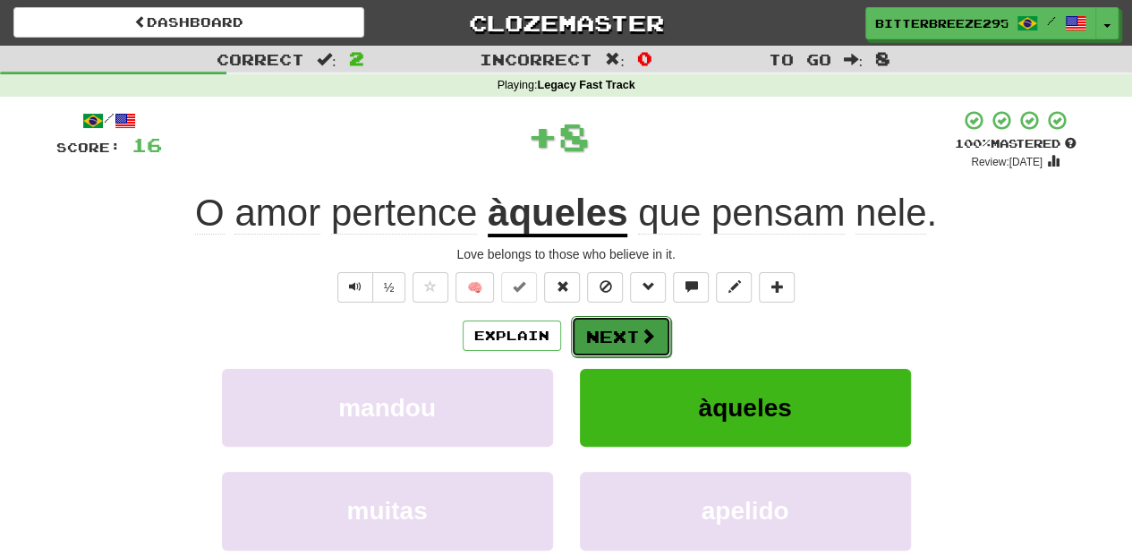
click at [617, 322] on button "Next" at bounding box center [621, 336] width 100 height 41
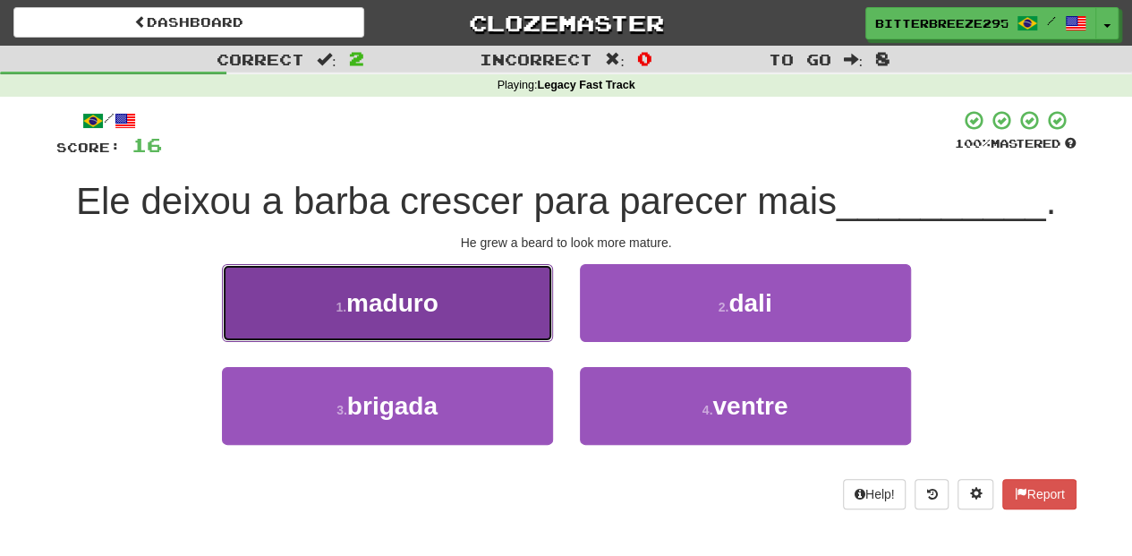
click at [494, 312] on button "1 . maduro" at bounding box center [387, 303] width 331 height 78
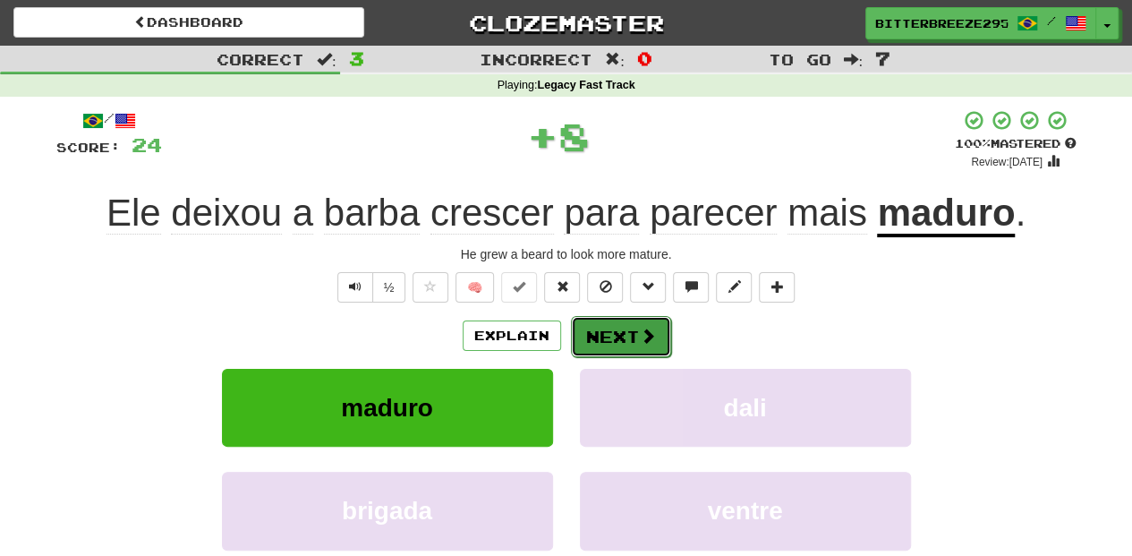
click at [598, 329] on button "Next" at bounding box center [621, 336] width 100 height 41
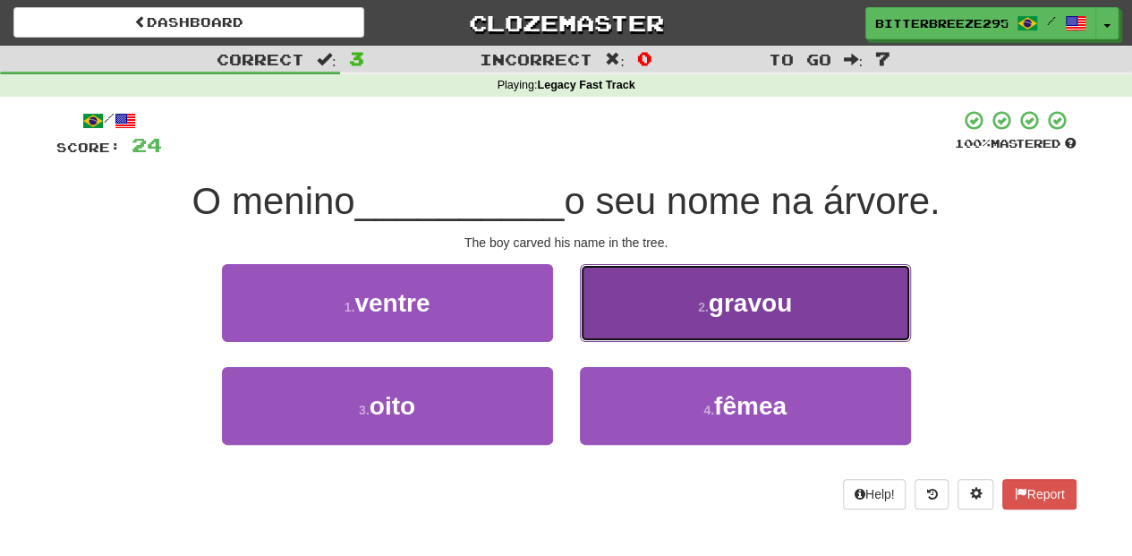
click at [623, 322] on button "2 . gravou" at bounding box center [745, 303] width 331 height 78
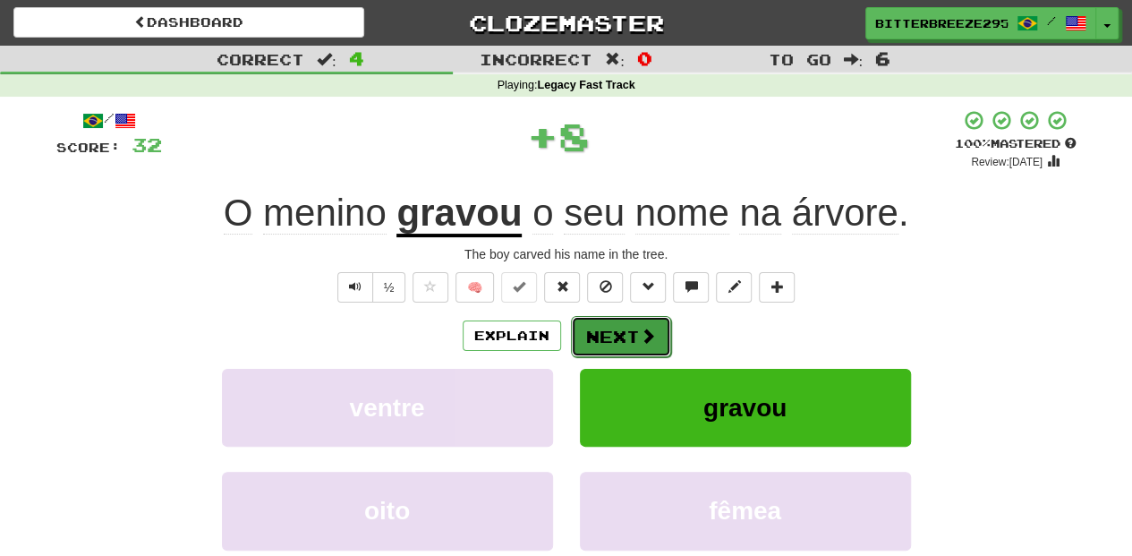
click at [621, 322] on button "Next" at bounding box center [621, 336] width 100 height 41
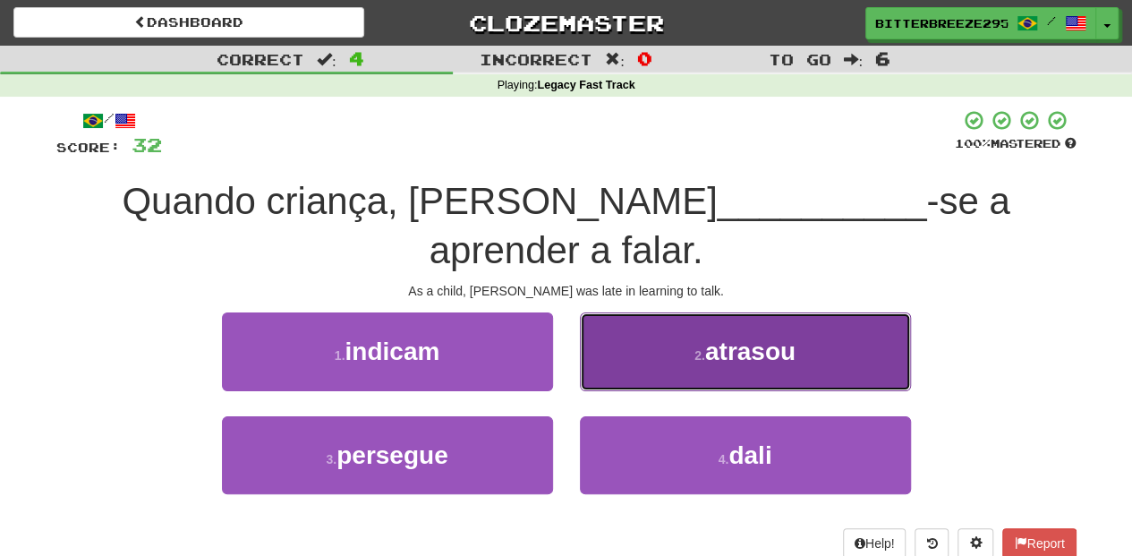
click at [604, 332] on button "2 . atrasou" at bounding box center [745, 351] width 331 height 78
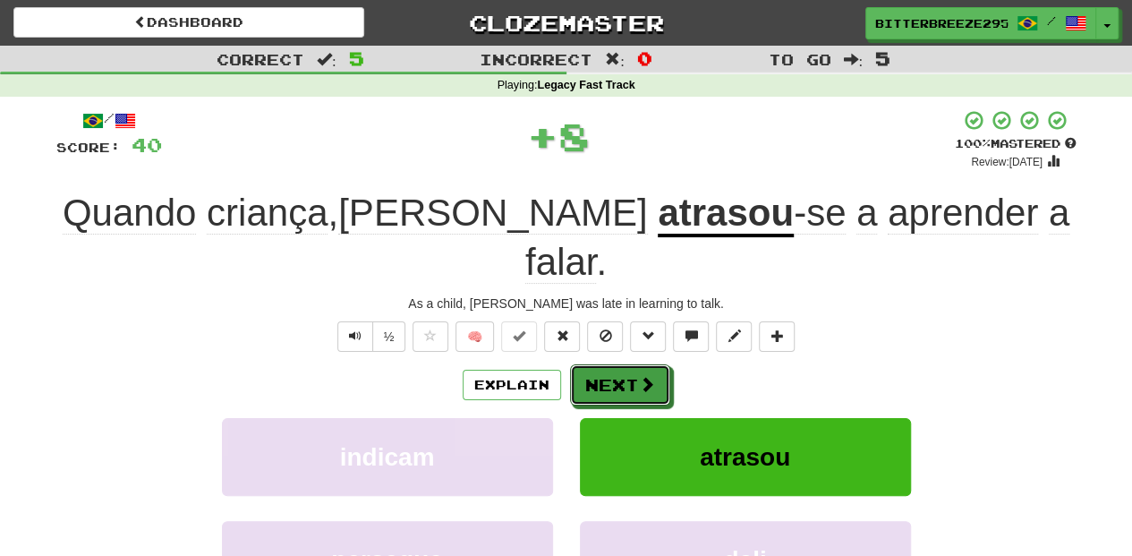
click at [604, 364] on button "Next" at bounding box center [620, 384] width 100 height 41
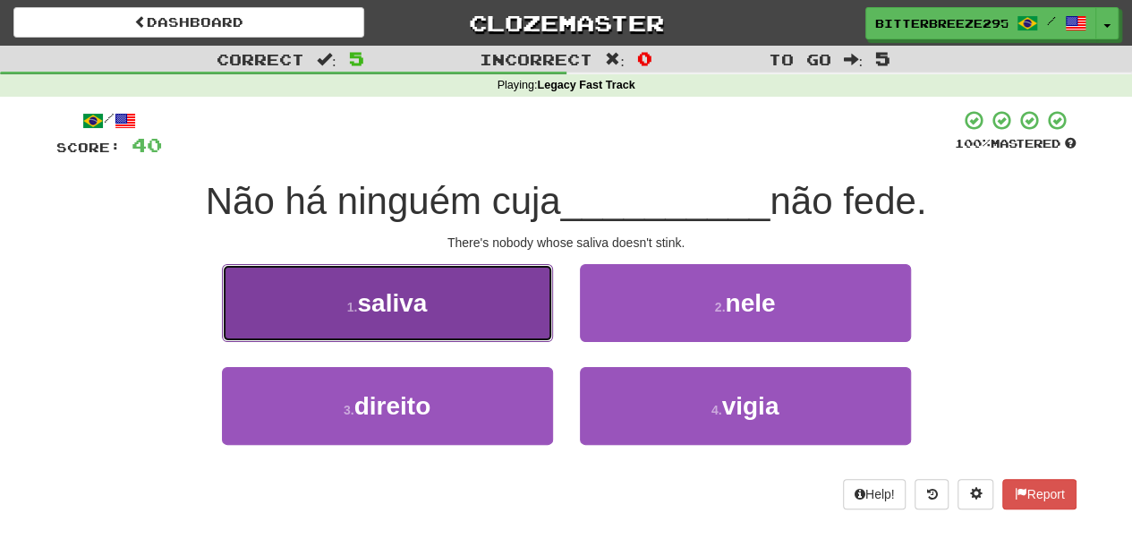
click at [449, 307] on button "1 . saliva" at bounding box center [387, 303] width 331 height 78
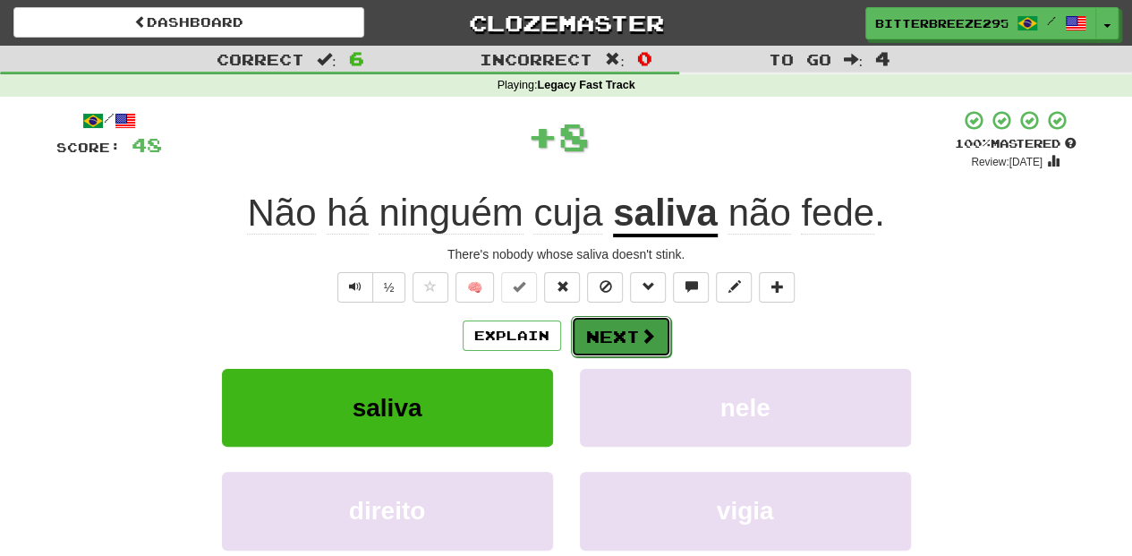
click at [646, 338] on span at bounding box center [648, 336] width 16 height 16
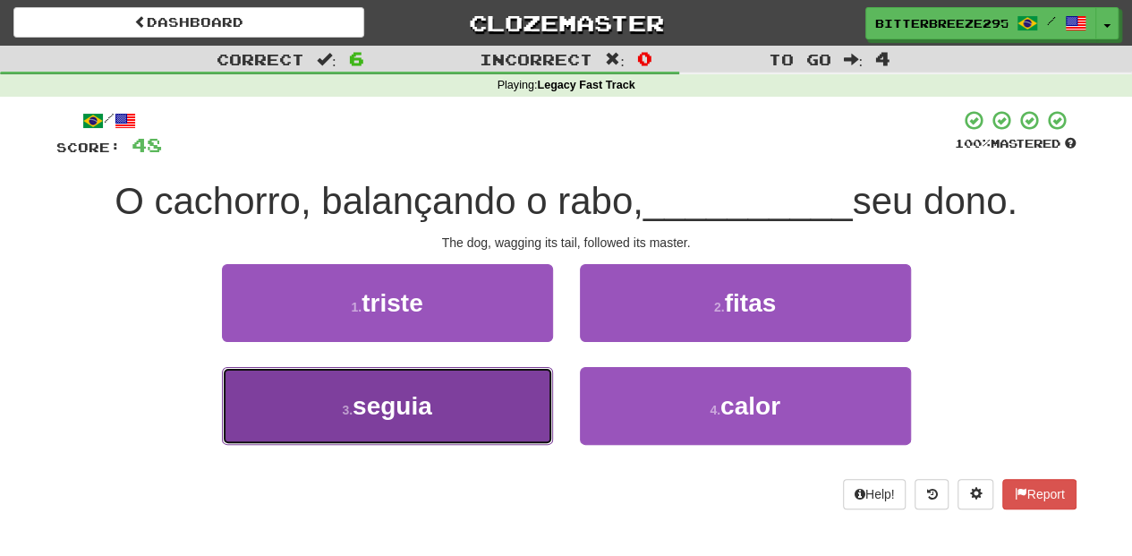
click at [476, 405] on button "3 . seguia" at bounding box center [387, 406] width 331 height 78
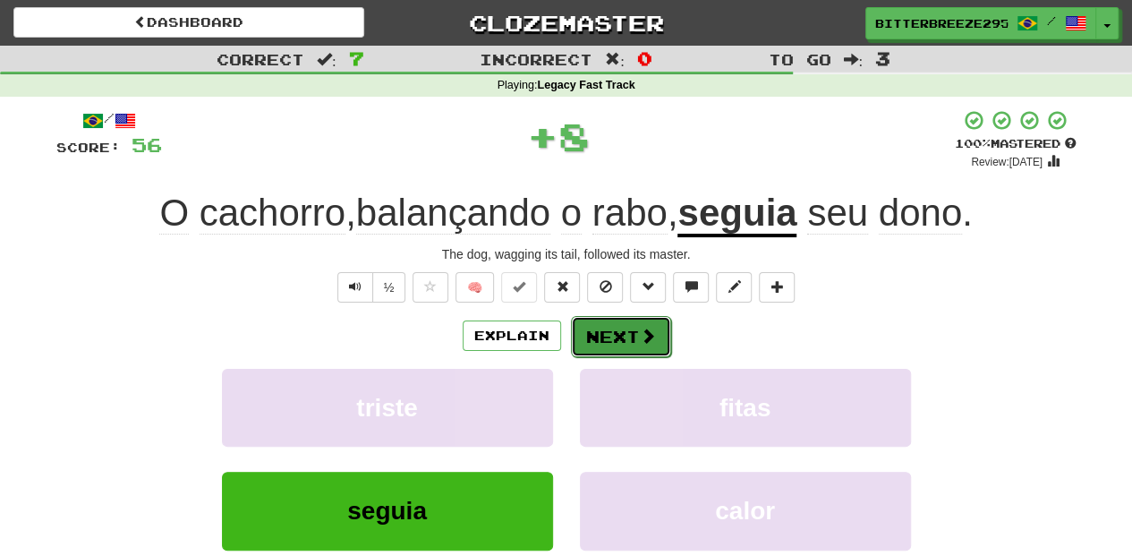
click at [629, 345] on button "Next" at bounding box center [621, 336] width 100 height 41
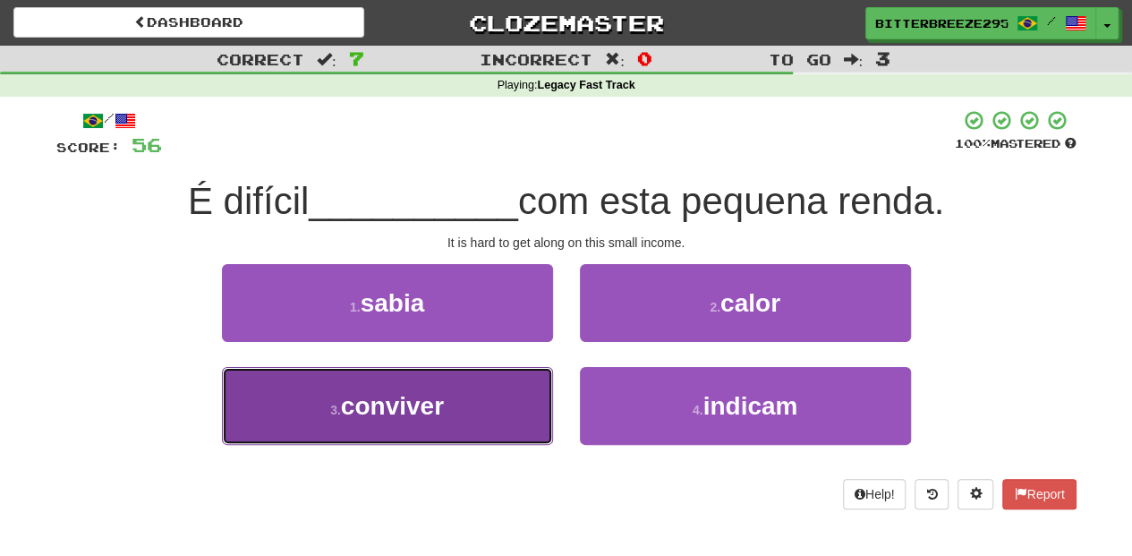
click at [505, 396] on button "3 . conviver" at bounding box center [387, 406] width 331 height 78
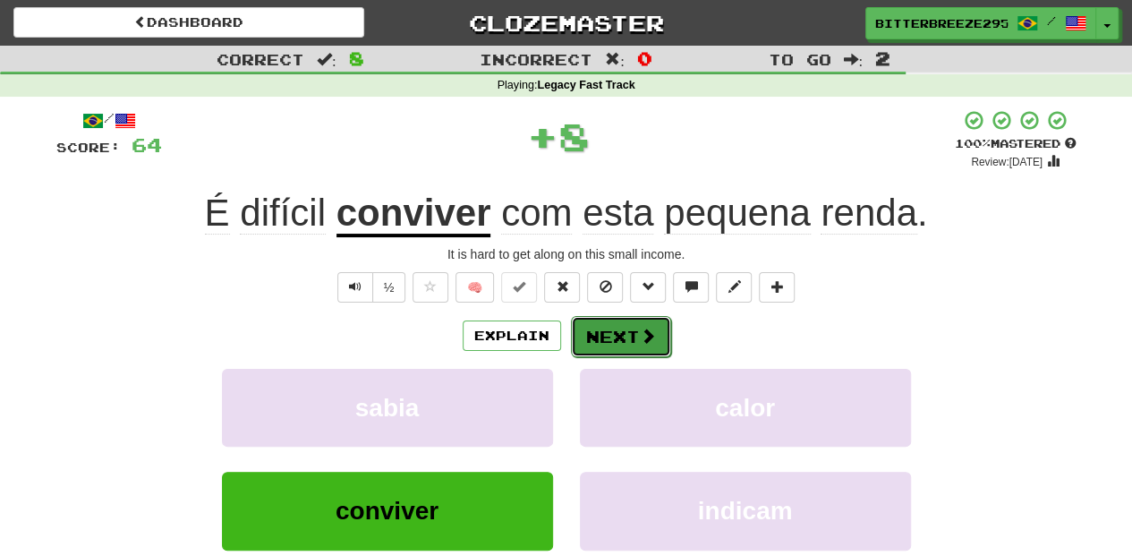
click at [605, 342] on button "Next" at bounding box center [621, 336] width 100 height 41
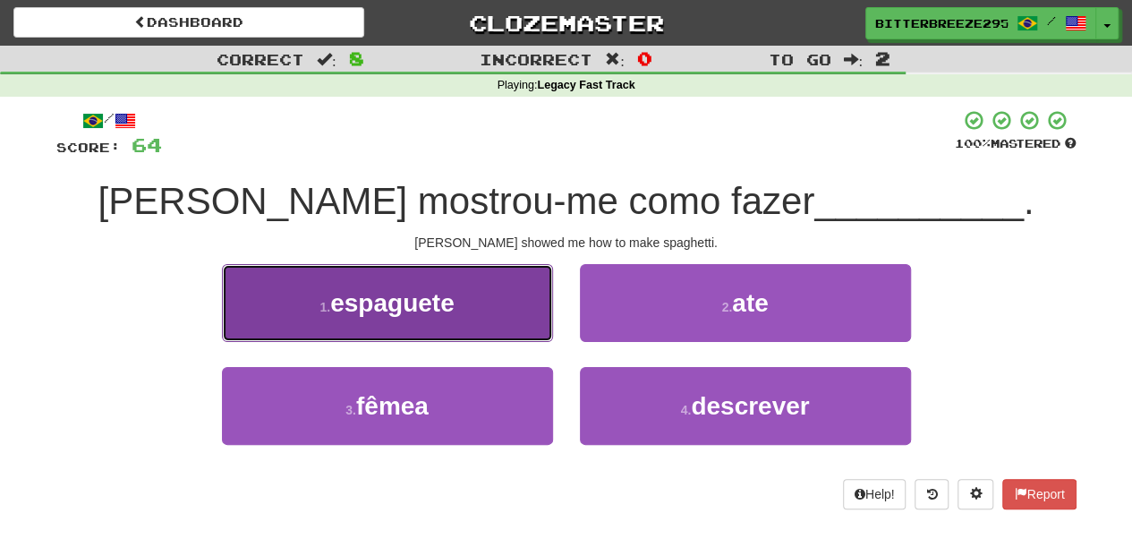
click at [473, 311] on button "1 . espaguete" at bounding box center [387, 303] width 331 height 78
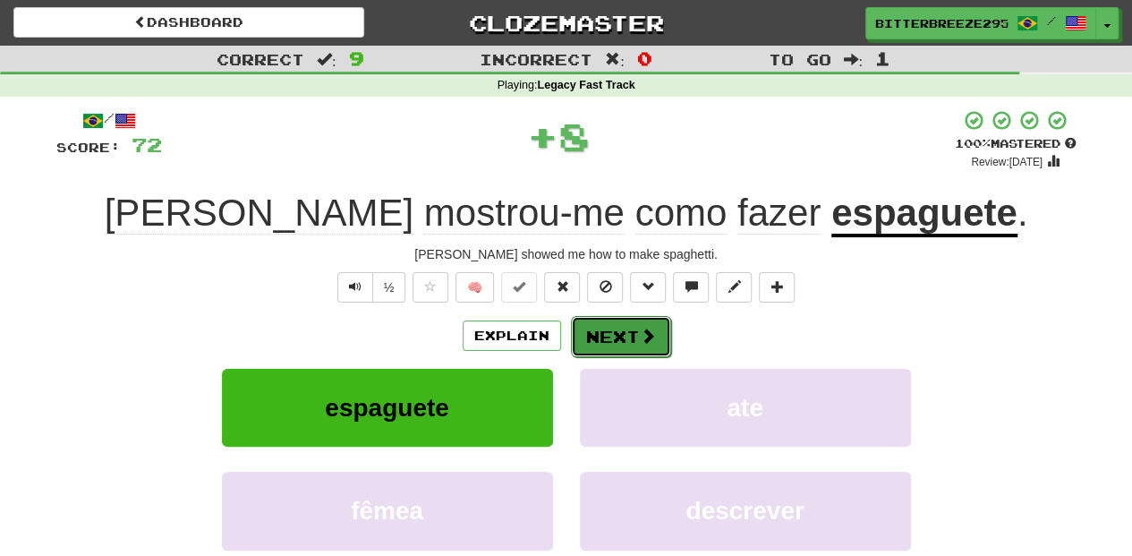
click at [612, 328] on button "Next" at bounding box center [621, 336] width 100 height 41
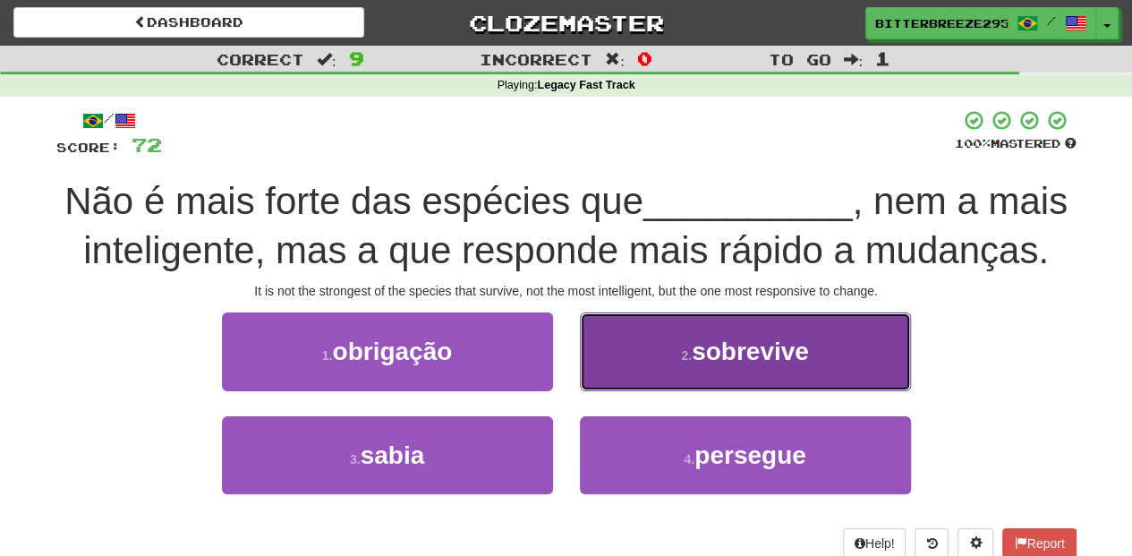
click at [603, 374] on button "2 . sobrevive" at bounding box center [745, 351] width 331 height 78
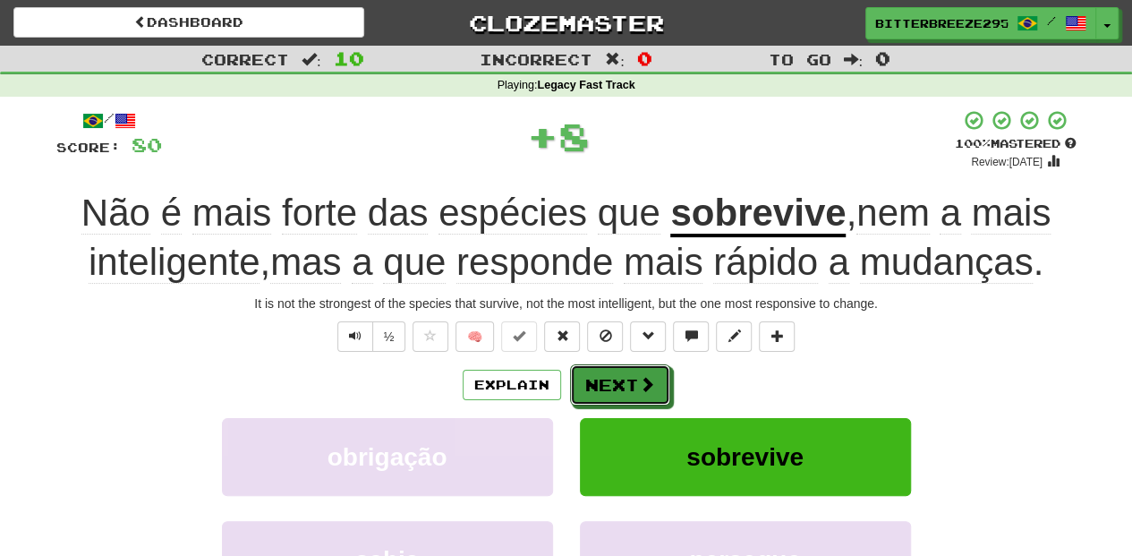
click at [603, 374] on button "Next" at bounding box center [620, 384] width 100 height 41
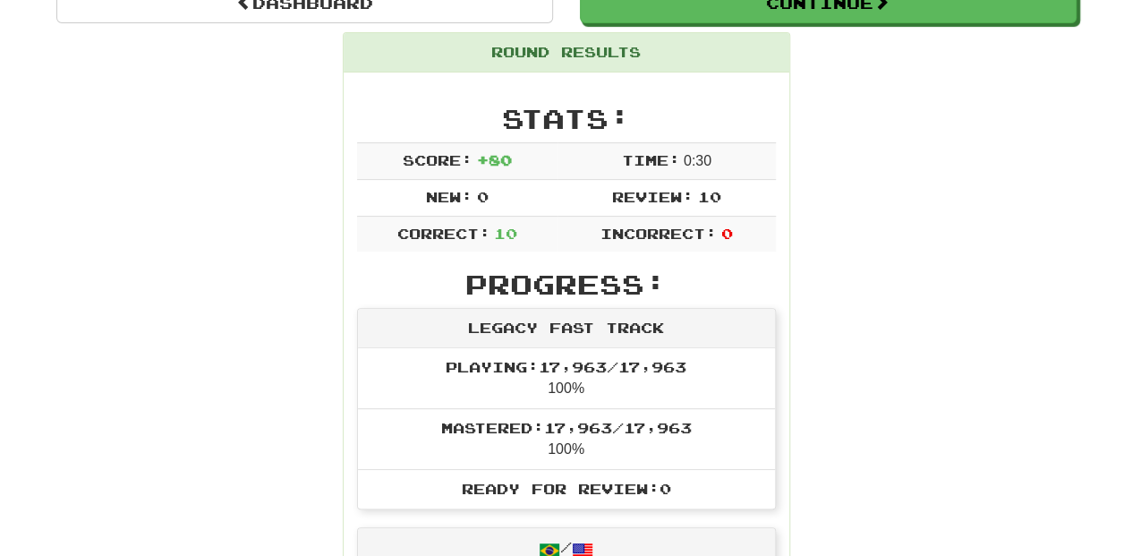
scroll to position [59, 0]
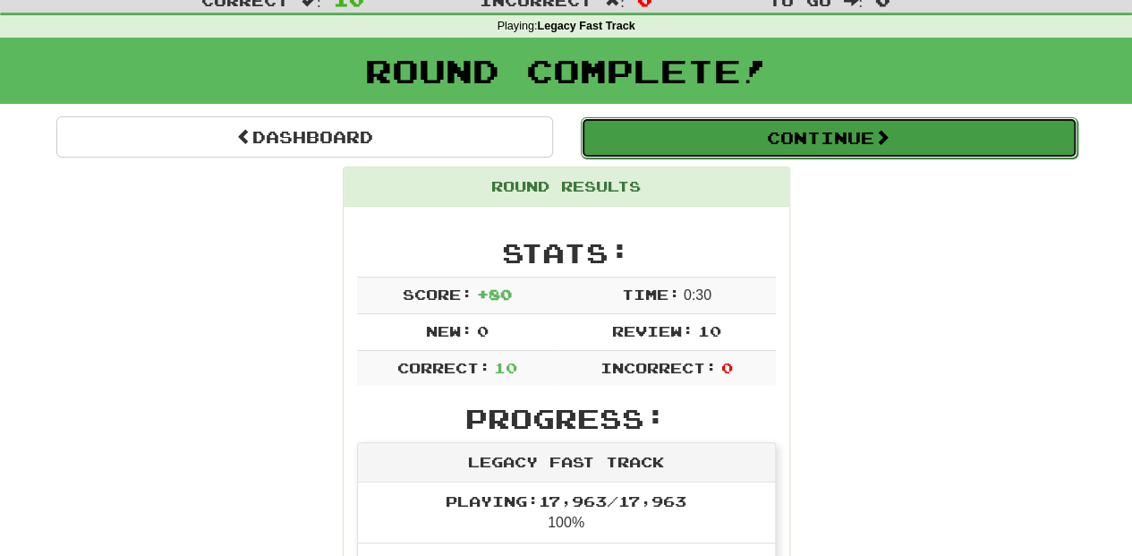
click at [685, 125] on button "Continue" at bounding box center [829, 137] width 497 height 41
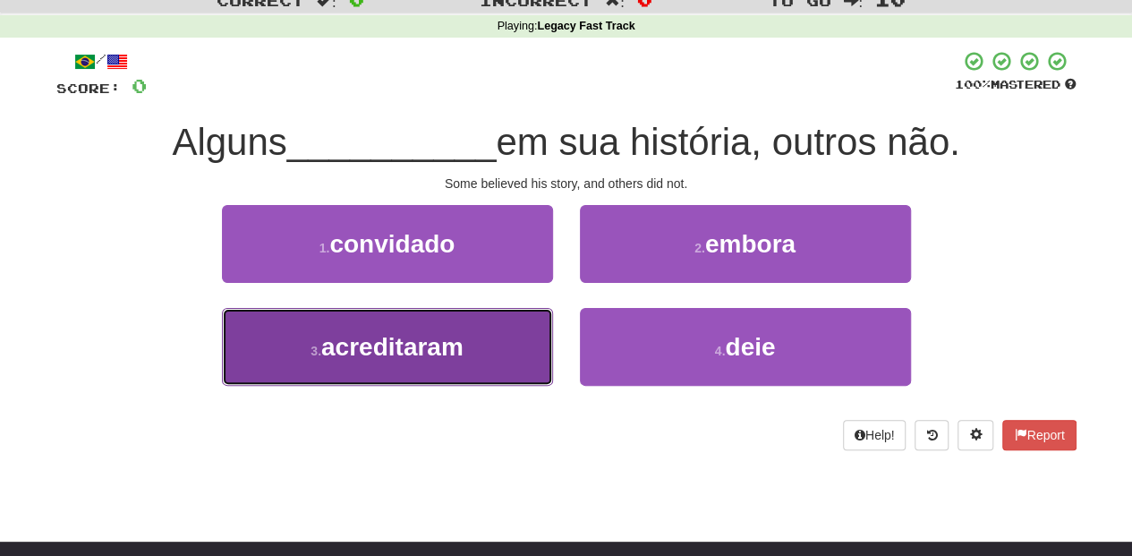
click at [412, 359] on span "acreditaram" at bounding box center [392, 347] width 142 height 28
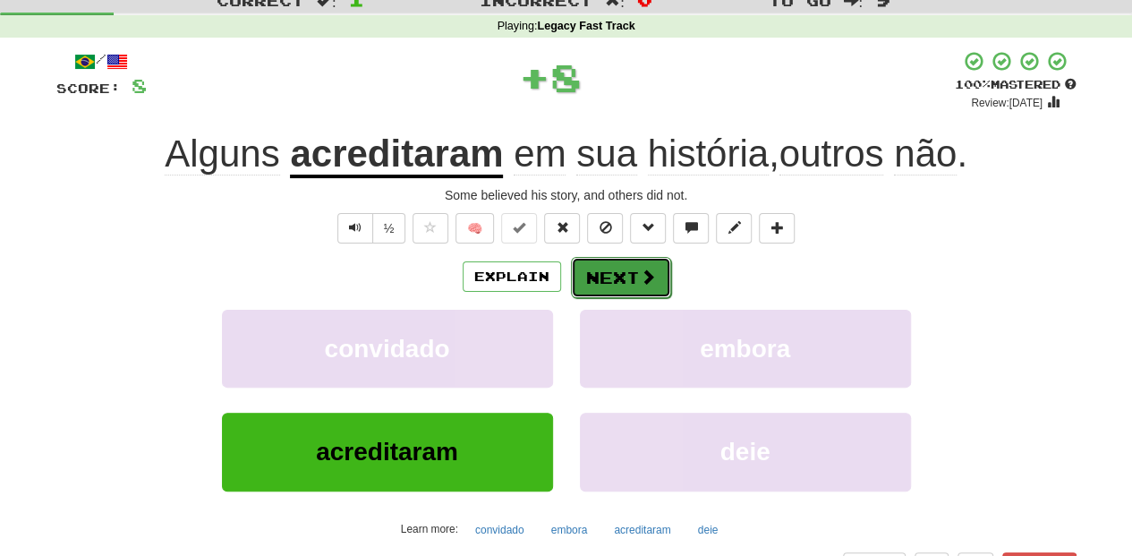
click at [631, 280] on button "Next" at bounding box center [621, 277] width 100 height 41
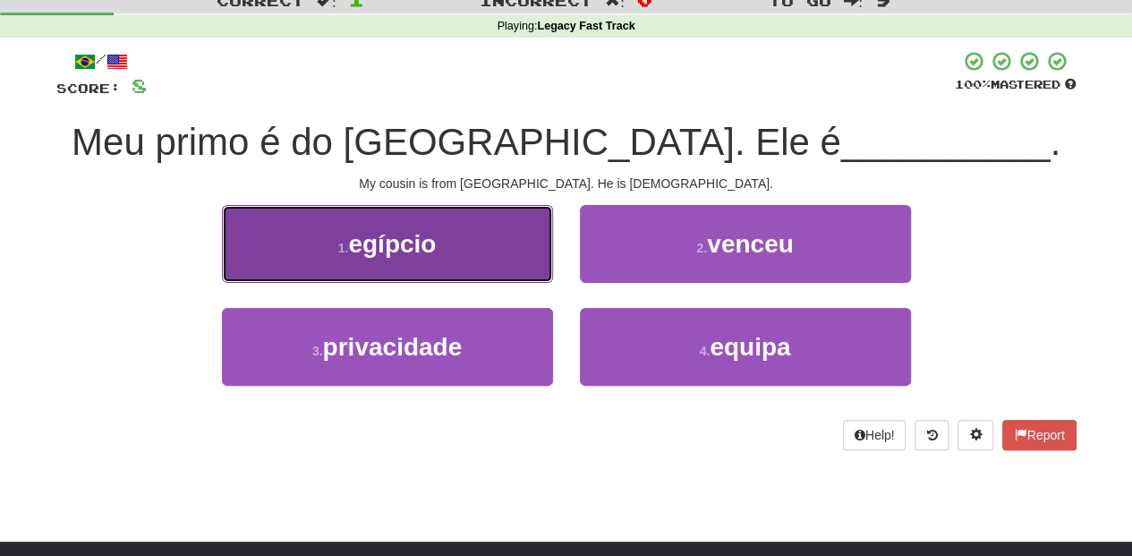
click at [511, 270] on button "1 . egípcio" at bounding box center [387, 244] width 331 height 78
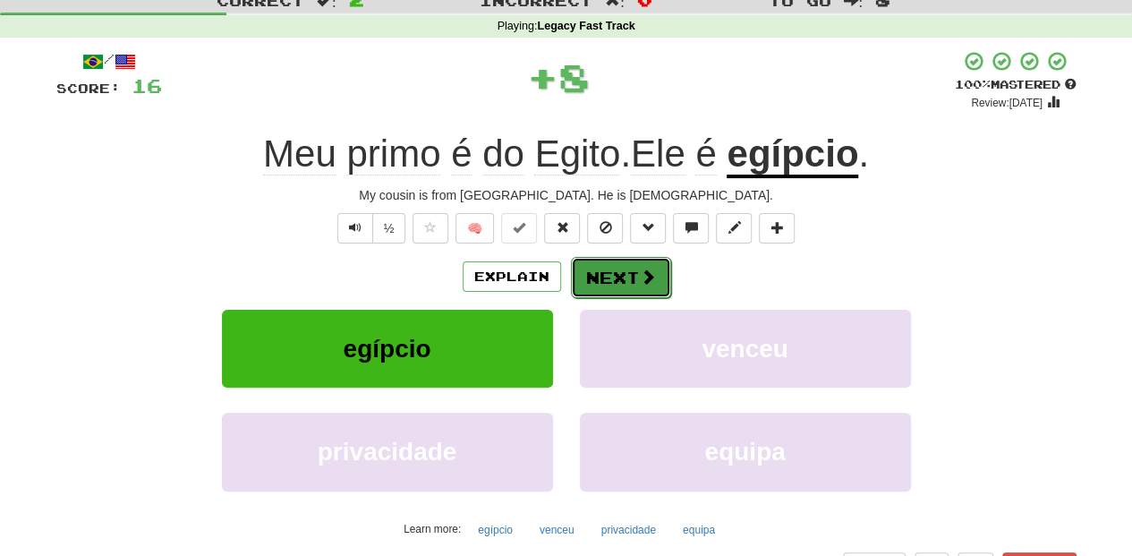
click at [612, 269] on button "Next" at bounding box center [621, 277] width 100 height 41
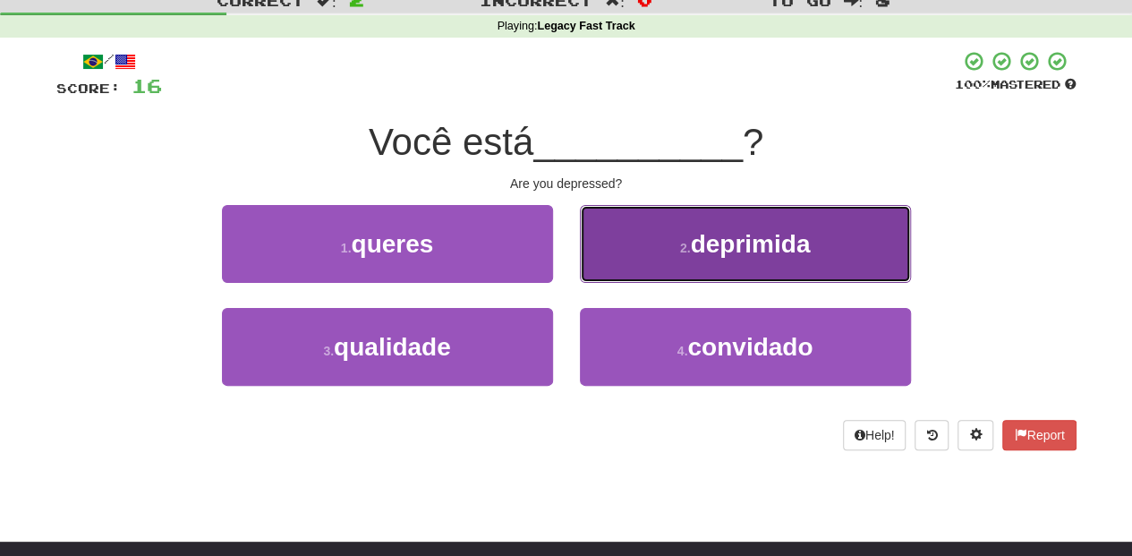
click at [623, 266] on button "2 . deprimida" at bounding box center [745, 244] width 331 height 78
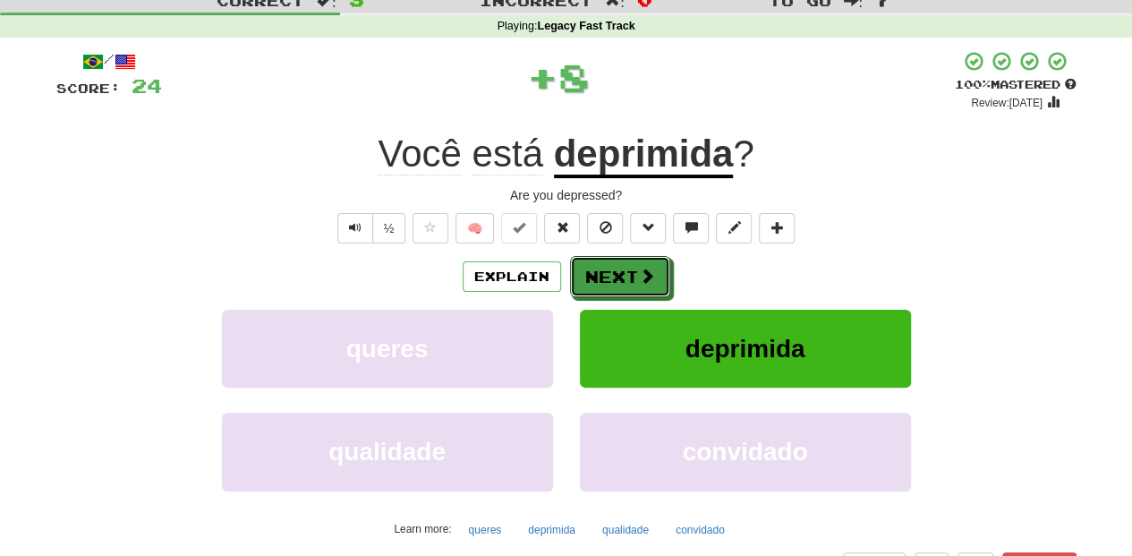
click at [623, 266] on button "Next" at bounding box center [620, 276] width 100 height 41
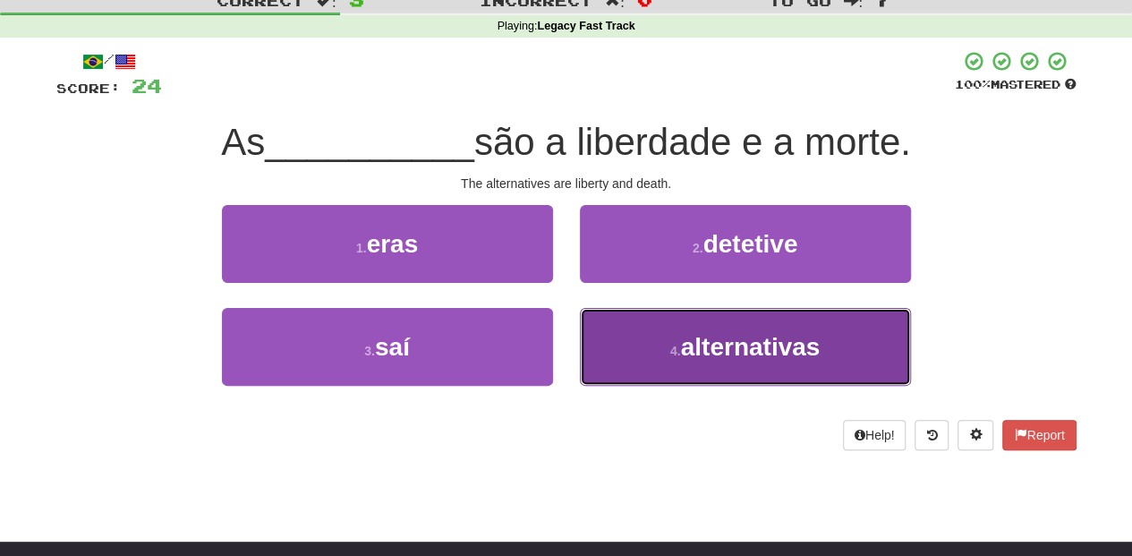
click at [639, 336] on button "4 . alternativas" at bounding box center [745, 347] width 331 height 78
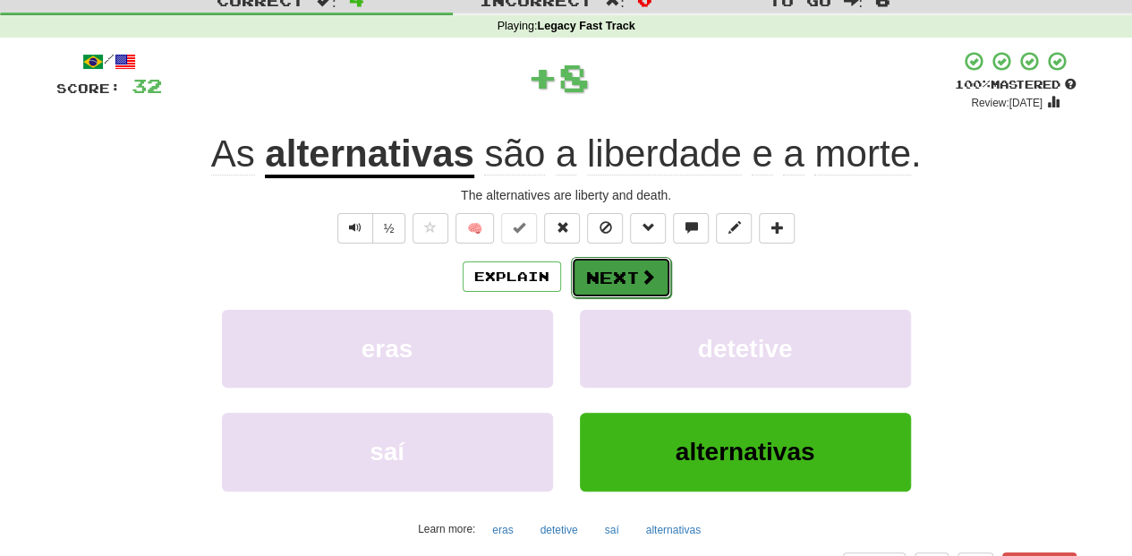
click at [608, 267] on button "Next" at bounding box center [621, 277] width 100 height 41
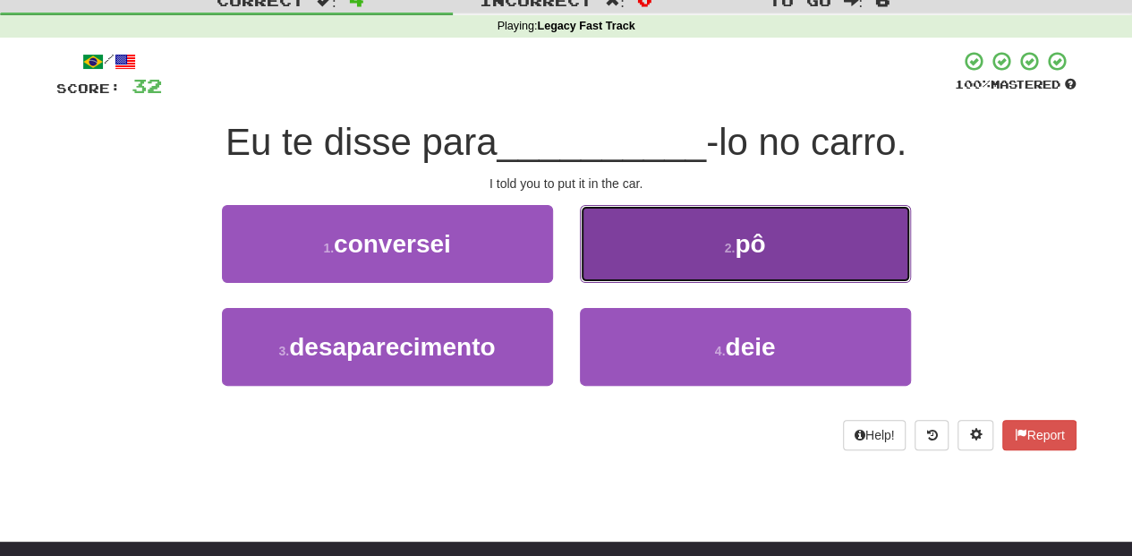
click at [609, 249] on button "2 . pô" at bounding box center [745, 244] width 331 height 78
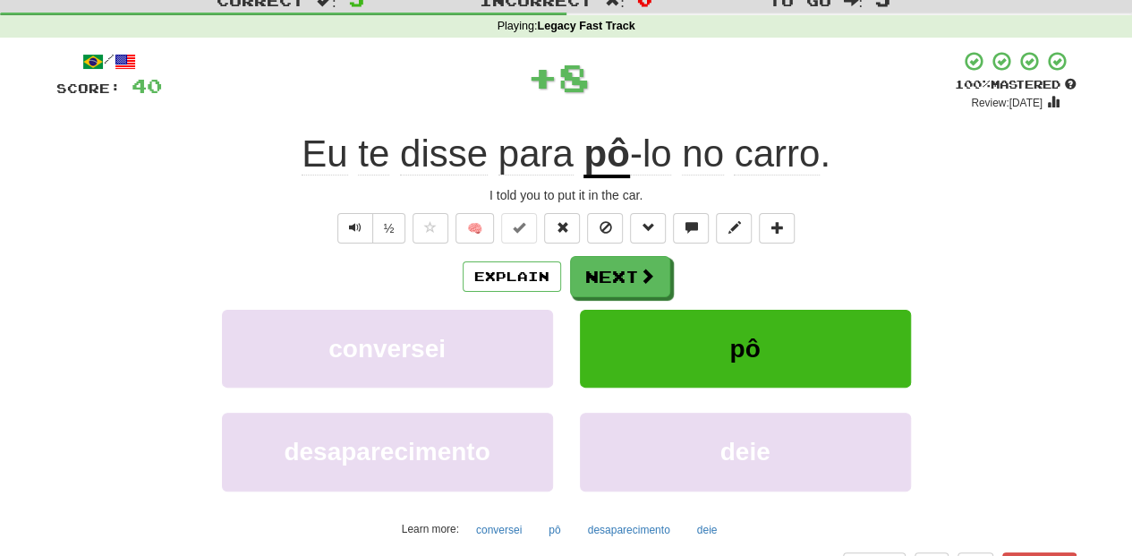
click at [607, 254] on div "/ Score: 40 + 8 100 % Mastered Review: 2026-02-14 Eu te disse para pô -lo no ca…" at bounding box center [566, 330] width 1021 height 561
click at [600, 278] on button "Next" at bounding box center [621, 277] width 100 height 41
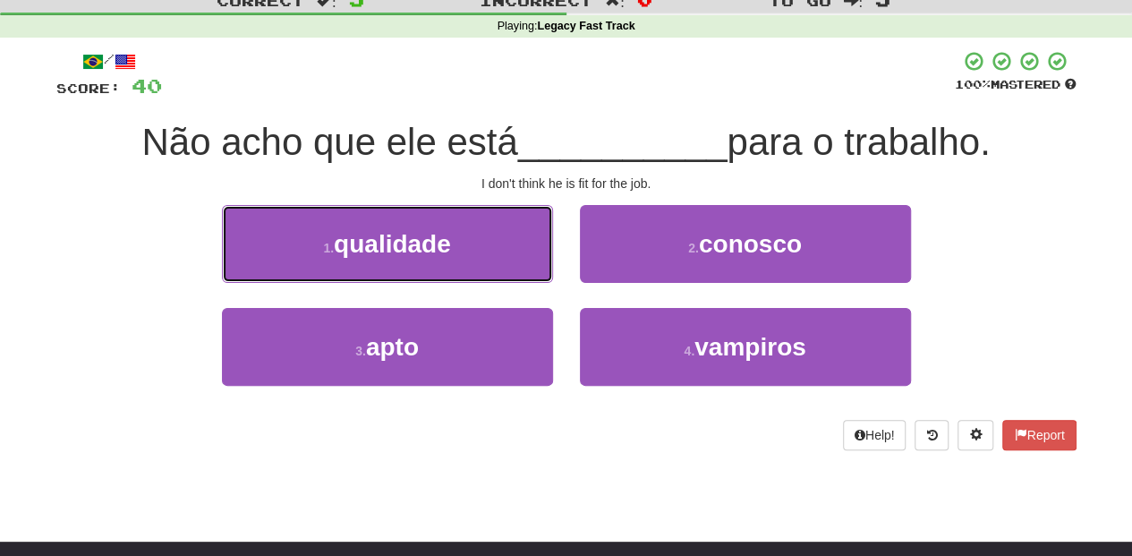
click at [488, 251] on button "1 . qualidade" at bounding box center [387, 244] width 331 height 78
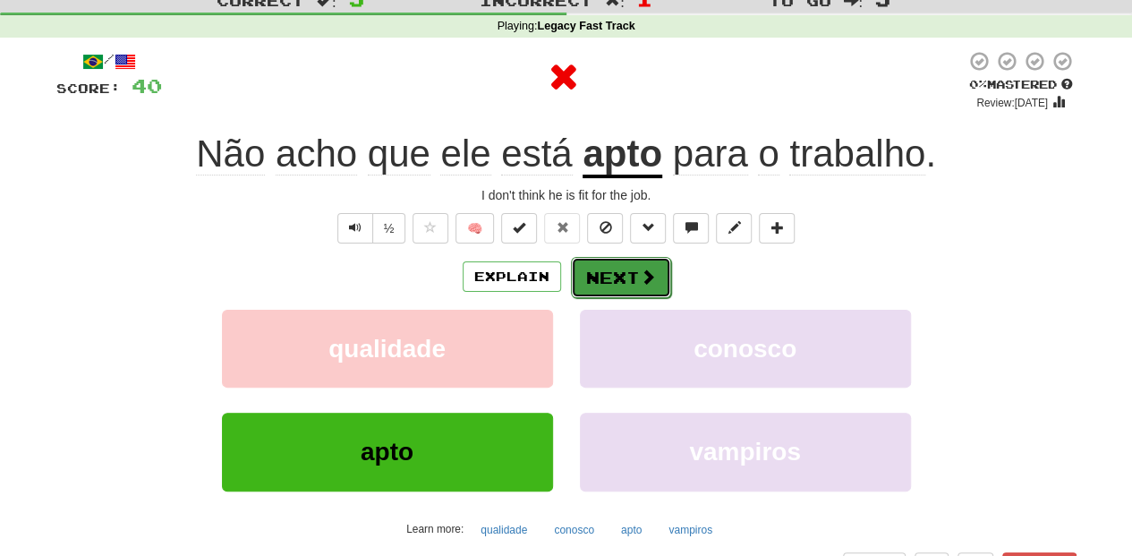
click at [594, 270] on button "Next" at bounding box center [621, 277] width 100 height 41
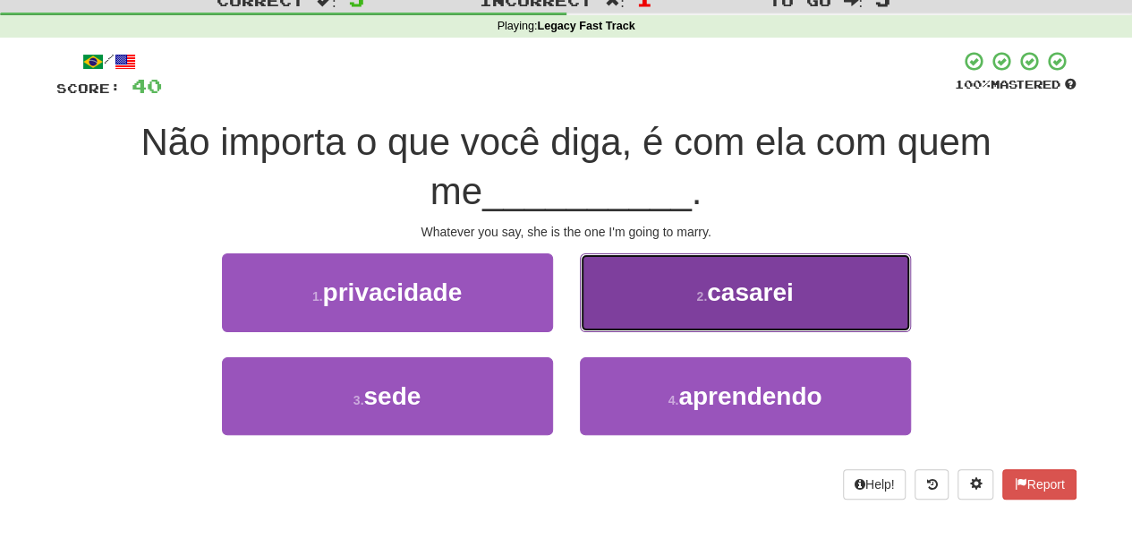
click at [621, 320] on button "2 . casarei" at bounding box center [745, 292] width 331 height 78
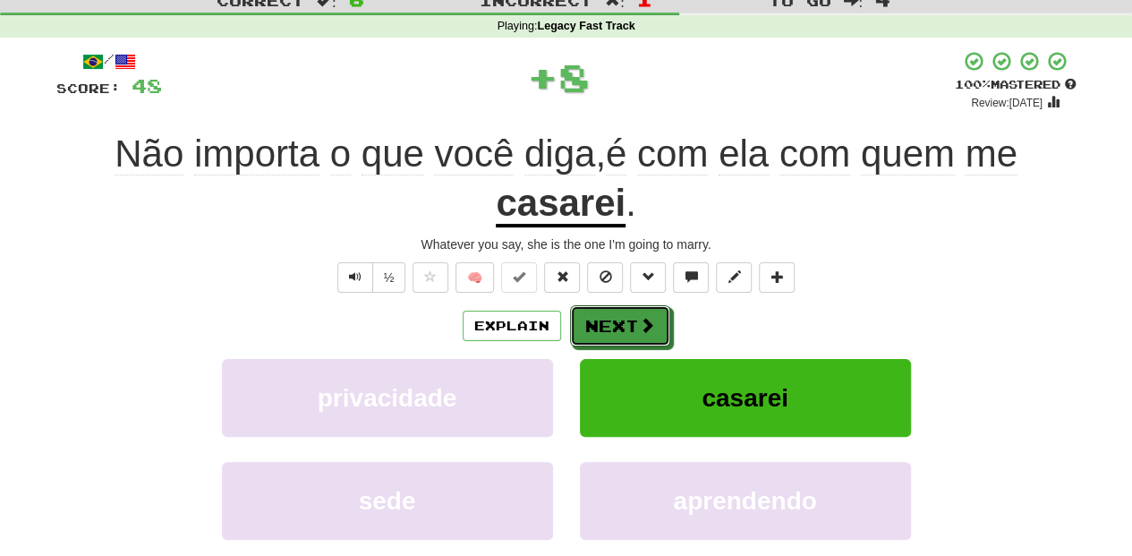
click at [621, 320] on button "Next" at bounding box center [620, 325] width 100 height 41
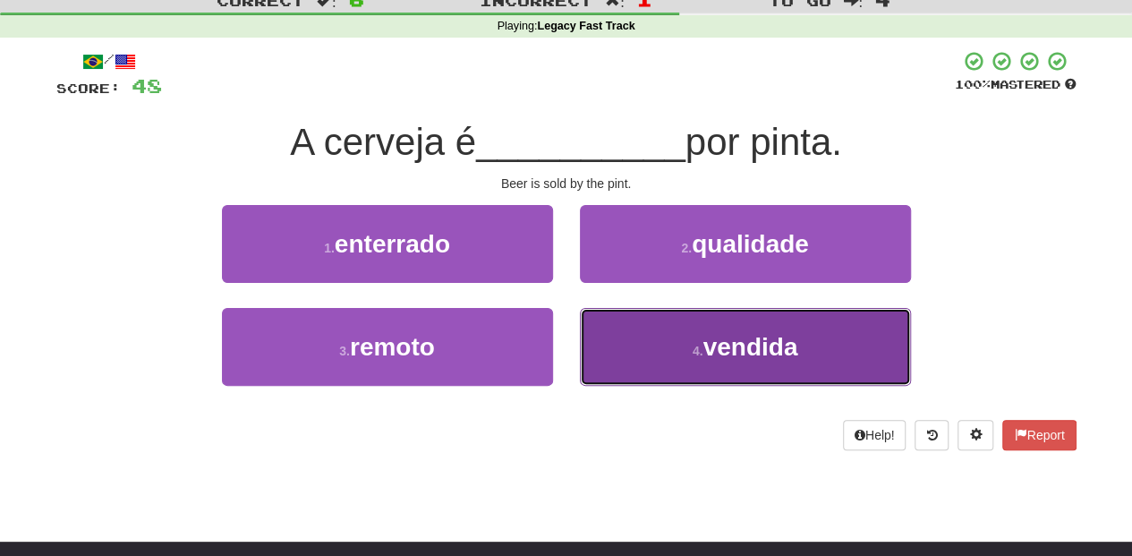
click at [624, 328] on button "4 . vendida" at bounding box center [745, 347] width 331 height 78
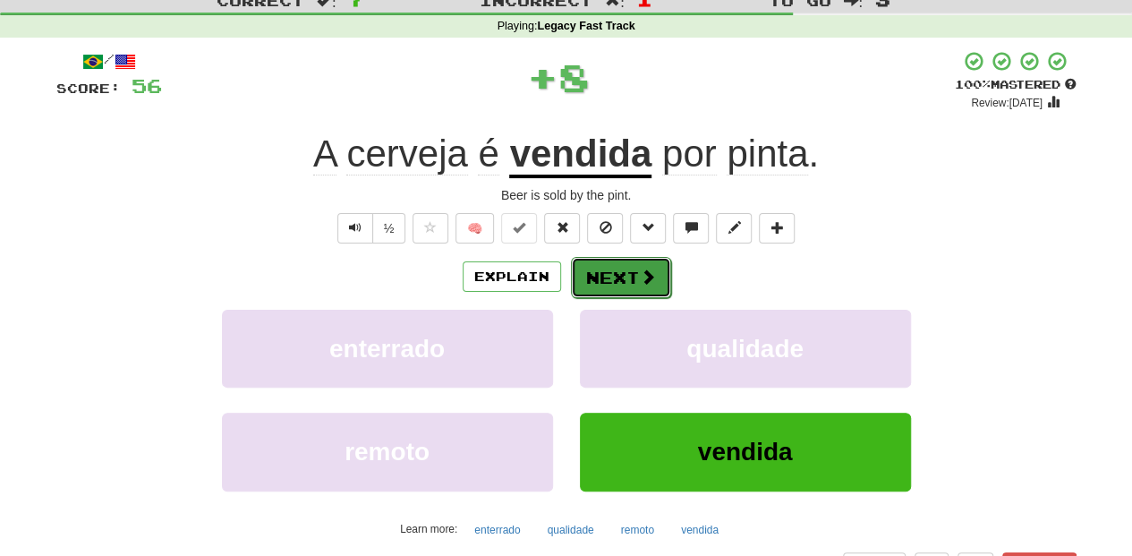
click at [611, 269] on button "Next" at bounding box center [621, 277] width 100 height 41
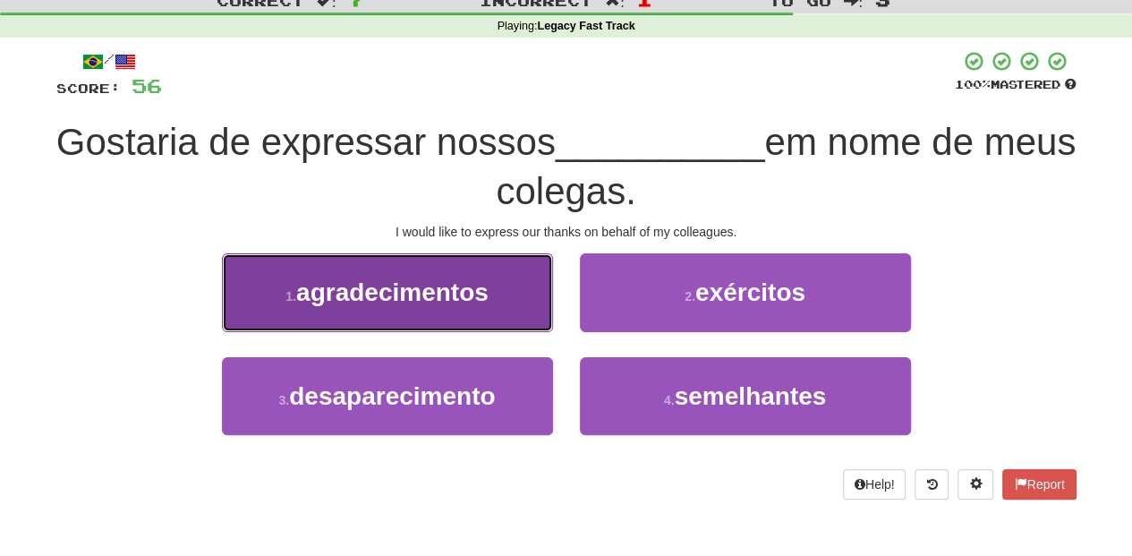
click at [449, 323] on button "1 . agradecimentos" at bounding box center [387, 292] width 331 height 78
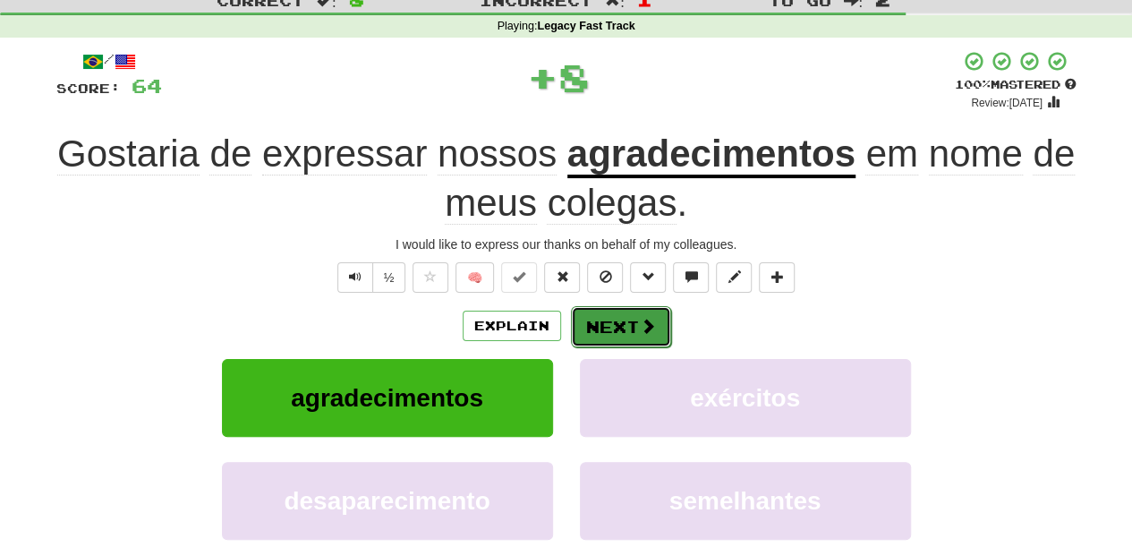
click at [606, 320] on button "Next" at bounding box center [621, 326] width 100 height 41
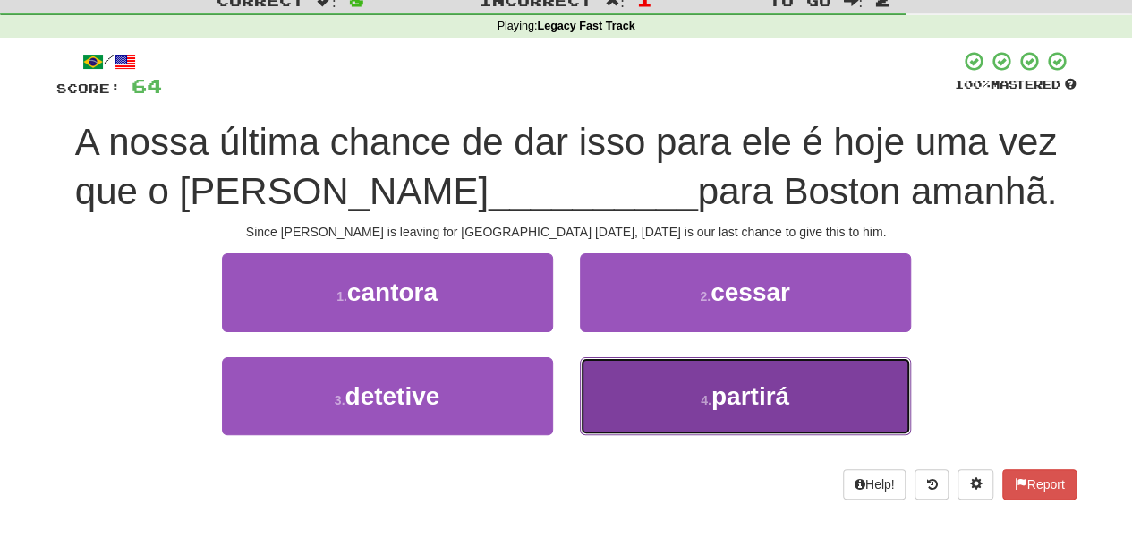
click at [702, 374] on button "4 . partirá" at bounding box center [745, 396] width 331 height 78
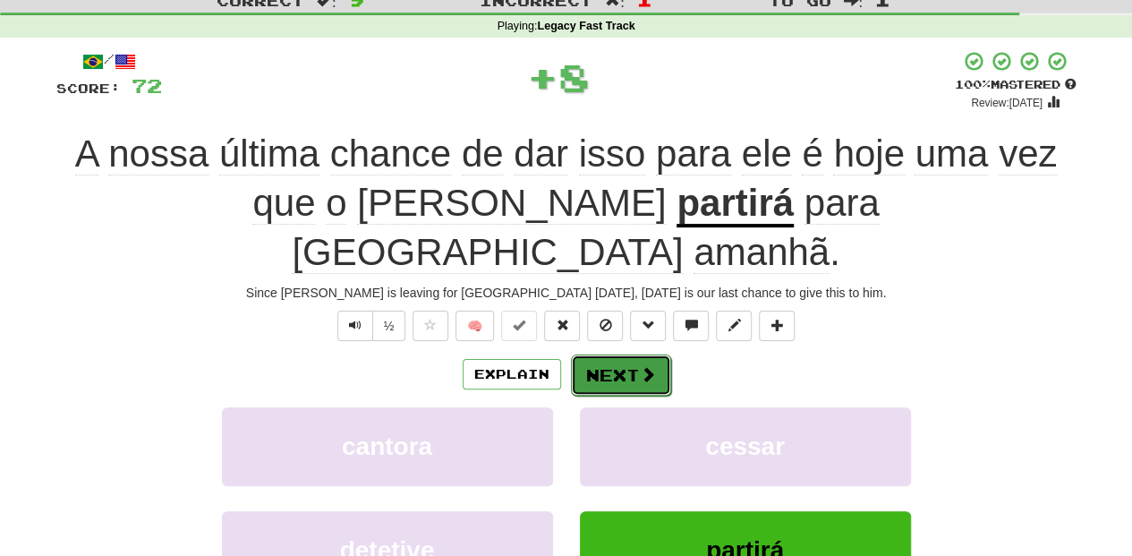
click at [606, 355] on button "Next" at bounding box center [621, 375] width 100 height 41
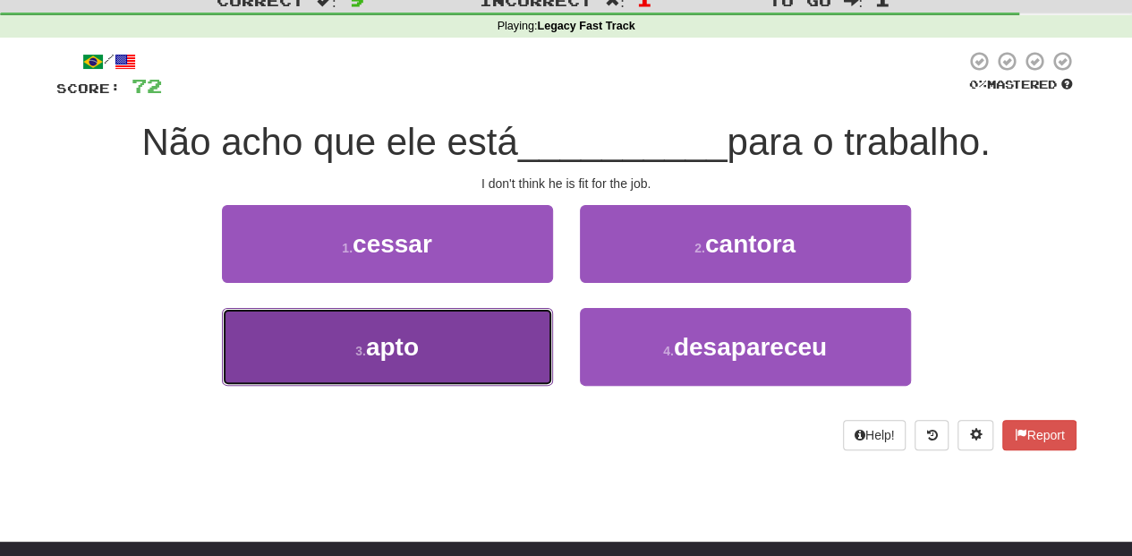
click at [501, 344] on button "3 . apto" at bounding box center [387, 347] width 331 height 78
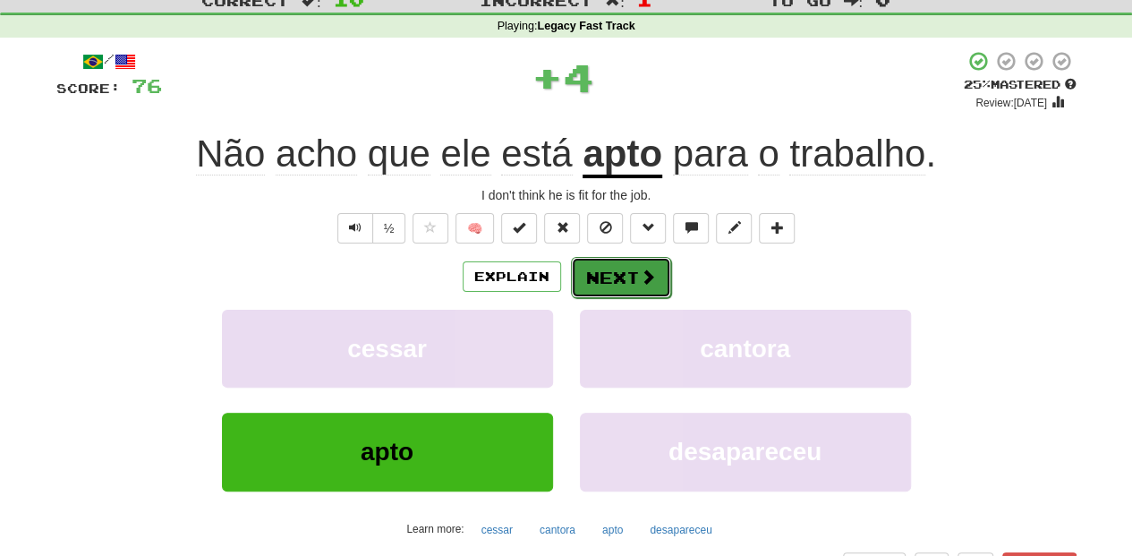
click at [627, 276] on button "Next" at bounding box center [621, 277] width 100 height 41
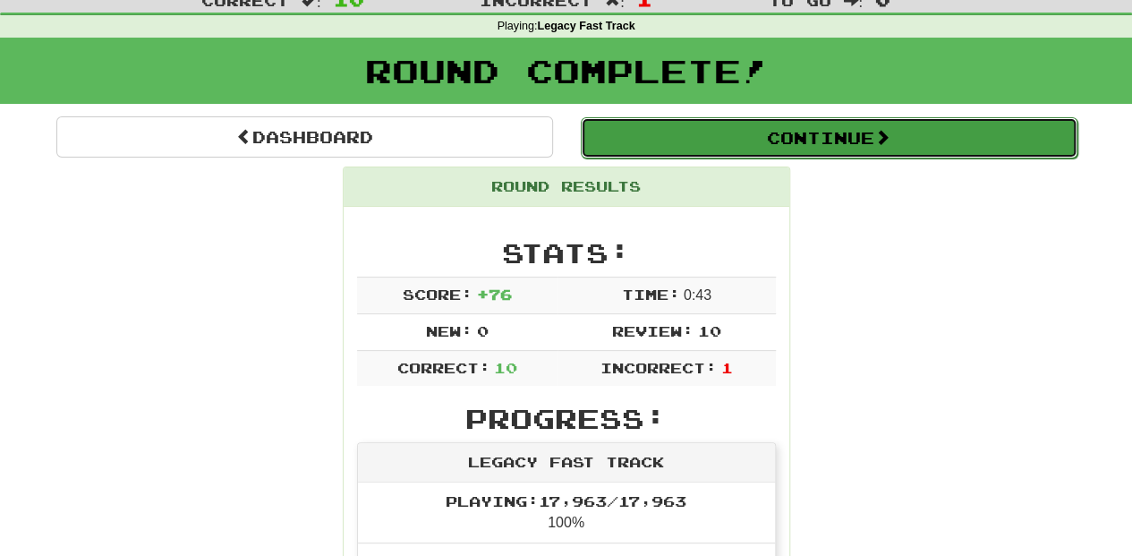
click at [702, 143] on button "Continue" at bounding box center [829, 137] width 497 height 41
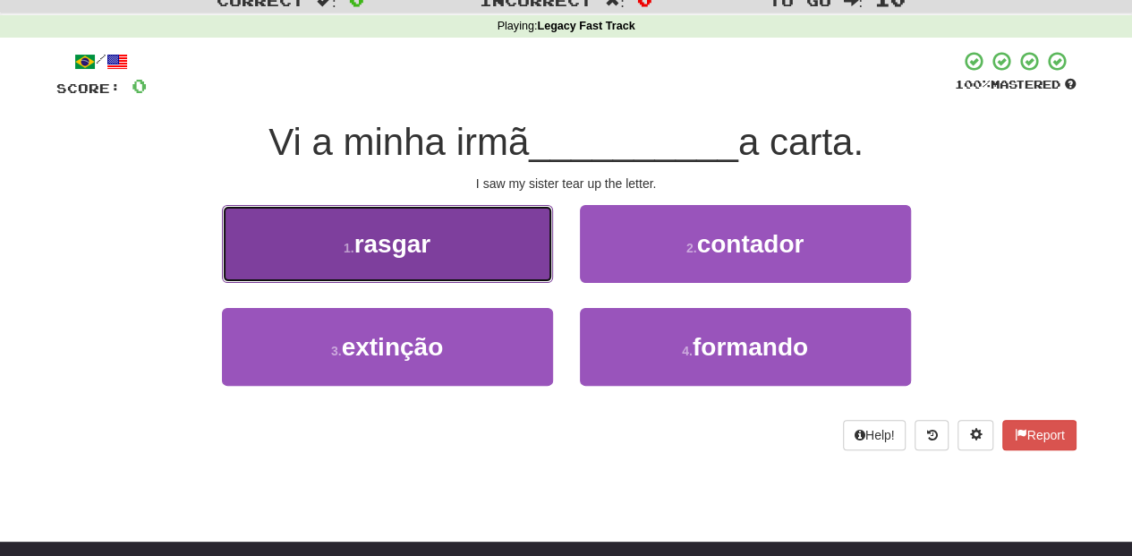
click at [507, 254] on button "1 . rasgar" at bounding box center [387, 244] width 331 height 78
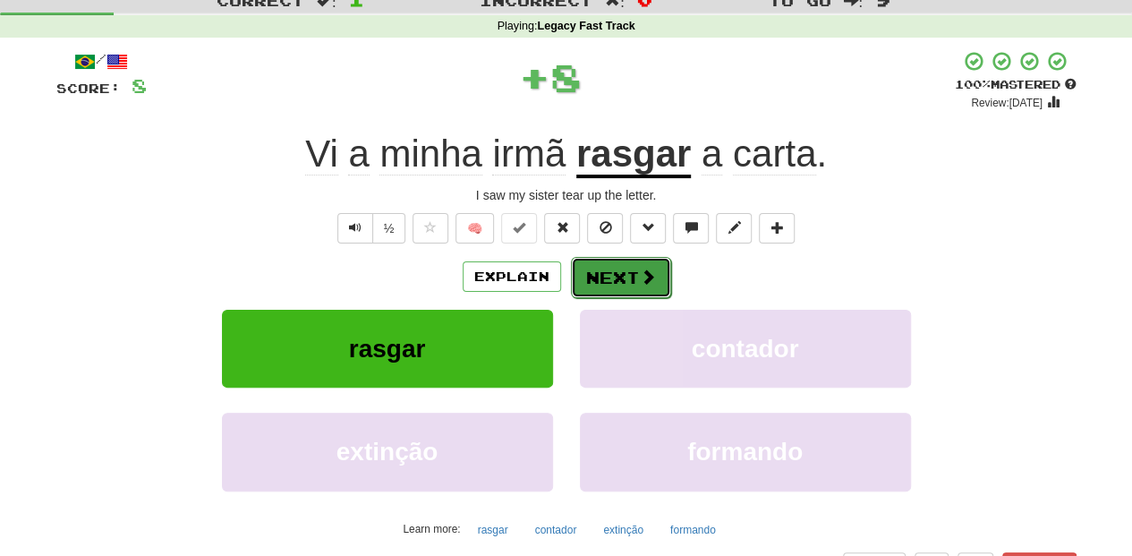
click at [590, 262] on button "Next" at bounding box center [621, 277] width 100 height 41
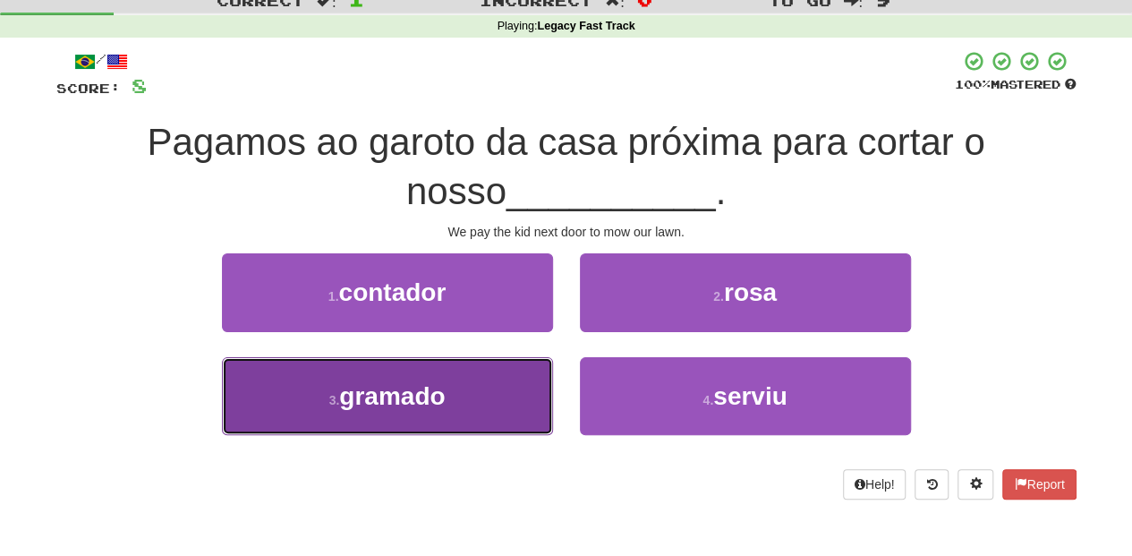
click at [496, 383] on button "3 . gramado" at bounding box center [387, 396] width 331 height 78
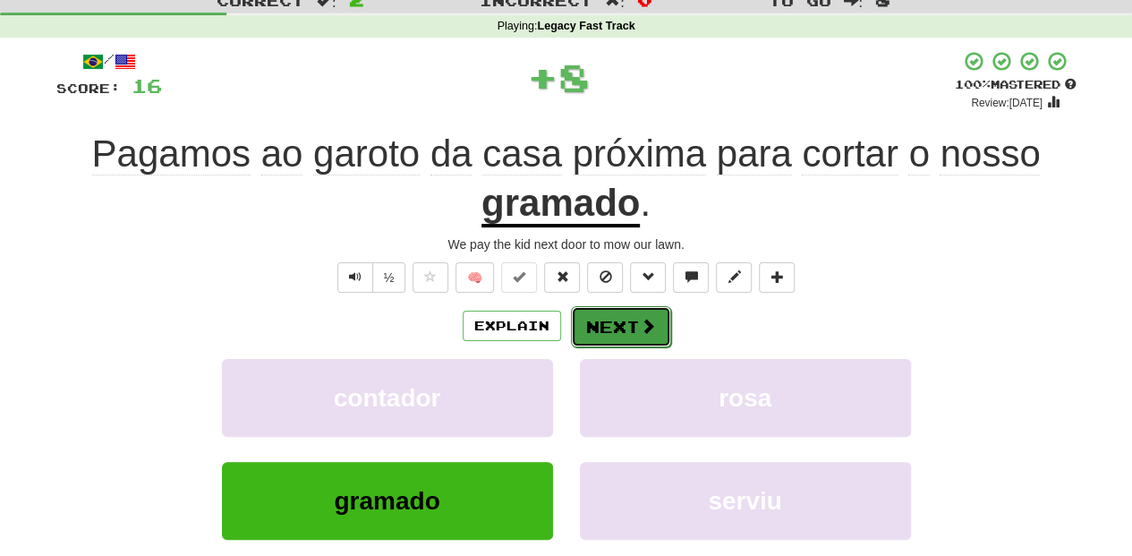
click at [611, 322] on button "Next" at bounding box center [621, 326] width 100 height 41
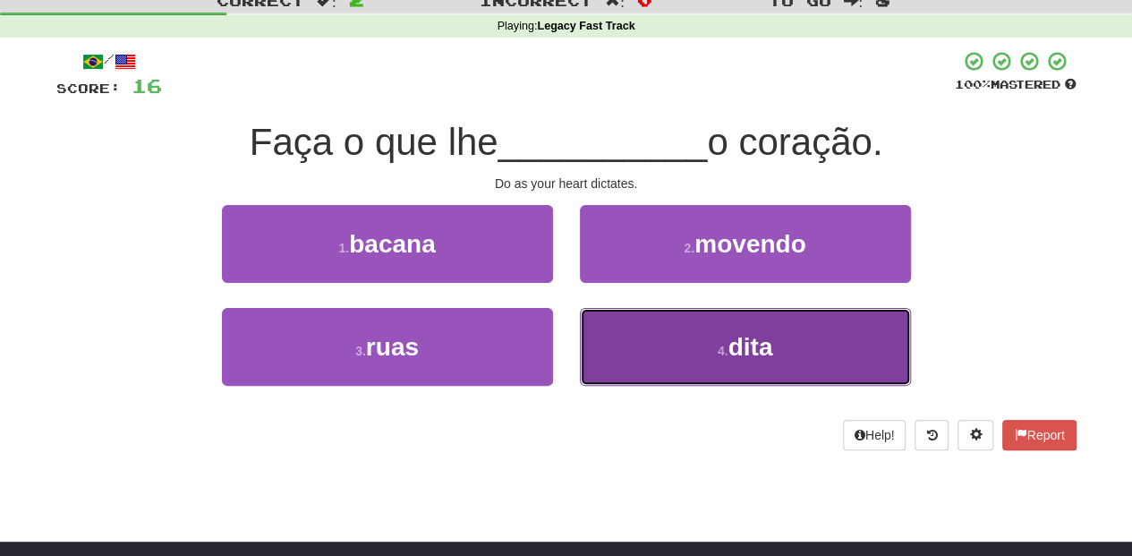
click at [632, 349] on button "4 . dita" at bounding box center [745, 347] width 331 height 78
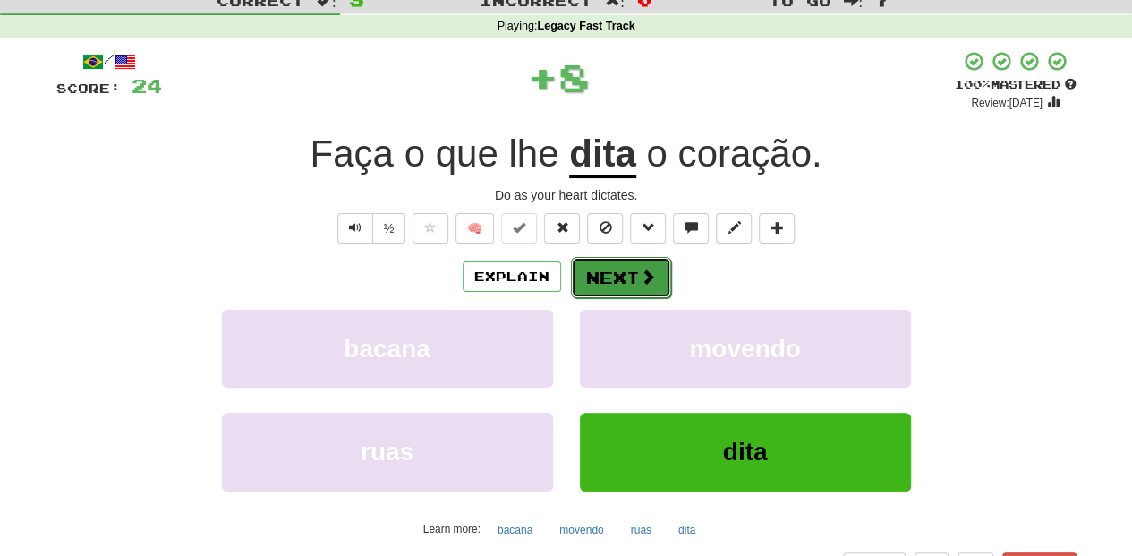
click at [613, 289] on button "Next" at bounding box center [621, 277] width 100 height 41
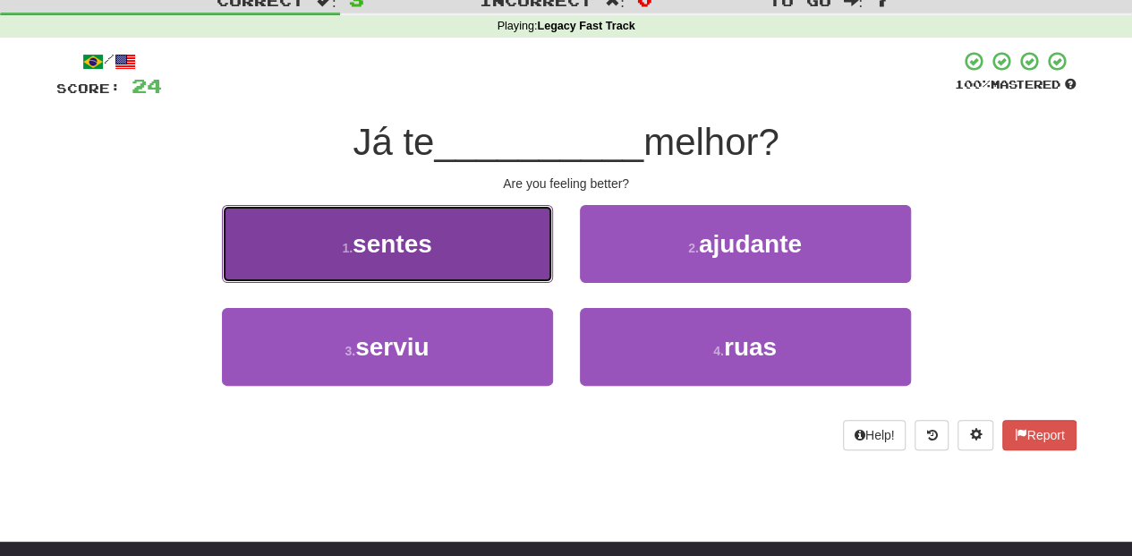
click at [497, 273] on button "1 . sentes" at bounding box center [387, 244] width 331 height 78
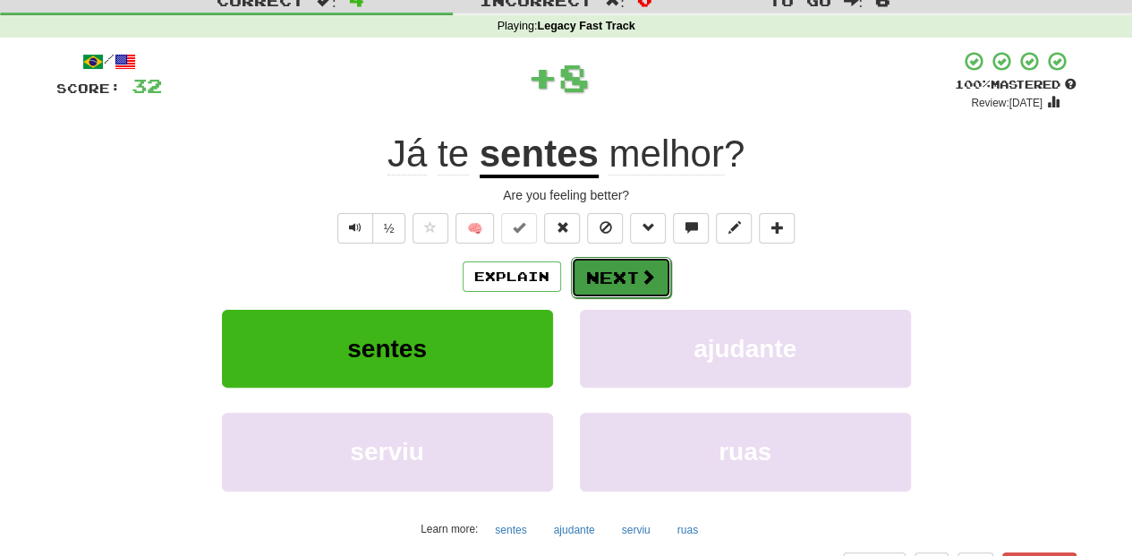
click at [592, 283] on button "Next" at bounding box center [621, 277] width 100 height 41
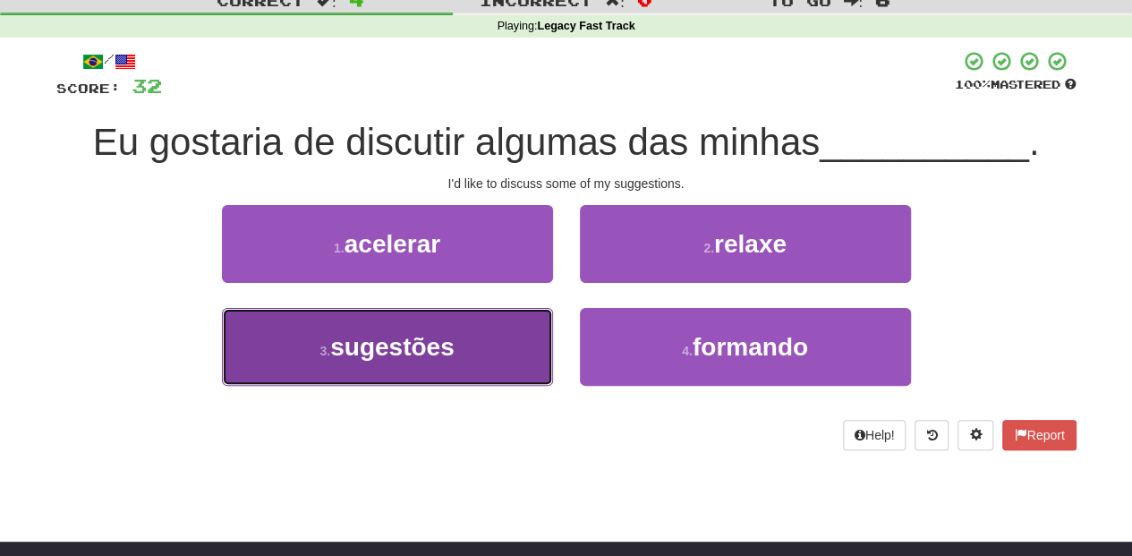
click at [526, 327] on button "3 . sugestões" at bounding box center [387, 347] width 331 height 78
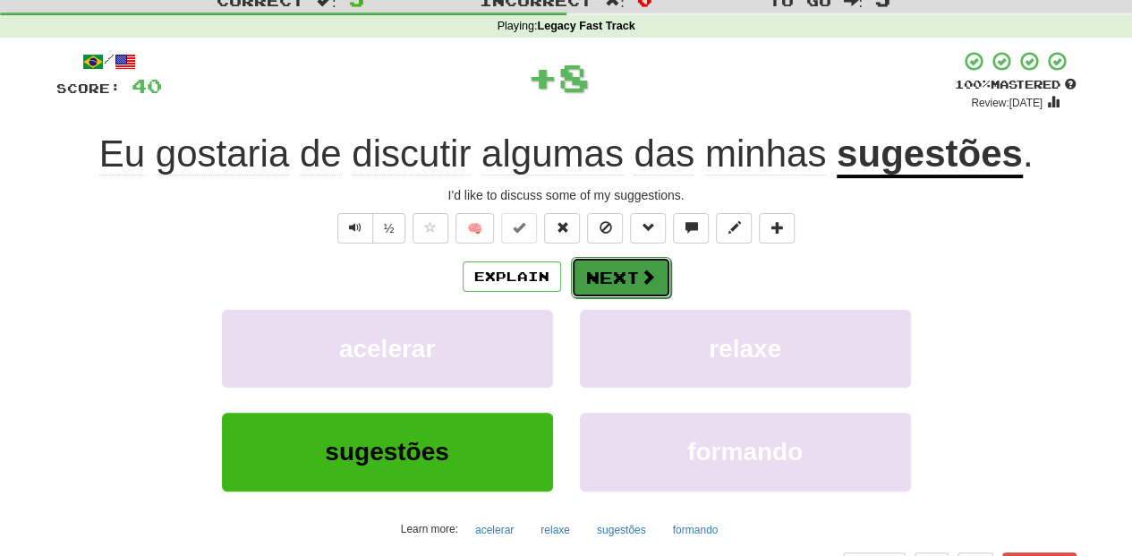
click at [614, 276] on button "Next" at bounding box center [621, 277] width 100 height 41
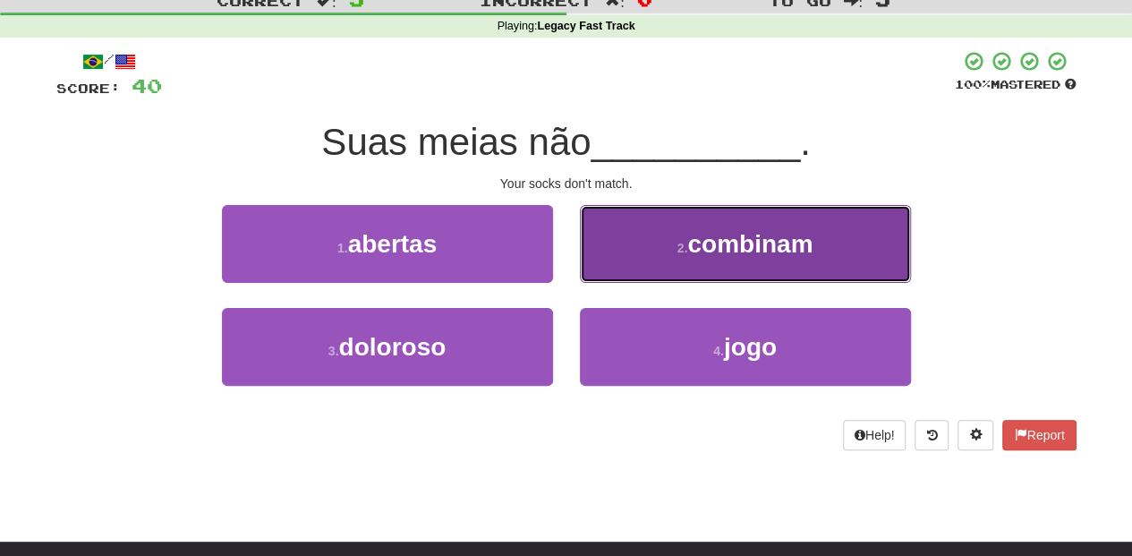
click at [625, 263] on button "2 . combinam" at bounding box center [745, 244] width 331 height 78
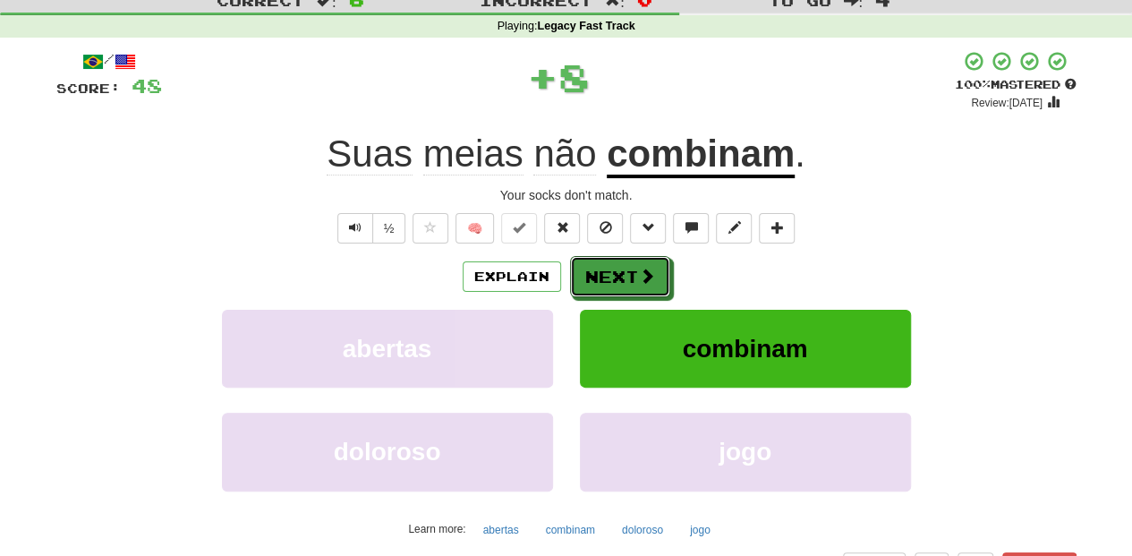
click at [625, 263] on button "Next" at bounding box center [620, 276] width 100 height 41
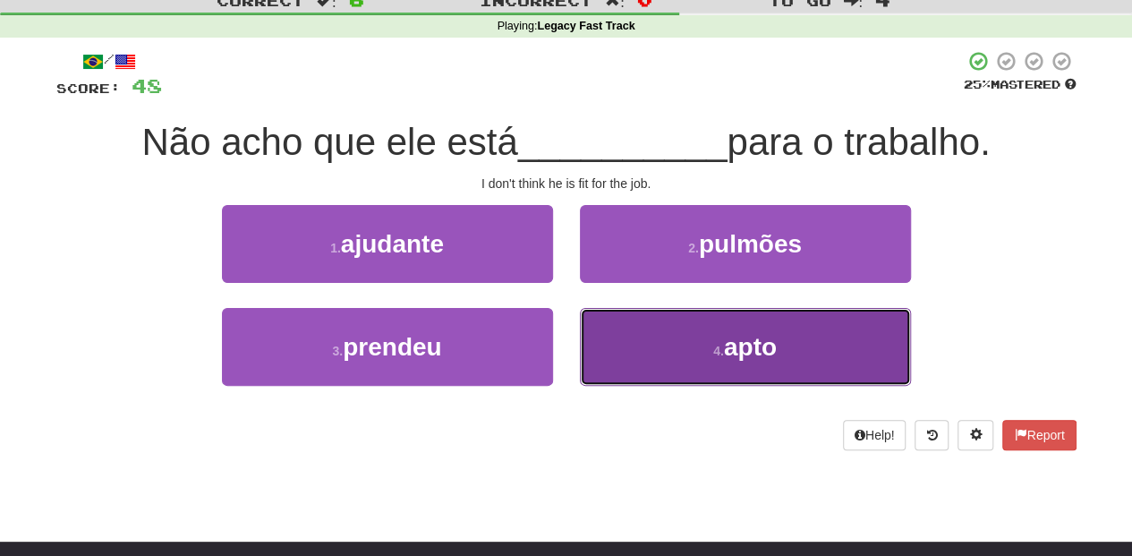
click at [631, 336] on button "4 . apto" at bounding box center [745, 347] width 331 height 78
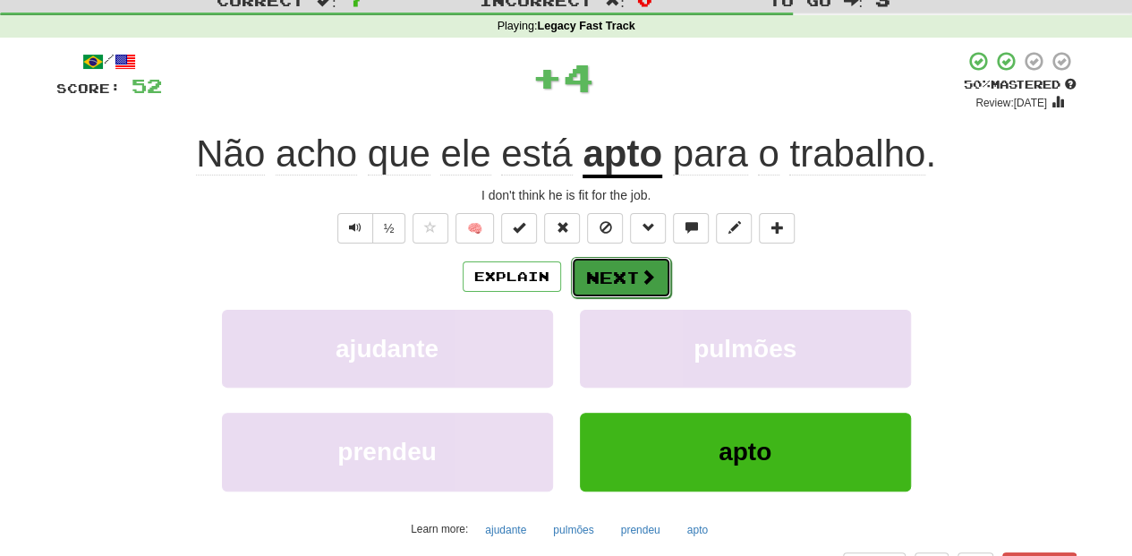
click at [624, 281] on button "Next" at bounding box center [621, 277] width 100 height 41
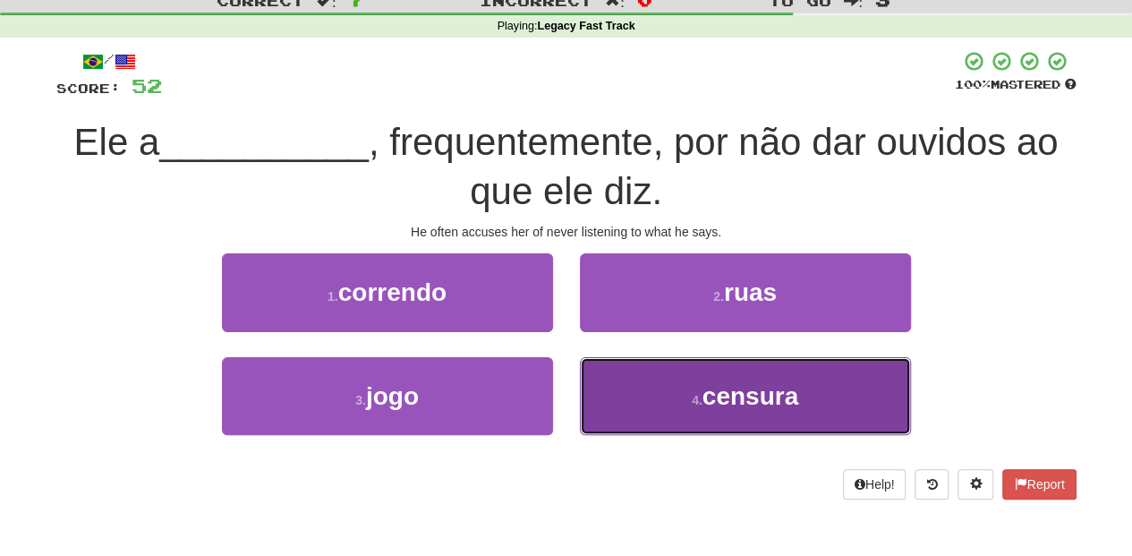
click at [610, 397] on button "4 . censura" at bounding box center [745, 396] width 331 height 78
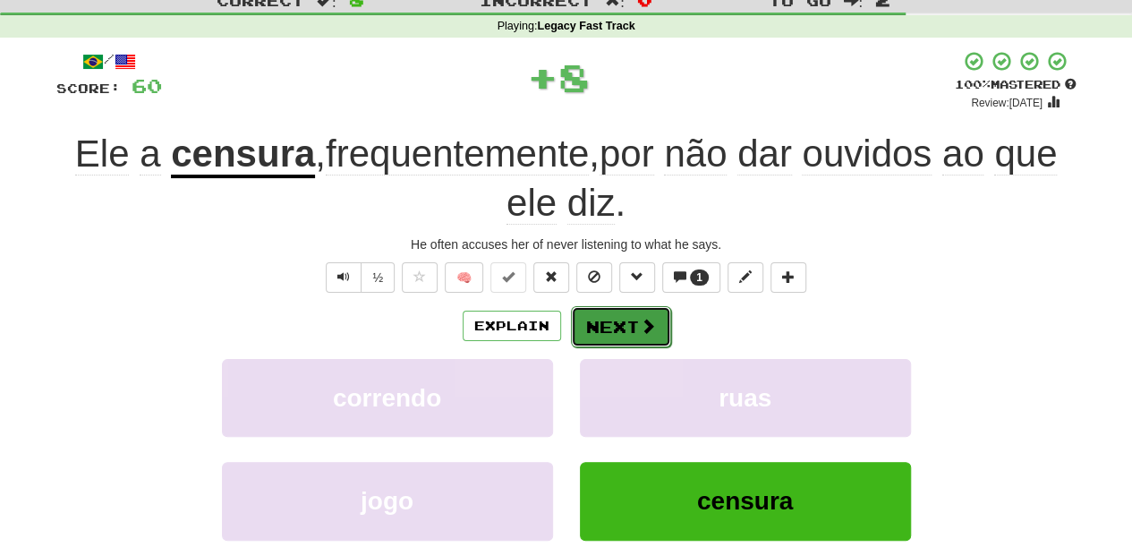
click at [618, 318] on button "Next" at bounding box center [621, 326] width 100 height 41
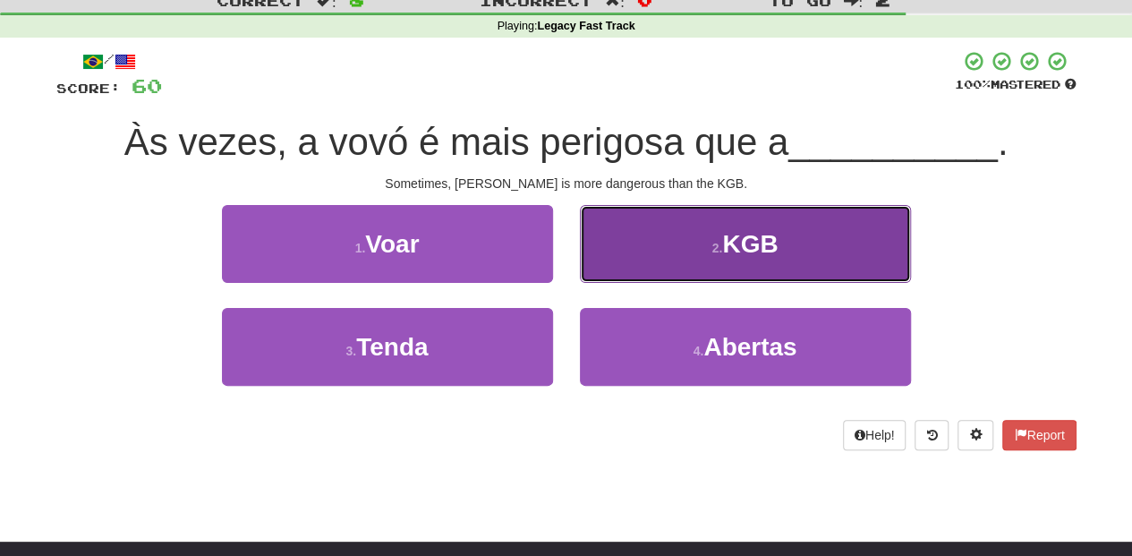
click at [632, 272] on button "2 . KGB" at bounding box center [745, 244] width 331 height 78
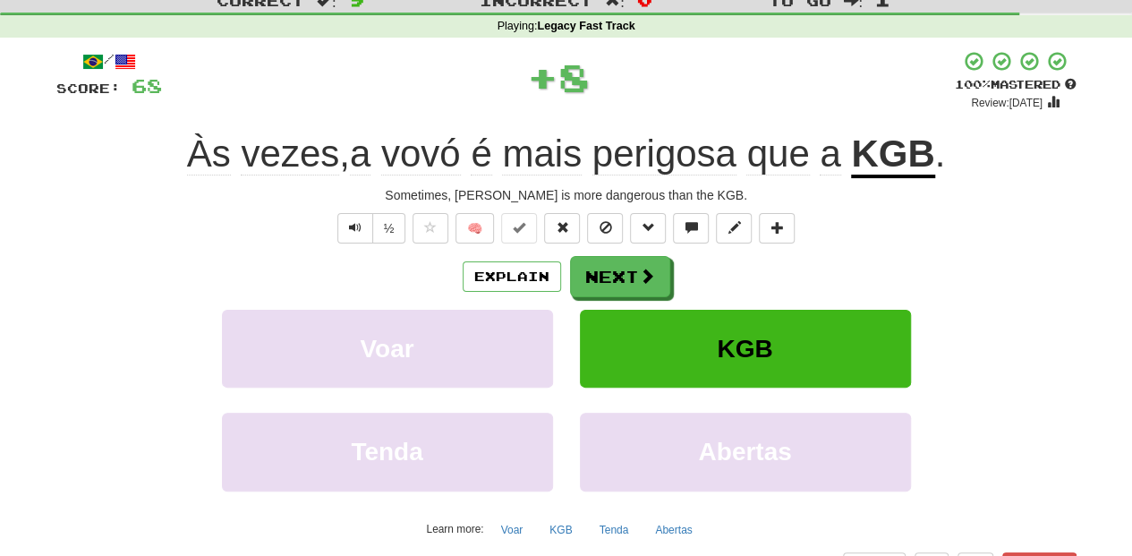
click at [629, 276] on button "Next" at bounding box center [620, 276] width 100 height 41
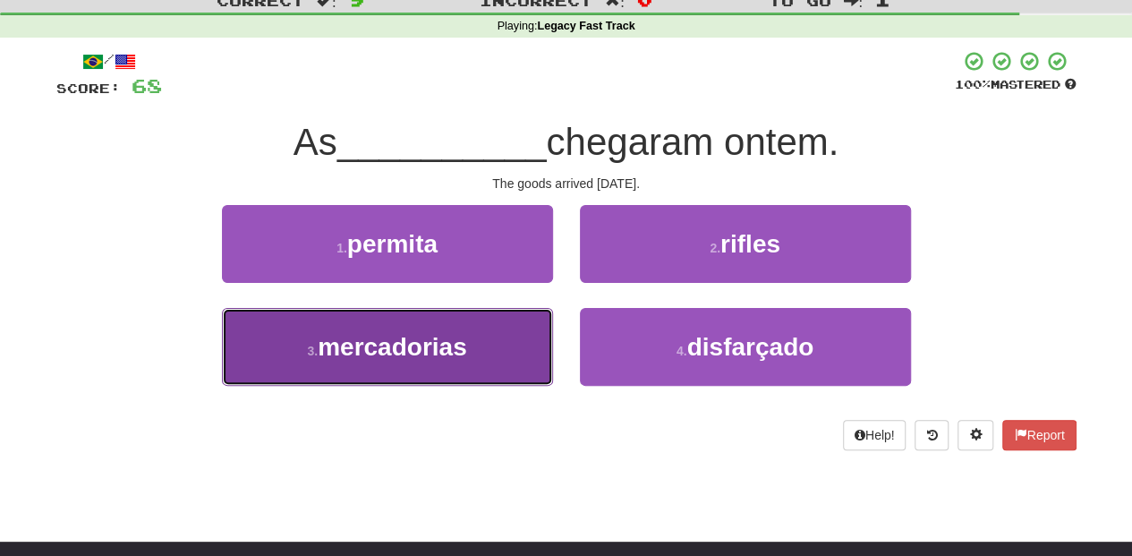
click at [522, 337] on button "3 . mercadorias" at bounding box center [387, 347] width 331 height 78
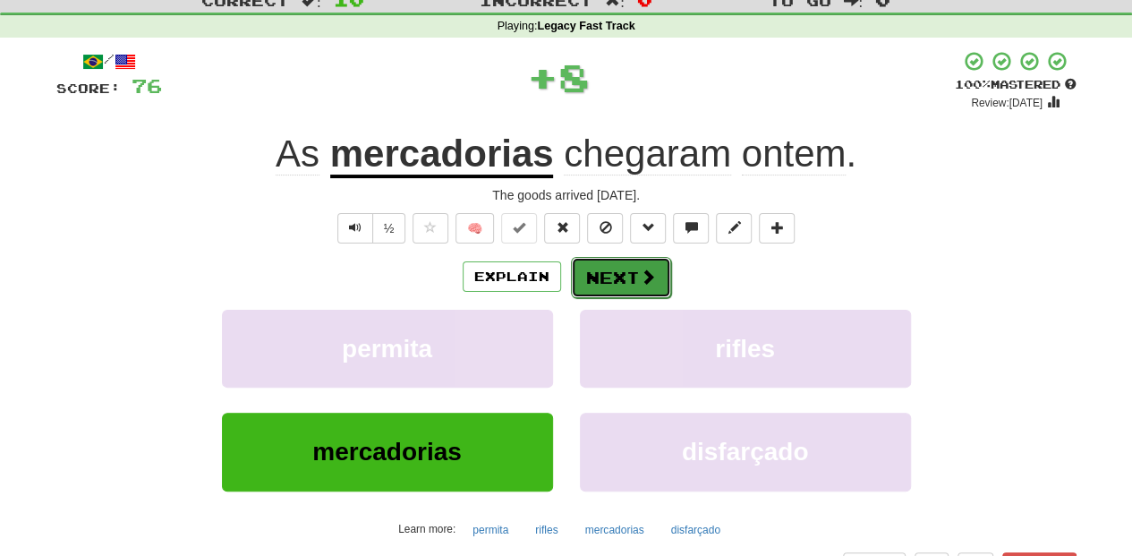
click at [615, 278] on button "Next" at bounding box center [621, 277] width 100 height 41
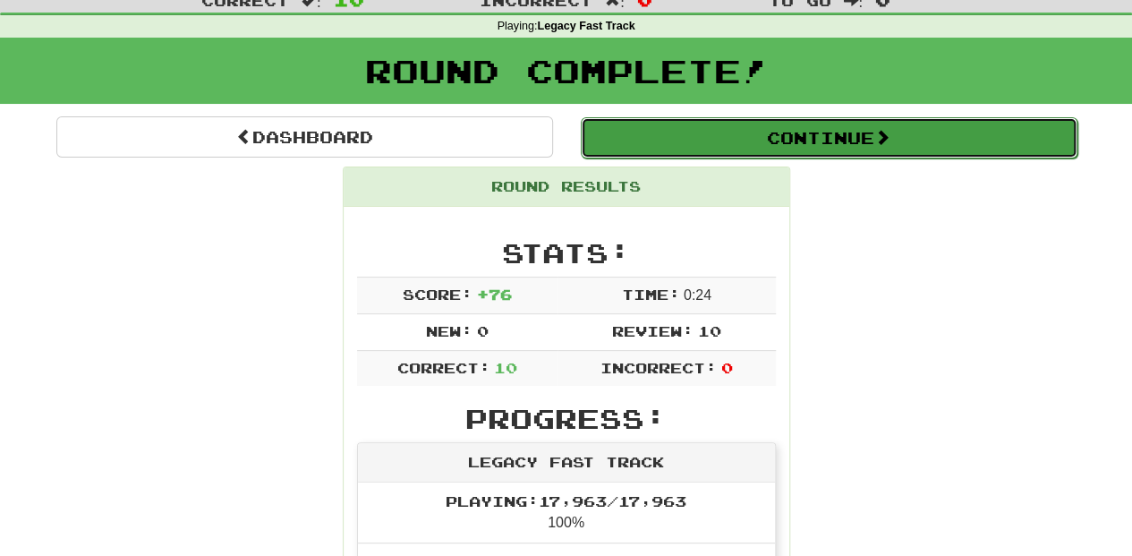
click at [697, 125] on button "Continue" at bounding box center [829, 137] width 497 height 41
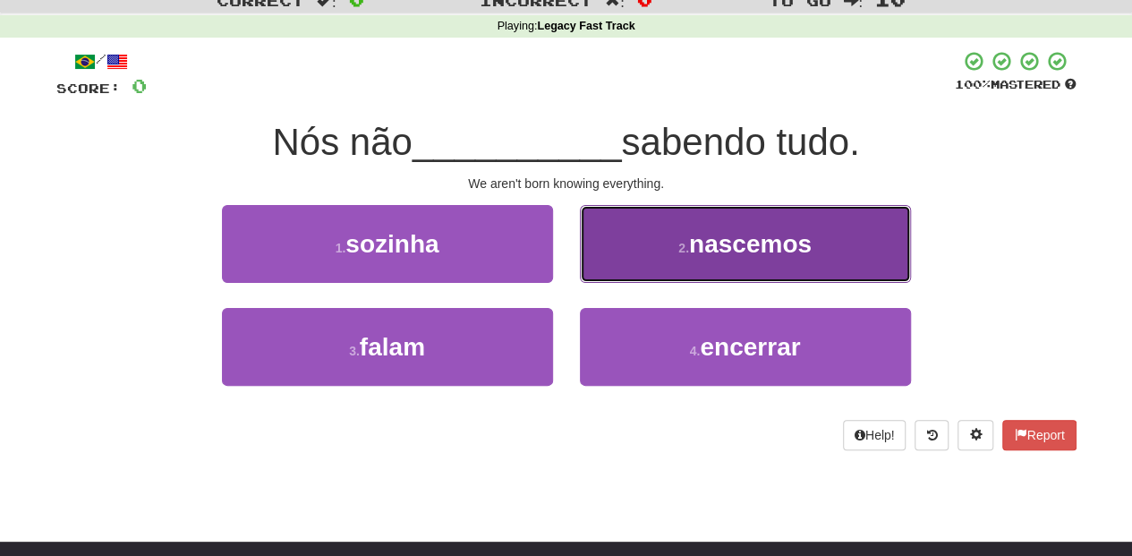
click at [634, 255] on button "2 . nascemos" at bounding box center [745, 244] width 331 height 78
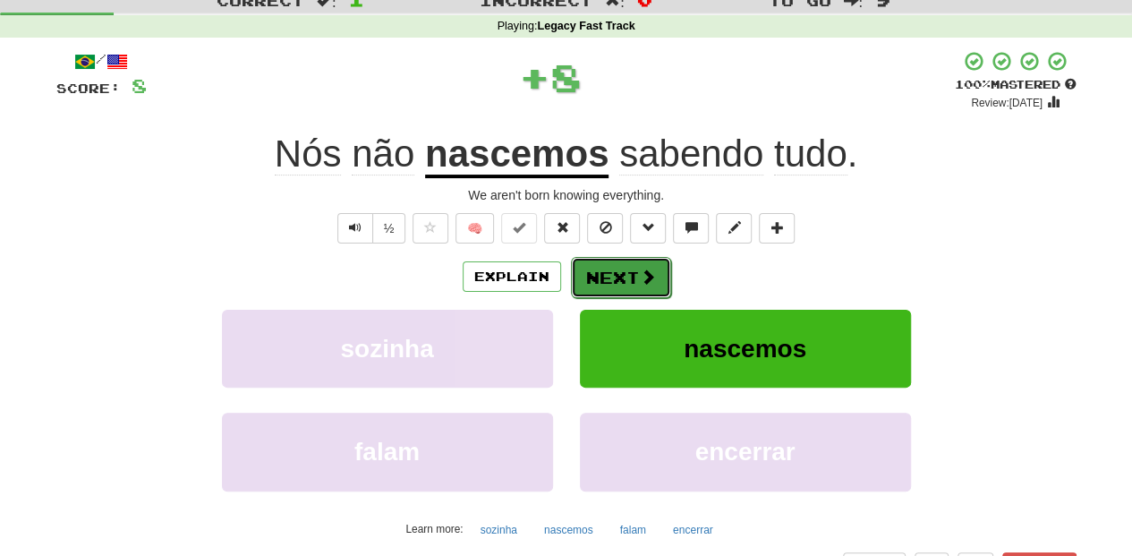
click at [598, 282] on button "Next" at bounding box center [621, 277] width 100 height 41
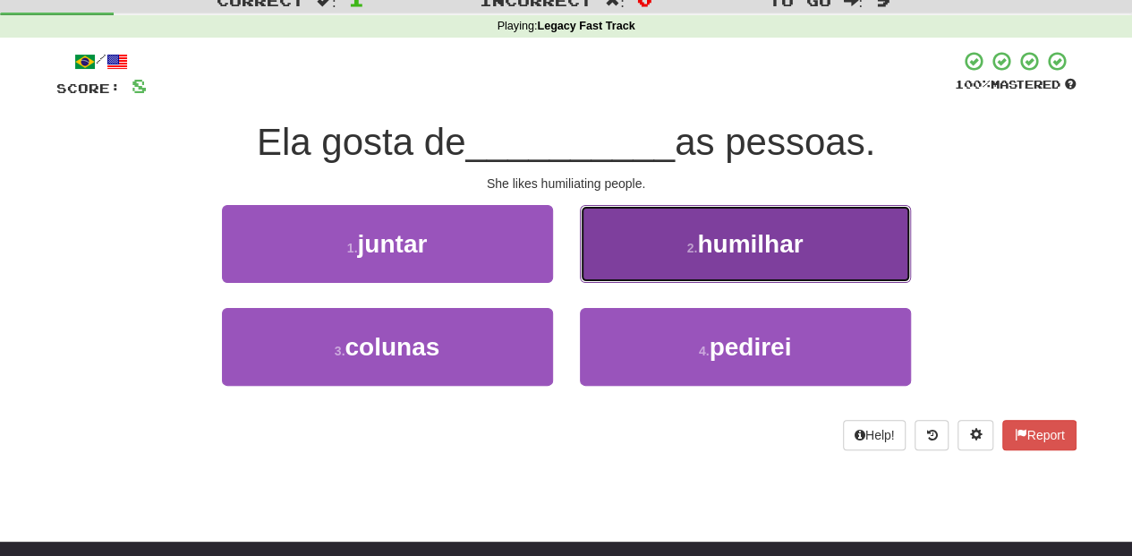
click at [603, 267] on button "2 . humilhar" at bounding box center [745, 244] width 331 height 78
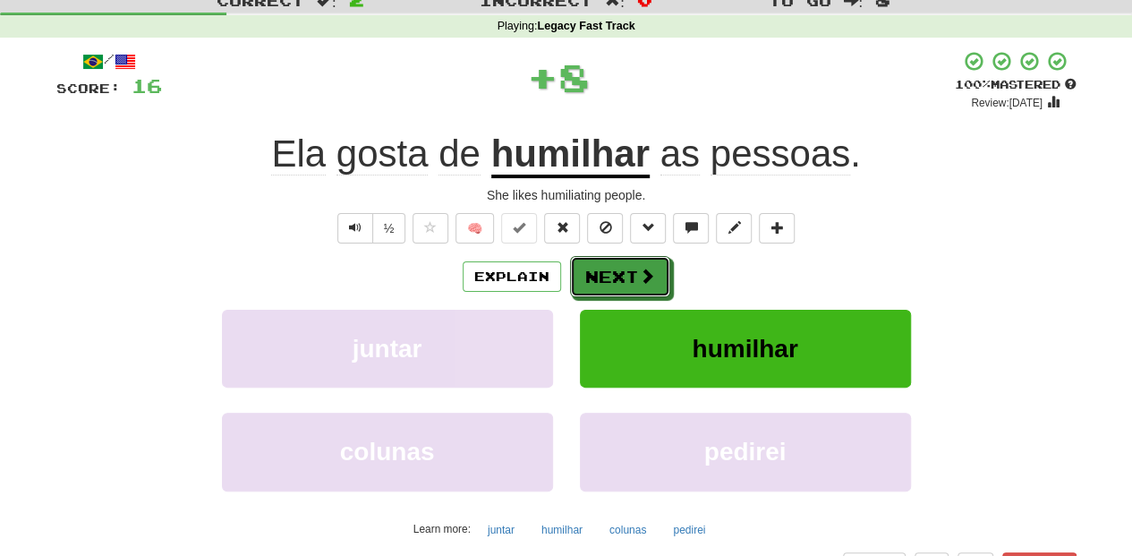
click at [603, 267] on button "Next" at bounding box center [620, 276] width 100 height 41
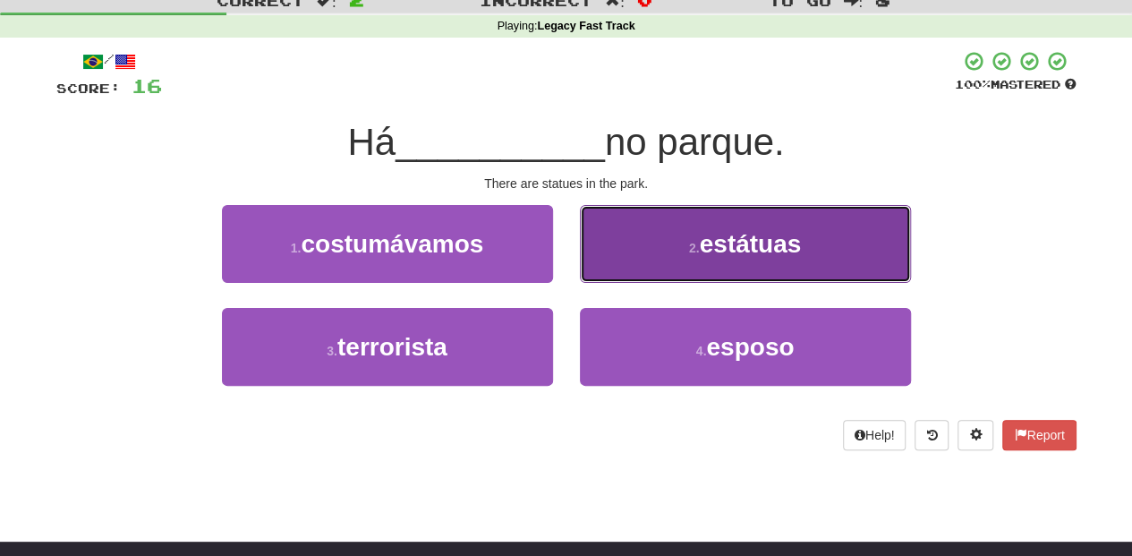
click at [603, 262] on button "2 . estátuas" at bounding box center [745, 244] width 331 height 78
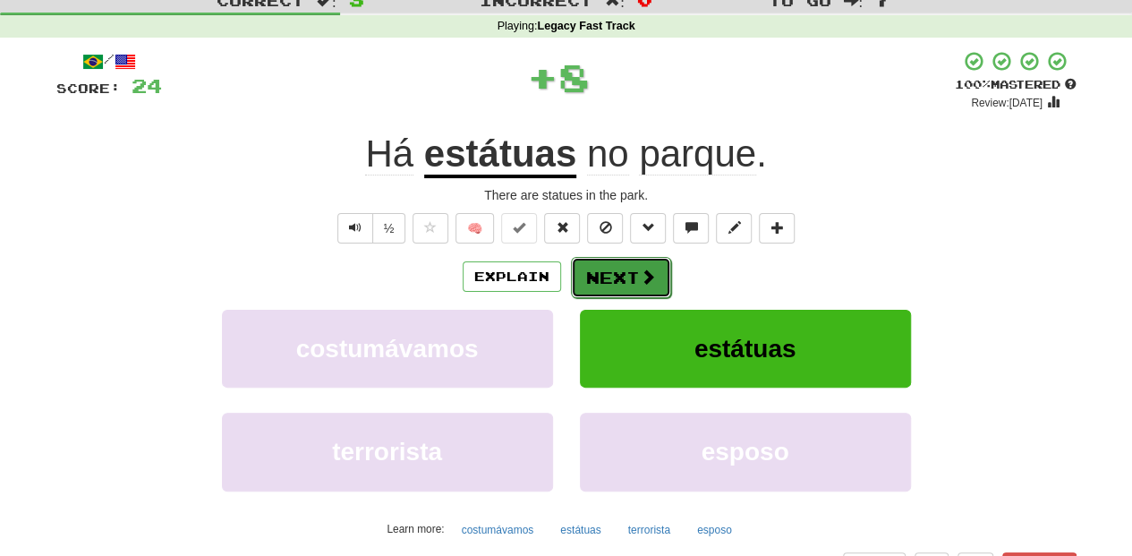
click at [603, 261] on button "Next" at bounding box center [621, 277] width 100 height 41
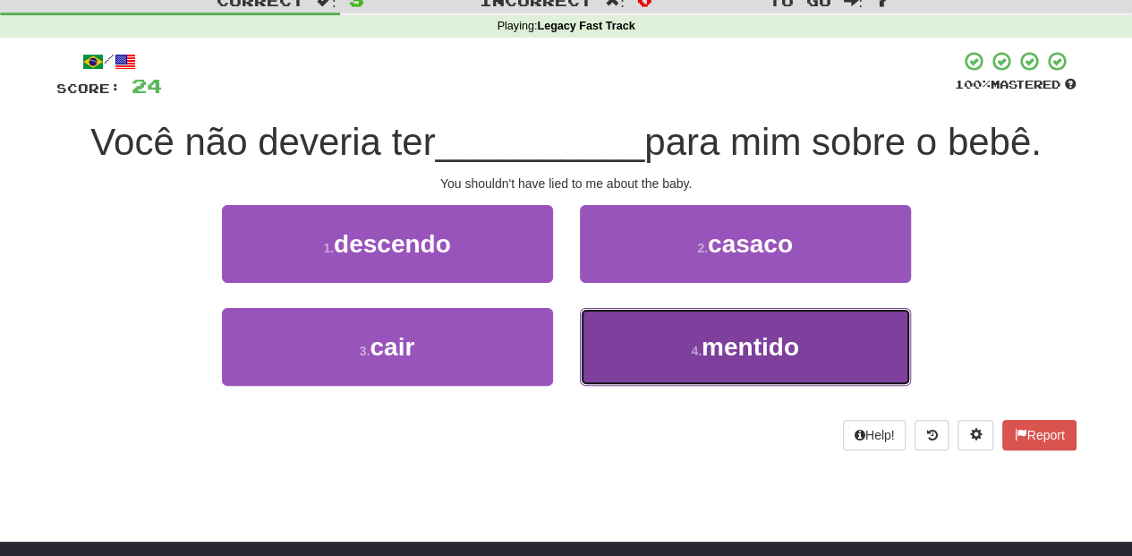
click at [661, 338] on button "4 . mentido" at bounding box center [745, 347] width 331 height 78
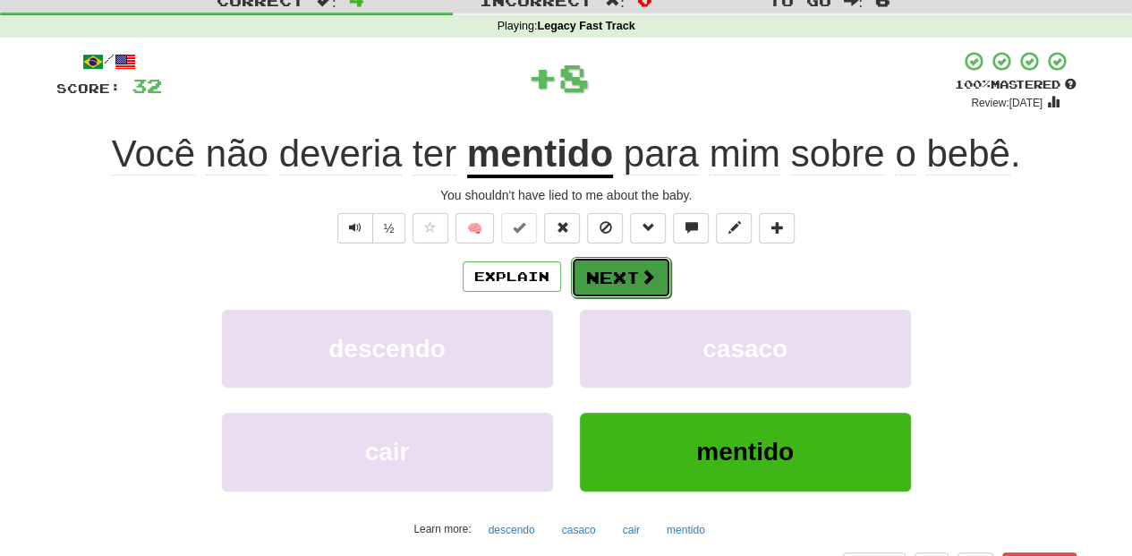
click at [605, 276] on button "Next" at bounding box center [621, 277] width 100 height 41
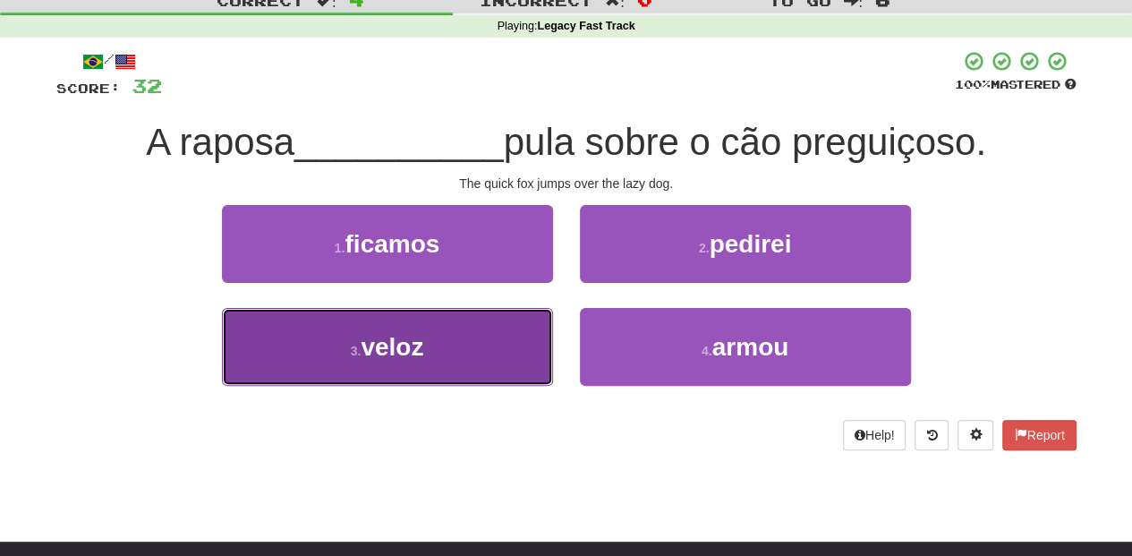
click at [505, 353] on button "3 . veloz" at bounding box center [387, 347] width 331 height 78
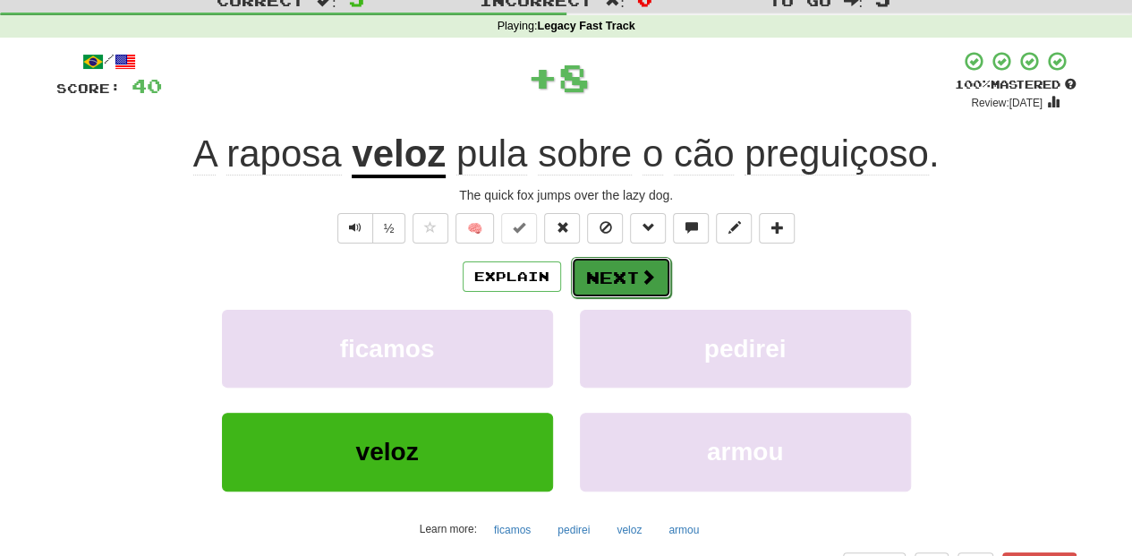
click at [643, 269] on span at bounding box center [648, 277] width 16 height 16
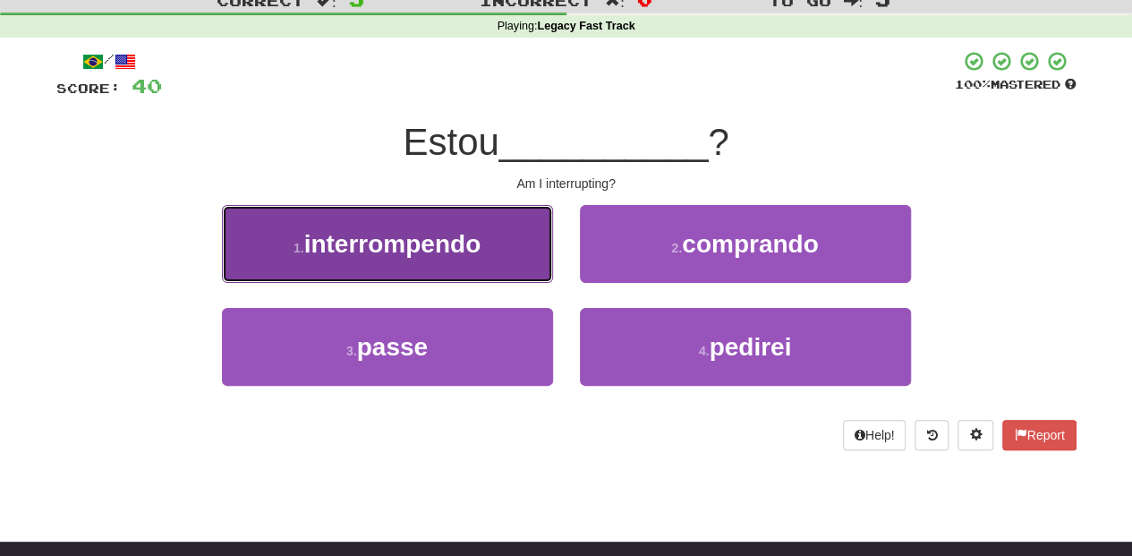
click at [511, 263] on button "1 . interrompendo" at bounding box center [387, 244] width 331 height 78
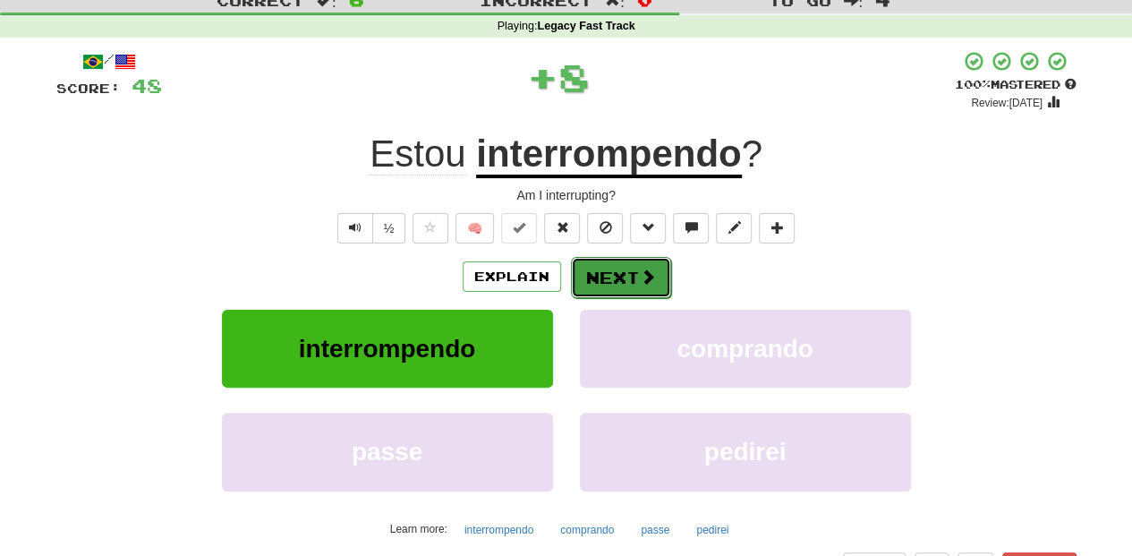
click at [620, 272] on button "Next" at bounding box center [621, 277] width 100 height 41
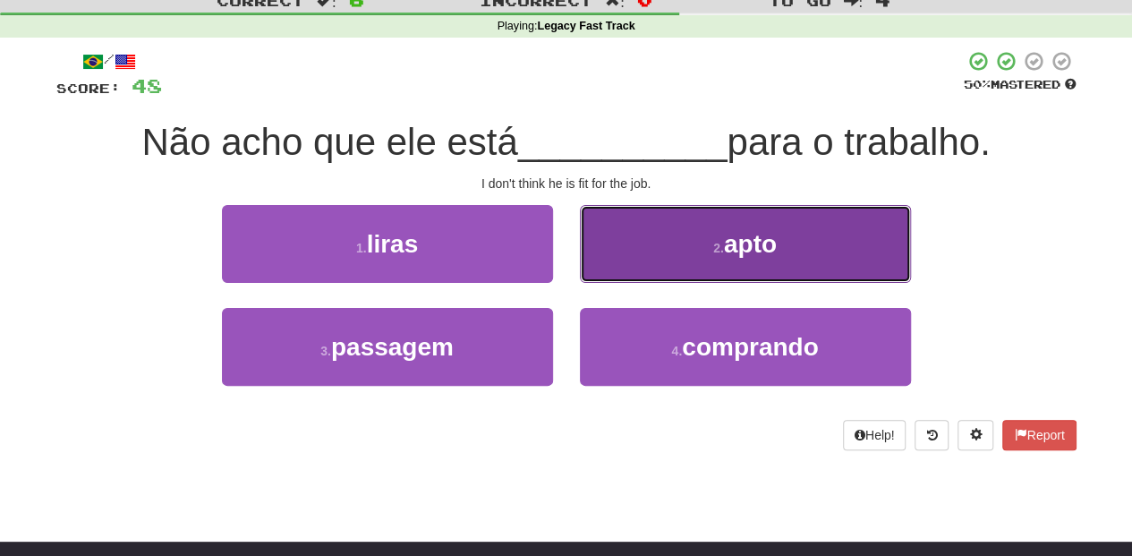
click at [609, 254] on button "2 . apto" at bounding box center [745, 244] width 331 height 78
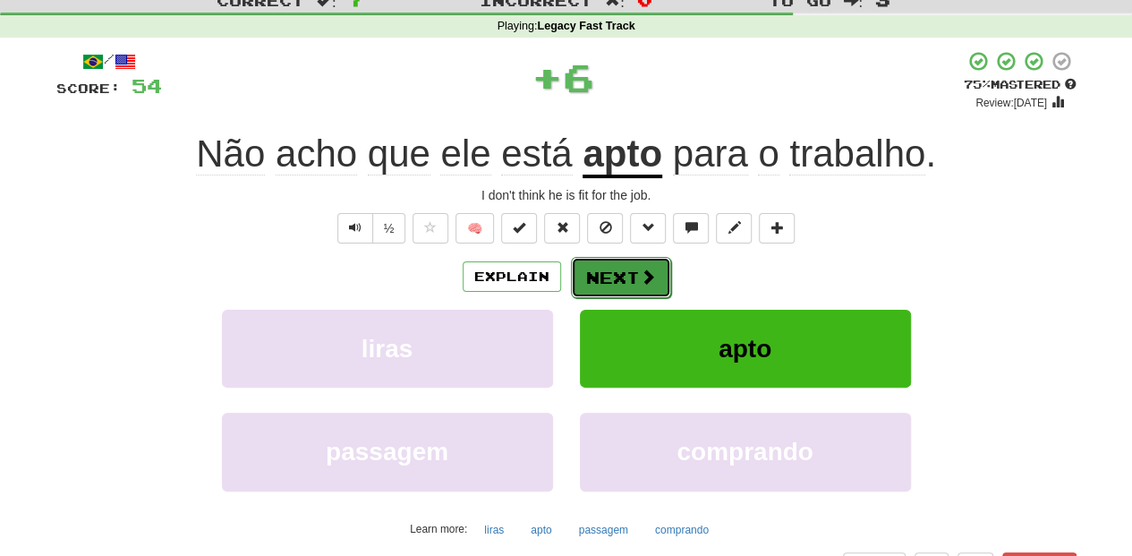
click at [603, 264] on button "Next" at bounding box center [621, 277] width 100 height 41
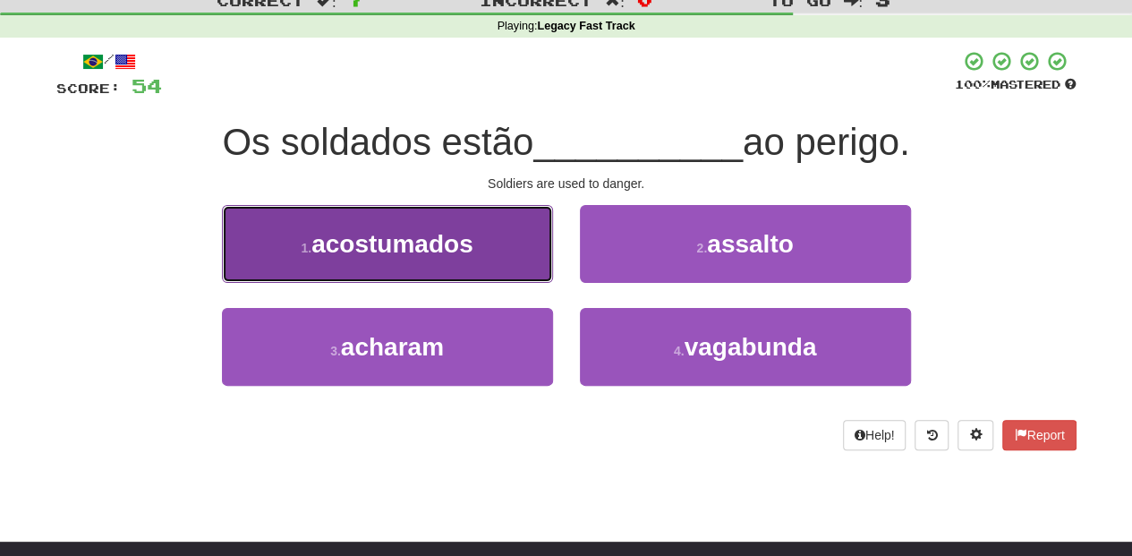
click at [483, 261] on button "1 . acostumados" at bounding box center [387, 244] width 331 height 78
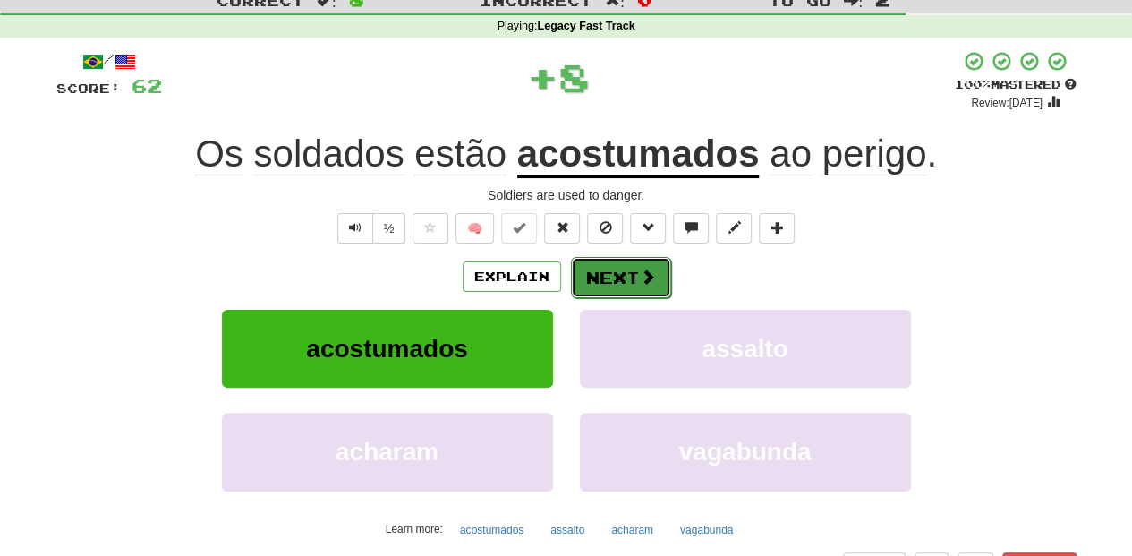
click at [610, 278] on button "Next" at bounding box center [621, 277] width 100 height 41
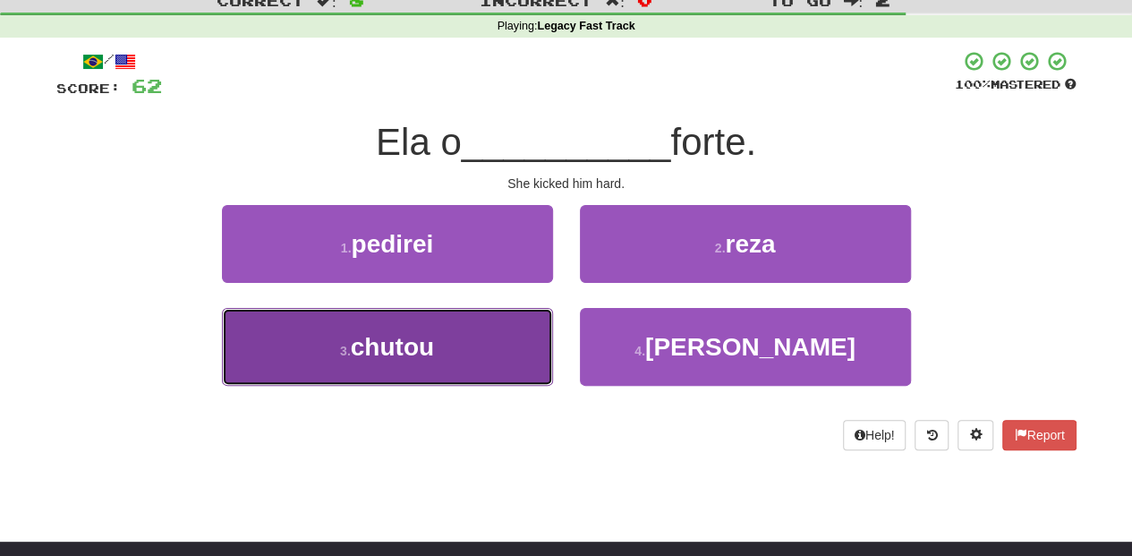
click at [491, 338] on button "3 . chutou" at bounding box center [387, 347] width 331 height 78
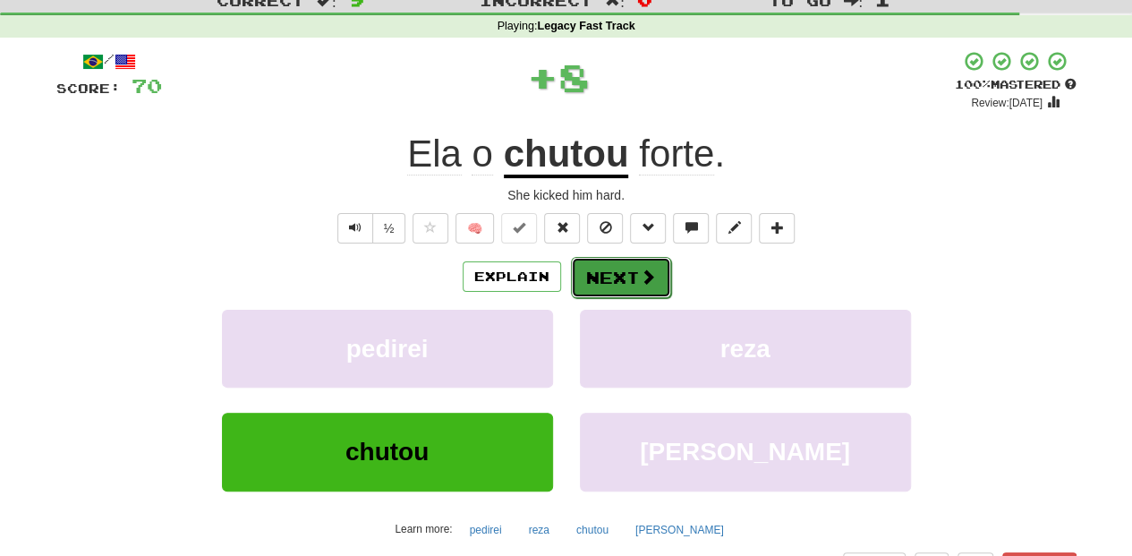
click at [641, 272] on span at bounding box center [648, 277] width 16 height 16
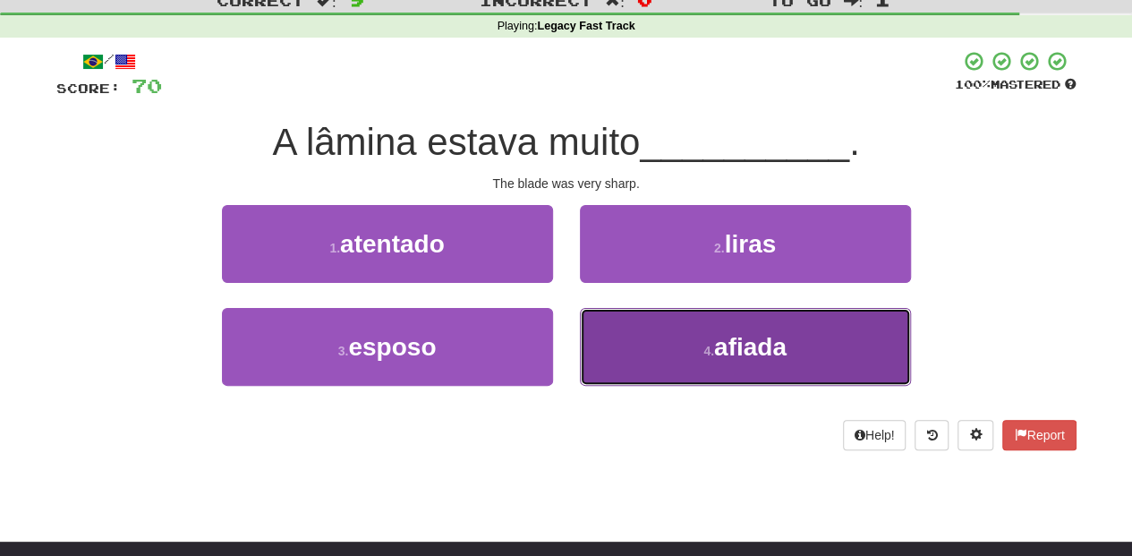
click at [654, 346] on button "4 . afiada" at bounding box center [745, 347] width 331 height 78
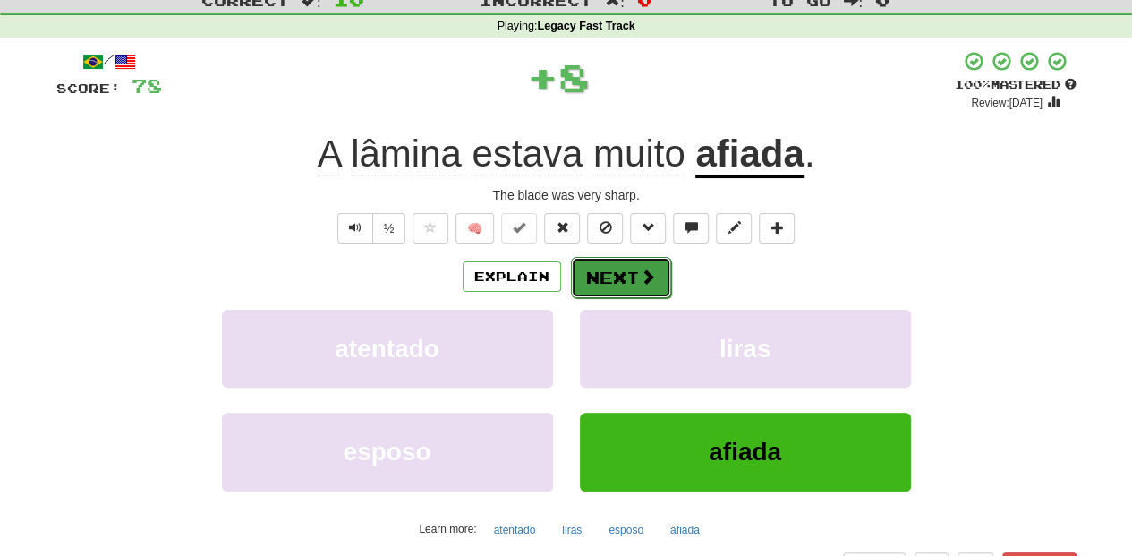
click at [616, 263] on button "Next" at bounding box center [621, 277] width 100 height 41
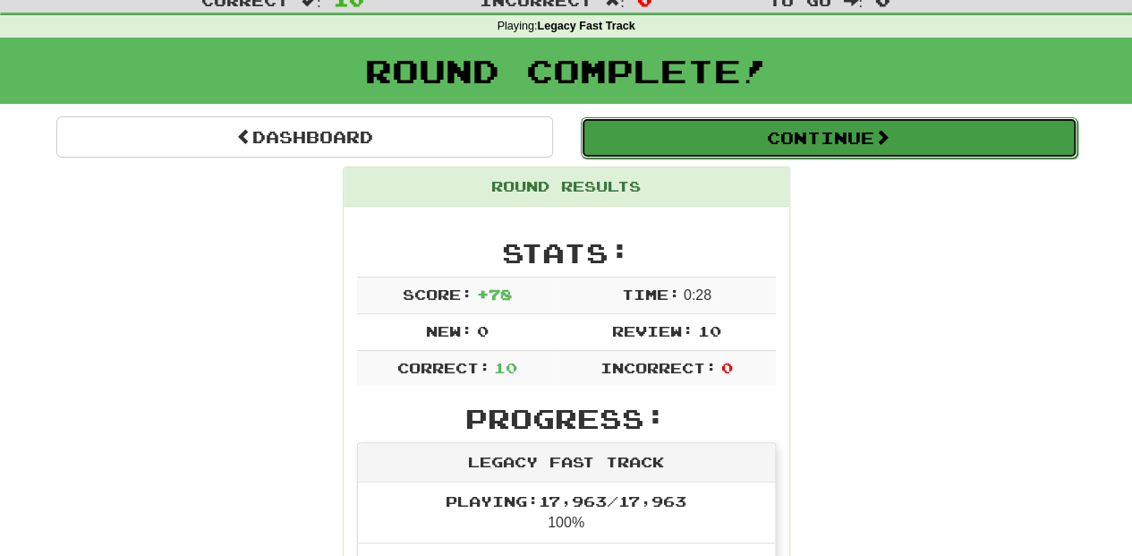
click at [735, 149] on button "Continue" at bounding box center [829, 137] width 497 height 41
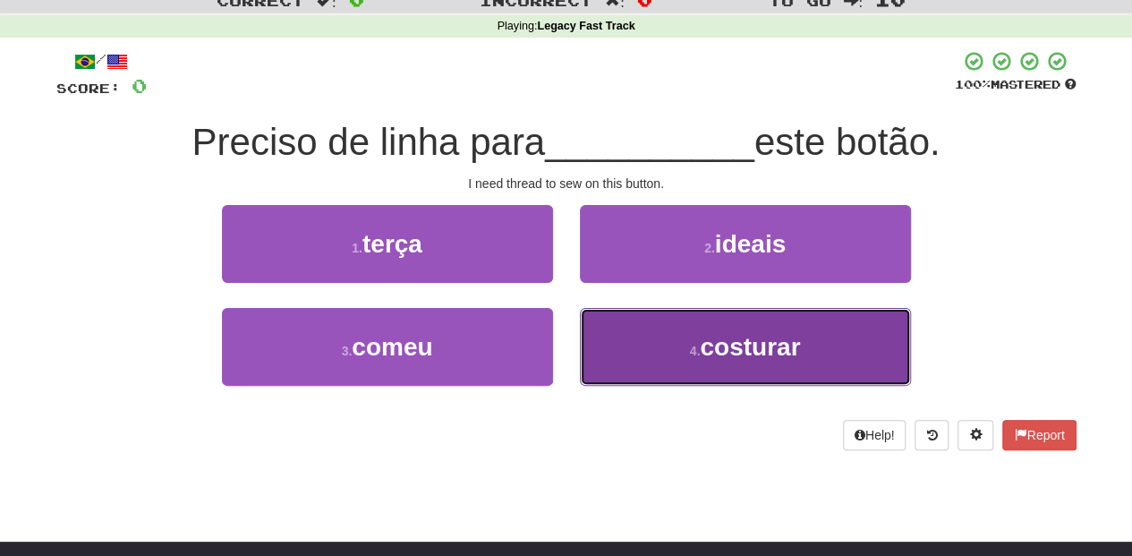
click at [676, 345] on button "4 . costurar" at bounding box center [745, 347] width 331 height 78
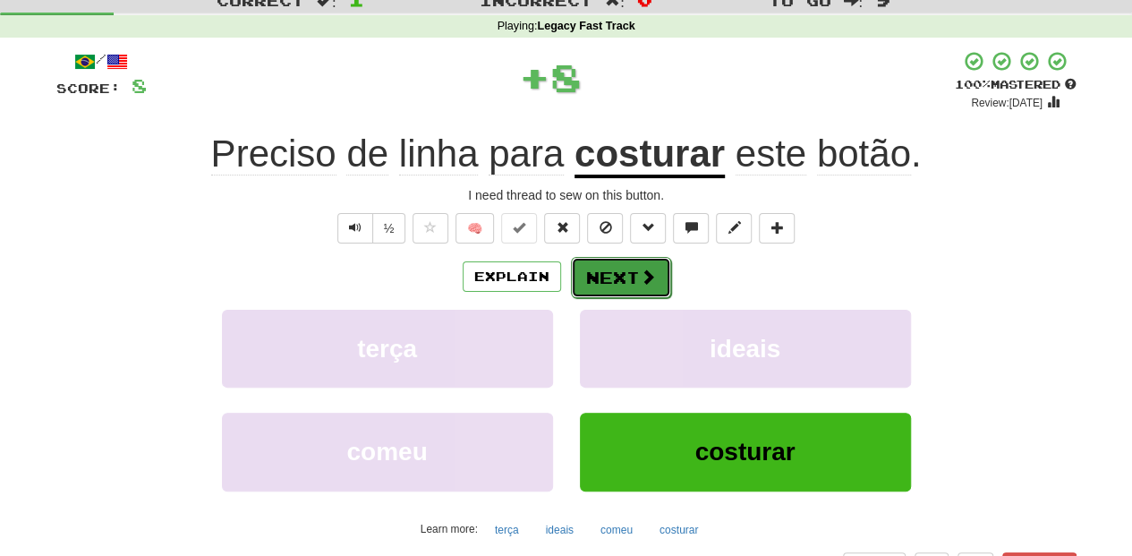
click at [611, 263] on button "Next" at bounding box center [621, 277] width 100 height 41
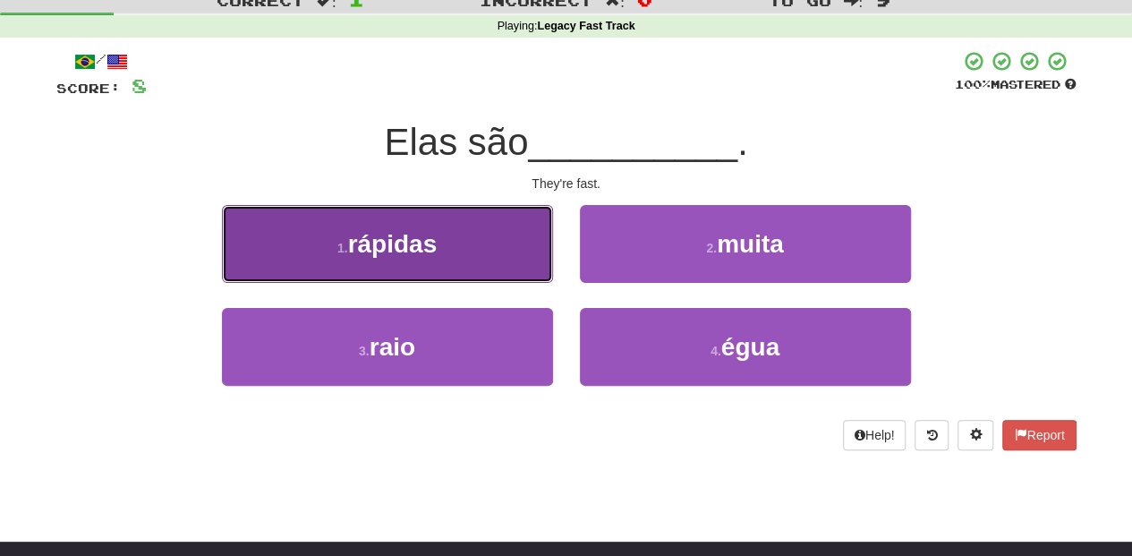
click at [510, 268] on button "1 . rápidas" at bounding box center [387, 244] width 331 height 78
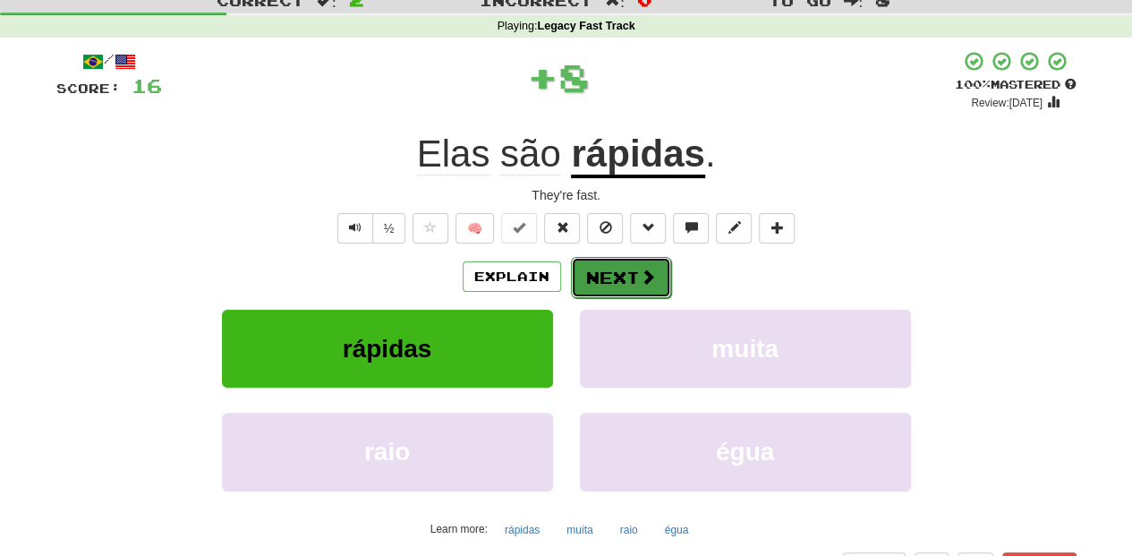
click at [590, 274] on button "Next" at bounding box center [621, 277] width 100 height 41
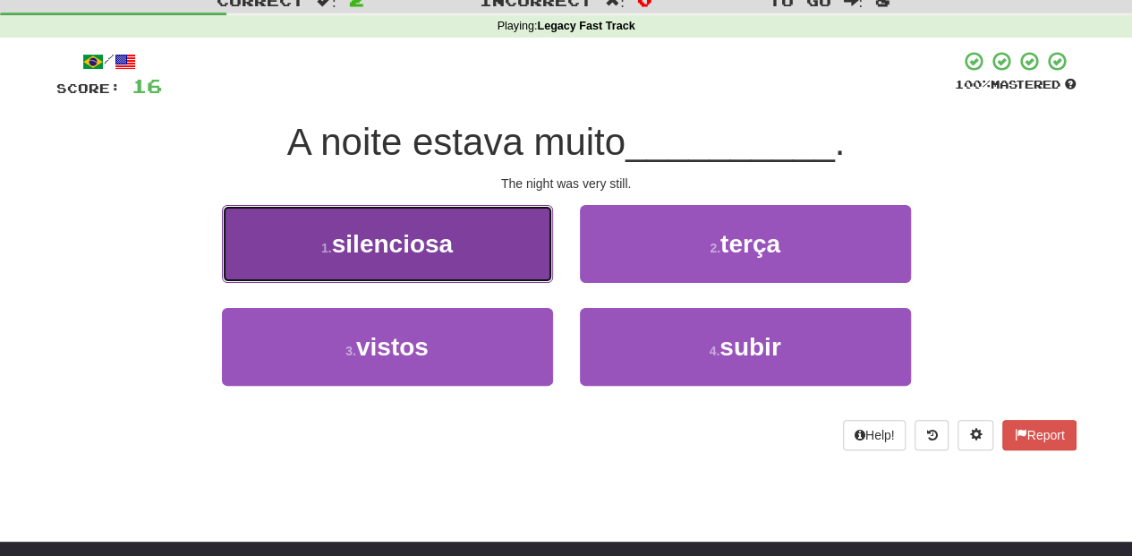
click at [530, 274] on button "1 . silenciosa" at bounding box center [387, 244] width 331 height 78
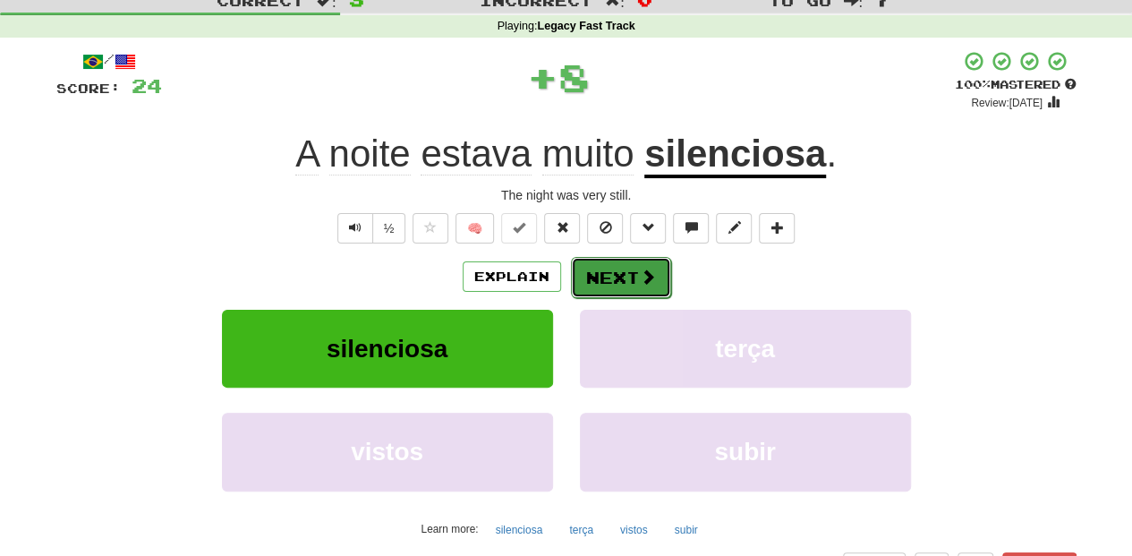
click at [571, 278] on button "Next" at bounding box center [621, 277] width 100 height 41
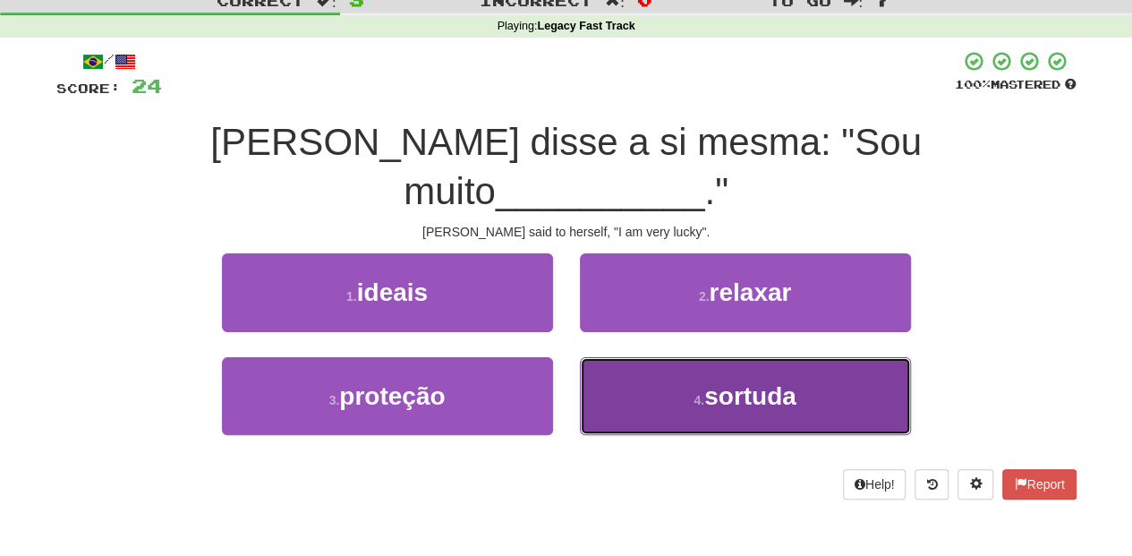
click at [640, 357] on button "4 . sortuda" at bounding box center [745, 396] width 331 height 78
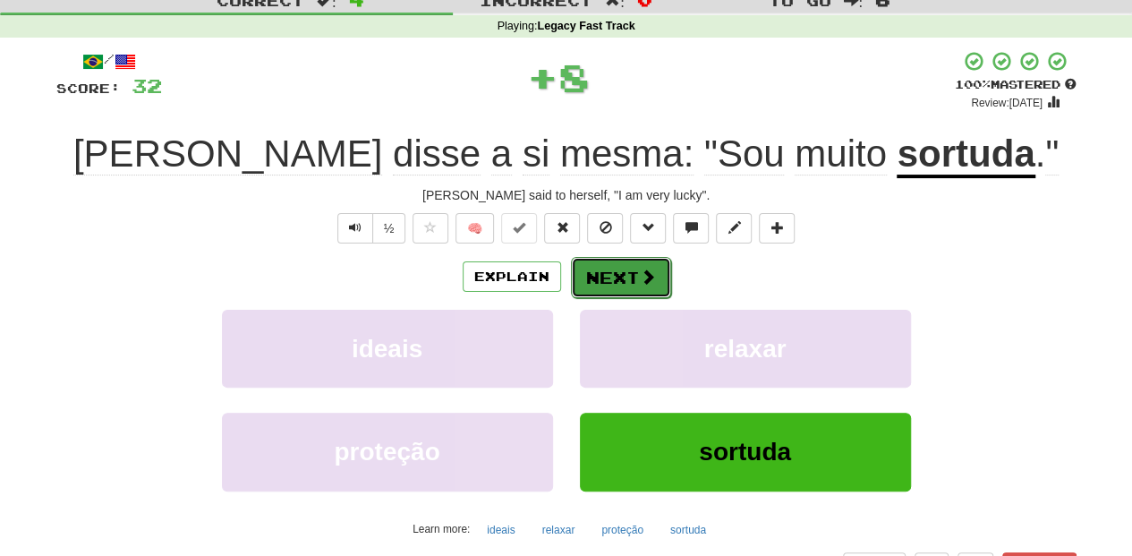
click at [626, 285] on button "Next" at bounding box center [621, 277] width 100 height 41
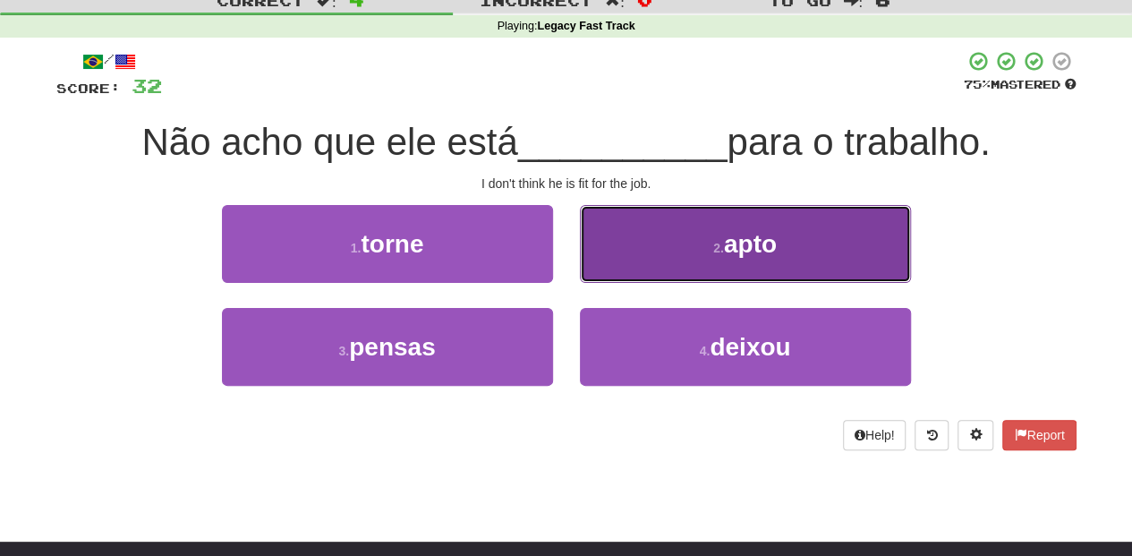
click at [628, 261] on button "2 . apto" at bounding box center [745, 244] width 331 height 78
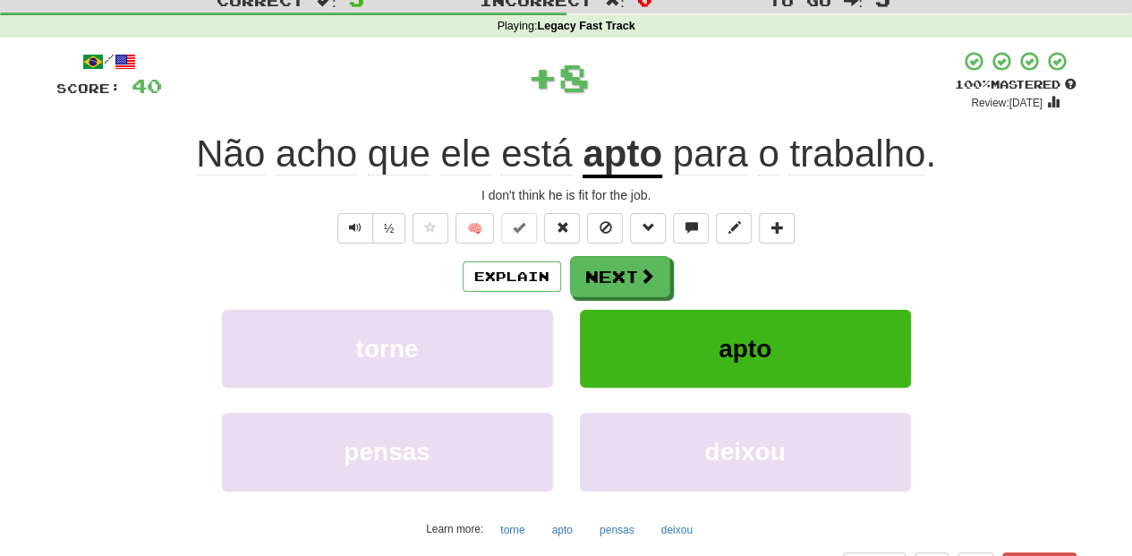
click at [628, 261] on button "Next" at bounding box center [620, 276] width 100 height 41
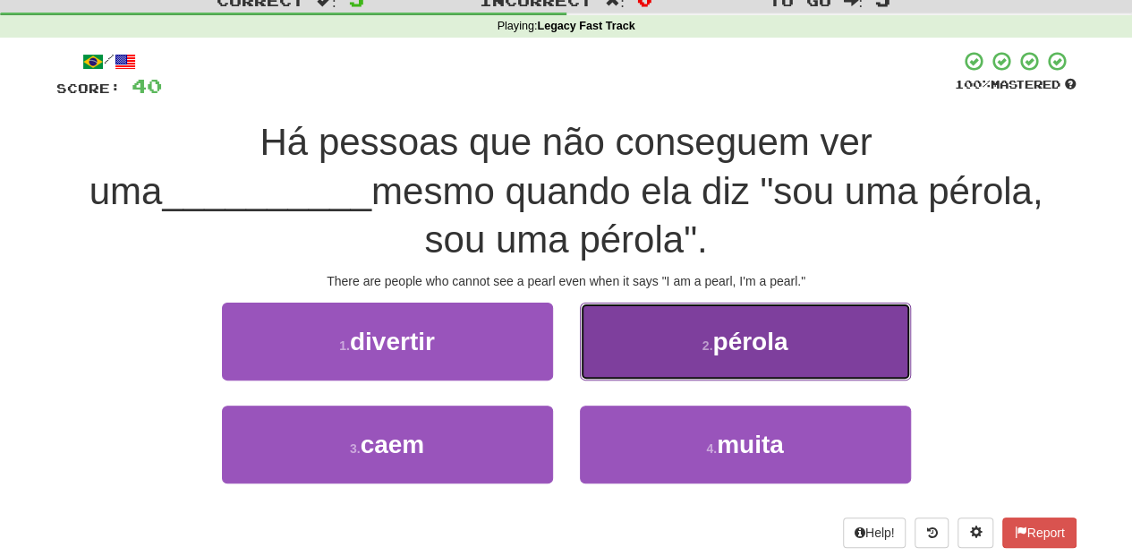
click at [626, 303] on button "2 . pérola" at bounding box center [745, 342] width 331 height 78
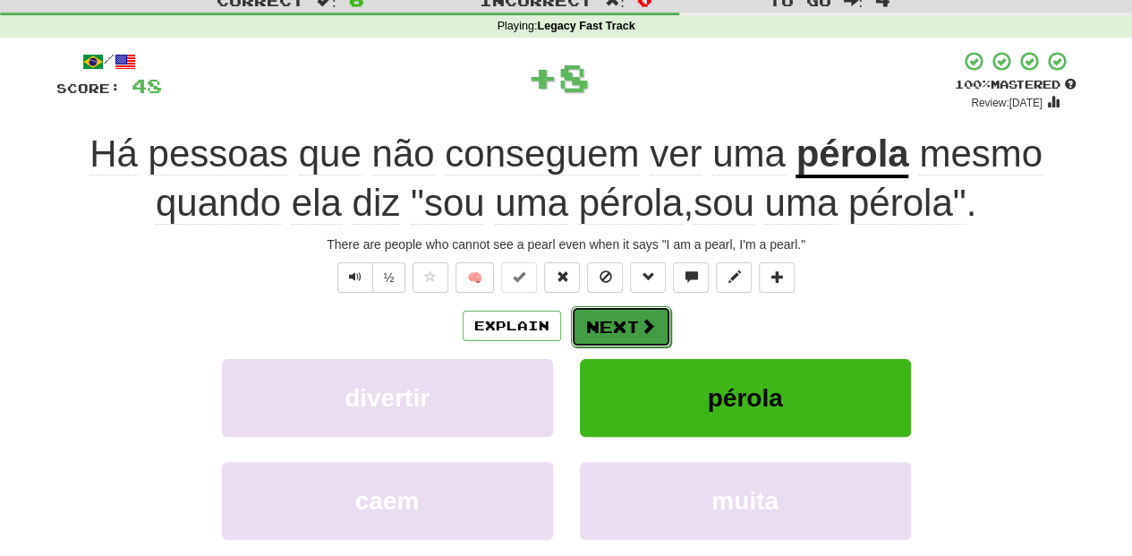
click at [620, 313] on button "Next" at bounding box center [621, 326] width 100 height 41
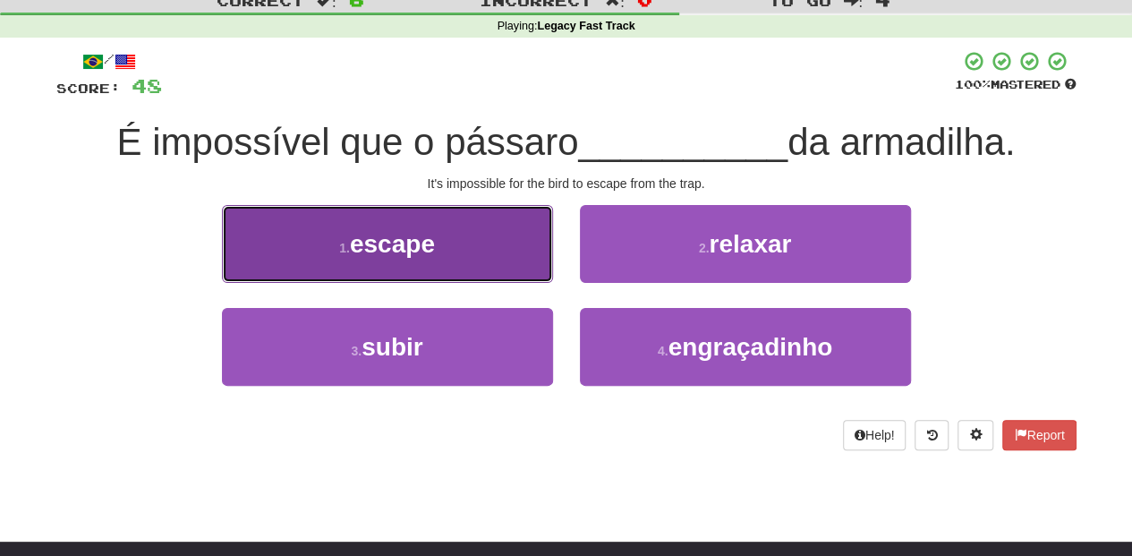
click at [501, 273] on button "1 . escape" at bounding box center [387, 244] width 331 height 78
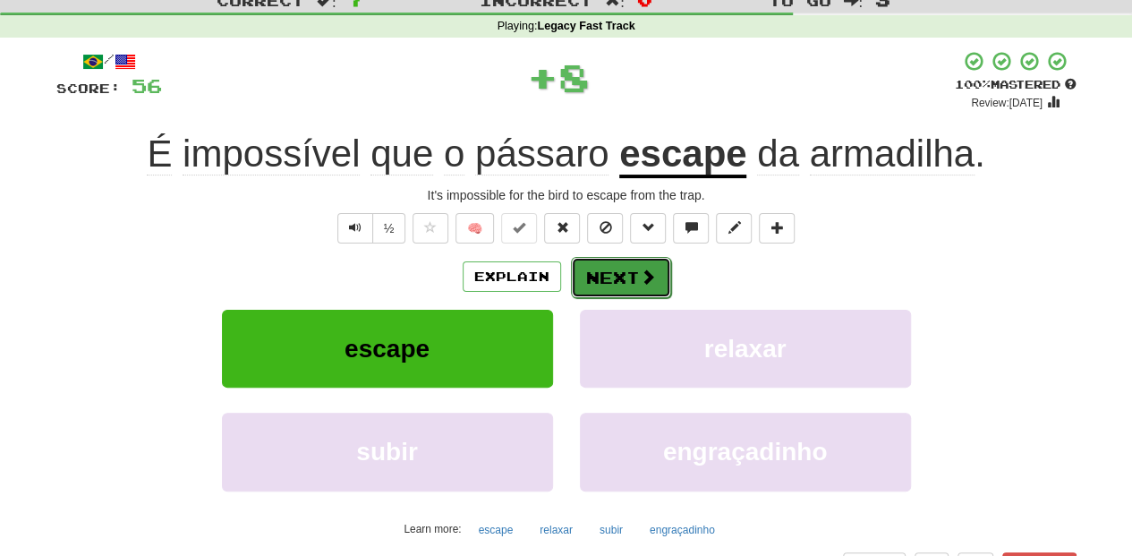
click at [619, 281] on button "Next" at bounding box center [621, 277] width 100 height 41
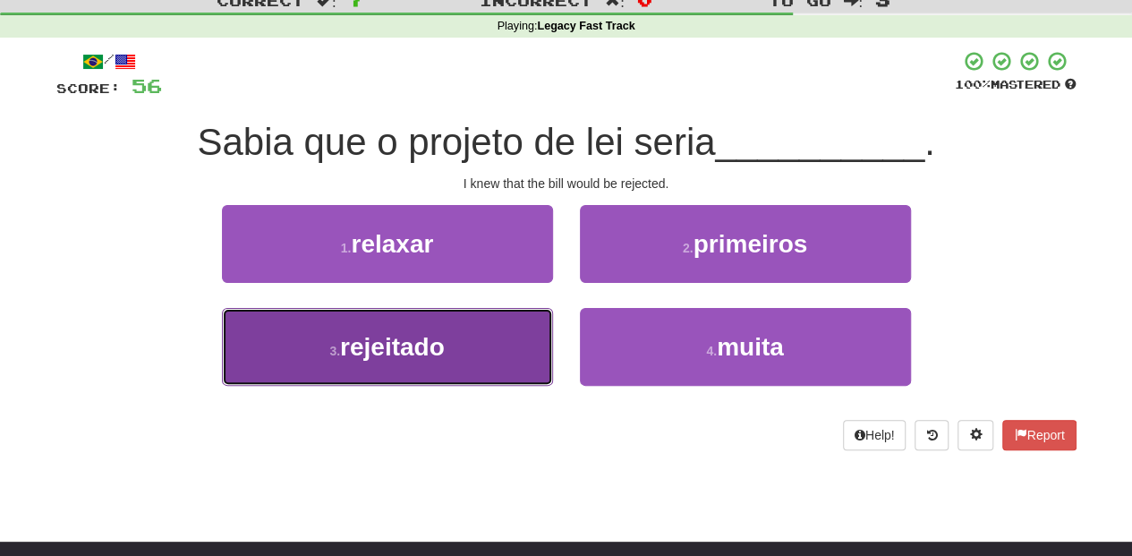
click at [510, 335] on button "3 . rejeitado" at bounding box center [387, 347] width 331 height 78
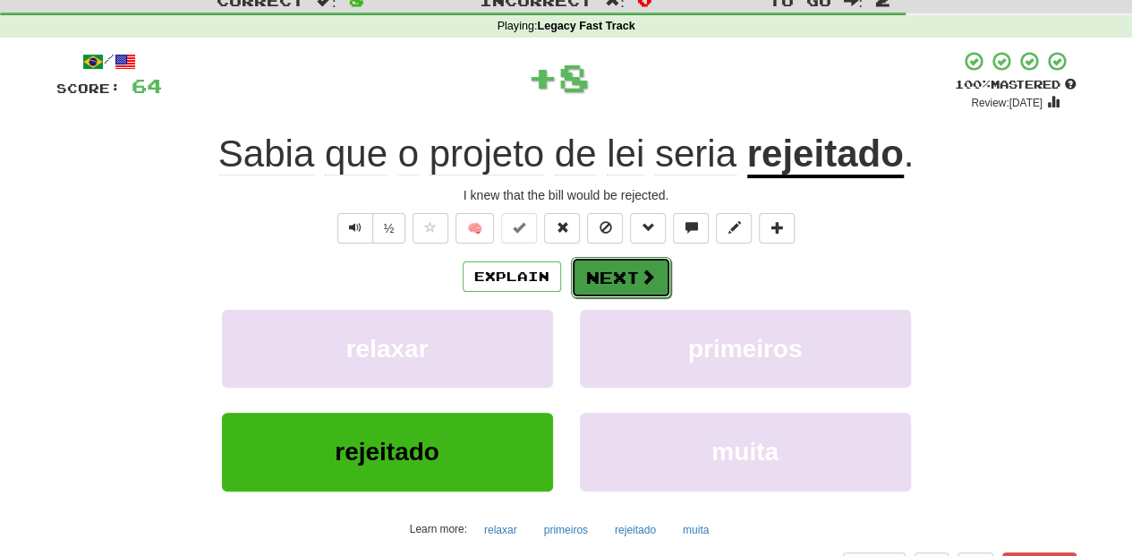
click at [600, 285] on button "Next" at bounding box center [621, 277] width 100 height 41
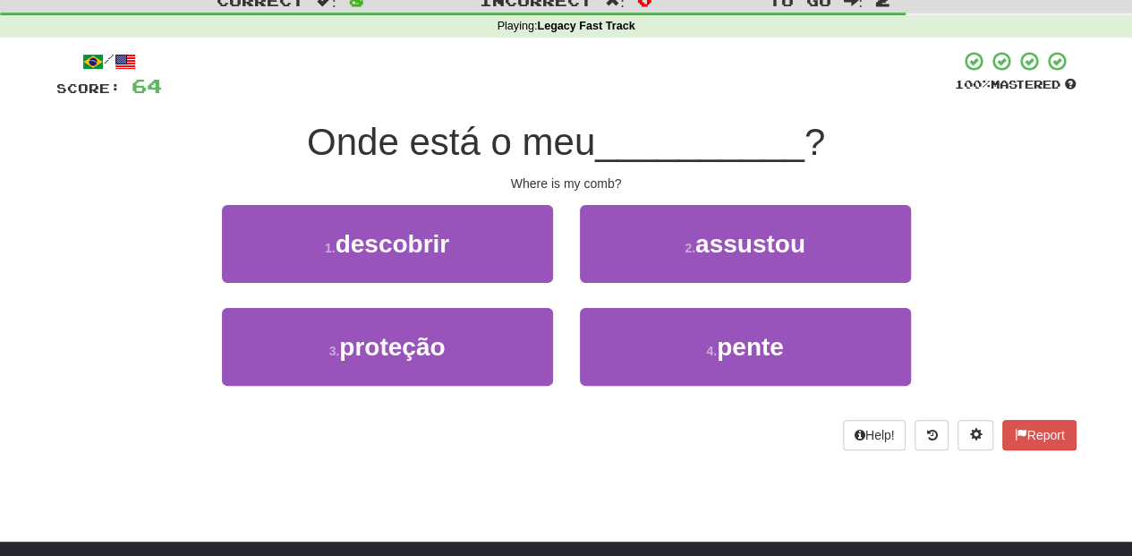
click at [617, 304] on div "2 . assustou" at bounding box center [746, 256] width 358 height 103
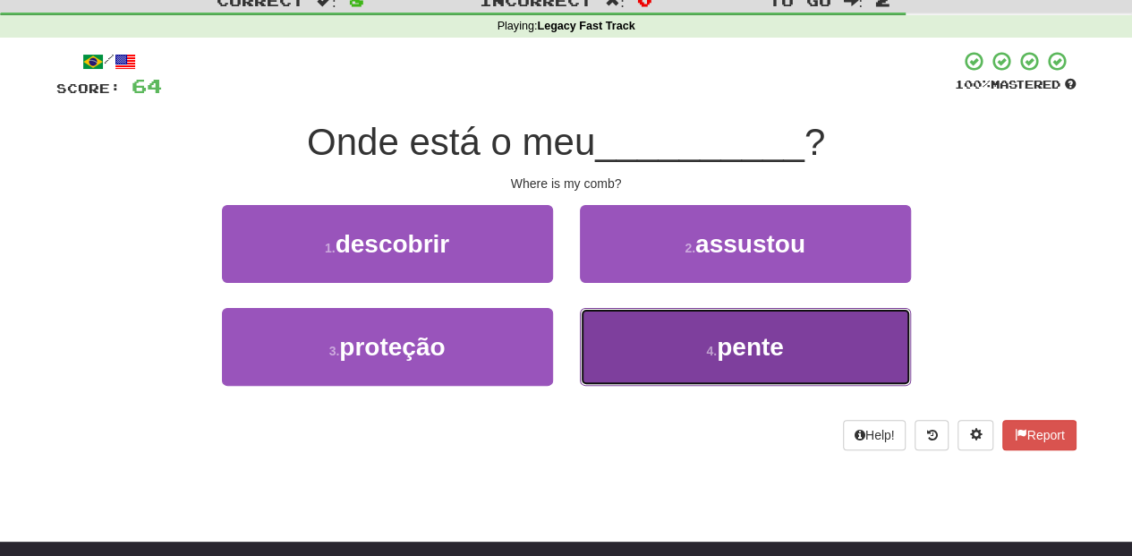
click at [620, 318] on button "4 . pente" at bounding box center [745, 347] width 331 height 78
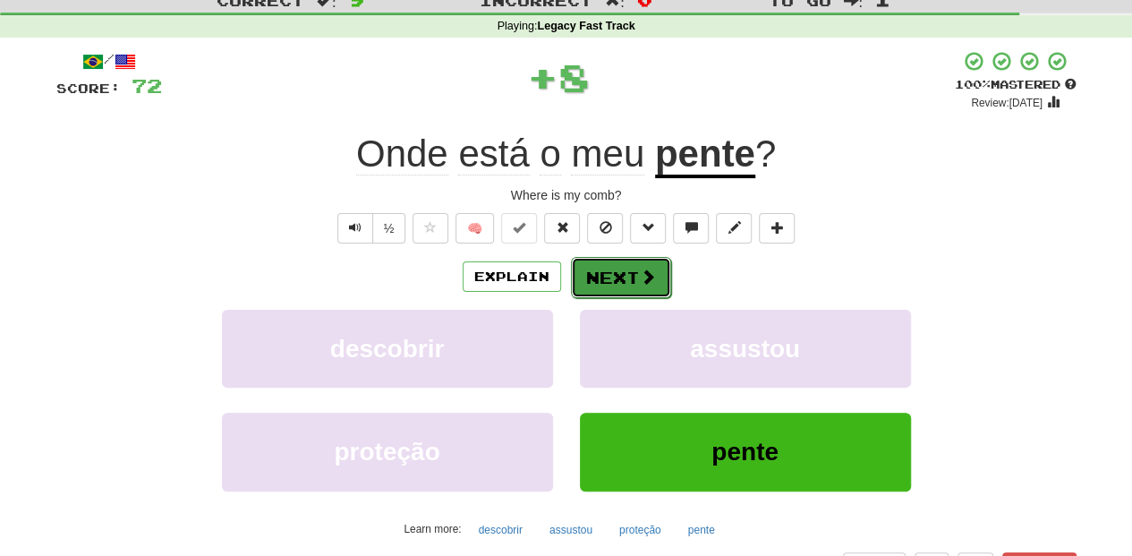
click at [617, 278] on button "Next" at bounding box center [621, 277] width 100 height 41
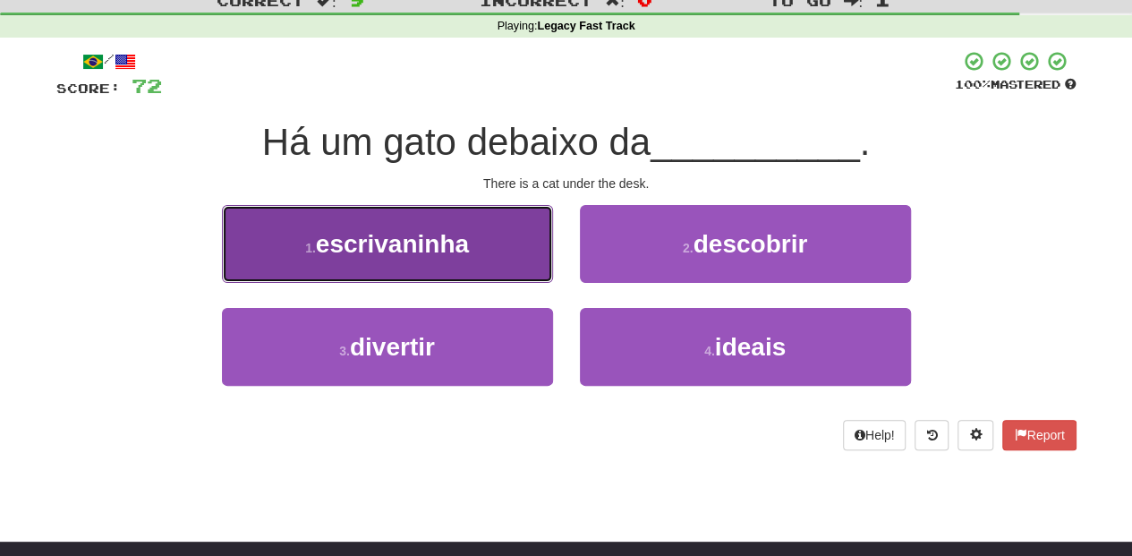
click at [527, 269] on button "1 . escrivaninha" at bounding box center [387, 244] width 331 height 78
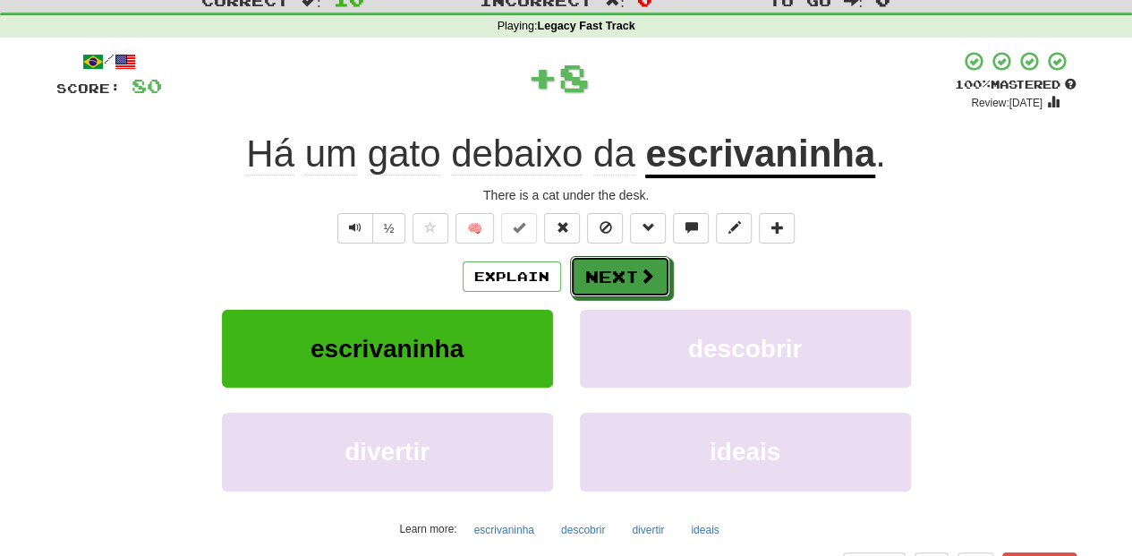
click at [591, 279] on button "Next" at bounding box center [620, 276] width 100 height 41
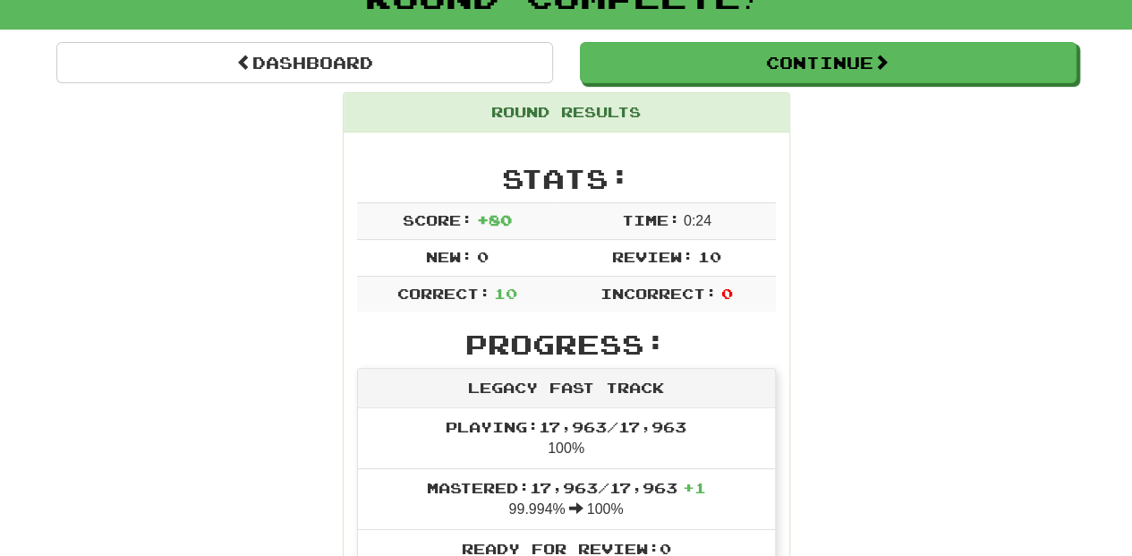
scroll to position [119, 0]
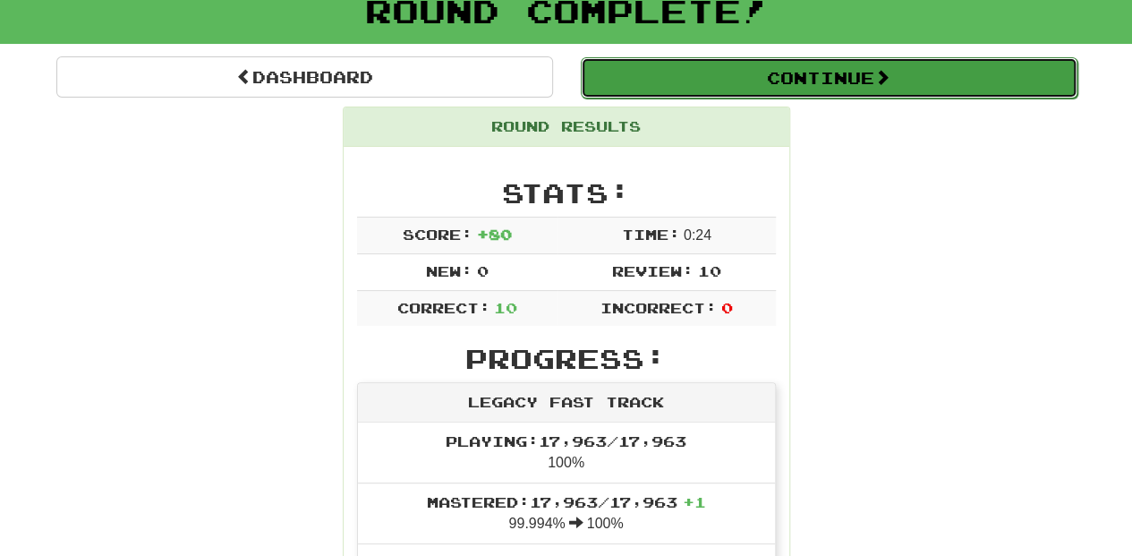
click at [691, 88] on button "Continue" at bounding box center [829, 77] width 497 height 41
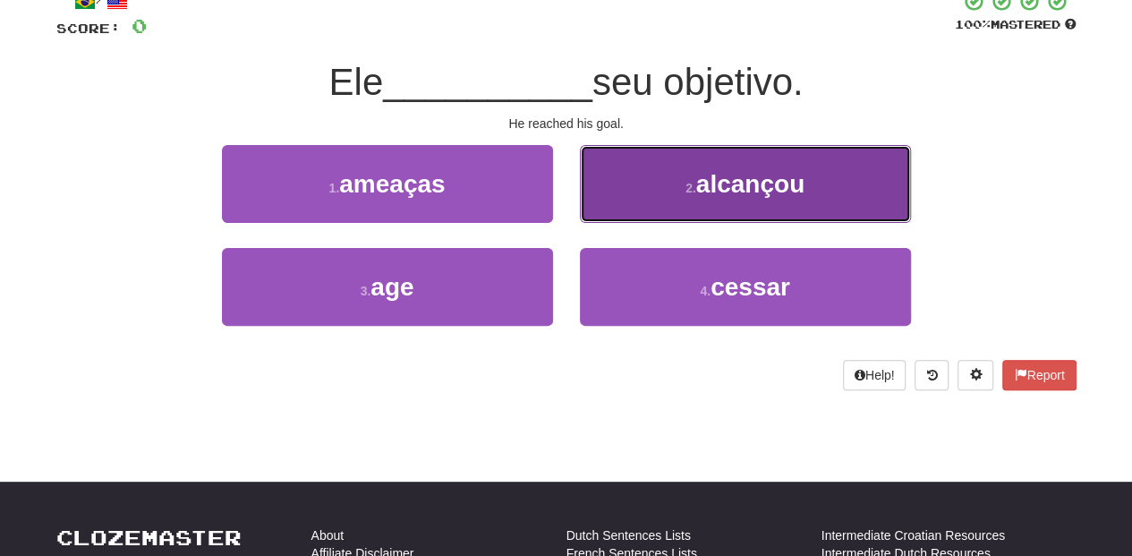
click at [603, 209] on button "2 . alcançou" at bounding box center [745, 184] width 331 height 78
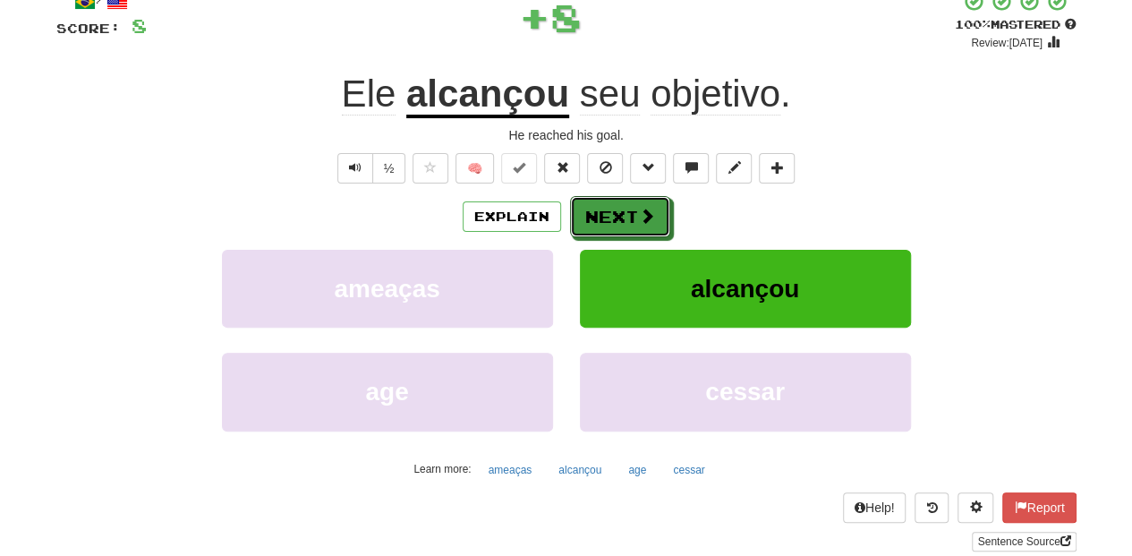
click at [603, 209] on button "Next" at bounding box center [620, 216] width 100 height 41
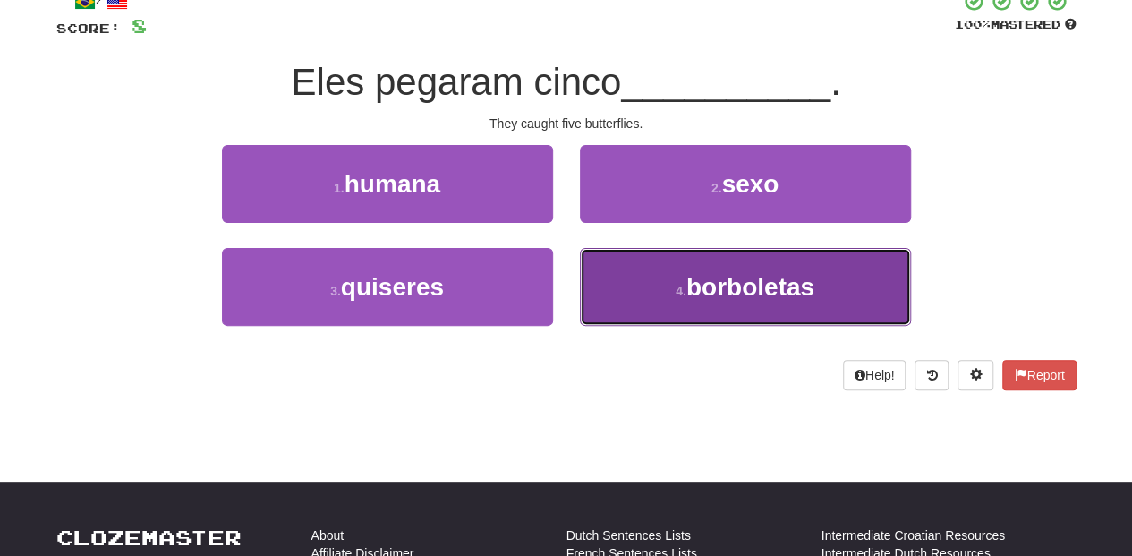
click at [619, 263] on button "4 . borboletas" at bounding box center [745, 287] width 331 height 78
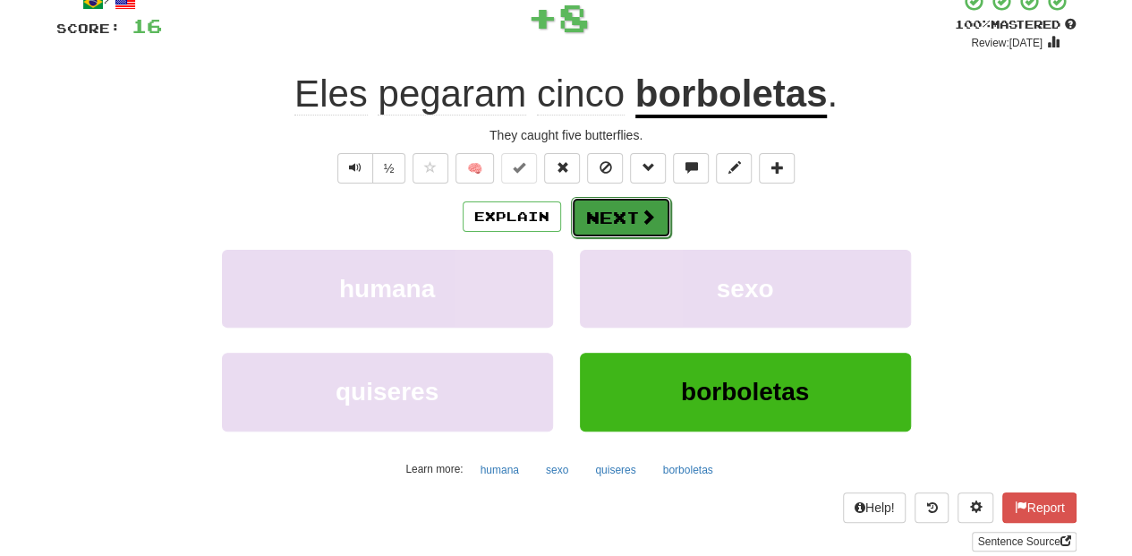
click at [619, 209] on button "Next" at bounding box center [621, 217] width 100 height 41
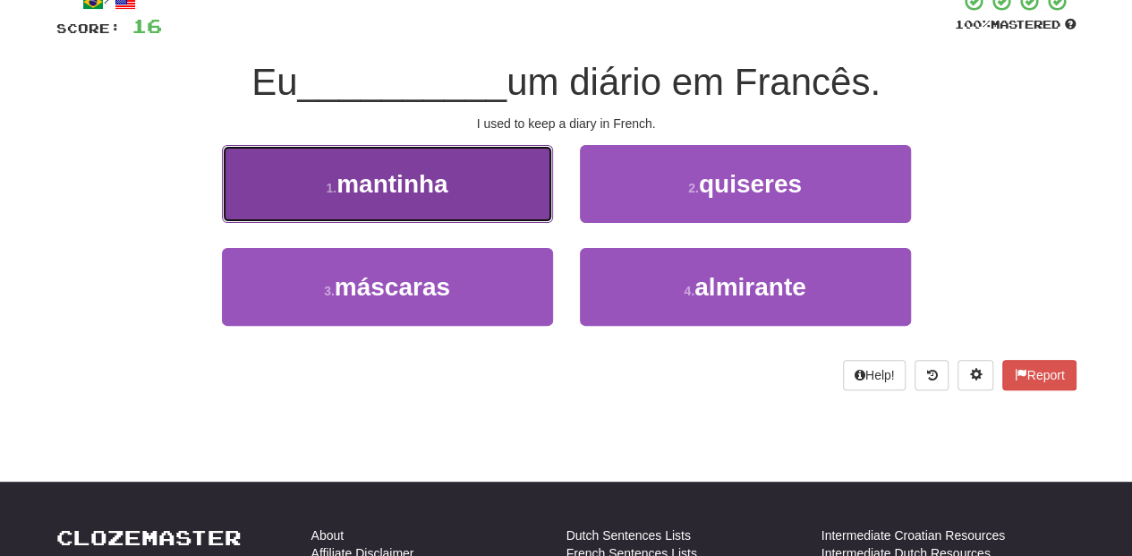
click at [466, 206] on button "1 . mantinha" at bounding box center [387, 184] width 331 height 78
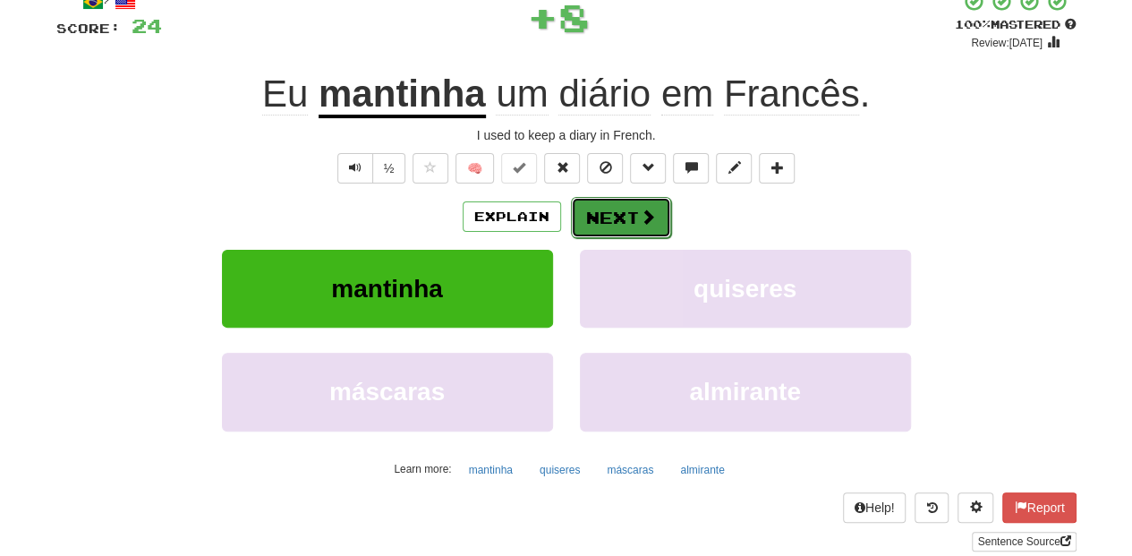
click at [620, 213] on button "Next" at bounding box center [621, 217] width 100 height 41
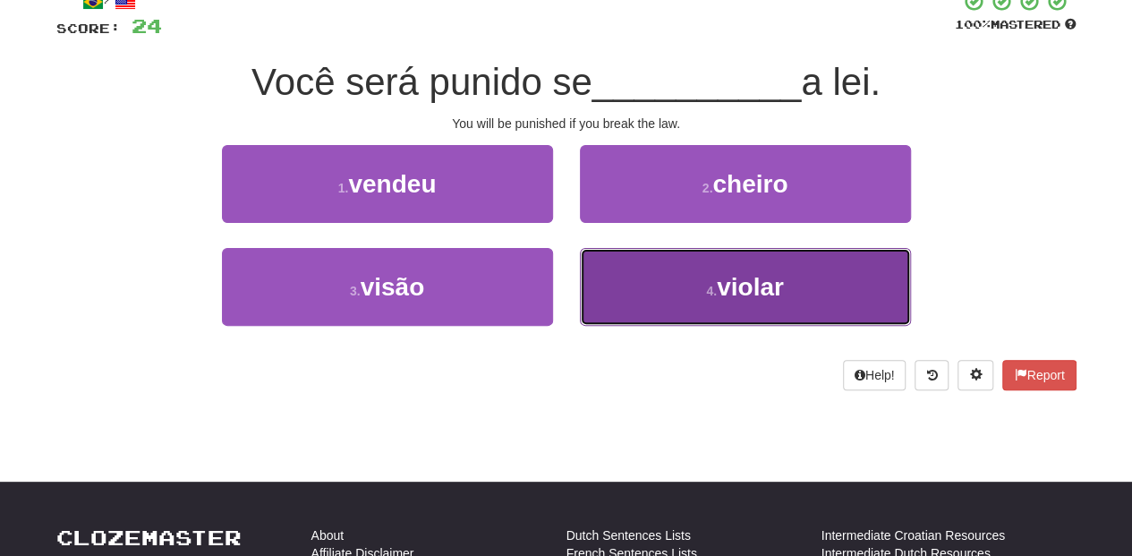
click at [602, 279] on button "4 . violar" at bounding box center [745, 287] width 331 height 78
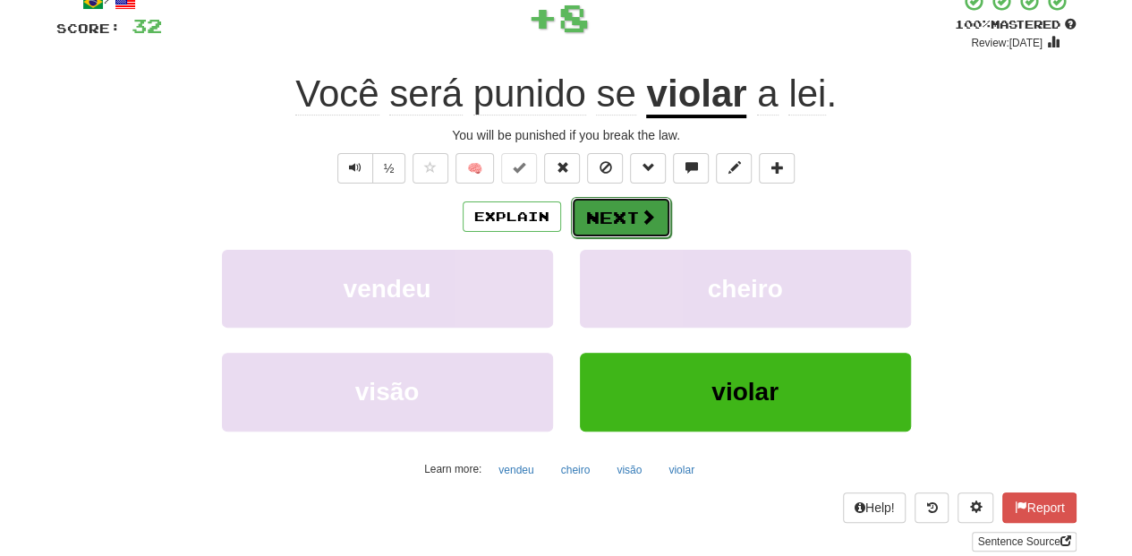
click at [598, 228] on button "Next" at bounding box center [621, 217] width 100 height 41
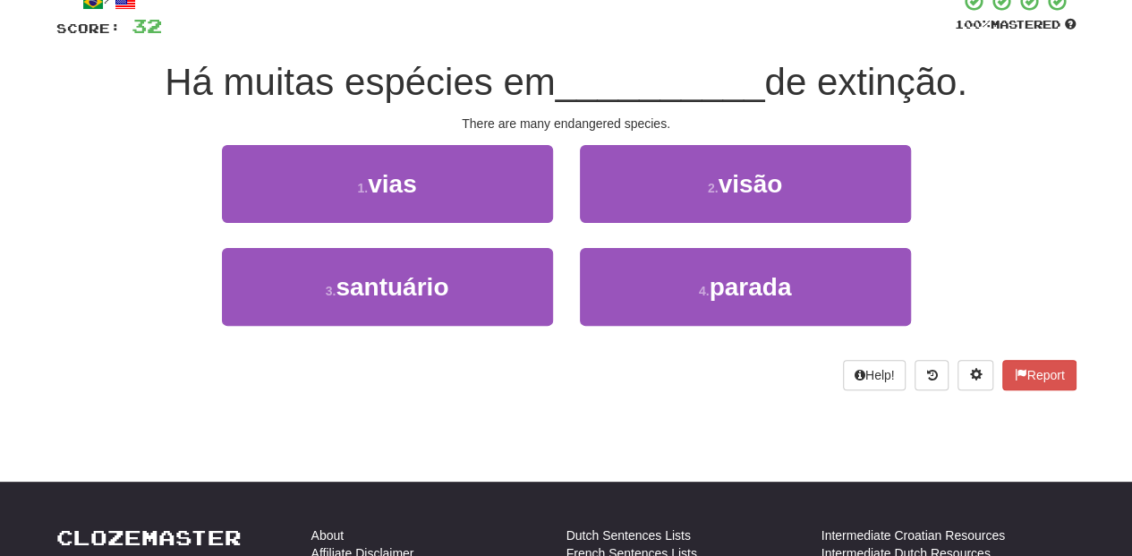
scroll to position [0, 0]
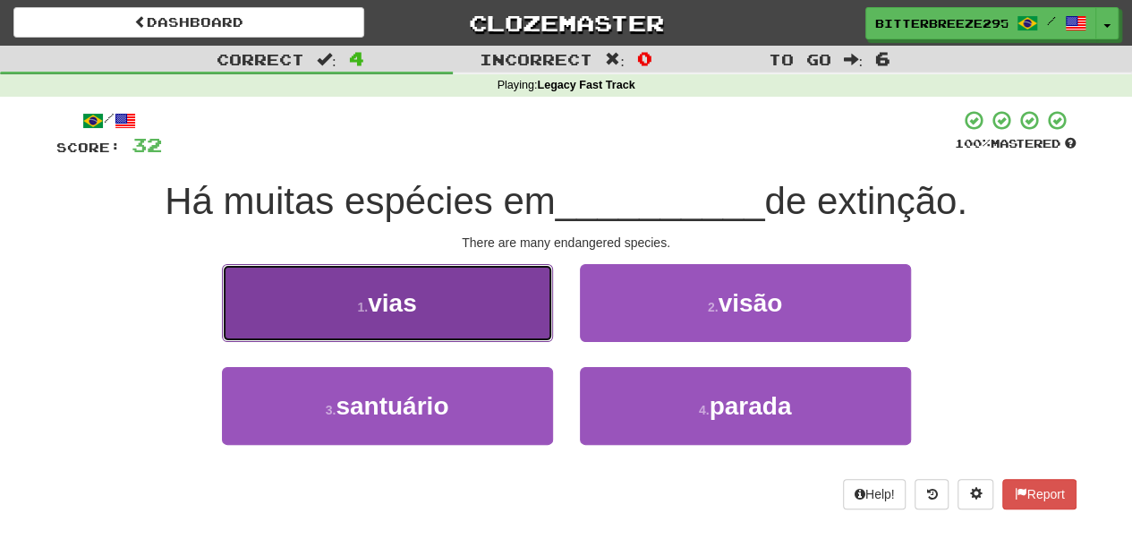
click at [485, 326] on button "1 . vias" at bounding box center [387, 303] width 331 height 78
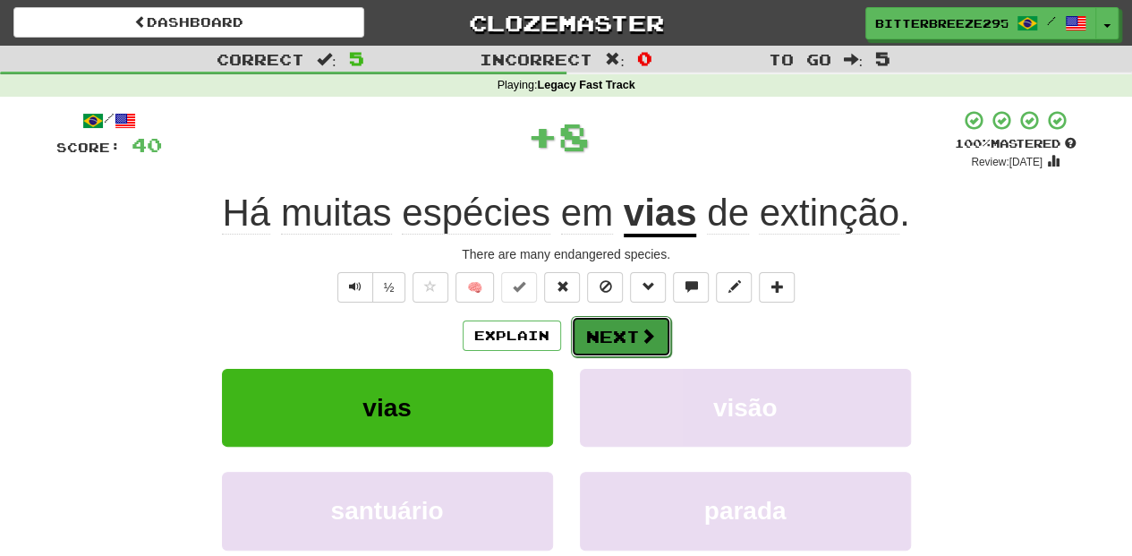
click at [607, 327] on button "Next" at bounding box center [621, 336] width 100 height 41
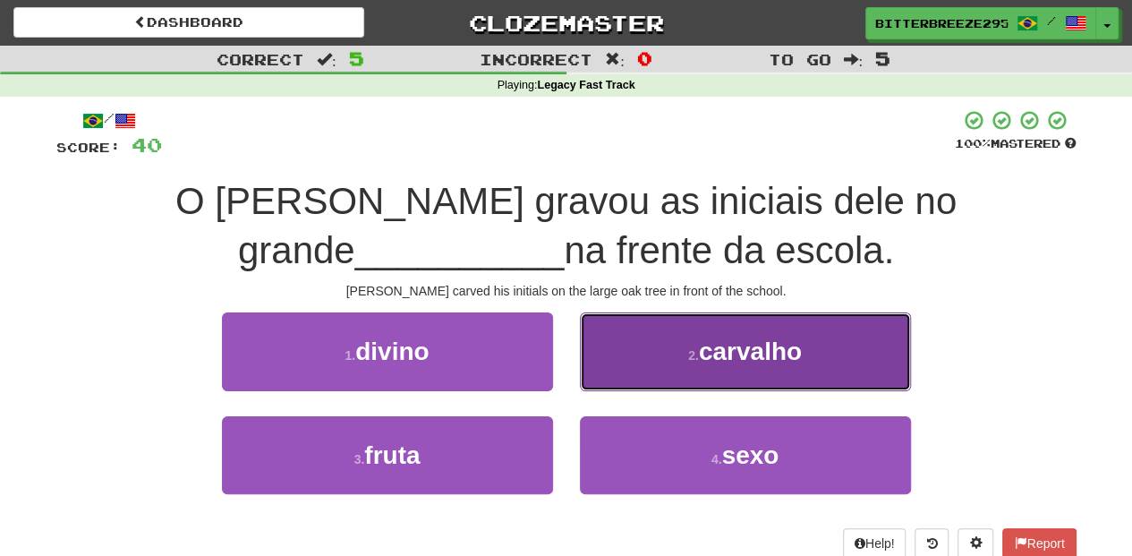
click at [657, 378] on button "2 . carvalho" at bounding box center [745, 351] width 331 height 78
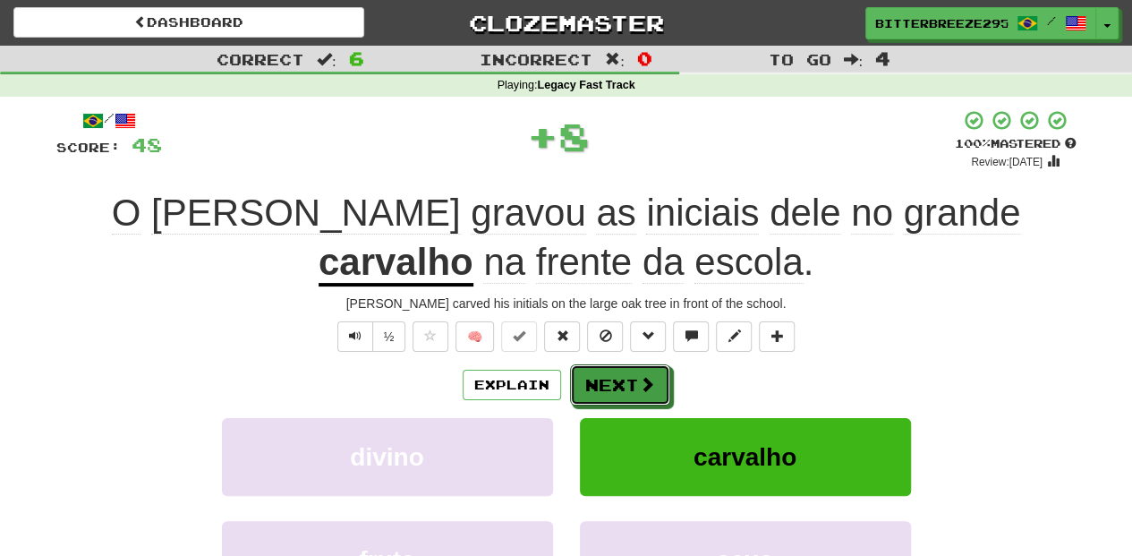
click at [611, 378] on button "Next" at bounding box center [620, 384] width 100 height 41
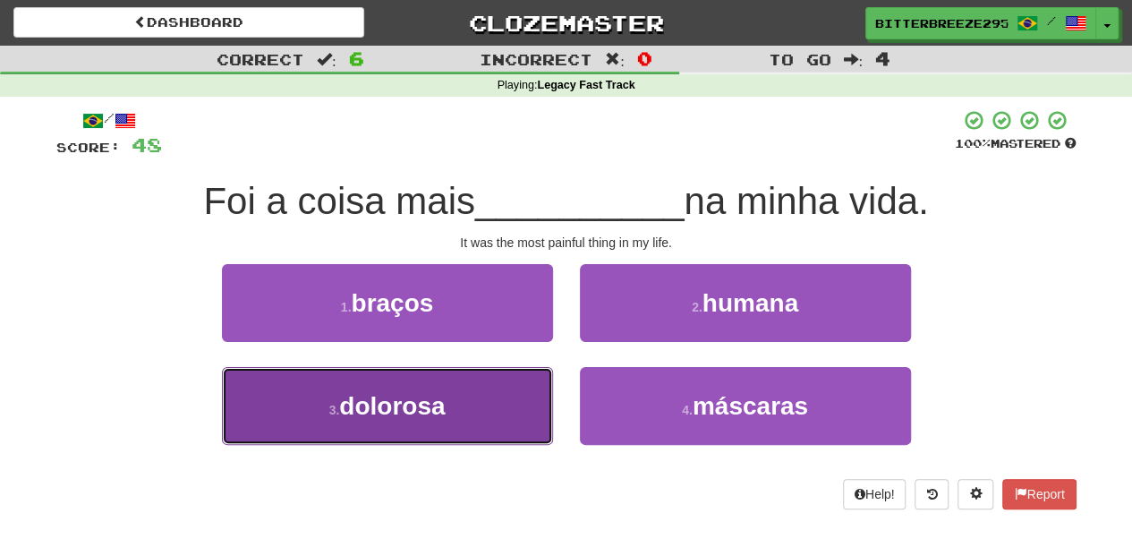
click at [512, 414] on button "3 . dolorosa" at bounding box center [387, 406] width 331 height 78
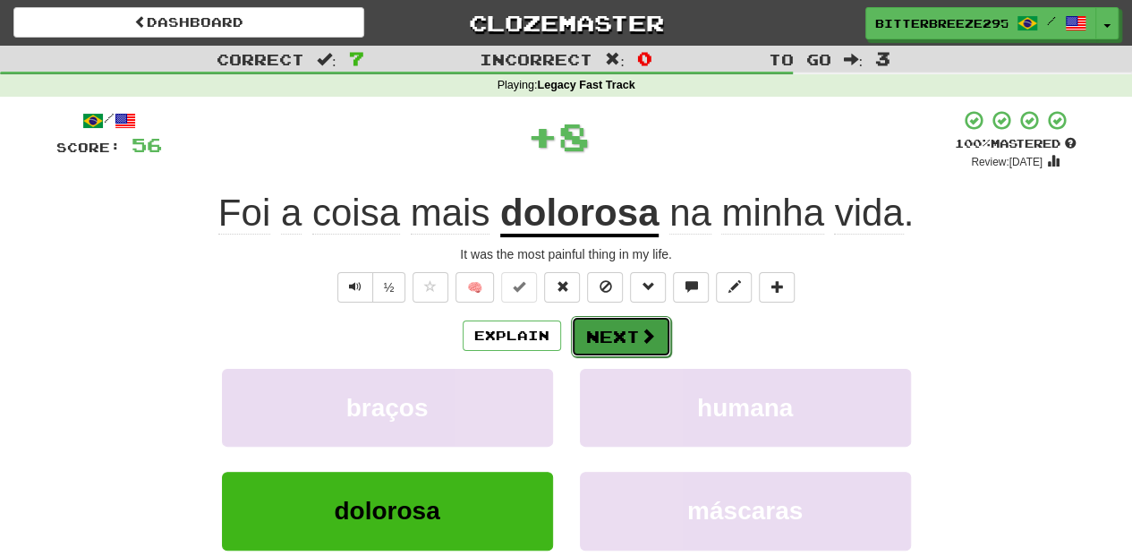
click at [627, 338] on button "Next" at bounding box center [621, 336] width 100 height 41
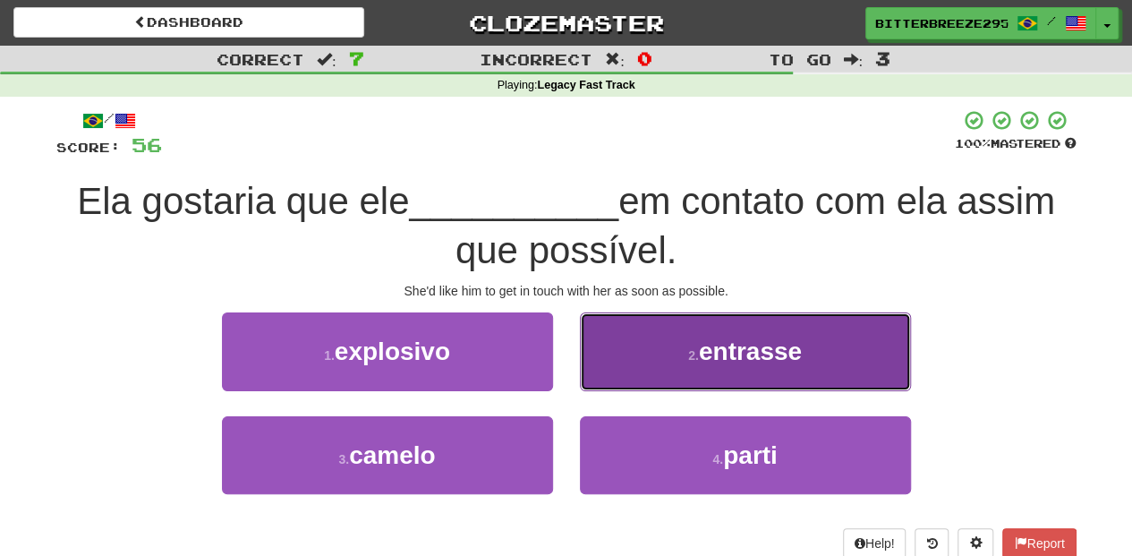
click at [635, 363] on button "2 . entrasse" at bounding box center [745, 351] width 331 height 78
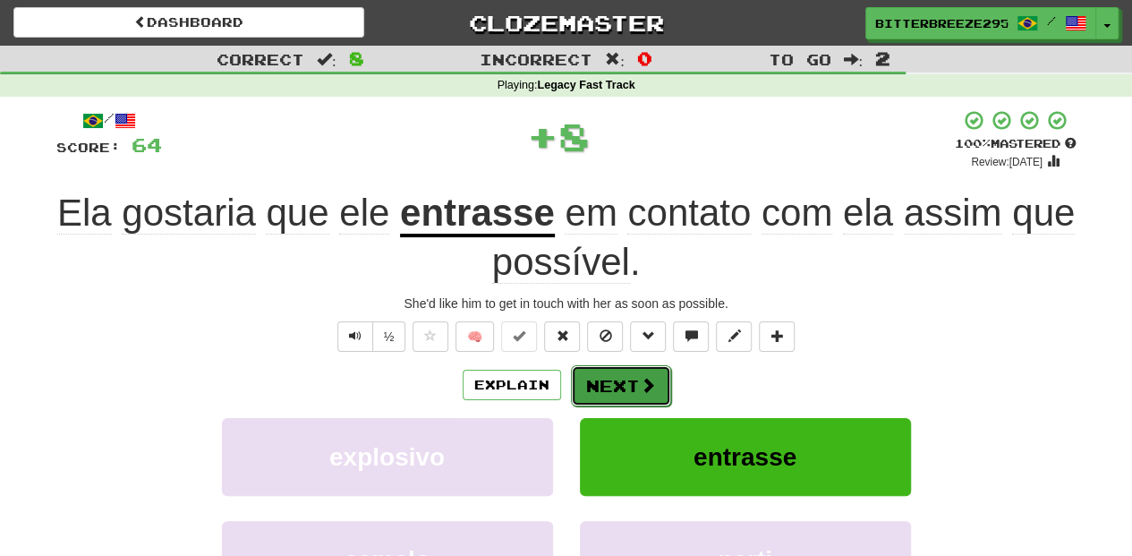
click at [634, 371] on button "Next" at bounding box center [621, 385] width 100 height 41
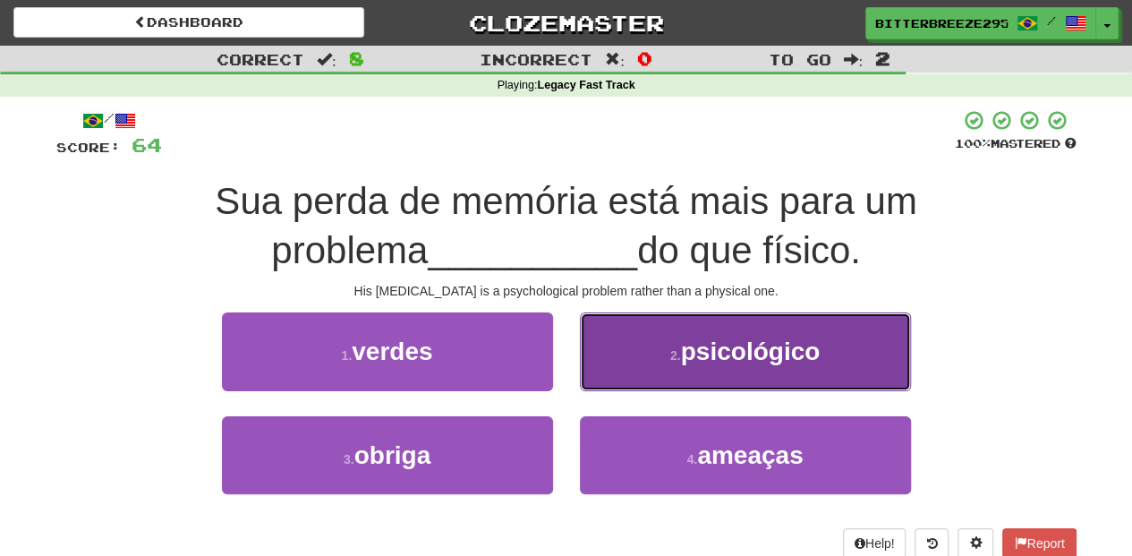
click at [634, 385] on button "2 . psicológico" at bounding box center [745, 351] width 331 height 78
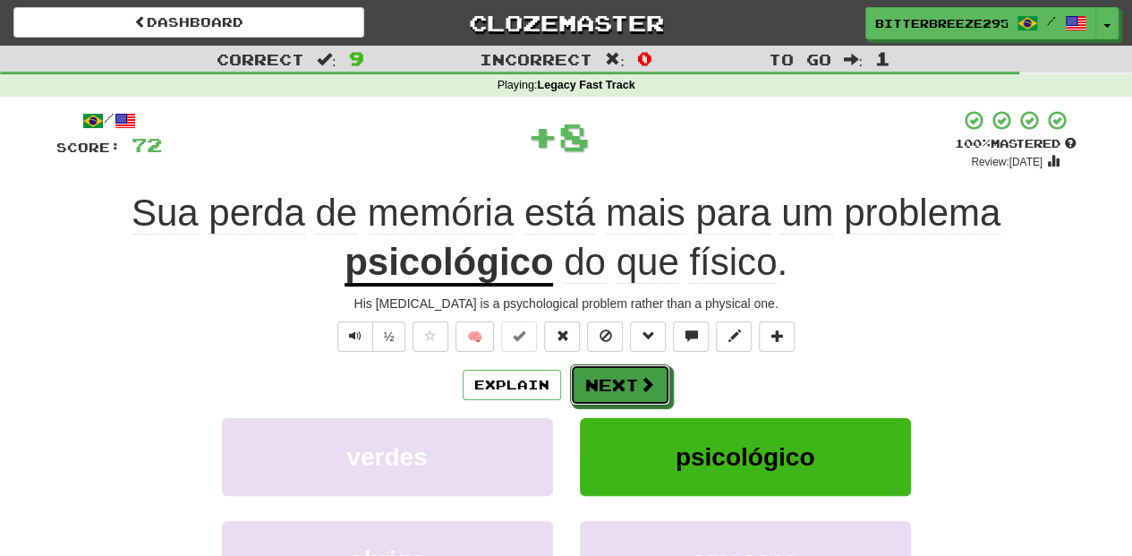
click at [634, 385] on button "Next" at bounding box center [620, 384] width 100 height 41
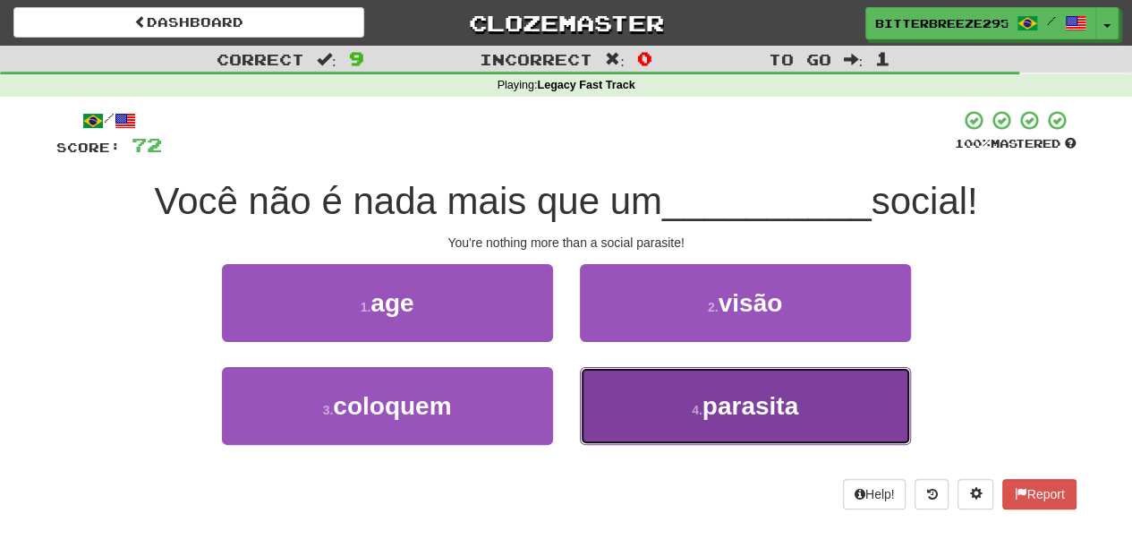
click at [614, 424] on button "4 . parasita" at bounding box center [745, 406] width 331 height 78
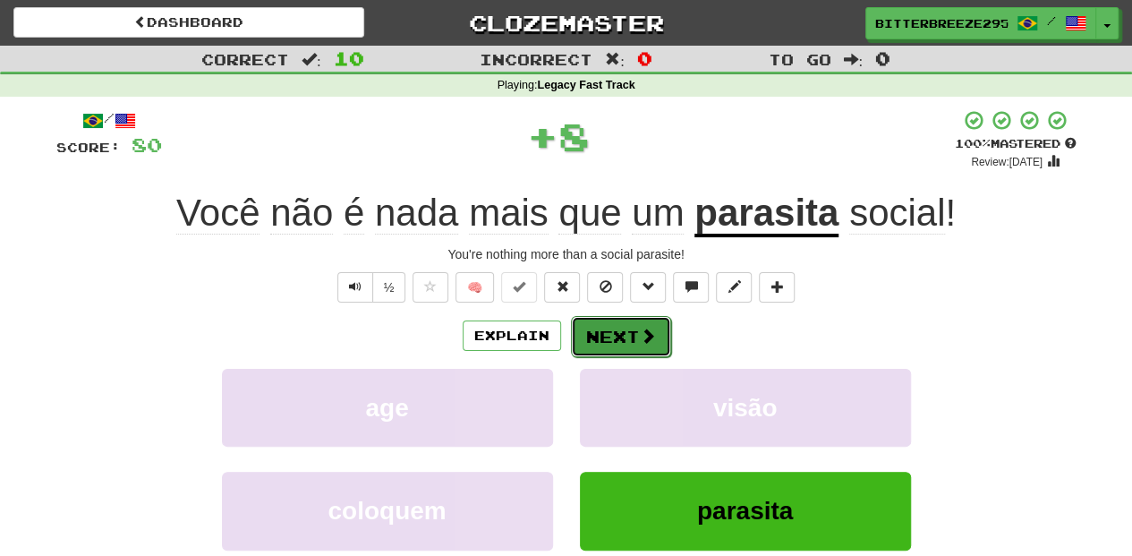
click at [618, 347] on button "Next" at bounding box center [621, 336] width 100 height 41
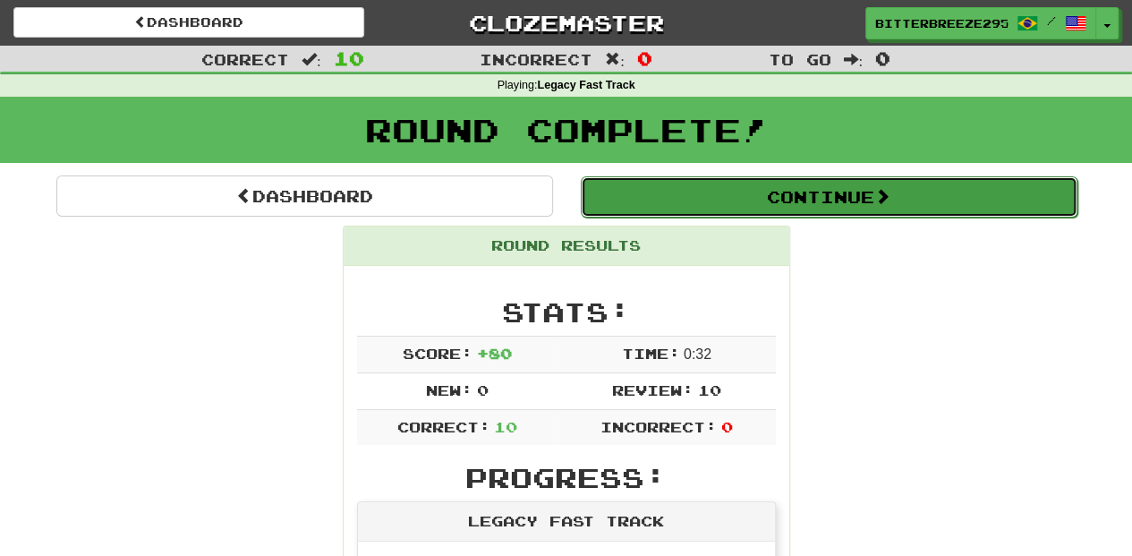
click at [818, 192] on button "Continue" at bounding box center [829, 196] width 497 height 41
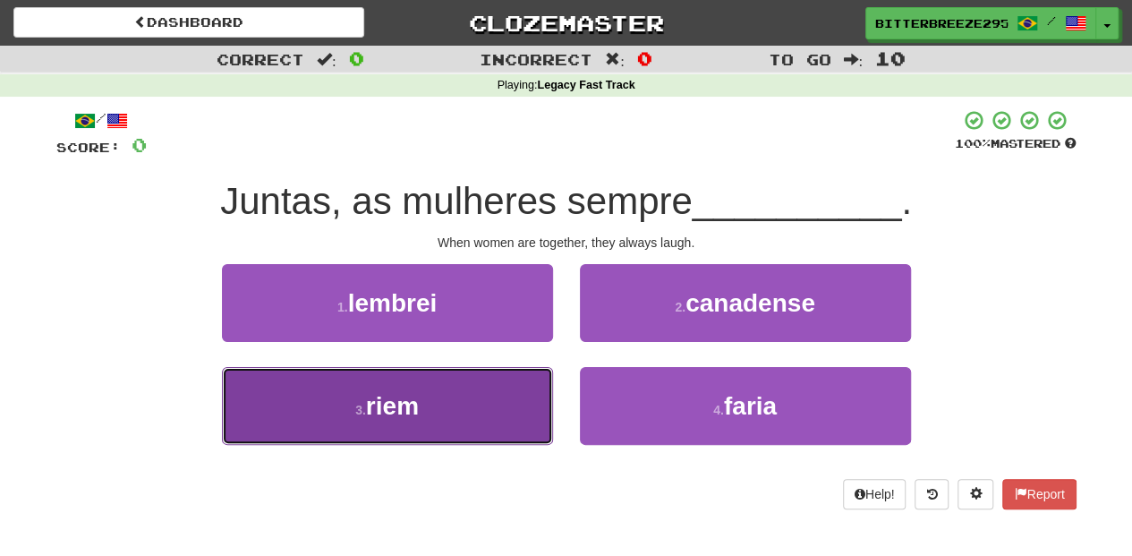
click at [482, 403] on button "3 . riem" at bounding box center [387, 406] width 331 height 78
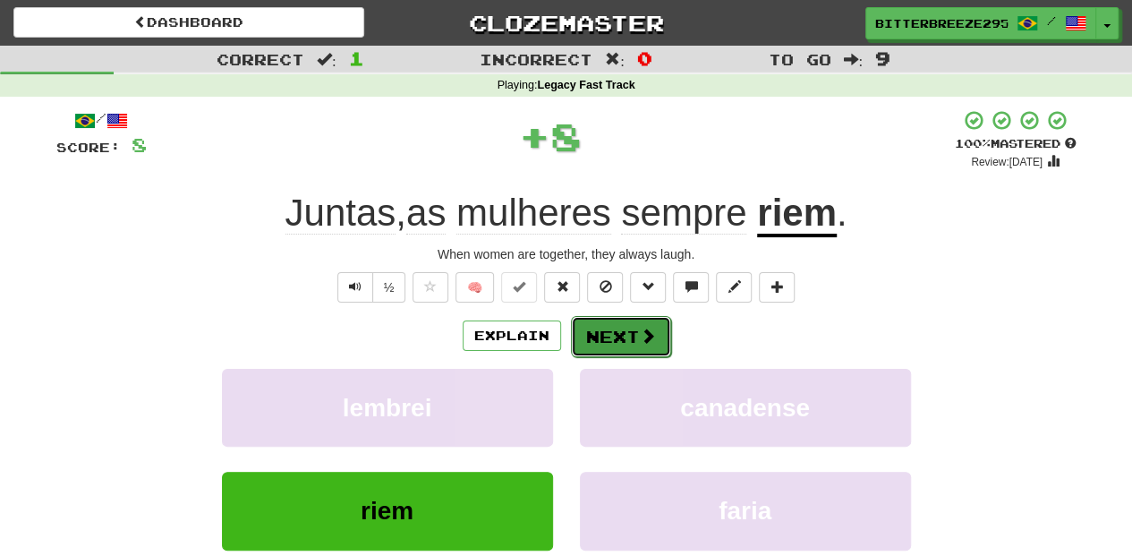
click at [627, 347] on button "Next" at bounding box center [621, 336] width 100 height 41
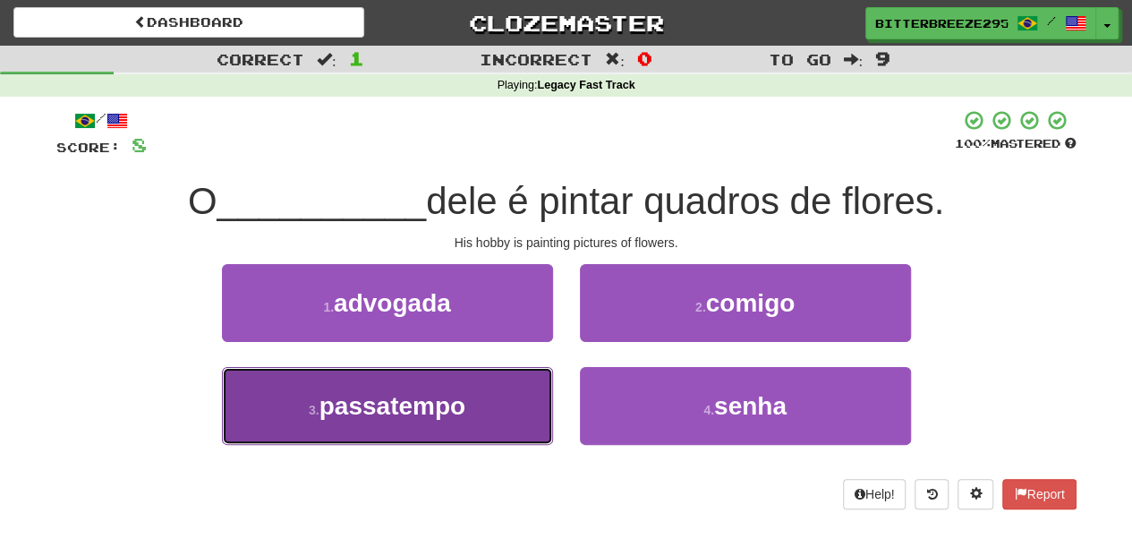
click at [486, 399] on button "3 . passatempo" at bounding box center [387, 406] width 331 height 78
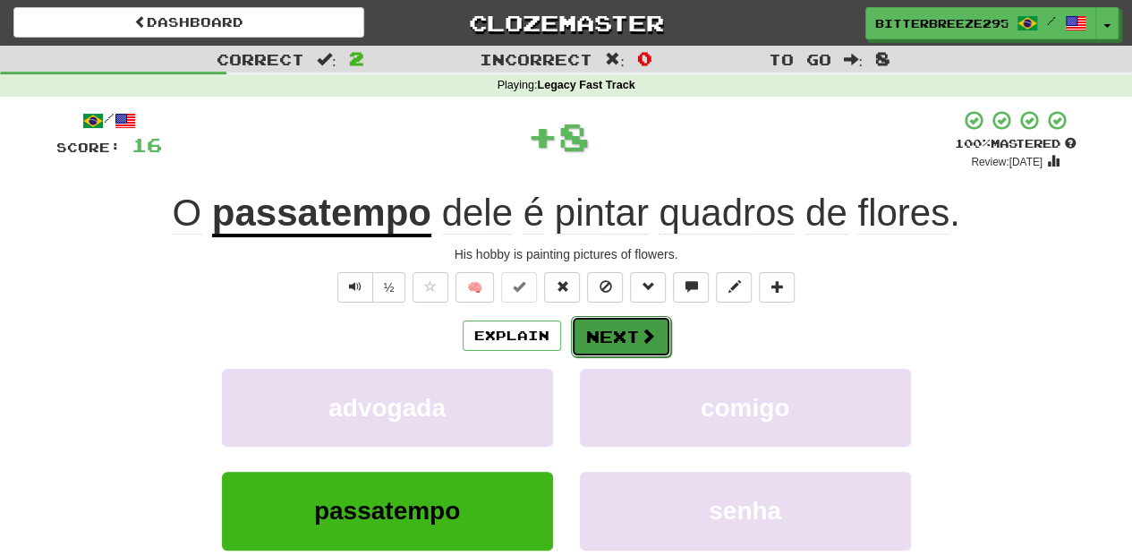
click at [604, 347] on button "Next" at bounding box center [621, 336] width 100 height 41
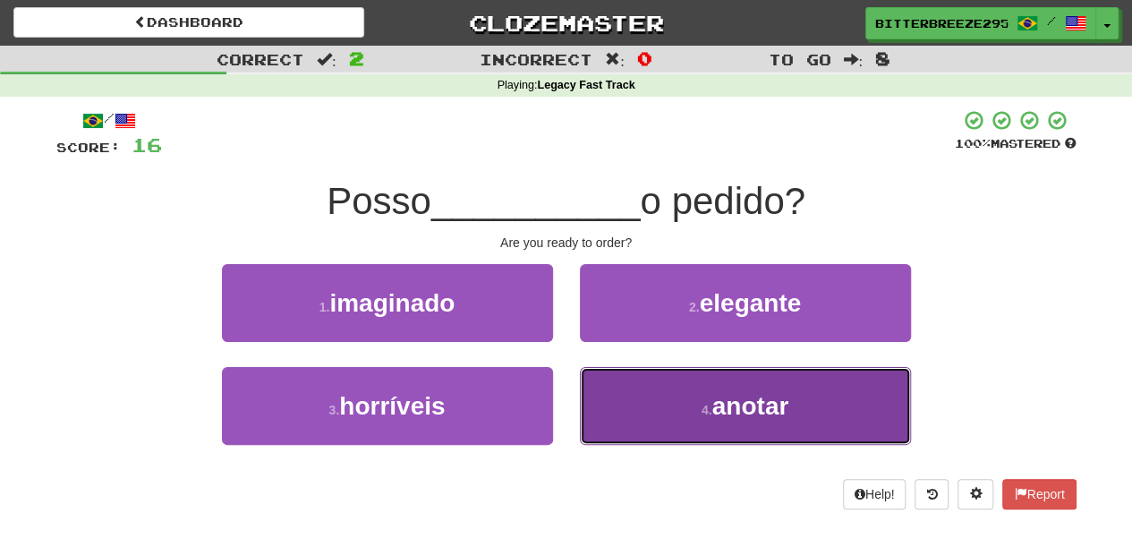
click at [654, 389] on button "4 . anotar" at bounding box center [745, 406] width 331 height 78
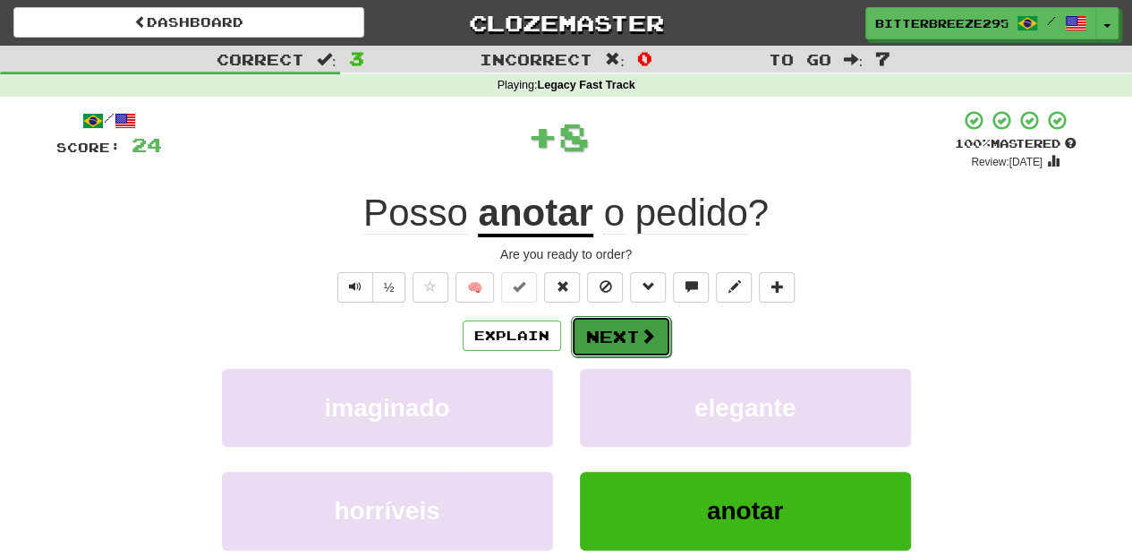
click at [613, 328] on button "Next" at bounding box center [621, 336] width 100 height 41
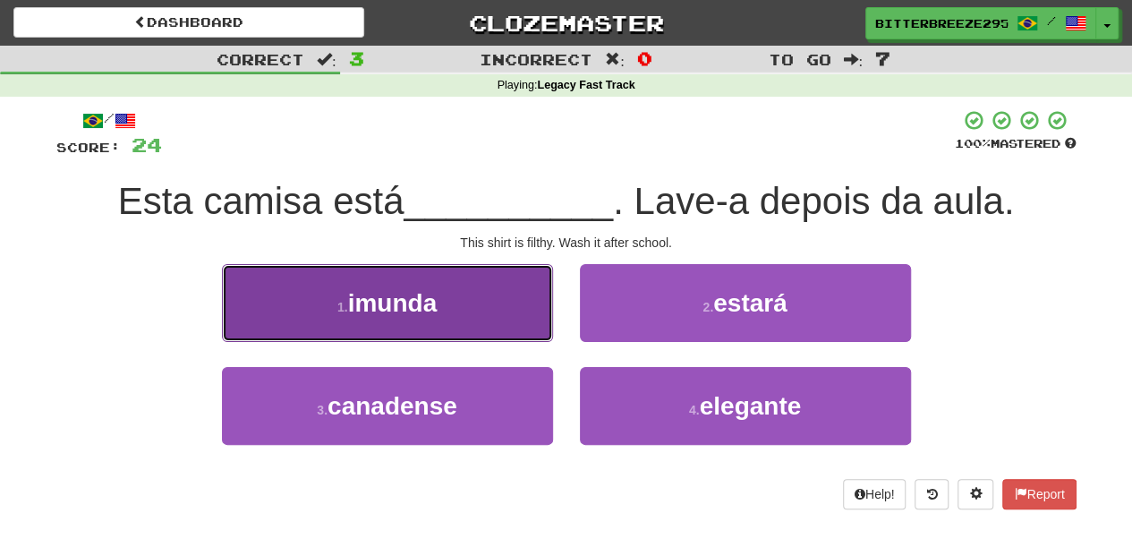
click at [494, 333] on button "1 . imunda" at bounding box center [387, 303] width 331 height 78
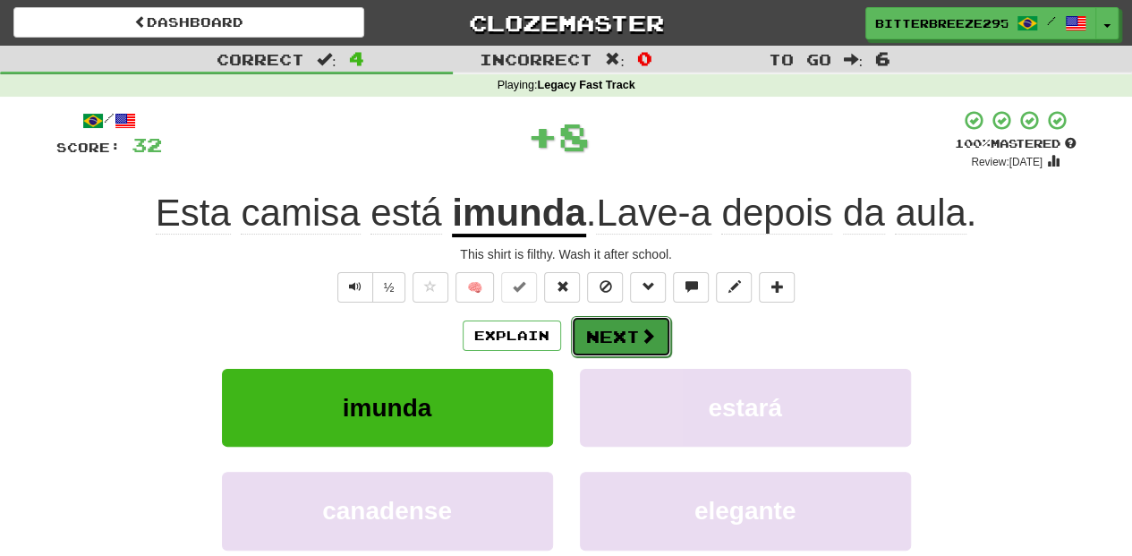
click at [620, 335] on button "Next" at bounding box center [621, 336] width 100 height 41
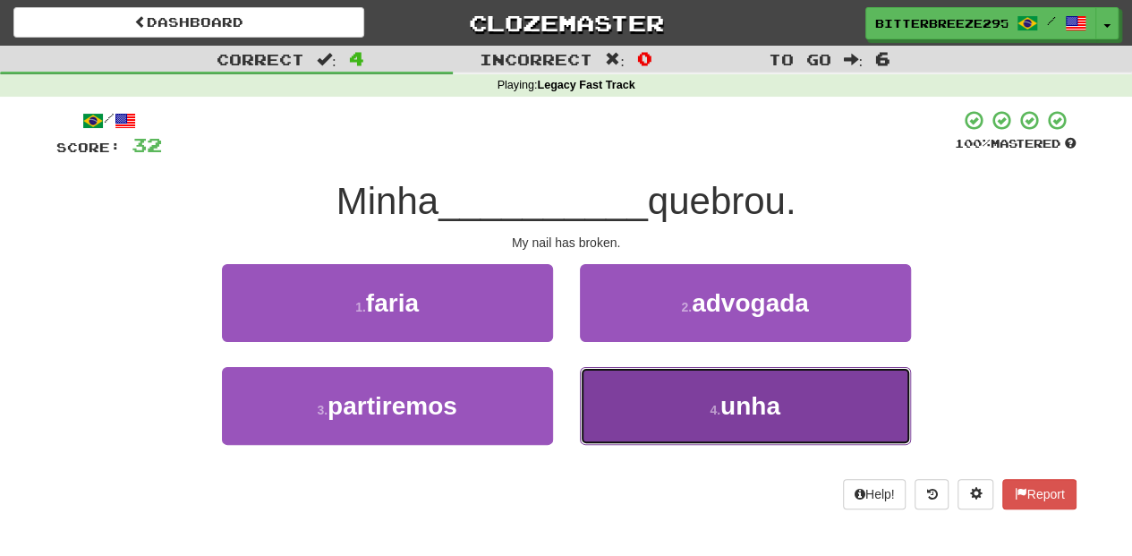
click at [663, 403] on button "4 . unha" at bounding box center [745, 406] width 331 height 78
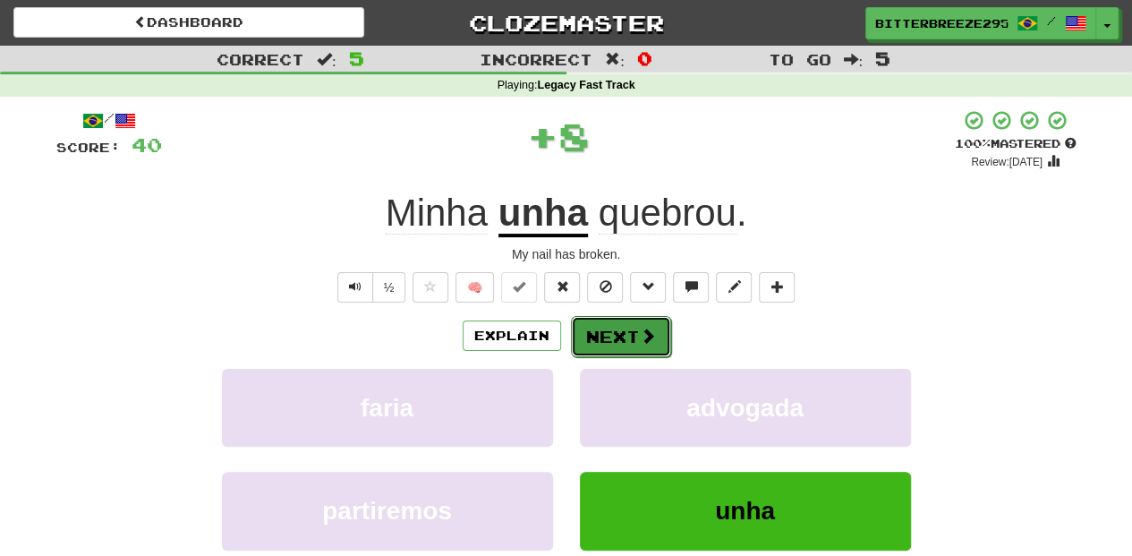
click at [628, 331] on button "Next" at bounding box center [621, 336] width 100 height 41
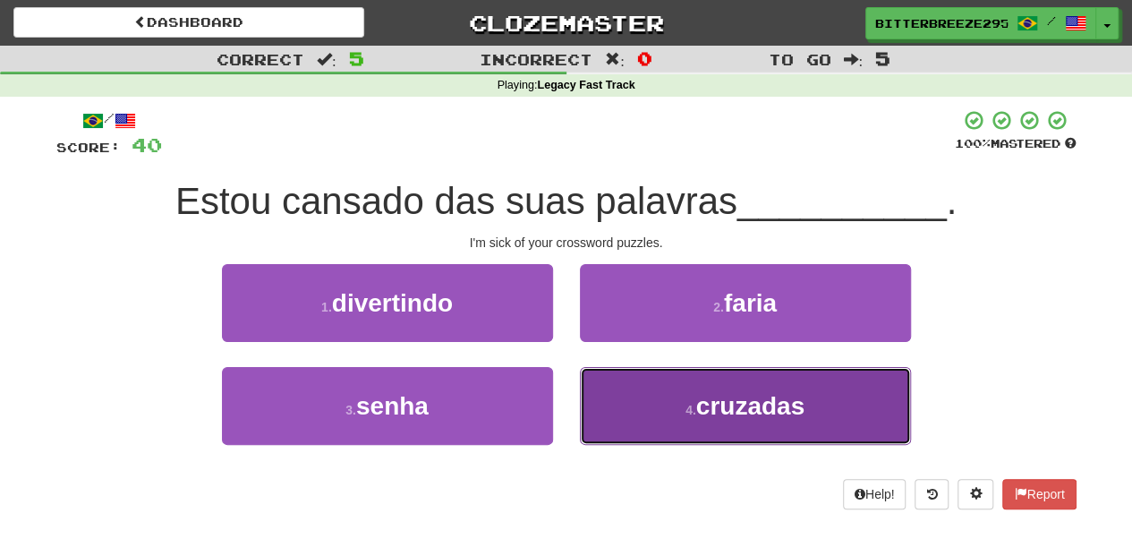
click at [616, 389] on button "4 . cruzadas" at bounding box center [745, 406] width 331 height 78
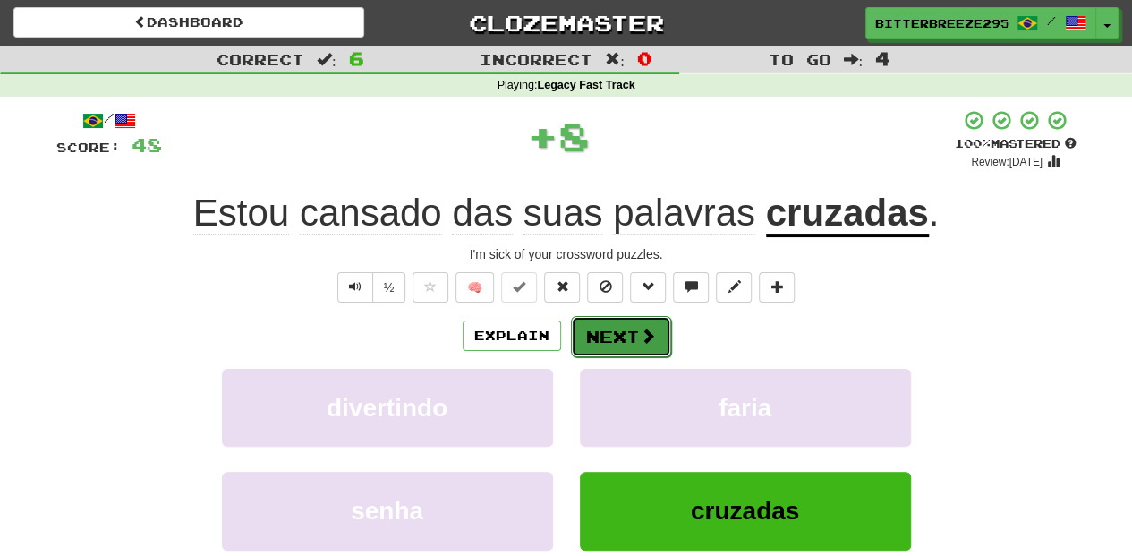
click at [606, 328] on button "Next" at bounding box center [621, 336] width 100 height 41
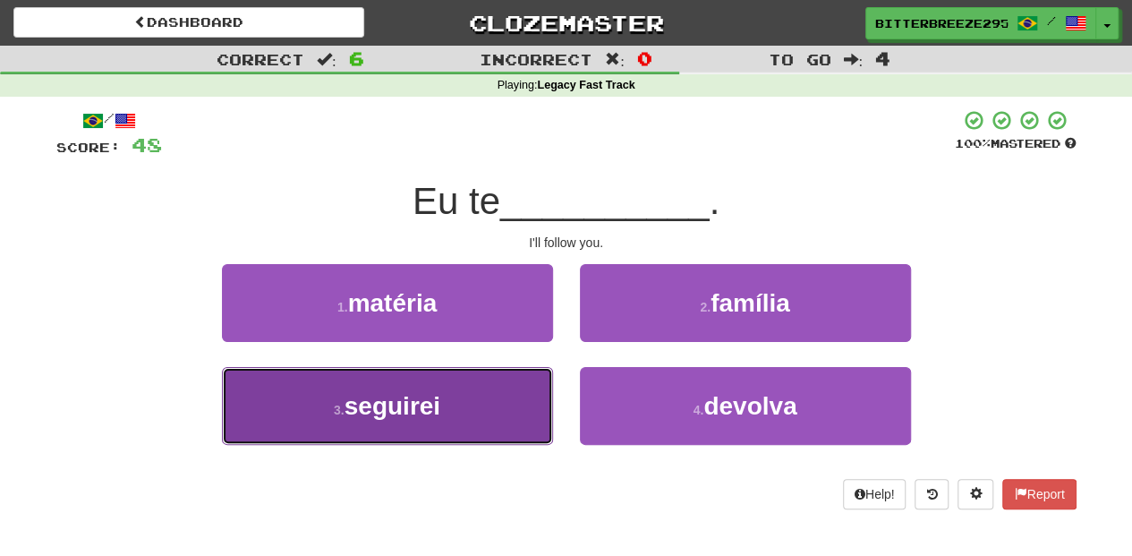
click at [478, 376] on button "3 . seguirei" at bounding box center [387, 406] width 331 height 78
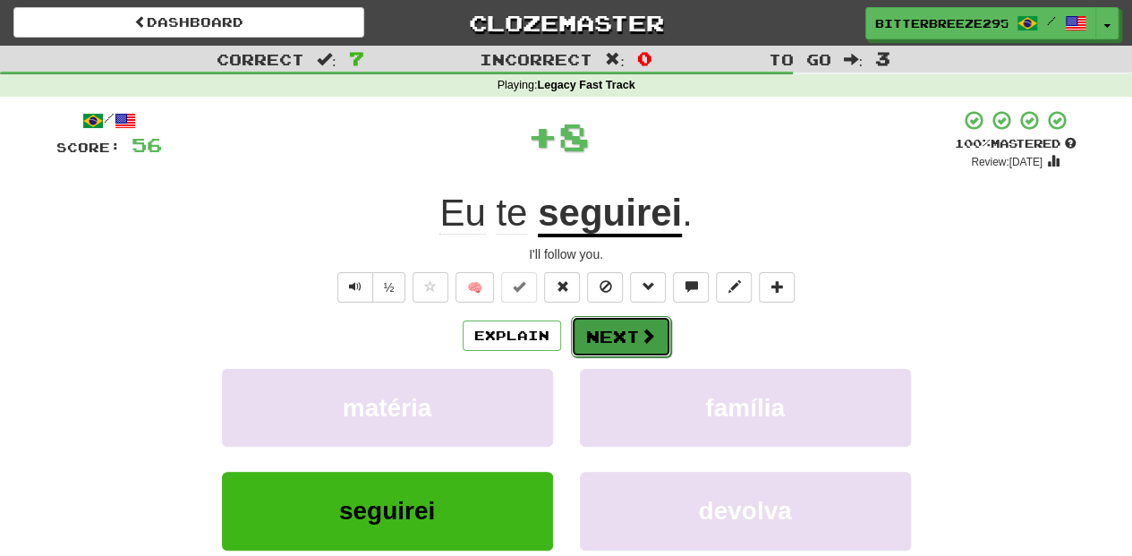
click at [652, 331] on span at bounding box center [648, 336] width 16 height 16
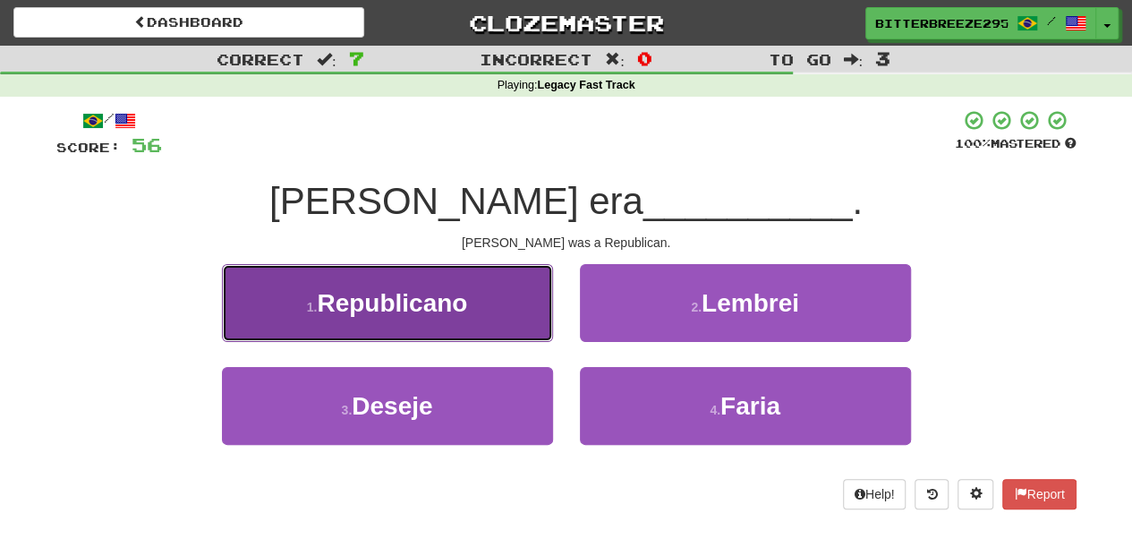
click at [534, 325] on button "1 . Republicano" at bounding box center [387, 303] width 331 height 78
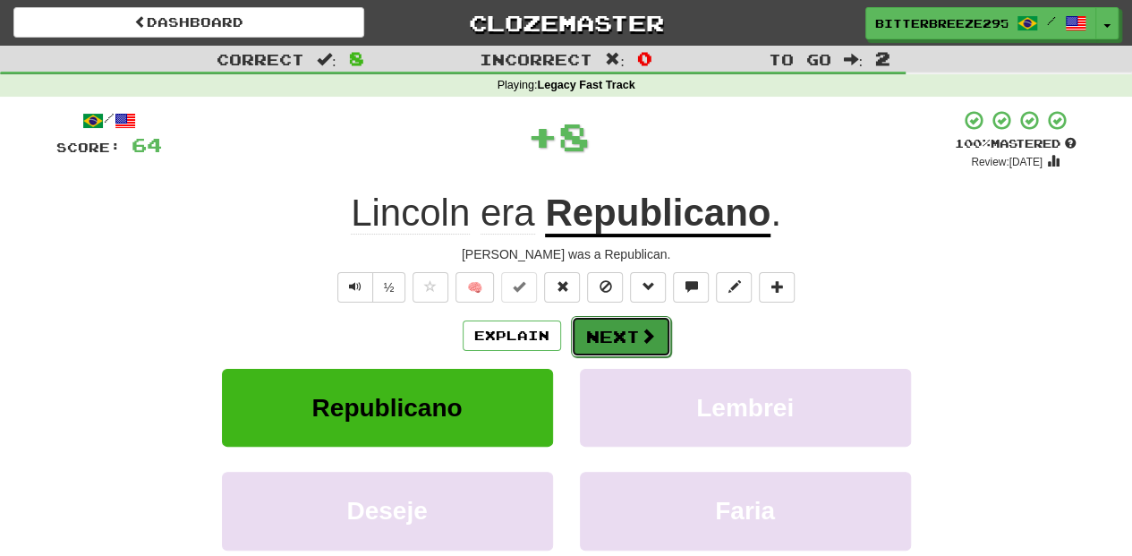
click at [610, 331] on button "Next" at bounding box center [621, 336] width 100 height 41
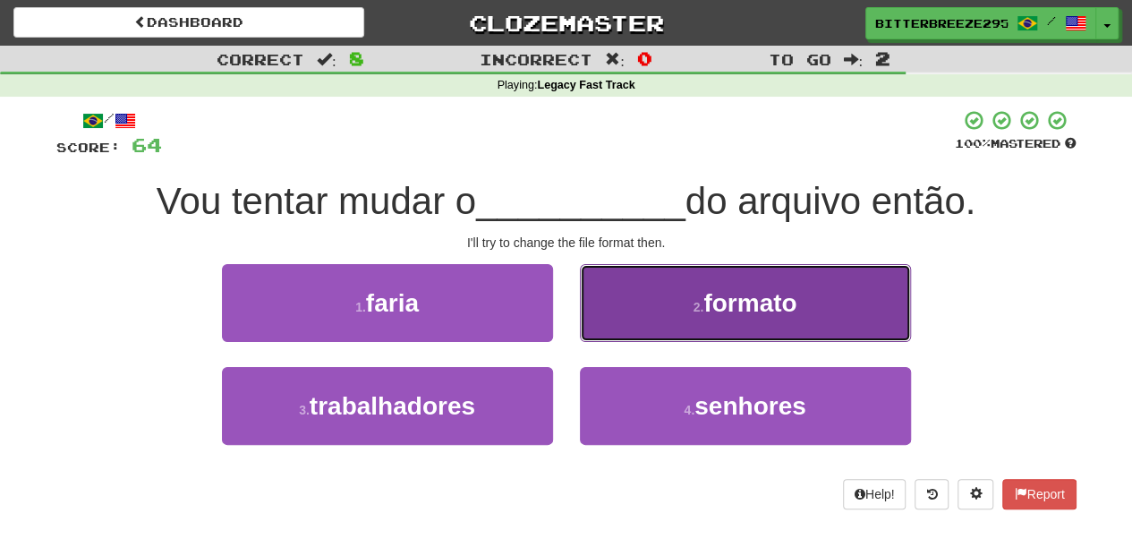
click at [637, 330] on button "2 . formato" at bounding box center [745, 303] width 331 height 78
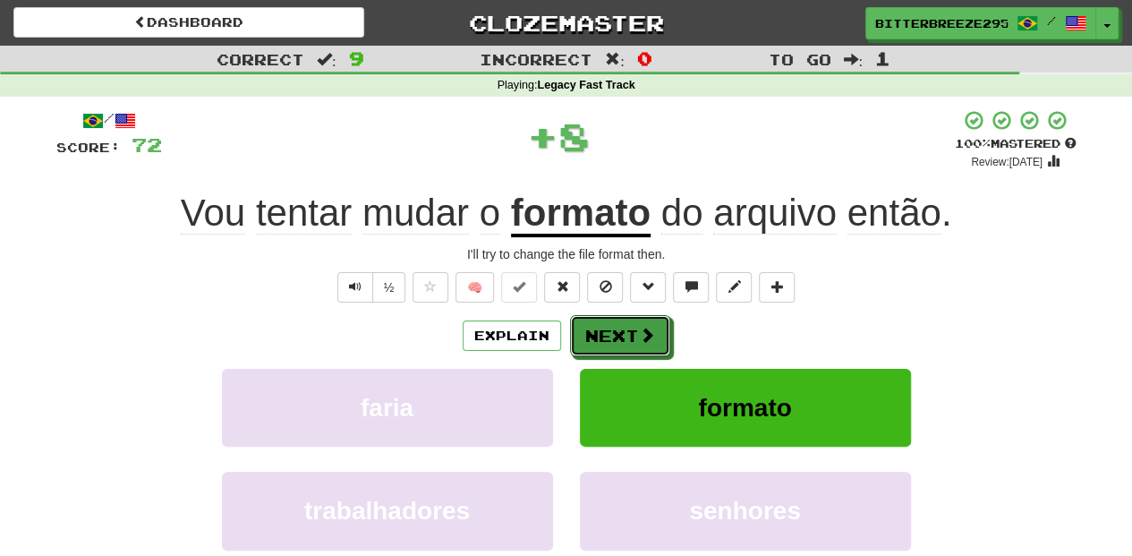
click at [639, 330] on span at bounding box center [647, 335] width 16 height 16
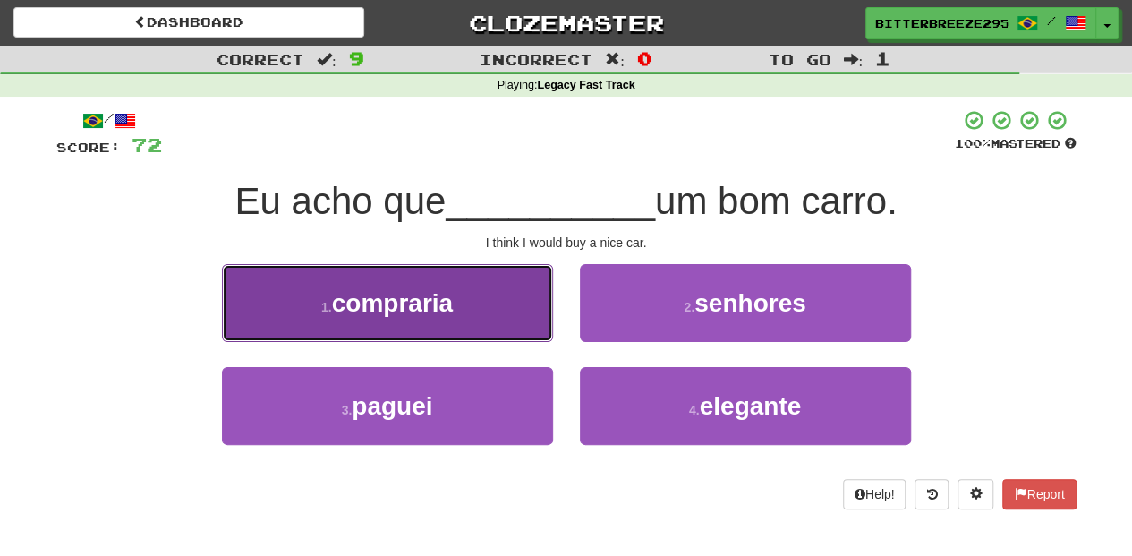
click at [515, 319] on button "1 . compraria" at bounding box center [387, 303] width 331 height 78
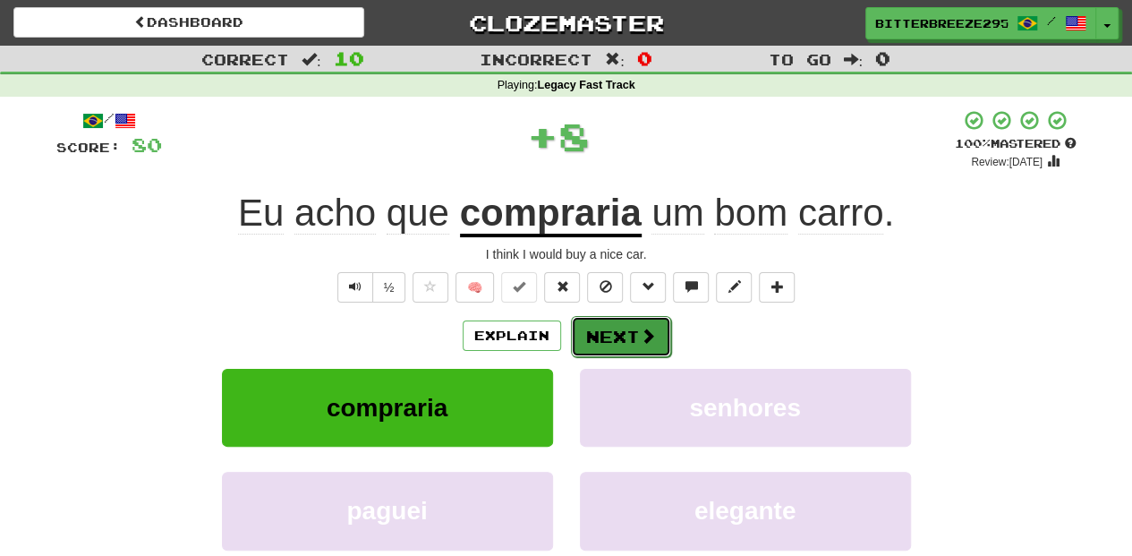
click at [600, 328] on button "Next" at bounding box center [621, 336] width 100 height 41
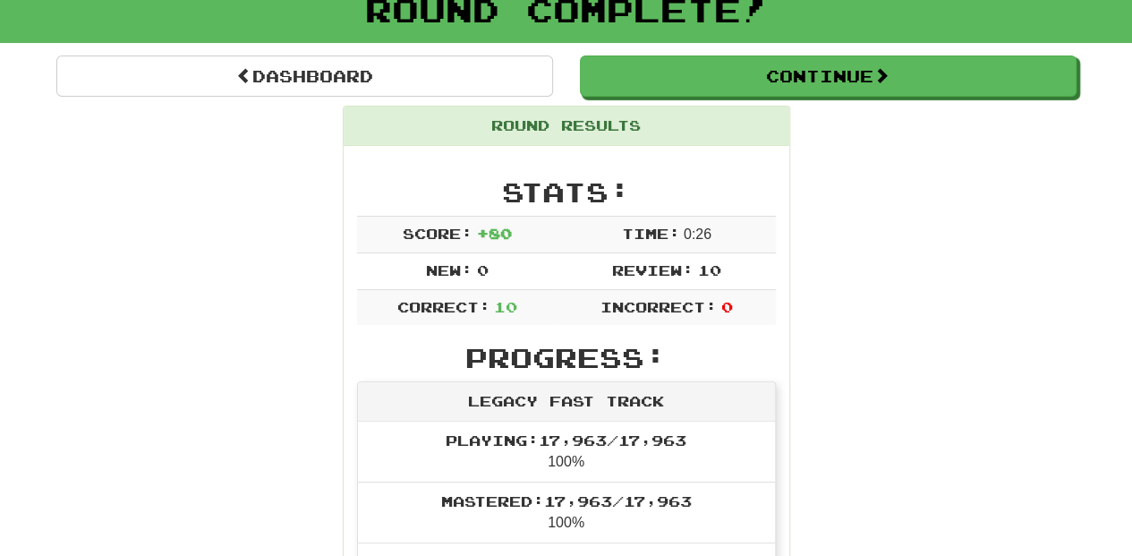
scroll to position [119, 0]
